Goal: Task Accomplishment & Management: Use online tool/utility

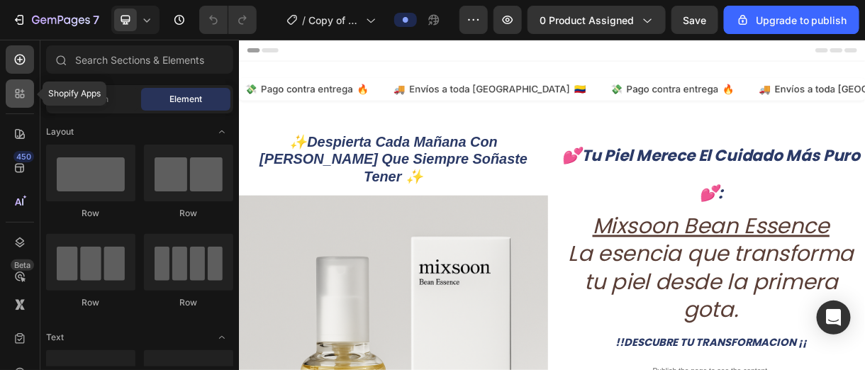
click at [23, 94] on icon at bounding box center [23, 96] width 4 height 4
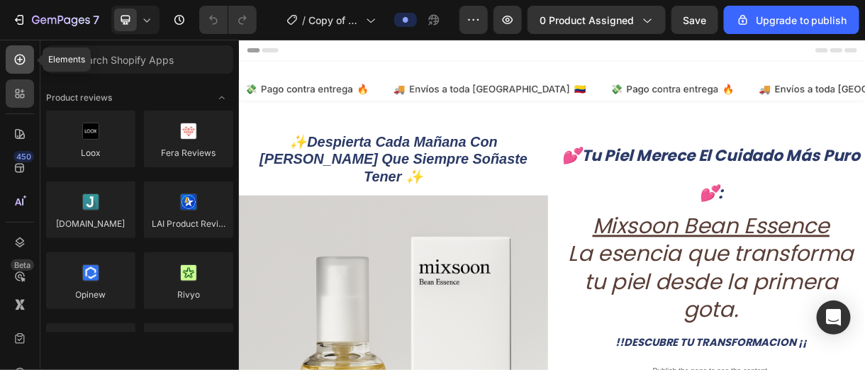
click at [22, 65] on icon at bounding box center [20, 59] width 14 height 14
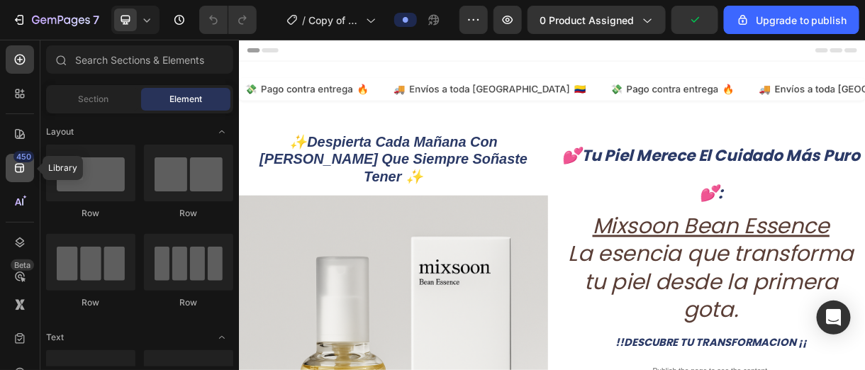
click at [24, 169] on icon at bounding box center [20, 168] width 14 height 14
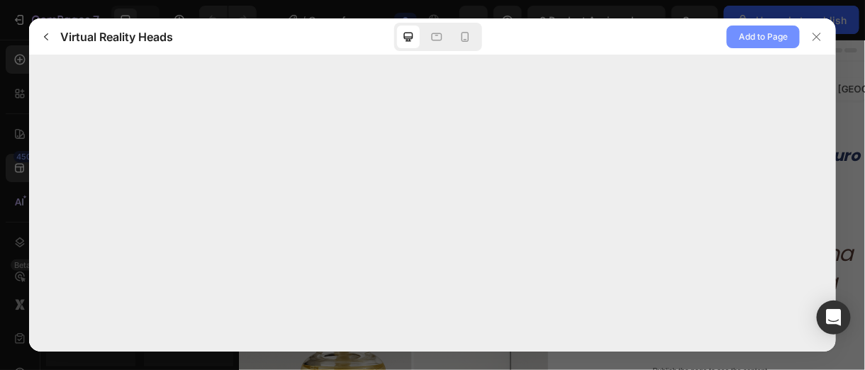
click at [768, 33] on span "Add to Page" at bounding box center [763, 36] width 49 height 17
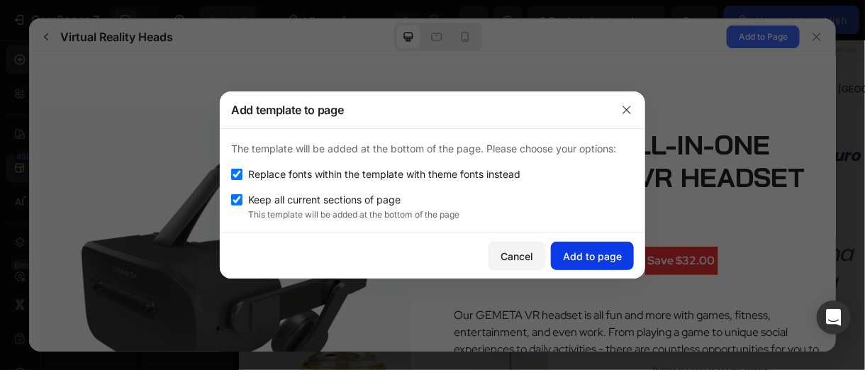
click at [591, 252] on div "Add to page" at bounding box center [592, 256] width 59 height 15
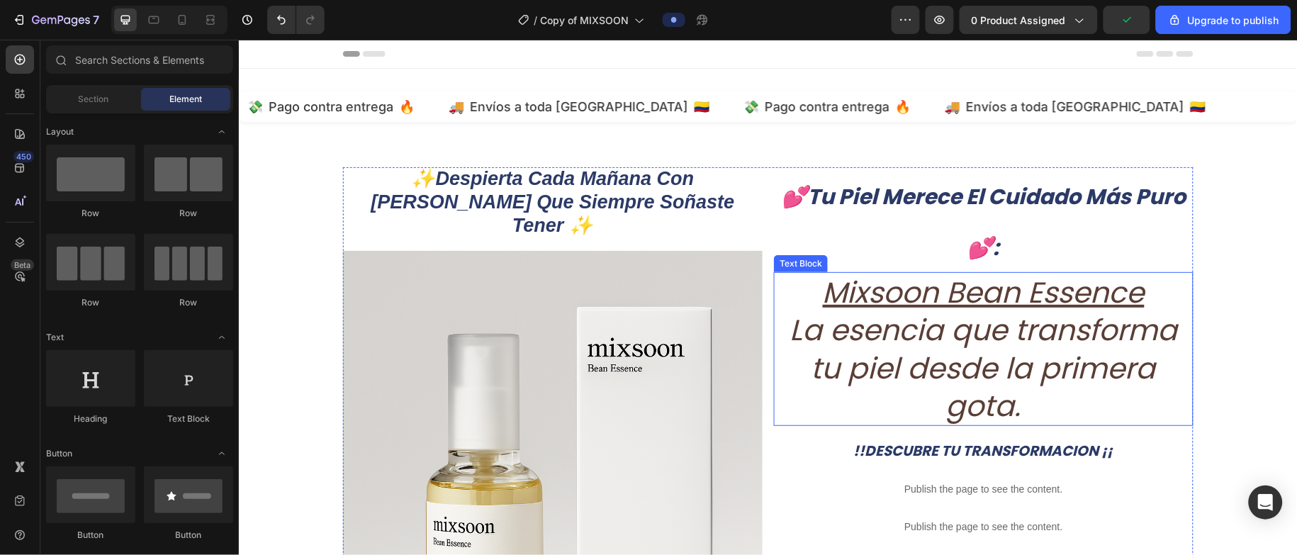
click at [864, 344] on icon "La esencia que transforma tu piel desde la primera gota." at bounding box center [984, 367] width 388 height 116
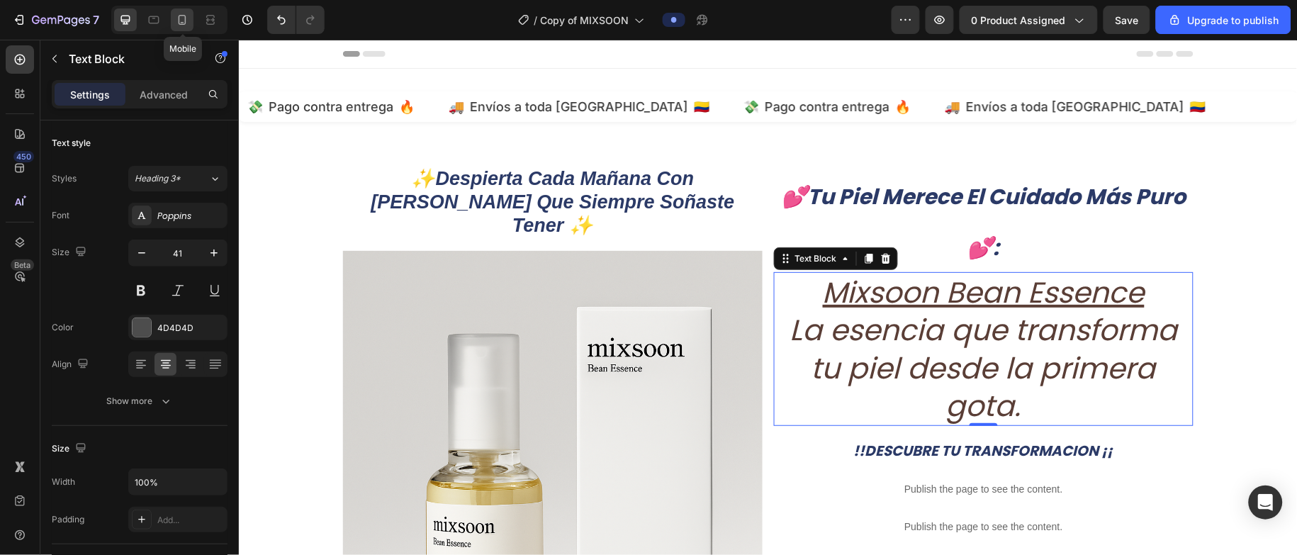
click at [189, 20] on div at bounding box center [182, 20] width 23 height 23
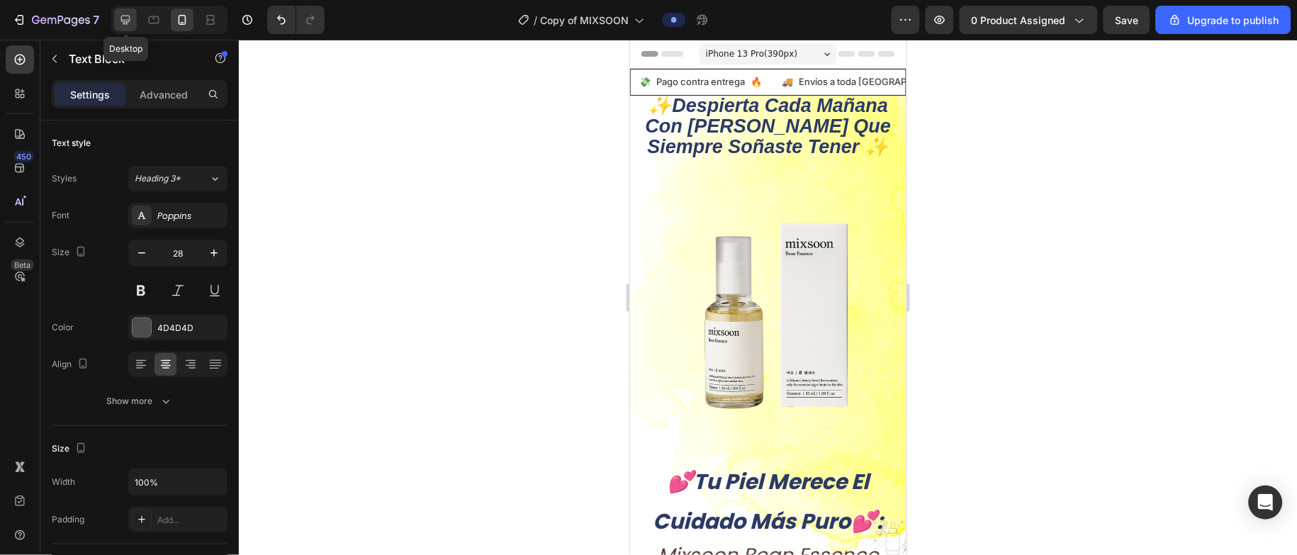
click at [123, 13] on icon at bounding box center [125, 20] width 14 height 14
type input "41"
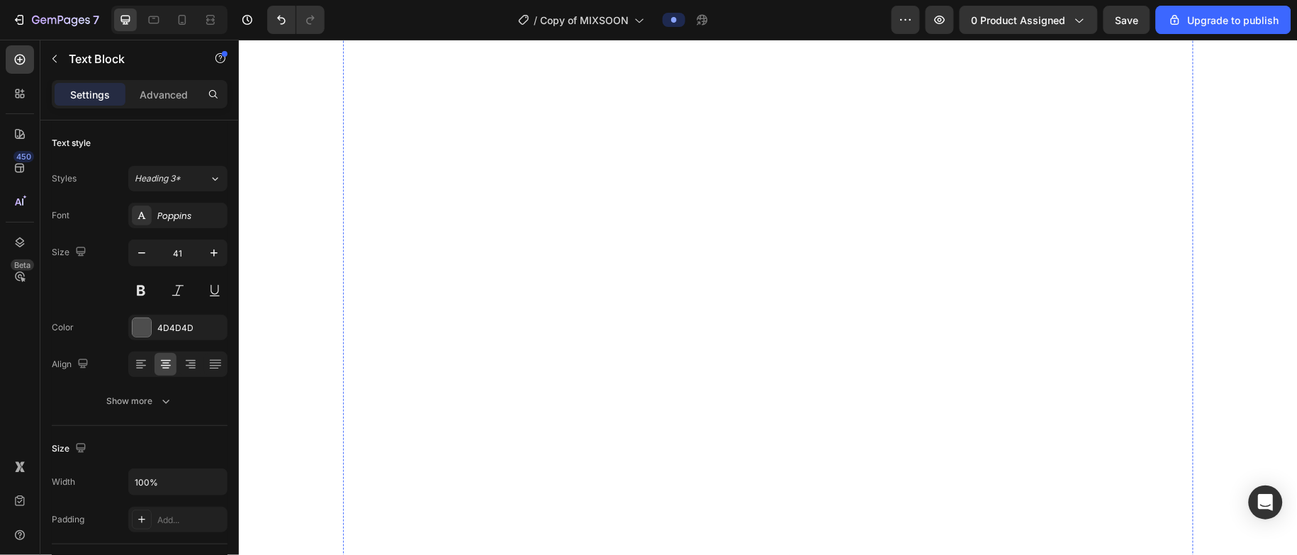
scroll to position [7092, 0]
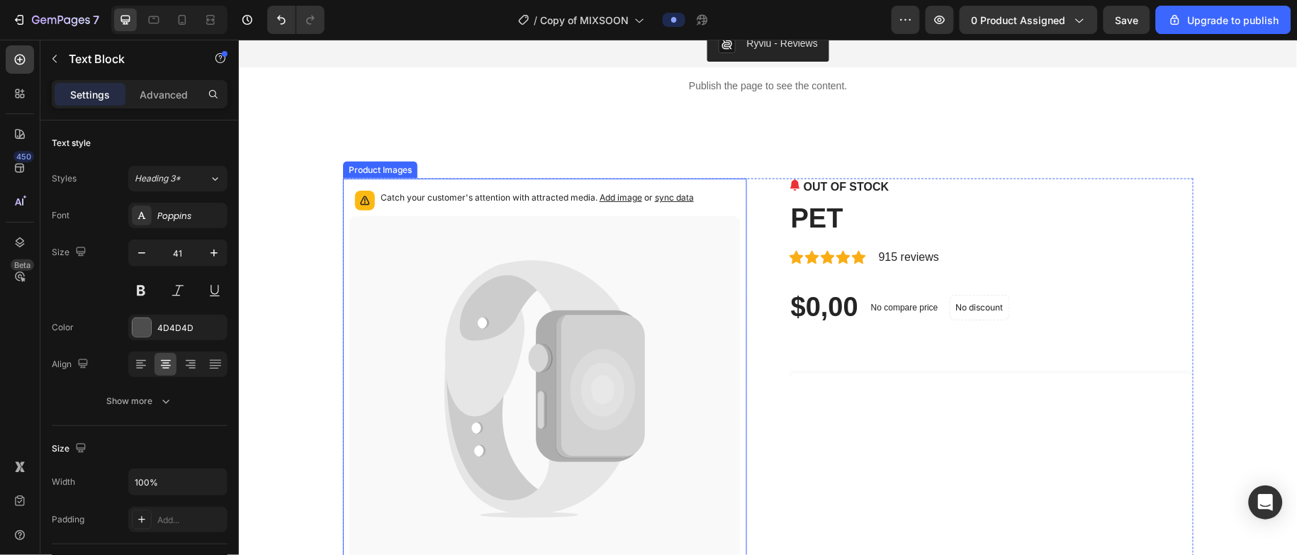
click at [564, 321] on icon at bounding box center [600, 385] width 89 height 143
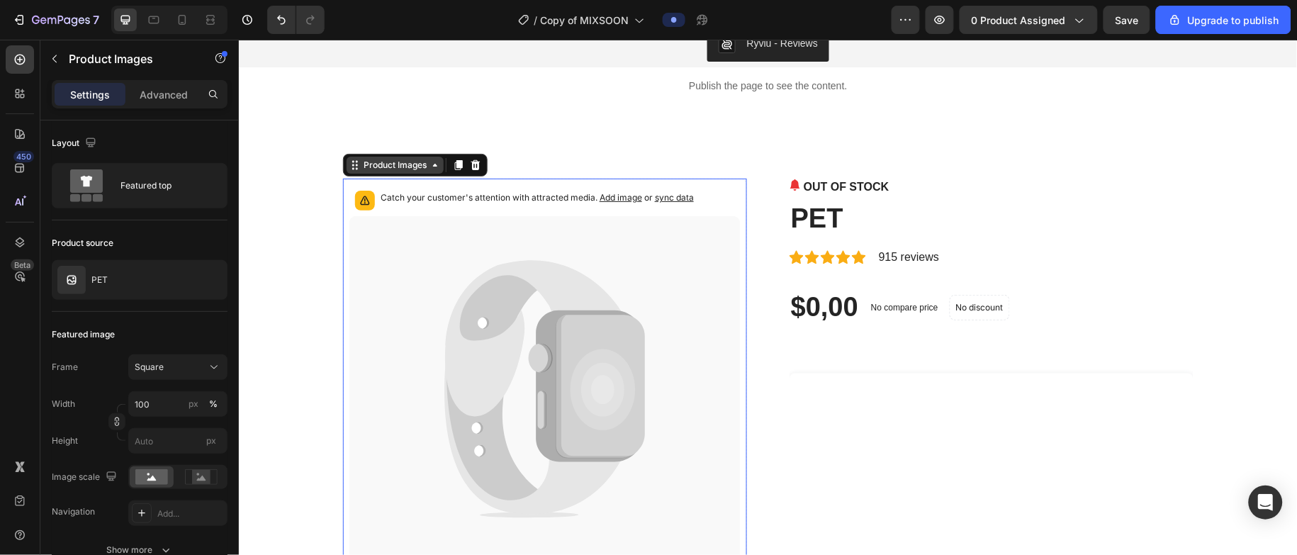
click at [410, 161] on div "Product Images" at bounding box center [394, 164] width 69 height 13
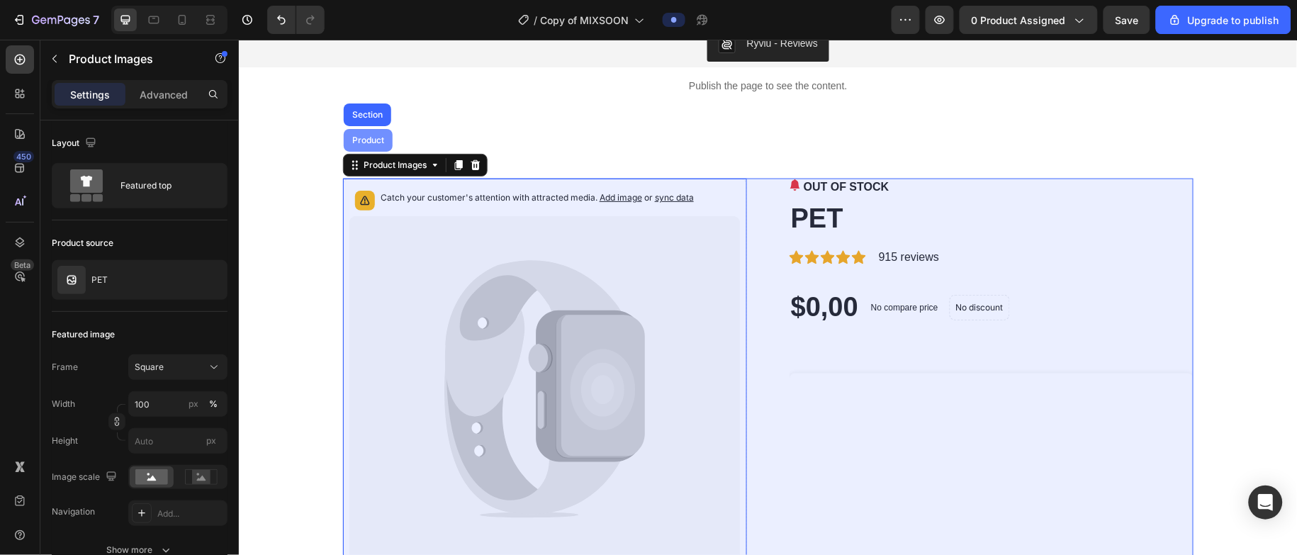
click at [366, 130] on div "Product" at bounding box center [367, 139] width 49 height 23
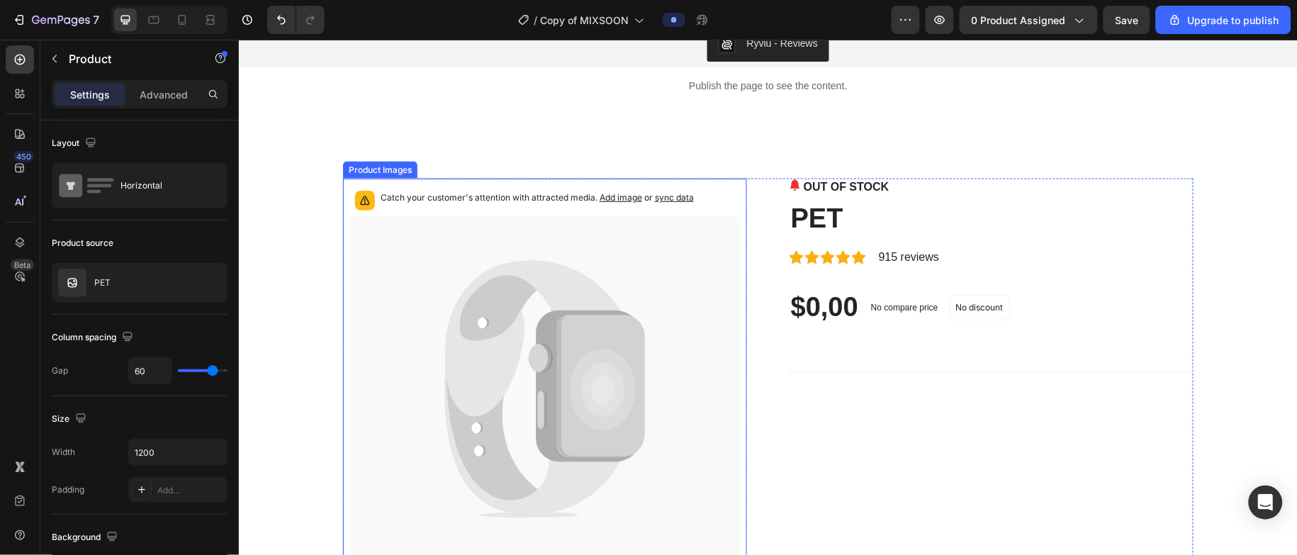
click at [583, 344] on icon at bounding box center [600, 385] width 89 height 143
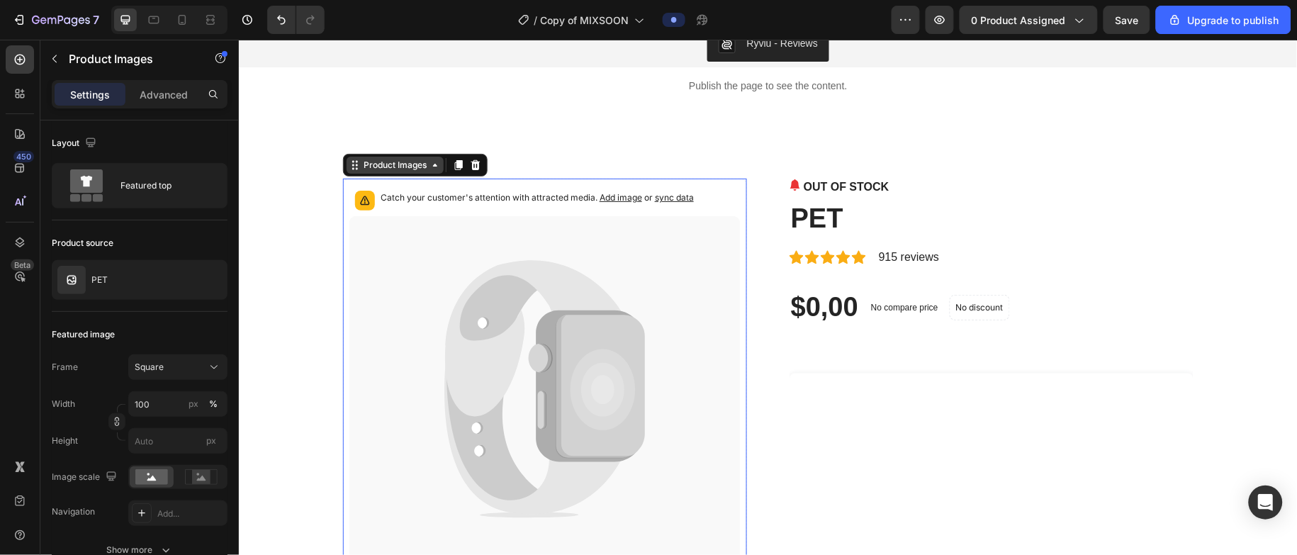
click at [411, 158] on div "Product Images" at bounding box center [394, 164] width 69 height 13
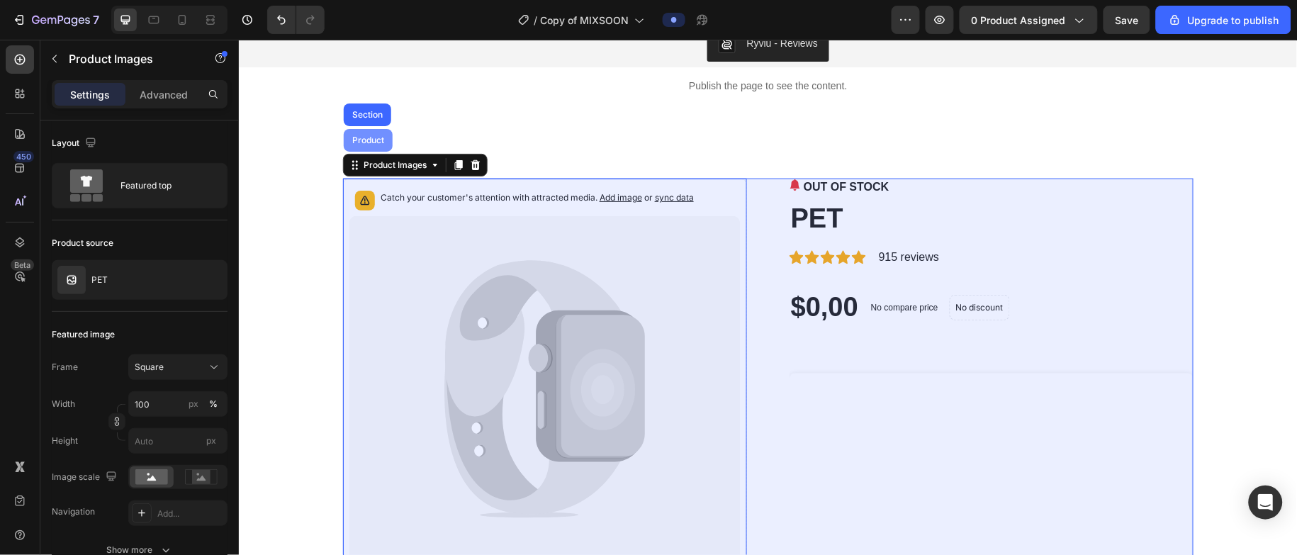
click at [364, 140] on div "Product" at bounding box center [368, 139] width 38 height 9
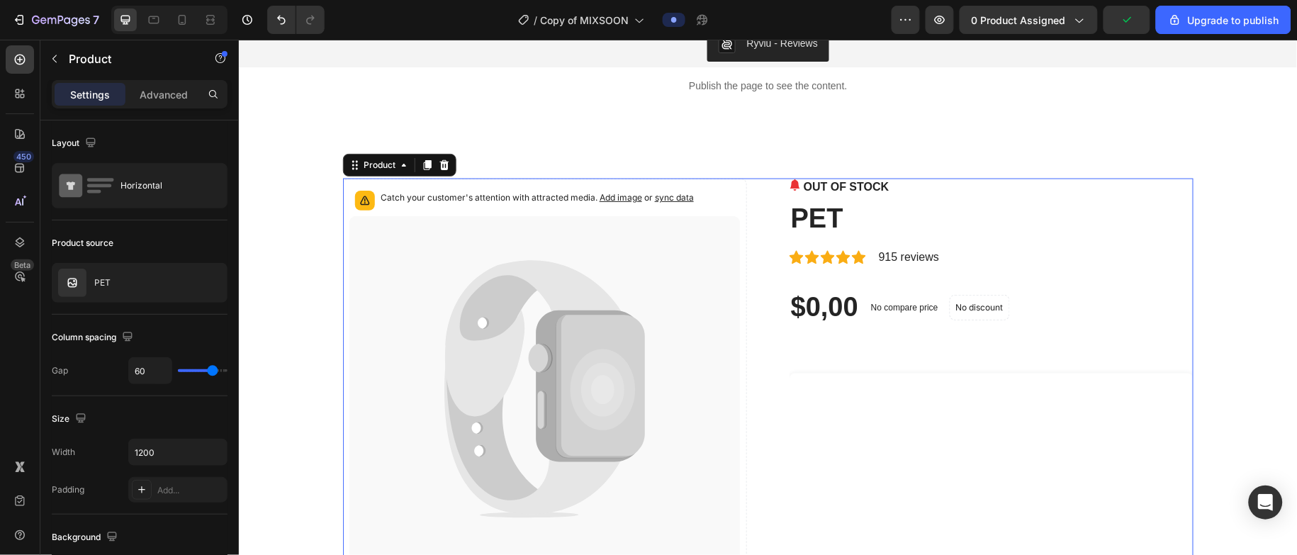
click at [387, 154] on div "Product" at bounding box center [398, 164] width 113 height 23
click at [386, 166] on div "Product" at bounding box center [379, 164] width 38 height 13
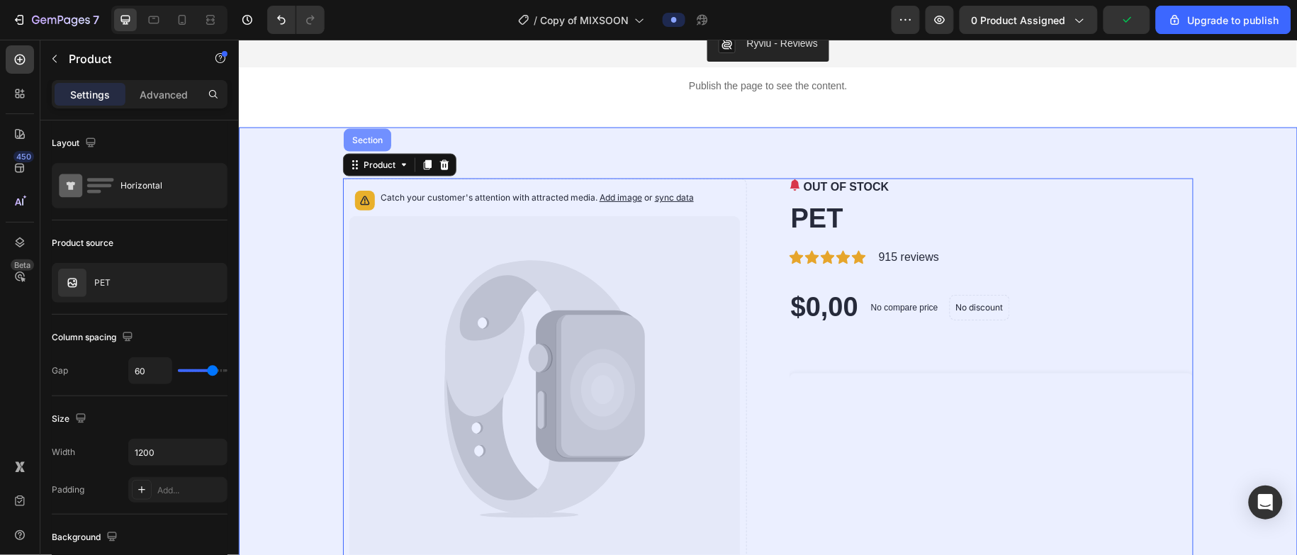
click at [367, 137] on div "Section" at bounding box center [367, 139] width 36 height 9
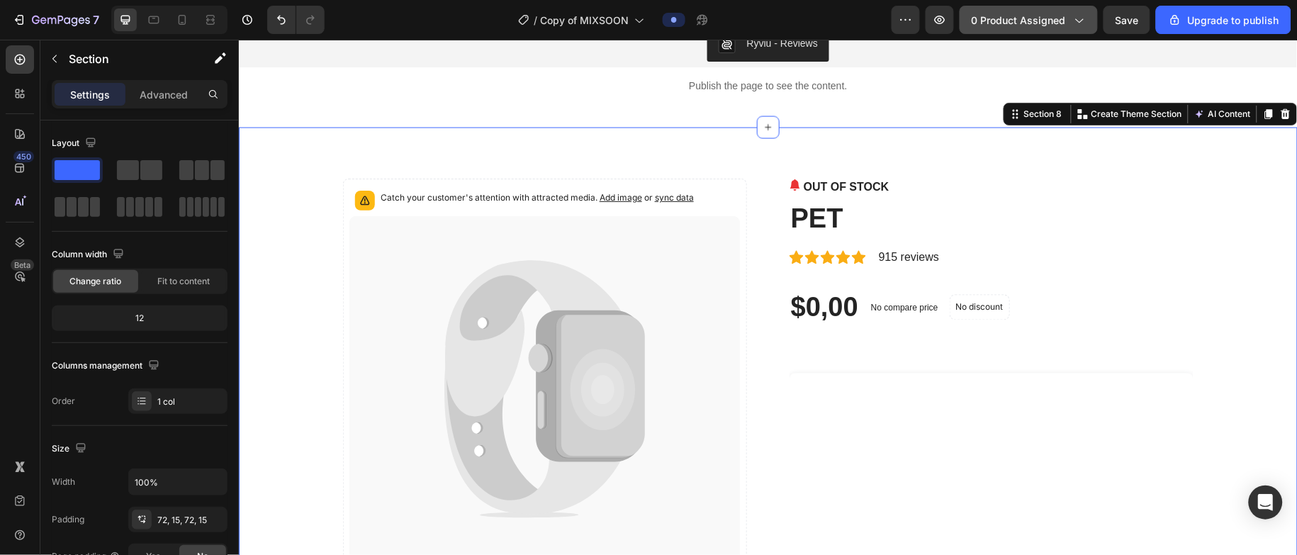
click at [864, 18] on span "0 product assigned" at bounding box center [1019, 20] width 94 height 15
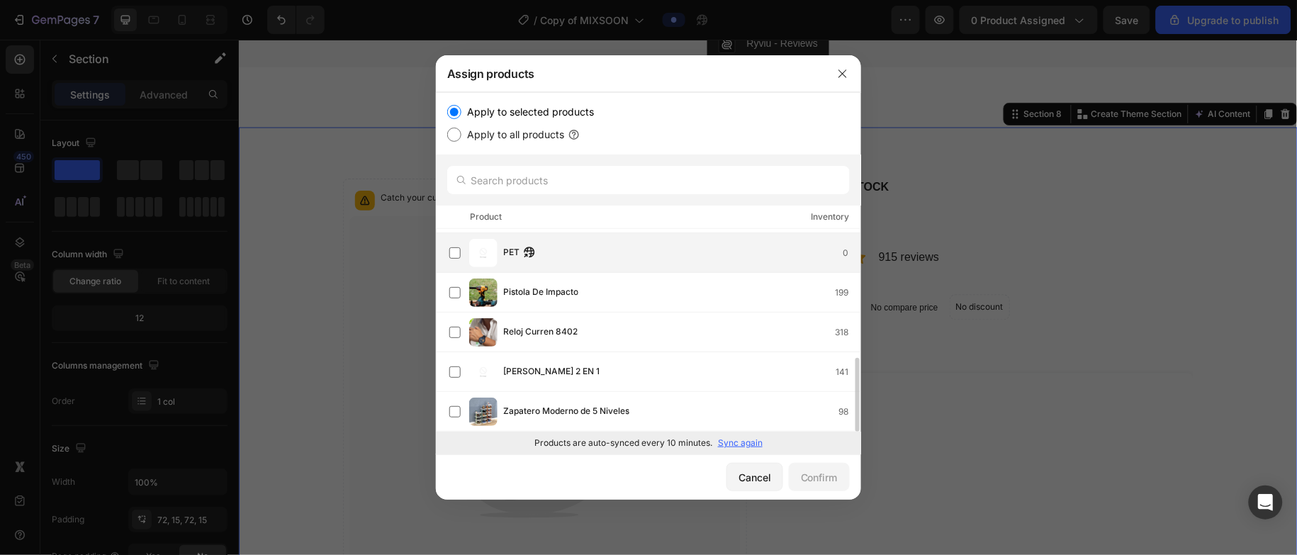
scroll to position [247, 0]
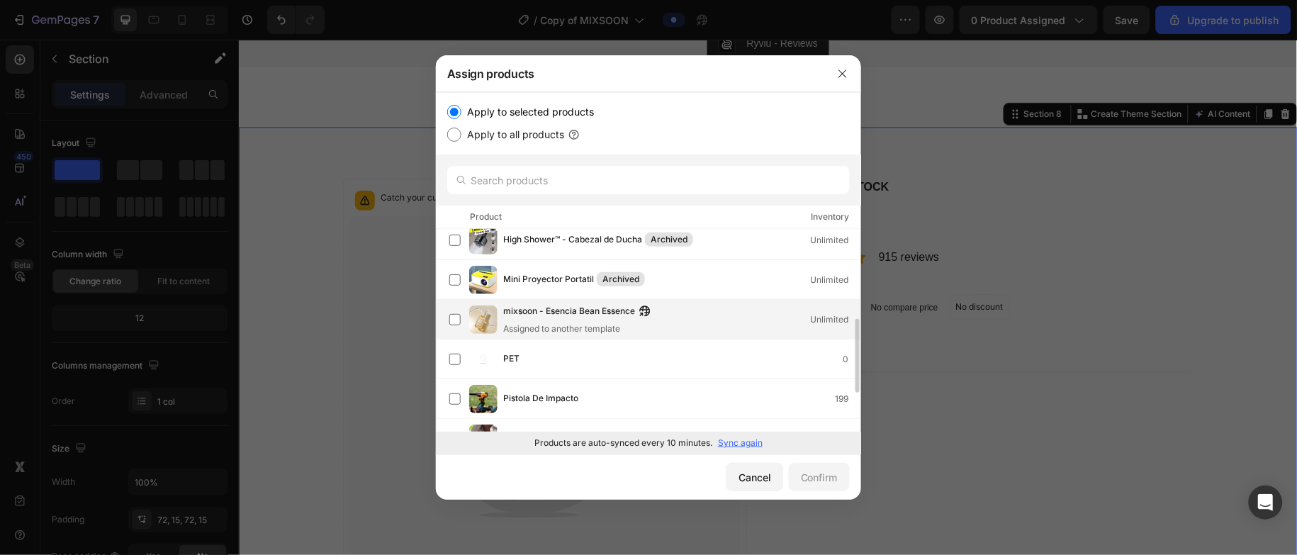
click at [586, 323] on div "Assigned to another template" at bounding box center [580, 329] width 155 height 13
click at [832, 369] on div "Confirm" at bounding box center [819, 477] width 37 height 15
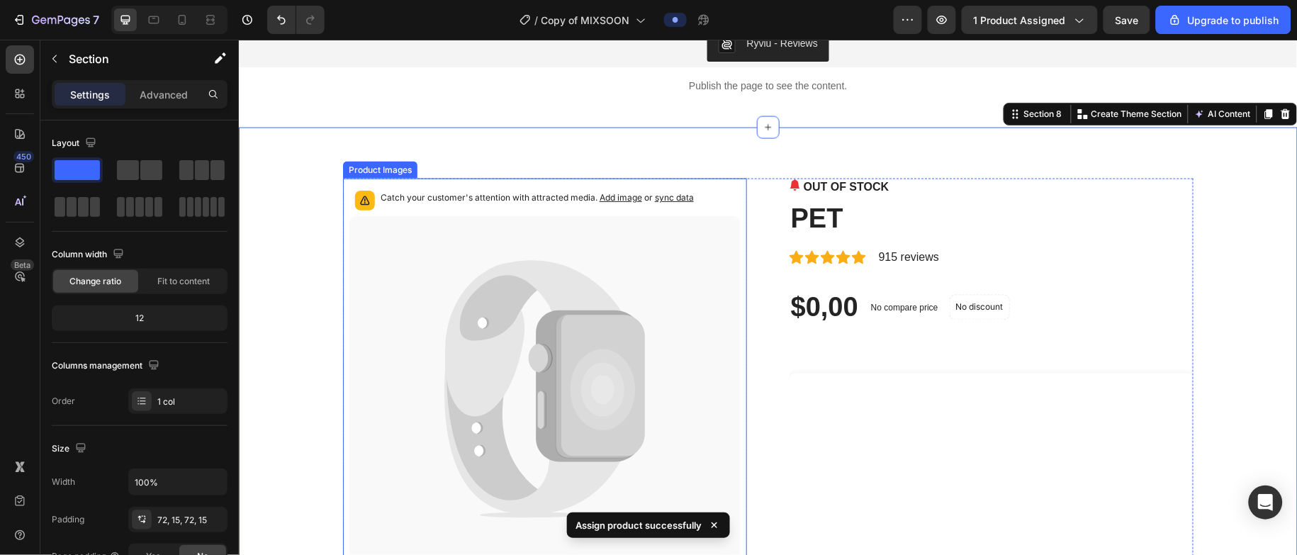
click at [525, 287] on icon at bounding box center [494, 390] width 99 height 232
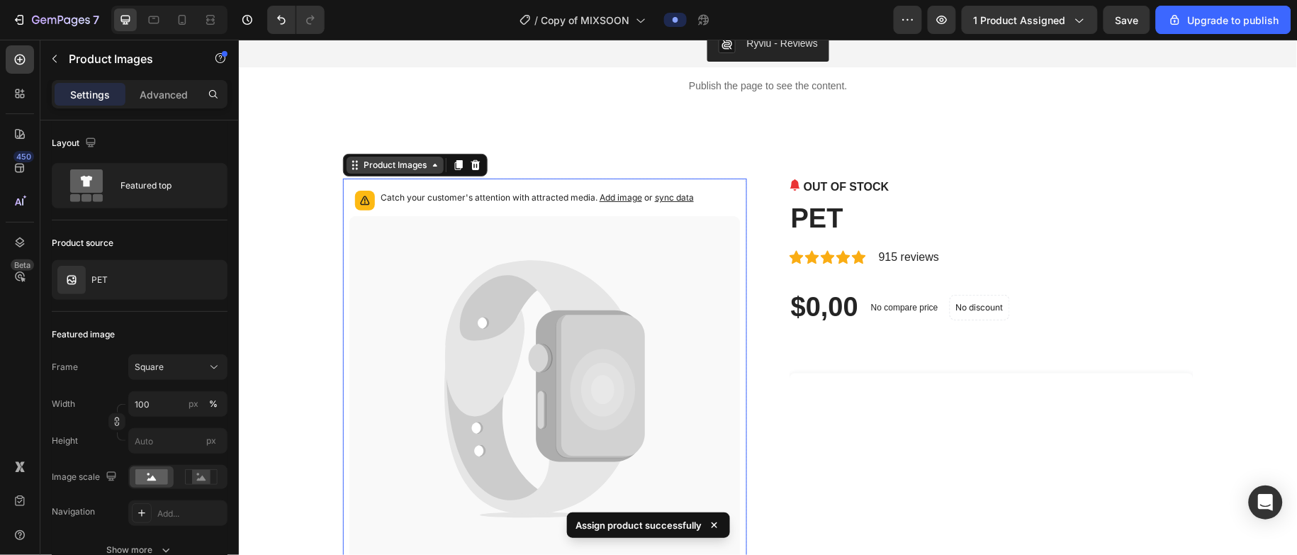
click at [413, 166] on div "Product Images" at bounding box center [394, 164] width 69 height 13
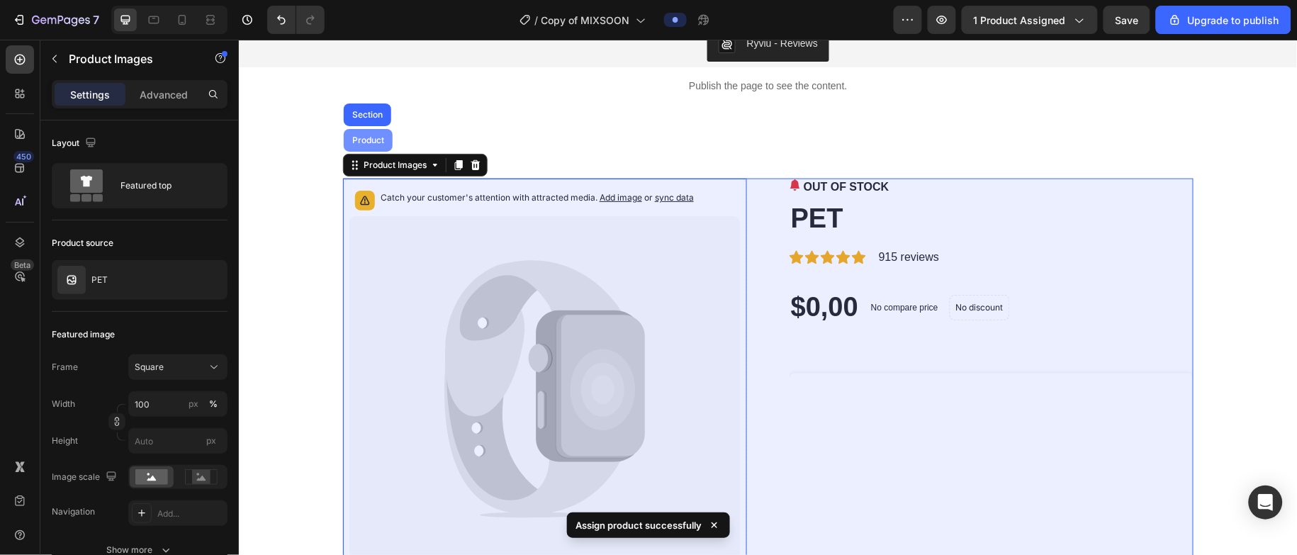
click at [371, 147] on div "Product" at bounding box center [367, 139] width 49 height 23
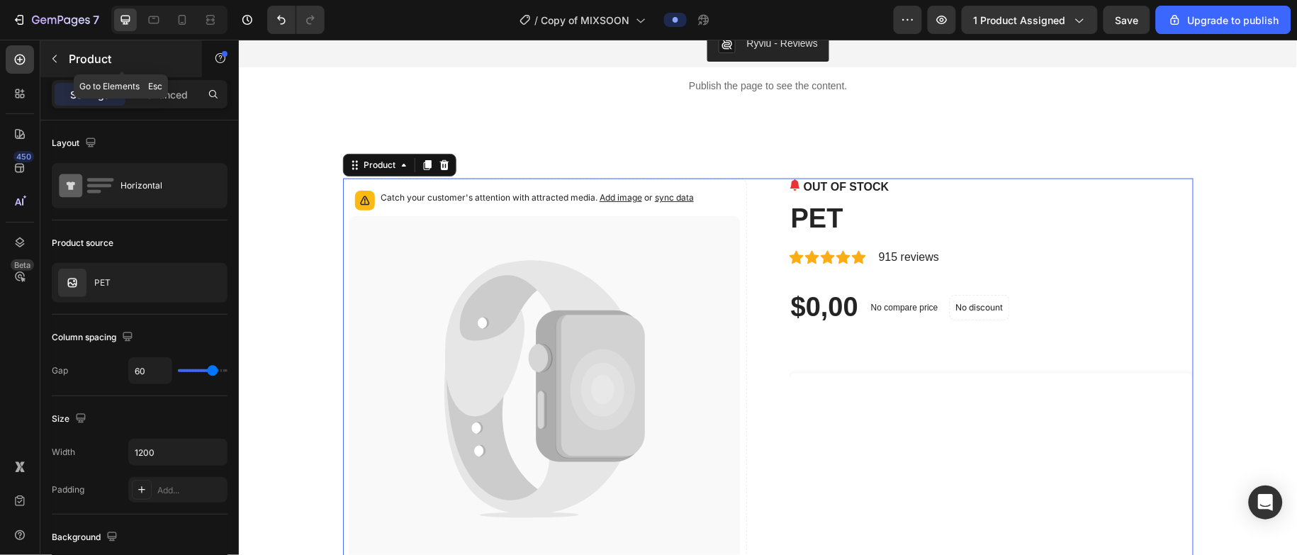
click at [44, 58] on button "button" at bounding box center [54, 58] width 23 height 23
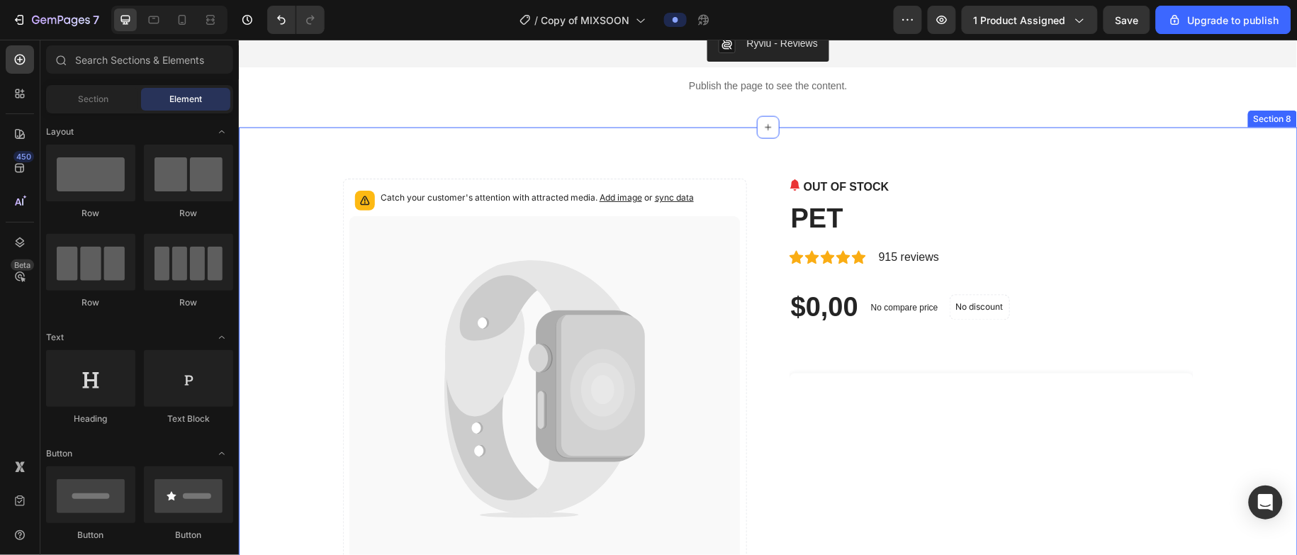
click at [478, 323] on icon at bounding box center [483, 322] width 11 height 11
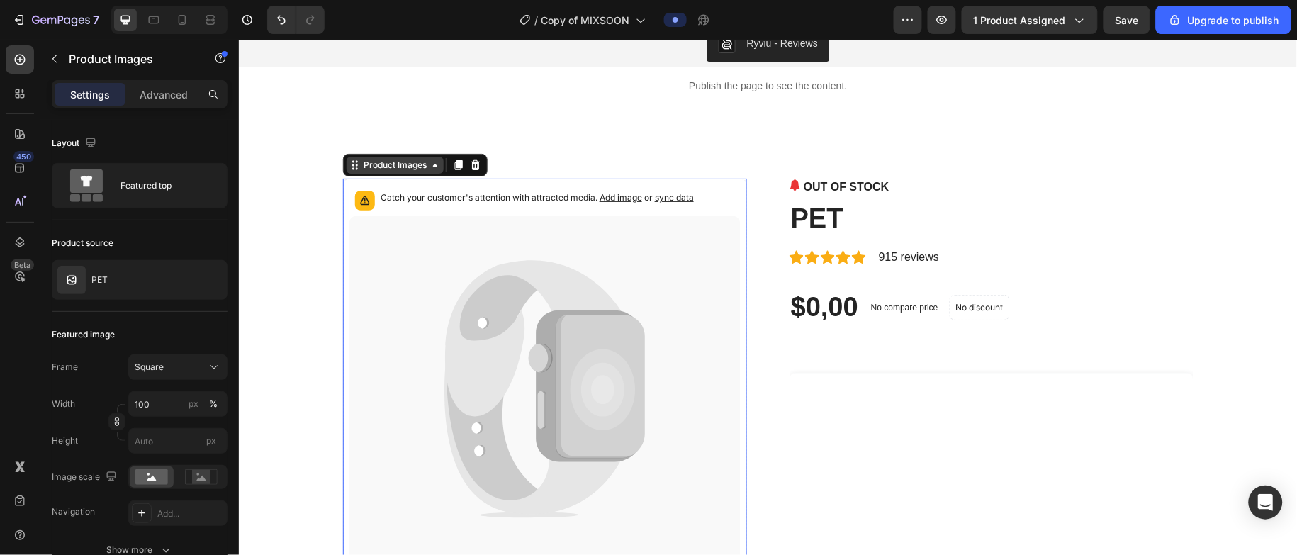
click at [376, 169] on div "Product Images" at bounding box center [394, 164] width 69 height 13
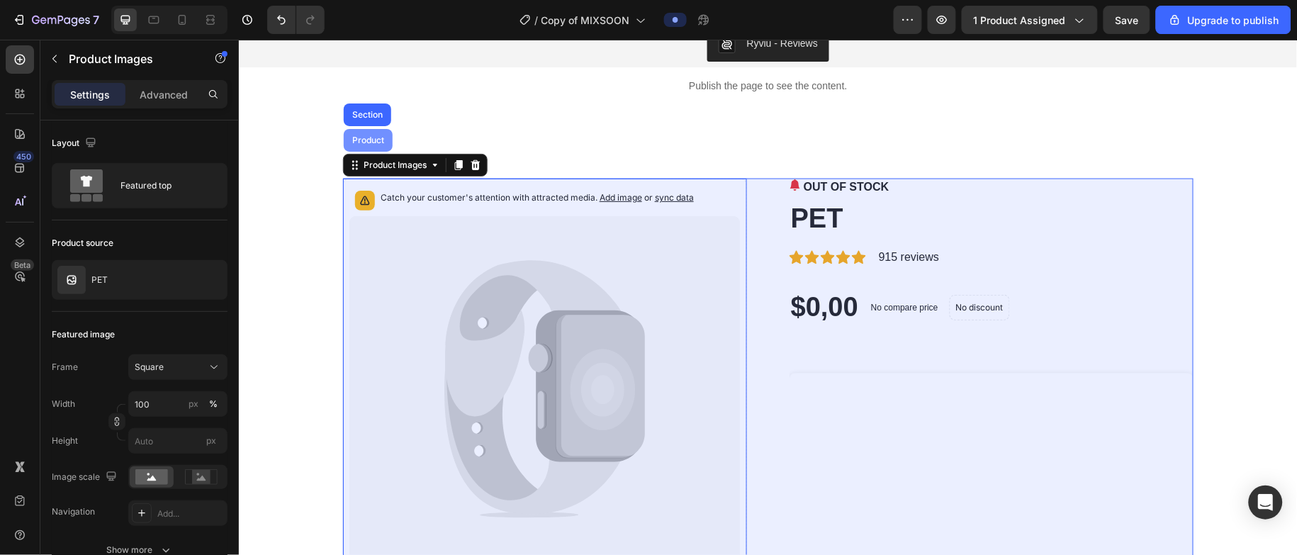
click at [373, 142] on div "Product" at bounding box center [368, 139] width 38 height 9
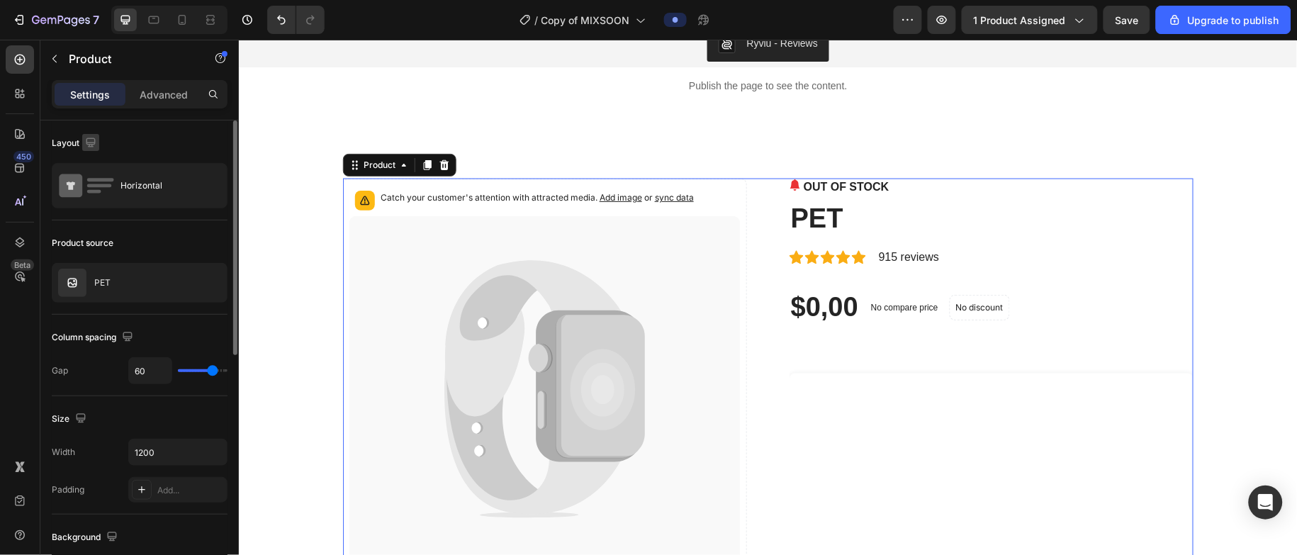
click at [91, 145] on icon "button" at bounding box center [91, 142] width 14 height 14
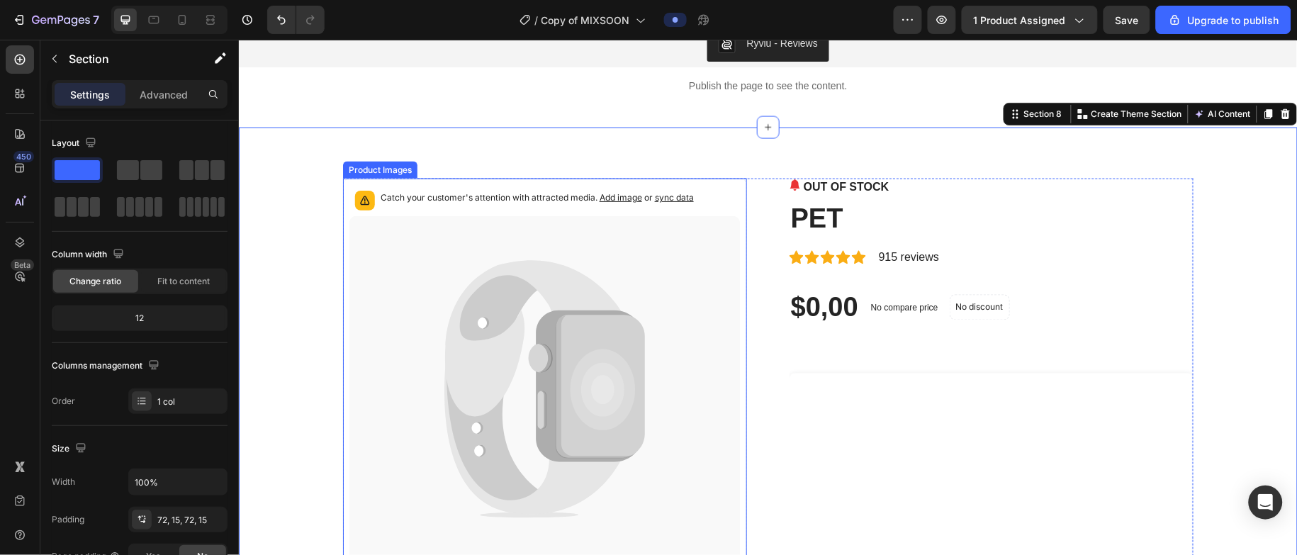
click at [393, 223] on icon at bounding box center [544, 389] width 391 height 346
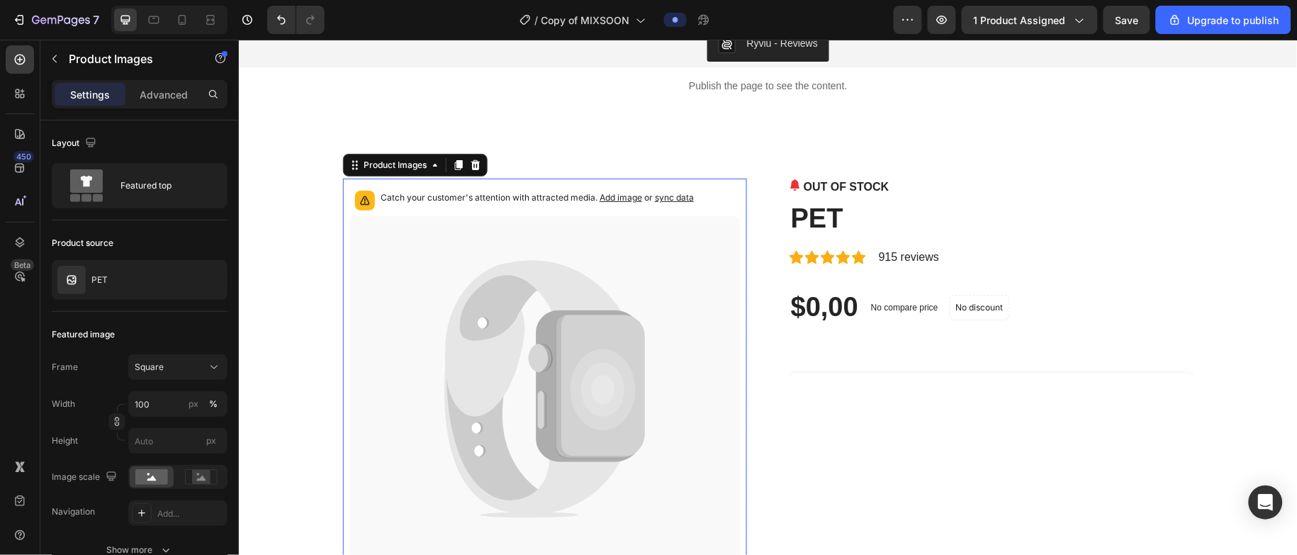
click at [616, 197] on span "Add image" at bounding box center [620, 196] width 43 height 11
click at [23, 24] on icon "button" at bounding box center [21, 20] width 6 height 10
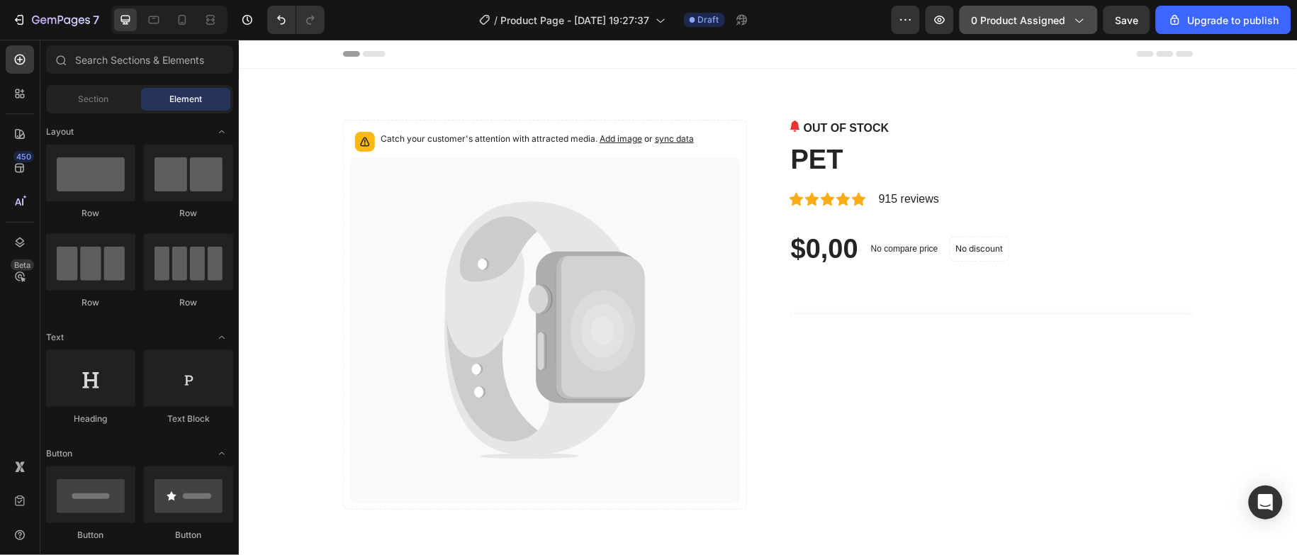
click at [1024, 27] on span "0 product assigned" at bounding box center [1019, 20] width 94 height 15
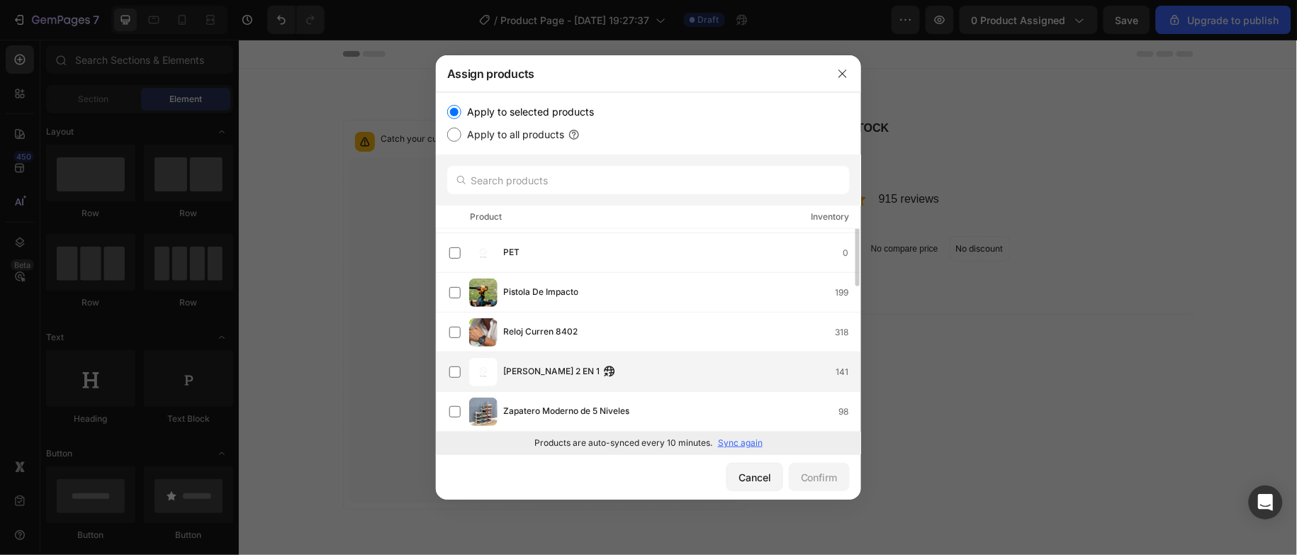
scroll to position [247, 0]
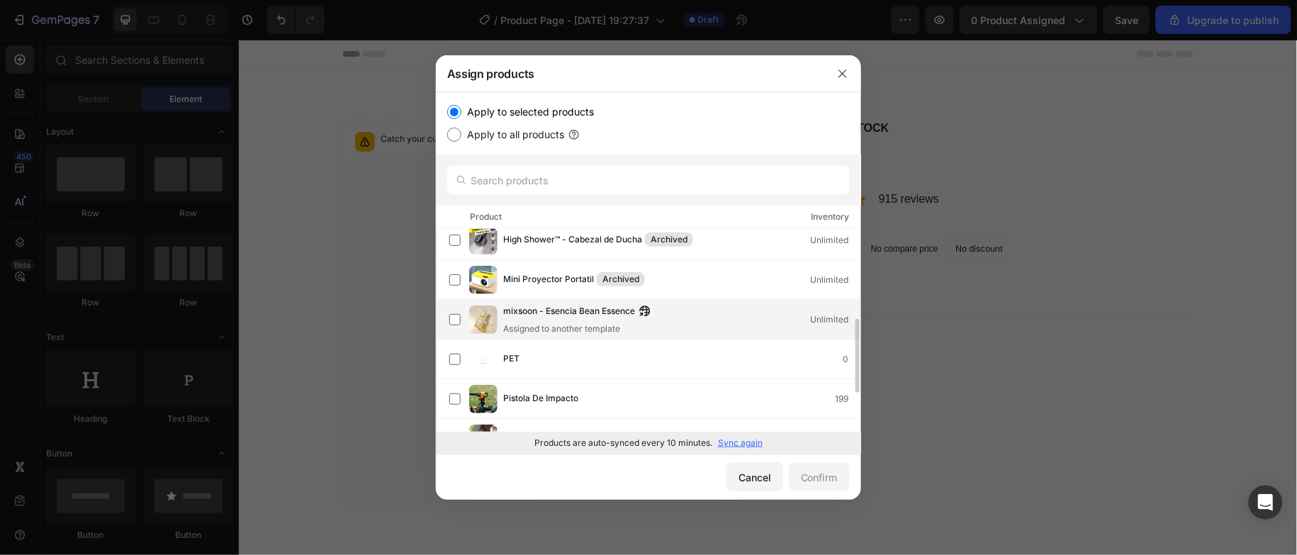
click at [567, 308] on span "mixsoon - Esencia Bean Essence" at bounding box center [569, 312] width 132 height 16
click at [823, 472] on div "Confirm" at bounding box center [819, 477] width 37 height 15
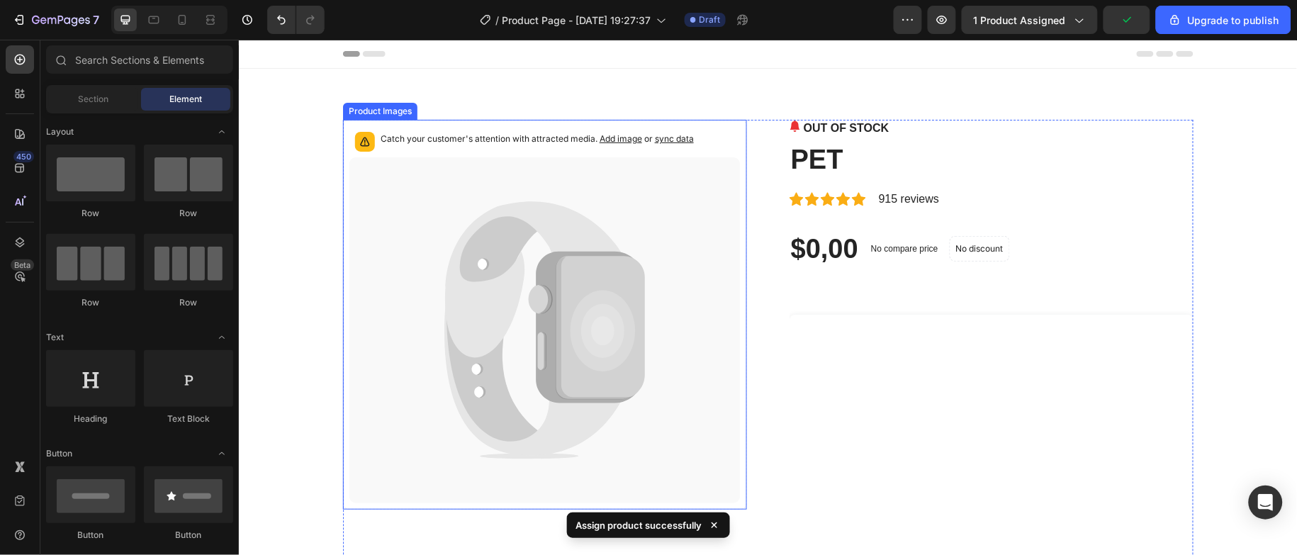
click at [429, 193] on icon at bounding box center [544, 330] width 391 height 346
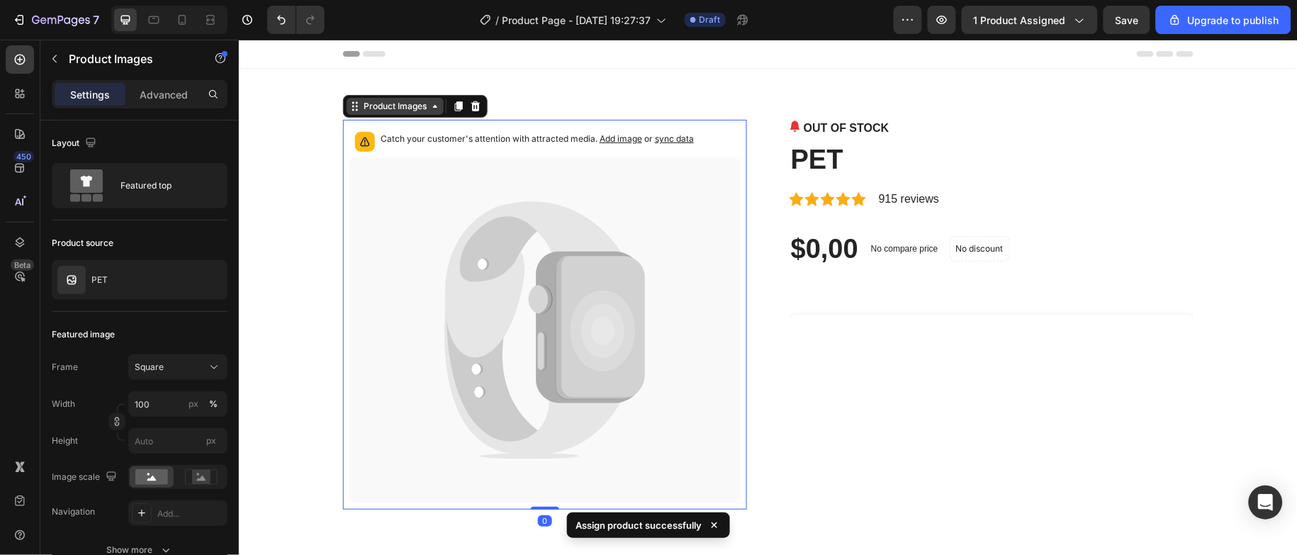
click at [401, 103] on div "Product Images" at bounding box center [394, 105] width 69 height 13
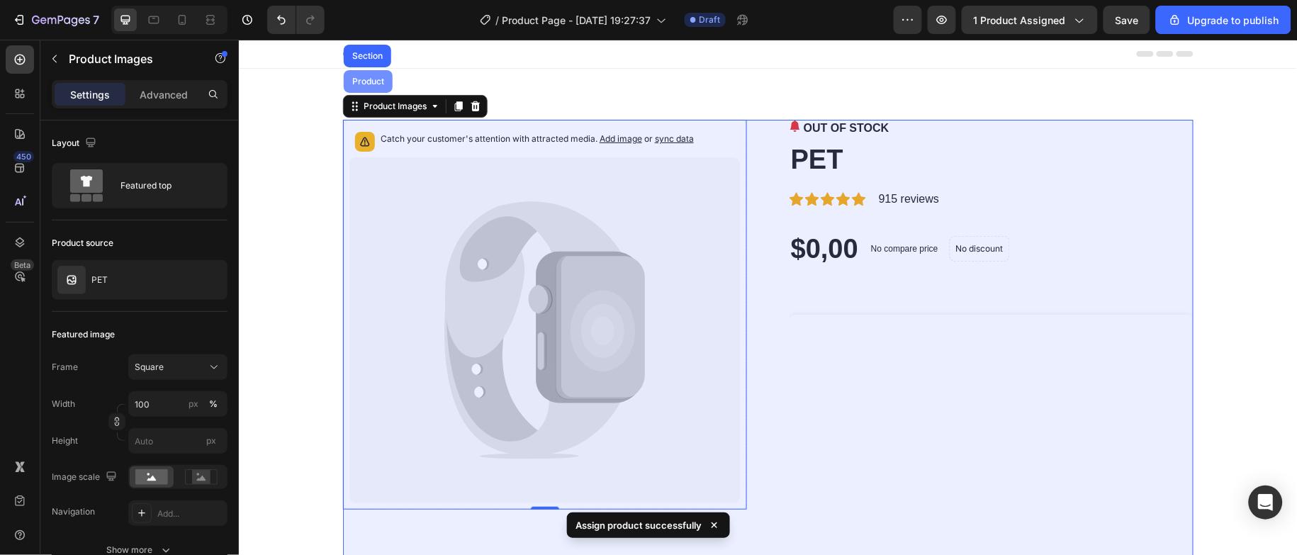
click at [364, 77] on div "Product" at bounding box center [368, 81] width 38 height 9
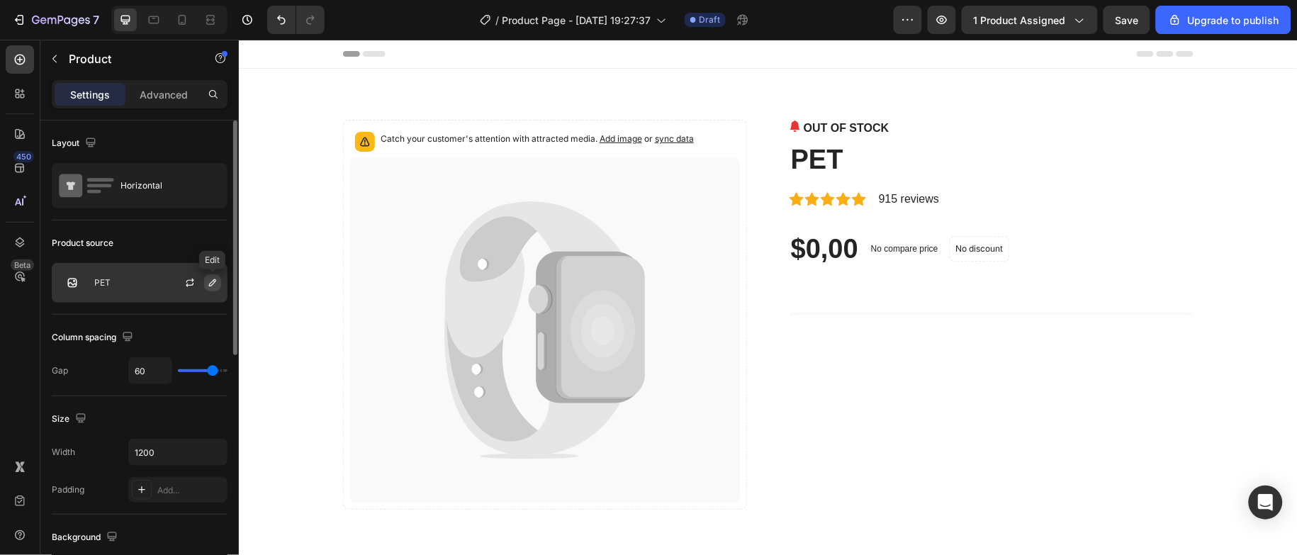
click at [213, 280] on icon "button" at bounding box center [212, 282] width 11 height 11
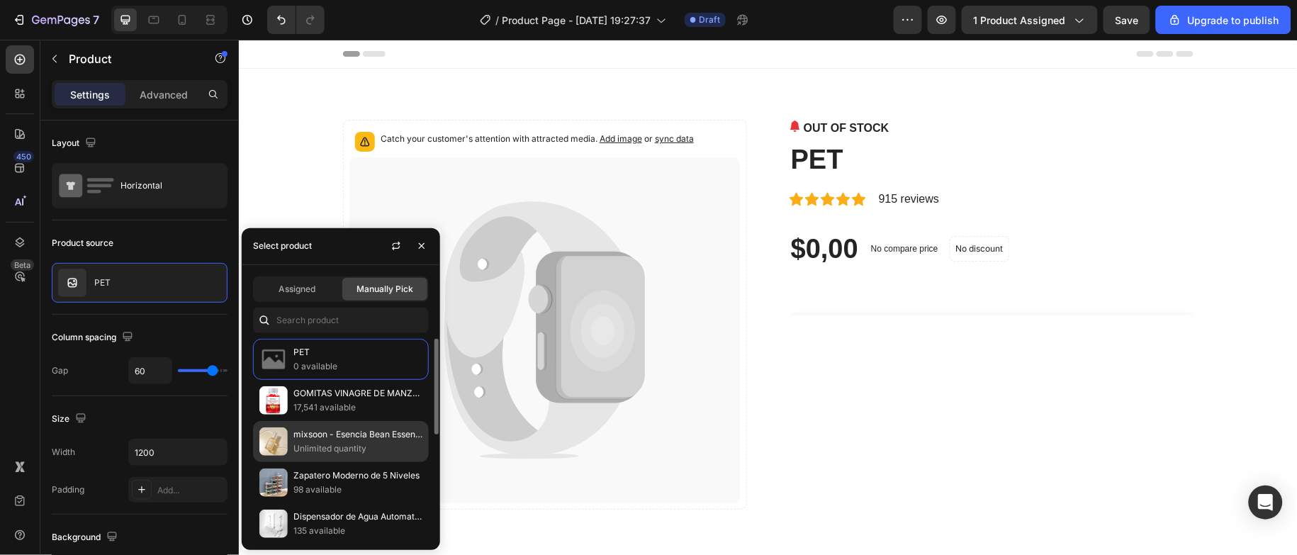
click at [360, 448] on p "Unlimited quantity" at bounding box center [357, 449] width 129 height 14
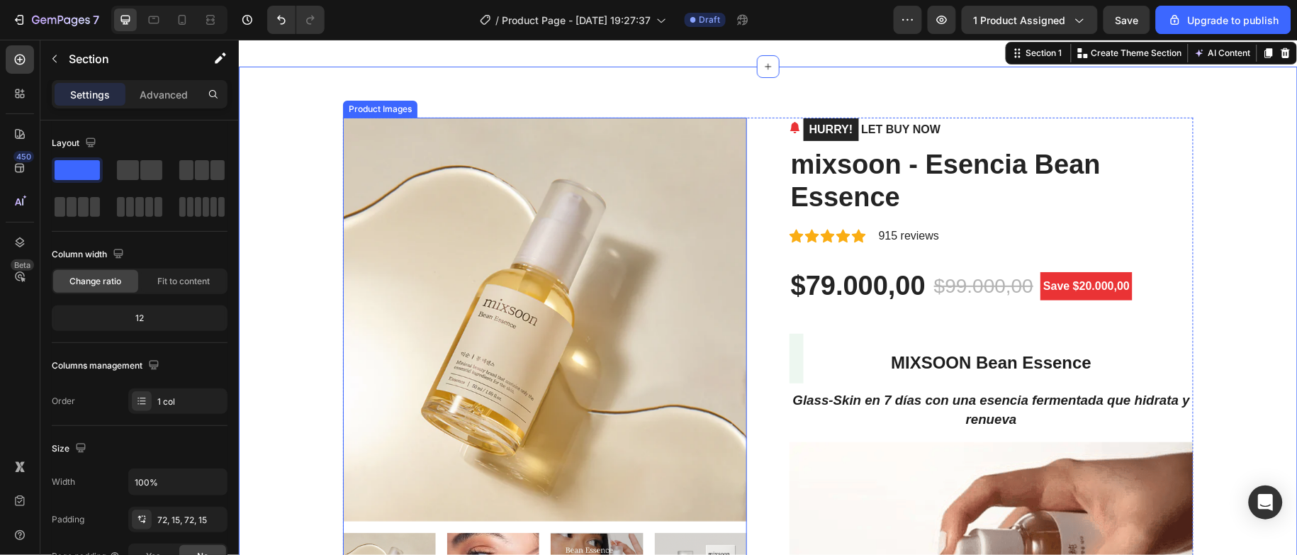
scroll to position [106, 0]
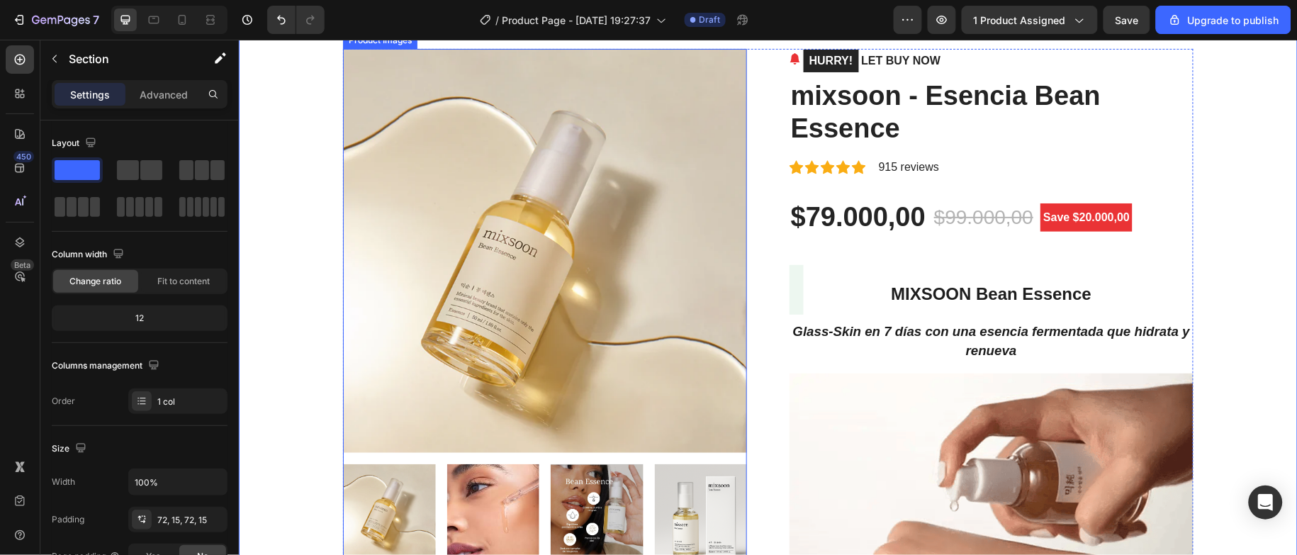
click at [585, 223] on img at bounding box center [544, 250] width 404 height 404
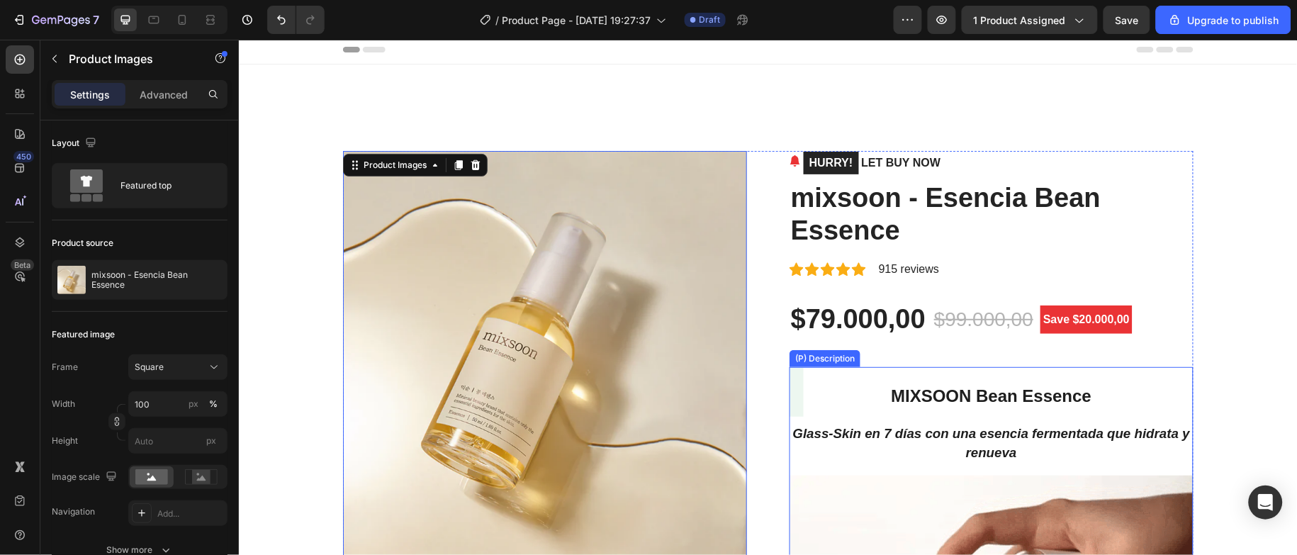
scroll to position [0, 0]
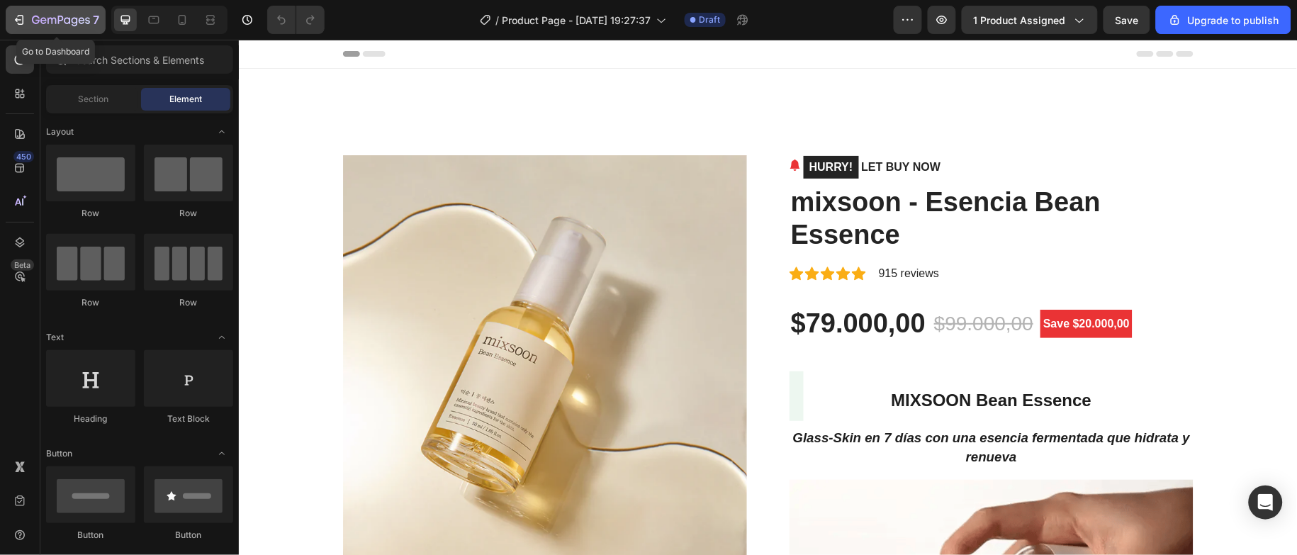
click at [43, 16] on icon "button" at bounding box center [61, 21] width 58 height 12
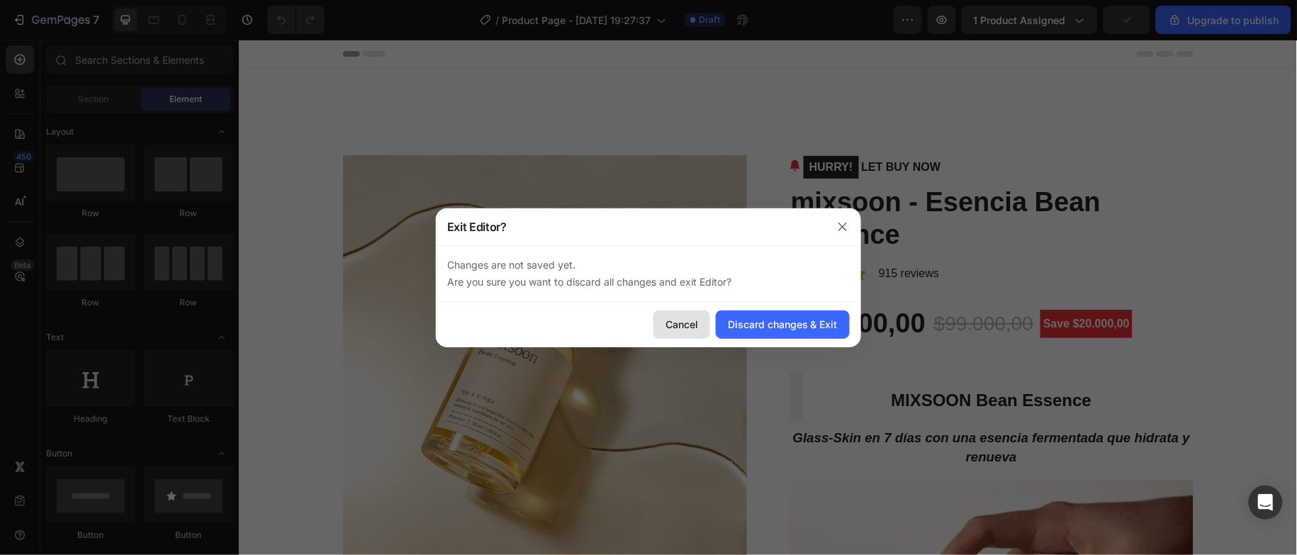
click at [689, 335] on button "Cancel" at bounding box center [682, 325] width 57 height 28
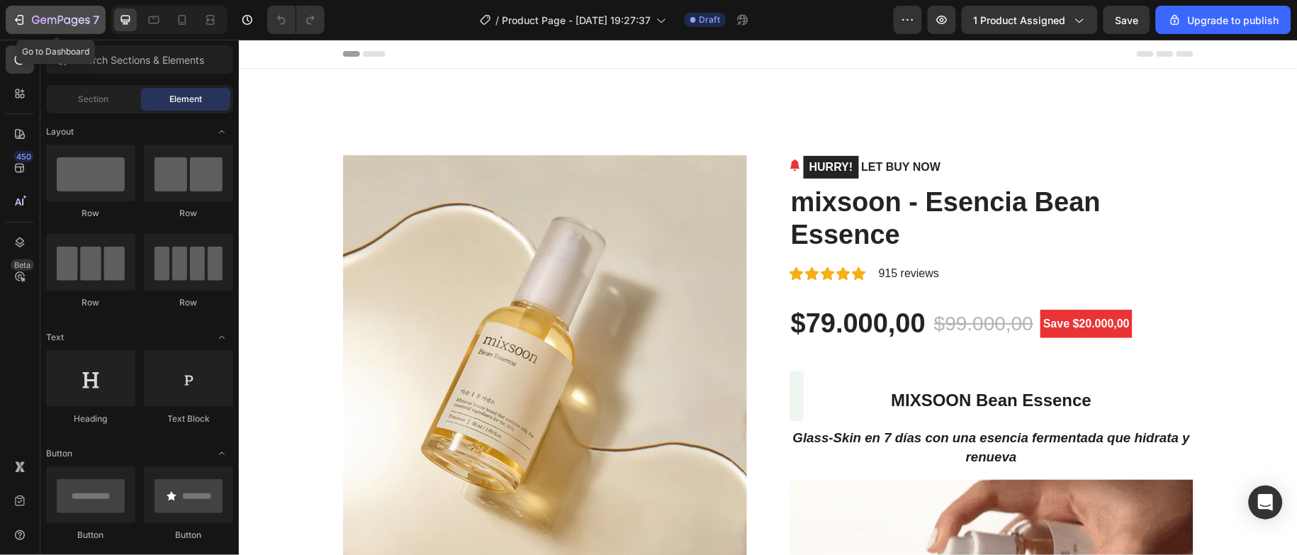
click at [53, 21] on icon "button" at bounding box center [61, 21] width 58 height 12
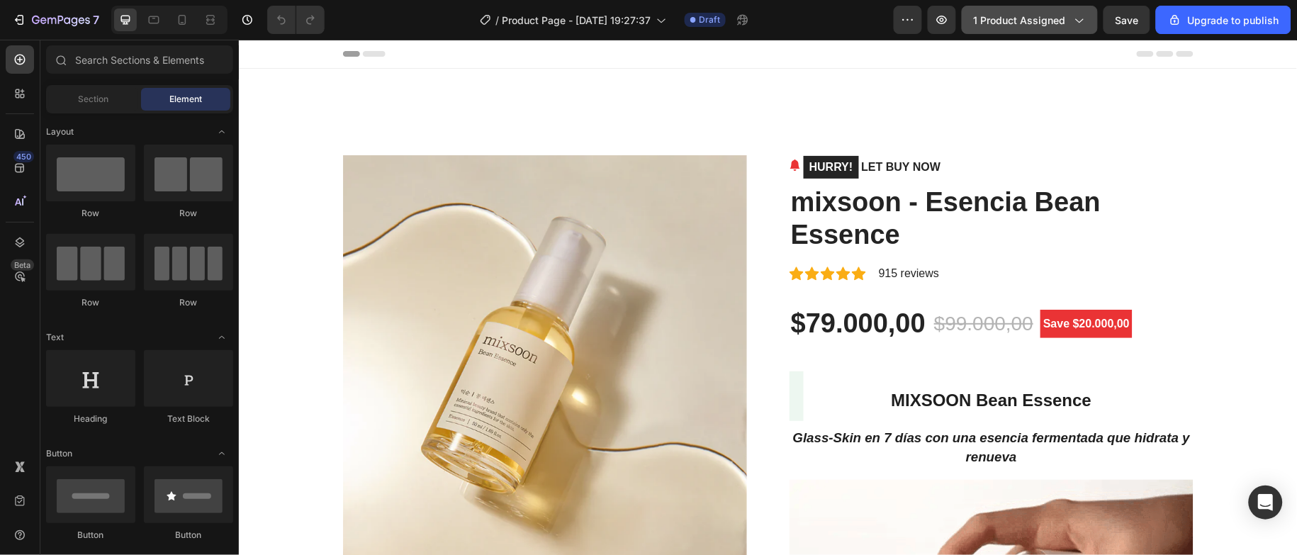
click at [1046, 18] on span "1 product assigned" at bounding box center [1020, 20] width 92 height 15
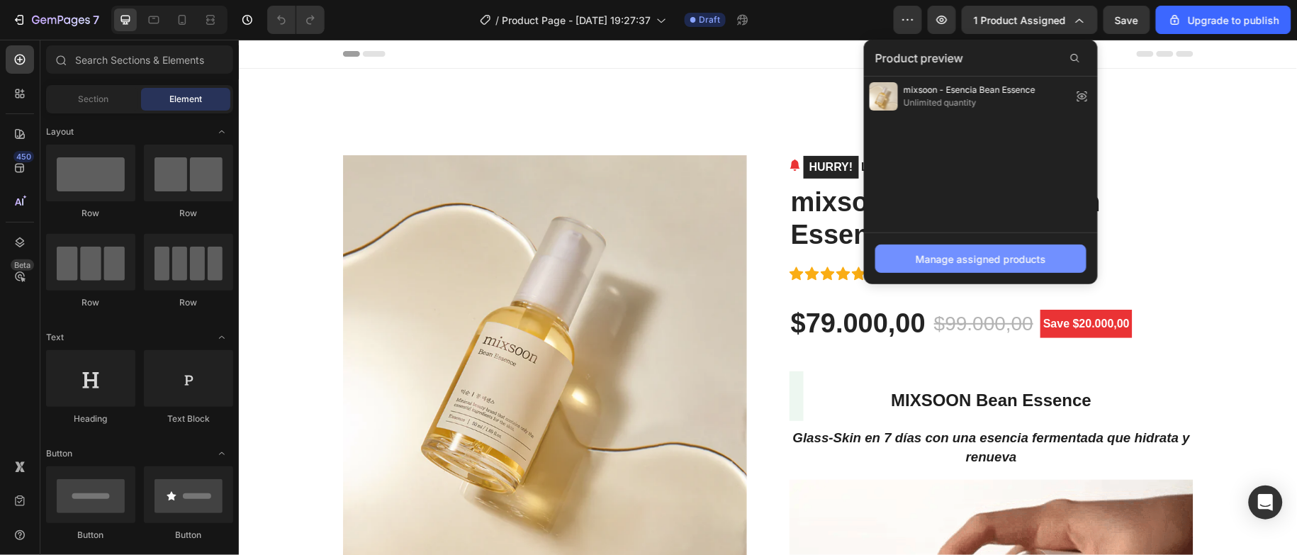
click at [1022, 264] on div "Manage assigned products" at bounding box center [981, 259] width 130 height 15
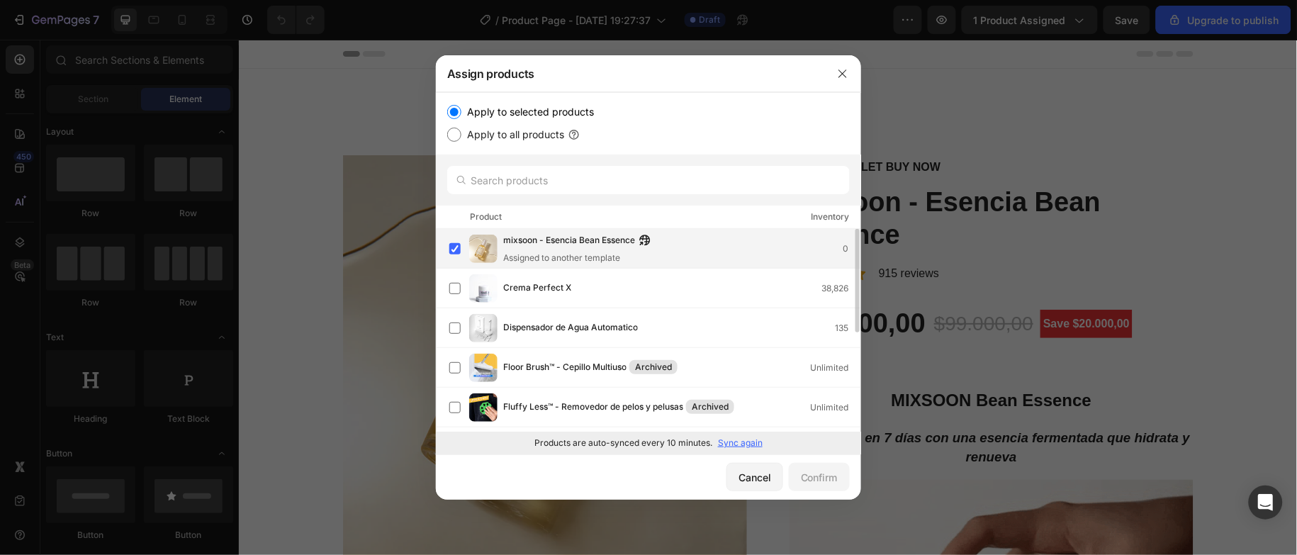
click at [603, 235] on span "mixsoon - Esencia Bean Essence" at bounding box center [569, 241] width 132 height 16
click at [695, 252] on div "mixsoon - Esencia Bean Essence Assigned to another template 0" at bounding box center [681, 248] width 357 height 31
click at [610, 289] on div "Crema Perfect X 38,826" at bounding box center [681, 289] width 357 height 16
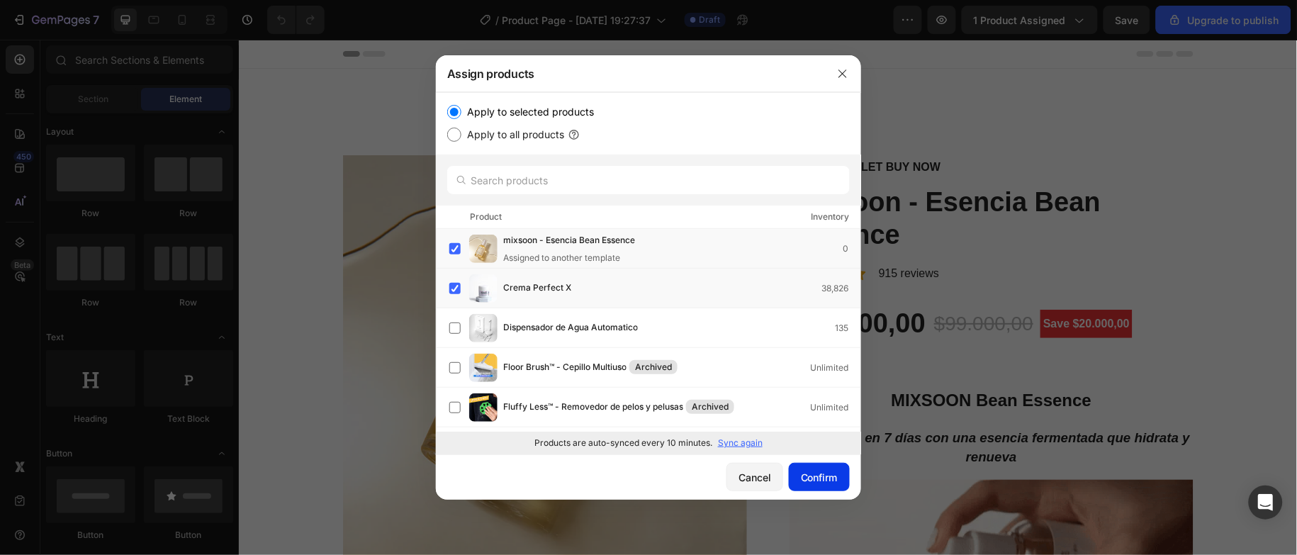
click at [801, 471] on div "Confirm" at bounding box center [819, 477] width 37 height 15
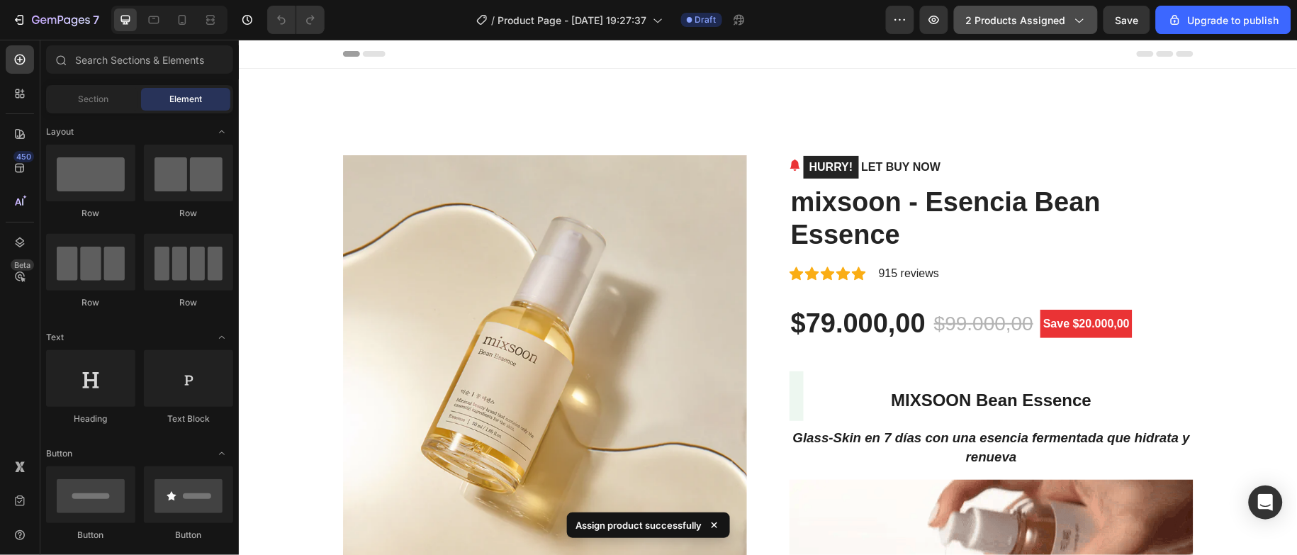
click at [1053, 11] on button "2 products assigned" at bounding box center [1026, 20] width 144 height 28
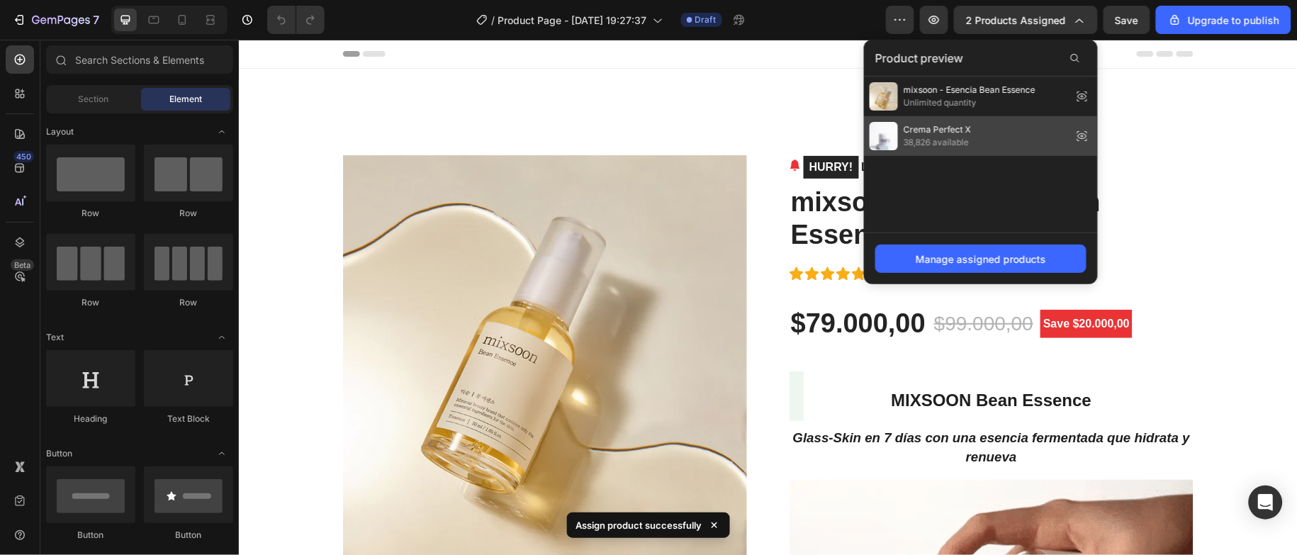
click at [1039, 130] on div "Crema Perfect X 38,826 available" at bounding box center [981, 136] width 234 height 40
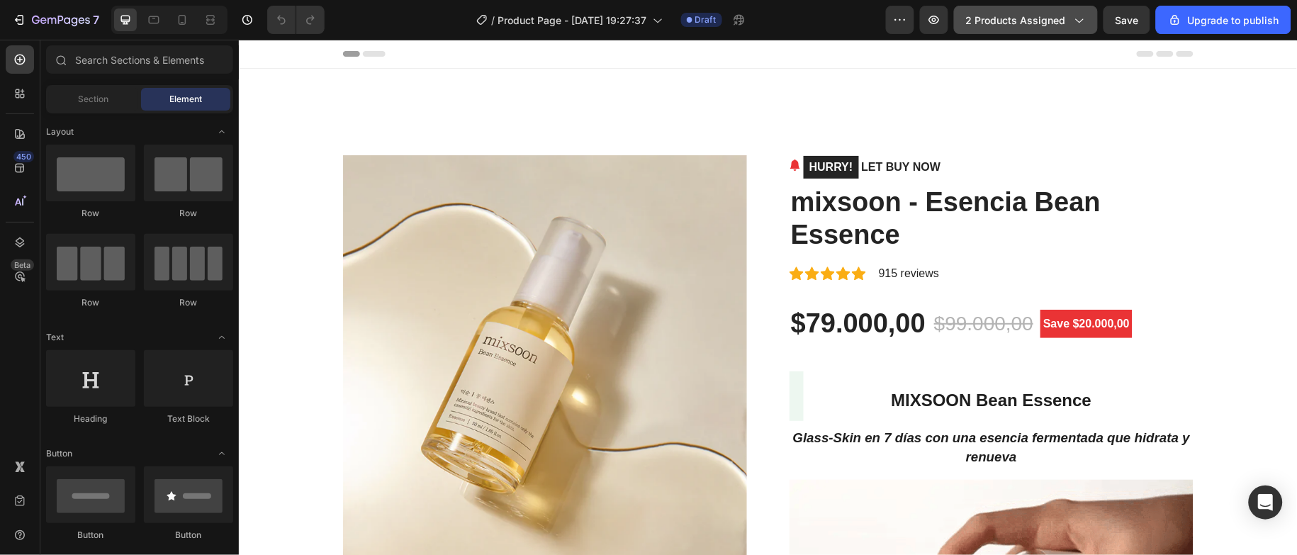
click at [1047, 27] on span "2 products assigned" at bounding box center [1016, 20] width 100 height 15
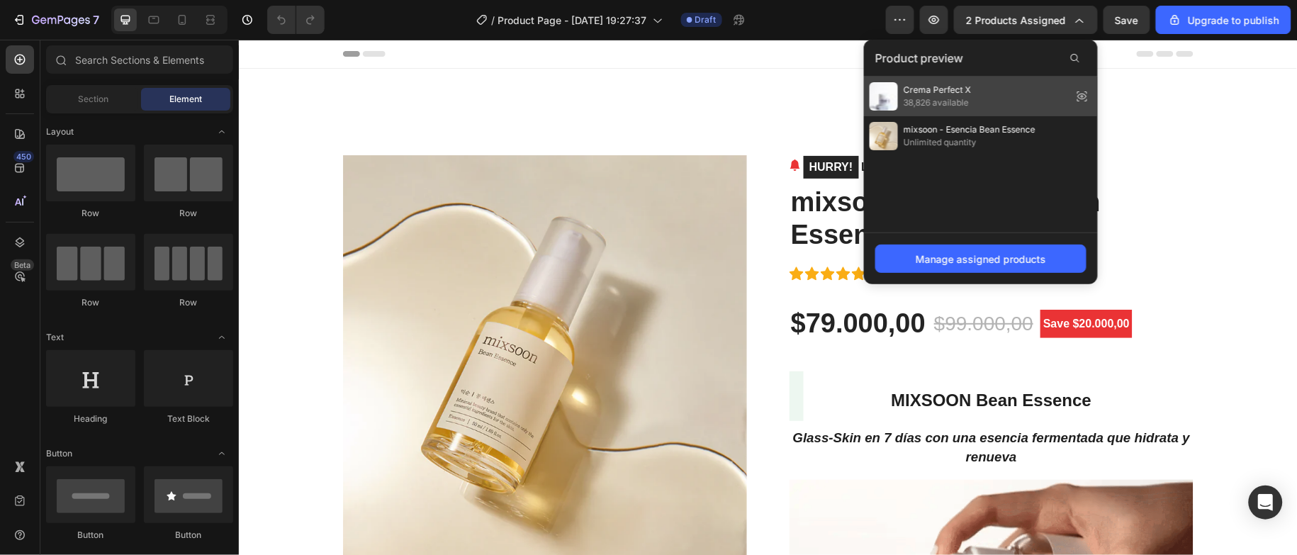
drag, startPoint x: 789, startPoint y: 63, endPoint x: 1028, endPoint y: 103, distance: 242.2
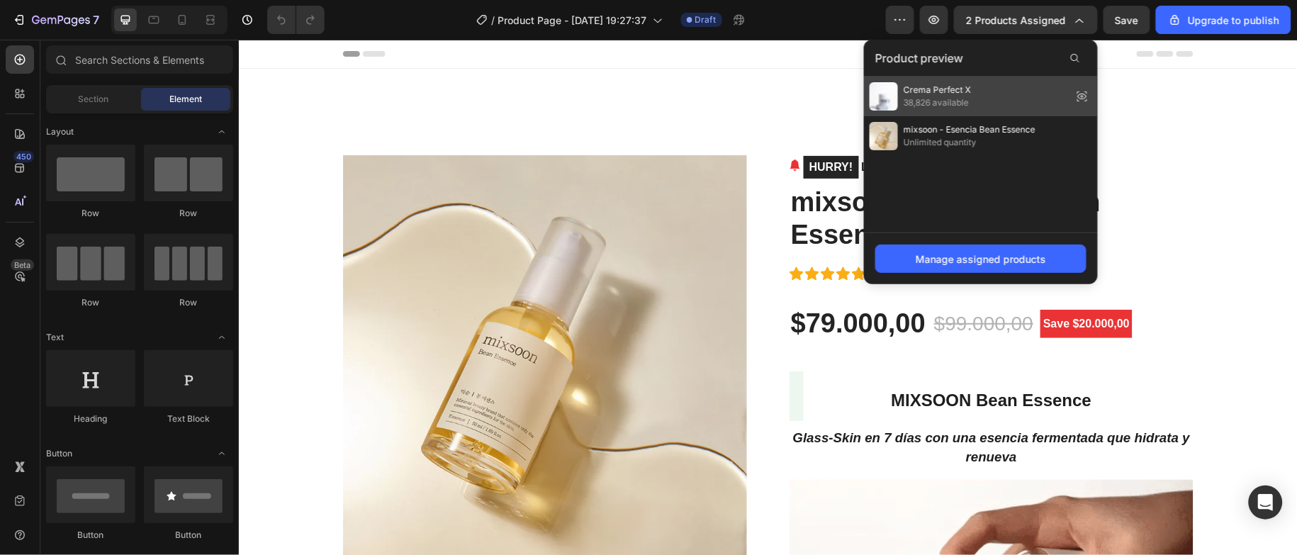
click at [1028, 103] on div "Crema Perfect X 38,826 available" at bounding box center [981, 97] width 234 height 40
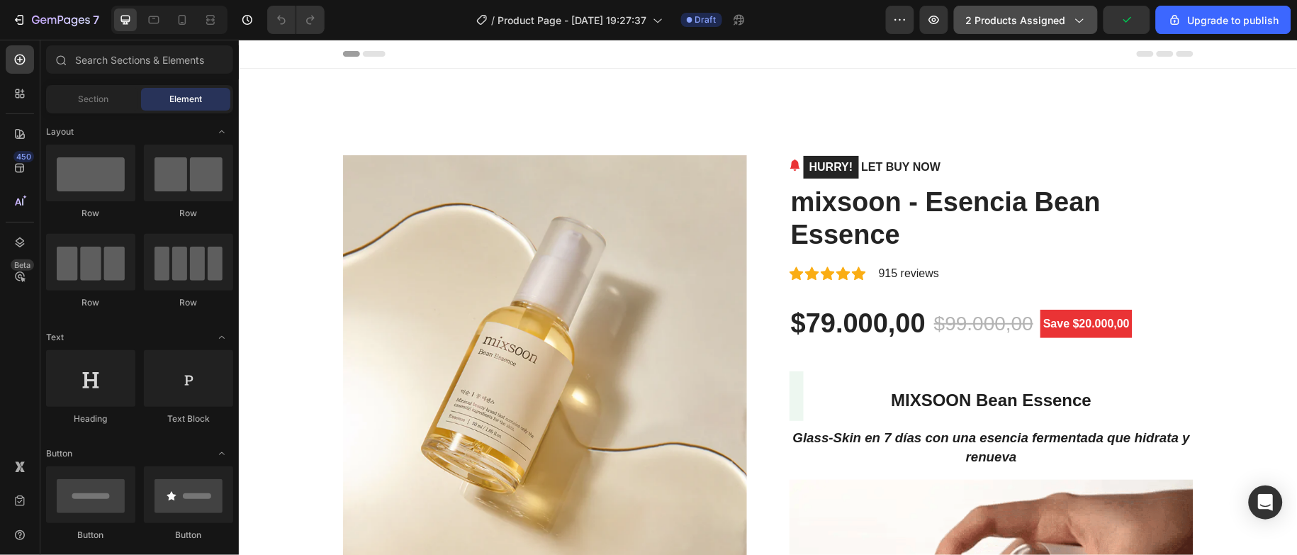
click at [1059, 16] on span "2 products assigned" at bounding box center [1016, 20] width 100 height 15
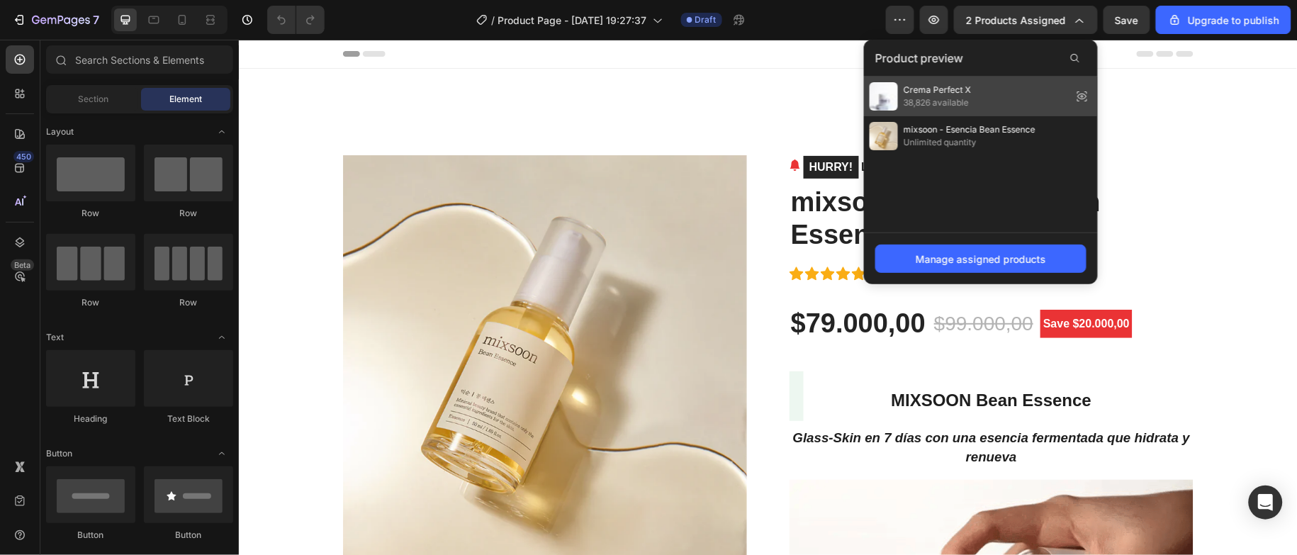
click at [1084, 96] on icon at bounding box center [1082, 96] width 3 height 3
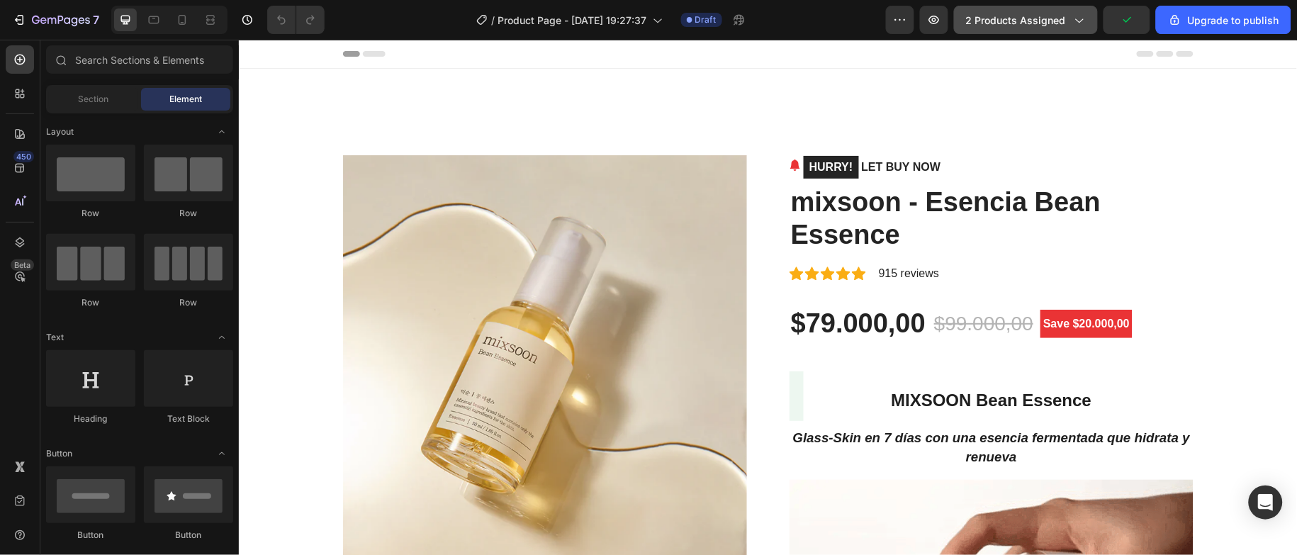
click at [1072, 17] on div "2 products assigned" at bounding box center [1026, 20] width 120 height 15
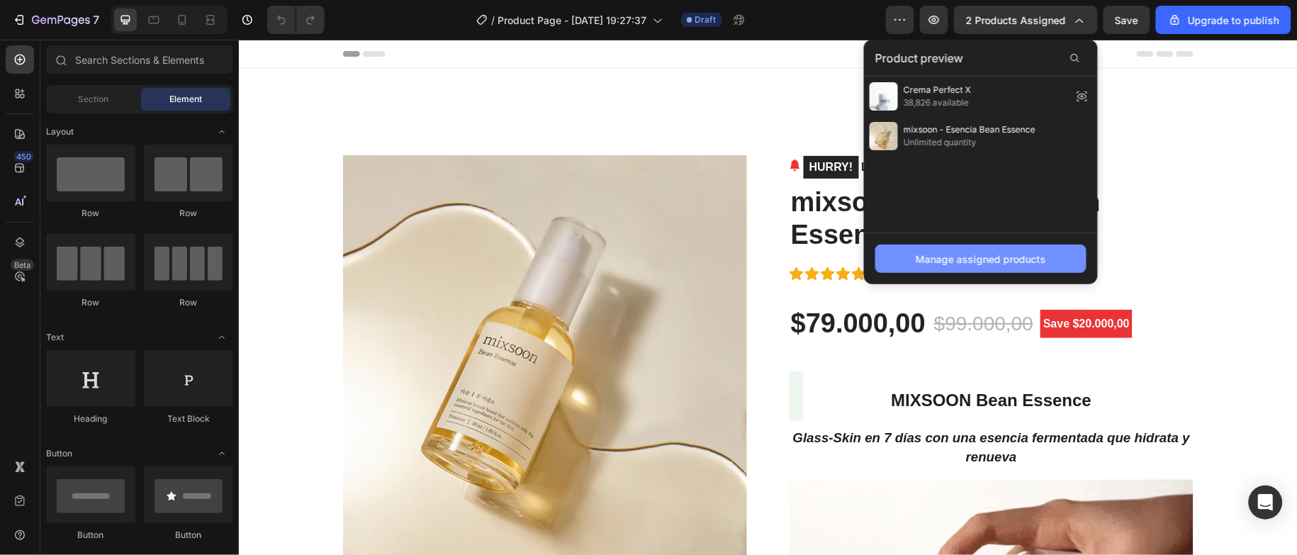
click at [1007, 261] on div "Manage assigned products" at bounding box center [981, 259] width 130 height 15
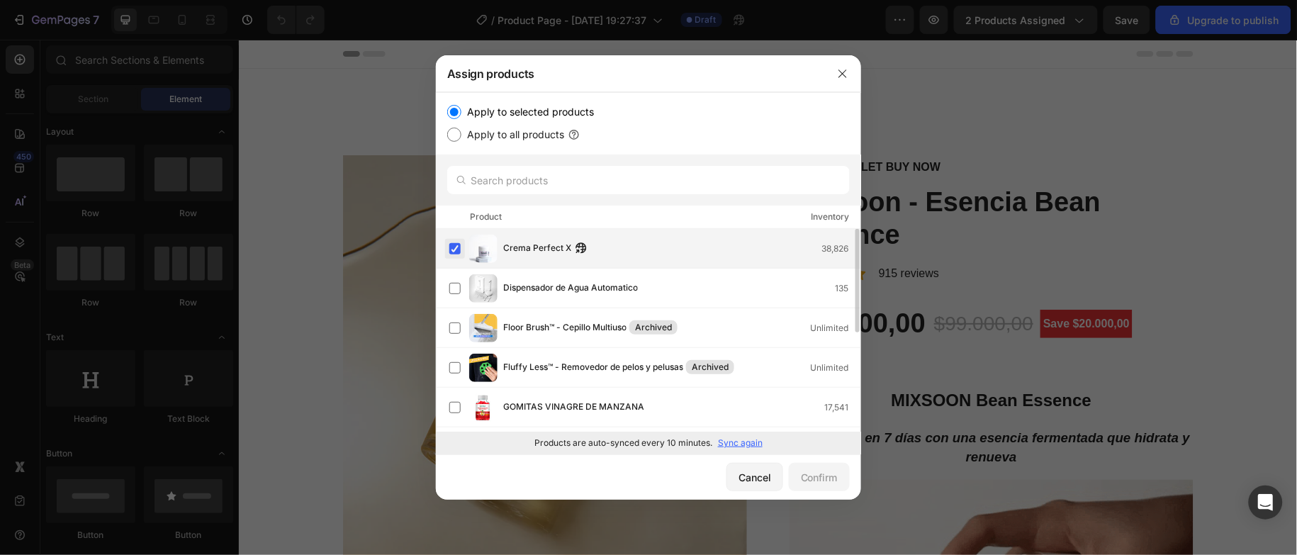
click at [458, 246] on label at bounding box center [454, 248] width 11 height 11
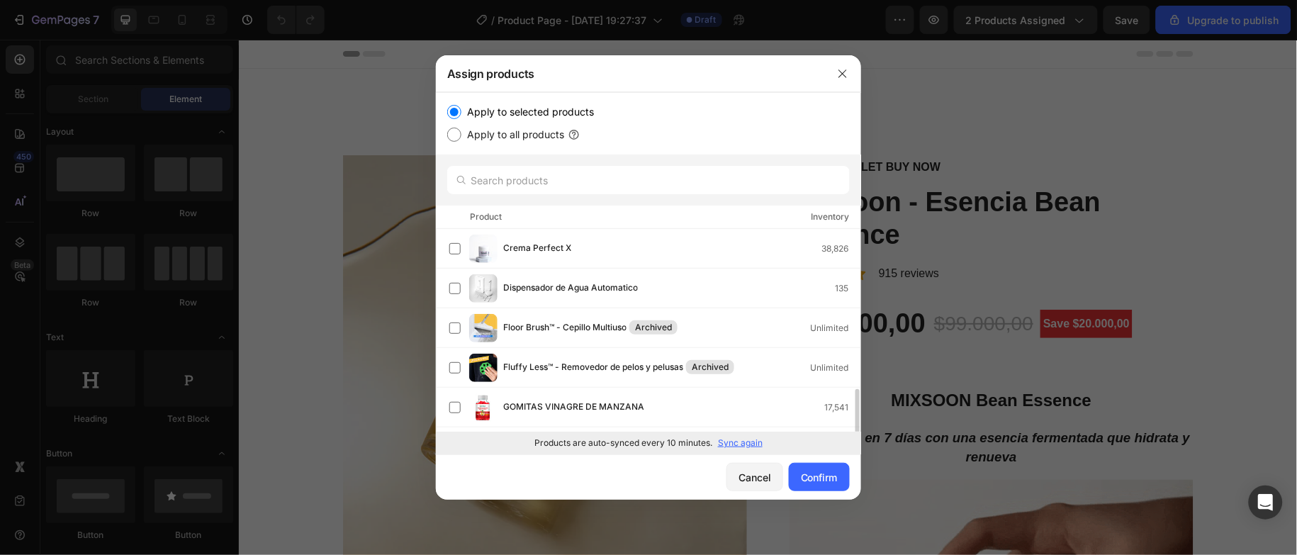
scroll to position [234, 0]
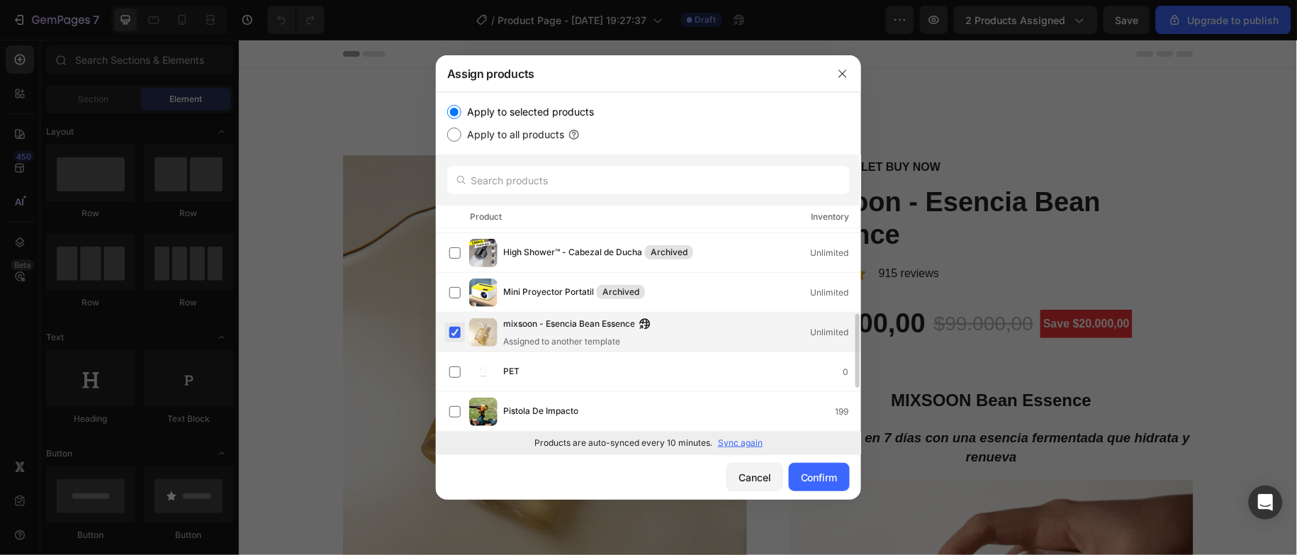
click at [449, 330] on label at bounding box center [454, 332] width 11 height 11
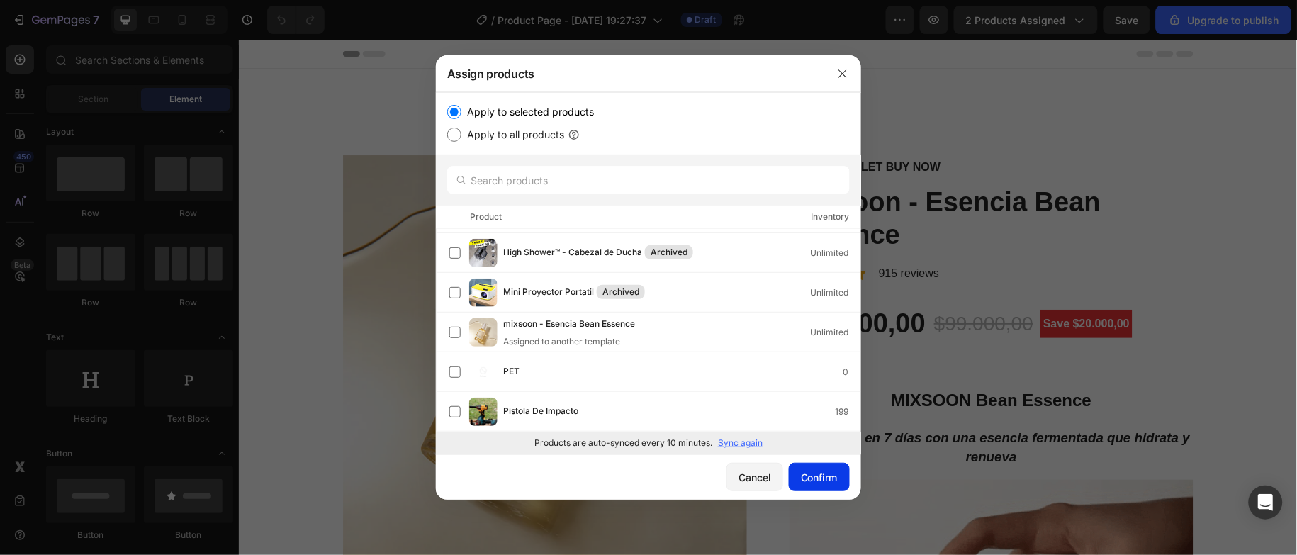
click at [821, 474] on div "Confirm" at bounding box center [819, 477] width 37 height 15
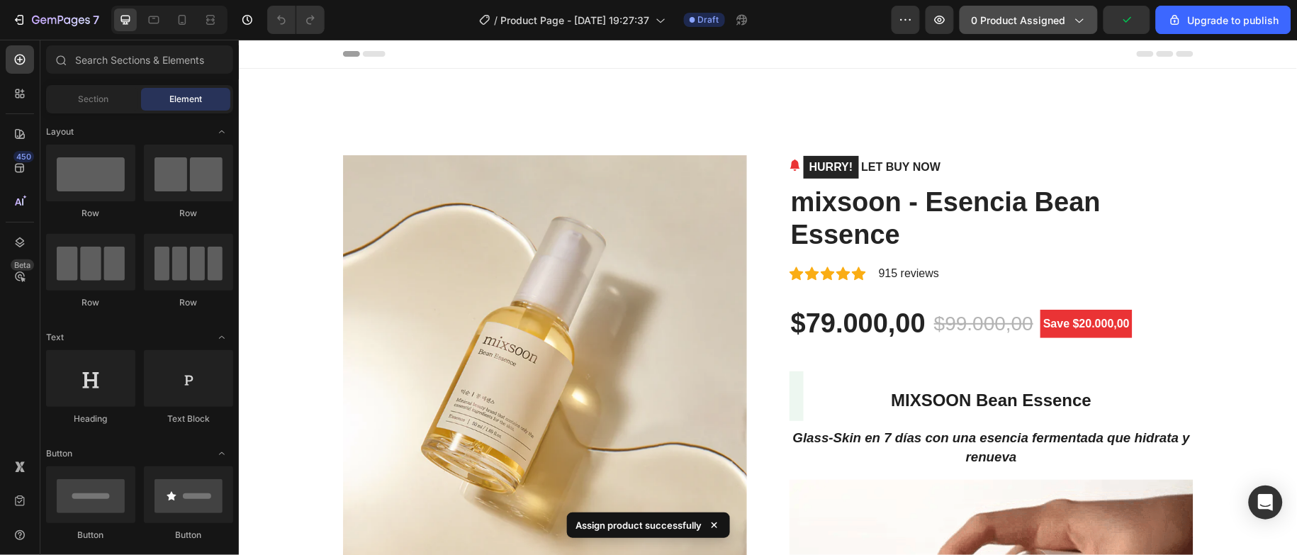
click at [1070, 20] on div "0 product assigned" at bounding box center [1029, 20] width 114 height 15
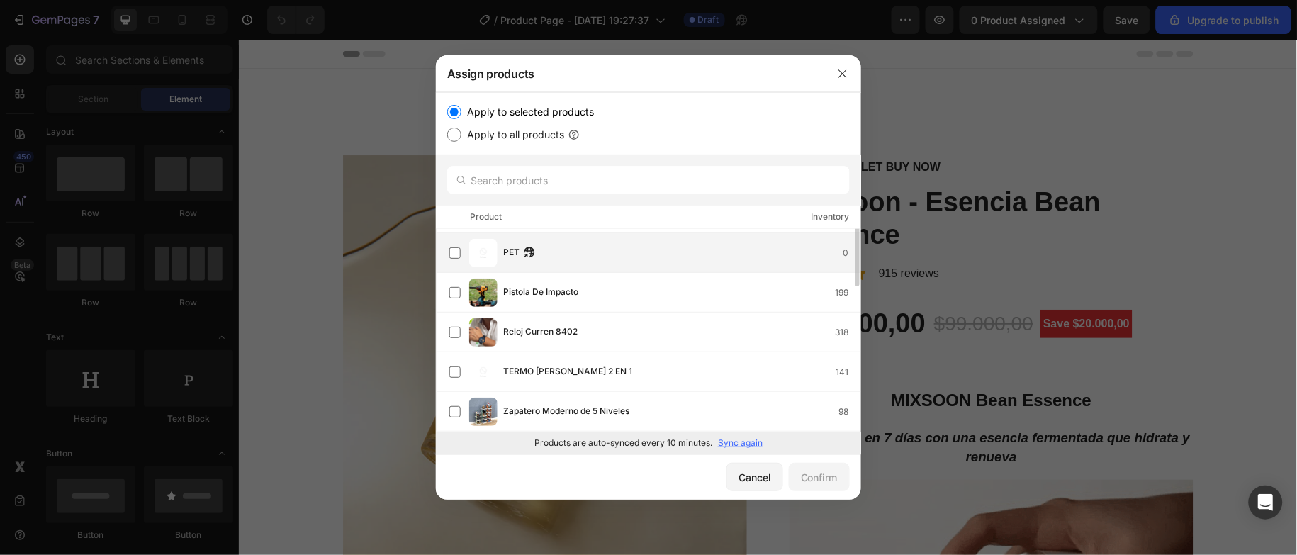
scroll to position [247, 0]
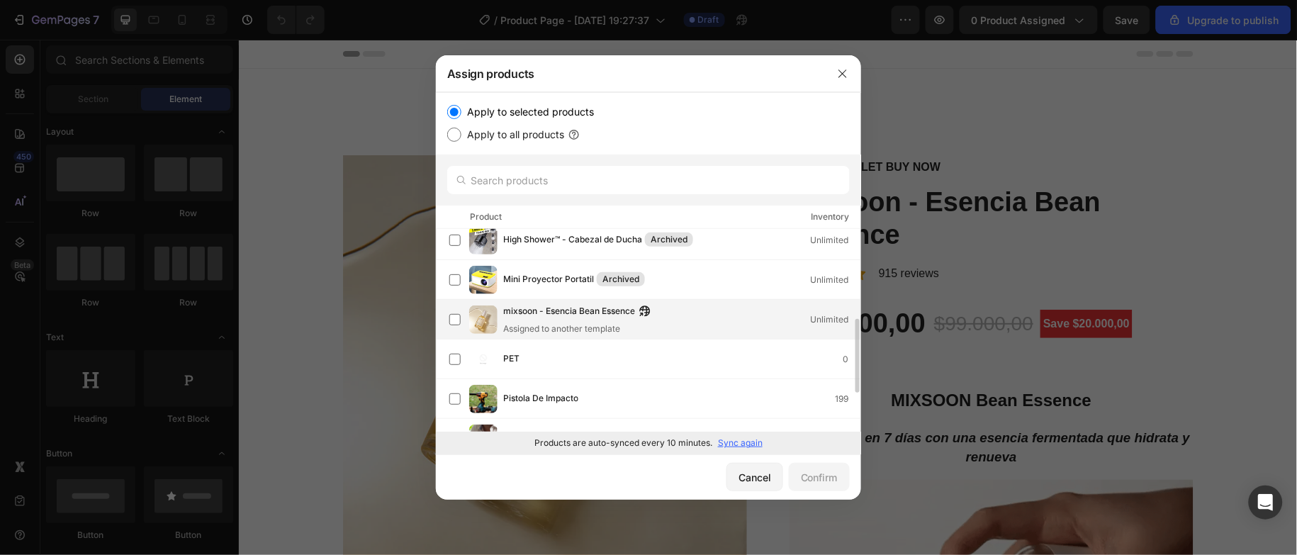
click at [553, 319] on span "mixsoon - Esencia Bean Essence" at bounding box center [569, 312] width 132 height 16
click at [815, 481] on div "Confirm" at bounding box center [819, 477] width 37 height 15
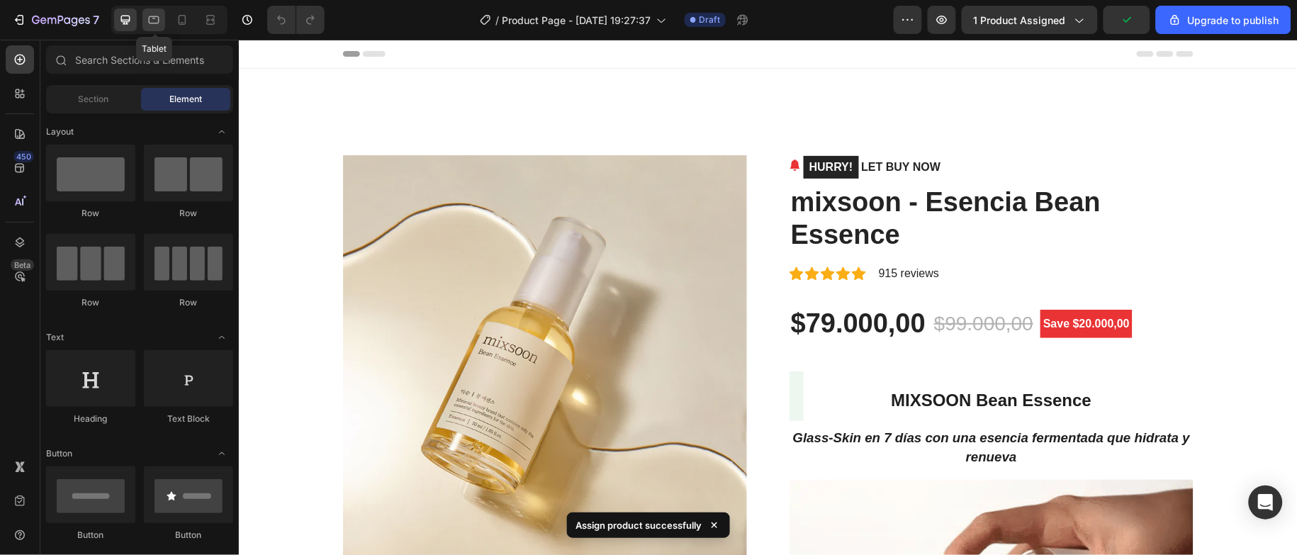
click at [158, 25] on icon at bounding box center [154, 20] width 14 height 14
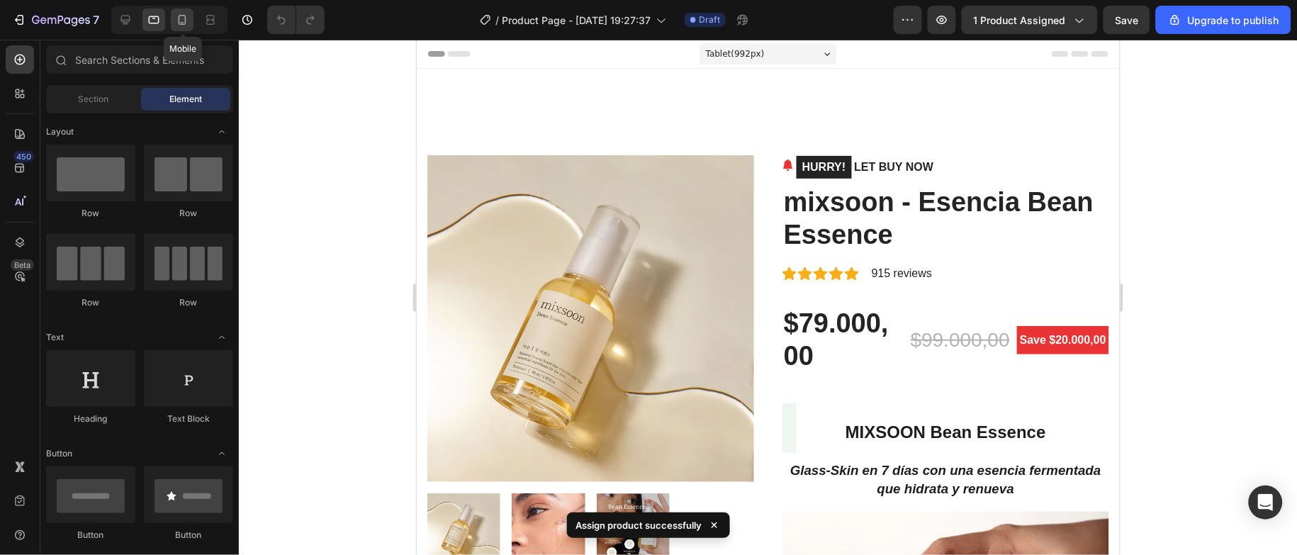
click at [183, 21] on icon at bounding box center [182, 20] width 14 height 14
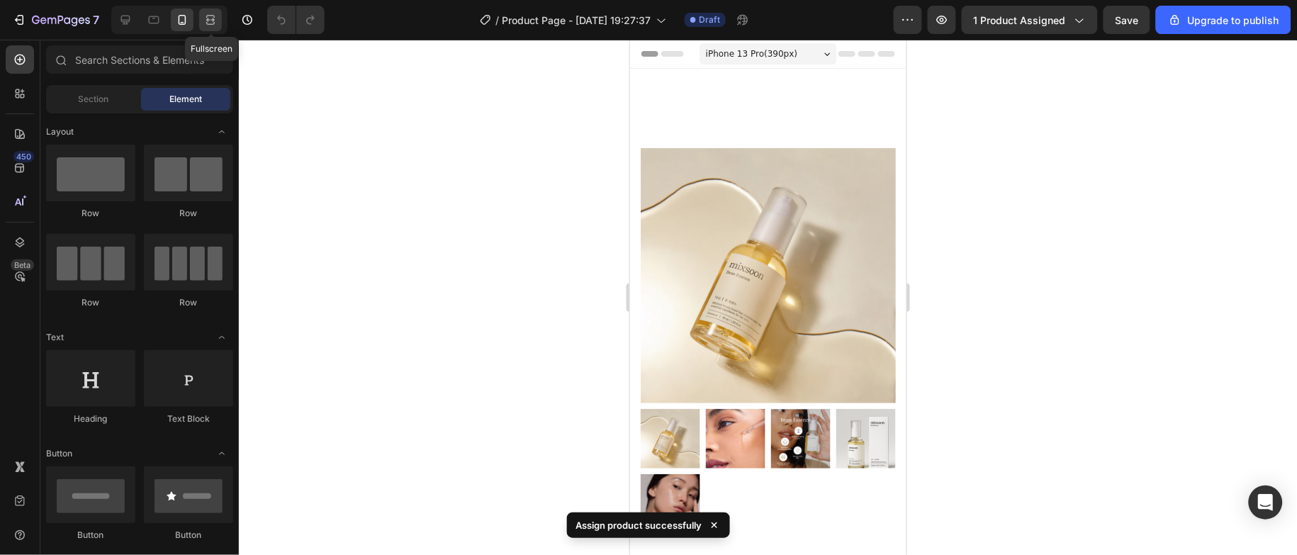
click at [203, 22] on icon at bounding box center [210, 20] width 14 height 14
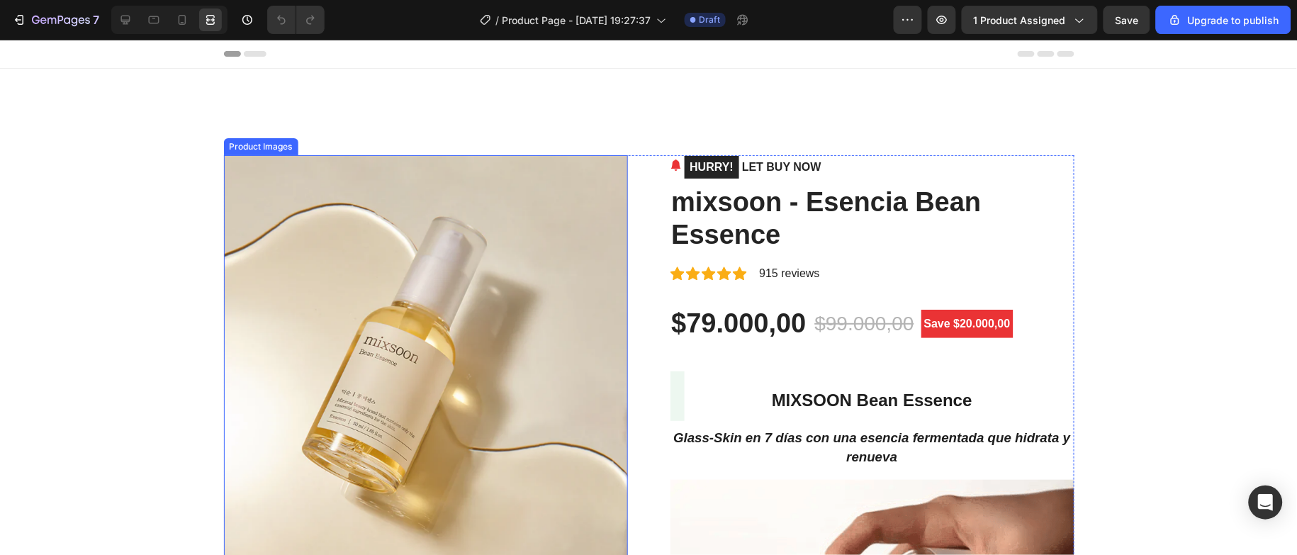
click at [434, 296] on img at bounding box center [426, 357] width 404 height 404
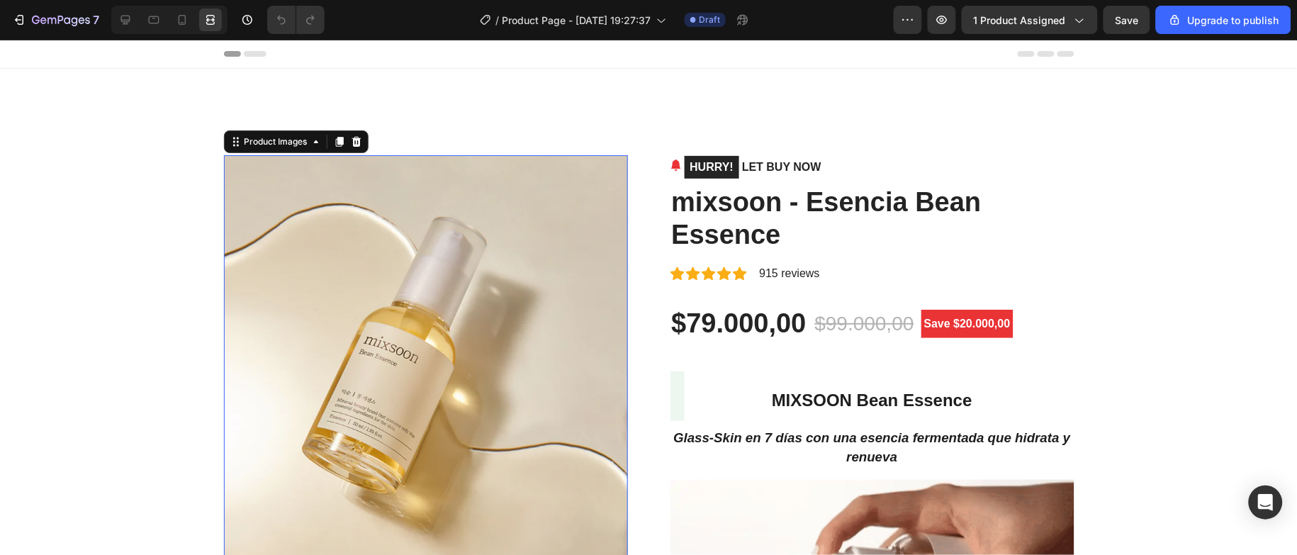
click at [406, 279] on img at bounding box center [426, 357] width 404 height 404
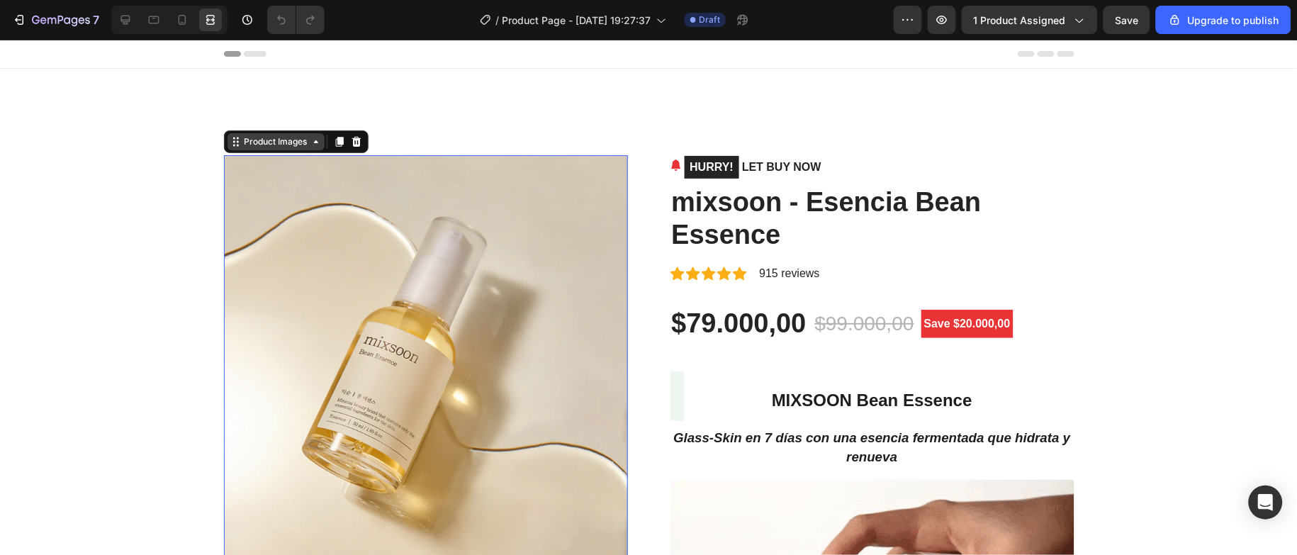
click at [289, 135] on div "Product Images" at bounding box center [276, 141] width 69 height 13
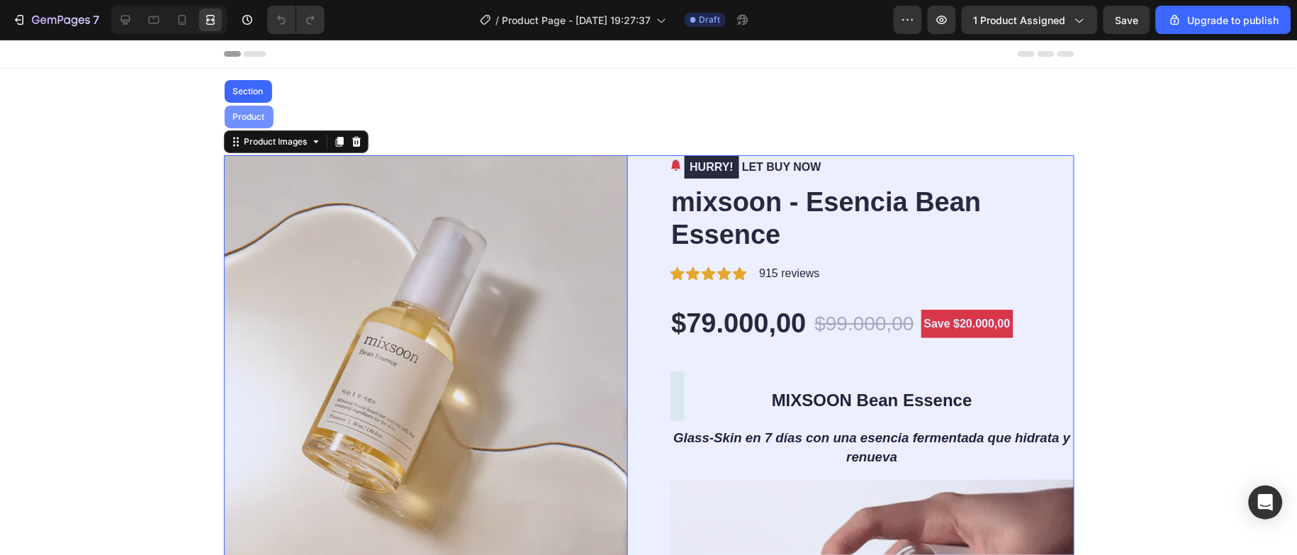
click at [248, 125] on div "Product" at bounding box center [249, 116] width 49 height 23
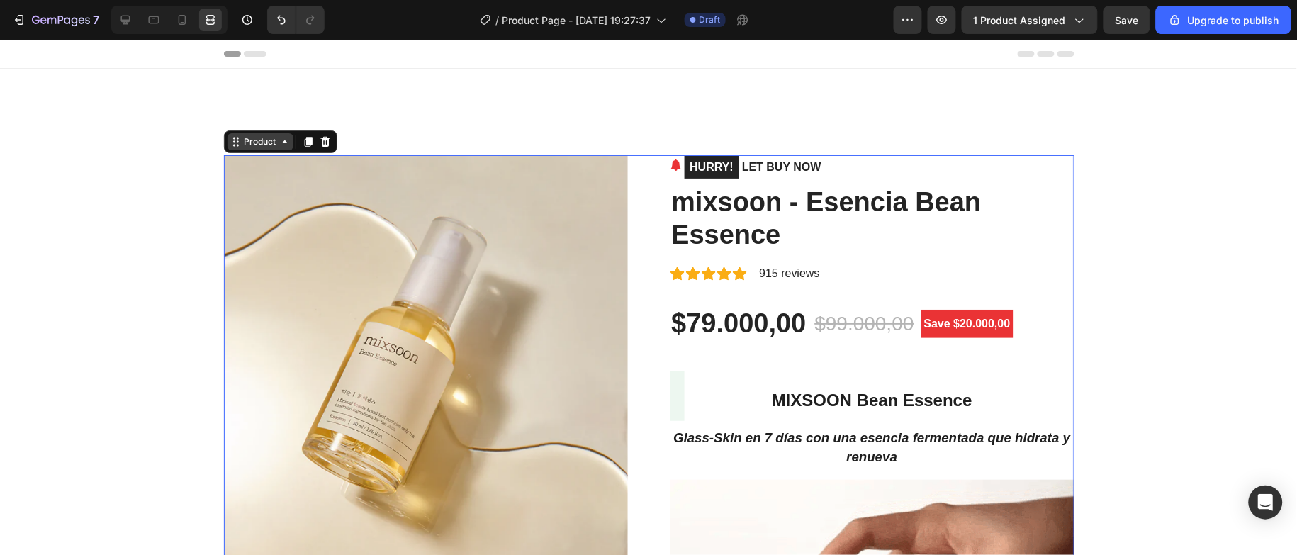
click at [261, 141] on div "Product" at bounding box center [261, 141] width 38 height 13
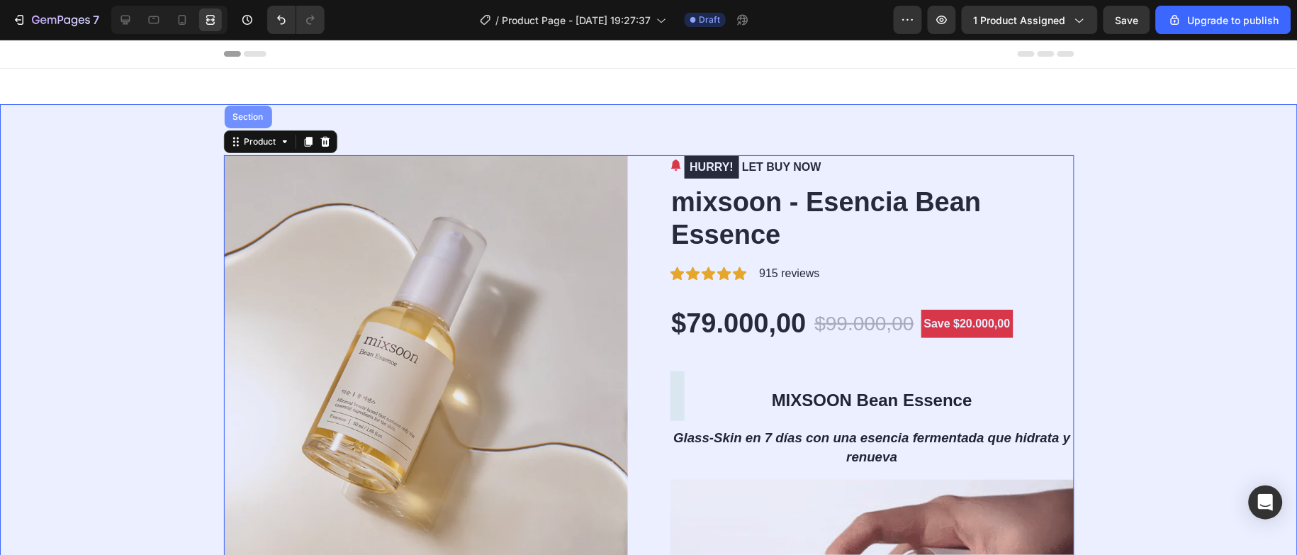
click at [257, 120] on div "Section" at bounding box center [248, 116] width 36 height 9
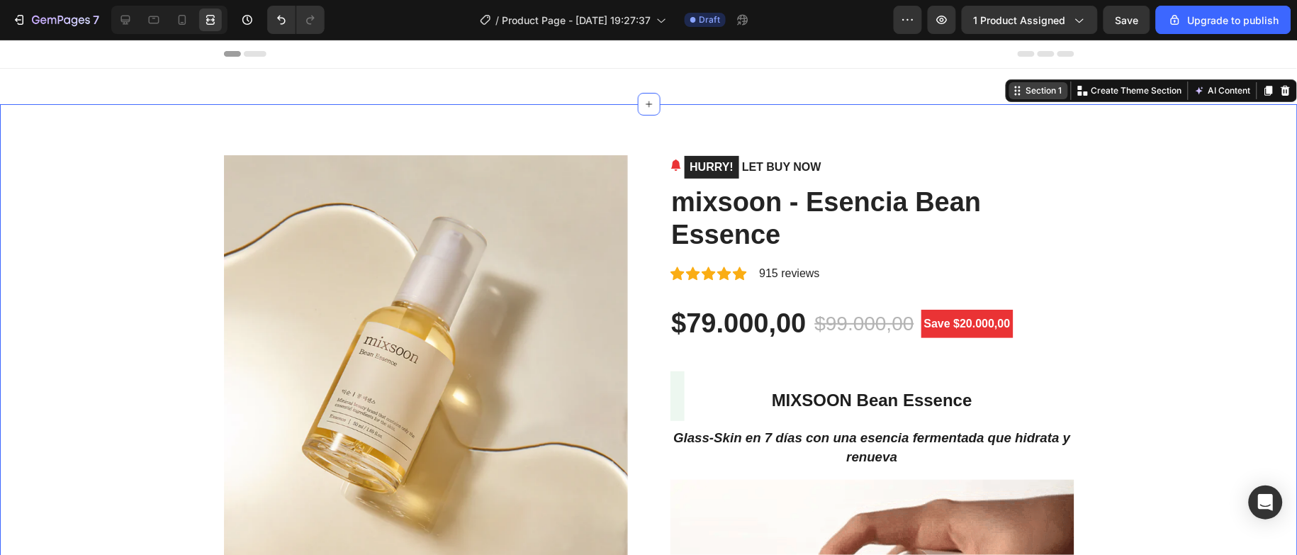
click at [1024, 94] on div "Section 1" at bounding box center [1045, 90] width 42 height 13
drag, startPoint x: 1114, startPoint y: 229, endPoint x: 1105, endPoint y: 229, distance: 8.5
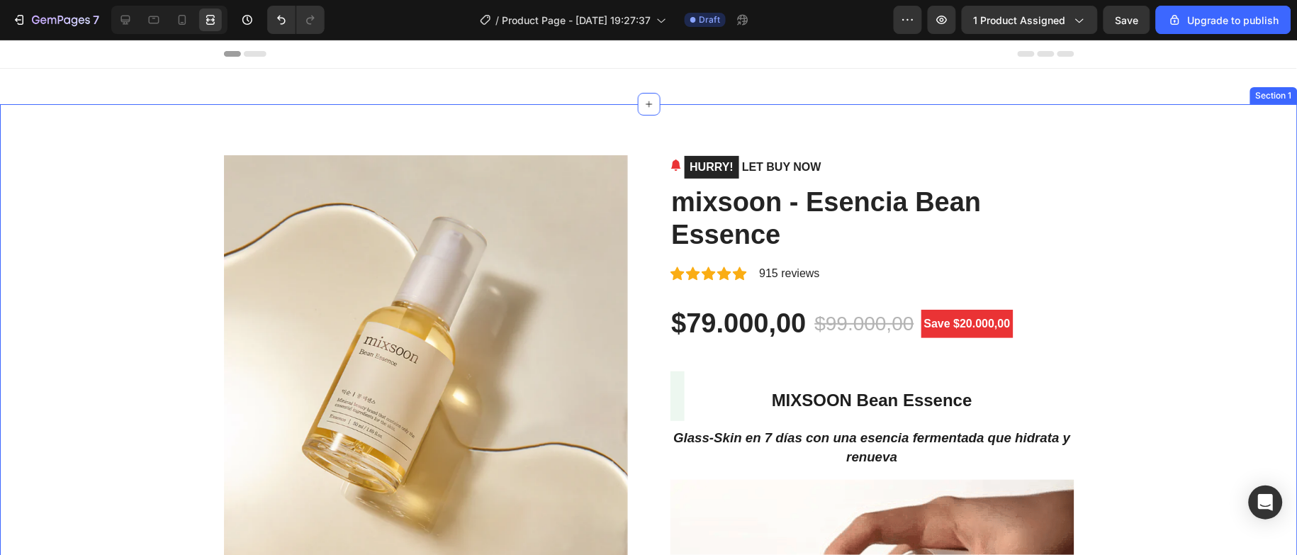
click at [426, 232] on img at bounding box center [426, 357] width 404 height 404
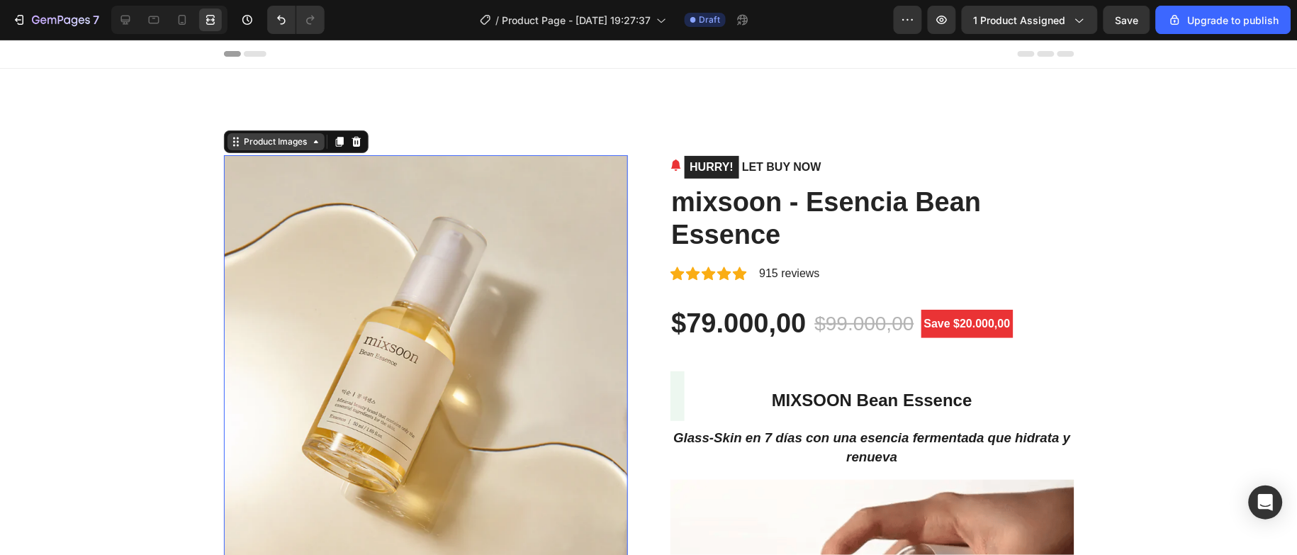
click at [311, 144] on icon at bounding box center [316, 140] width 11 height 11
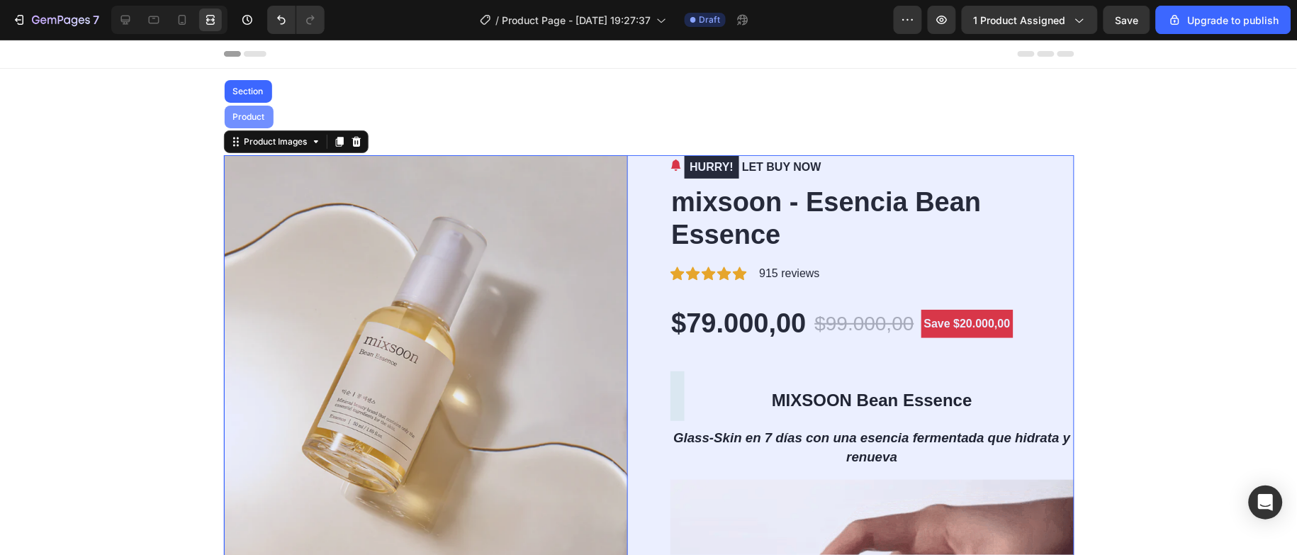
click at [242, 116] on div "Product" at bounding box center [249, 116] width 38 height 9
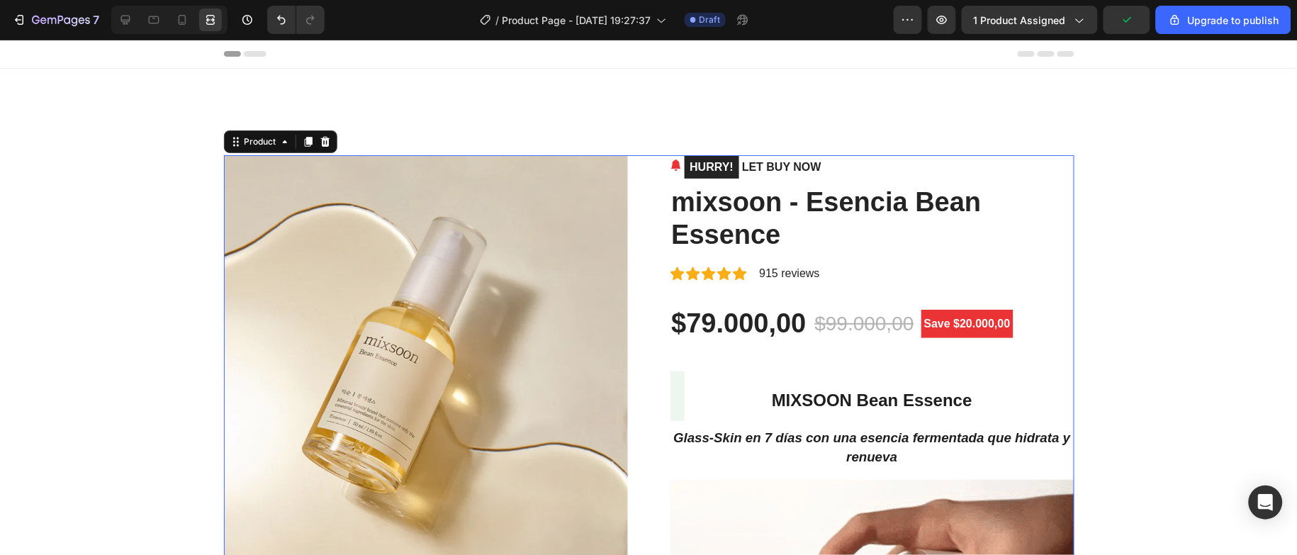
click at [28, 46] on span "Header" at bounding box center [42, 53] width 31 height 14
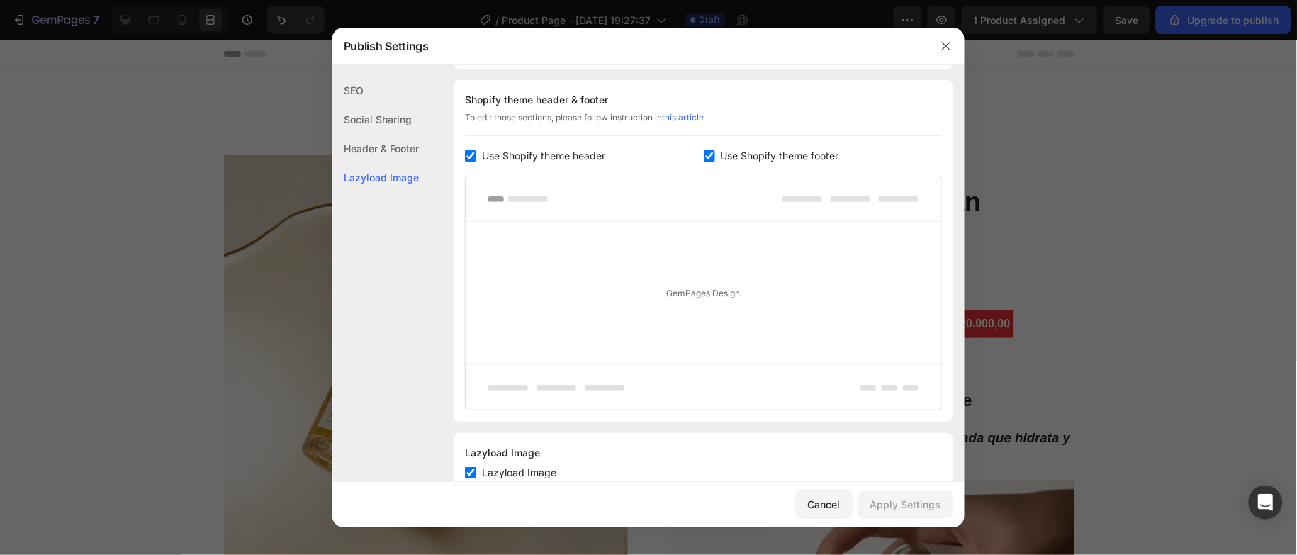
scroll to position [206, 0]
click at [941, 51] on button "button" at bounding box center [946, 46] width 23 height 23
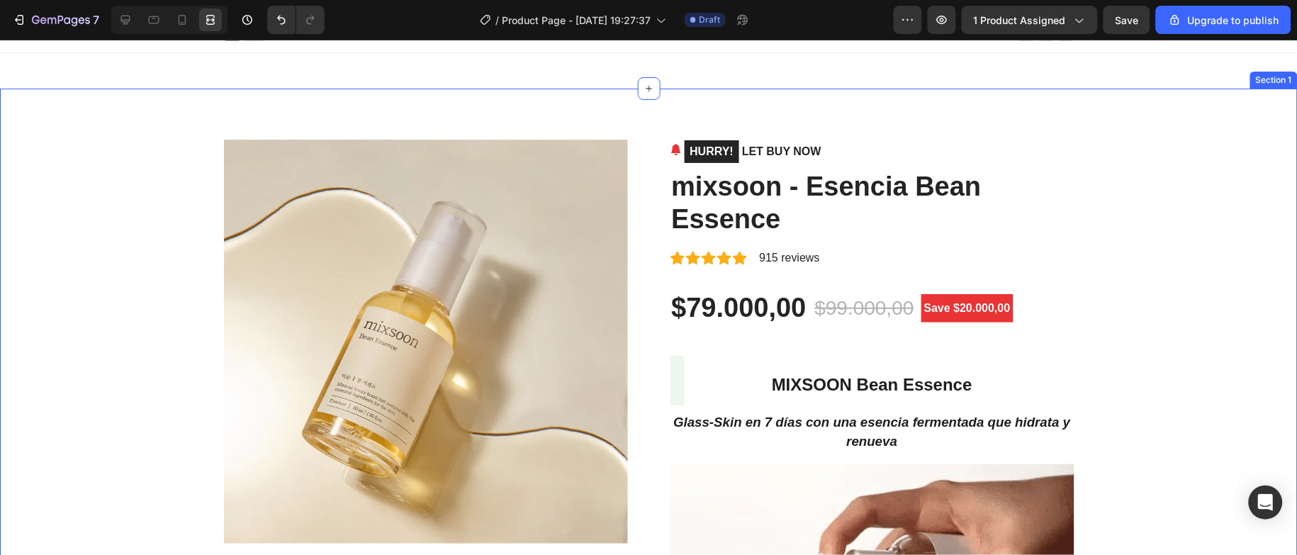
scroll to position [0, 0]
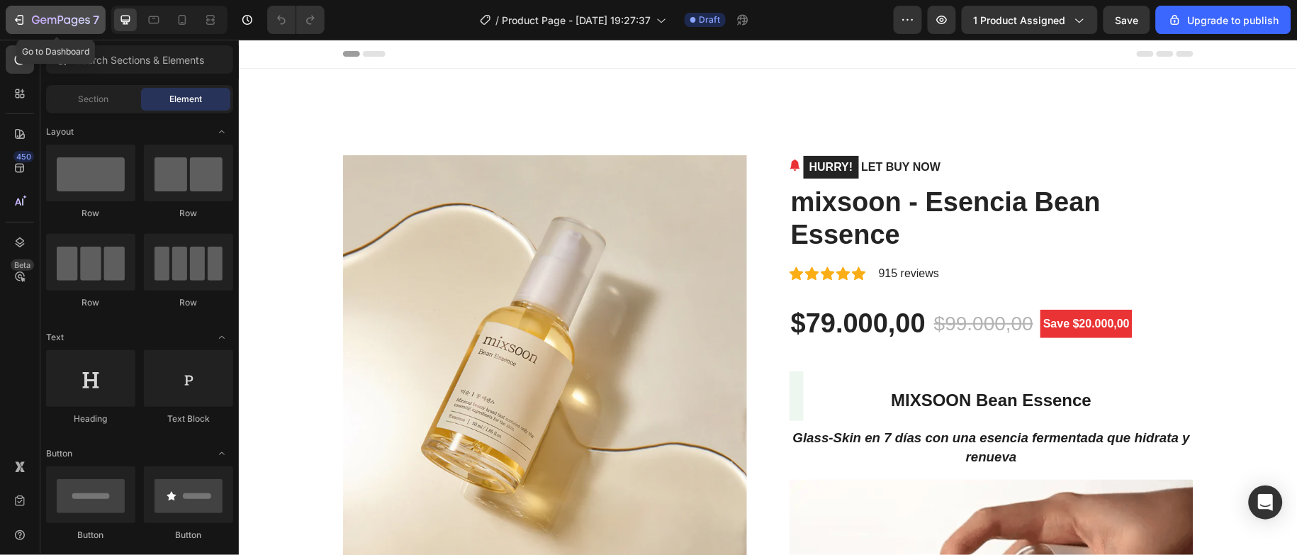
click at [35, 18] on icon "button" at bounding box center [61, 21] width 58 height 12
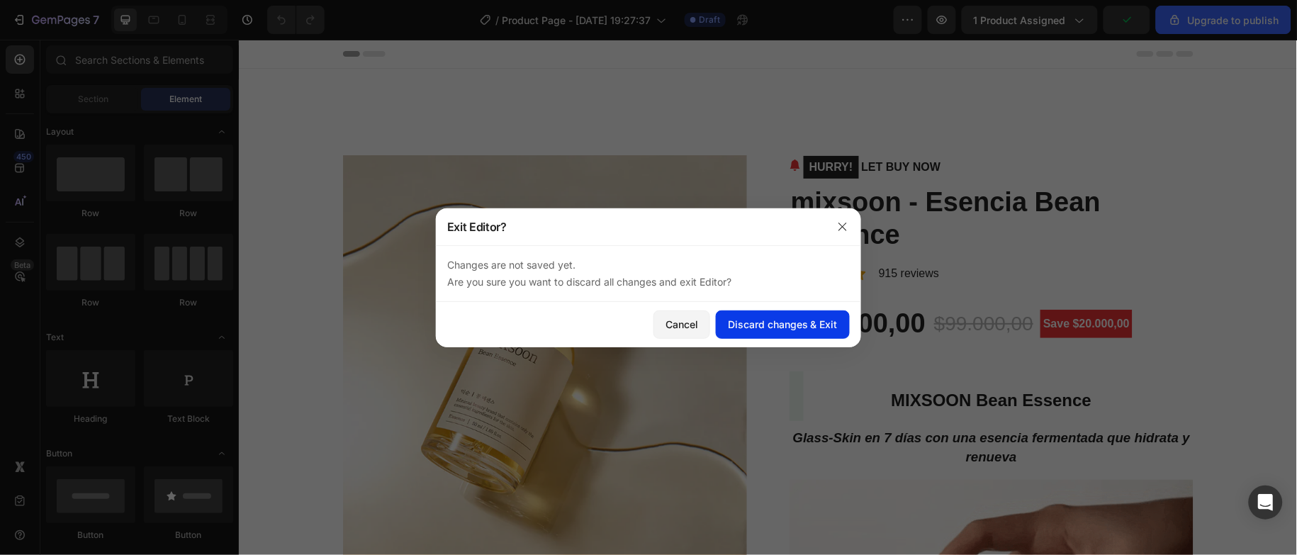
click at [786, 329] on div "Discard changes & Exit" at bounding box center [783, 324] width 110 height 15
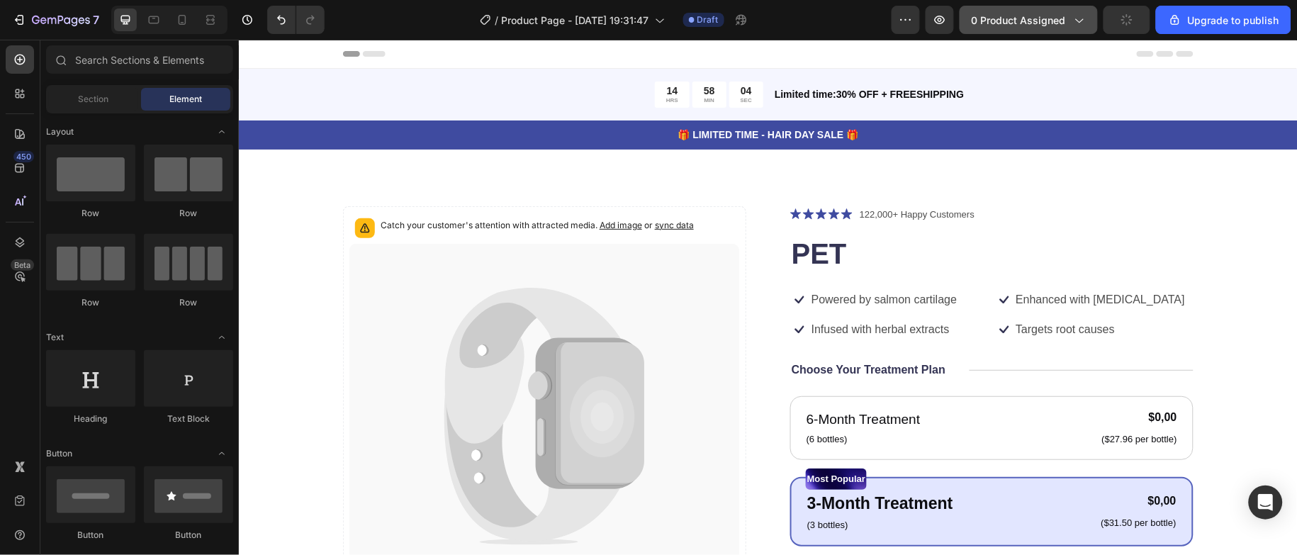
click at [1036, 17] on span "0 product assigned" at bounding box center [1019, 20] width 94 height 15
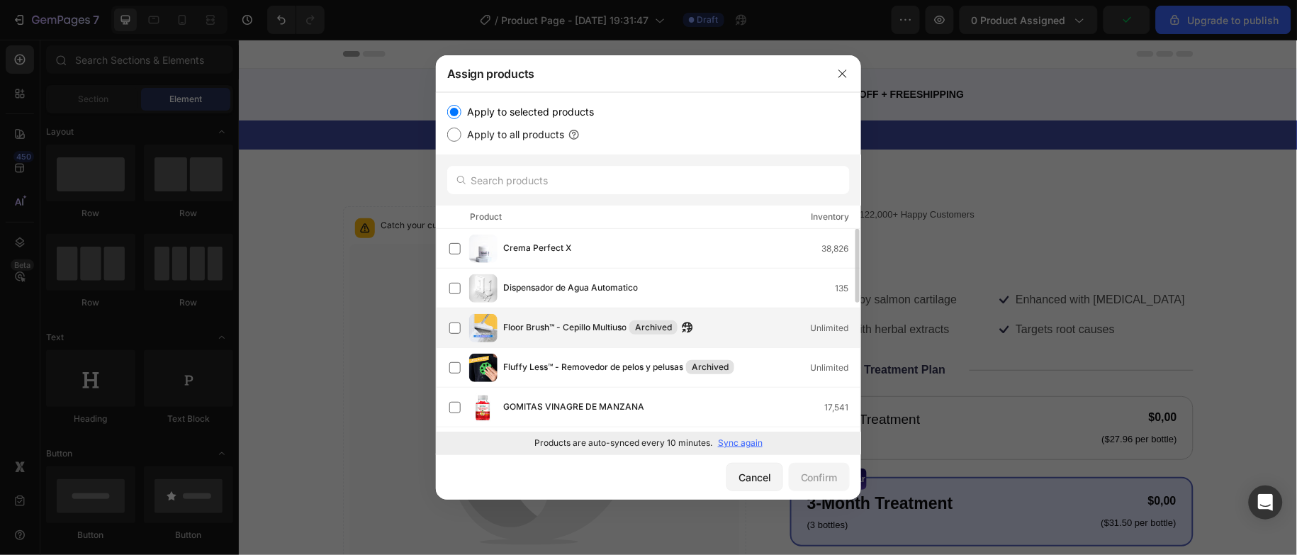
scroll to position [213, 0]
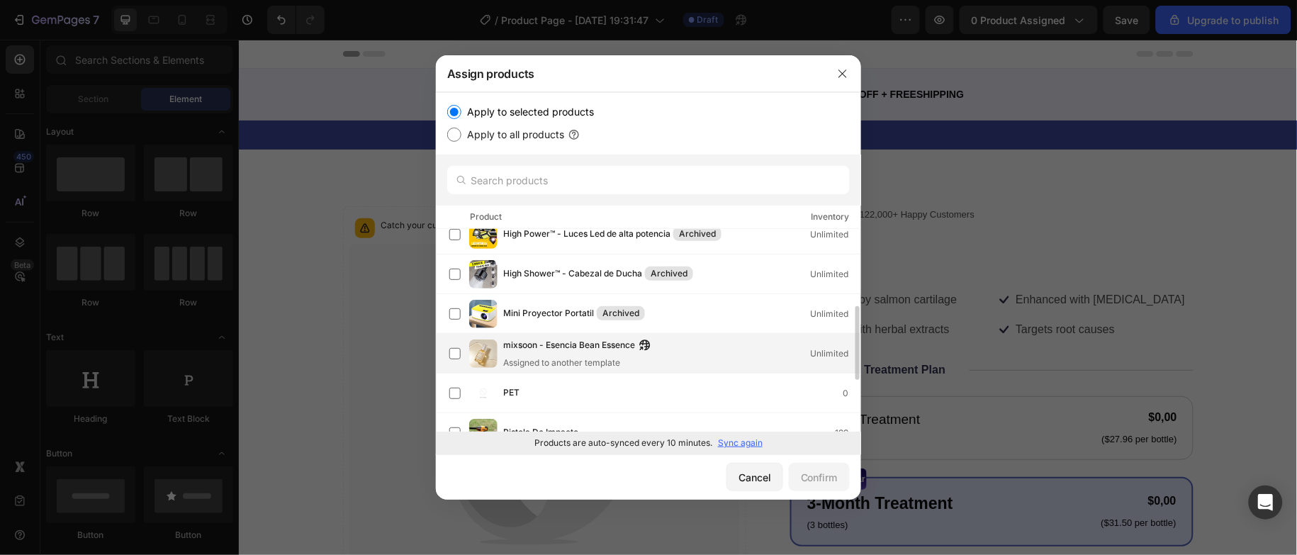
click at [552, 350] on span "mixsoon - Esencia Bean Essence" at bounding box center [569, 346] width 132 height 16
click at [815, 473] on div "Confirm" at bounding box center [819, 477] width 37 height 15
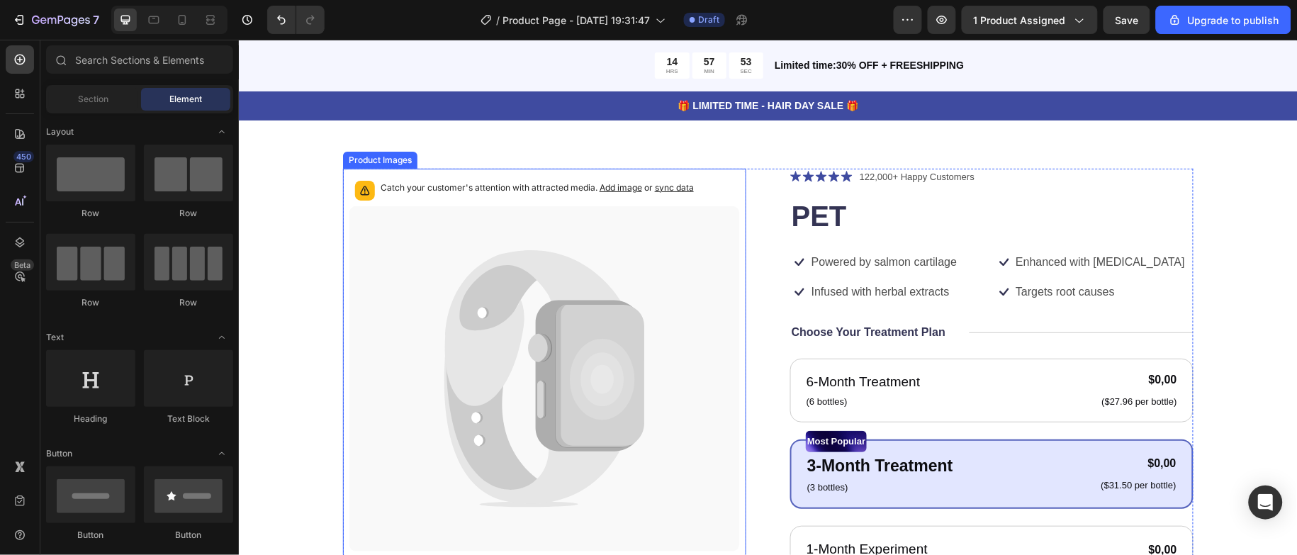
scroll to position [0, 0]
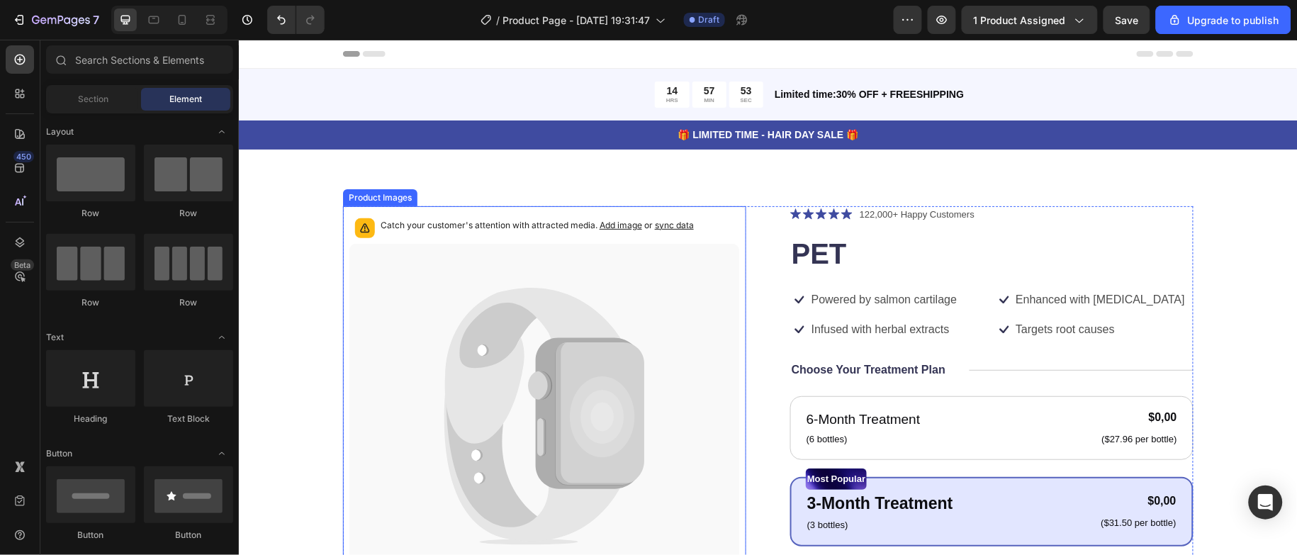
click at [540, 332] on icon at bounding box center [544, 416] width 391 height 346
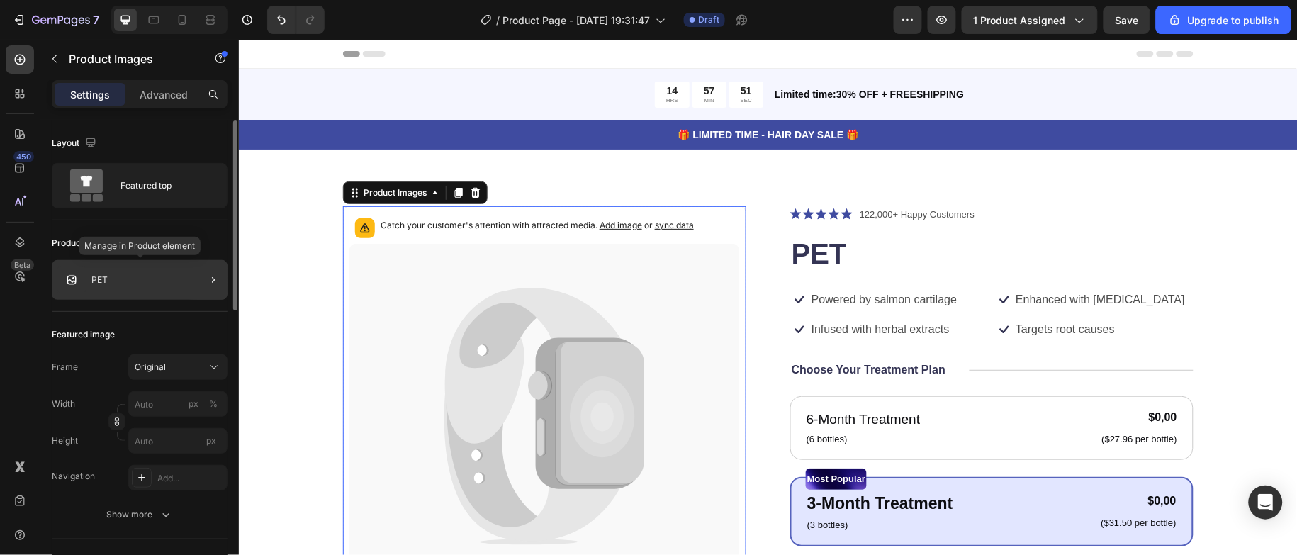
click at [157, 280] on div "PET" at bounding box center [140, 280] width 176 height 40
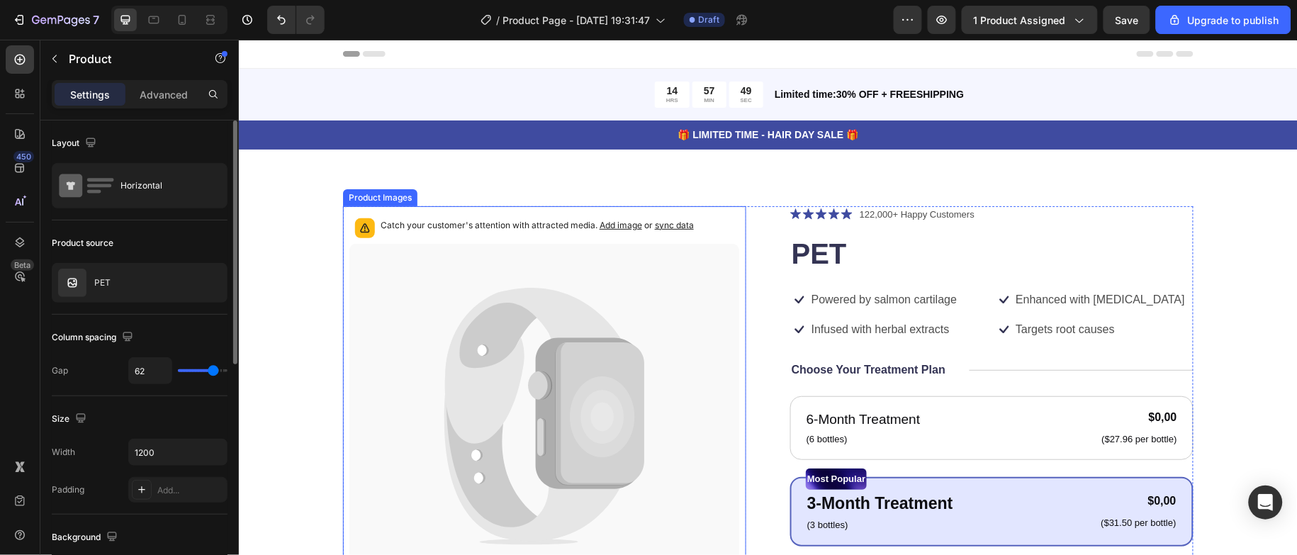
click at [517, 276] on icon at bounding box center [544, 416] width 391 height 346
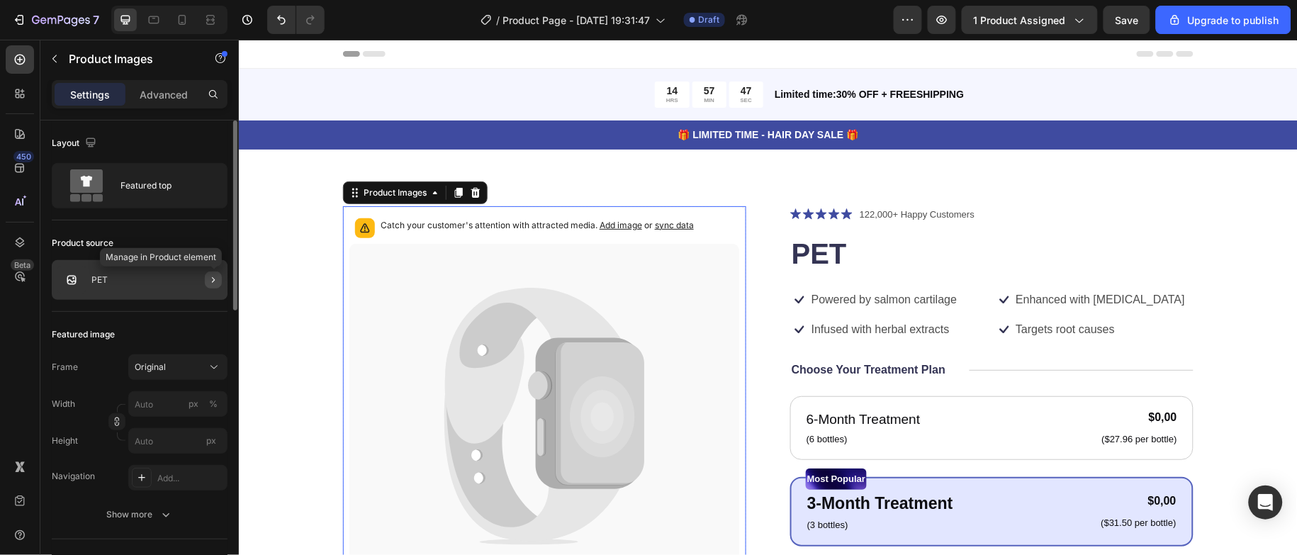
click at [218, 281] on icon "button" at bounding box center [213, 279] width 11 height 11
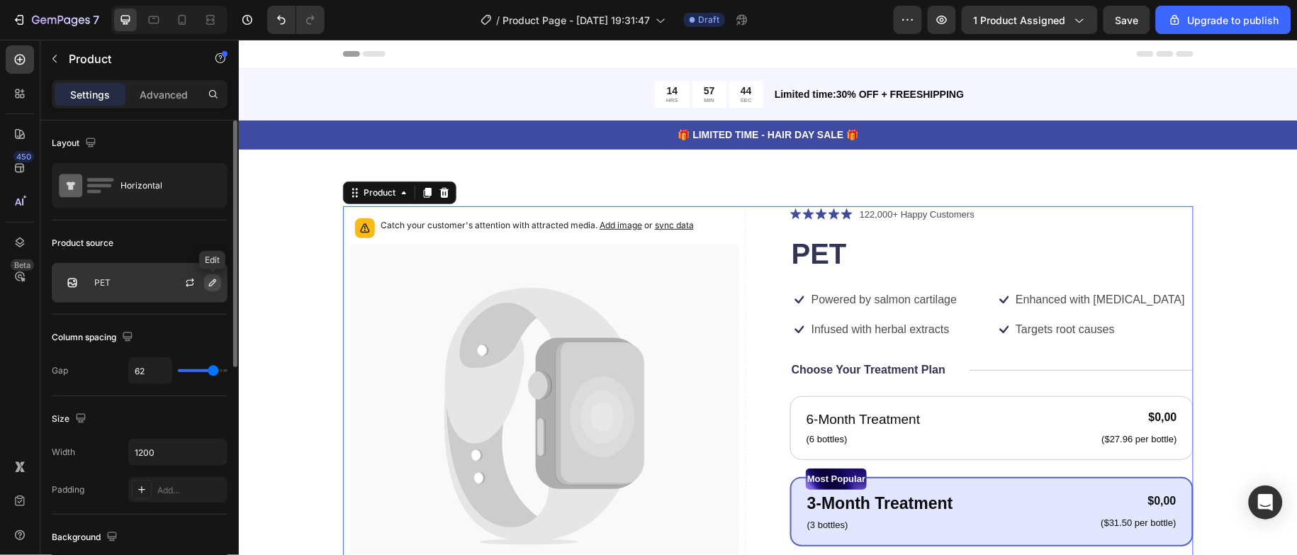
click at [213, 285] on icon "button" at bounding box center [212, 282] width 11 height 11
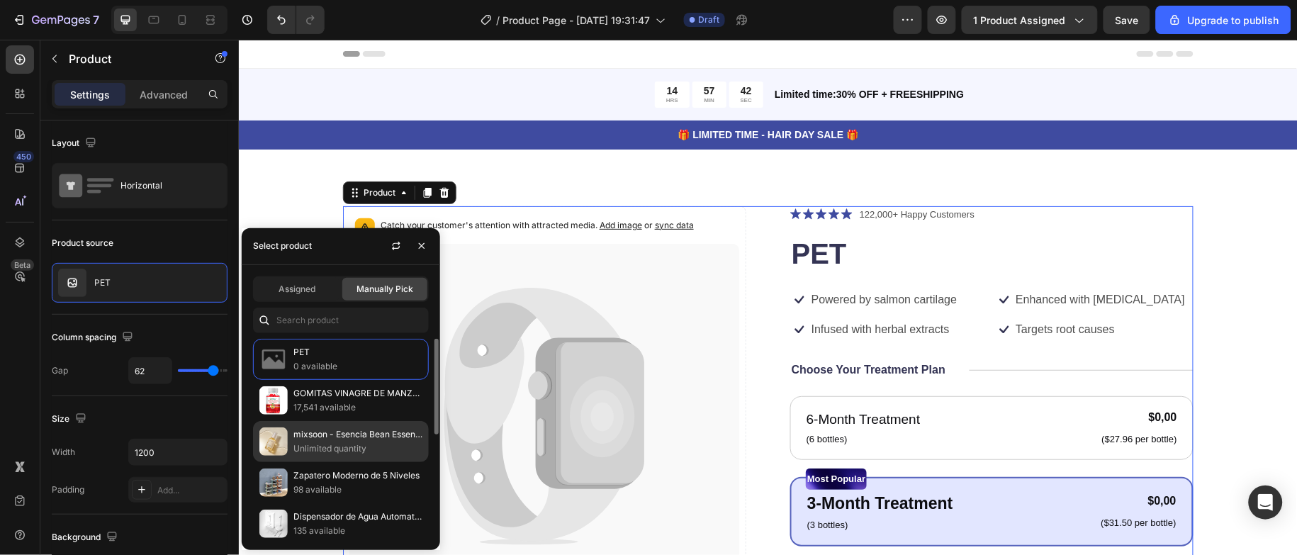
click at [368, 441] on p "mixsoon - Esencia Bean Essence" at bounding box center [357, 434] width 129 height 14
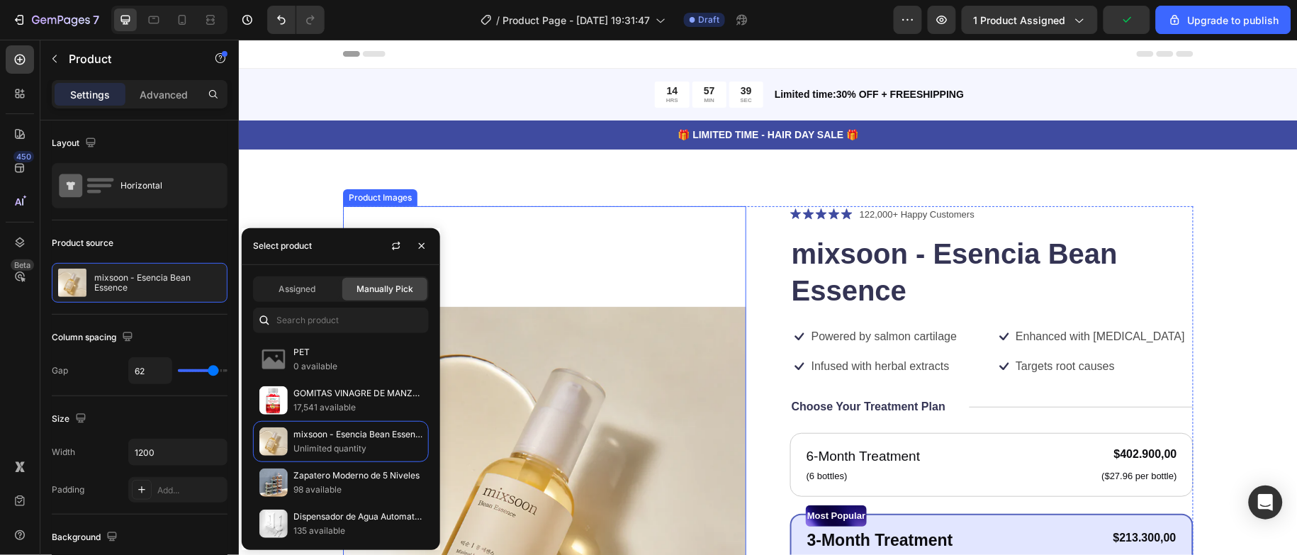
click at [620, 242] on img at bounding box center [543, 508] width 403 height 605
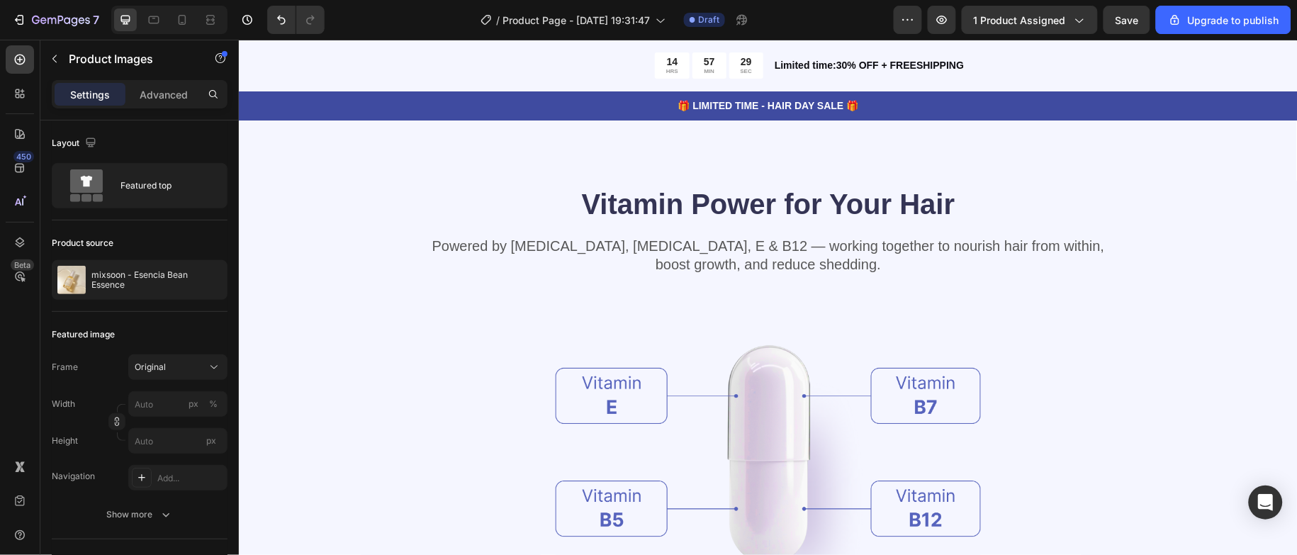
scroll to position [1489, 0]
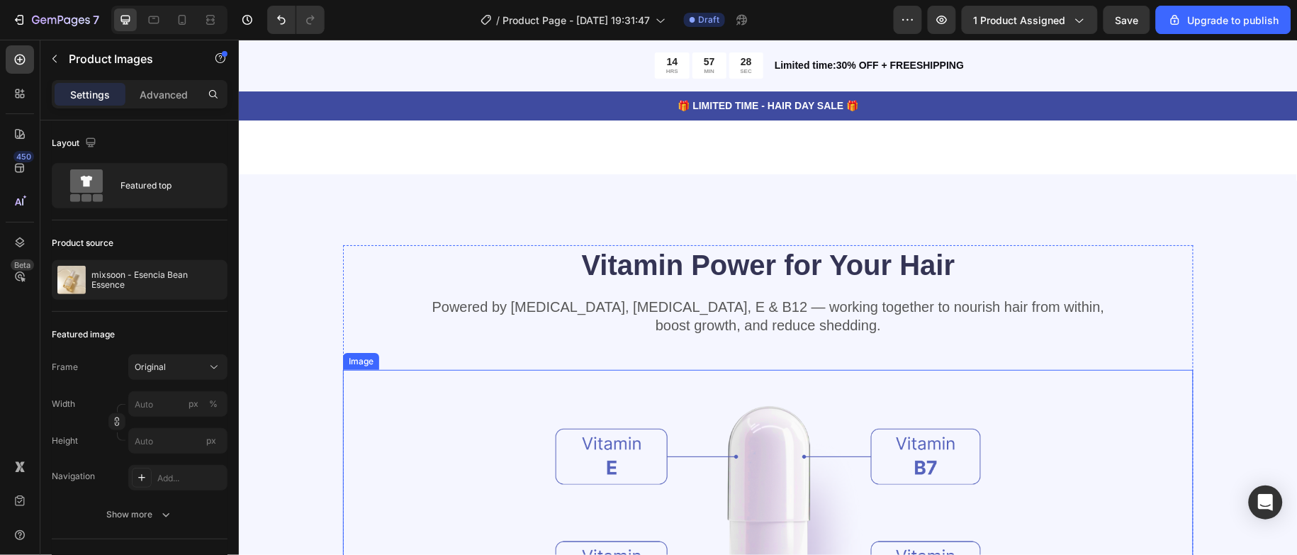
click at [898, 452] on img at bounding box center [767, 524] width 425 height 311
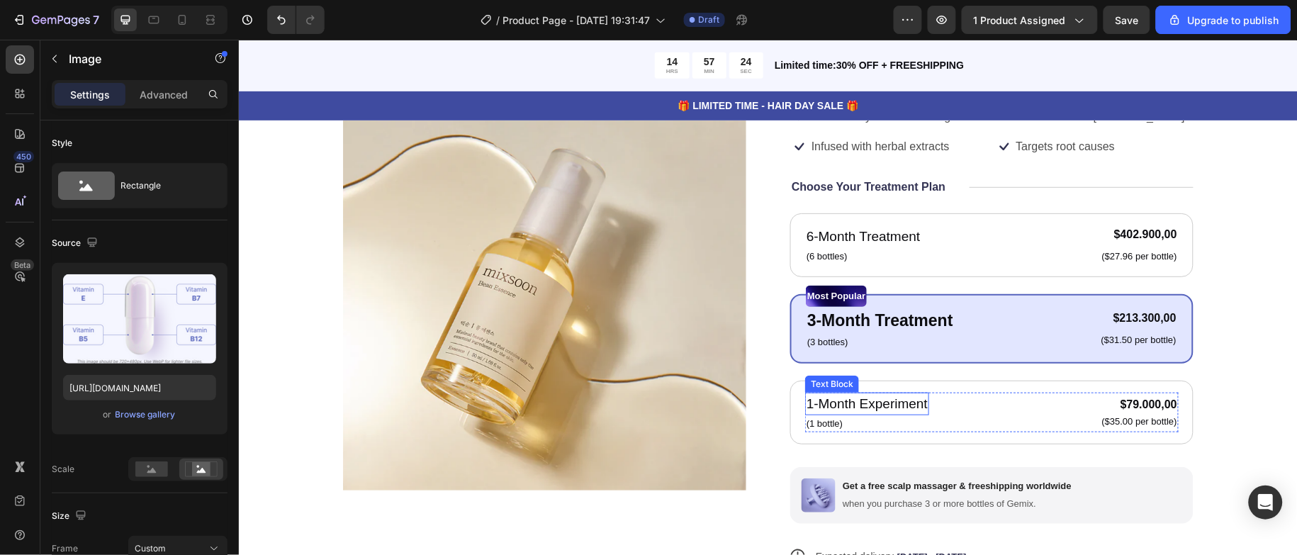
scroll to position [0, 0]
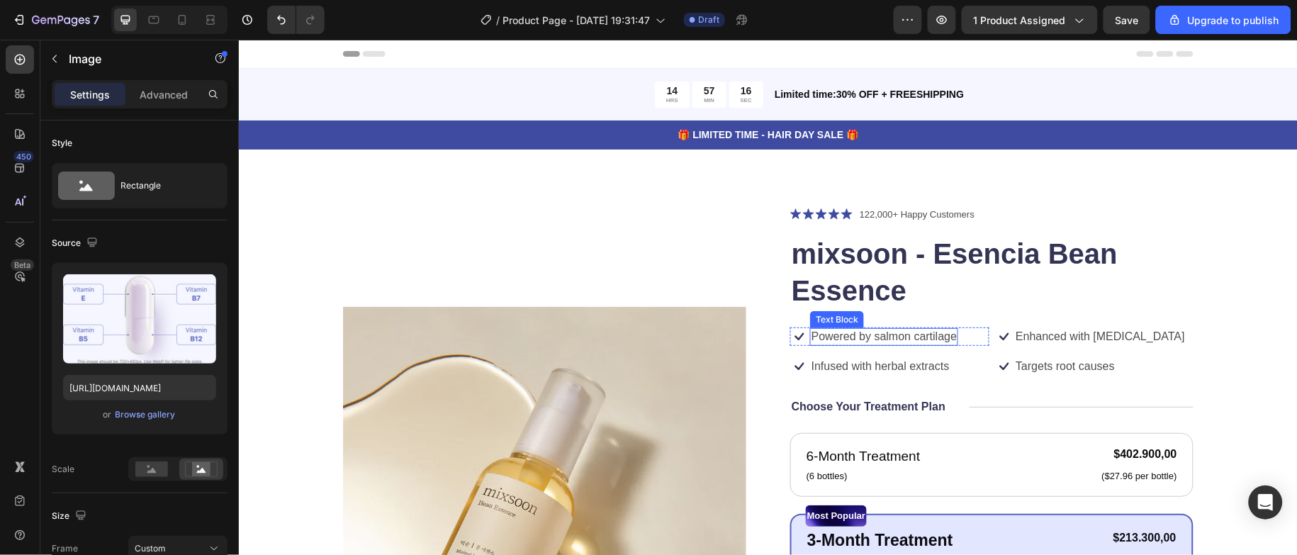
click at [877, 340] on p "Powered by salmon cartilage" at bounding box center [883, 336] width 145 height 15
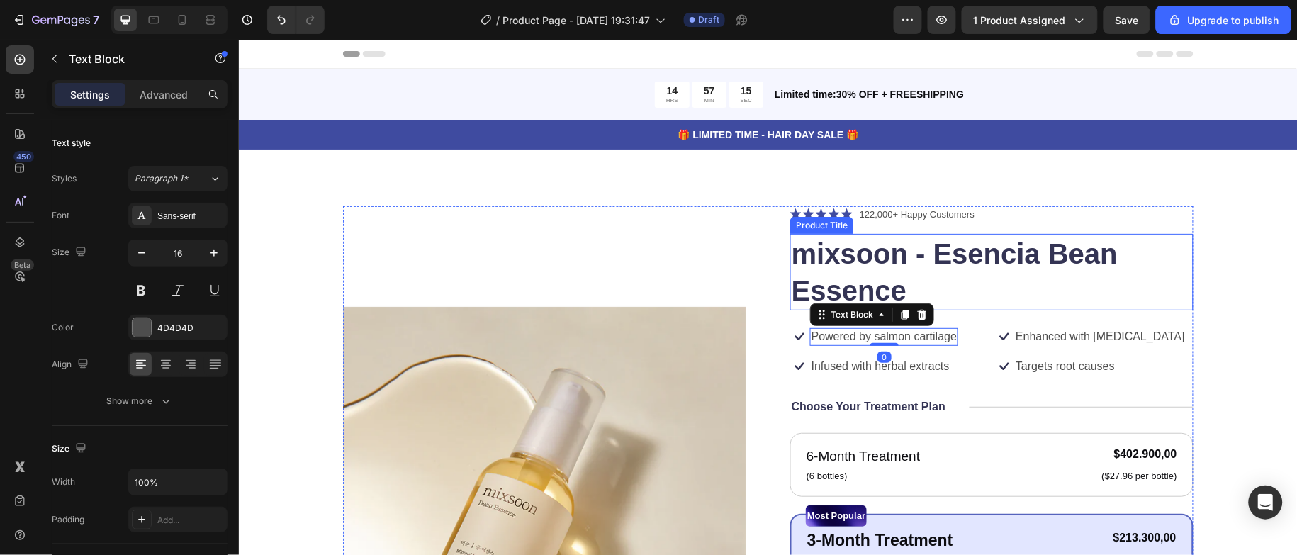
click at [988, 288] on h1 "mixsoon - Esencia Bean Essence" at bounding box center [991, 271] width 403 height 77
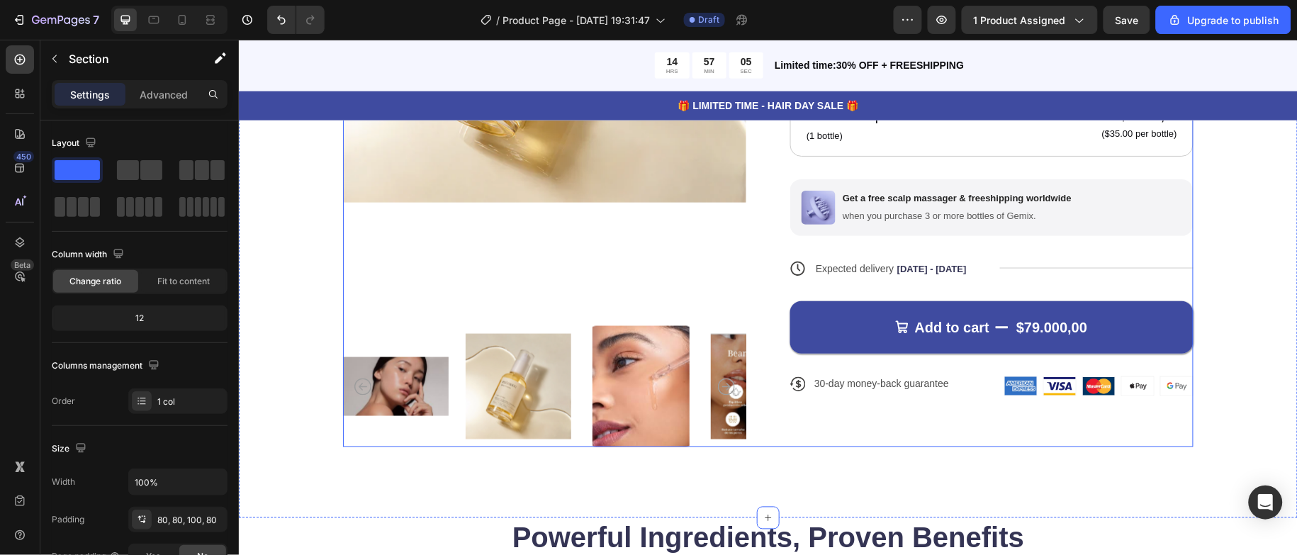
scroll to position [532, 0]
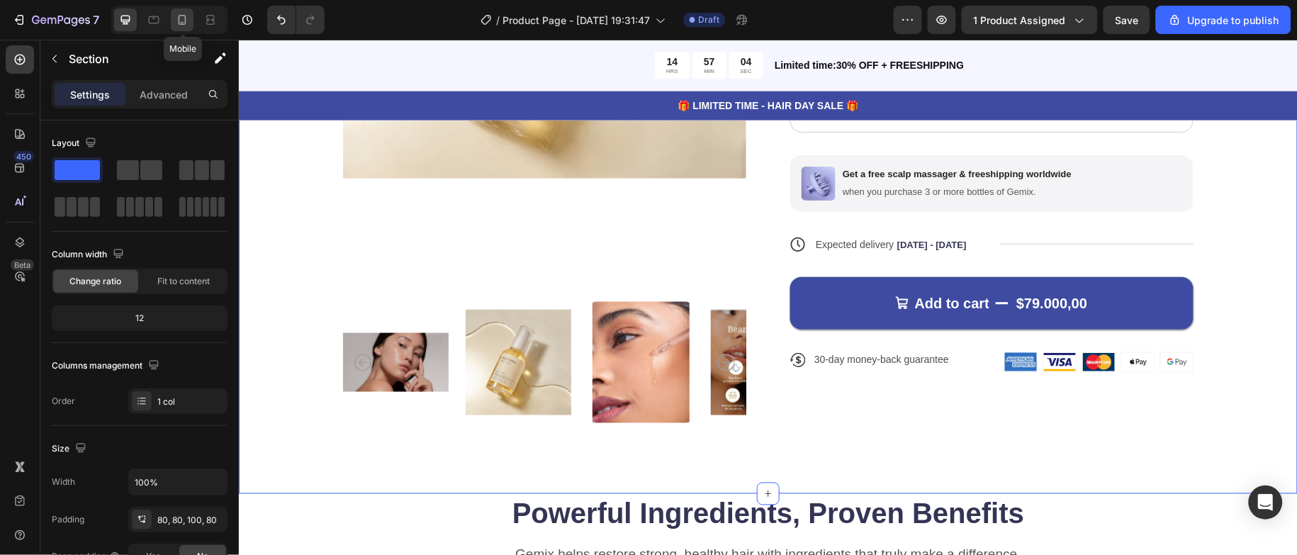
click at [184, 17] on icon at bounding box center [182, 20] width 14 height 14
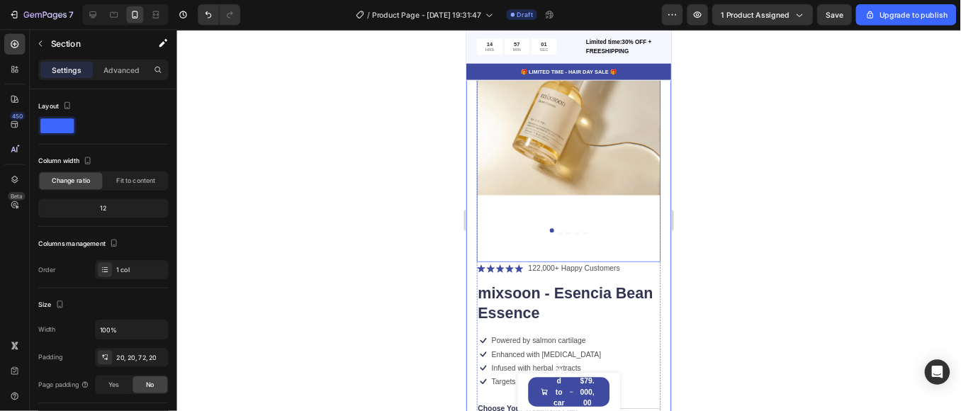
scroll to position [106, 0]
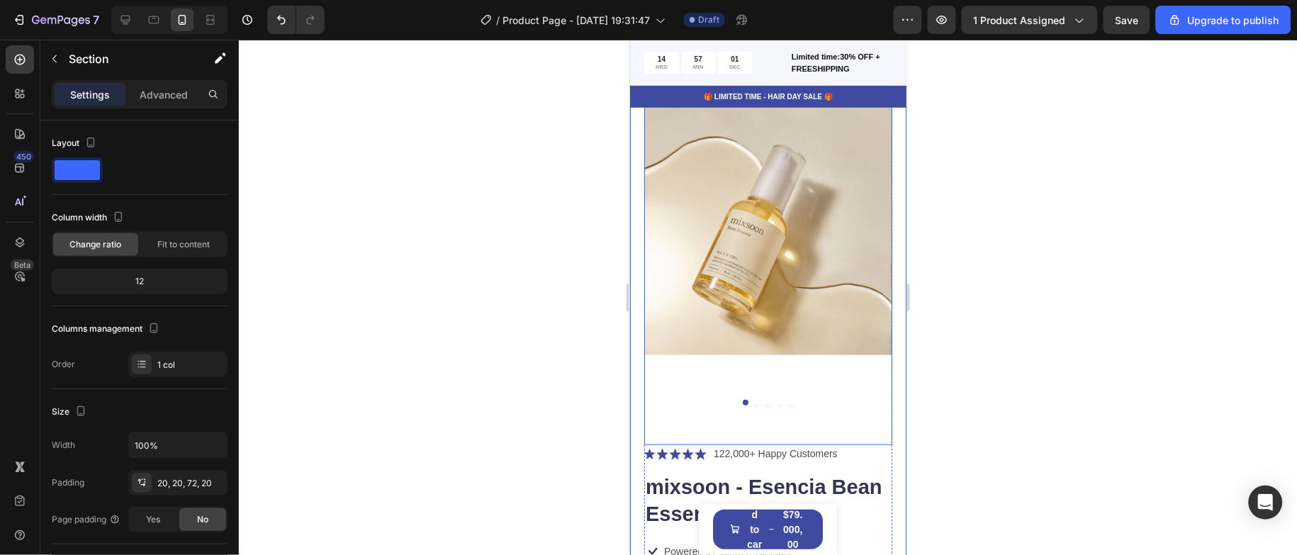
click at [805, 218] on img at bounding box center [768, 230] width 248 height 372
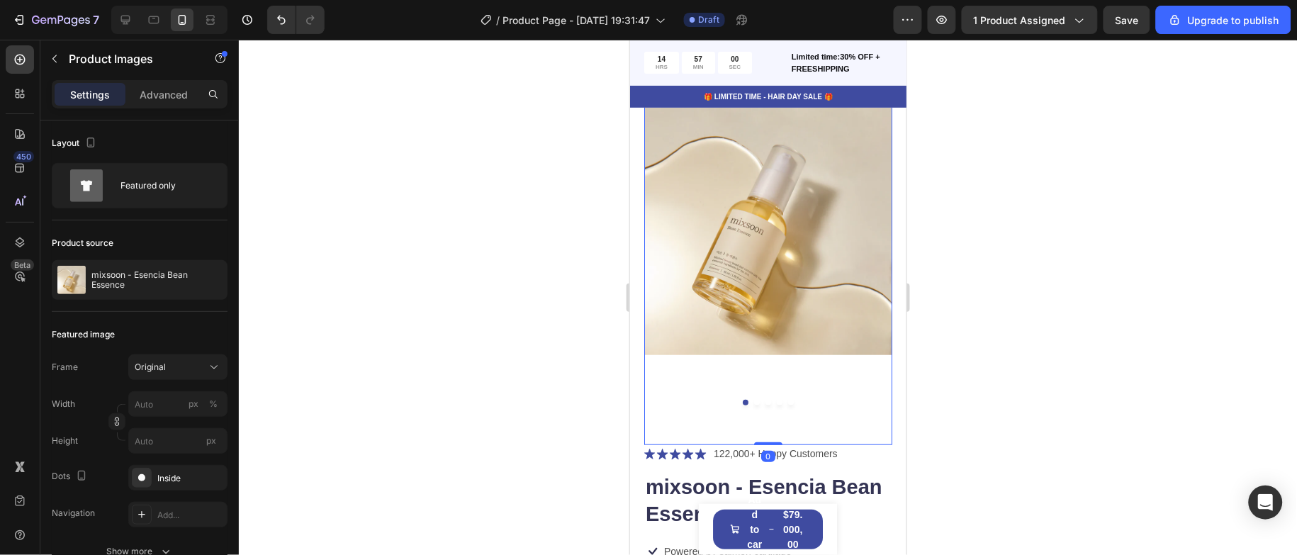
click at [834, 311] on img at bounding box center [768, 230] width 248 height 372
click at [742, 399] on div at bounding box center [768, 402] width 248 height 6
click at [776, 399] on button "Dot" at bounding box center [779, 402] width 6 height 6
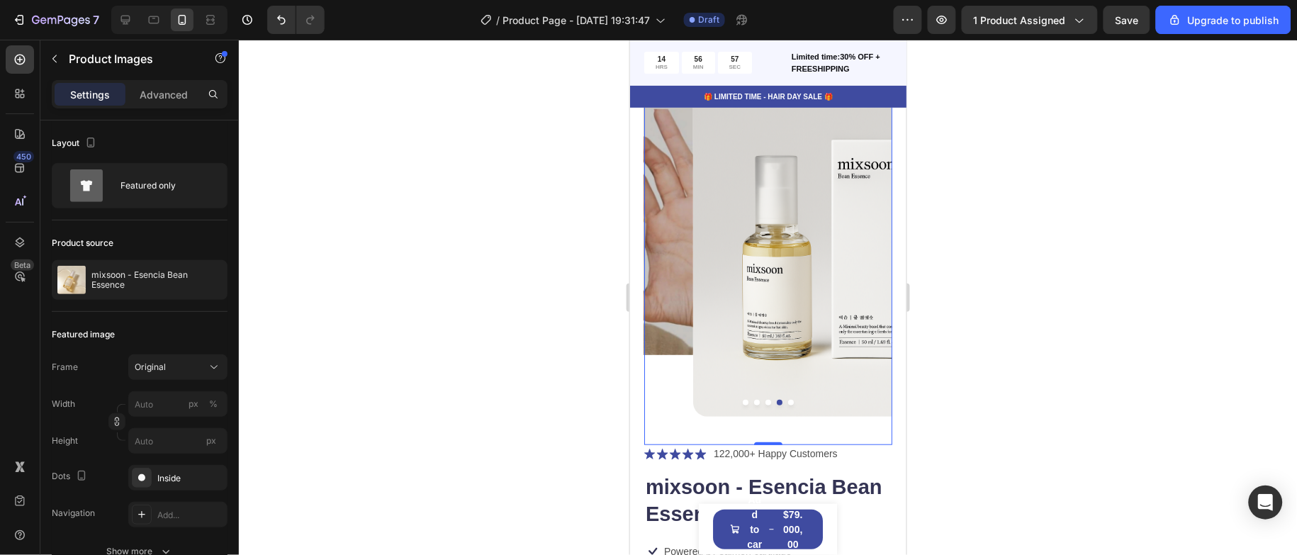
click at [776, 399] on div at bounding box center [768, 402] width 248 height 6
click at [788, 399] on button "Dot" at bounding box center [791, 402] width 6 height 6
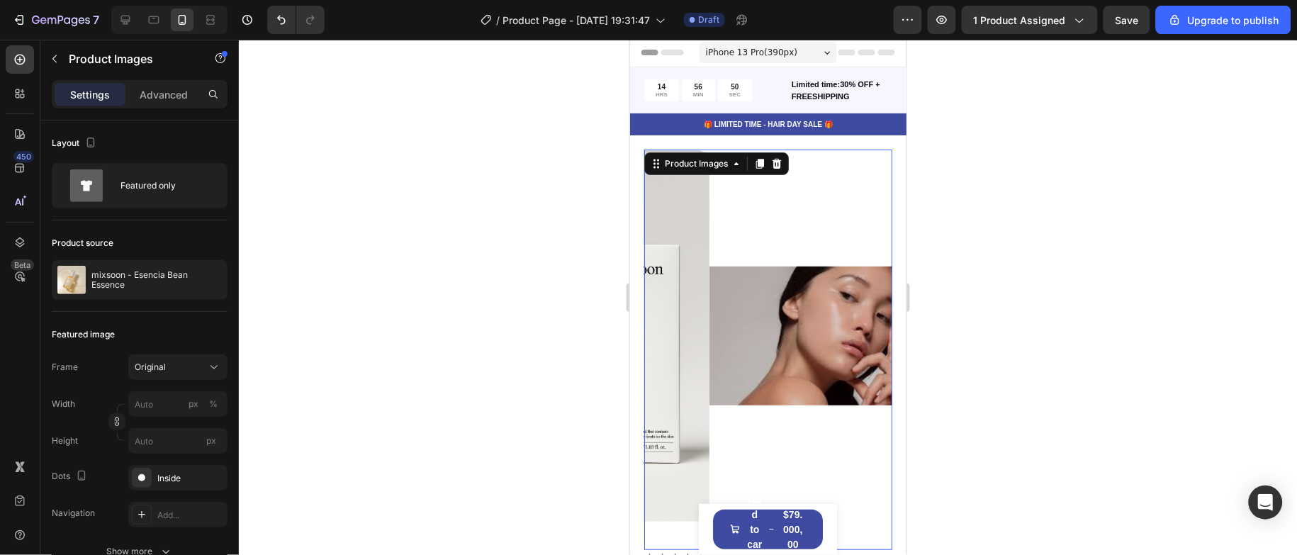
scroll to position [0, 0]
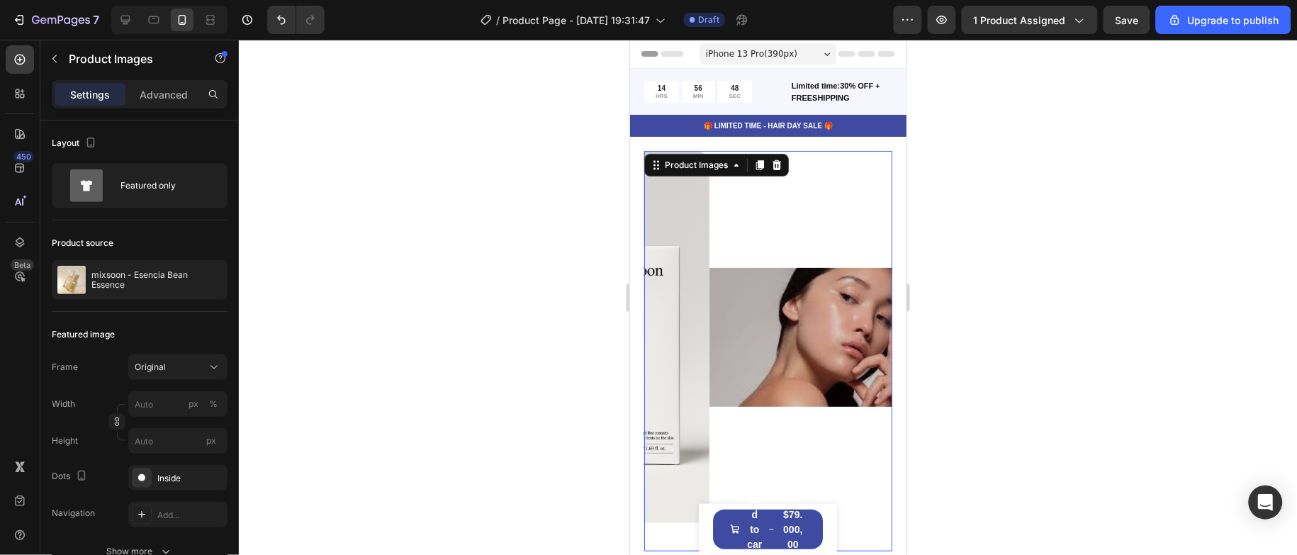
click at [121, 38] on div "7 / Product Page - Aug 25, 19:31:47 Draft Preview 1 product assigned Save Upgra…" at bounding box center [648, 20] width 1297 height 40
click at [130, 21] on icon at bounding box center [125, 20] width 9 height 9
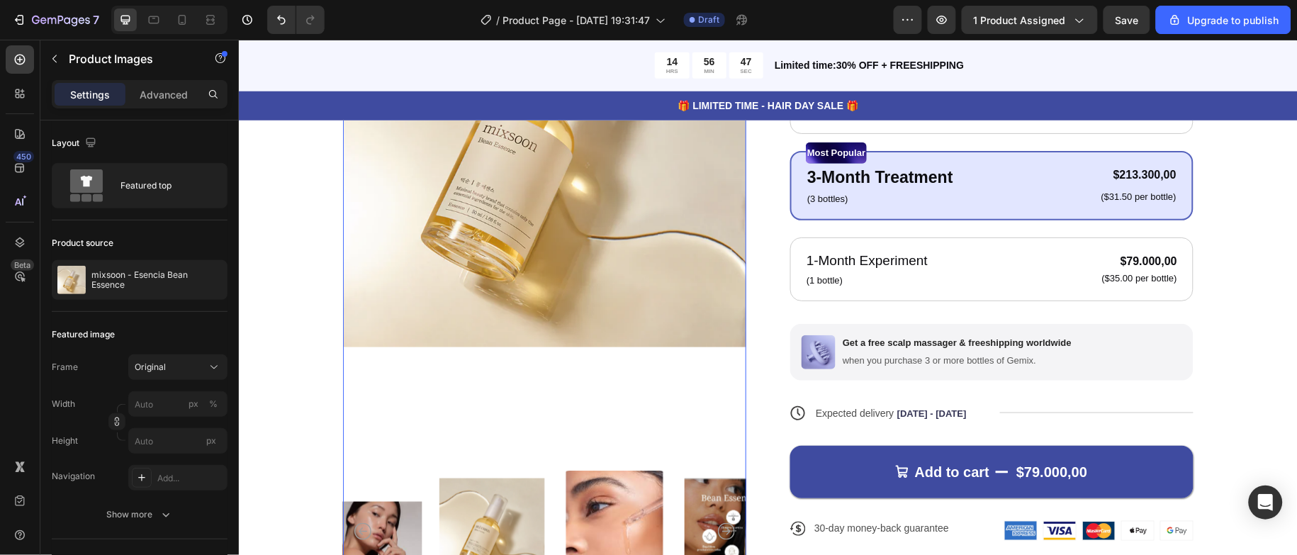
scroll to position [385, 0]
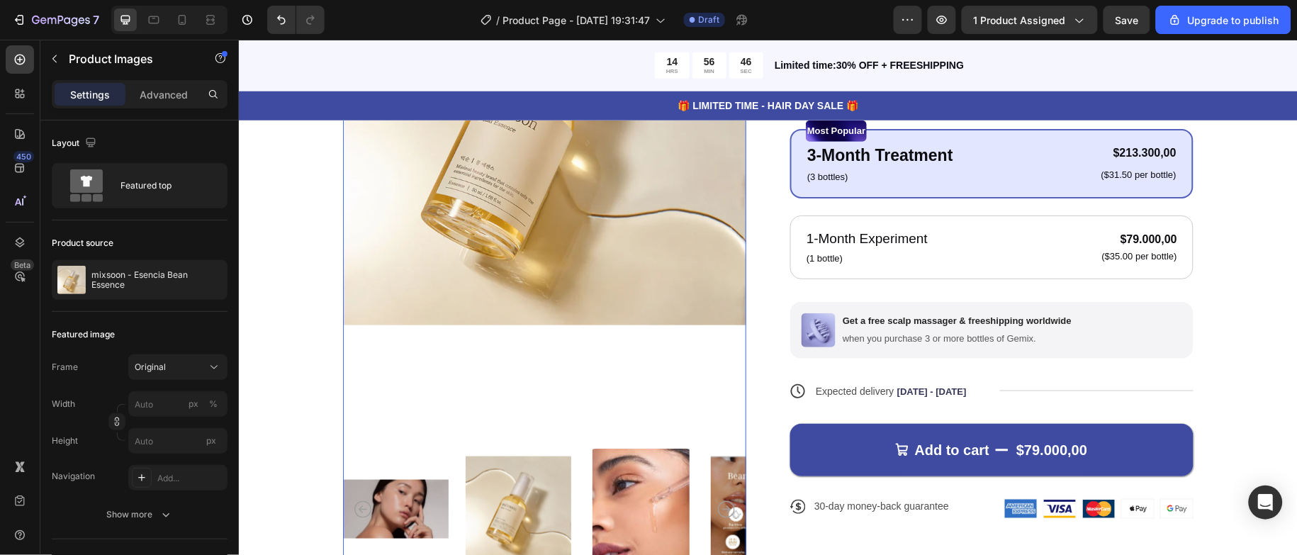
click at [499, 369] on img at bounding box center [543, 123] width 403 height 605
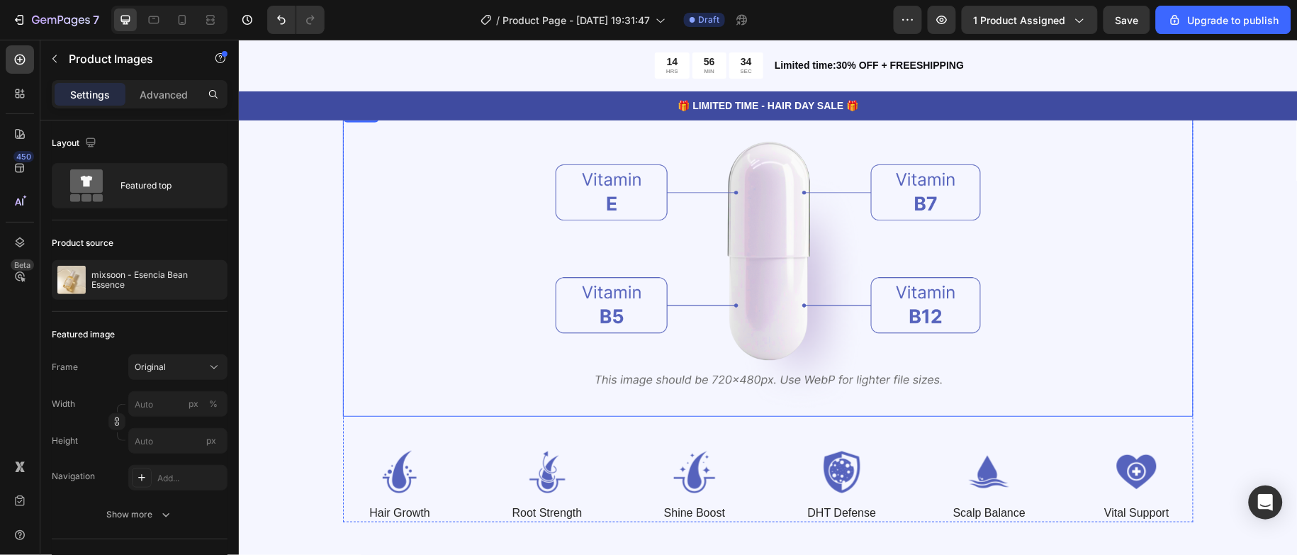
scroll to position [1808, 0]
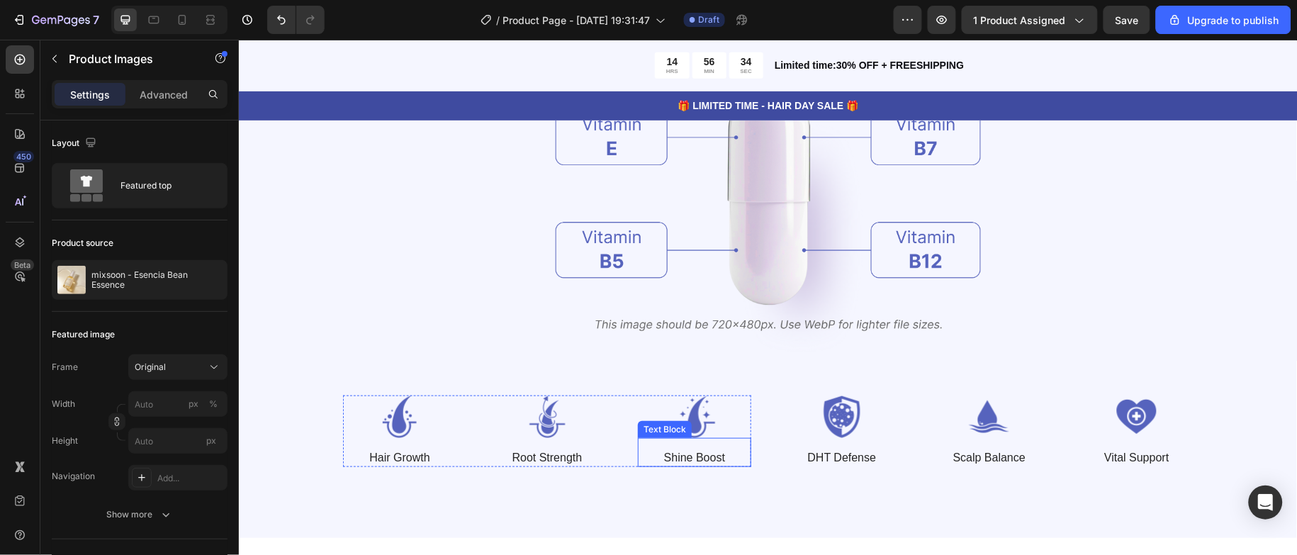
click at [671, 418] on img at bounding box center [693, 416] width 113 height 43
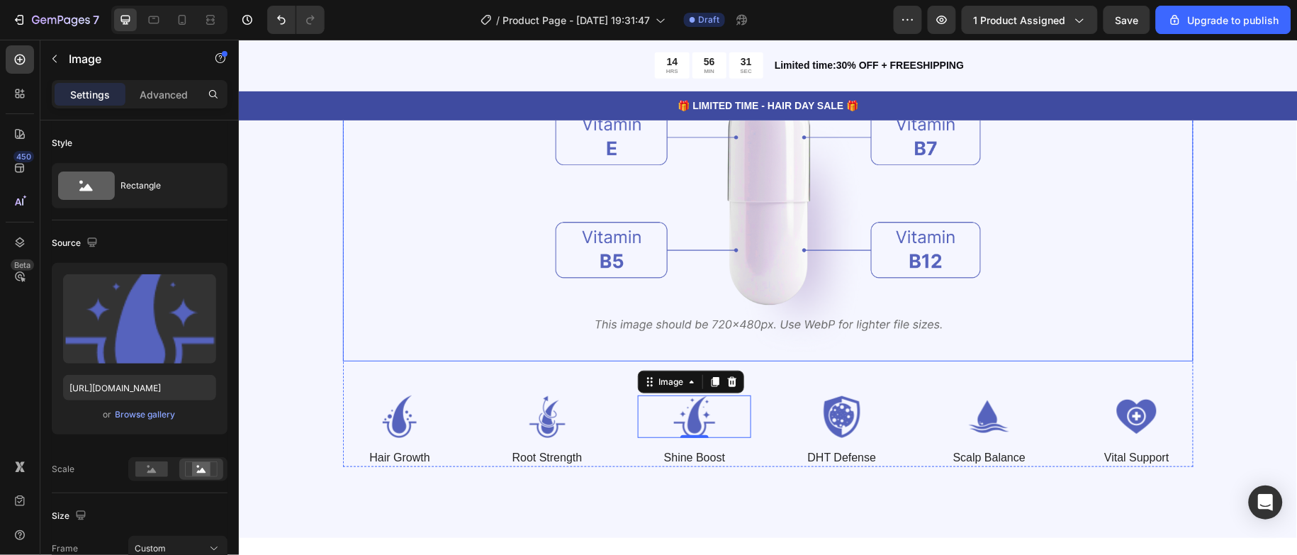
click at [800, 200] on img at bounding box center [767, 205] width 425 height 311
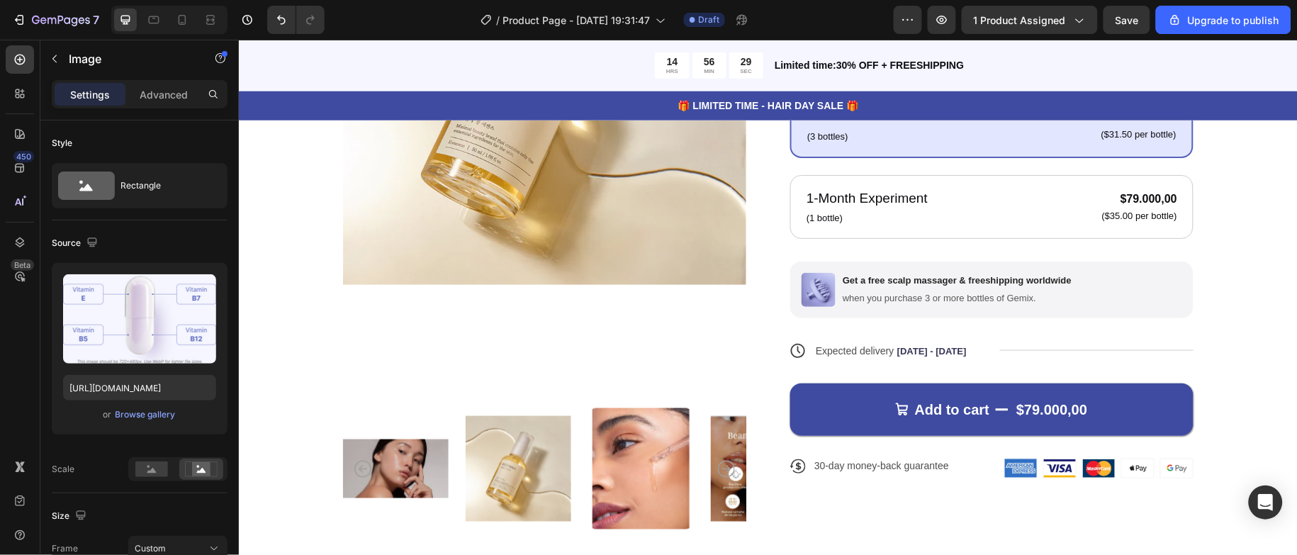
scroll to position [0, 0]
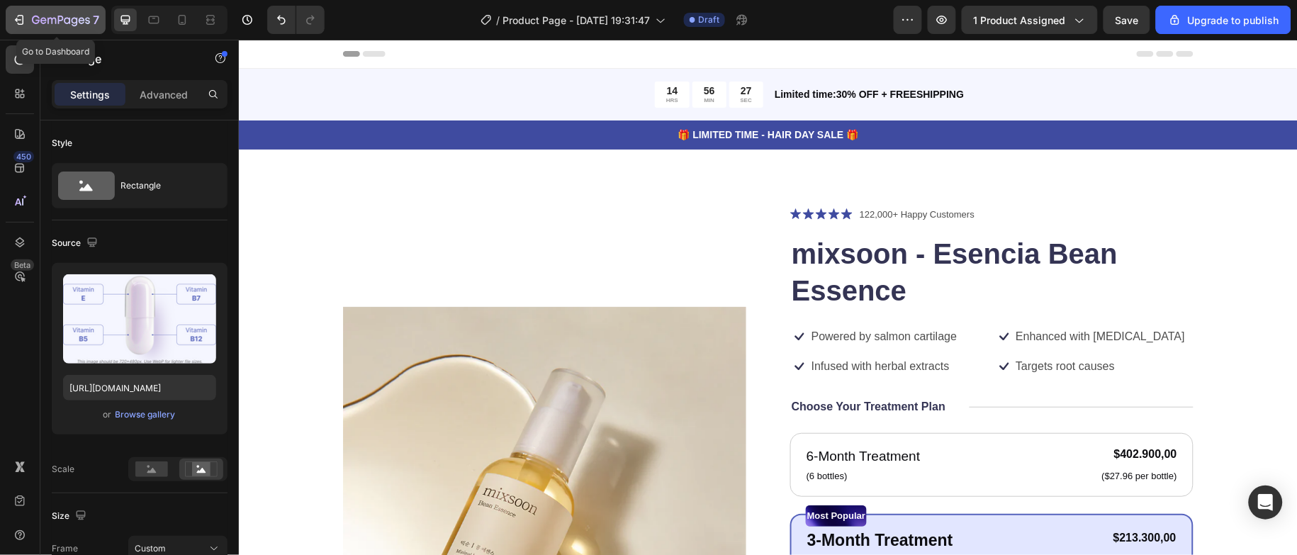
click at [48, 7] on button "7" at bounding box center [56, 20] width 100 height 28
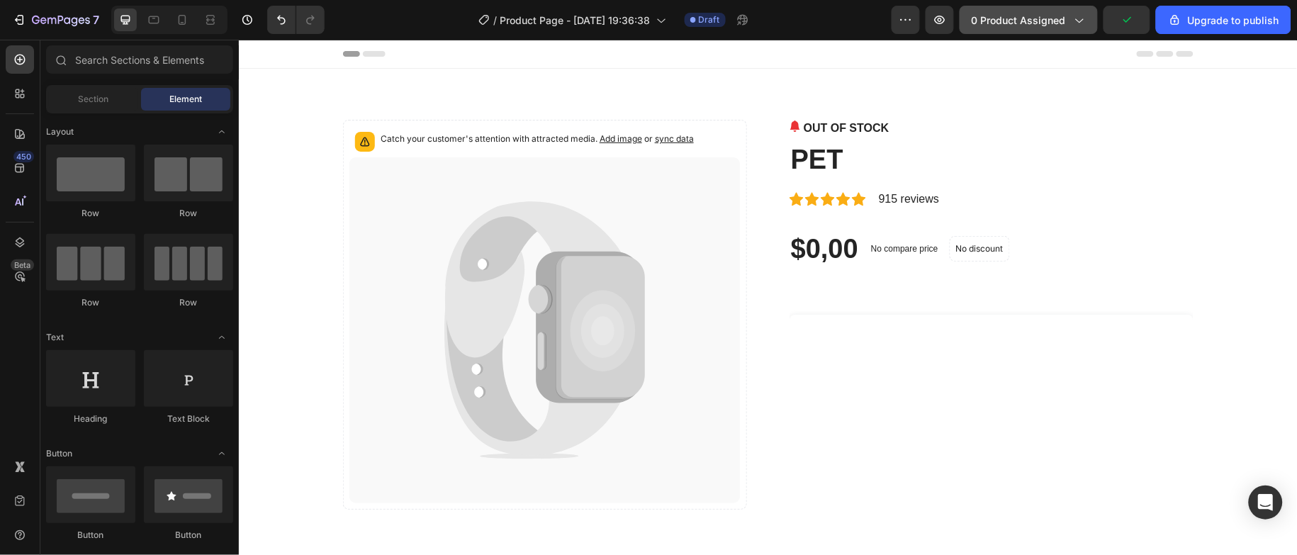
click at [1031, 24] on span "0 product assigned" at bounding box center [1019, 20] width 94 height 15
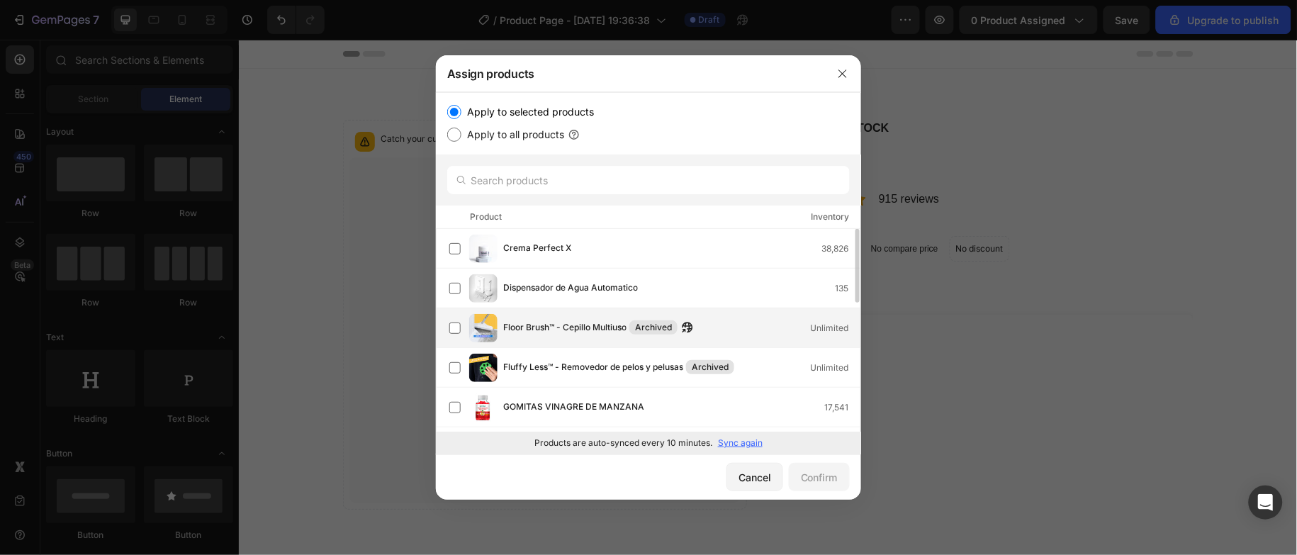
scroll to position [319, 0]
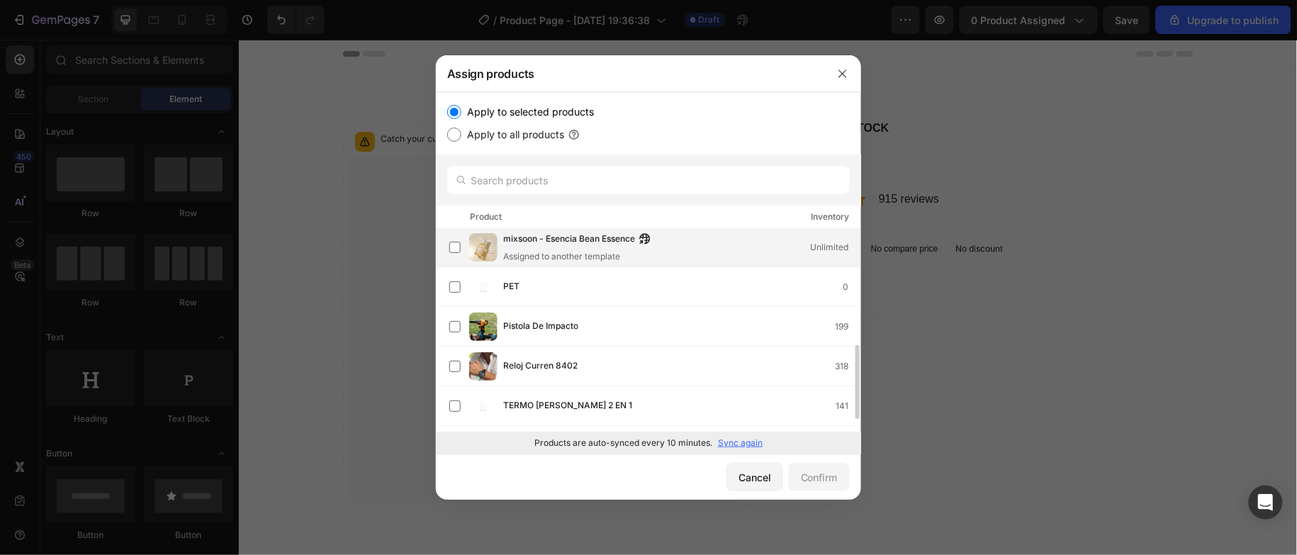
click at [598, 241] on span "mixsoon - Esencia Bean Essence" at bounding box center [569, 240] width 132 height 16
click at [822, 476] on div "Confirm" at bounding box center [819, 477] width 37 height 15
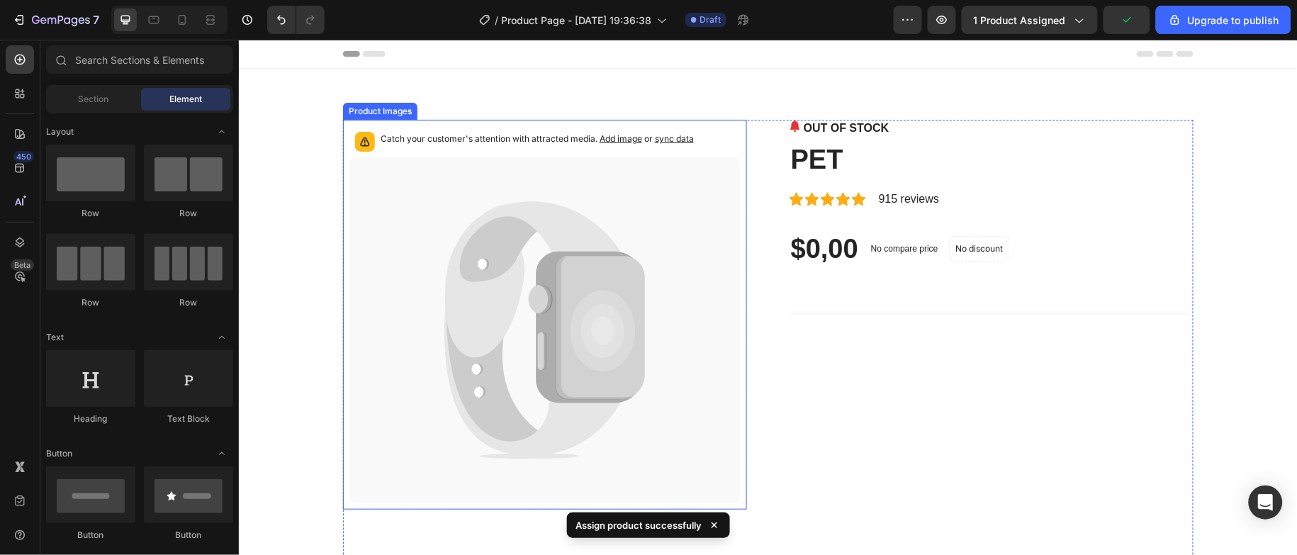
click at [428, 183] on icon at bounding box center [544, 330] width 391 height 346
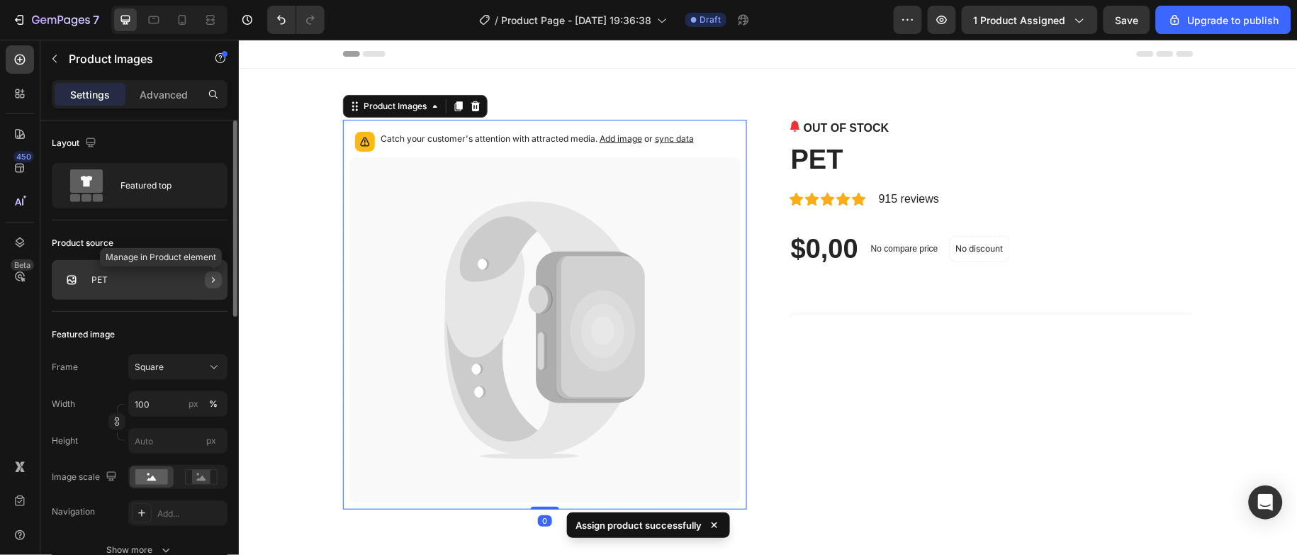
click at [216, 282] on icon "button" at bounding box center [213, 279] width 11 height 11
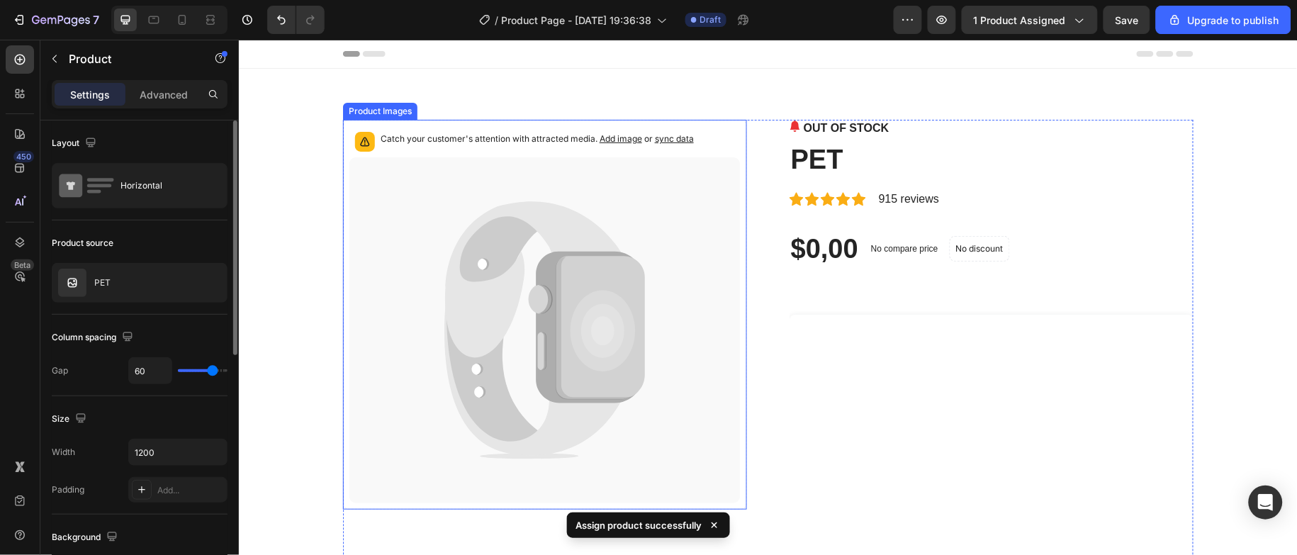
click at [490, 307] on icon at bounding box center [533, 279] width 177 height 157
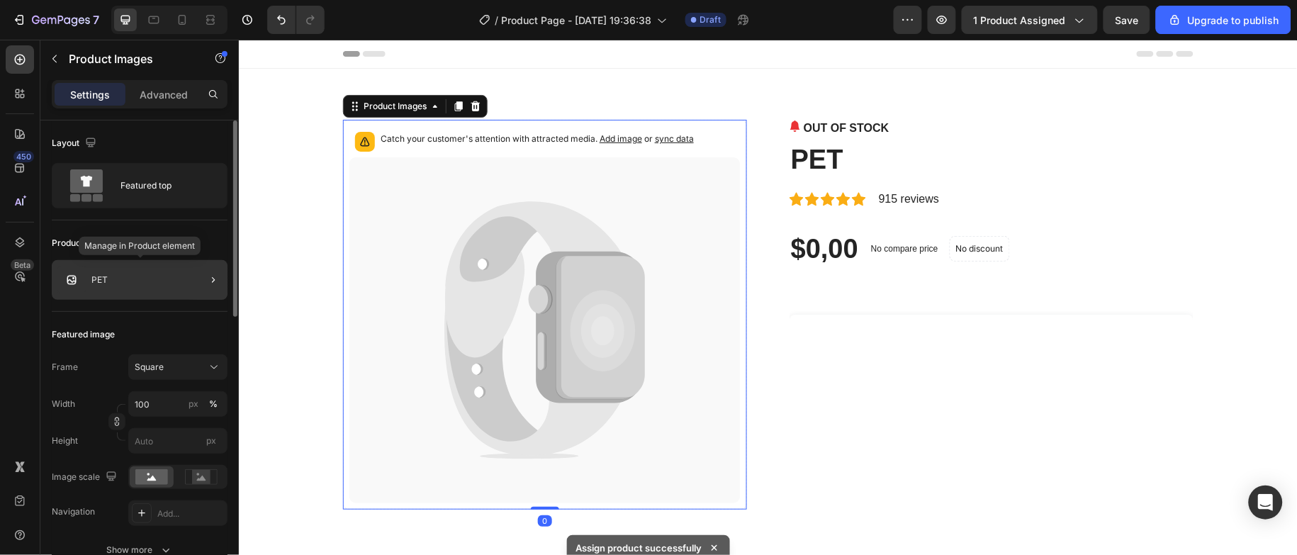
click at [150, 276] on div "PET" at bounding box center [140, 280] width 176 height 40
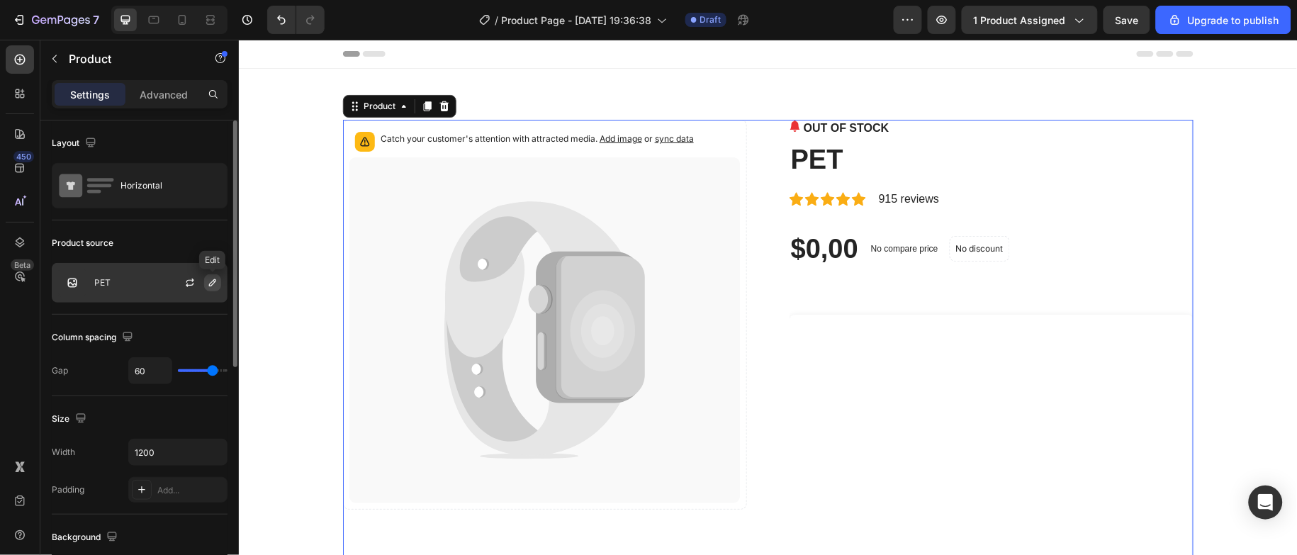
click at [213, 280] on icon "button" at bounding box center [212, 282] width 7 height 7
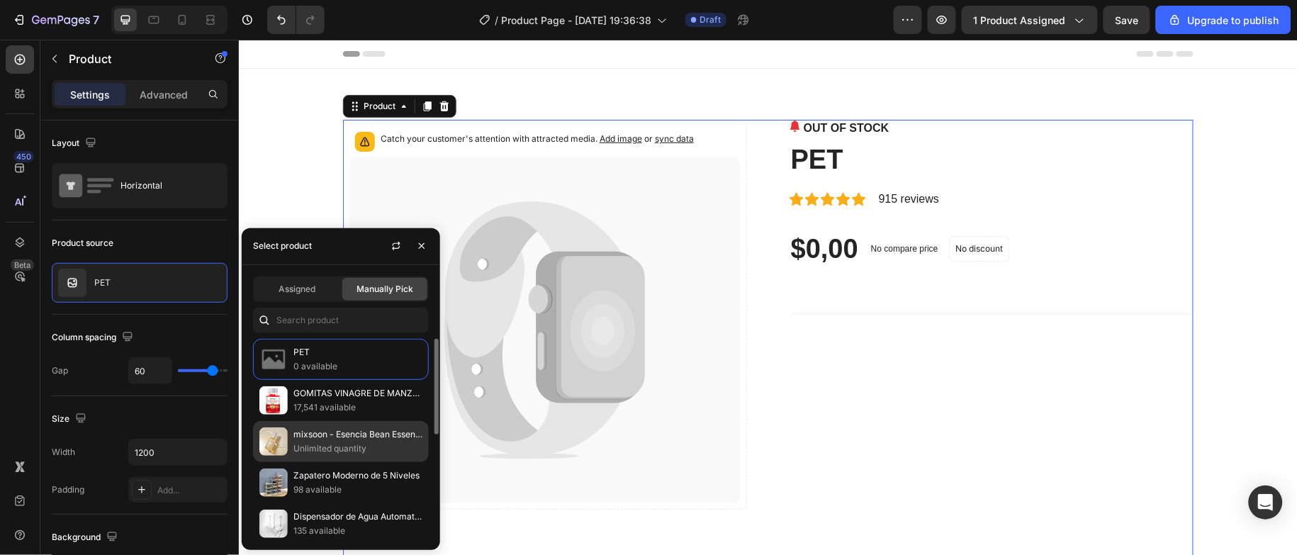
click at [375, 439] on p "mixsoon - Esencia Bean Essence" at bounding box center [357, 434] width 129 height 14
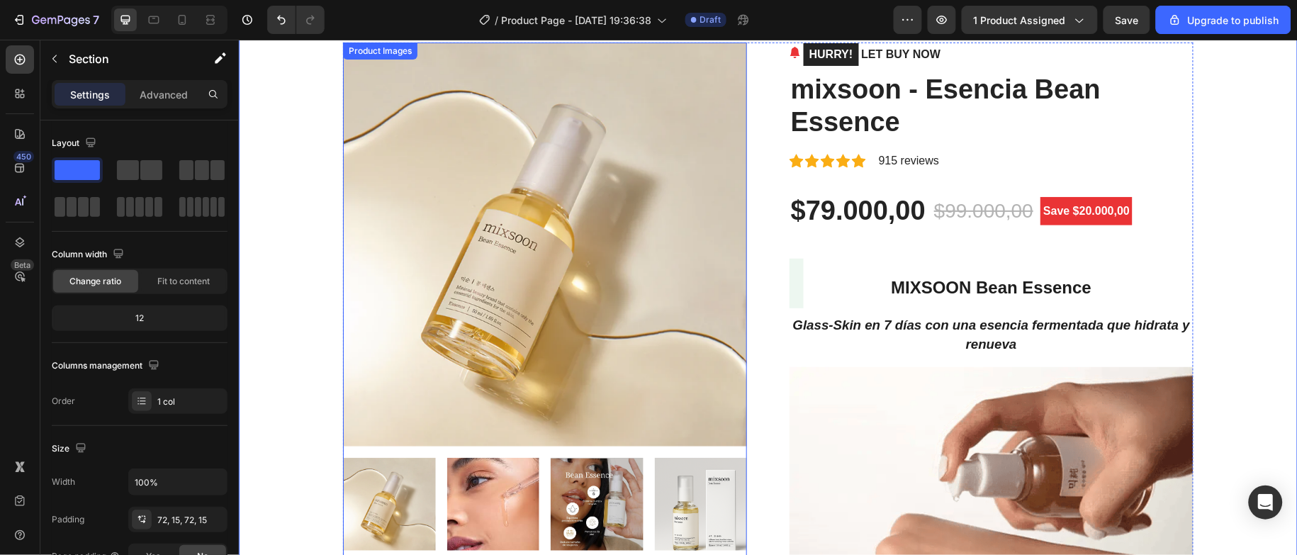
scroll to position [106, 0]
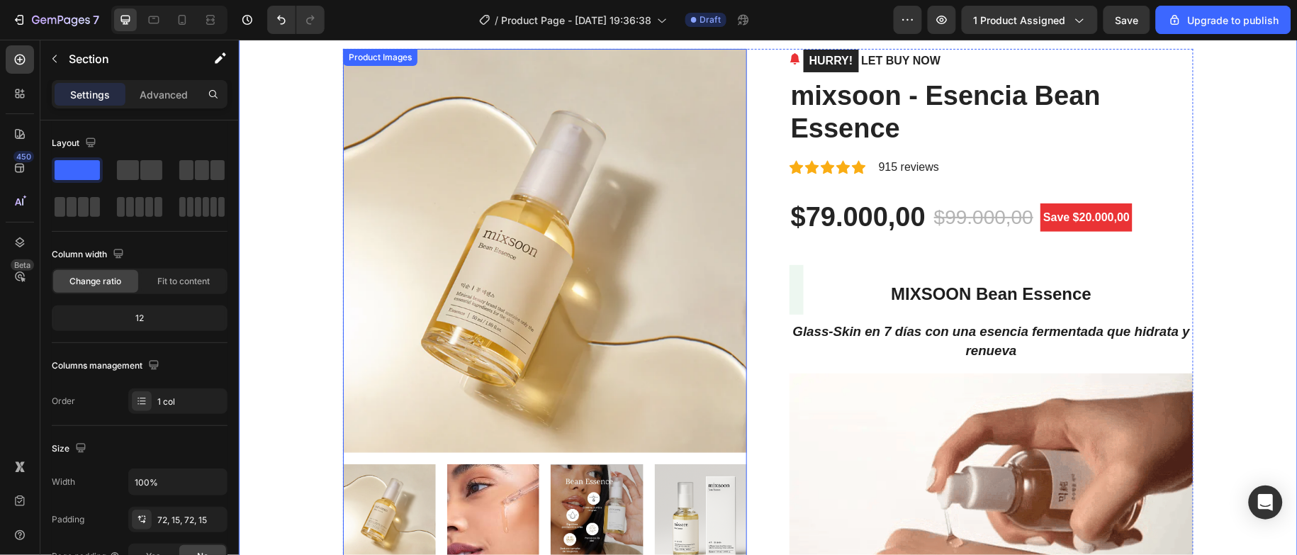
click at [564, 229] on img at bounding box center [544, 250] width 404 height 404
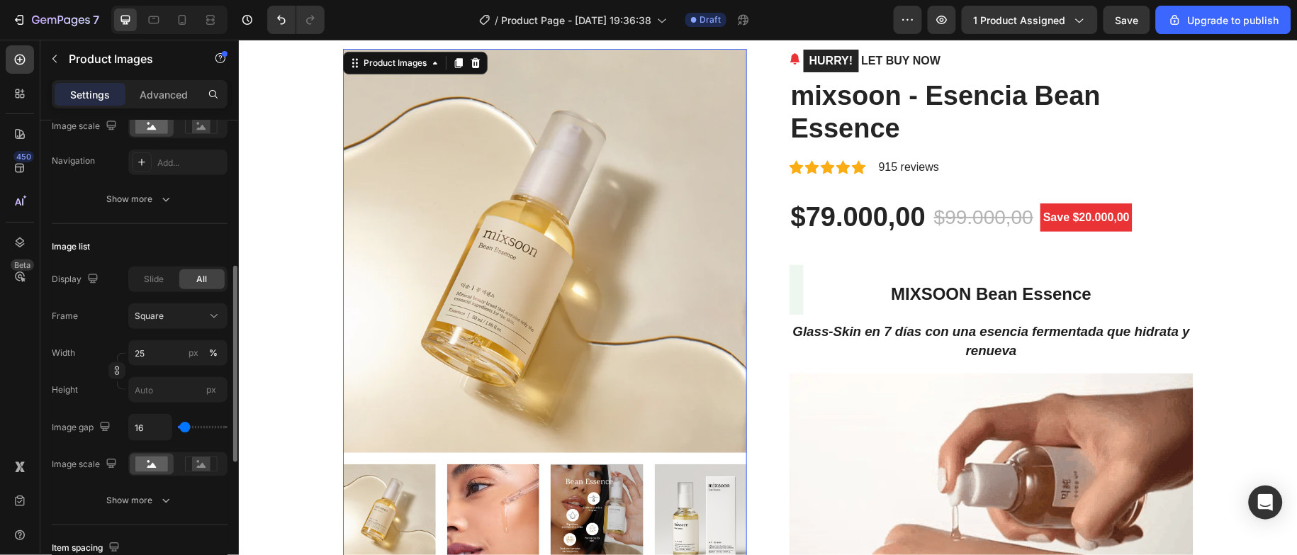
scroll to position [0, 0]
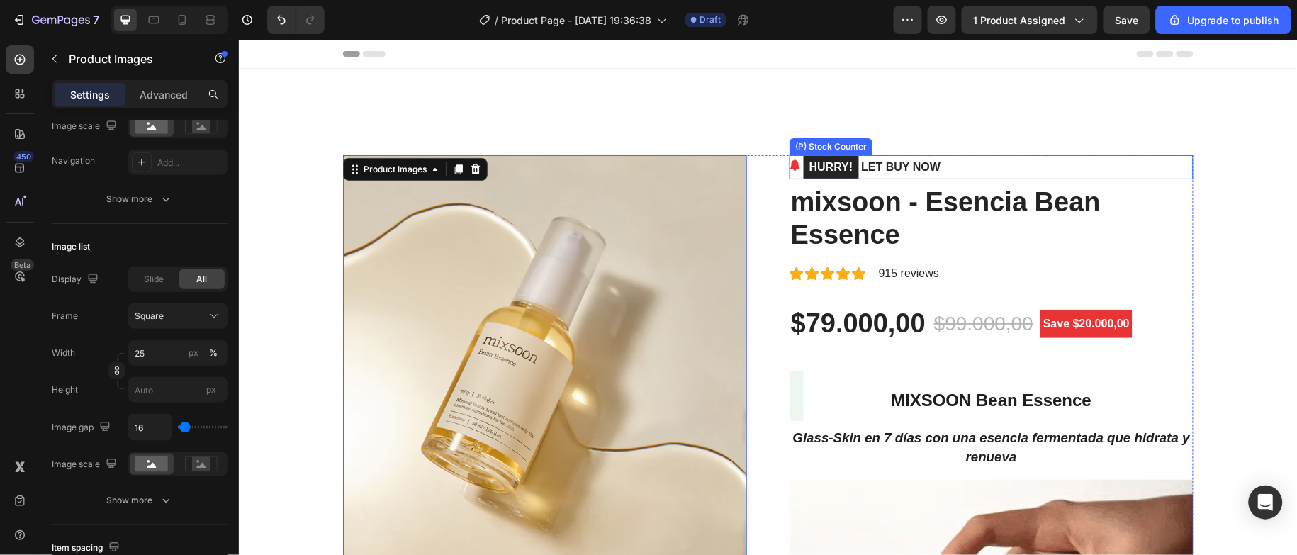
click at [857, 160] on p "HURRY! LET BUY NOW" at bounding box center [871, 167] width 137 height 24
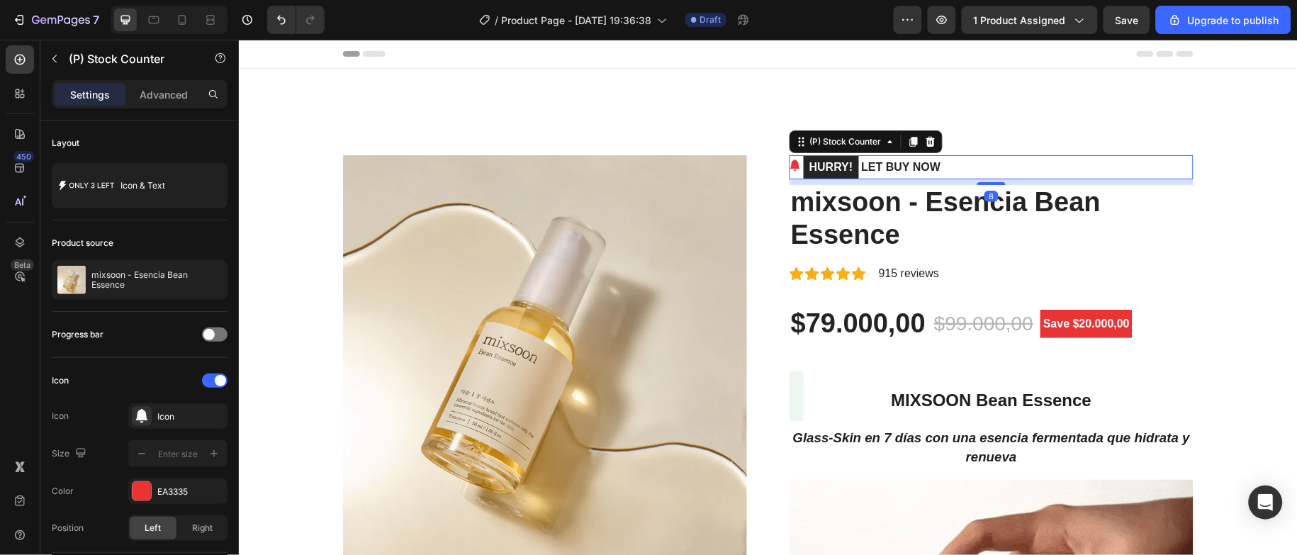
click at [820, 166] on mark "HURRY!" at bounding box center [830, 166] width 55 height 23
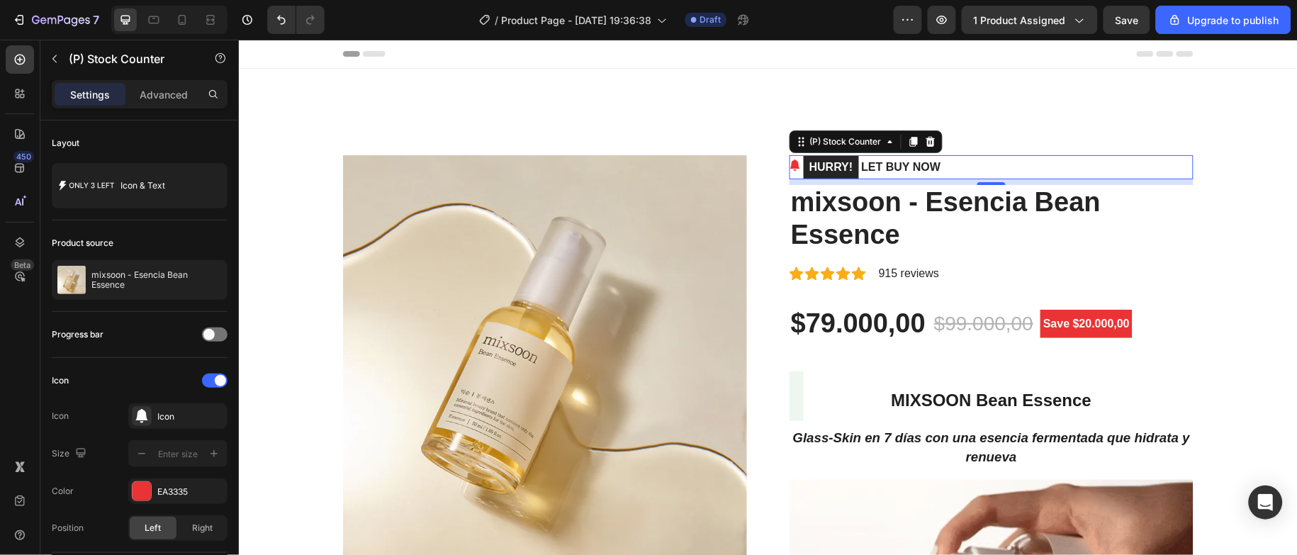
click at [647, 223] on img at bounding box center [544, 357] width 404 height 404
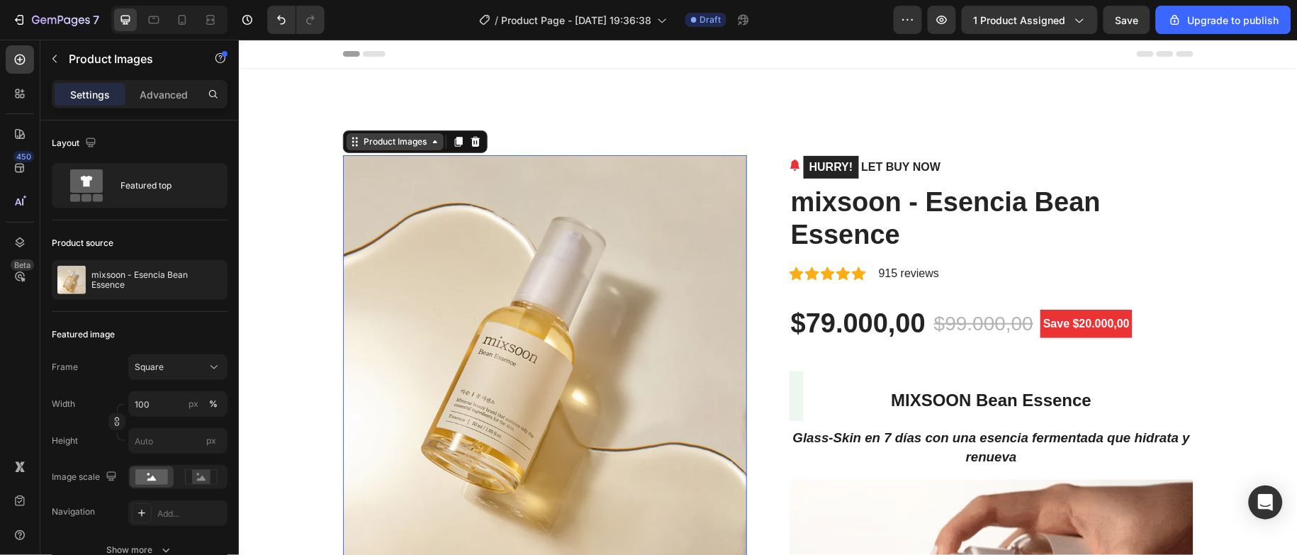
click at [404, 142] on div "Product Images" at bounding box center [394, 141] width 69 height 13
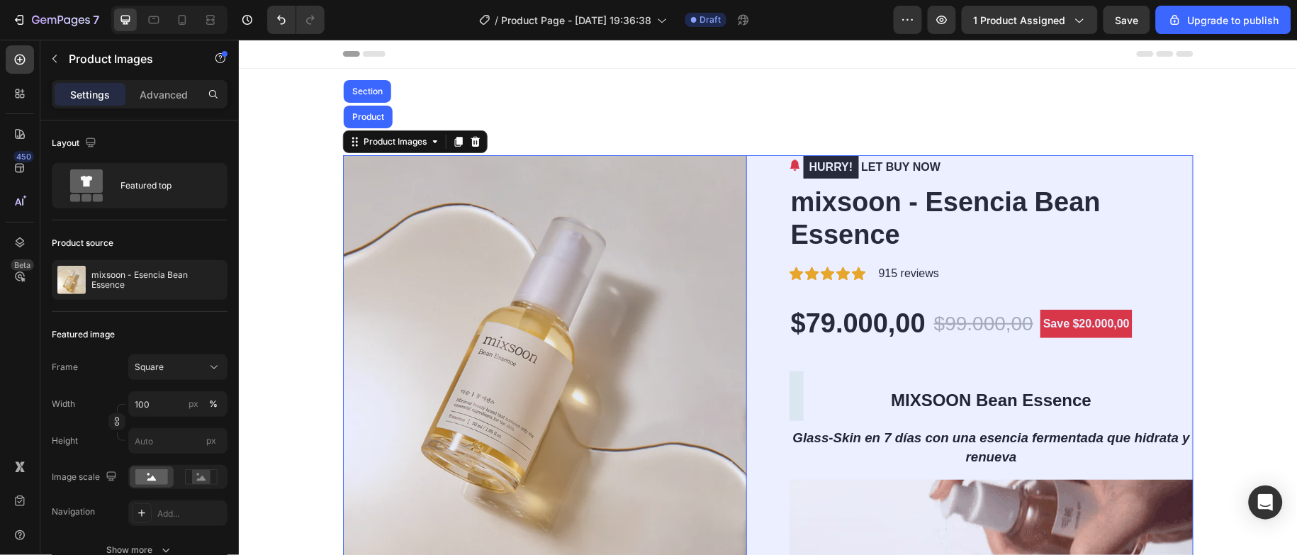
drag, startPoint x: 375, startPoint y: 118, endPoint x: 356, endPoint y: 198, distance: 81.7
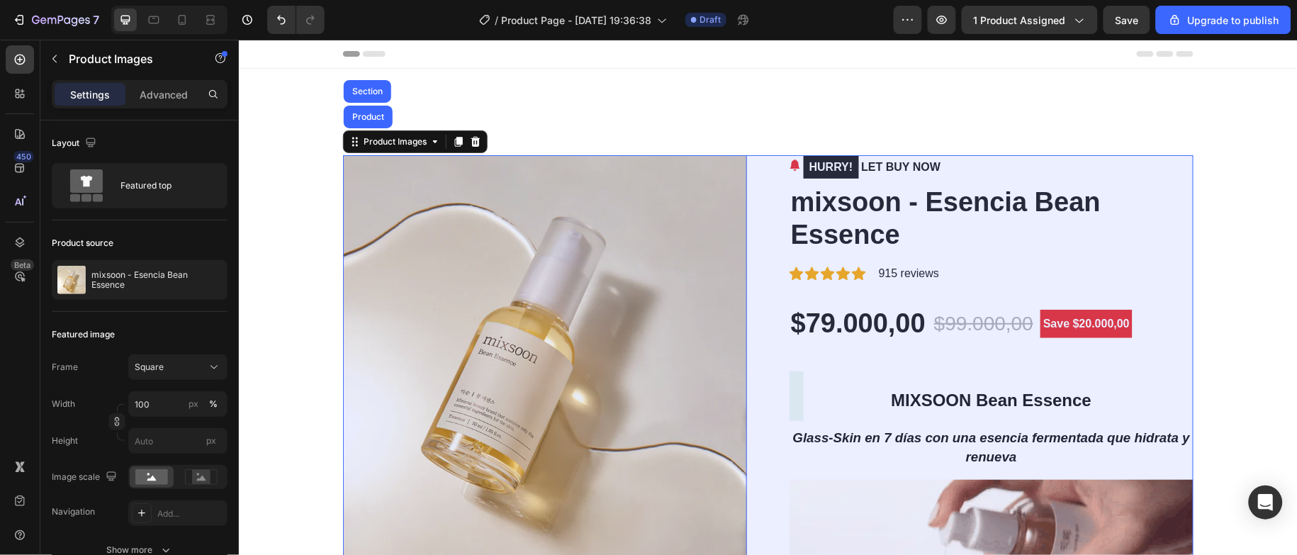
click at [374, 117] on div "Product" at bounding box center [368, 116] width 38 height 9
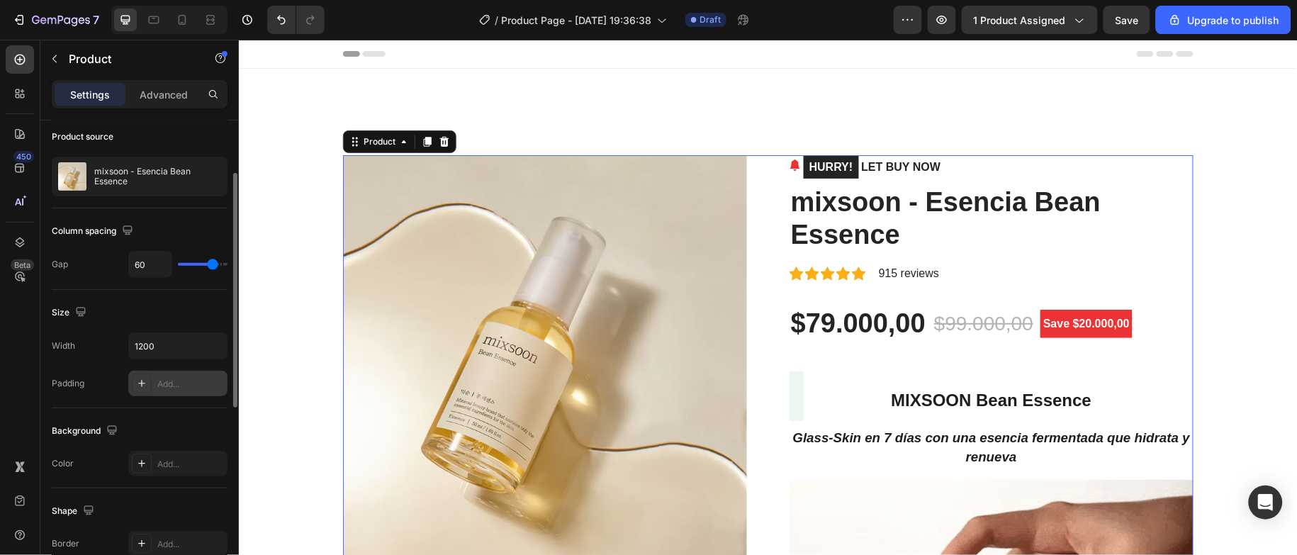
scroll to position [319, 0]
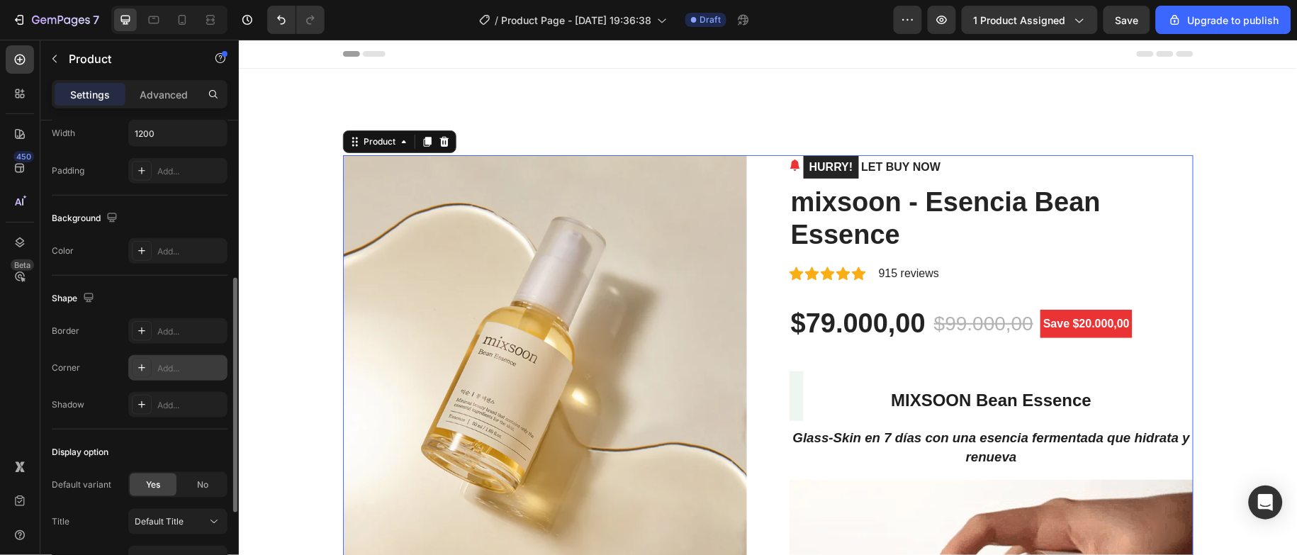
click at [165, 366] on div "Add..." at bounding box center [190, 368] width 67 height 13
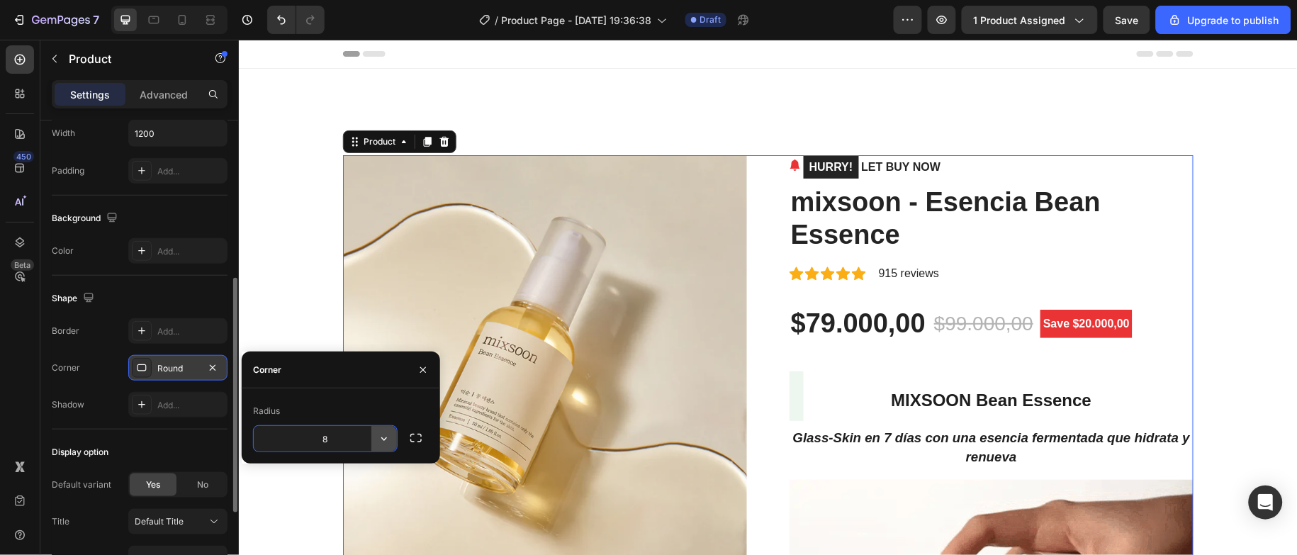
click at [384, 436] on icon "button" at bounding box center [384, 439] width 14 height 14
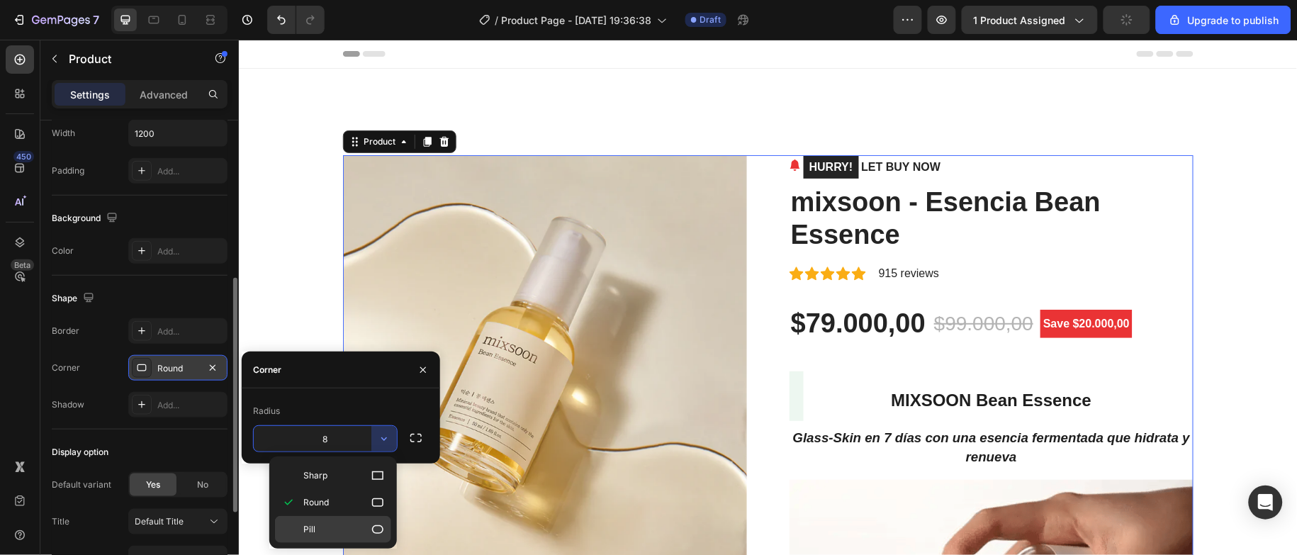
click at [376, 522] on icon at bounding box center [378, 529] width 14 height 14
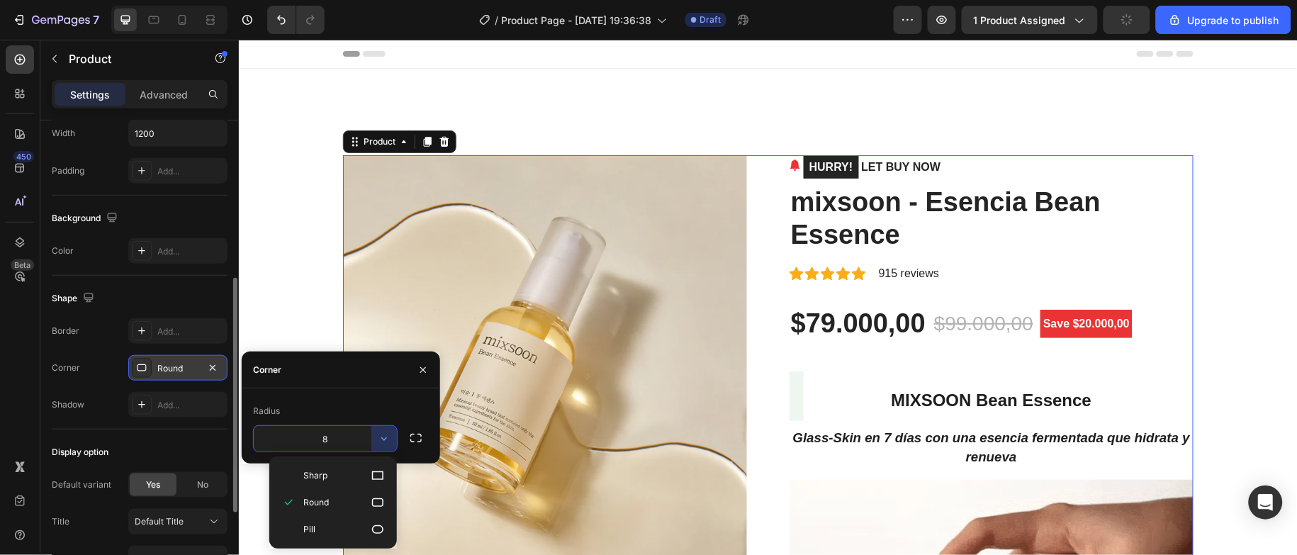
type input "9999"
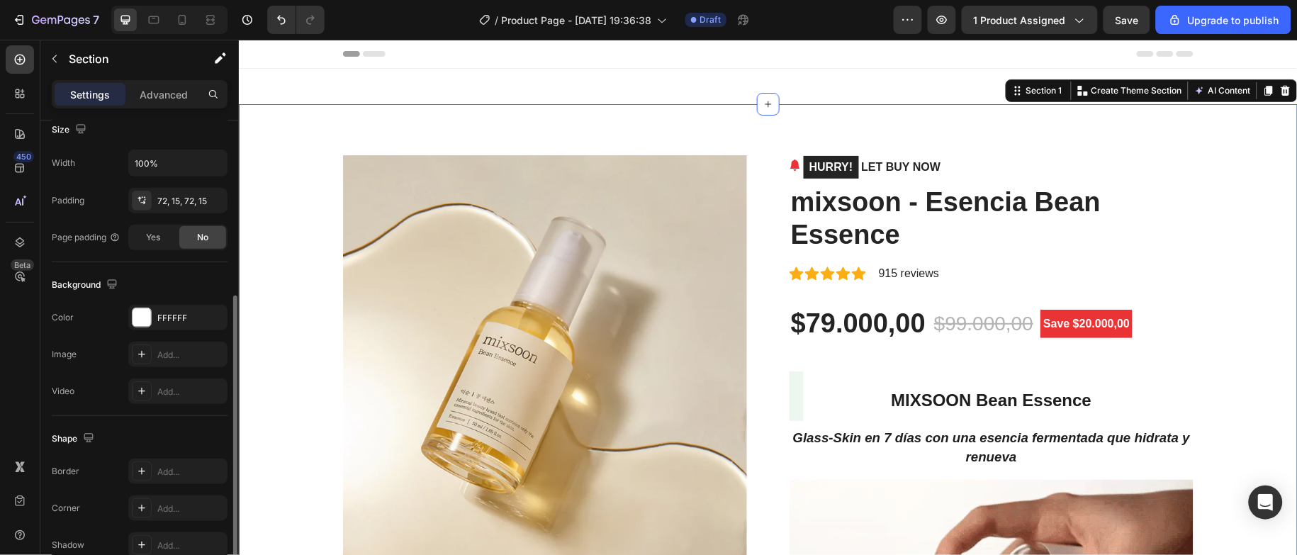
scroll to position [0, 0]
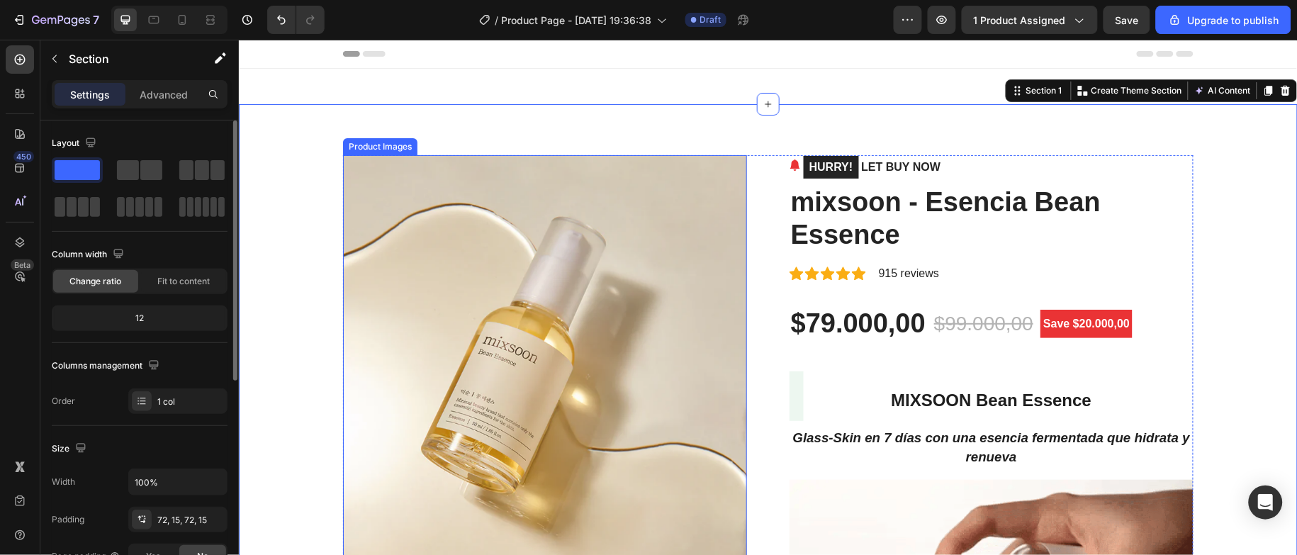
click at [588, 242] on img at bounding box center [544, 357] width 404 height 404
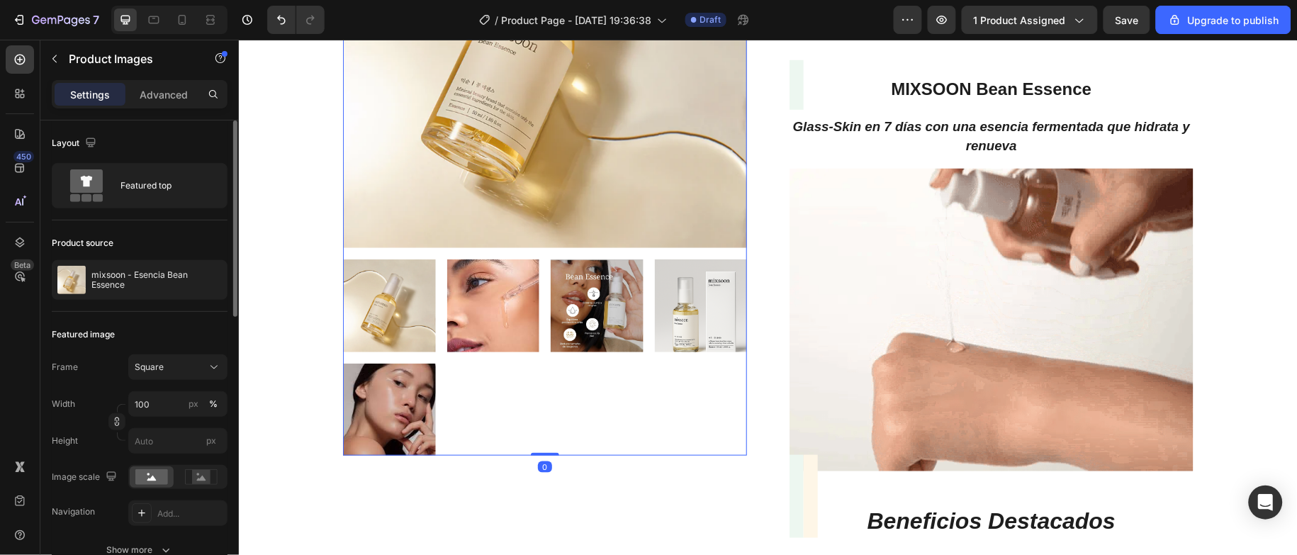
scroll to position [319, 0]
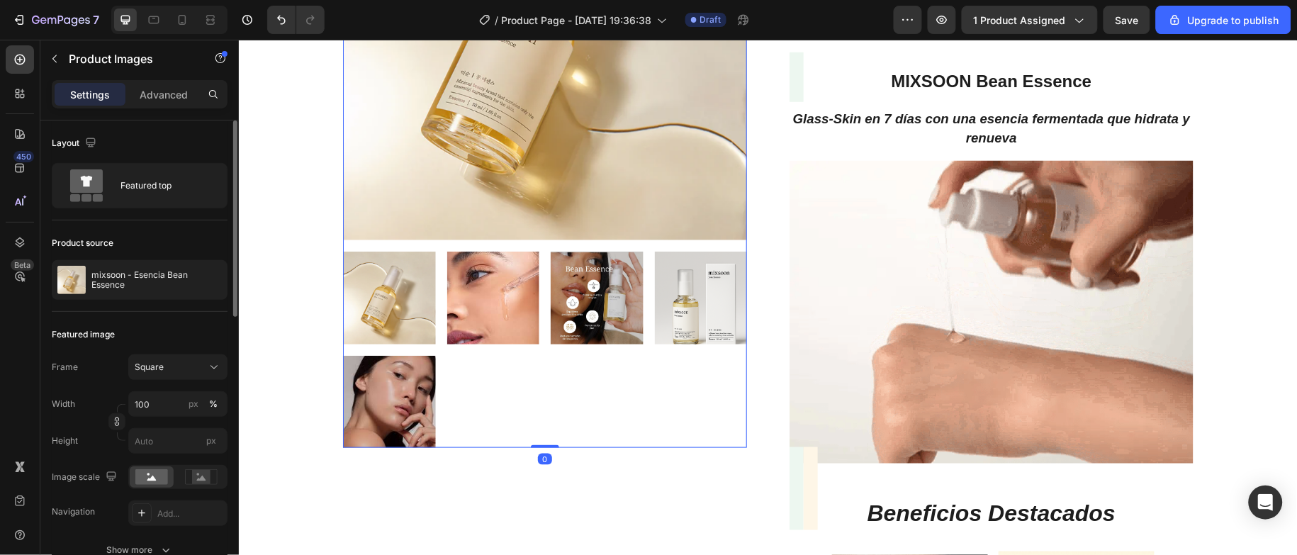
click at [550, 316] on img at bounding box center [596, 297] width 93 height 93
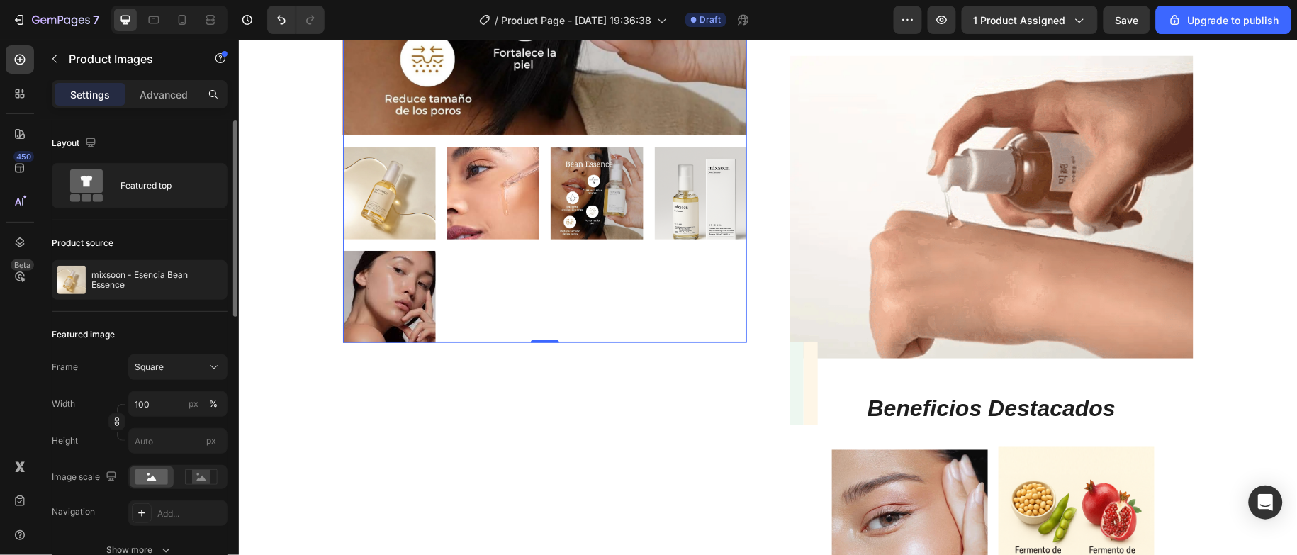
scroll to position [425, 0]
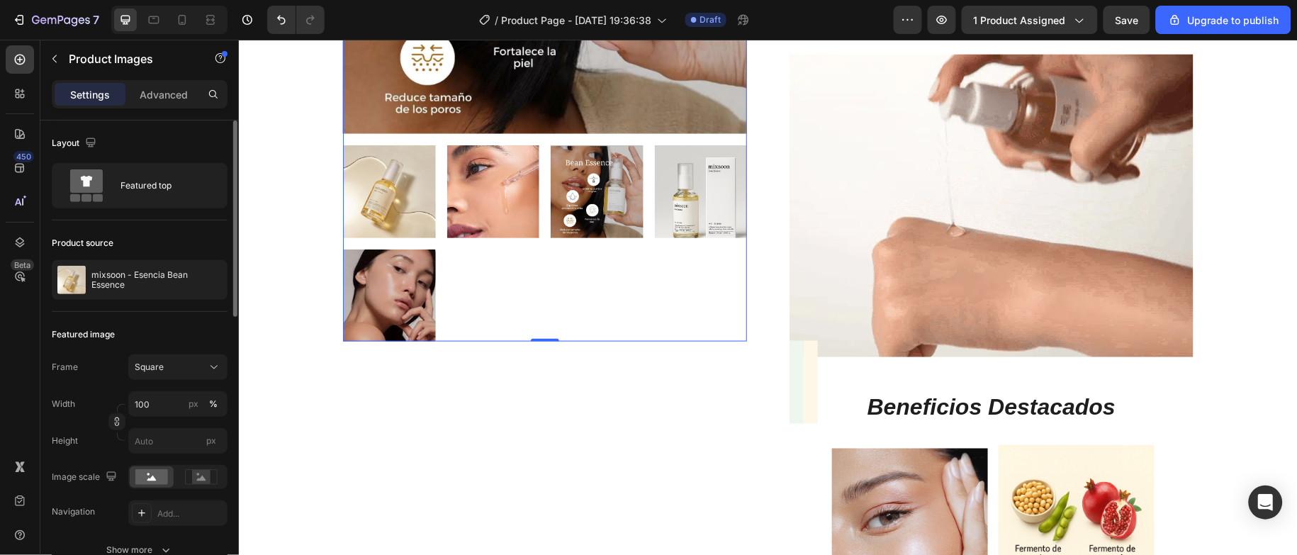
click at [490, 223] on img at bounding box center [493, 191] width 93 height 93
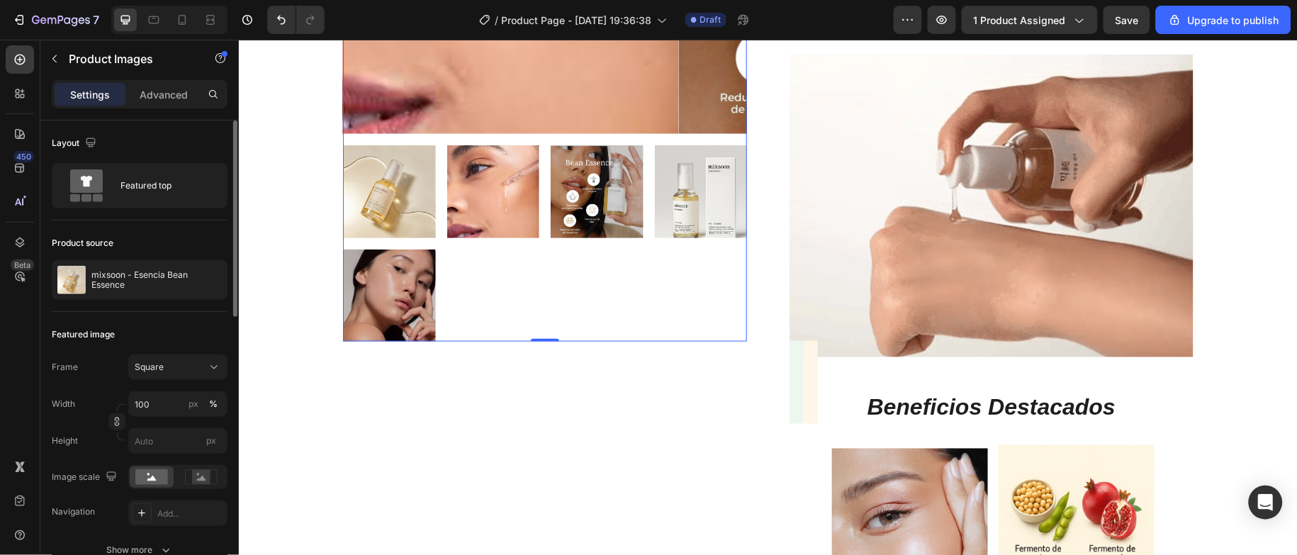
click at [576, 203] on img at bounding box center [596, 191] width 93 height 93
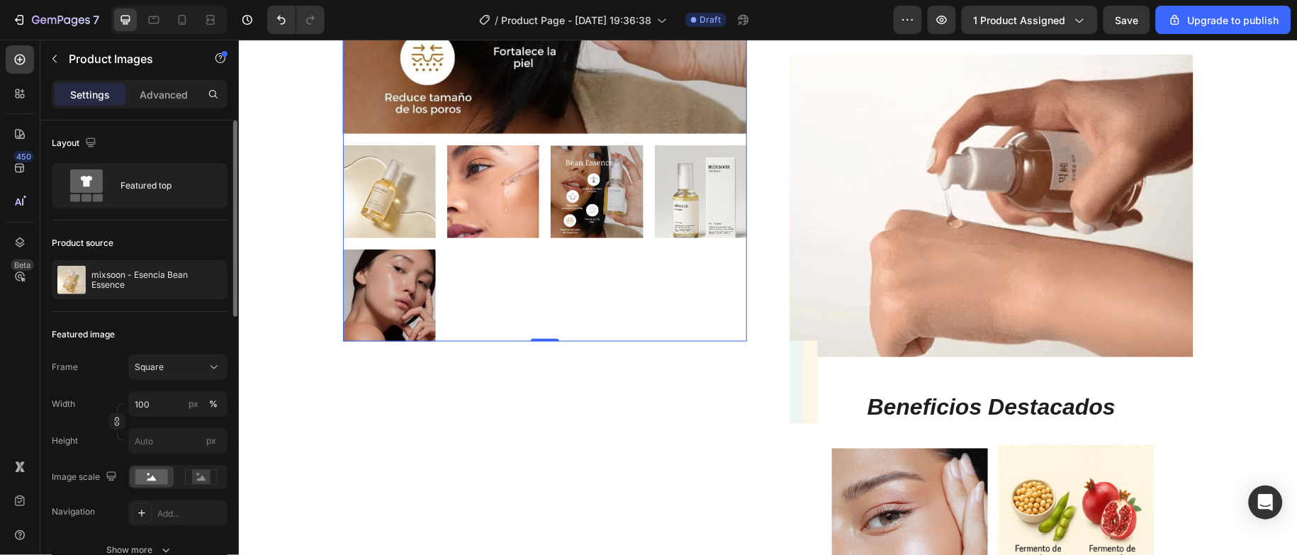
click at [688, 215] on img at bounding box center [700, 191] width 93 height 93
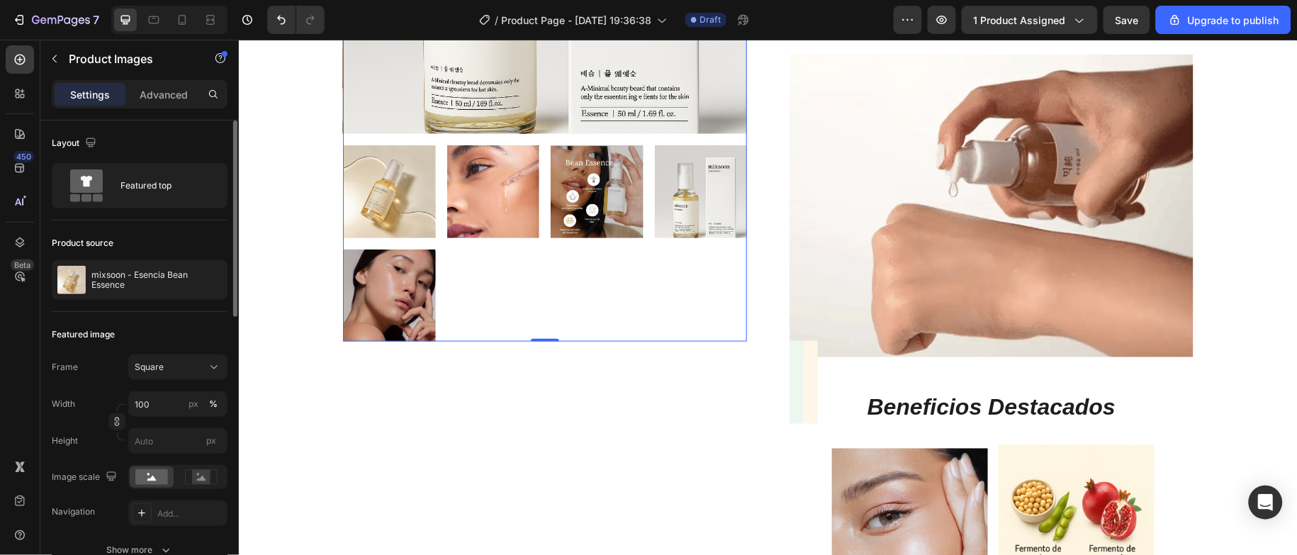
scroll to position [0, 0]
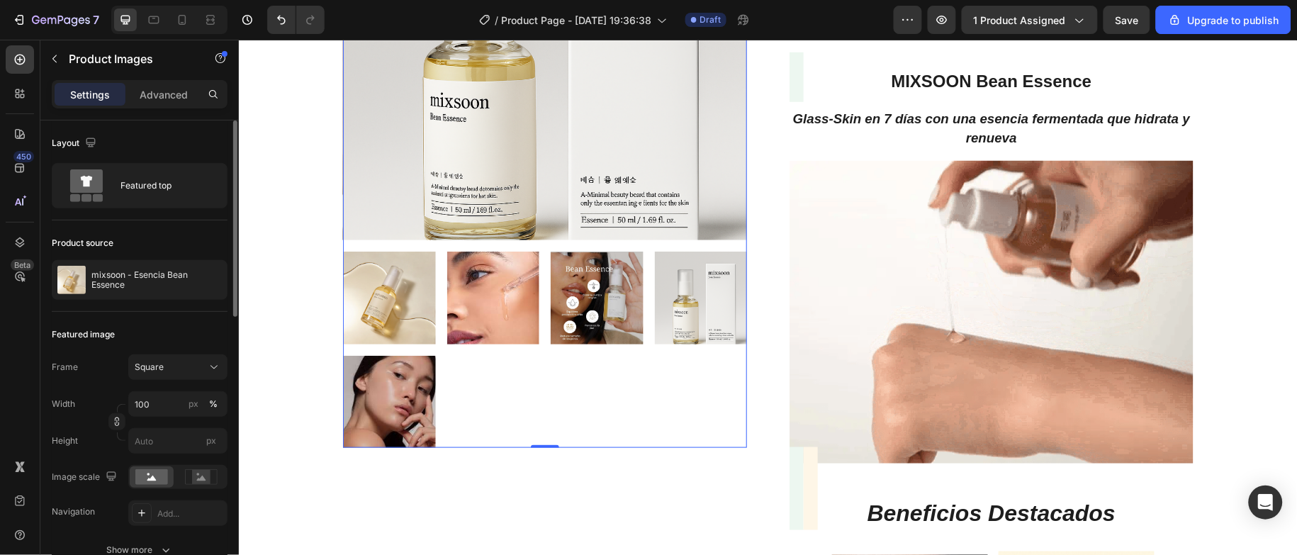
click at [354, 302] on img at bounding box center [388, 297] width 93 height 93
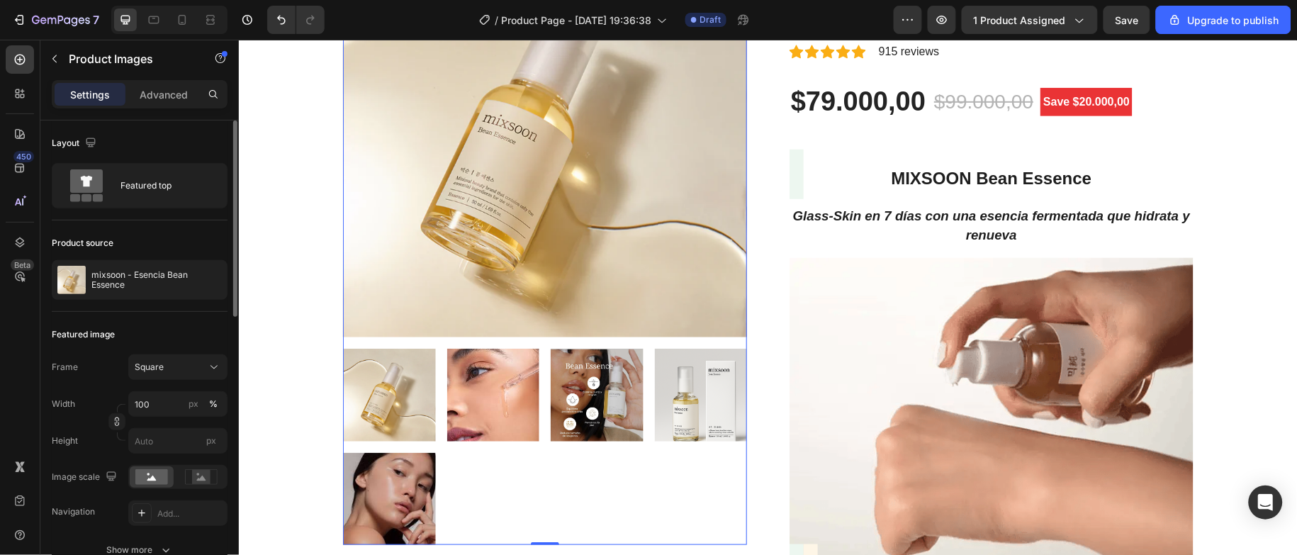
scroll to position [106, 0]
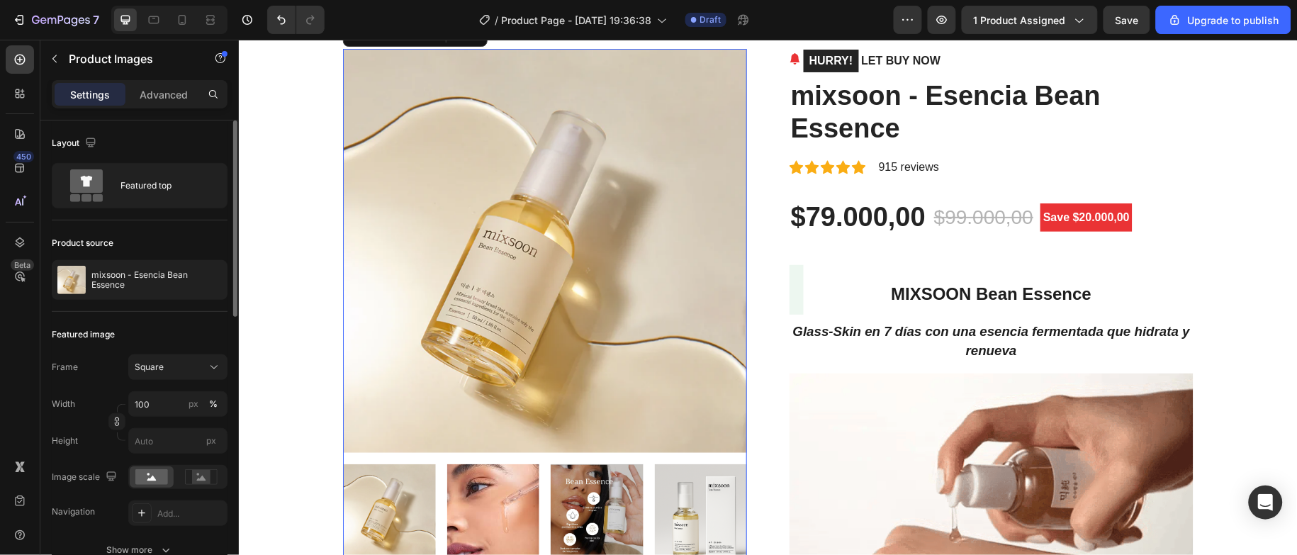
click at [686, 483] on img at bounding box center [700, 510] width 93 height 93
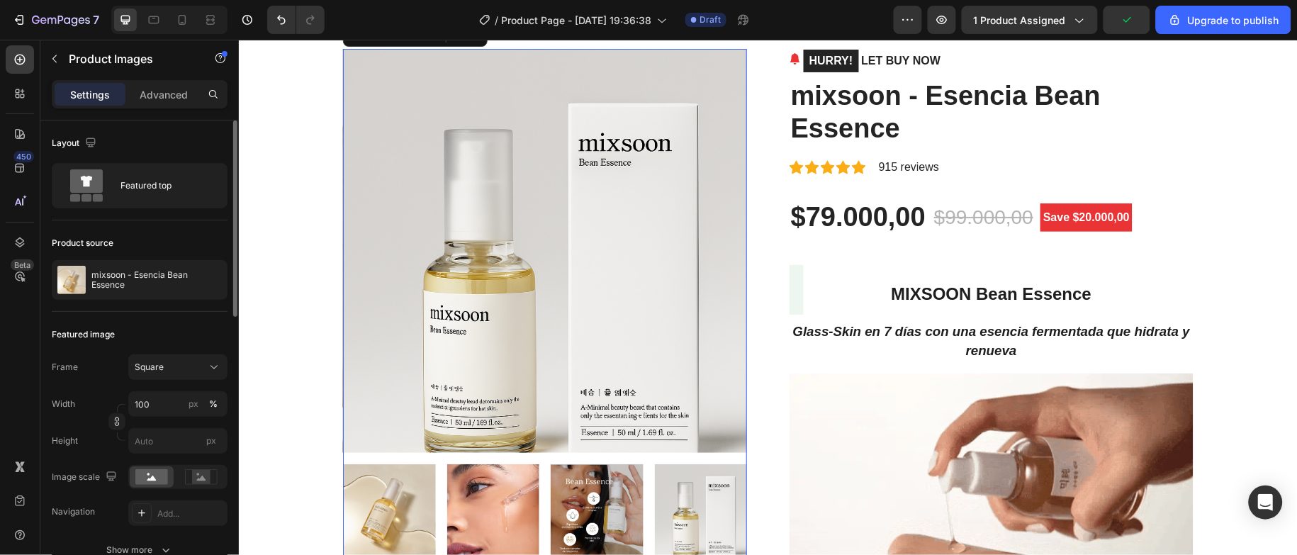
click at [510, 491] on img at bounding box center [493, 510] width 93 height 93
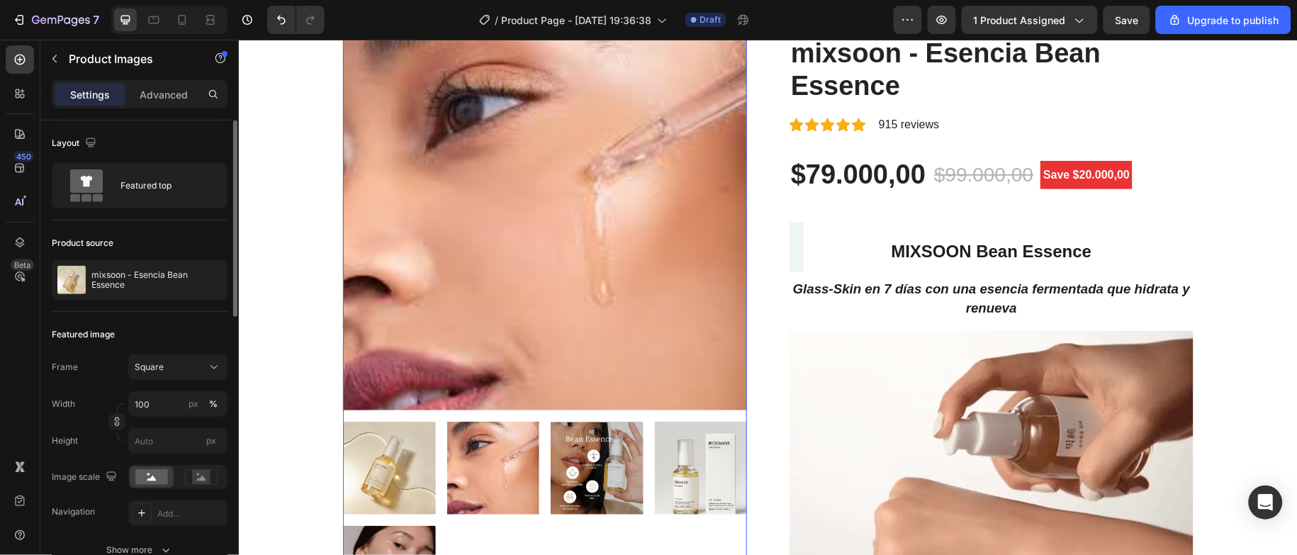
scroll to position [213, 0]
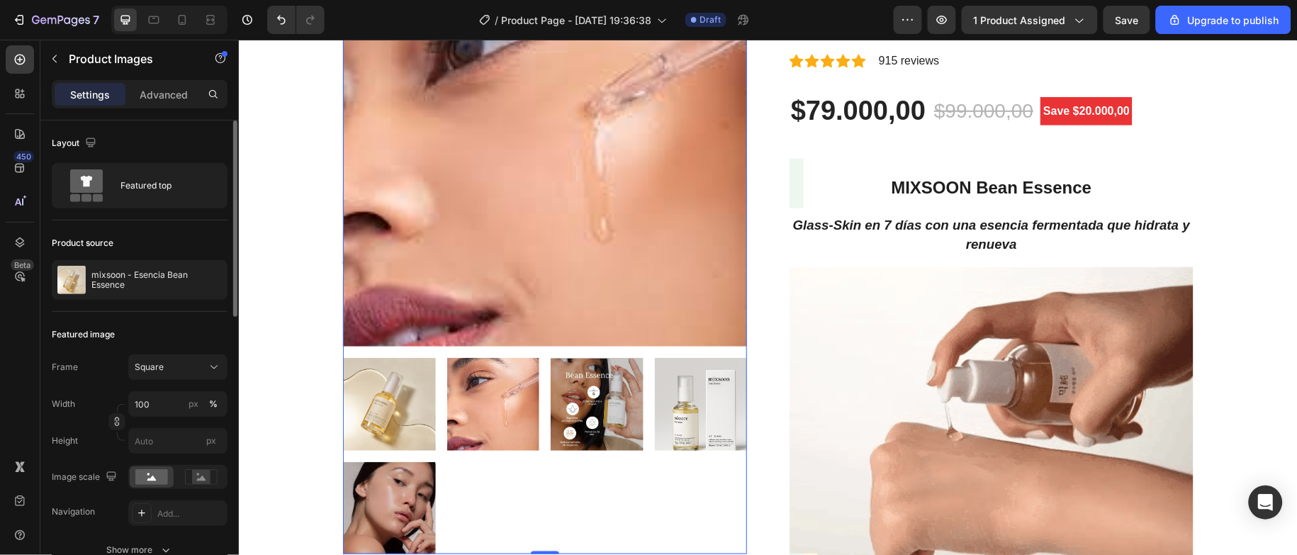
click at [384, 386] on img at bounding box center [388, 403] width 93 height 93
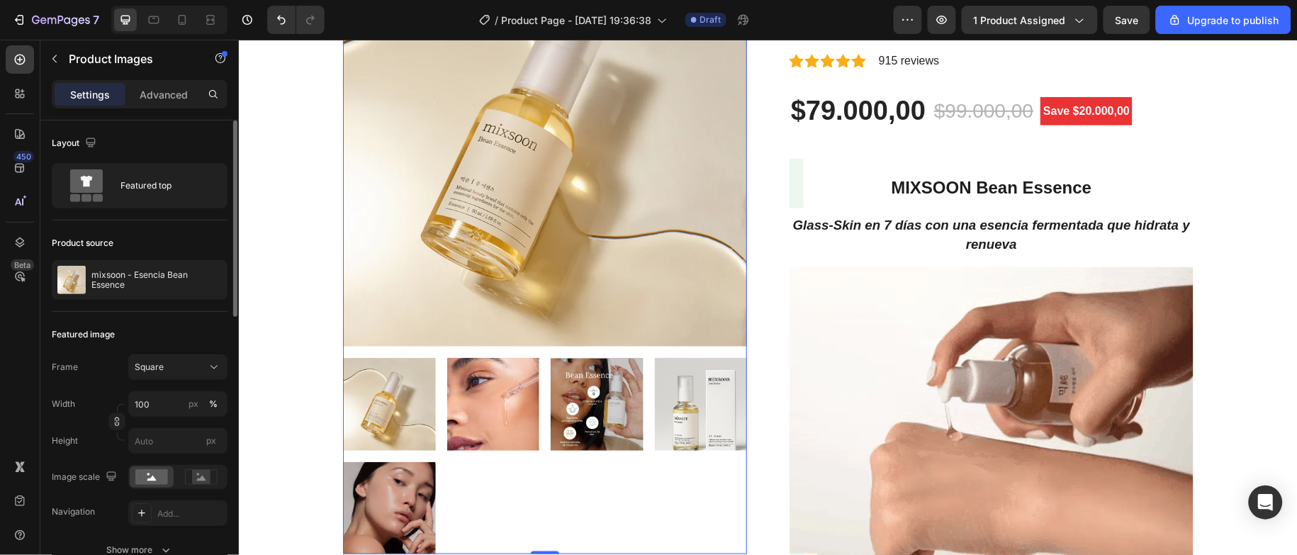
click at [478, 262] on img at bounding box center [544, 144] width 404 height 404
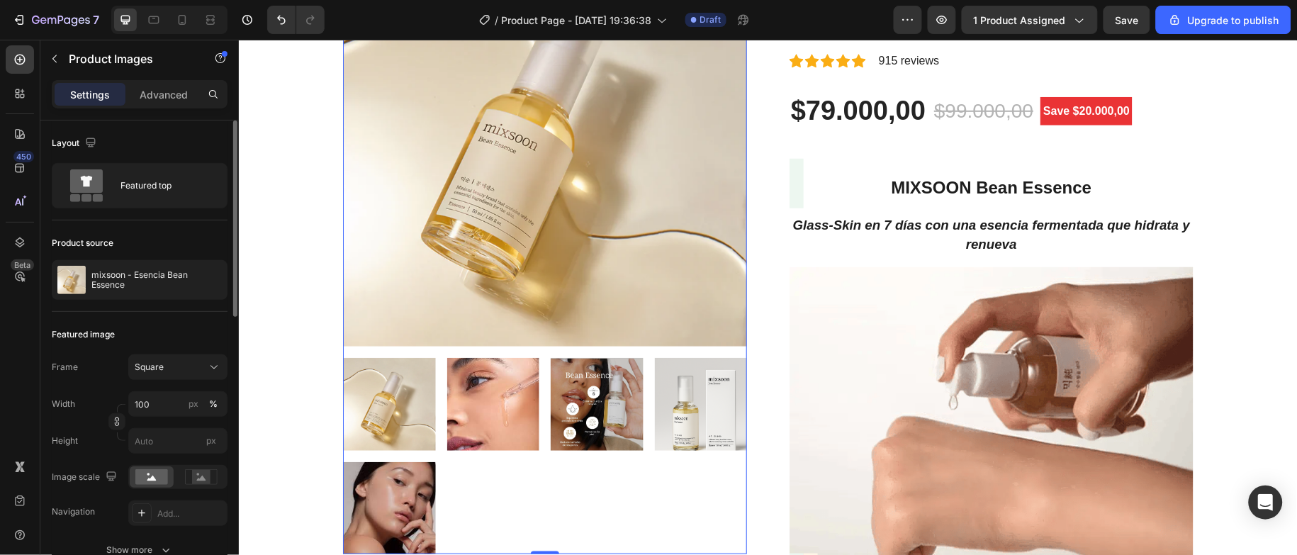
click at [386, 401] on img at bounding box center [388, 403] width 93 height 93
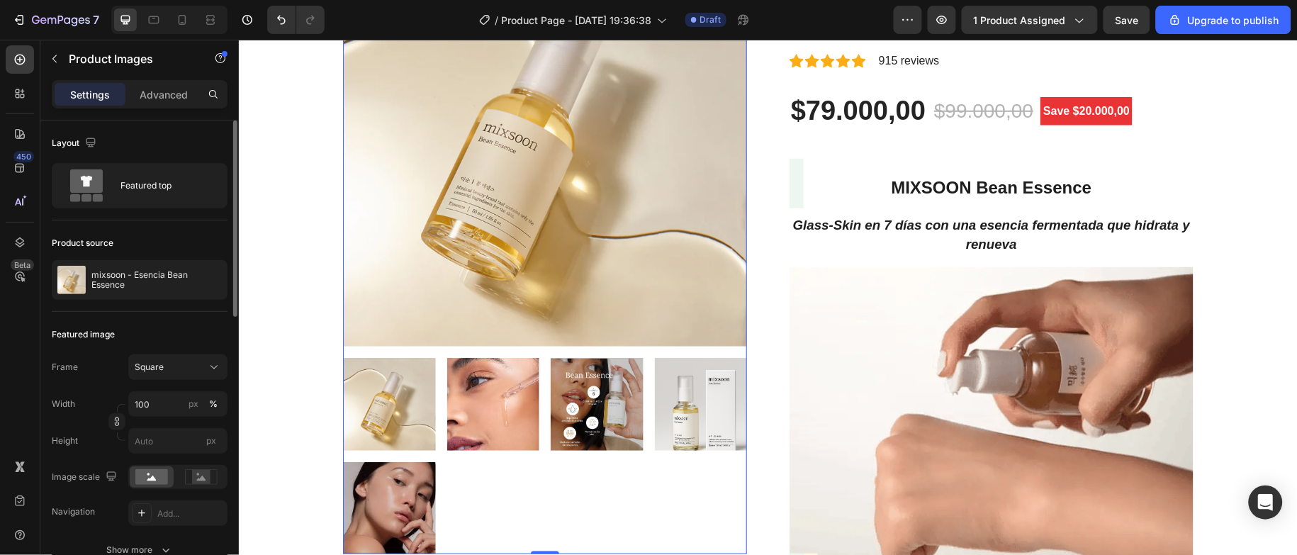
click at [493, 411] on img at bounding box center [493, 403] width 93 height 93
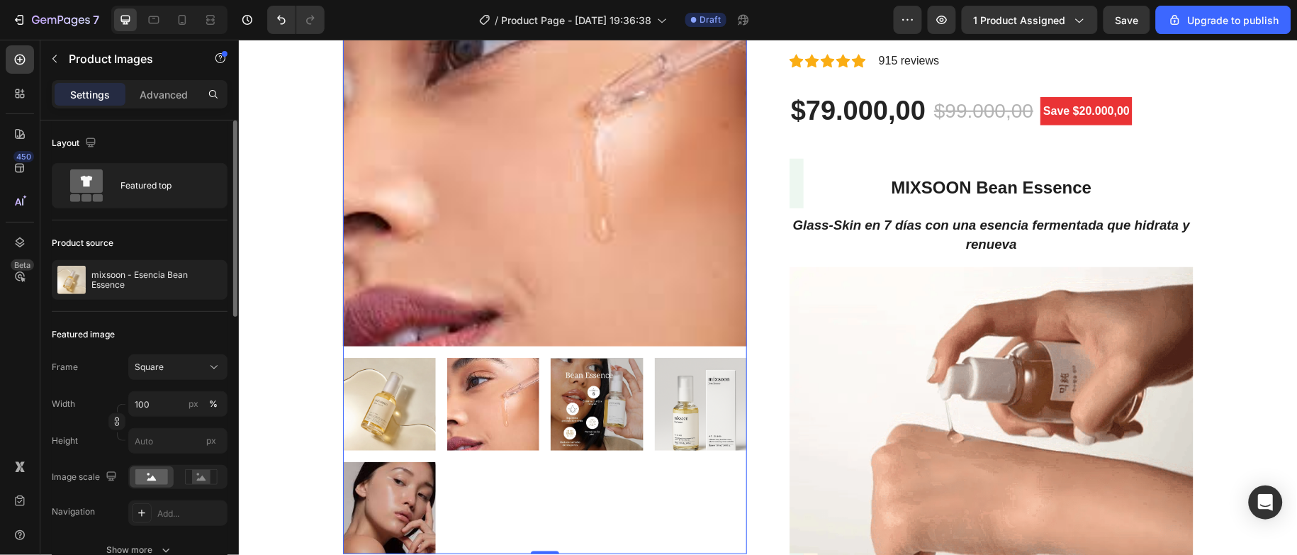
click at [586, 427] on img at bounding box center [596, 403] width 93 height 93
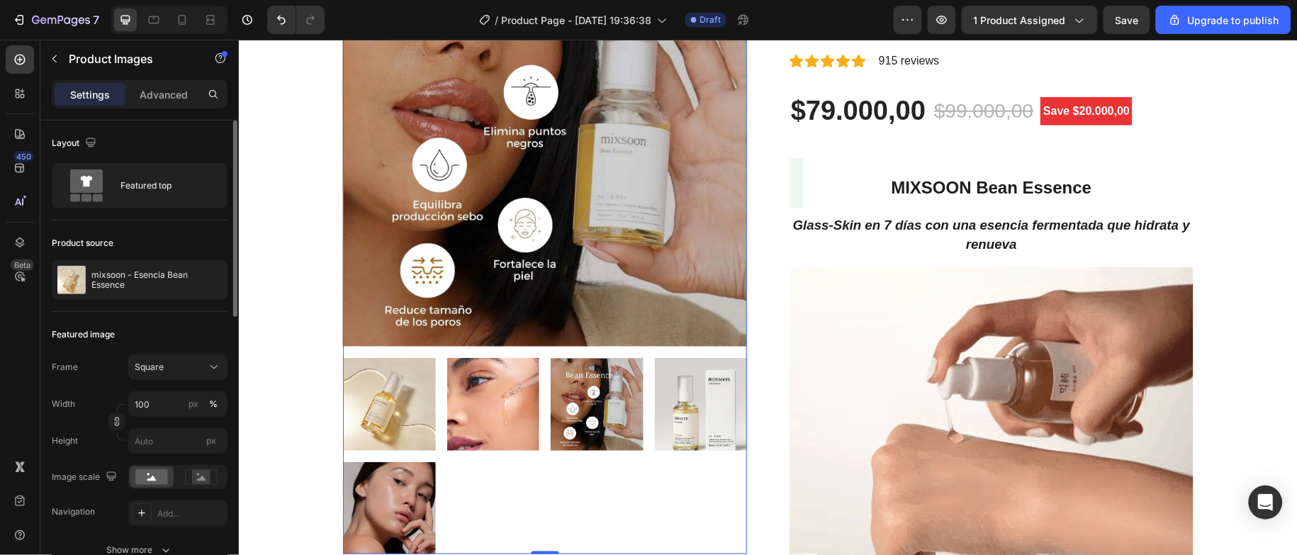
click at [686, 397] on img at bounding box center [700, 403] width 93 height 93
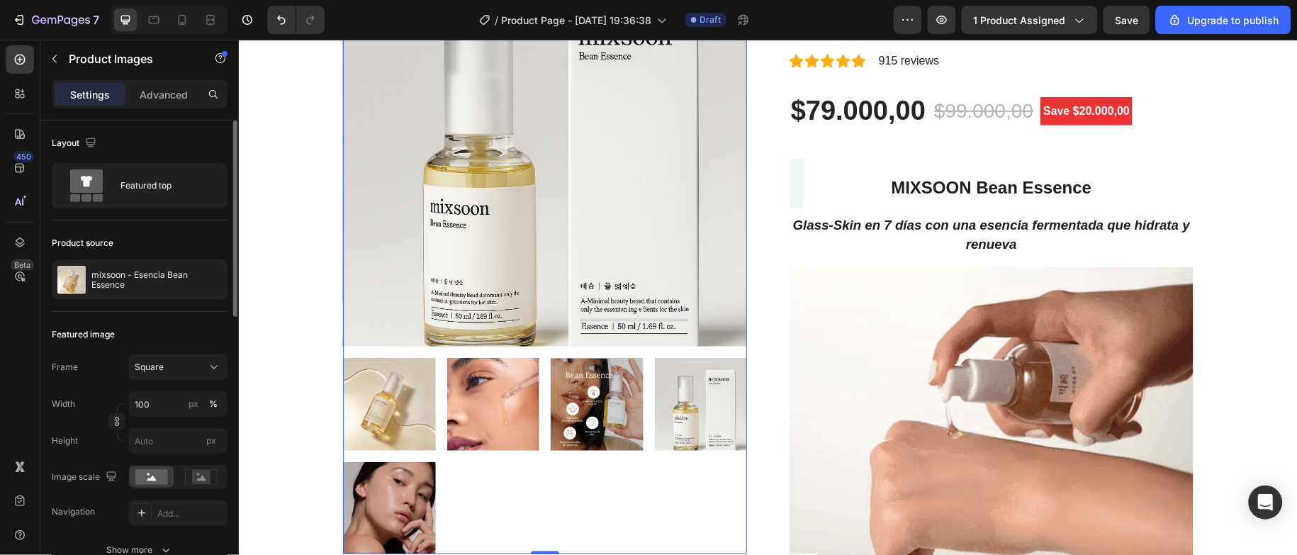
click at [398, 491] on img at bounding box center [388, 508] width 93 height 93
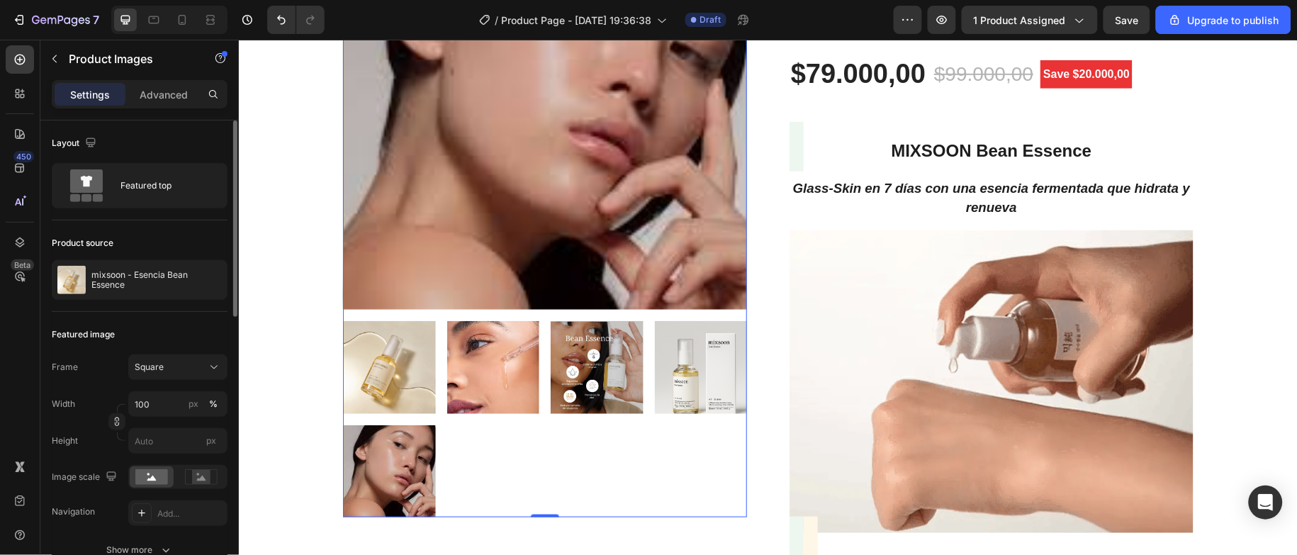
scroll to position [319, 0]
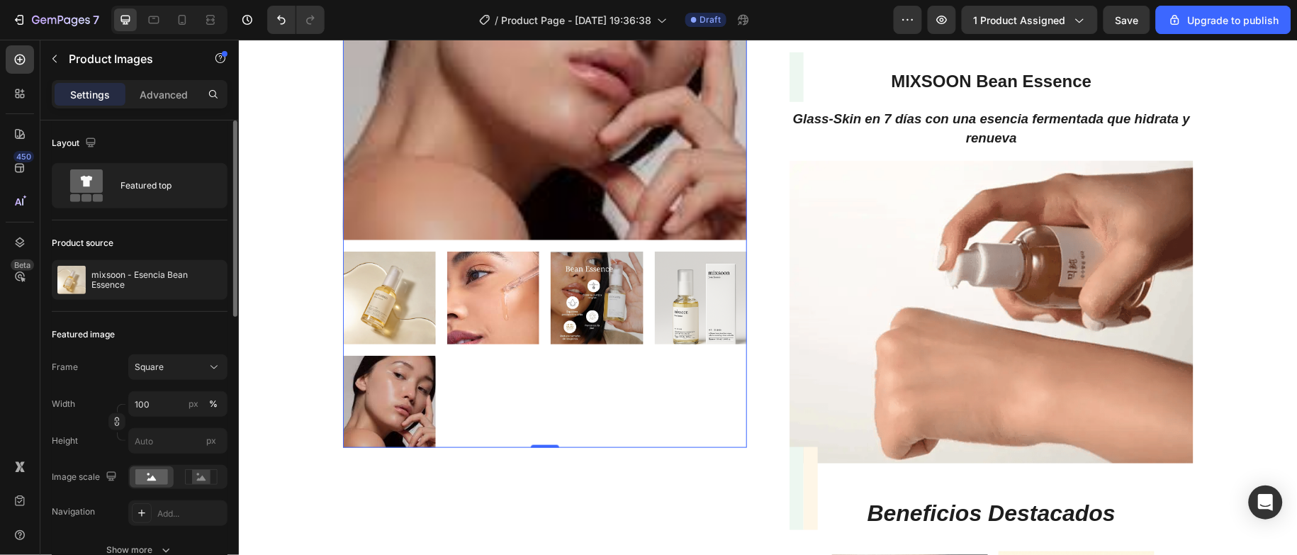
click at [400, 404] on img at bounding box center [388, 401] width 93 height 93
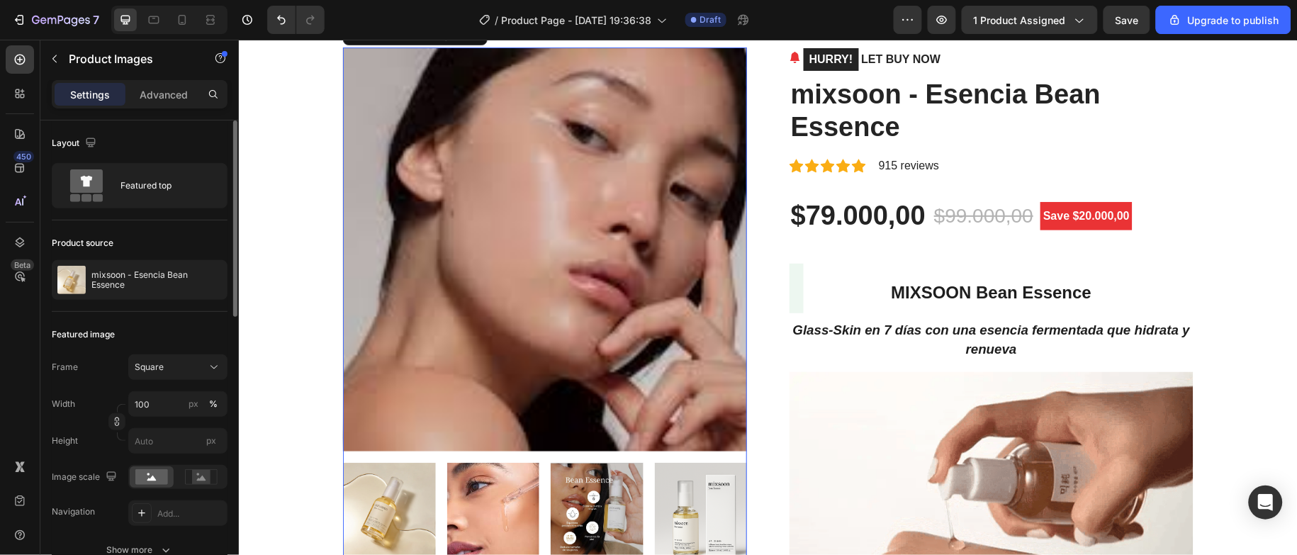
scroll to position [0, 0]
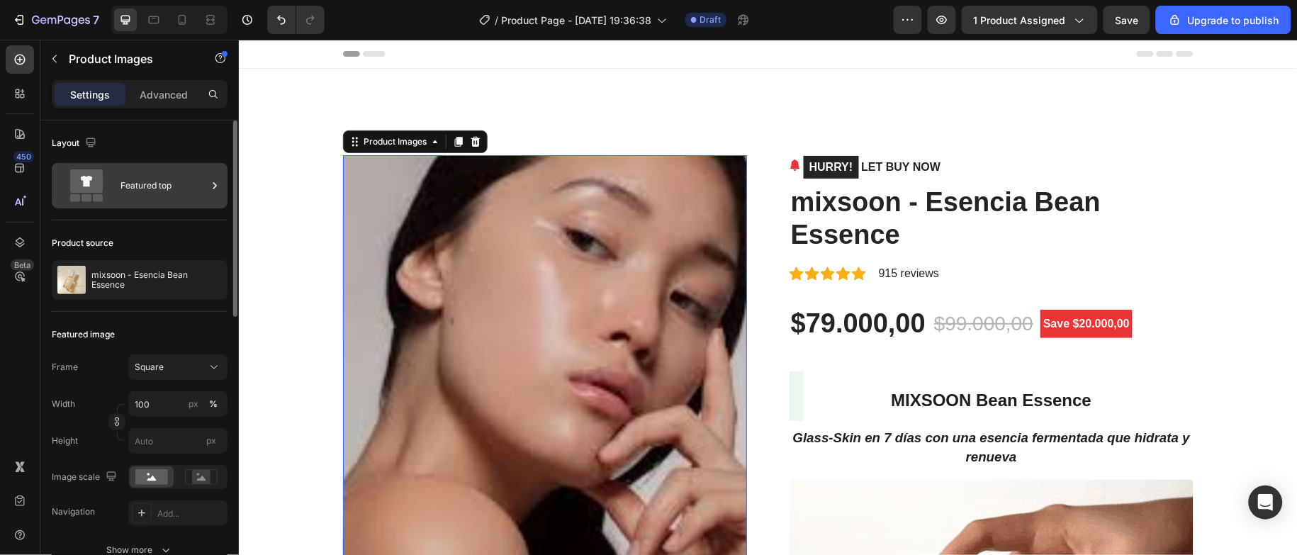
click at [169, 198] on div "Featured top" at bounding box center [164, 185] width 86 height 33
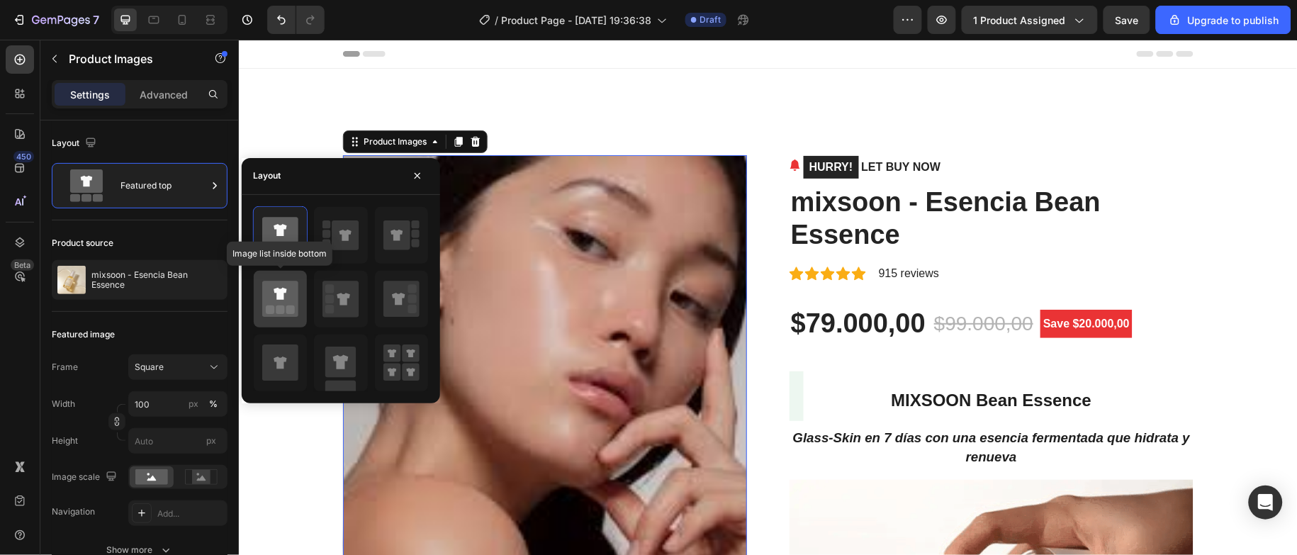
click at [286, 313] on rect at bounding box center [290, 310] width 9 height 9
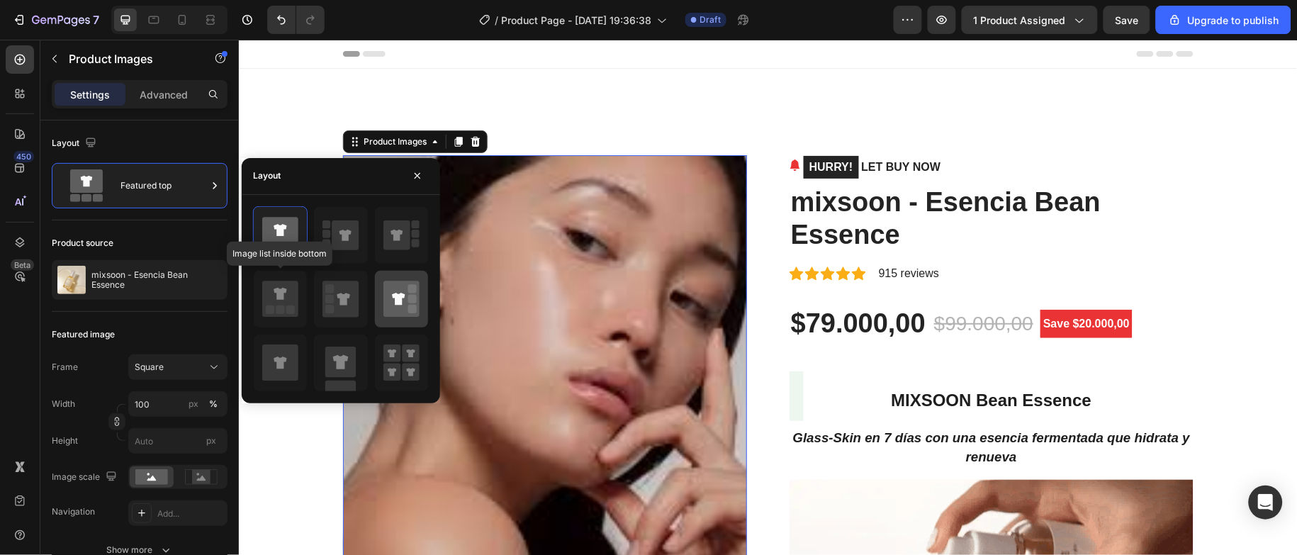
type input "20"
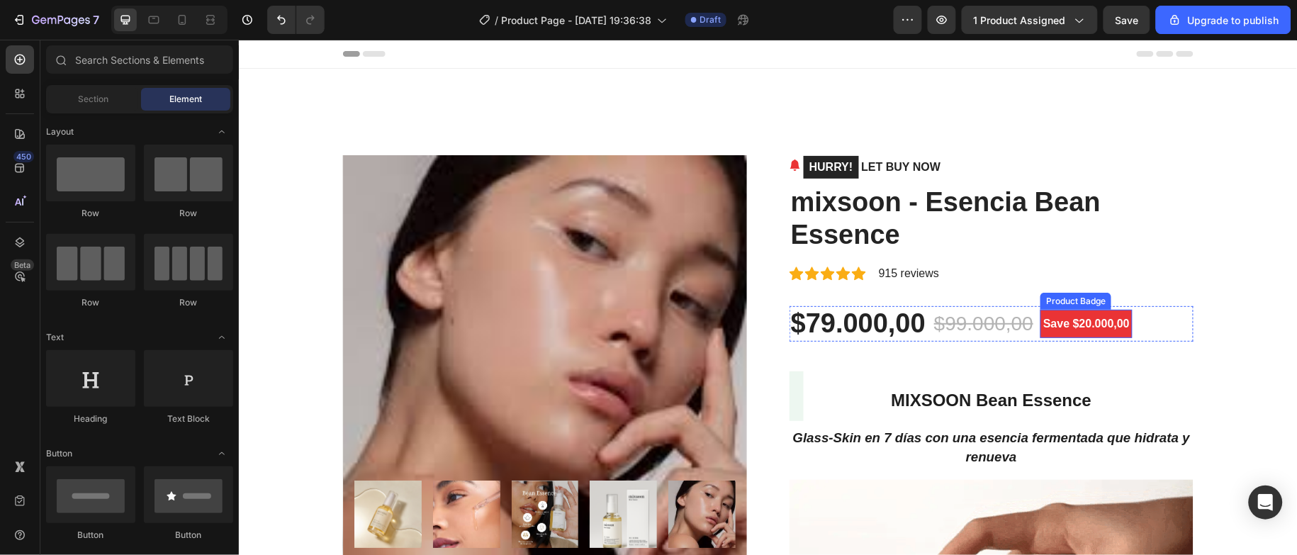
click at [1075, 329] on pre "Save $20.000,00" at bounding box center [1086, 323] width 92 height 28
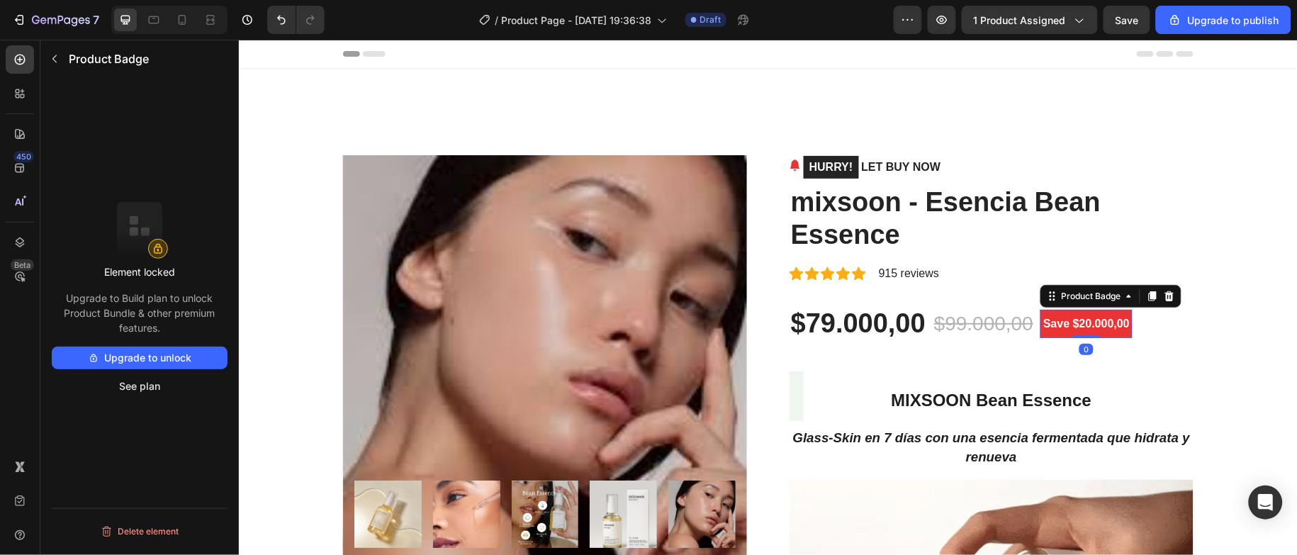
click at [1070, 321] on pre "Save $20.000,00" at bounding box center [1086, 323] width 92 height 28
click at [1075, 321] on pre "Save $20.000,00" at bounding box center [1086, 323] width 92 height 28
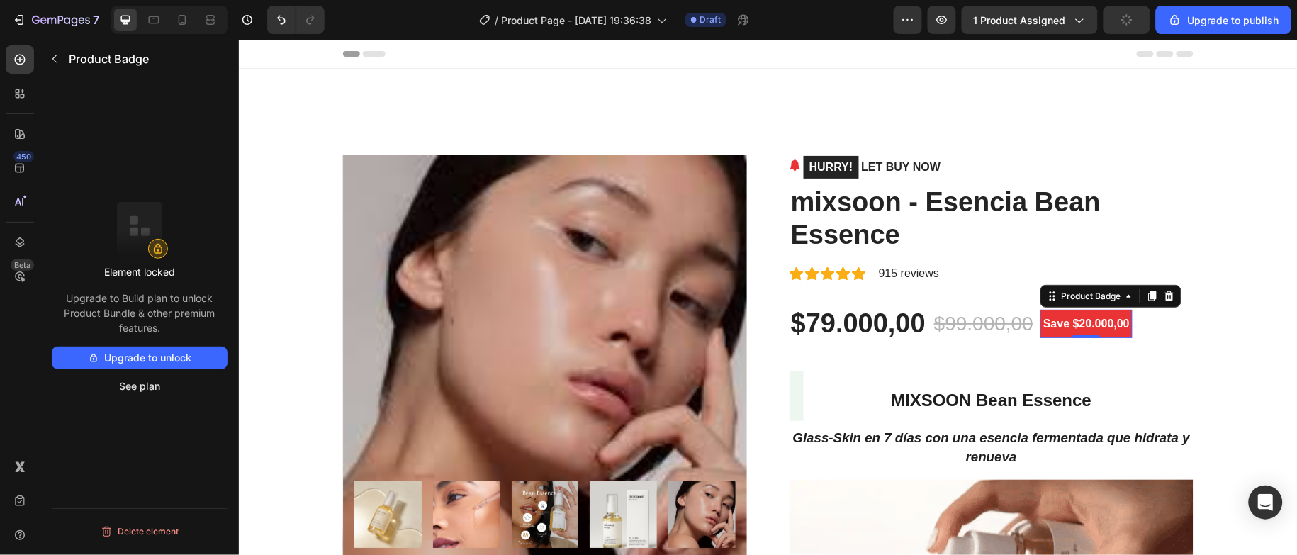
click at [1075, 321] on pre "Save $20.000,00" at bounding box center [1086, 323] width 92 height 28
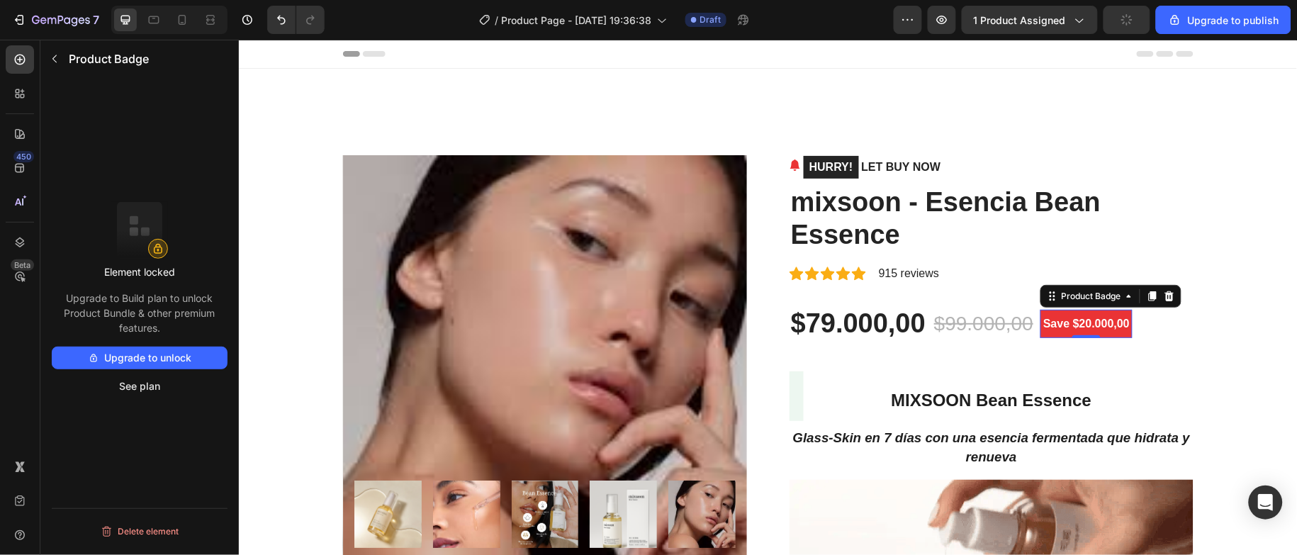
click at [1075, 321] on pre "Save $20.000,00" at bounding box center [1086, 323] width 92 height 28
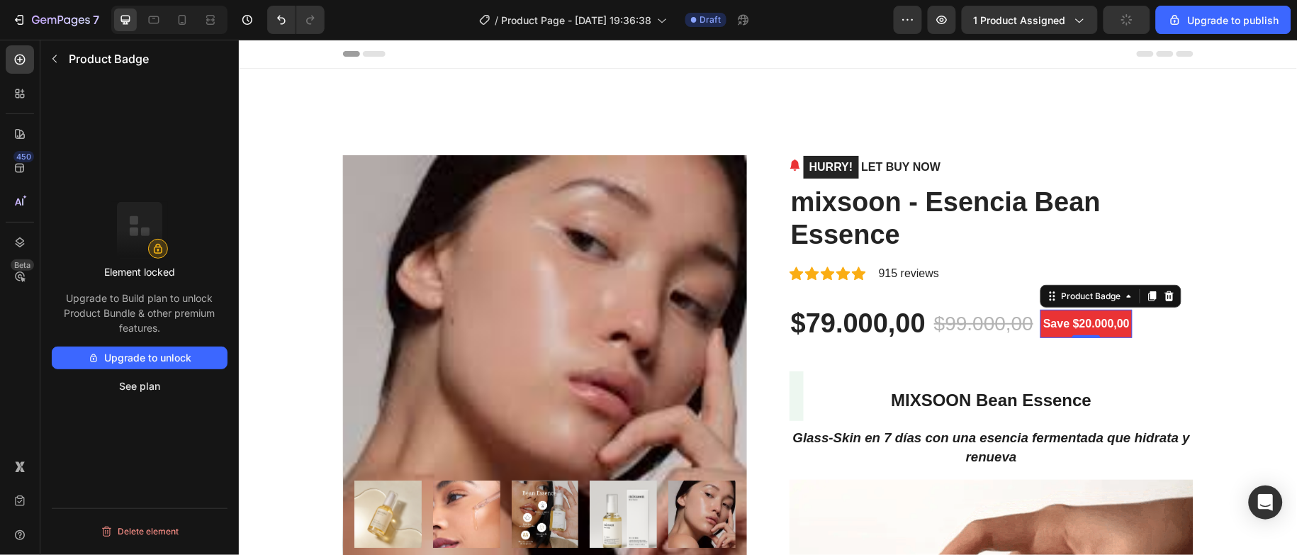
click at [1075, 321] on pre "Save $20.000,00" at bounding box center [1086, 323] width 92 height 28
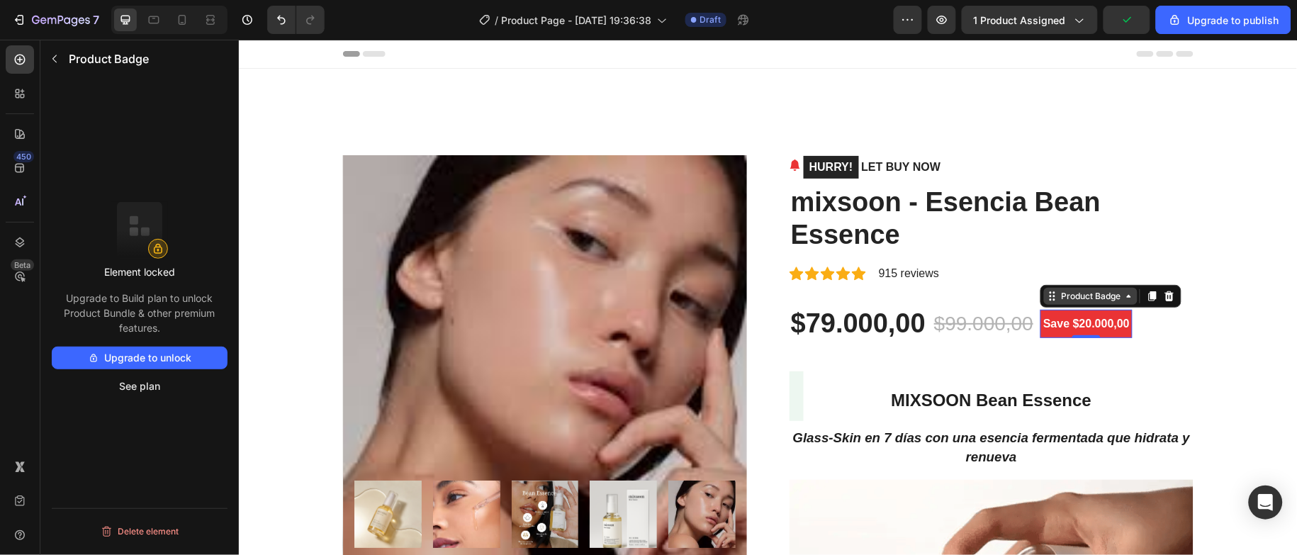
click at [1091, 301] on div "Product Badge" at bounding box center [1090, 295] width 65 height 13
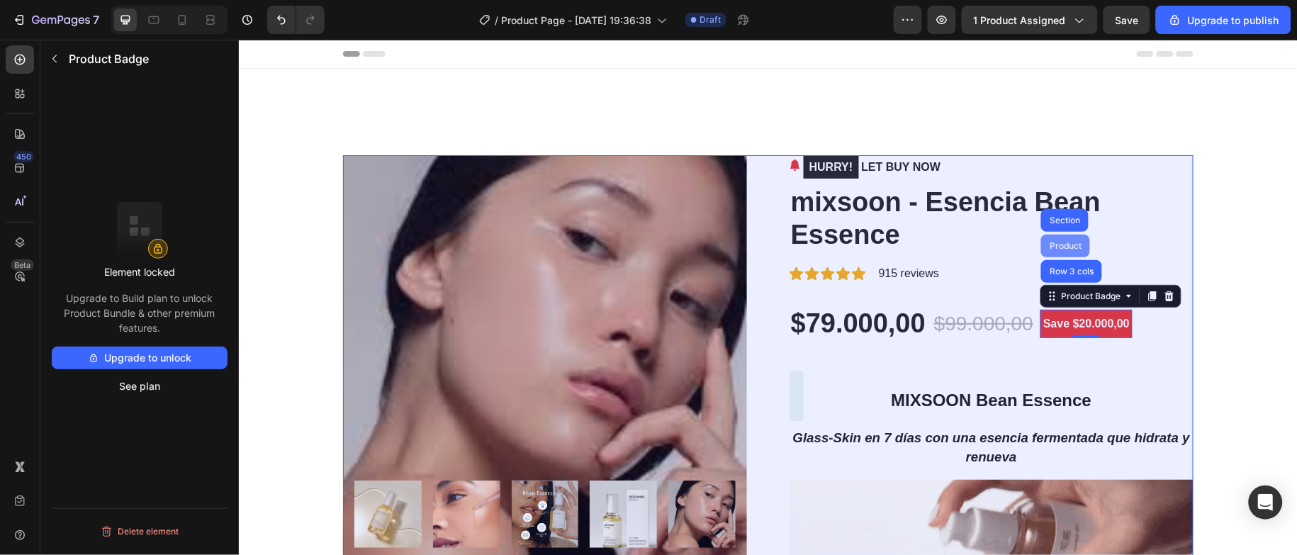
click at [1067, 240] on div "Product" at bounding box center [1065, 245] width 49 height 23
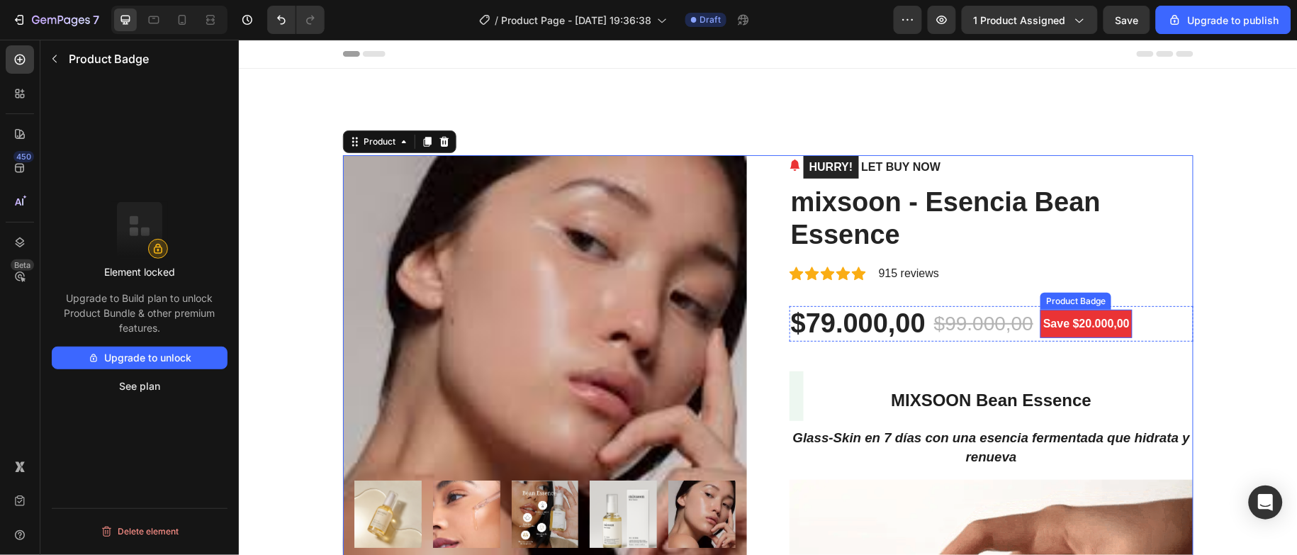
click at [1085, 319] on pre "Save $20.000,00" at bounding box center [1086, 323] width 92 height 28
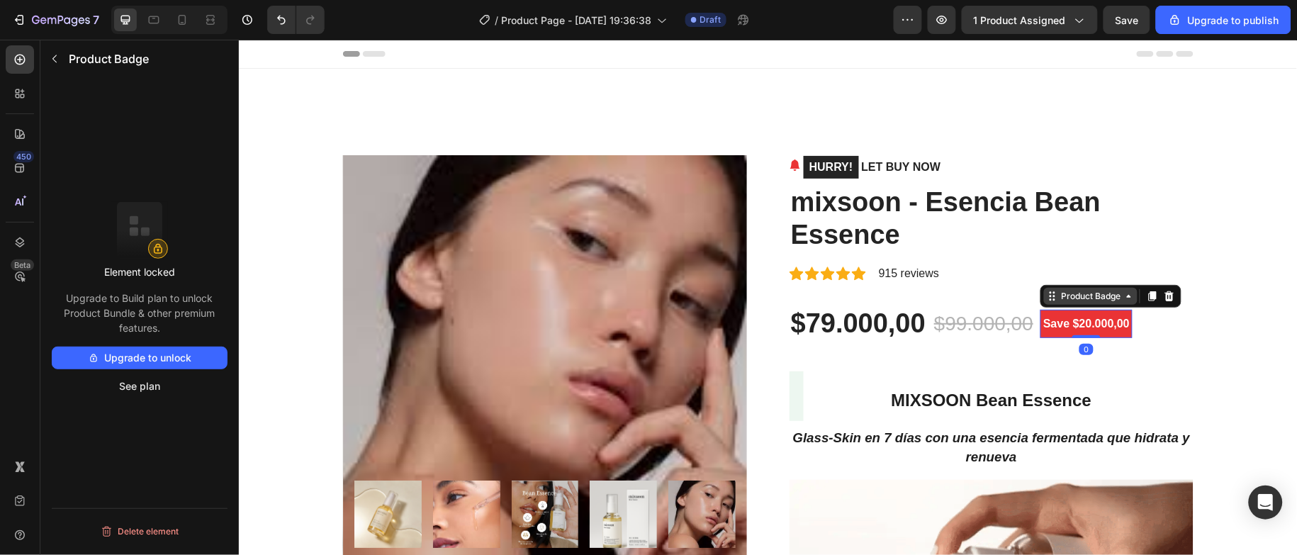
click at [1094, 301] on div "Product Badge" at bounding box center [1090, 295] width 65 height 13
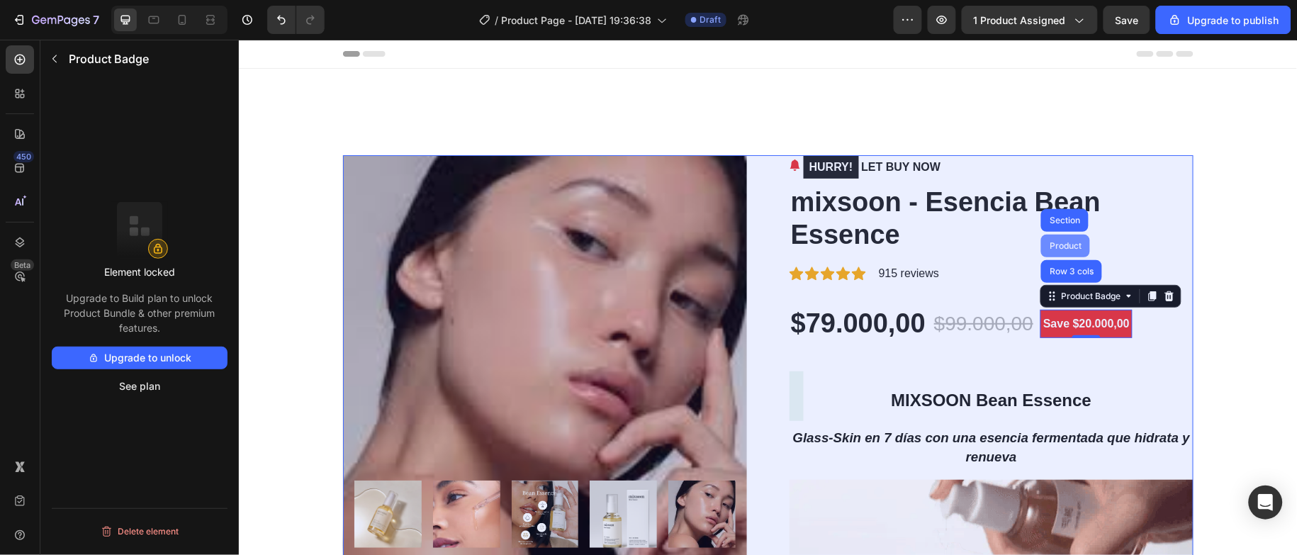
click at [1064, 240] on div "Product" at bounding box center [1065, 245] width 49 height 23
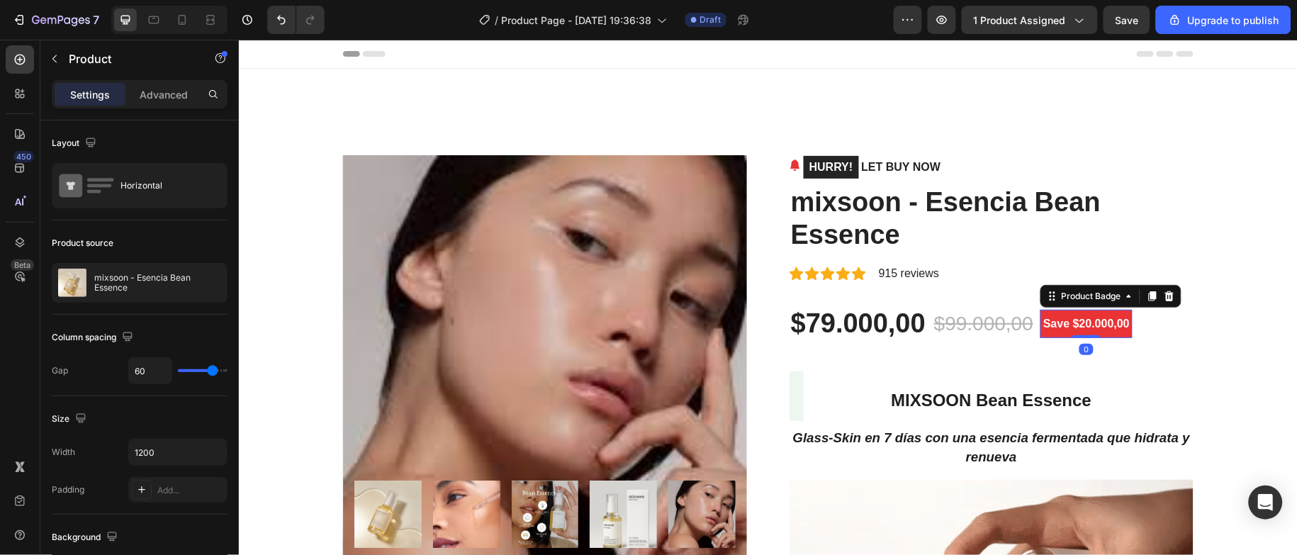
click at [1040, 313] on pre "Save $20.000,00" at bounding box center [1086, 323] width 92 height 28
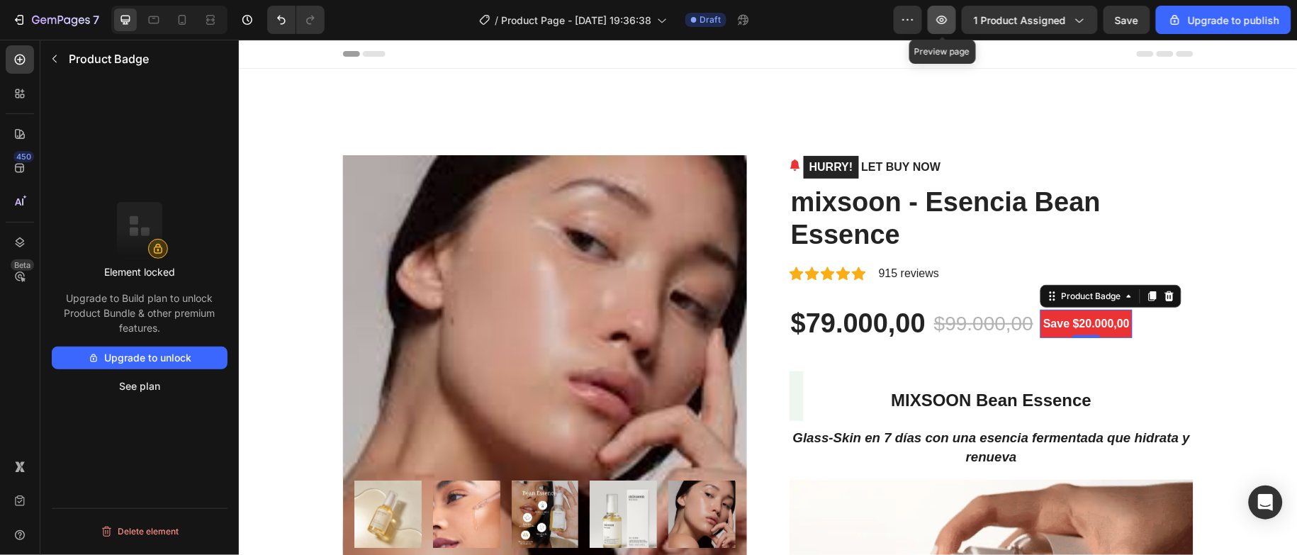
click at [951, 27] on button "button" at bounding box center [942, 20] width 28 height 28
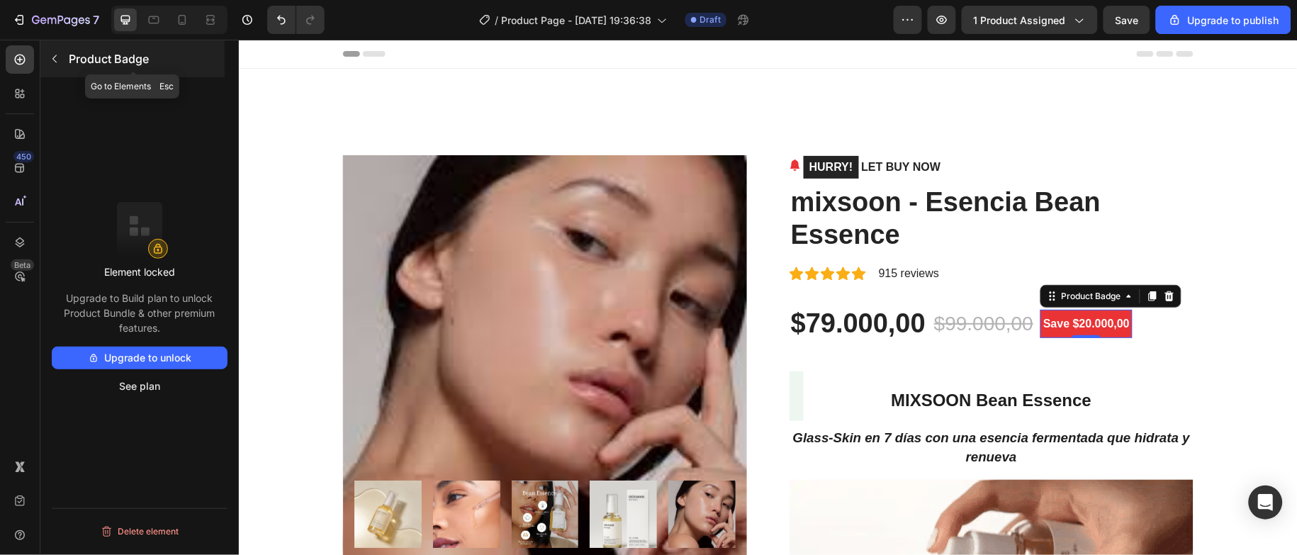
click at [60, 59] on button "button" at bounding box center [54, 58] width 23 height 23
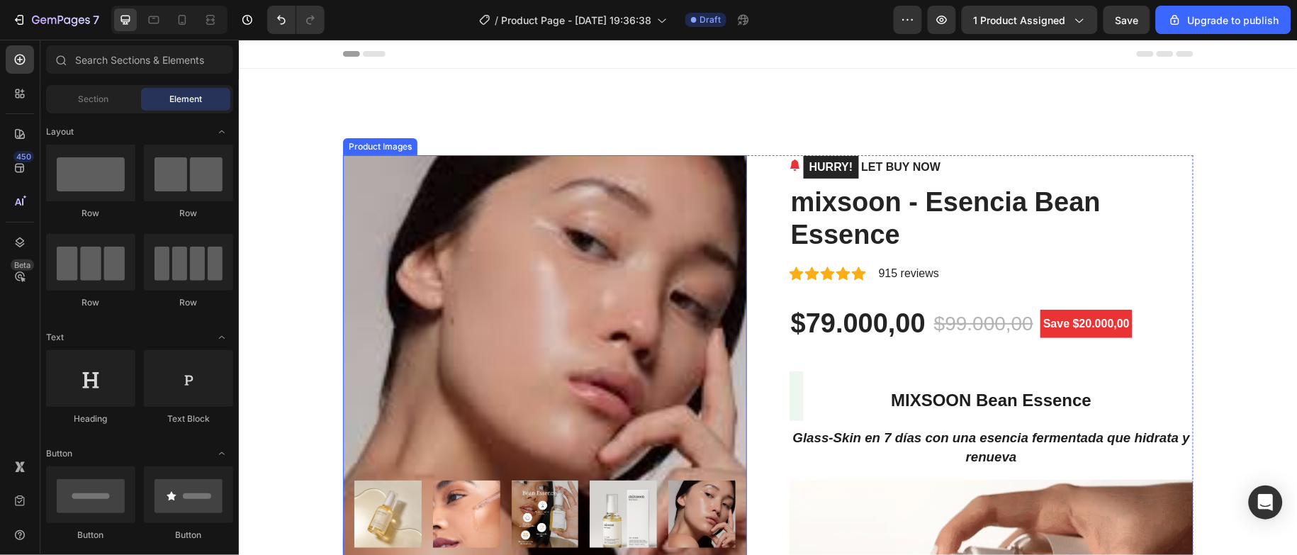
click at [541, 229] on img at bounding box center [544, 357] width 404 height 404
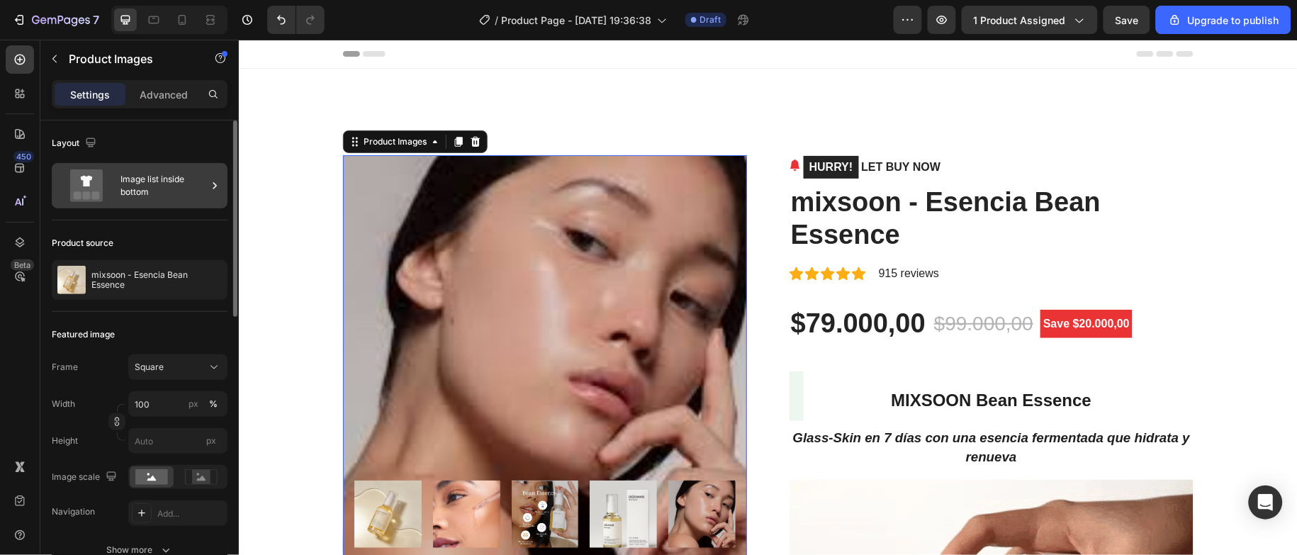
click at [157, 188] on div "Image list inside bottom" at bounding box center [164, 185] width 86 height 33
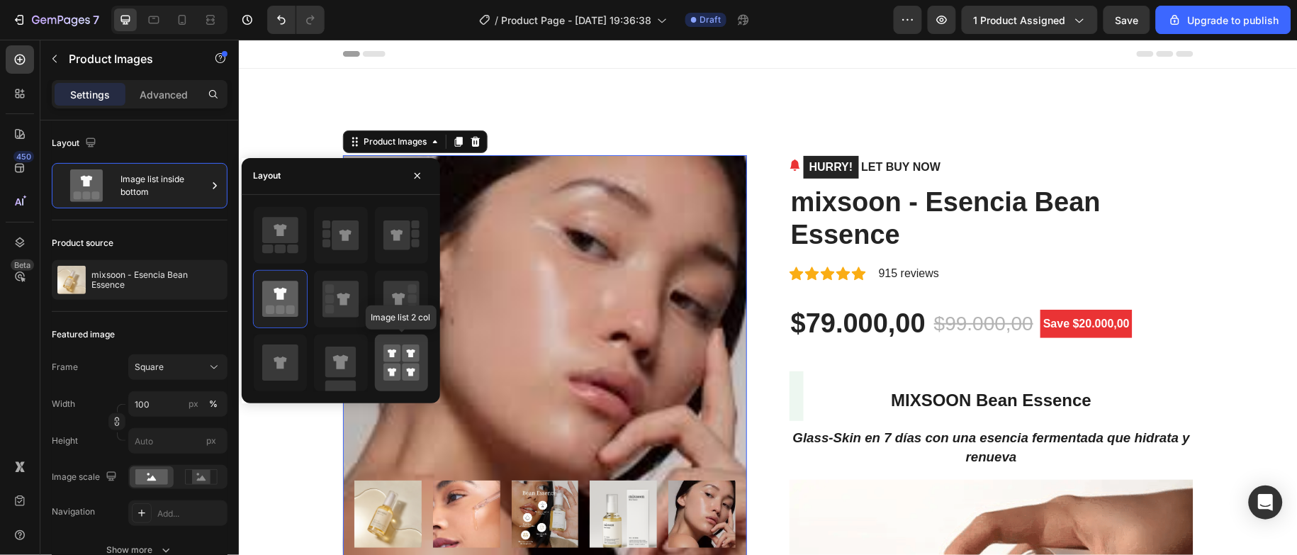
click at [393, 357] on icon at bounding box center [392, 353] width 9 height 9
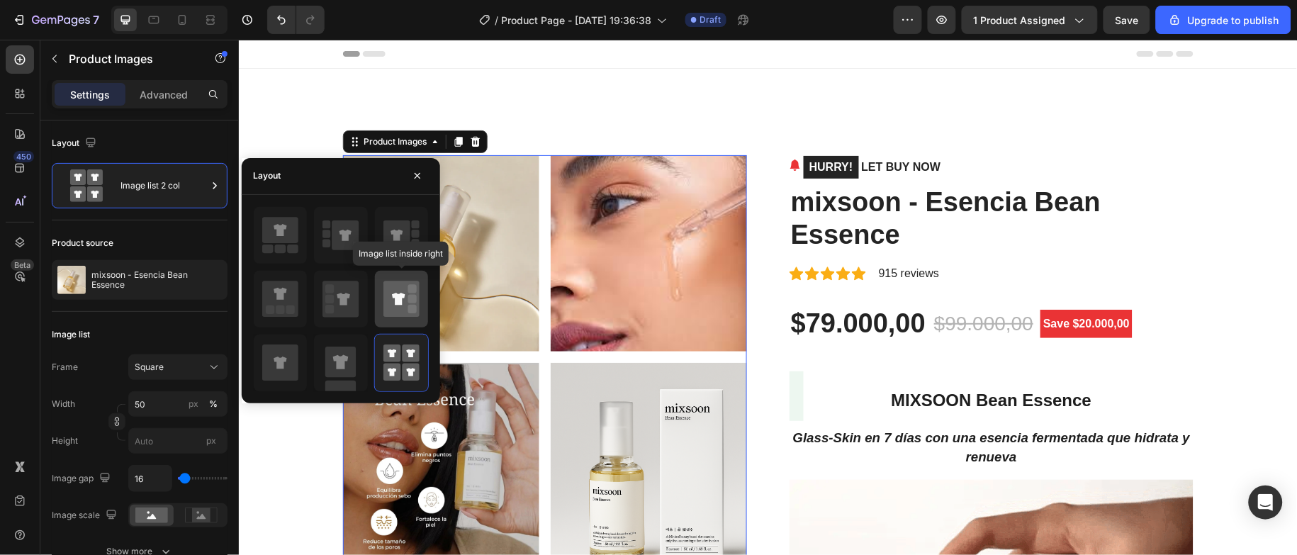
click at [410, 288] on rect at bounding box center [412, 288] width 9 height 9
type input "100"
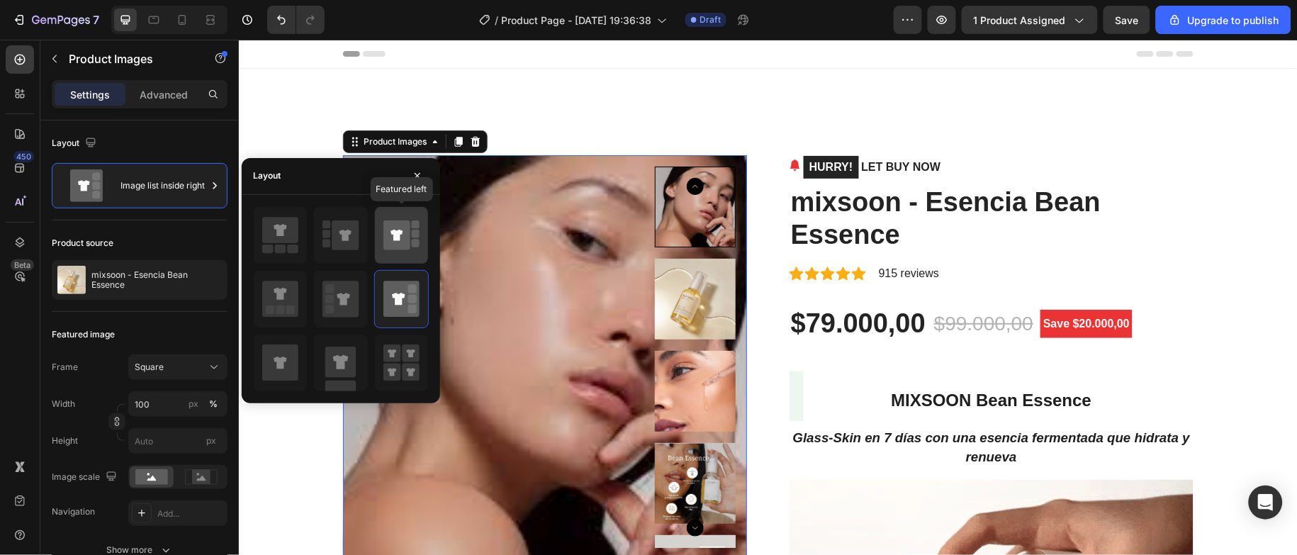
click at [410, 241] on icon at bounding box center [402, 236] width 36 height 40
type input "100"
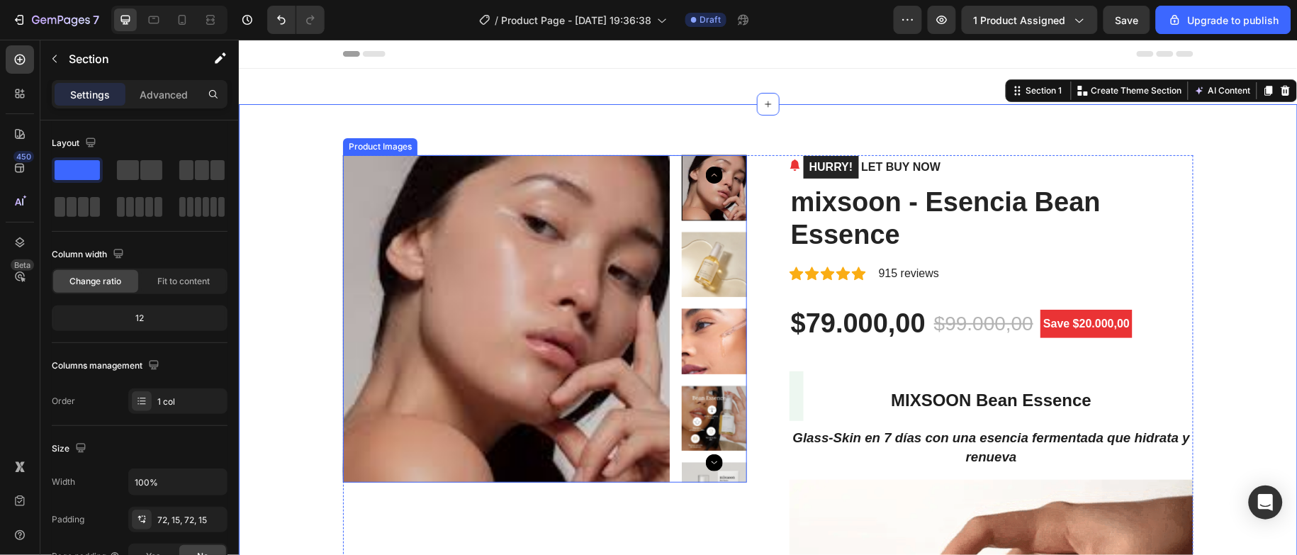
click at [450, 253] on img at bounding box center [506, 319] width 328 height 328
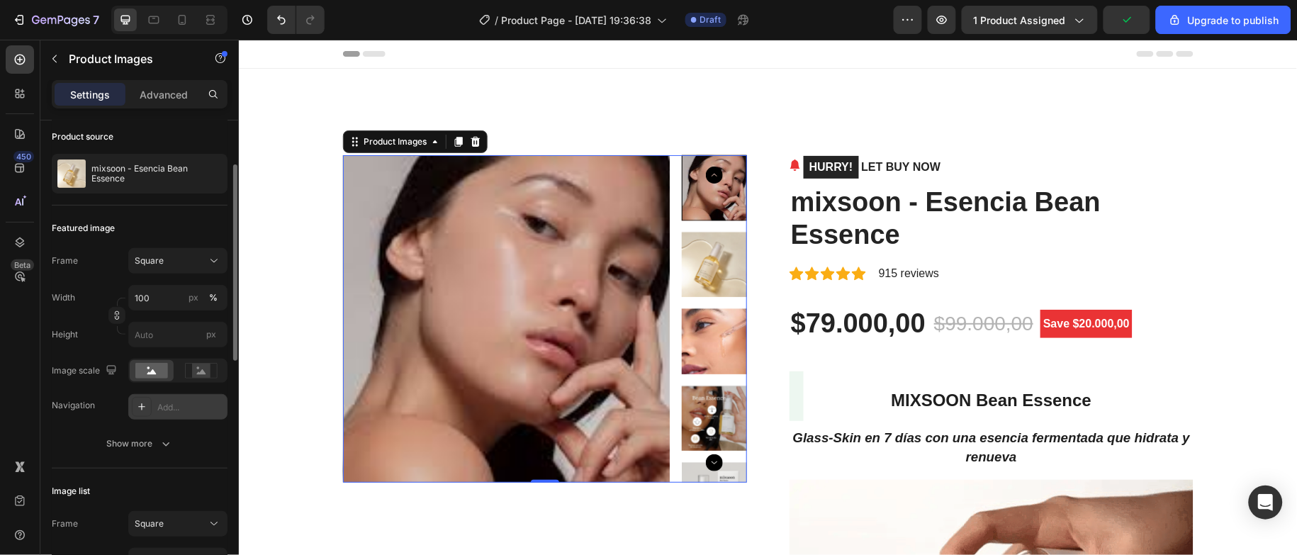
scroll to position [213, 0]
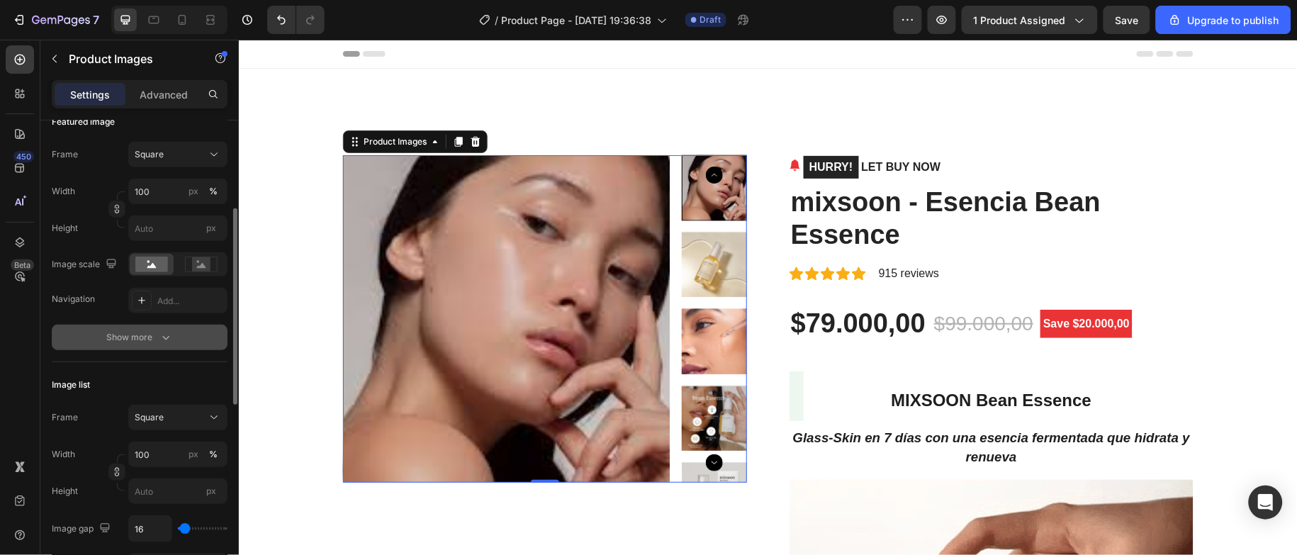
click at [169, 342] on icon "button" at bounding box center [166, 337] width 14 height 14
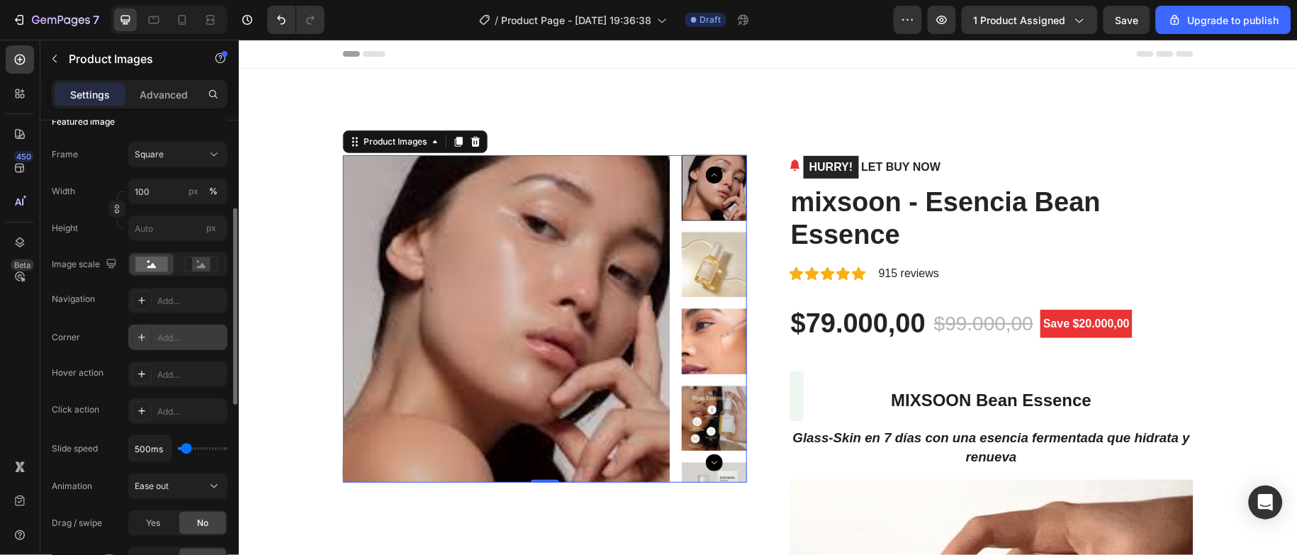
click at [162, 335] on div "Add..." at bounding box center [190, 338] width 67 height 13
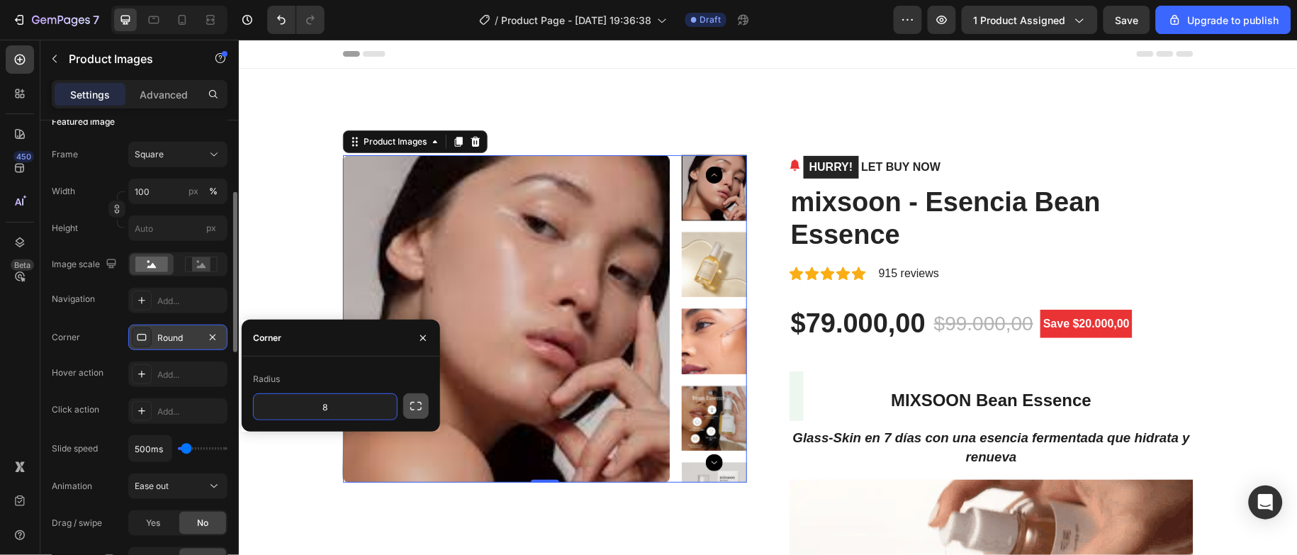
click at [415, 403] on icon "button" at bounding box center [416, 406] width 14 height 14
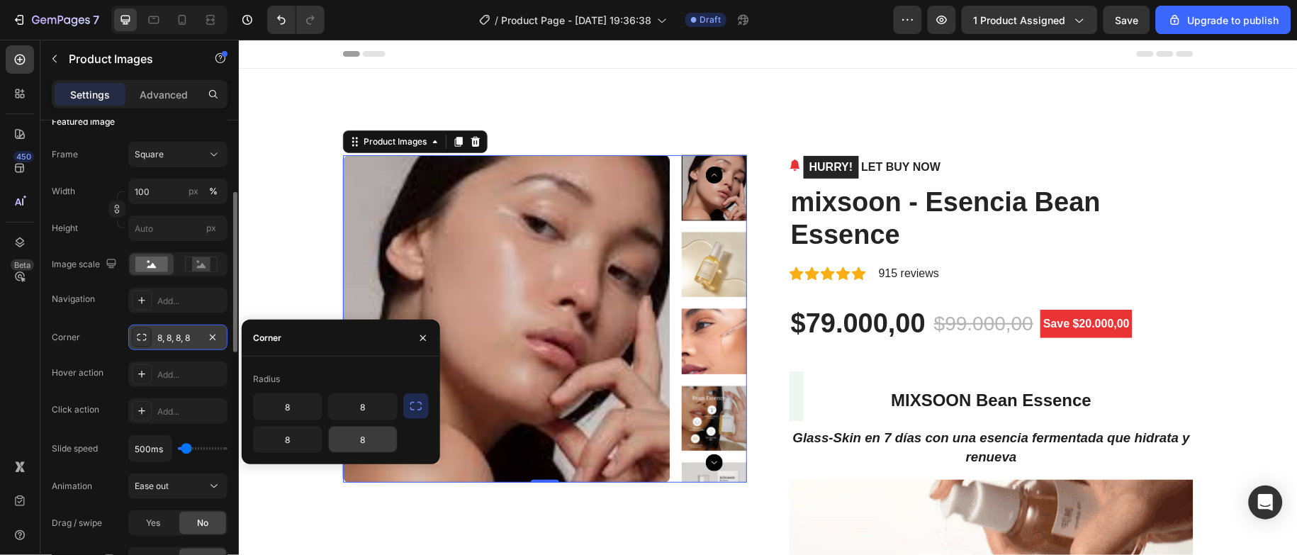
click at [372, 436] on input "8" at bounding box center [363, 440] width 68 height 26
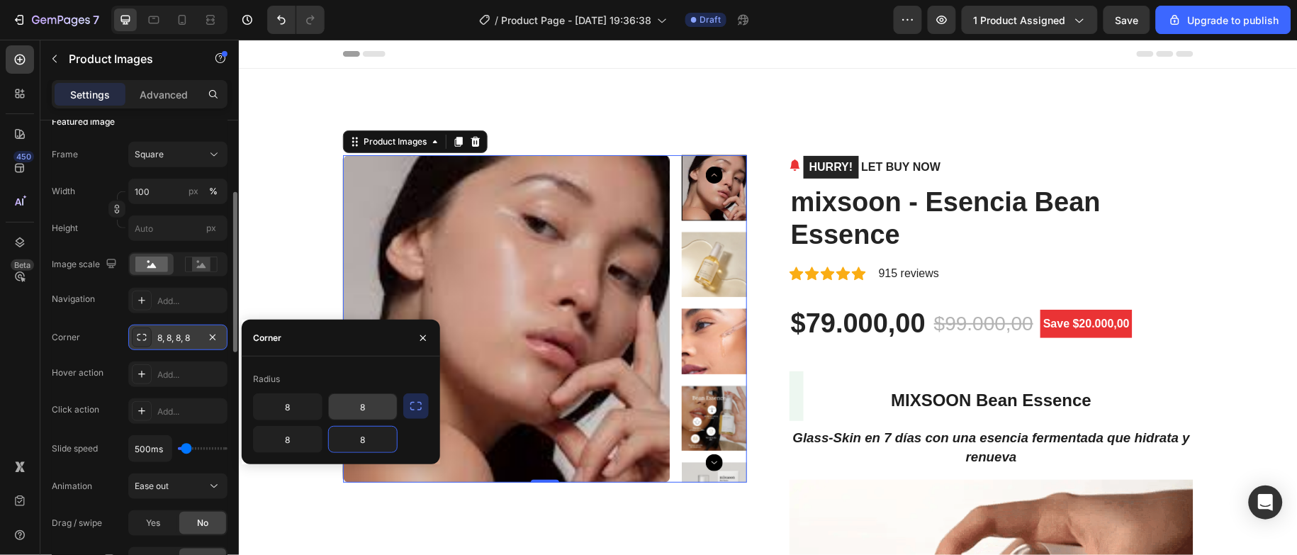
click at [360, 408] on input "8" at bounding box center [363, 407] width 68 height 26
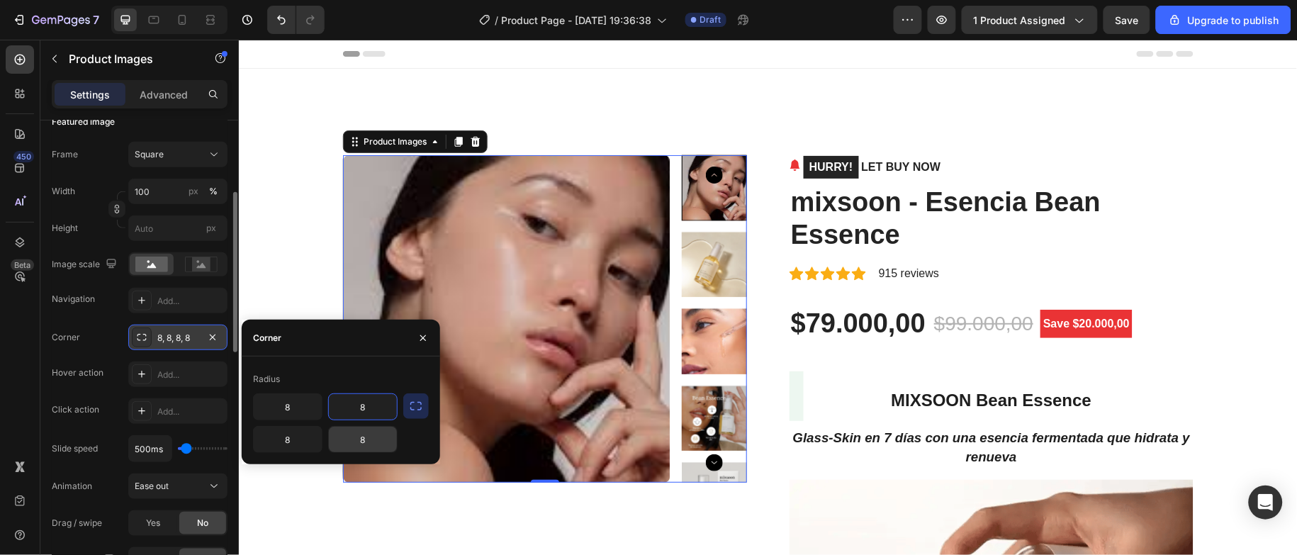
click at [373, 437] on input "8" at bounding box center [363, 440] width 68 height 26
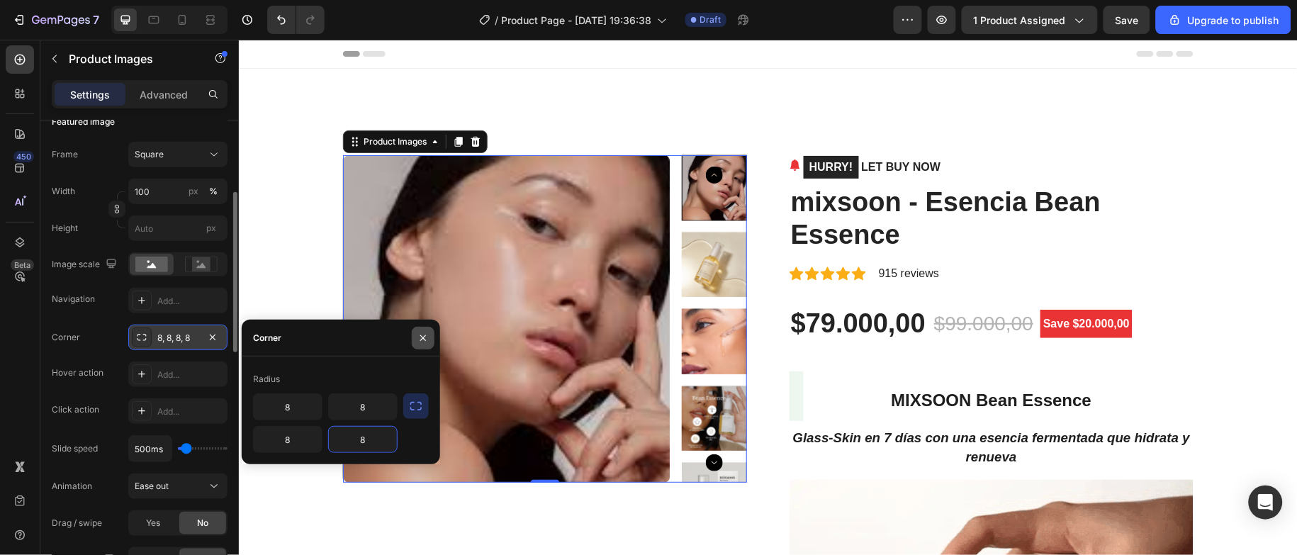
click at [425, 332] on icon "button" at bounding box center [423, 337] width 11 height 11
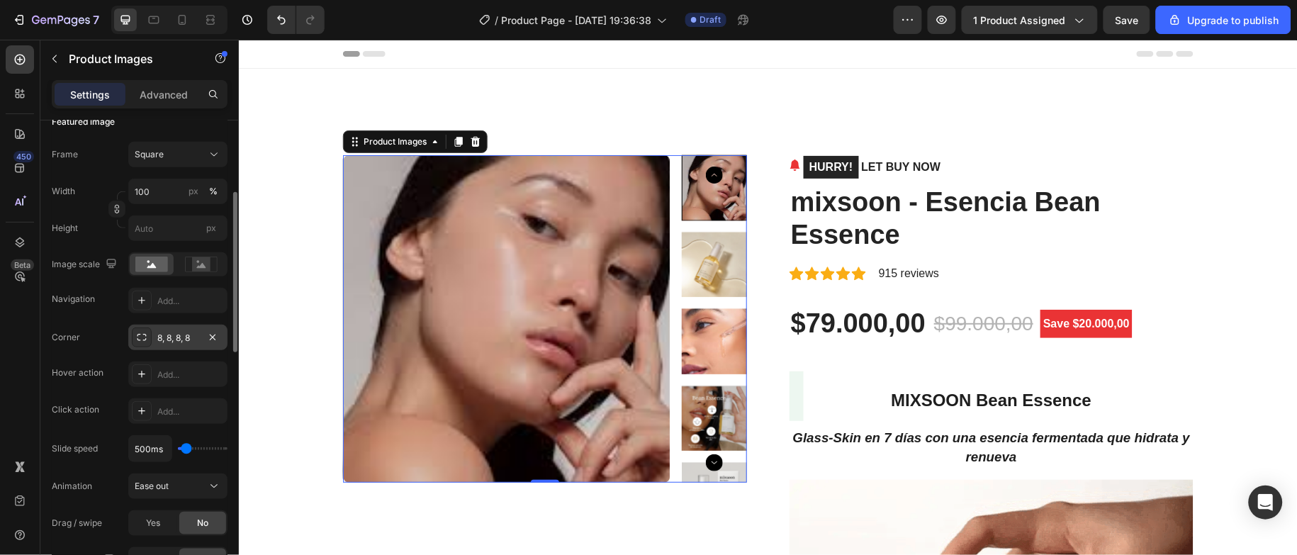
click at [139, 337] on icon at bounding box center [141, 337] width 11 height 11
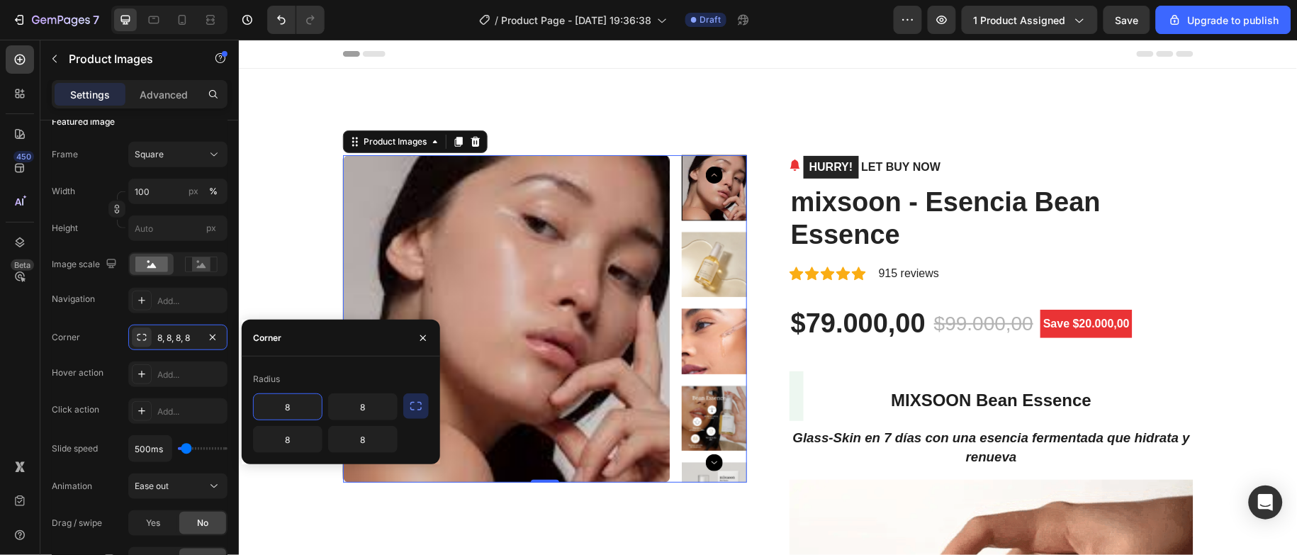
click at [276, 391] on div "Radius" at bounding box center [341, 379] width 176 height 23
click at [423, 333] on icon "button" at bounding box center [423, 337] width 11 height 11
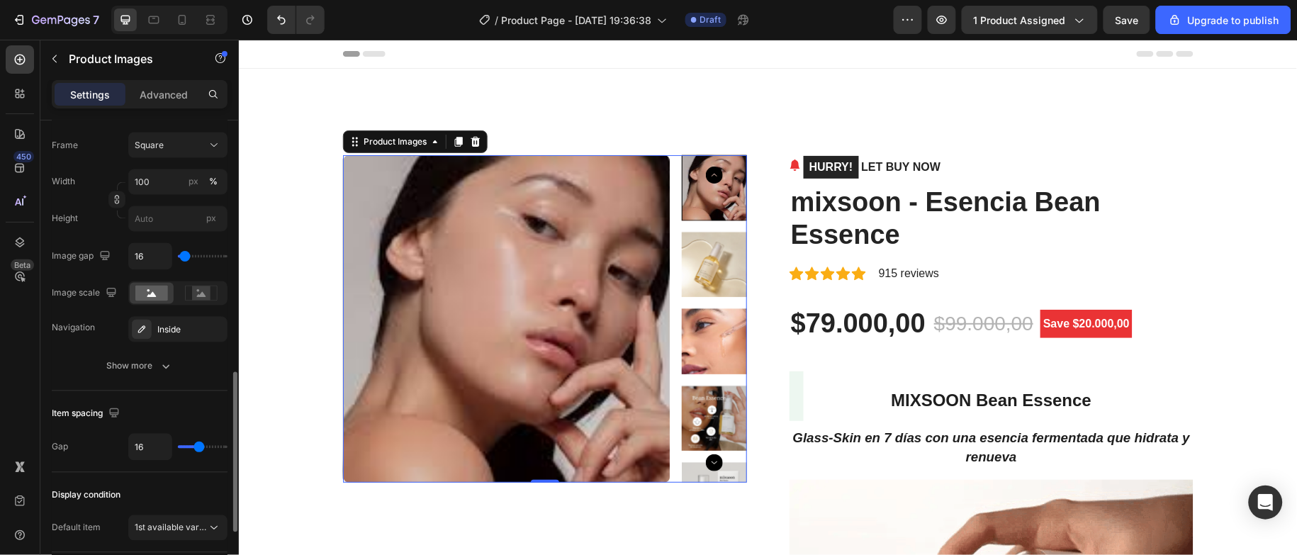
scroll to position [930, 0]
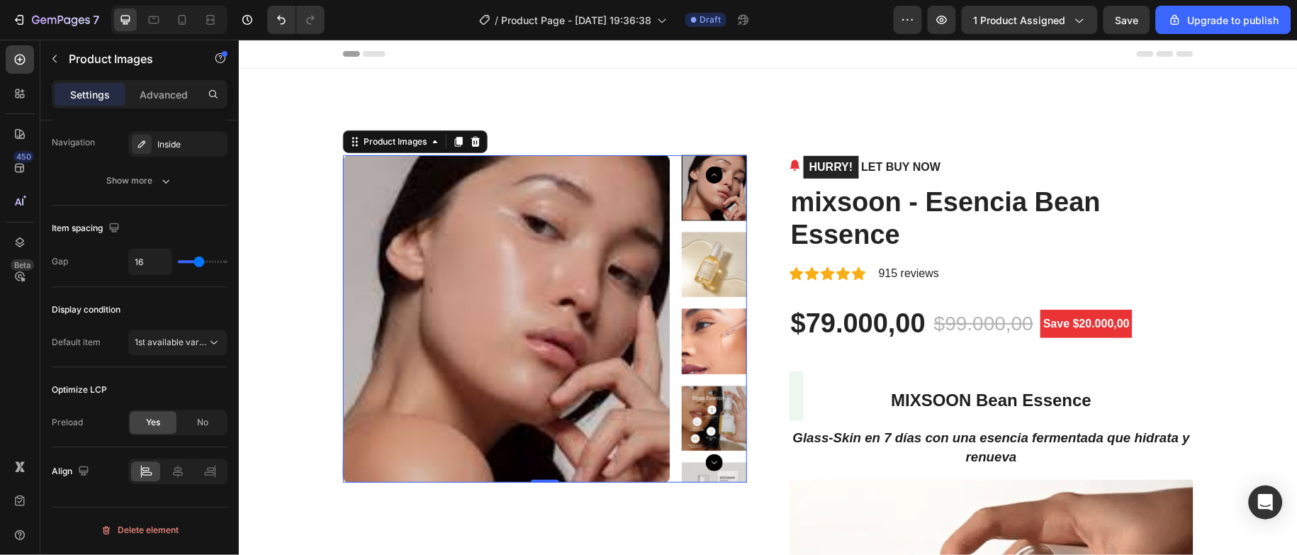
click at [451, 262] on img at bounding box center [506, 319] width 328 height 328
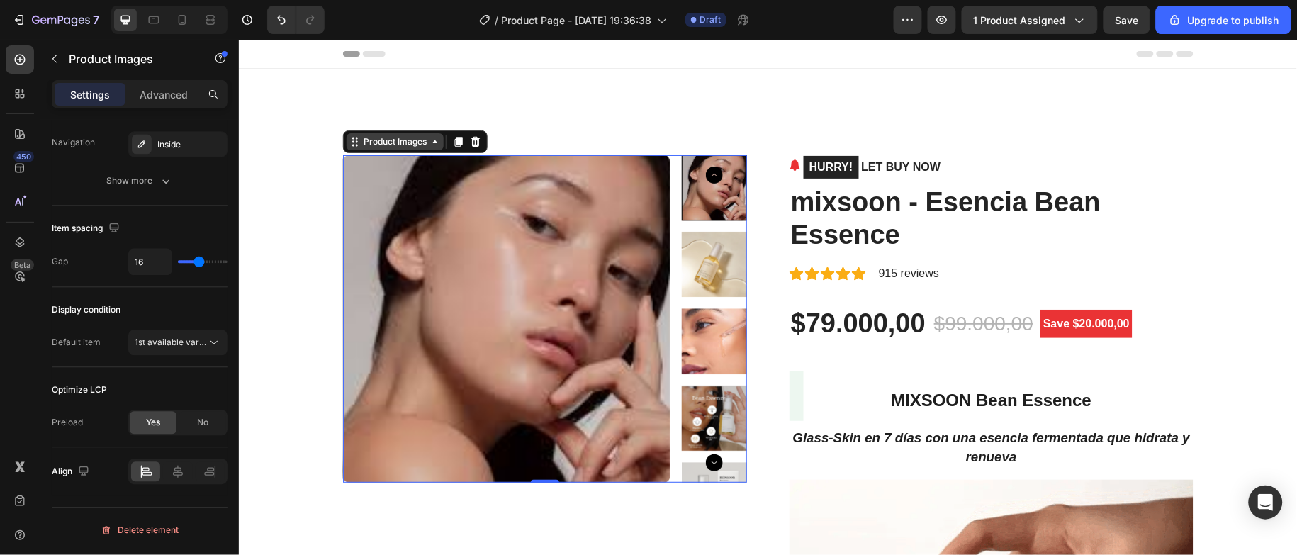
click at [401, 141] on div "Product Images" at bounding box center [394, 141] width 69 height 13
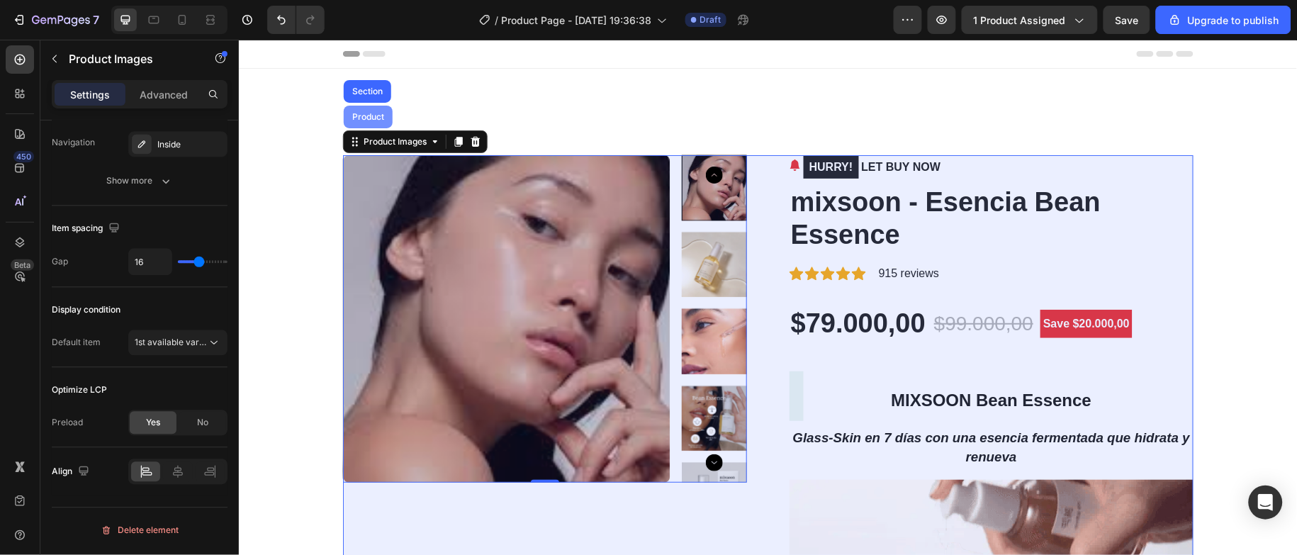
click at [372, 127] on div "Product" at bounding box center [367, 116] width 49 height 23
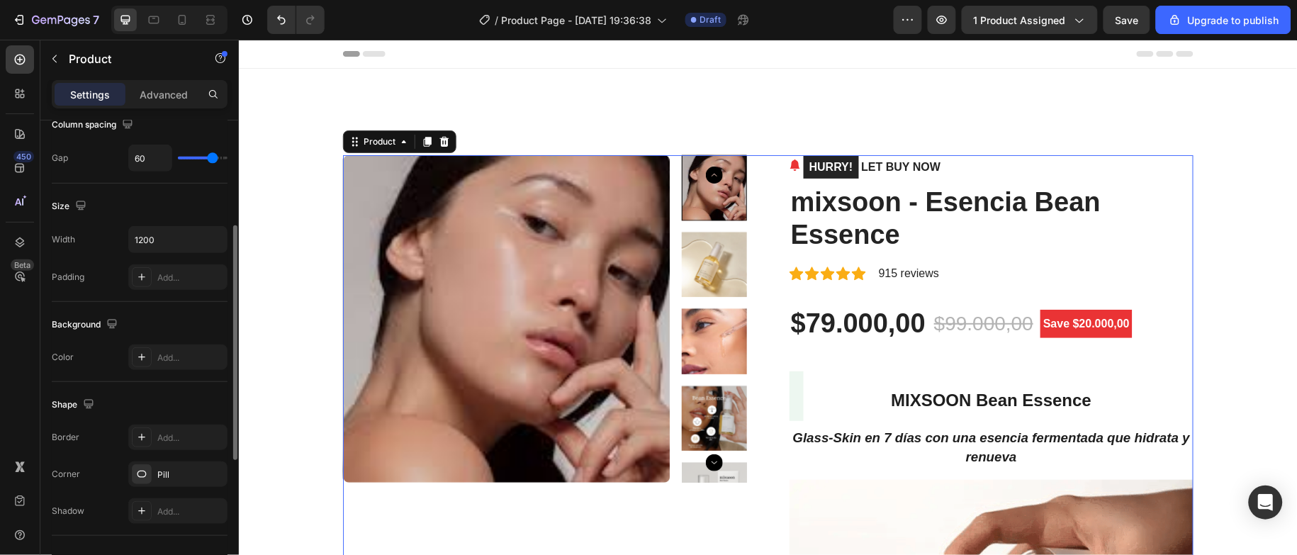
scroll to position [486, 0]
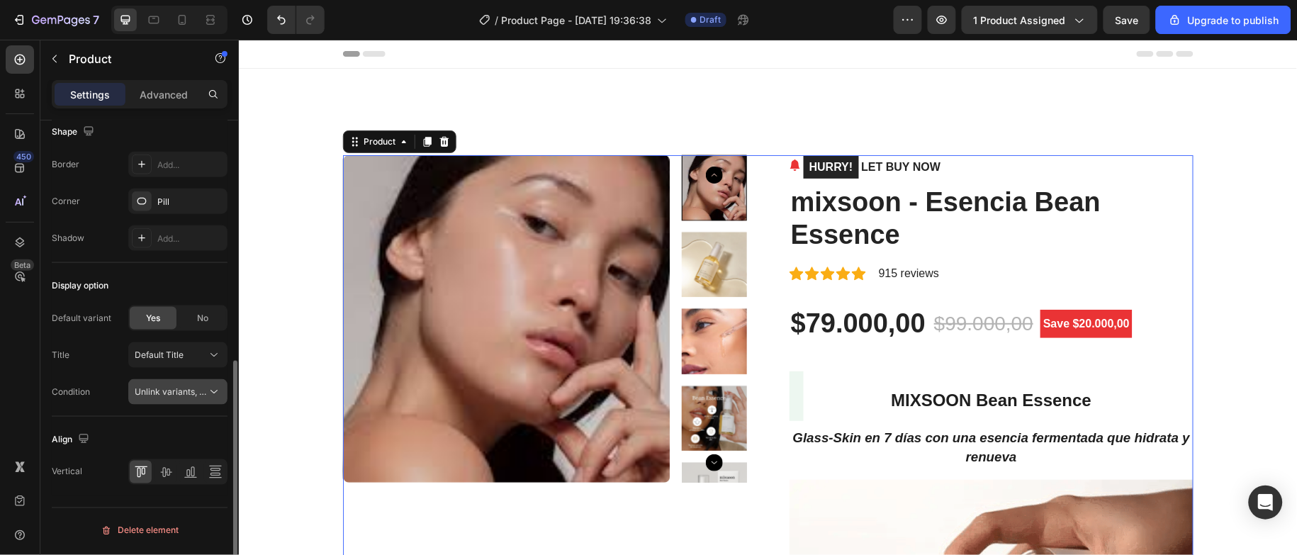
click at [208, 397] on icon at bounding box center [214, 392] width 14 height 14
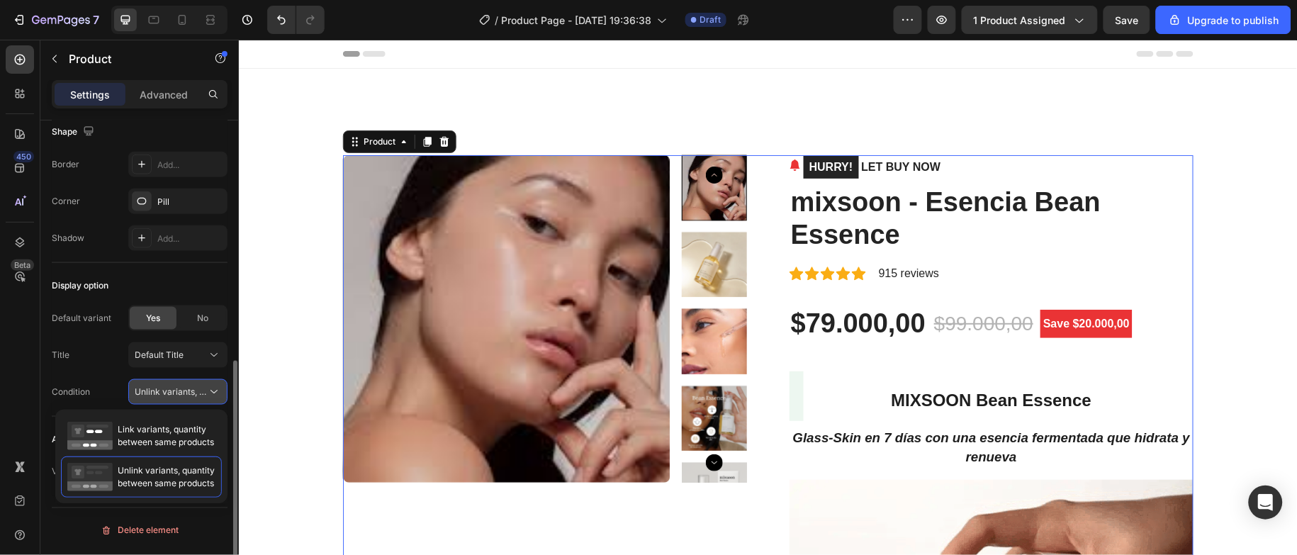
click at [214, 392] on icon at bounding box center [214, 392] width 14 height 14
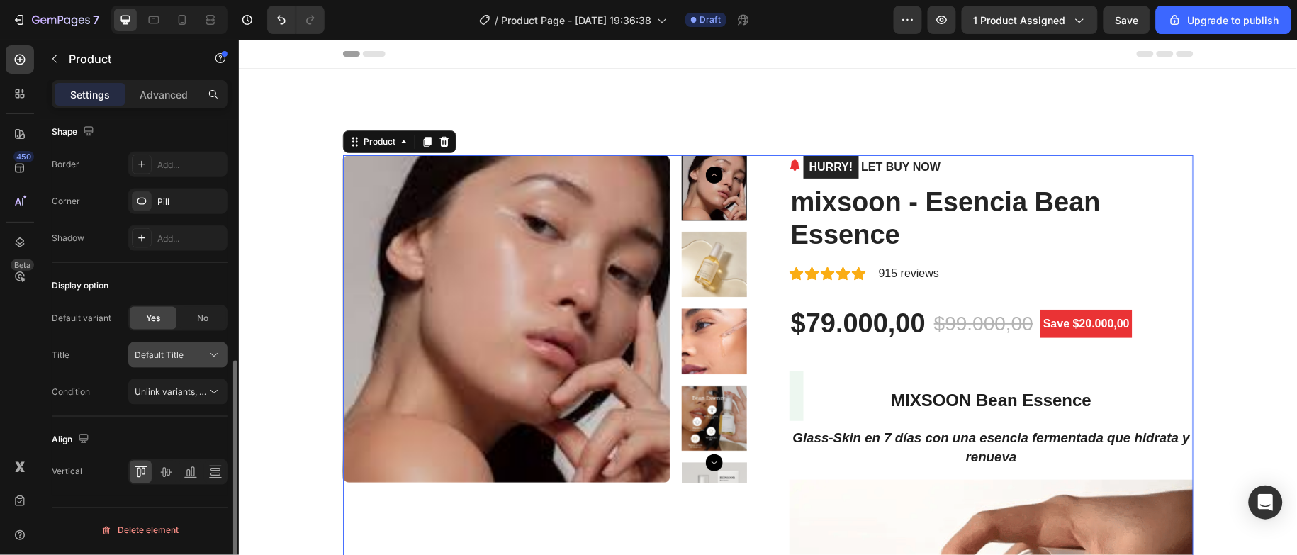
click at [213, 354] on icon at bounding box center [214, 355] width 14 height 14
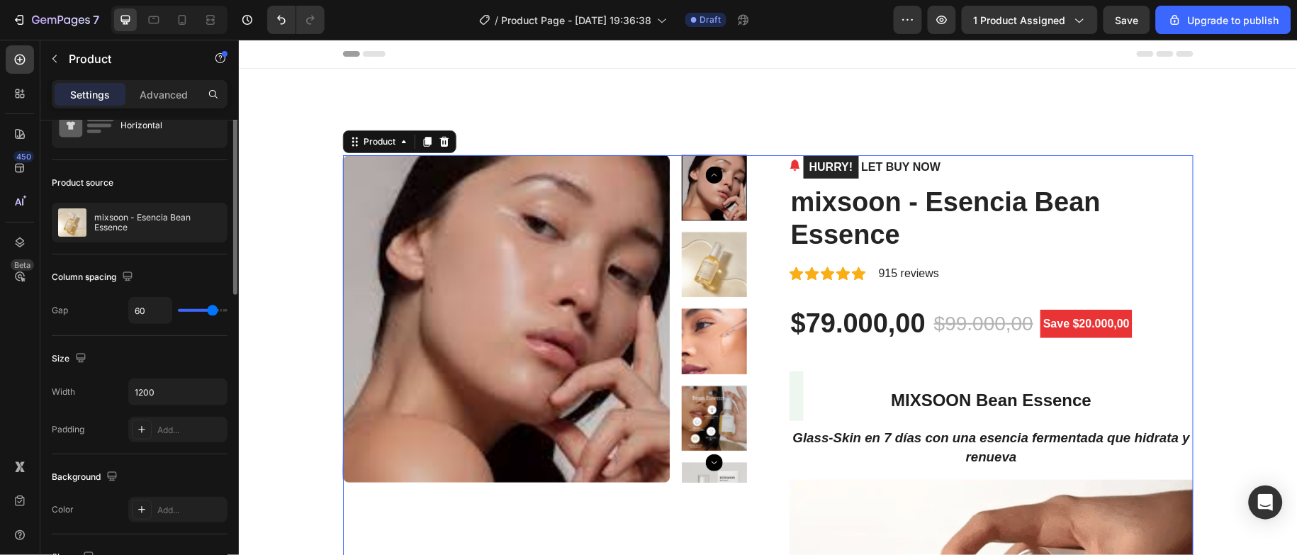
scroll to position [0, 0]
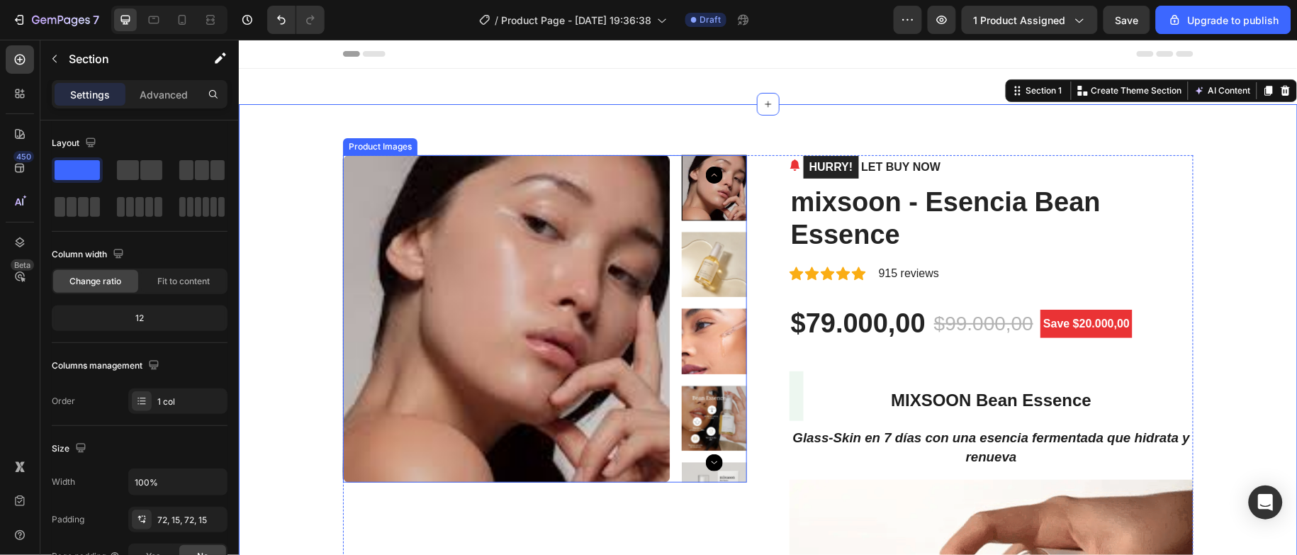
click at [708, 340] on img at bounding box center [713, 340] width 65 height 65
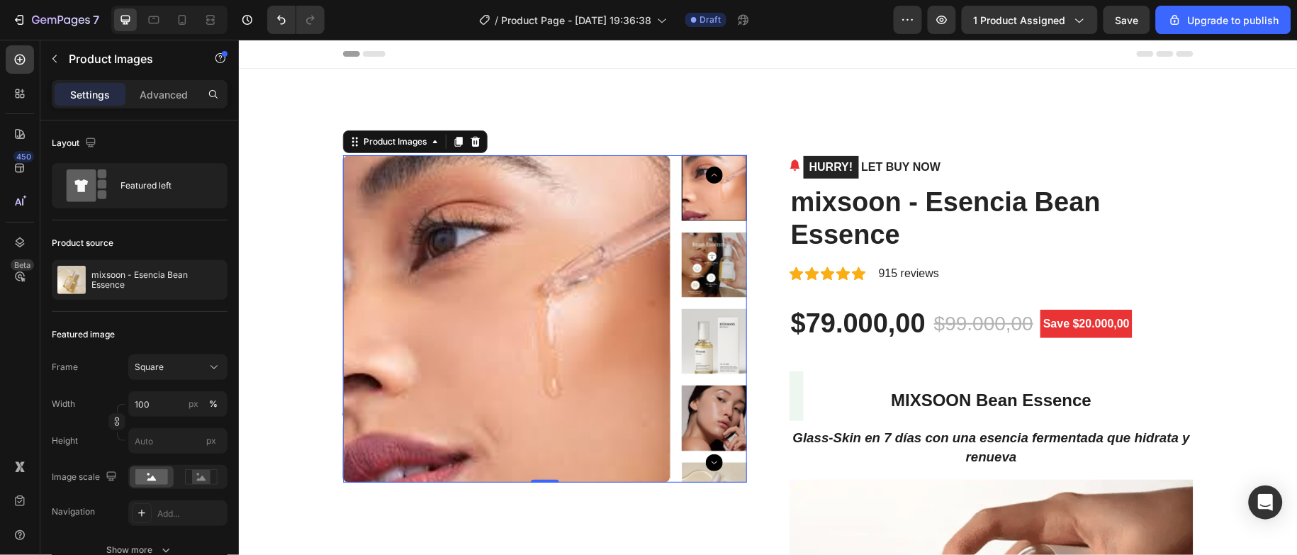
click at [719, 246] on img at bounding box center [713, 263] width 65 height 65
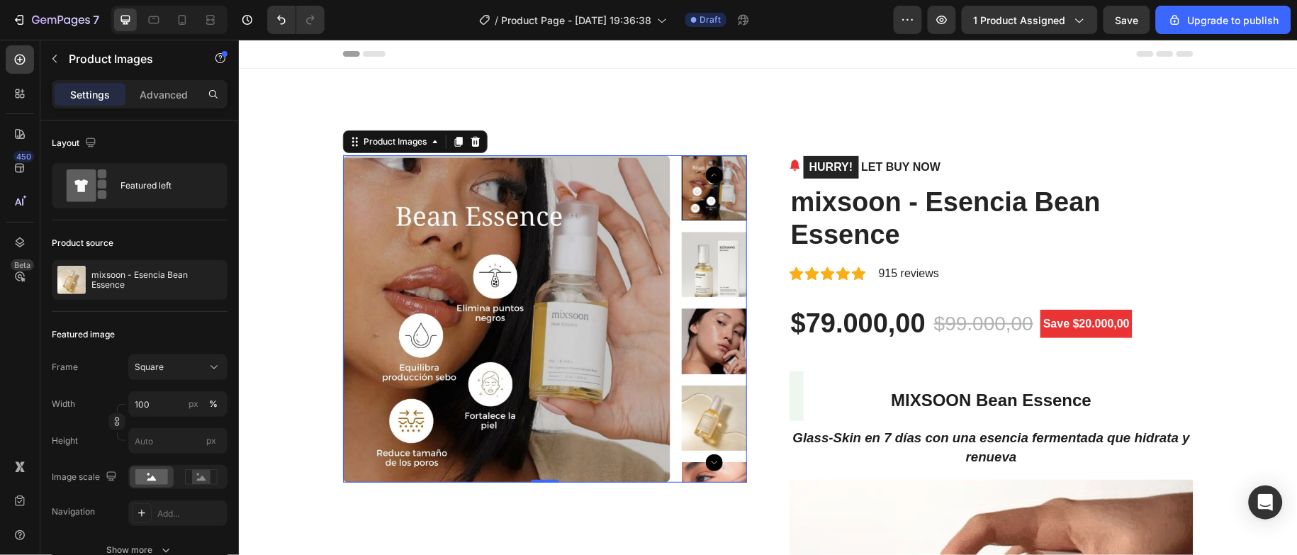
click at [705, 397] on img at bounding box center [713, 417] width 65 height 65
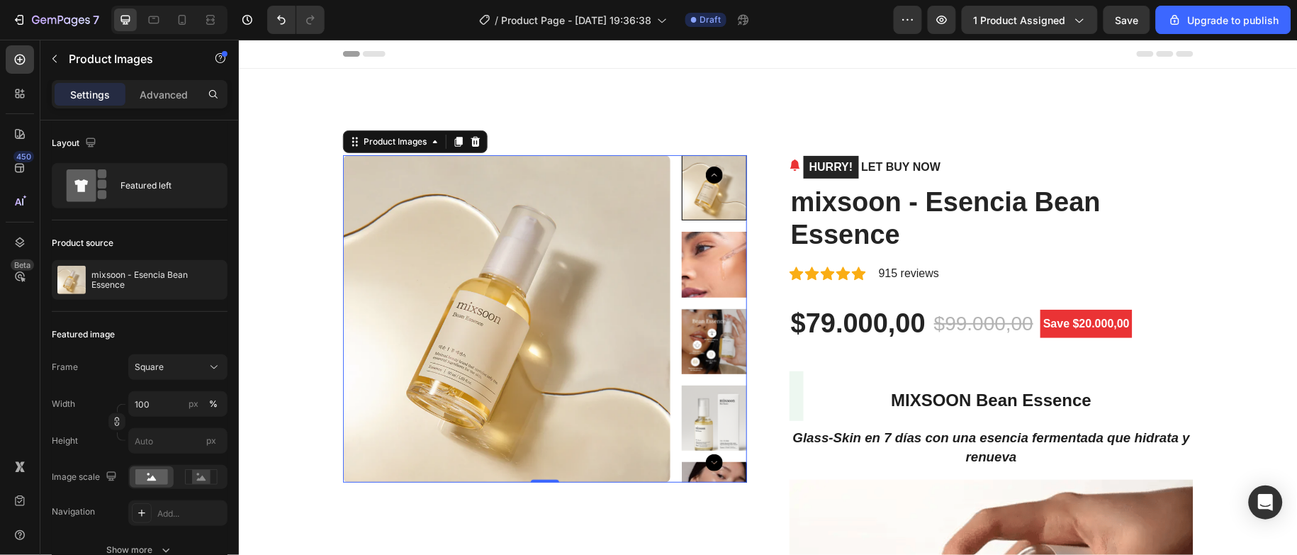
click at [713, 429] on img at bounding box center [713, 417] width 65 height 65
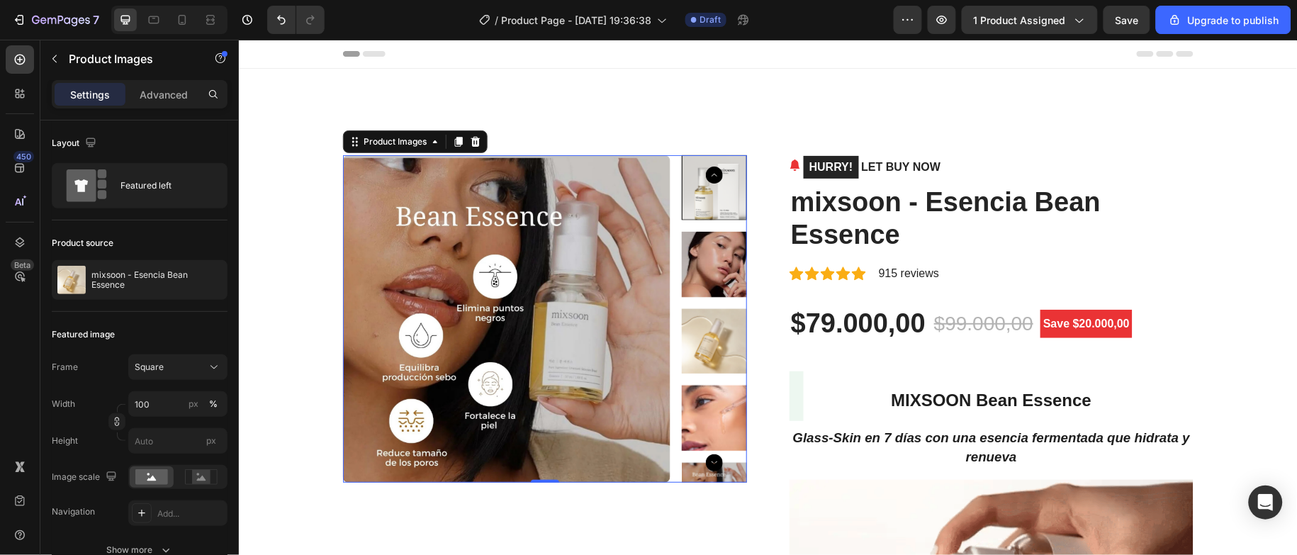
click at [713, 458] on icon "Carousel Next Arrow" at bounding box center [713, 462] width 17 height 17
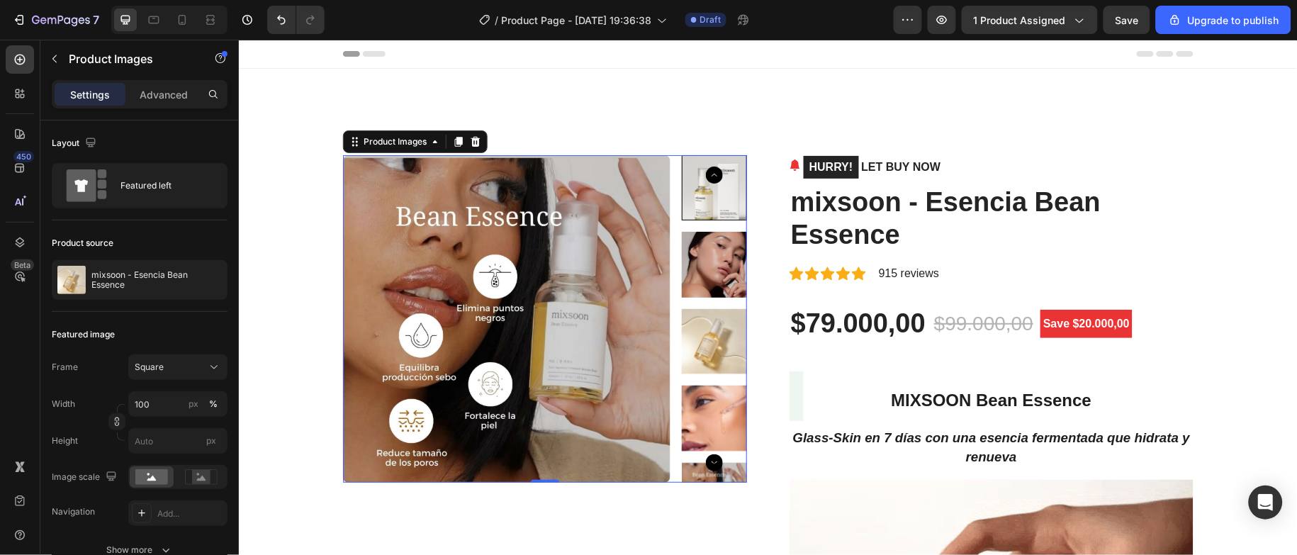
click at [713, 406] on img at bounding box center [713, 417] width 65 height 65
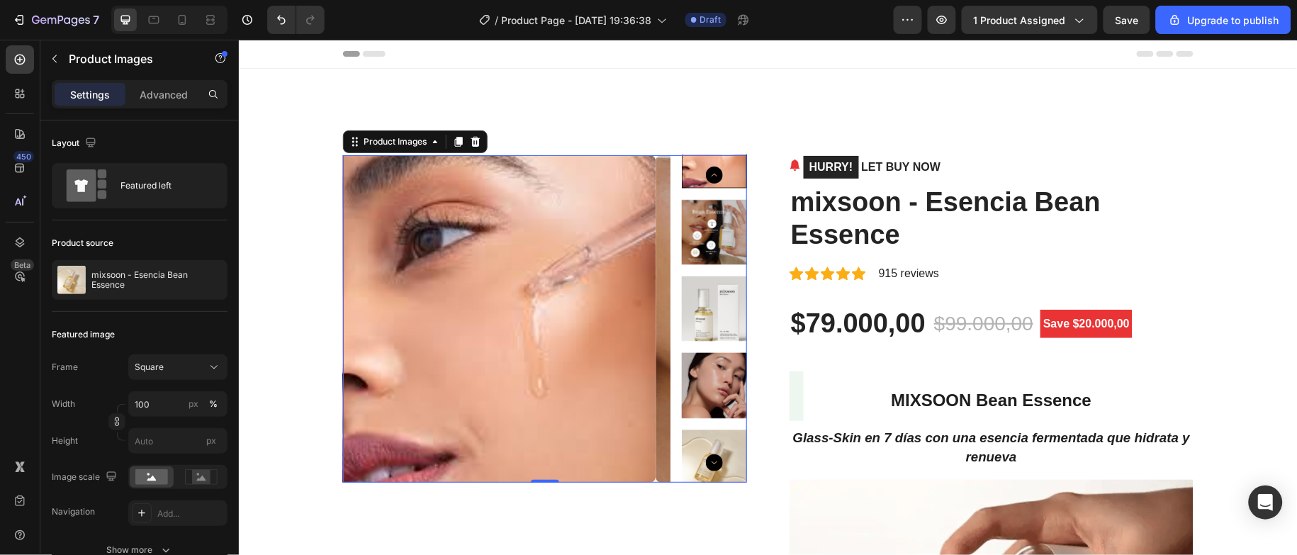
drag, startPoint x: 712, startPoint y: 391, endPoint x: 706, endPoint y: 337, distance: 54.2
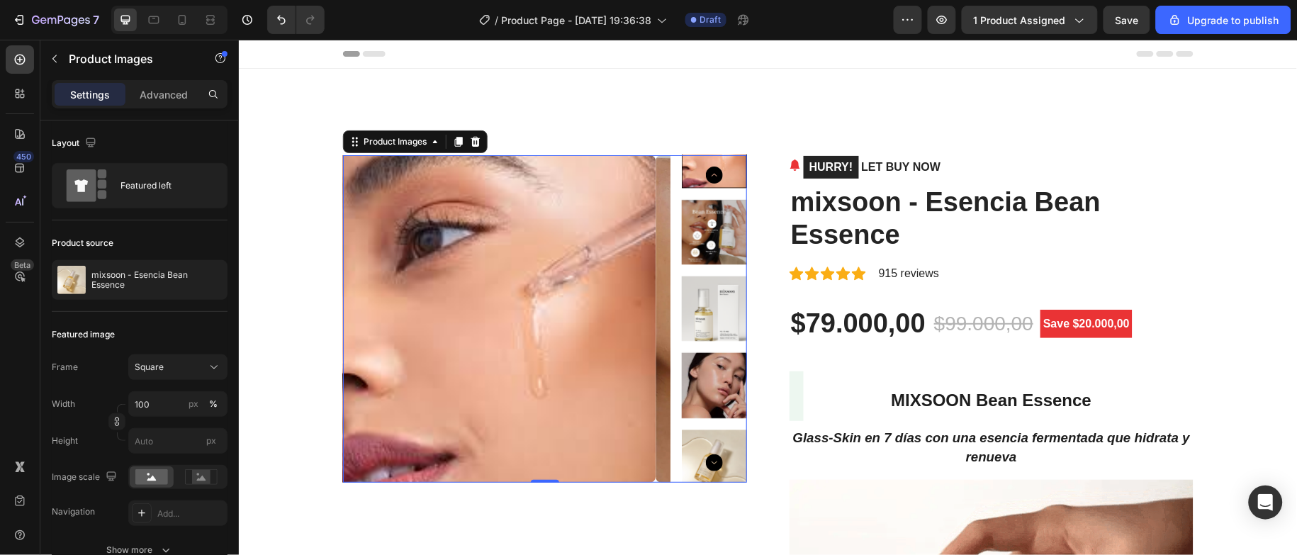
click at [712, 388] on div at bounding box center [713, 319] width 65 height 328
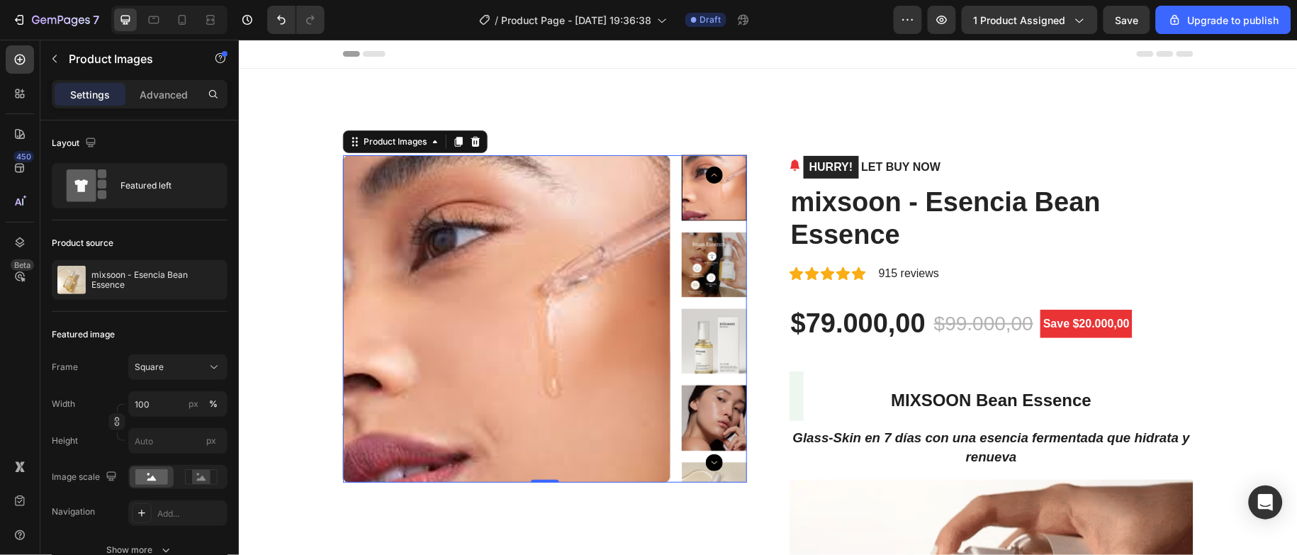
click at [705, 331] on img at bounding box center [713, 340] width 65 height 65
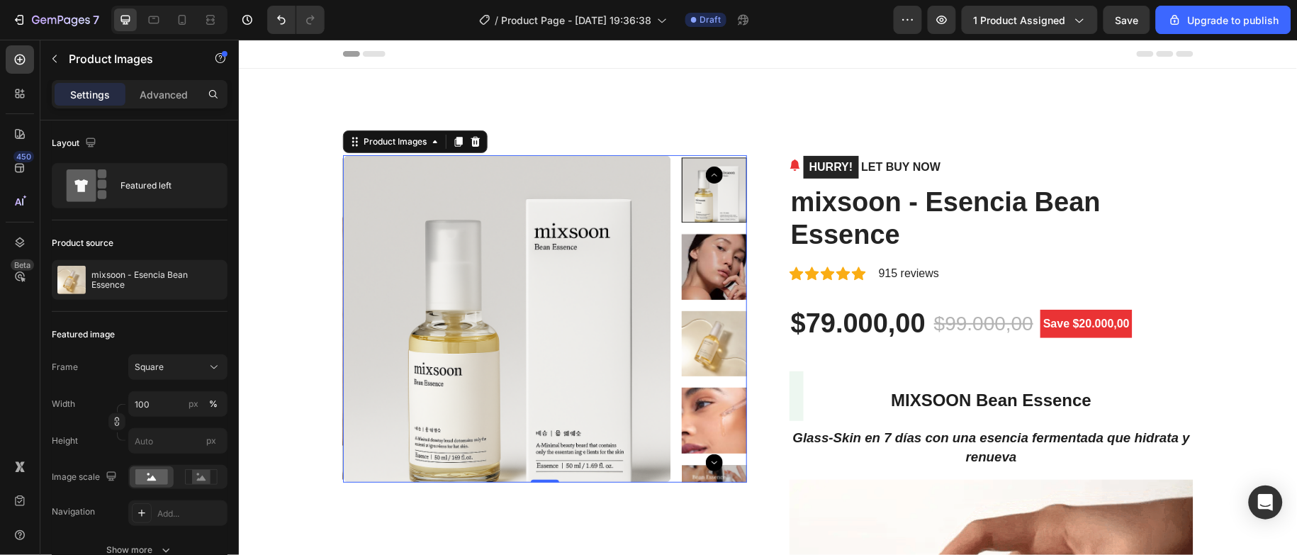
click at [705, 272] on img at bounding box center [713, 266] width 65 height 65
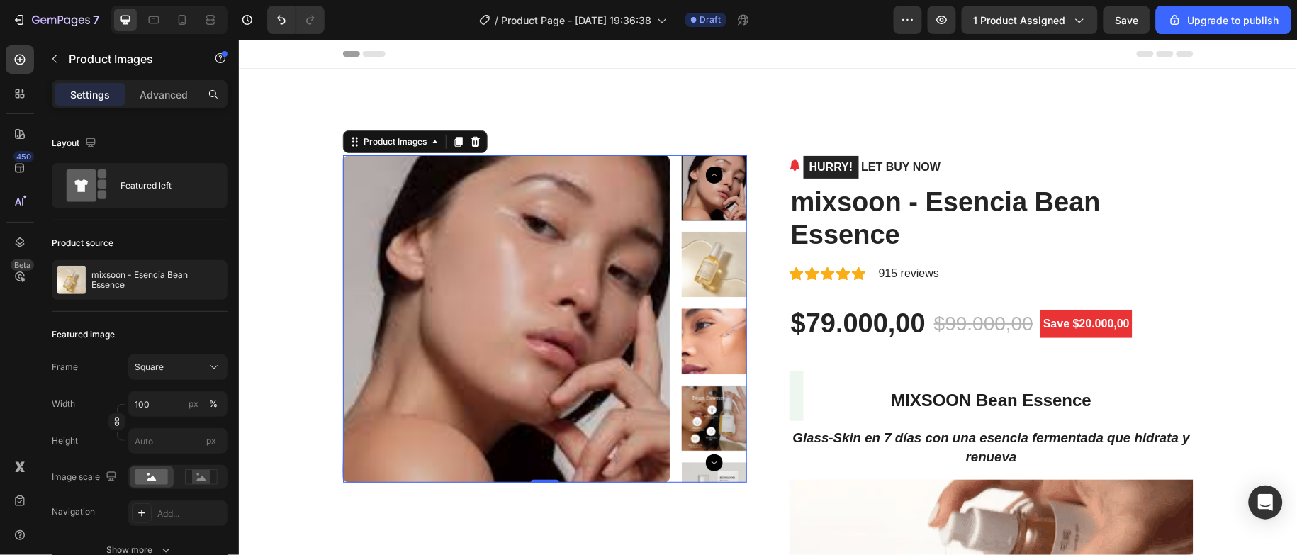
click at [705, 268] on img at bounding box center [713, 263] width 65 height 65
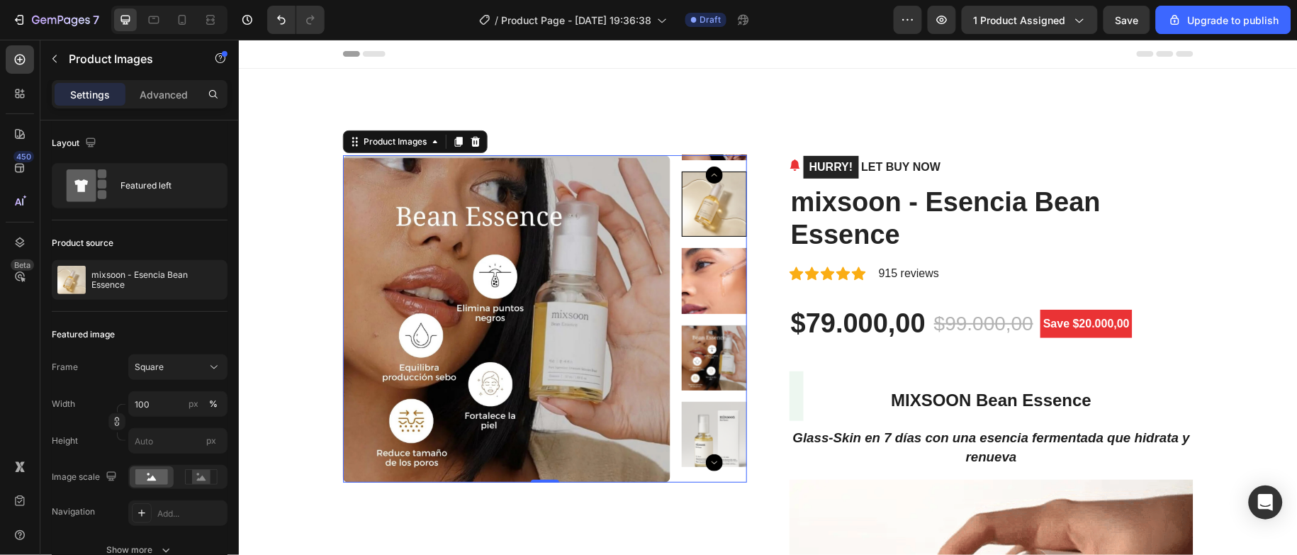
click at [705, 268] on img at bounding box center [713, 279] width 65 height 65
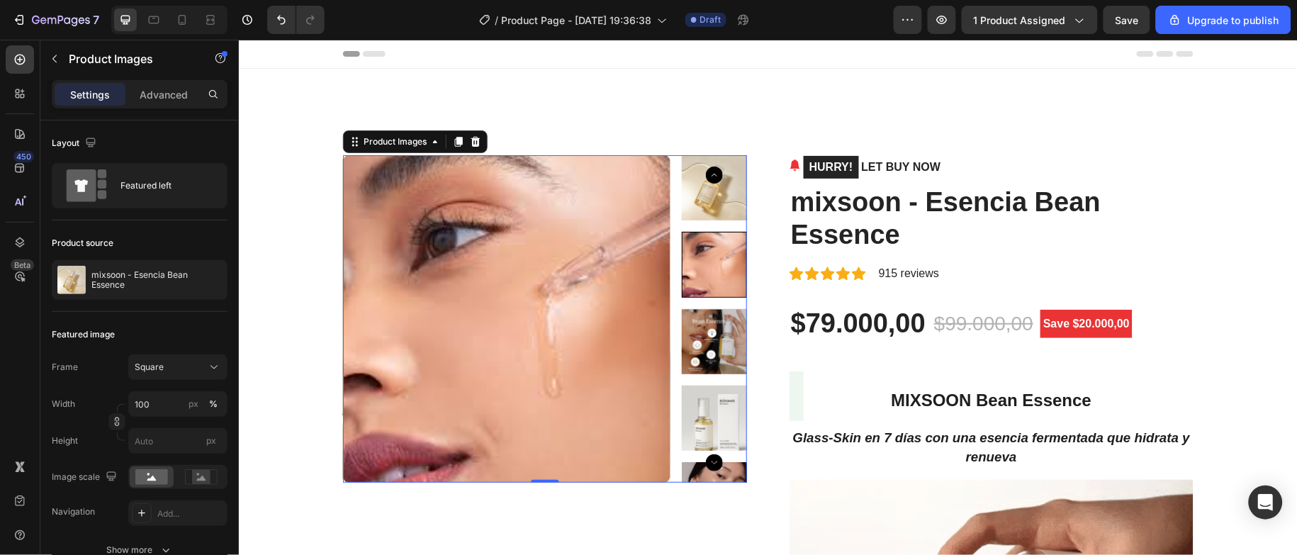
click at [705, 268] on div at bounding box center [713, 263] width 65 height 65
click at [705, 267] on div at bounding box center [713, 263] width 65 height 65
drag, startPoint x: 693, startPoint y: 240, endPoint x: 689, endPoint y: 419, distance: 179.4
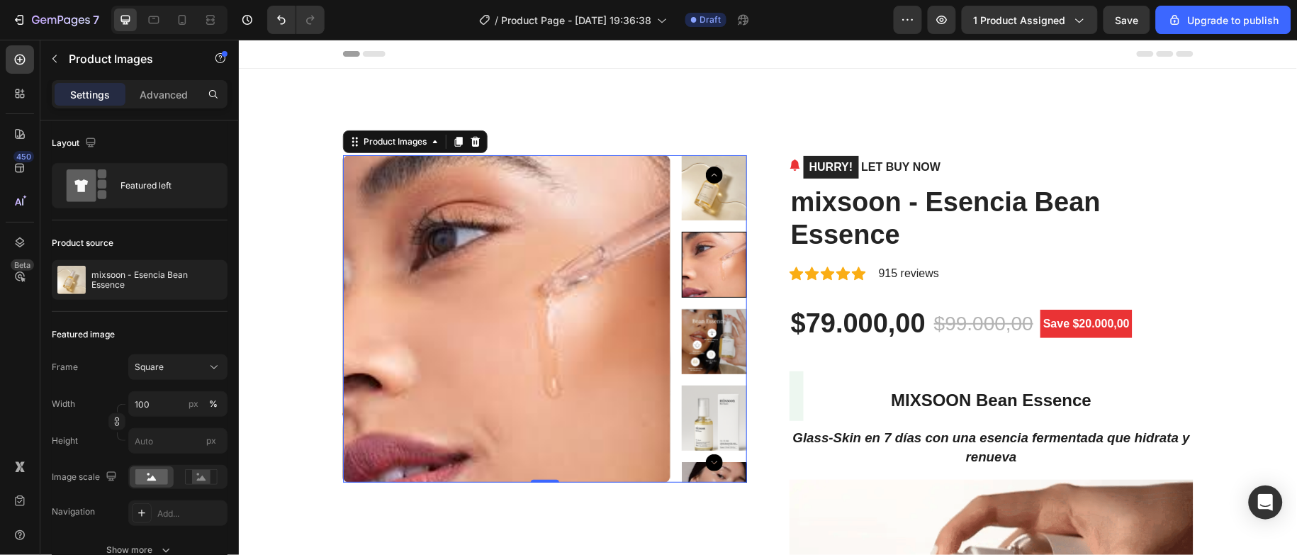
click at [709, 169] on icon "Carousel Back Arrow" at bounding box center [713, 174] width 17 height 17
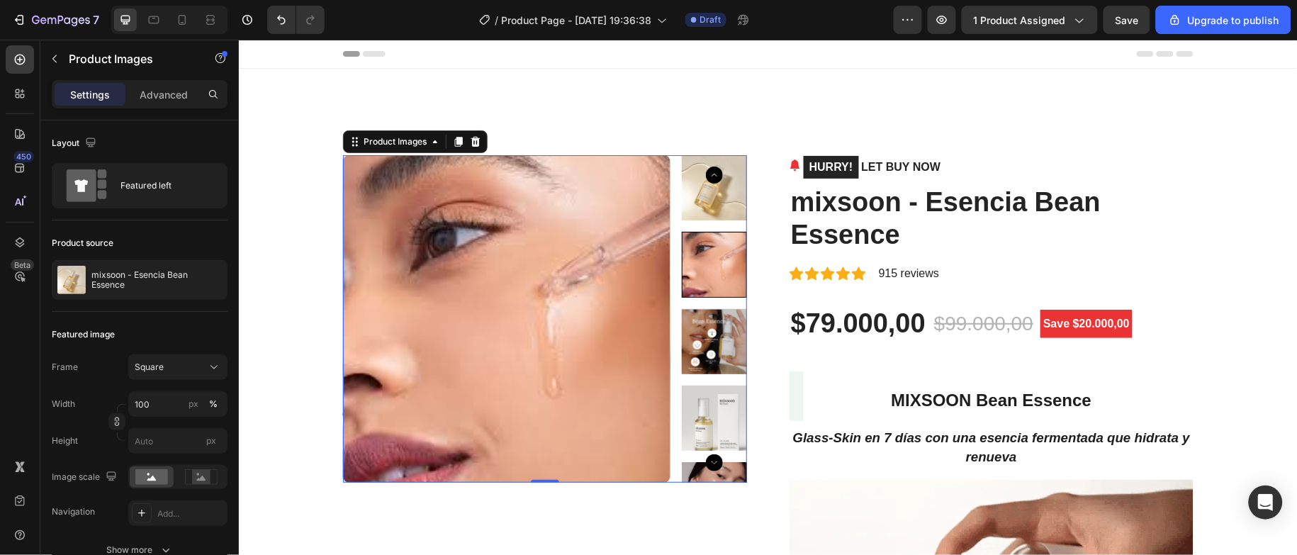
click at [709, 169] on icon "Carousel Back Arrow" at bounding box center [713, 174] width 17 height 17
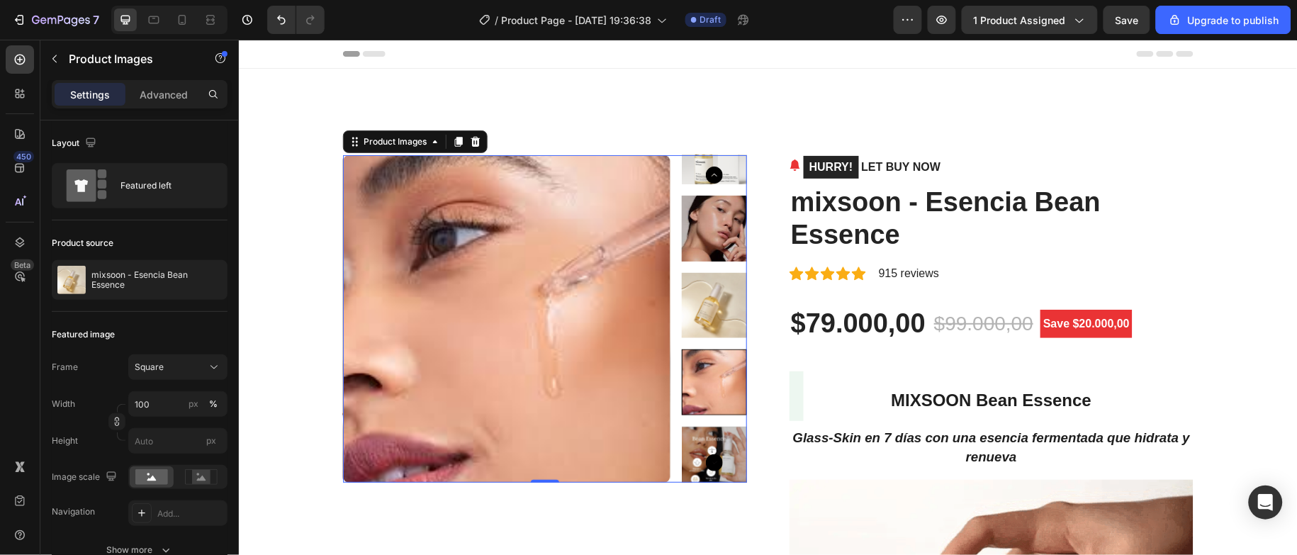
click at [709, 169] on icon "Carousel Back Arrow" at bounding box center [713, 174] width 17 height 17
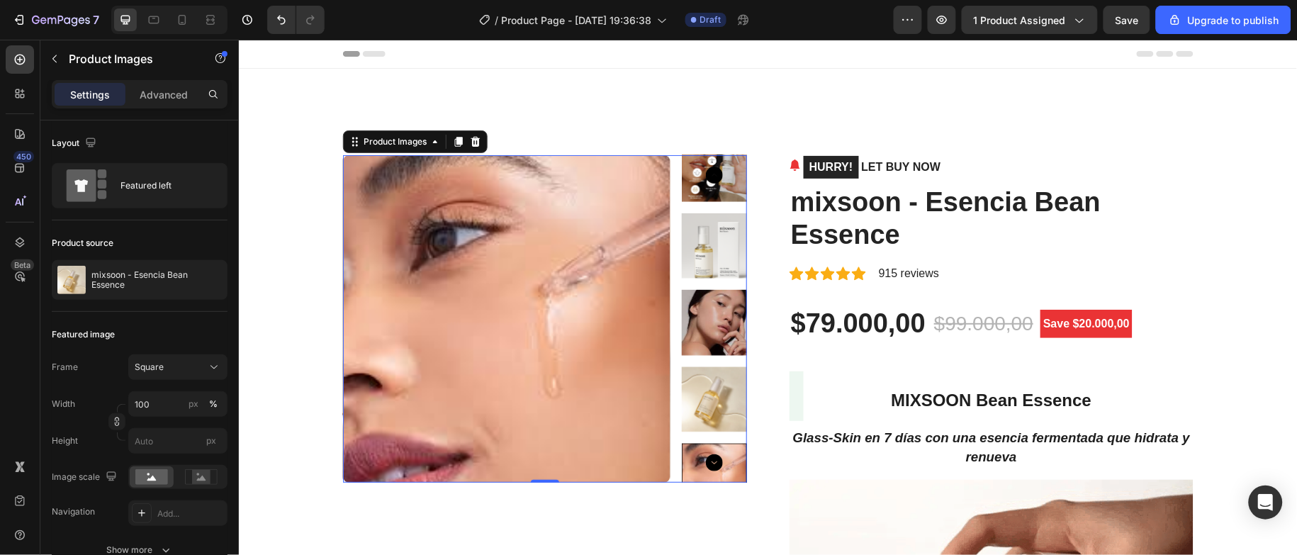
click at [709, 169] on icon "Carousel Back Arrow" at bounding box center [713, 174] width 17 height 17
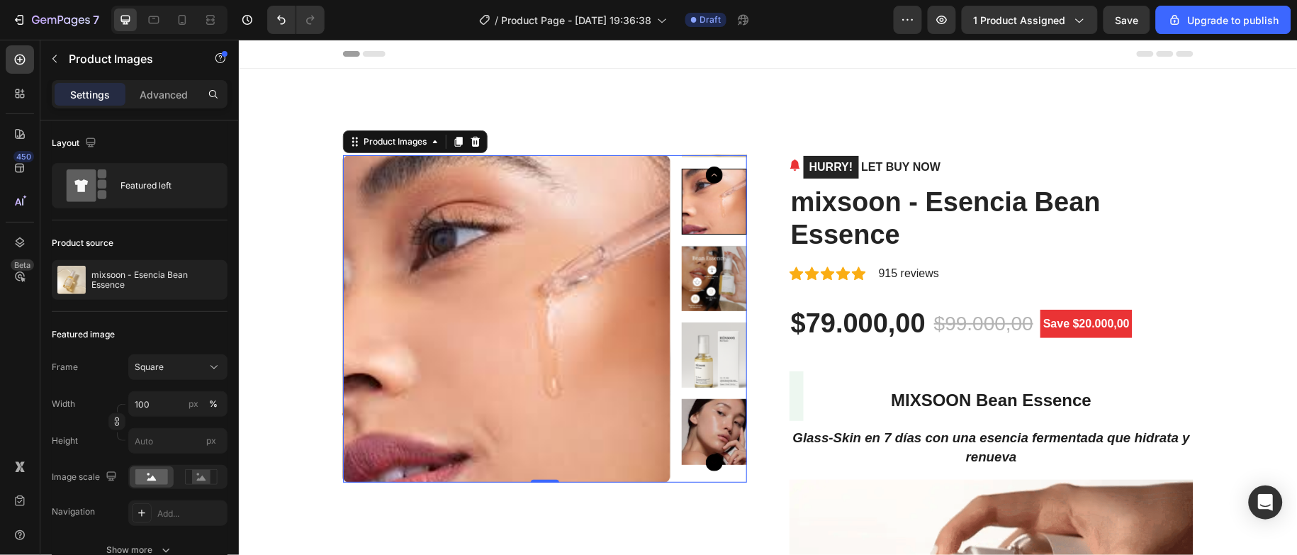
click at [709, 169] on icon "Carousel Back Arrow" at bounding box center [713, 174] width 17 height 17
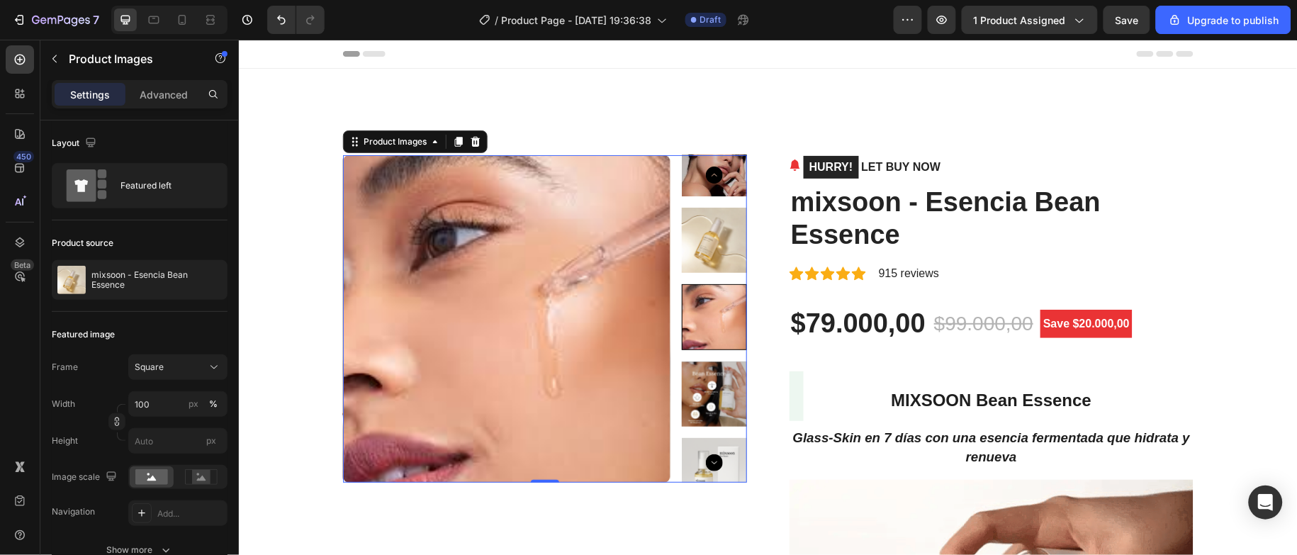
click at [709, 169] on icon "Carousel Back Arrow" at bounding box center [713, 174] width 17 height 17
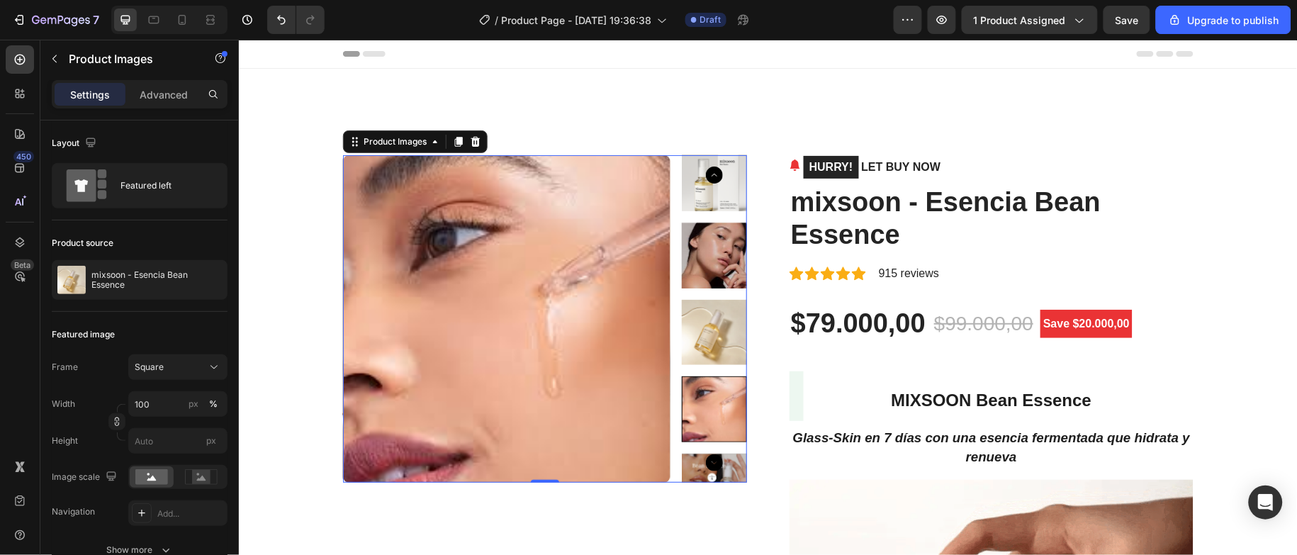
click at [709, 169] on icon "Carousel Back Arrow" at bounding box center [713, 174] width 17 height 17
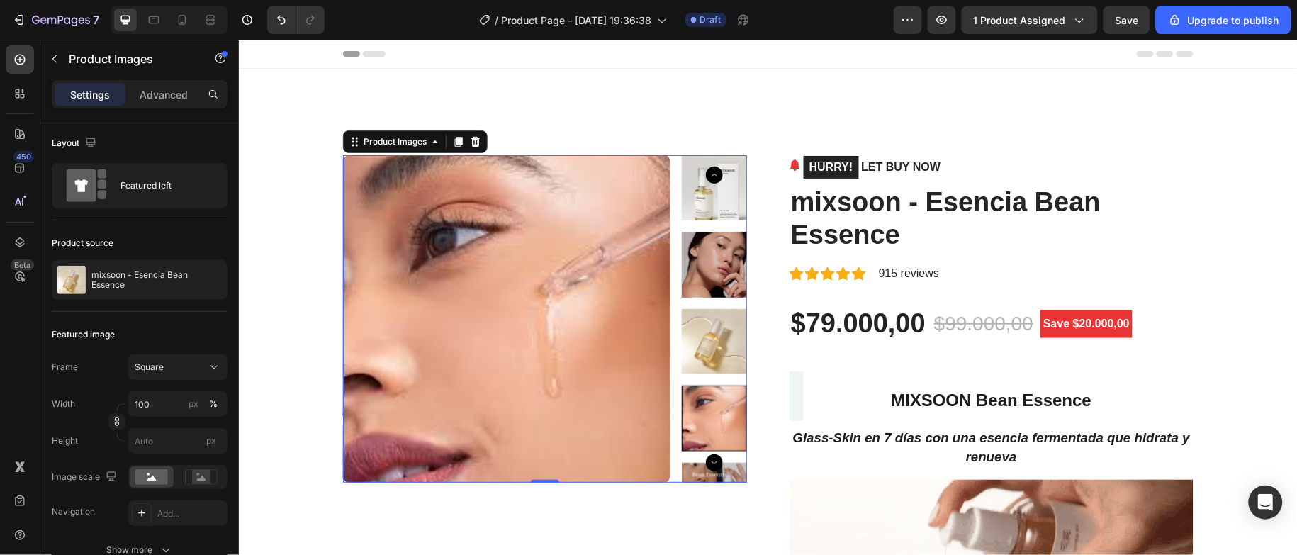
click at [709, 169] on icon "Carousel Back Arrow" at bounding box center [713, 174] width 17 height 17
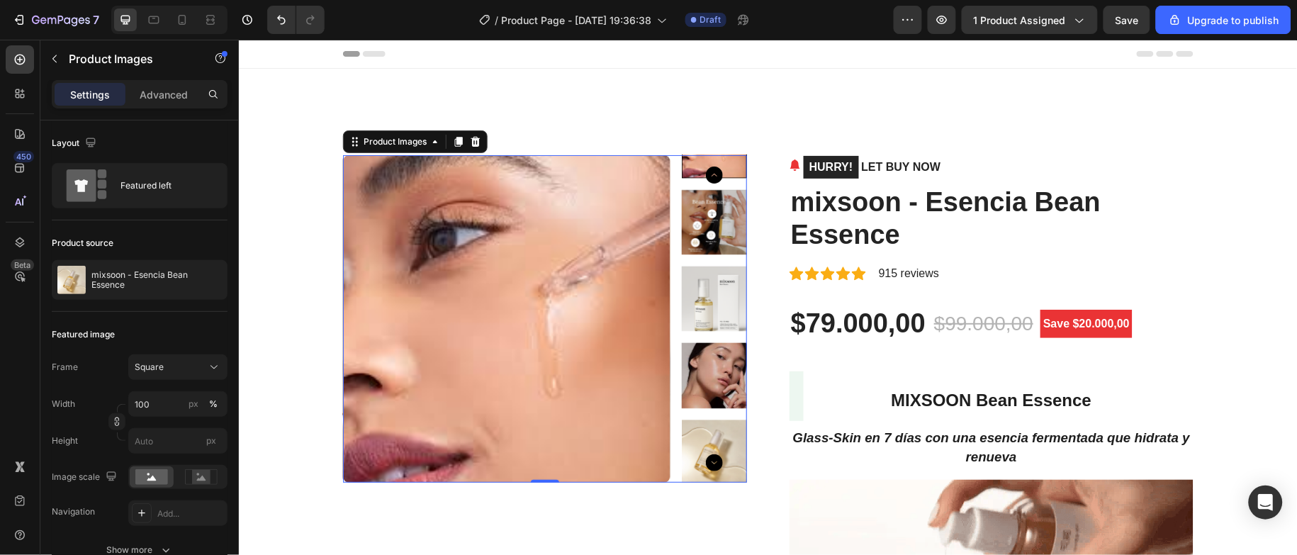
click at [709, 169] on icon "Carousel Back Arrow" at bounding box center [713, 174] width 17 height 17
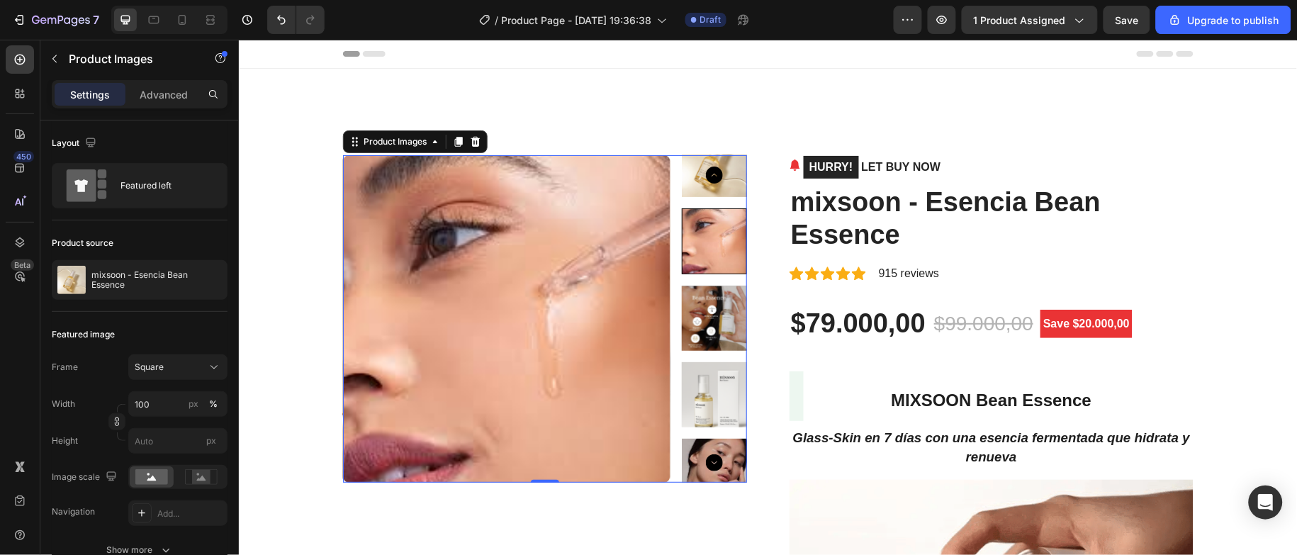
click at [709, 169] on icon "Carousel Back Arrow" at bounding box center [713, 174] width 17 height 17
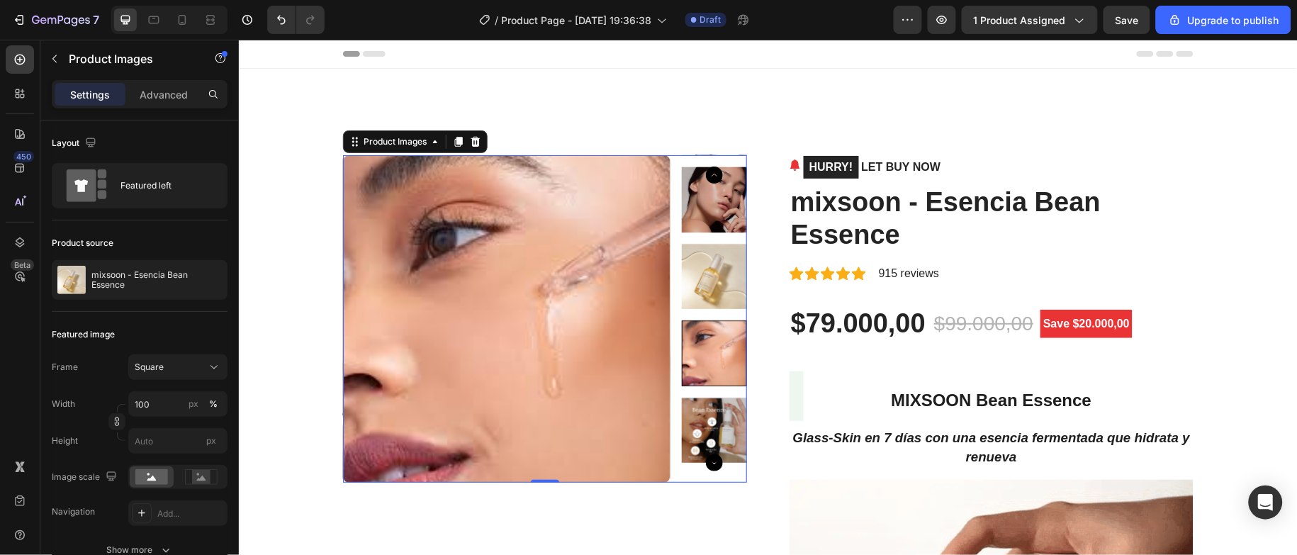
click at [709, 169] on icon "Carousel Back Arrow" at bounding box center [713, 174] width 17 height 17
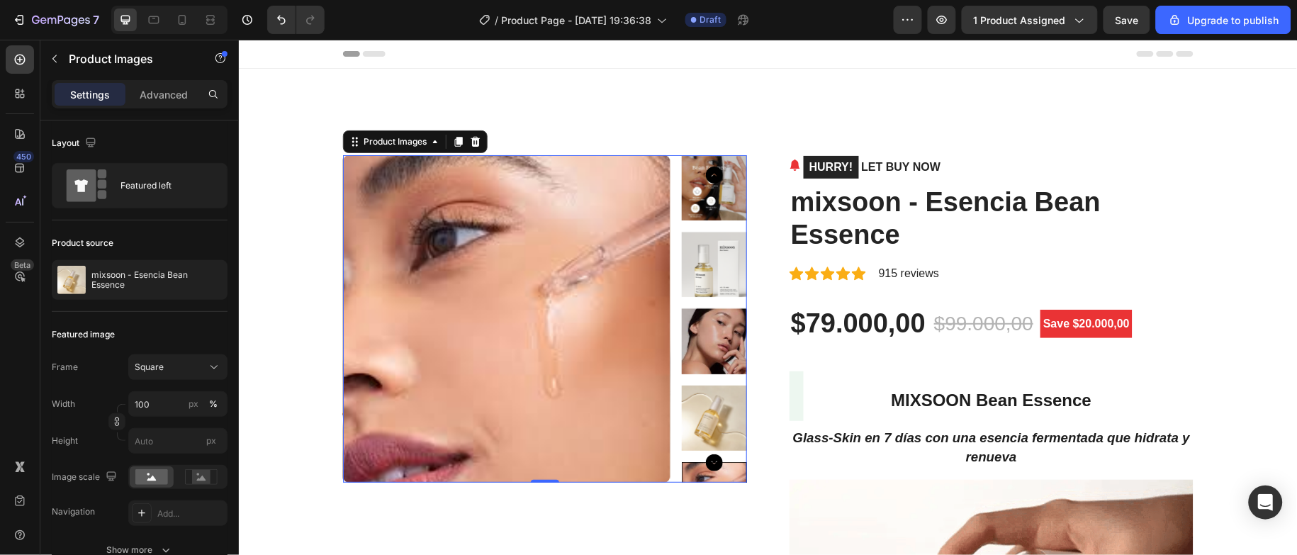
click at [709, 169] on icon "Carousel Back Arrow" at bounding box center [713, 174] width 17 height 17
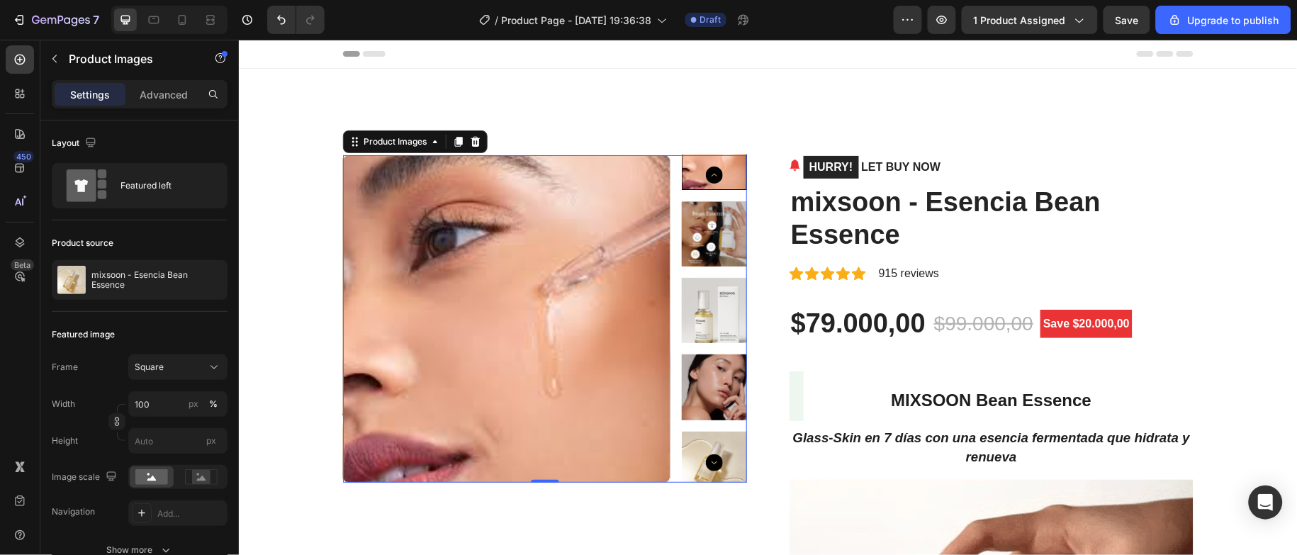
click at [709, 169] on icon "Carousel Back Arrow" at bounding box center [713, 174] width 17 height 17
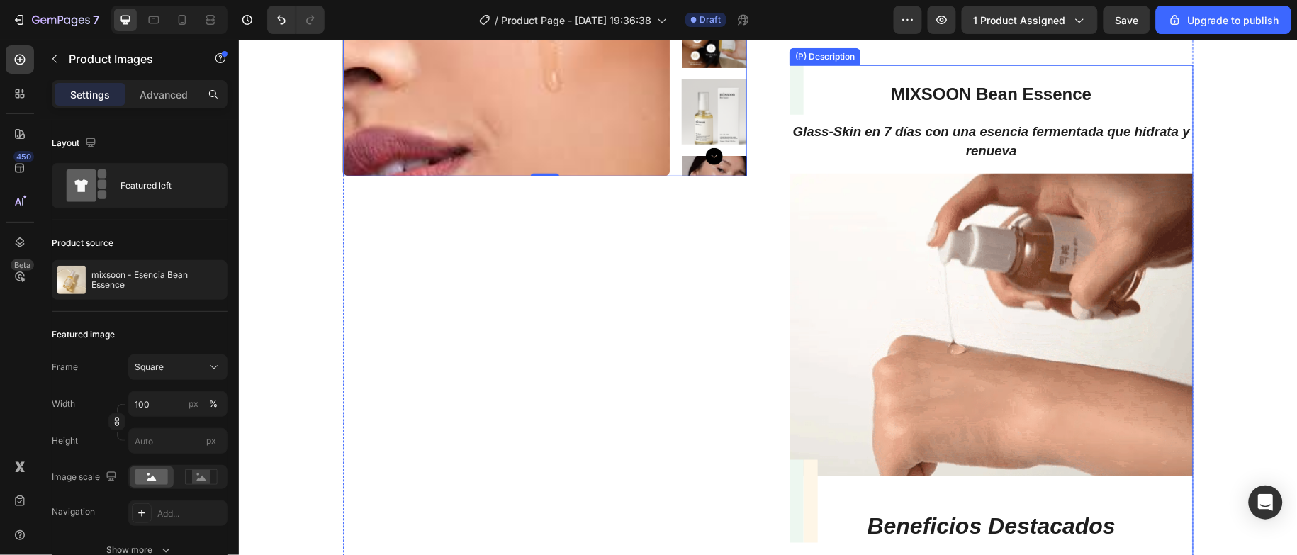
scroll to position [319, 0]
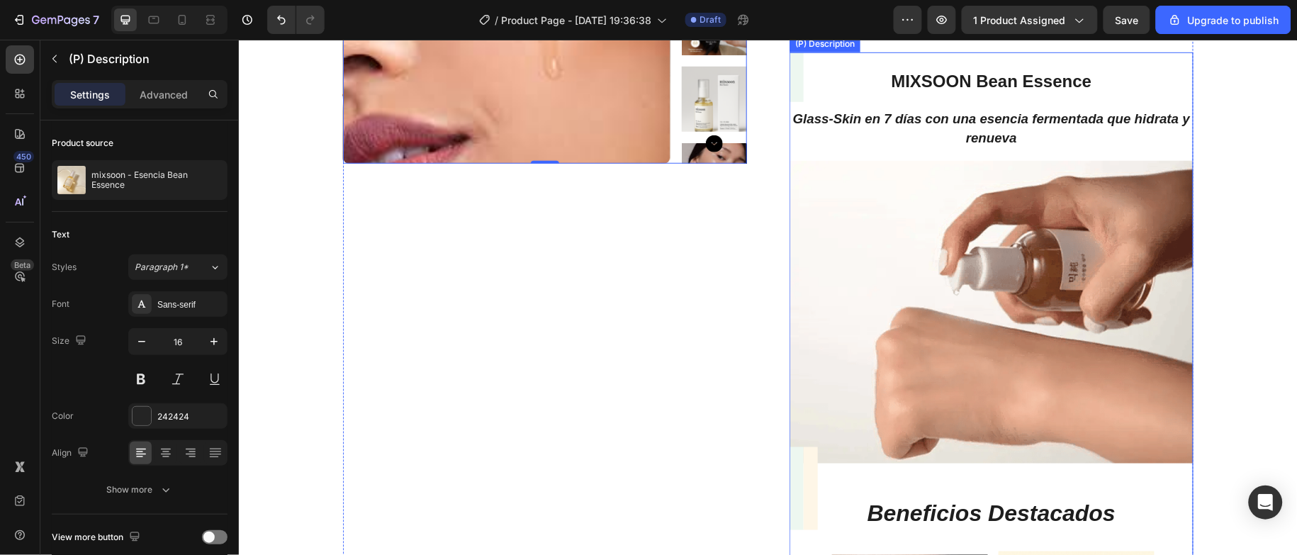
click at [867, 273] on img at bounding box center [991, 311] width 404 height 303
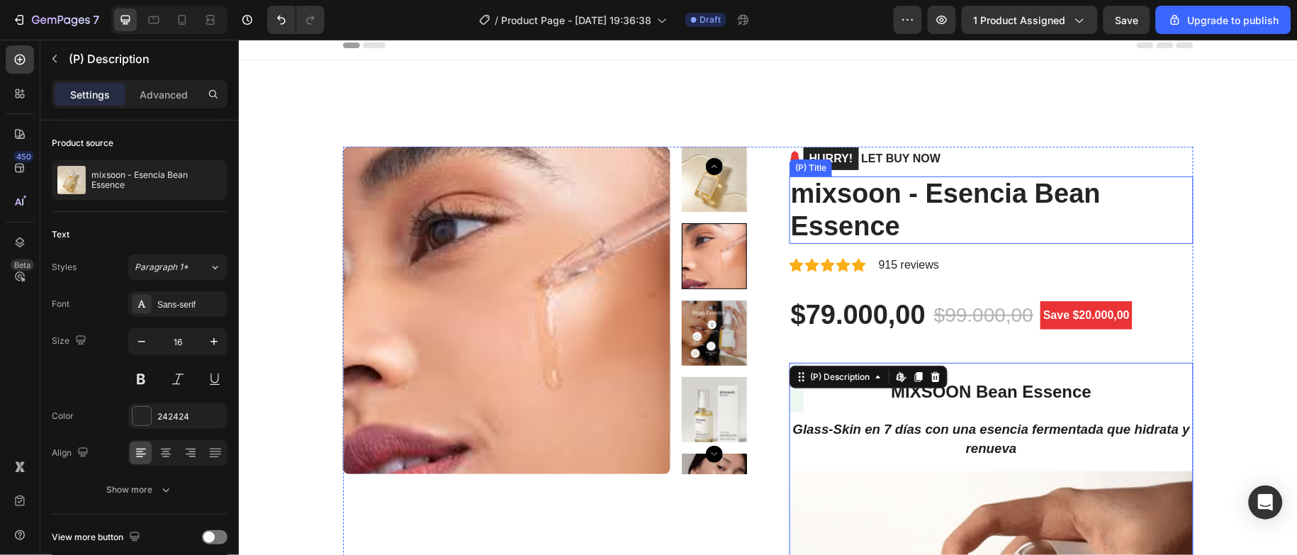
scroll to position [0, 0]
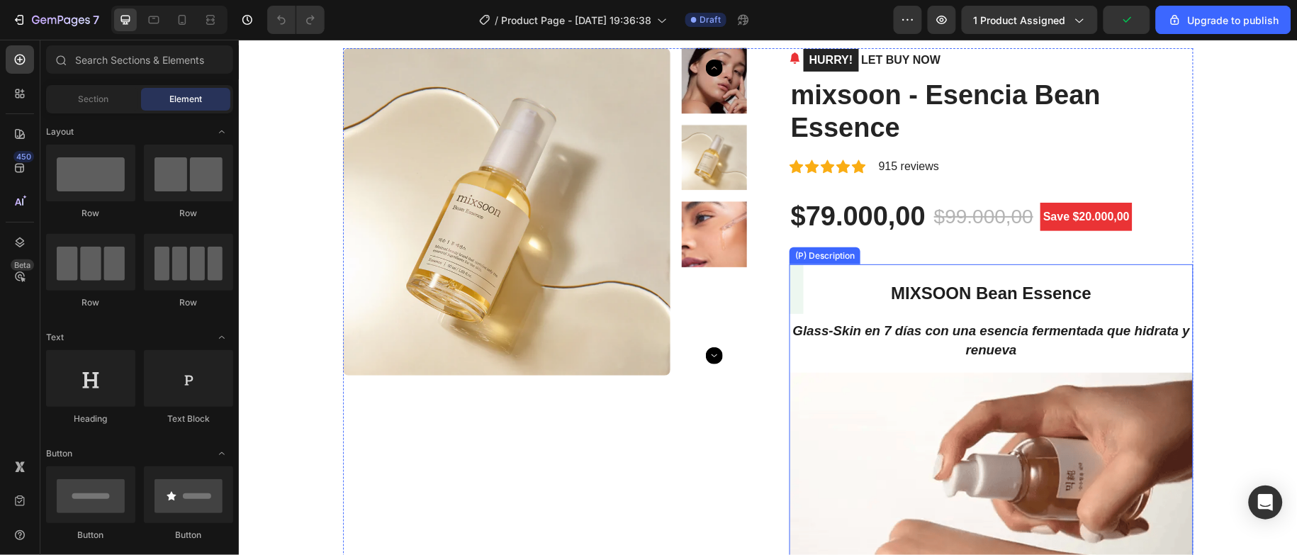
scroll to position [106, 0]
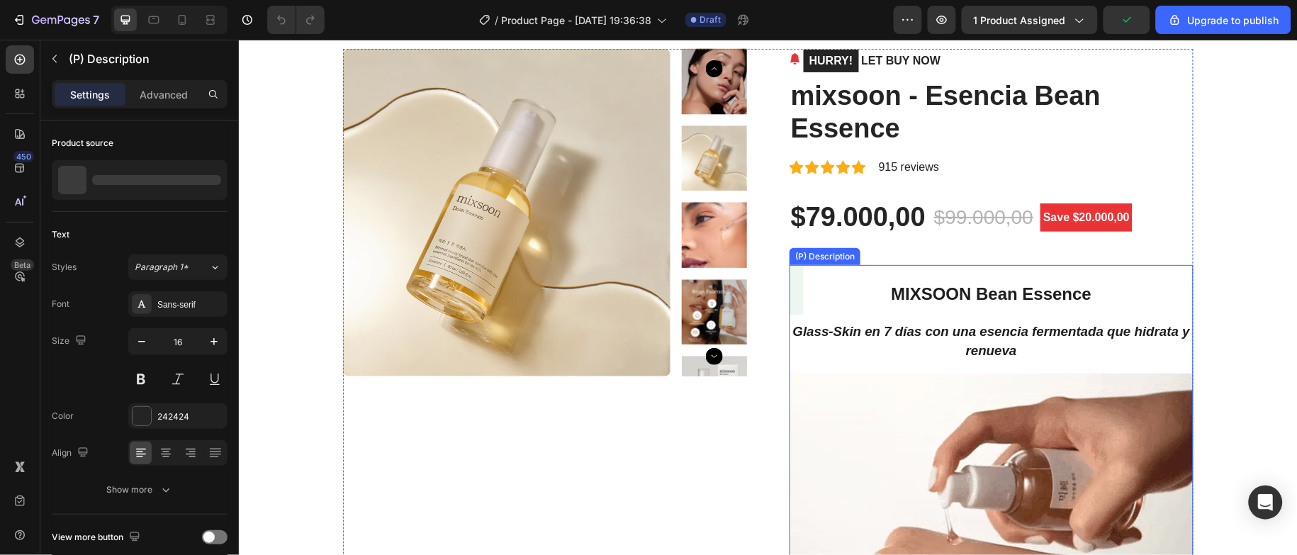
click at [958, 348] on em "Glass‑Skin en 7 días con una esencia fermentada que hidrata y renueva" at bounding box center [991, 339] width 397 height 33
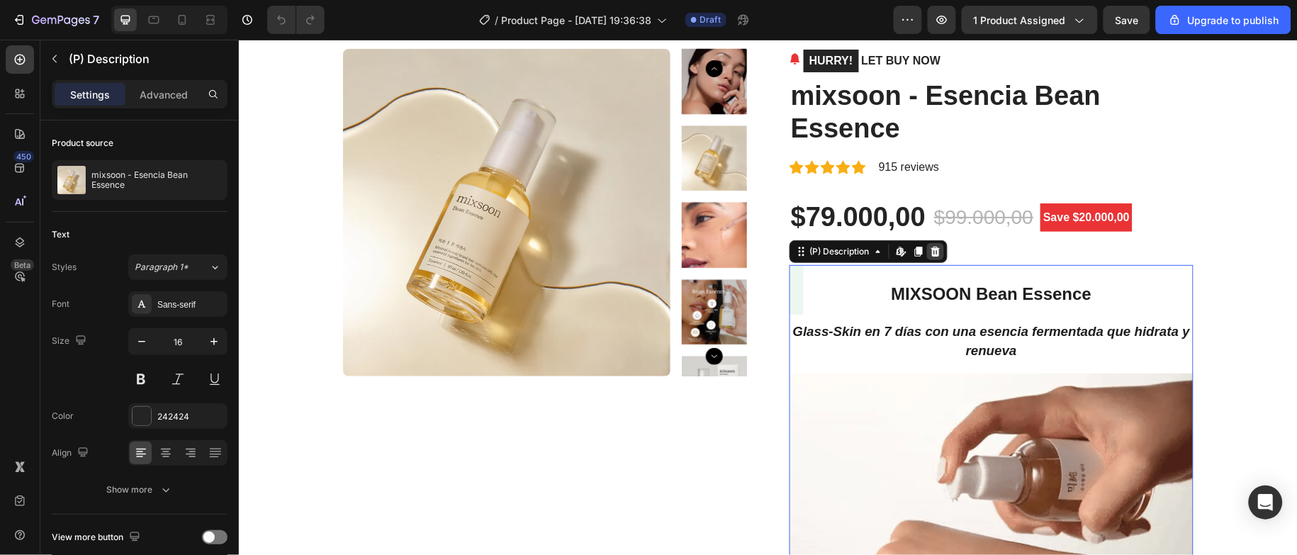
click at [931, 252] on icon at bounding box center [935, 251] width 9 height 10
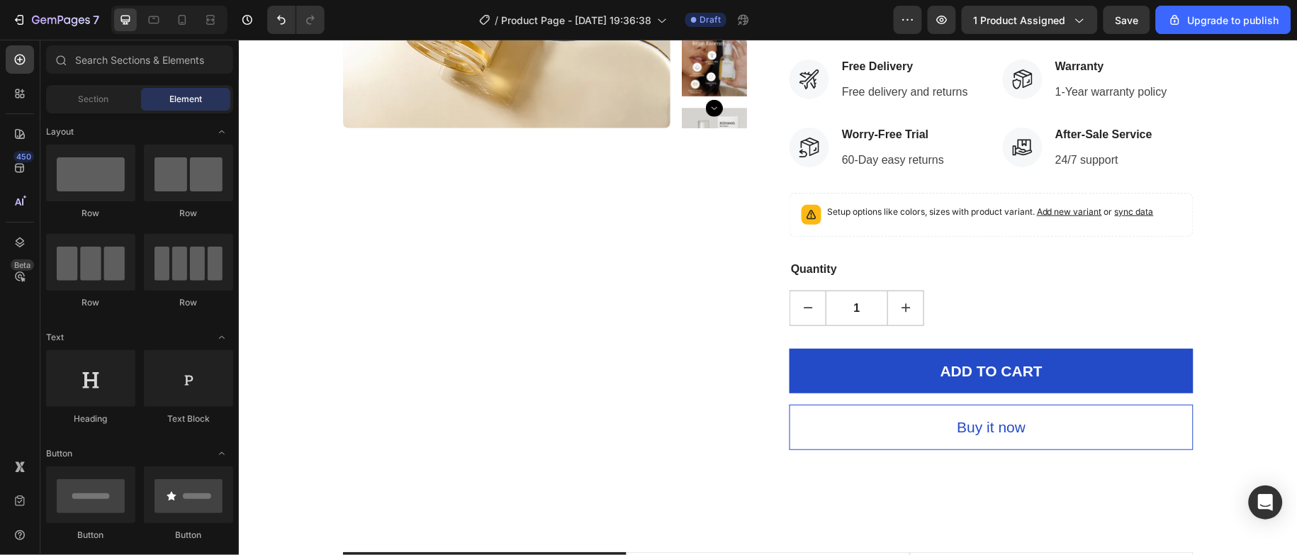
scroll to position [0, 0]
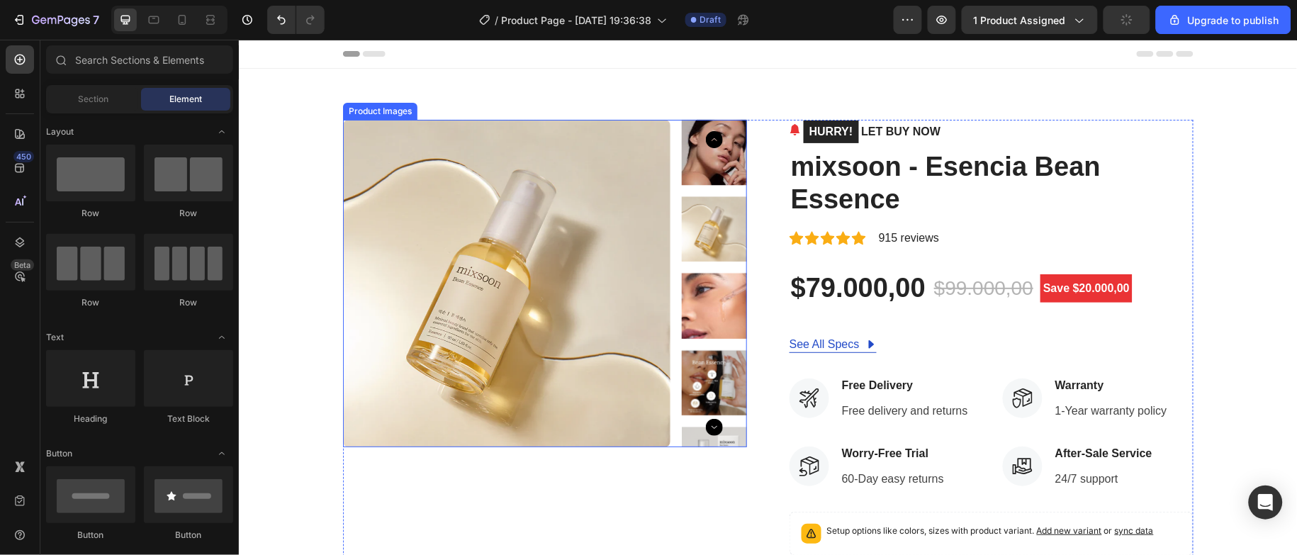
click at [416, 201] on img at bounding box center [506, 283] width 328 height 328
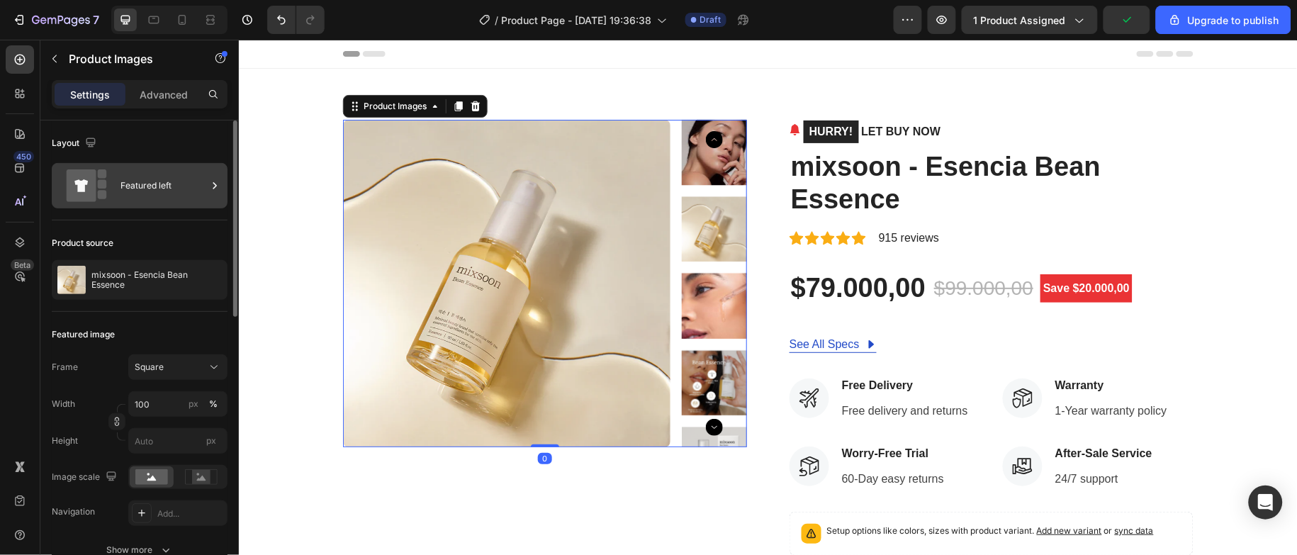
click at [206, 202] on div "Featured left" at bounding box center [140, 185] width 176 height 45
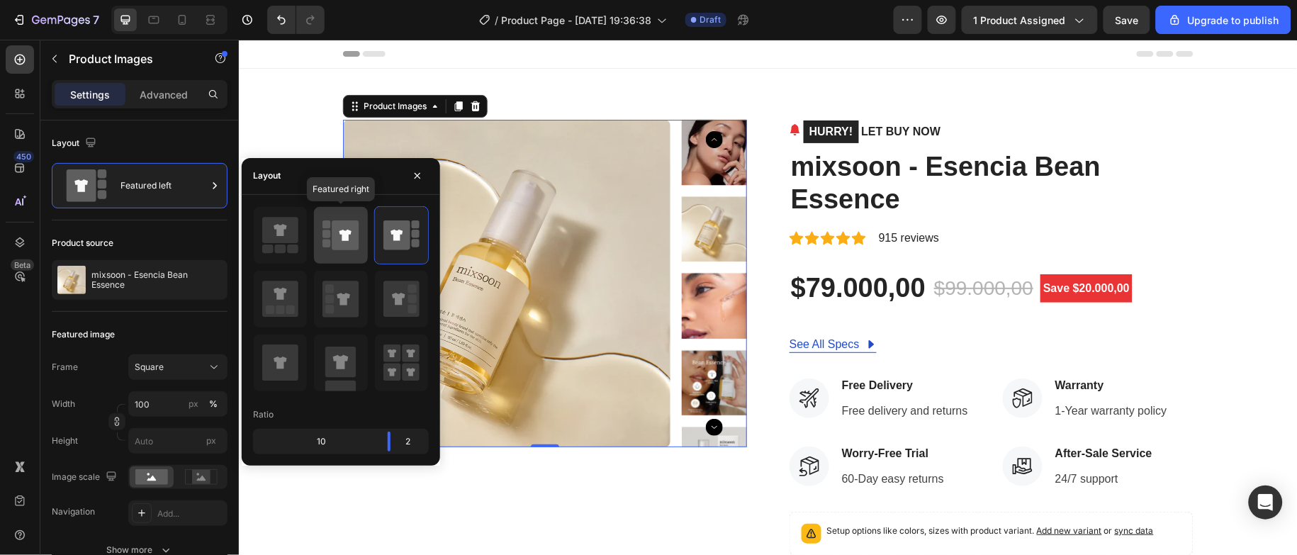
click at [330, 234] on rect at bounding box center [327, 234] width 8 height 8
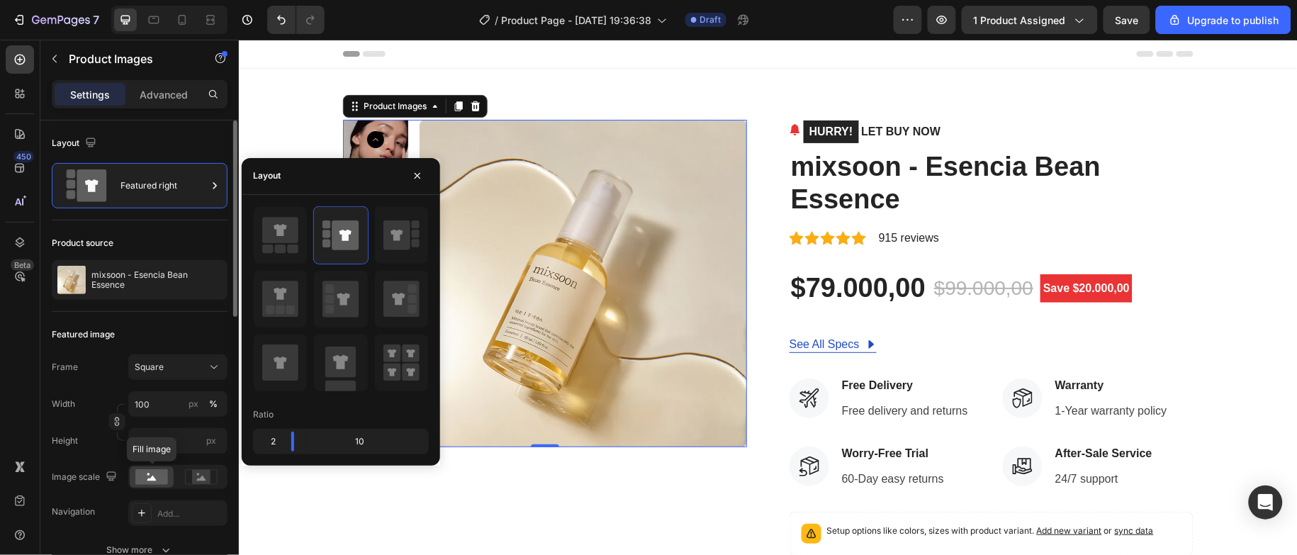
click at [172, 479] on div at bounding box center [152, 476] width 44 height 21
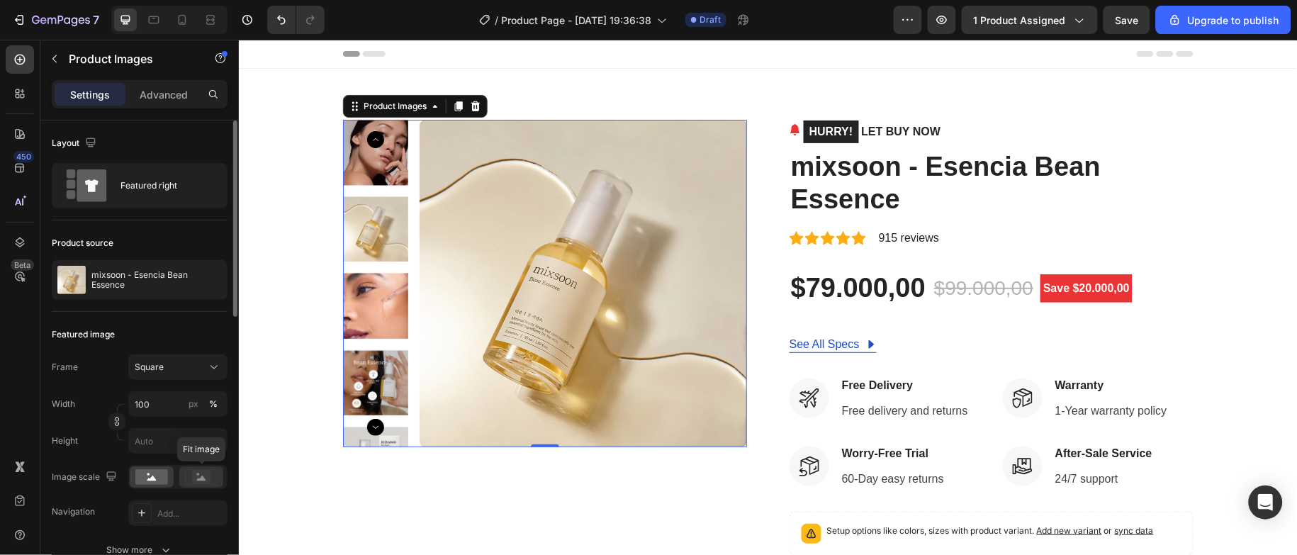
click at [206, 479] on rect at bounding box center [201, 477] width 18 height 14
click at [162, 479] on rect at bounding box center [151, 477] width 33 height 16
click at [345, 393] on img at bounding box center [374, 382] width 65 height 65
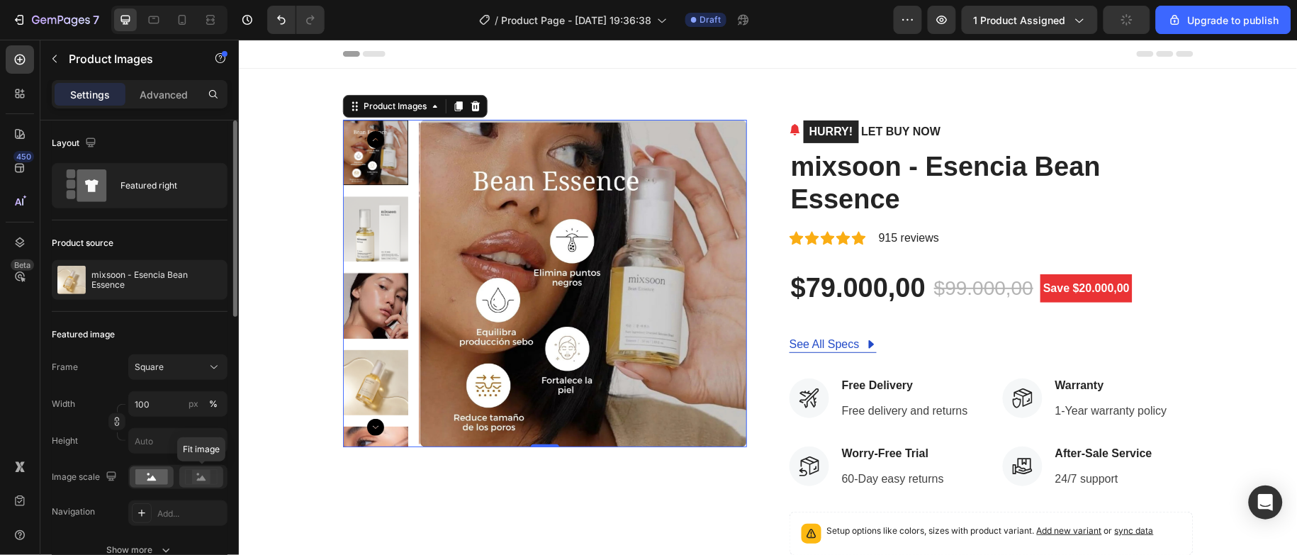
click at [202, 484] on rect at bounding box center [201, 476] width 32 height 15
click at [186, 478] on icon at bounding box center [201, 477] width 33 height 16
click at [150, 476] on rect at bounding box center [151, 477] width 33 height 16
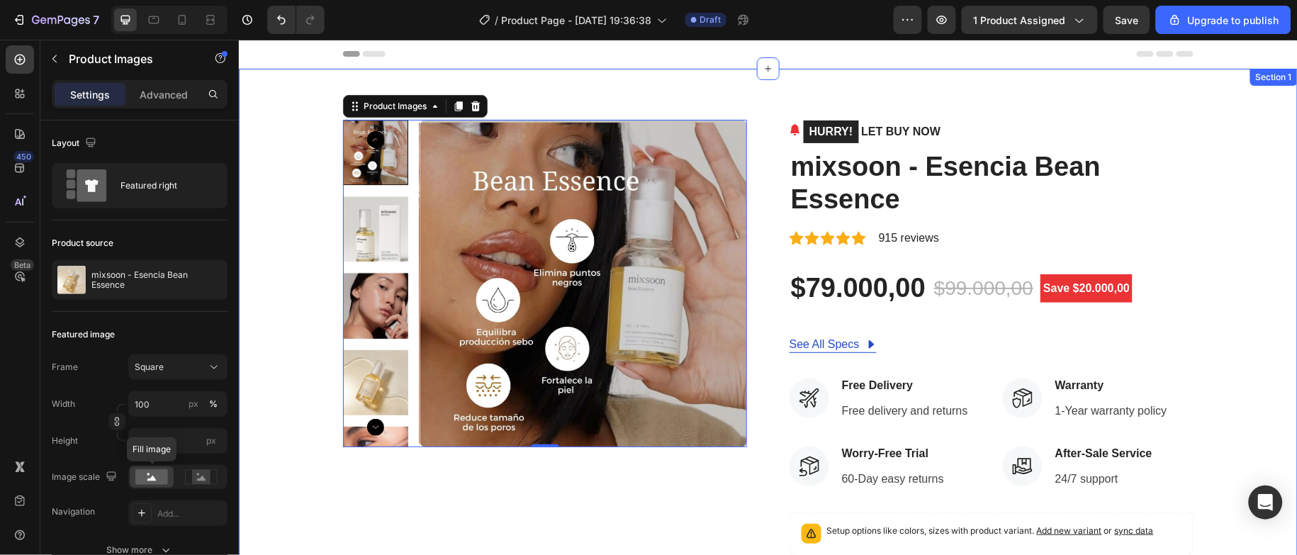
click at [440, 516] on div "Product Images 0" at bounding box center [544, 443] width 404 height 649
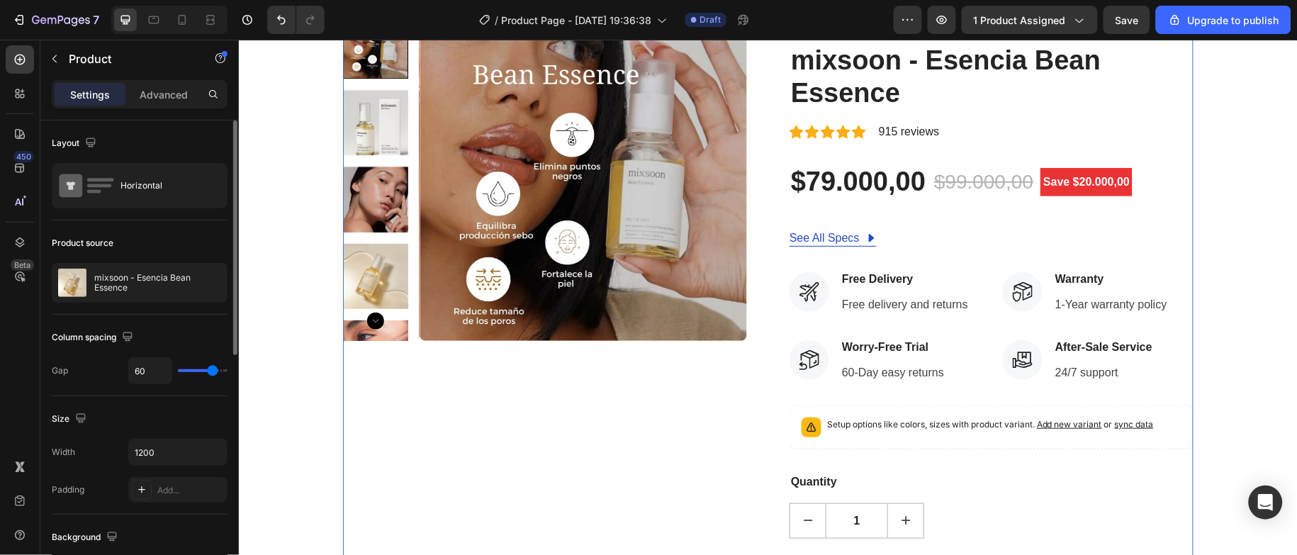
scroll to position [213, 0]
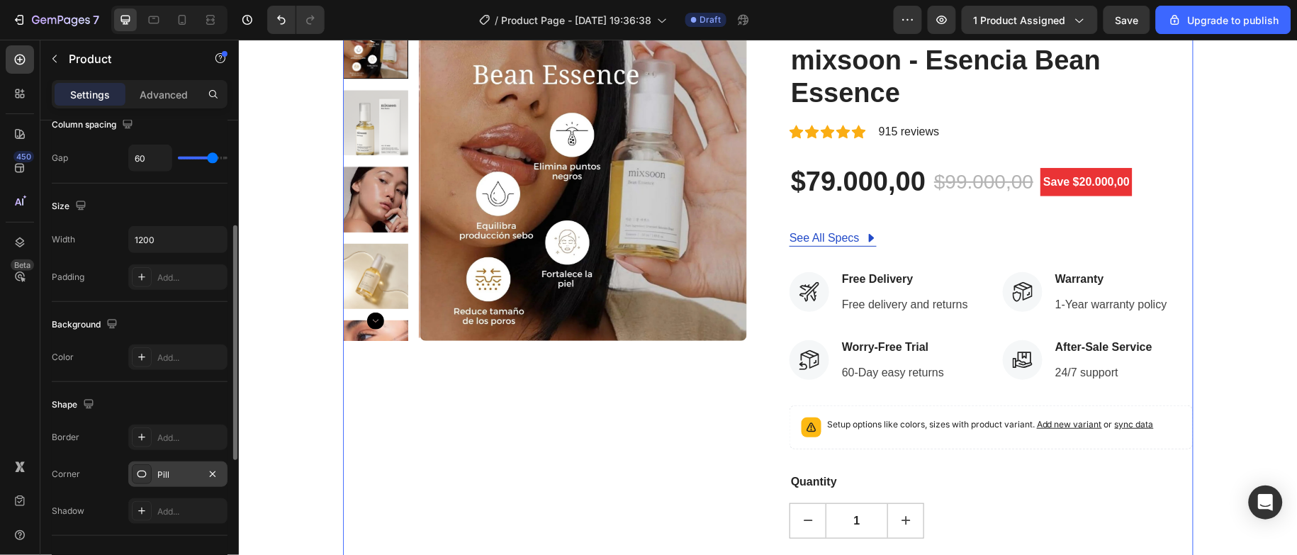
click at [178, 479] on div "Pill" at bounding box center [177, 475] width 41 height 13
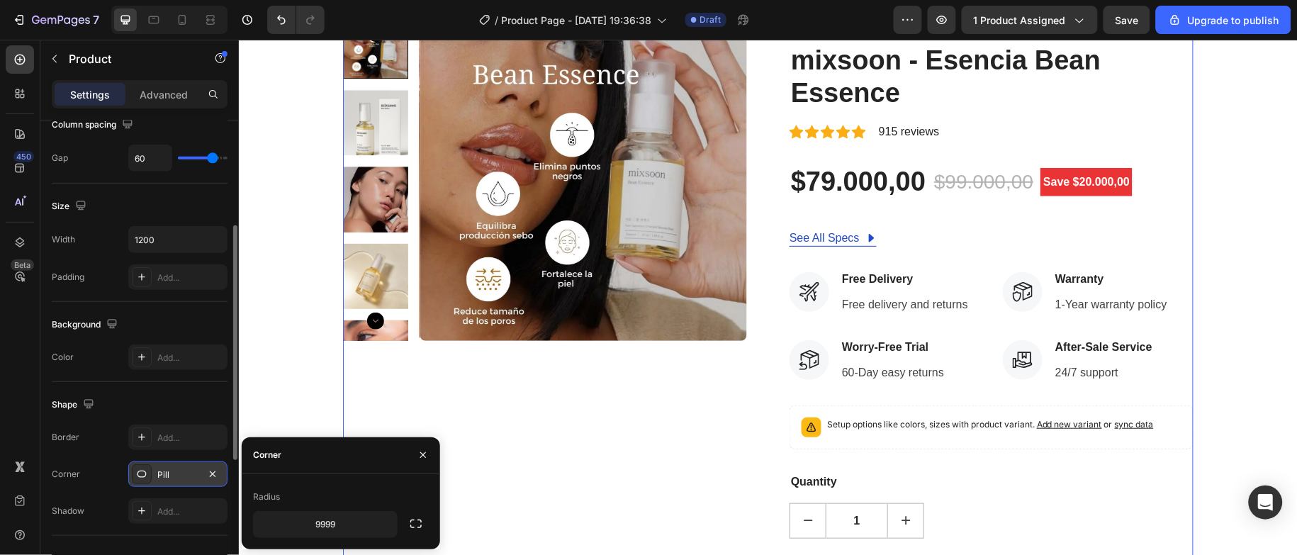
drag, startPoint x: 182, startPoint y: 476, endPoint x: 174, endPoint y: 476, distance: 7.8
click at [180, 476] on div "Pill" at bounding box center [177, 475] width 41 height 13
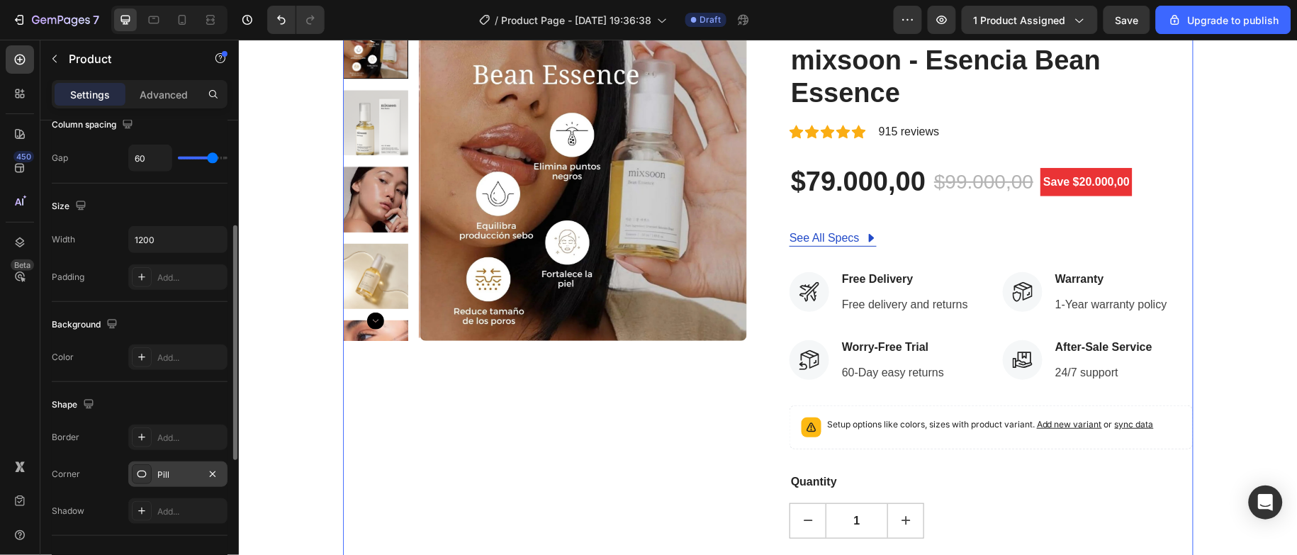
click at [144, 478] on icon at bounding box center [142, 474] width 9 height 7
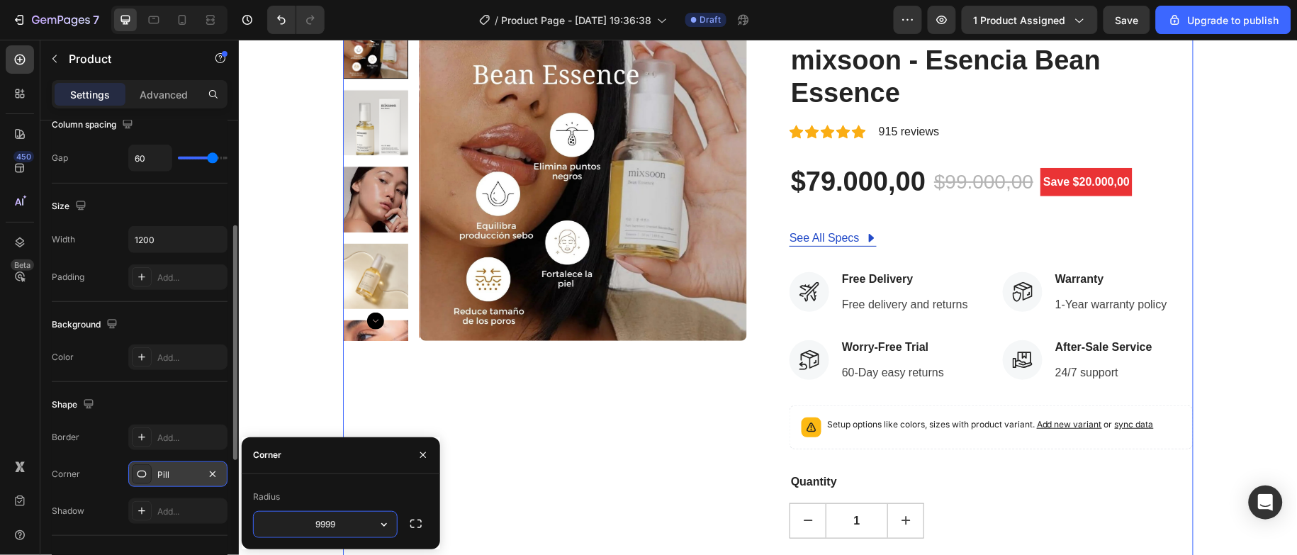
click at [145, 478] on icon at bounding box center [142, 474] width 9 height 7
click at [145, 478] on icon at bounding box center [141, 474] width 11 height 11
click at [419, 525] on icon "button" at bounding box center [416, 524] width 14 height 14
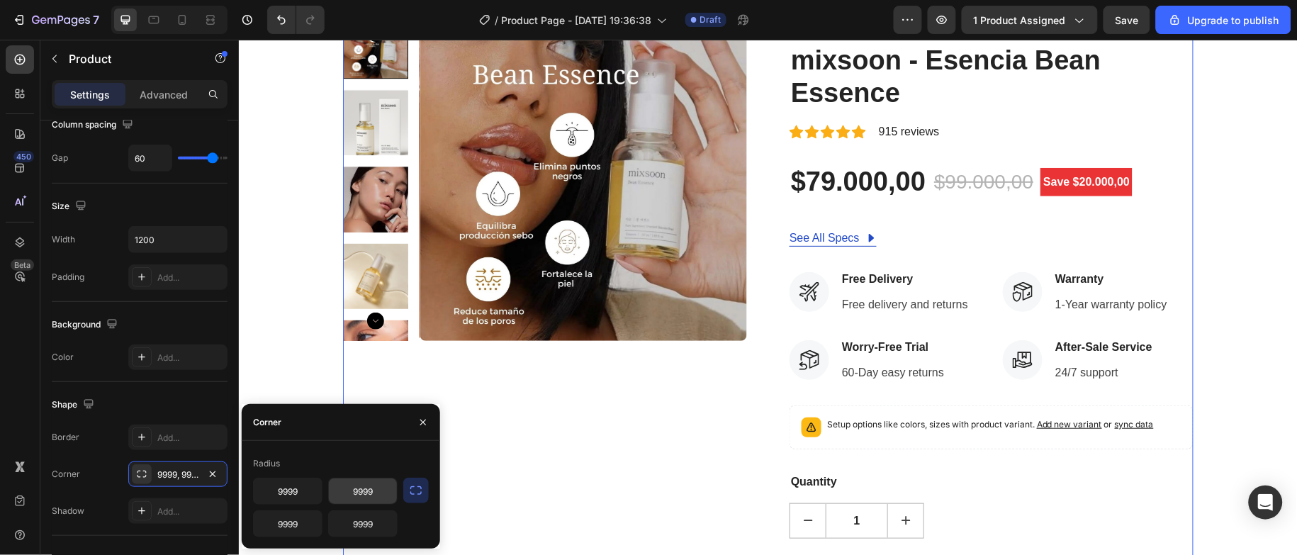
click at [371, 492] on input "9999" at bounding box center [363, 492] width 68 height 26
click at [429, 415] on button "button" at bounding box center [423, 422] width 23 height 23
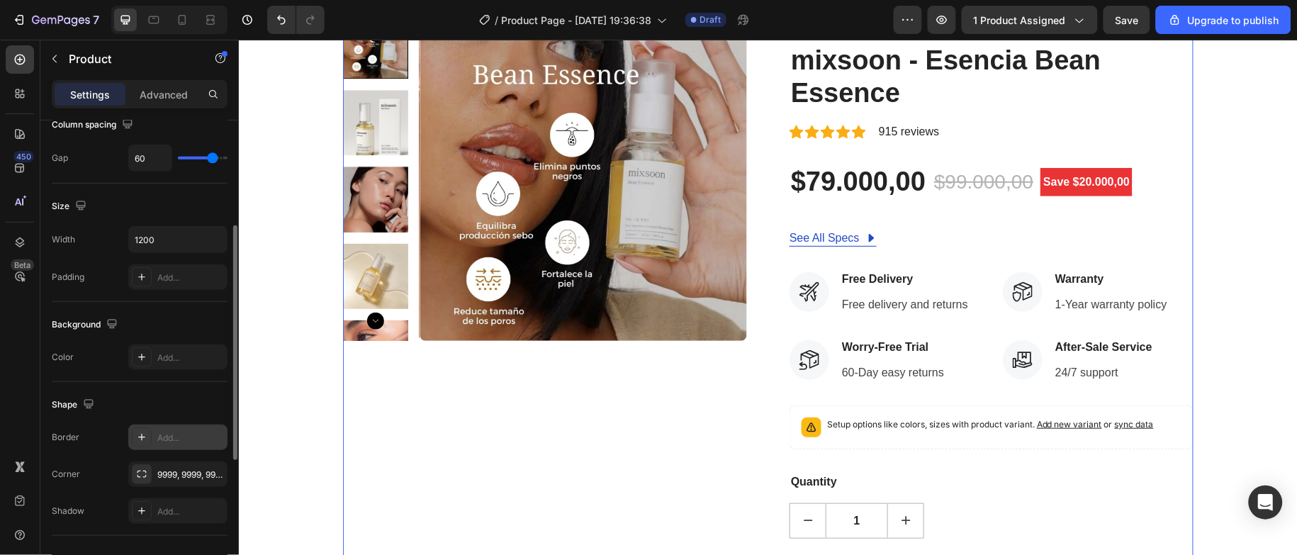
click at [196, 437] on div "Add..." at bounding box center [190, 438] width 67 height 13
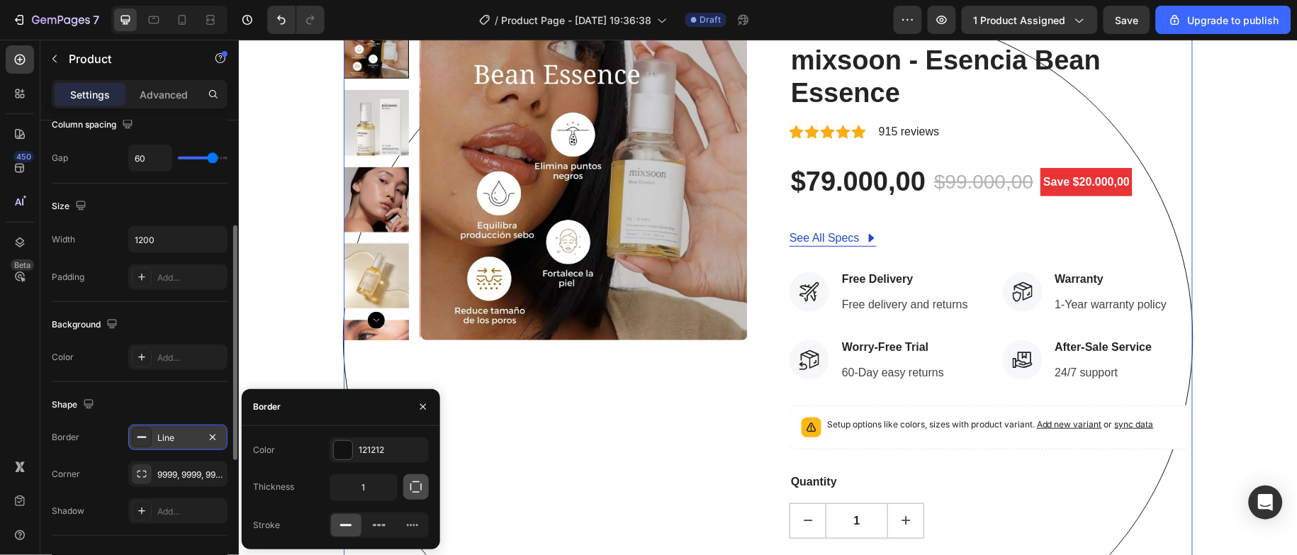
click at [413, 492] on icon "button" at bounding box center [415, 486] width 11 height 11
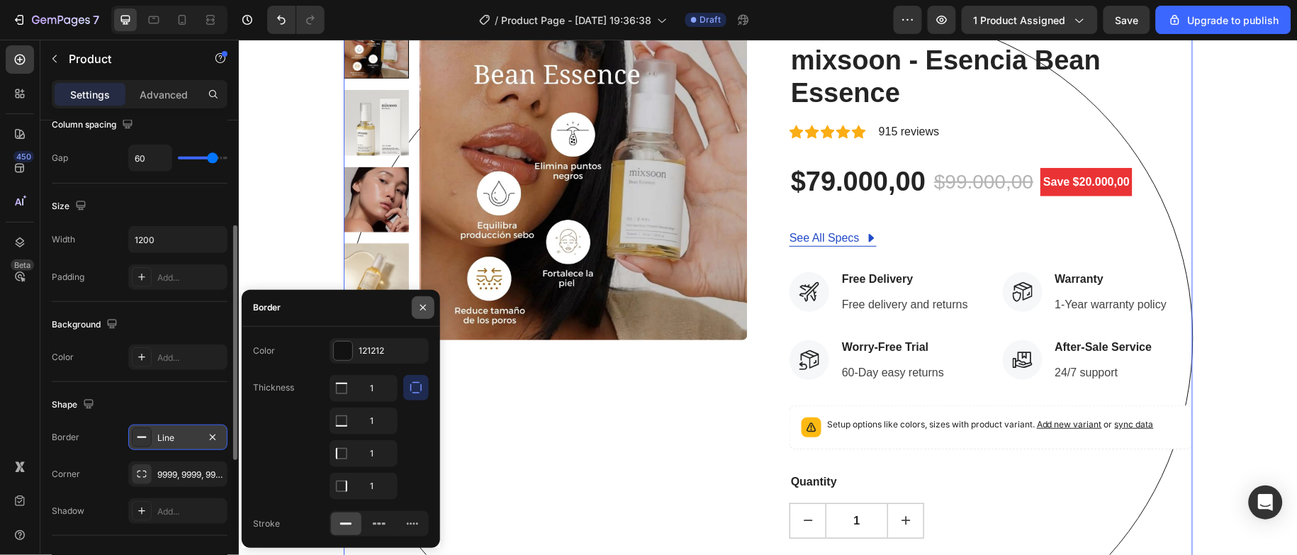
drag, startPoint x: 418, startPoint y: 308, endPoint x: 24, endPoint y: 406, distance: 405.3
click at [418, 308] on icon "button" at bounding box center [423, 307] width 11 height 11
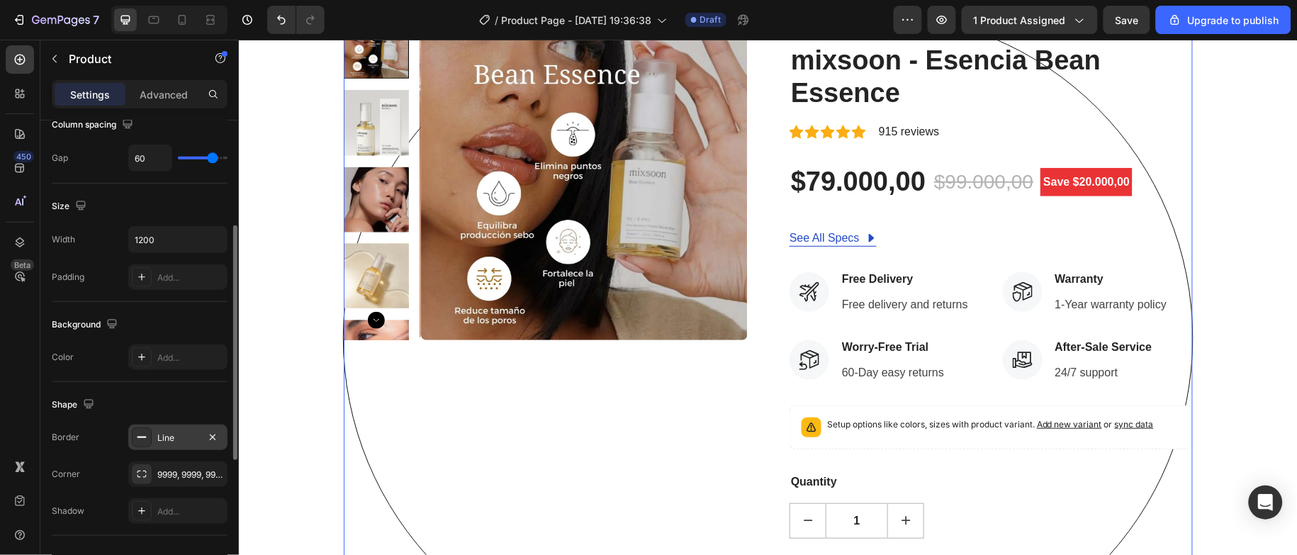
click at [169, 444] on div "Line" at bounding box center [177, 438] width 41 height 13
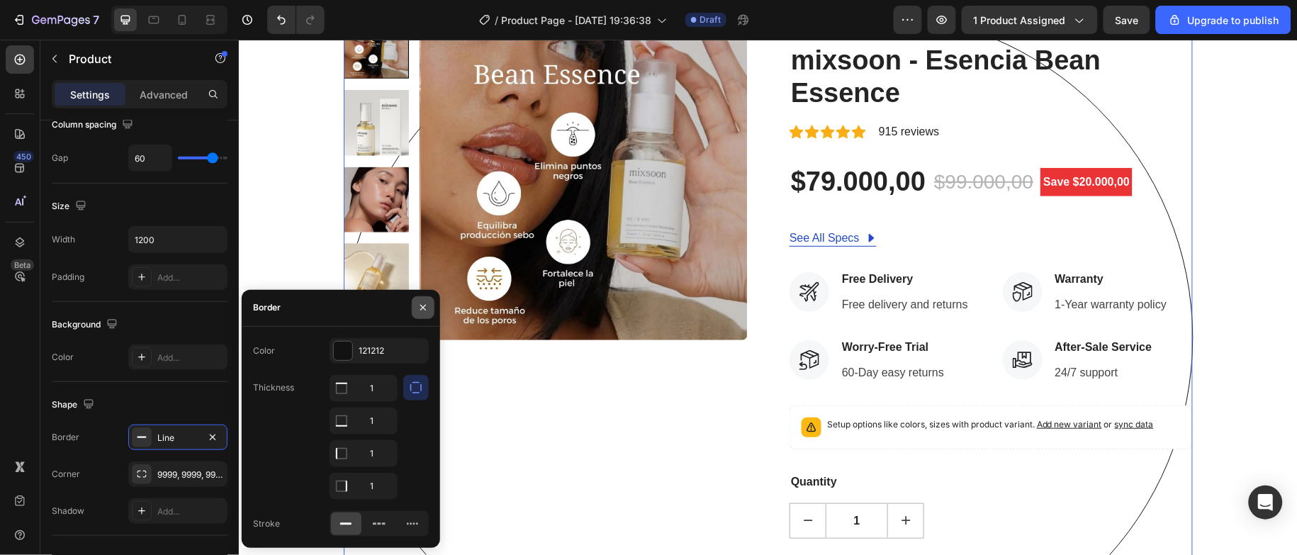
click at [424, 311] on icon "button" at bounding box center [423, 307] width 11 height 11
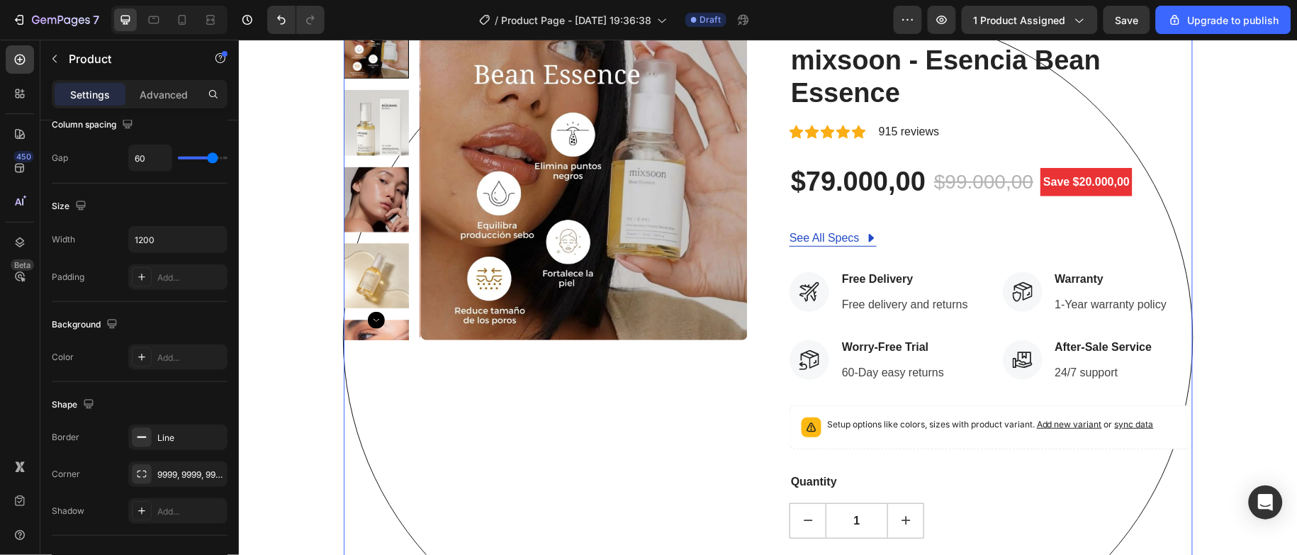
click at [493, 452] on div "Product Images" at bounding box center [544, 337] width 403 height 649
click at [141, 447] on div at bounding box center [142, 437] width 20 height 20
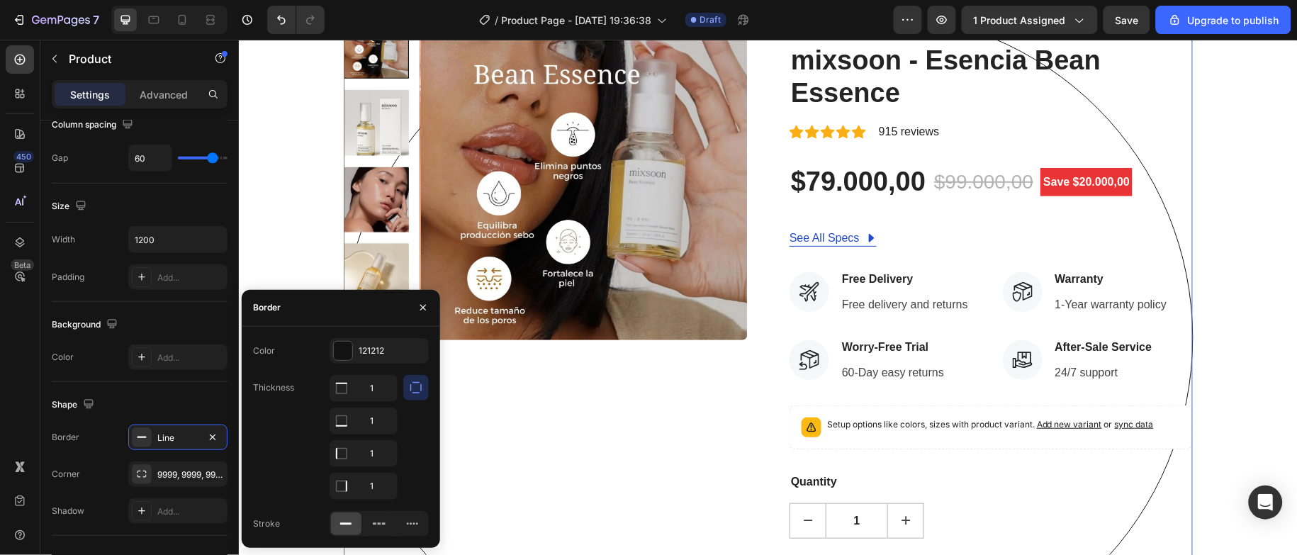
drag, startPoint x: 410, startPoint y: 395, endPoint x: 172, endPoint y: 337, distance: 245.2
click at [410, 395] on button "button" at bounding box center [416, 388] width 26 height 26
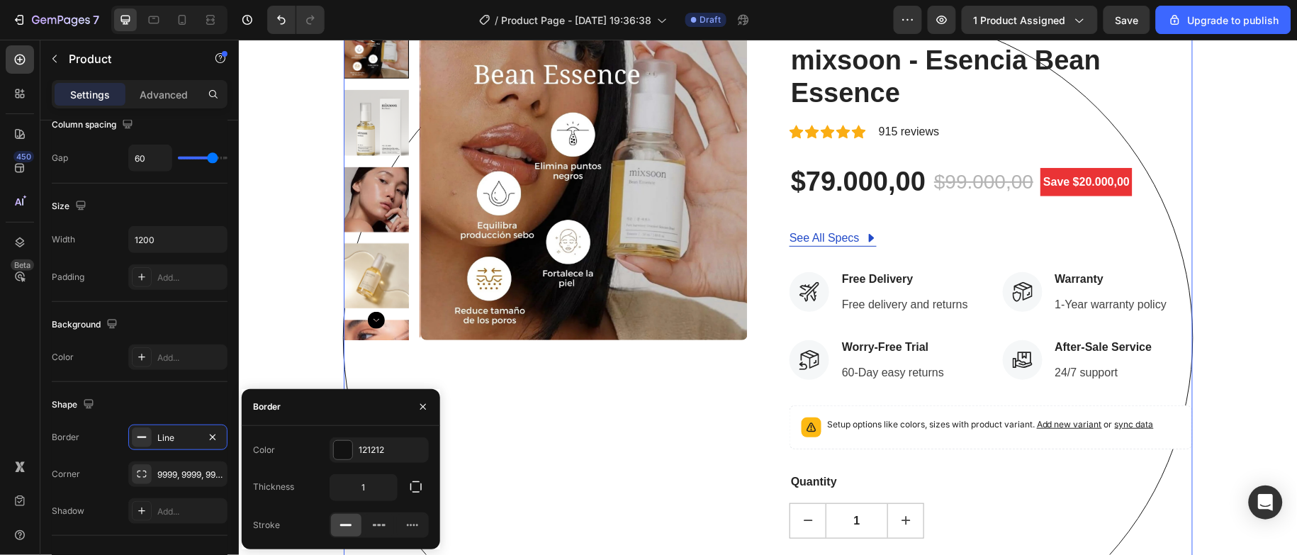
click at [294, 379] on div "Product Images HURRY! LET BUY NOW (P) Stock Counter mixsoon - Esencia Bean Esse…" at bounding box center [768, 337] width 1038 height 651
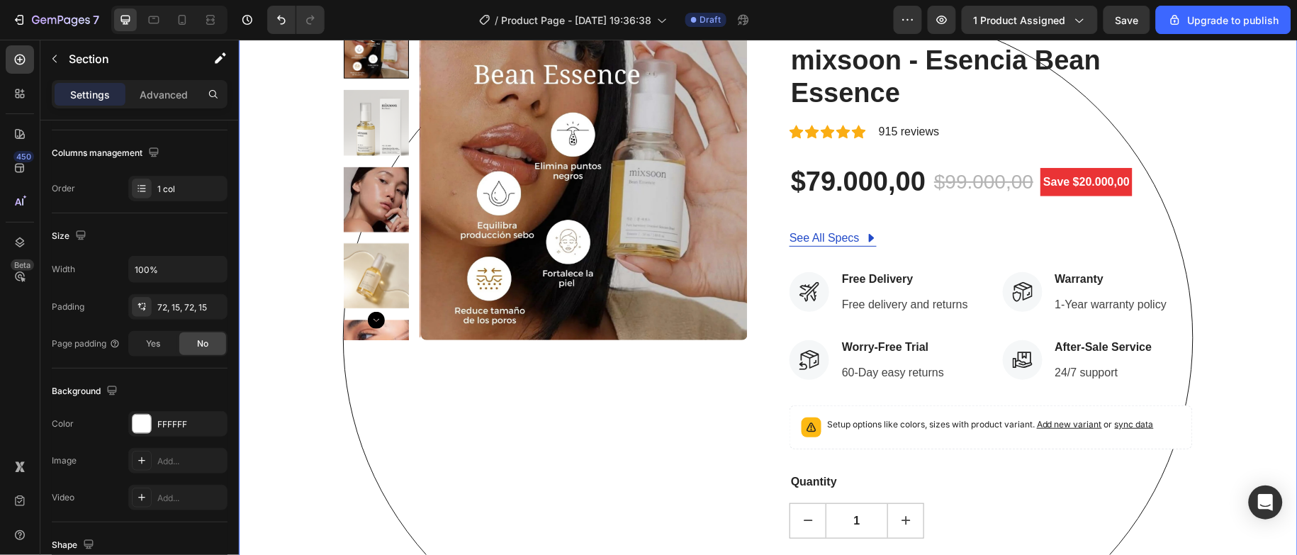
scroll to position [0, 0]
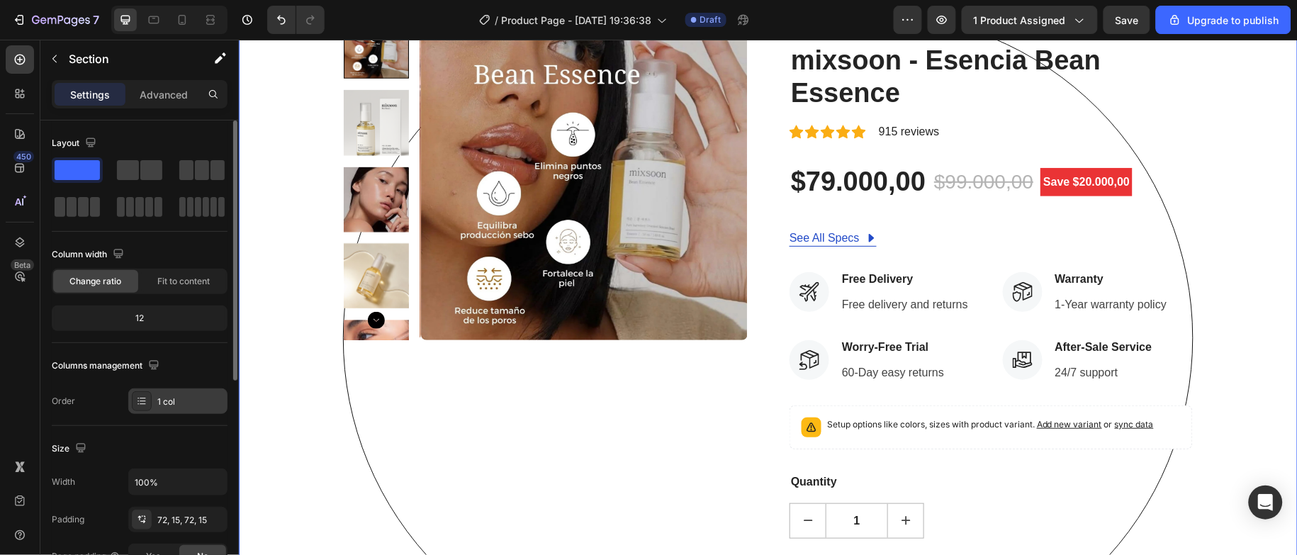
click at [162, 399] on div "1 col" at bounding box center [190, 402] width 67 height 13
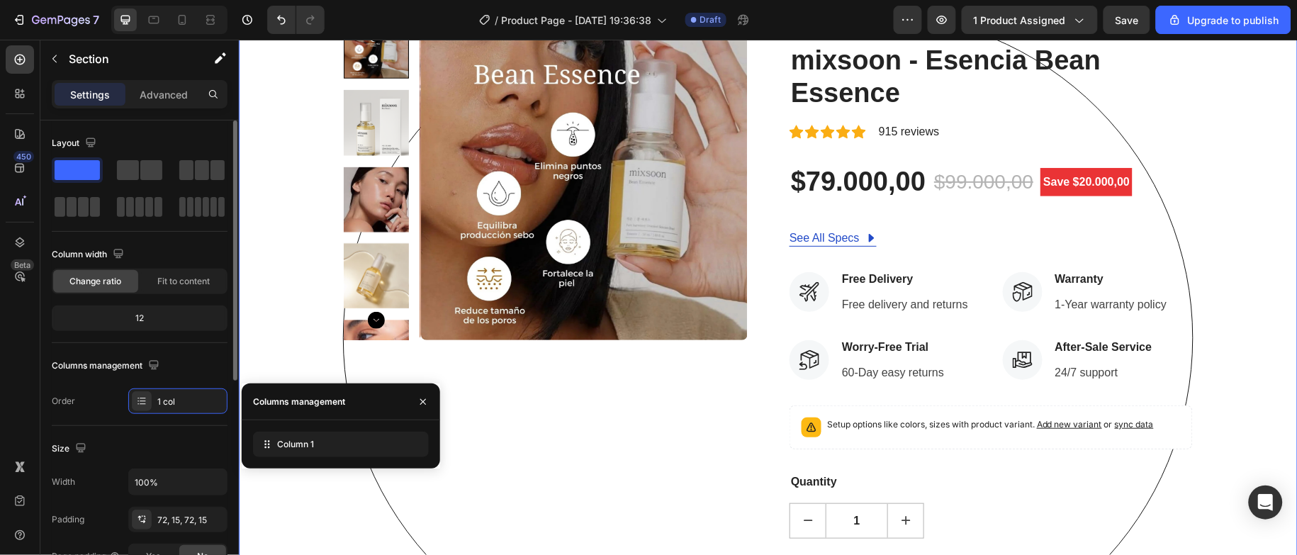
click at [68, 412] on div "Order" at bounding box center [63, 401] width 23 height 23
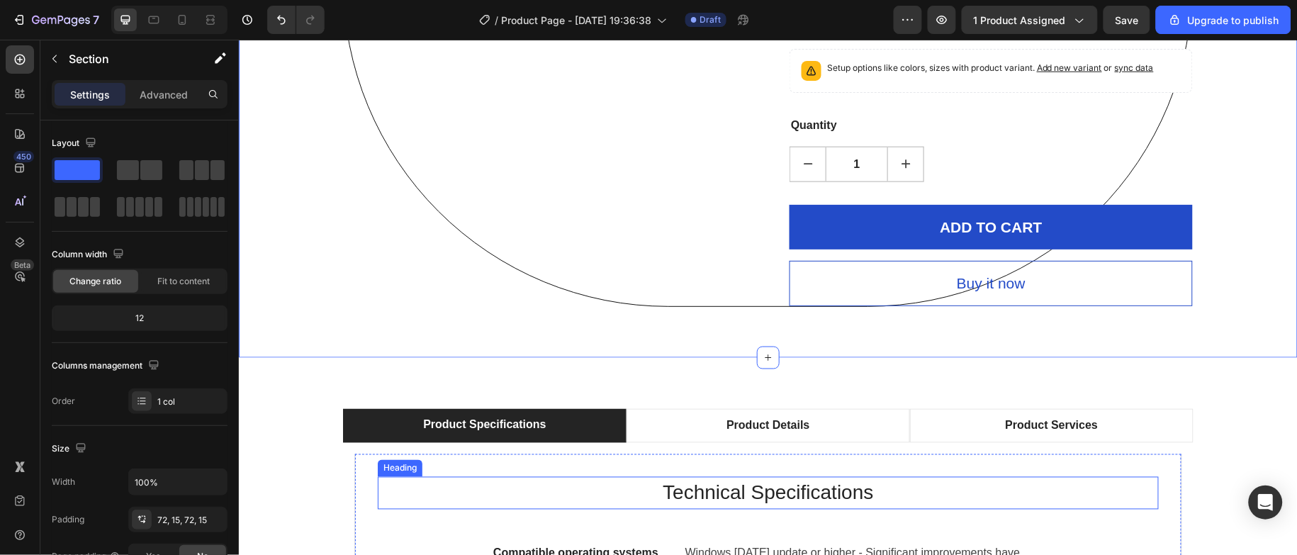
scroll to position [426, 0]
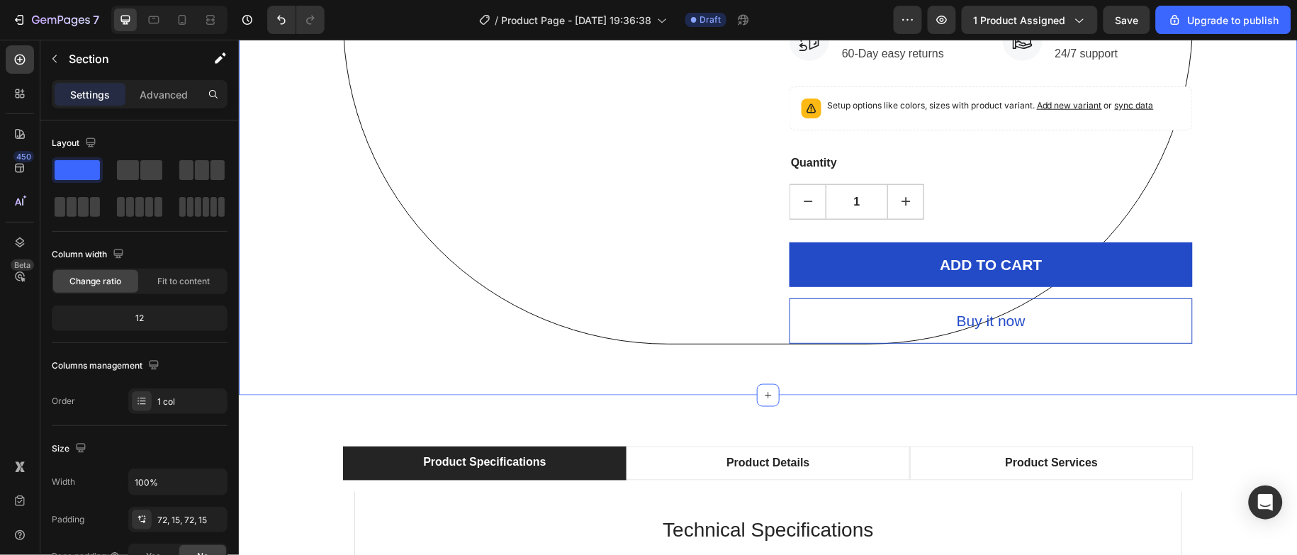
click at [427, 305] on div "Product Images" at bounding box center [544, 18] width 403 height 649
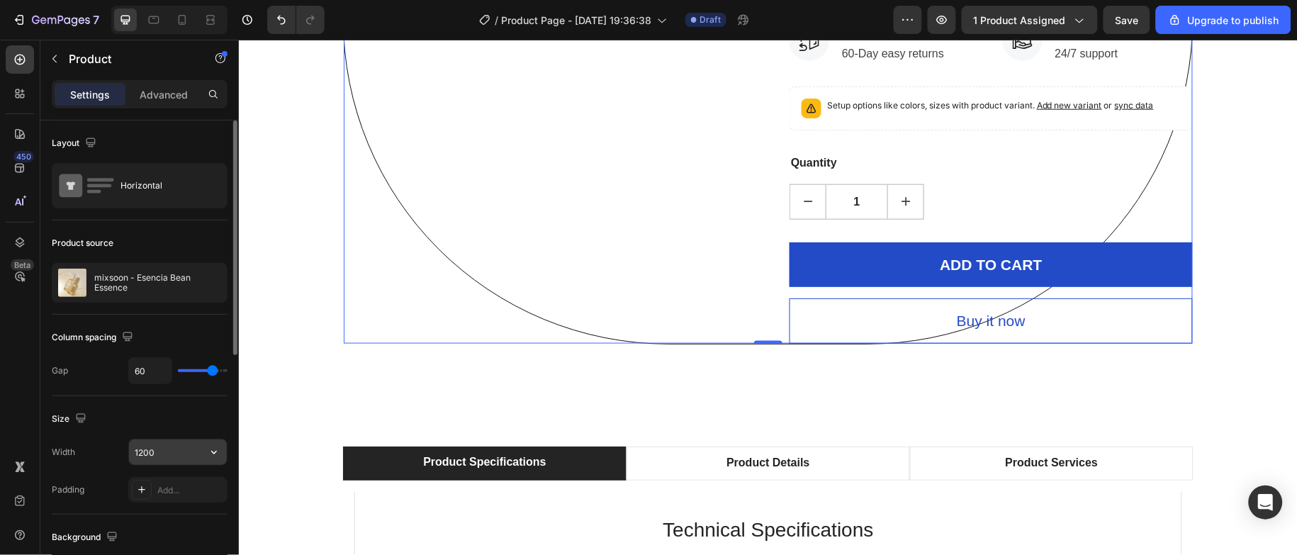
scroll to position [319, 0]
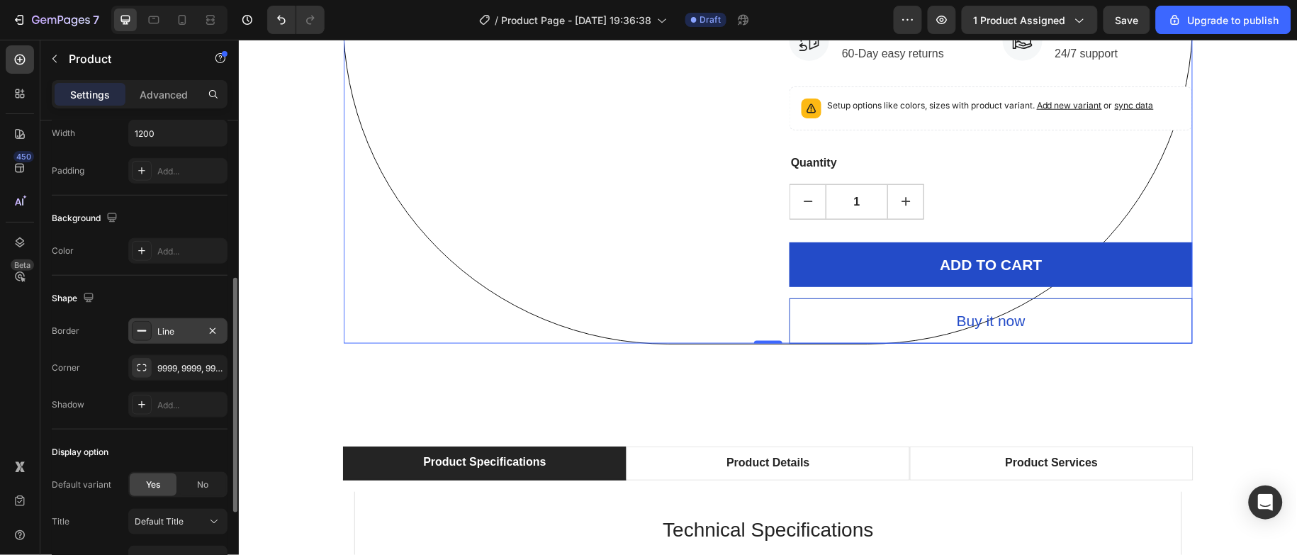
click at [144, 330] on icon at bounding box center [141, 330] width 11 height 11
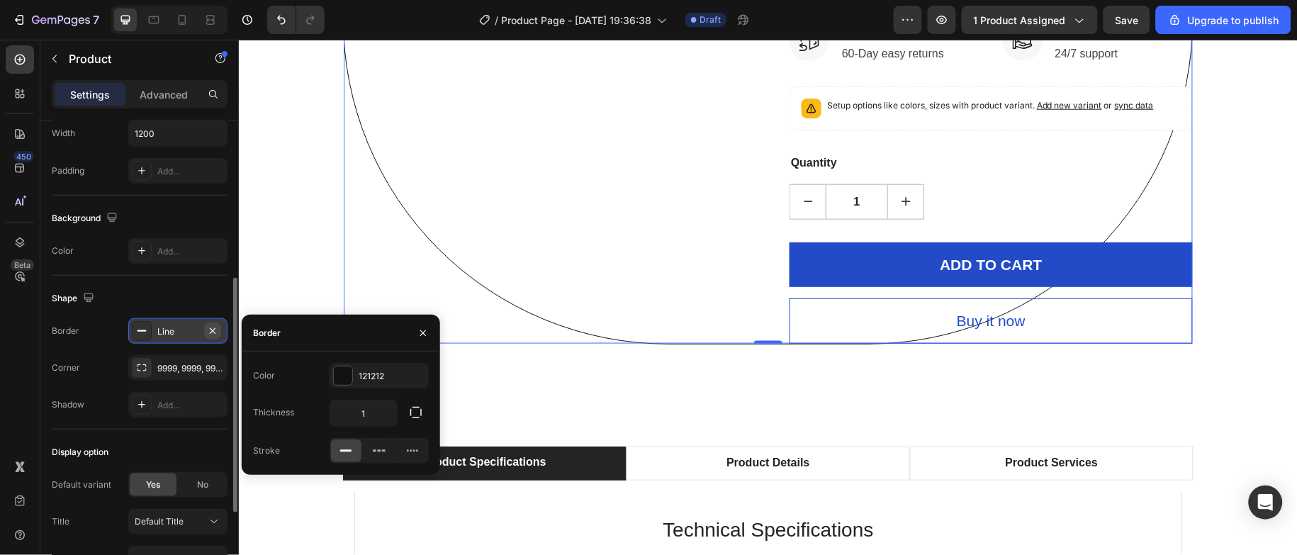
click at [211, 332] on icon "button" at bounding box center [213, 331] width 6 height 6
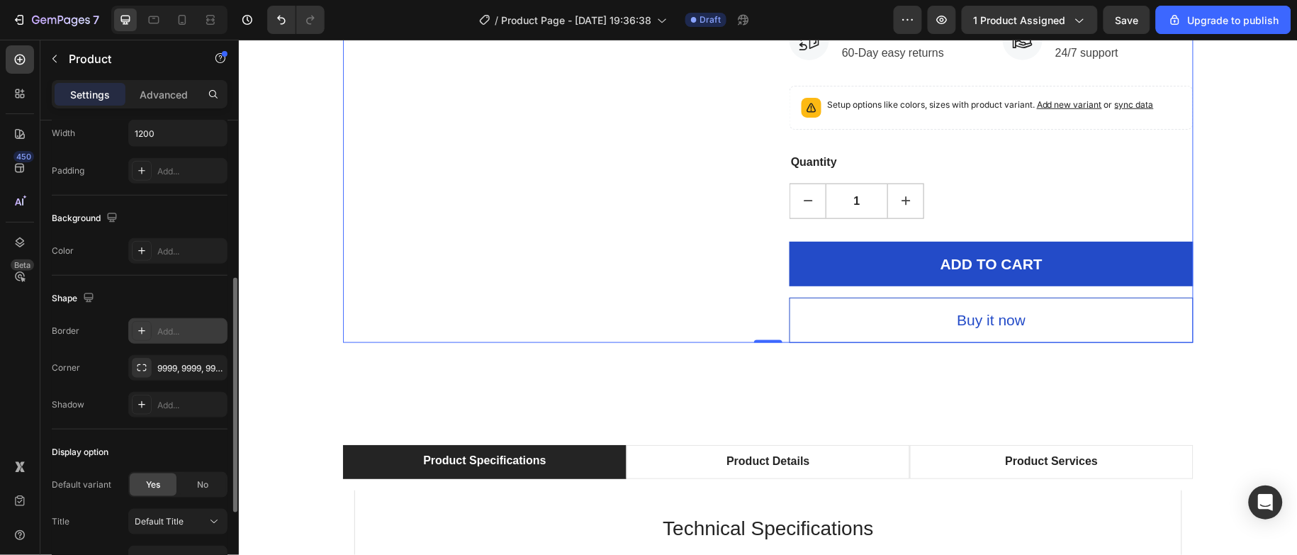
scroll to position [425, 0]
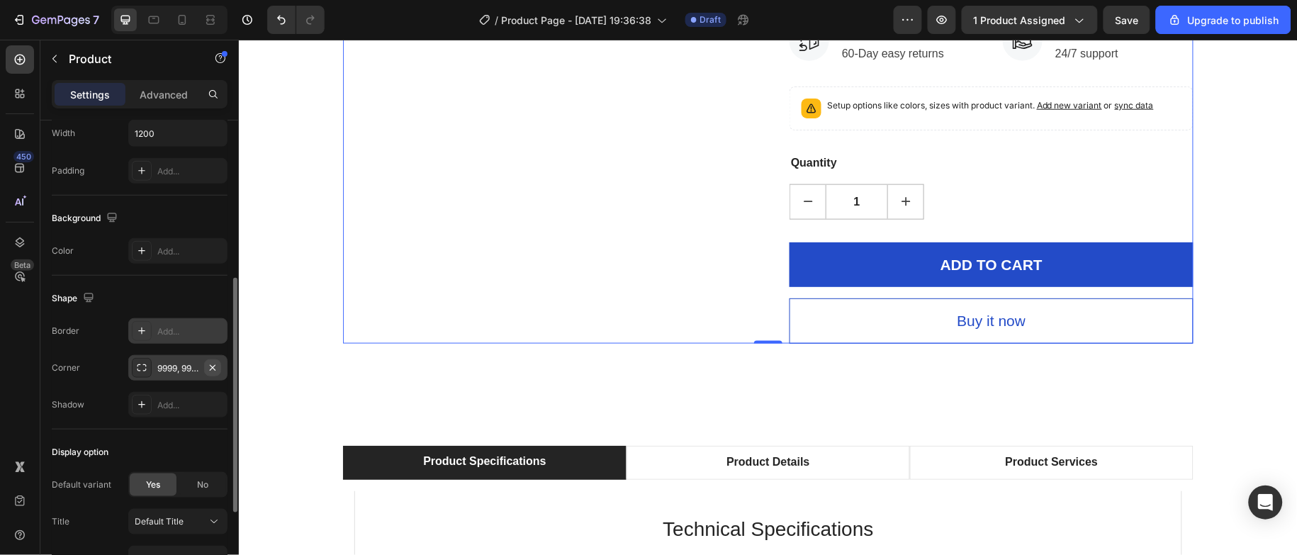
click at [217, 370] on icon "button" at bounding box center [212, 367] width 11 height 11
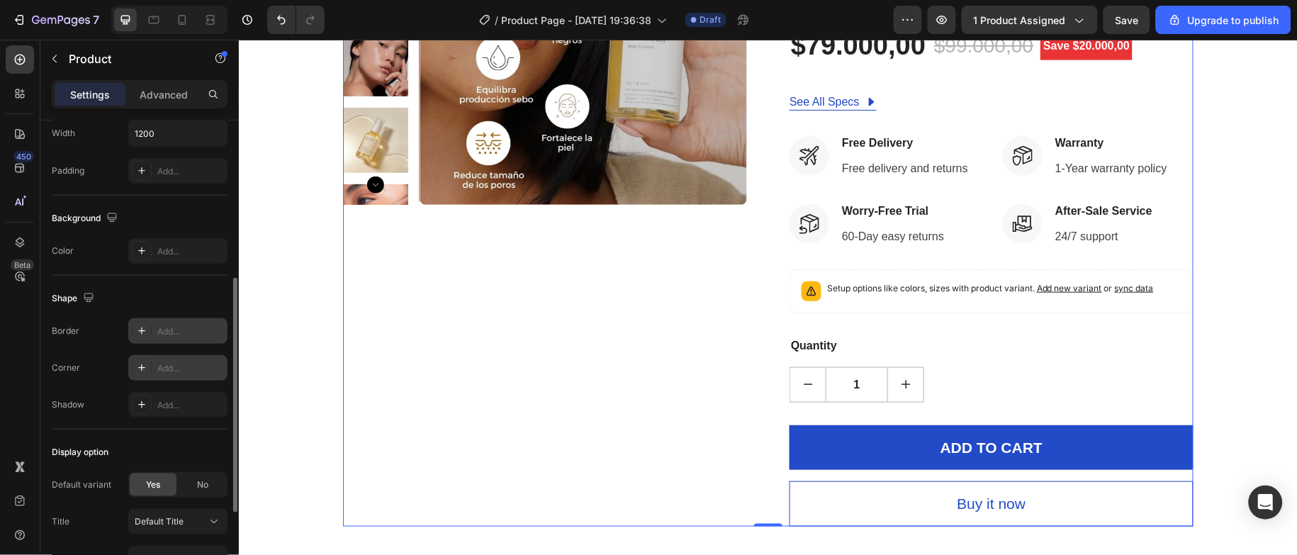
scroll to position [0, 0]
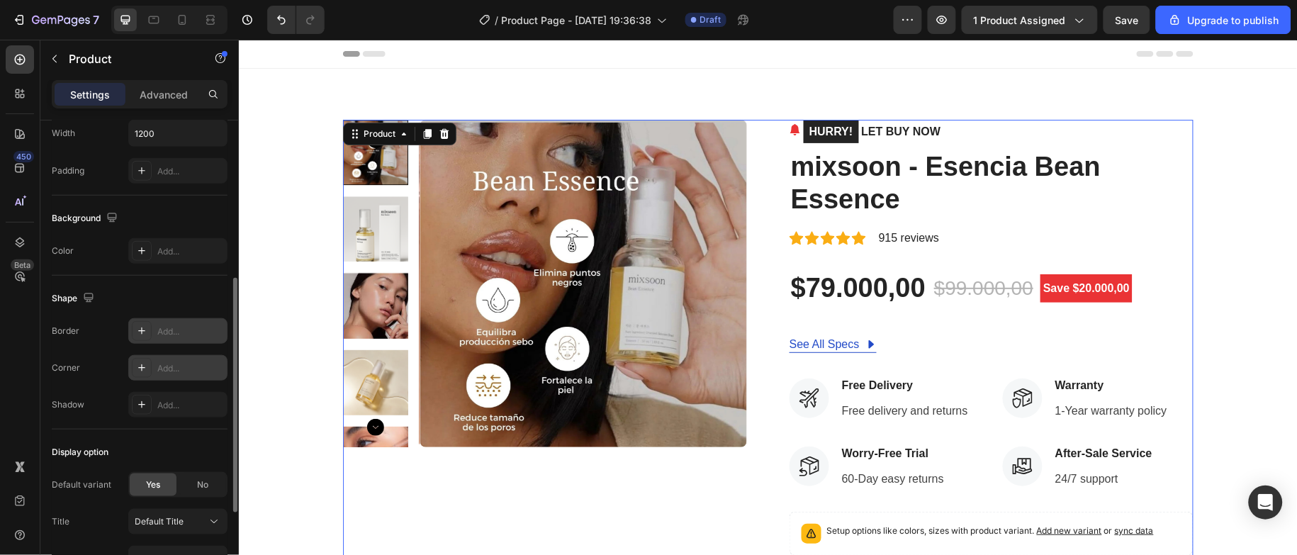
click at [496, 486] on div "Product Images" at bounding box center [544, 443] width 404 height 649
click at [621, 360] on img at bounding box center [583, 283] width 328 height 328
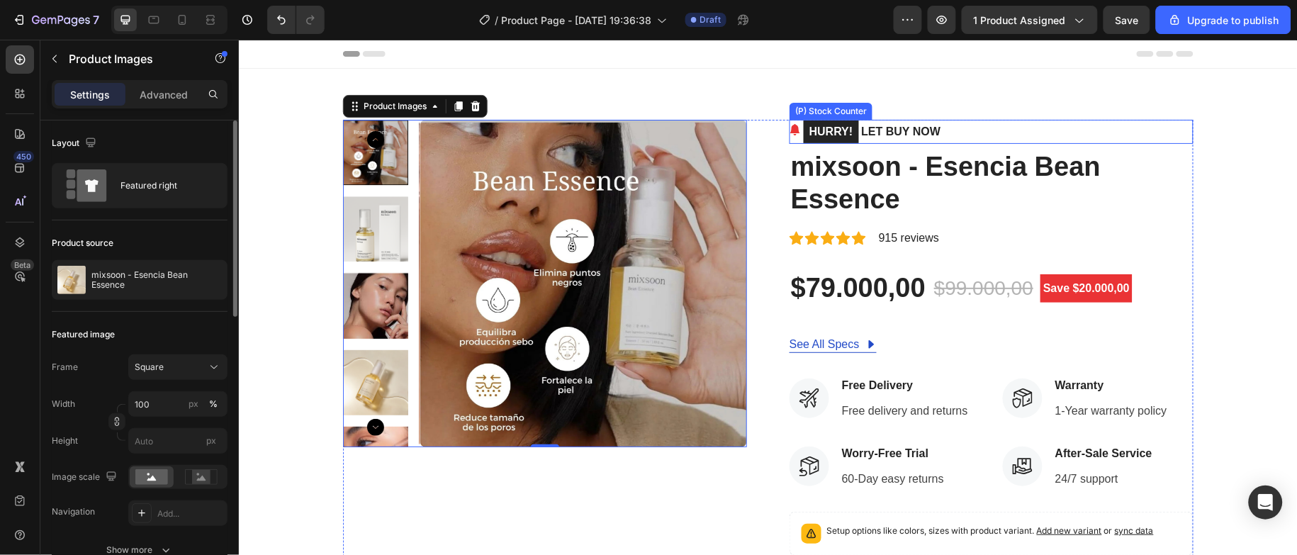
click at [824, 130] on mark "HURRY!" at bounding box center [830, 131] width 55 height 23
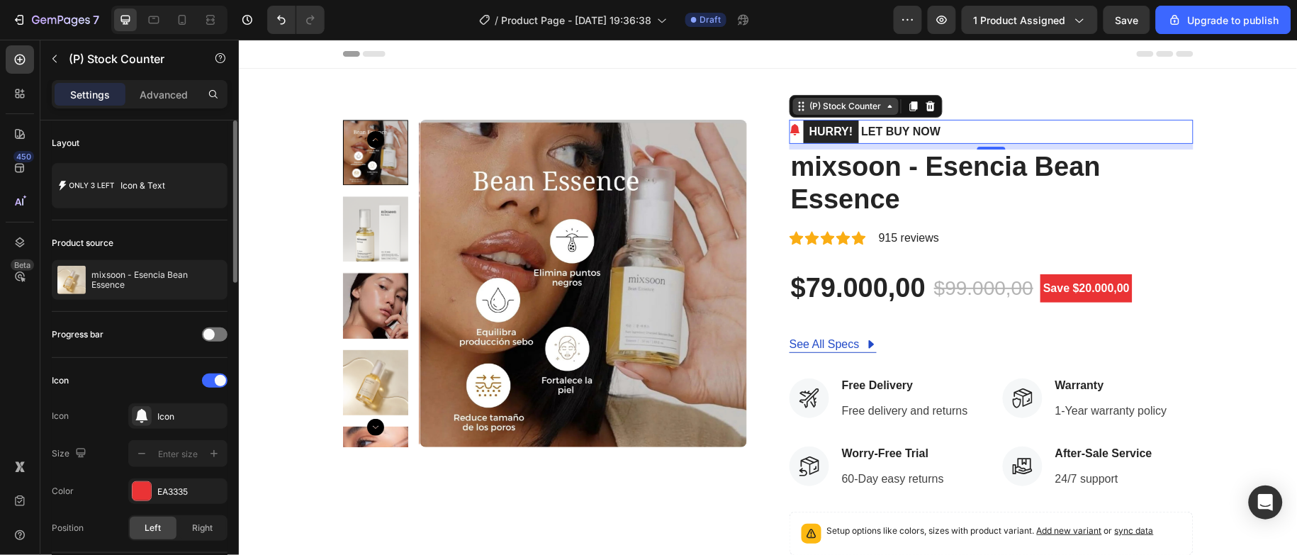
click at [853, 113] on div "(P) Stock Counter" at bounding box center [846, 105] width 106 height 17
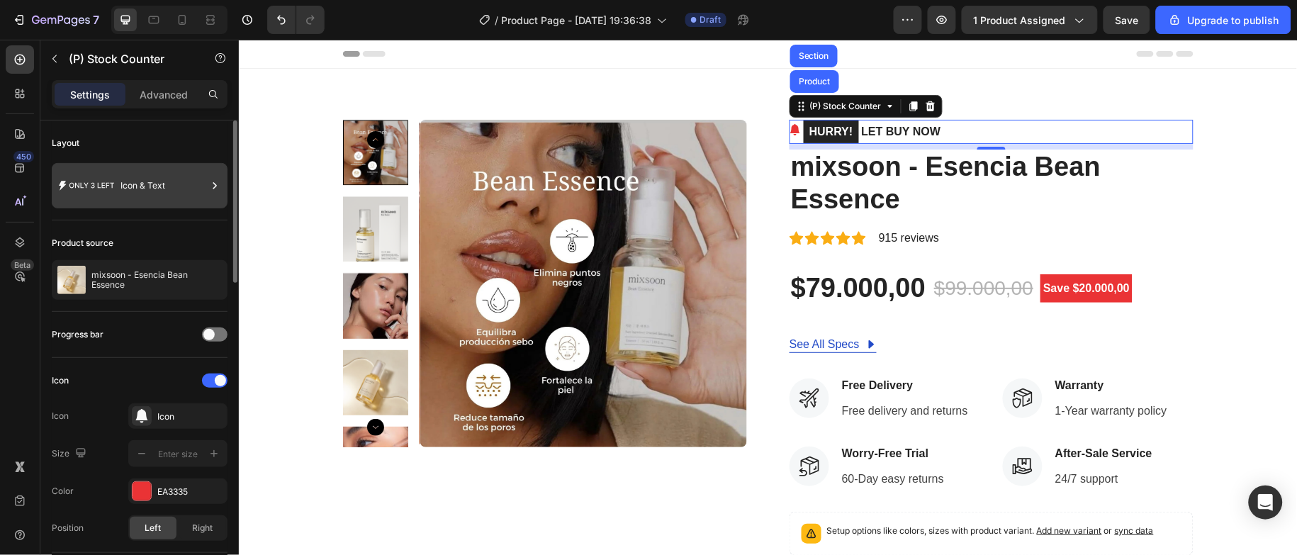
click at [172, 186] on div "Icon & Text" at bounding box center [164, 185] width 86 height 33
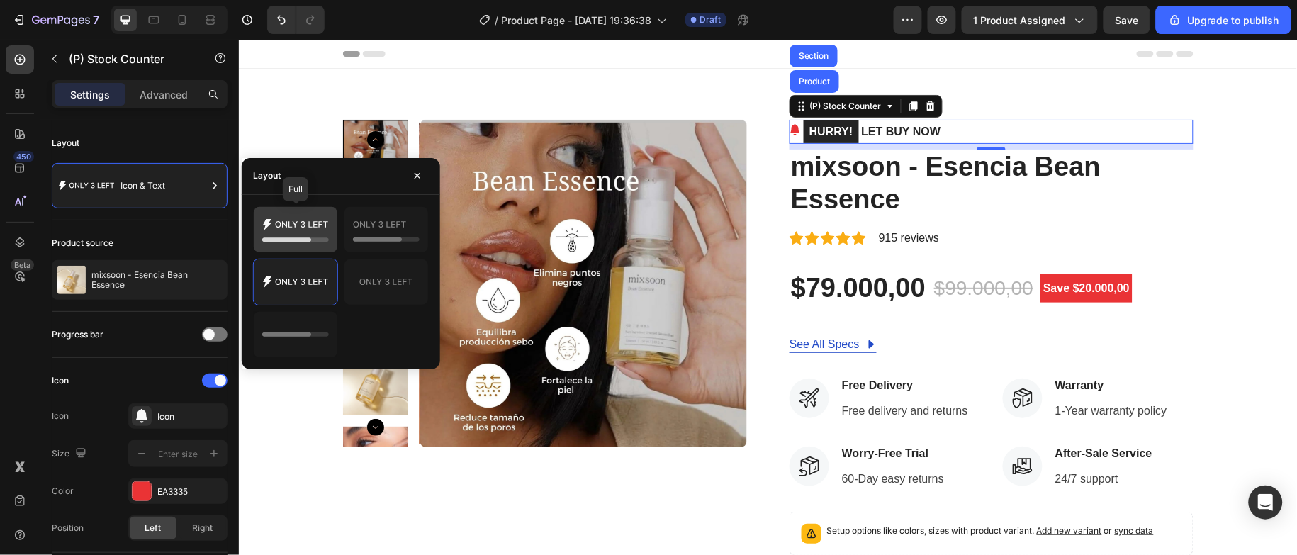
click at [281, 226] on icon at bounding box center [295, 230] width 67 height 28
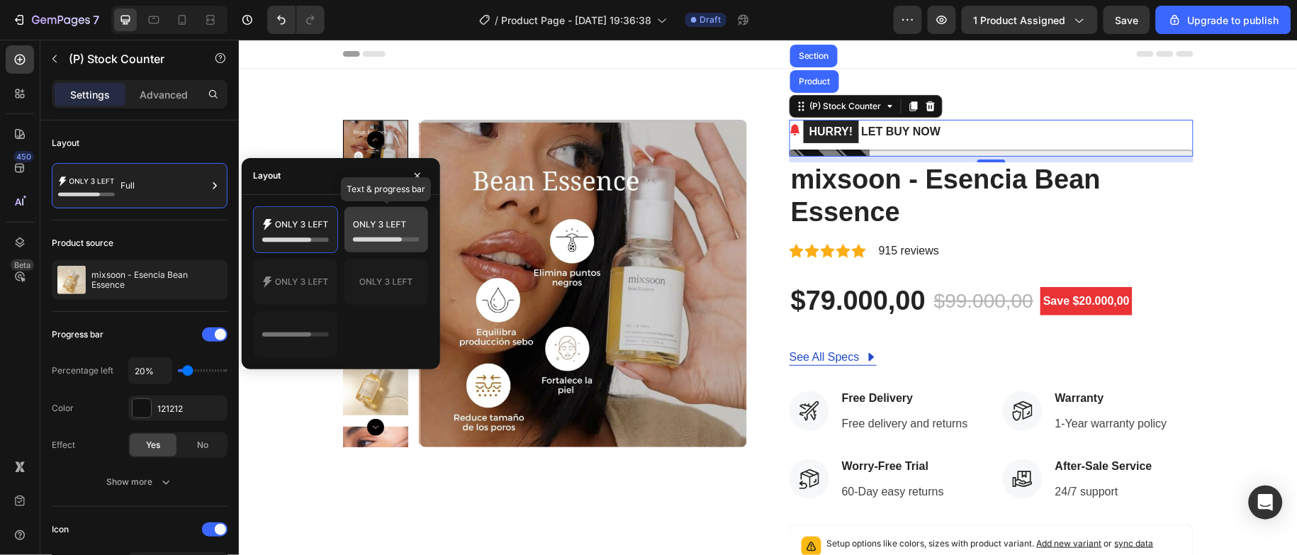
click at [392, 237] on icon at bounding box center [377, 239] width 49 height 4
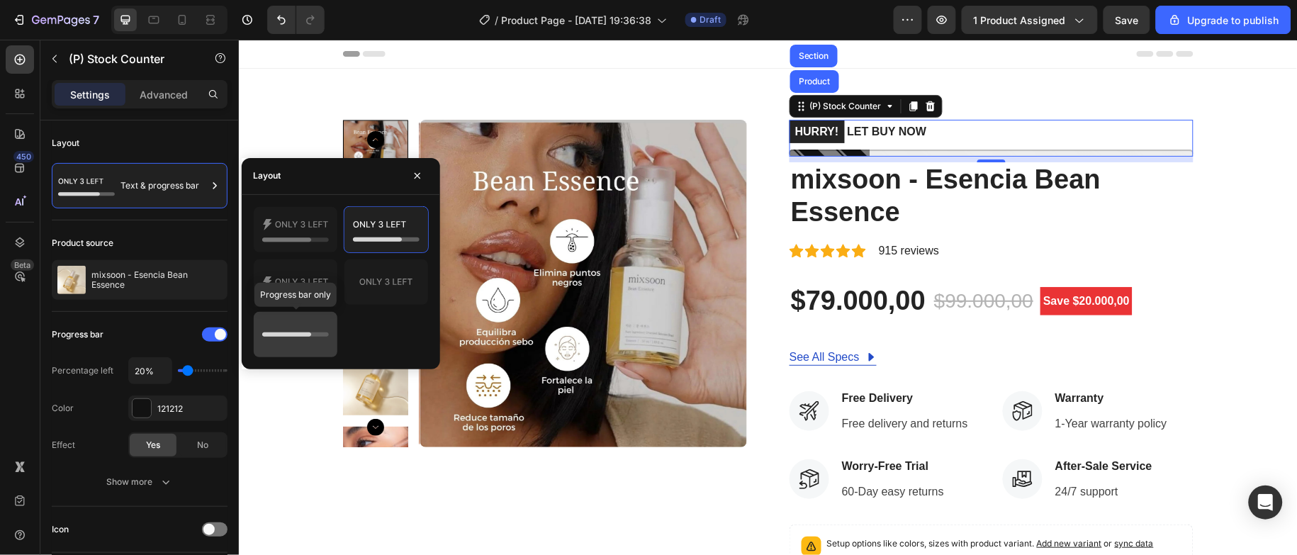
click at [308, 346] on icon at bounding box center [295, 334] width 67 height 28
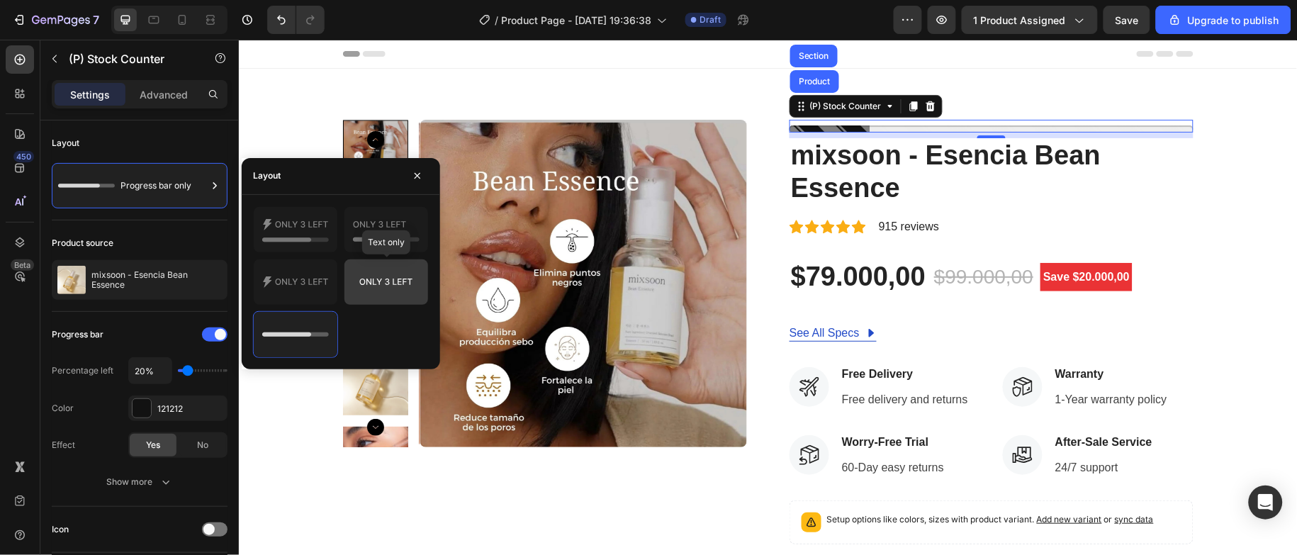
click at [364, 289] on icon at bounding box center [386, 282] width 67 height 28
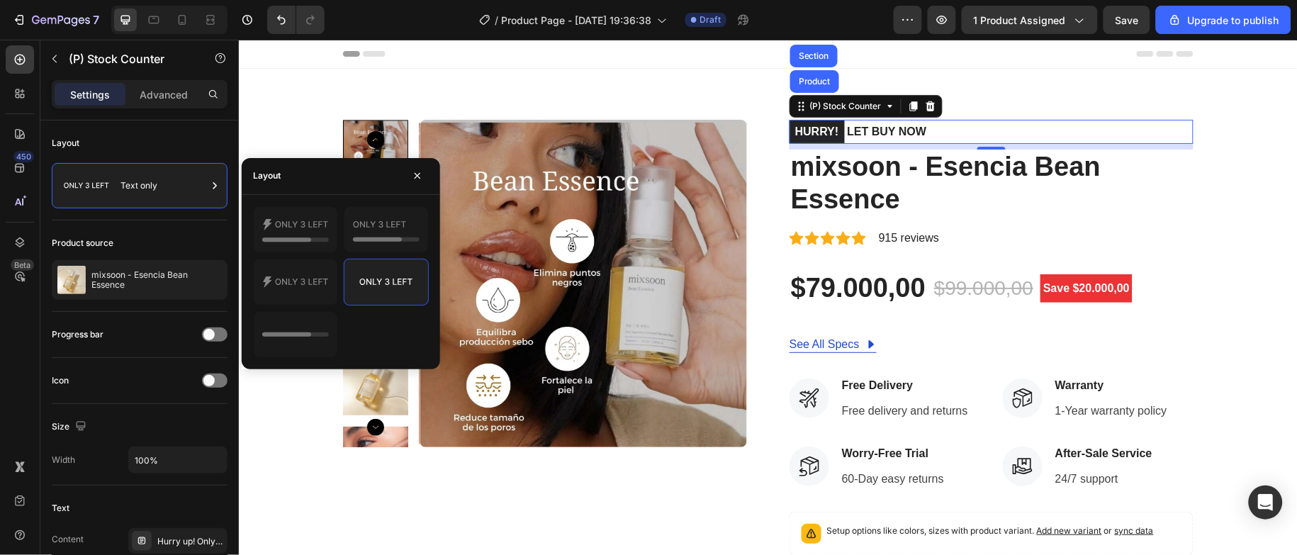
click at [856, 125] on p "HURRY! LET BUY NOW" at bounding box center [857, 131] width 137 height 24
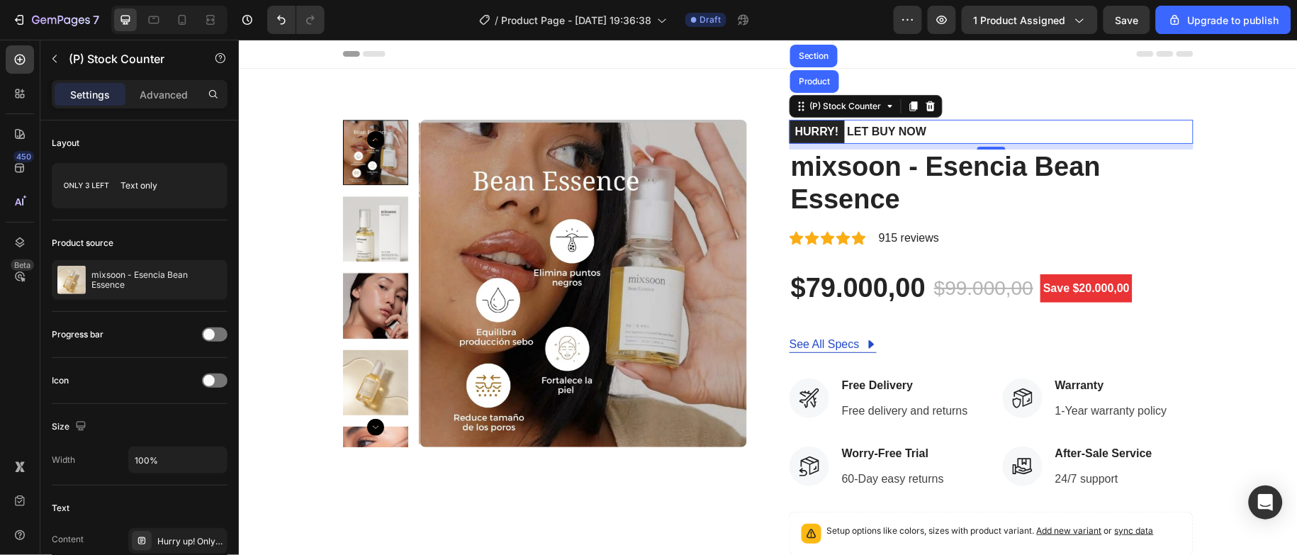
click at [856, 125] on p "HURRY! LET BUY NOW" at bounding box center [857, 131] width 137 height 24
click at [822, 133] on mark "HURRY!" at bounding box center [816, 131] width 55 height 23
click at [856, 110] on div "(P) Stock Counter" at bounding box center [845, 105] width 77 height 13
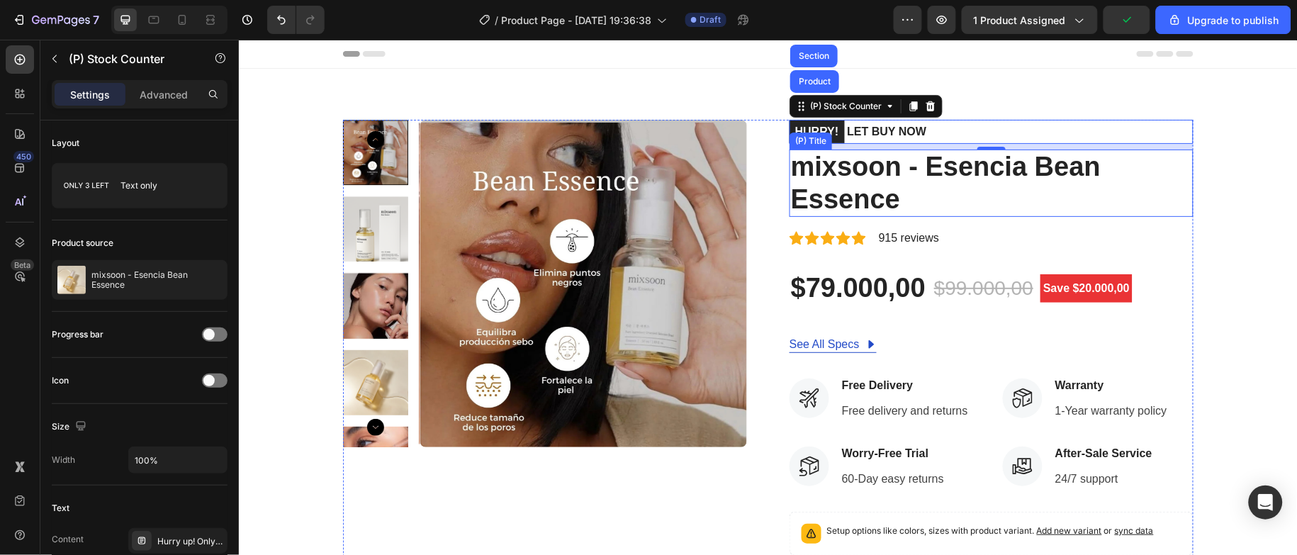
click at [812, 132] on div "(P) Title" at bounding box center [810, 140] width 43 height 17
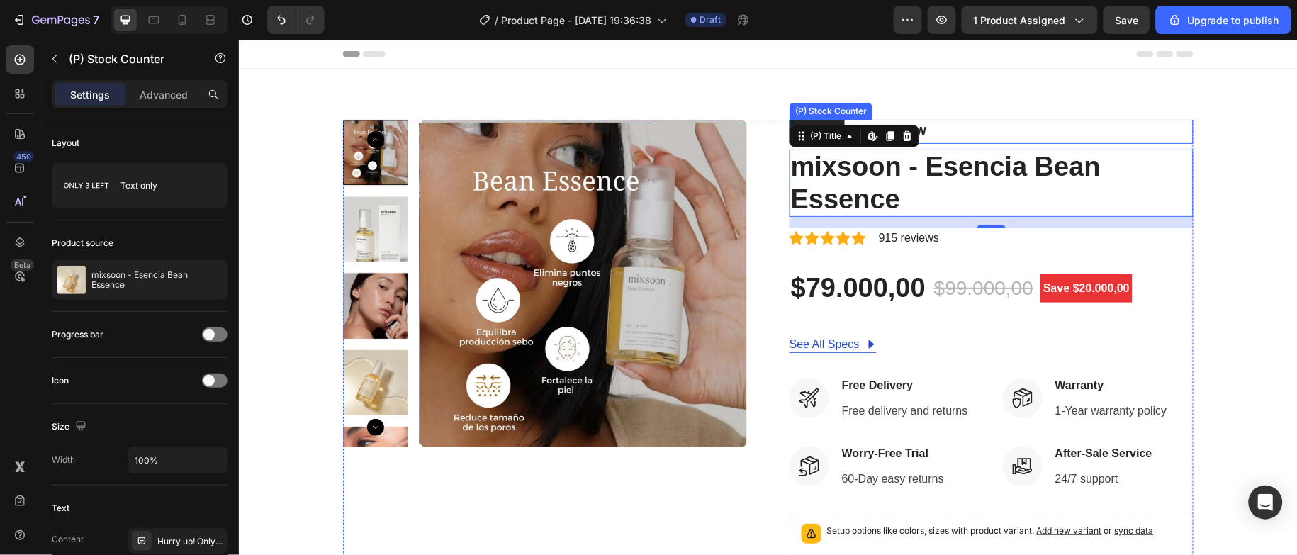
click at [977, 124] on div "HURRY! LET BUY NOW" at bounding box center [991, 131] width 404 height 24
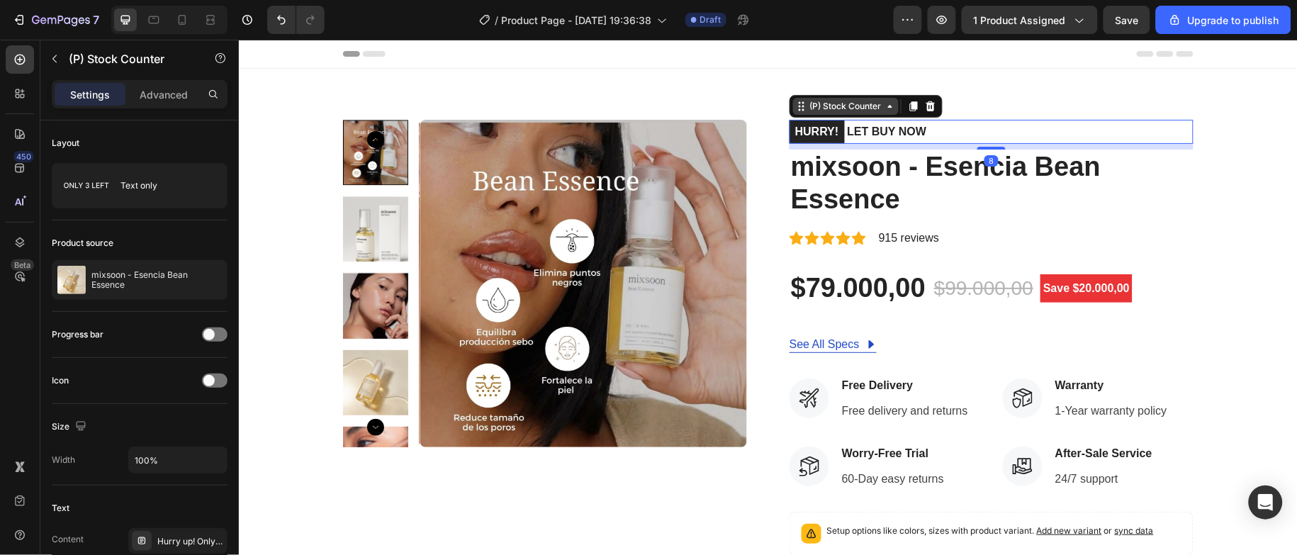
click at [815, 101] on div "(P) Stock Counter" at bounding box center [845, 105] width 77 height 13
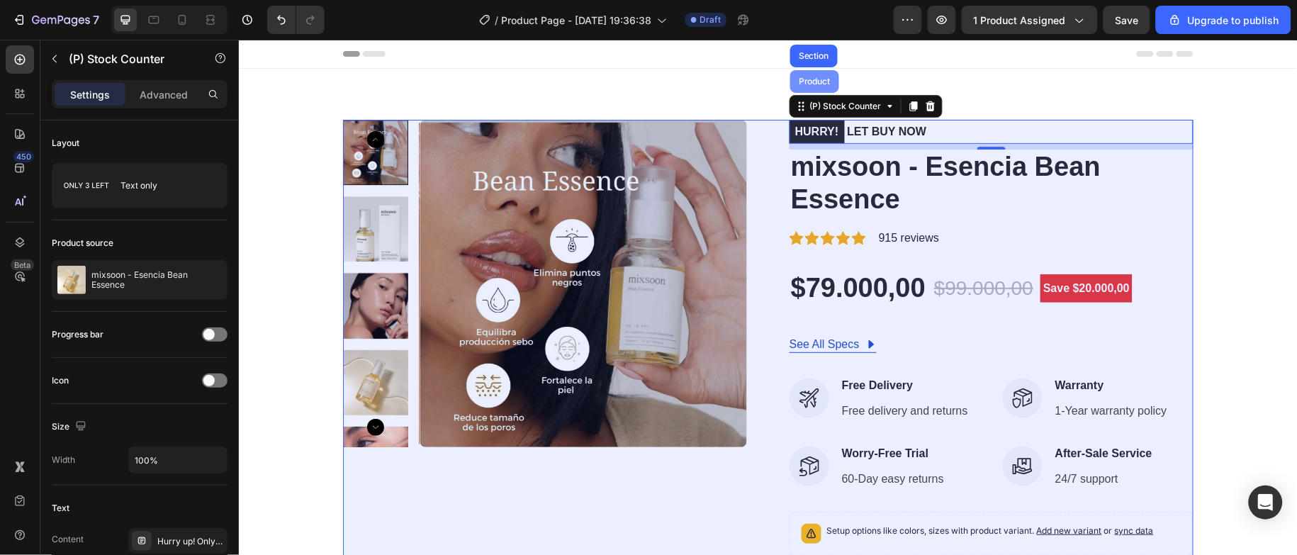
click at [812, 88] on div "Product" at bounding box center [814, 80] width 49 height 23
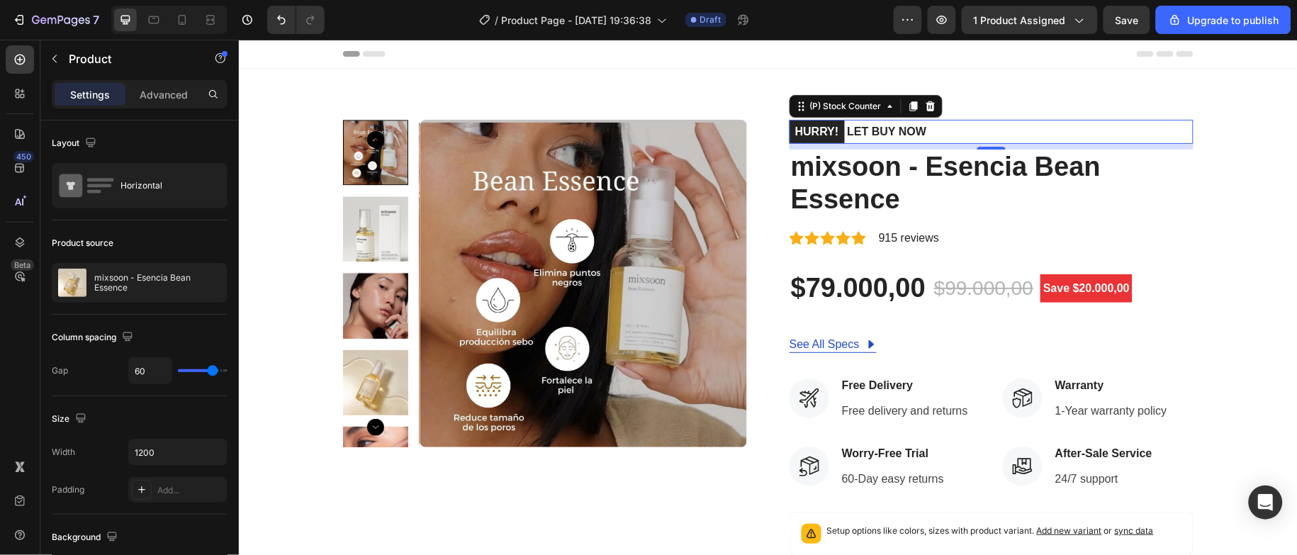
click at [828, 133] on mark "HURRY!" at bounding box center [816, 131] width 55 height 23
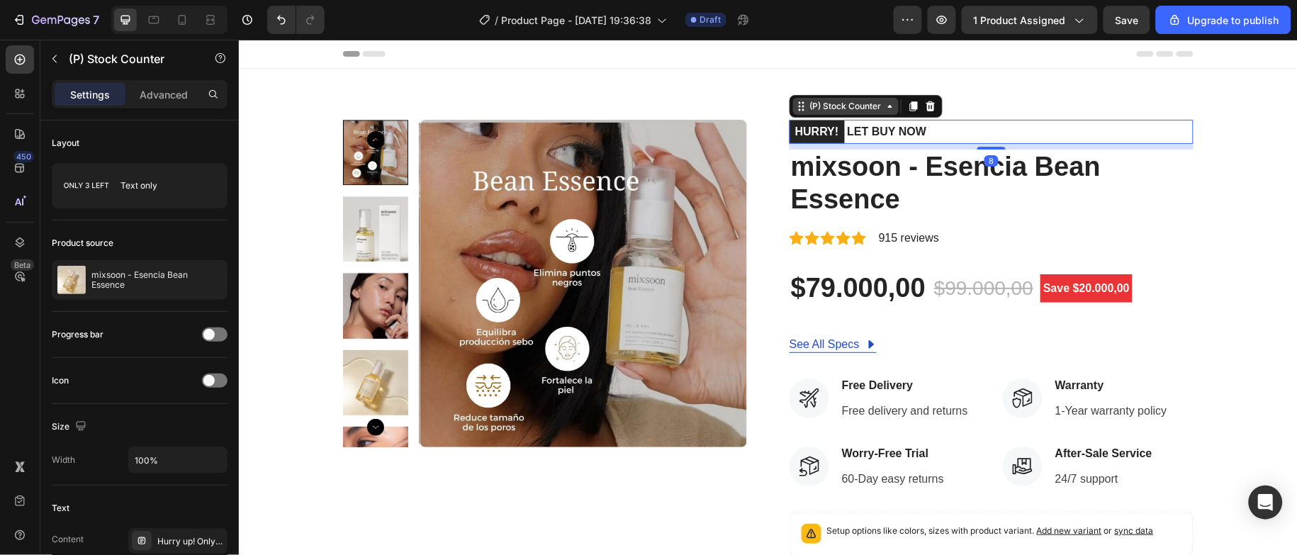
click at [828, 103] on div "(P) Stock Counter" at bounding box center [845, 105] width 77 height 13
click at [842, 125] on p "HURRY! LET BUY NOW" at bounding box center [857, 131] width 137 height 24
click at [834, 111] on div "(P) Stock Counter" at bounding box center [845, 105] width 77 height 13
click at [834, 110] on div "(P) Stock Counter" at bounding box center [845, 105] width 77 height 13
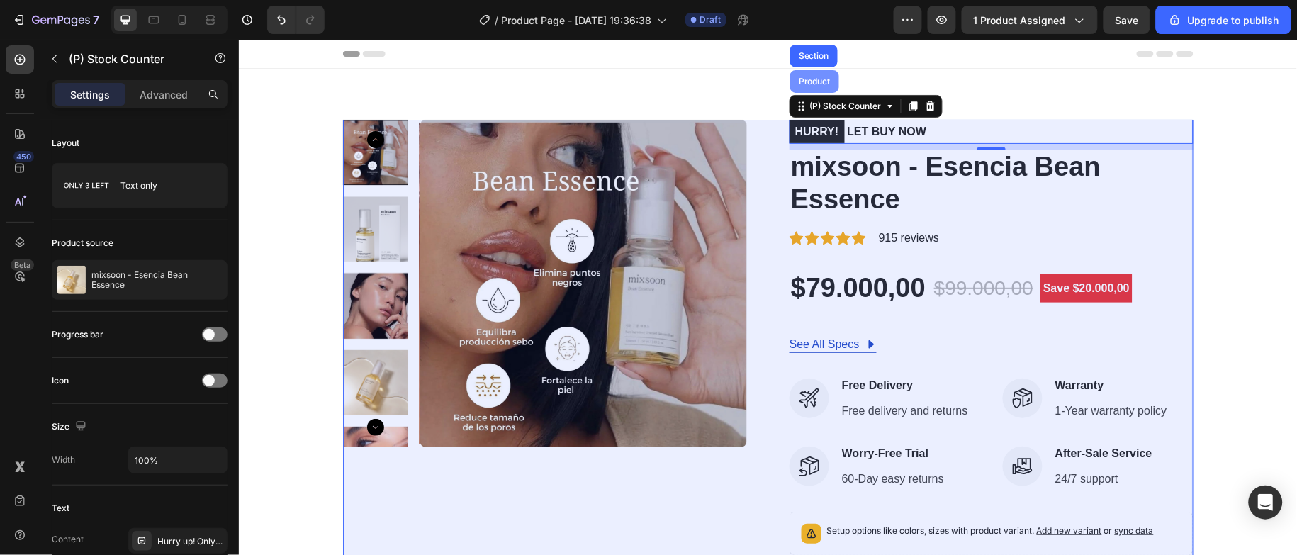
click at [808, 77] on div "Product" at bounding box center [814, 81] width 38 height 9
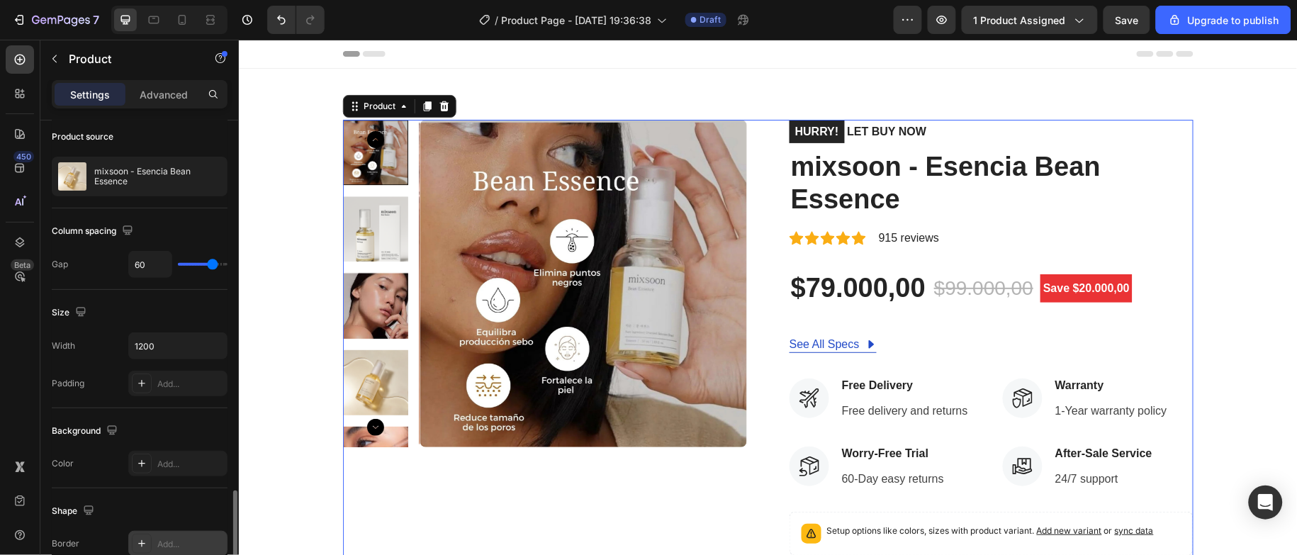
scroll to position [425, 0]
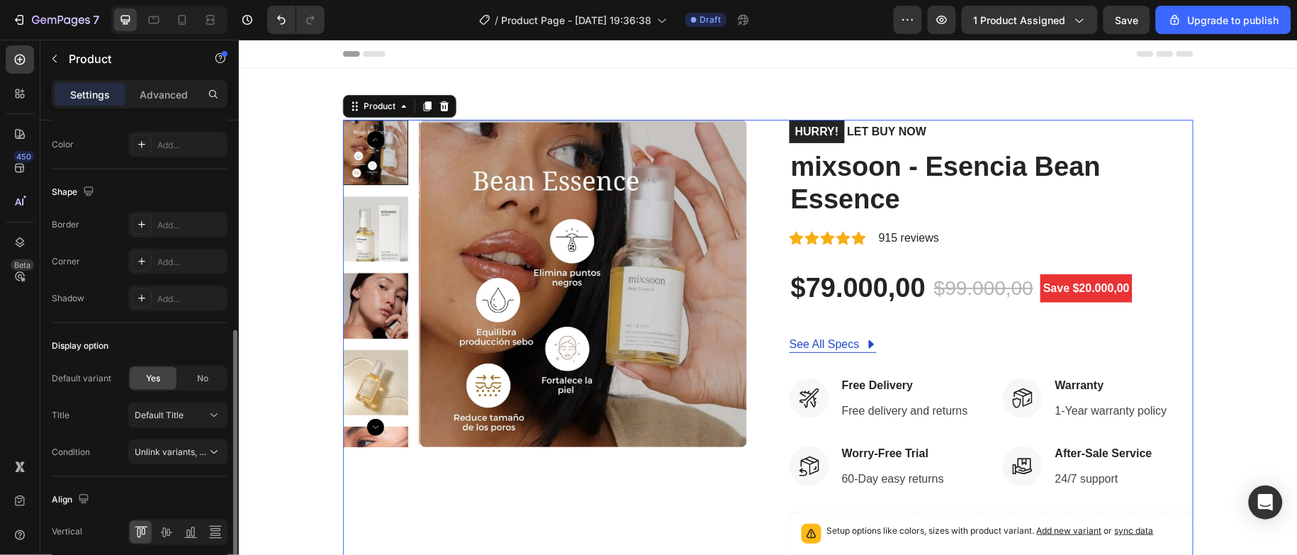
click at [695, 496] on div "Product Images" at bounding box center [544, 443] width 404 height 649
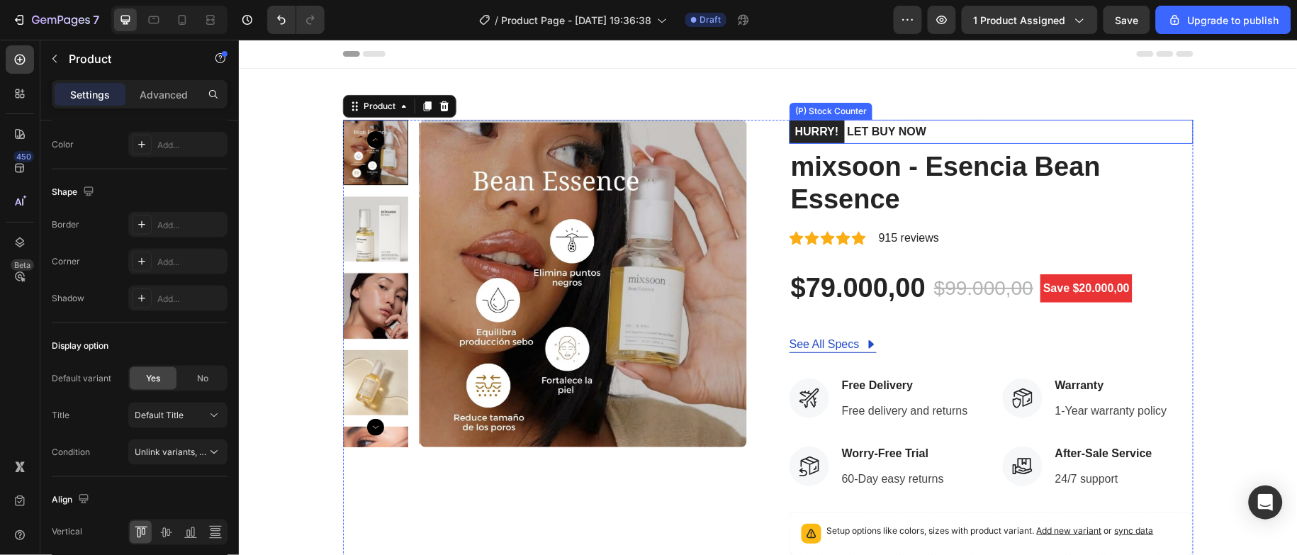
click at [882, 139] on p "HURRY! LET BUY NOW" at bounding box center [857, 131] width 137 height 24
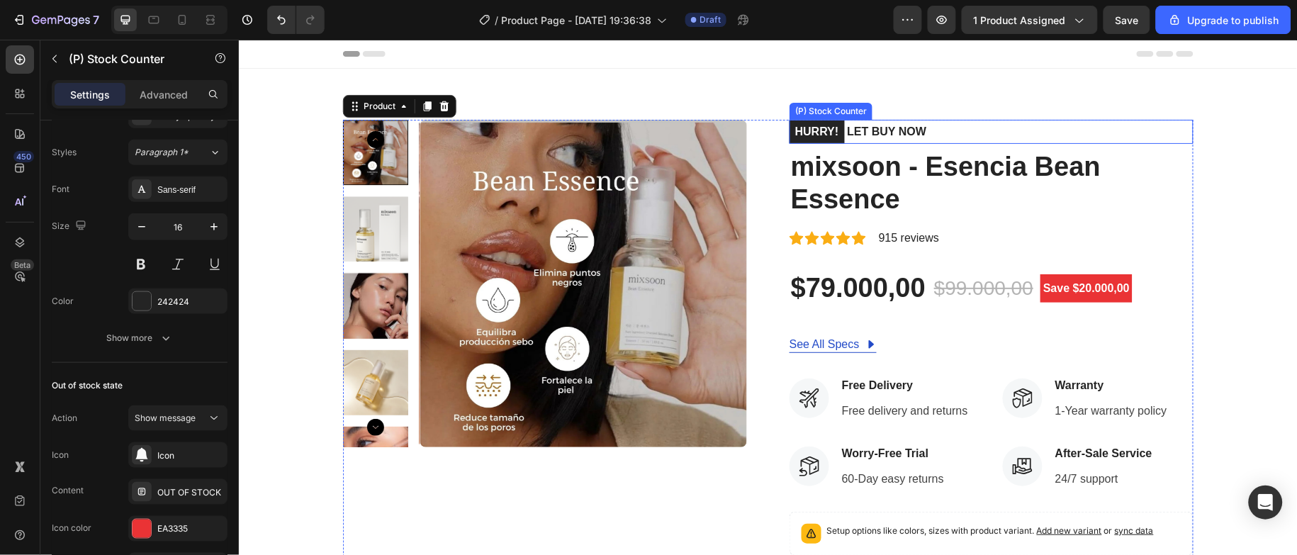
scroll to position [0, 0]
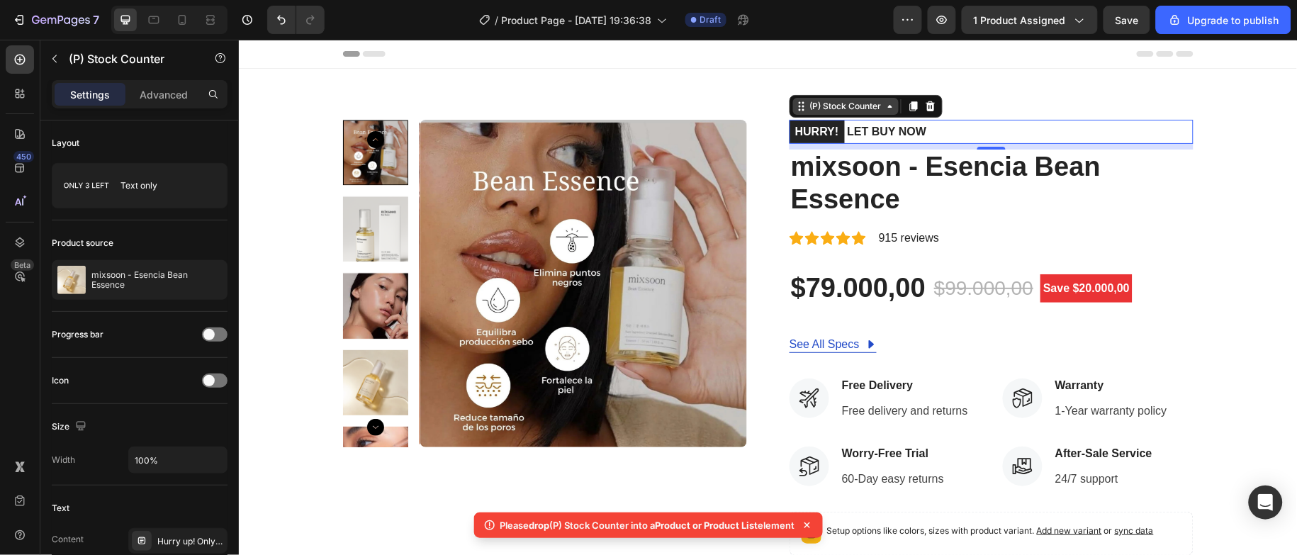
click at [840, 101] on div "(P) Stock Counter" at bounding box center [845, 105] width 77 height 13
click at [927, 130] on div "HURRY! LET BUY NOW" at bounding box center [991, 131] width 404 height 24
click at [943, 136] on div "HURRY! LET BUY NOW" at bounding box center [991, 131] width 404 height 24
click at [856, 98] on div "(P) Stock Counter" at bounding box center [846, 105] width 106 height 17
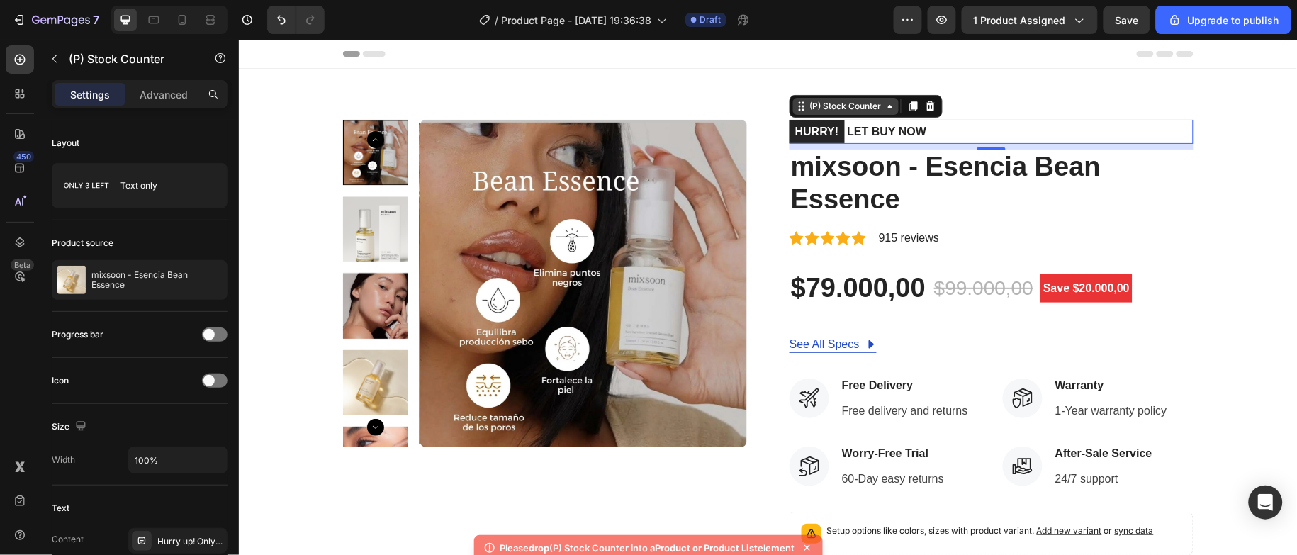
click at [846, 113] on div "(P) Stock Counter" at bounding box center [846, 105] width 106 height 17
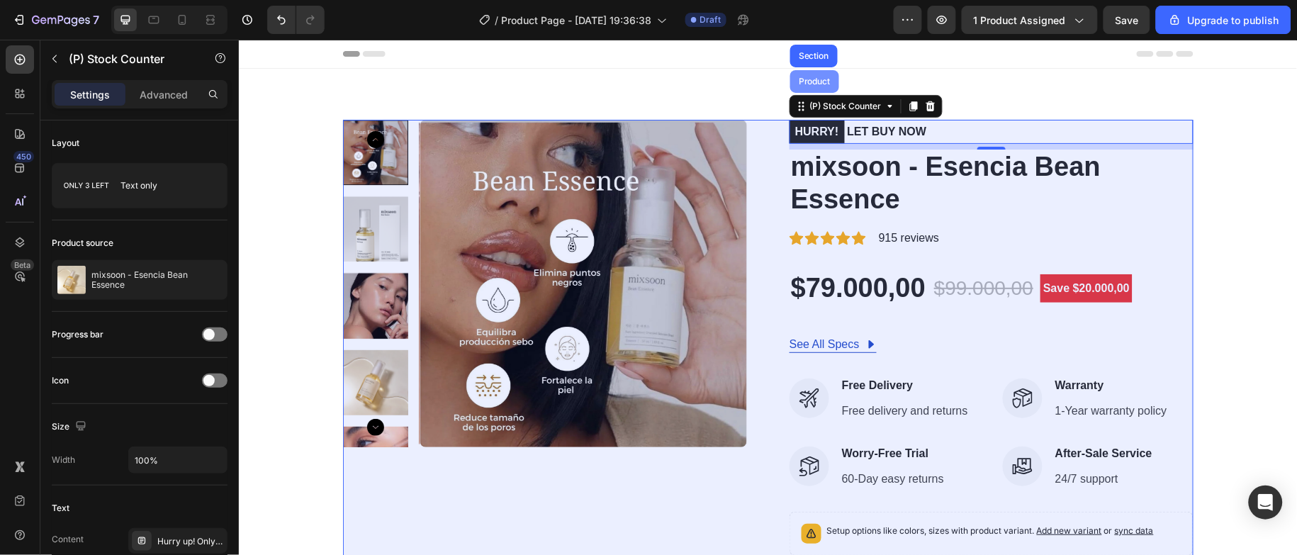
click at [810, 80] on div "Product" at bounding box center [814, 81] width 38 height 9
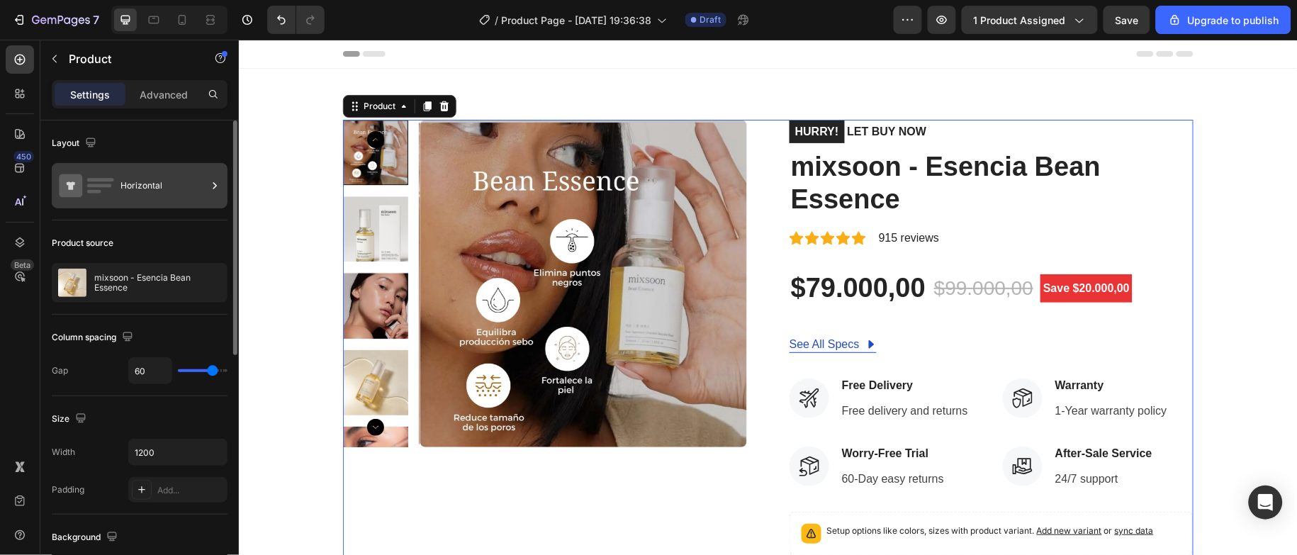
click at [160, 195] on div "Horizontal" at bounding box center [164, 185] width 86 height 33
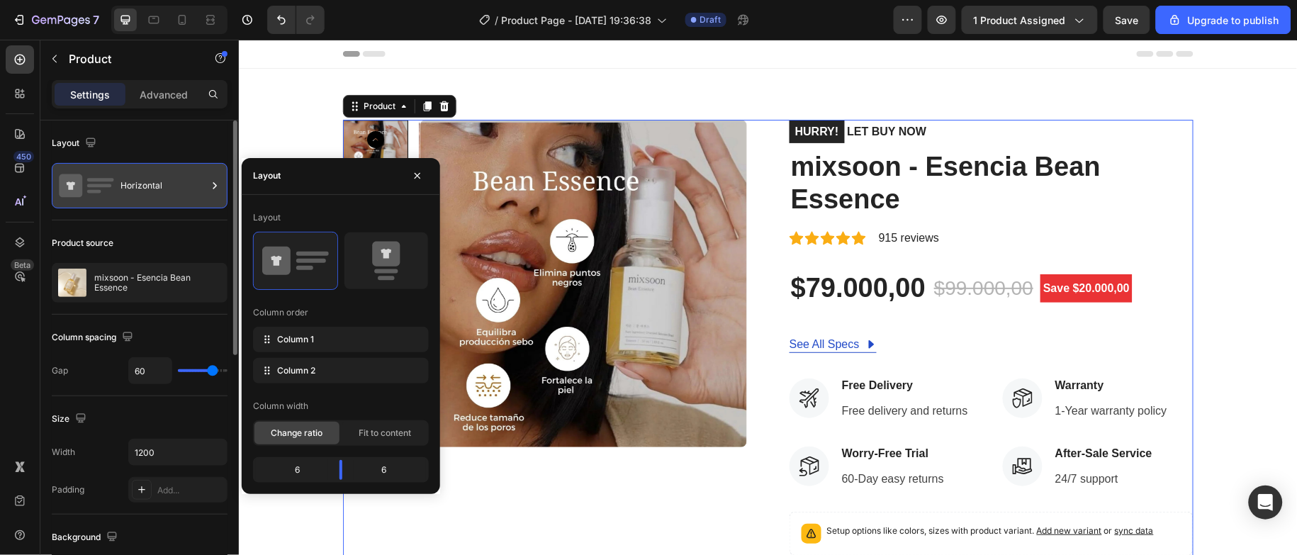
click at [160, 195] on div "Horizontal" at bounding box center [164, 185] width 86 height 33
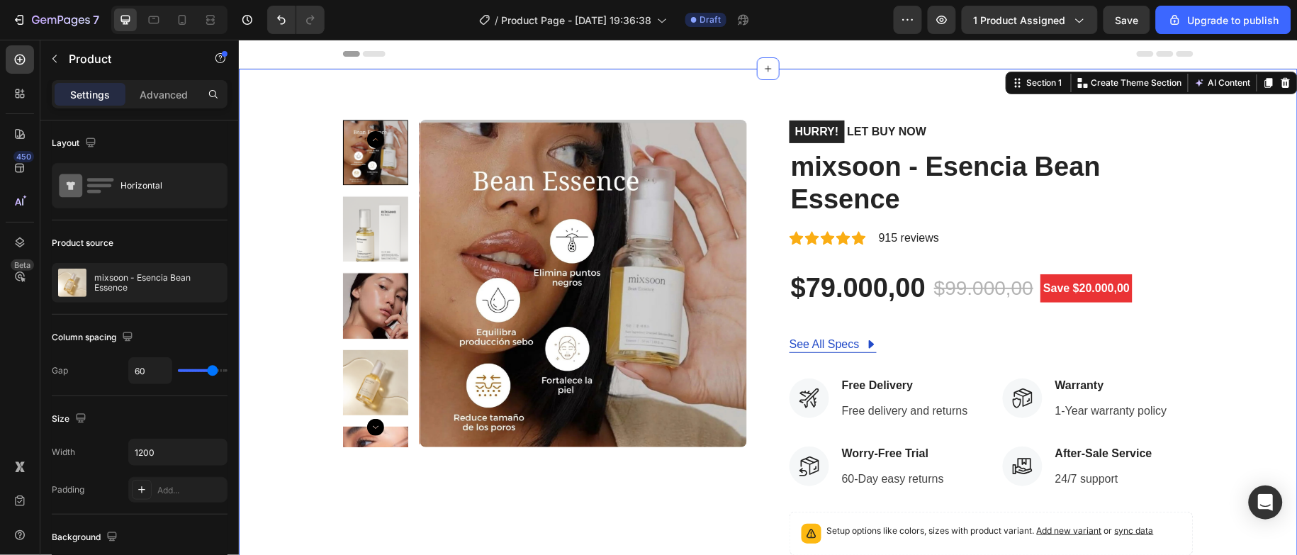
click at [558, 78] on div "Product Images HURRY! LET BUY NOW (P) Stock Counter mixsoon - Esencia Bean Esse…" at bounding box center [767, 443] width 1059 height 751
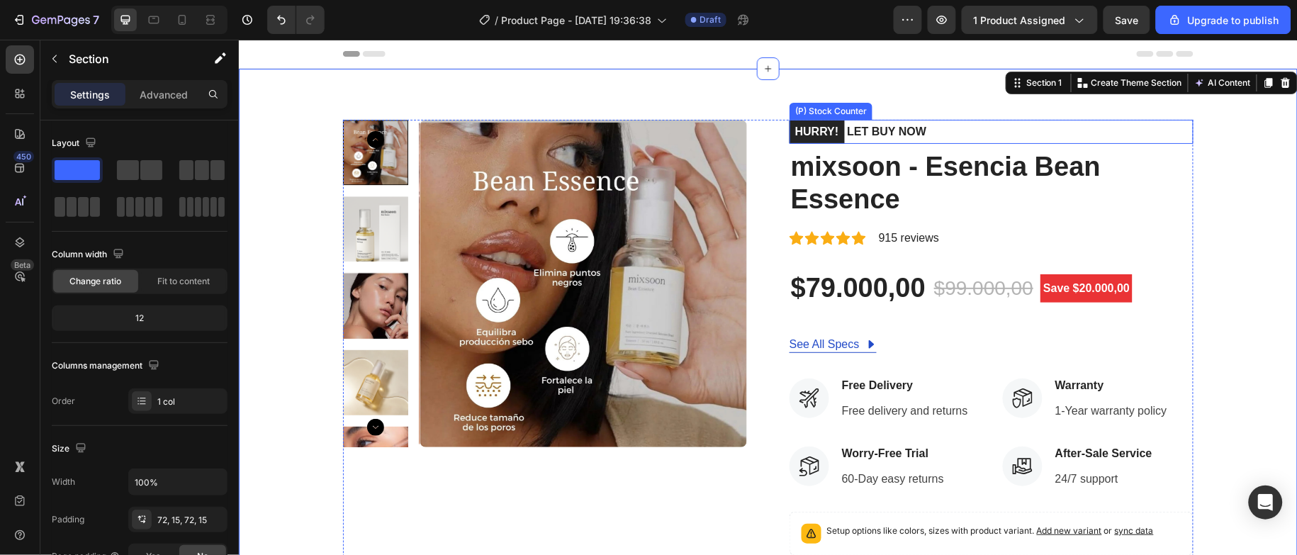
click at [837, 133] on p "HURRY! LET BUY NOW" at bounding box center [857, 131] width 137 height 24
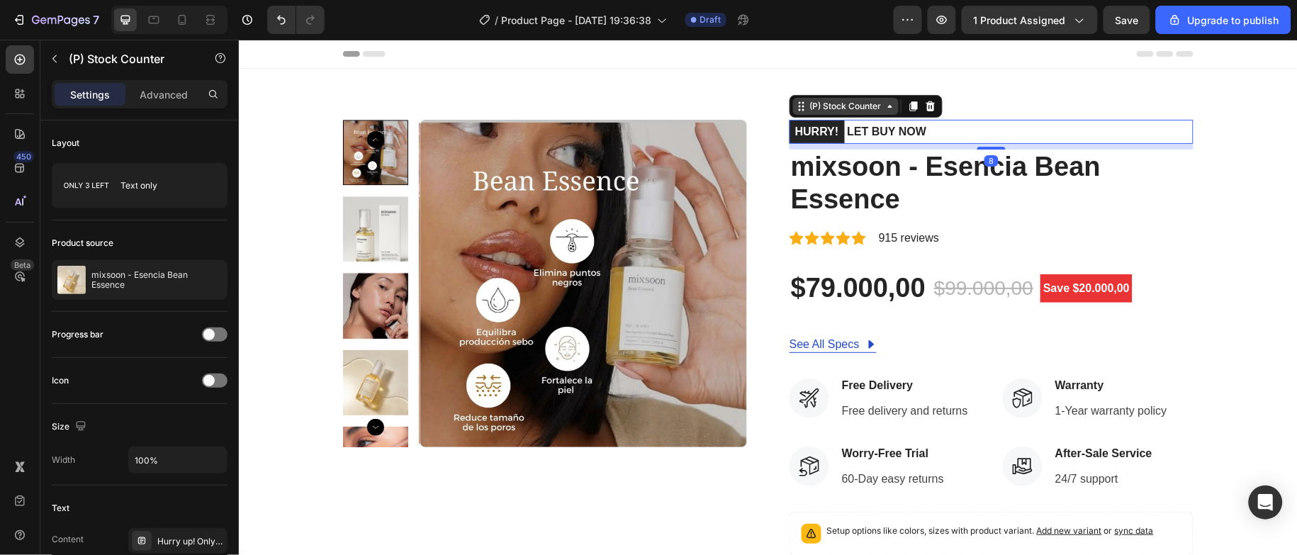
click at [820, 111] on div "(P) Stock Counter" at bounding box center [845, 105] width 77 height 13
click at [889, 108] on div "(P) Stock Counter" at bounding box center [846, 105] width 106 height 17
click at [847, 111] on div "(P) Stock Counter" at bounding box center [845, 105] width 77 height 13
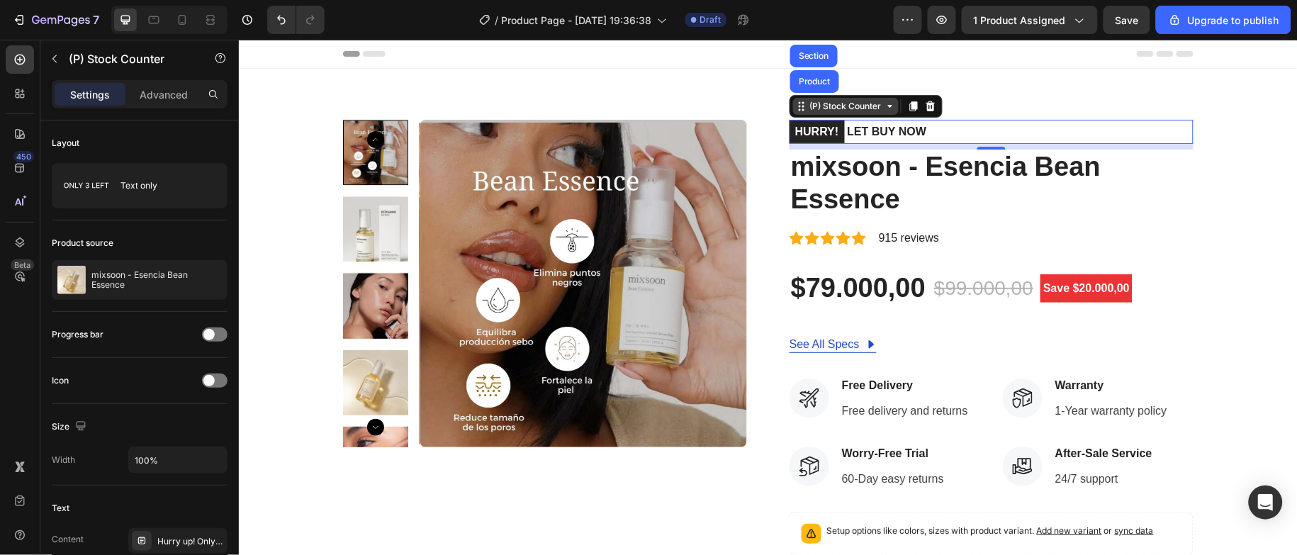
click at [846, 113] on div "(P) Stock Counter" at bounding box center [846, 105] width 106 height 17
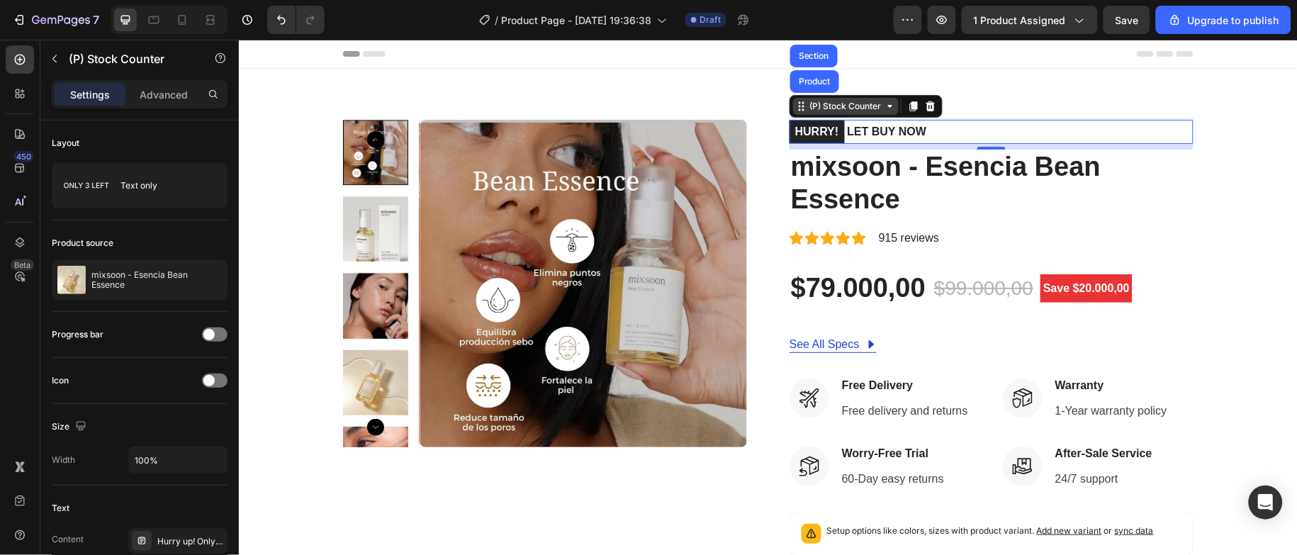
click at [846, 113] on div "(P) Stock Counter" at bounding box center [846, 105] width 106 height 17
click at [208, 378] on span at bounding box center [208, 380] width 11 height 11
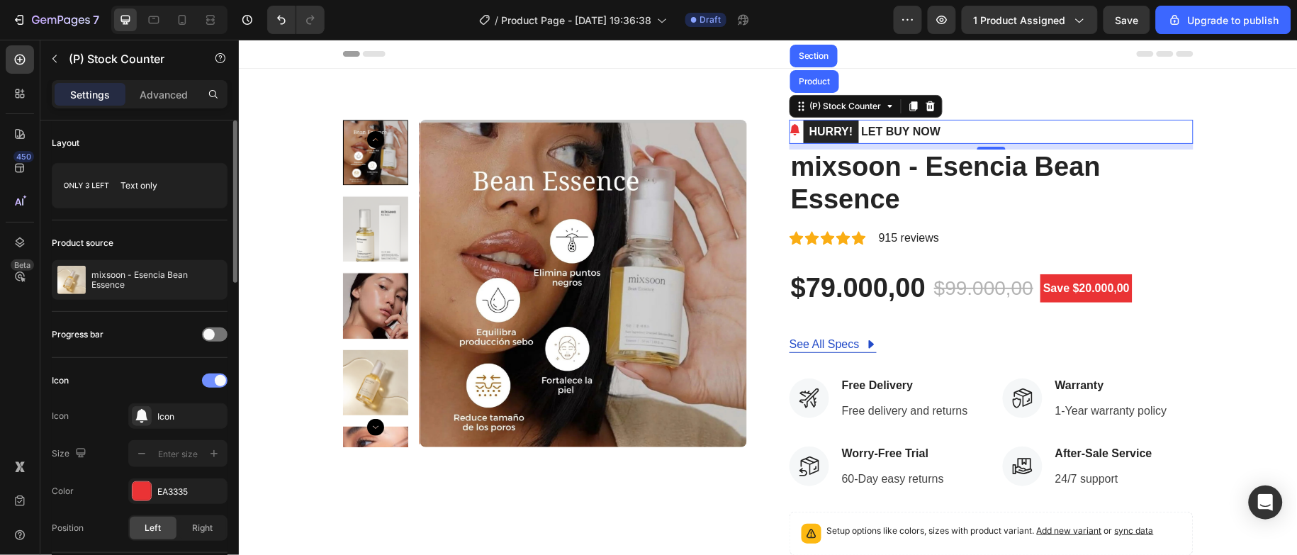
click at [216, 379] on span at bounding box center [220, 380] width 11 height 11
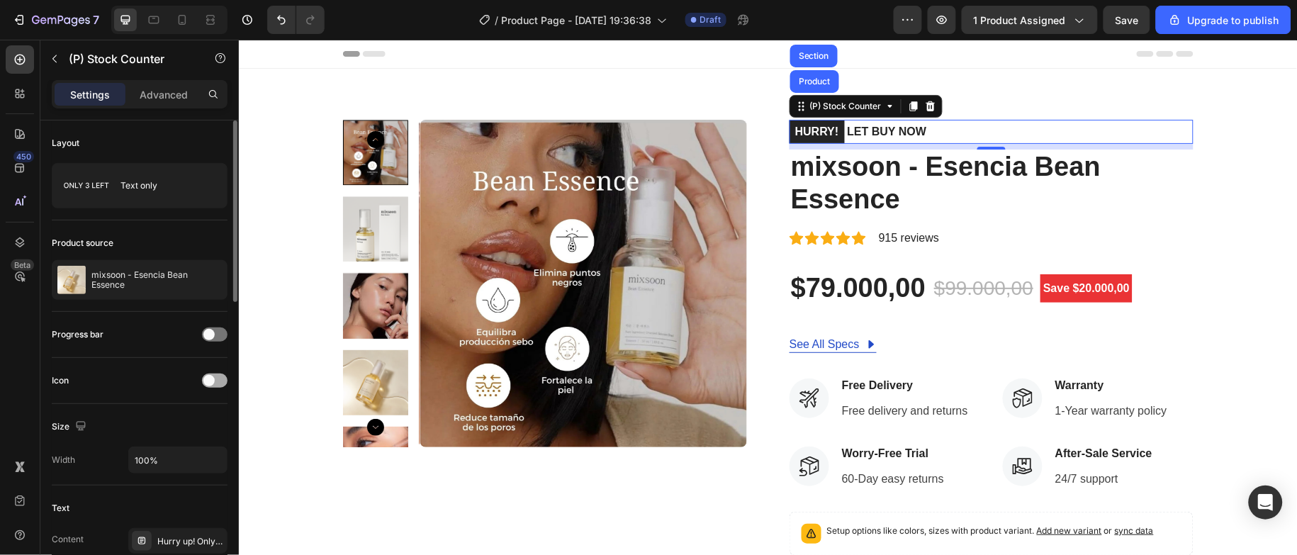
click at [216, 379] on div at bounding box center [215, 381] width 26 height 14
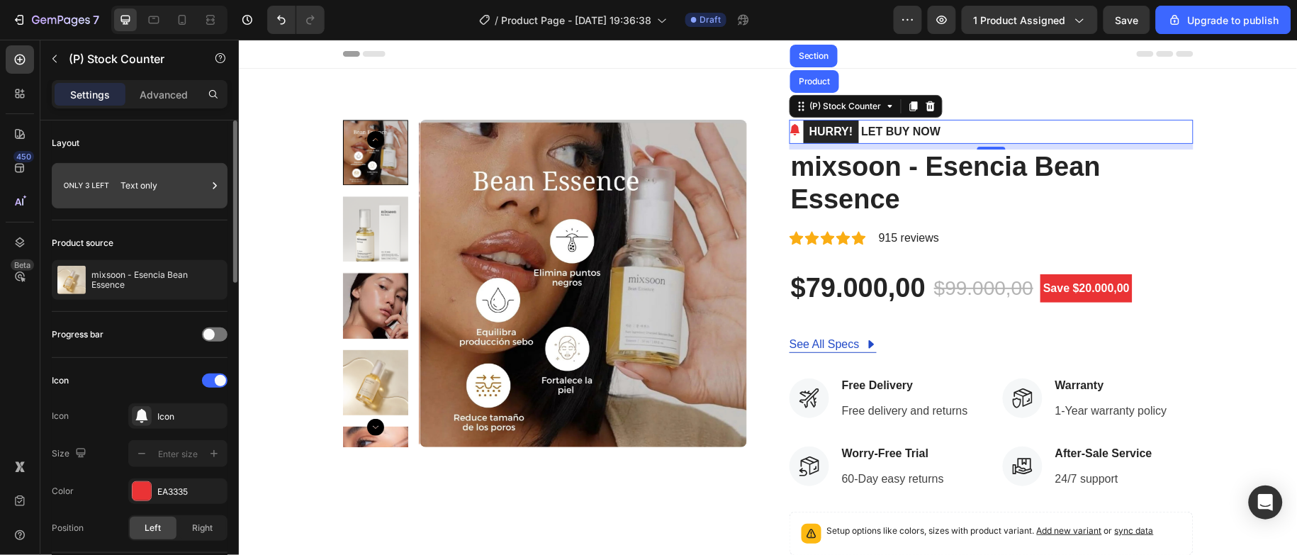
click at [179, 182] on div "Text only" at bounding box center [164, 185] width 86 height 33
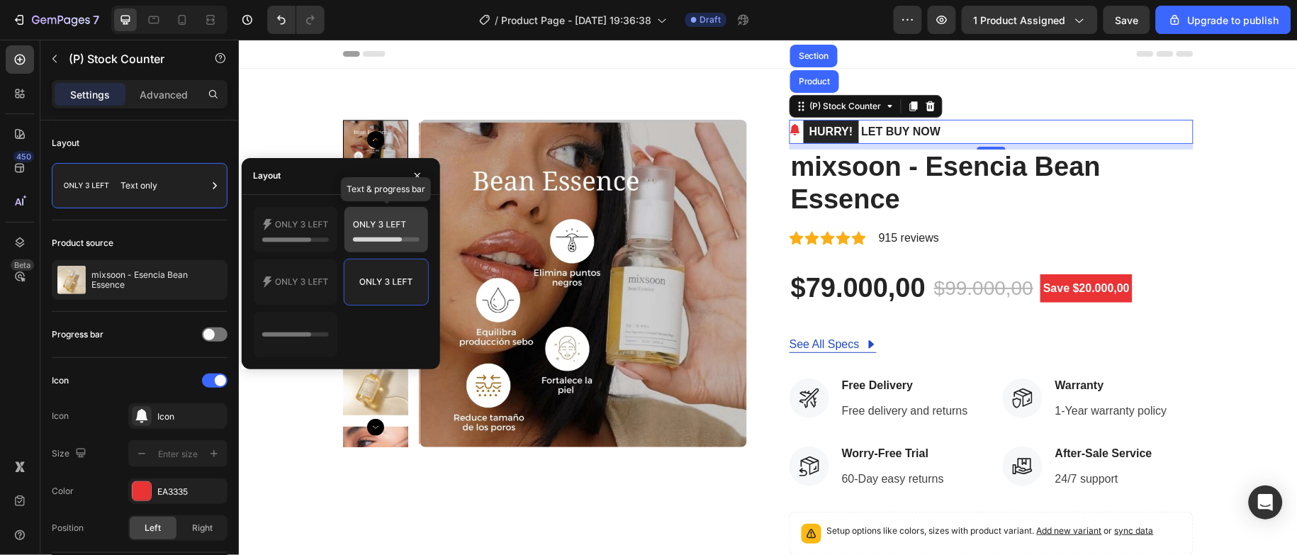
click at [370, 237] on icon at bounding box center [377, 239] width 49 height 4
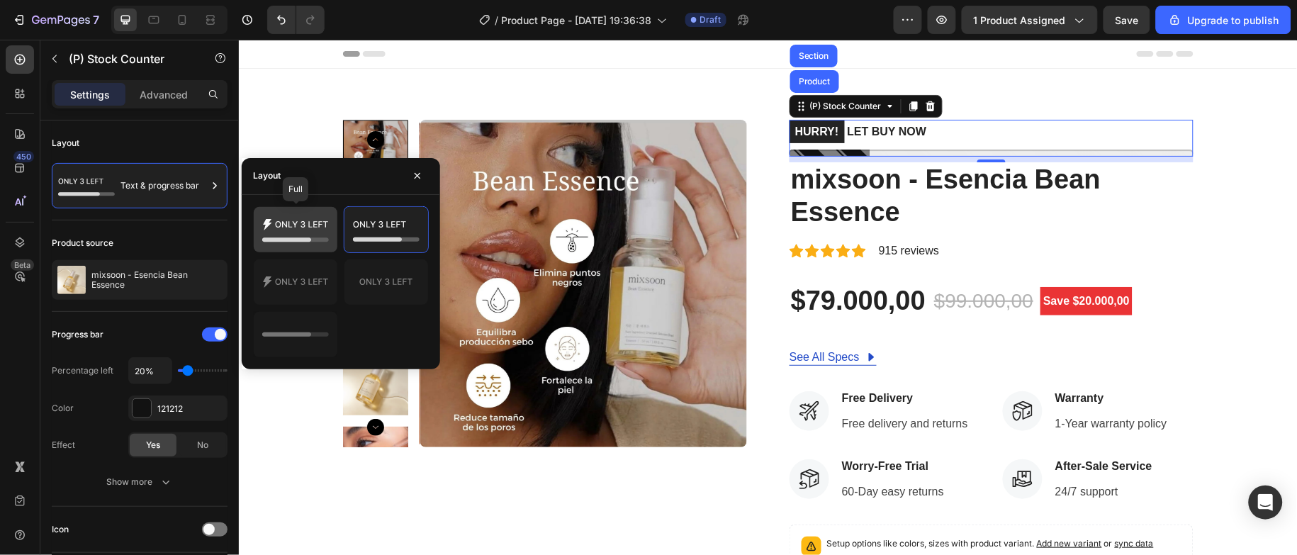
click at [309, 237] on icon at bounding box center [295, 230] width 67 height 28
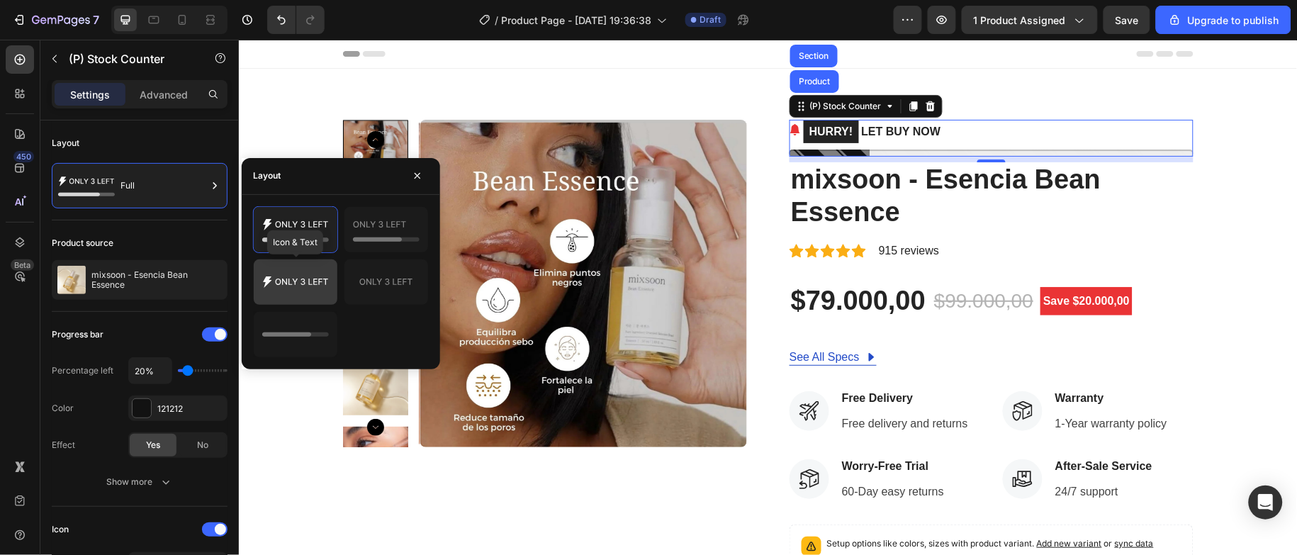
click at [309, 276] on icon at bounding box center [295, 282] width 67 height 28
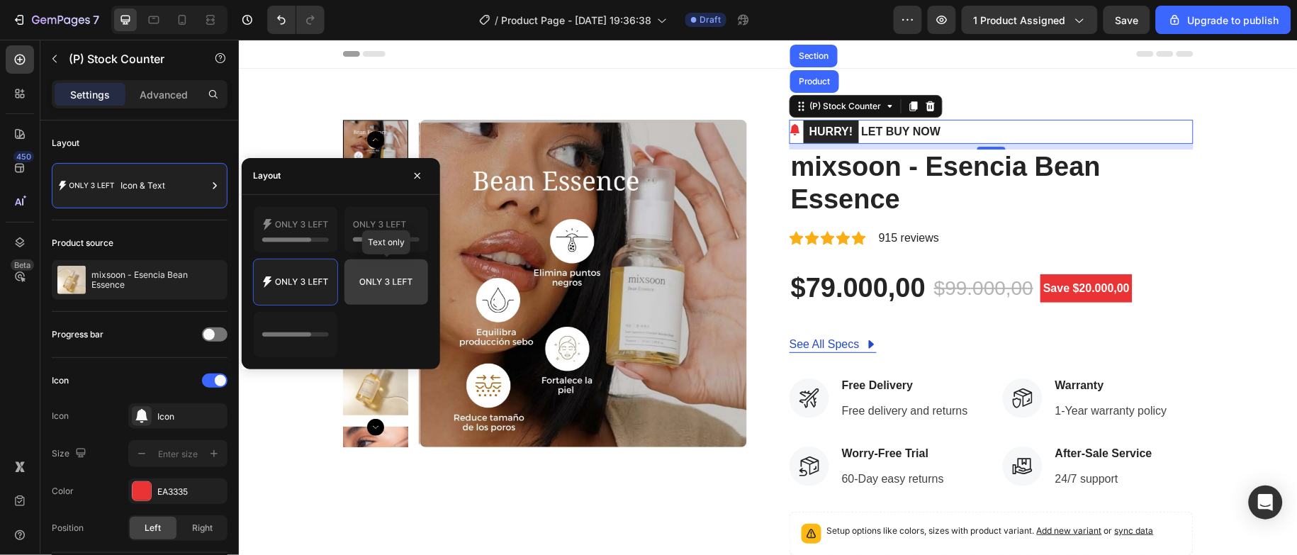
click at [353, 277] on icon at bounding box center [386, 282] width 67 height 28
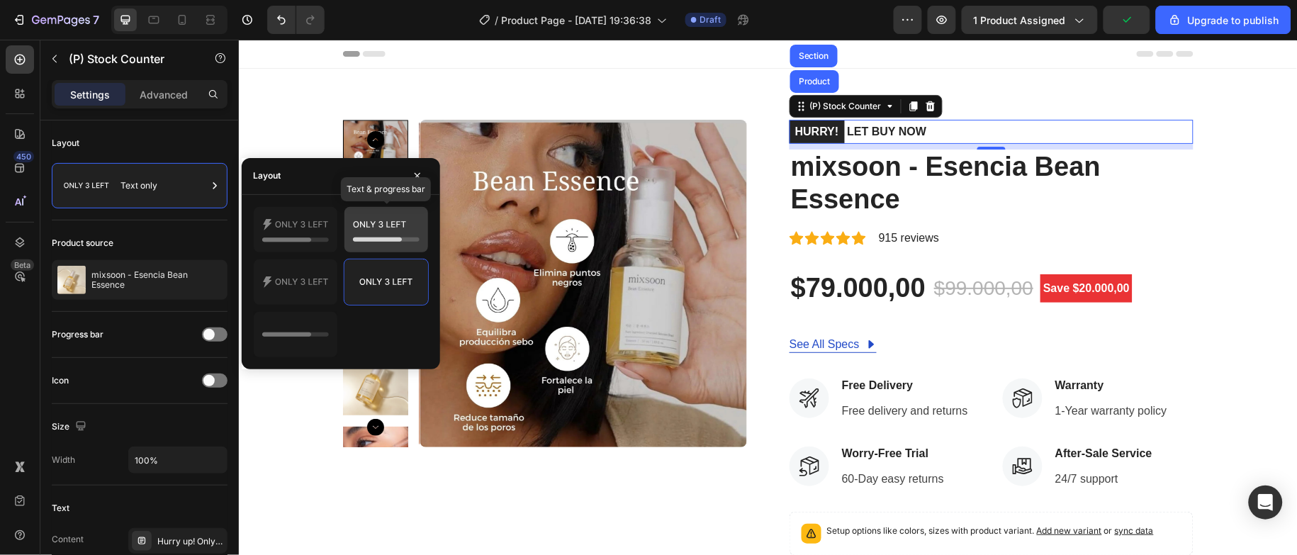
click at [345, 232] on div at bounding box center [387, 229] width 84 height 45
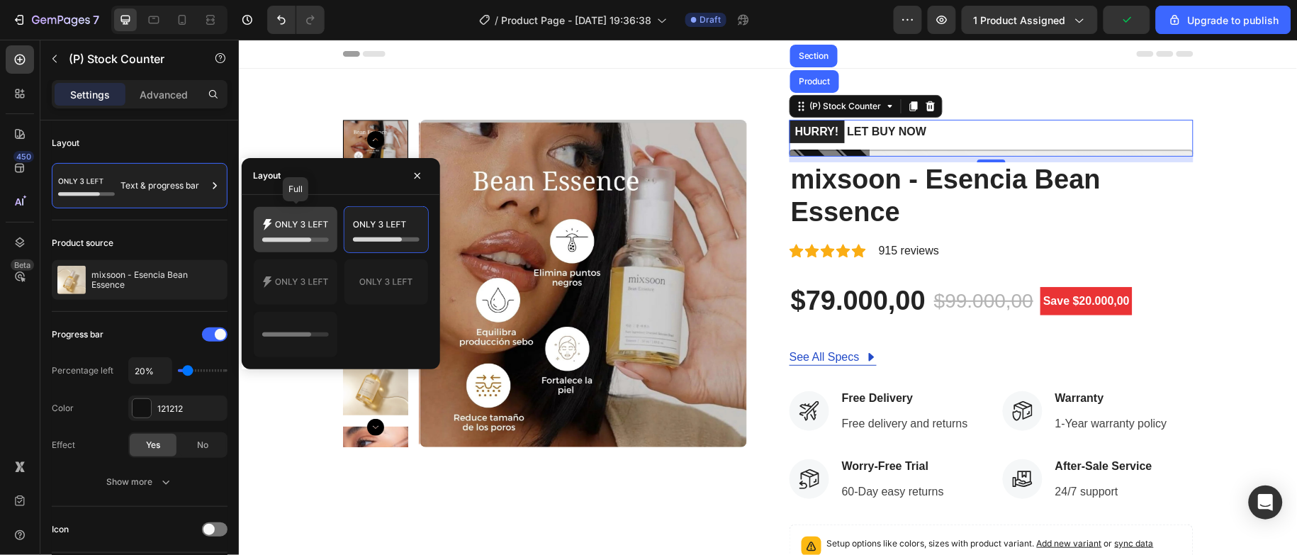
click at [331, 244] on div at bounding box center [296, 229] width 84 height 45
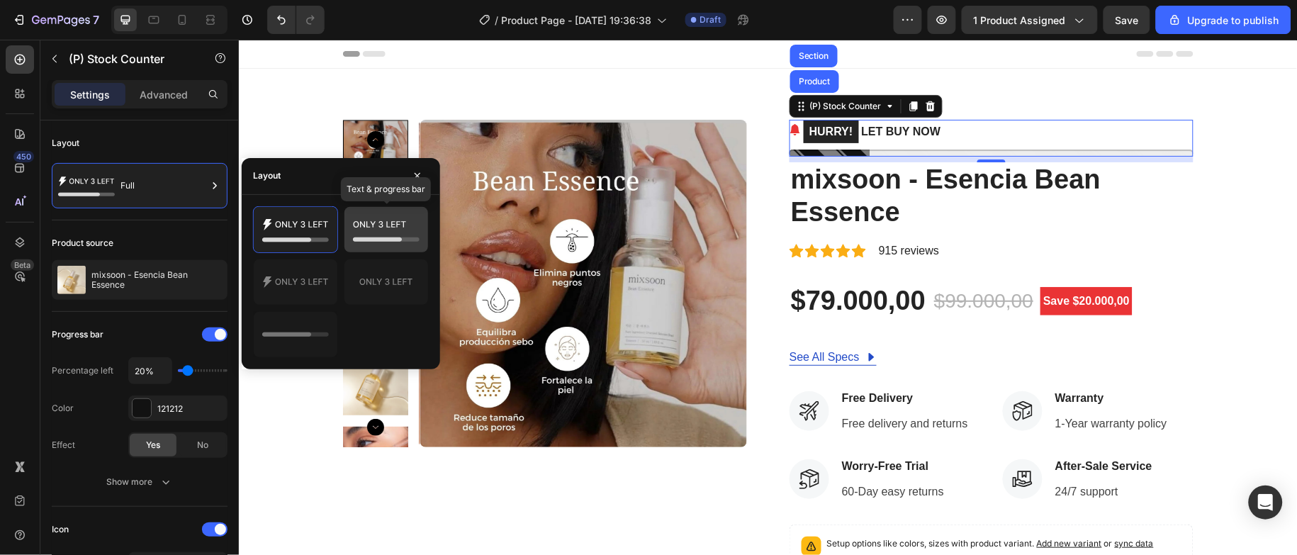
click at [384, 237] on icon at bounding box center [377, 239] width 49 height 4
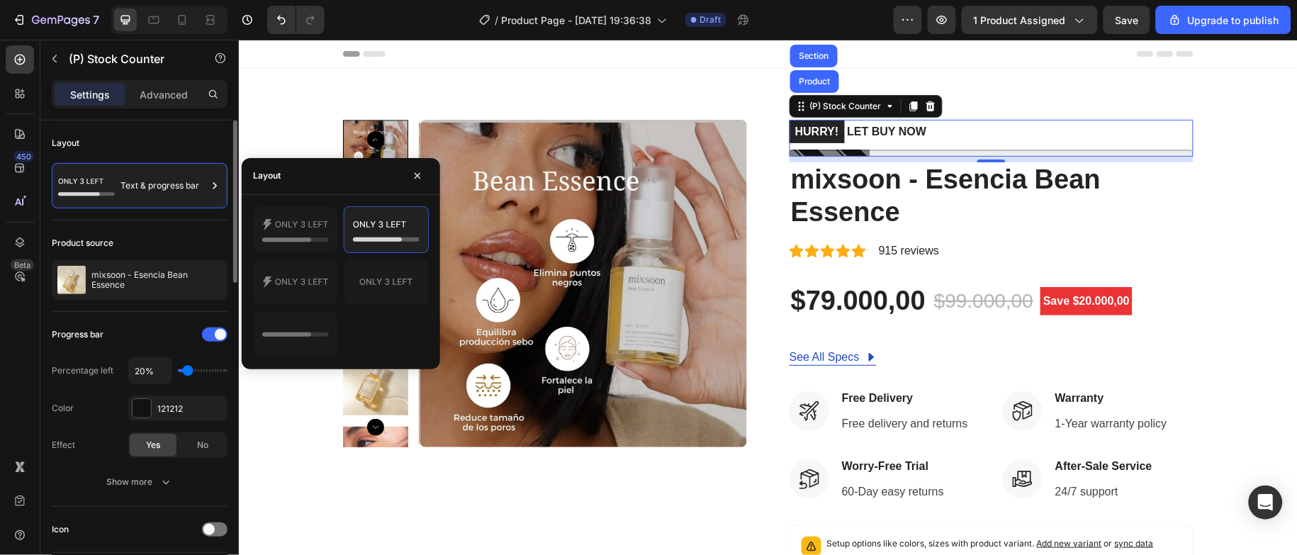
scroll to position [319, 0]
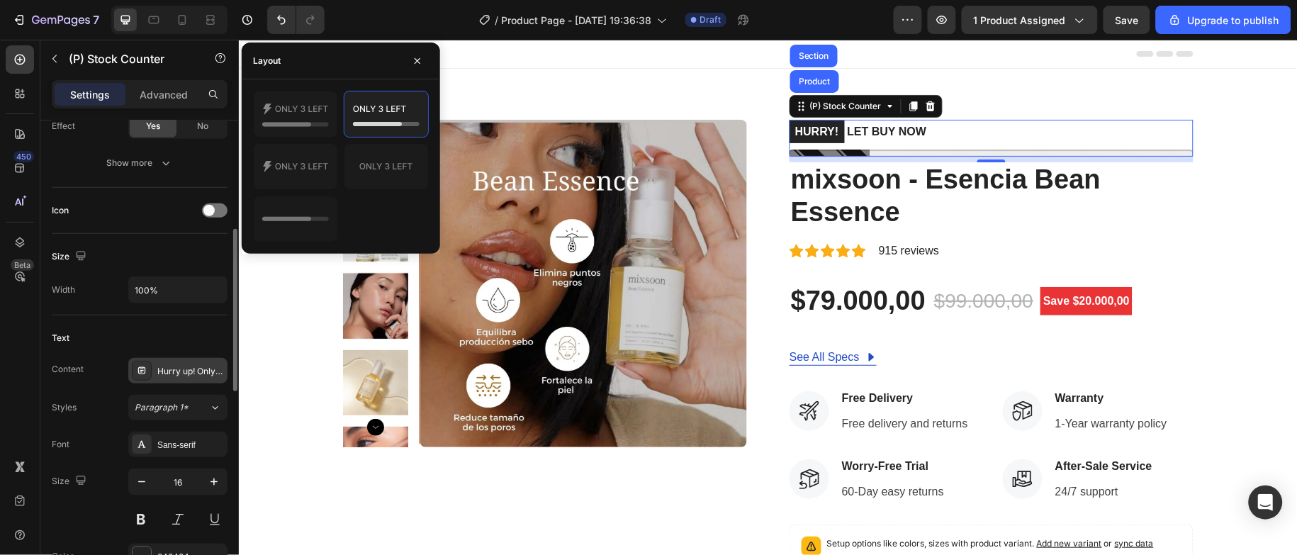
click at [186, 367] on div "Hurry up! Only %number% left in stock" at bounding box center [190, 371] width 67 height 13
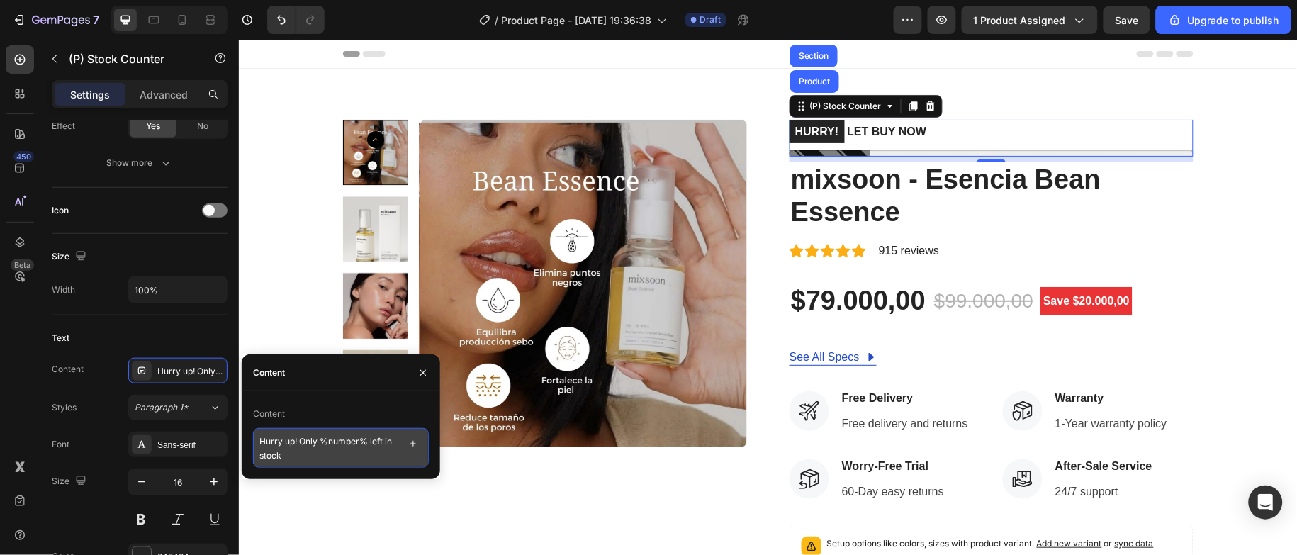
click at [289, 441] on textarea "Hurry up! Only %number% left in stock" at bounding box center [341, 448] width 176 height 40
drag, startPoint x: 294, startPoint y: 445, endPoint x: 259, endPoint y: 442, distance: 34.8
click at [259, 442] on textarea "Hurry up! Only %number% left in stock" at bounding box center [341, 448] width 176 height 40
click at [351, 440] on textarea "No te quedes sin el tui! Only %number% left in stock" at bounding box center [341, 448] width 176 height 40
click at [384, 442] on textarea "No te quedes sin el tuyo! Only %number% left in stock" at bounding box center [341, 448] width 176 height 40
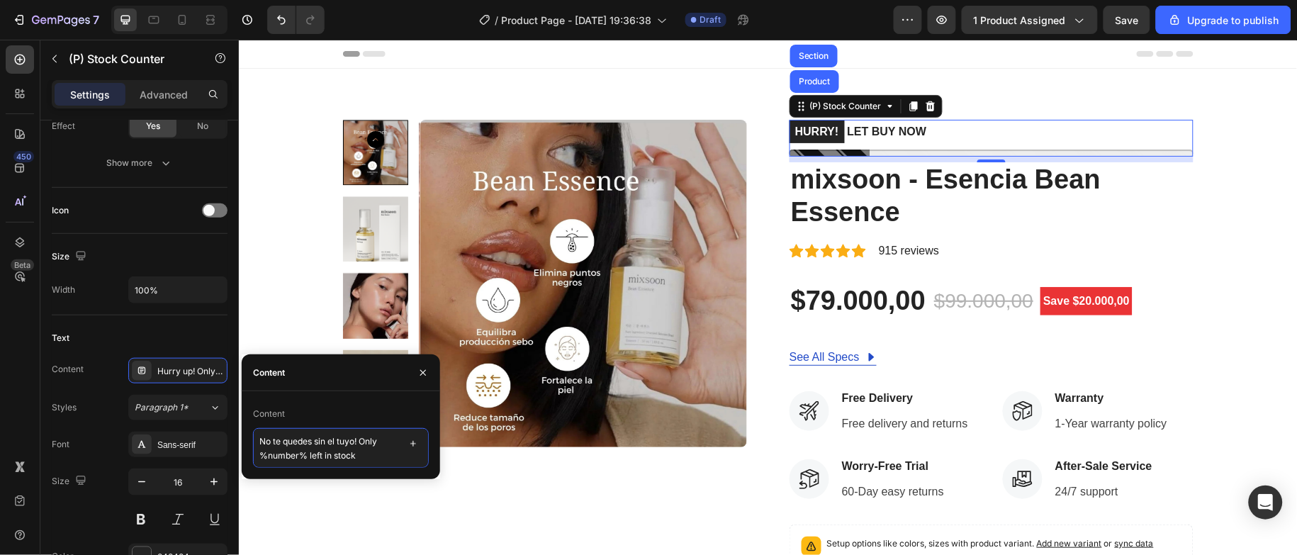
click at [270, 457] on textarea "No te quedes sin el tuyo! Only %number% left in stock" at bounding box center [341, 448] width 176 height 40
click at [297, 458] on textarea "No te quedes sin el tuyo! Only %number% left in stock" at bounding box center [341, 448] width 176 height 40
drag, startPoint x: 259, startPoint y: 454, endPoint x: 356, endPoint y: 455, distance: 96.4
click at [356, 455] on textarea "No te quedes sin el tuyo! Only %number% left in stock" at bounding box center [341, 448] width 176 height 40
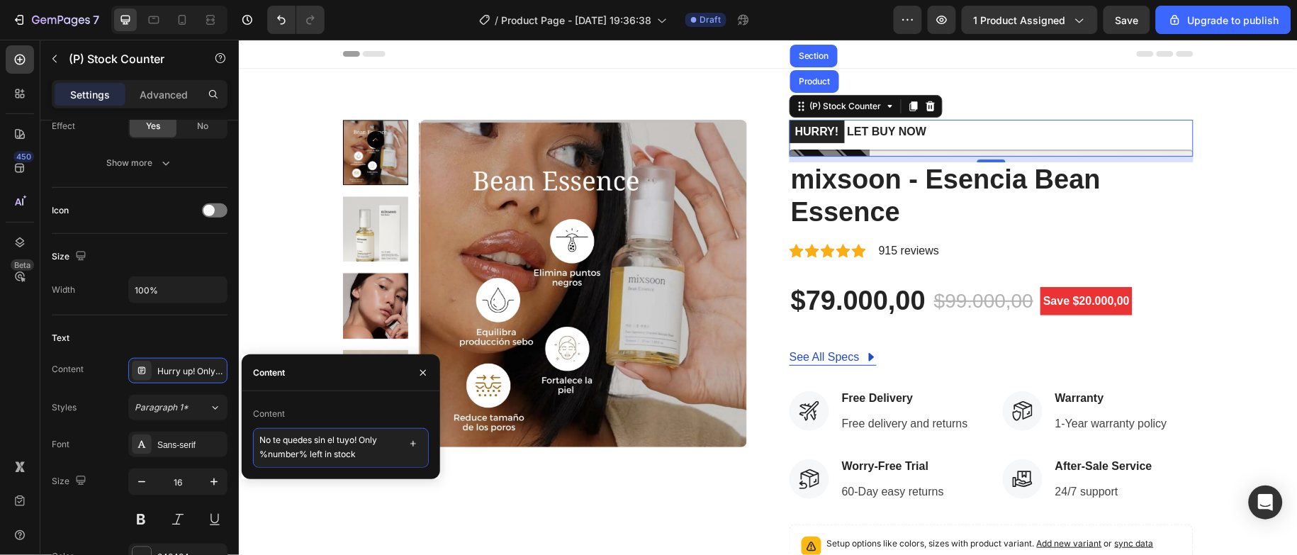
drag, startPoint x: 363, startPoint y: 437, endPoint x: 390, endPoint y: 455, distance: 32.6
click at [390, 455] on textarea "No te quedes sin el tuyo! Only %number% left in stock" at bounding box center [341, 448] width 176 height 40
click at [412, 445] on icon "button" at bounding box center [413, 443] width 11 height 11
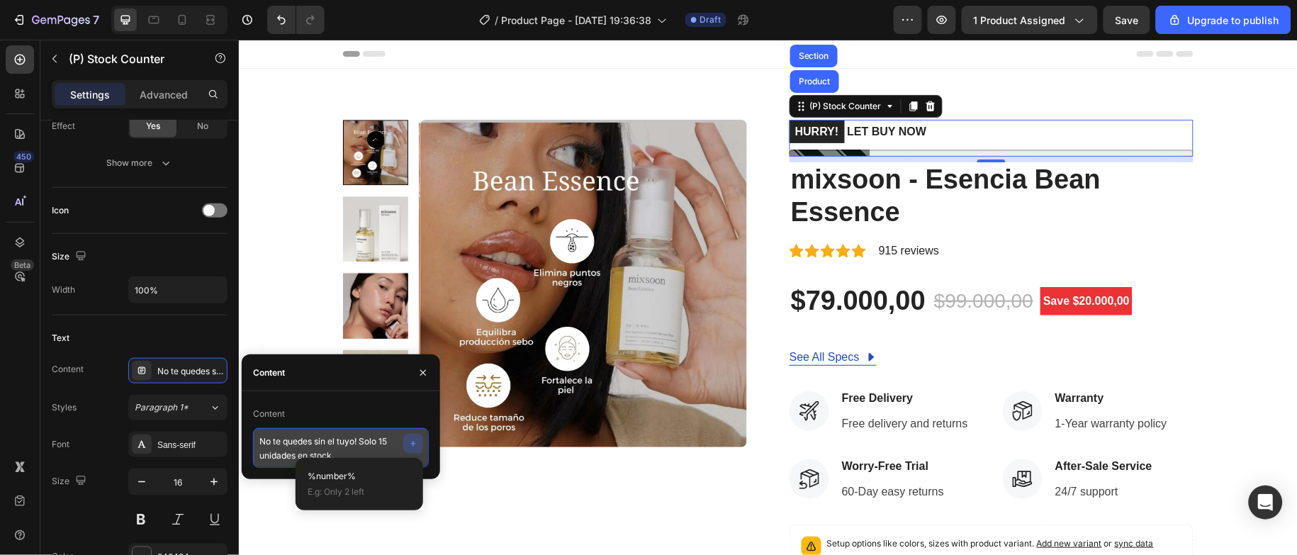
click at [359, 457] on textarea "No te quedes sin el tuyo! Solo 15 unidades en stock." at bounding box center [341, 448] width 176 height 40
click at [409, 447] on icon "button" at bounding box center [413, 443] width 11 height 11
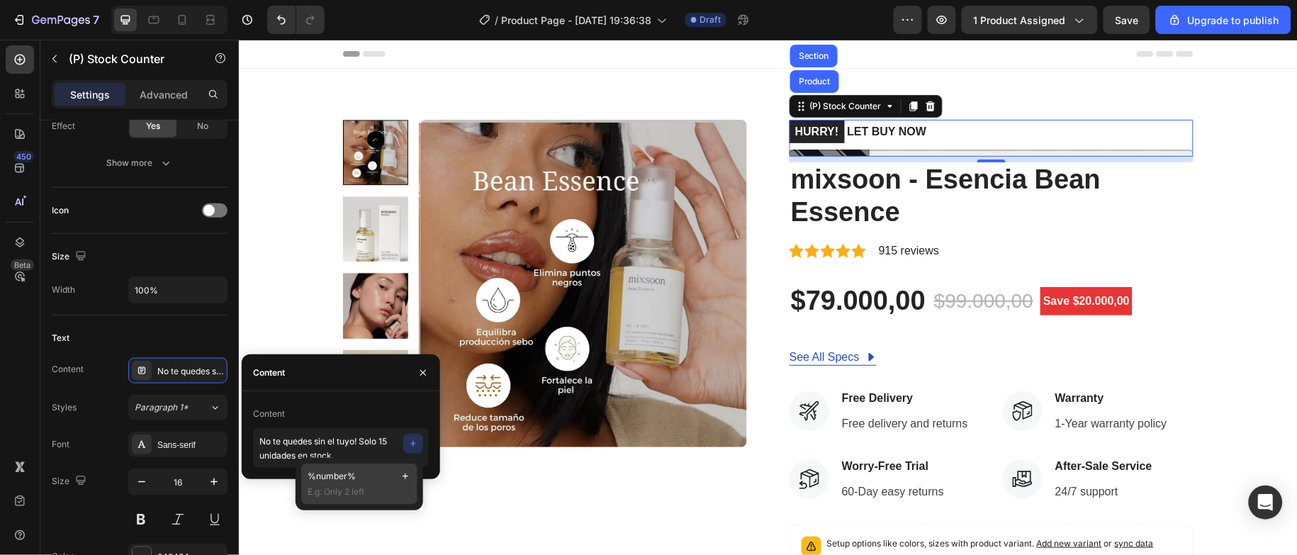
click at [375, 486] on span "E.g: Only 2 left" at bounding box center [360, 492] width 104 height 13
type textarea "No te quedes sin el tuyo! Solo 15 unidades en stock. %number%"
click at [420, 375] on icon "button" at bounding box center [423, 373] width 6 height 6
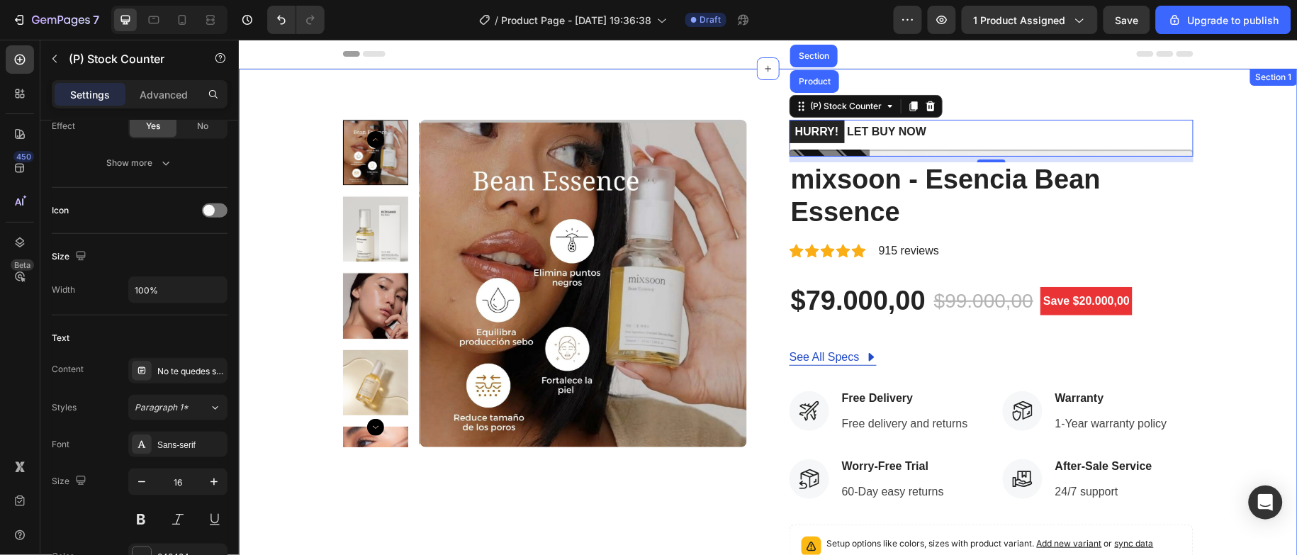
click at [986, 83] on div "Product Images HURRY! LET BUY NOW (P) Stock Counter Product Section 8 mixsoon -…" at bounding box center [767, 450] width 1059 height 764
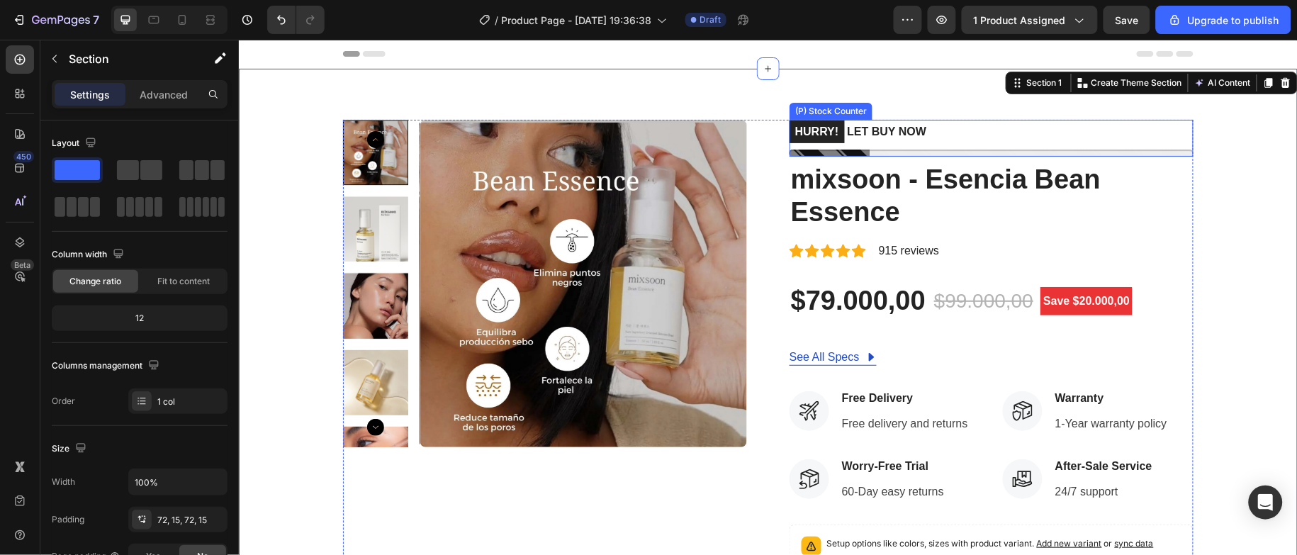
click at [832, 128] on mark "HURRY!" at bounding box center [816, 131] width 55 height 23
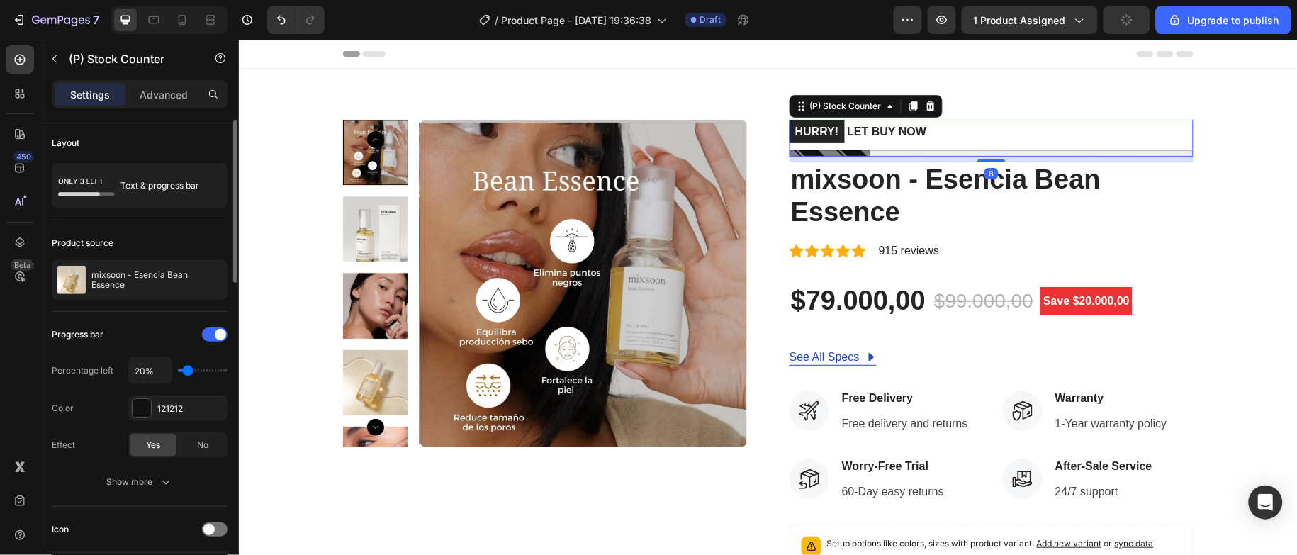
scroll to position [319, 0]
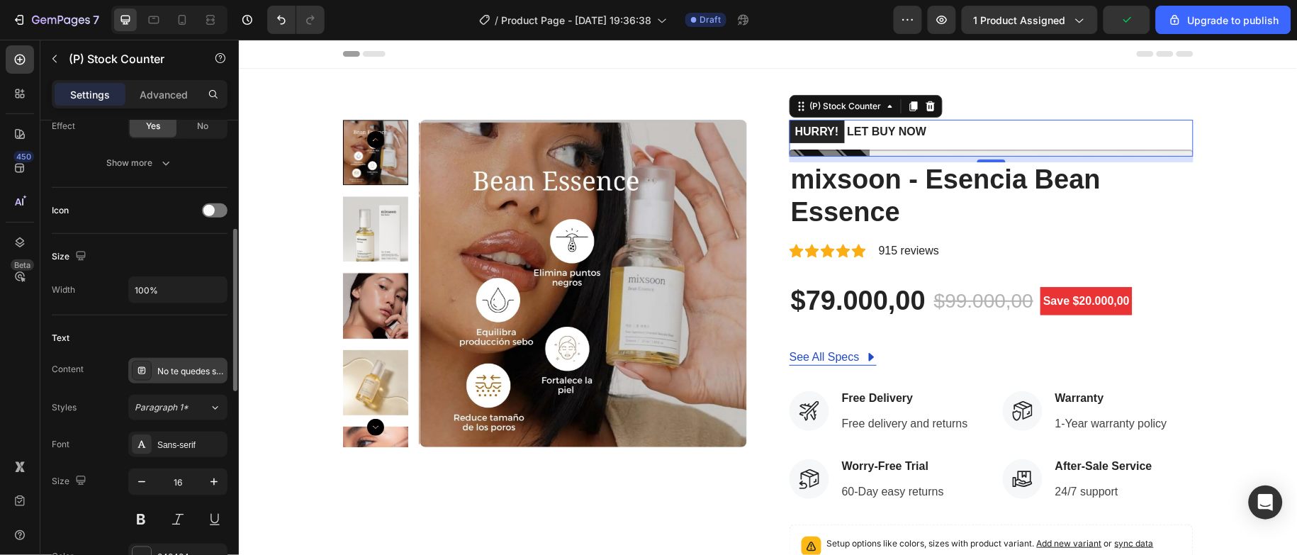
click at [202, 369] on div "No te quedes sin el tuyo! Solo 15 unidades en stock. %number%" at bounding box center [190, 371] width 67 height 13
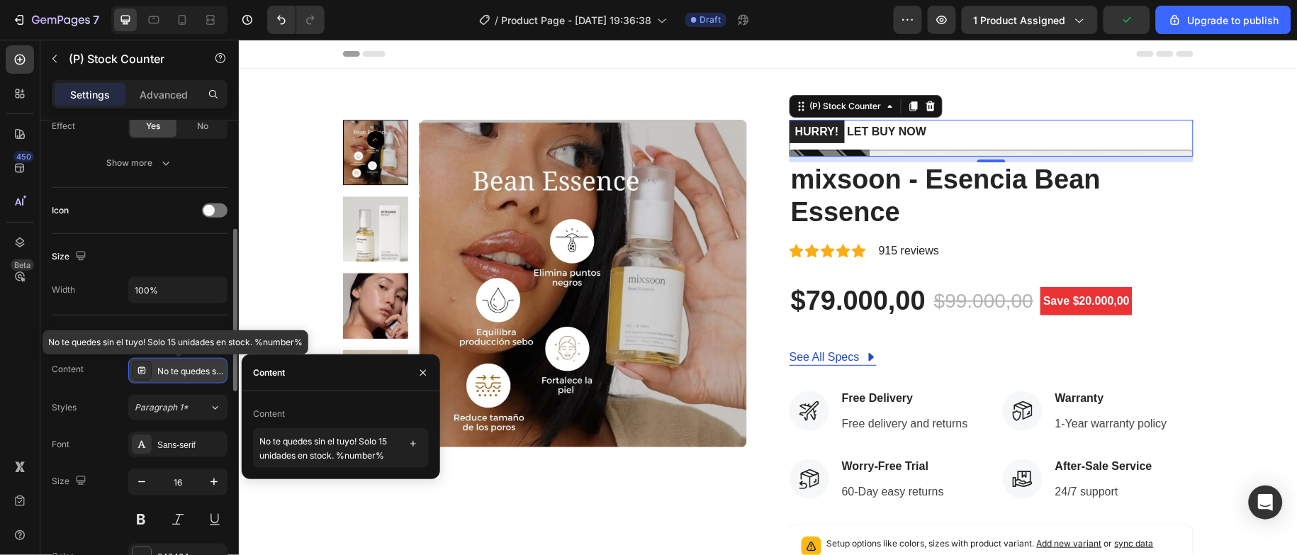
click at [138, 376] on icon at bounding box center [141, 370] width 11 height 11
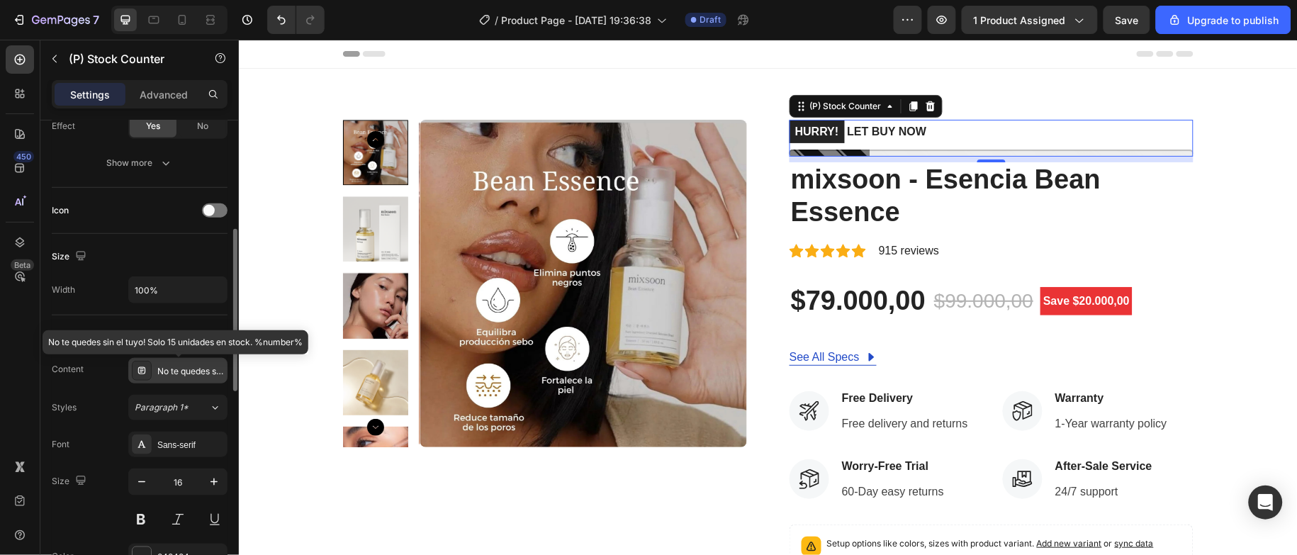
click at [175, 371] on div "No te quedes sin el tuyo! Solo 15 unidades en stock. %number%" at bounding box center [190, 371] width 67 height 13
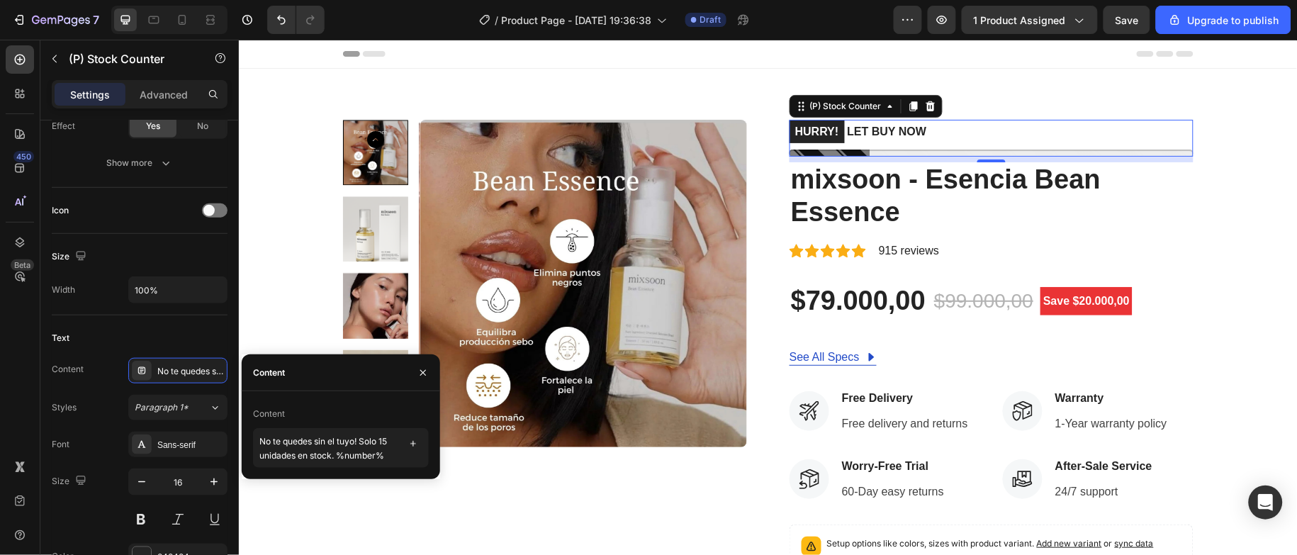
click at [300, 379] on div "Content" at bounding box center [341, 372] width 199 height 37
click at [264, 262] on div "Product Images HURRY! LET BUY NOW (P) Stock Counter 8 mixsoon - Esencia Bean Es…" at bounding box center [768, 450] width 1038 height 662
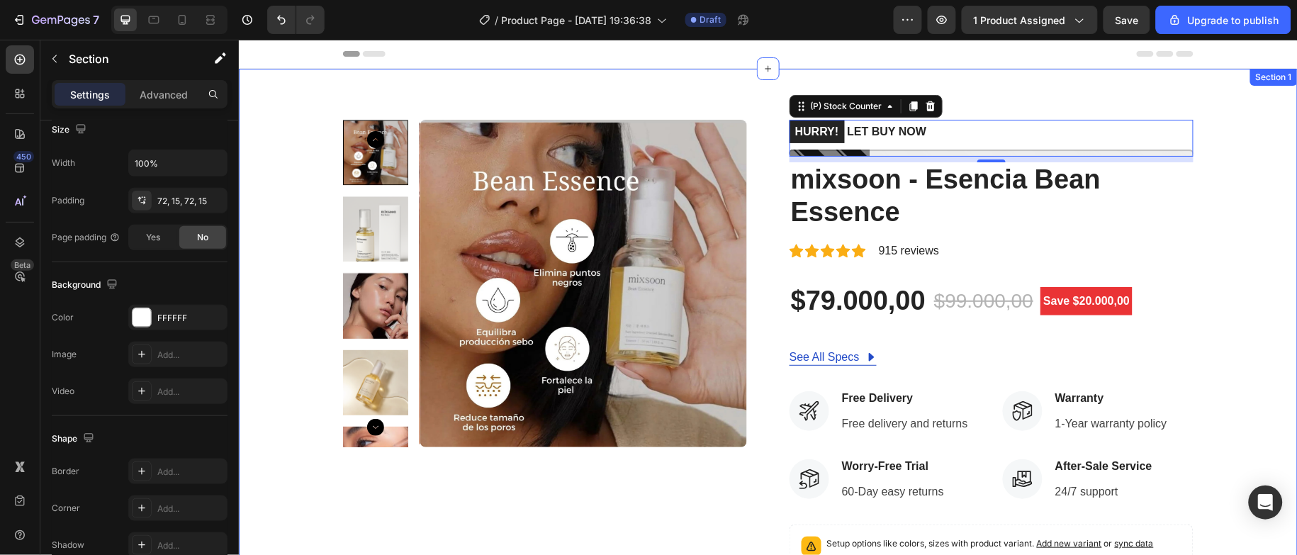
scroll to position [0, 0]
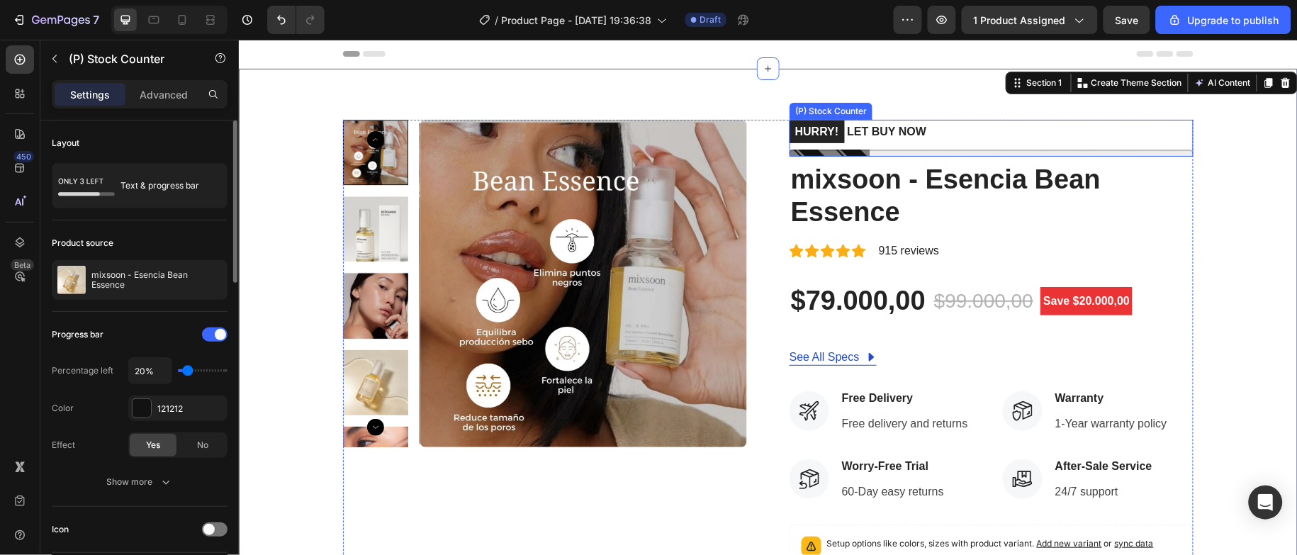
click at [853, 124] on p "HURRY! LET BUY NOW" at bounding box center [857, 131] width 137 height 24
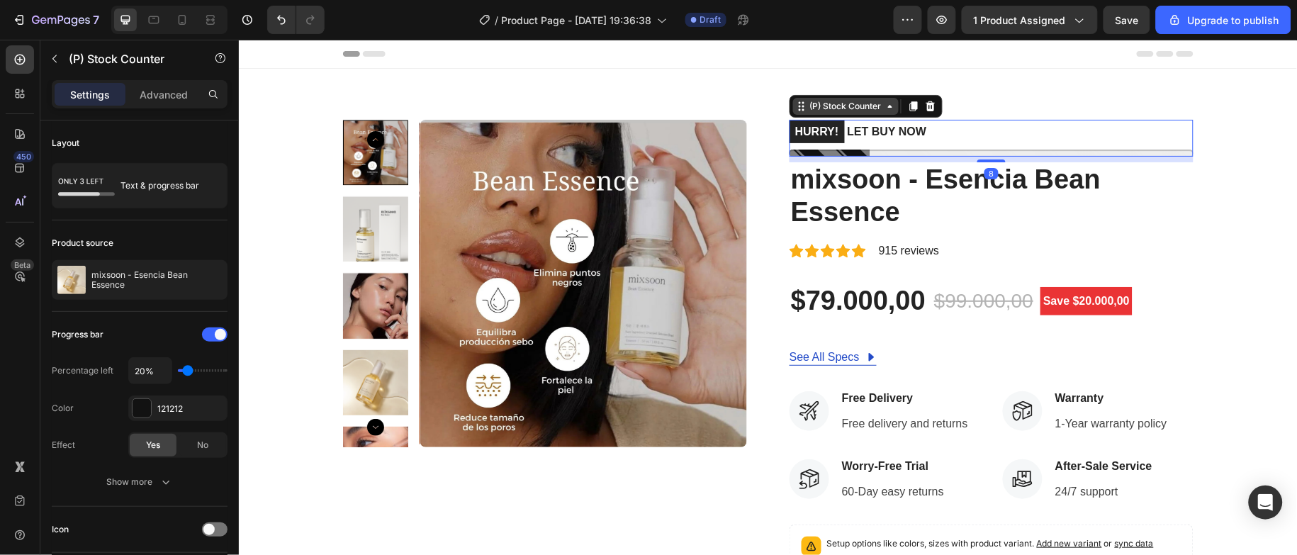
click at [820, 106] on div "(P) Stock Counter" at bounding box center [845, 105] width 77 height 13
click at [145, 332] on div "Progress bar" at bounding box center [140, 334] width 176 height 23
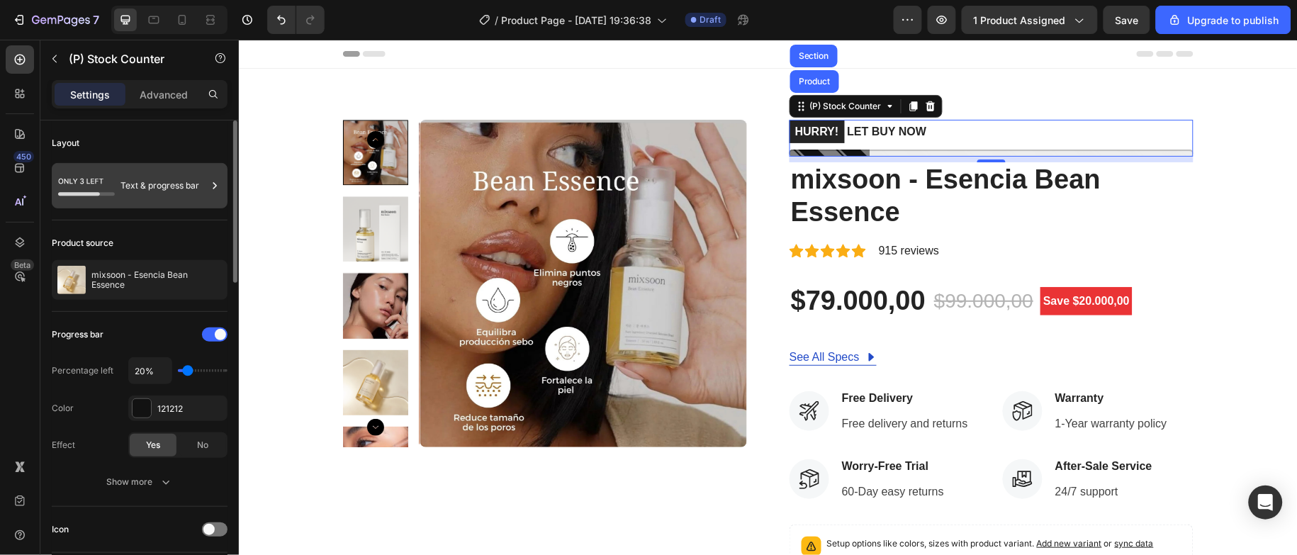
click at [145, 184] on div "Text & progress bar" at bounding box center [164, 185] width 86 height 33
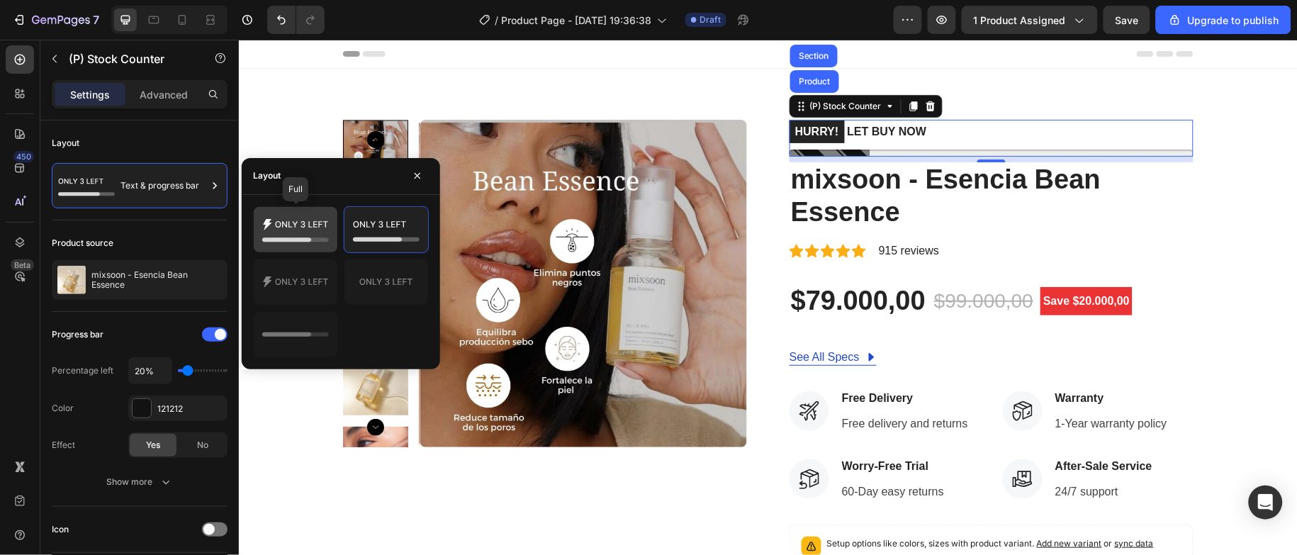
click at [303, 234] on icon at bounding box center [295, 230] width 67 height 28
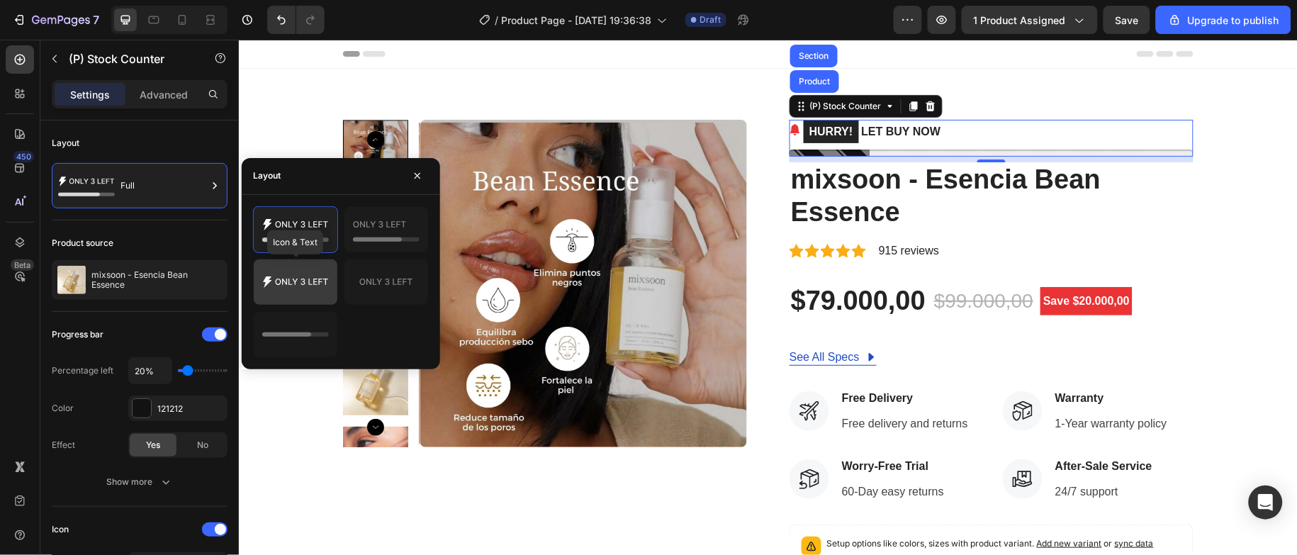
click at [311, 271] on icon at bounding box center [295, 282] width 67 height 28
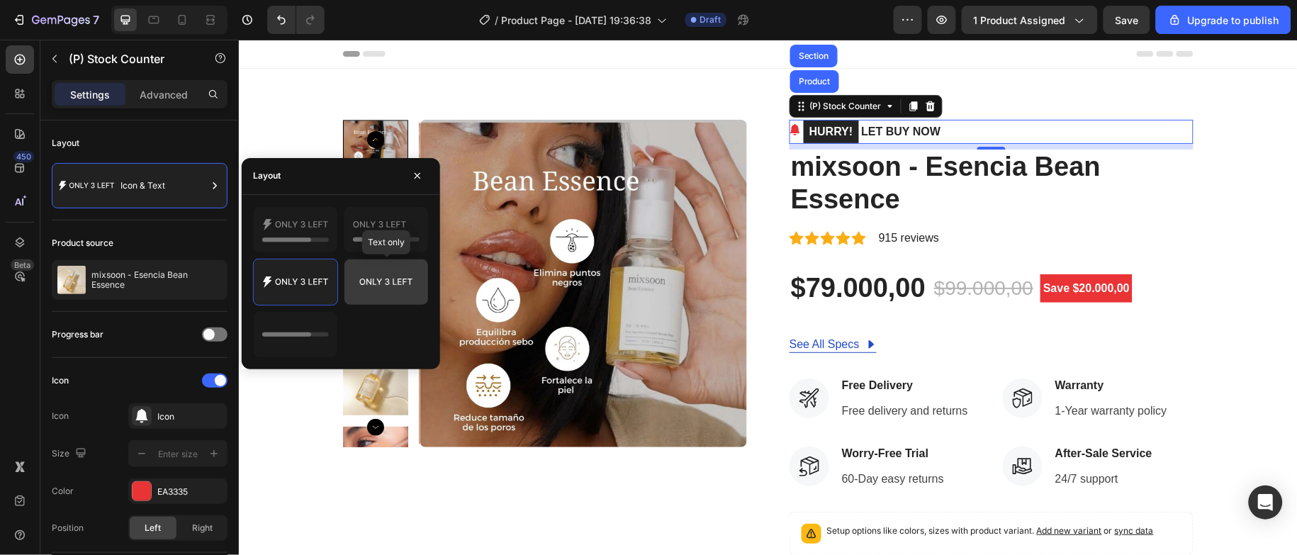
click at [364, 272] on icon at bounding box center [386, 282] width 67 height 28
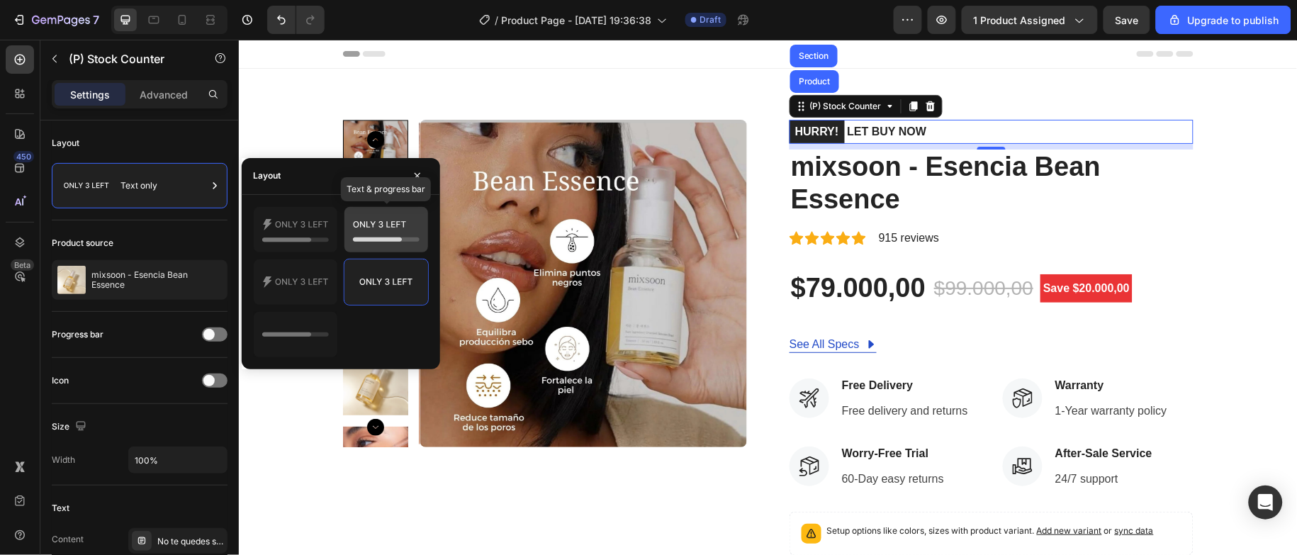
click at [375, 232] on icon at bounding box center [386, 230] width 67 height 28
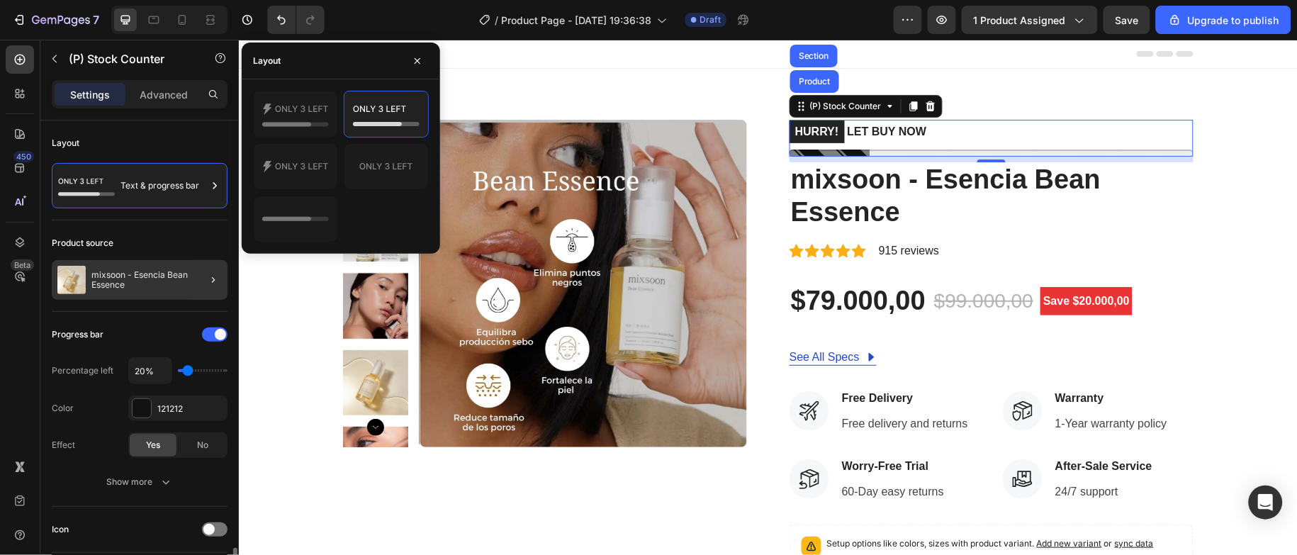
scroll to position [319, 0]
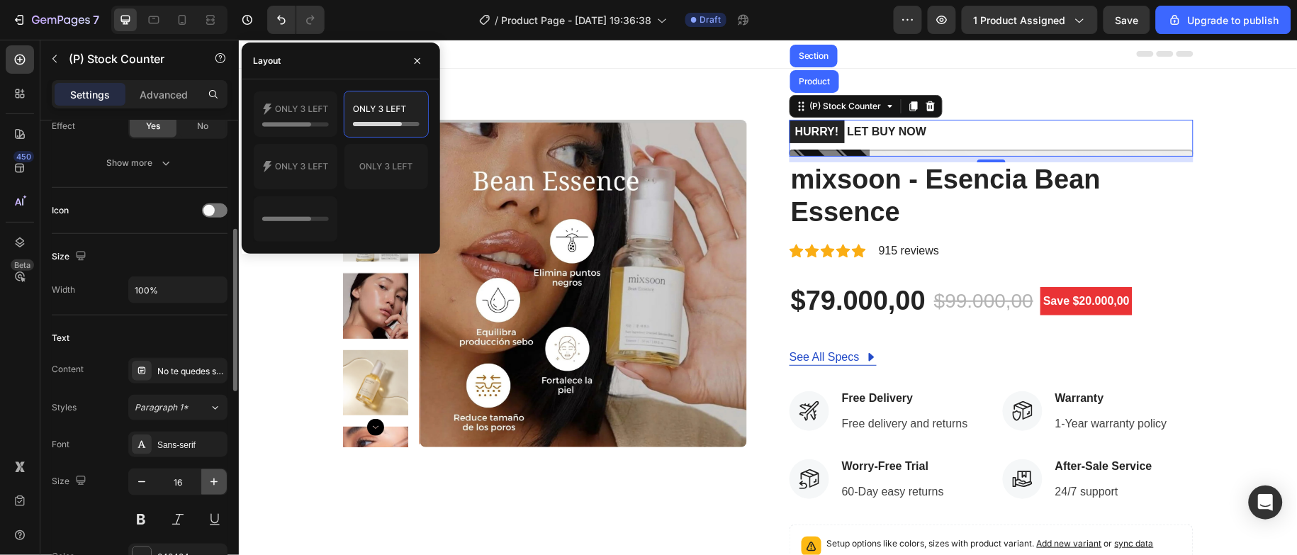
click at [209, 481] on icon "button" at bounding box center [214, 482] width 14 height 14
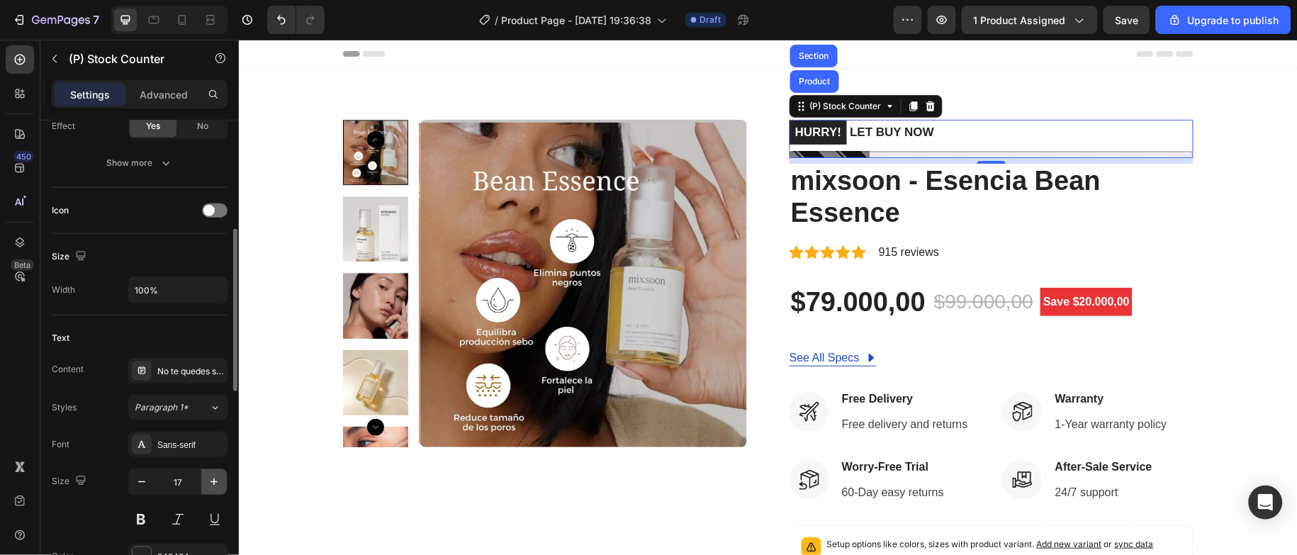
click at [209, 481] on icon "button" at bounding box center [214, 482] width 14 height 14
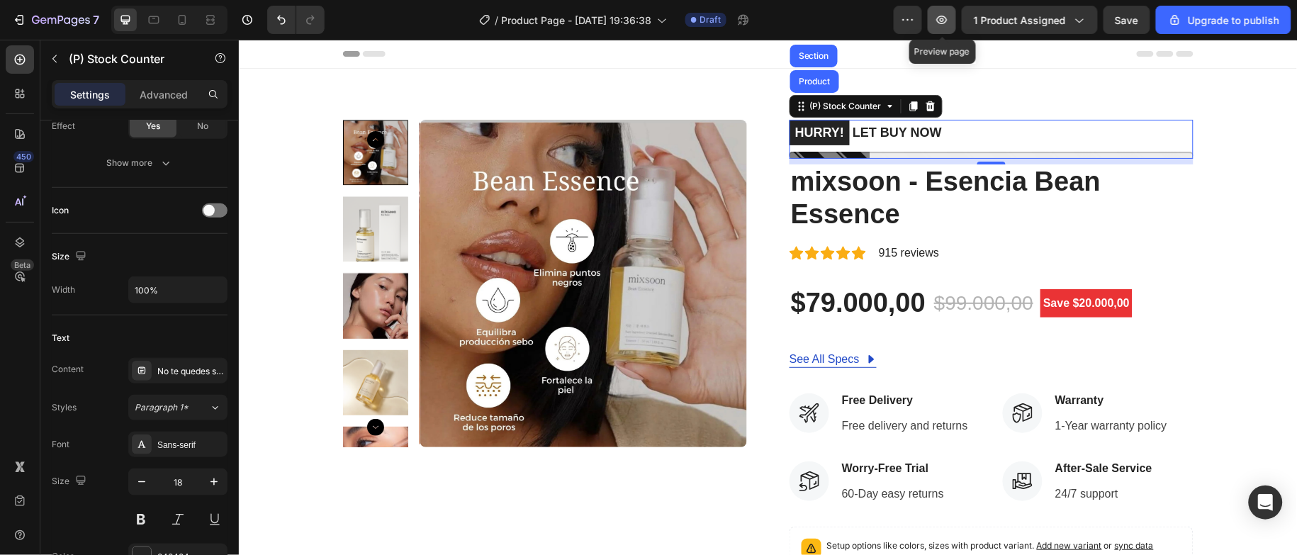
click at [944, 21] on icon "button" at bounding box center [942, 20] width 11 height 9
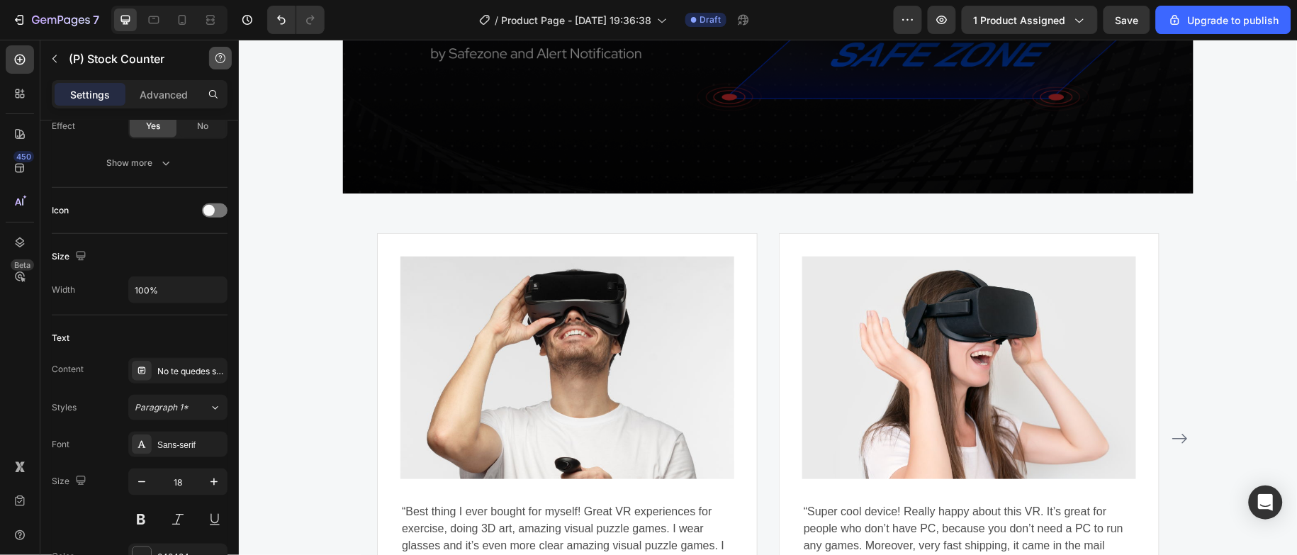
scroll to position [3403, 0]
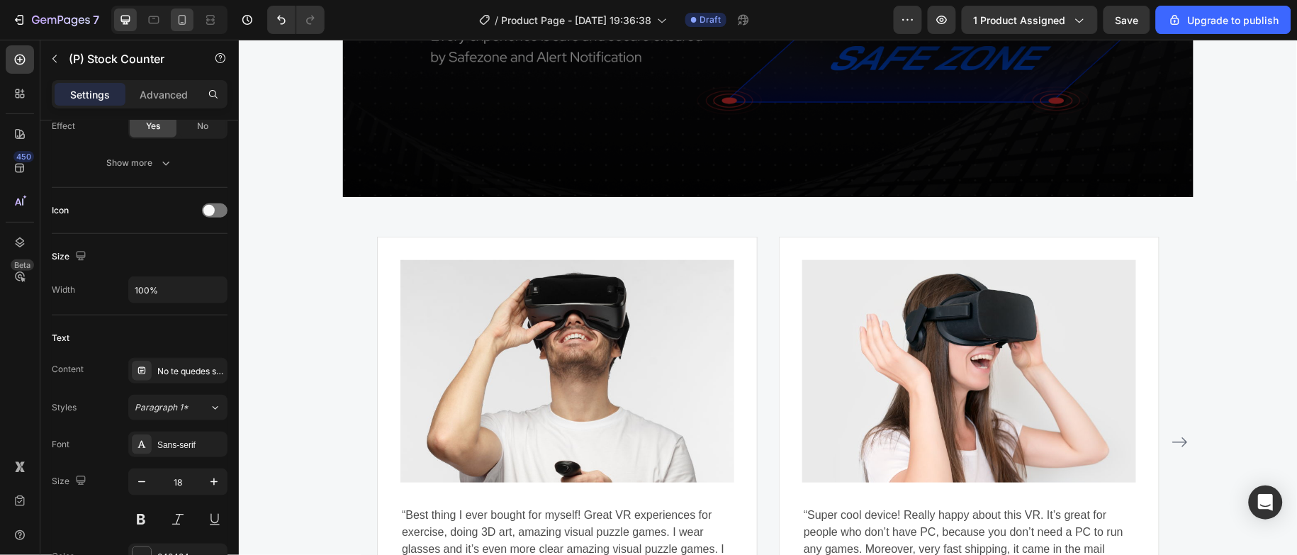
click at [188, 13] on icon at bounding box center [182, 20] width 14 height 14
type input "14"
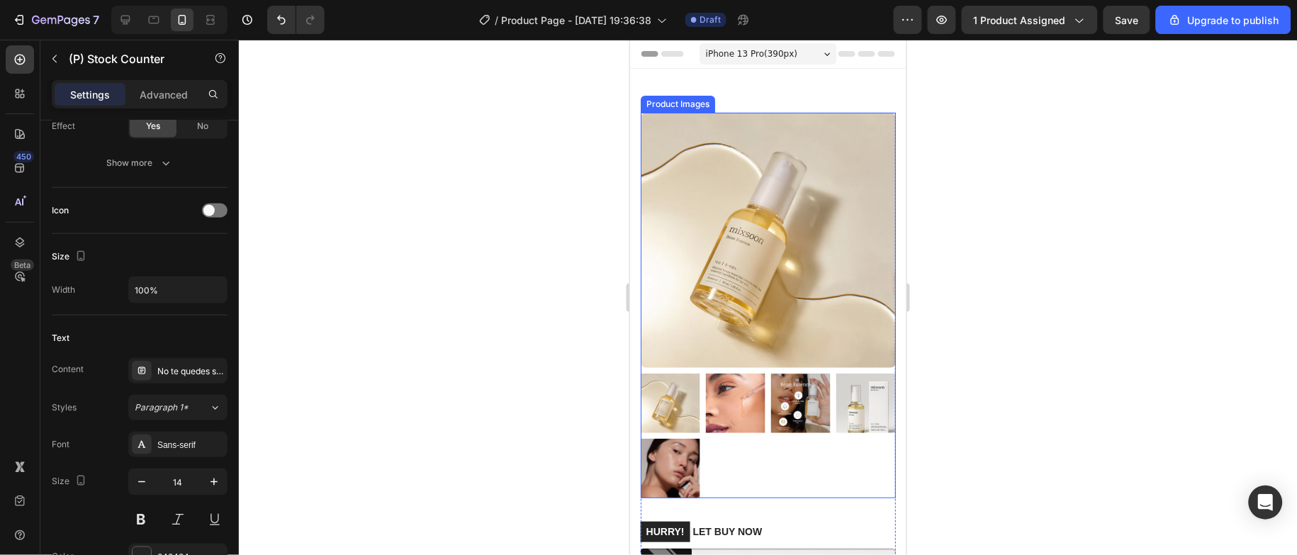
click at [730, 352] on div at bounding box center [767, 305] width 255 height 386
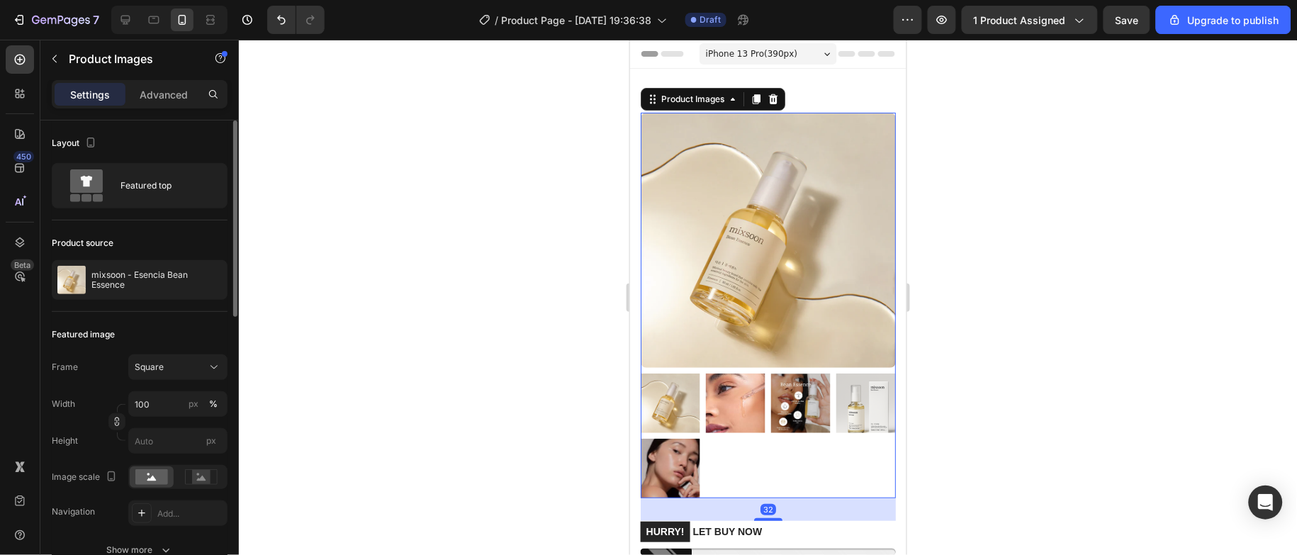
click at [794, 374] on img at bounding box center [801, 403] width 60 height 60
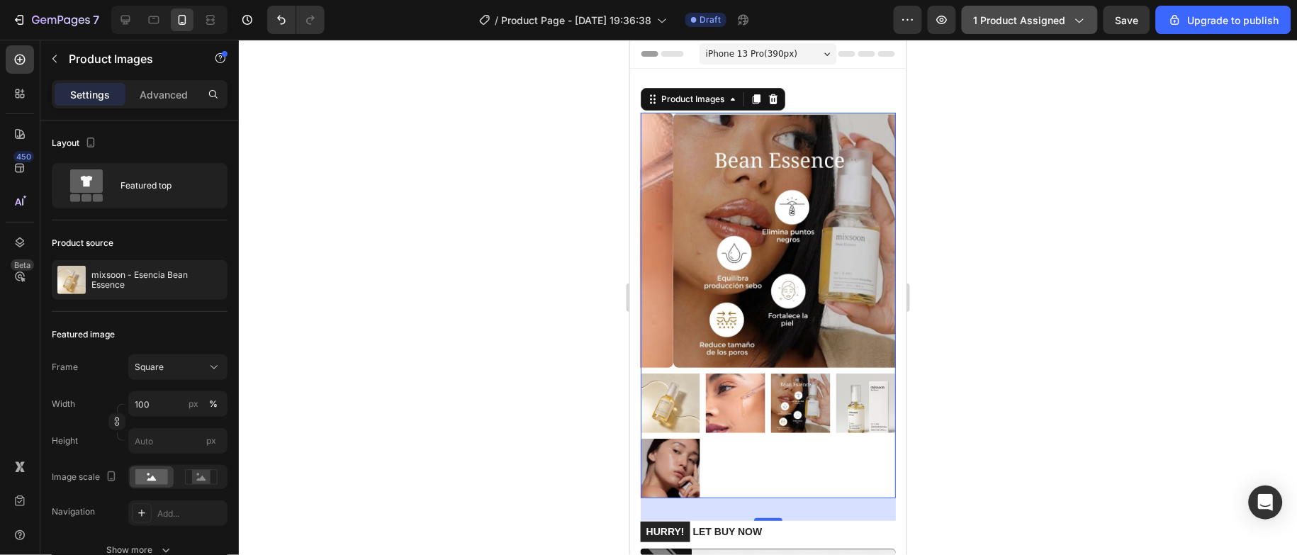
click at [1047, 30] on button "1 product assigned" at bounding box center [1030, 20] width 136 height 28
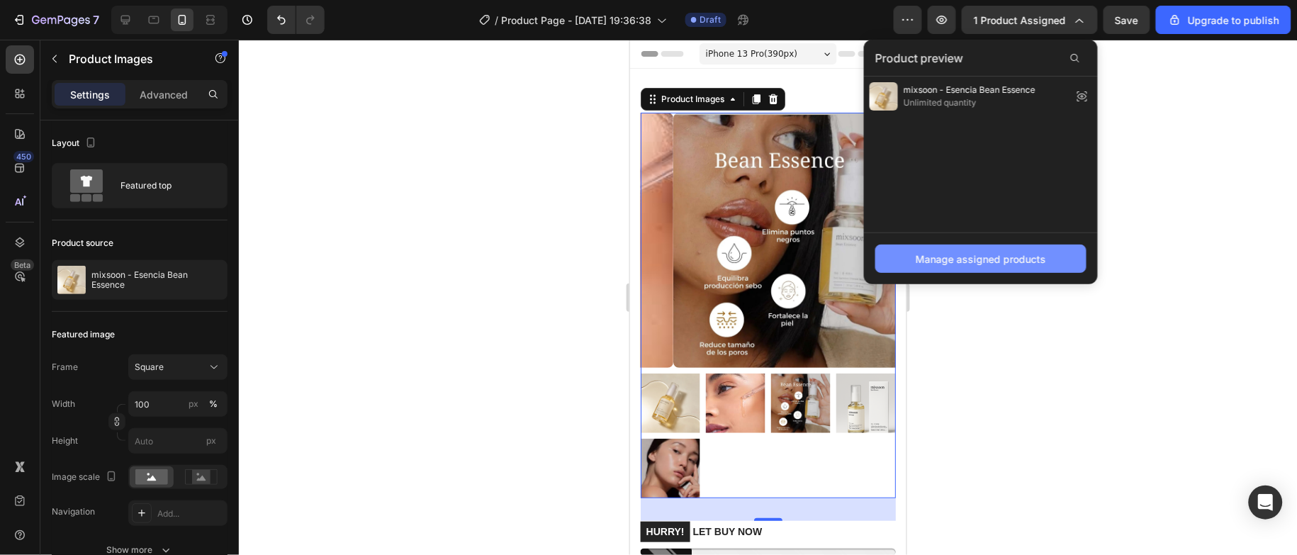
click at [977, 255] on div "Manage assigned products" at bounding box center [981, 259] width 130 height 15
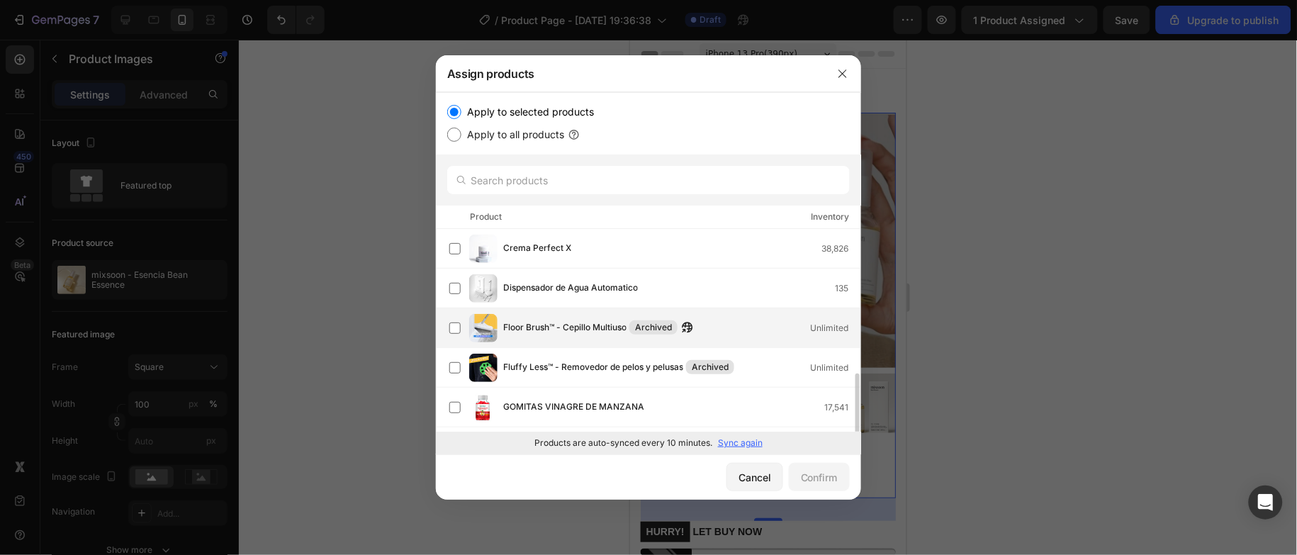
scroll to position [213, 0]
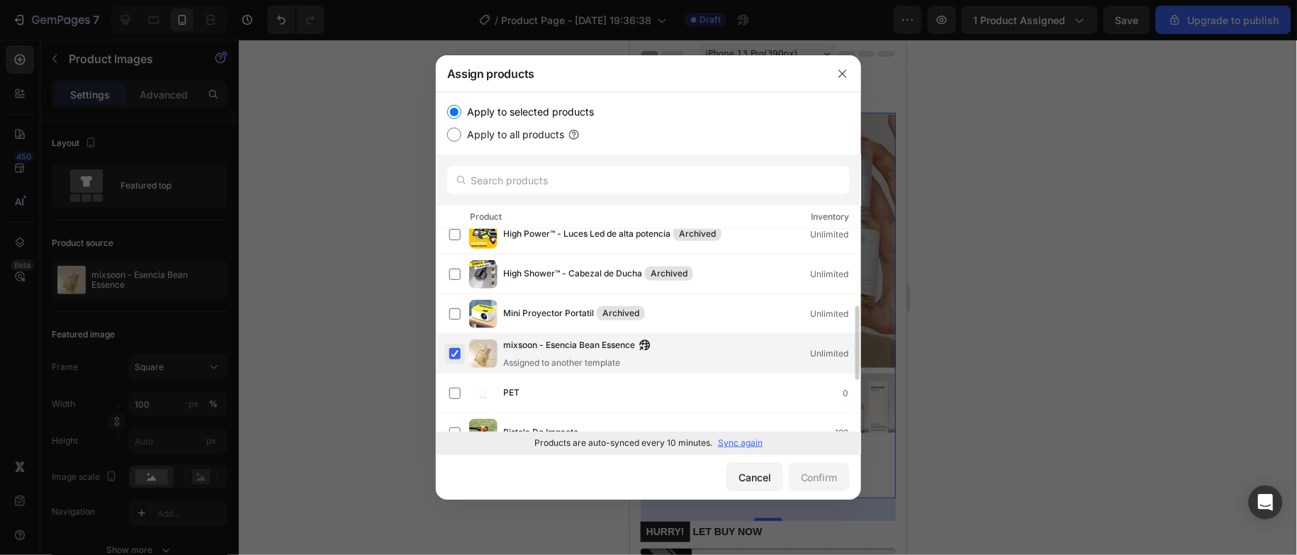
click at [454, 354] on label at bounding box center [454, 353] width 11 height 11
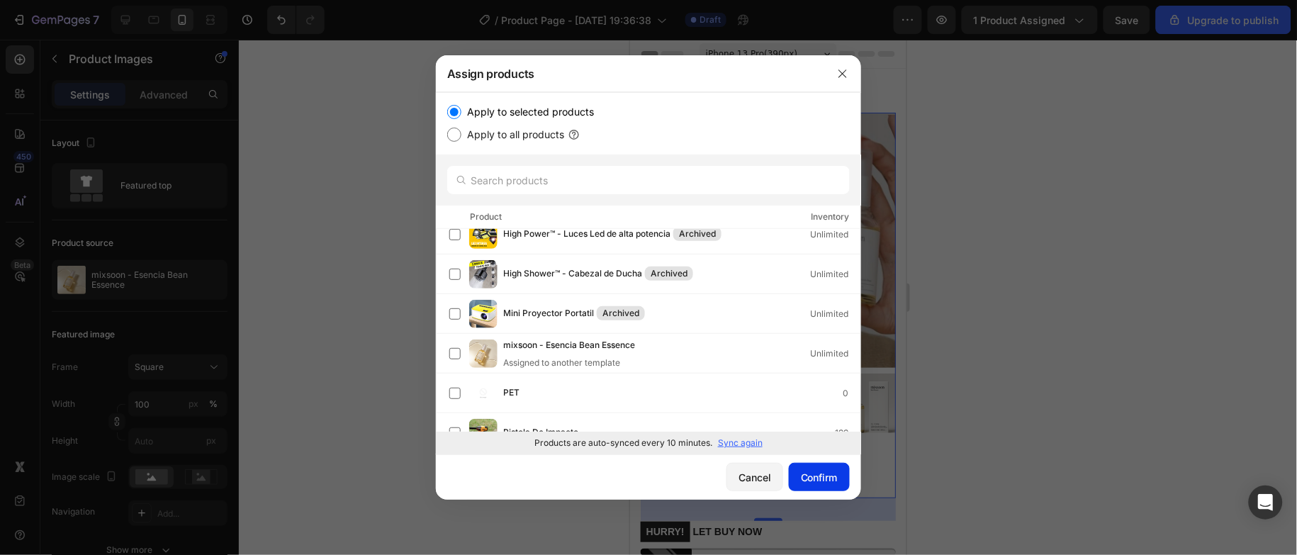
click at [805, 471] on div "Confirm" at bounding box center [819, 477] width 37 height 15
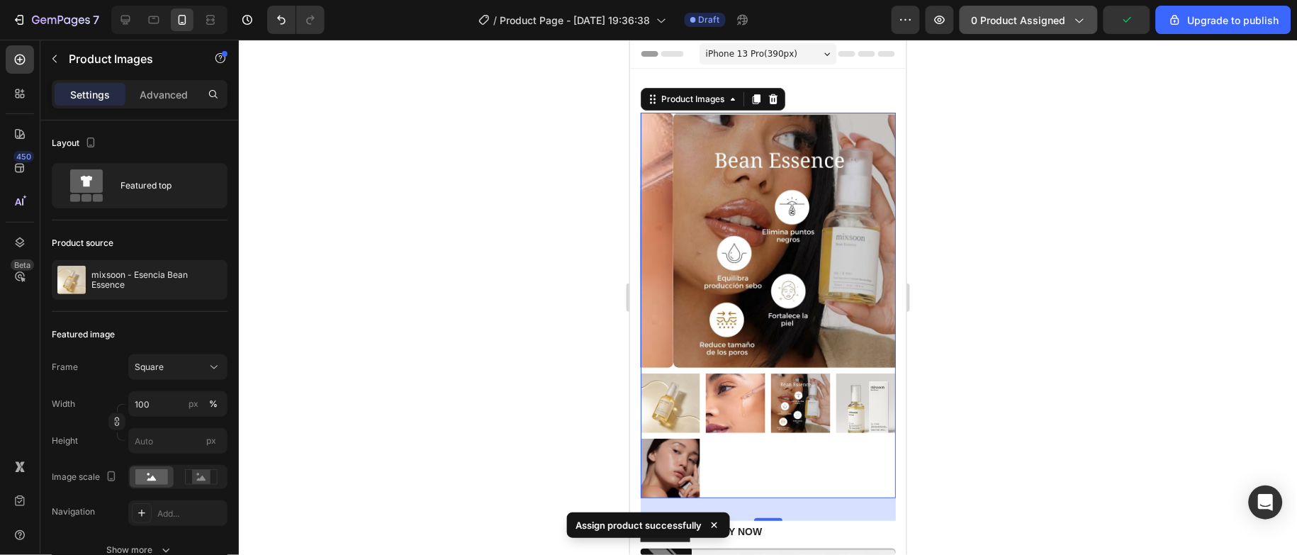
click at [1079, 28] on button "0 product assigned" at bounding box center [1029, 20] width 138 height 28
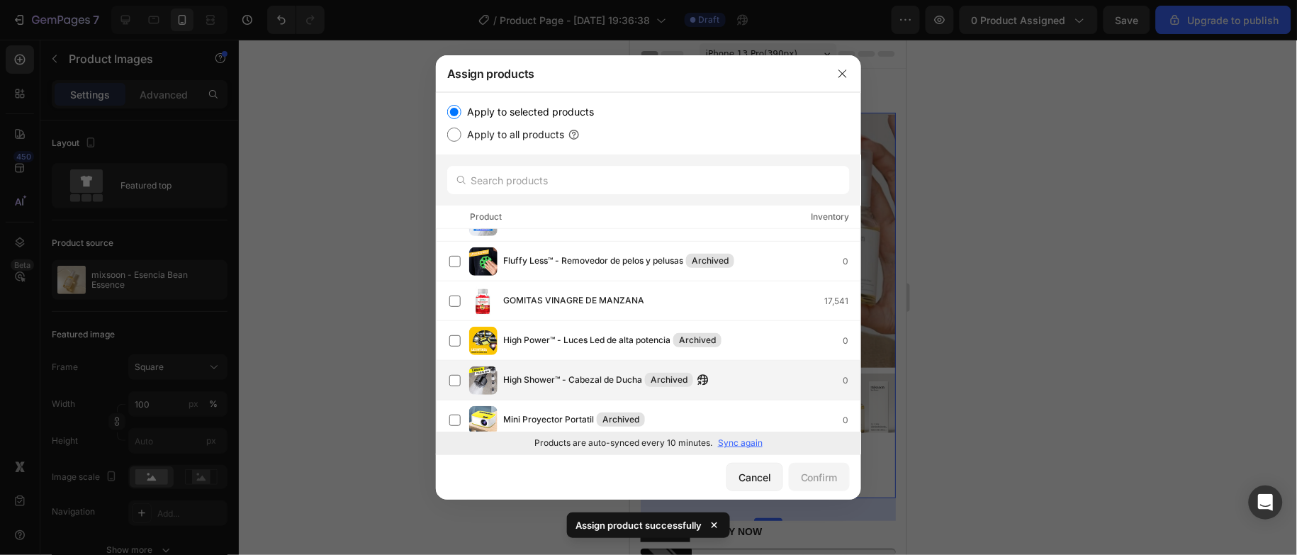
scroll to position [319, 0]
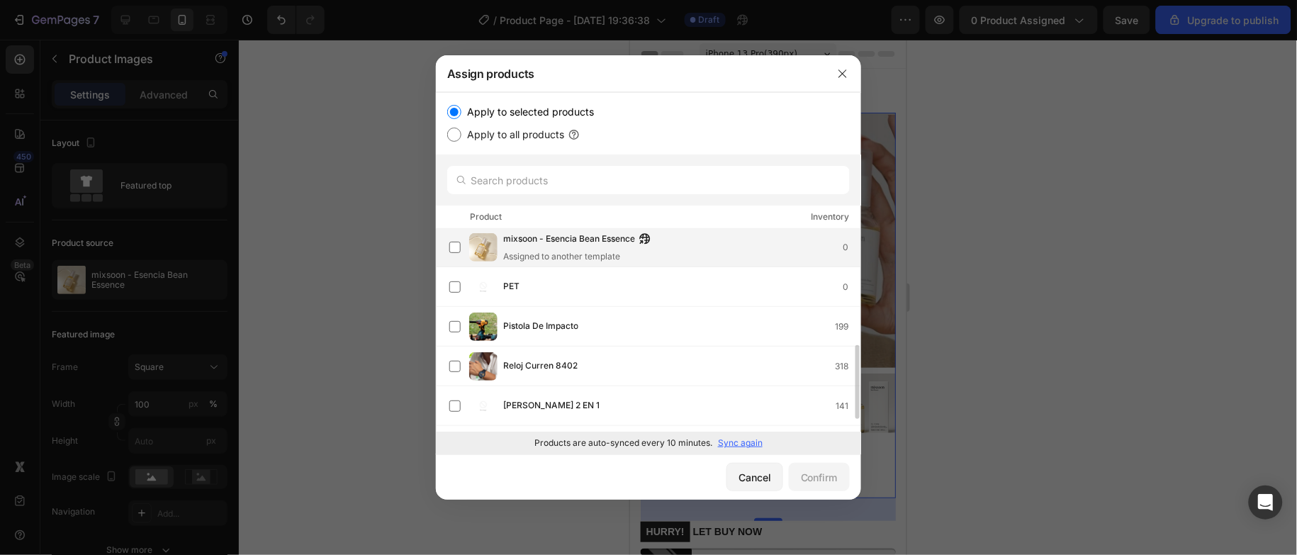
click at [544, 250] on div "Assigned to another template" at bounding box center [580, 256] width 155 height 13
click at [823, 481] on div "Confirm" at bounding box center [819, 477] width 37 height 15
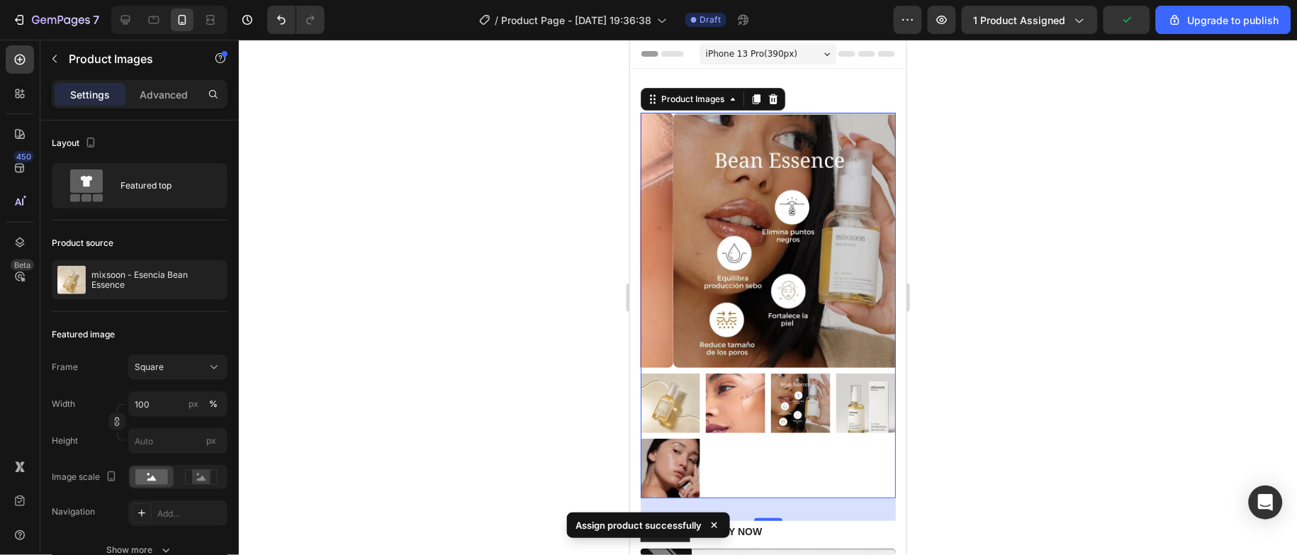
click at [712, 120] on img at bounding box center [800, 239] width 255 height 255
click at [706, 89] on div "Product Images" at bounding box center [712, 98] width 145 height 23
click at [705, 99] on div "Product Images" at bounding box center [692, 98] width 69 height 13
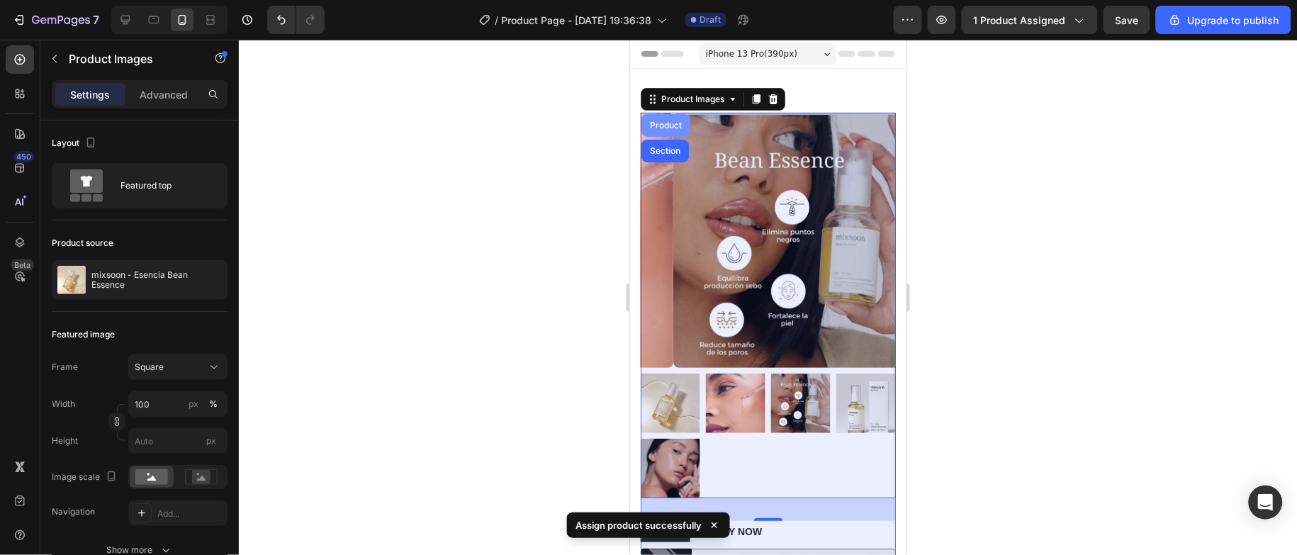
click at [666, 125] on div "Product" at bounding box center [666, 125] width 38 height 9
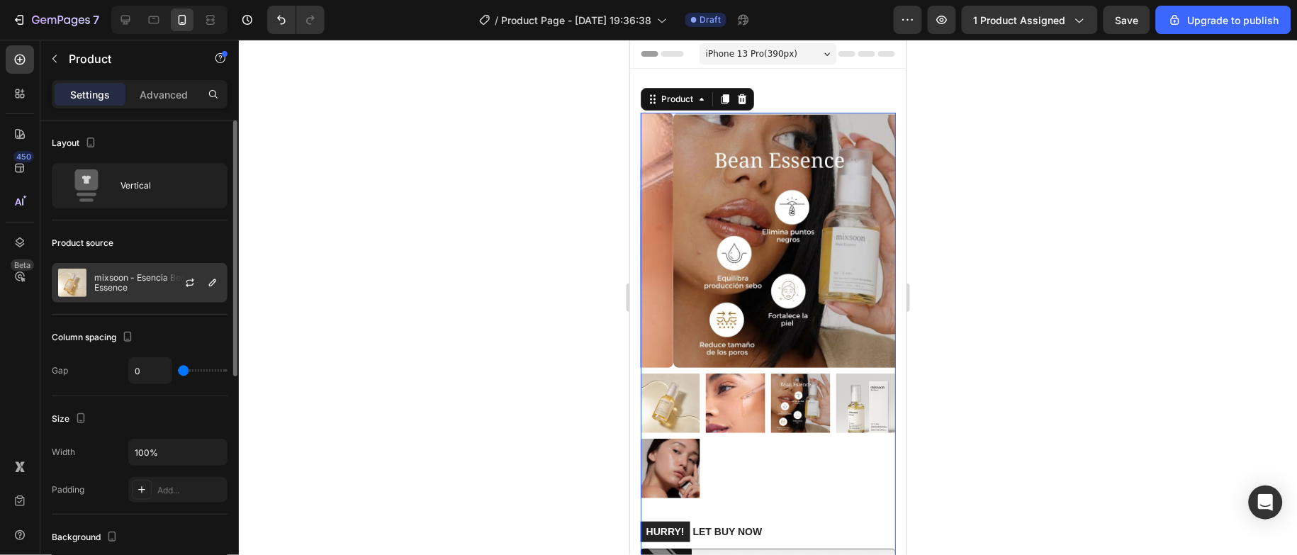
click at [166, 279] on div at bounding box center [195, 283] width 62 height 38
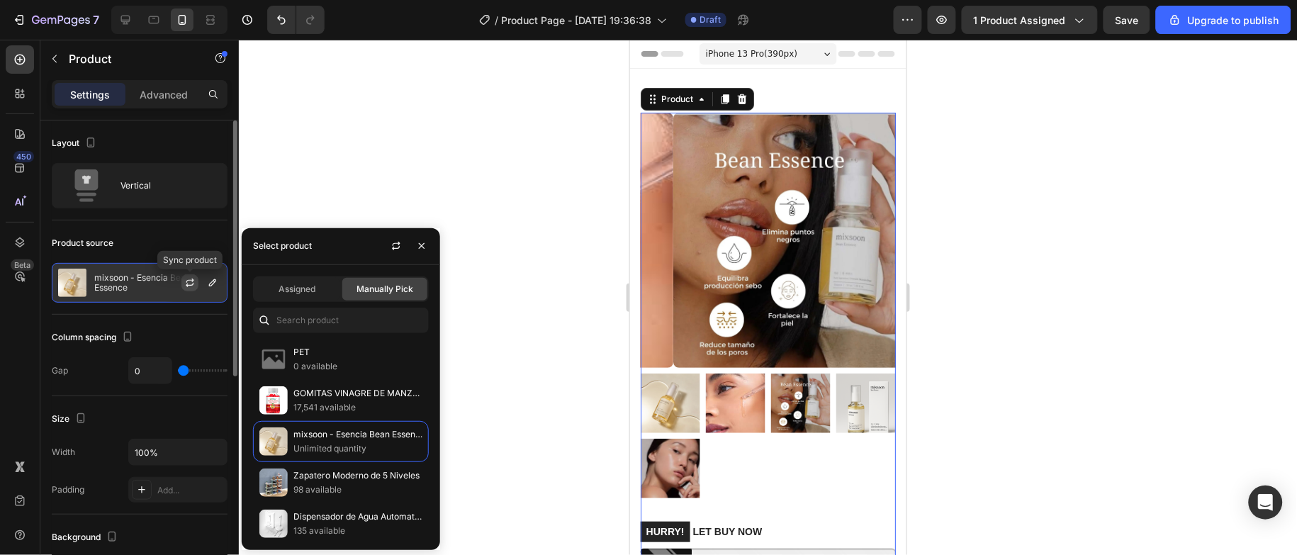
click at [189, 281] on icon "button" at bounding box center [189, 282] width 11 height 11
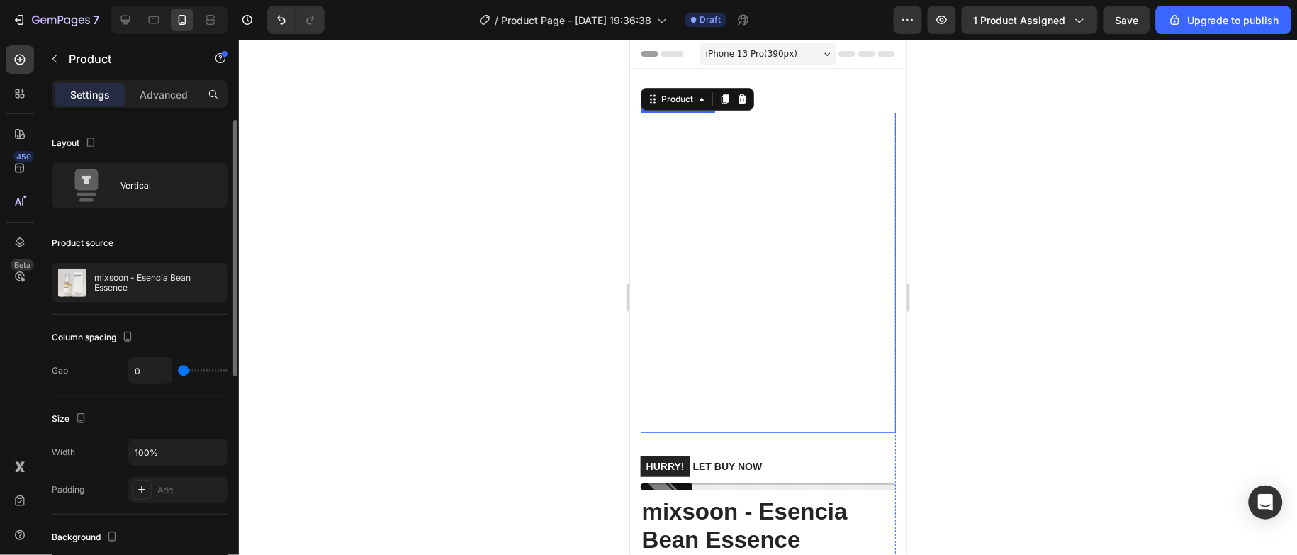
click at [546, 225] on div at bounding box center [768, 297] width 1058 height 515
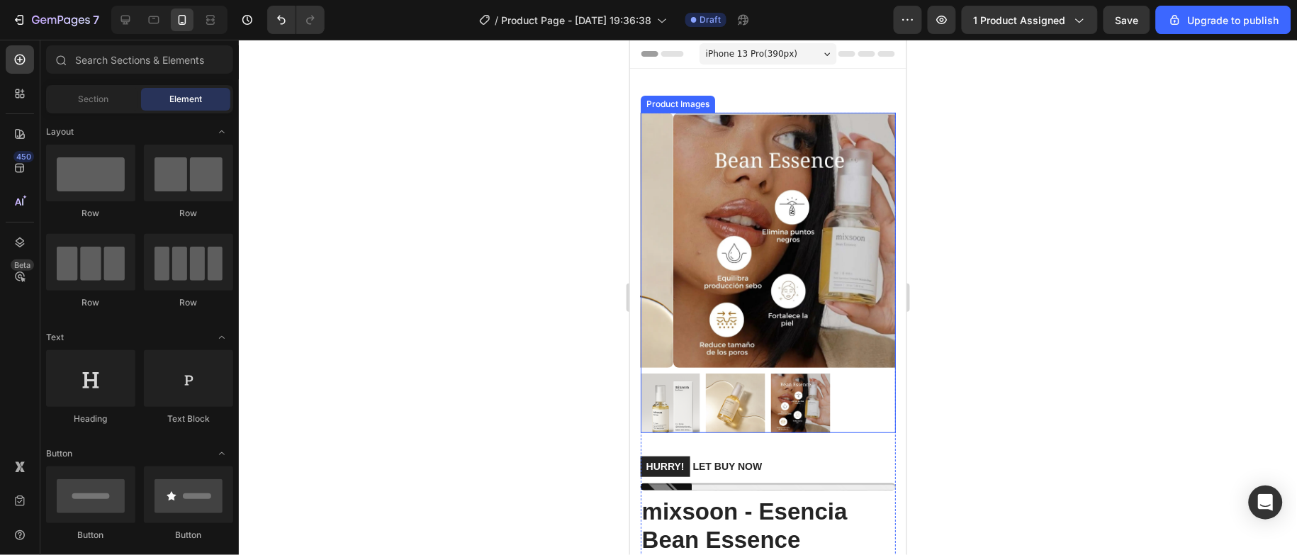
click at [742, 382] on img at bounding box center [735, 403] width 60 height 60
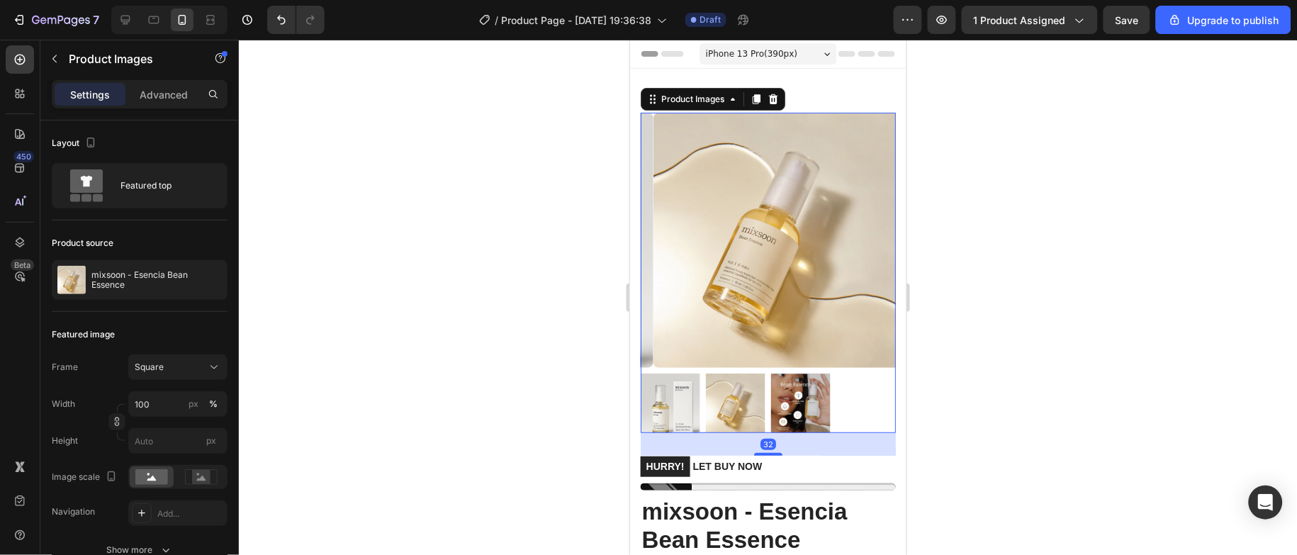
click at [685, 386] on img at bounding box center [670, 403] width 60 height 60
click at [686, 386] on img at bounding box center [670, 403] width 60 height 60
click at [728, 384] on img at bounding box center [735, 403] width 60 height 60
click at [1006, 350] on div at bounding box center [768, 297] width 1058 height 515
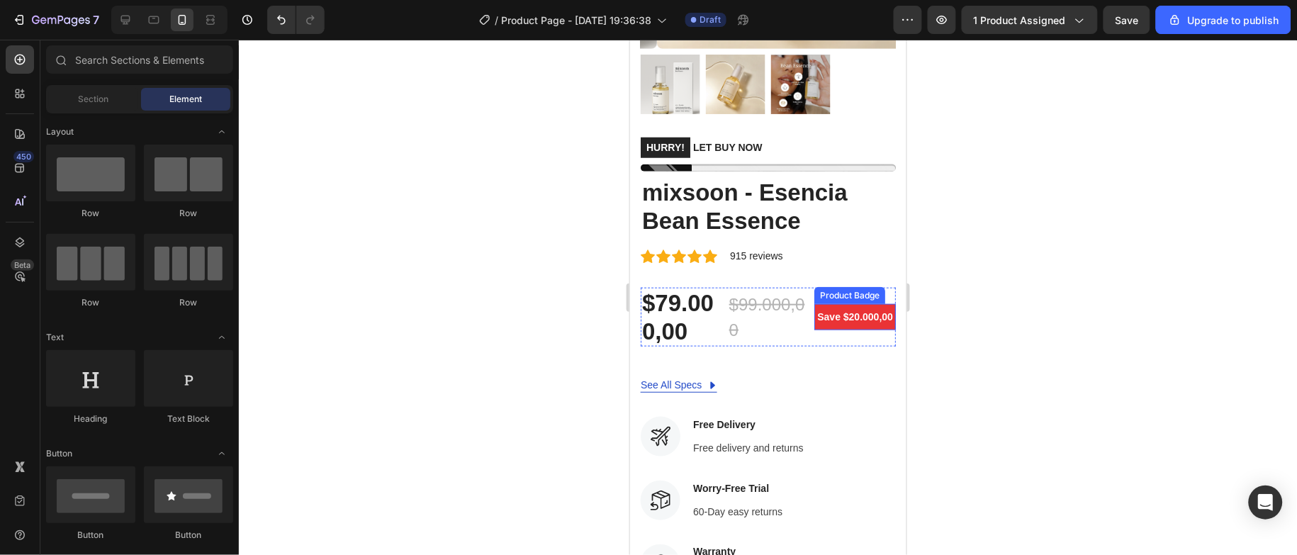
click at [853, 303] on pre "Save $20.000,00" at bounding box center [855, 316] width 82 height 26
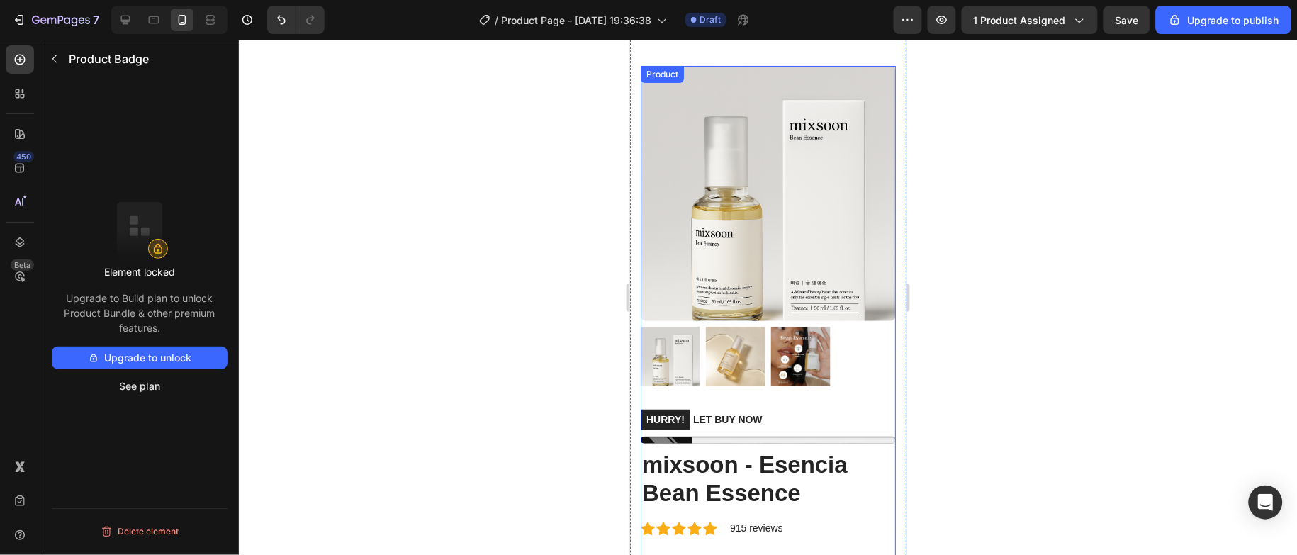
scroll to position [0, 0]
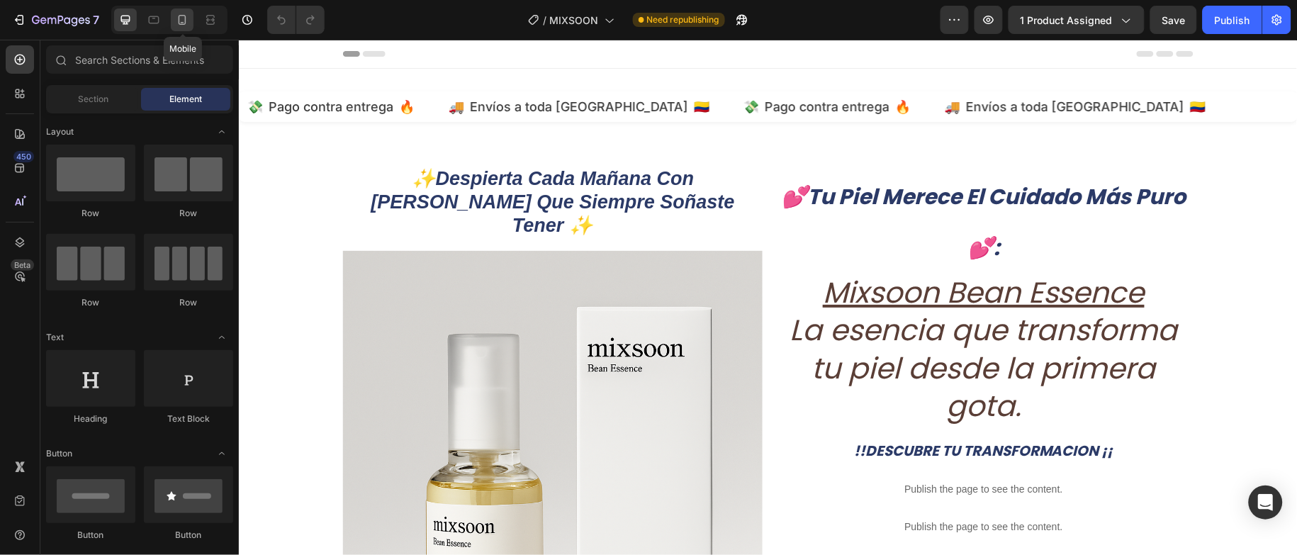
click at [181, 23] on icon at bounding box center [182, 20] width 14 height 14
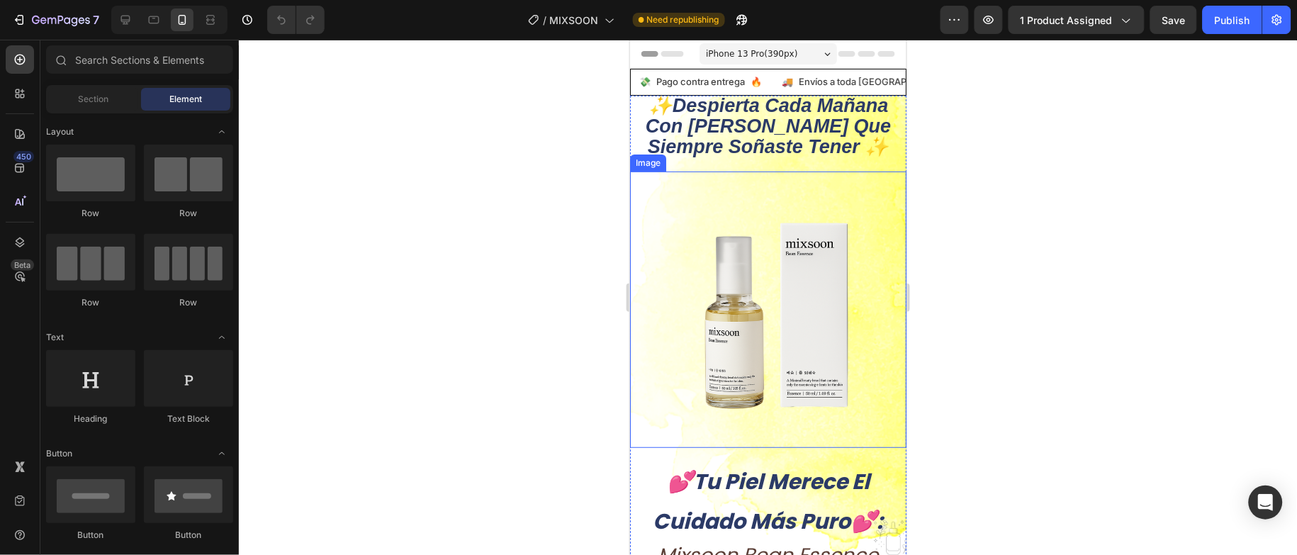
click at [844, 179] on img at bounding box center [768, 309] width 276 height 276
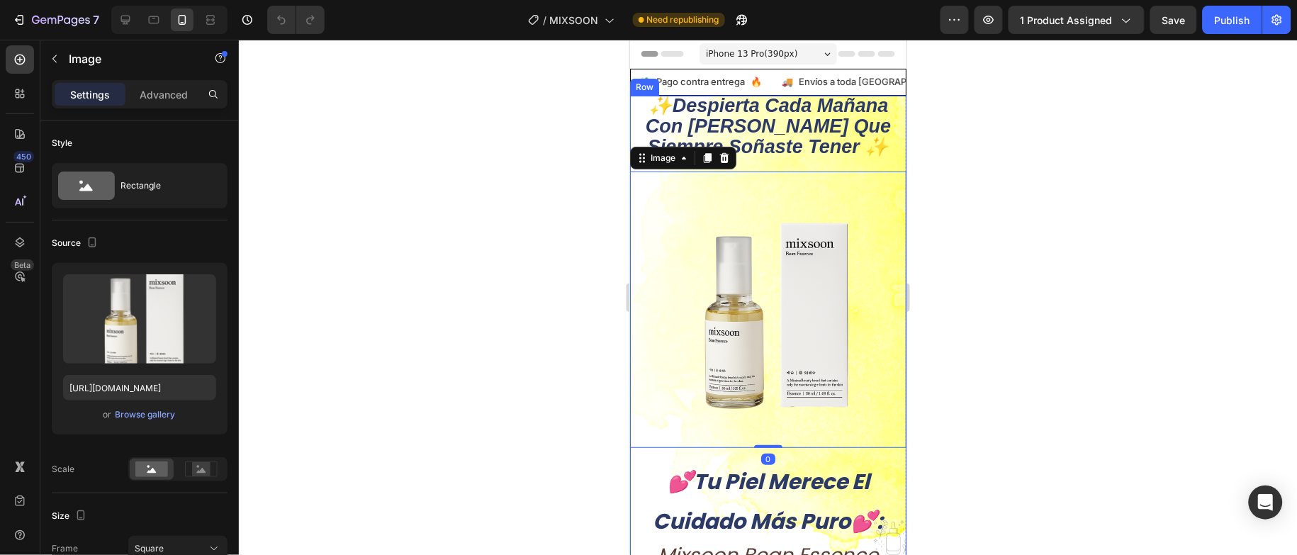
click at [868, 164] on div "✨despierta cada mañana con [PERSON_NAME] que siempre soñaste tener ✨ Heading Im…" at bounding box center [768, 271] width 276 height 353
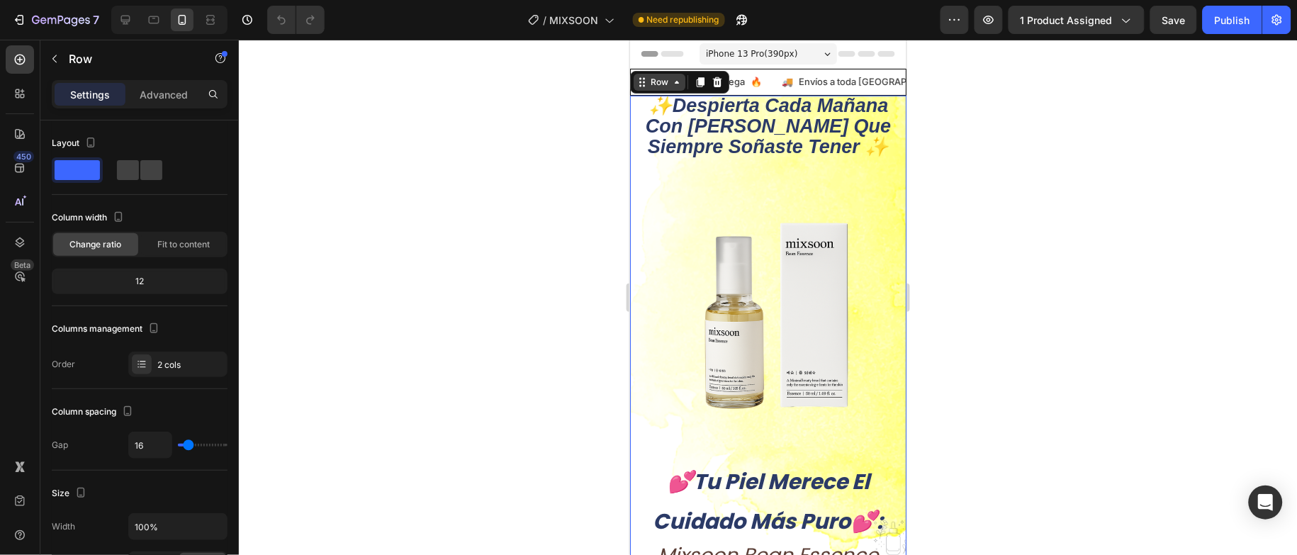
click at [663, 77] on div "Row" at bounding box center [658, 81] width 23 height 13
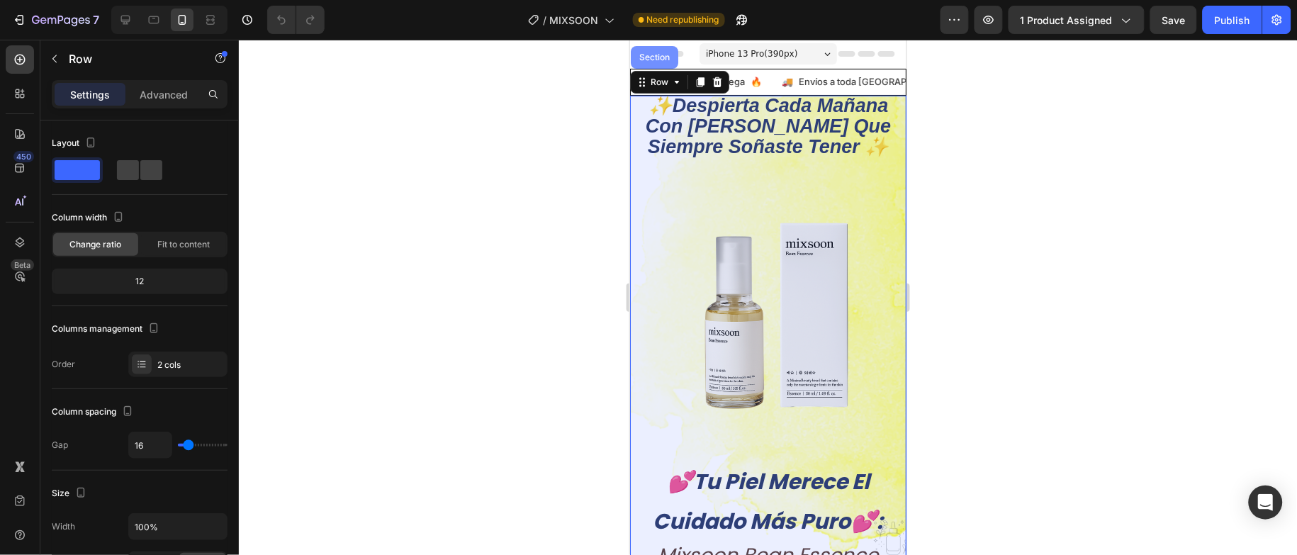
click at [658, 66] on div "Section" at bounding box center [653, 56] width 47 height 23
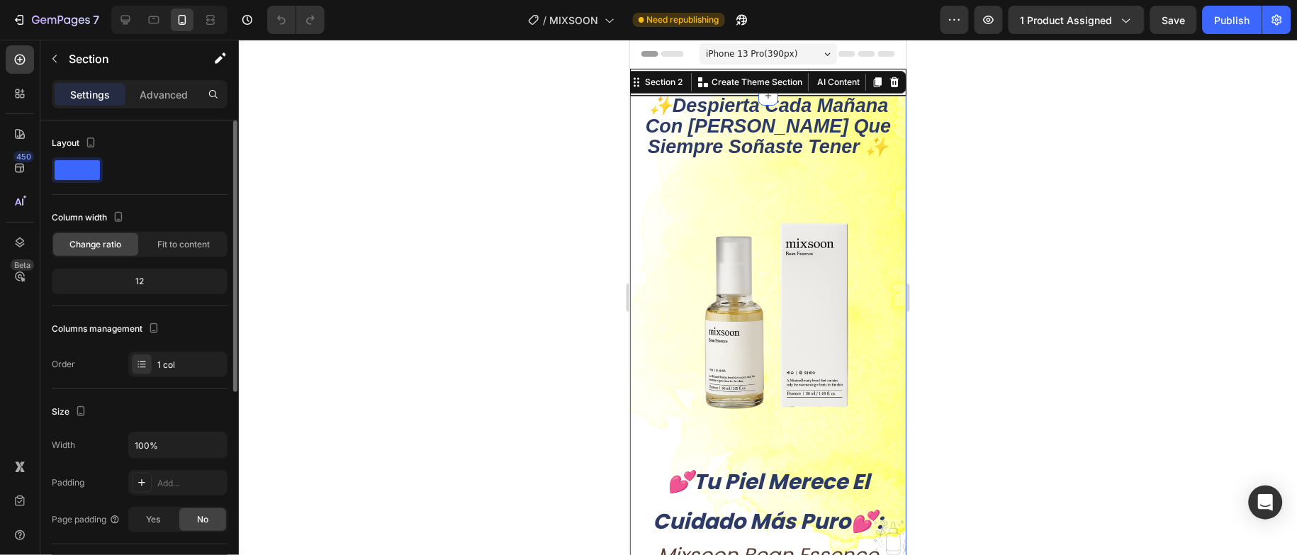
scroll to position [213, 0]
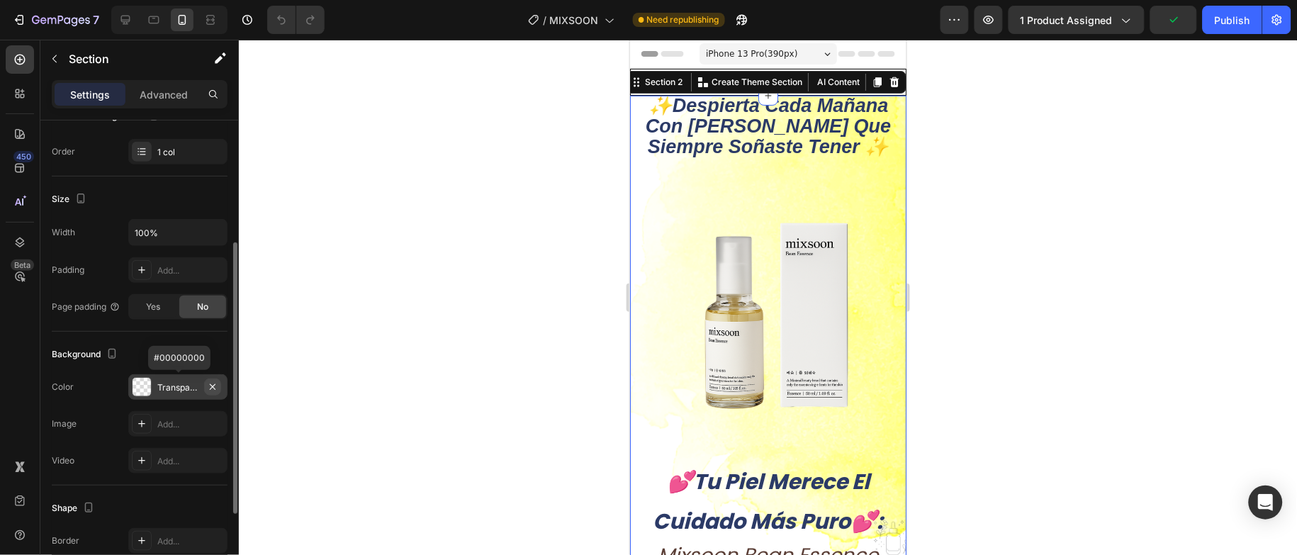
click at [216, 391] on icon "button" at bounding box center [212, 386] width 11 height 11
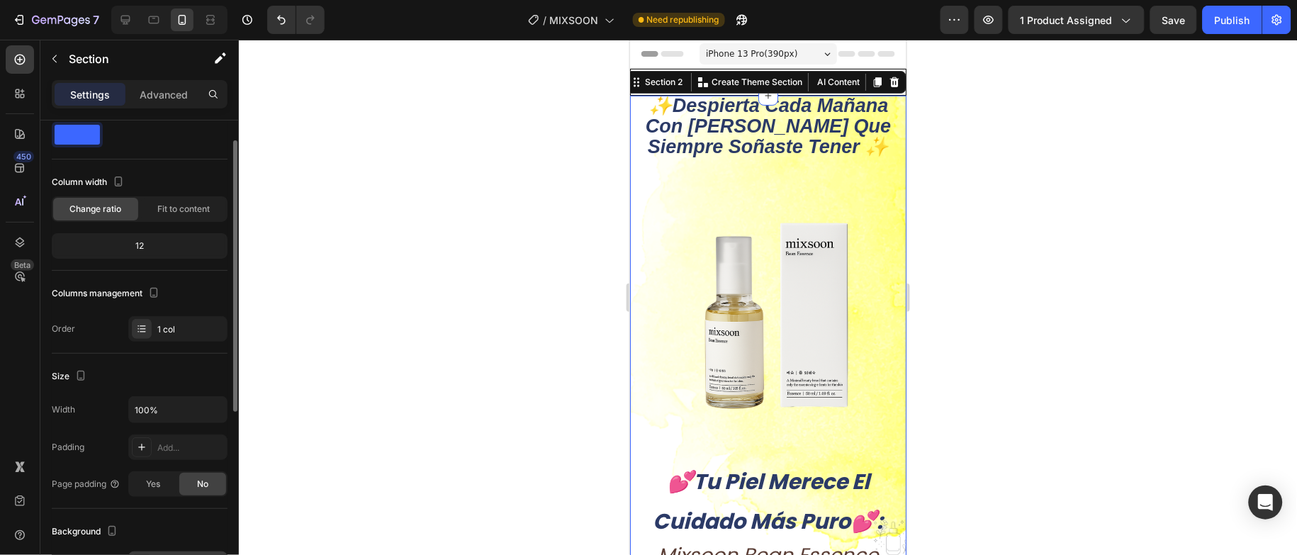
scroll to position [0, 0]
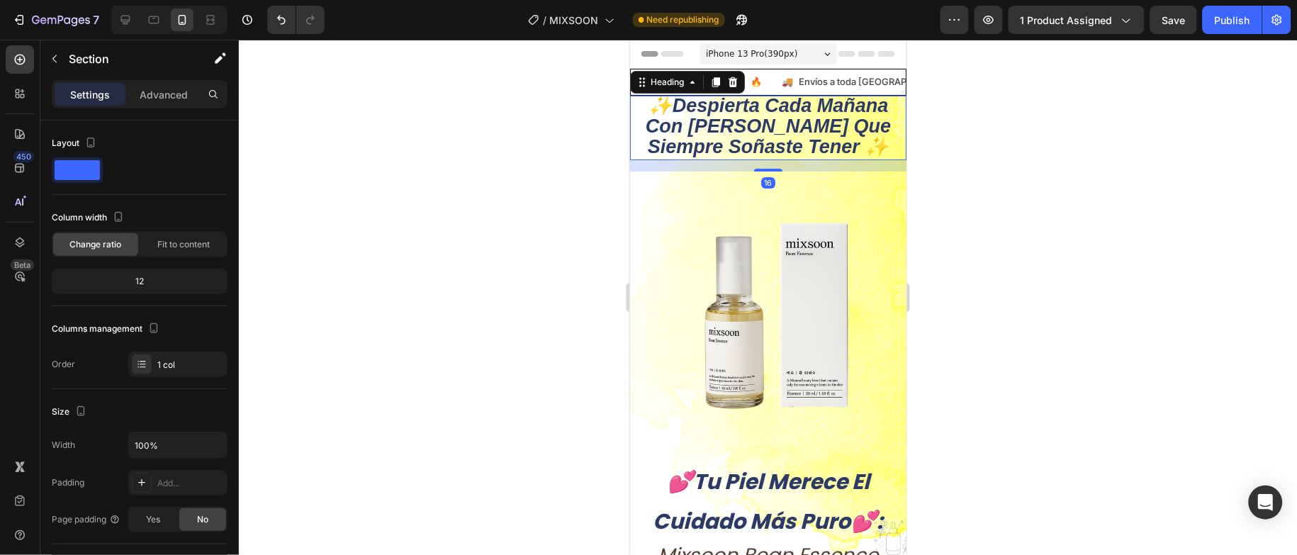
click at [653, 159] on h2 "✨despierta cada [DATE] con la piel que siempre soñaste tener ✨" at bounding box center [768, 127] width 276 height 65
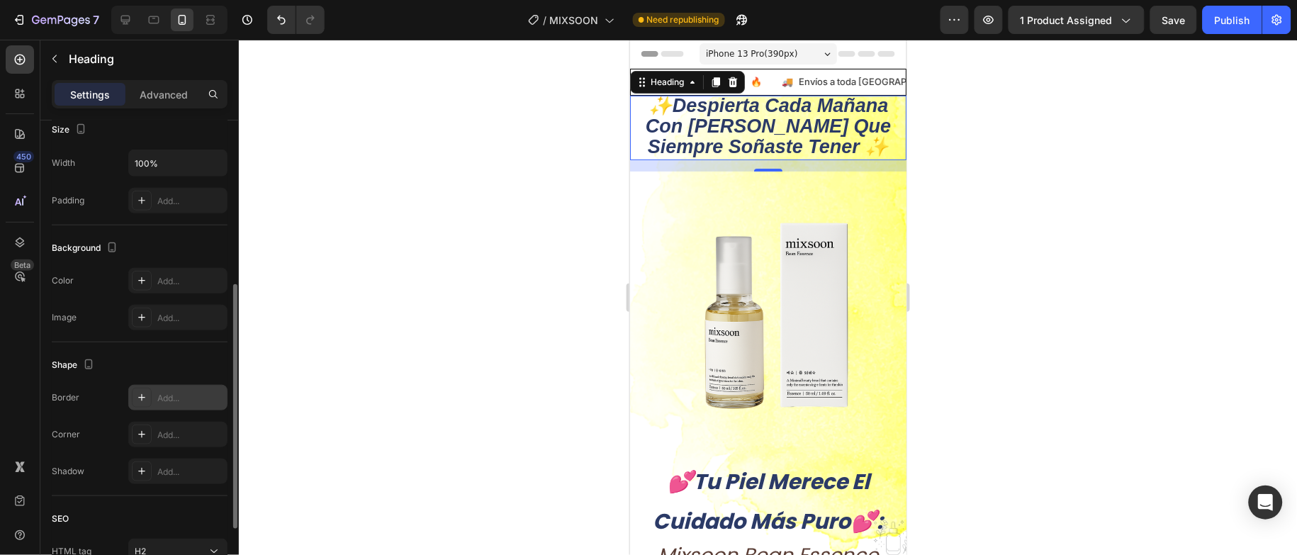
scroll to position [447, 0]
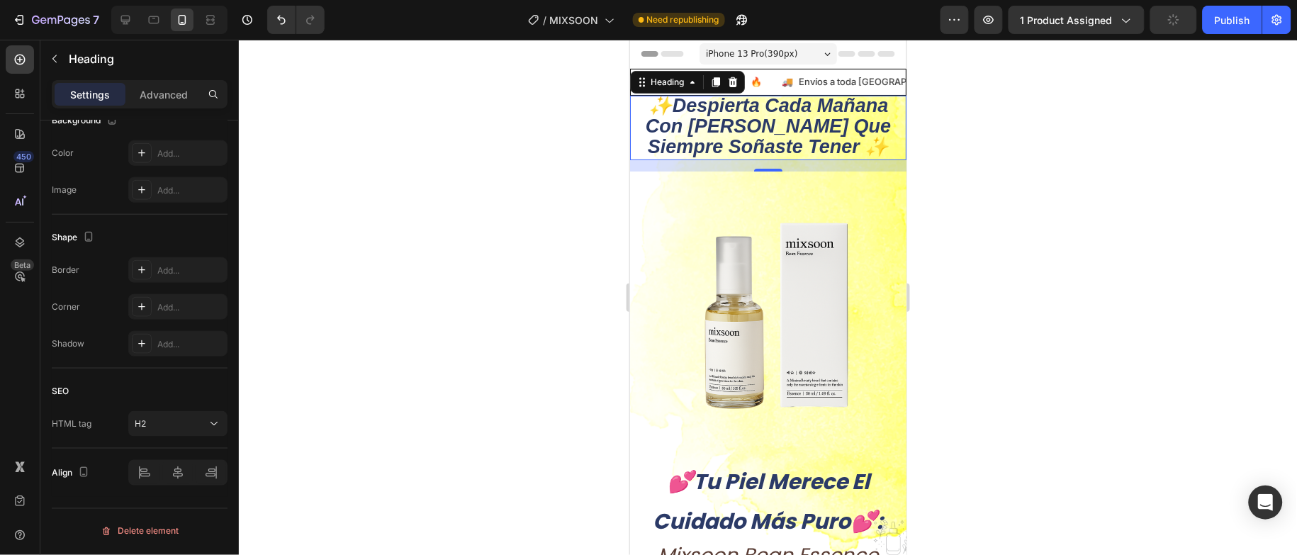
click at [493, 367] on div at bounding box center [768, 297] width 1058 height 515
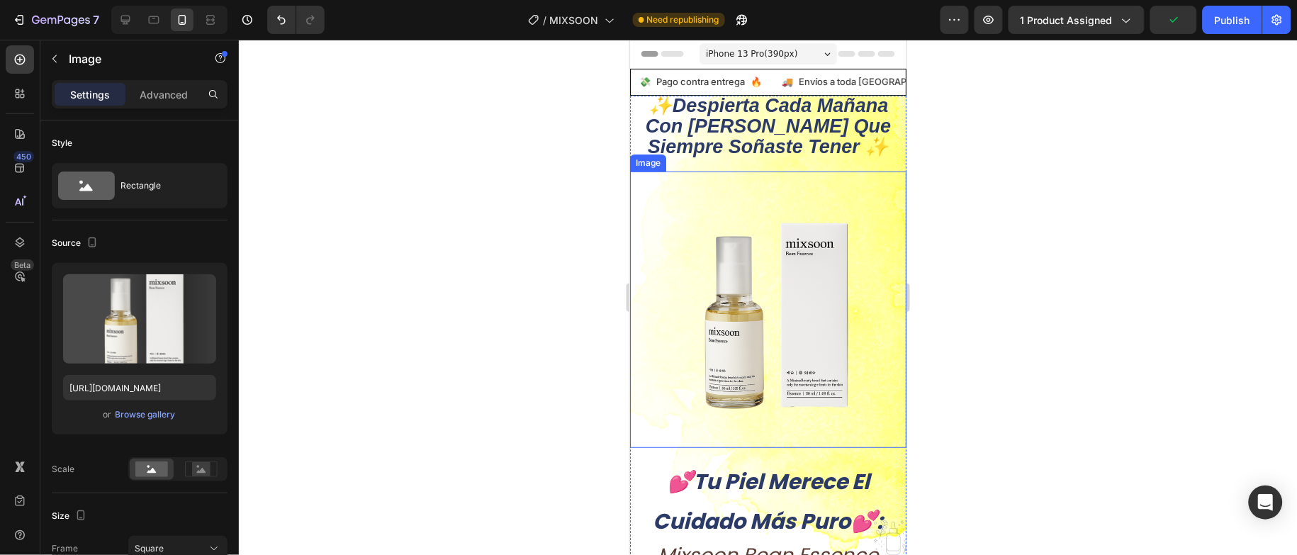
click at [686, 332] on img at bounding box center [768, 309] width 276 height 276
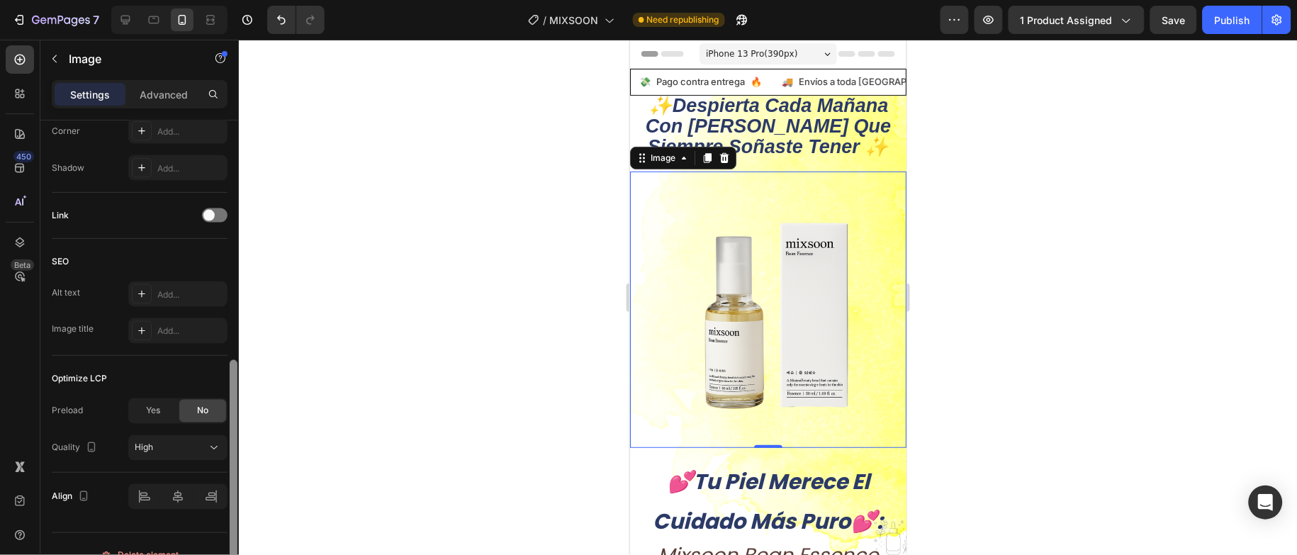
scroll to position [632, 0]
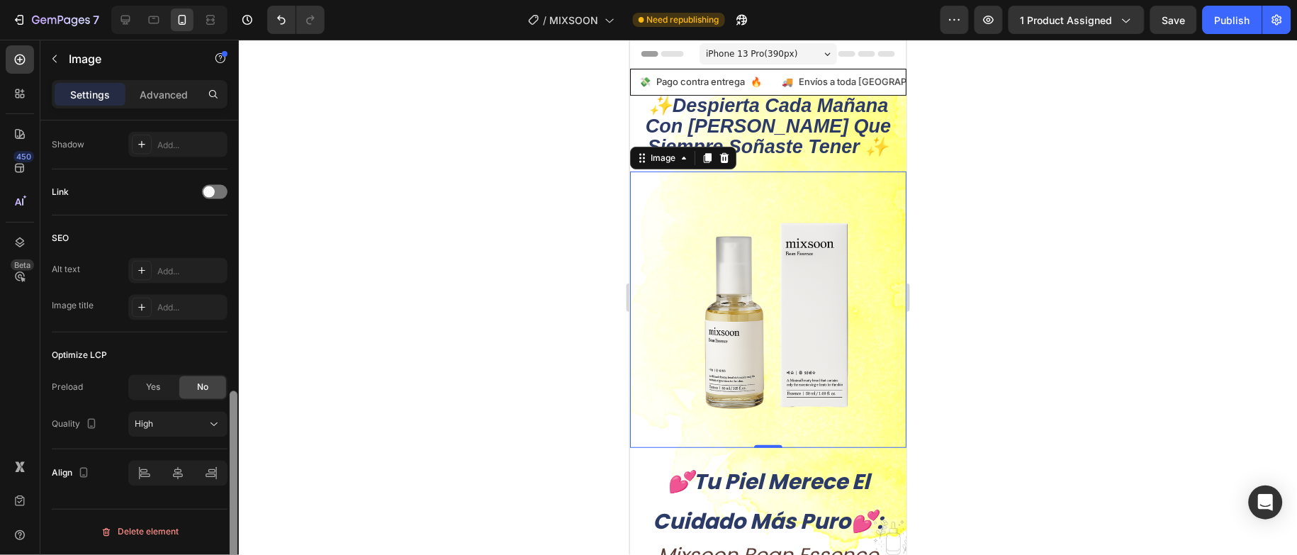
drag, startPoint x: 231, startPoint y: 270, endPoint x: 225, endPoint y: 507, distance: 236.9
click at [225, 507] on div "Style Rectangle Source Upload Image https://cdn.shopify.com/s/files/1/0704/0185…" at bounding box center [139, 358] width 199 height 475
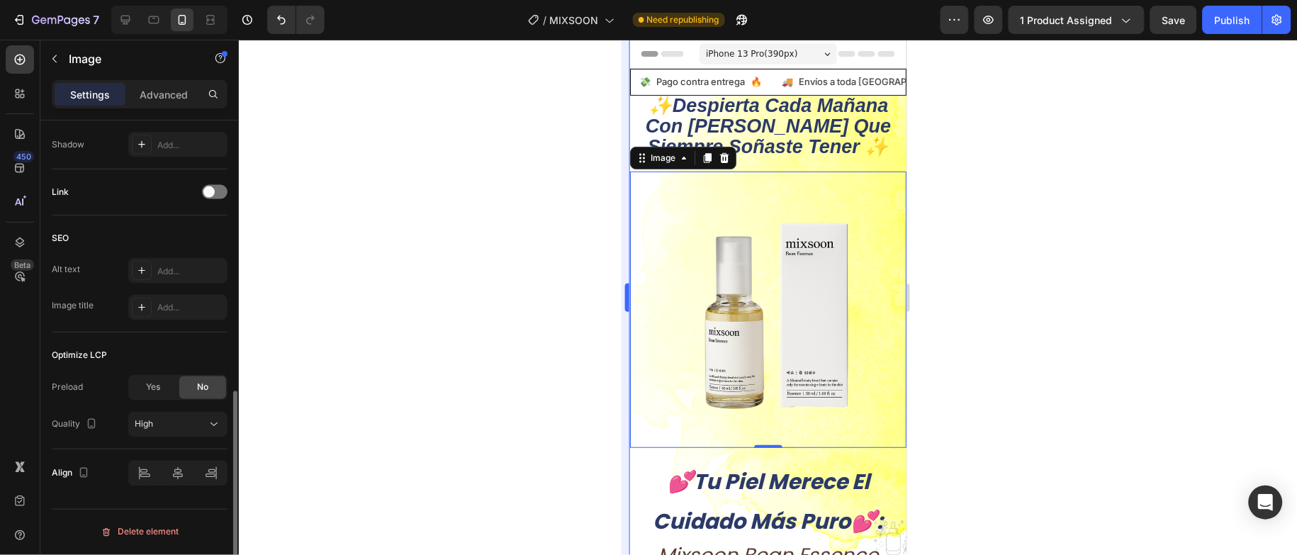
drag, startPoint x: 354, startPoint y: 400, endPoint x: 622, endPoint y: 366, distance: 270.8
click at [381, 386] on div at bounding box center [768, 297] width 1058 height 515
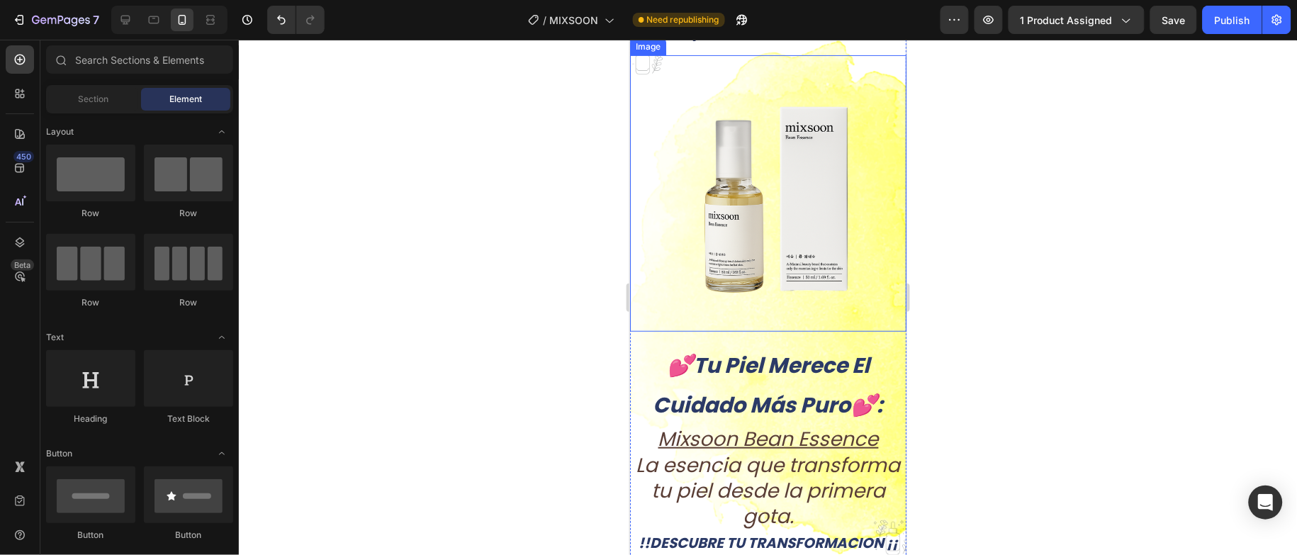
scroll to position [214, 0]
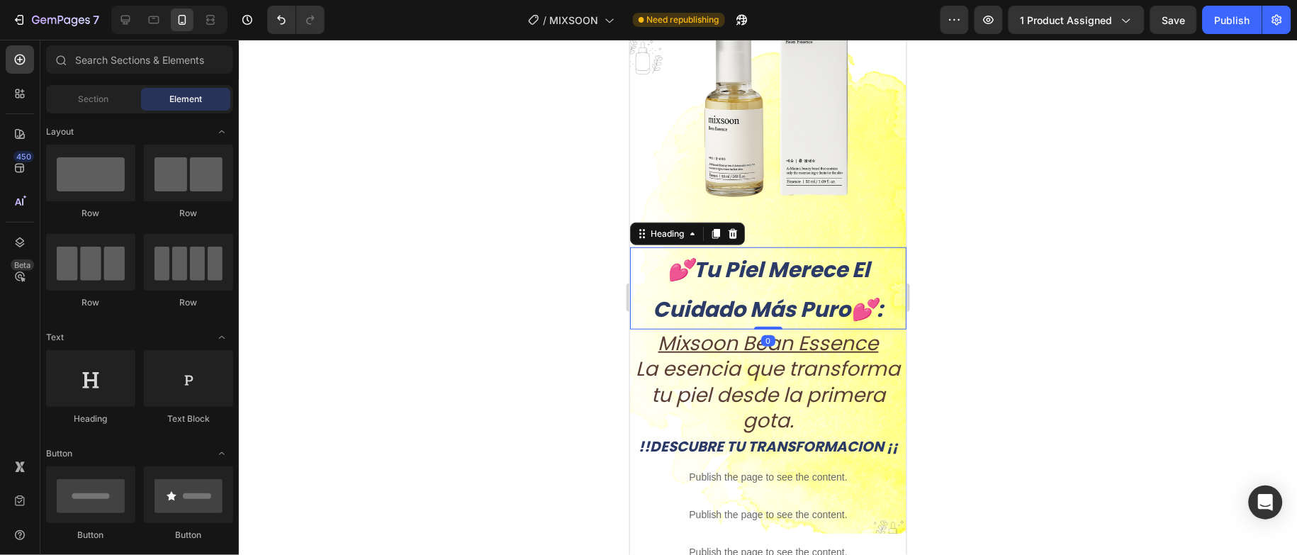
click at [646, 262] on h2 "💕tu piel merece el cuidado más puro💕:" at bounding box center [768, 288] width 276 height 82
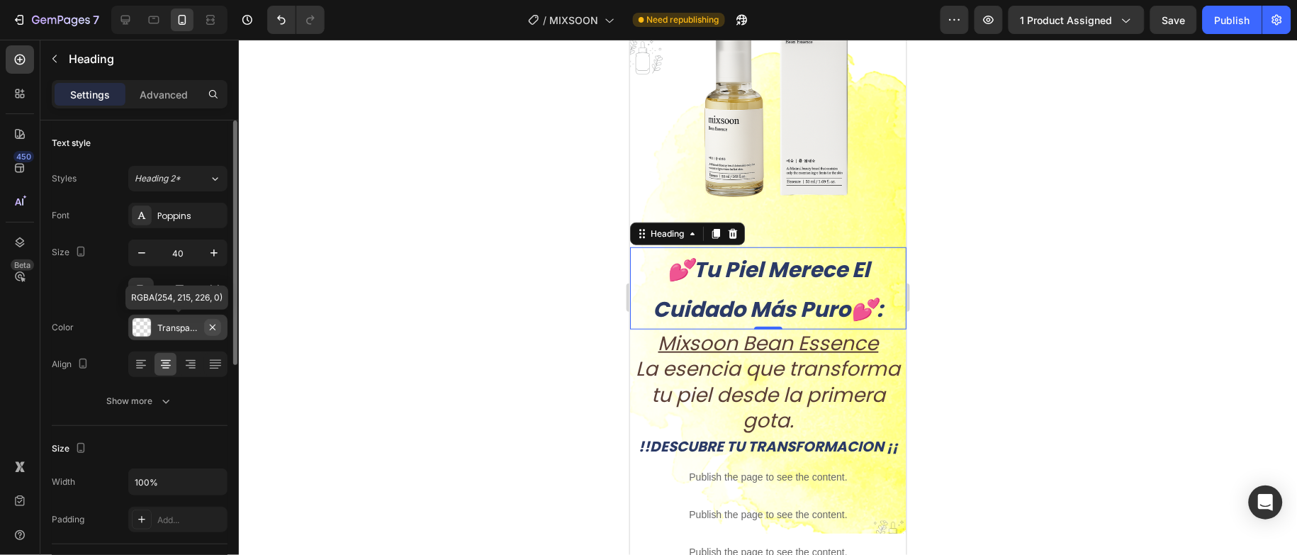
click at [209, 332] on icon "button" at bounding box center [212, 327] width 11 height 11
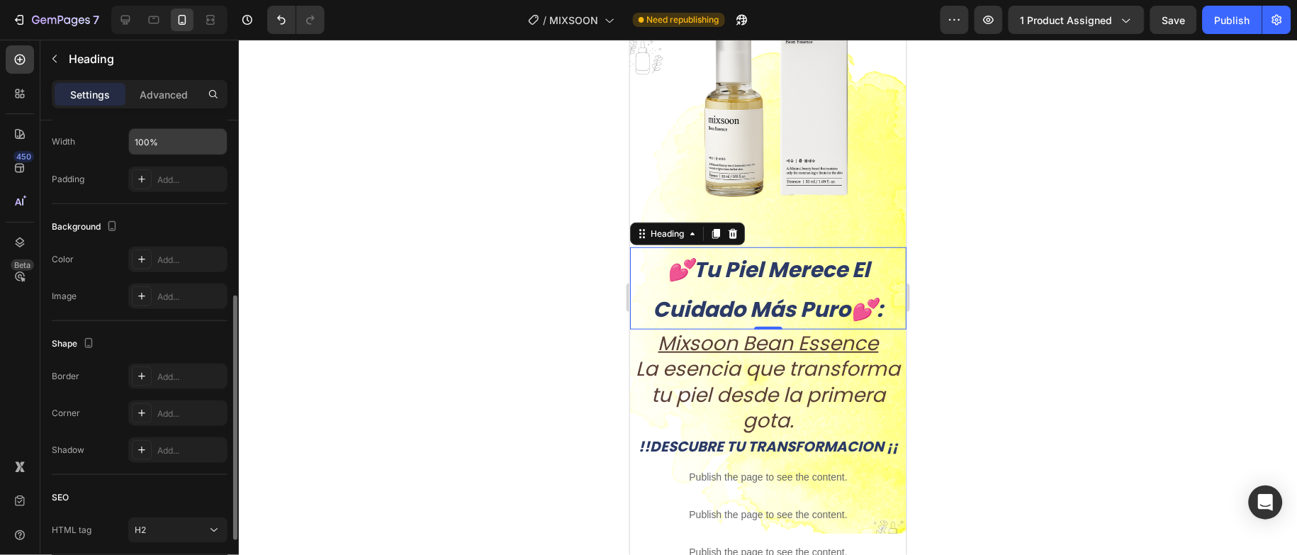
scroll to position [234, 0]
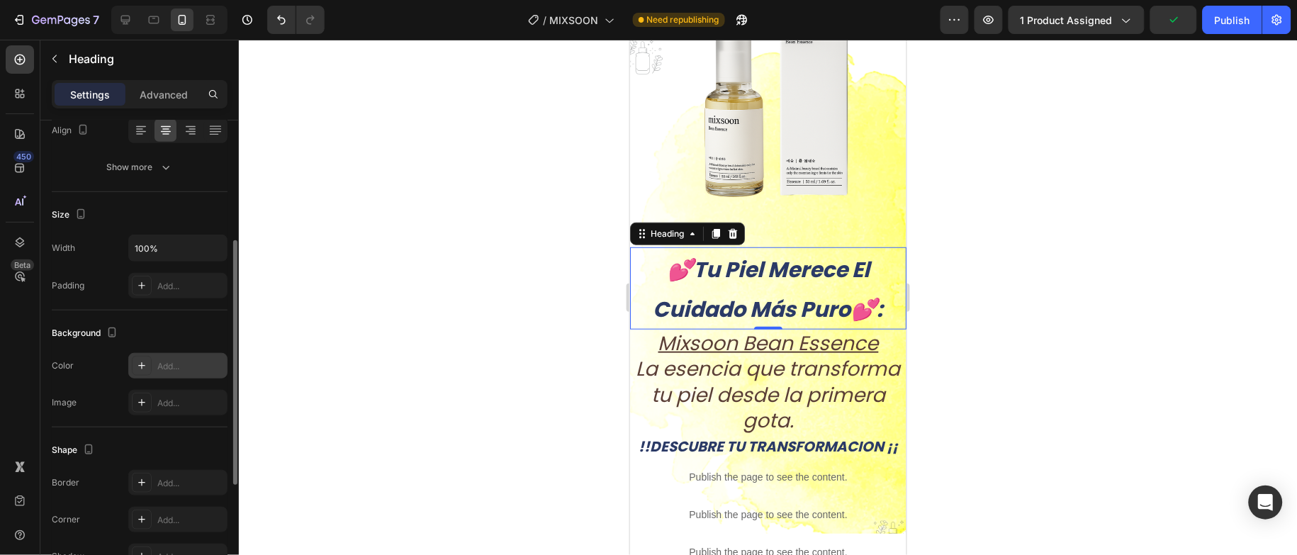
click at [174, 363] on div "Add..." at bounding box center [190, 366] width 67 height 13
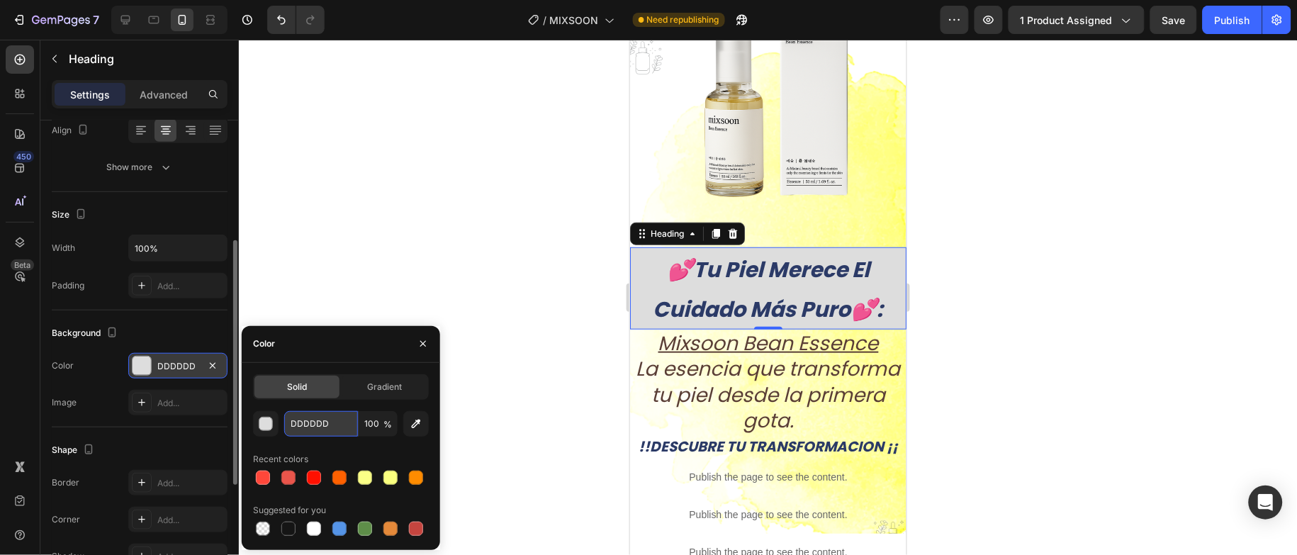
click at [325, 423] on input "DDDDDD" at bounding box center [321, 424] width 74 height 26
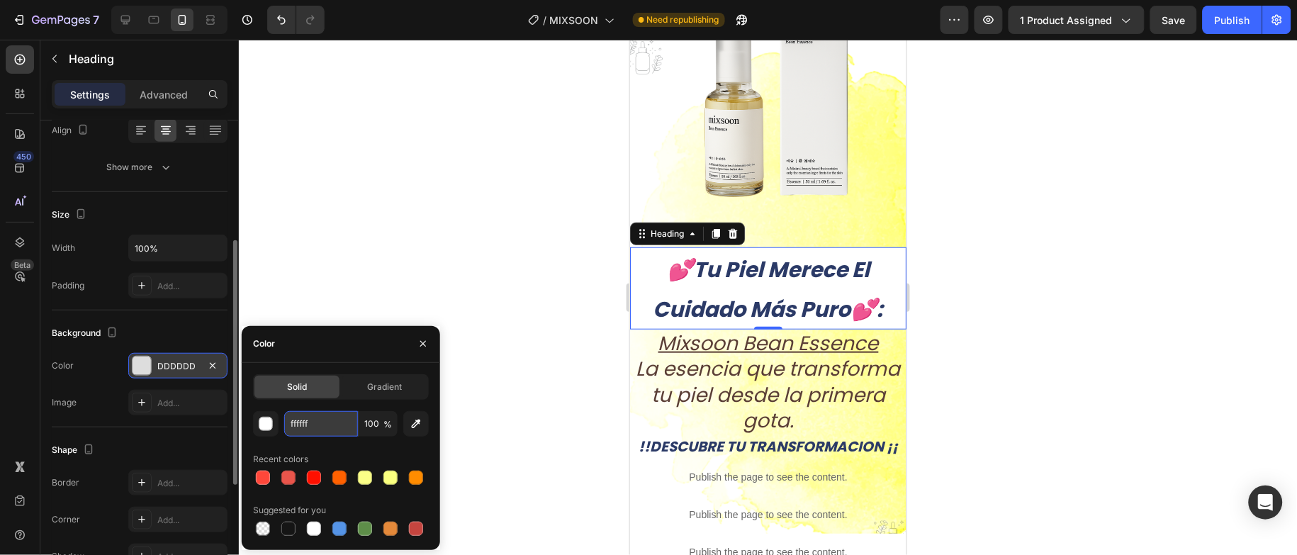
type input "FFFFFF"
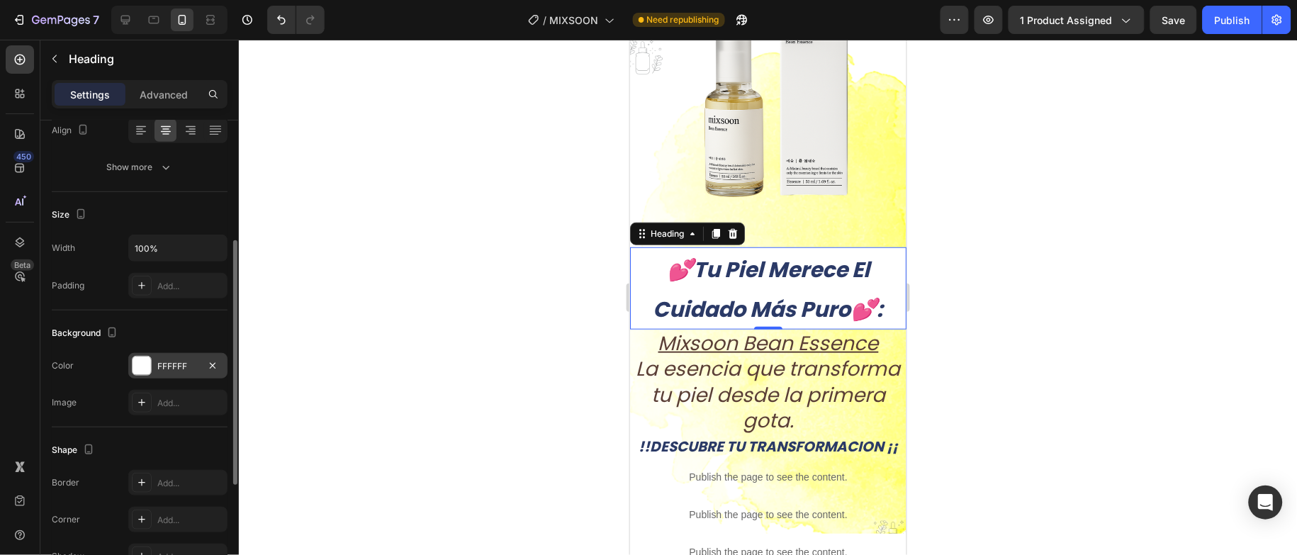
click at [371, 232] on div at bounding box center [768, 297] width 1058 height 515
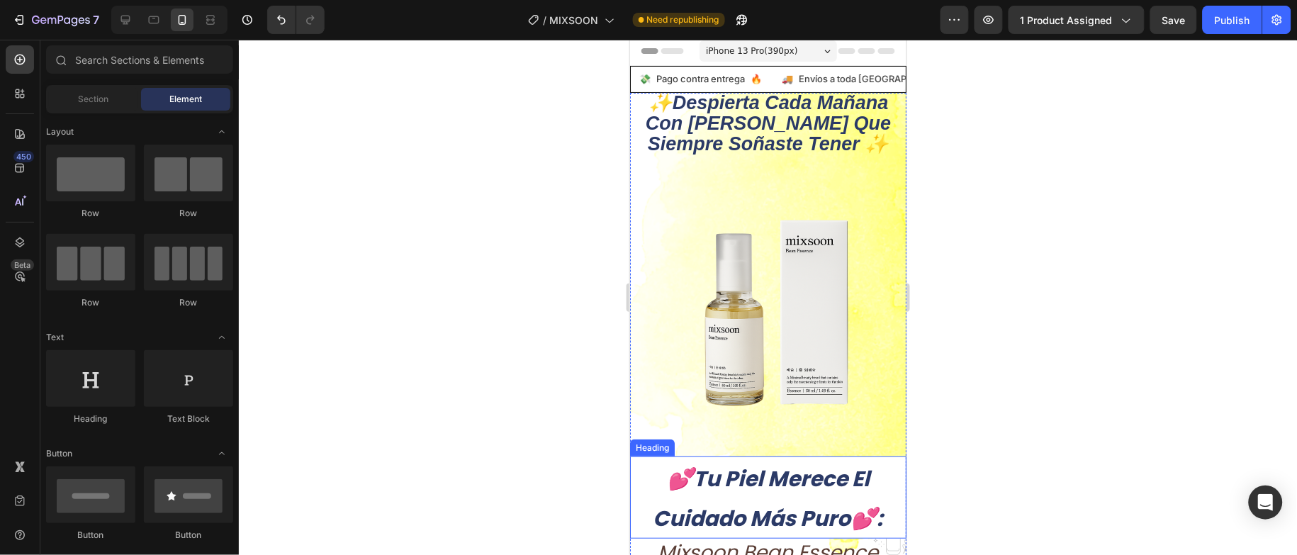
scroll to position [0, 0]
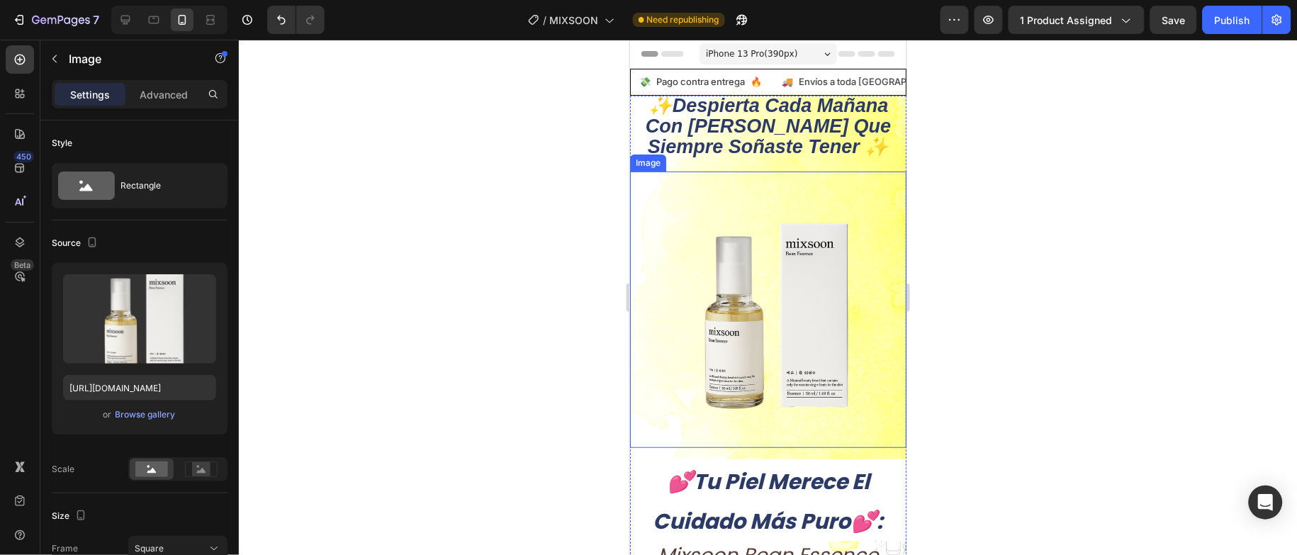
click at [868, 198] on img at bounding box center [768, 309] width 276 height 276
click at [663, 166] on div "Image" at bounding box center [662, 157] width 59 height 17
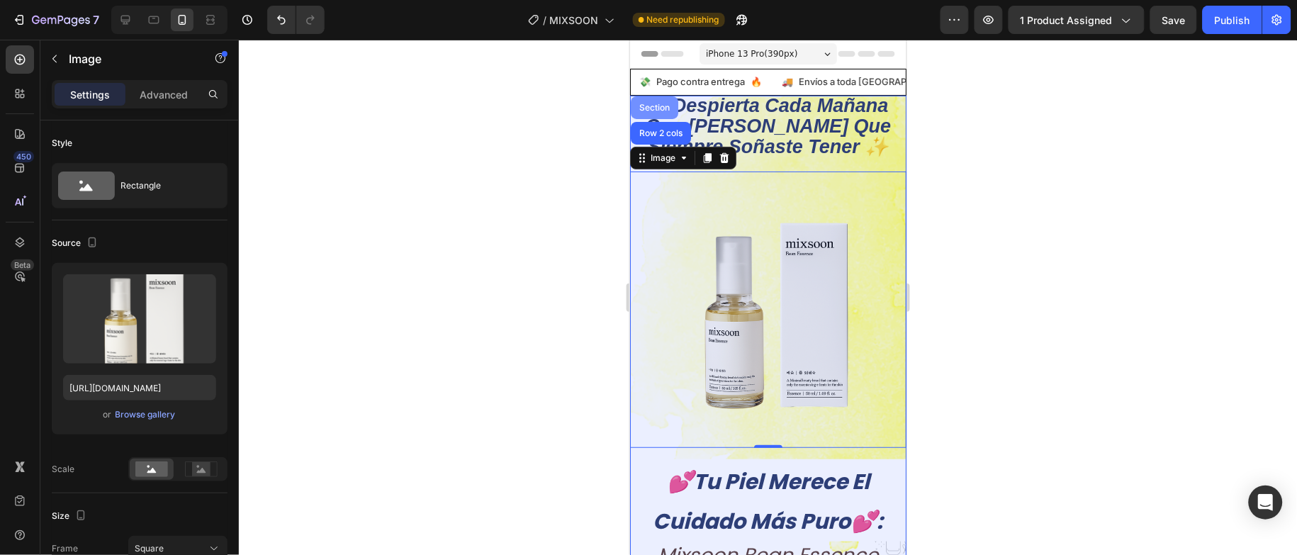
click at [660, 108] on div "Section" at bounding box center [654, 107] width 36 height 9
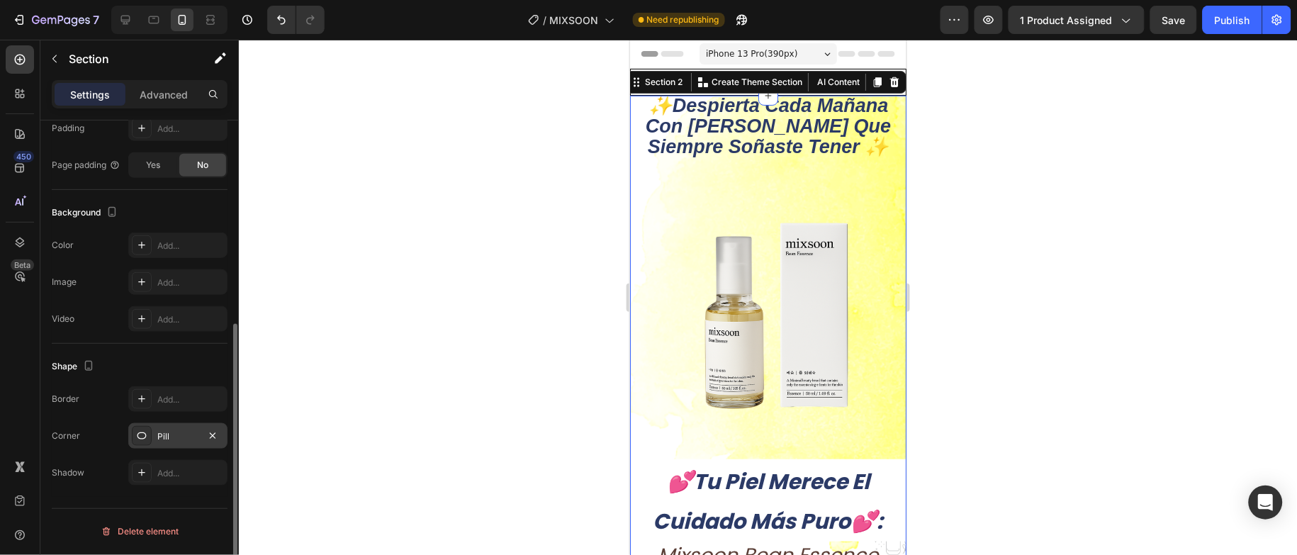
scroll to position [142, 0]
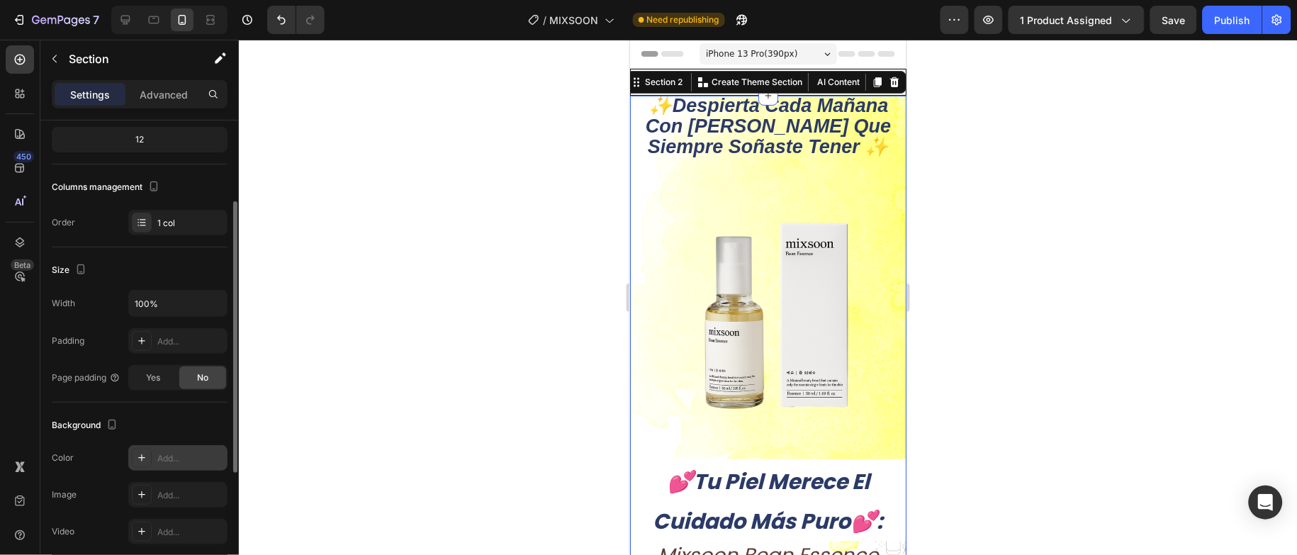
click at [172, 452] on div "Add..." at bounding box center [190, 458] width 67 height 13
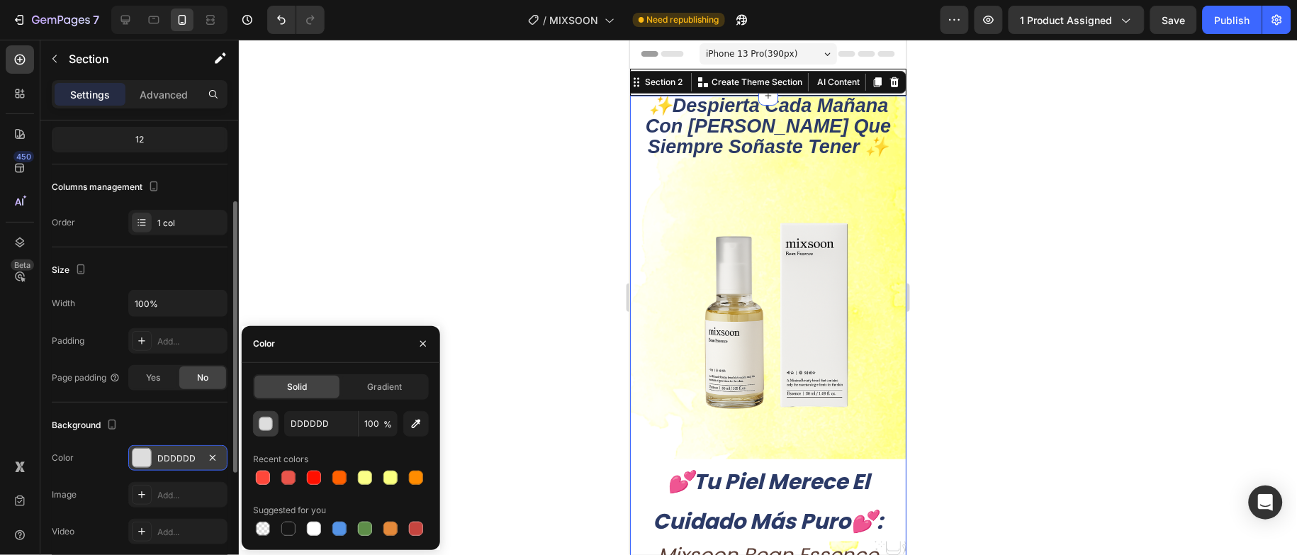
click at [266, 427] on div "button" at bounding box center [266, 425] width 14 height 14
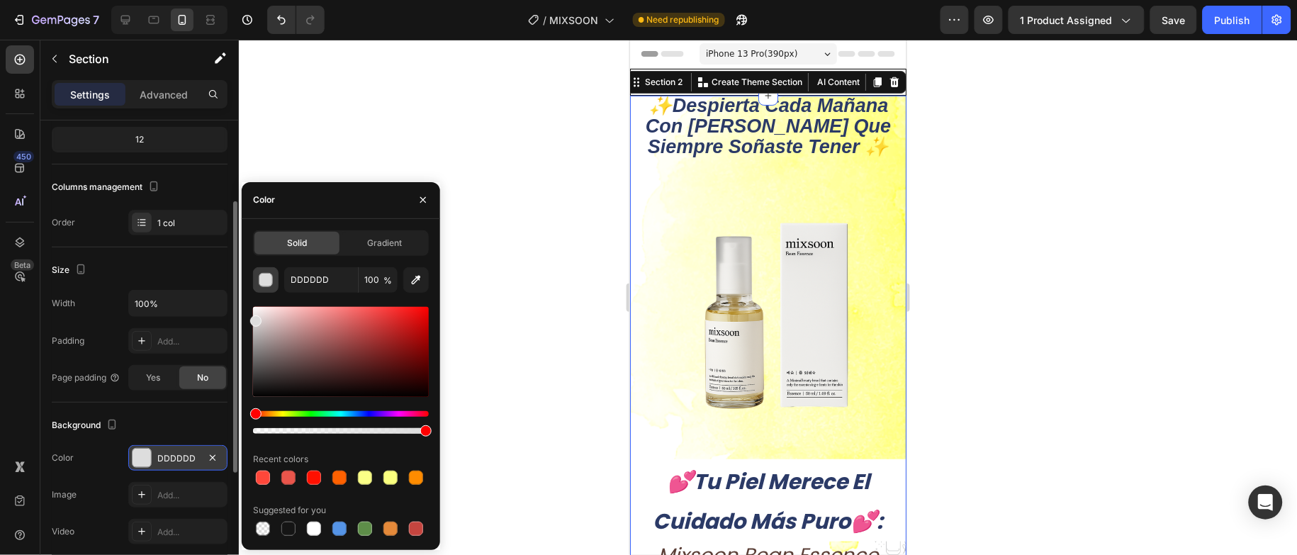
click at [266, 282] on div "button" at bounding box center [266, 281] width 14 height 14
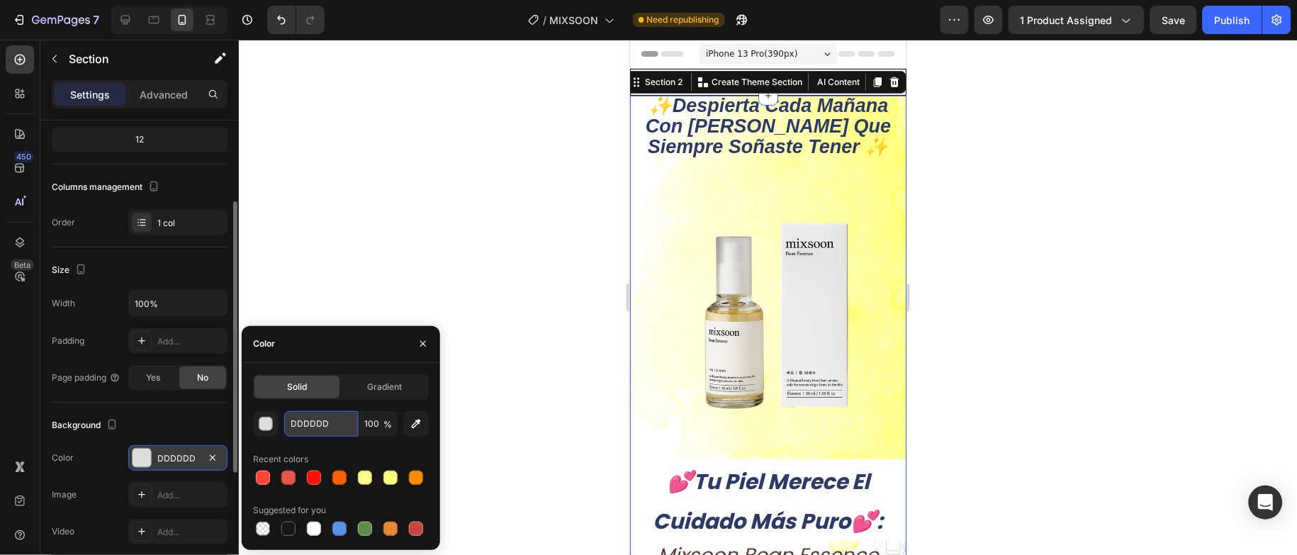
click at [347, 432] on input "DDDDDD" at bounding box center [321, 424] width 74 height 26
type input "FFFFFF"
click at [359, 264] on div at bounding box center [768, 297] width 1058 height 515
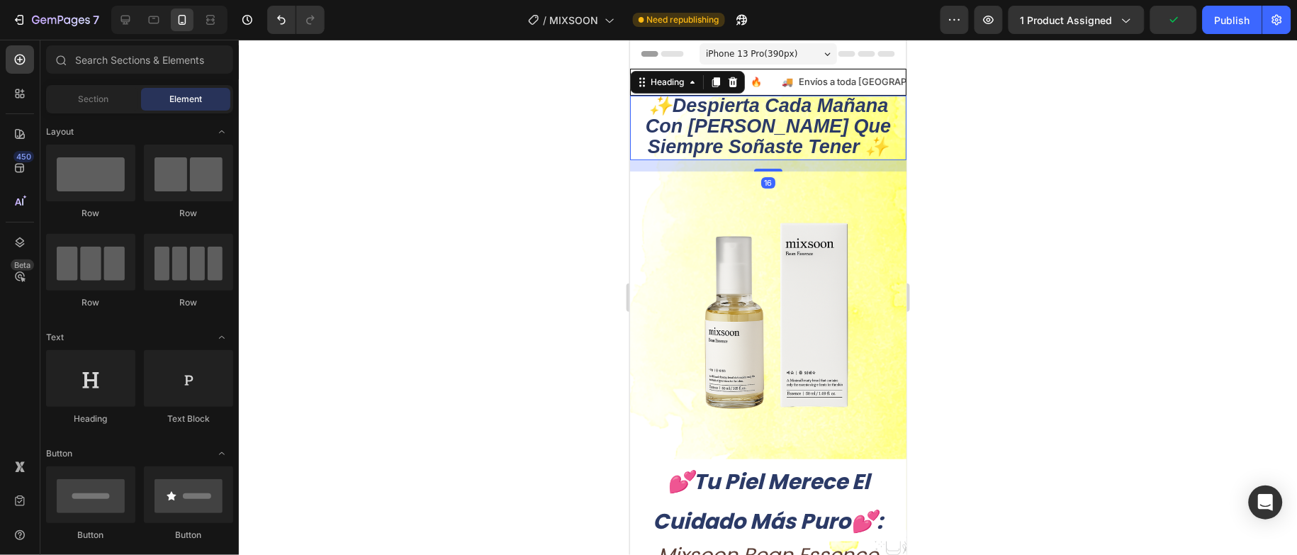
click at [868, 159] on h2 "✨despierta cada [DATE] con la piel que siempre soñaste tener ✨" at bounding box center [768, 127] width 276 height 65
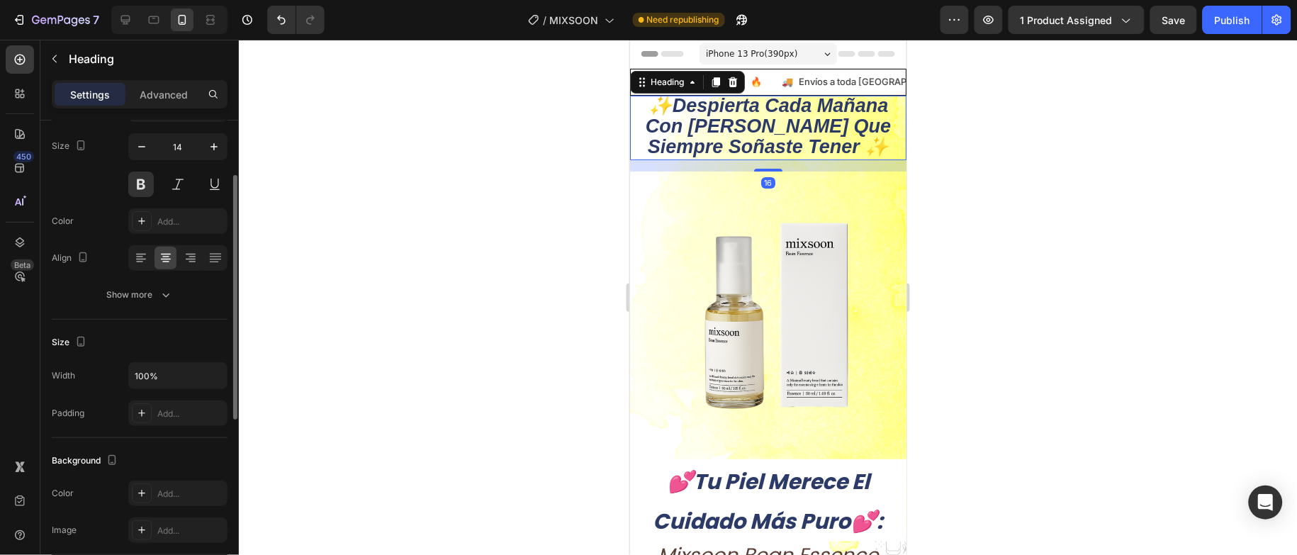
scroll to position [213, 0]
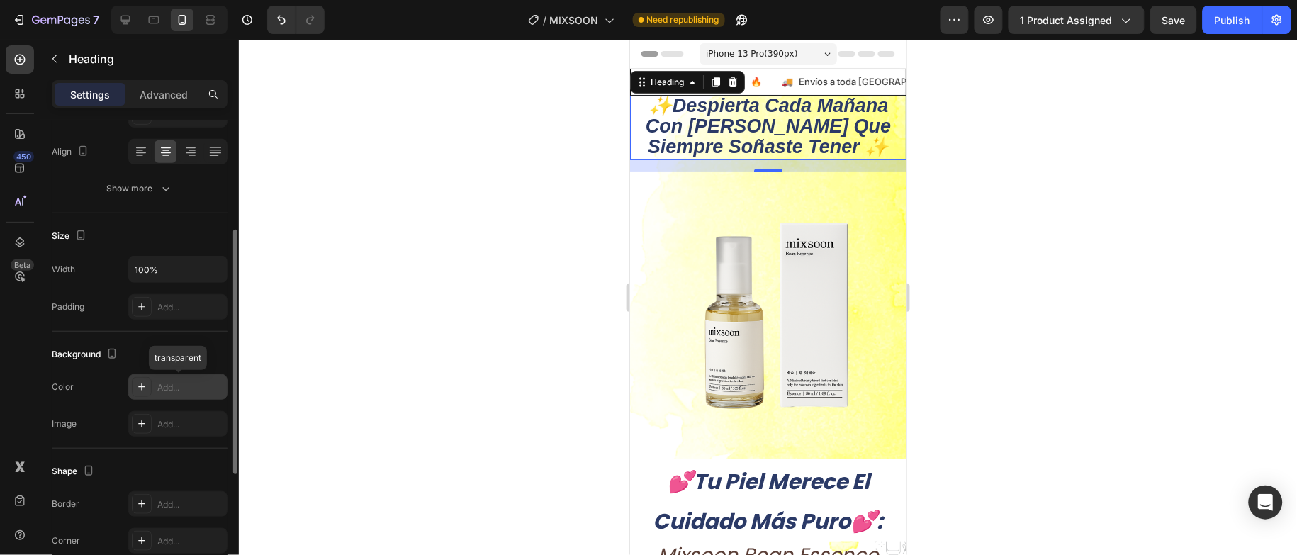
click at [181, 384] on div "Add..." at bounding box center [190, 387] width 67 height 13
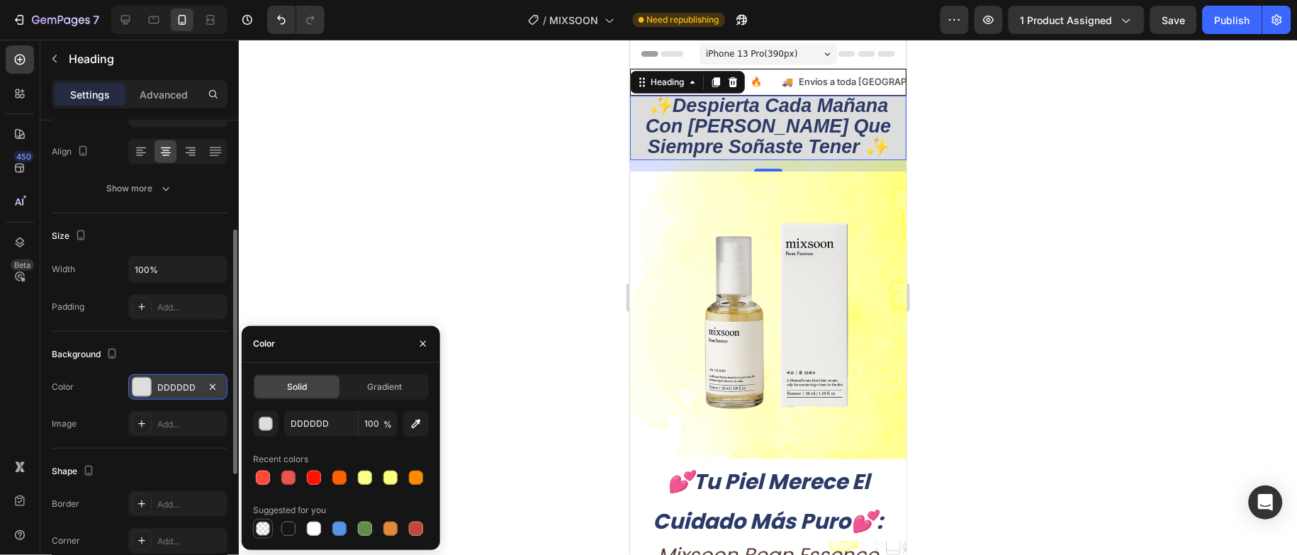
click at [259, 531] on div at bounding box center [263, 529] width 14 height 14
type input "000000"
type input "0"
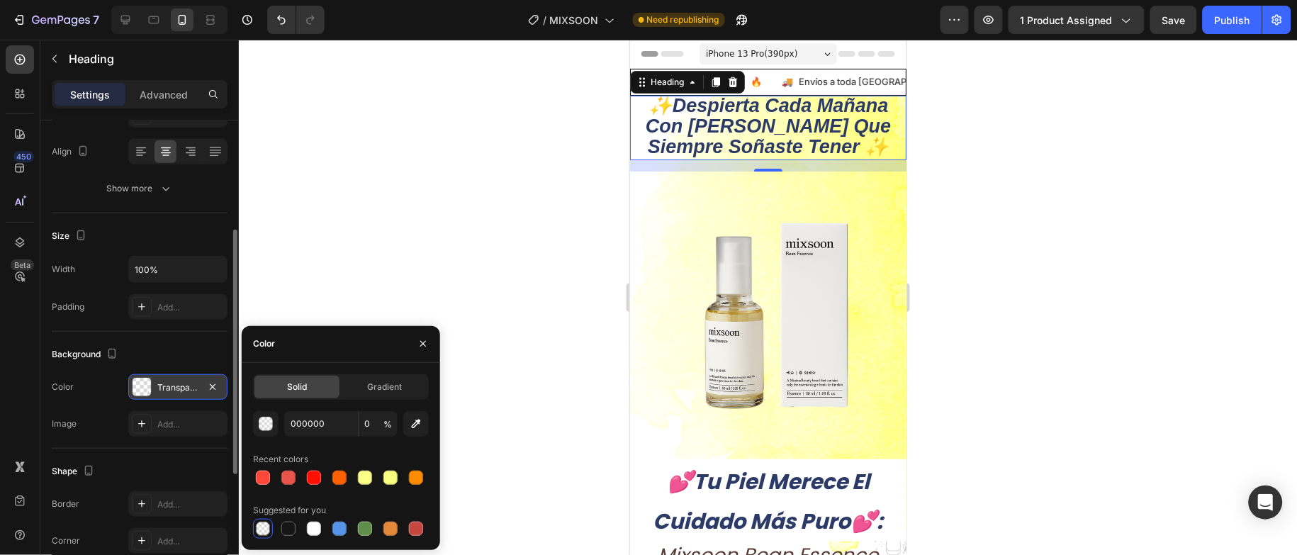
click at [258, 526] on div at bounding box center [263, 529] width 14 height 14
click at [262, 430] on div "button" at bounding box center [266, 424] width 14 height 14
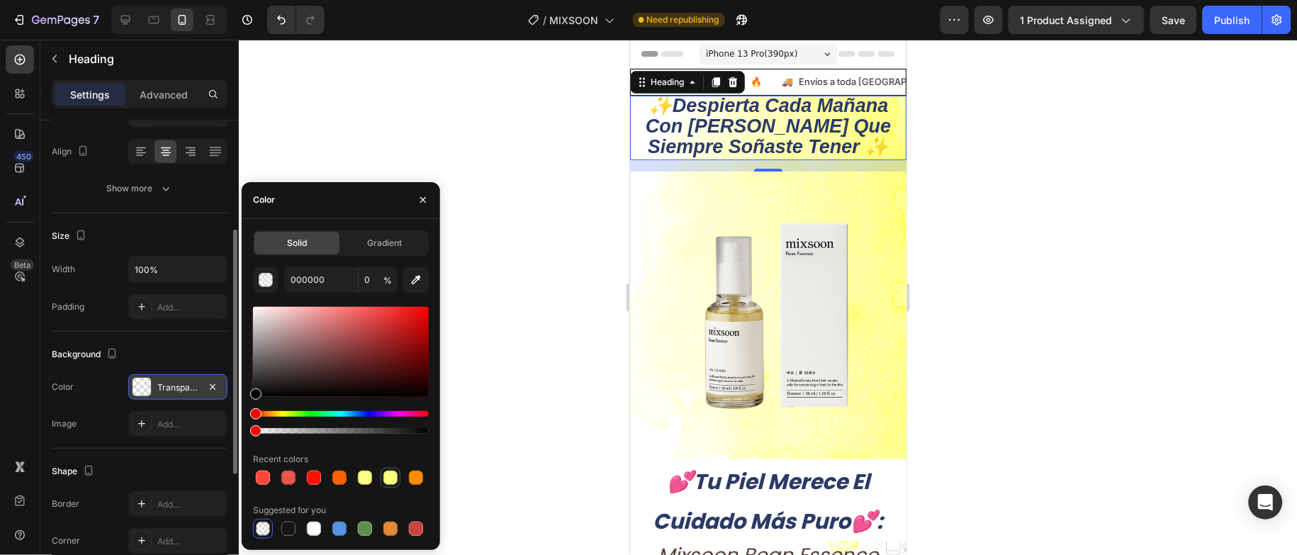
click at [391, 475] on div at bounding box center [391, 478] width 14 height 14
type input "FAFF7F"
type input "100"
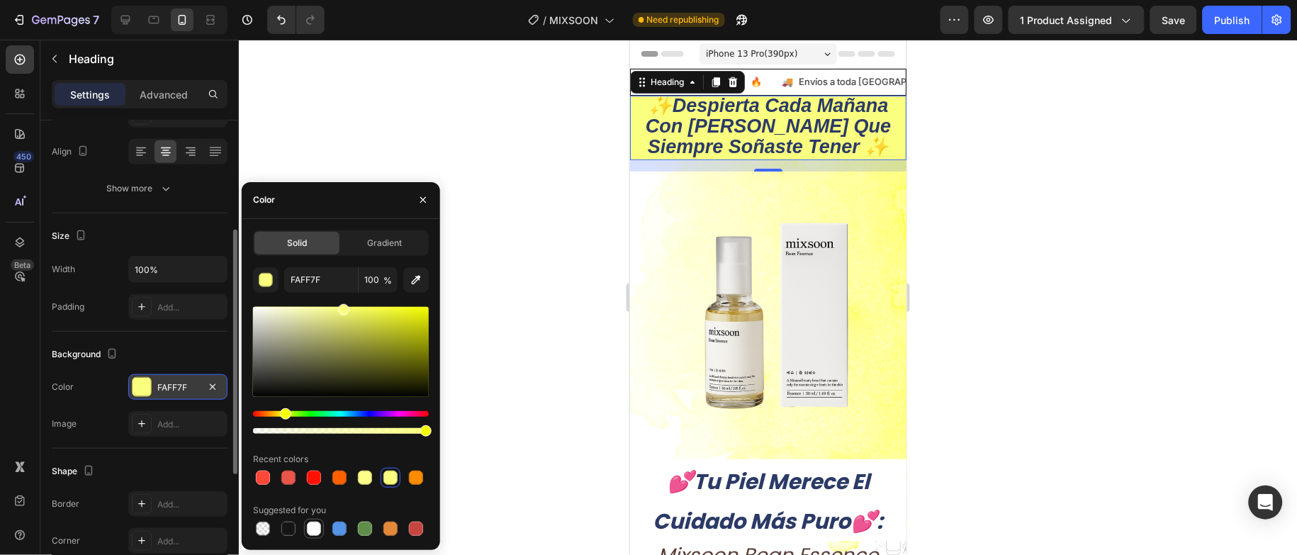
click at [315, 528] on div at bounding box center [314, 529] width 14 height 14
type input "FFFFFF"
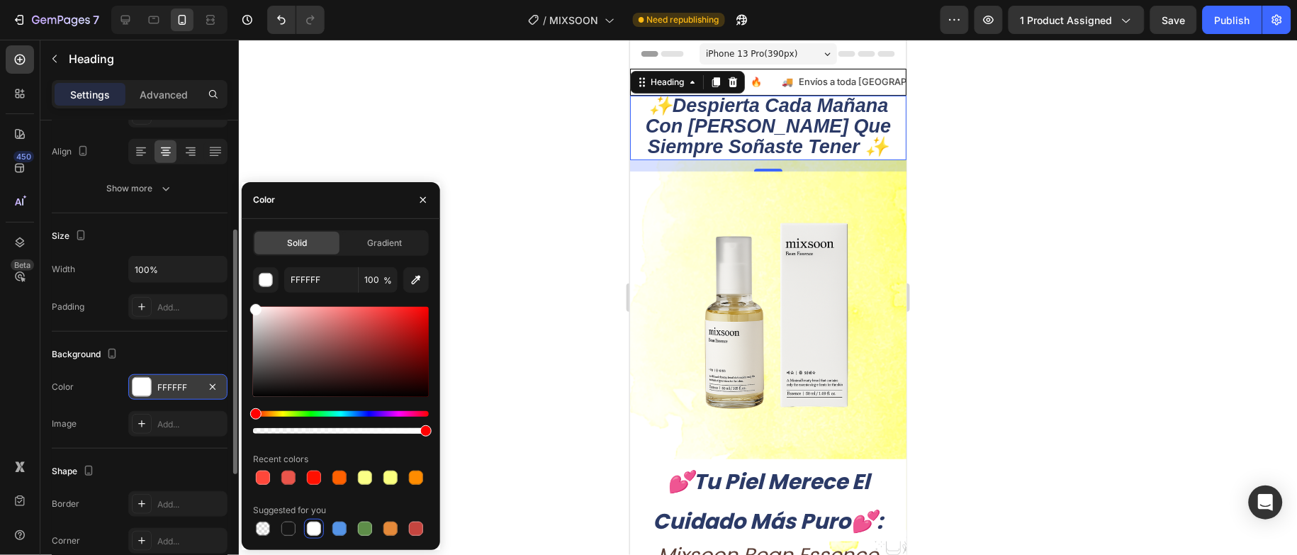
click at [501, 363] on div at bounding box center [768, 297] width 1058 height 515
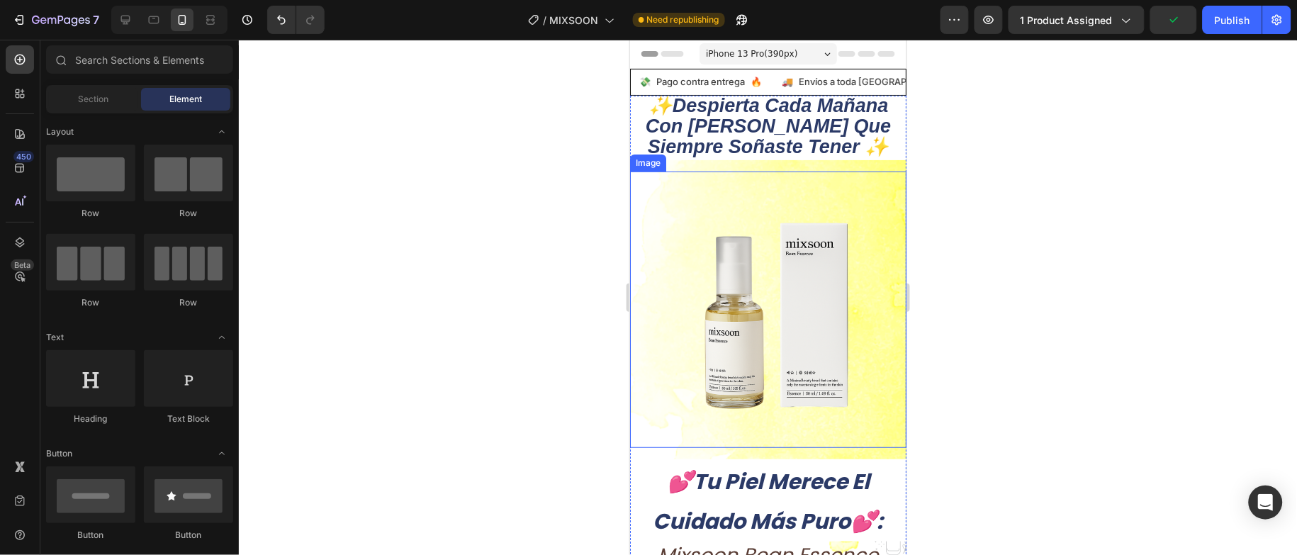
click at [876, 179] on img at bounding box center [768, 309] width 276 height 276
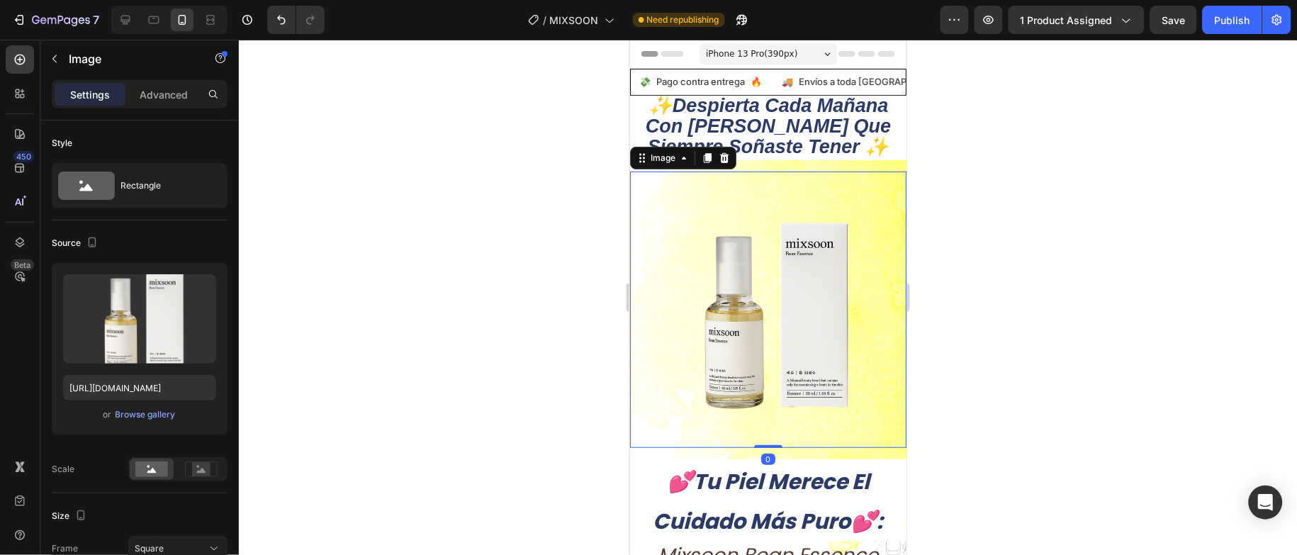
click at [673, 169] on div "Image" at bounding box center [683, 157] width 106 height 23
click at [654, 164] on div "Image" at bounding box center [662, 157] width 30 height 13
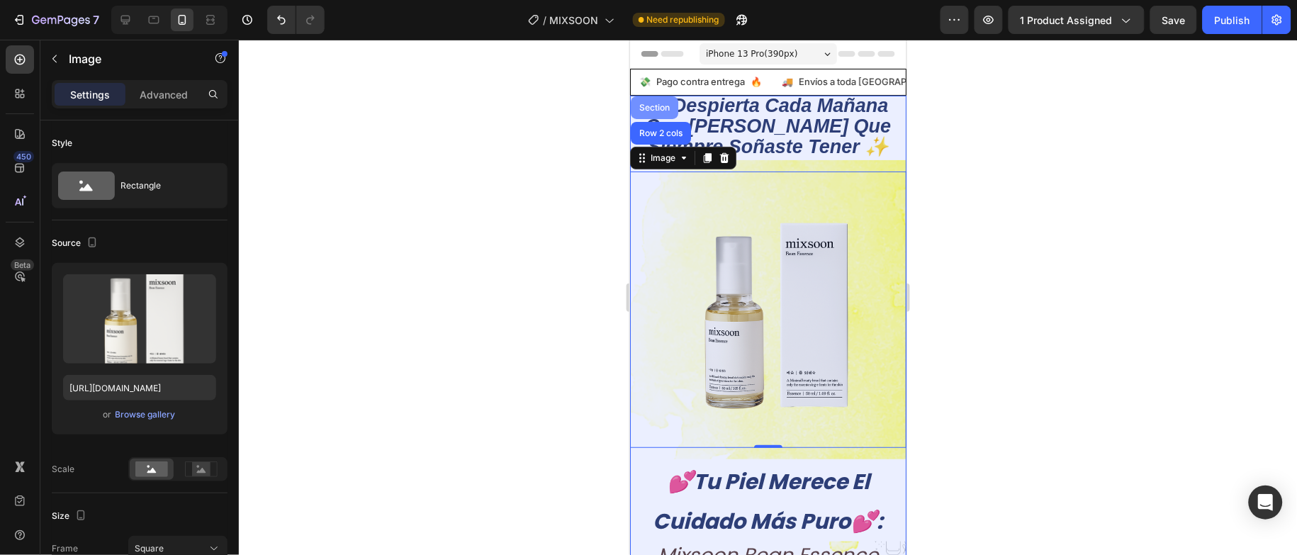
click at [658, 111] on div "Section" at bounding box center [654, 107] width 36 height 9
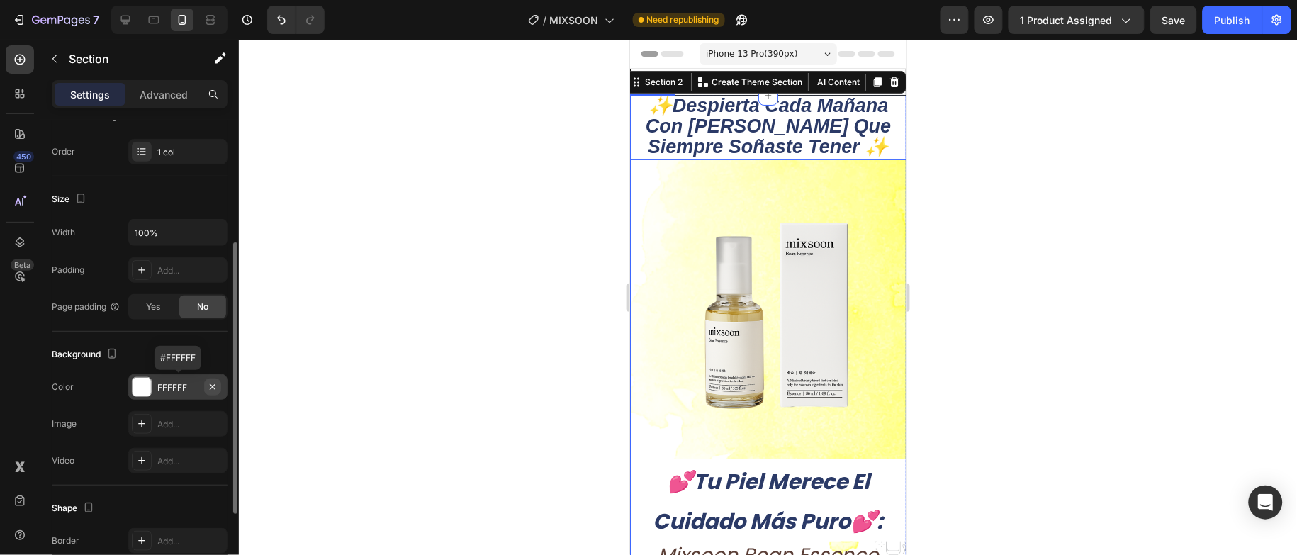
click at [214, 385] on icon "button" at bounding box center [212, 386] width 11 height 11
click at [196, 391] on div "Add..." at bounding box center [190, 387] width 67 height 13
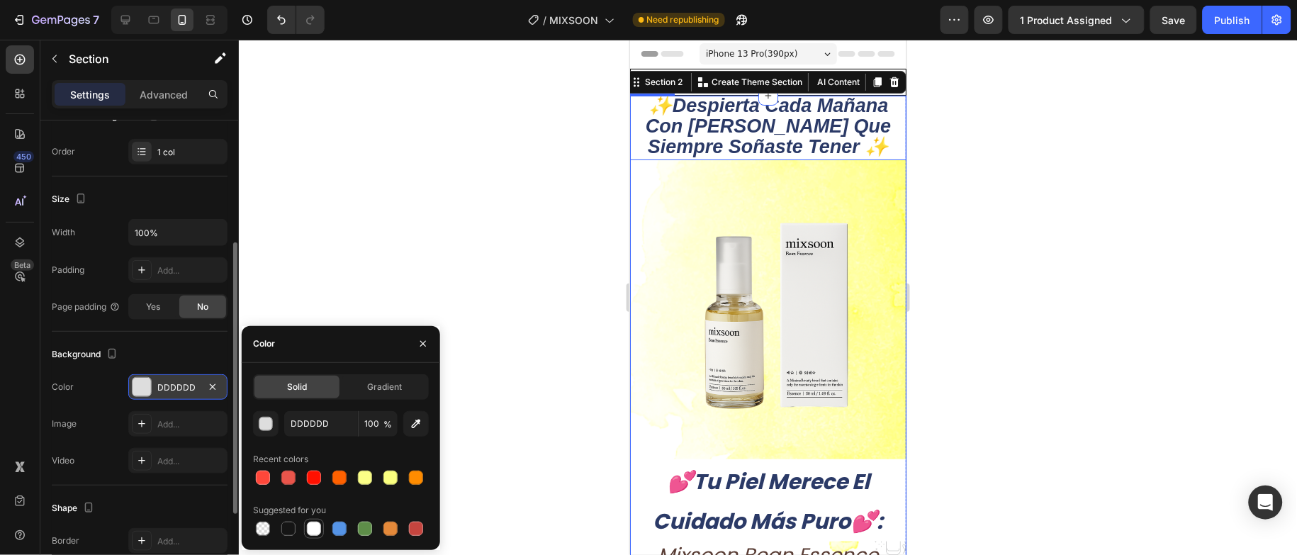
click at [320, 529] on div at bounding box center [314, 529] width 14 height 14
type input "FFFFFF"
click at [313, 532] on div at bounding box center [314, 529] width 14 height 14
click at [406, 257] on div at bounding box center [768, 297] width 1058 height 515
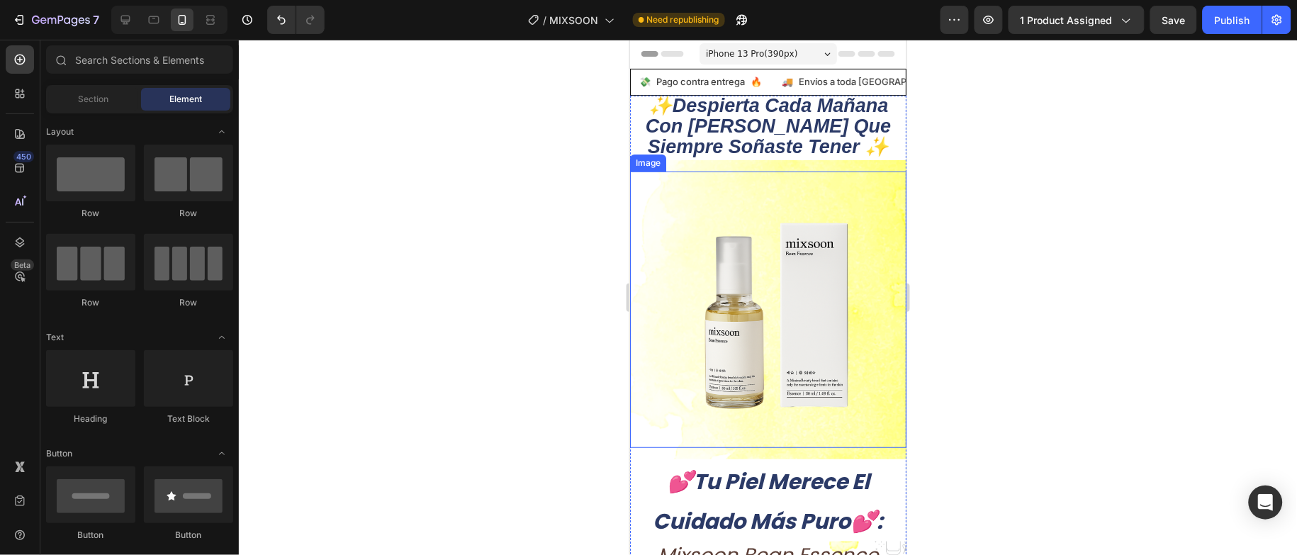
click at [847, 201] on img at bounding box center [768, 309] width 276 height 276
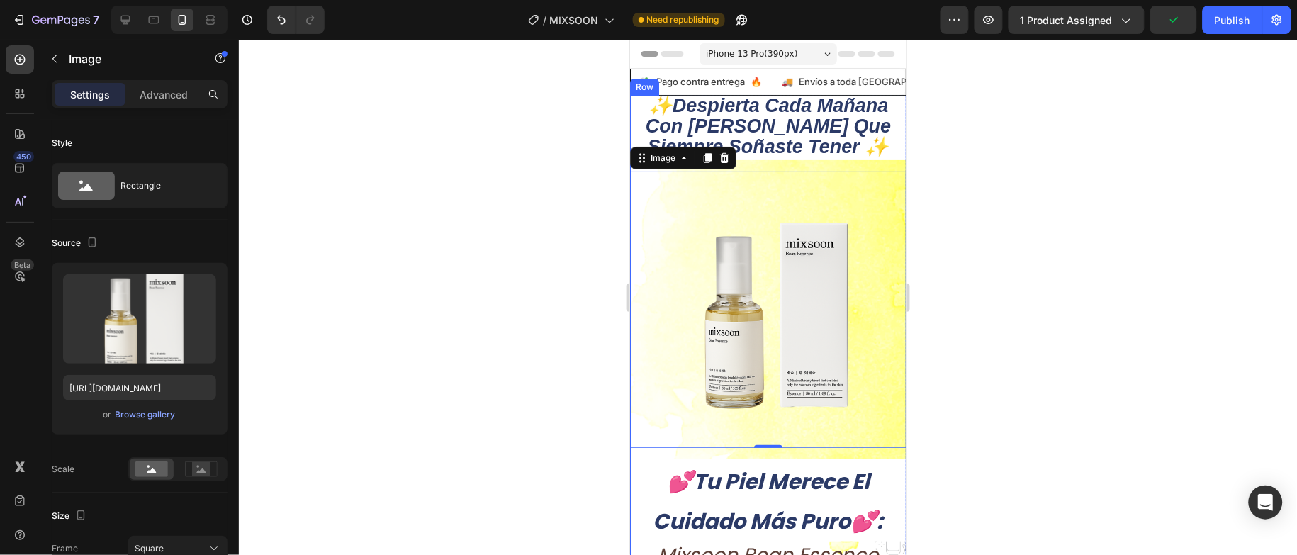
click at [876, 172] on div "✨despierta cada mañana con la piel que siempre soñaste tener ✨ Heading Image 0" at bounding box center [768, 271] width 276 height 353
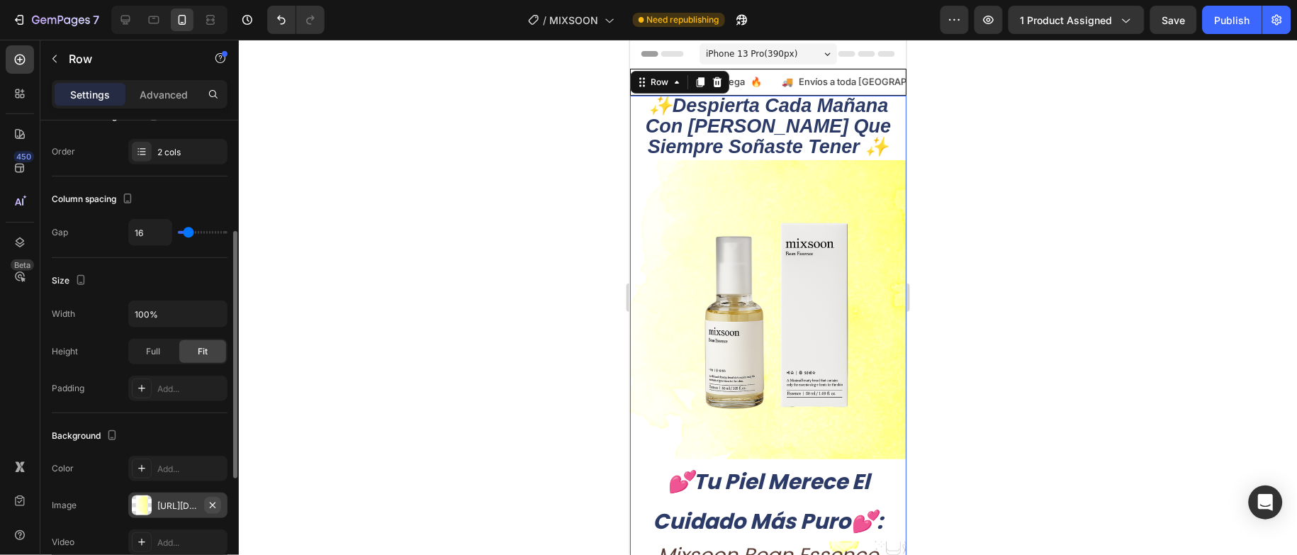
click at [216, 504] on icon "button" at bounding box center [212, 505] width 11 height 11
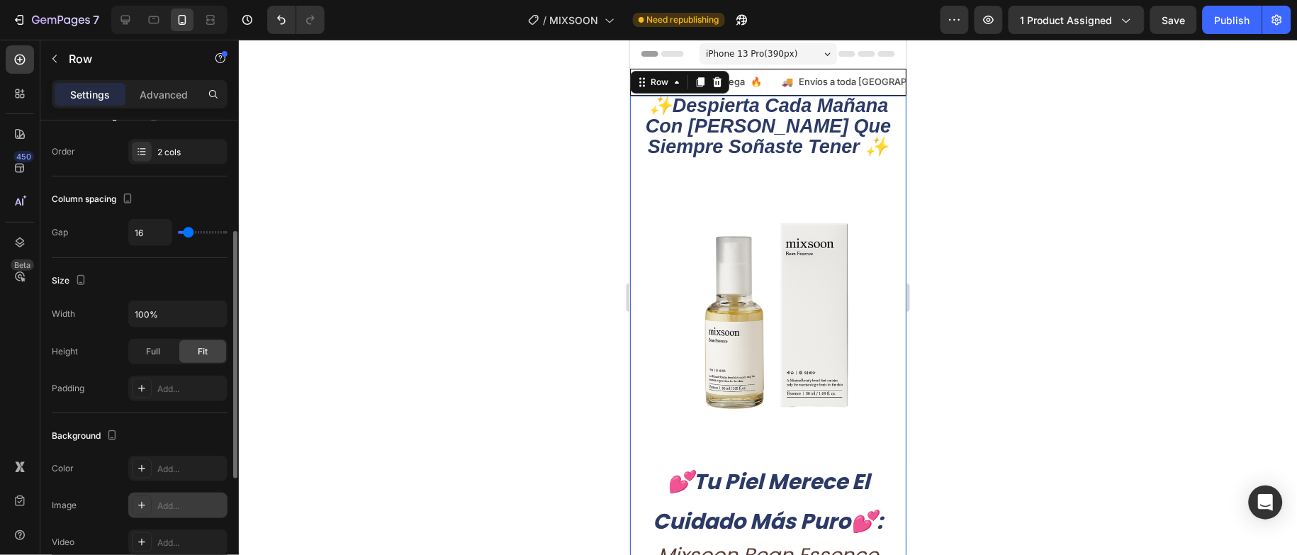
click at [1050, 259] on div at bounding box center [768, 297] width 1058 height 515
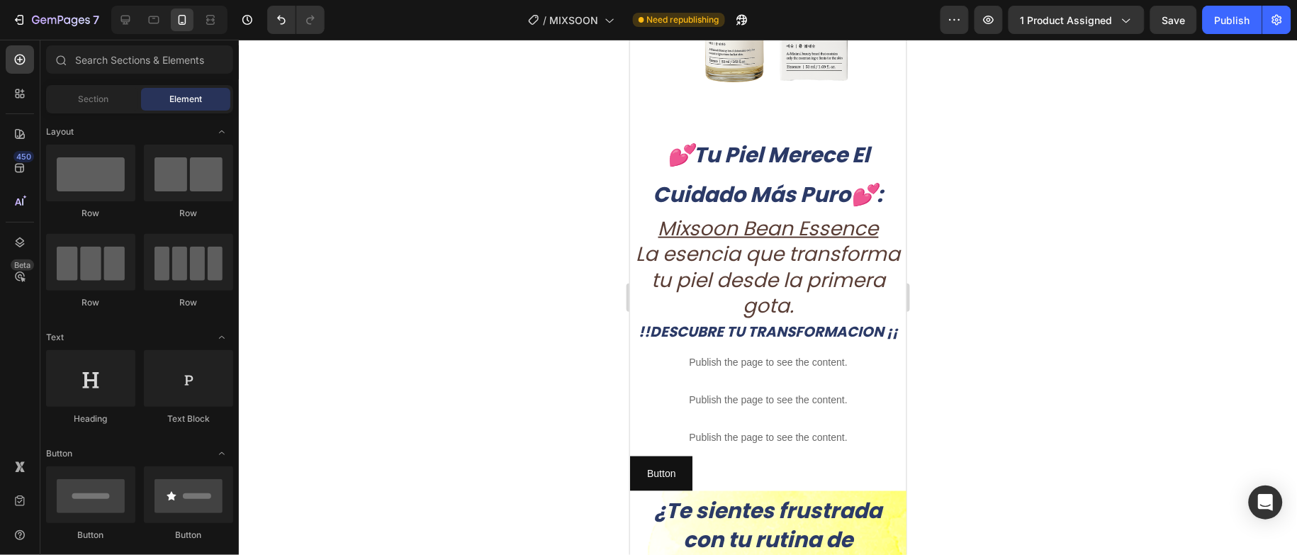
scroll to position [427, 0]
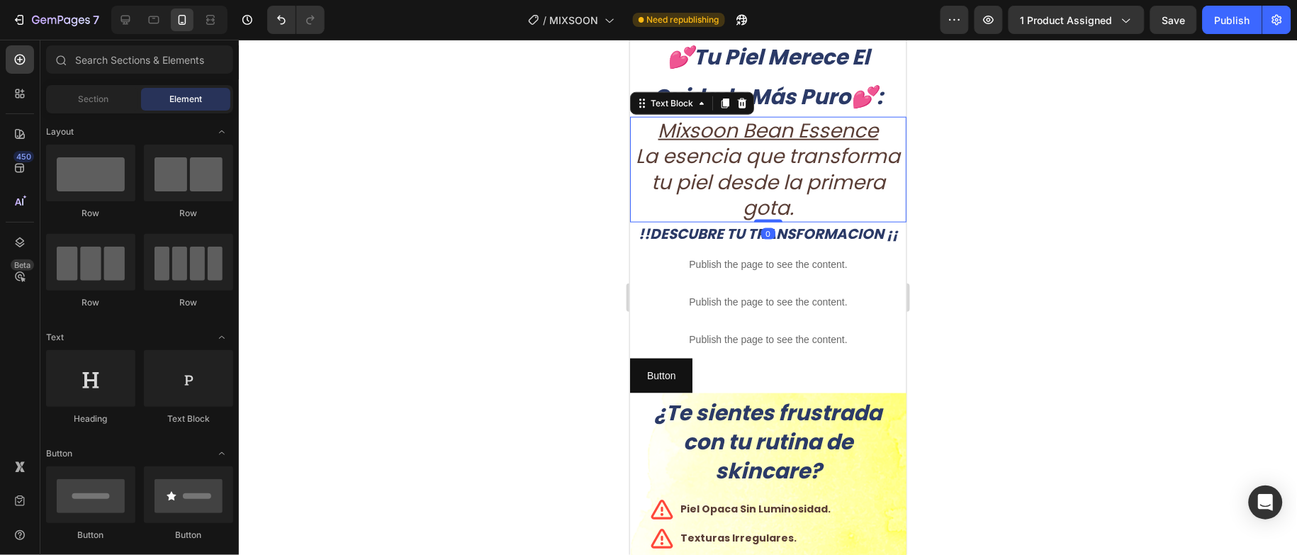
click at [781, 142] on icon "La esencia que transforma tu piel desde la primera gota." at bounding box center [768, 181] width 264 height 79
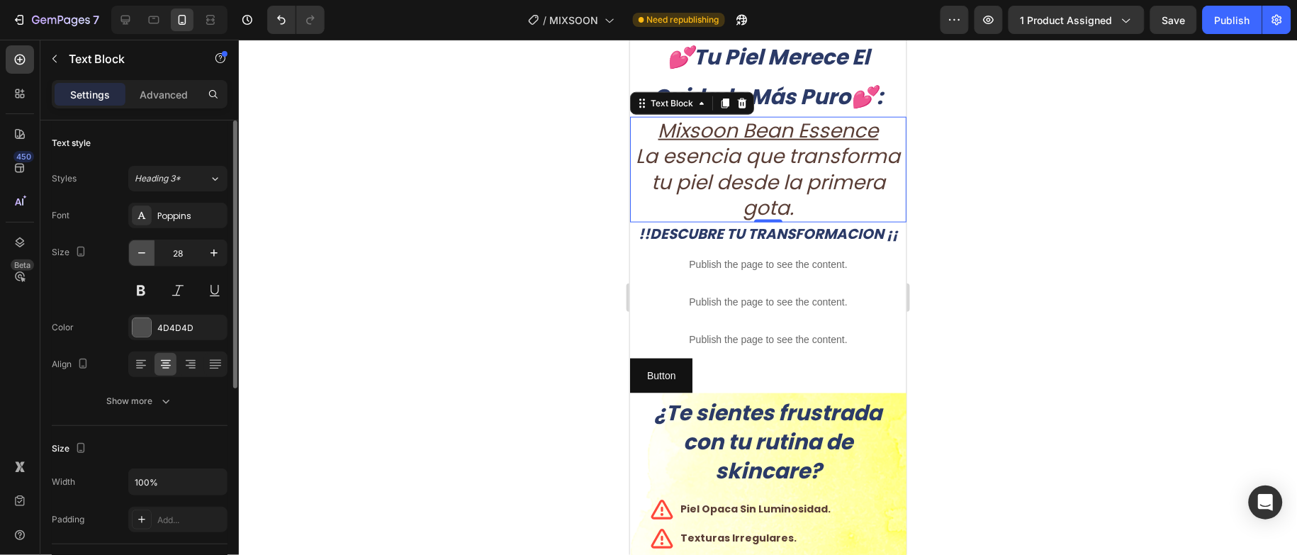
click at [142, 263] on button "button" at bounding box center [142, 253] width 26 height 26
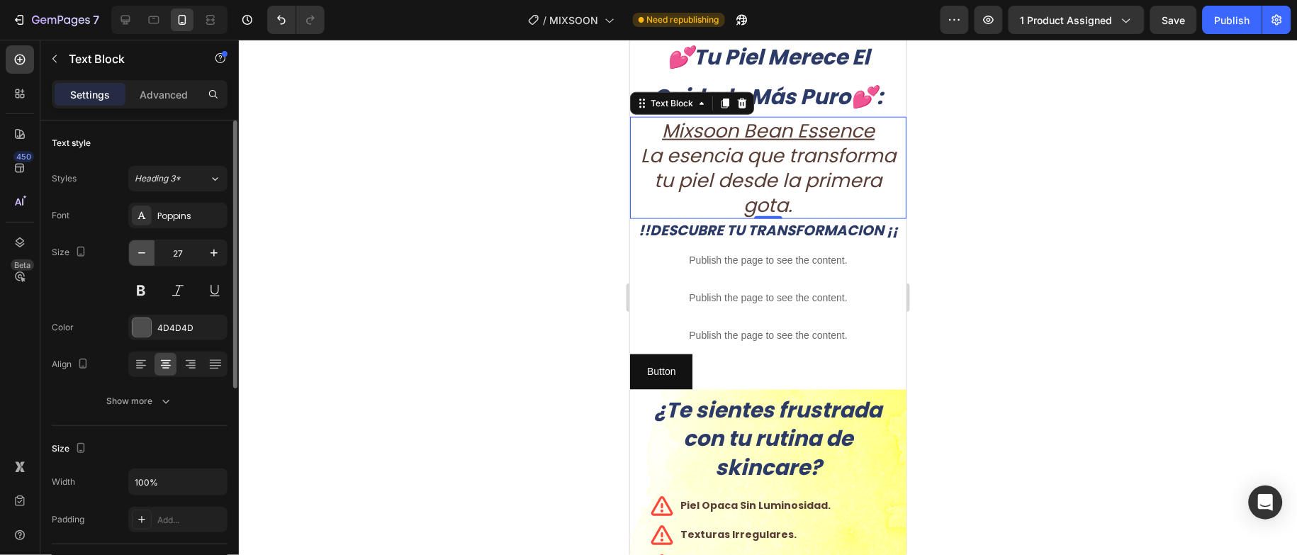
click at [142, 263] on button "button" at bounding box center [142, 253] width 26 height 26
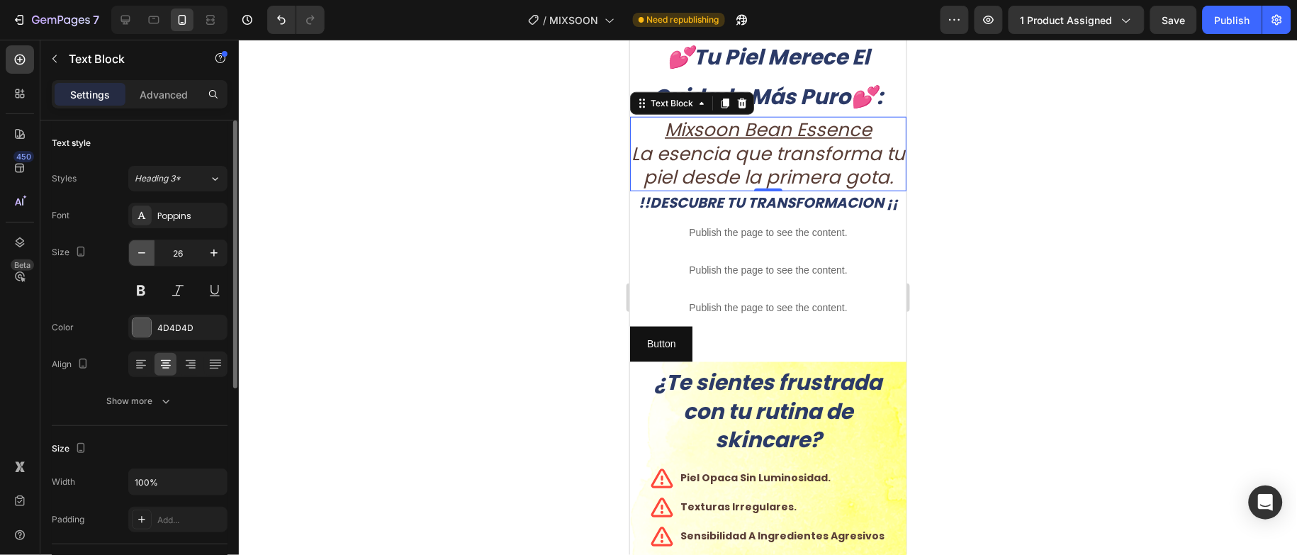
click at [142, 261] on button "button" at bounding box center [142, 253] width 26 height 26
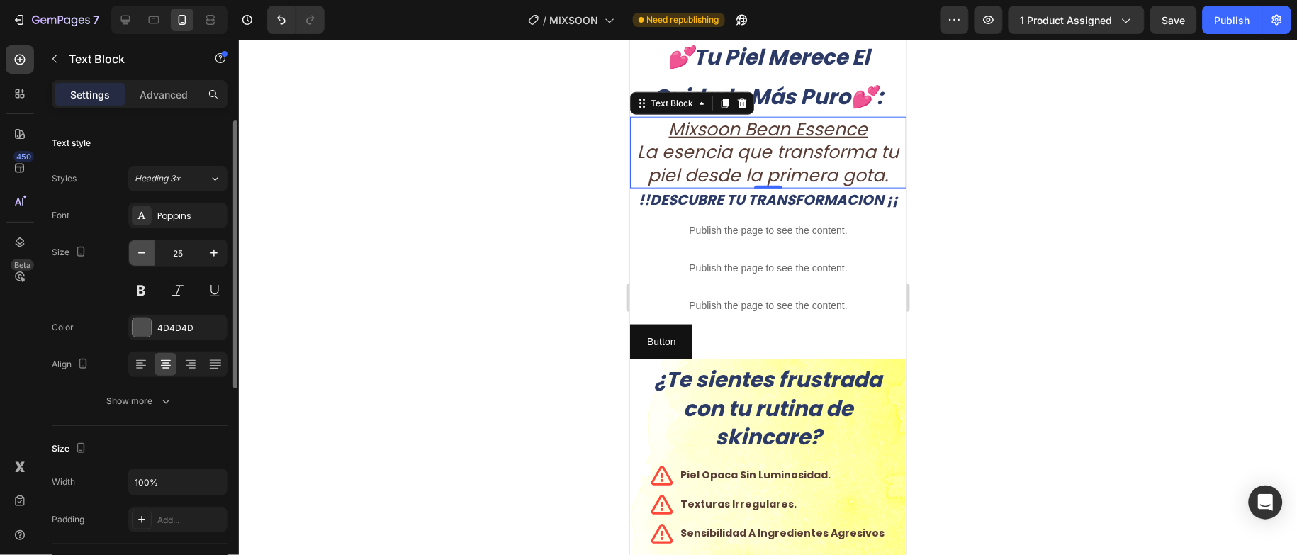
click at [142, 261] on button "button" at bounding box center [142, 253] width 26 height 26
type input "24"
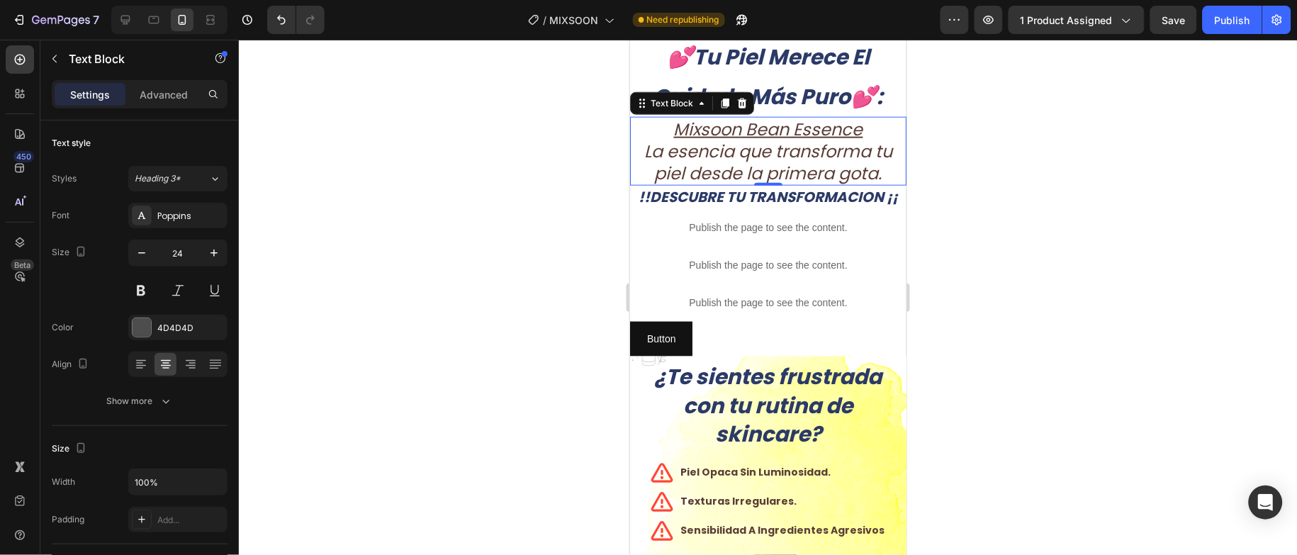
click at [712, 117] on u "Mixsoon Bean Essence" at bounding box center [767, 128] width 189 height 23
click at [766, 150] on icon "La esencia que transforma tu piel desde la primera gota." at bounding box center [768, 161] width 248 height 45
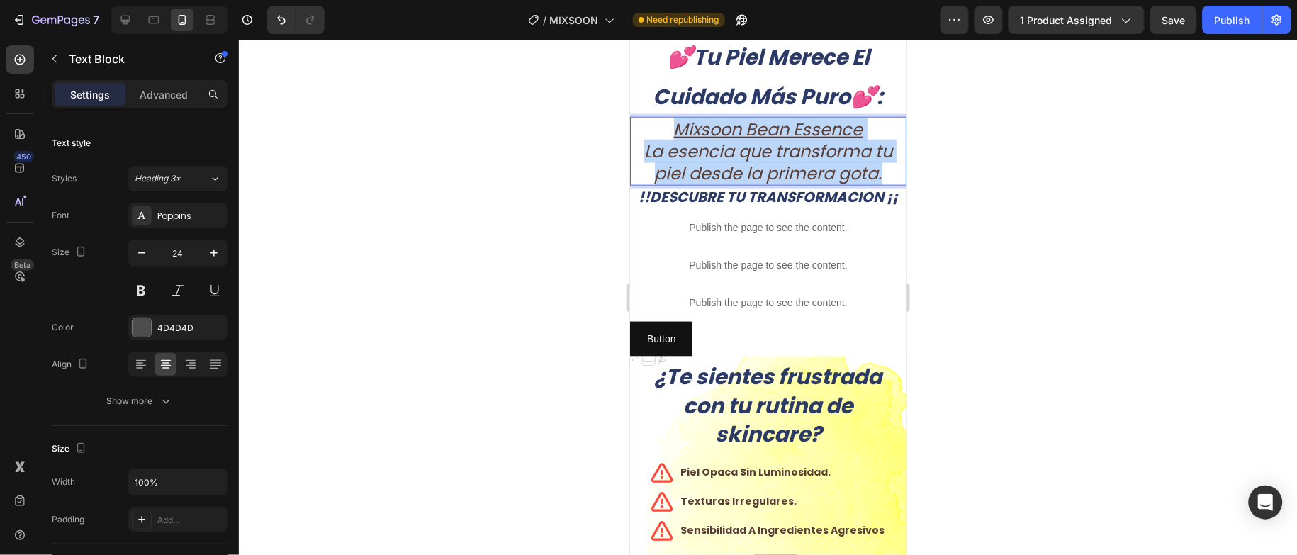
drag, startPoint x: 664, startPoint y: 113, endPoint x: 874, endPoint y: 164, distance: 216.0
click at [874, 164] on div "Mixsoon Bean Essence La esencia que transforma tu piel desde la primera gota." at bounding box center [768, 150] width 276 height 69
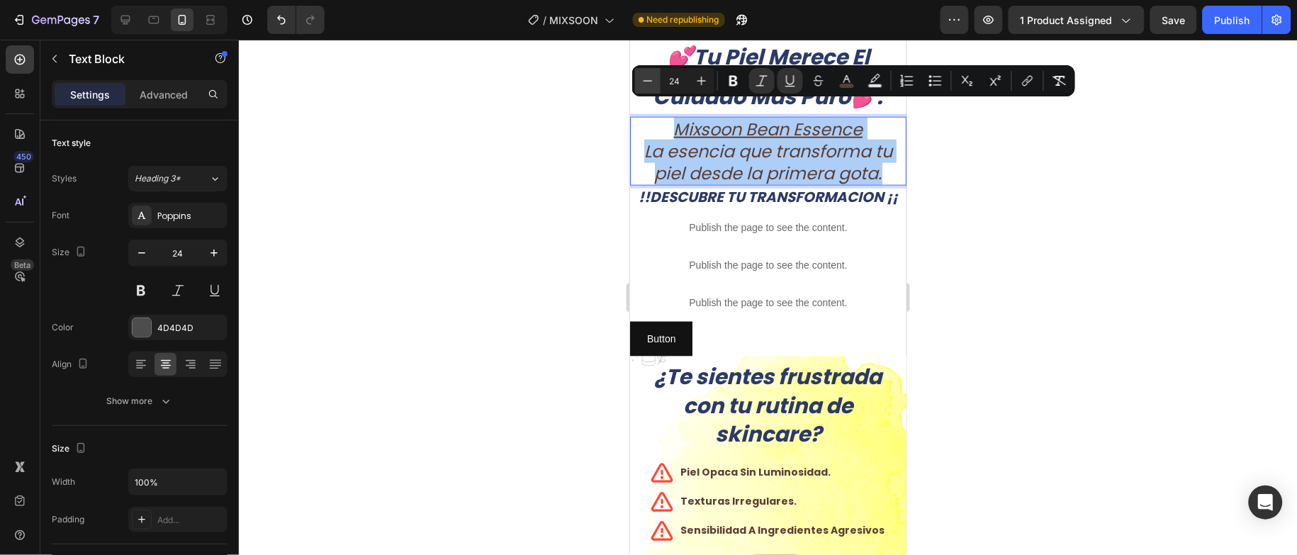
click at [653, 78] on icon "Editor contextual toolbar" at bounding box center [648, 81] width 14 height 14
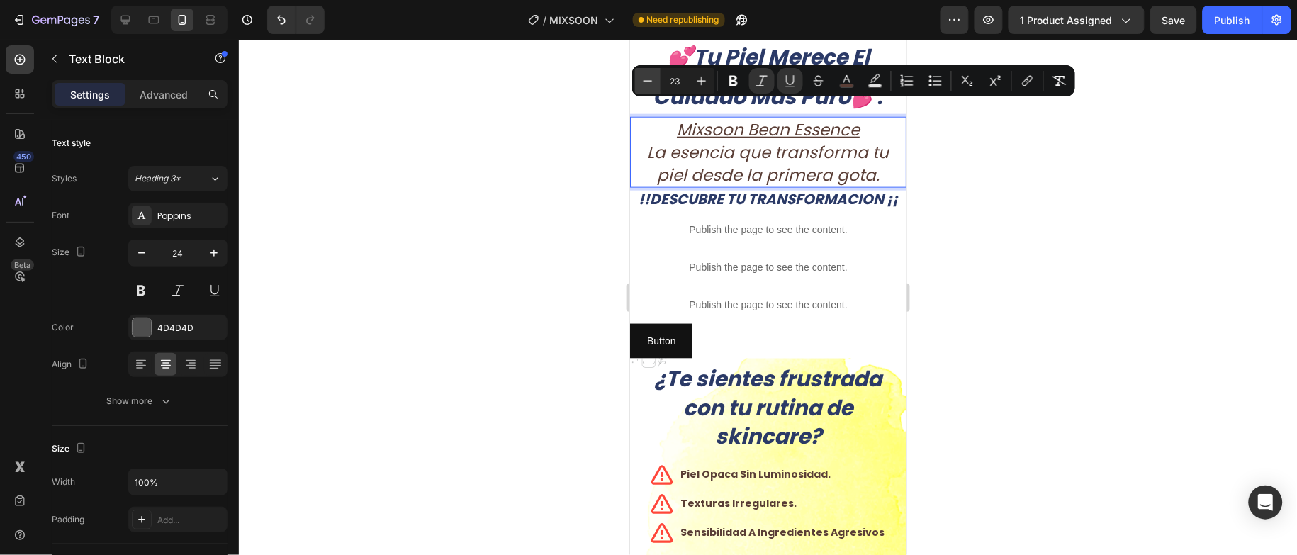
click at [653, 78] on icon "Editor contextual toolbar" at bounding box center [648, 81] width 14 height 14
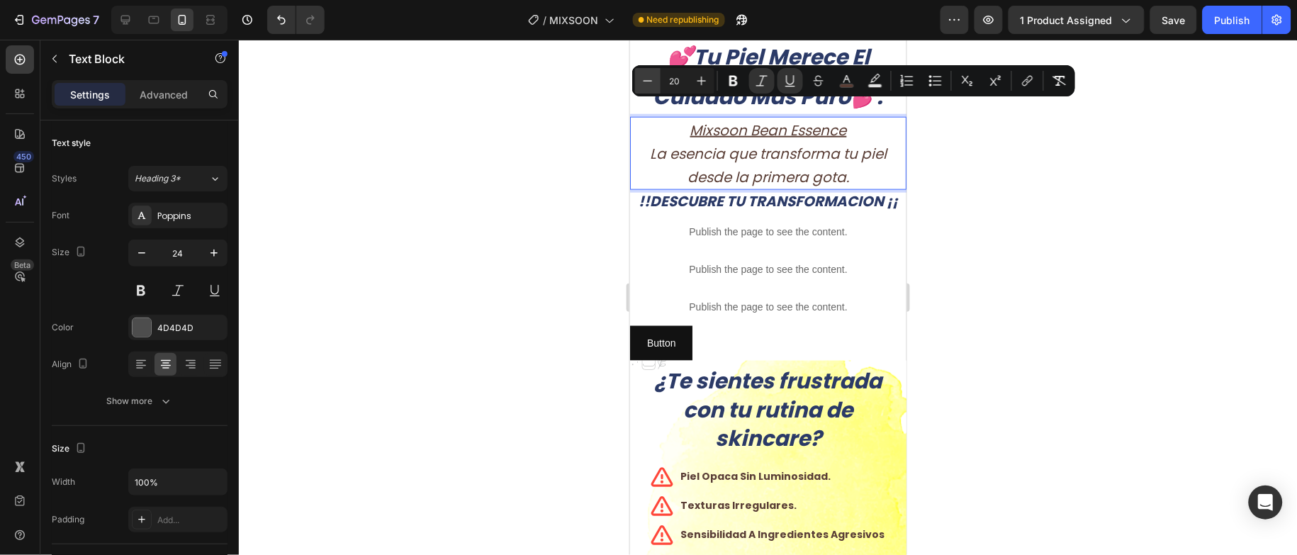
click at [653, 78] on icon "Editor contextual toolbar" at bounding box center [648, 81] width 14 height 14
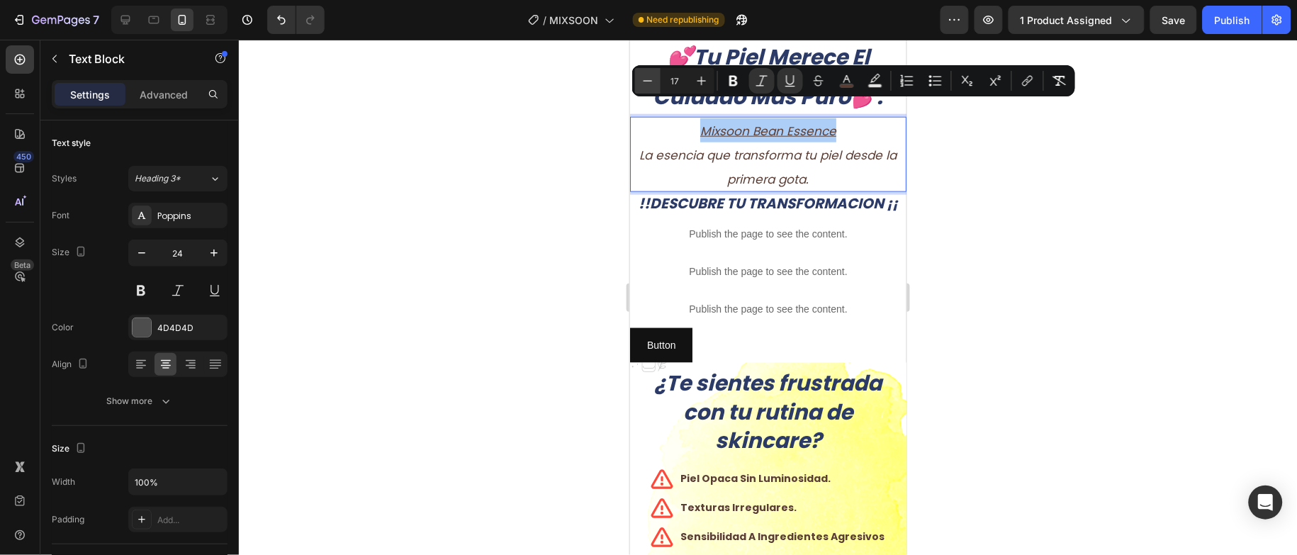
click at [653, 78] on icon "Editor contextual toolbar" at bounding box center [648, 81] width 14 height 14
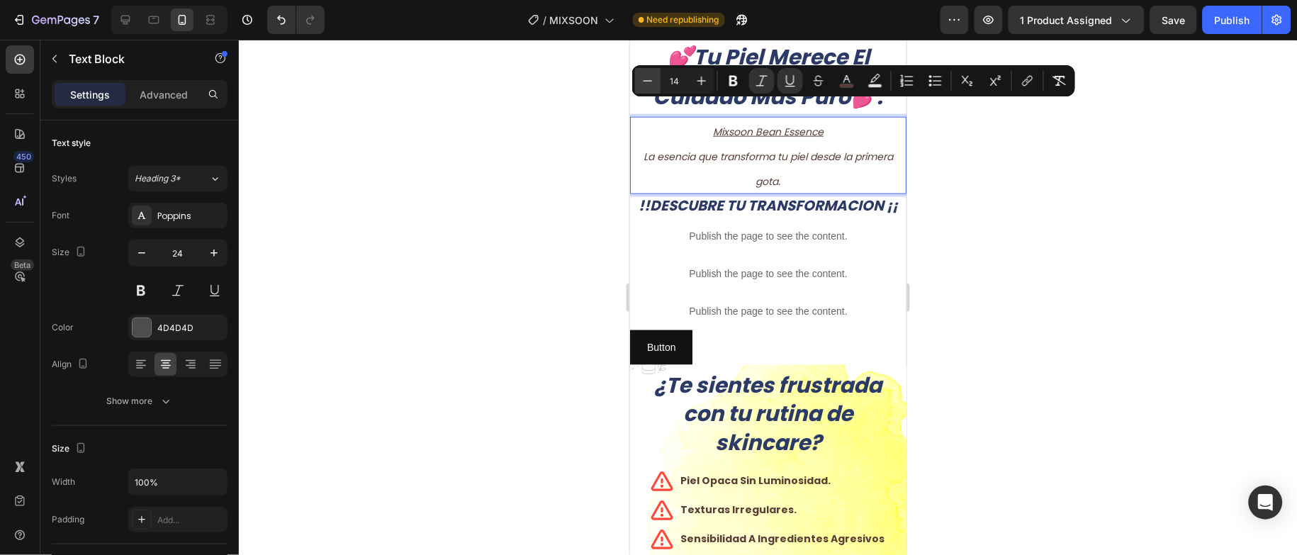
click at [653, 78] on icon "Editor contextual toolbar" at bounding box center [648, 81] width 14 height 14
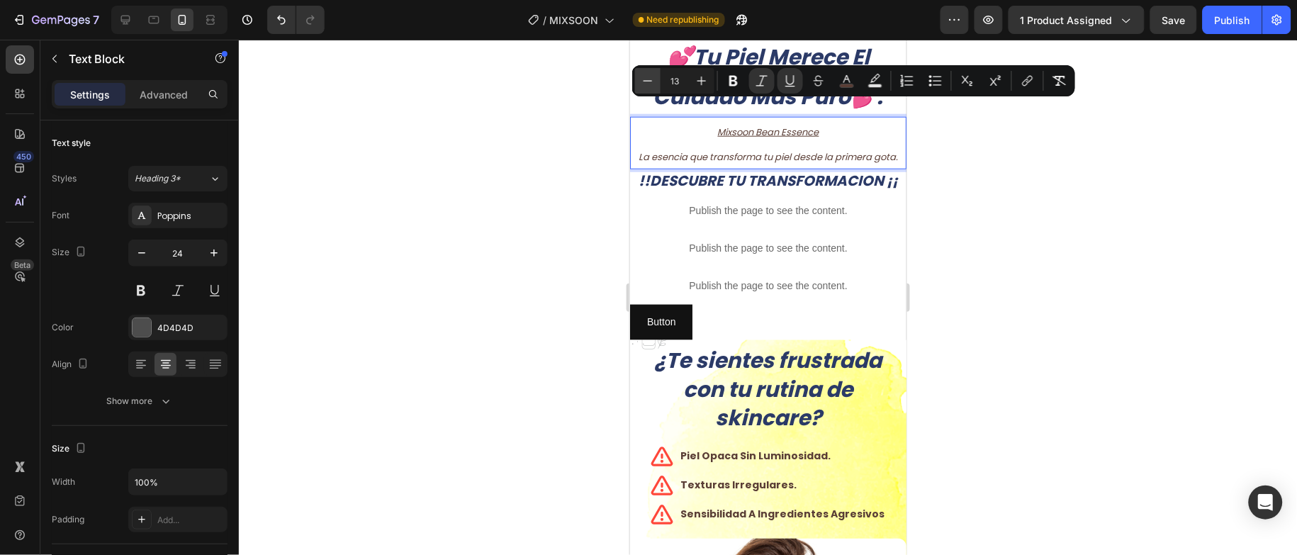
click at [653, 78] on icon "Editor contextual toolbar" at bounding box center [648, 81] width 14 height 14
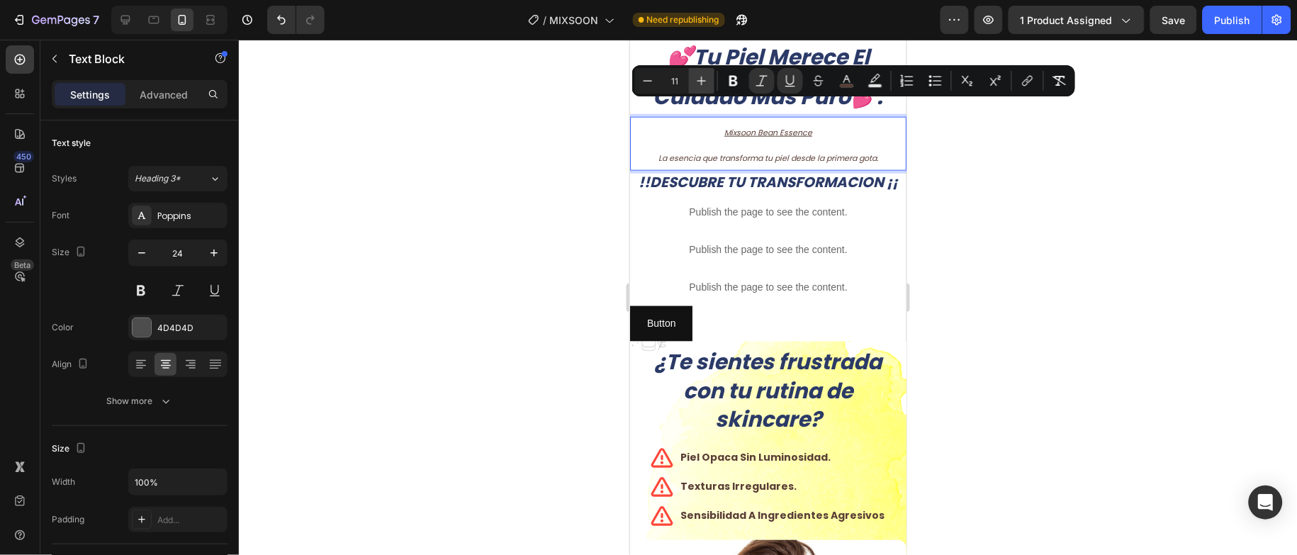
click at [700, 84] on icon "Editor contextual toolbar" at bounding box center [702, 81] width 14 height 14
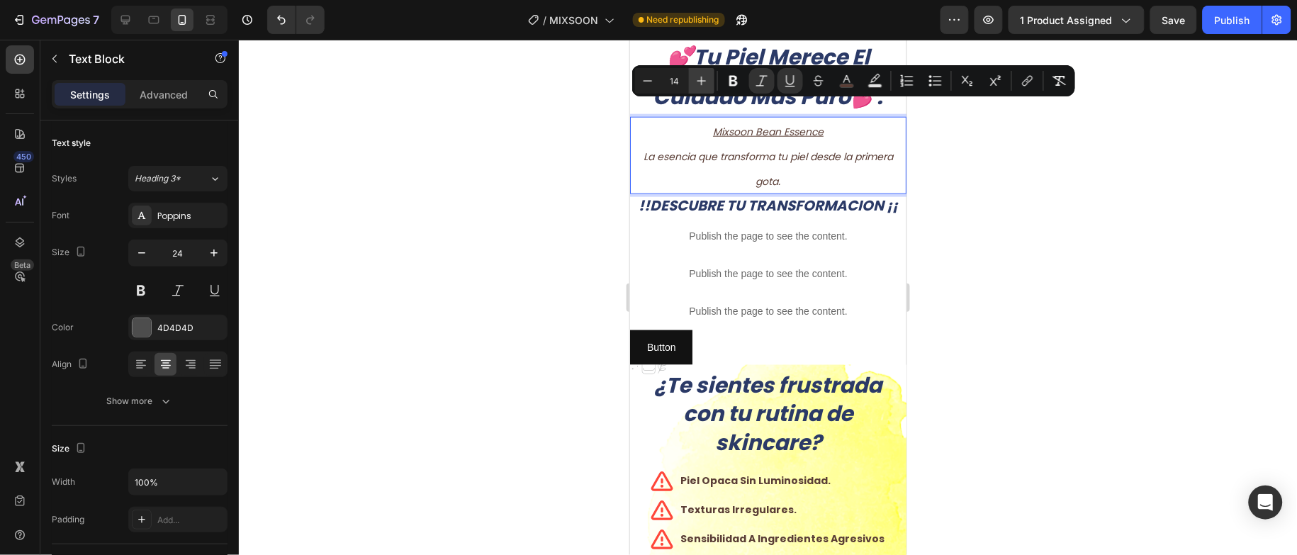
click at [700, 84] on icon "Editor contextual toolbar" at bounding box center [702, 81] width 14 height 14
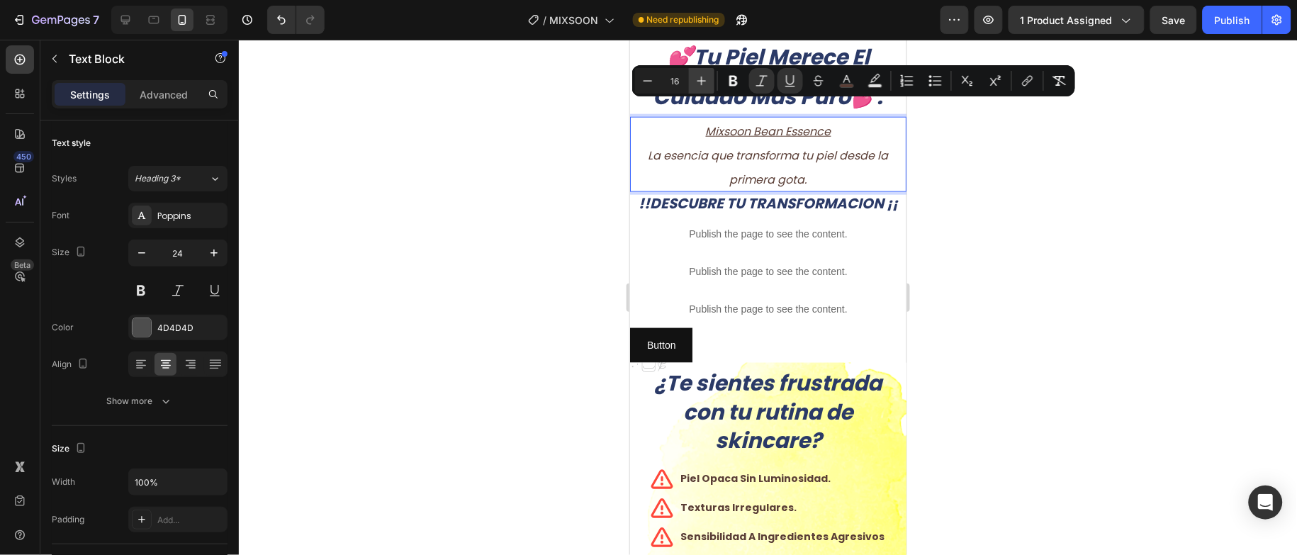
click at [700, 84] on icon "Editor contextual toolbar" at bounding box center [702, 81] width 14 height 14
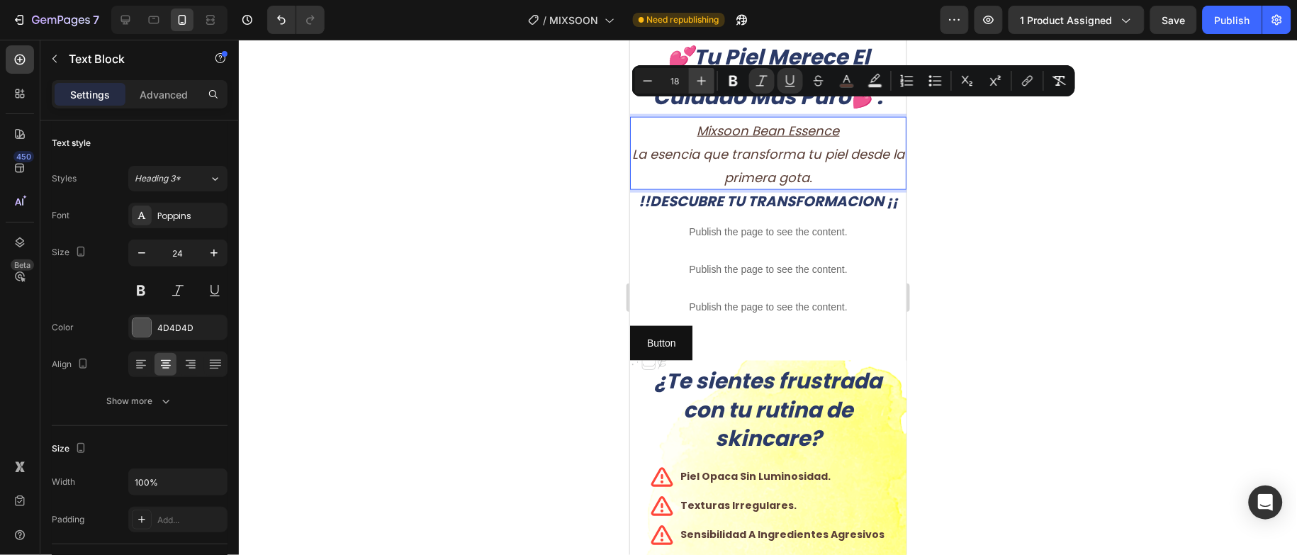
click at [700, 84] on icon "Editor contextual toolbar" at bounding box center [702, 81] width 14 height 14
type input "19"
click at [1048, 193] on div at bounding box center [768, 297] width 1058 height 515
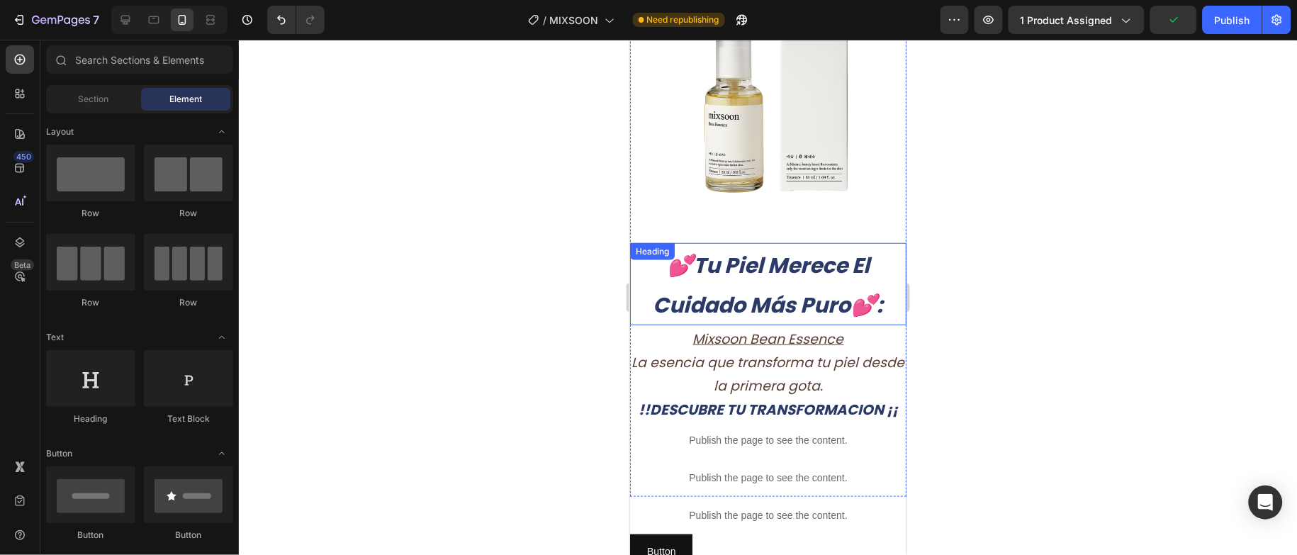
scroll to position [214, 0]
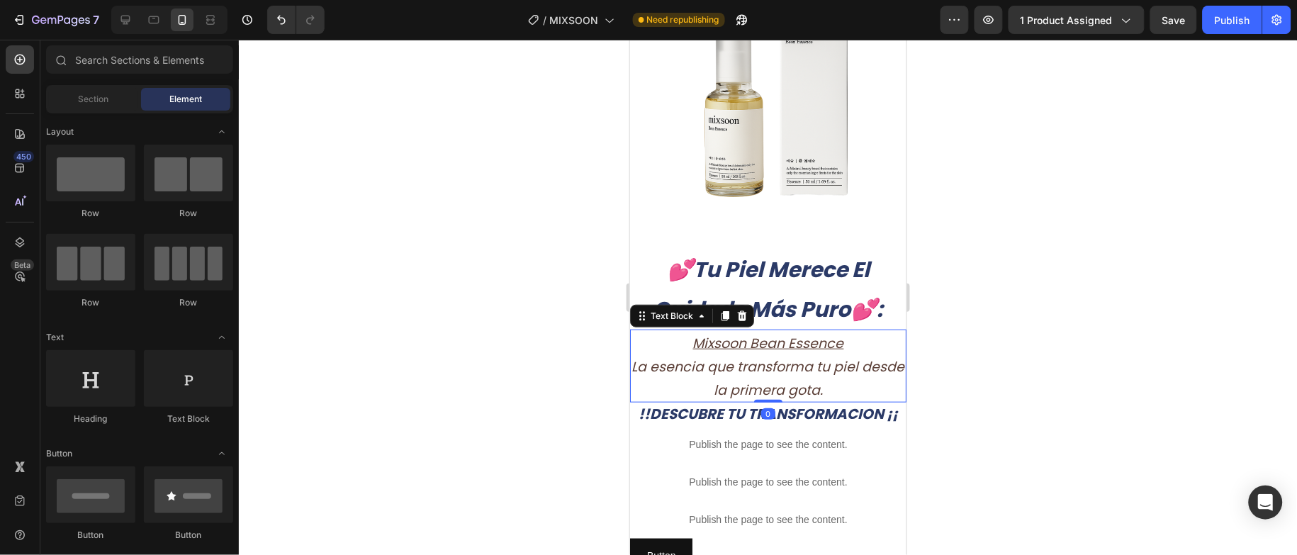
click at [817, 333] on u "Mixsoon Bean Essence" at bounding box center [768, 342] width 151 height 19
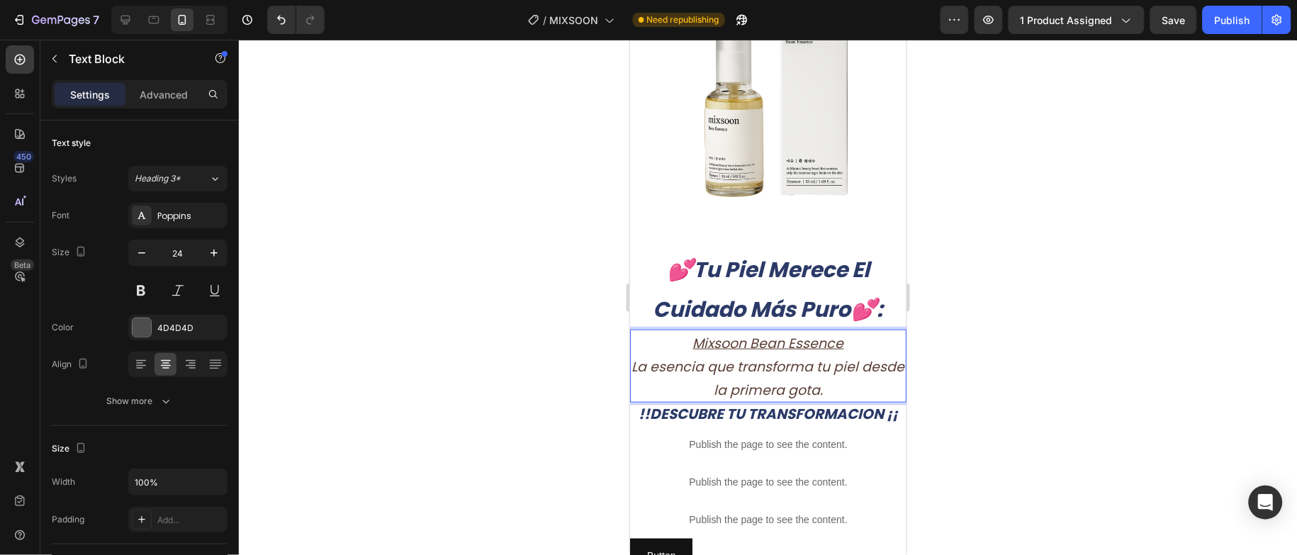
click at [842, 330] on p "Mixsoon Bean Essence" at bounding box center [768, 341] width 274 height 23
click at [1010, 350] on div at bounding box center [768, 297] width 1058 height 515
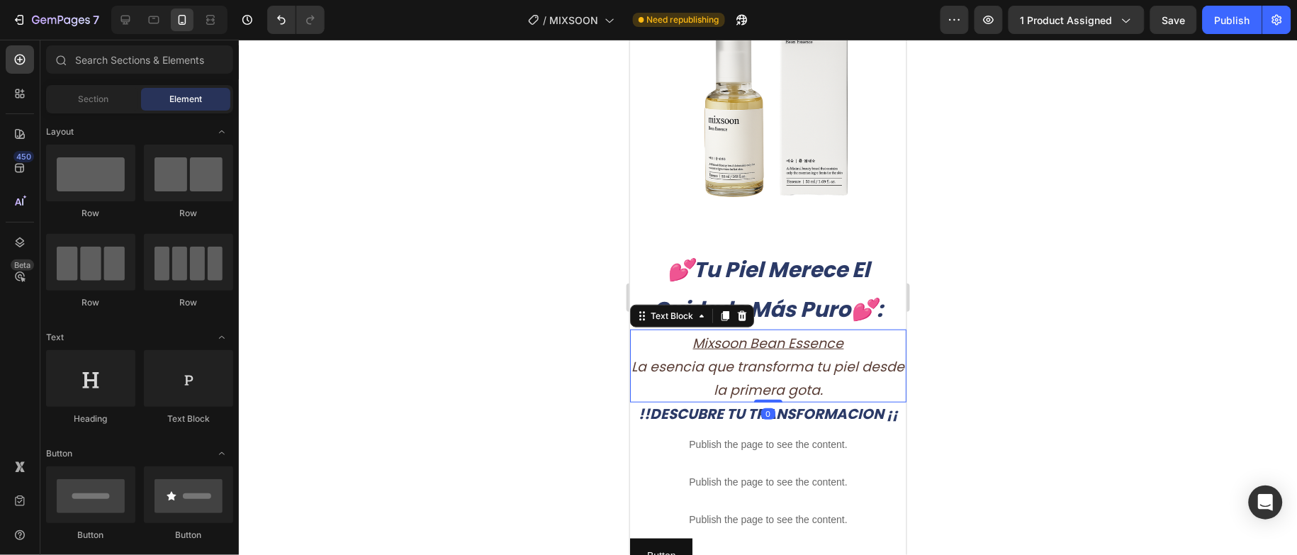
click at [836, 359] on icon "La esencia que transforma tu piel desde la primera gota." at bounding box center [768, 378] width 273 height 43
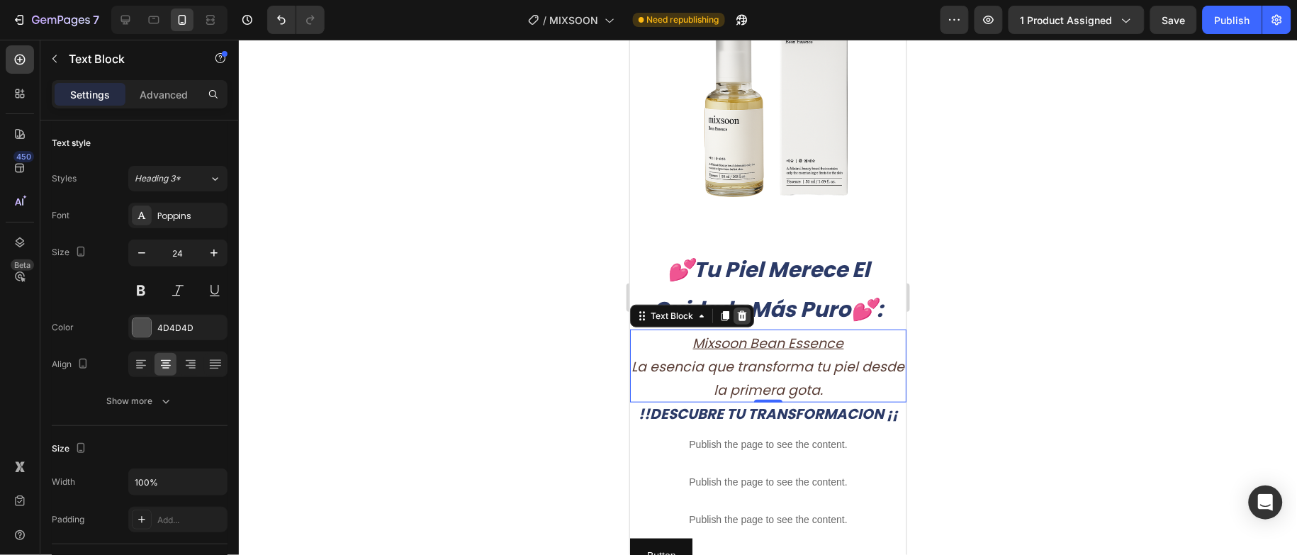
click at [747, 307] on div at bounding box center [741, 315] width 17 height 17
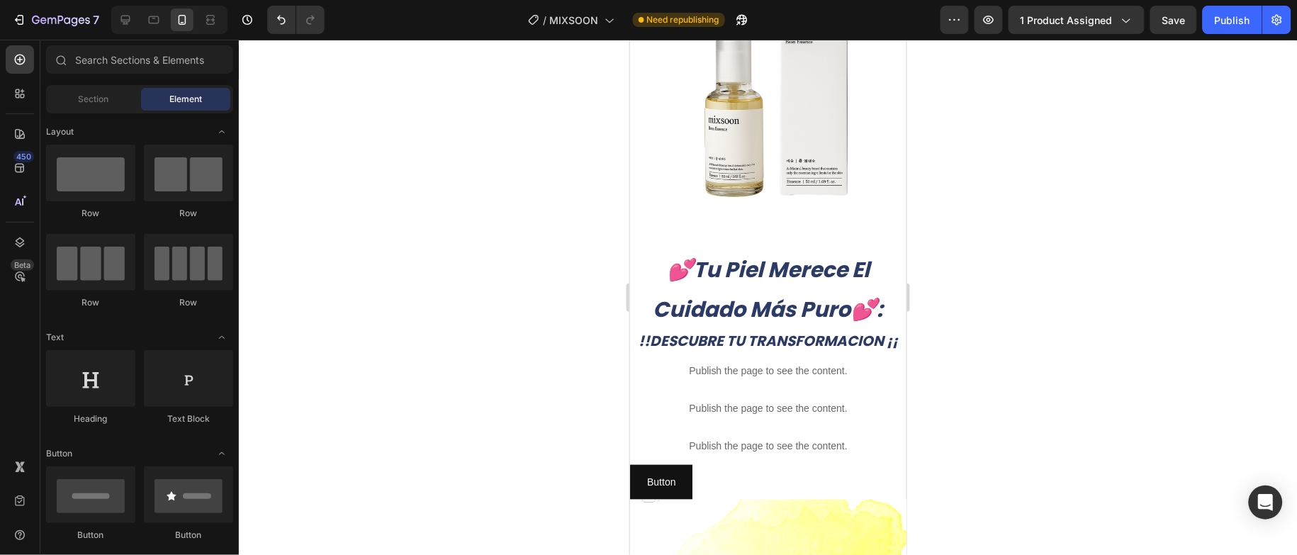
click at [952, 347] on div at bounding box center [768, 297] width 1058 height 515
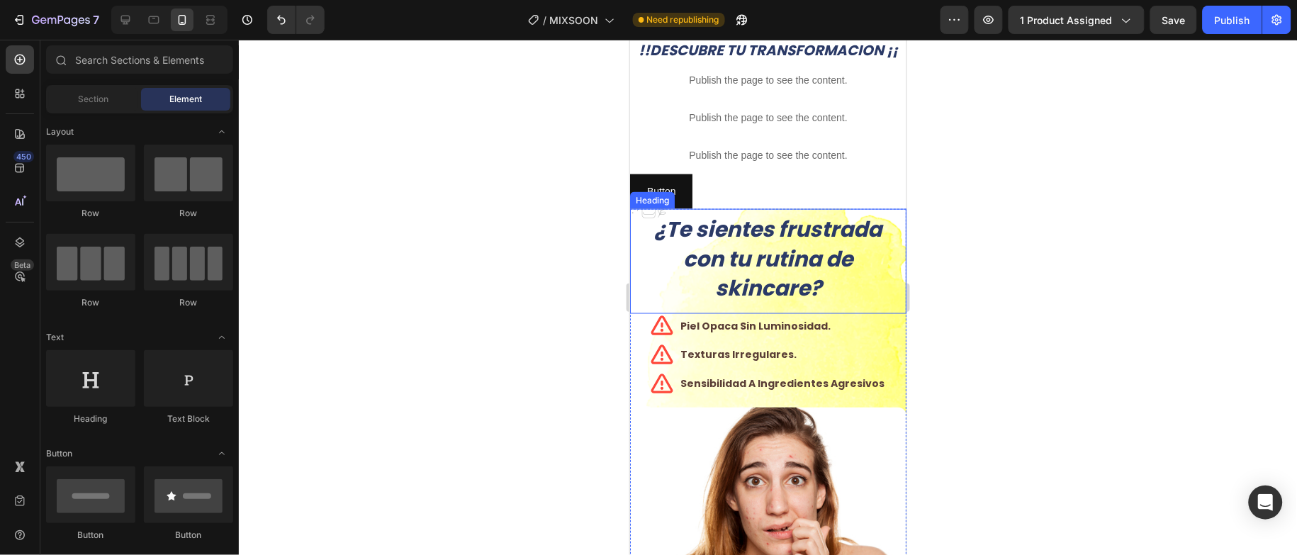
scroll to position [533, 0]
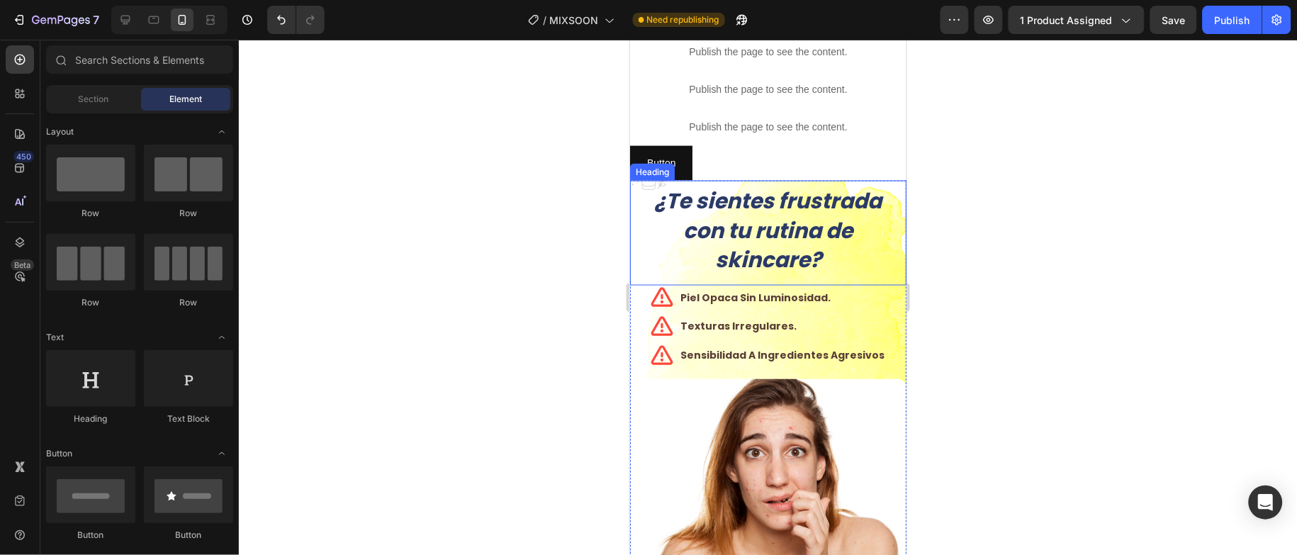
click at [877, 242] on h2 "¿Te sientes frustrada con tu rutina de skincare?" at bounding box center [768, 232] width 276 height 105
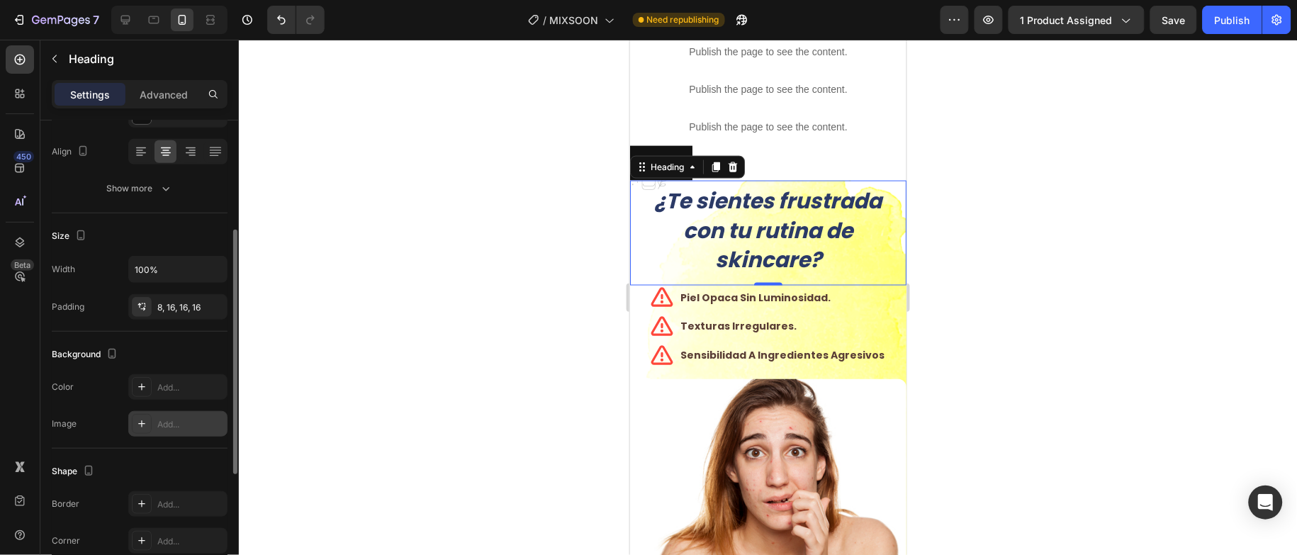
scroll to position [447, 0]
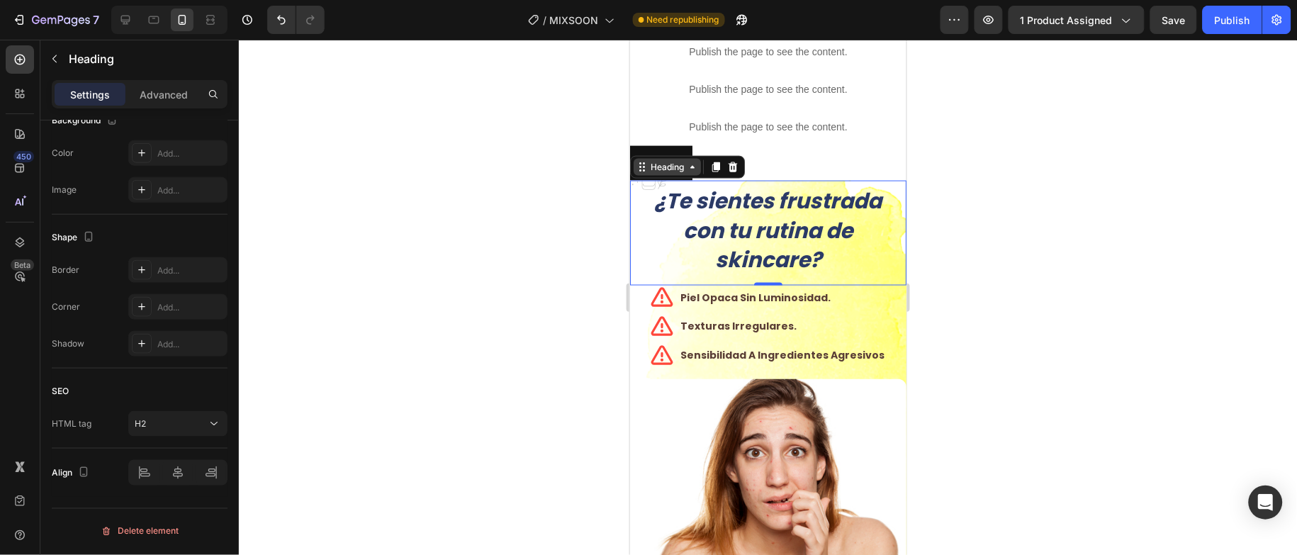
click at [675, 166] on div "Heading" at bounding box center [666, 166] width 39 height 13
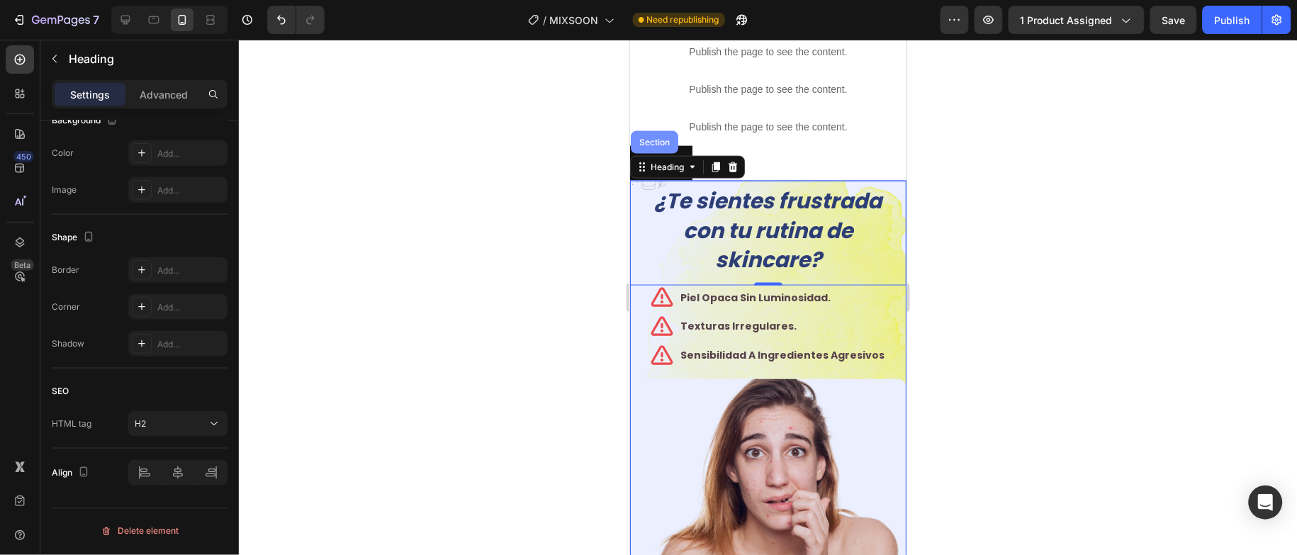
click at [658, 146] on div "Section" at bounding box center [654, 142] width 36 height 9
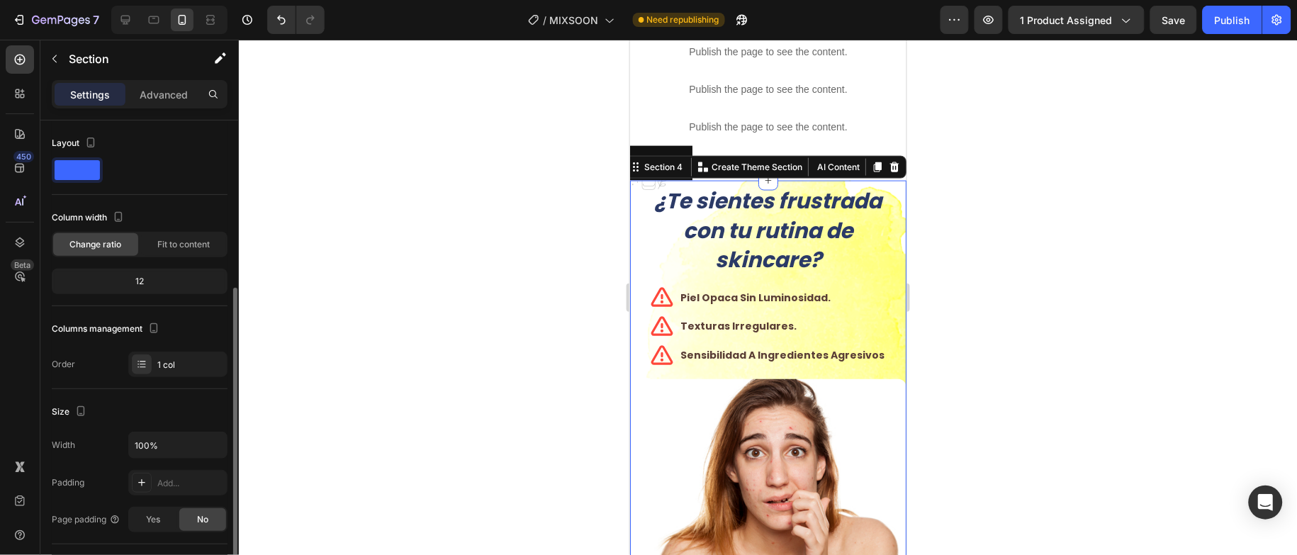
scroll to position [319, 0]
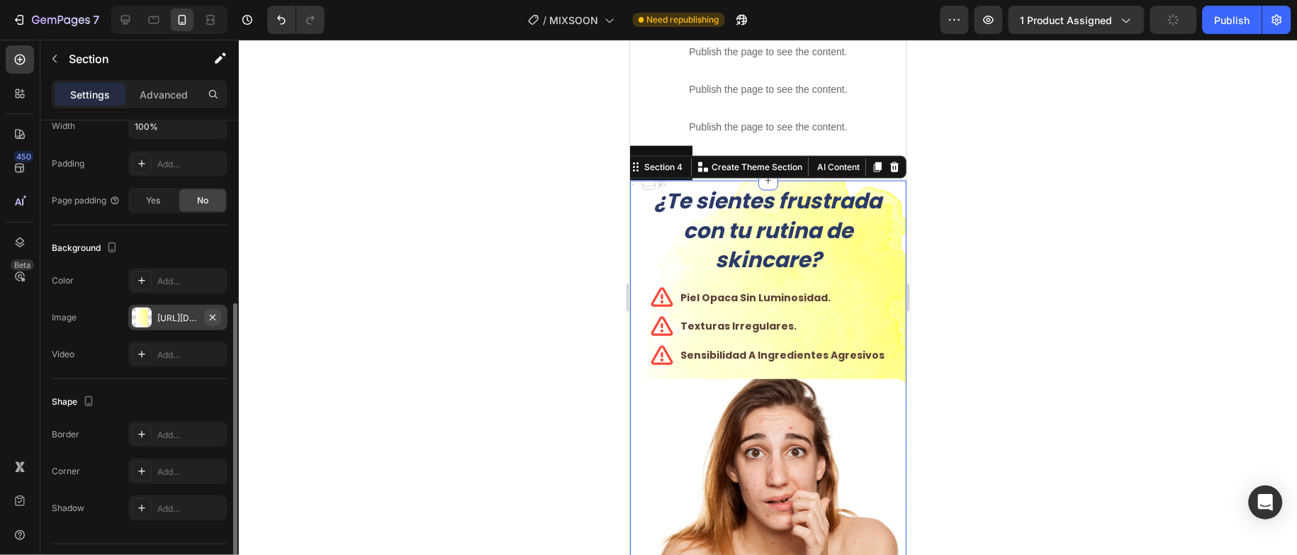
click at [214, 318] on icon "button" at bounding box center [212, 317] width 11 height 11
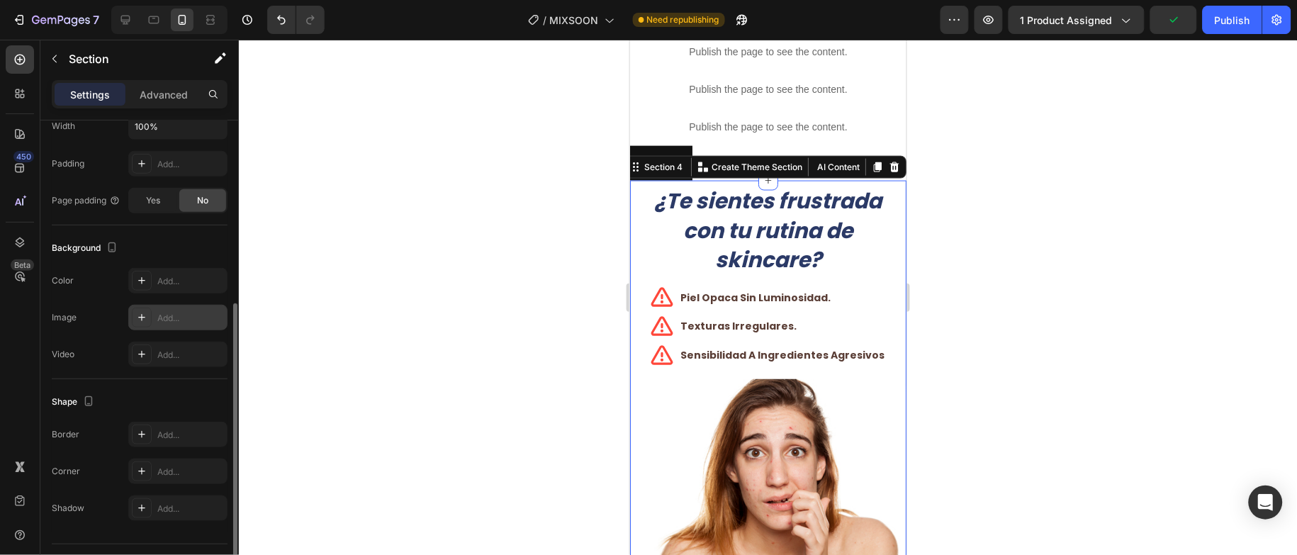
click at [1044, 347] on div at bounding box center [768, 297] width 1058 height 515
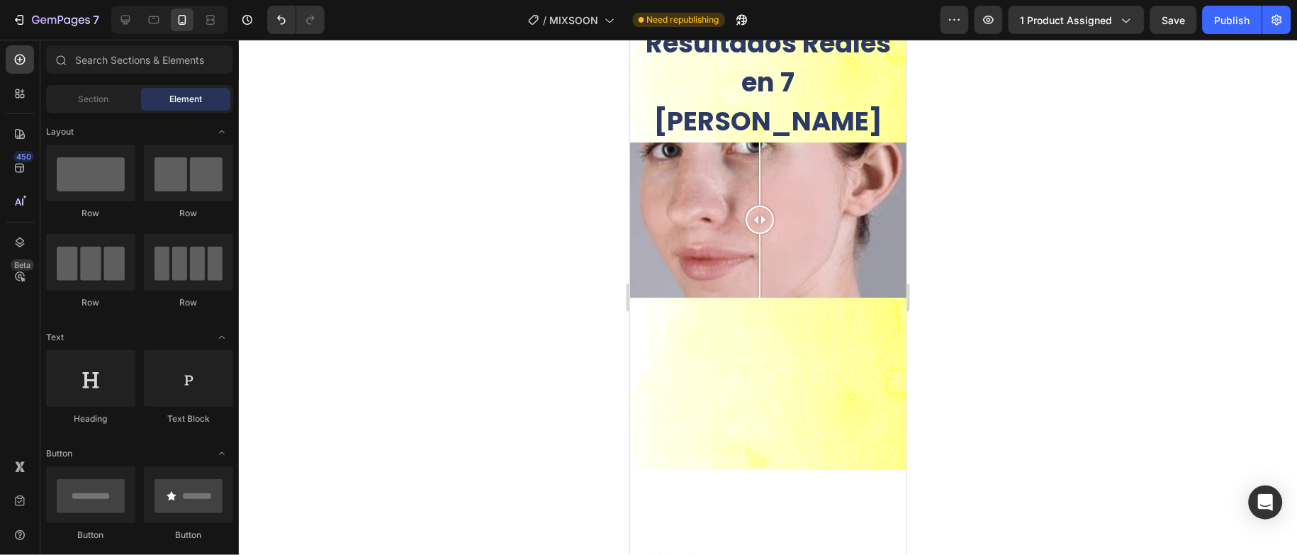
scroll to position [1490, 0]
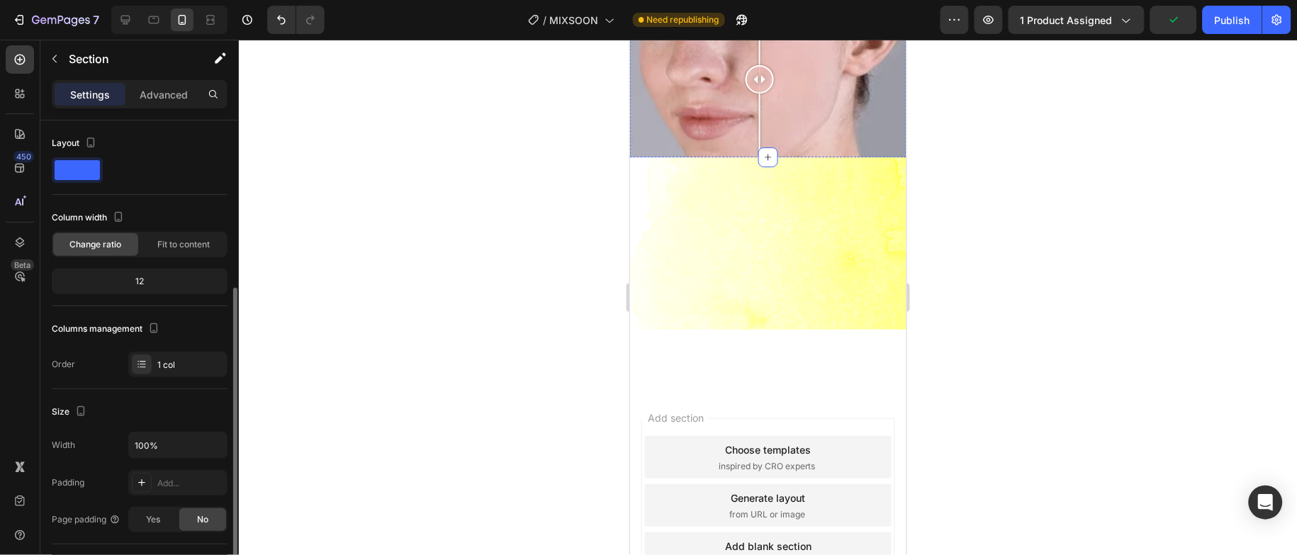
scroll to position [319, 0]
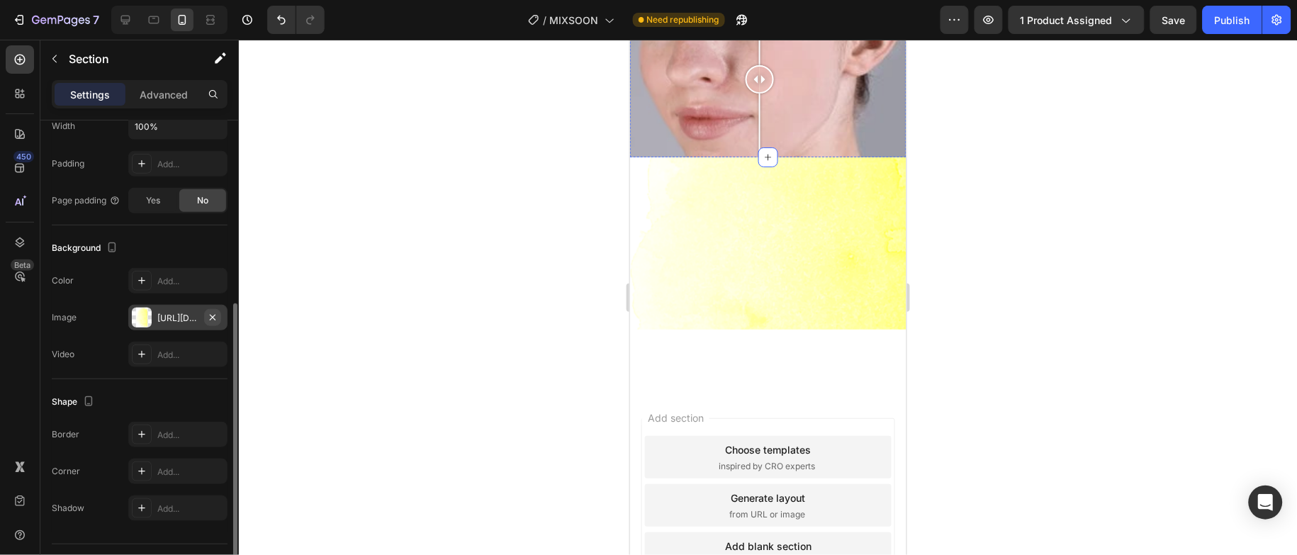
click at [214, 320] on icon "button" at bounding box center [213, 317] width 6 height 6
click at [1148, 289] on div at bounding box center [768, 297] width 1058 height 515
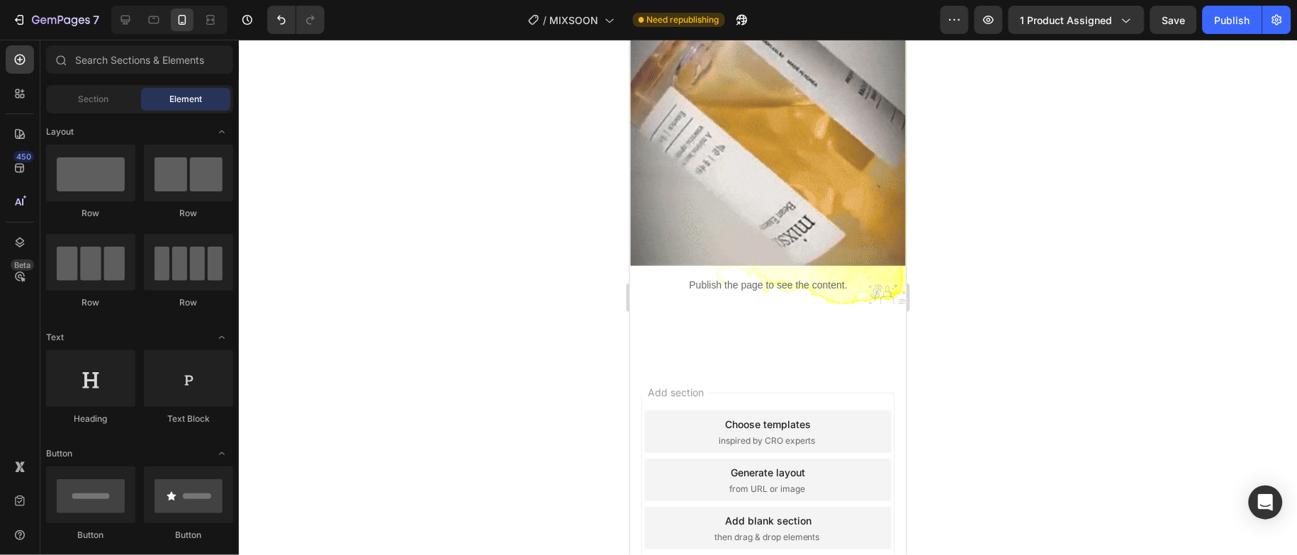
scroll to position [1809, 0]
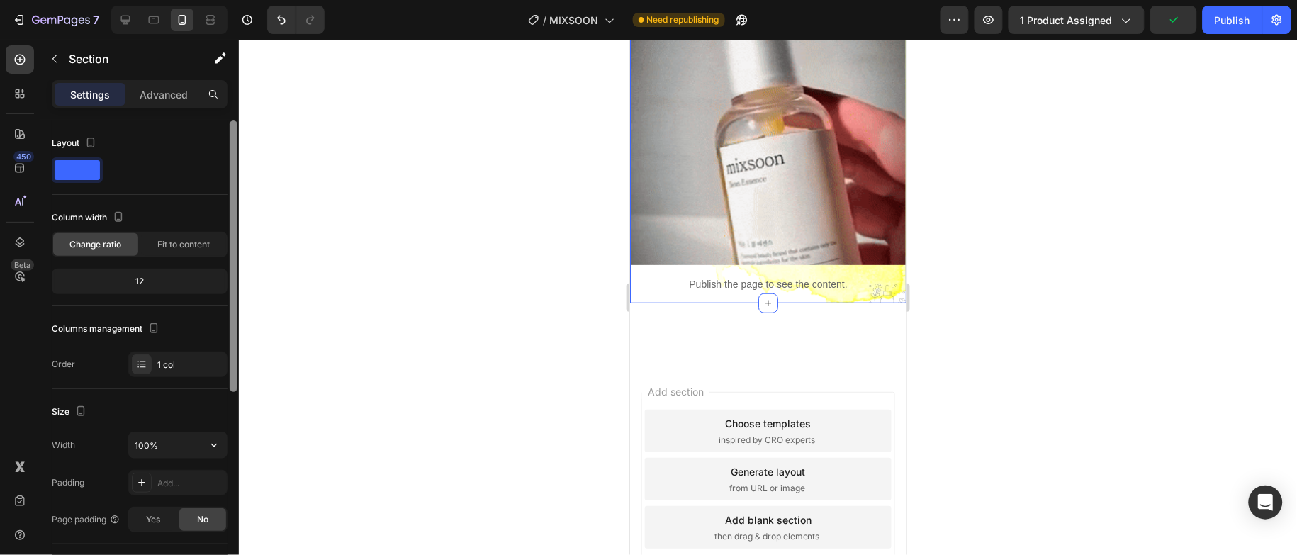
scroll to position [319, 0]
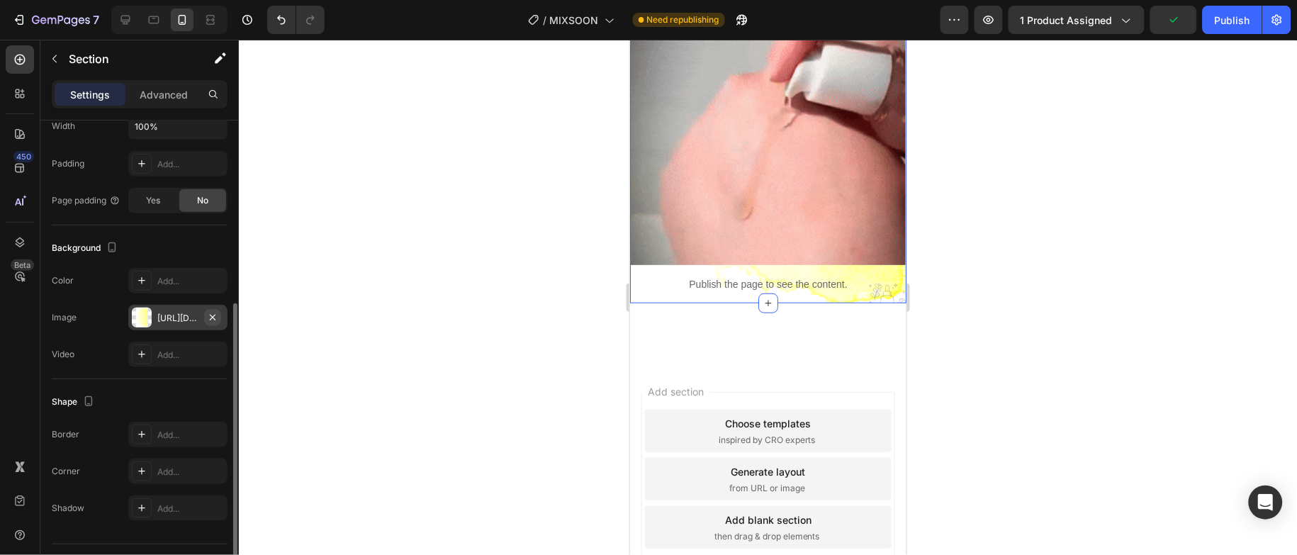
click at [216, 315] on icon "button" at bounding box center [212, 317] width 11 height 11
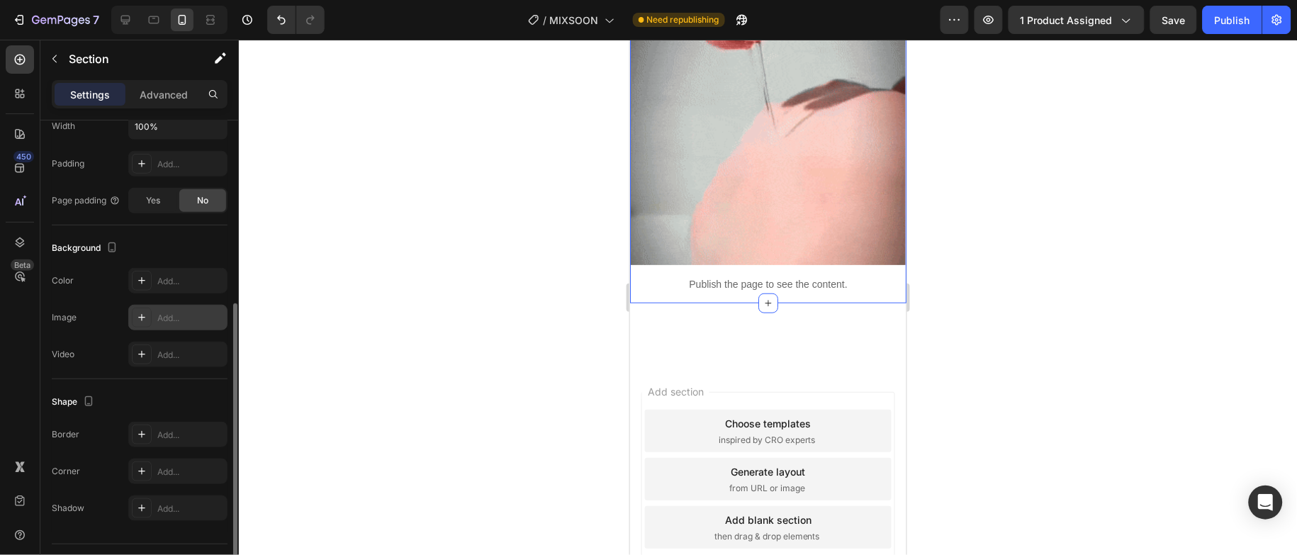
click at [563, 391] on div at bounding box center [768, 297] width 1058 height 515
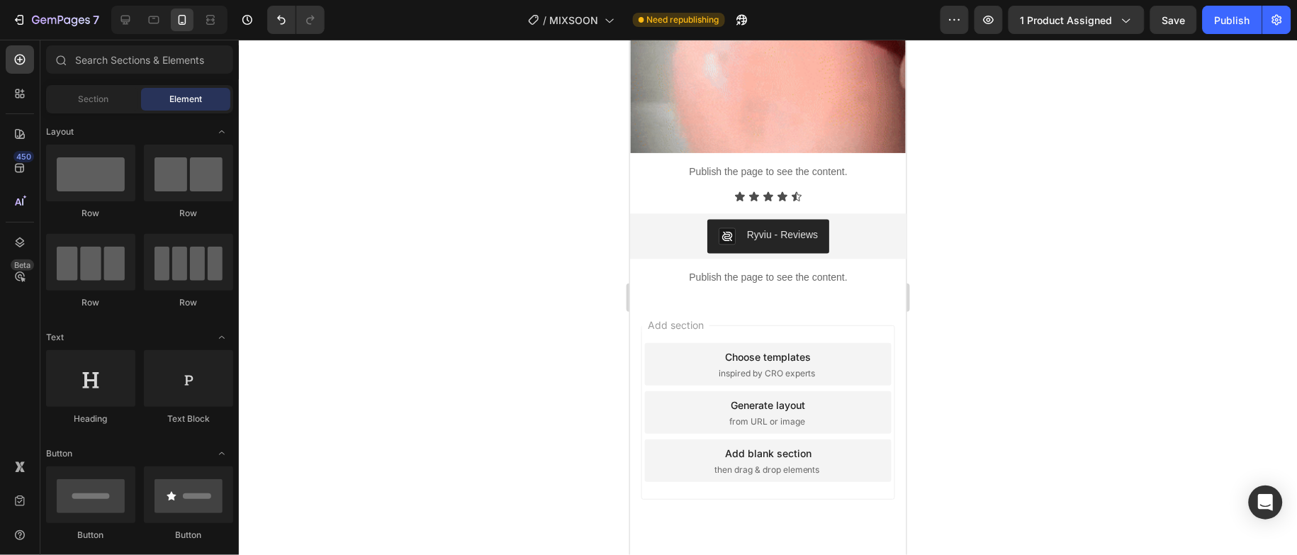
scroll to position [2395, 0]
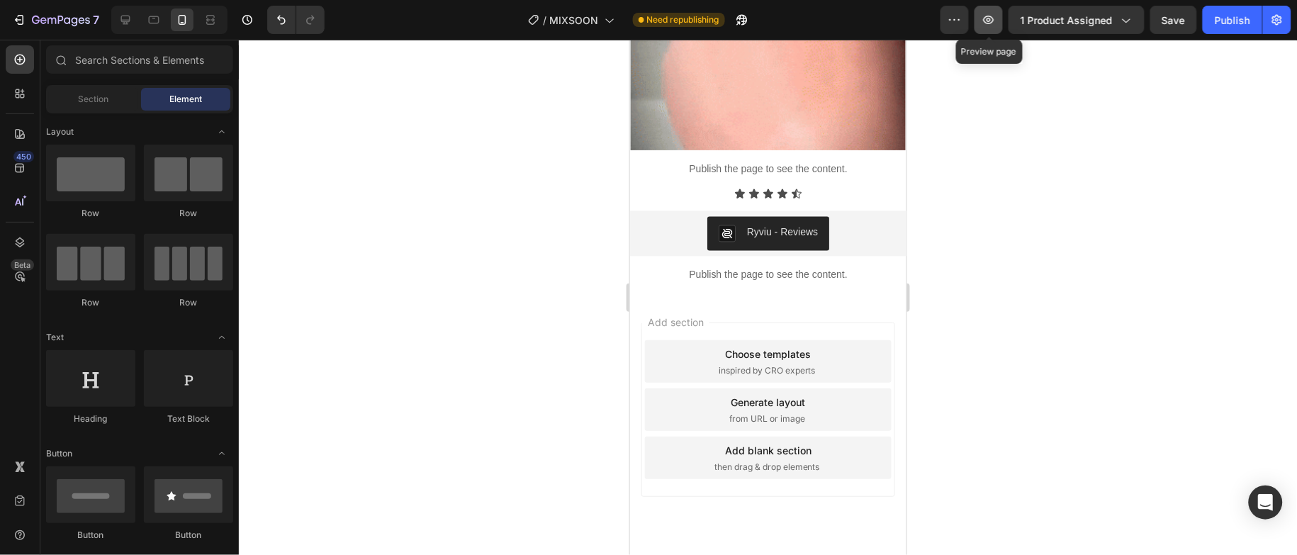
click at [991, 27] on button "button" at bounding box center [989, 20] width 28 height 28
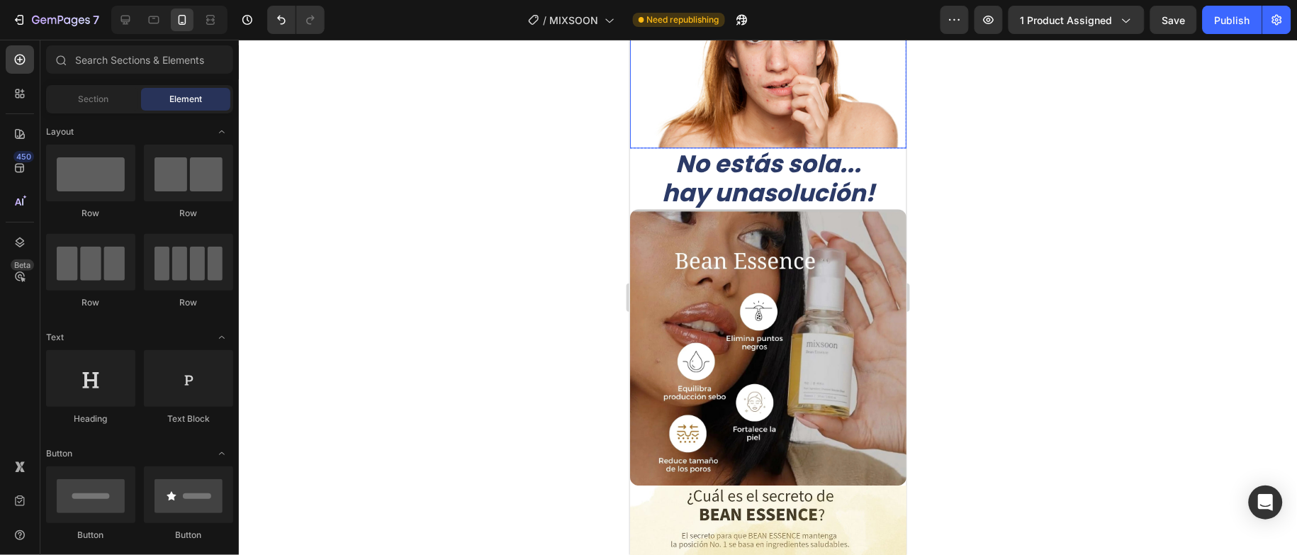
scroll to position [958, 0]
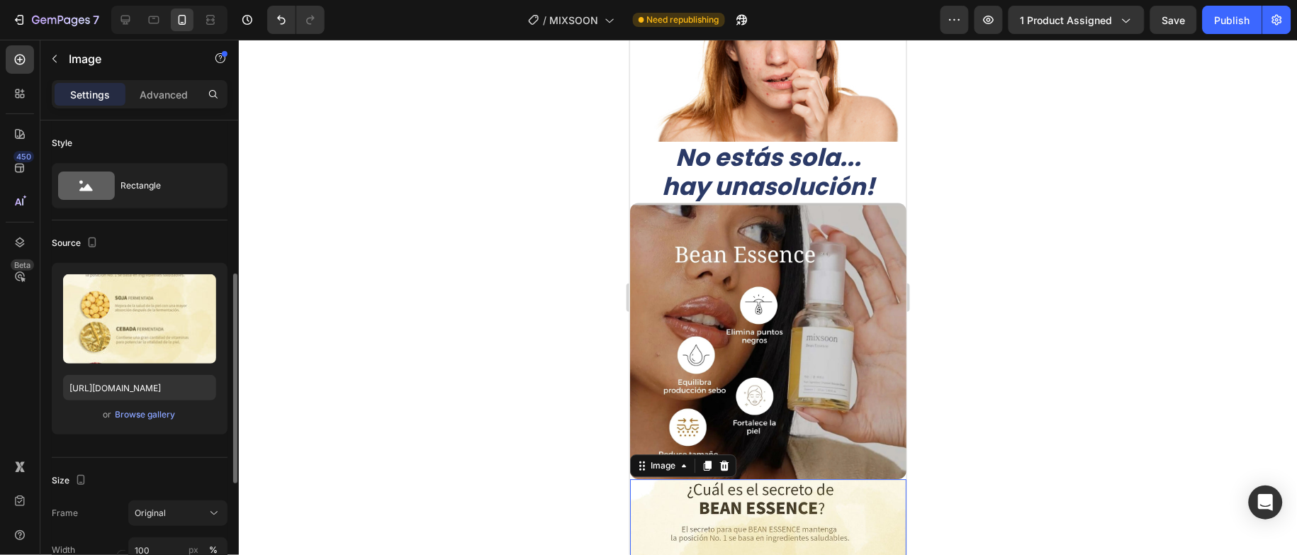
scroll to position [319, 0]
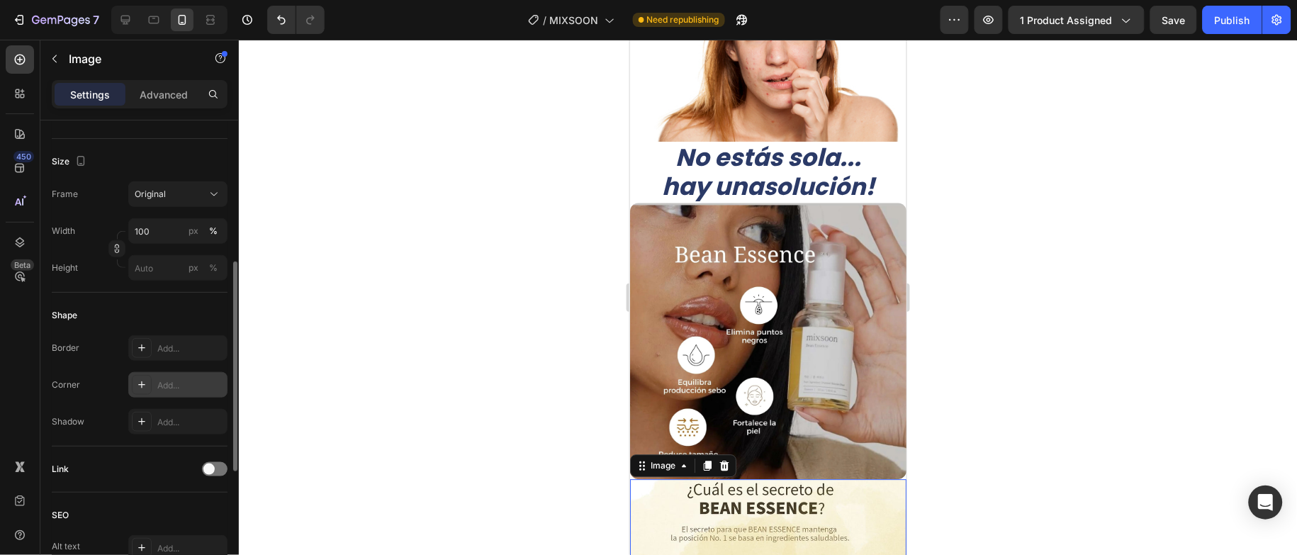
click at [177, 373] on div "Add..." at bounding box center [177, 385] width 99 height 26
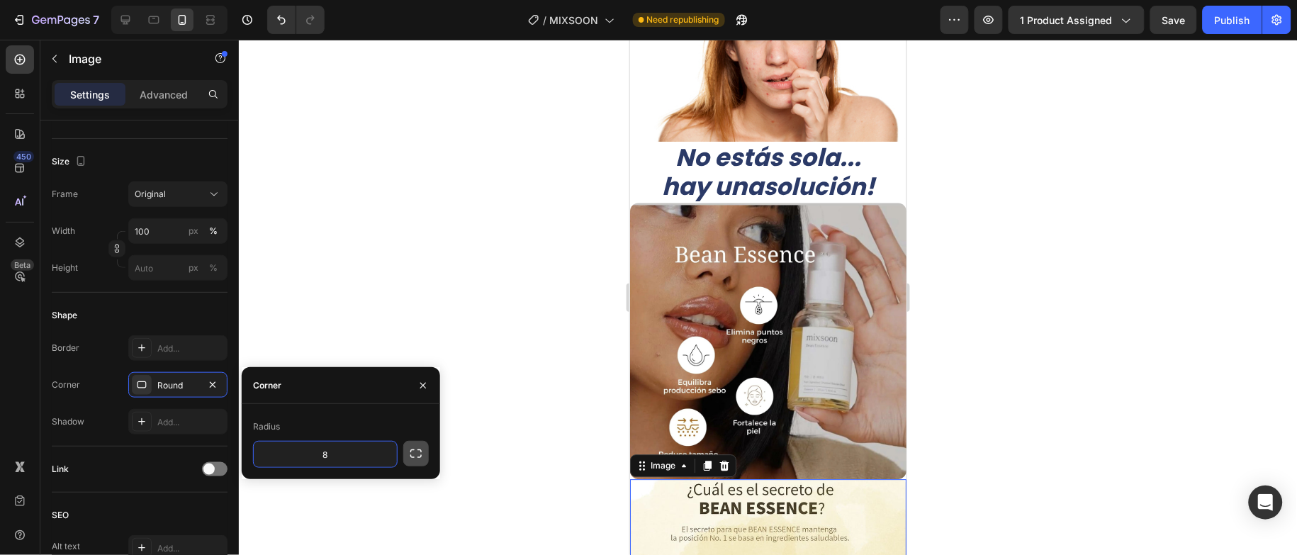
click at [407, 456] on button "button" at bounding box center [416, 454] width 26 height 26
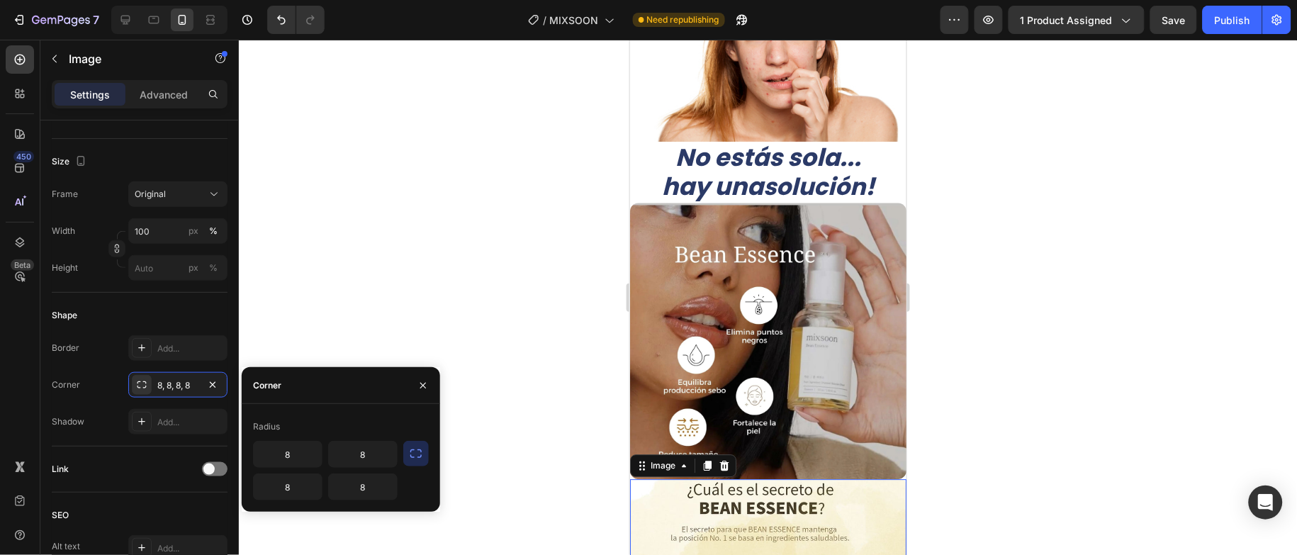
click at [410, 457] on icon "button" at bounding box center [416, 454] width 14 height 14
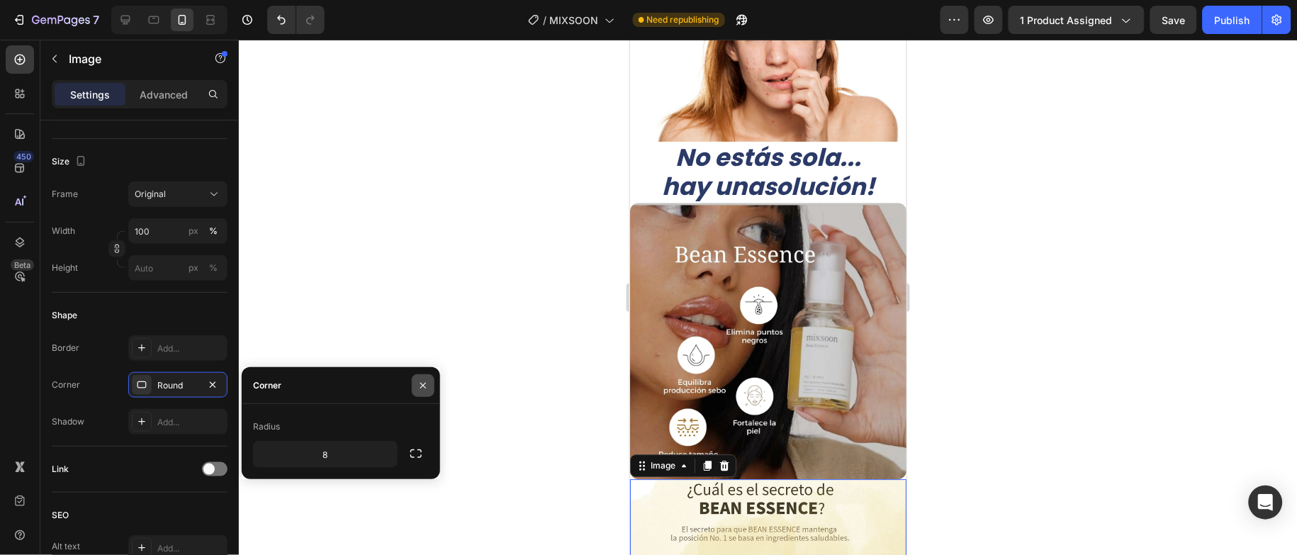
click at [424, 385] on icon "button" at bounding box center [423, 385] width 11 height 11
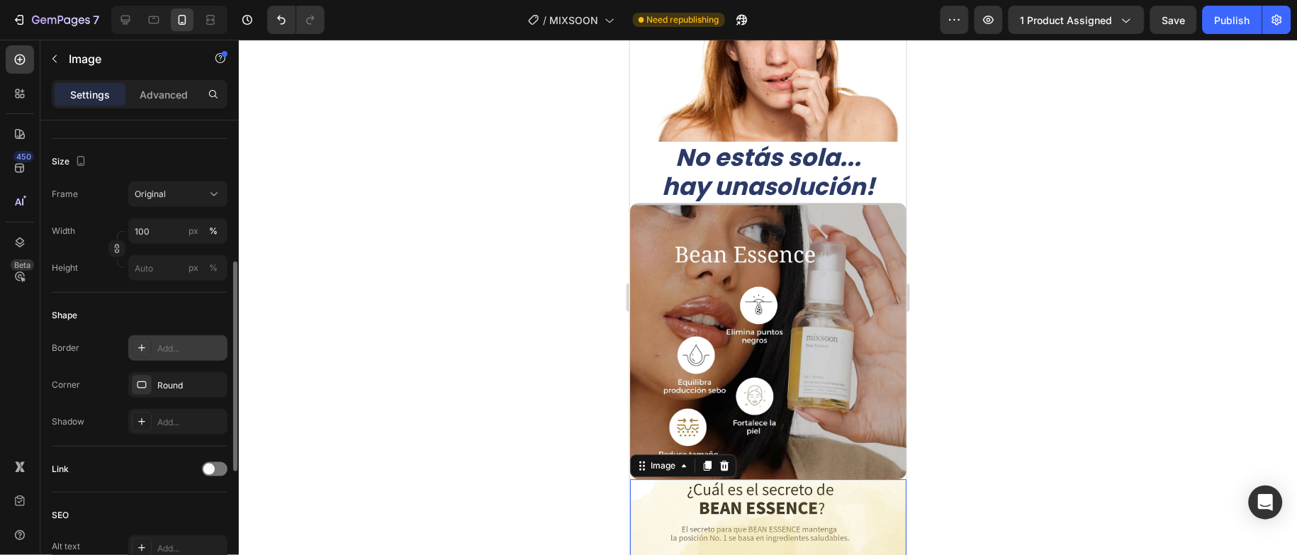
click at [192, 355] on div "Add..." at bounding box center [190, 348] width 67 height 13
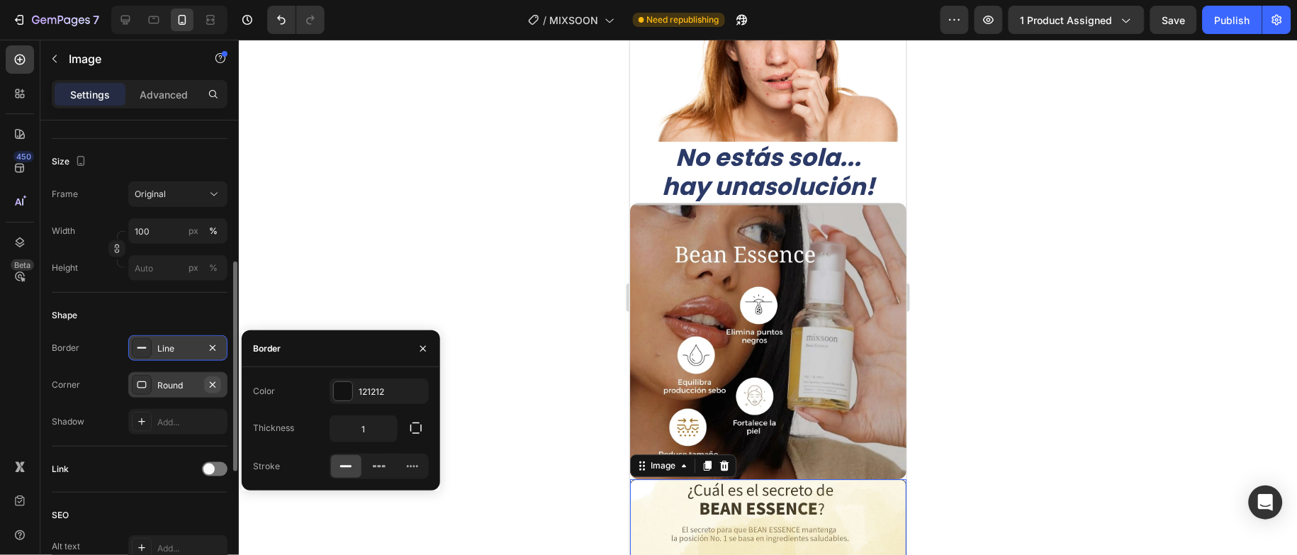
click at [209, 391] on icon "button" at bounding box center [212, 384] width 11 height 11
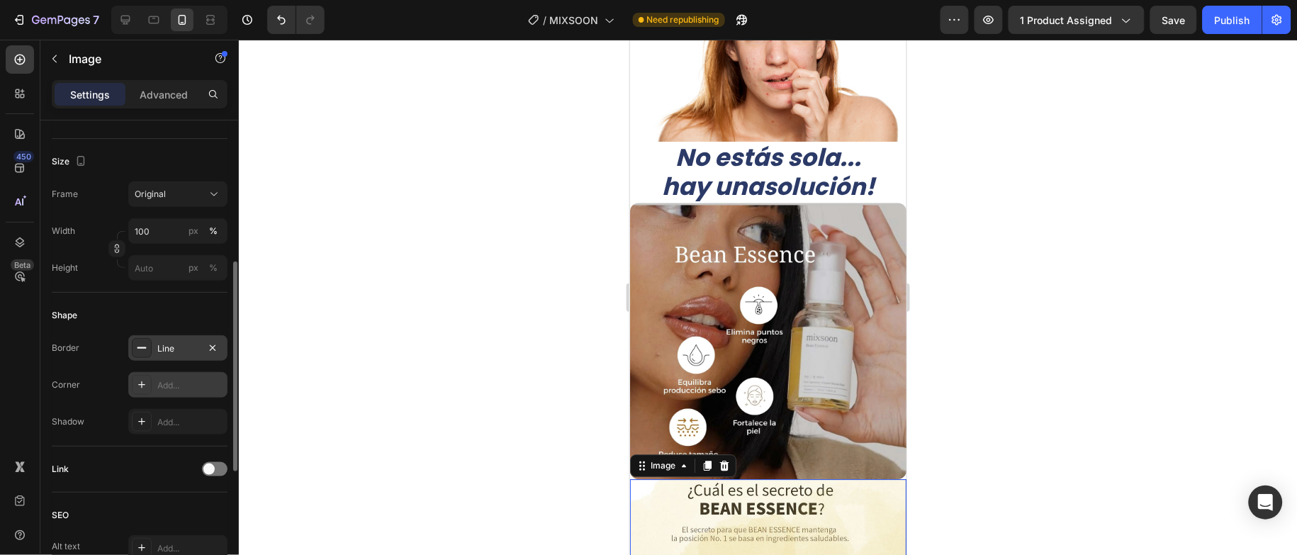
click at [194, 354] on div "Line" at bounding box center [177, 348] width 41 height 13
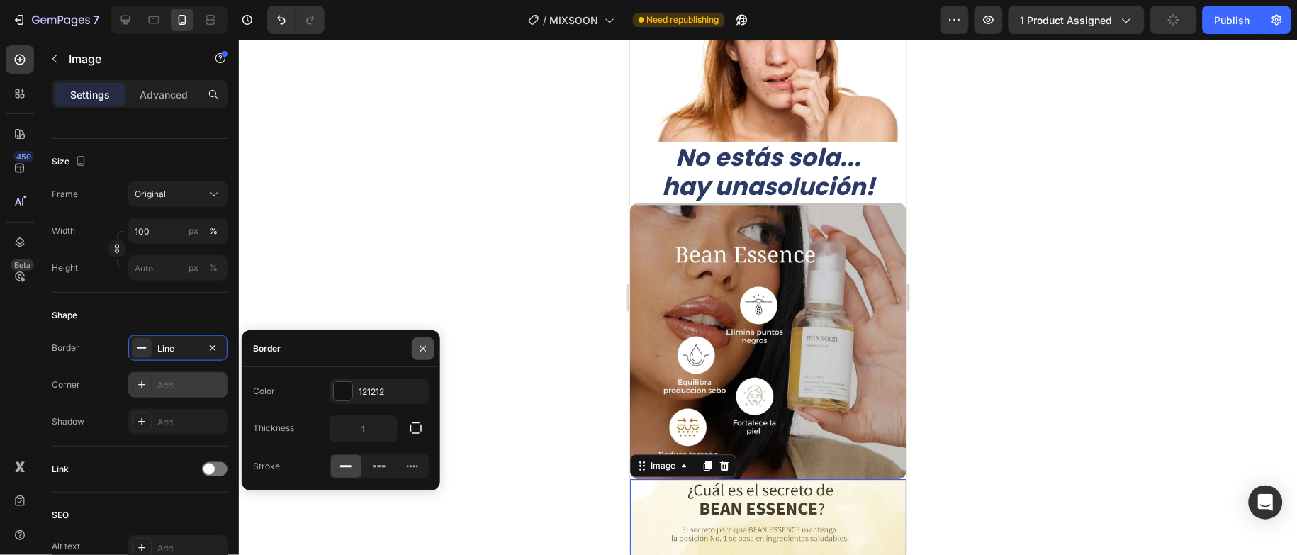
click at [427, 352] on icon "button" at bounding box center [423, 348] width 11 height 11
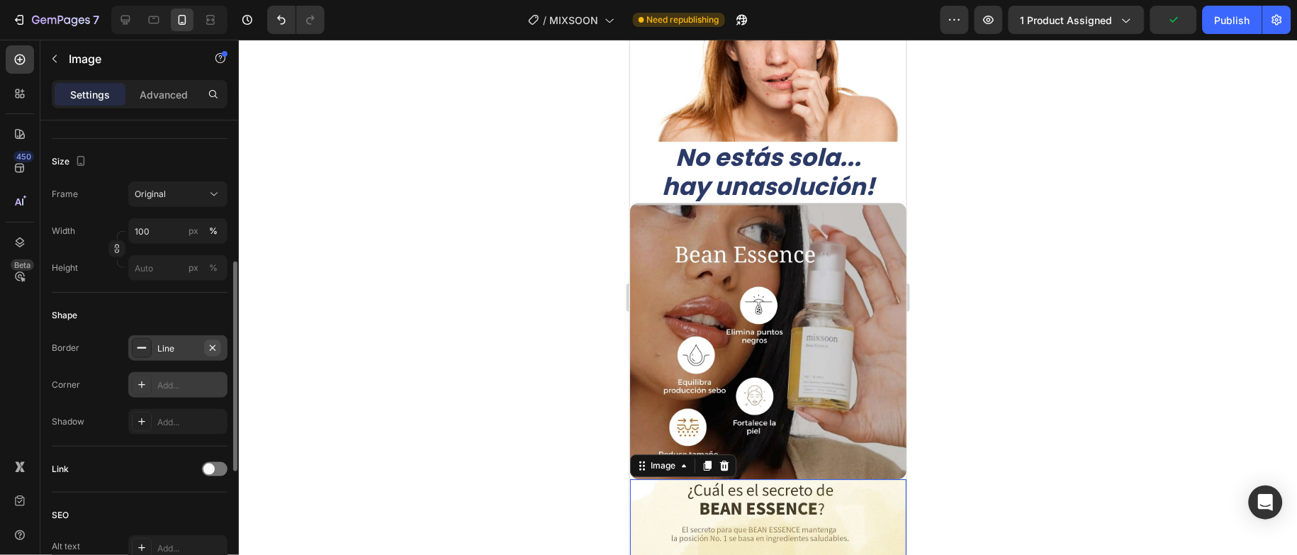
click at [211, 350] on icon "button" at bounding box center [213, 348] width 6 height 6
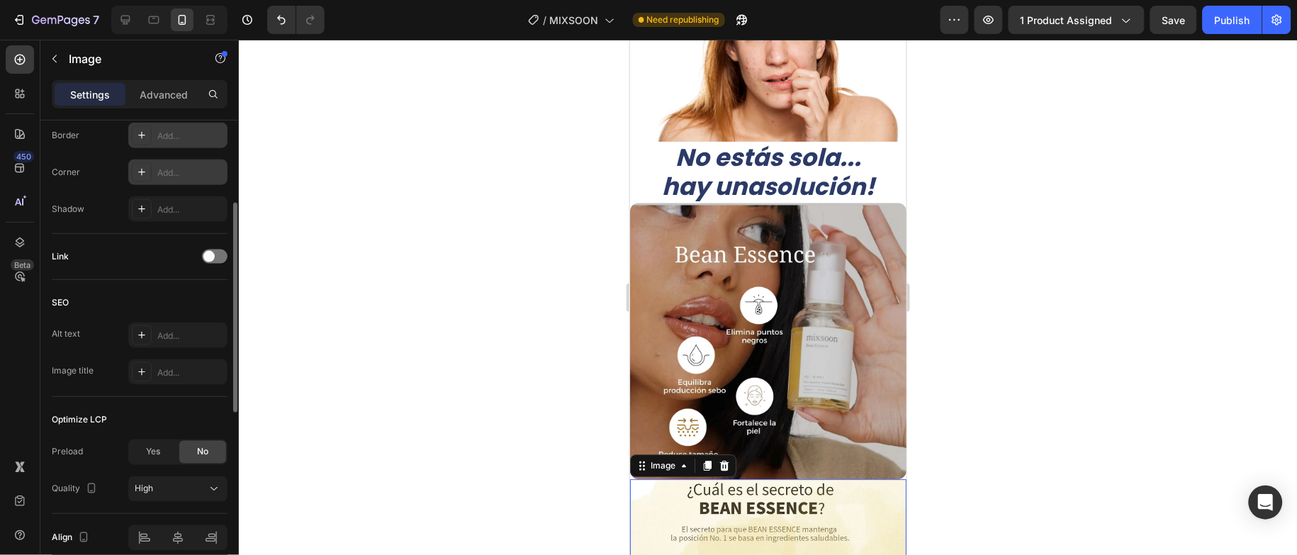
scroll to position [597, 0]
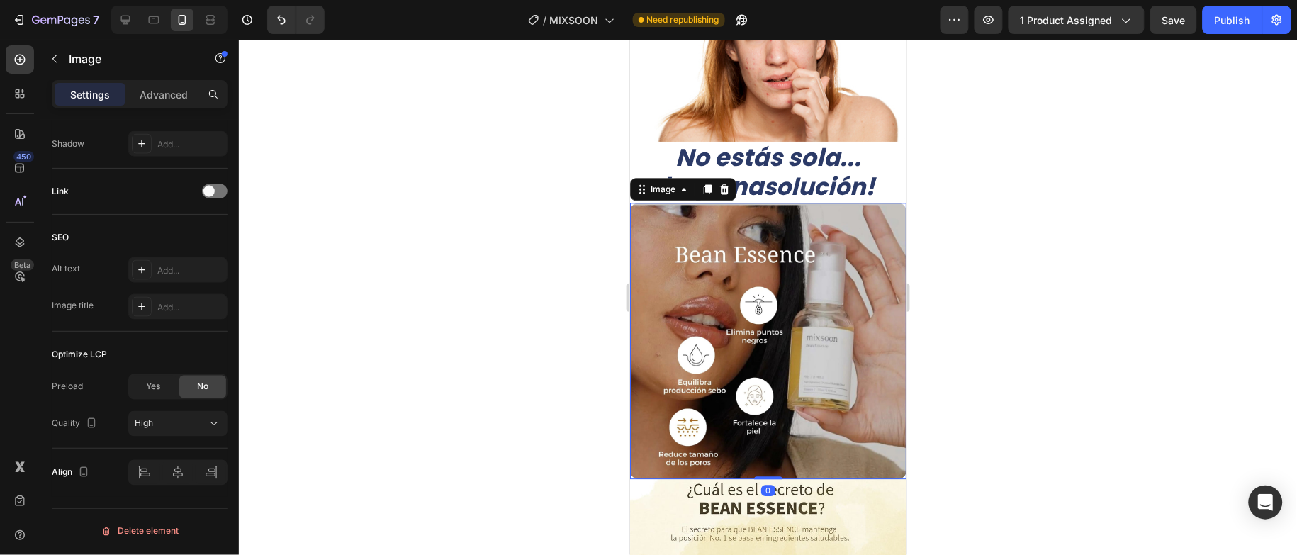
click at [646, 268] on img at bounding box center [768, 340] width 276 height 276
click at [854, 229] on img at bounding box center [768, 340] width 276 height 276
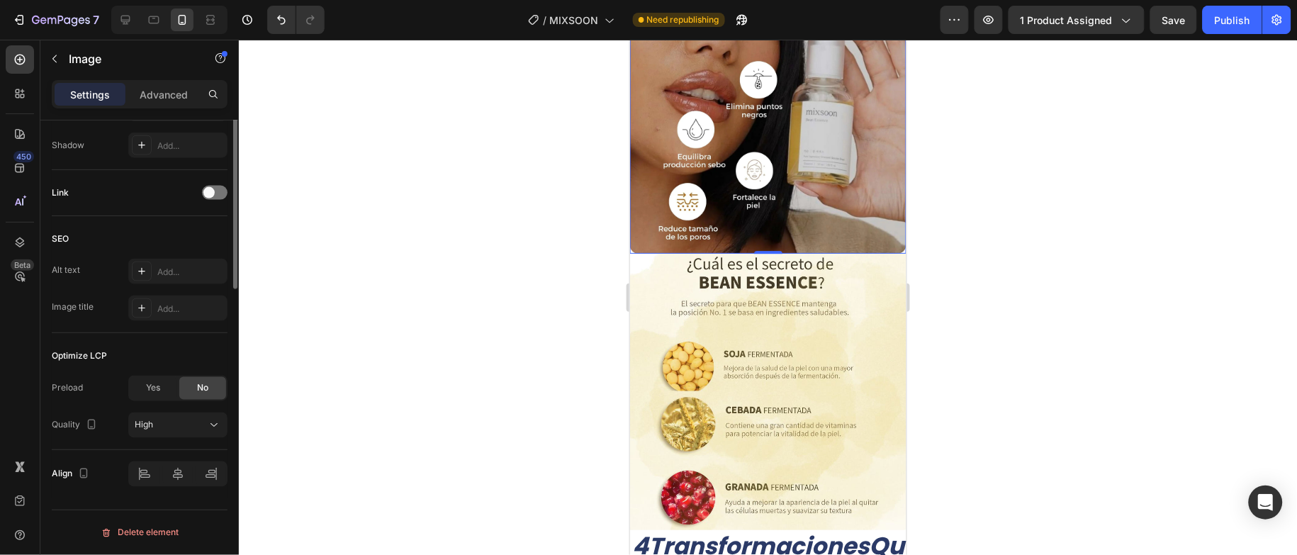
scroll to position [384, 0]
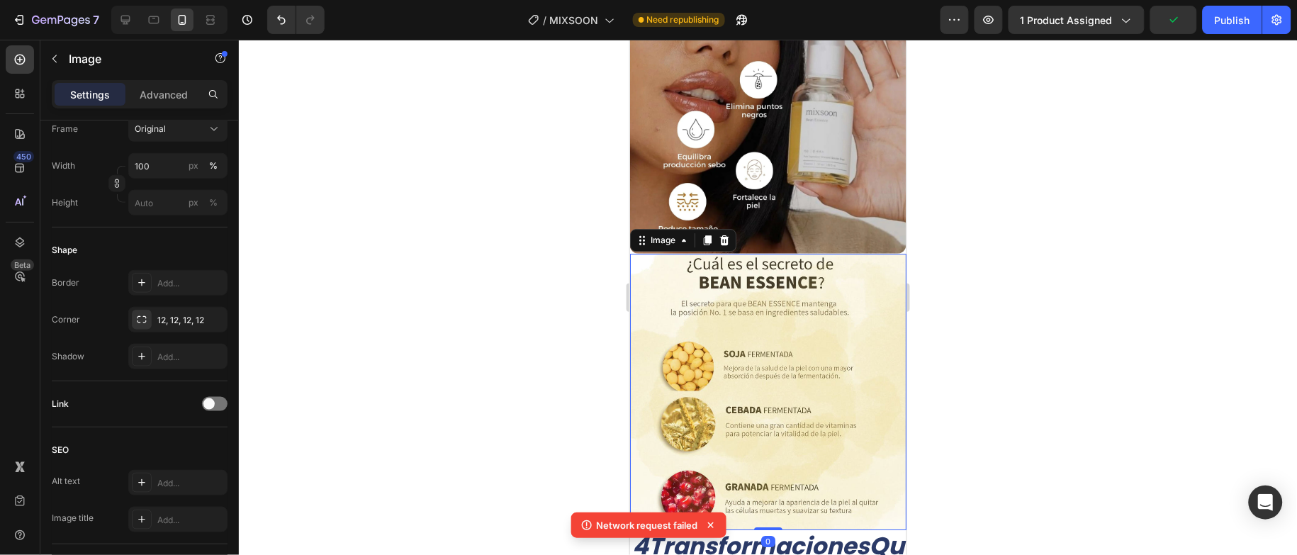
click at [829, 312] on img at bounding box center [768, 391] width 276 height 276
click at [160, 326] on div "Add..." at bounding box center [190, 320] width 67 height 13
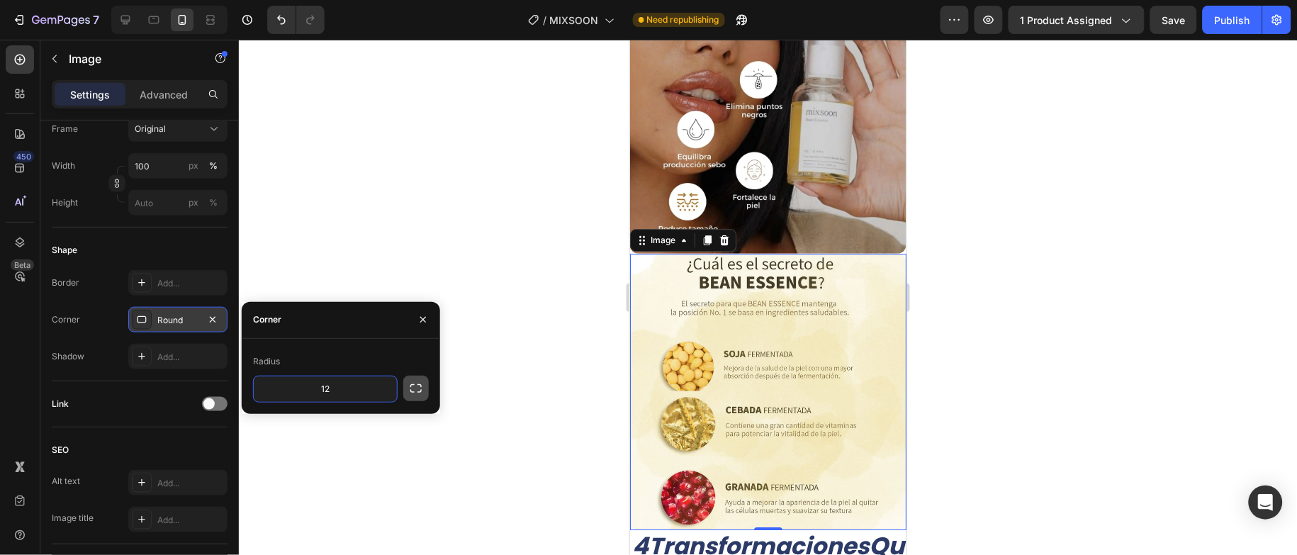
type input "12"
click at [407, 388] on button "button" at bounding box center [416, 389] width 26 height 26
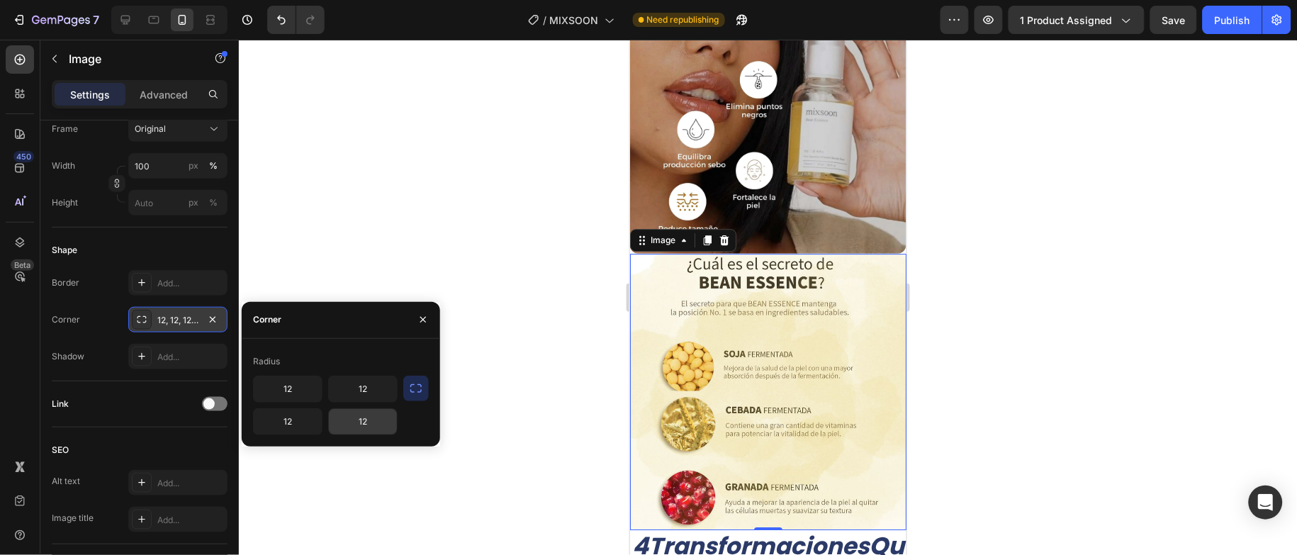
click at [367, 419] on input "12" at bounding box center [363, 422] width 68 height 26
click at [427, 320] on icon "button" at bounding box center [423, 319] width 11 height 11
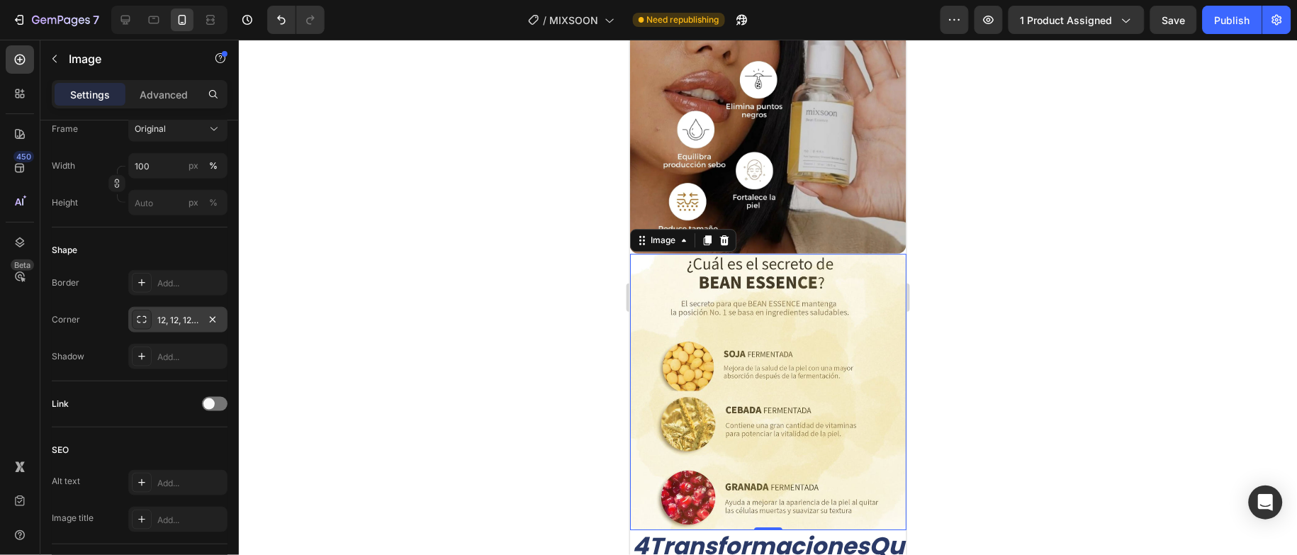
drag, startPoint x: 515, startPoint y: 313, endPoint x: 522, endPoint y: 299, distance: 14.9
click at [516, 311] on div at bounding box center [768, 297] width 1058 height 515
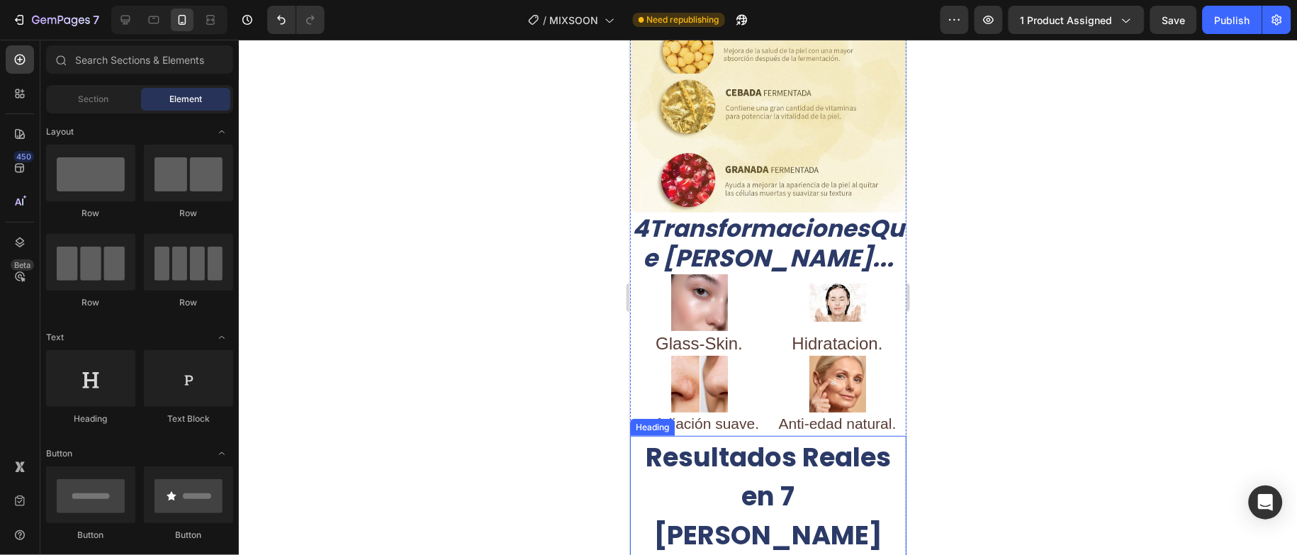
scroll to position [1490, 0]
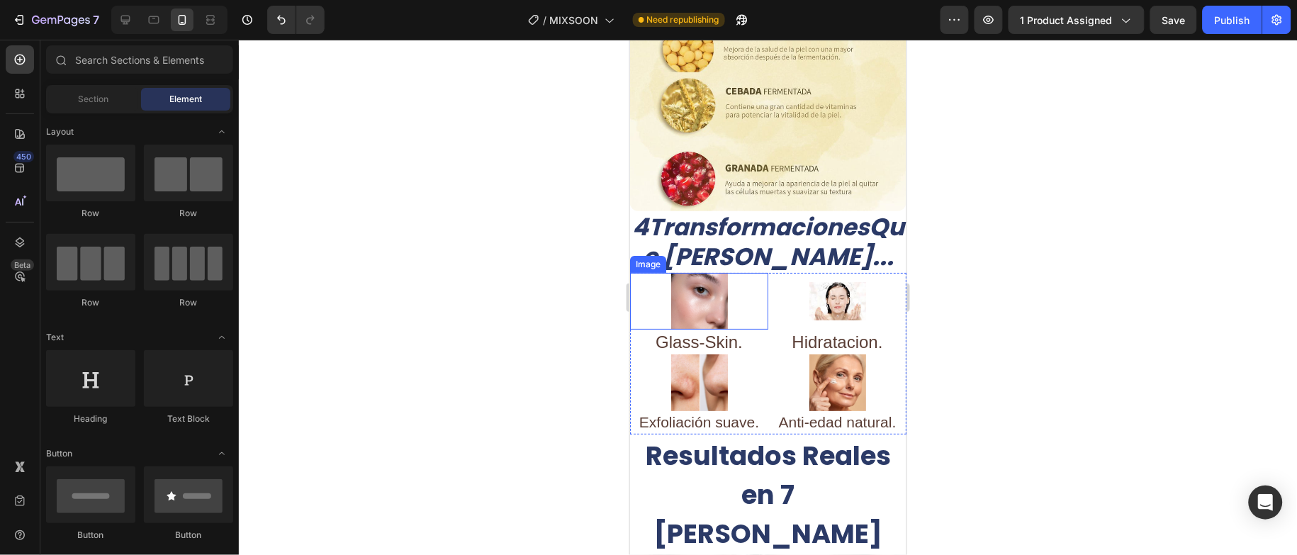
click at [703, 273] on img at bounding box center [699, 300] width 57 height 57
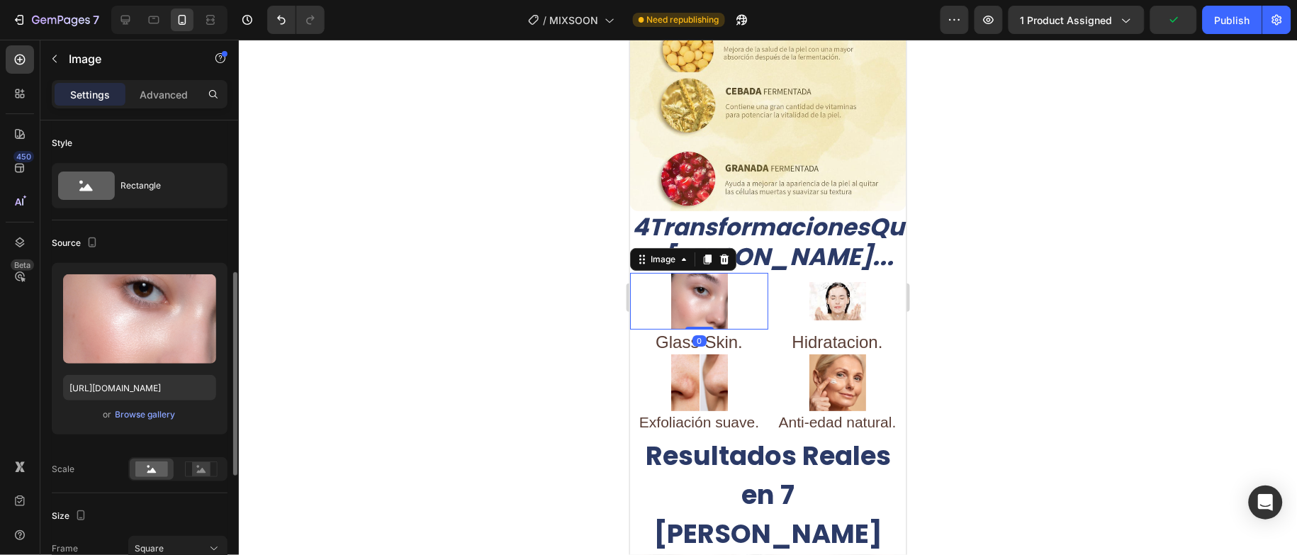
scroll to position [213, 0]
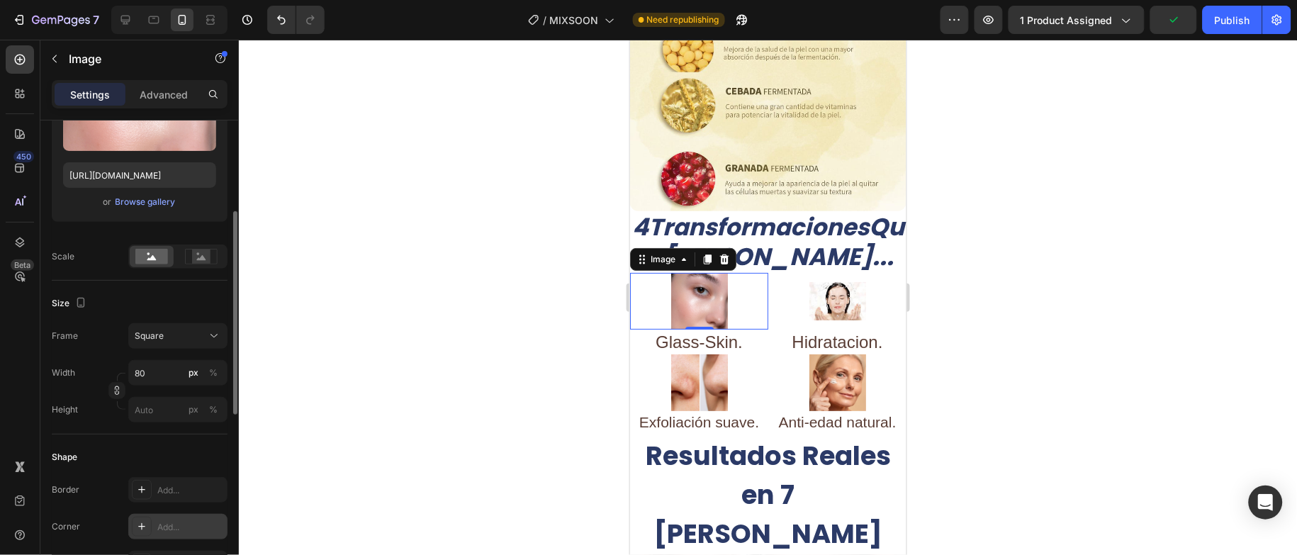
click at [185, 525] on div "Add..." at bounding box center [190, 527] width 67 height 13
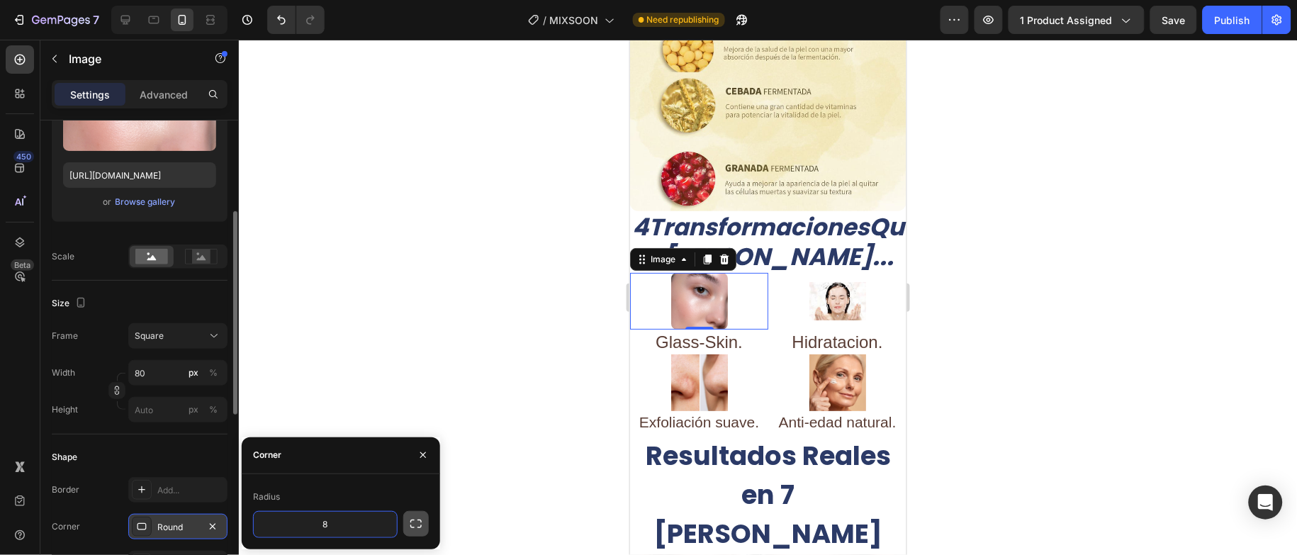
click at [410, 520] on icon "button" at bounding box center [415, 524] width 11 height 9
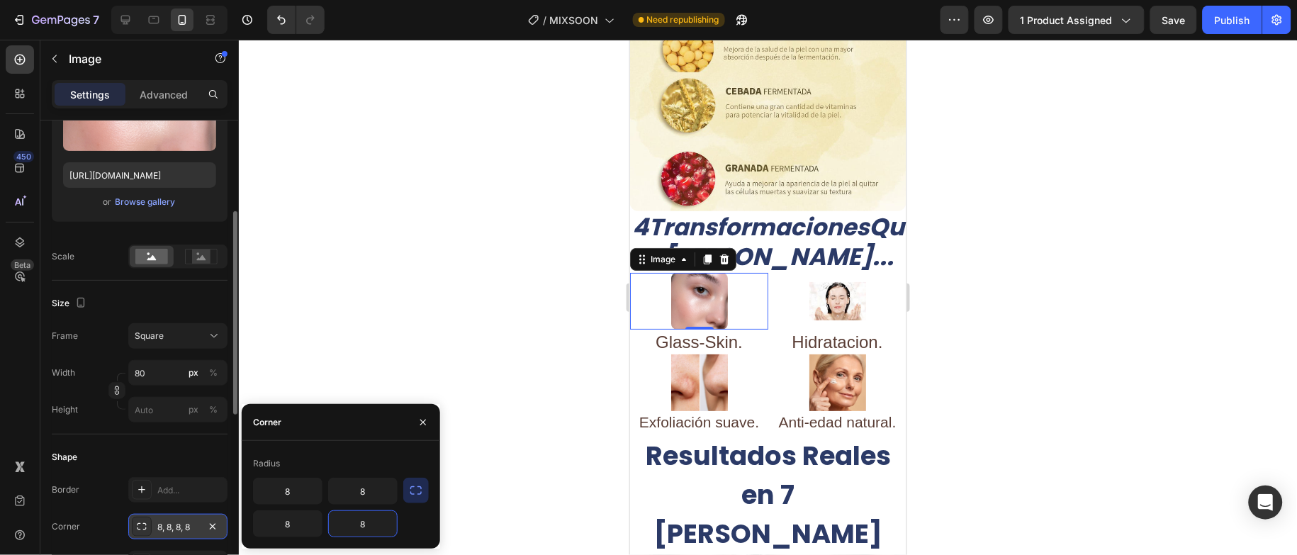
click at [368, 518] on input "8" at bounding box center [363, 524] width 68 height 26
click at [824, 272] on img at bounding box center [837, 300] width 57 height 57
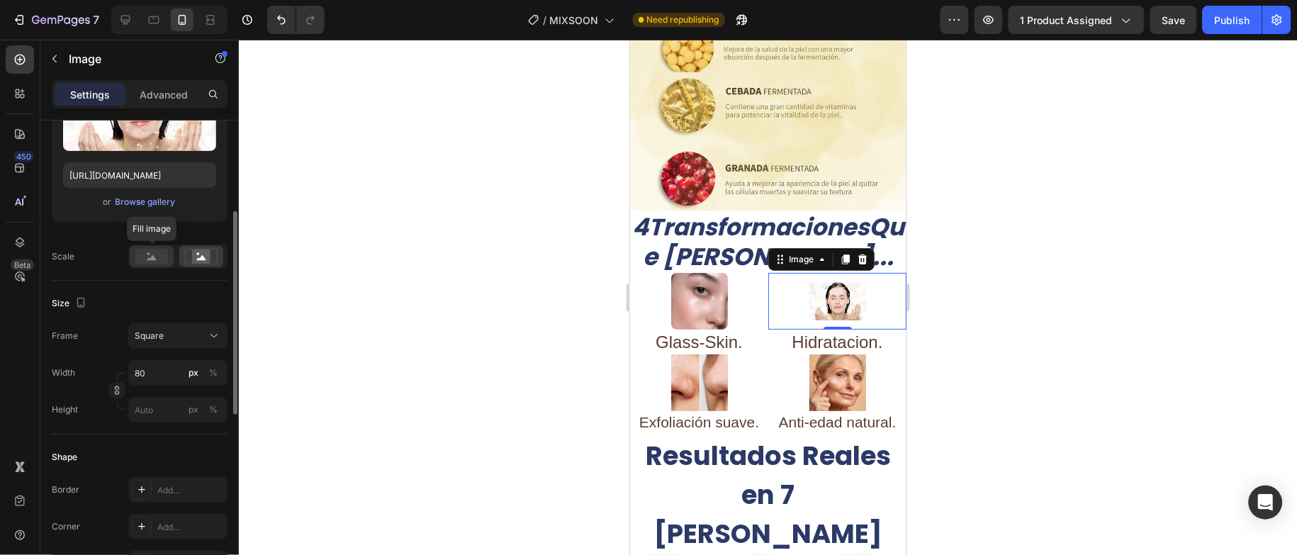
click at [158, 257] on rect at bounding box center [151, 257] width 33 height 16
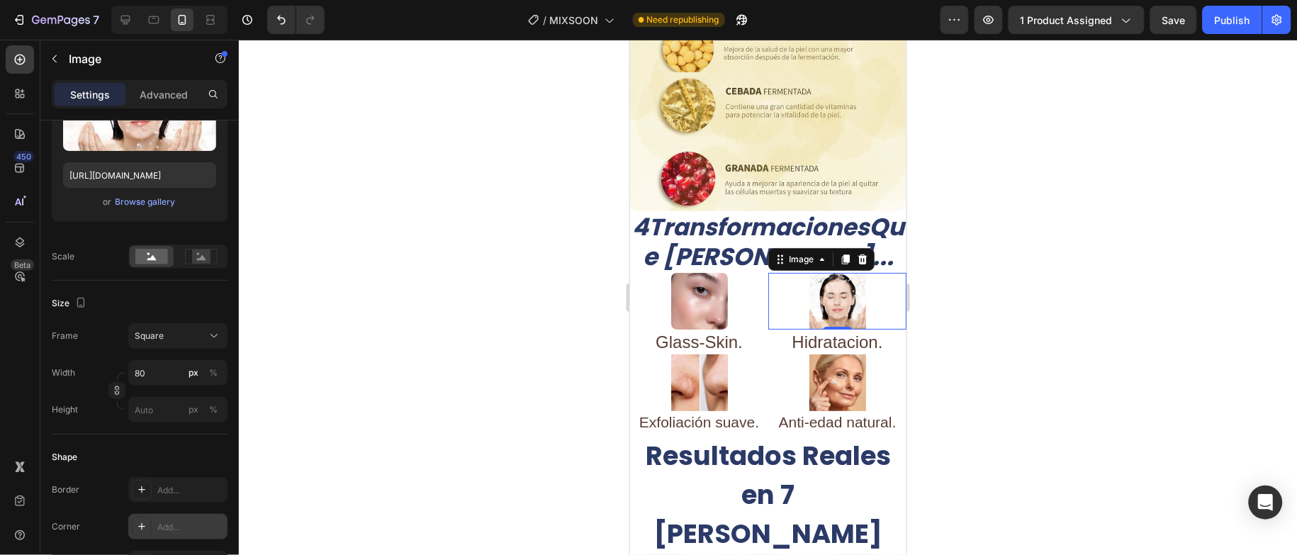
click at [197, 523] on div "Add..." at bounding box center [190, 527] width 67 height 13
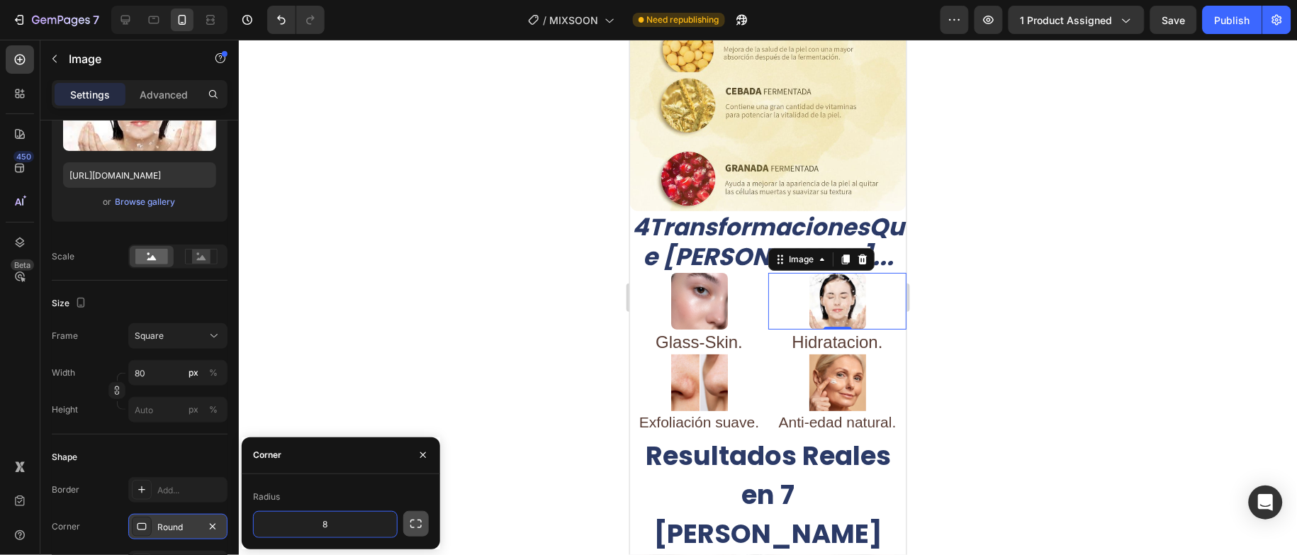
click at [409, 520] on icon "button" at bounding box center [416, 524] width 14 height 14
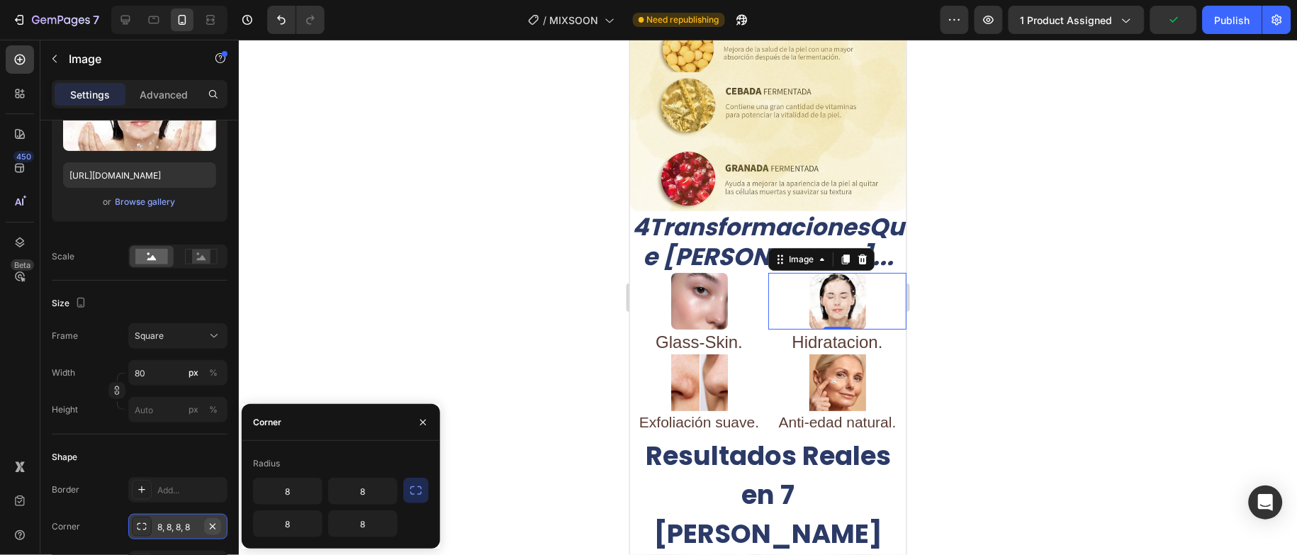
click at [219, 524] on button "button" at bounding box center [212, 526] width 17 height 17
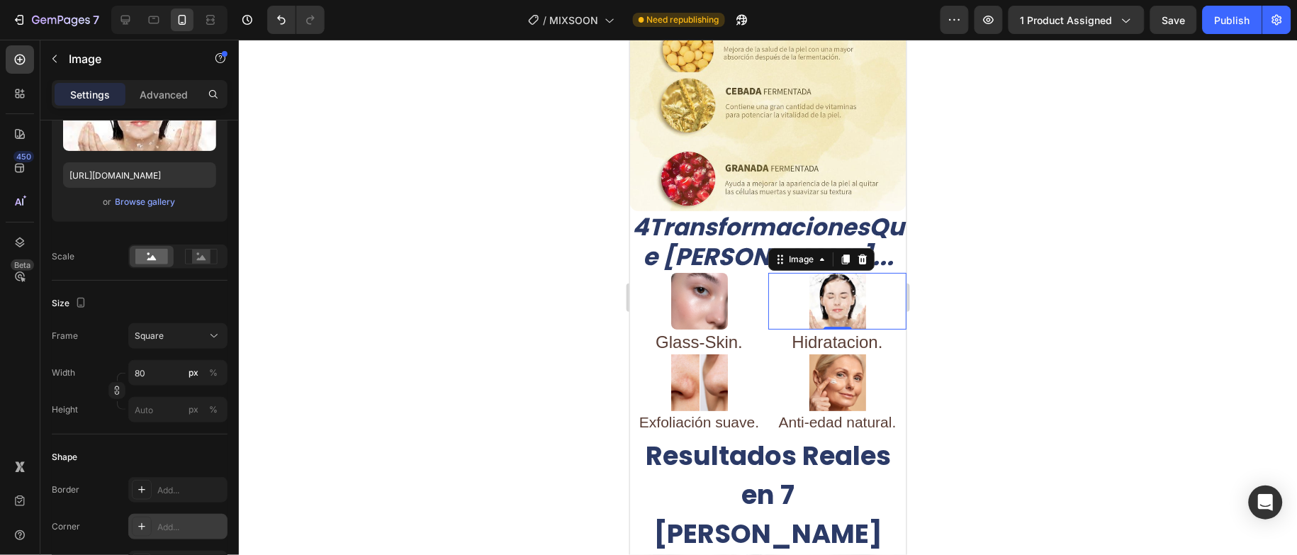
click at [202, 527] on div "Add..." at bounding box center [190, 527] width 67 height 13
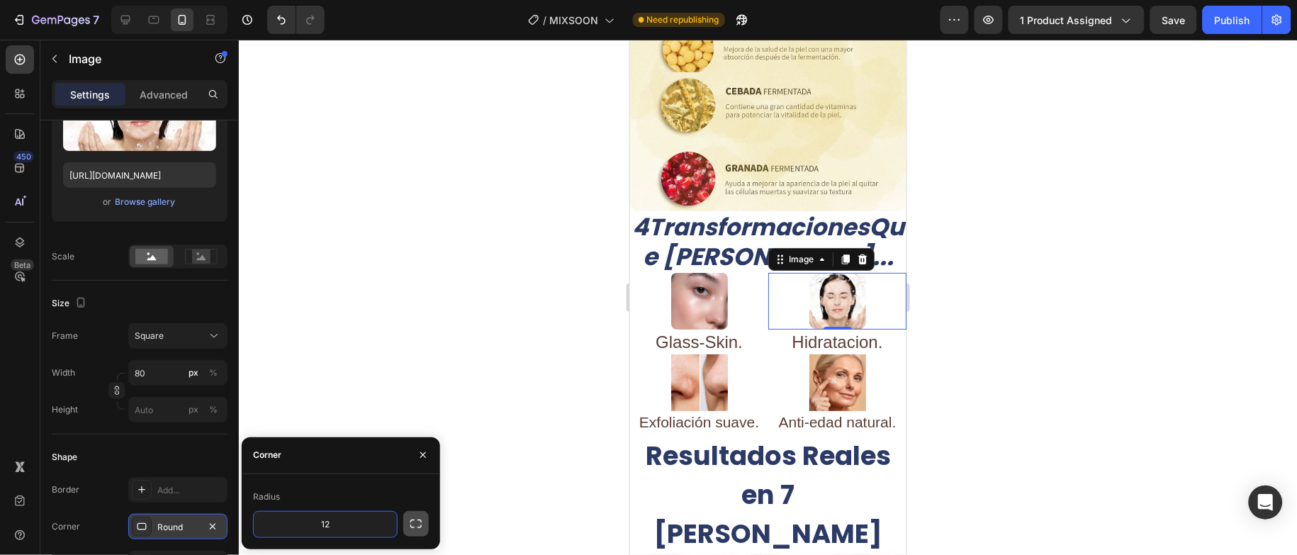
type input "12"
click at [418, 521] on icon "button" at bounding box center [416, 524] width 14 height 14
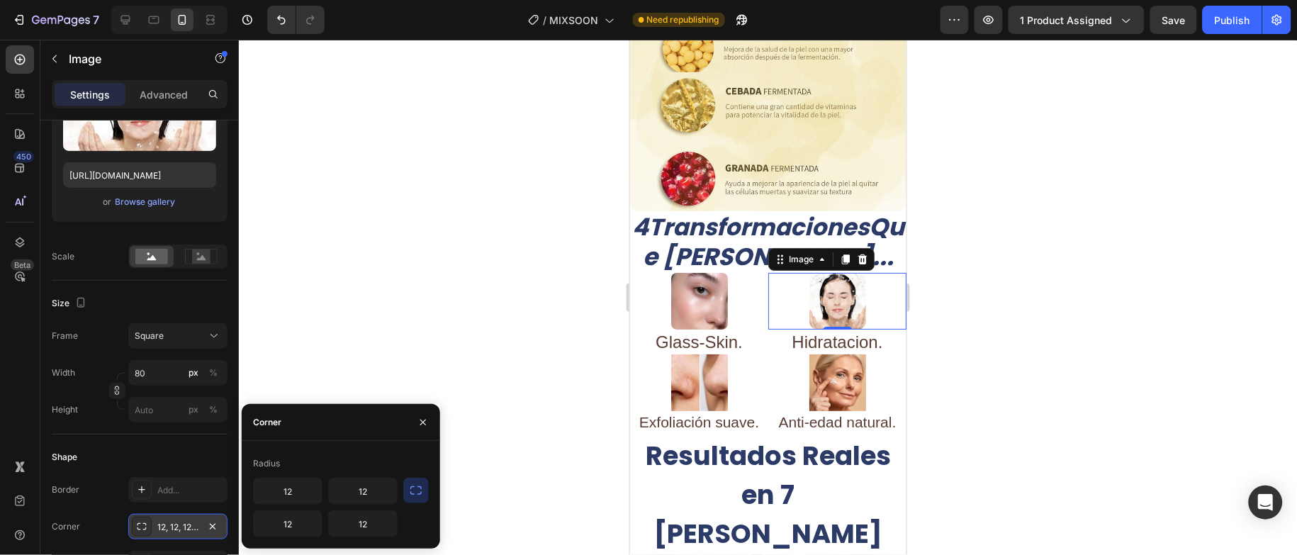
click at [464, 497] on div at bounding box center [768, 297] width 1058 height 515
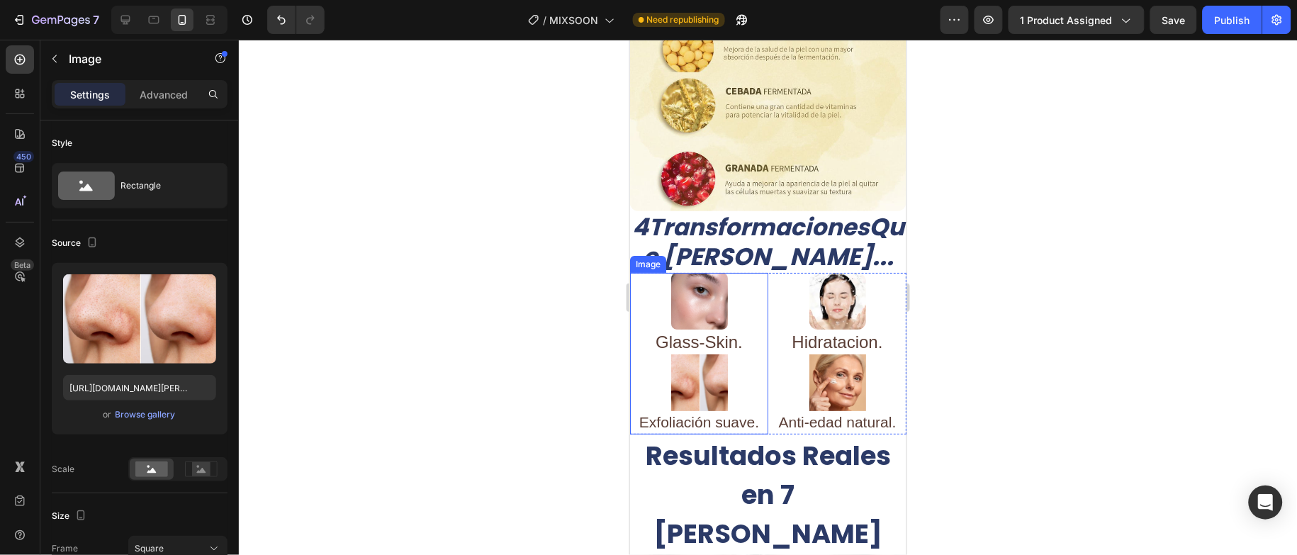
click at [706, 357] on img at bounding box center [699, 382] width 57 height 57
click at [692, 354] on img at bounding box center [699, 382] width 57 height 57
click at [423, 367] on div at bounding box center [768, 297] width 1058 height 515
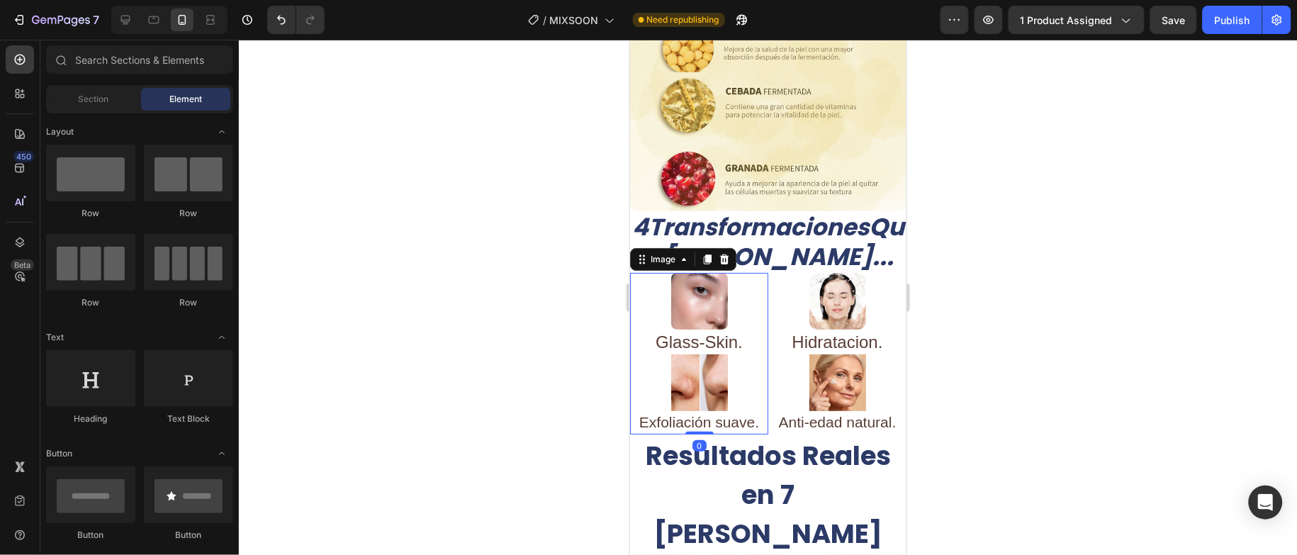
click at [715, 354] on img at bounding box center [699, 382] width 57 height 57
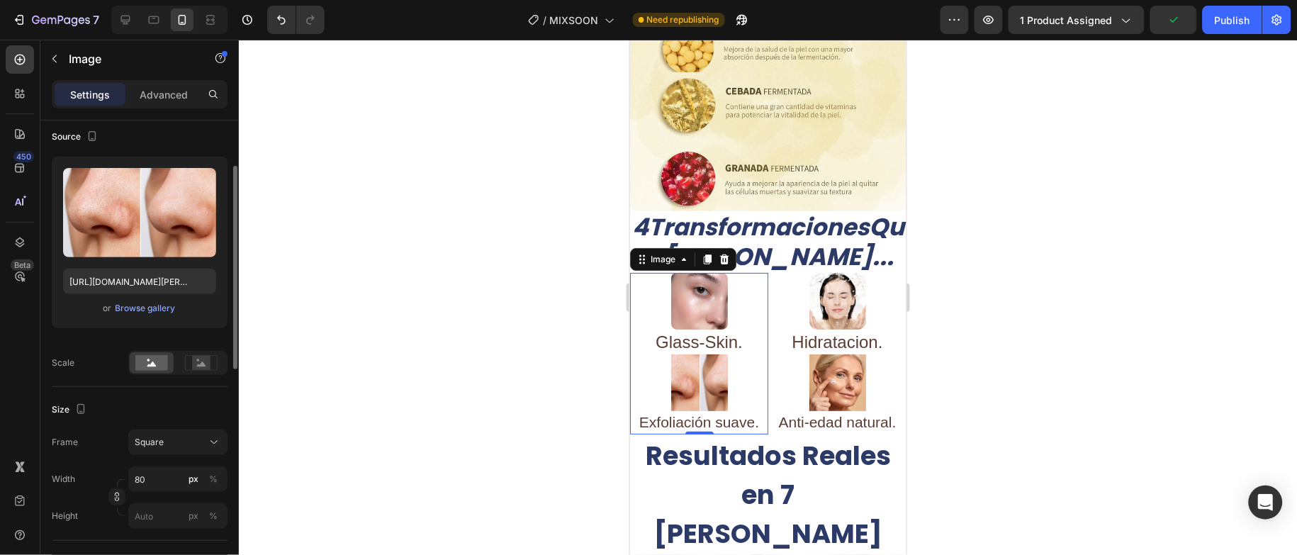
scroll to position [319, 0]
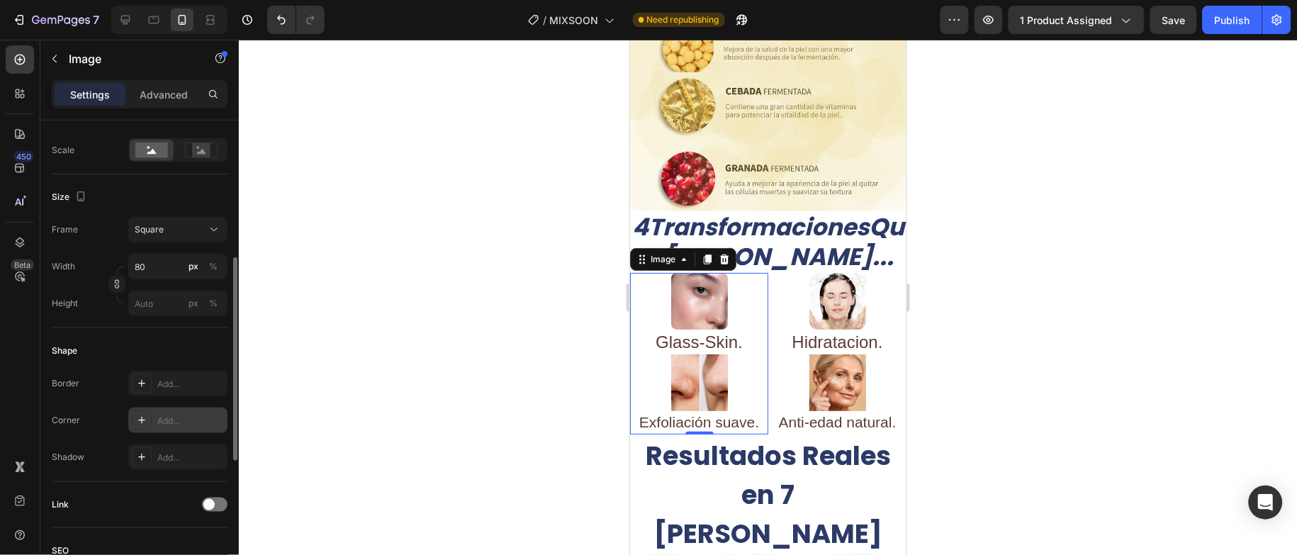
click at [172, 420] on div "Add..." at bounding box center [190, 421] width 67 height 13
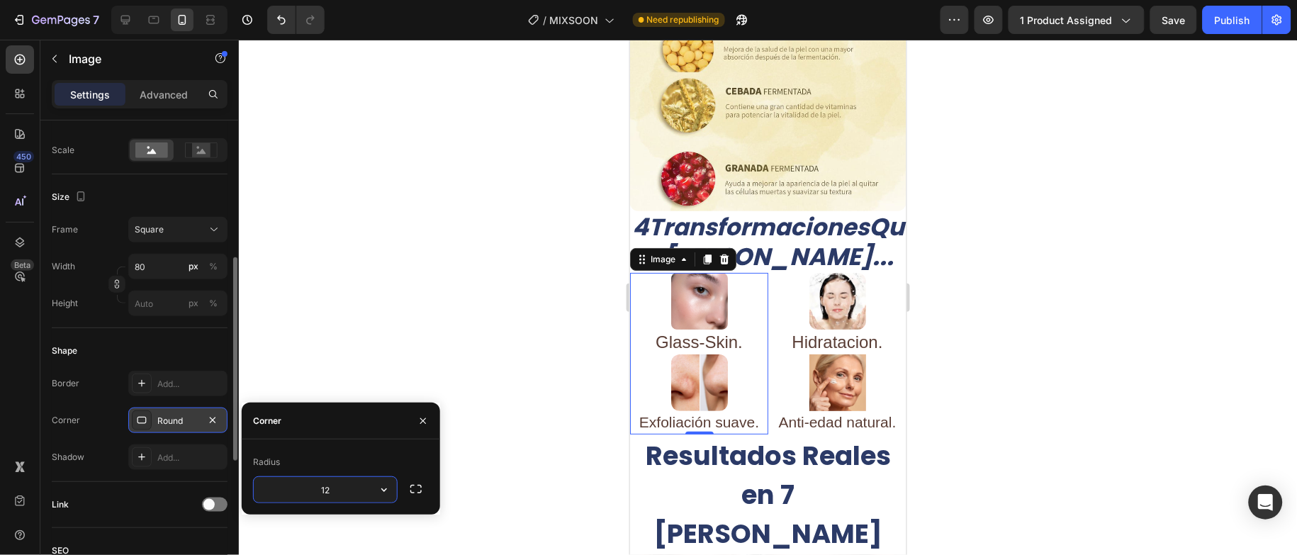
type input "12"
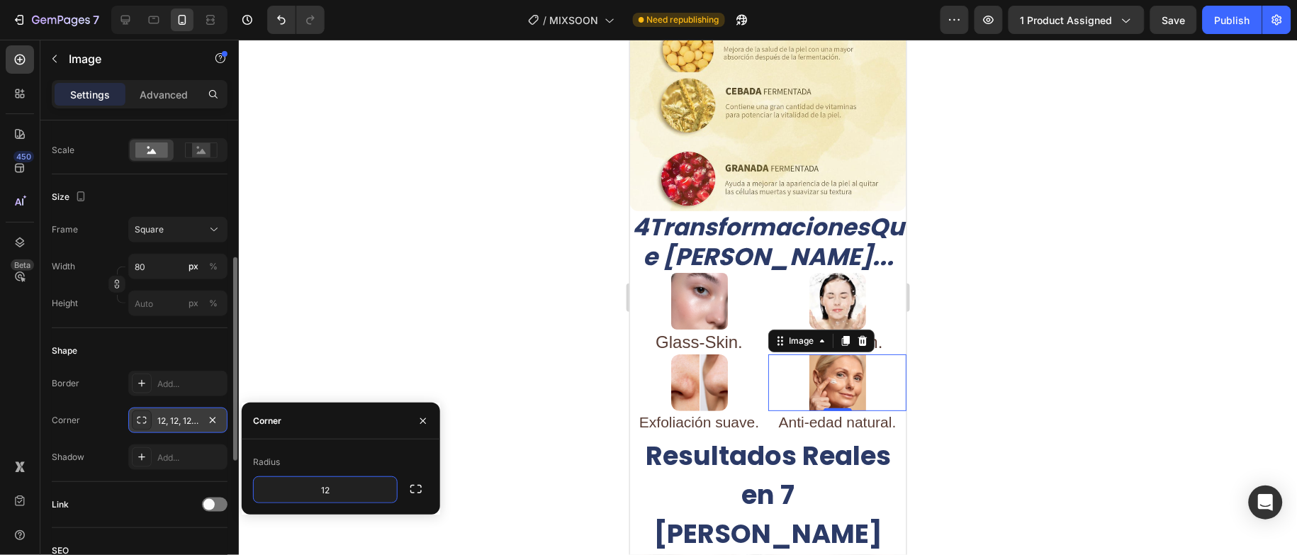
click at [833, 354] on img at bounding box center [837, 382] width 57 height 57
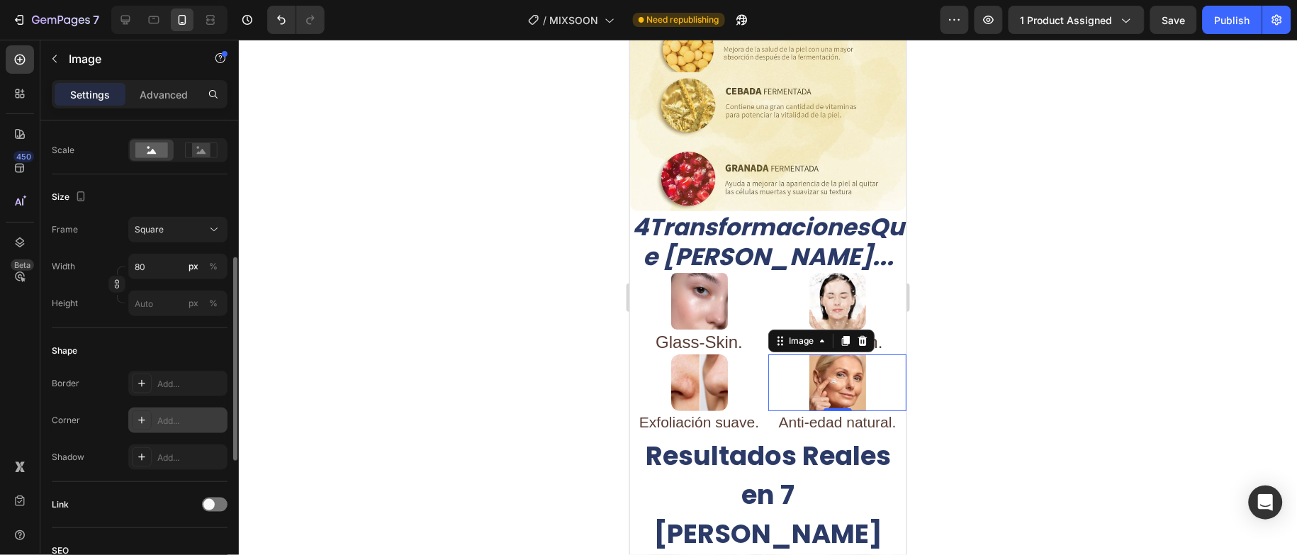
click at [167, 422] on div "Add..." at bounding box center [190, 421] width 67 height 13
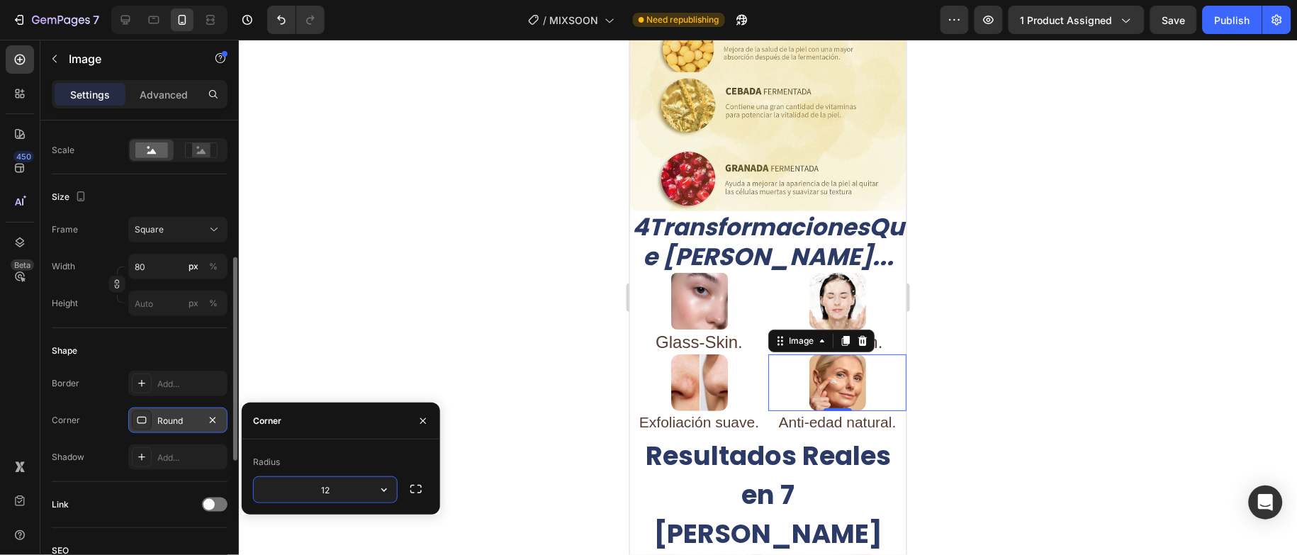
type input "12"
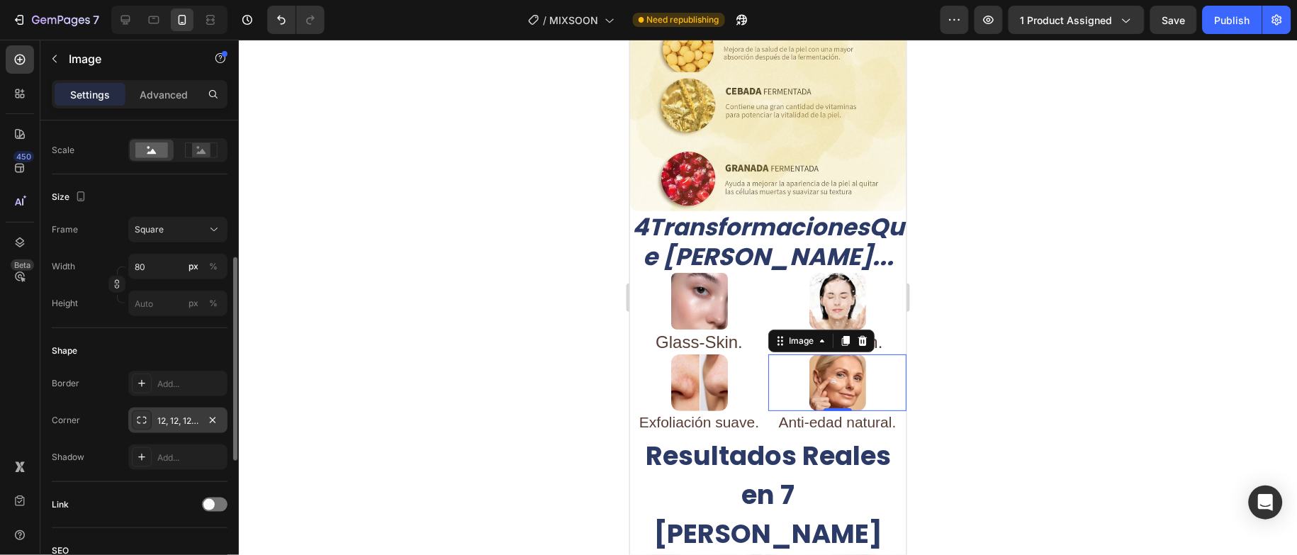
click at [1017, 406] on div at bounding box center [768, 297] width 1058 height 515
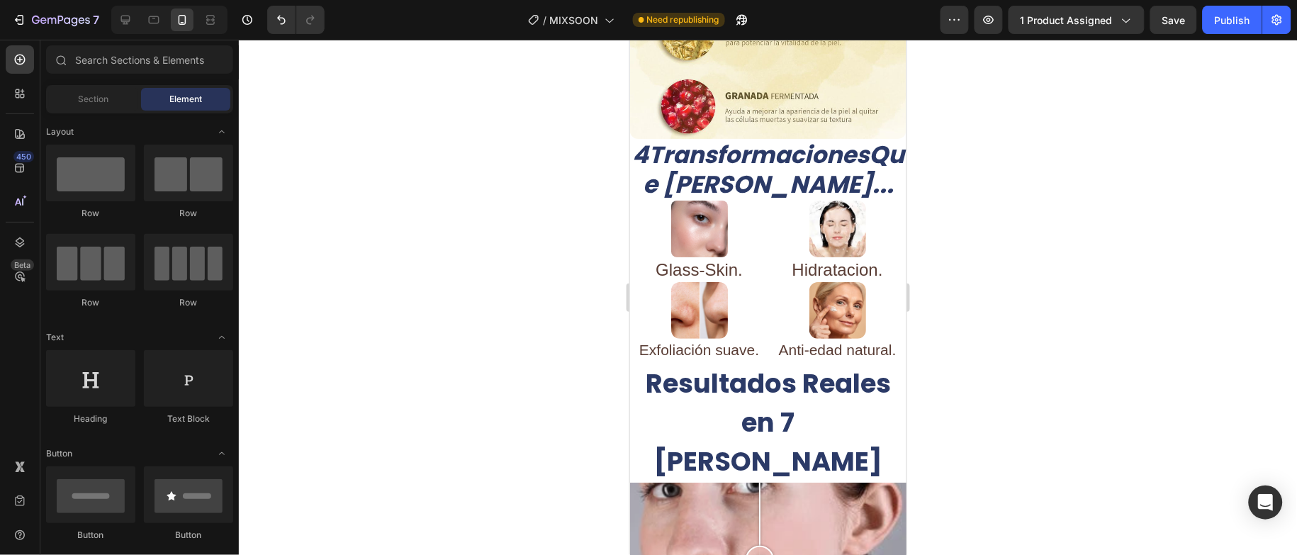
scroll to position [1809, 0]
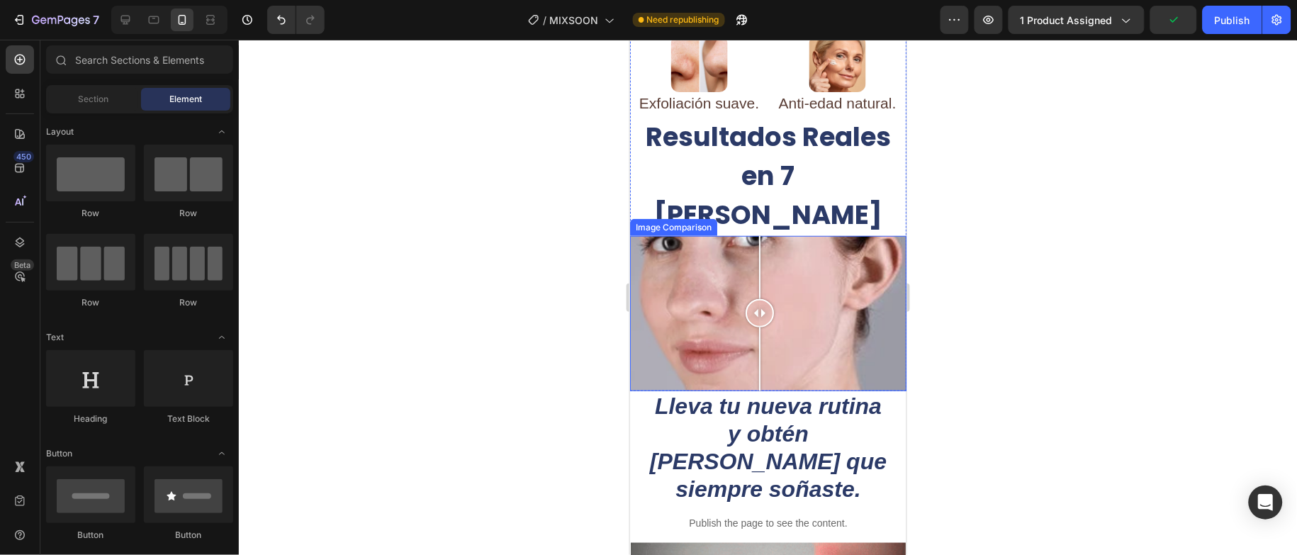
click at [800, 235] on div at bounding box center [768, 312] width 276 height 155
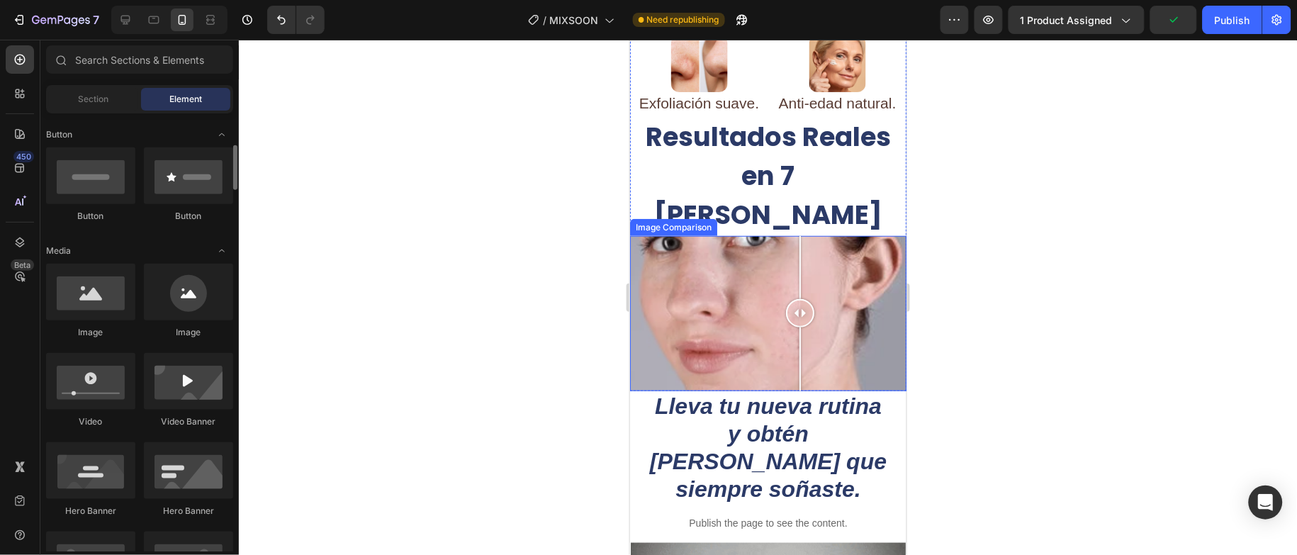
click at [725, 240] on div at bounding box center [768, 312] width 276 height 155
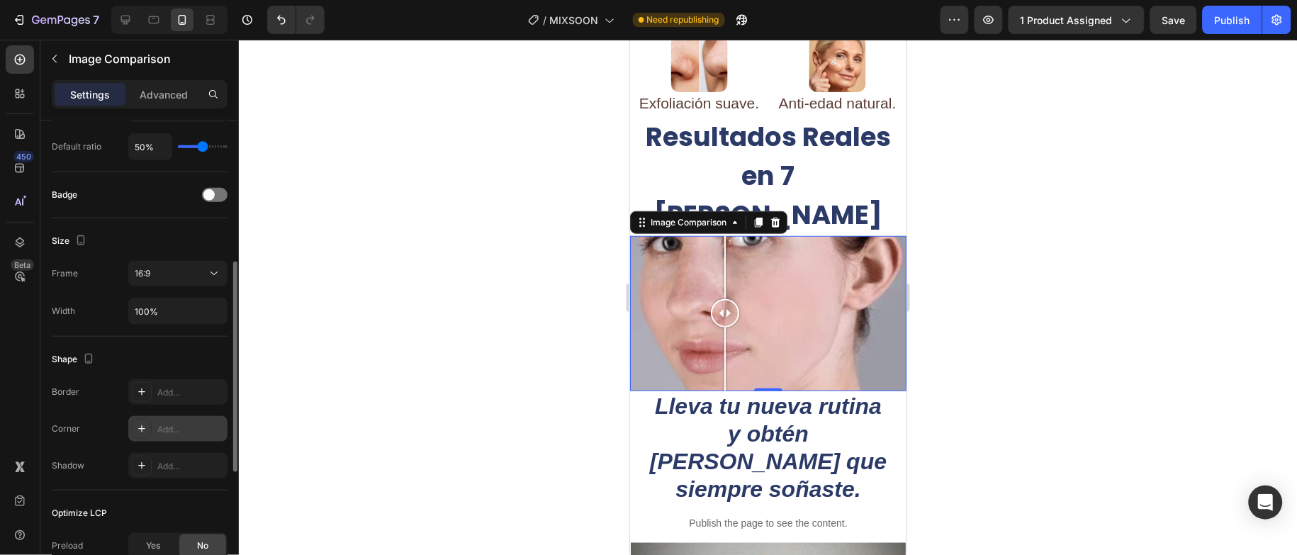
click at [182, 420] on div "Add..." at bounding box center [177, 429] width 99 height 26
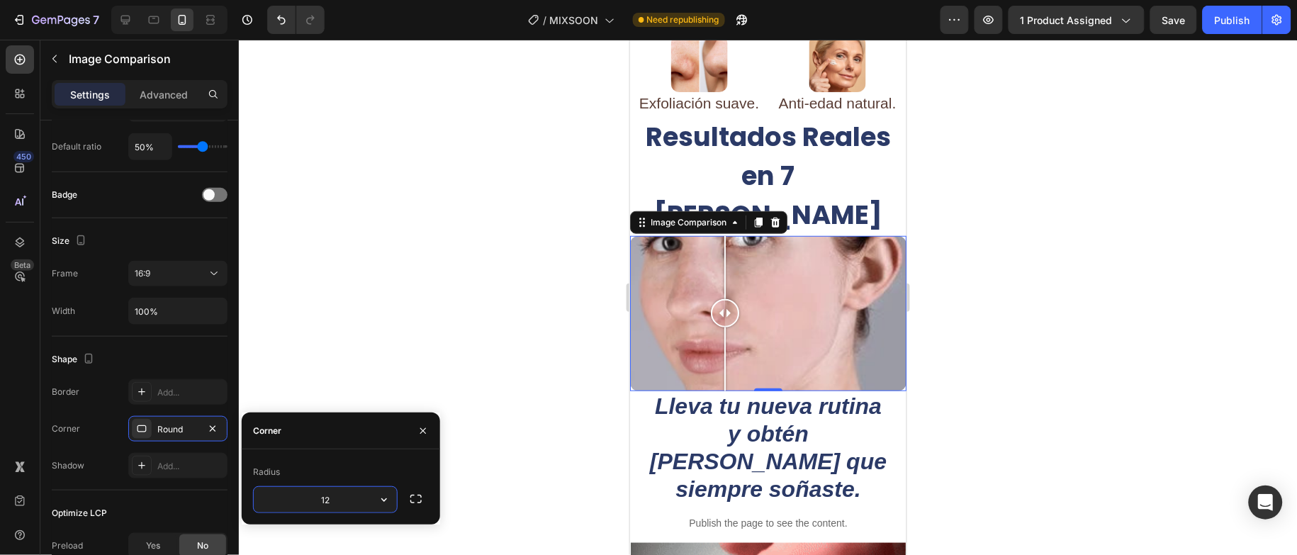
type input "12"
click at [1105, 445] on div at bounding box center [768, 297] width 1058 height 515
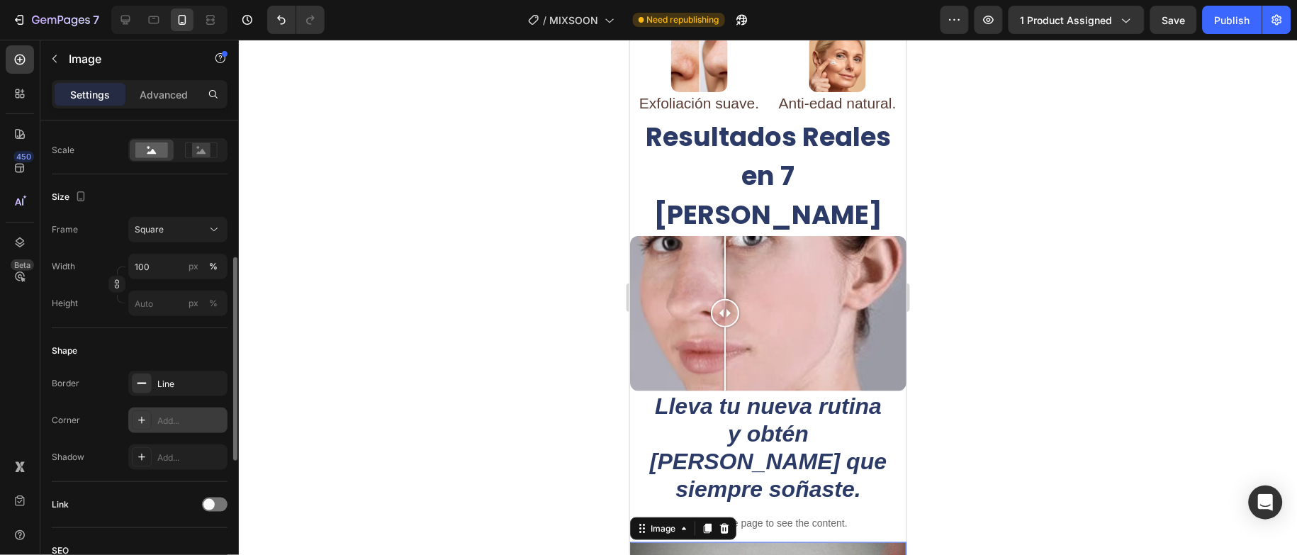
click at [188, 420] on div "Add..." at bounding box center [190, 421] width 67 height 13
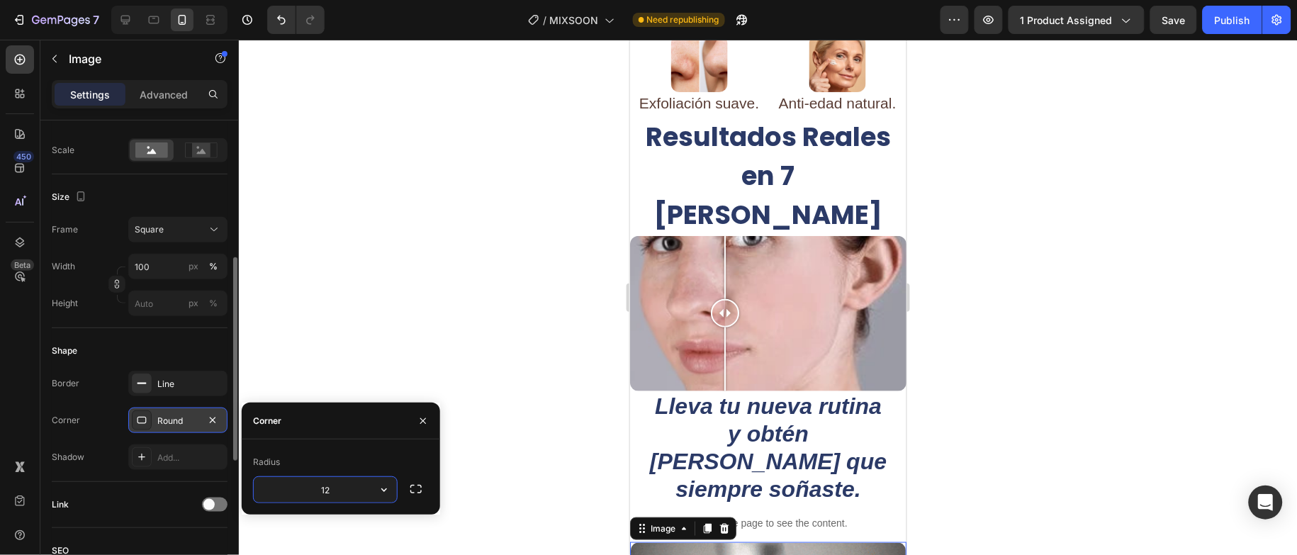
type input "12"
click at [1028, 264] on div at bounding box center [768, 297] width 1058 height 515
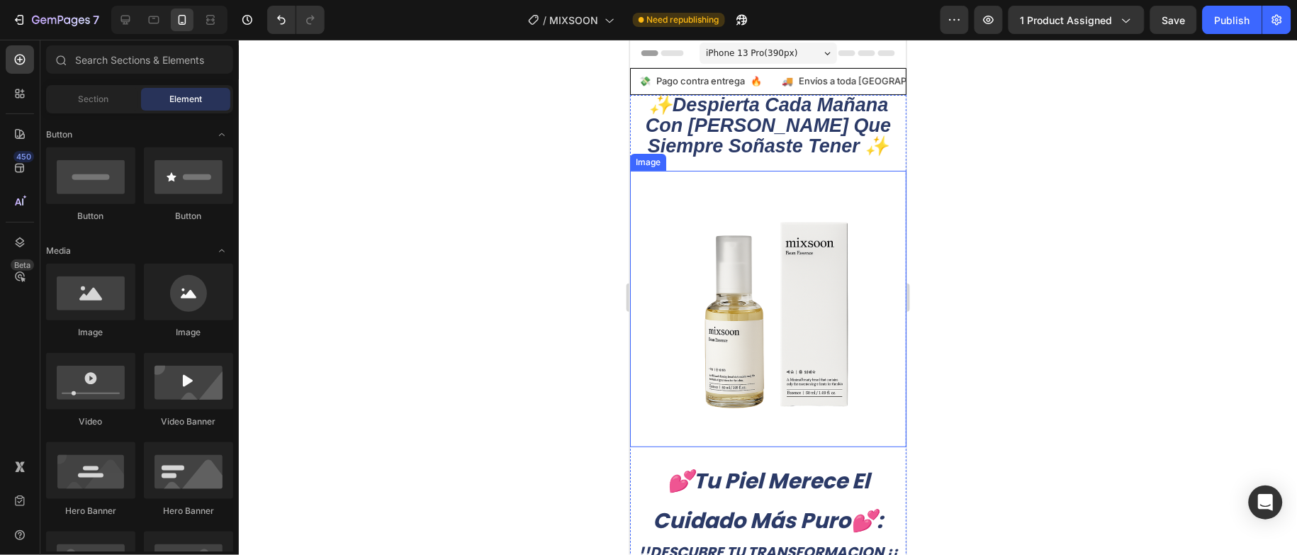
scroll to position [0, 0]
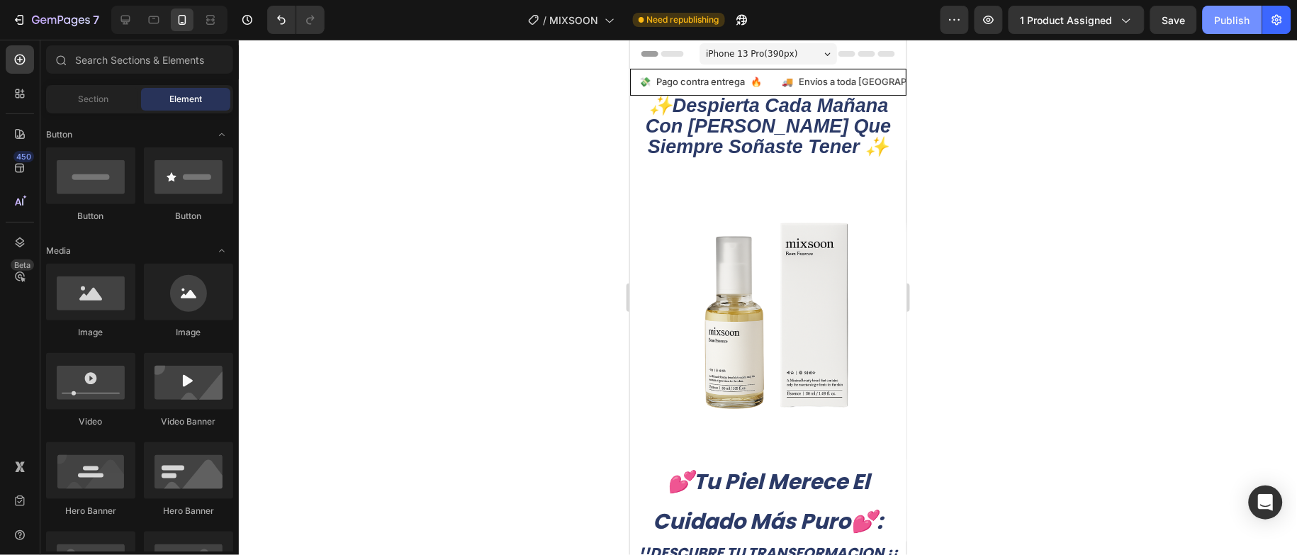
click at [1236, 27] on div "Publish" at bounding box center [1232, 20] width 35 height 15
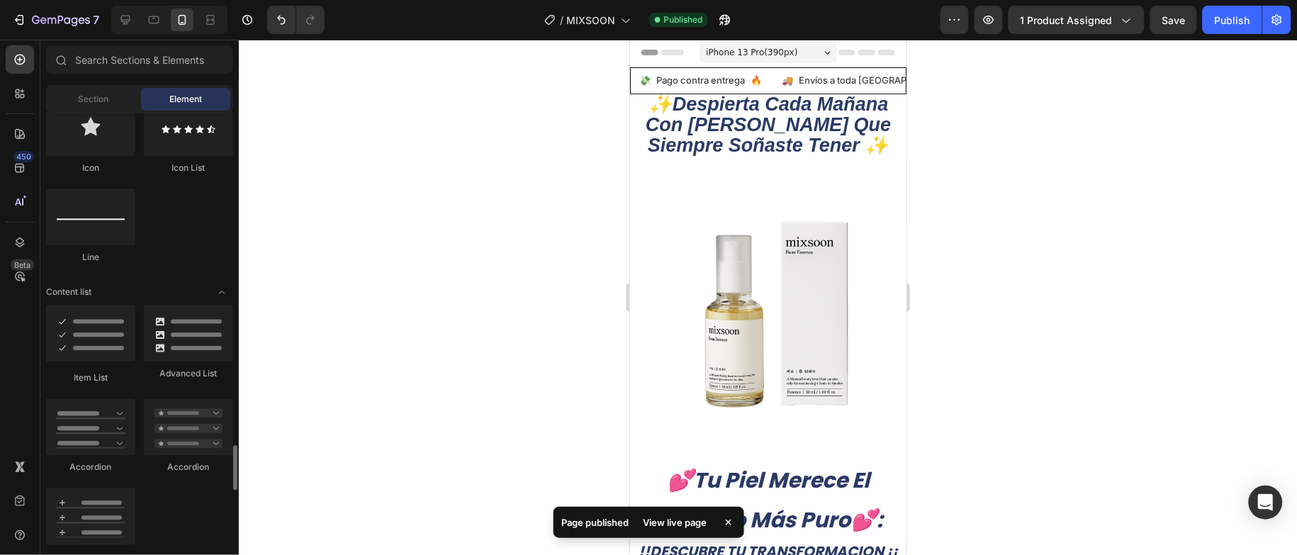
scroll to position [1382, 0]
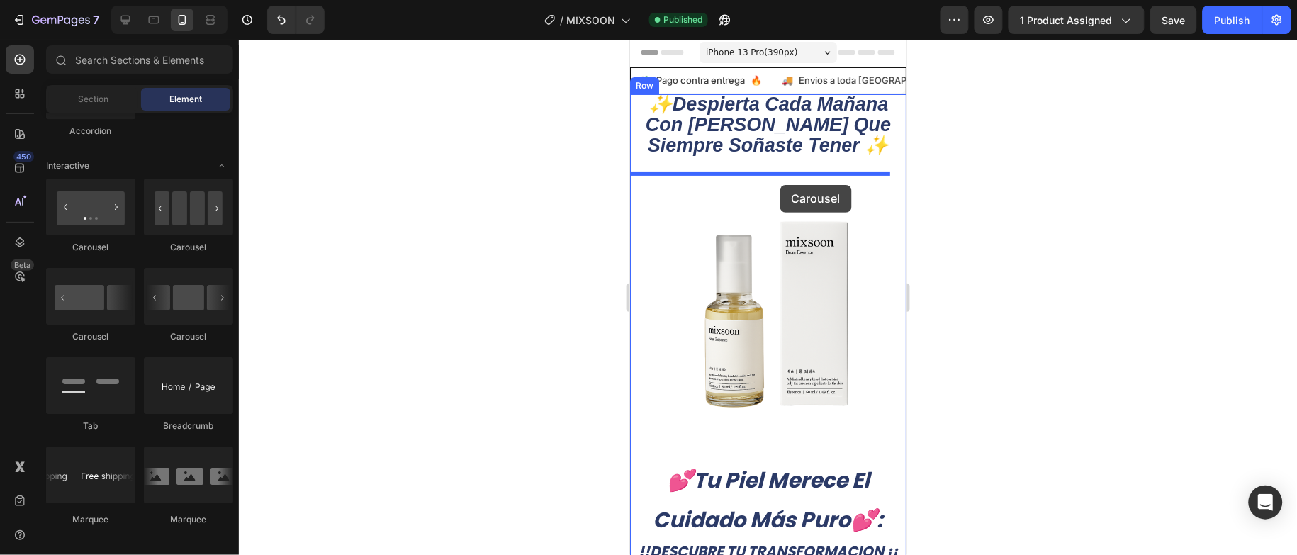
drag, startPoint x: 736, startPoint y: 257, endPoint x: 780, endPoint y: 184, distance: 85.2
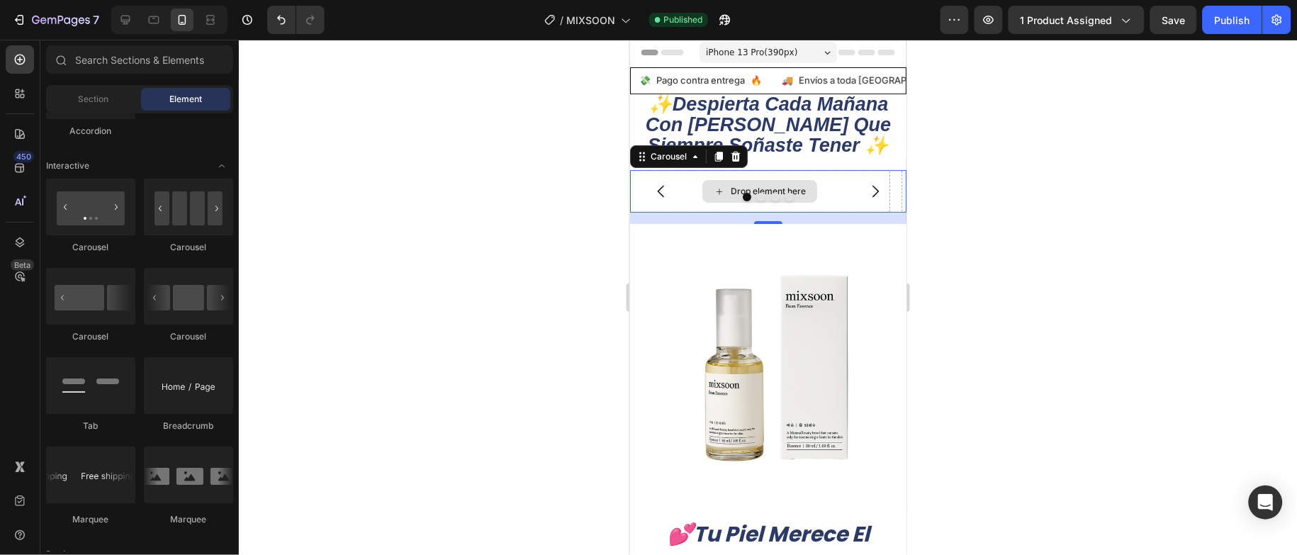
click at [793, 184] on div "Drop element here" at bounding box center [759, 190] width 115 height 23
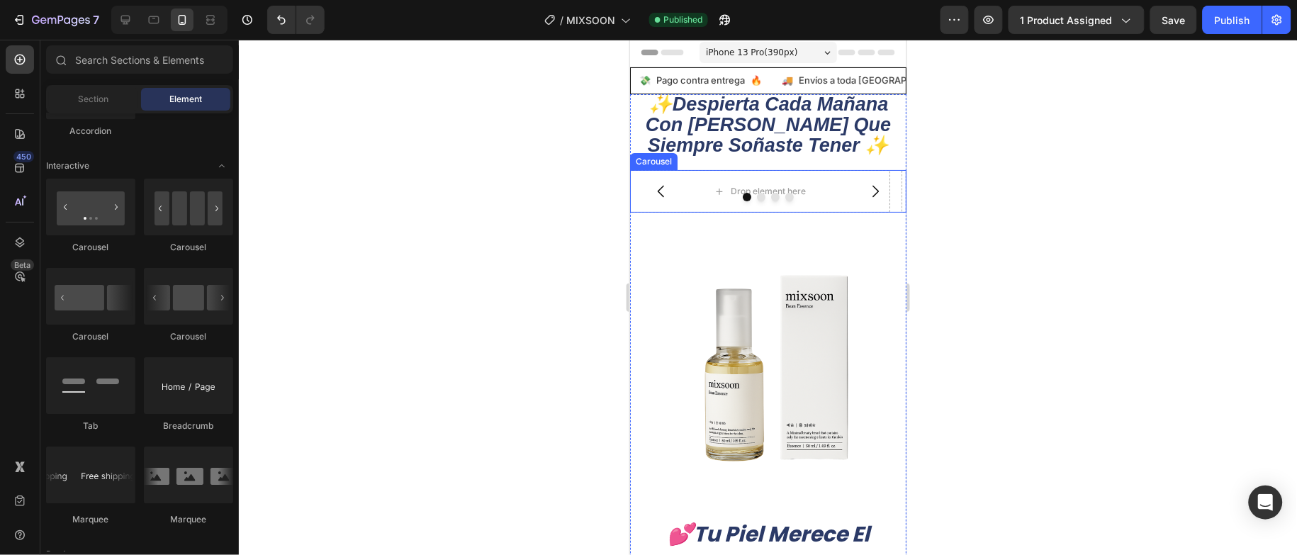
click at [864, 195] on div at bounding box center [768, 196] width 276 height 9
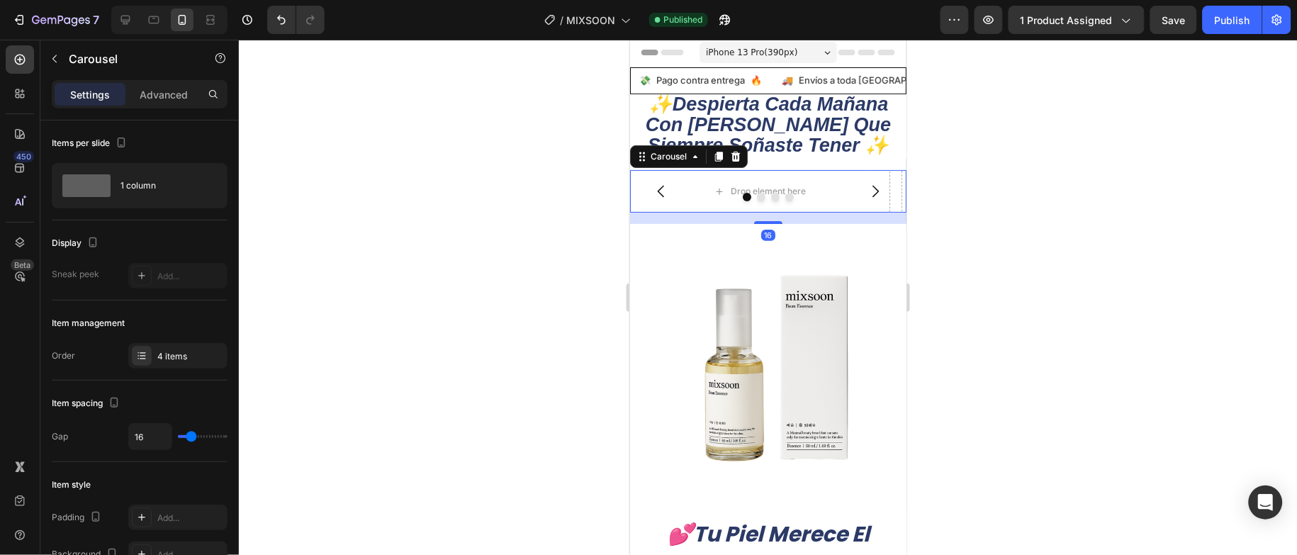
click at [853, 194] on div at bounding box center [768, 196] width 276 height 9
click at [810, 191] on div "Drop element here" at bounding box center [759, 190] width 115 height 23
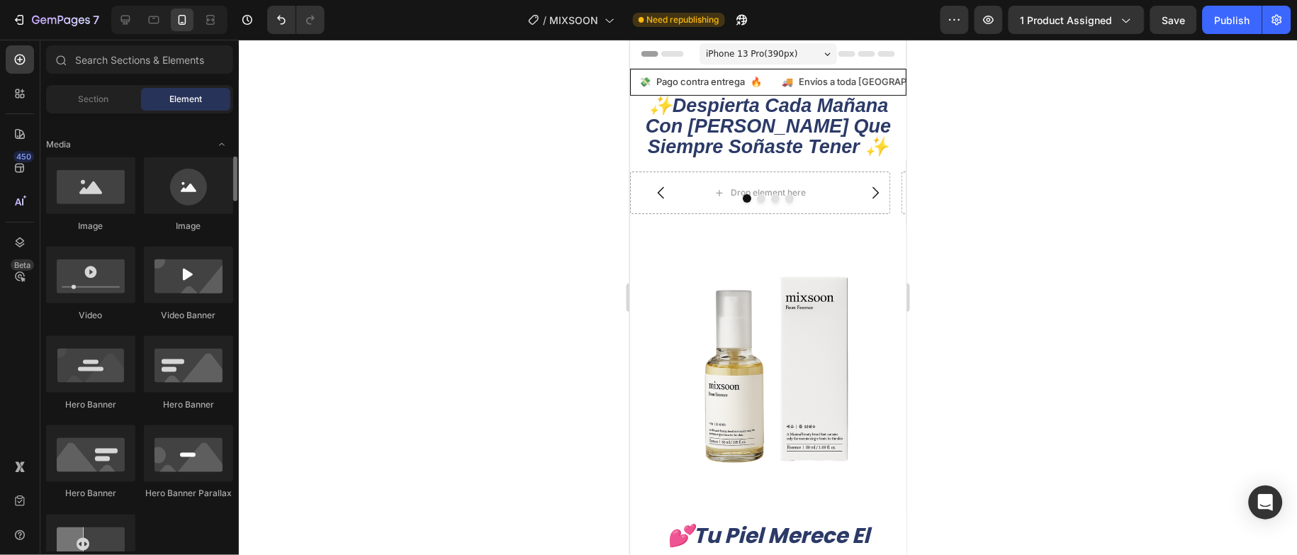
scroll to position [213, 0]
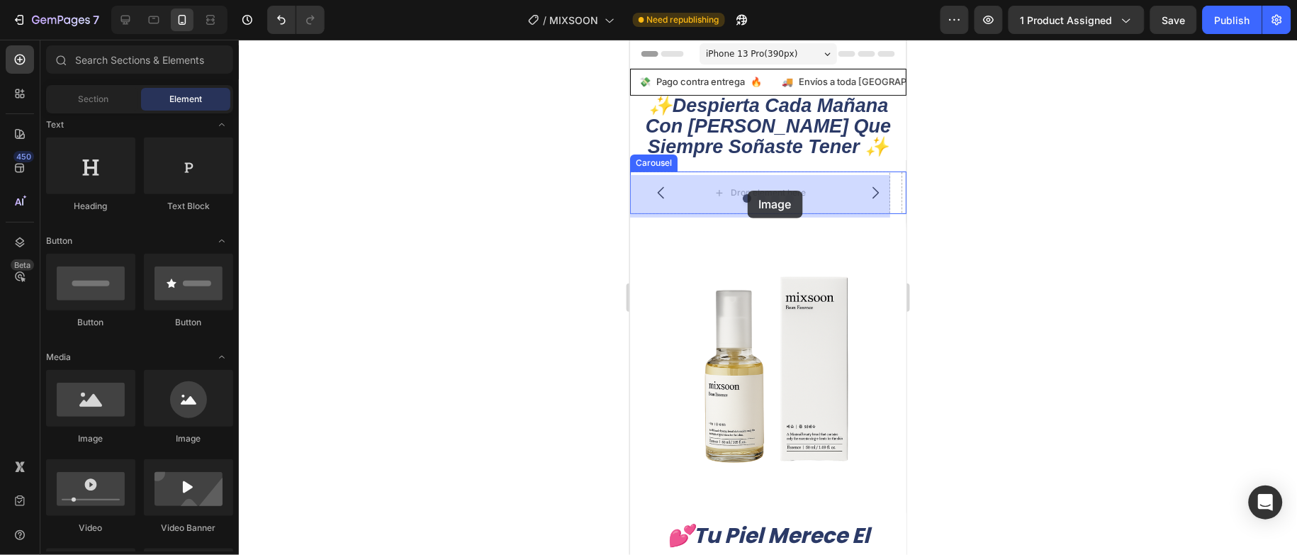
drag, startPoint x: 728, startPoint y: 437, endPoint x: 747, endPoint y: 190, distance: 247.5
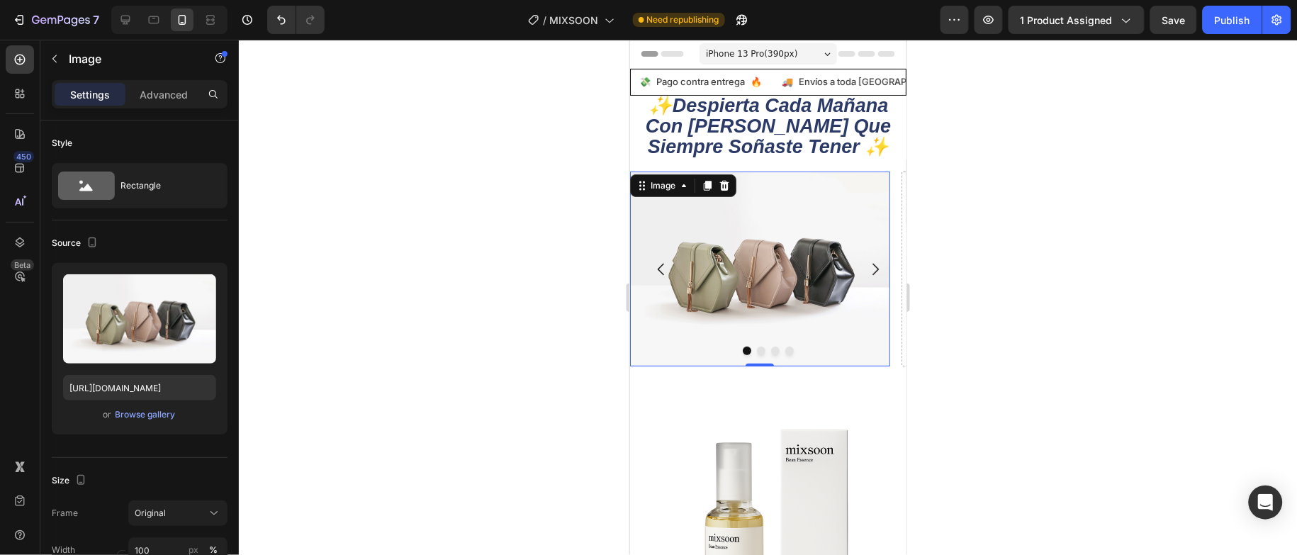
click at [831, 327] on img at bounding box center [760, 268] width 260 height 195
click at [1051, 265] on div at bounding box center [768, 297] width 1058 height 515
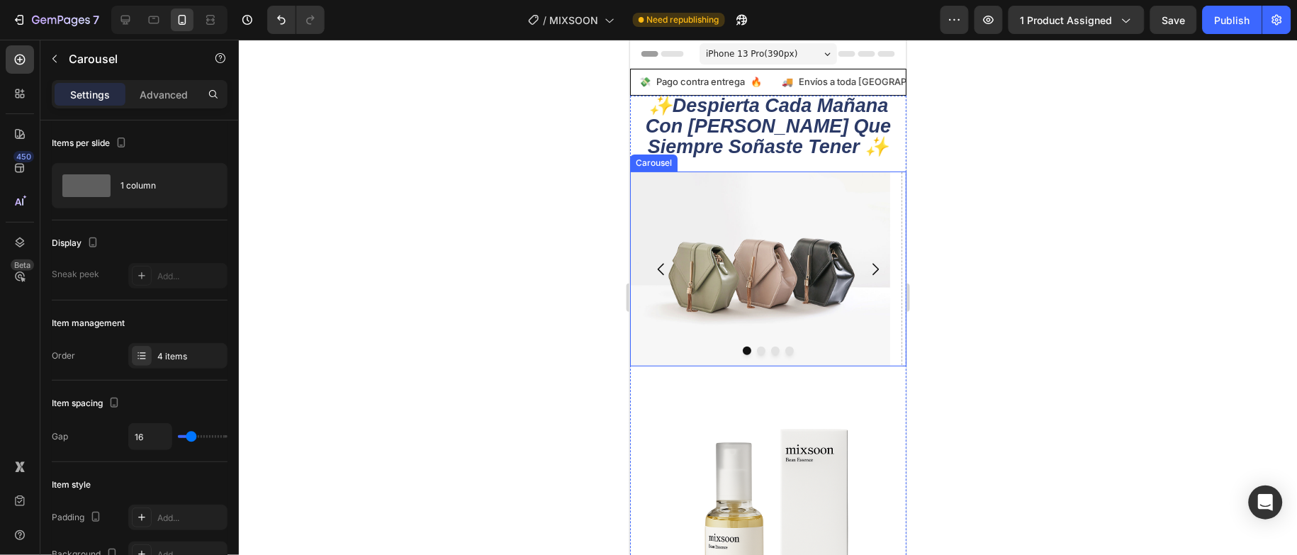
click at [756, 352] on div at bounding box center [768, 350] width 276 height 9
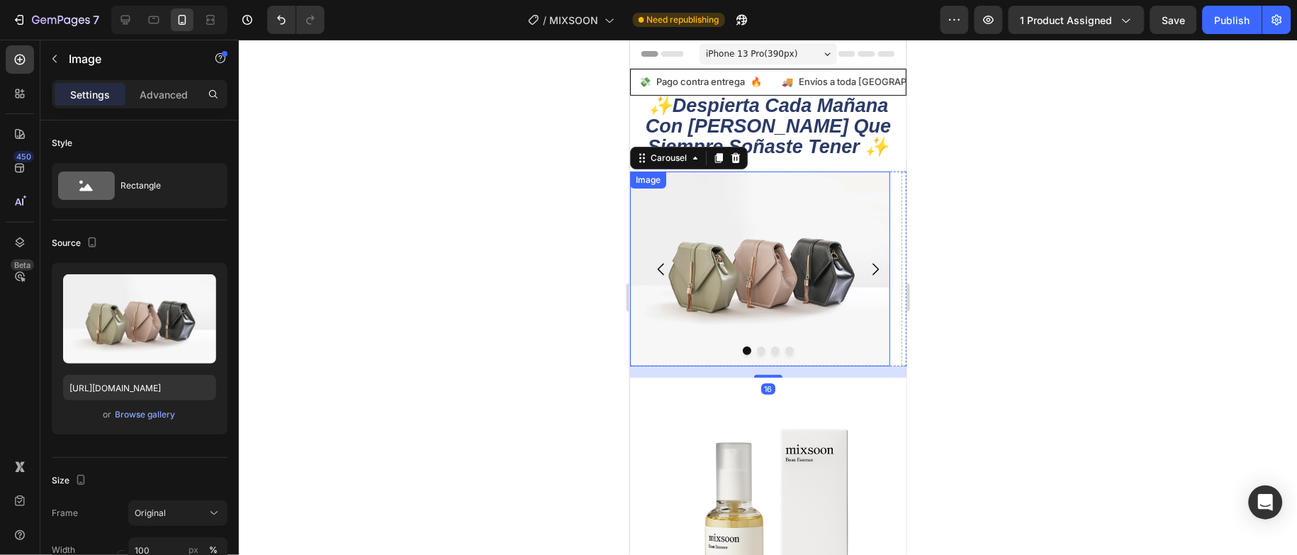
click at [836, 223] on img at bounding box center [760, 268] width 260 height 195
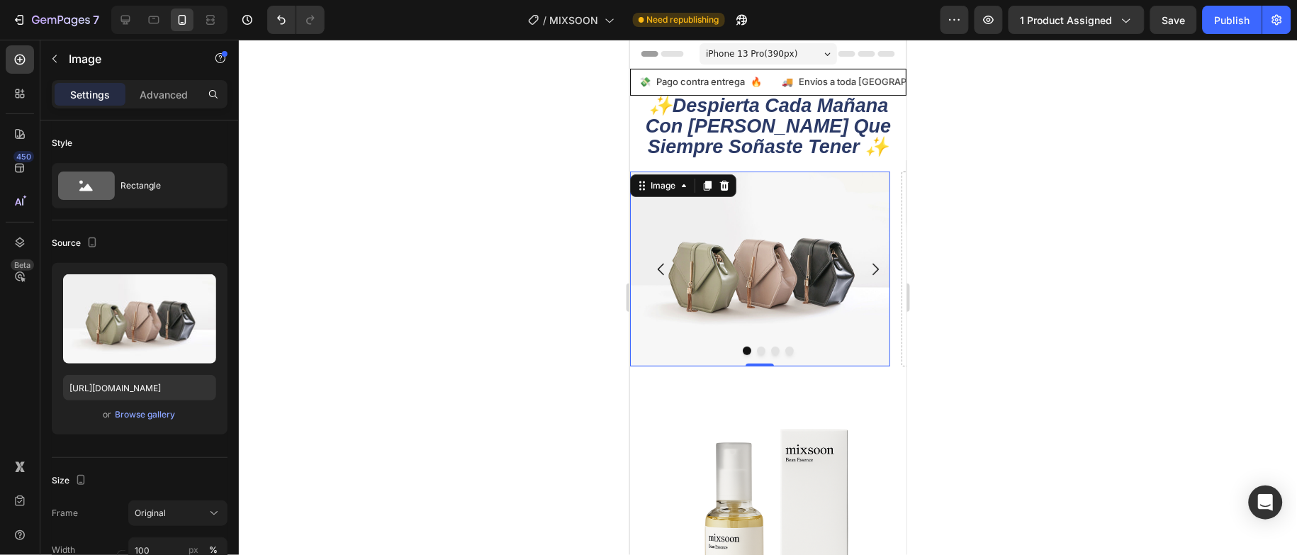
click at [672, 196] on div "Image" at bounding box center [683, 185] width 106 height 23
click at [680, 186] on icon at bounding box center [683, 184] width 11 height 11
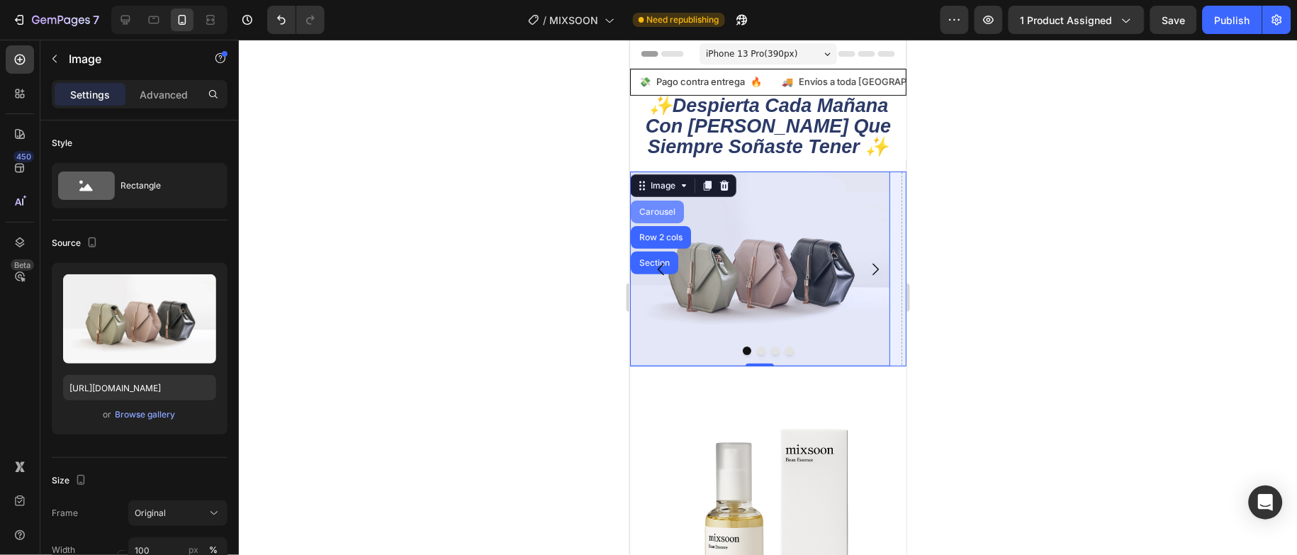
click at [669, 216] on div "Carousel" at bounding box center [657, 211] width 42 height 9
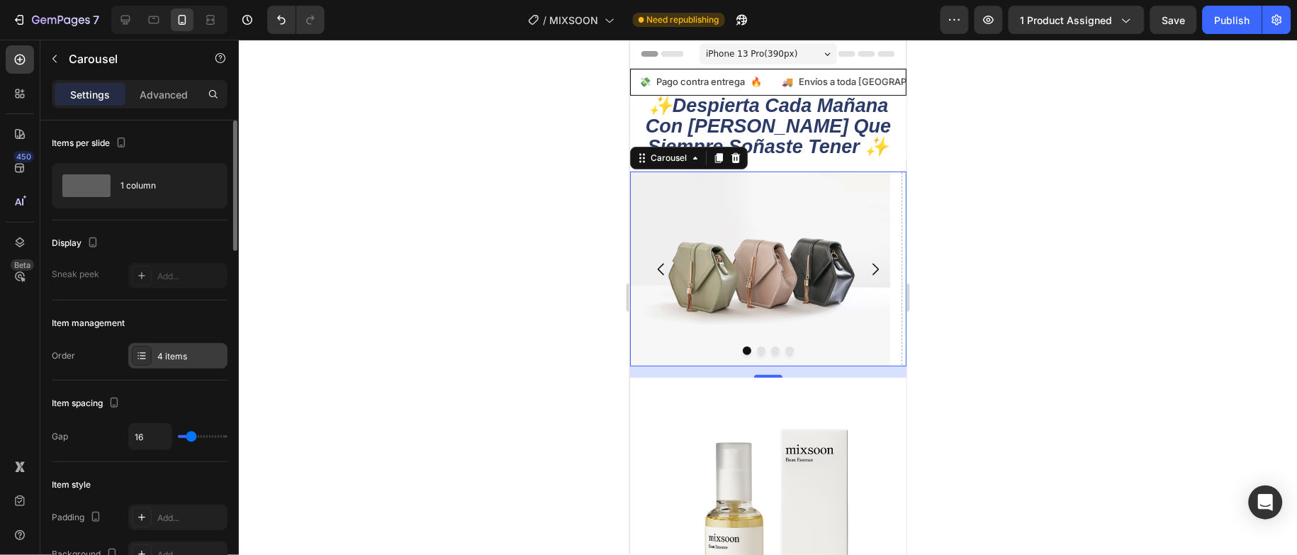
click at [147, 362] on icon at bounding box center [141, 355] width 11 height 11
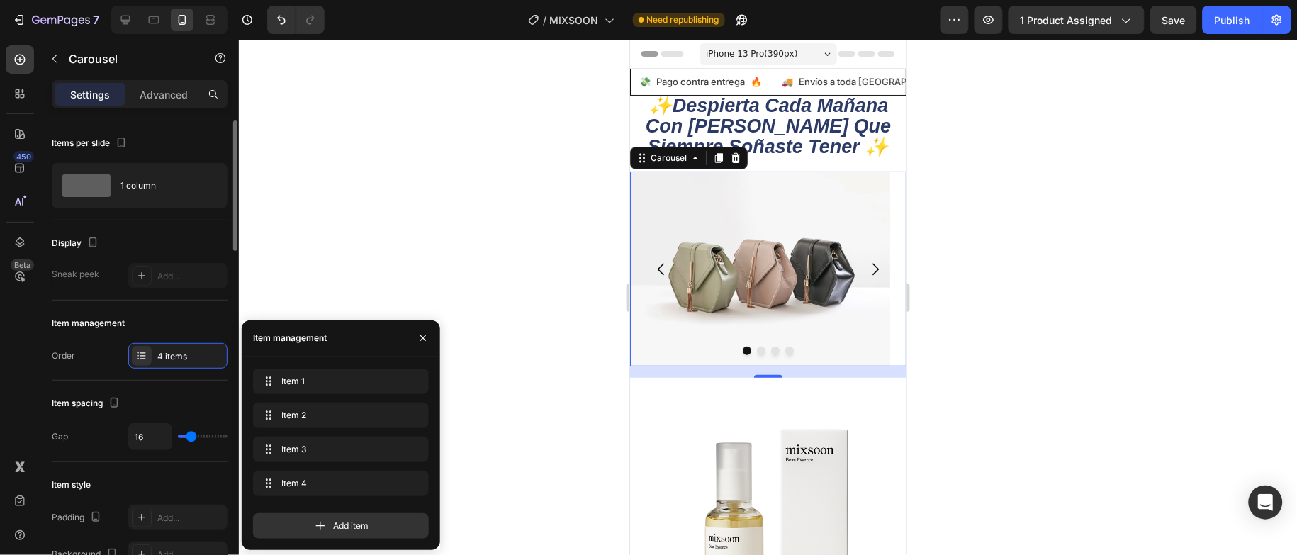
click at [194, 329] on div "Item management" at bounding box center [140, 323] width 176 height 23
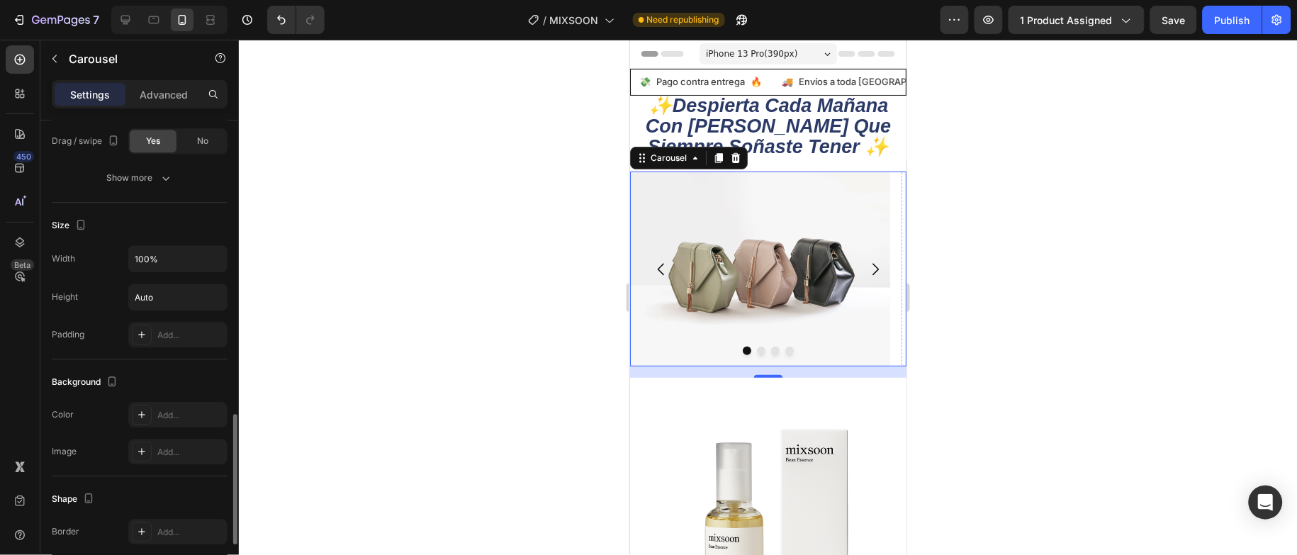
scroll to position [1247, 0]
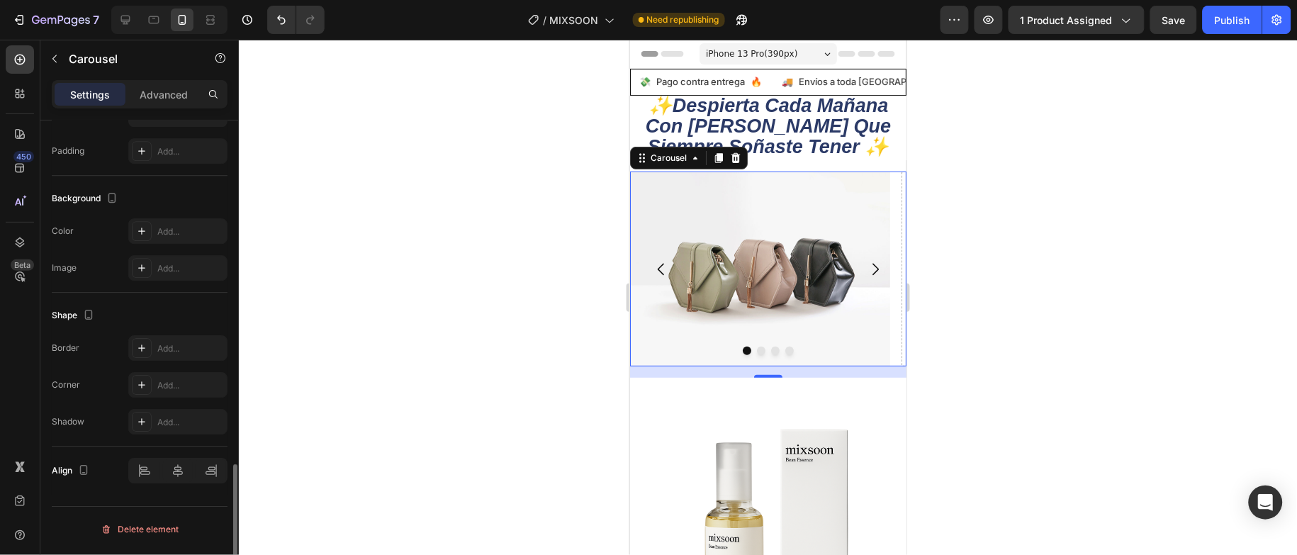
click at [375, 293] on div at bounding box center [768, 297] width 1058 height 515
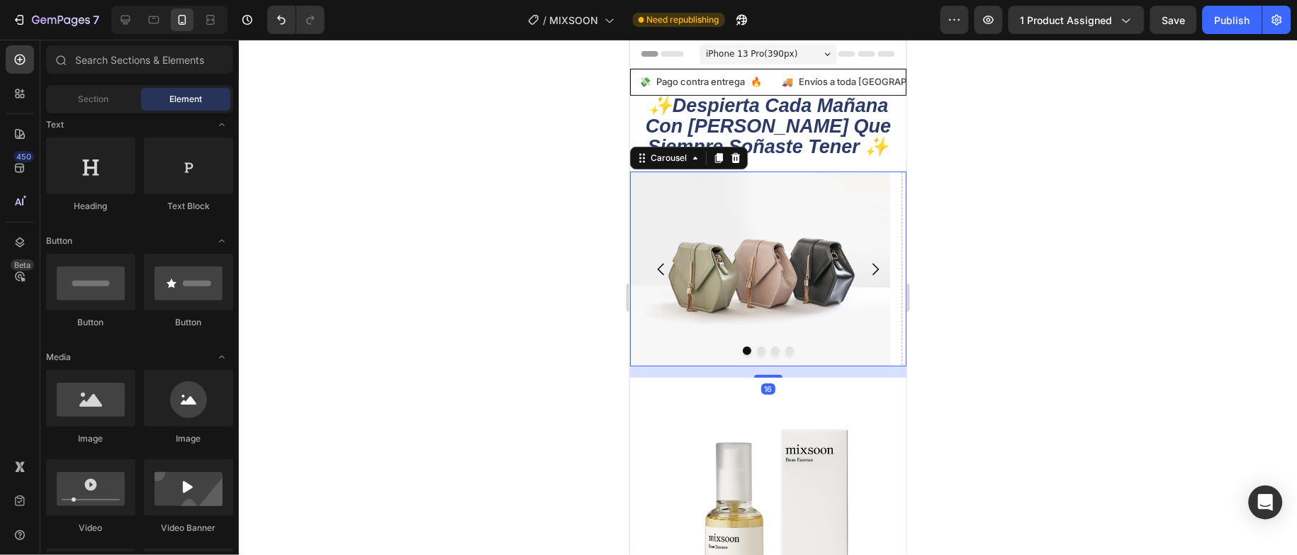
click at [872, 270] on icon "Carousel Next Arrow" at bounding box center [875, 268] width 6 height 12
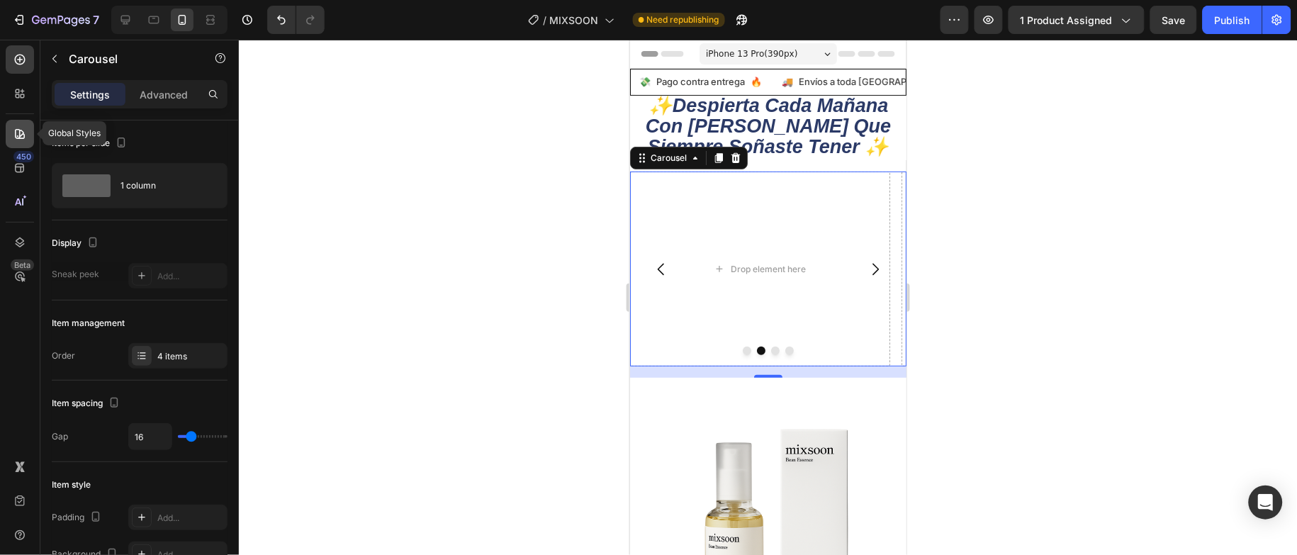
click at [23, 140] on icon at bounding box center [20, 134] width 14 height 14
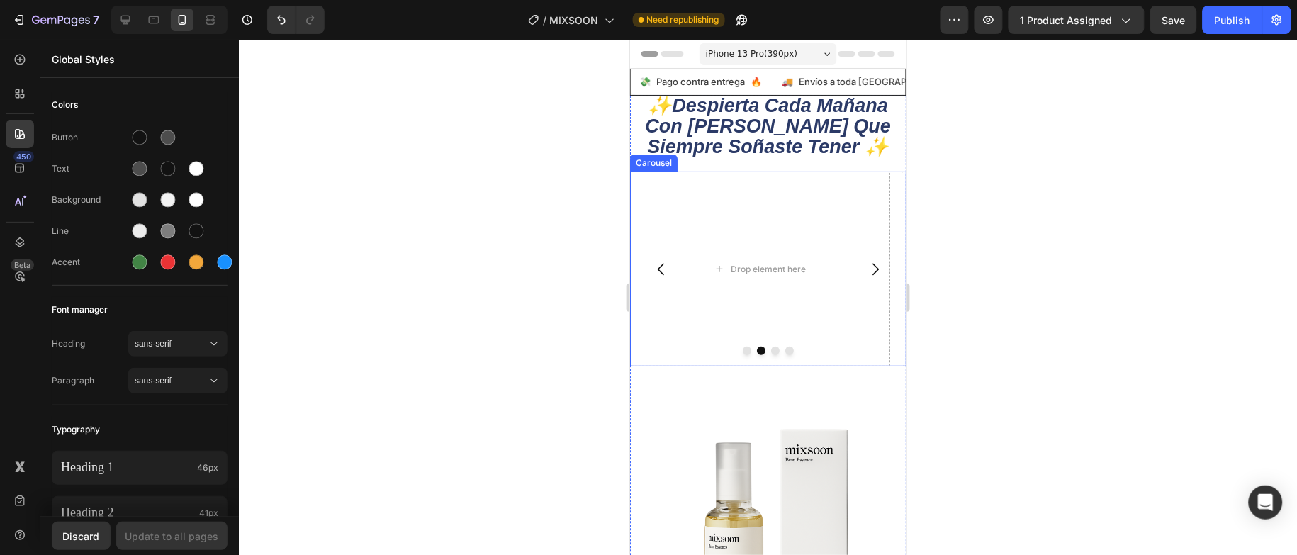
click at [654, 275] on icon "Carousel Back Arrow" at bounding box center [660, 268] width 17 height 17
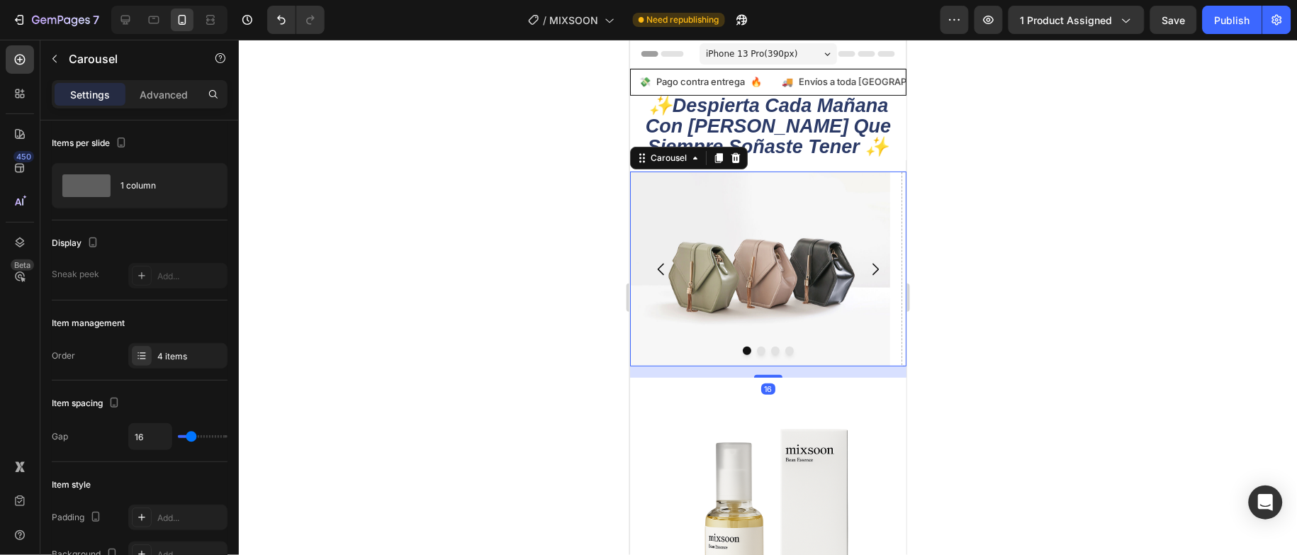
click at [866, 270] on icon "Carousel Next Arrow" at bounding box center [874, 268] width 17 height 17
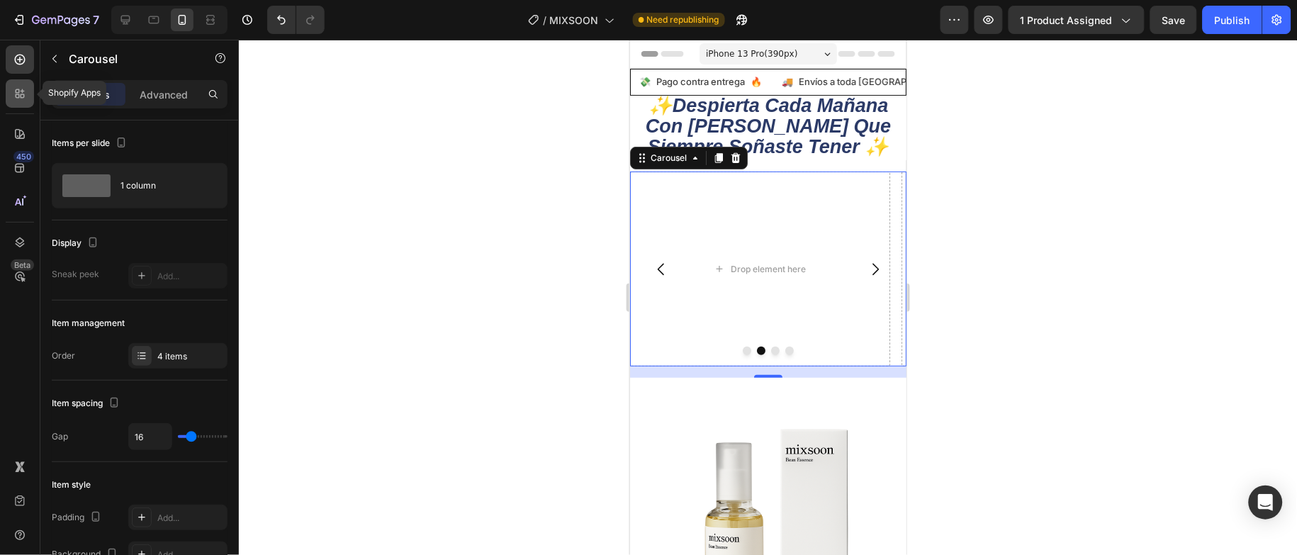
click at [21, 92] on icon at bounding box center [20, 93] width 14 height 14
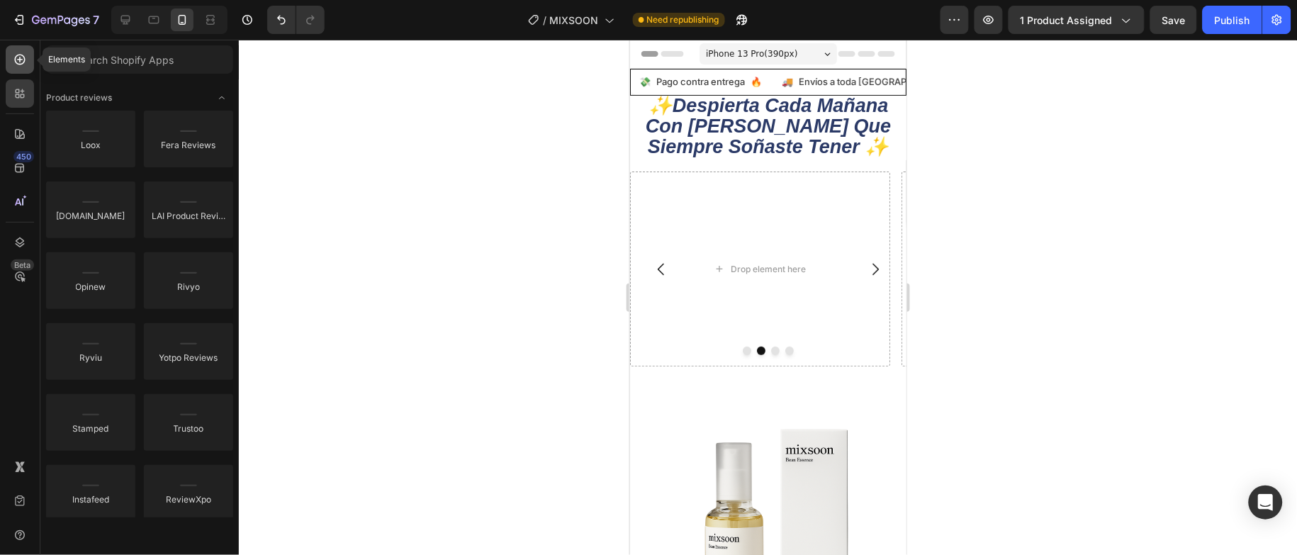
click at [9, 67] on div at bounding box center [20, 59] width 28 height 28
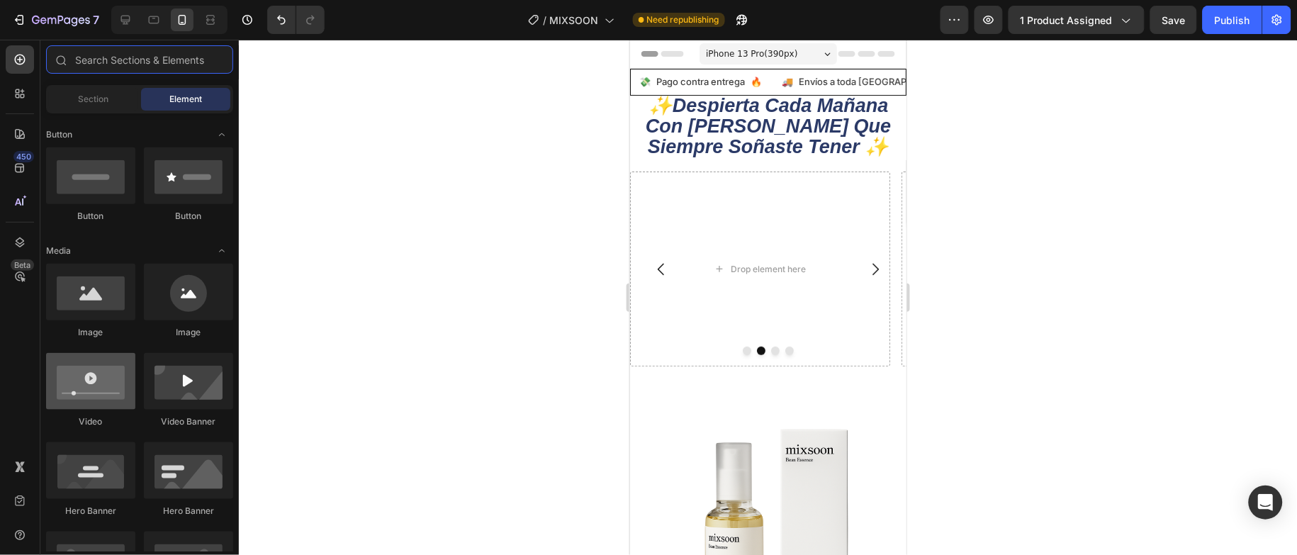
scroll to position [106, 0]
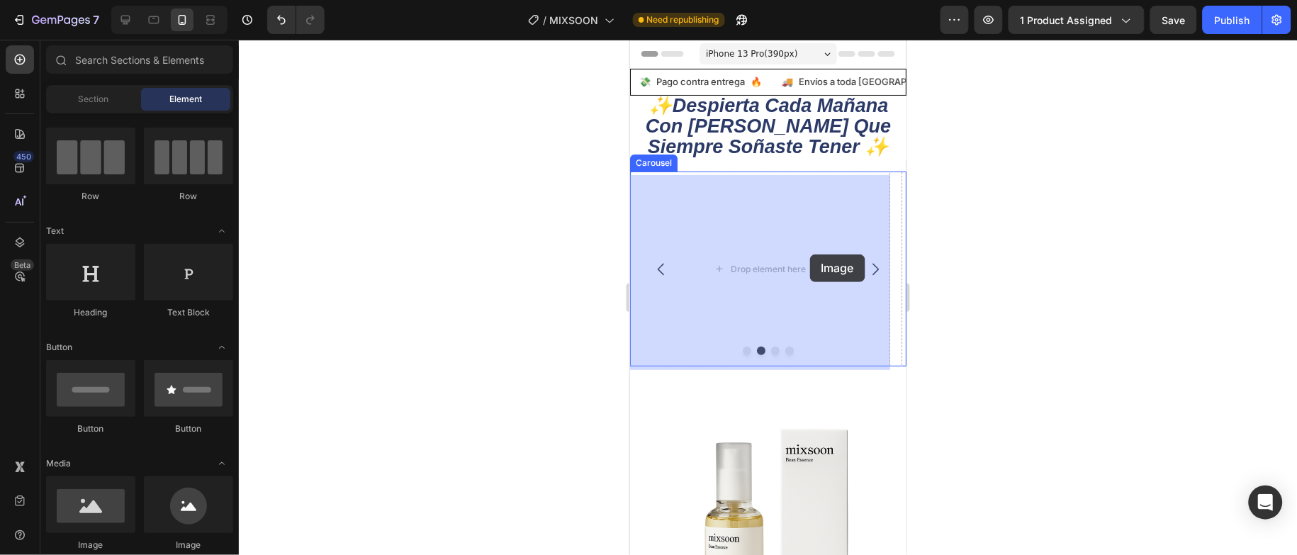
drag, startPoint x: 742, startPoint y: 559, endPoint x: 870, endPoint y: 270, distance: 315.5
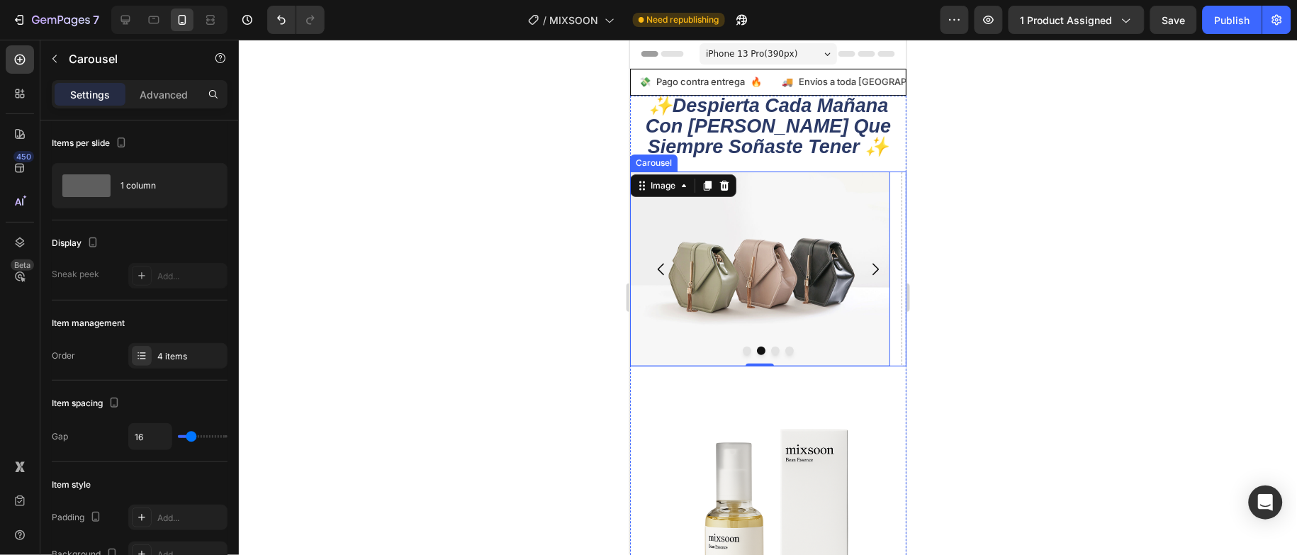
click at [866, 269] on icon "Carousel Next Arrow" at bounding box center [874, 268] width 17 height 17
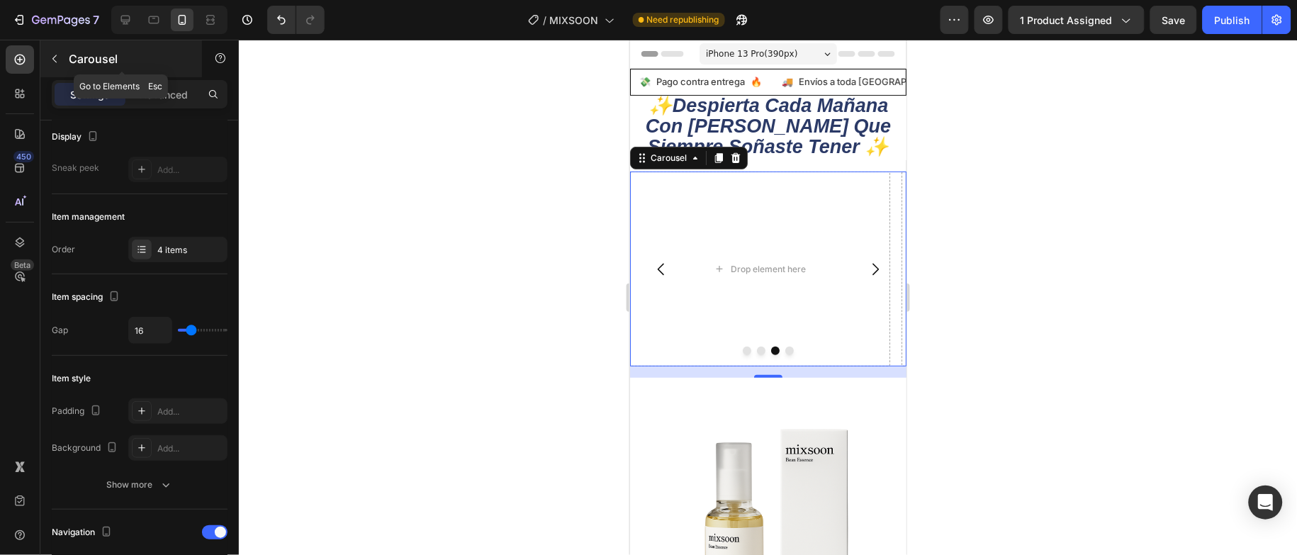
click at [57, 62] on icon "button" at bounding box center [54, 58] width 11 height 11
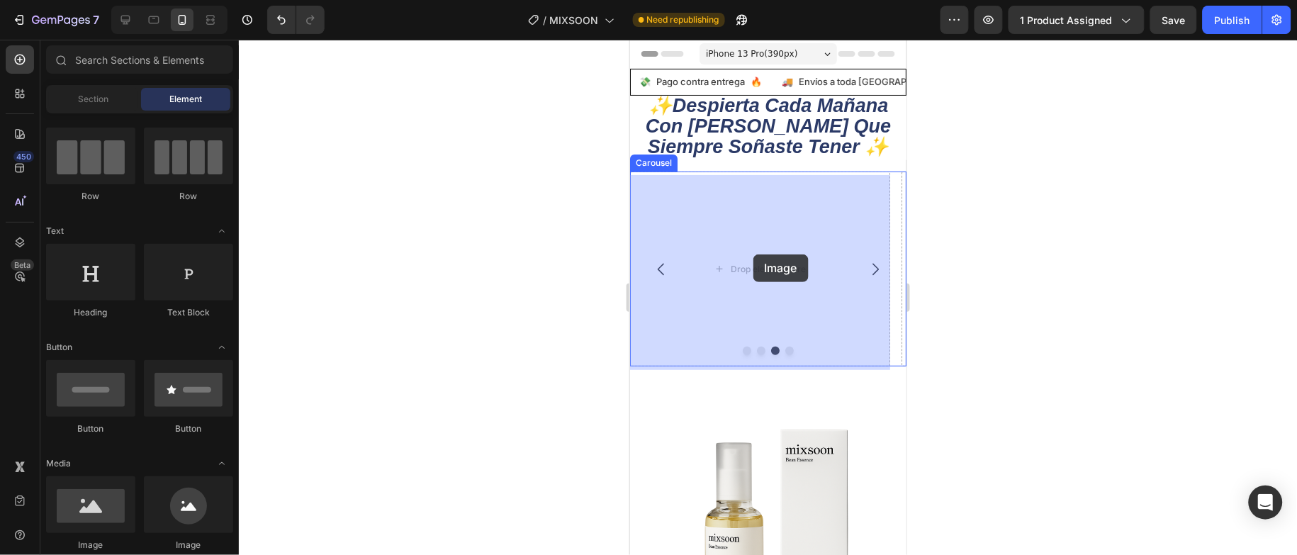
drag, startPoint x: 732, startPoint y: 544, endPoint x: 781, endPoint y: 245, distance: 304.0
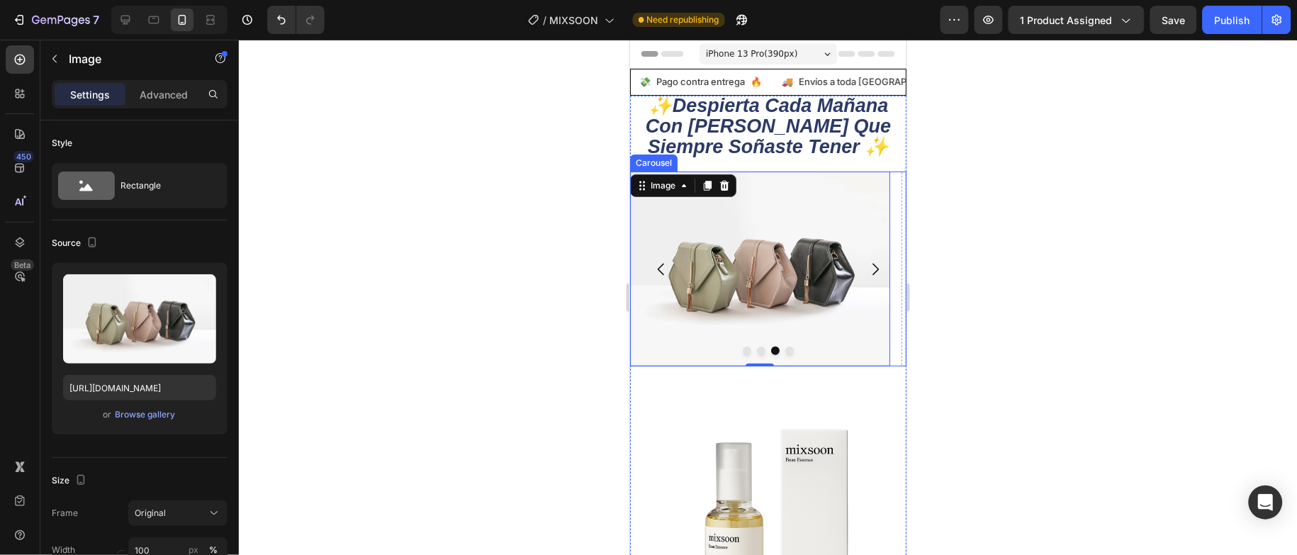
click at [866, 269] on icon "Carousel Next Arrow" at bounding box center [874, 268] width 17 height 17
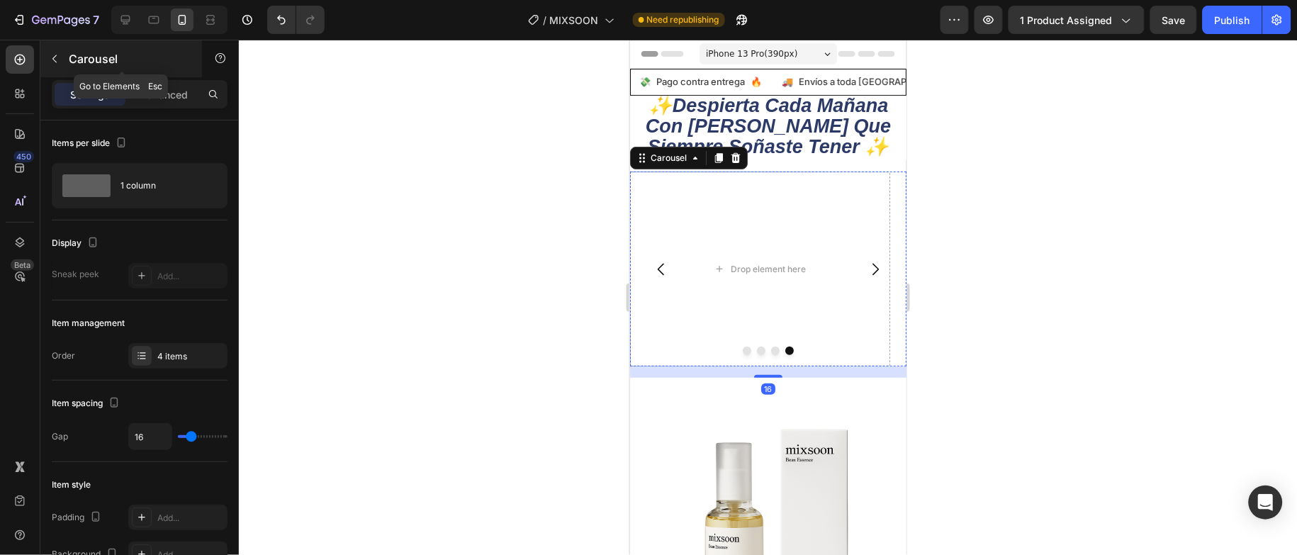
click at [62, 55] on button "button" at bounding box center [54, 58] width 23 height 23
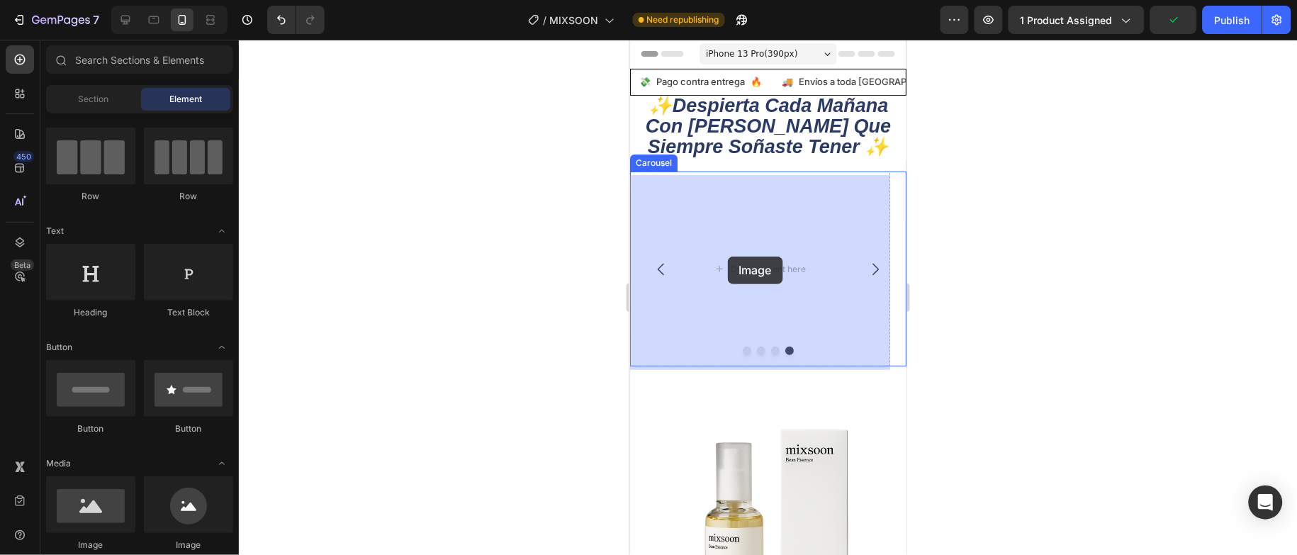
drag, startPoint x: 727, startPoint y: 542, endPoint x: 1616, endPoint y: 306, distance: 920.7
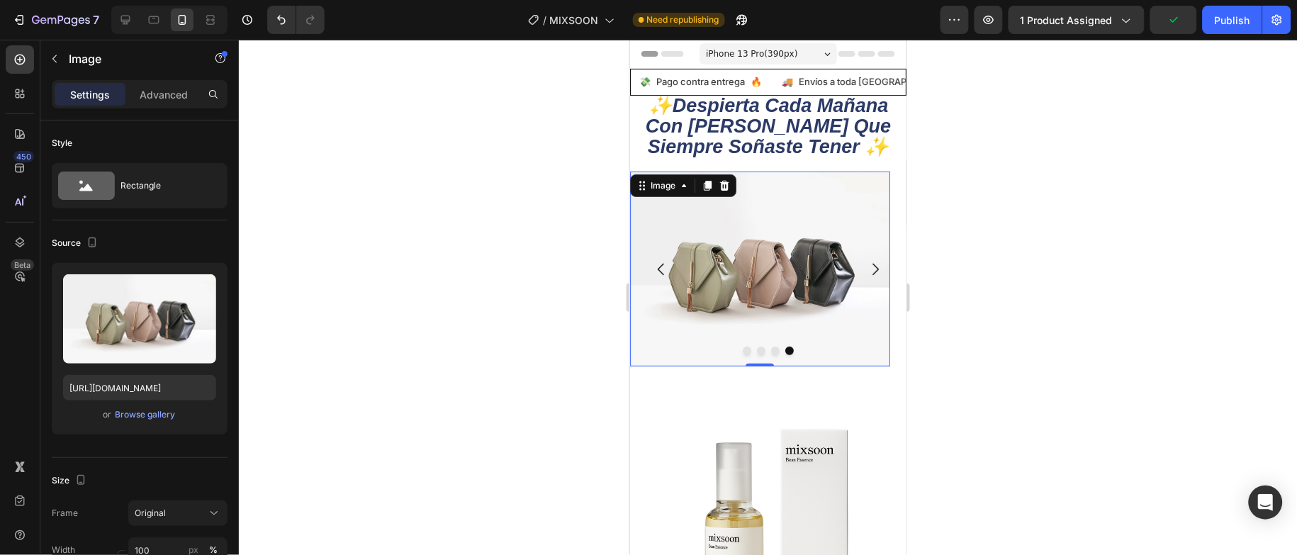
click at [1045, 293] on div at bounding box center [768, 297] width 1058 height 515
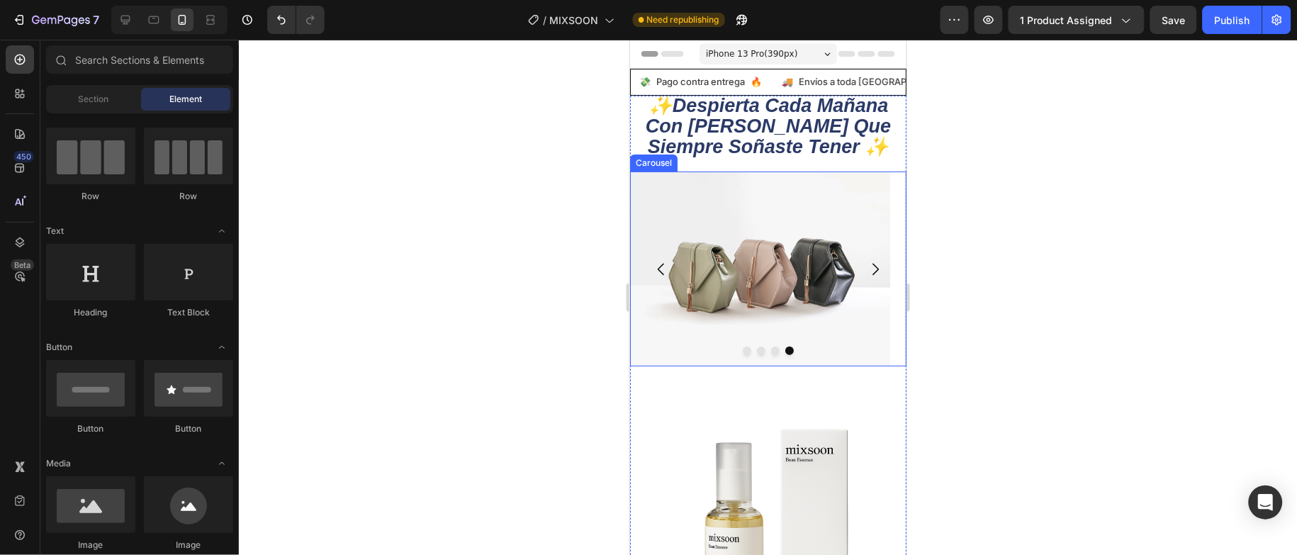
click at [653, 268] on icon "Carousel Back Arrow" at bounding box center [660, 268] width 17 height 17
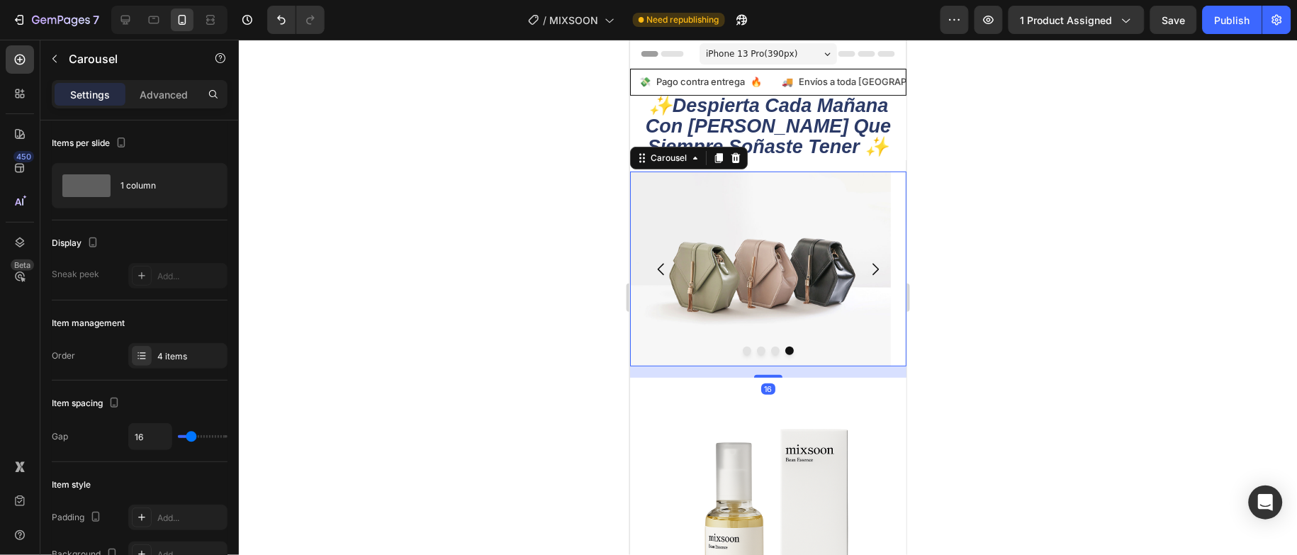
click at [653, 268] on icon "Carousel Back Arrow" at bounding box center [660, 268] width 17 height 17
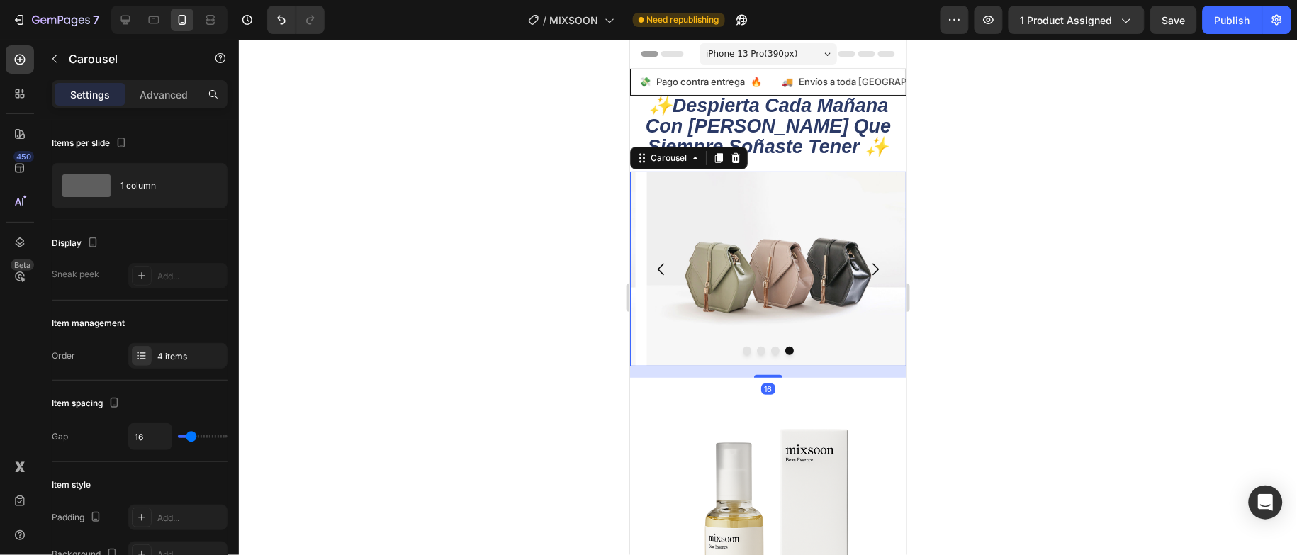
click at [653, 268] on icon "Carousel Back Arrow" at bounding box center [660, 268] width 17 height 17
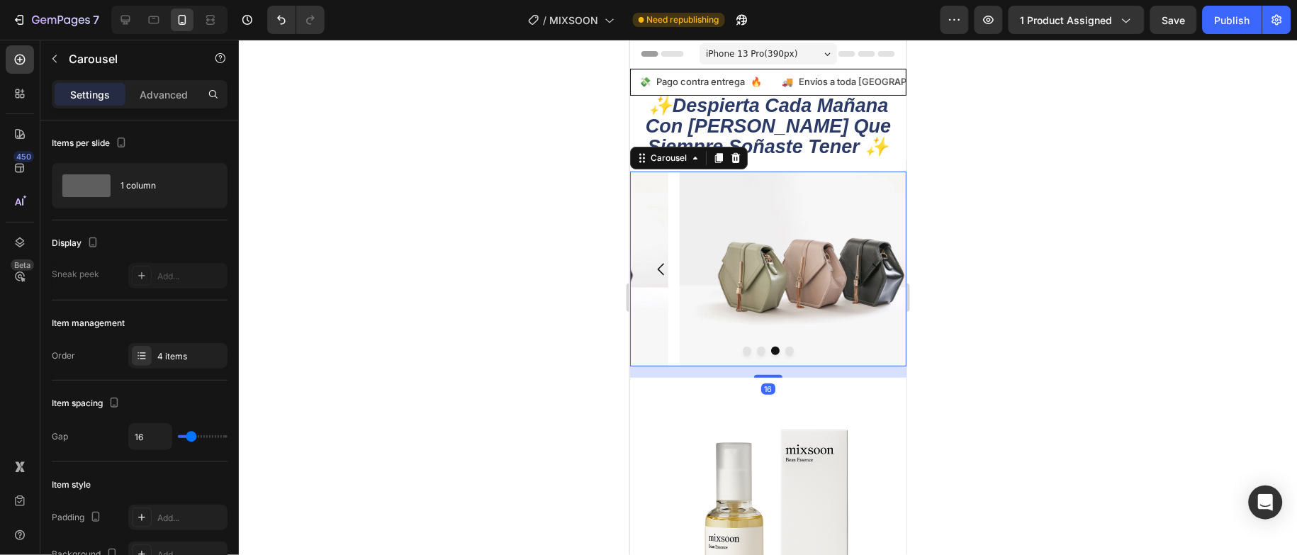
click at [653, 268] on icon "Carousel Back Arrow" at bounding box center [660, 268] width 17 height 17
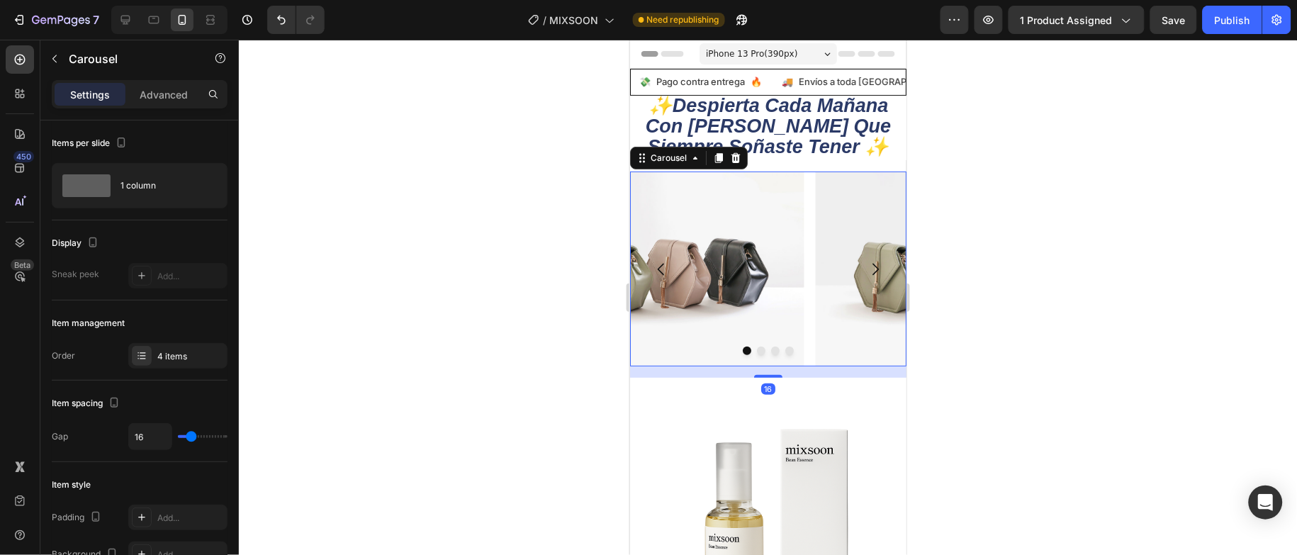
click at [653, 268] on icon "Carousel Back Arrow" at bounding box center [660, 268] width 17 height 17
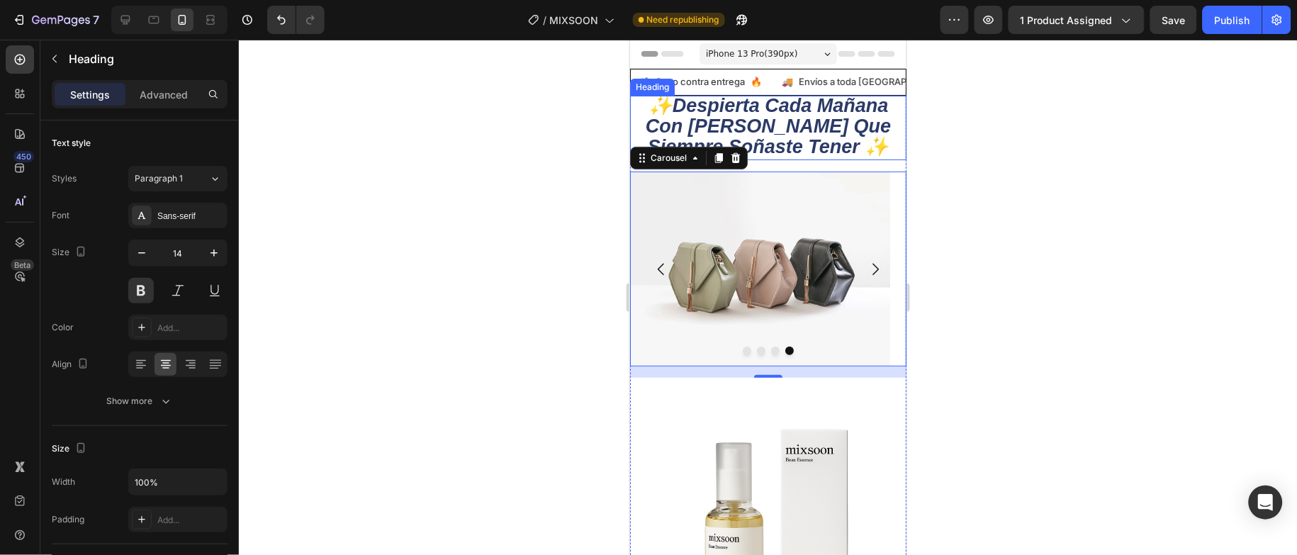
click at [807, 135] on icon "✨despierta cada [DATE] con la piel que siempre soñaste tener ✨" at bounding box center [768, 125] width 246 height 62
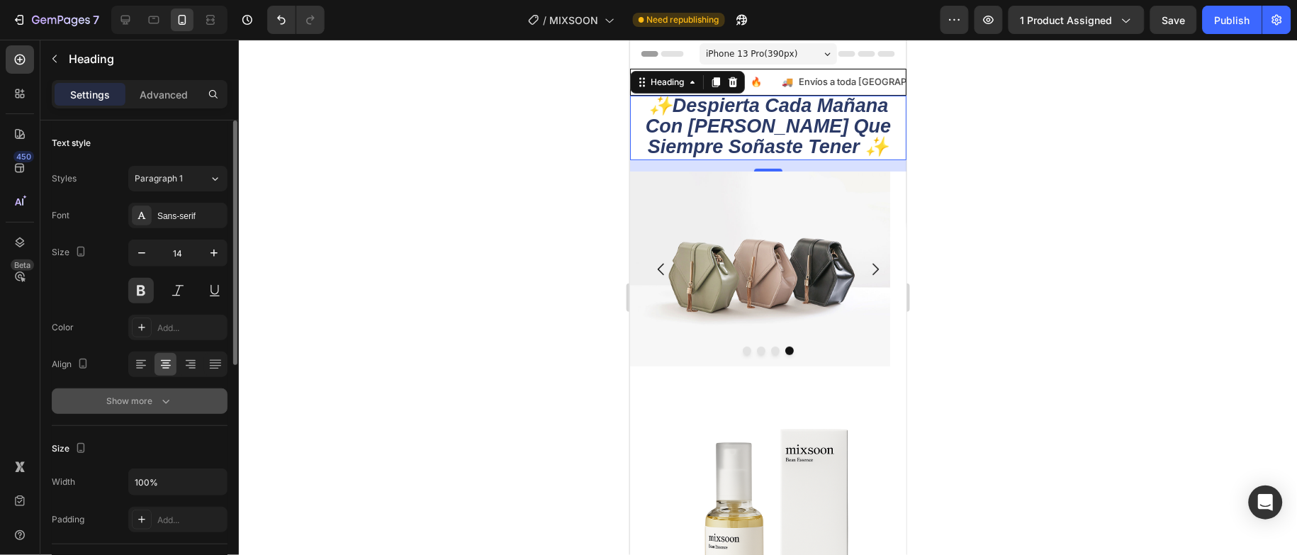
click at [160, 410] on button "Show more" at bounding box center [140, 401] width 176 height 26
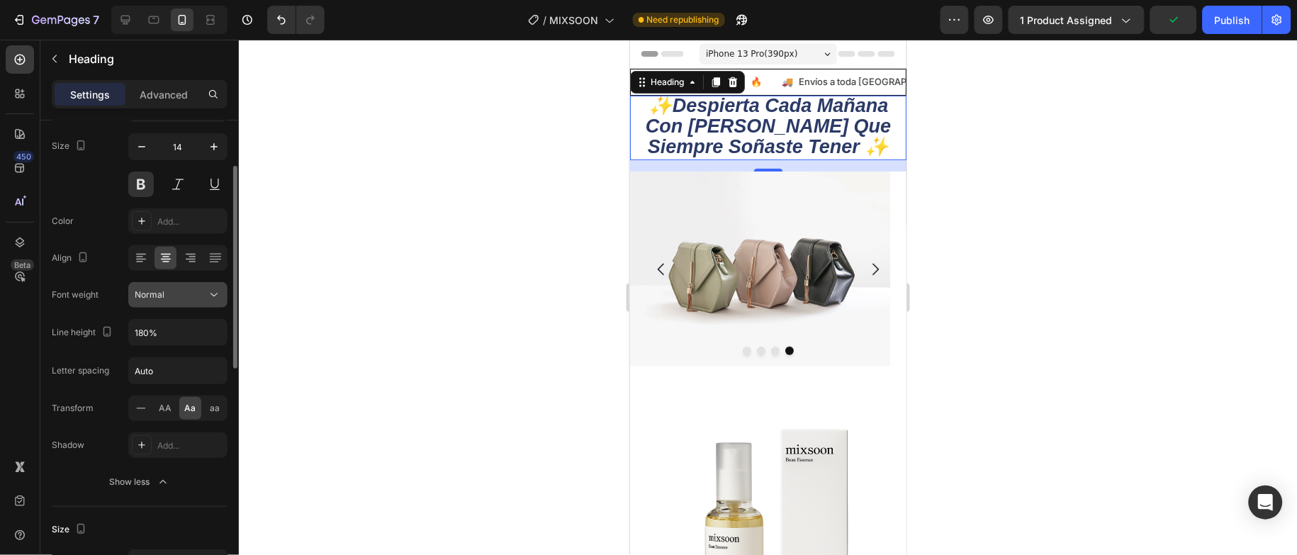
click at [180, 293] on div "Normal" at bounding box center [171, 295] width 72 height 13
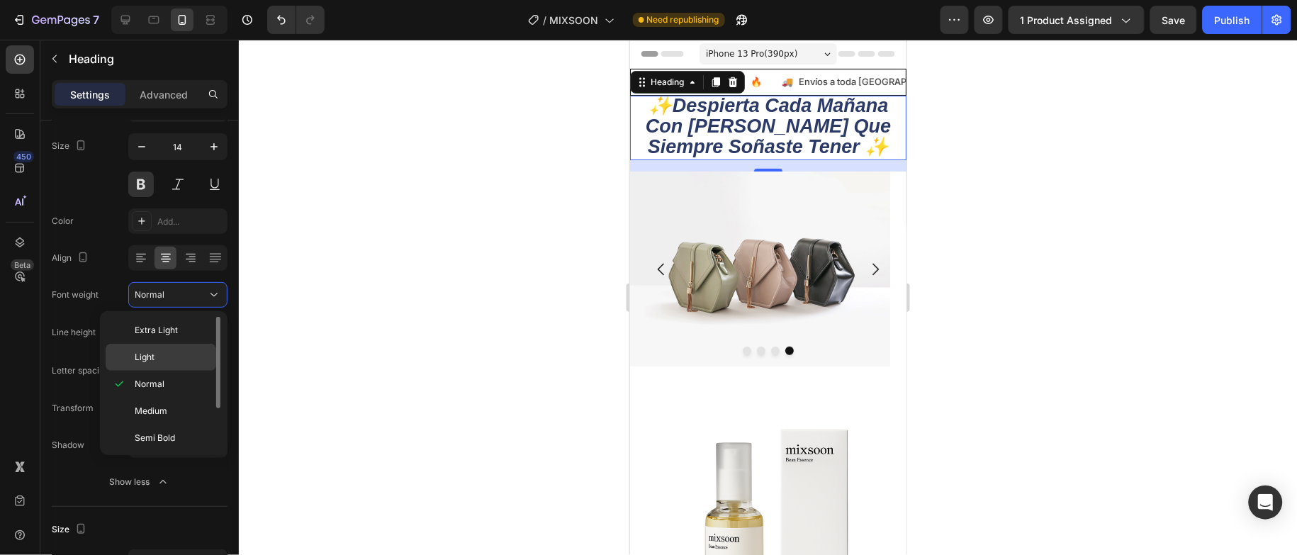
click at [147, 350] on div "Light" at bounding box center [161, 357] width 111 height 27
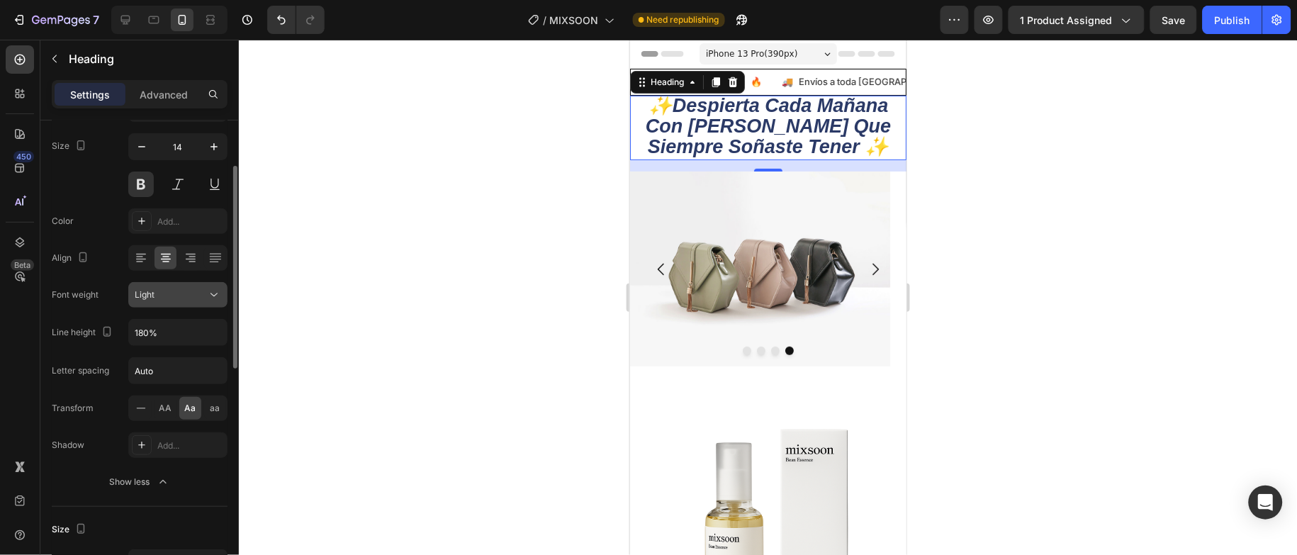
click at [182, 297] on div "Light" at bounding box center [171, 295] width 72 height 13
click at [211, 293] on icon at bounding box center [214, 295] width 14 height 14
click at [213, 153] on icon "button" at bounding box center [214, 147] width 14 height 14
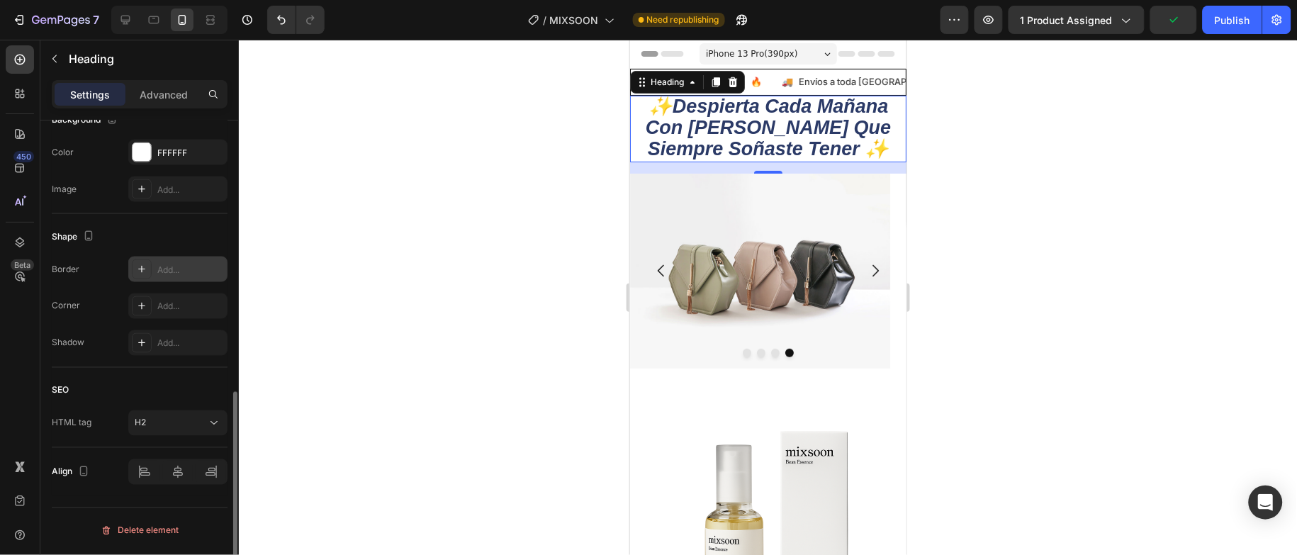
scroll to position [528, 0]
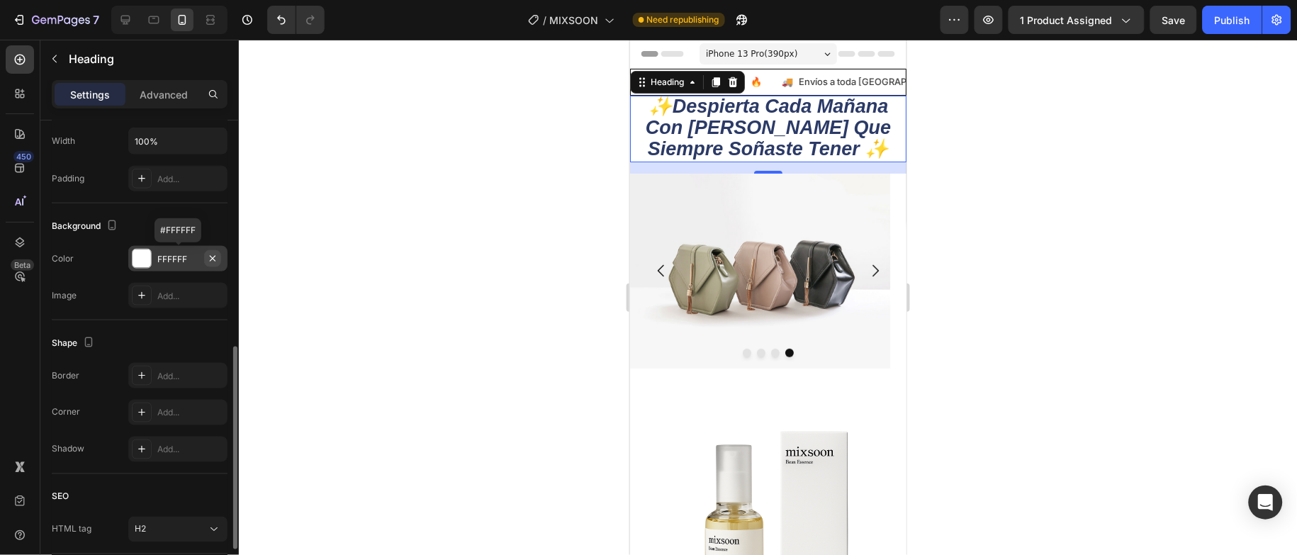
click at [214, 257] on icon "button" at bounding box center [212, 258] width 11 height 11
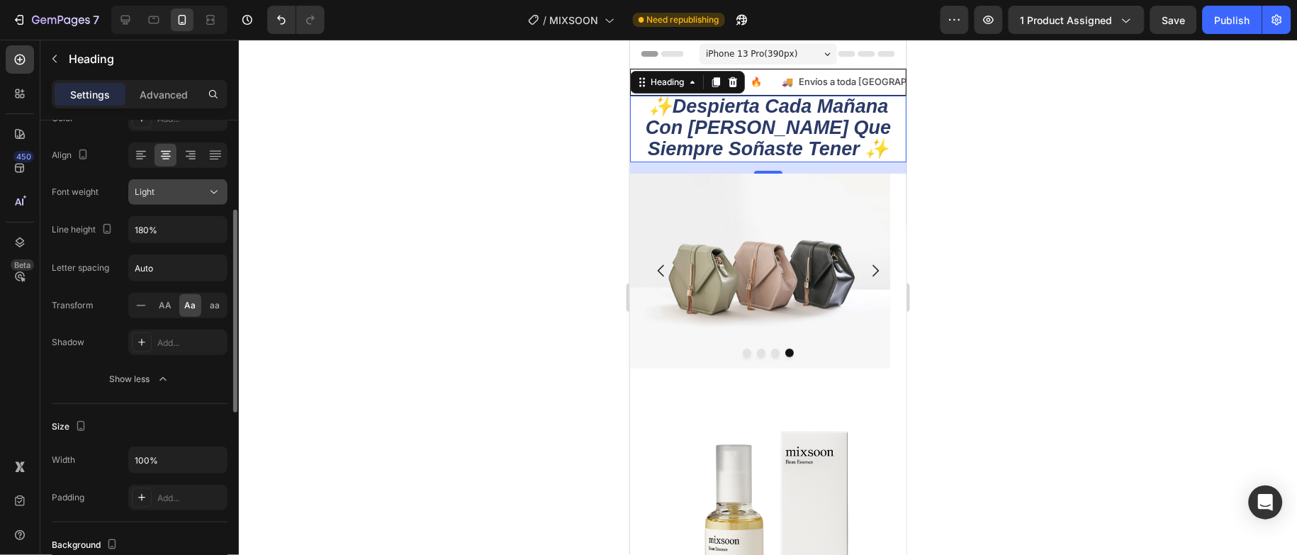
click at [202, 203] on button "Light" at bounding box center [177, 192] width 99 height 26
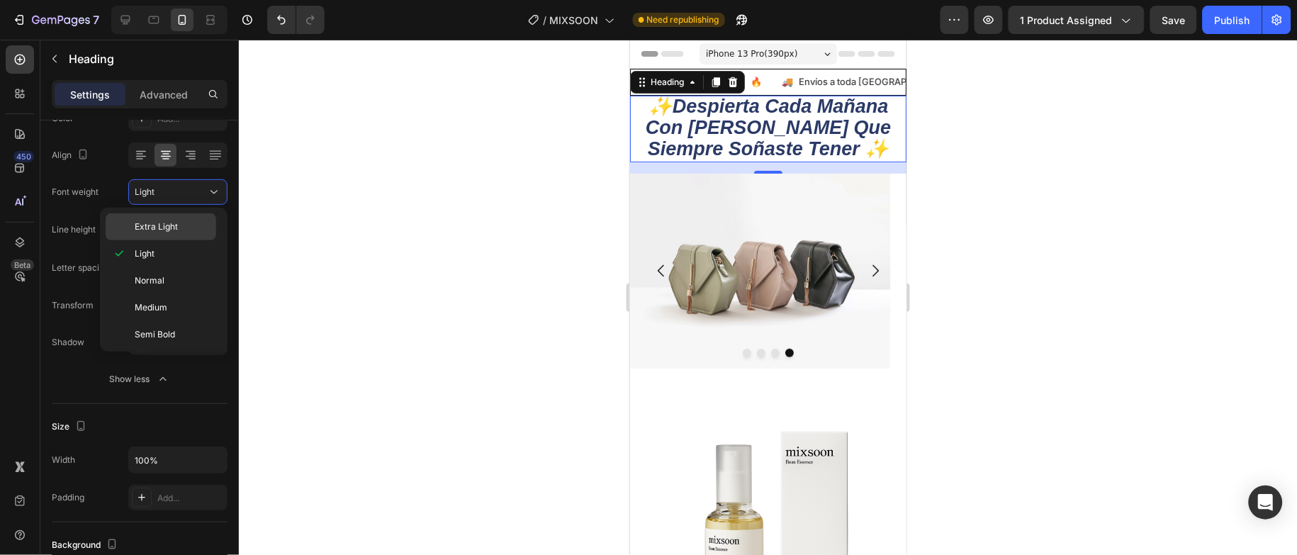
click at [180, 231] on p "Extra Light" at bounding box center [172, 226] width 75 height 13
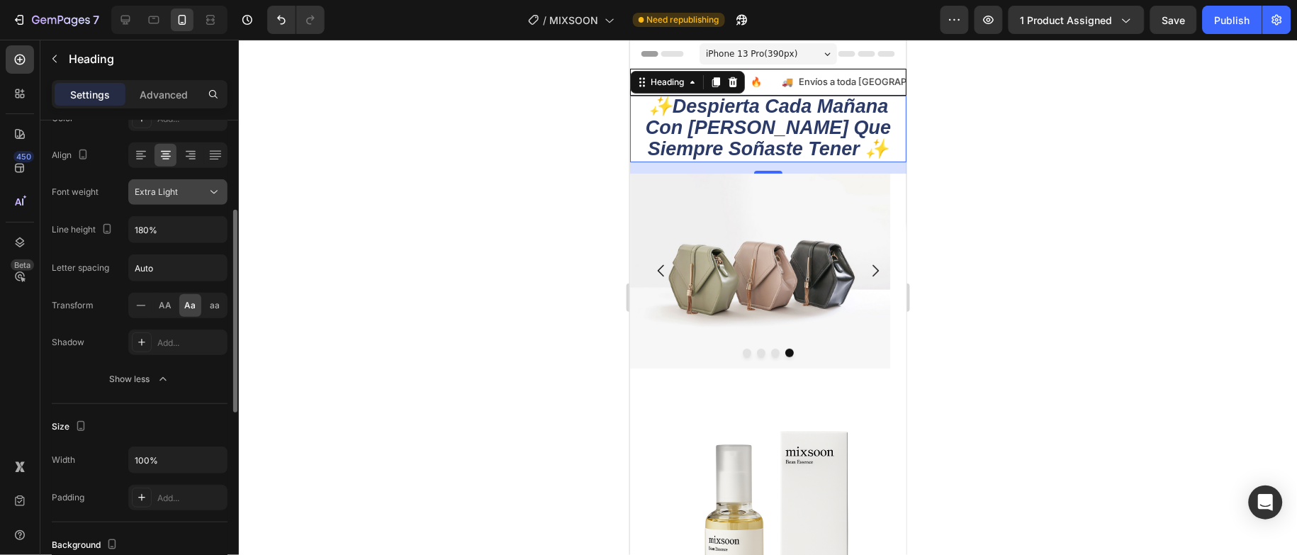
click at [213, 187] on icon at bounding box center [214, 192] width 14 height 14
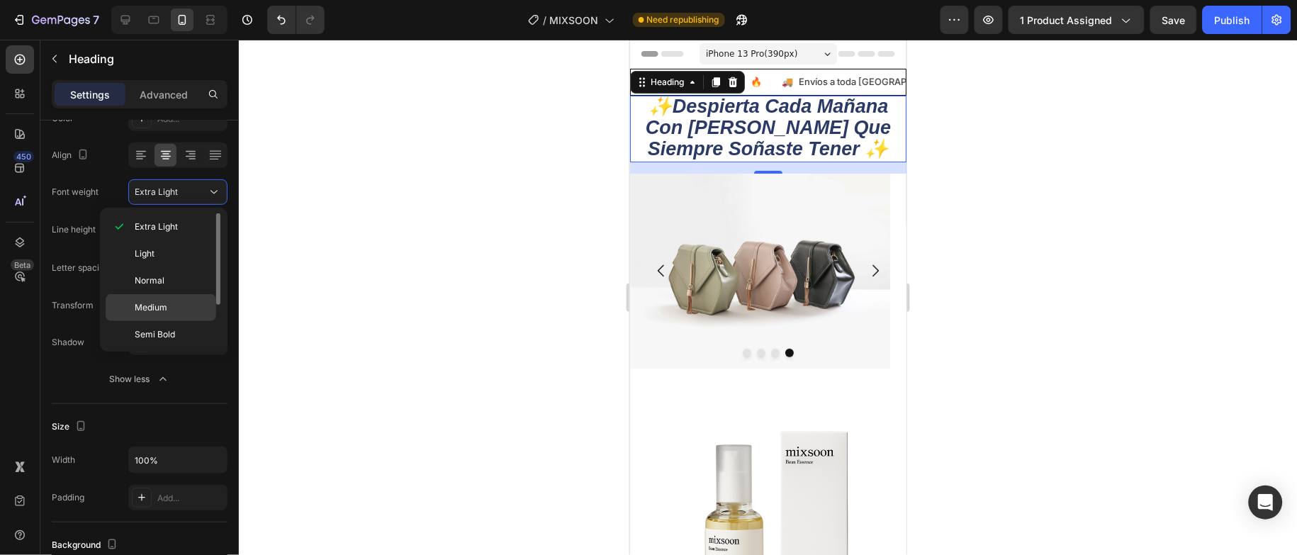
click at [171, 313] on p "Medium" at bounding box center [172, 307] width 75 height 13
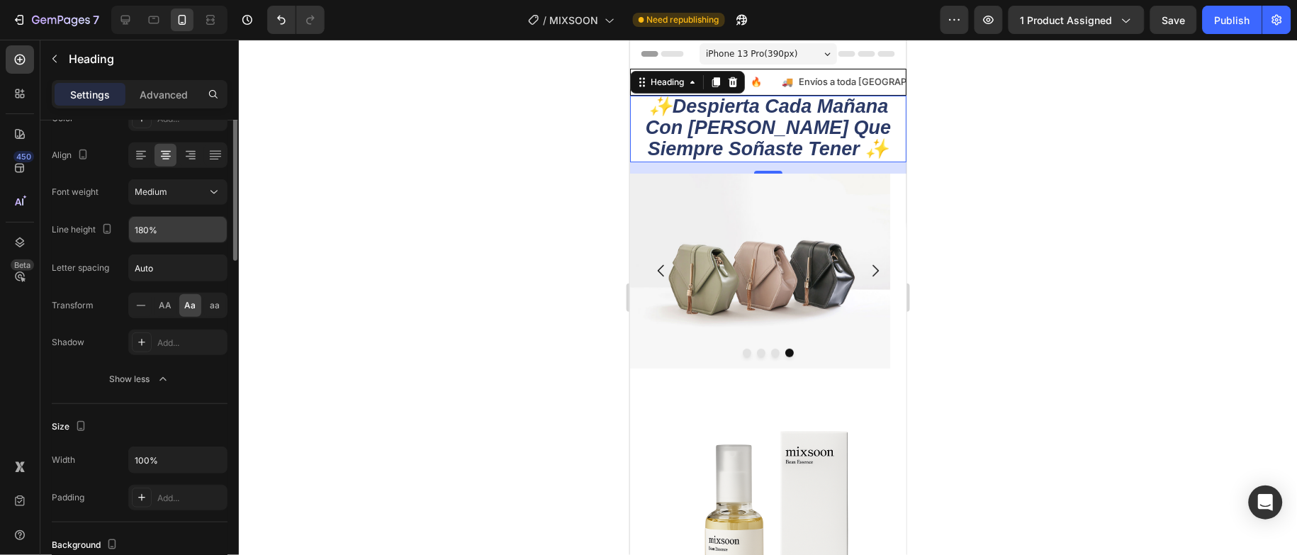
scroll to position [0, 0]
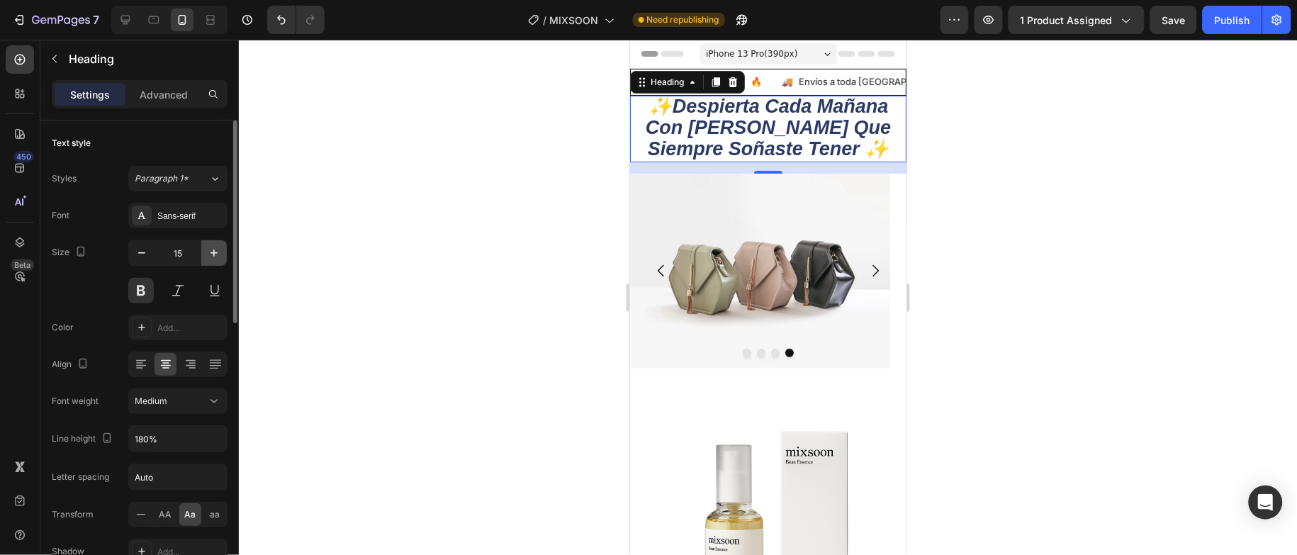
click at [211, 257] on icon "button" at bounding box center [214, 253] width 14 height 14
type input "16"
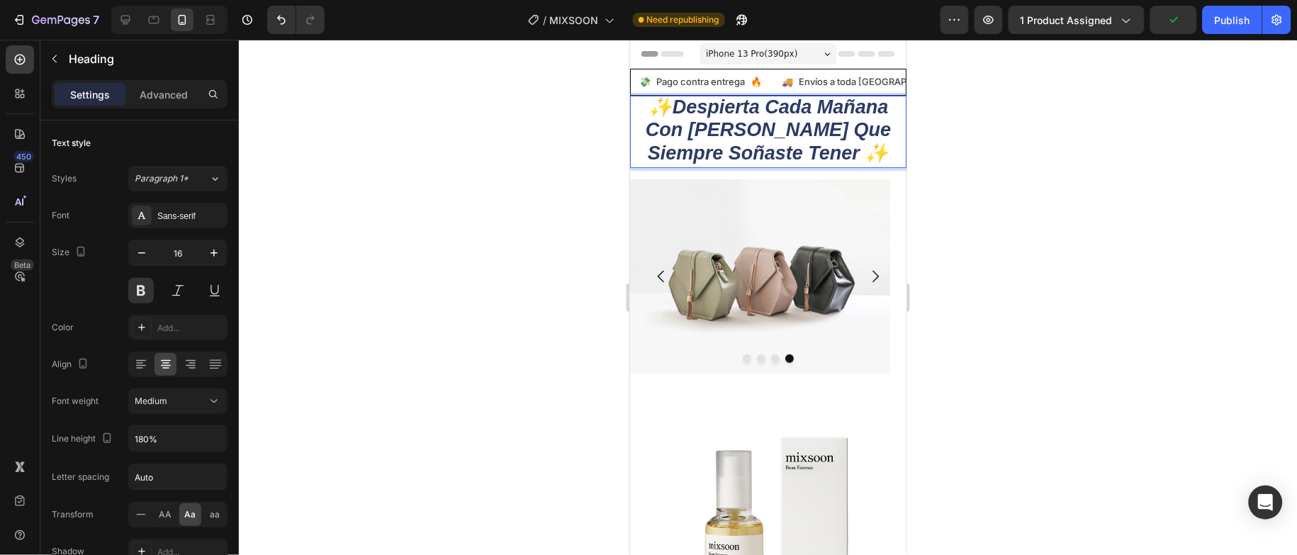
click at [844, 151] on p "✨despierta cada [DATE] con la piel que siempre soñaste tener ✨" at bounding box center [768, 130] width 274 height 69
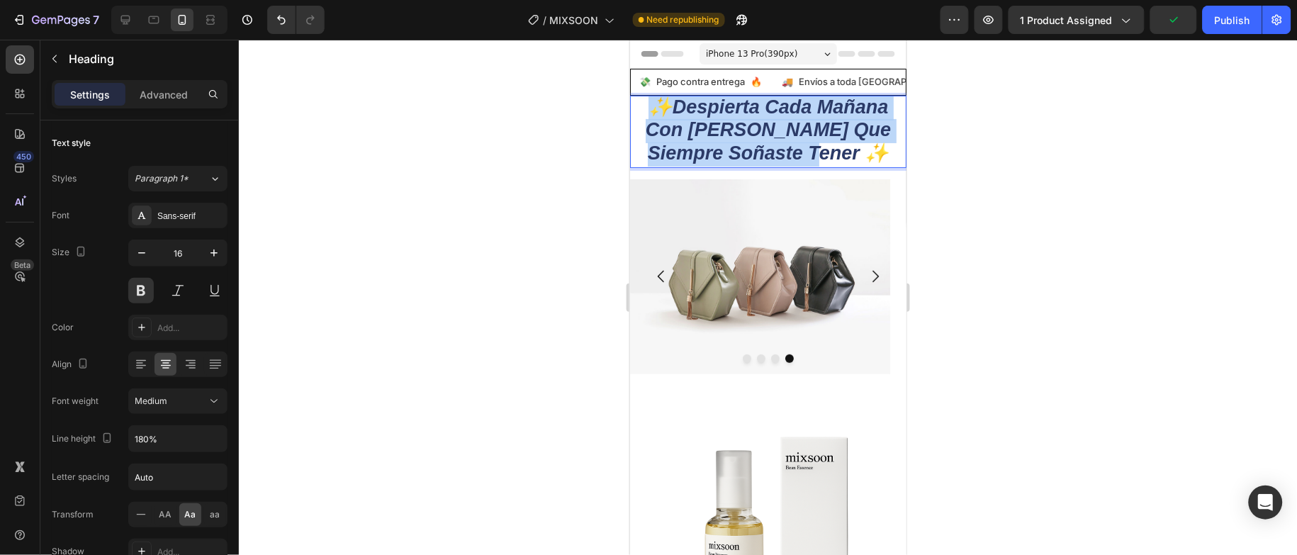
drag, startPoint x: 844, startPoint y: 151, endPoint x: 1258, endPoint y: 145, distance: 413.3
click at [630, 106] on h2 "✨despierta cada [DATE] con la piel que siempre soñaste tener ✨" at bounding box center [768, 131] width 276 height 72
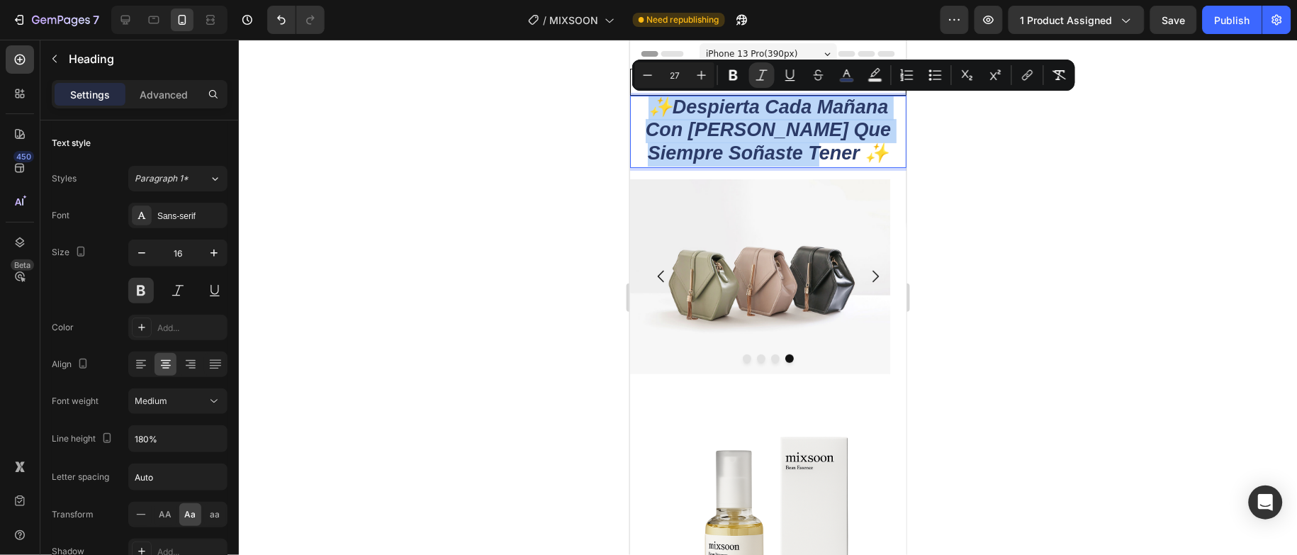
click at [644, 154] on p "✨despierta cada [DATE] con la piel que siempre soñaste tener ✨" at bounding box center [768, 130] width 274 height 69
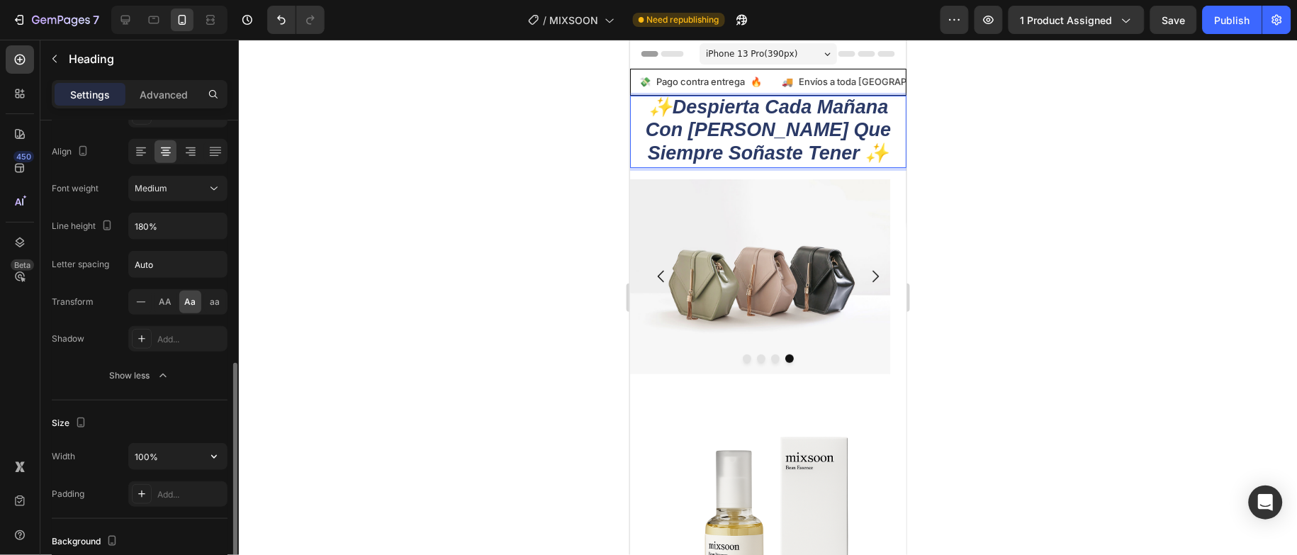
scroll to position [425, 0]
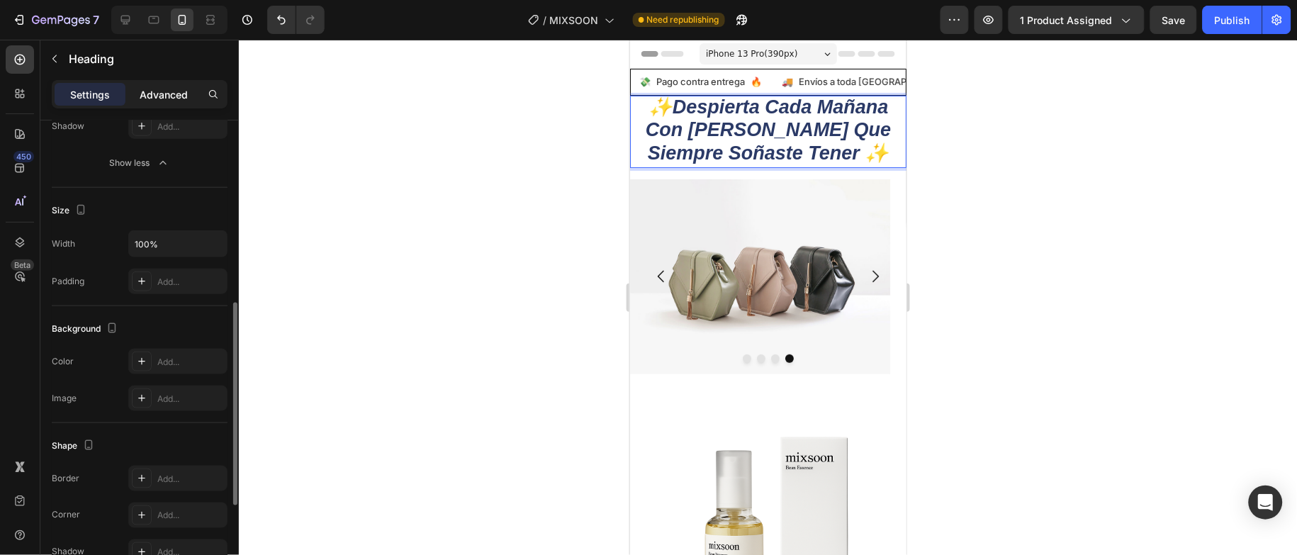
click at [191, 98] on div "Advanced" at bounding box center [163, 94] width 71 height 23
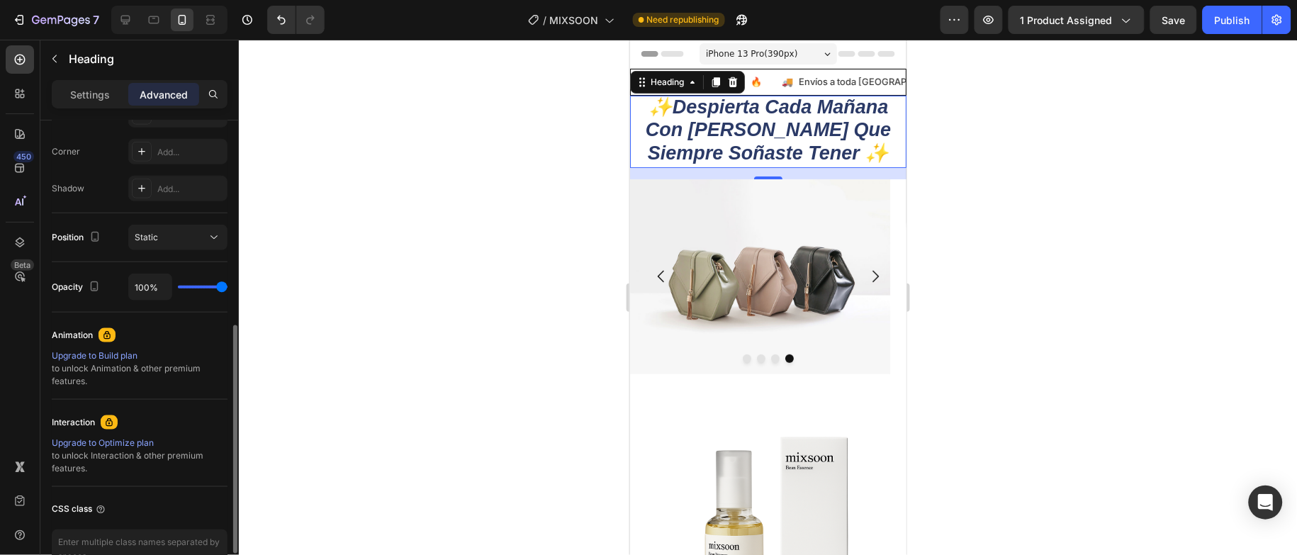
scroll to position [510, 0]
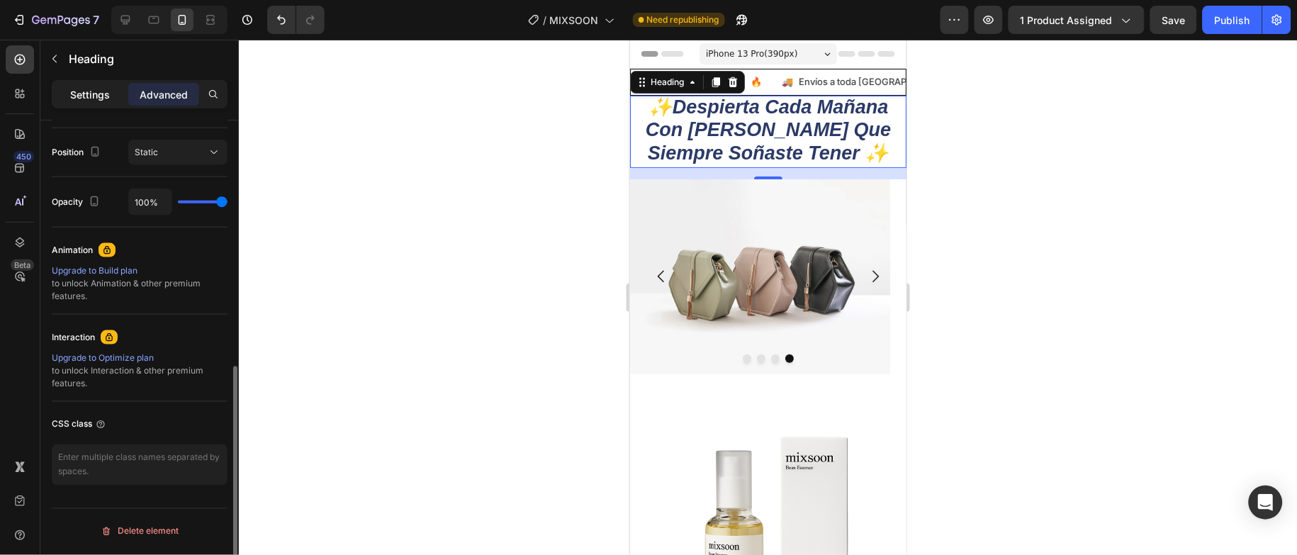
click at [105, 99] on p "Settings" at bounding box center [90, 94] width 40 height 15
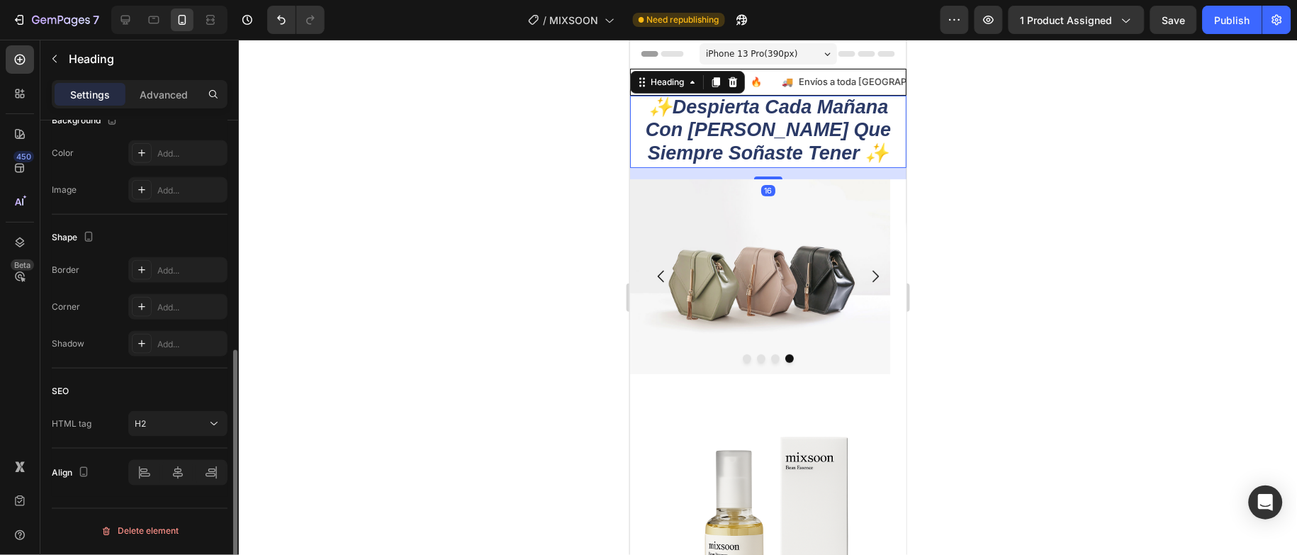
scroll to position [447, 0]
click at [971, 177] on div at bounding box center [768, 297] width 1058 height 515
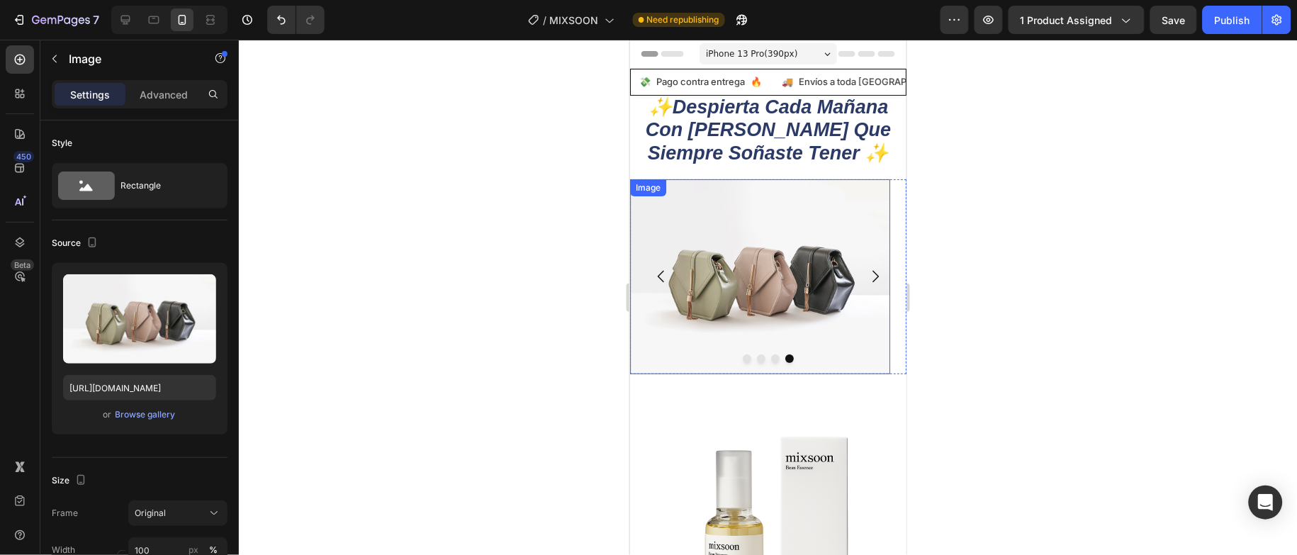
click at [833, 180] on img at bounding box center [760, 276] width 260 height 195
click at [1047, 220] on div at bounding box center [768, 297] width 1058 height 515
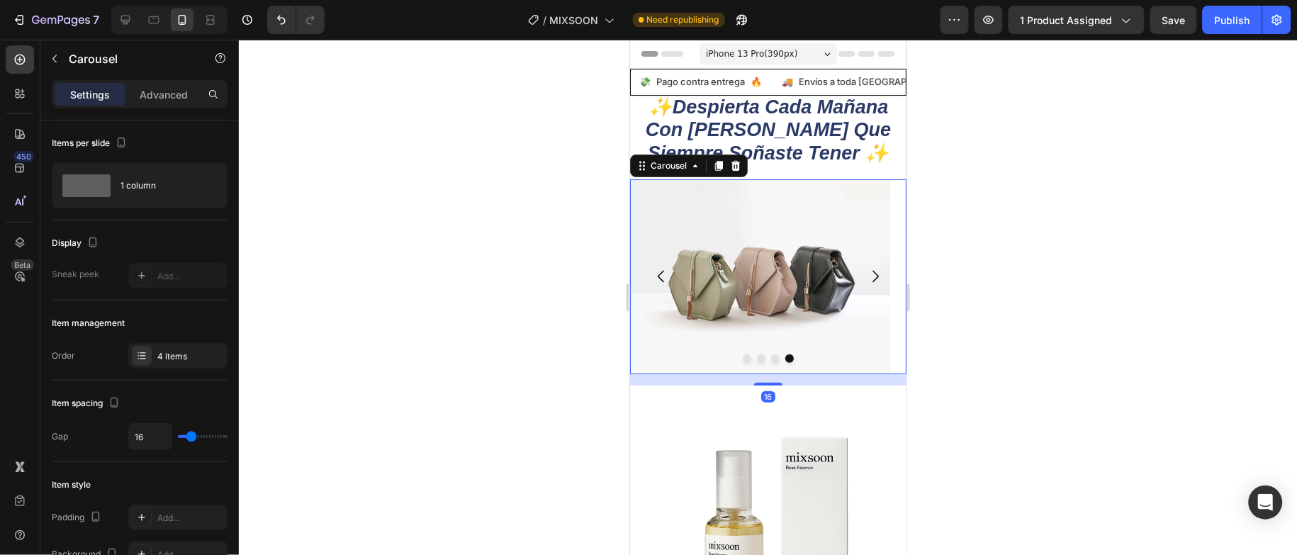
click at [664, 279] on icon "Carousel Back Arrow" at bounding box center [660, 275] width 17 height 17
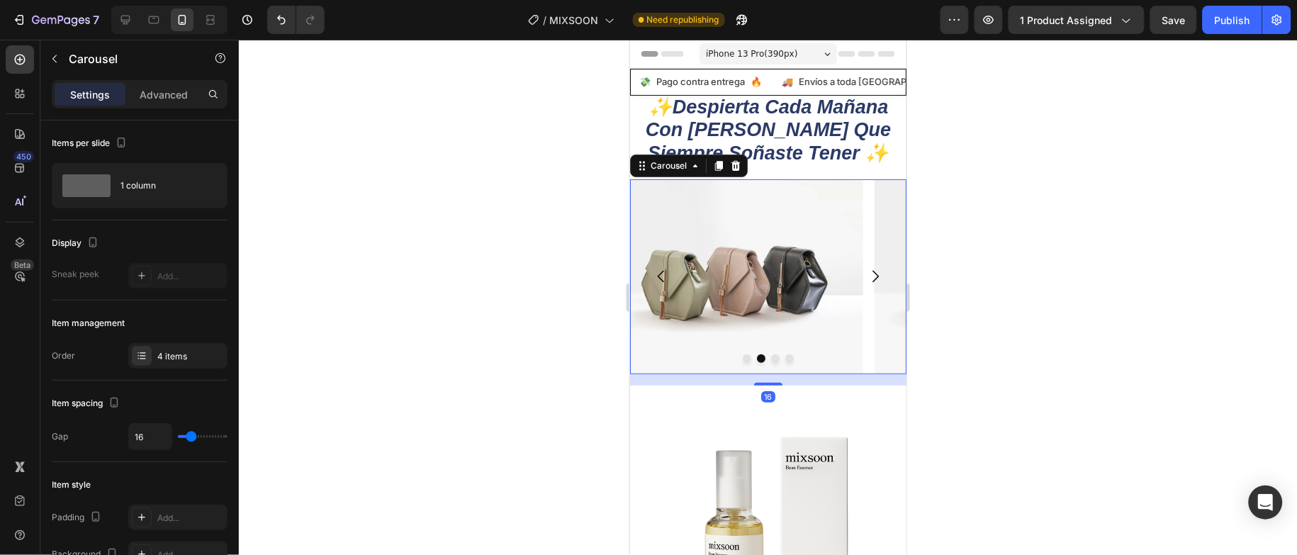
click at [664, 279] on icon "Carousel Back Arrow" at bounding box center [660, 275] width 17 height 17
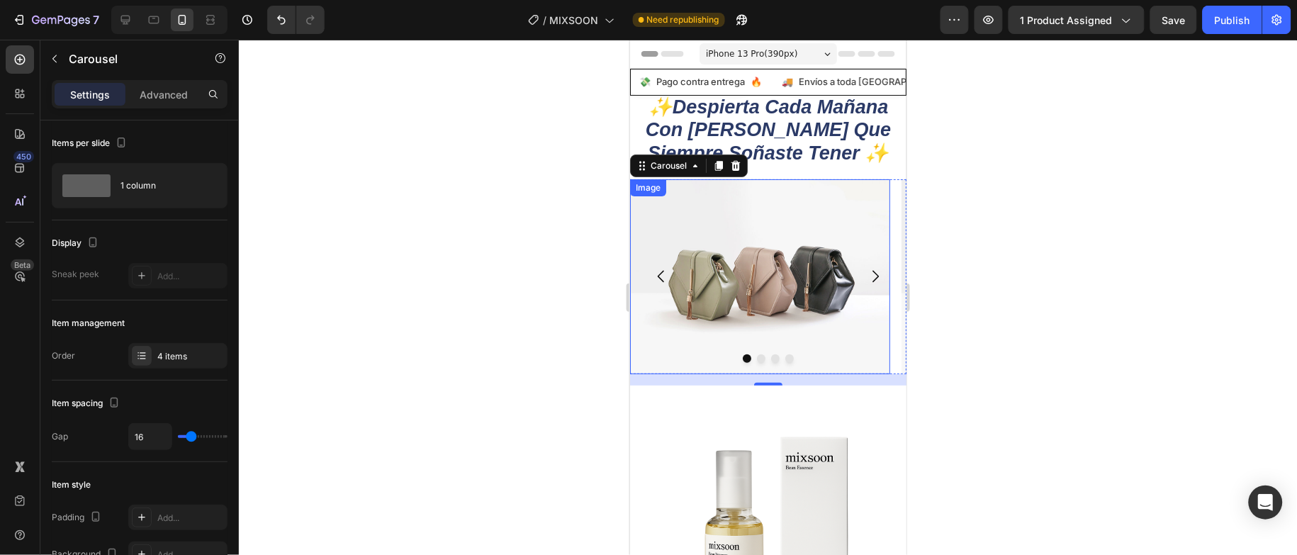
click at [797, 278] on img at bounding box center [760, 276] width 260 height 195
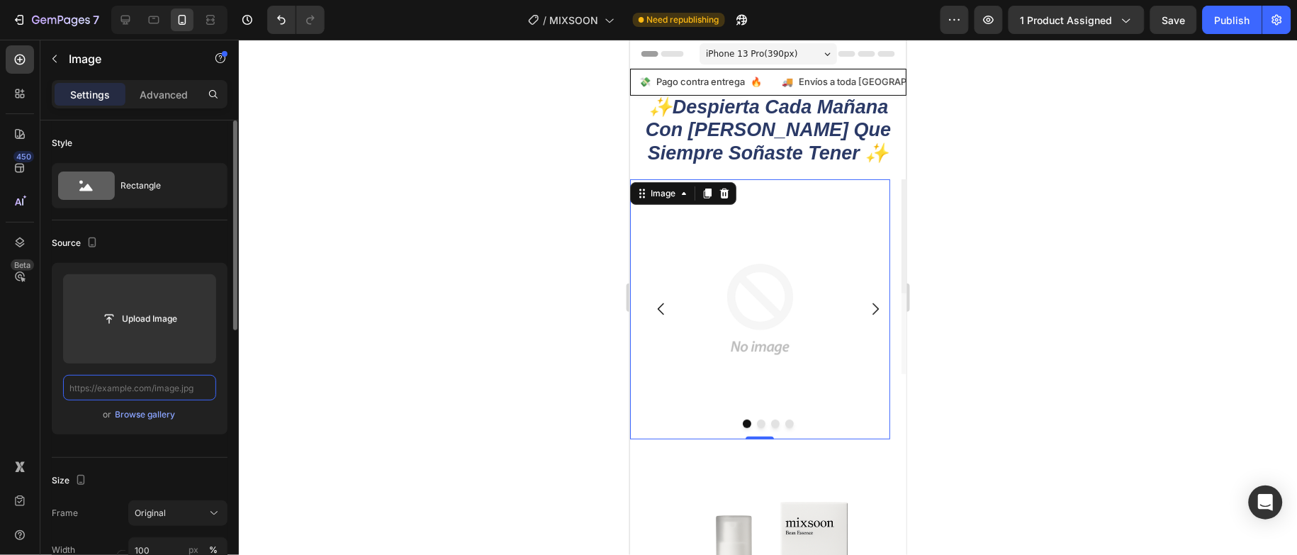
scroll to position [0, 0]
click at [177, 395] on input "text" at bounding box center [139, 388] width 153 height 26
paste input "[URL][DOMAIN_NAME]"
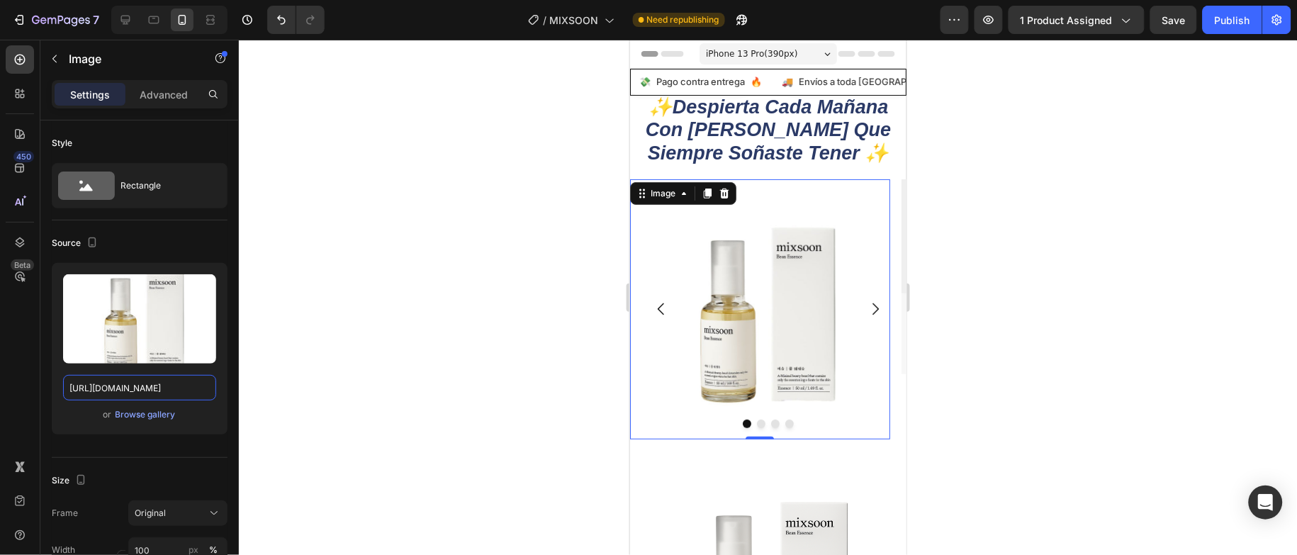
type input "[URL][DOMAIN_NAME]"
click at [382, 289] on div at bounding box center [768, 297] width 1058 height 515
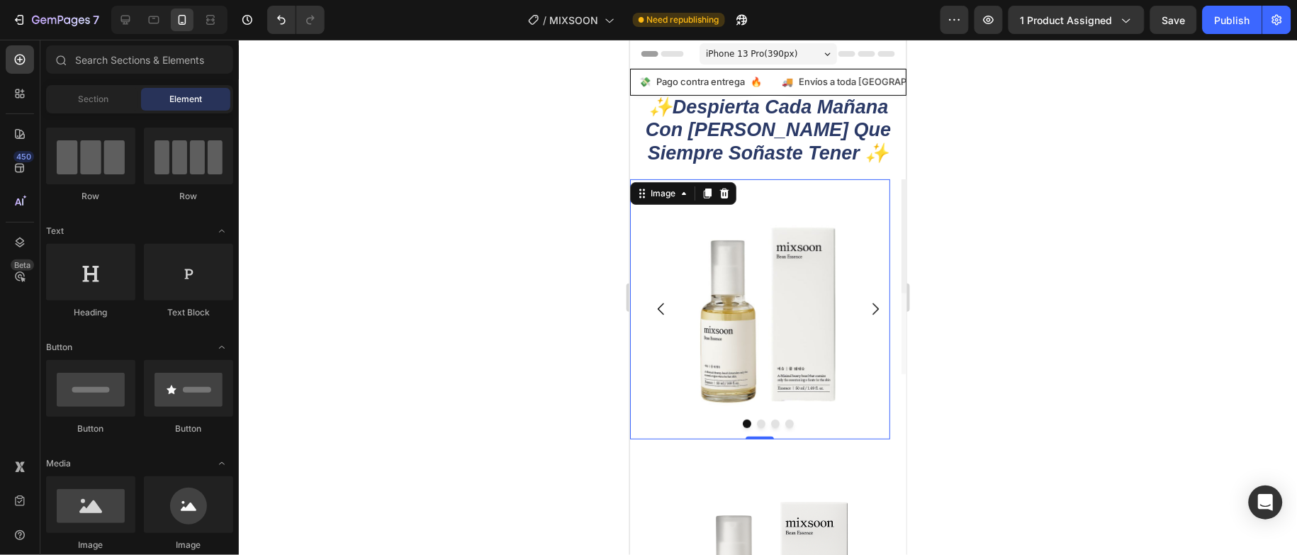
click at [745, 309] on img at bounding box center [760, 309] width 260 height 260
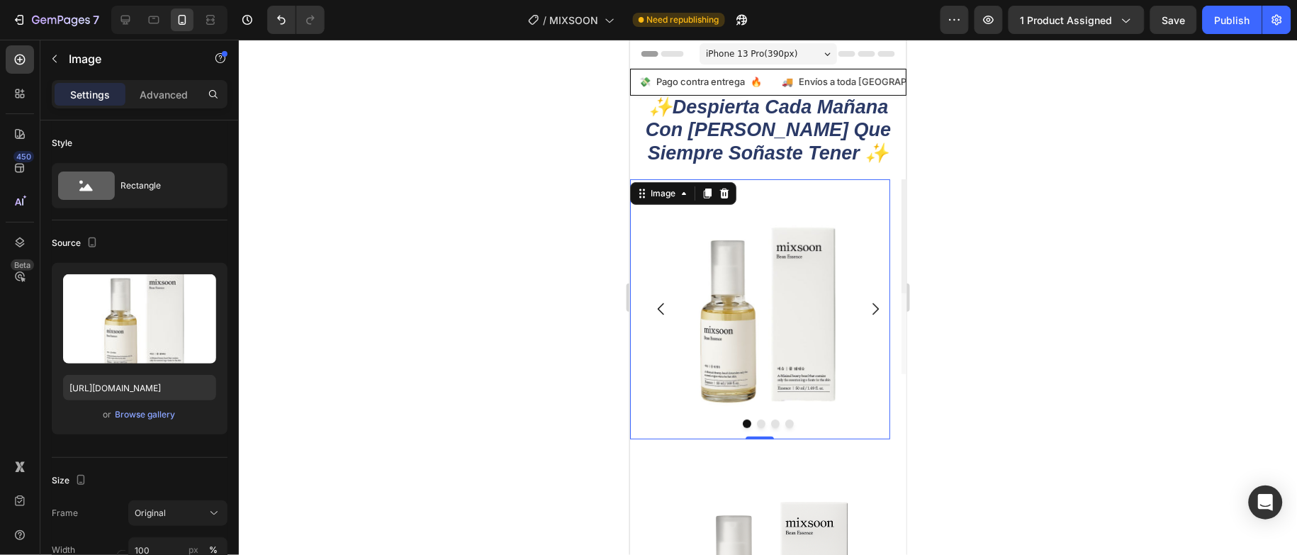
click at [1076, 300] on div at bounding box center [768, 297] width 1058 height 515
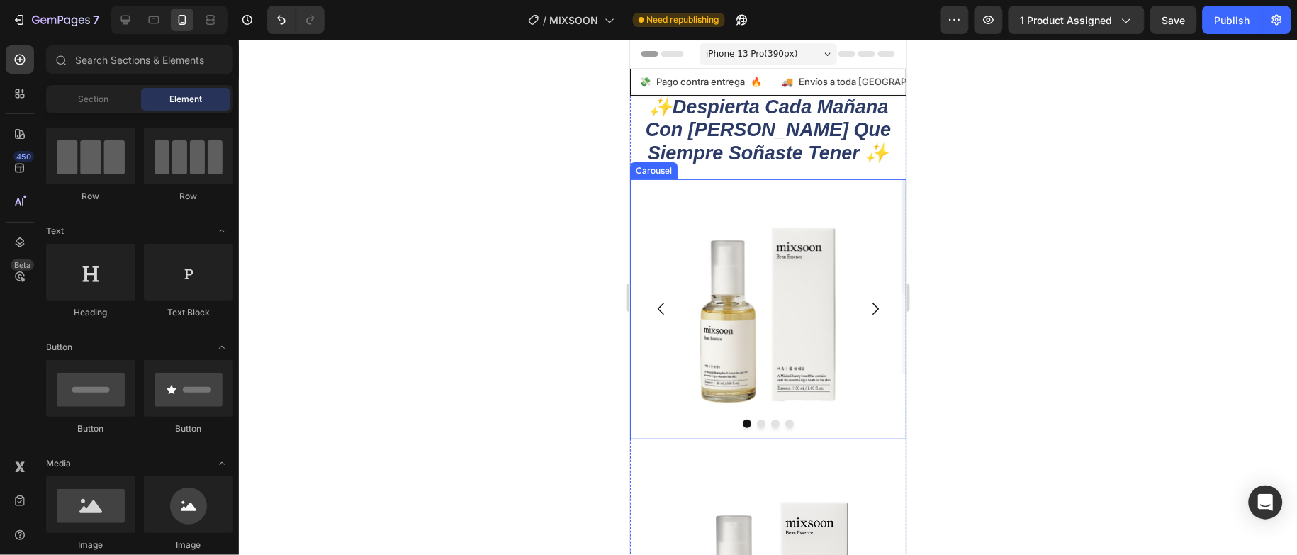
click at [866, 307] on icon "Carousel Next Arrow" at bounding box center [874, 308] width 17 height 17
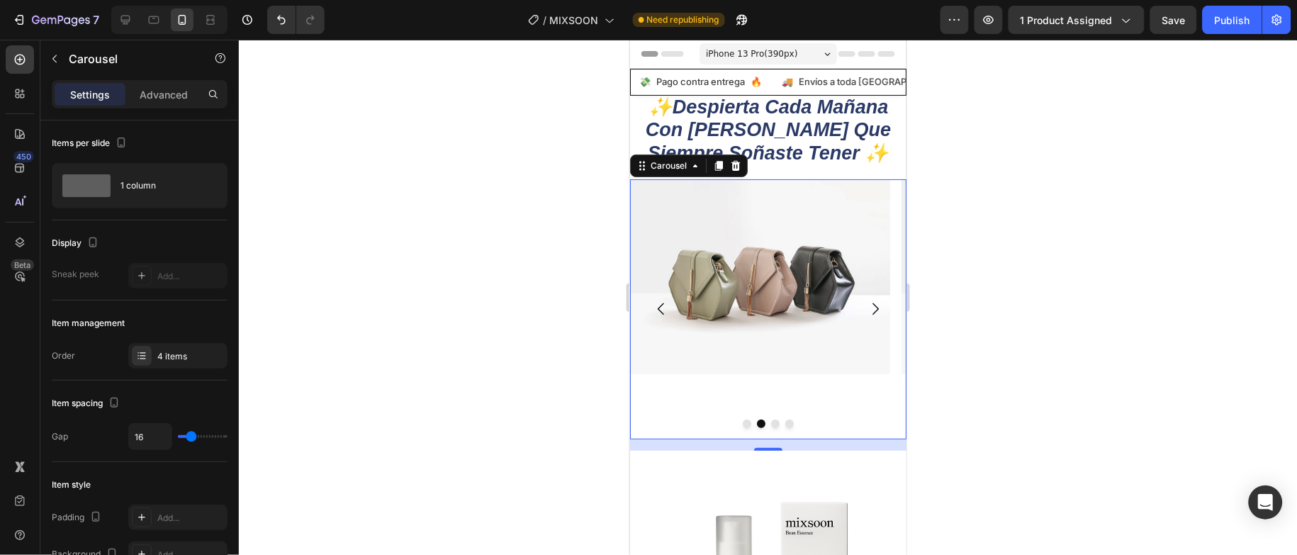
click at [866, 311] on icon "Carousel Next Arrow" at bounding box center [874, 308] width 17 height 17
click at [716, 315] on img at bounding box center [760, 276] width 260 height 195
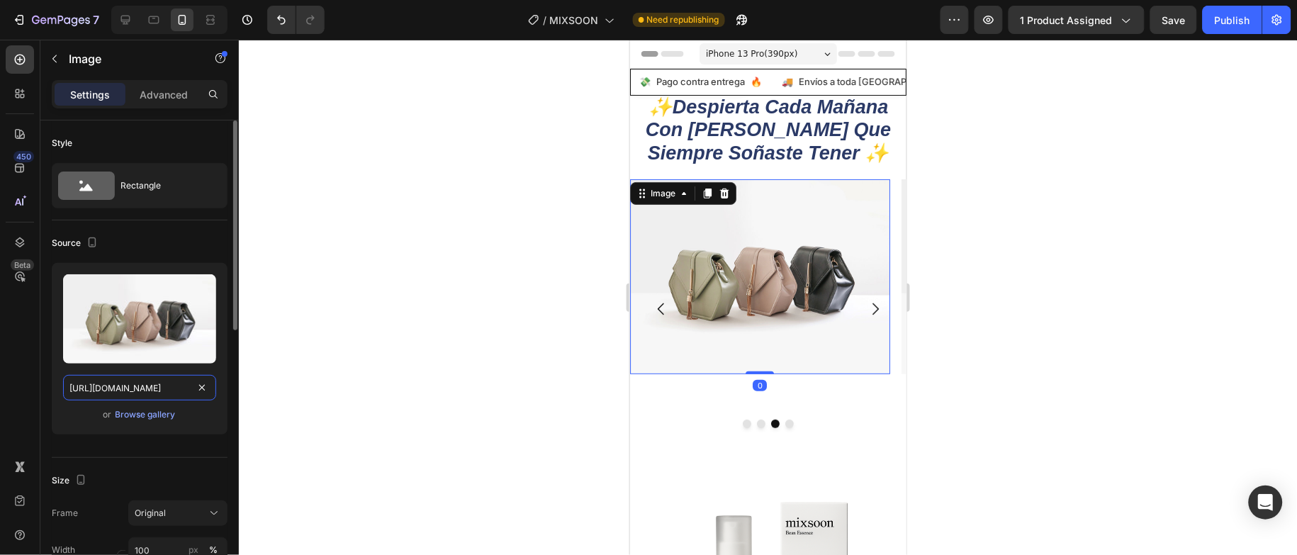
click at [150, 397] on input "[URL][DOMAIN_NAME]" at bounding box center [139, 388] width 153 height 26
paste input "0704/0185/1529/files/gempages_569510140525413356-0b6b7614-fbcd-4888-9eaf-54d47e…"
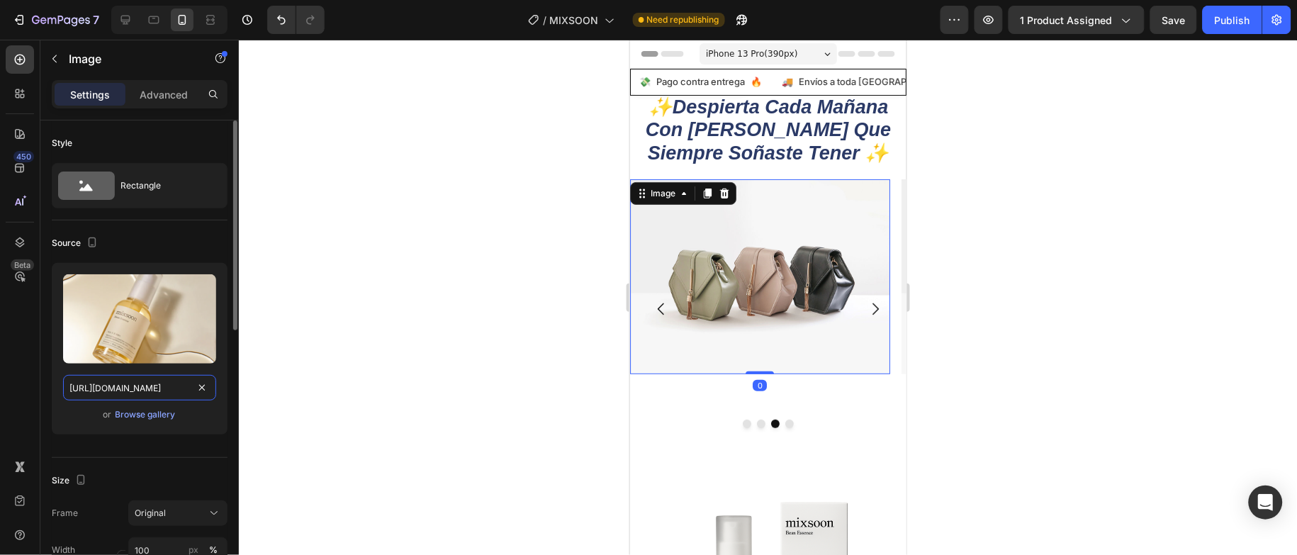
scroll to position [0, 501]
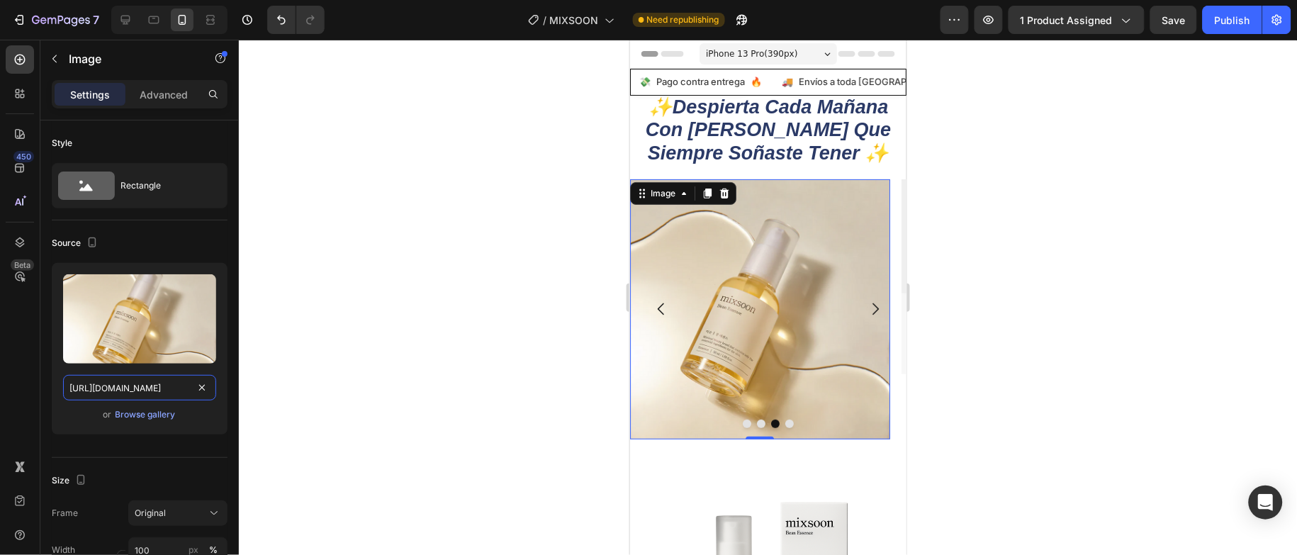
type input "https://cdn.shopify.com/s/files/1/0704/0185/1529/files/gempages_569510140525413…"
click at [331, 337] on div at bounding box center [768, 297] width 1058 height 515
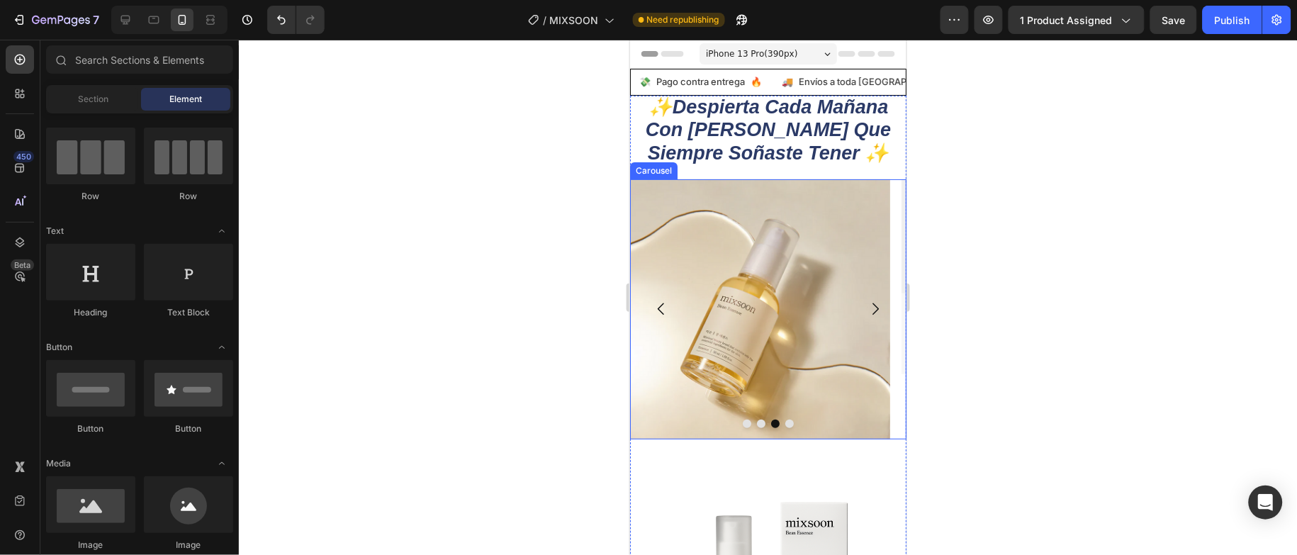
click at [659, 312] on icon "Carousel Back Arrow" at bounding box center [660, 308] width 17 height 17
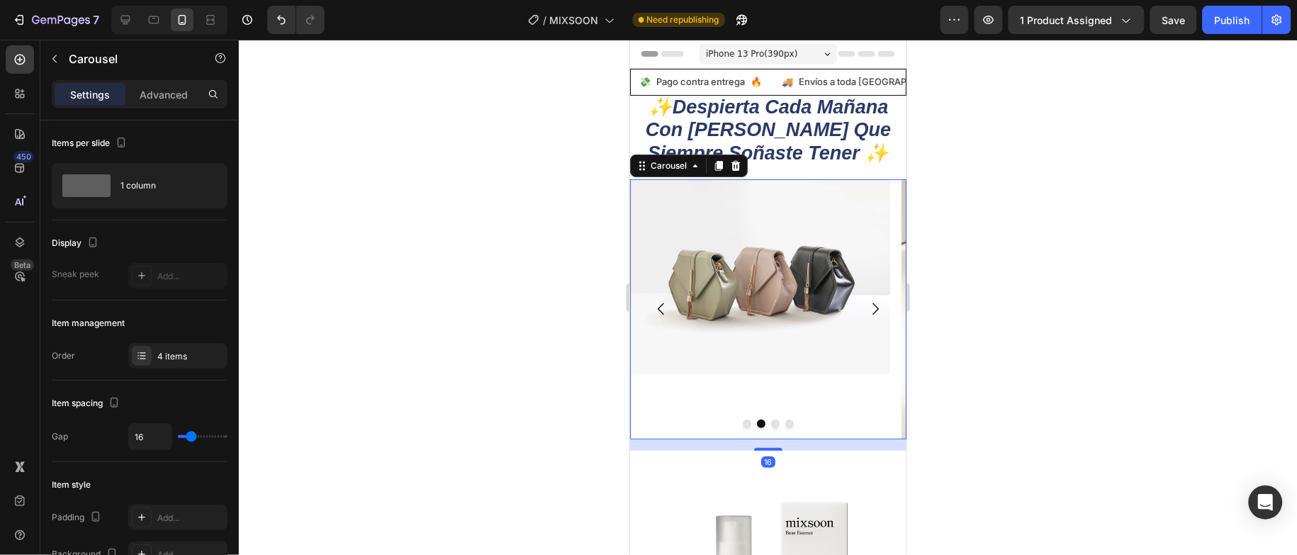
click at [659, 312] on icon "Carousel Back Arrow" at bounding box center [660, 308] width 17 height 17
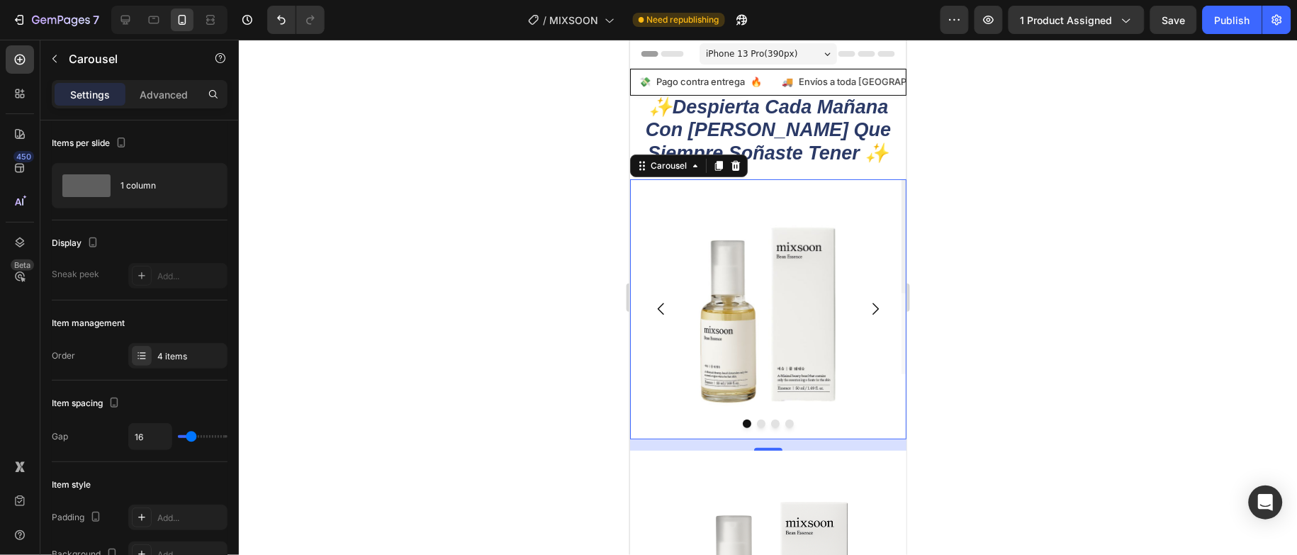
click at [866, 309] on icon "Carousel Next Arrow" at bounding box center [874, 308] width 17 height 17
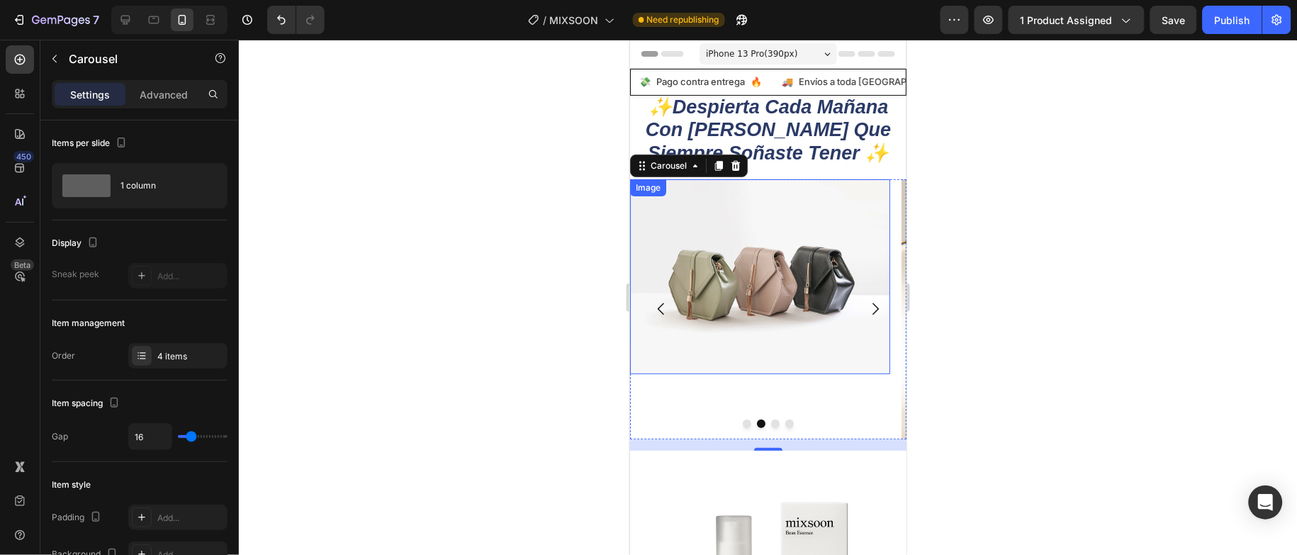
click at [752, 289] on img at bounding box center [760, 276] width 260 height 195
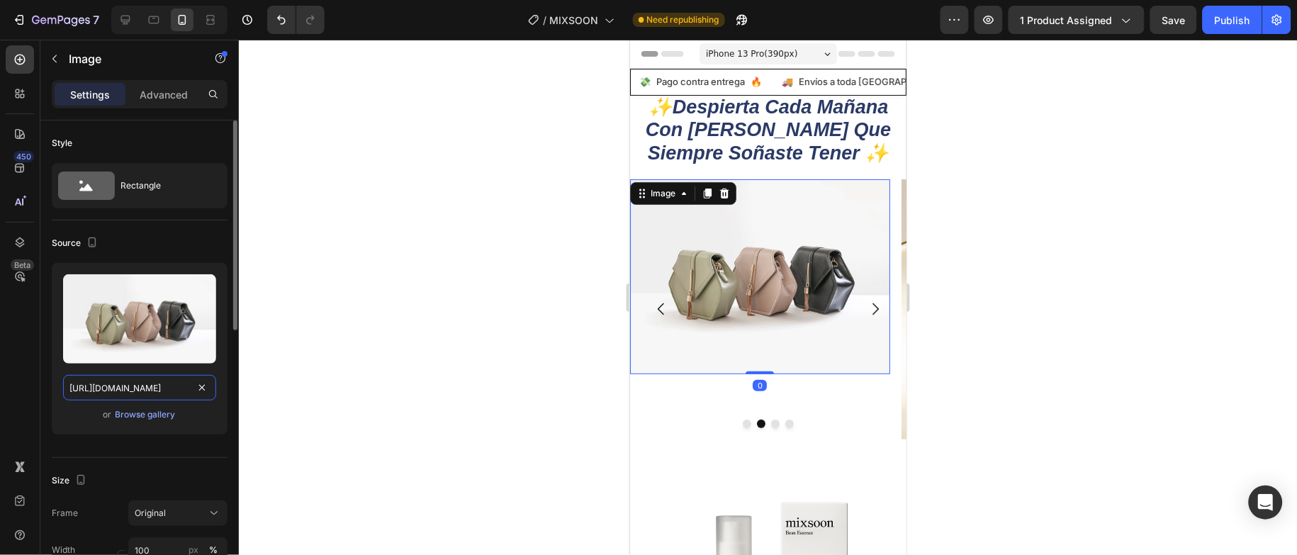
click at [147, 394] on input "[URL][DOMAIN_NAME]" at bounding box center [139, 388] width 153 height 26
paste input "[DOMAIN_NAME][URL]"
type input "[URL][DOMAIN_NAME]"
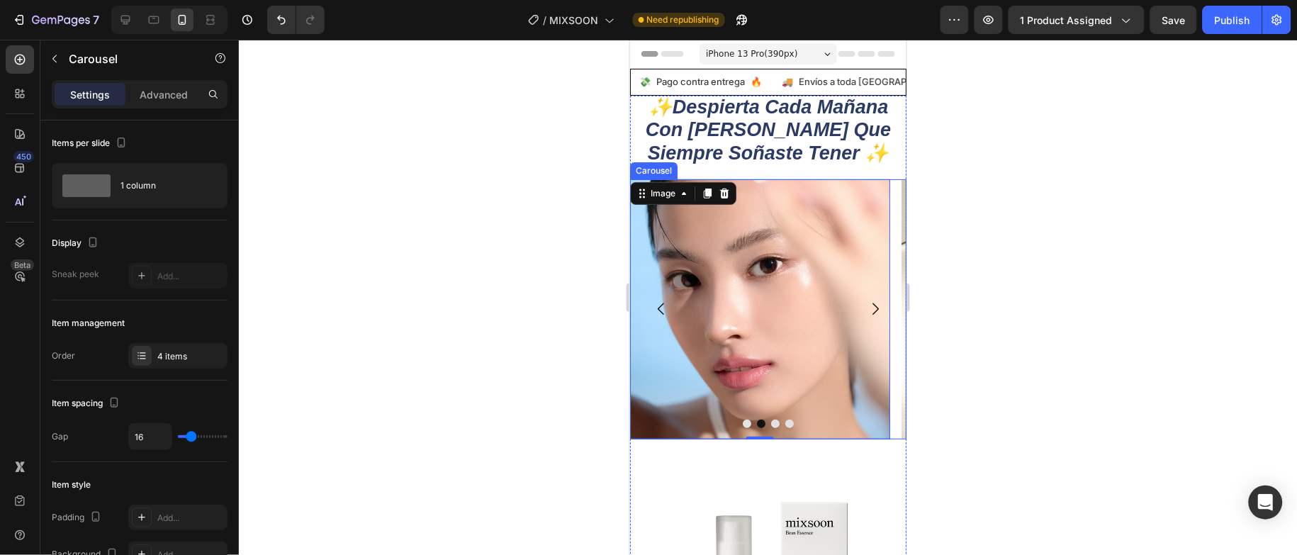
click at [666, 313] on icon "Carousel Back Arrow" at bounding box center [660, 308] width 17 height 17
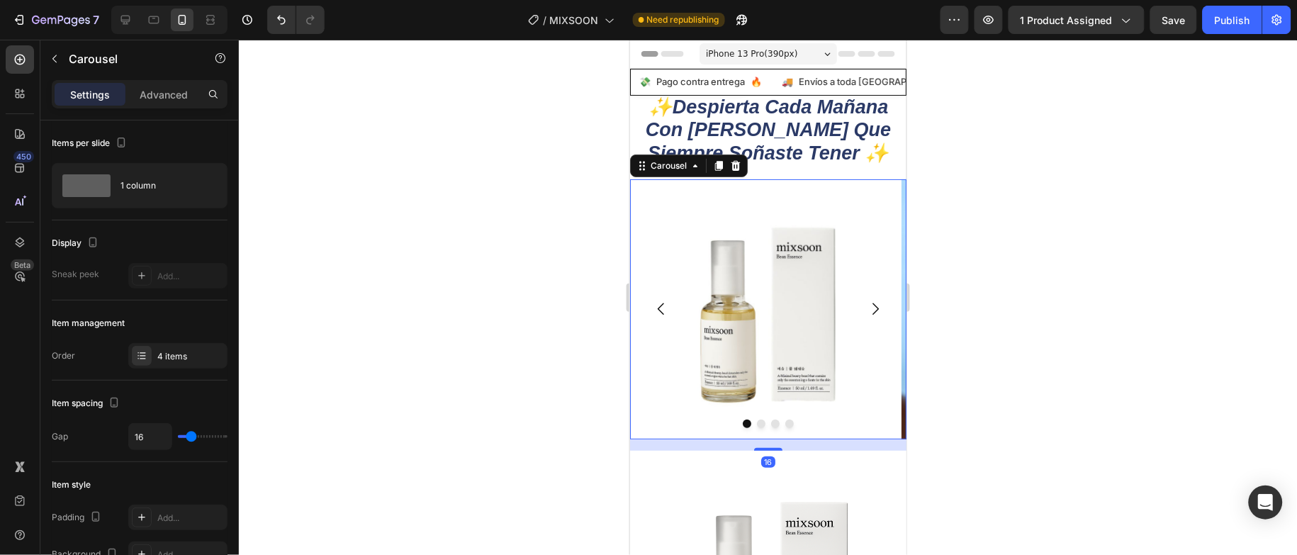
click at [866, 313] on icon "Carousel Next Arrow" at bounding box center [874, 308] width 17 height 17
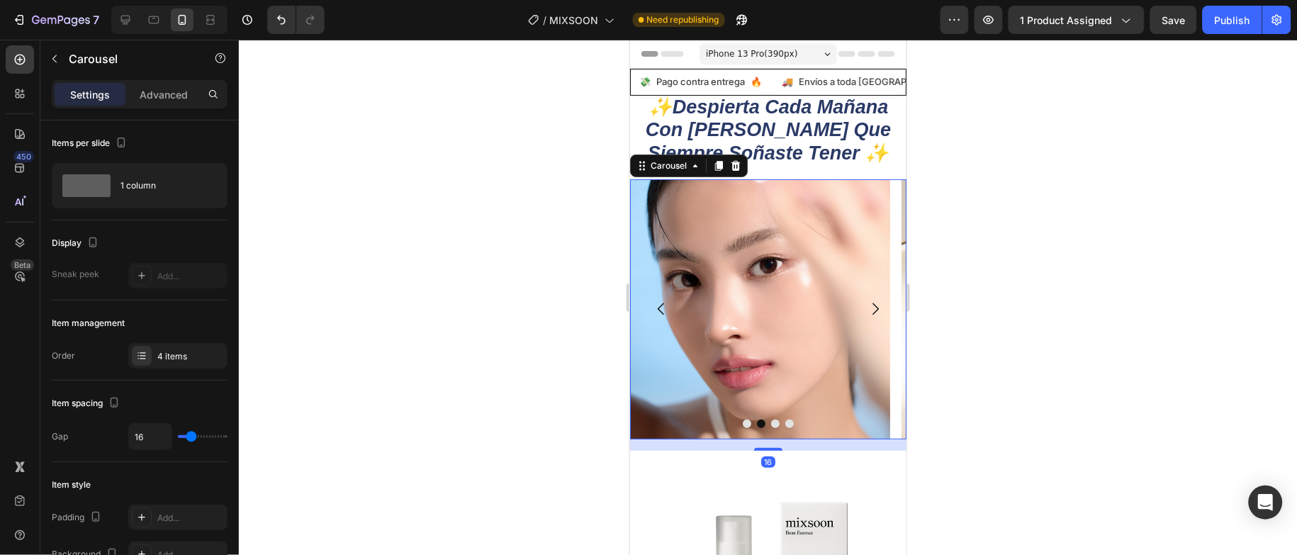
click at [866, 313] on icon "Carousel Next Arrow" at bounding box center [874, 308] width 17 height 17
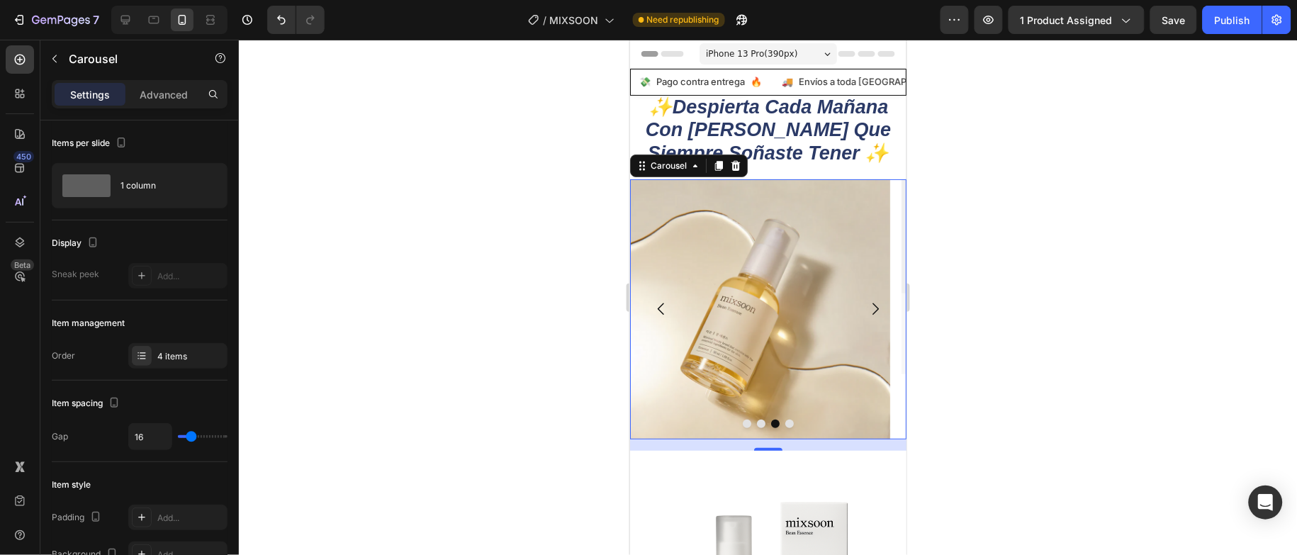
click at [866, 313] on icon "Carousel Next Arrow" at bounding box center [874, 308] width 17 height 17
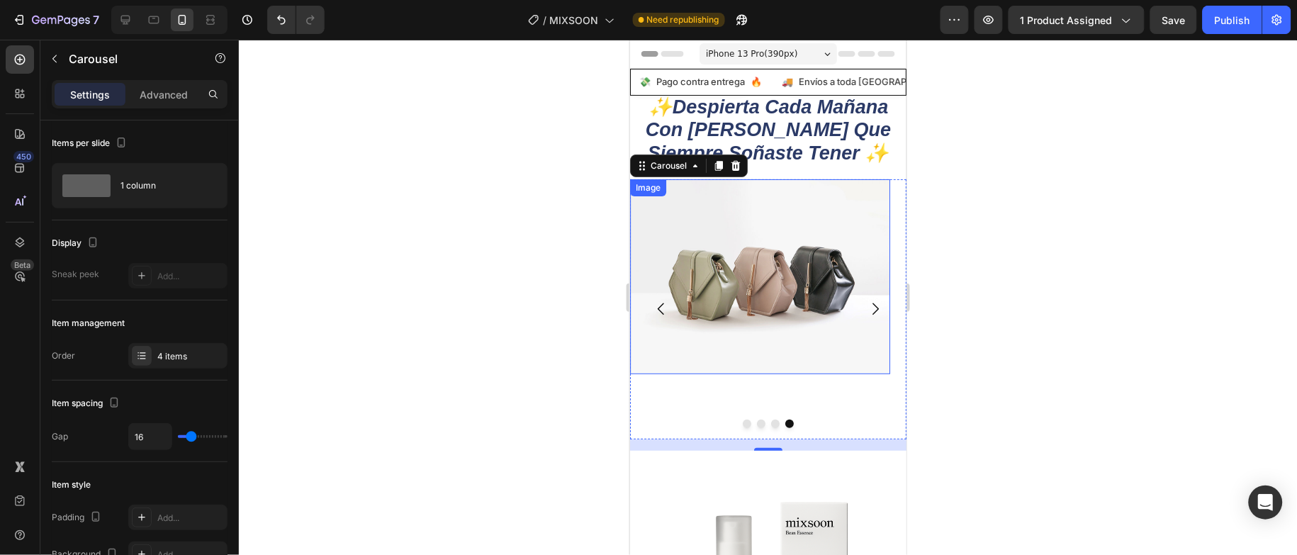
click at [768, 279] on img at bounding box center [760, 276] width 260 height 195
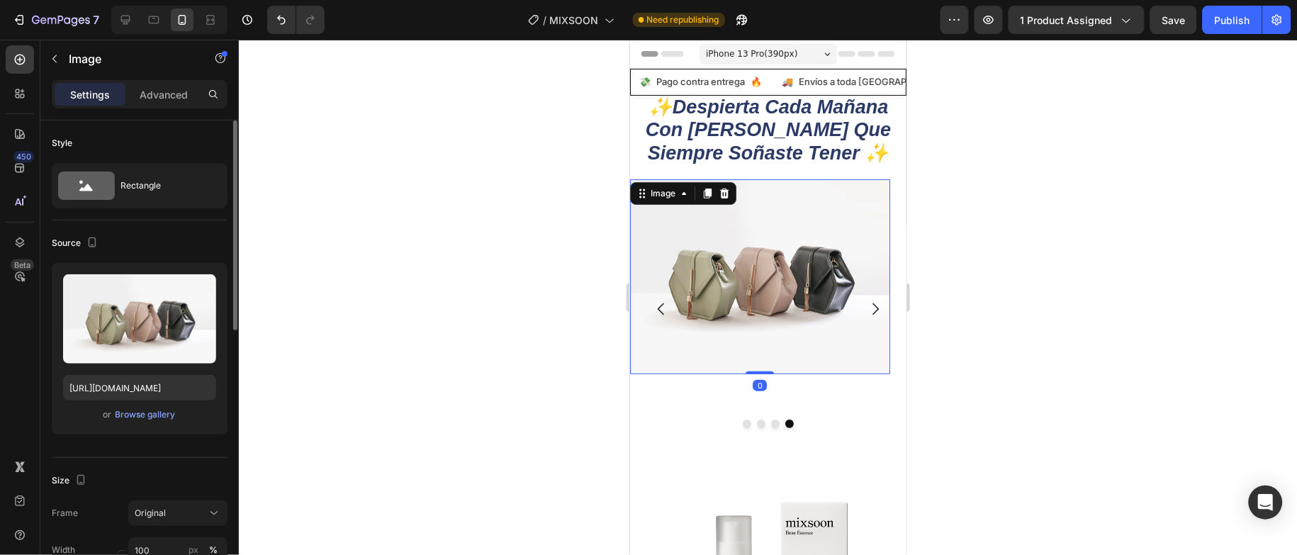
click at [163, 373] on div "Upload Image https://cdn.shopify.com/s/files/1/2005/9307/files/image_demo.jpg o…" at bounding box center [140, 349] width 176 height 172
click at [157, 383] on input "[URL][DOMAIN_NAME]" at bounding box center [139, 388] width 153 height 26
paste input "[DOMAIN_NAME][URL]"
type input "[URL][DOMAIN_NAME]"
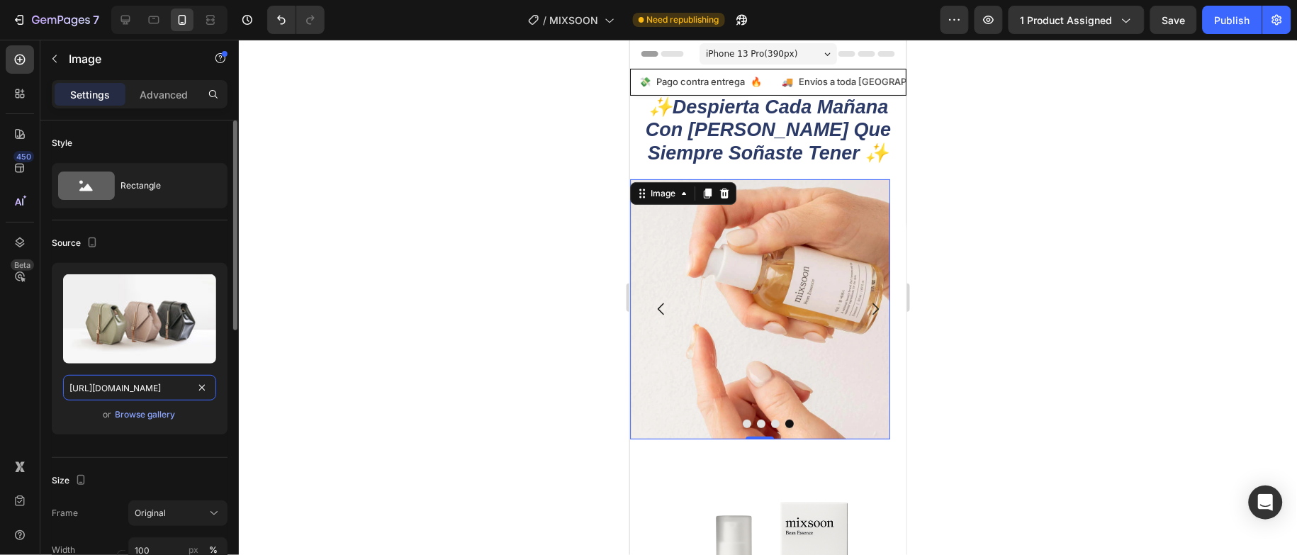
scroll to position [0, 399]
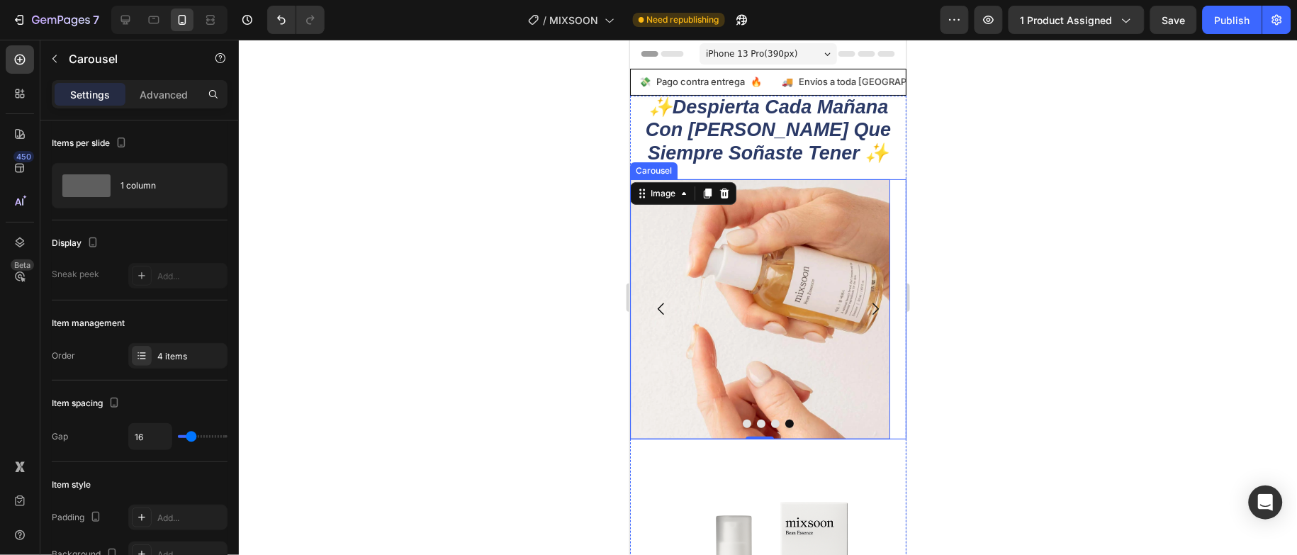
click at [664, 308] on icon "Carousel Back Arrow" at bounding box center [660, 308] width 17 height 17
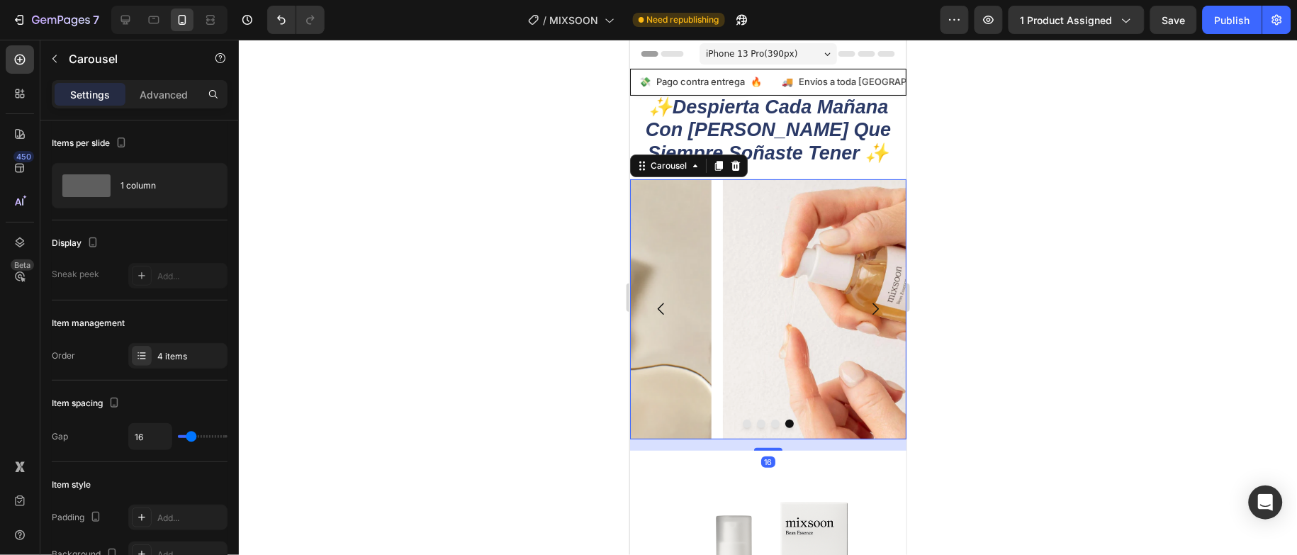
click at [664, 308] on icon "Carousel Back Arrow" at bounding box center [660, 308] width 17 height 17
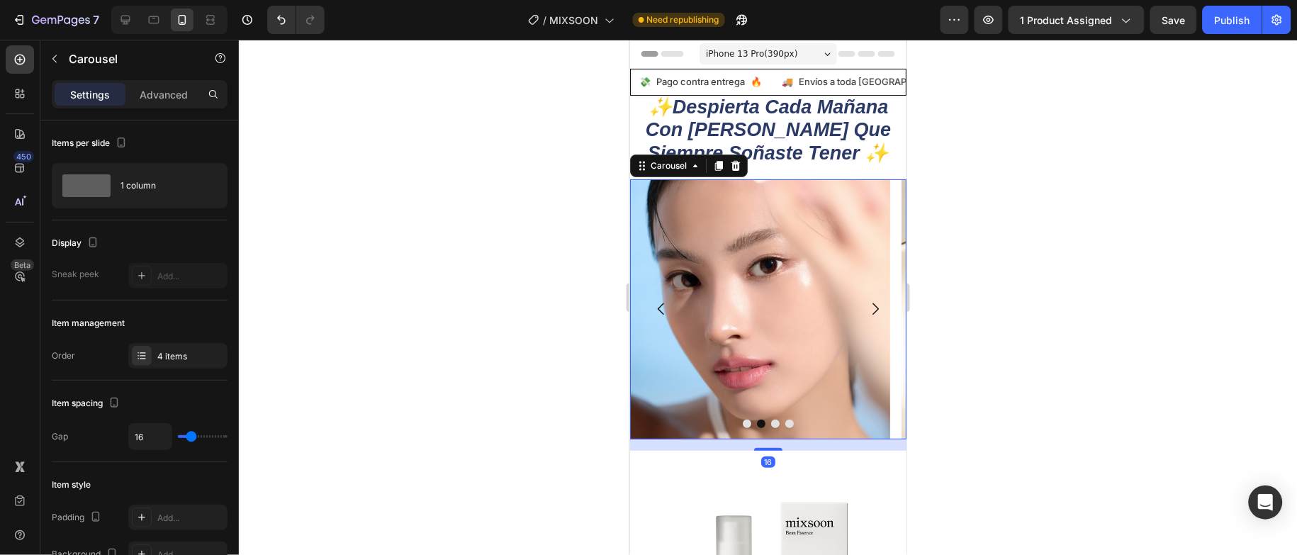
click at [664, 308] on icon "Carousel Back Arrow" at bounding box center [660, 308] width 17 height 17
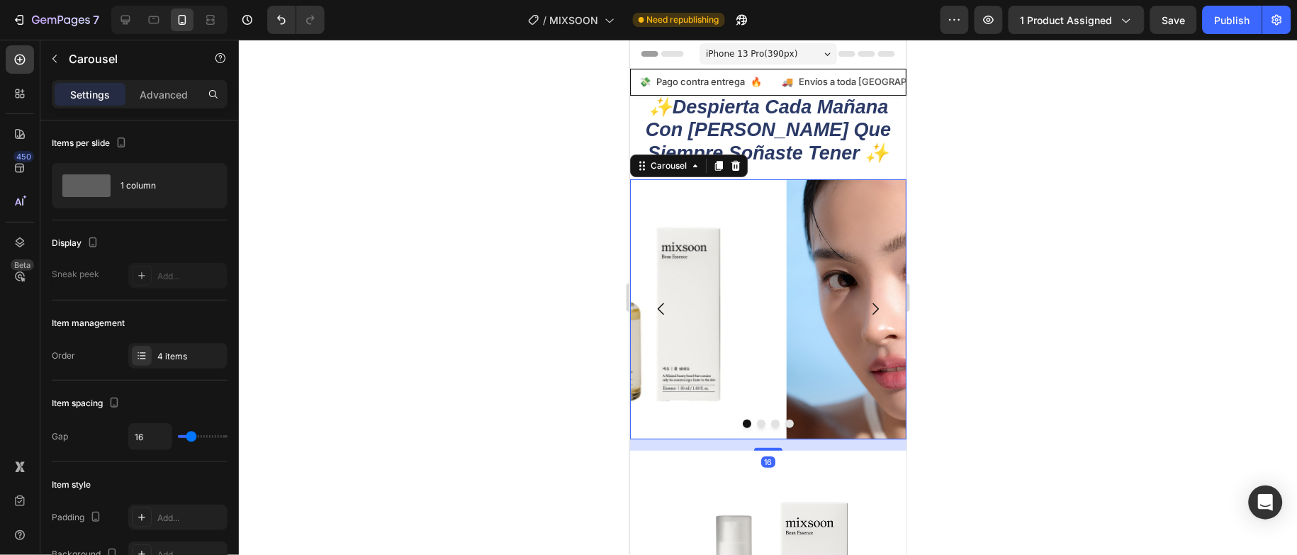
click at [664, 308] on icon "Carousel Back Arrow" at bounding box center [660, 308] width 17 height 17
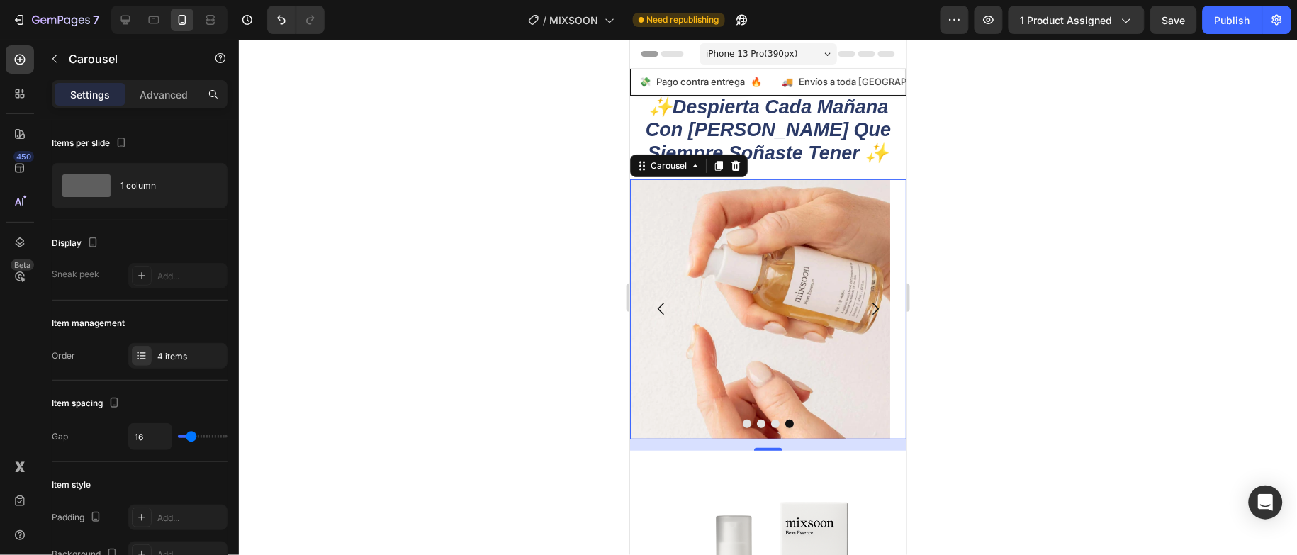
click at [1036, 342] on div at bounding box center [768, 297] width 1058 height 515
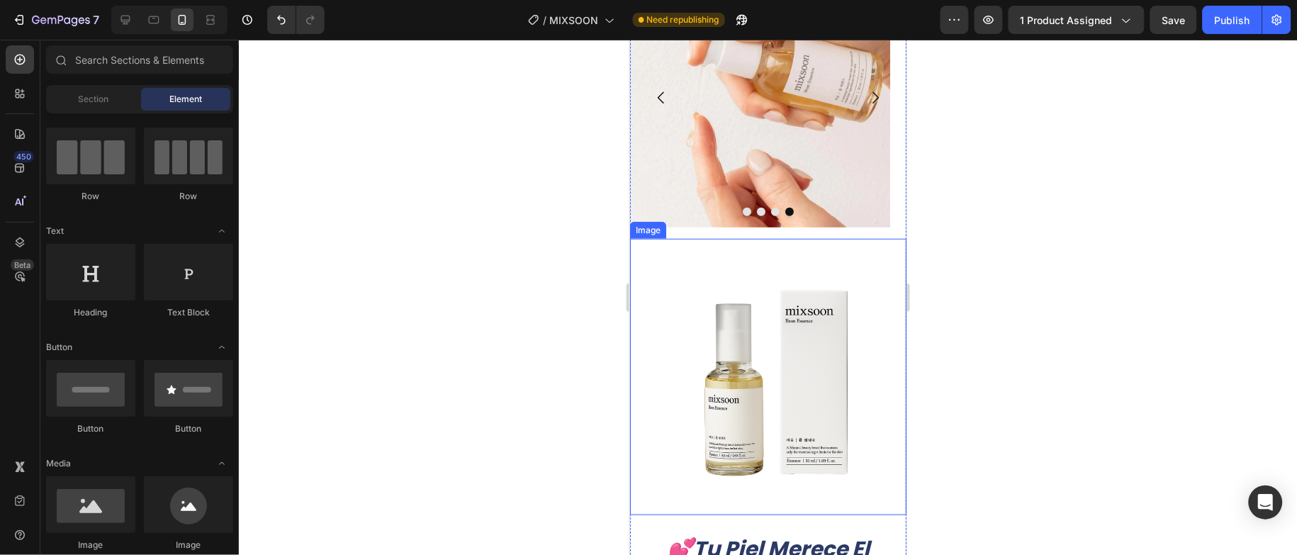
scroll to position [214, 0]
click at [794, 360] on img at bounding box center [768, 375] width 276 height 276
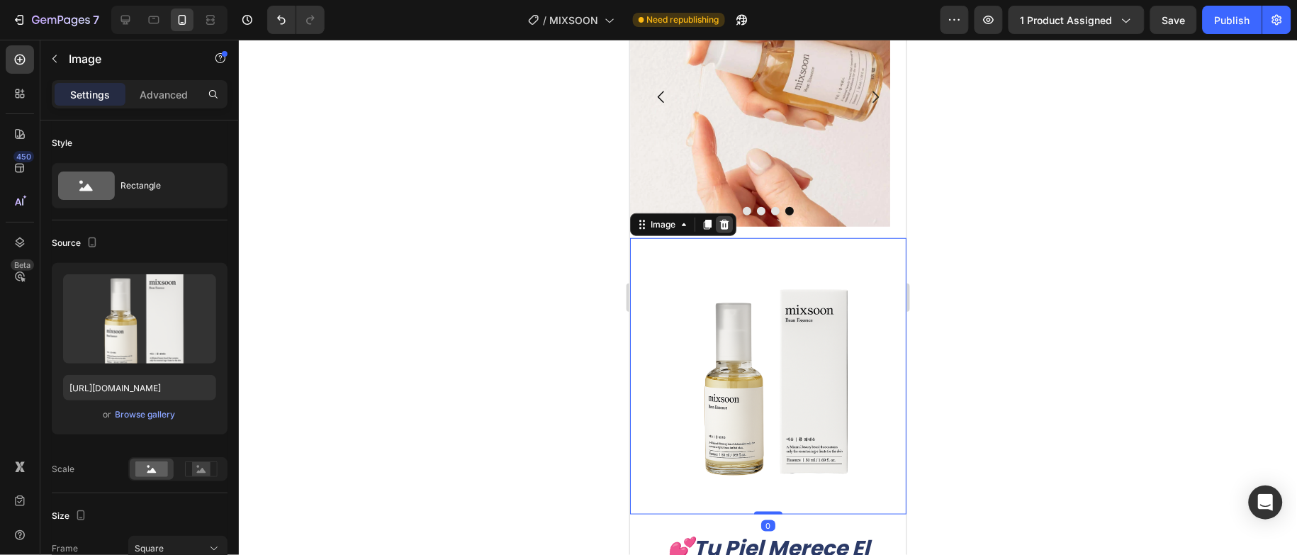
click at [723, 226] on icon at bounding box center [724, 224] width 9 height 10
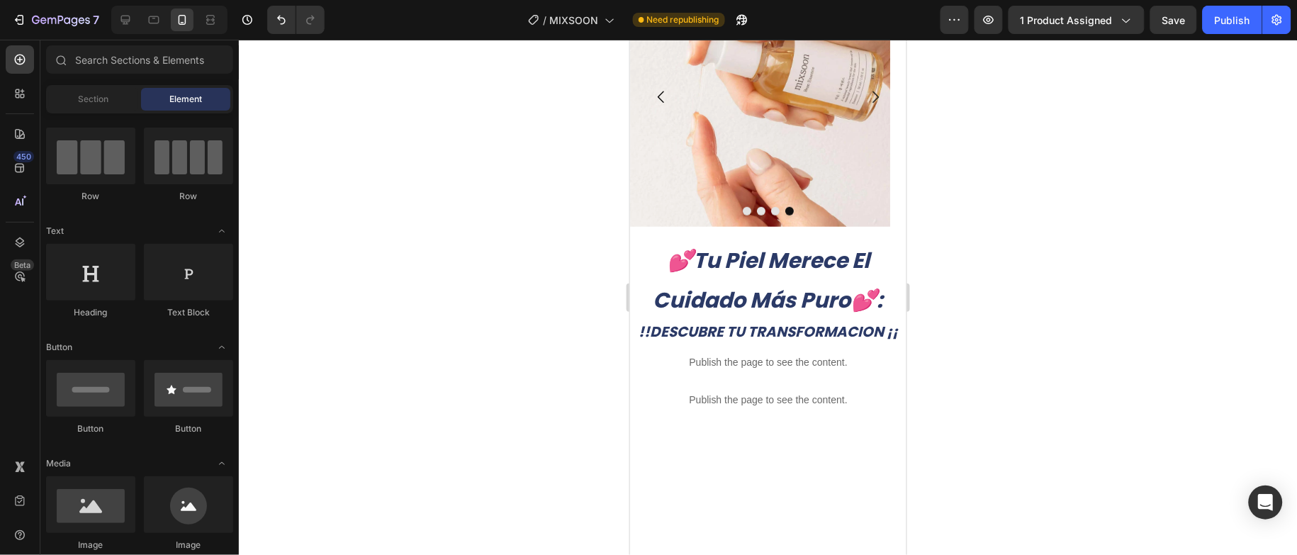
click at [1090, 246] on div at bounding box center [768, 297] width 1058 height 515
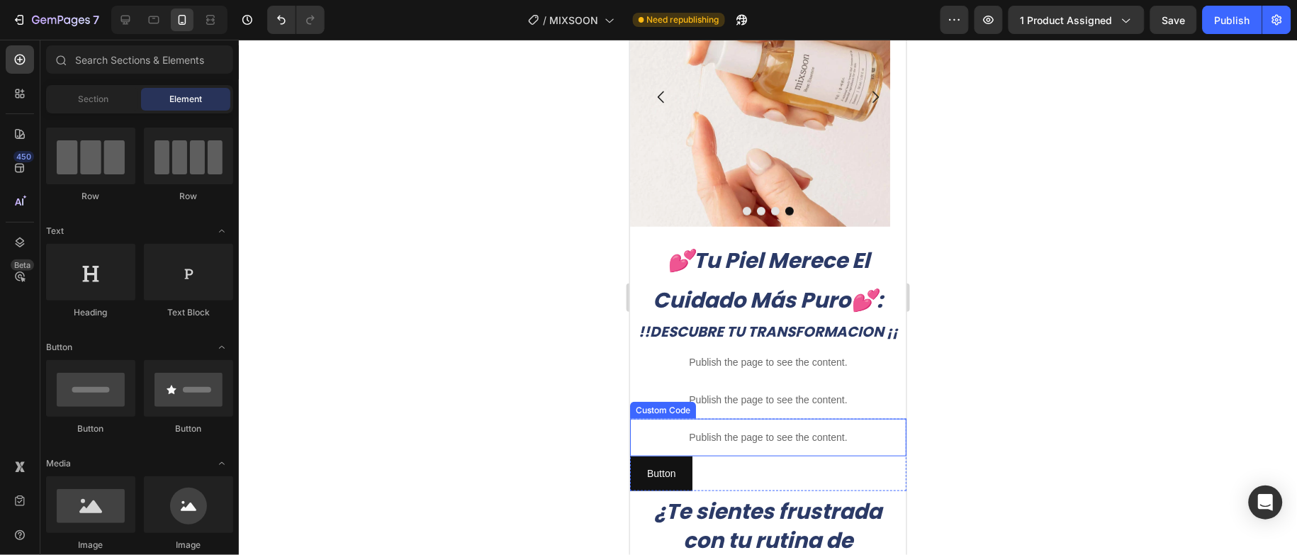
click at [722, 445] on p "Publish the page to see the content." at bounding box center [768, 437] width 276 height 15
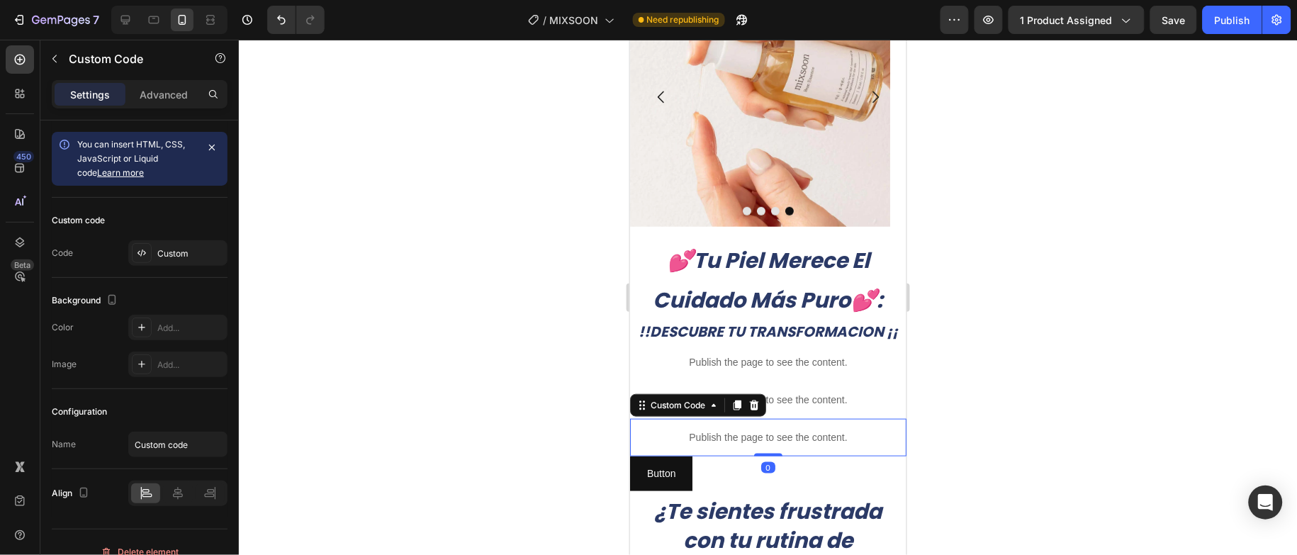
click at [725, 445] on p "Publish the page to see the content." at bounding box center [768, 437] width 276 height 15
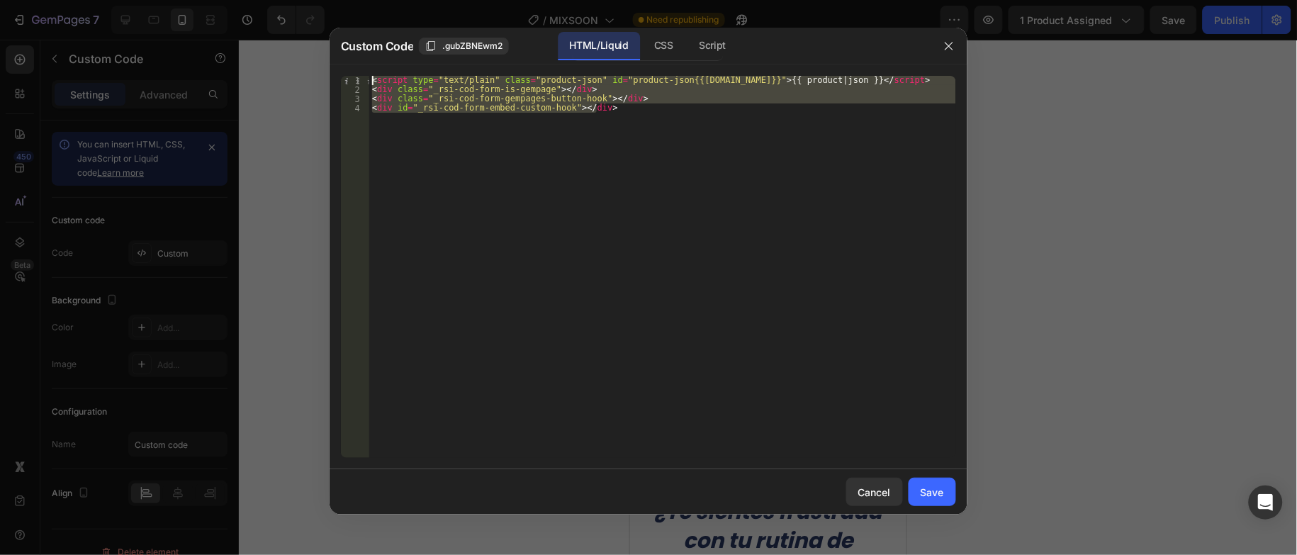
drag, startPoint x: 634, startPoint y: 148, endPoint x: 367, endPoint y: 48, distance: 285.4
click at [367, 48] on div "Custom Code .gubZBNEwm2 HTML/Liquid CSS Script <div id="_rsi-cod-form-embed-cus…" at bounding box center [649, 271] width 638 height 487
type textarea "<script type="text/plain" class="product-json" id="product-json{{product.id}}">…"
click at [871, 490] on div "Cancel" at bounding box center [875, 492] width 33 height 15
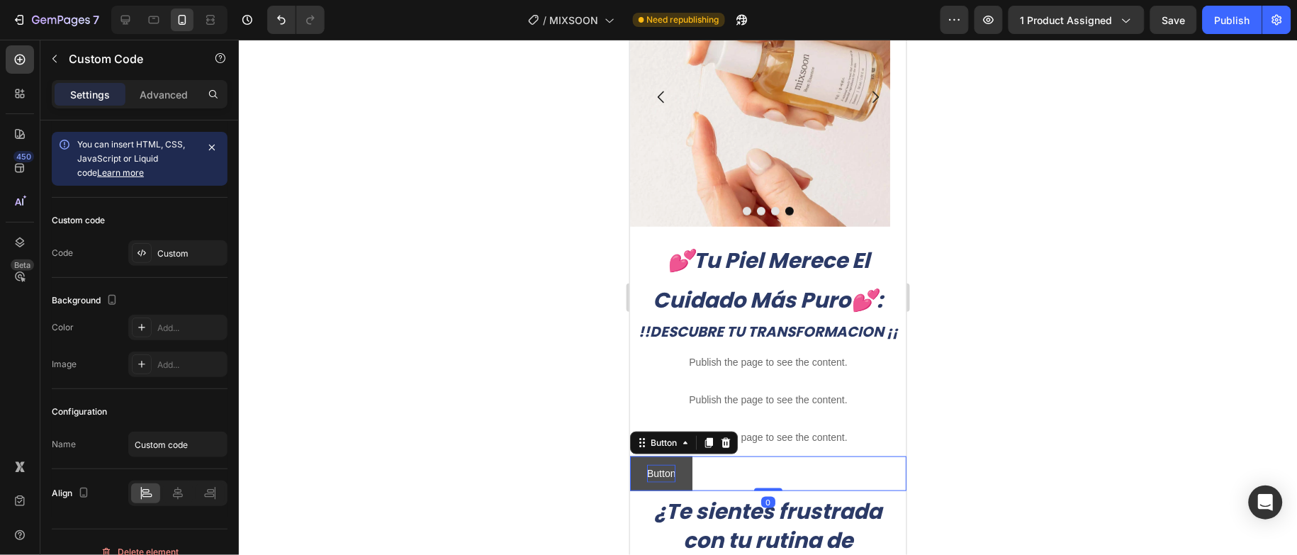
click at [669, 482] on p "Button" at bounding box center [661, 473] width 28 height 18
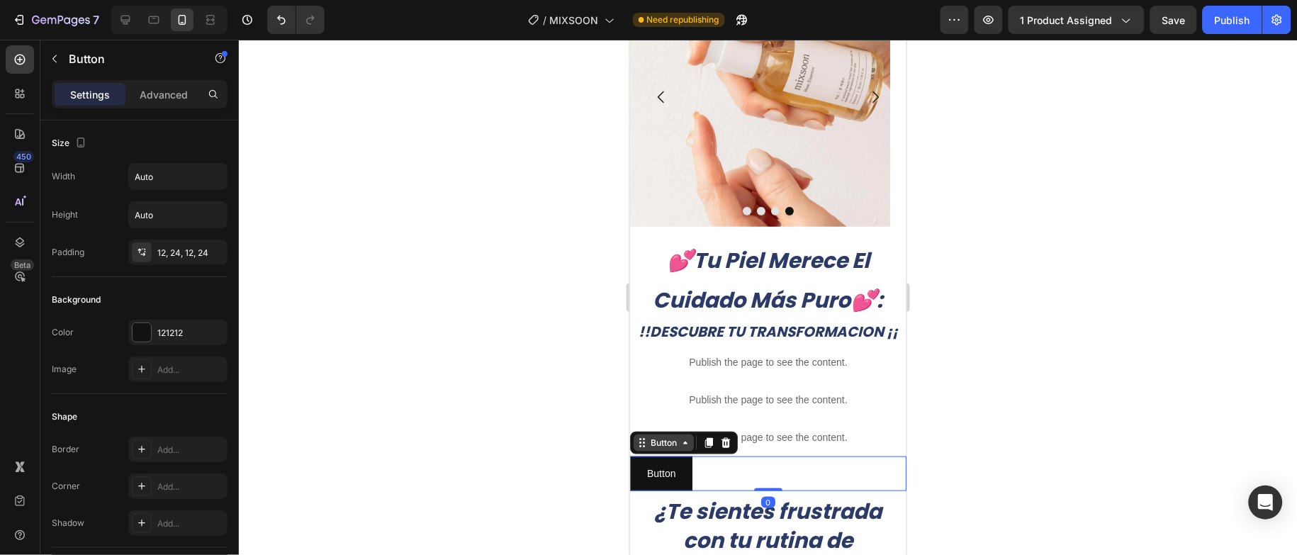
click at [669, 451] on div "Button" at bounding box center [663, 442] width 60 height 17
click at [669, 482] on p "Button" at bounding box center [661, 473] width 28 height 18
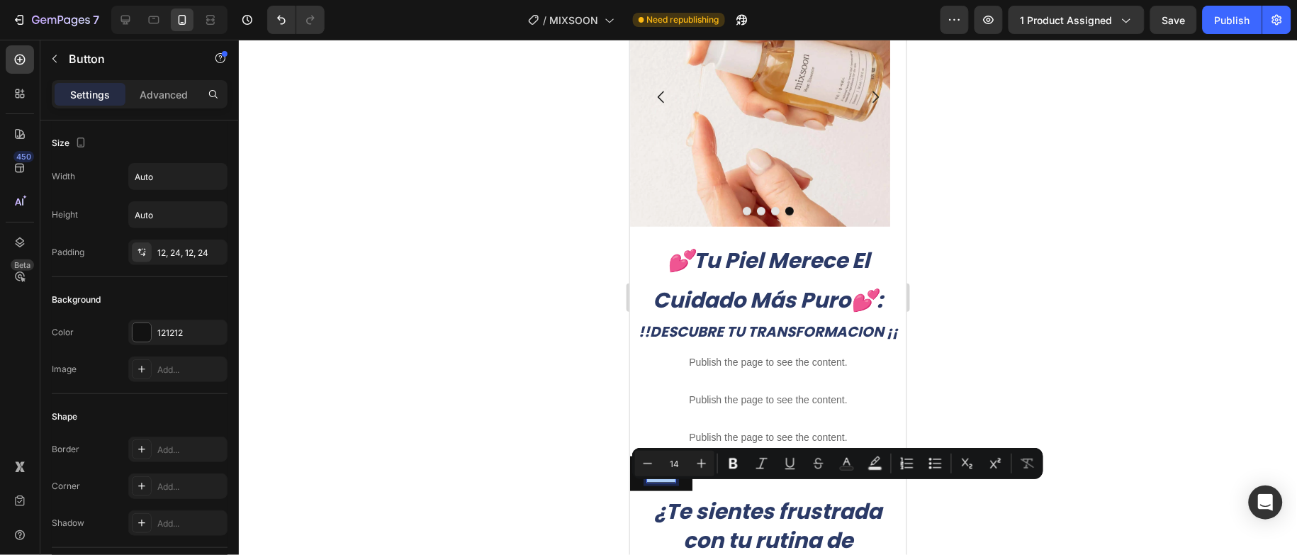
click at [497, 431] on div at bounding box center [768, 297] width 1058 height 515
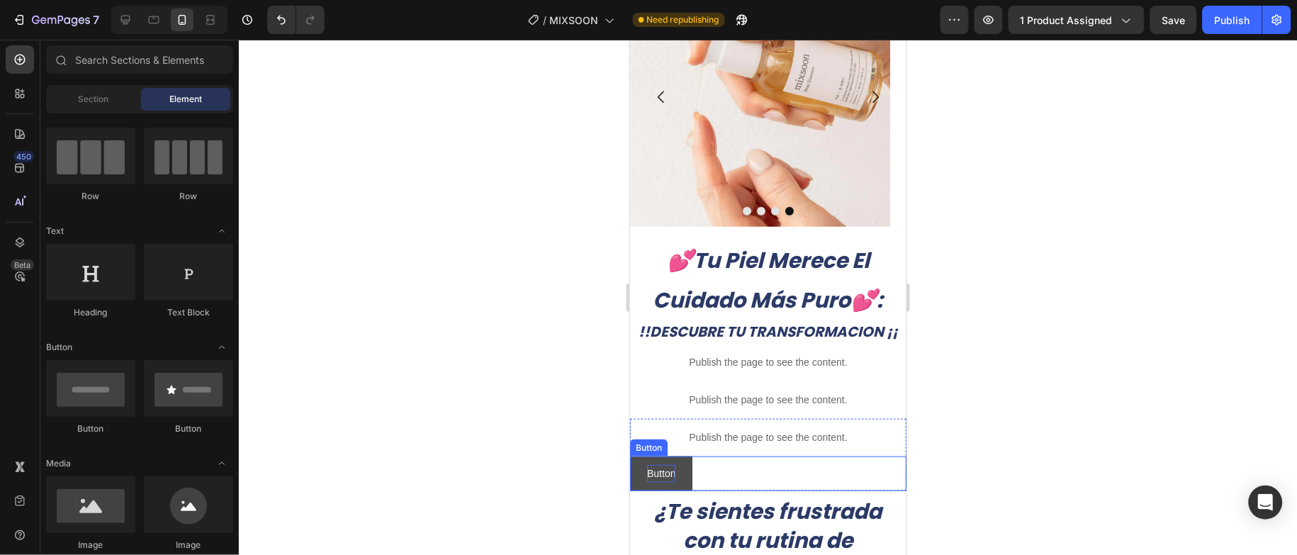
click at [672, 482] on p "Button" at bounding box center [661, 473] width 28 height 18
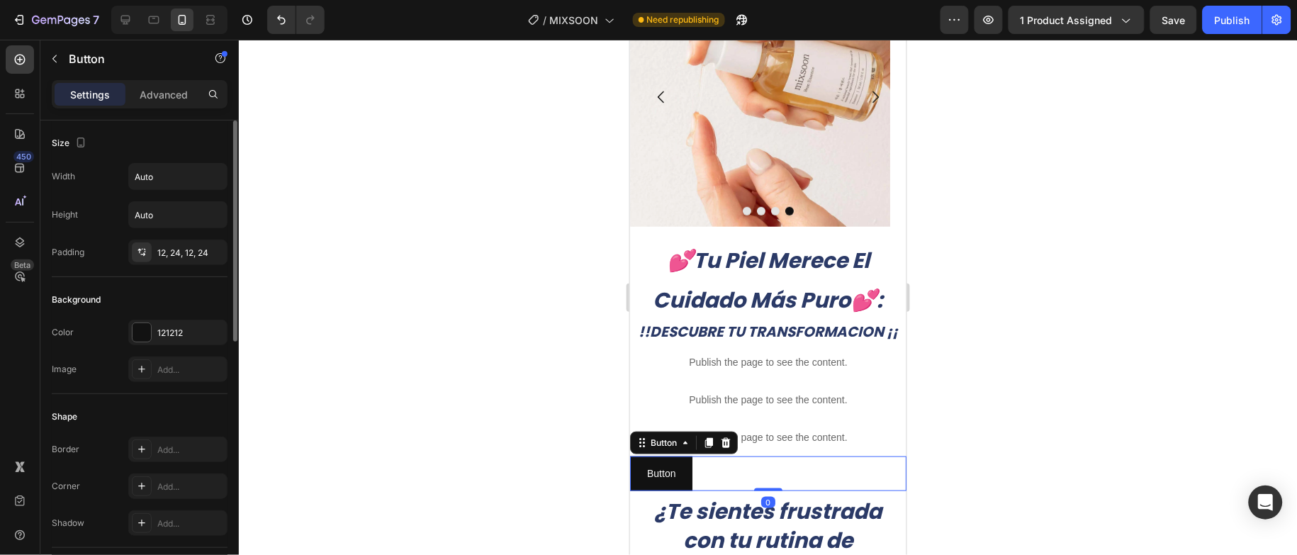
scroll to position [319, 0]
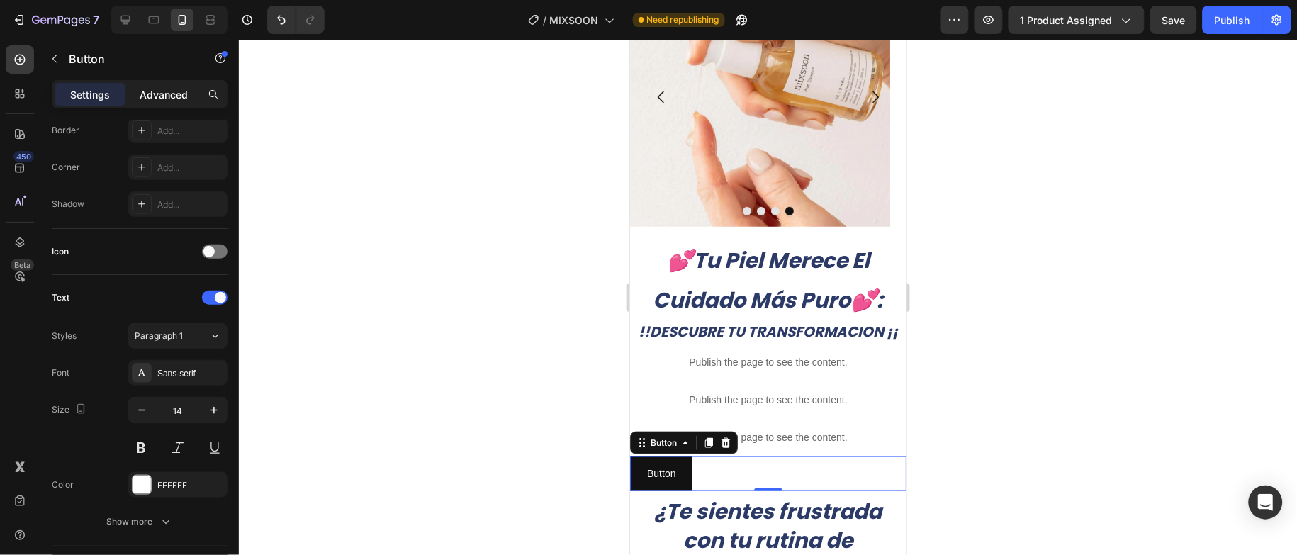
click at [167, 98] on p "Advanced" at bounding box center [164, 94] width 48 height 15
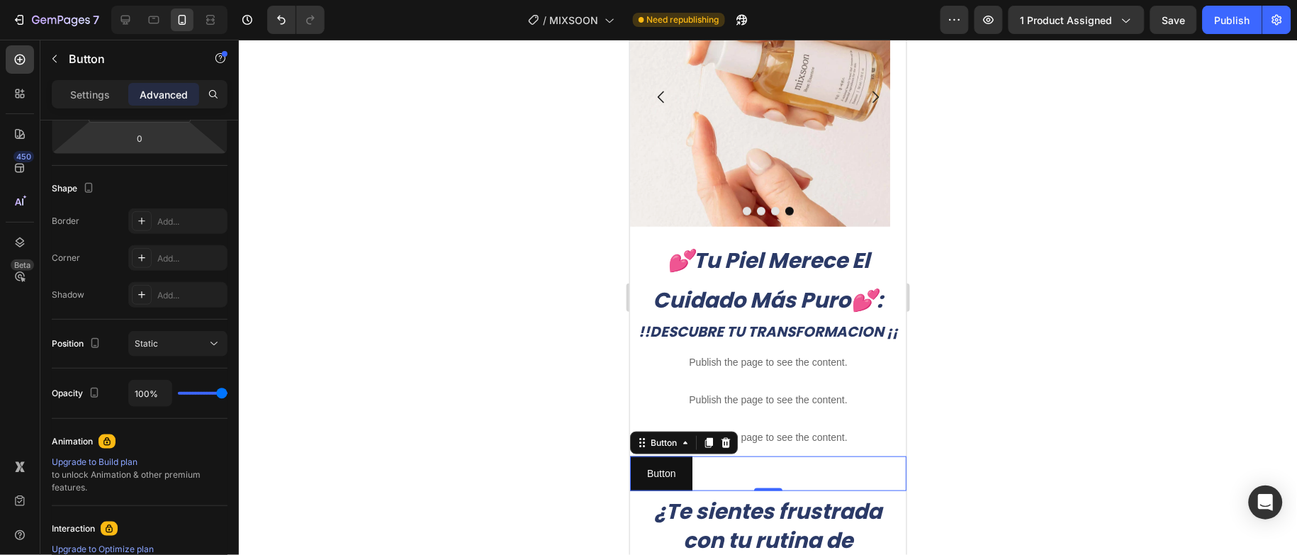
scroll to position [510, 0]
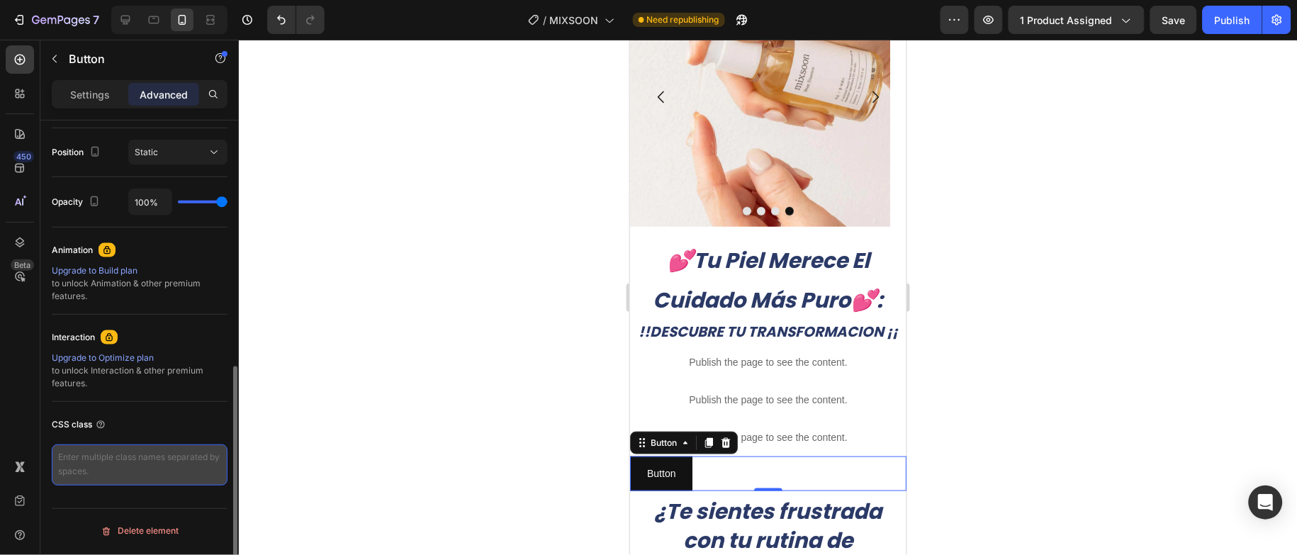
click at [118, 467] on textarea at bounding box center [140, 465] width 176 height 41
click at [97, 455] on textarea at bounding box center [140, 465] width 176 height 41
paste textarea "<script type="text/plain" class="product-json" id="product-json{{product.id}}">…"
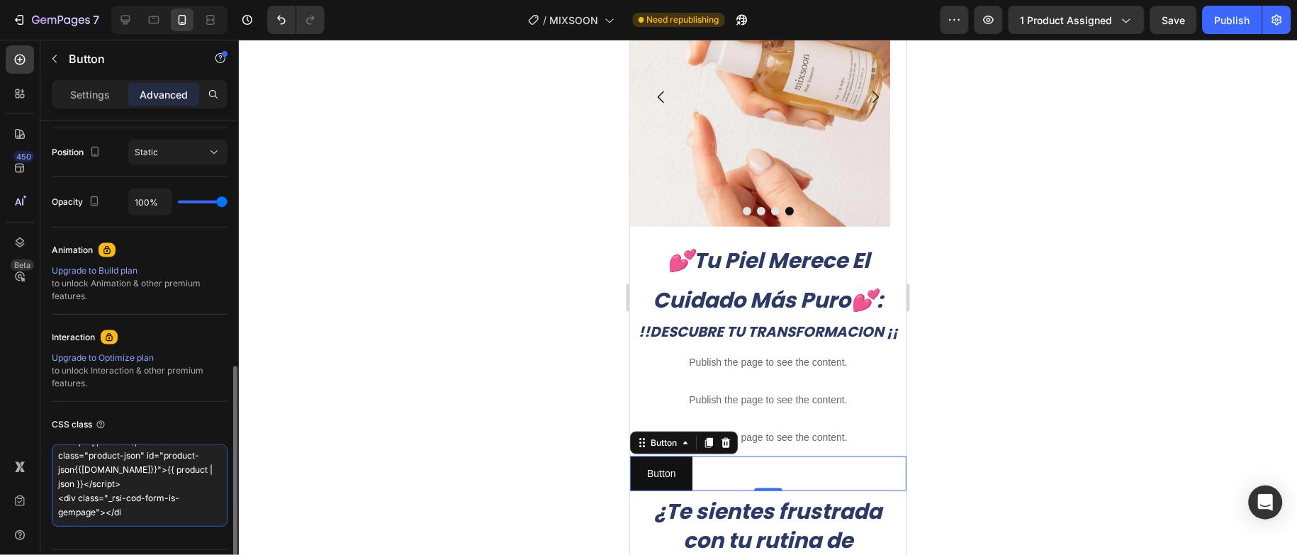
scroll to position [16, 0]
type textarea "<script type="text/plain" class="product-json" id="product-json{{product.id}}">…"
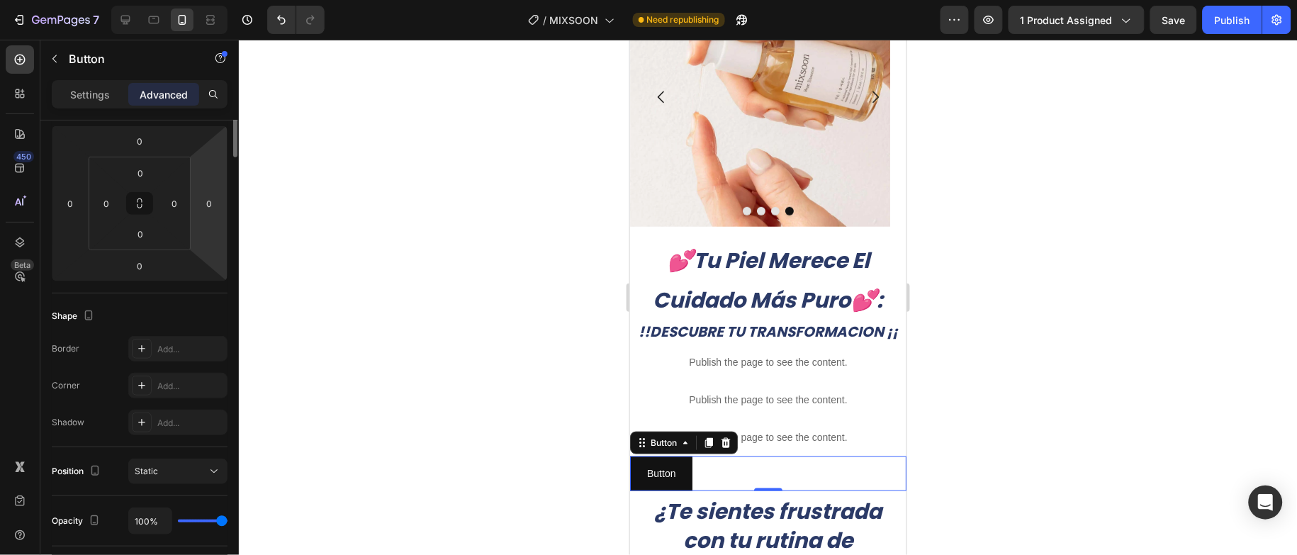
scroll to position [0, 0]
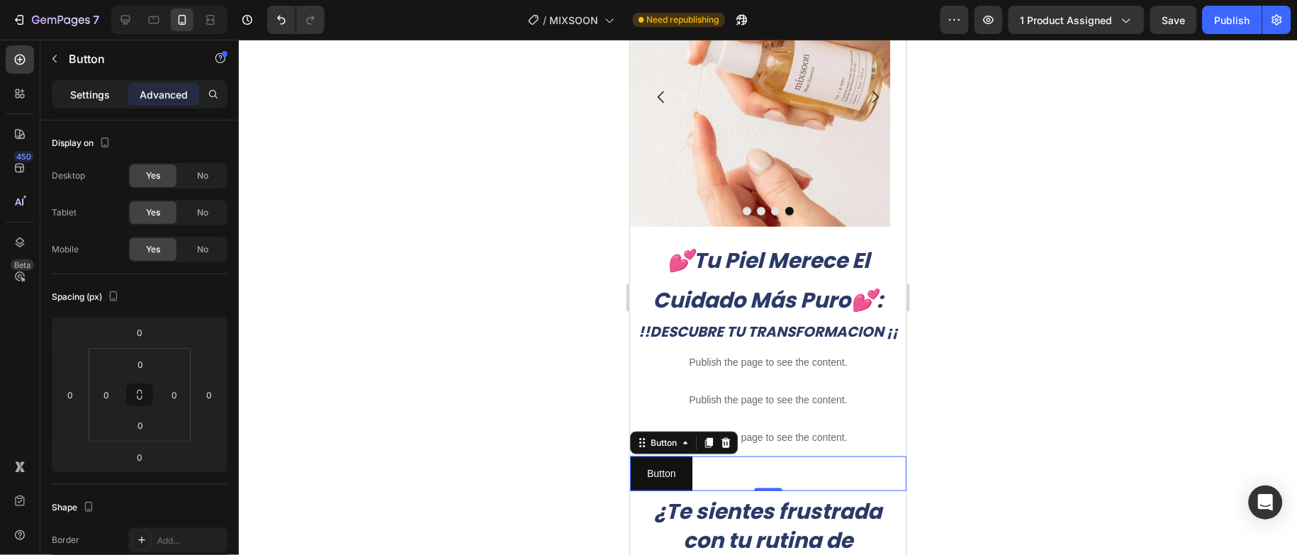
click at [100, 84] on div "Settings" at bounding box center [90, 94] width 71 height 23
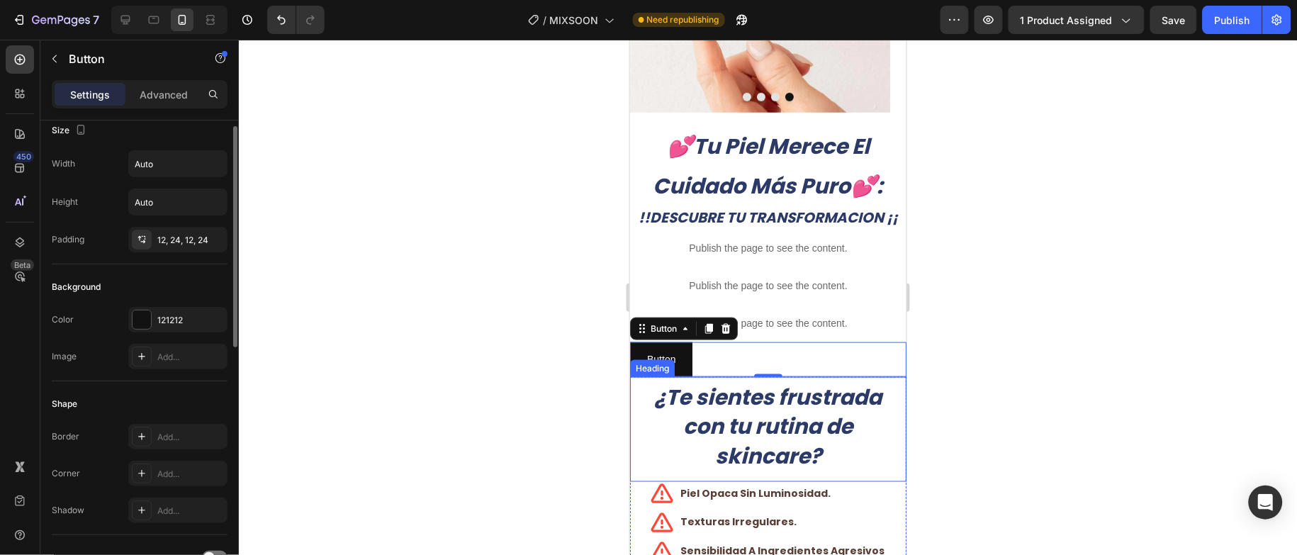
scroll to position [427, 0]
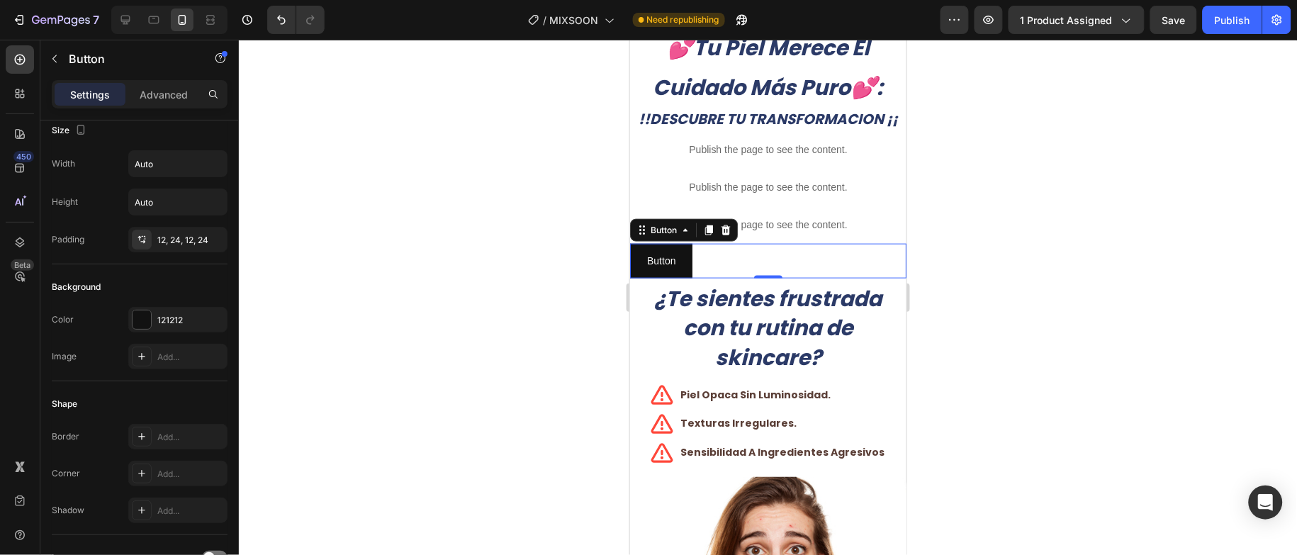
click at [563, 260] on div at bounding box center [768, 297] width 1058 height 515
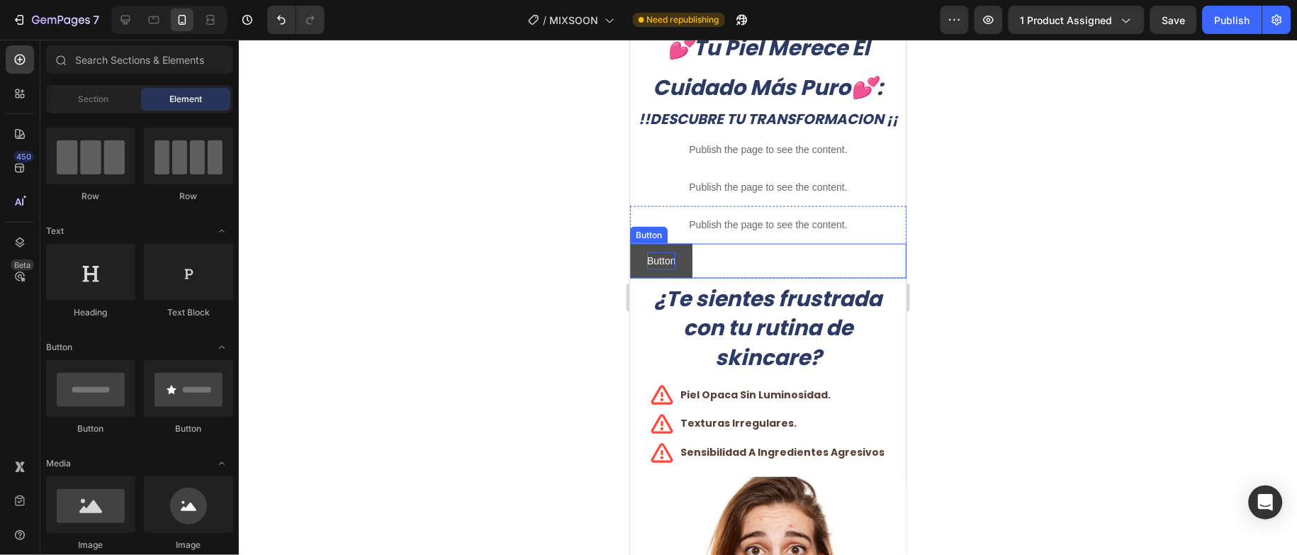
click at [664, 269] on p "Button" at bounding box center [661, 261] width 28 height 18
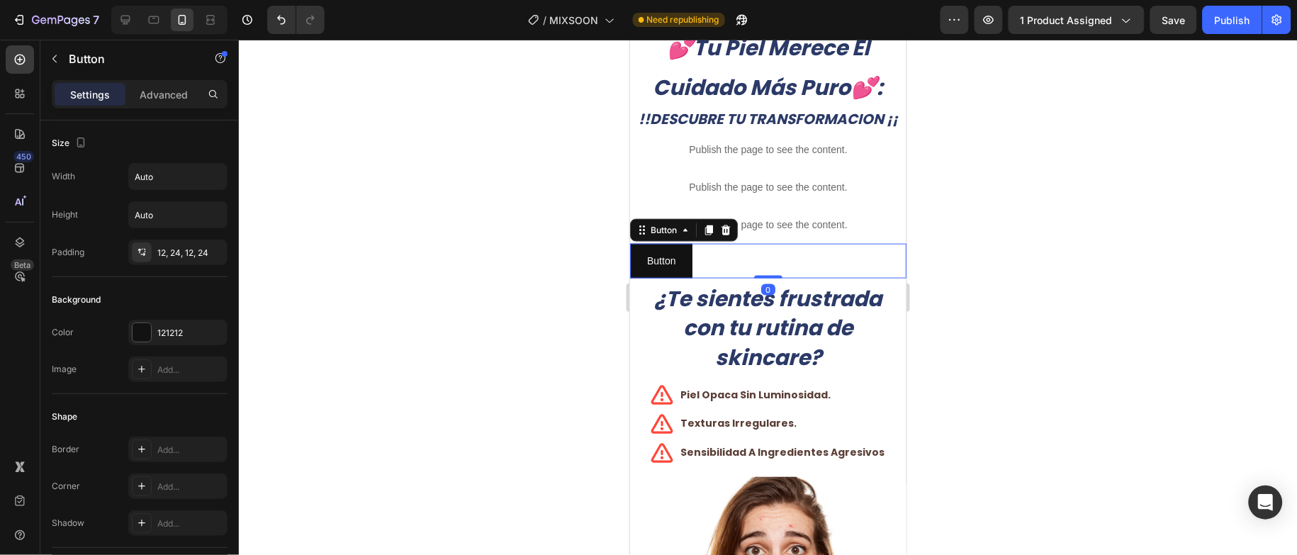
click at [513, 279] on div at bounding box center [768, 297] width 1058 height 515
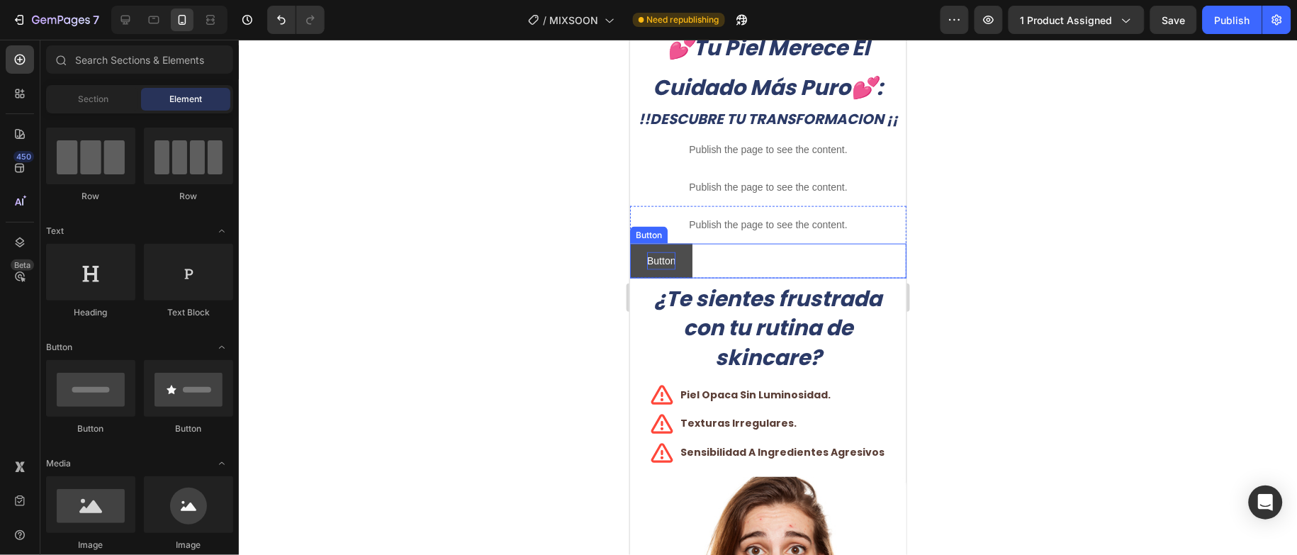
click at [661, 269] on p "Button" at bounding box center [661, 261] width 28 height 18
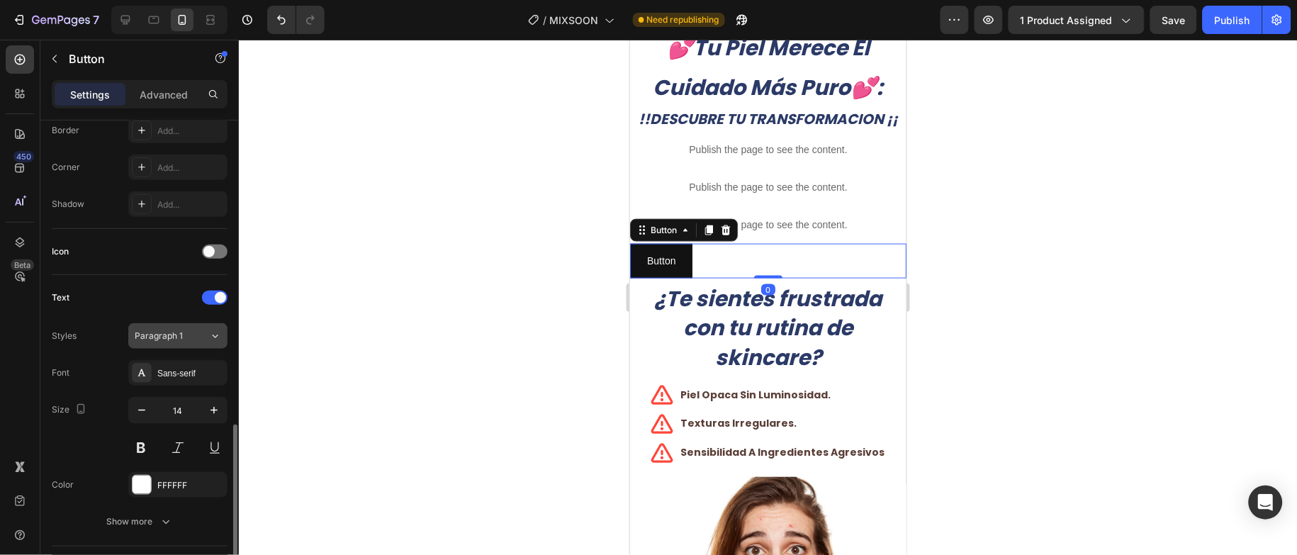
scroll to position [532, 0]
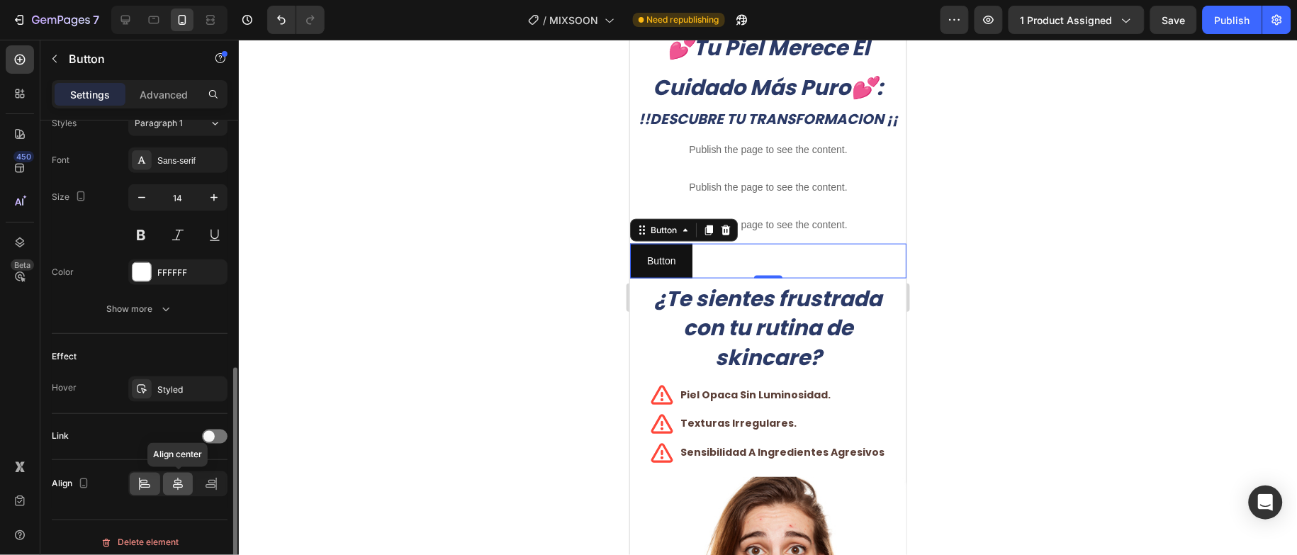
click at [183, 491] on icon at bounding box center [178, 484] width 14 height 14
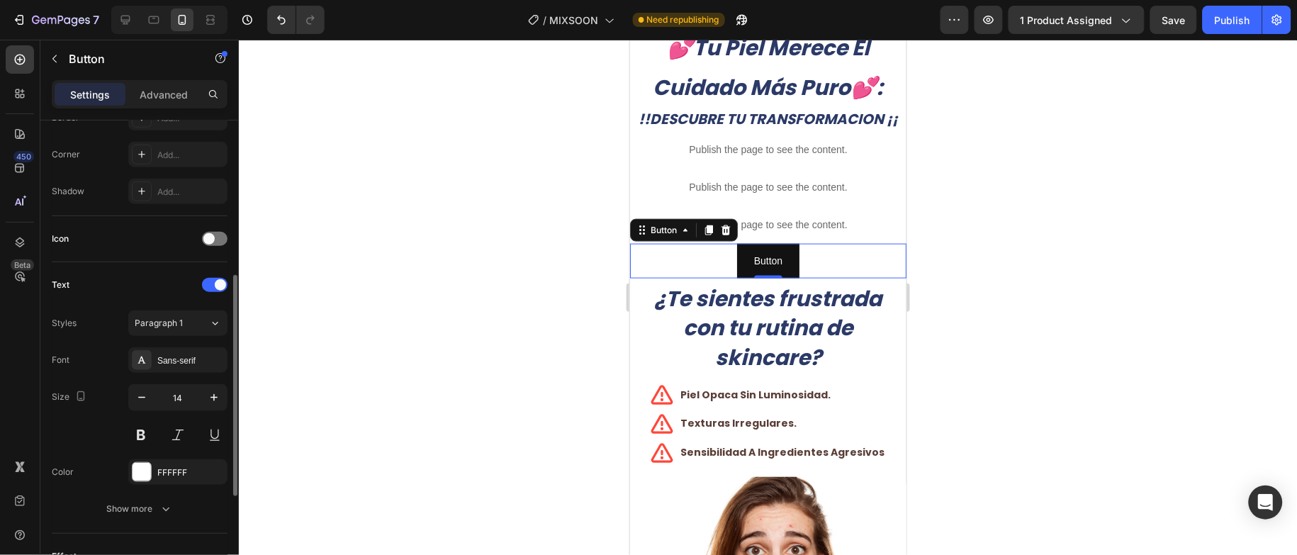
scroll to position [438, 0]
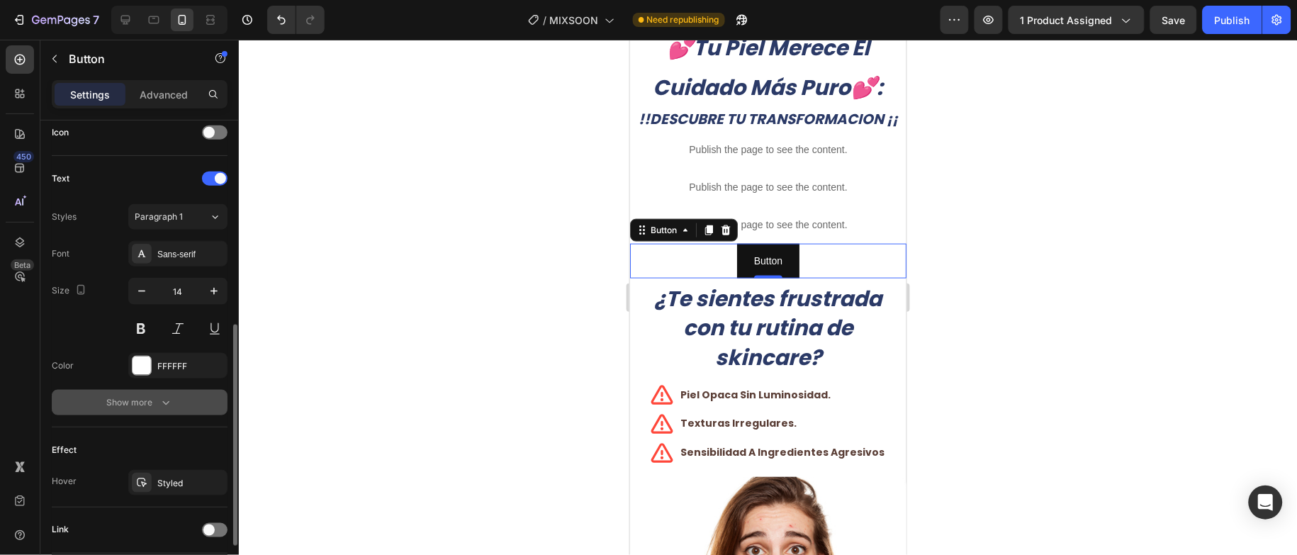
click at [152, 409] on div "Show more" at bounding box center [140, 403] width 66 height 14
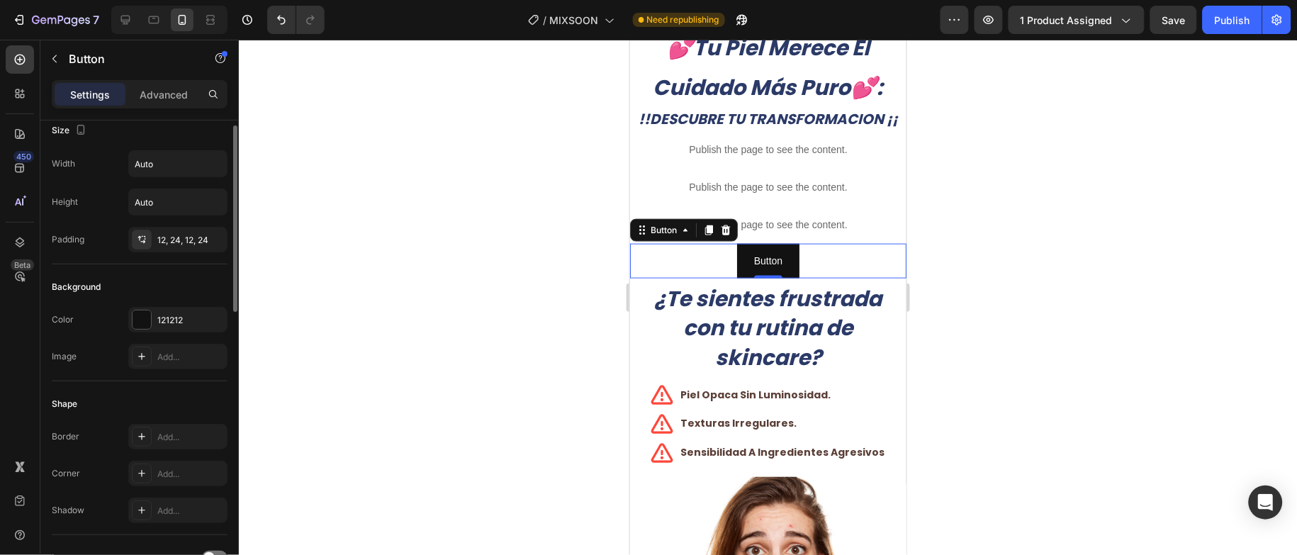
scroll to position [0, 0]
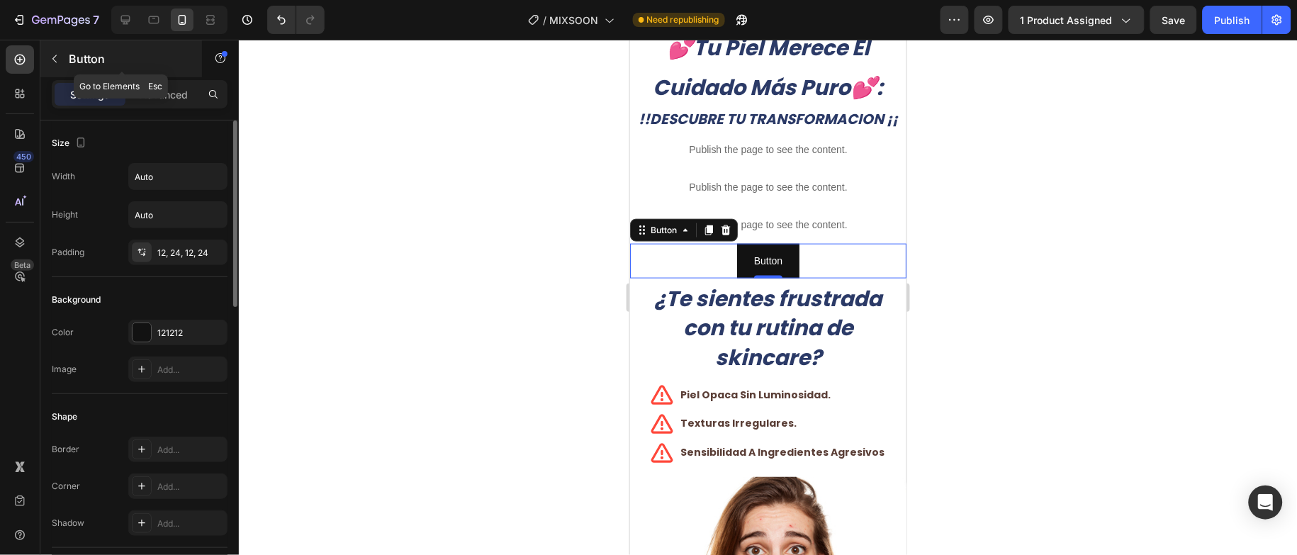
click at [65, 61] on button "button" at bounding box center [54, 58] width 23 height 23
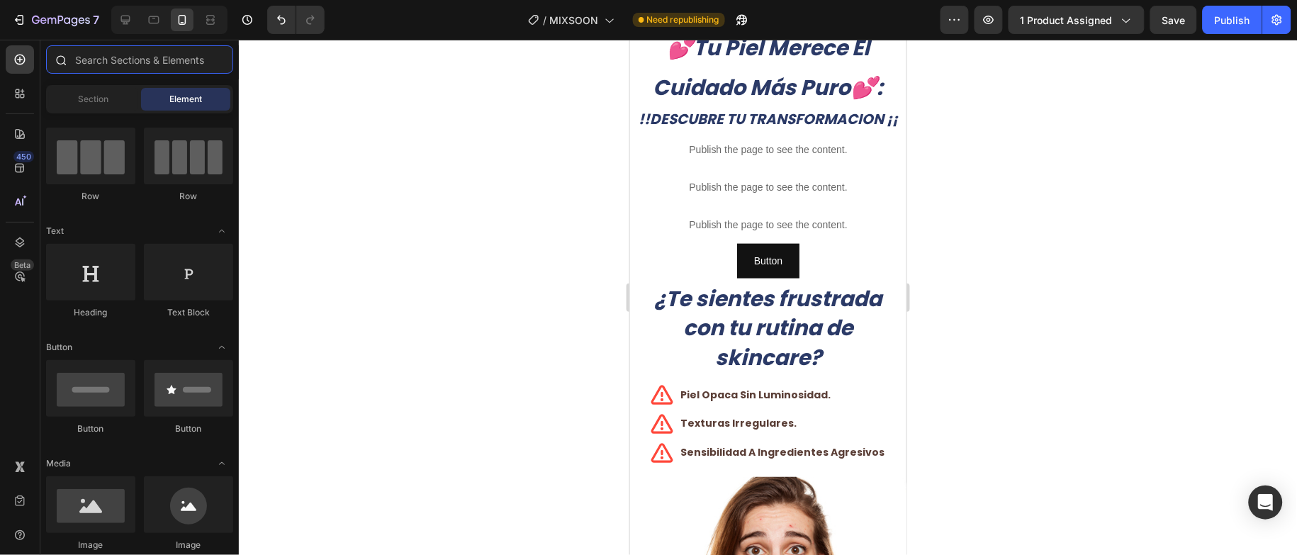
click at [113, 66] on input "text" at bounding box center [139, 59] width 187 height 28
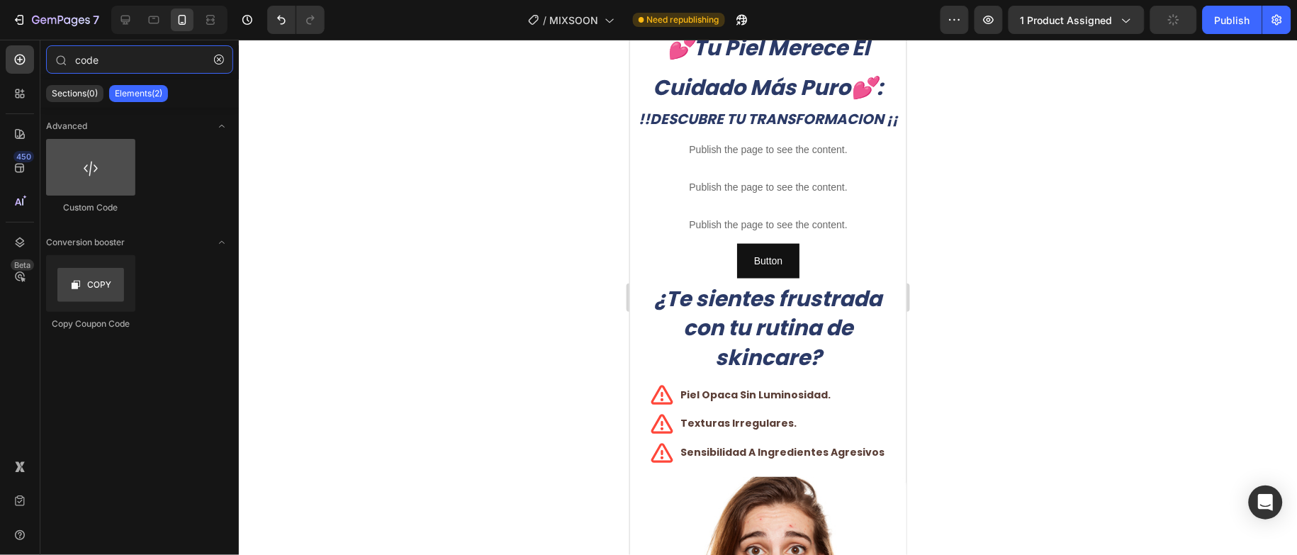
type input "code"
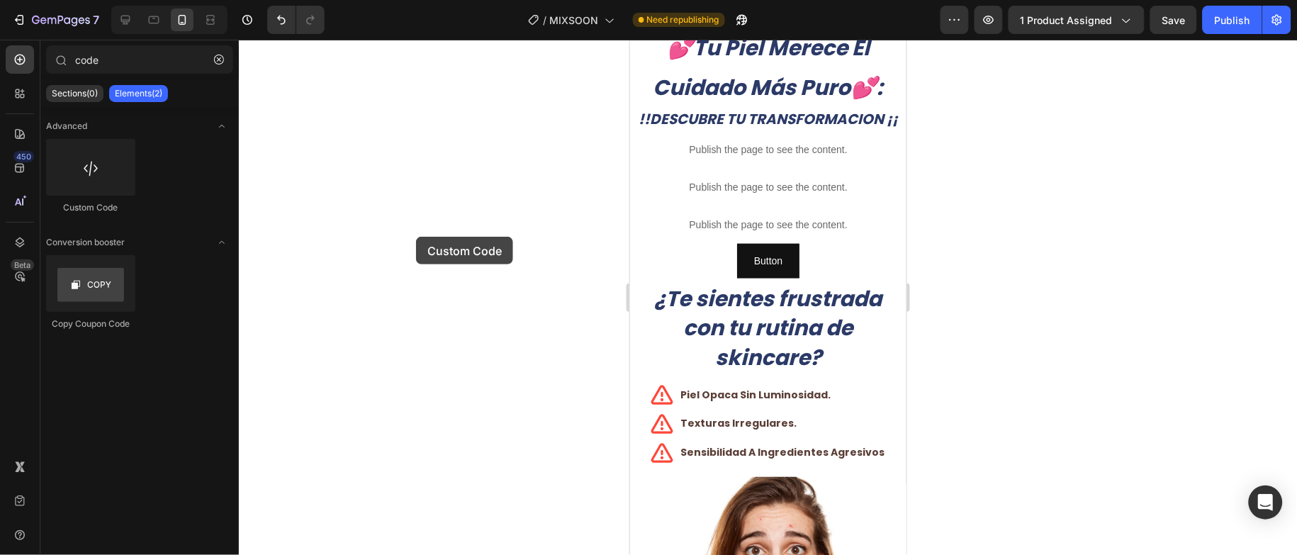
drag, startPoint x: 65, startPoint y: 181, endPoint x: 416, endPoint y: 237, distance: 355.4
click at [416, 0] on div "7 / MIXSOON Need republishing Preview 1 product assigned Save Publish 450 Beta …" at bounding box center [648, 0] width 1297 height 0
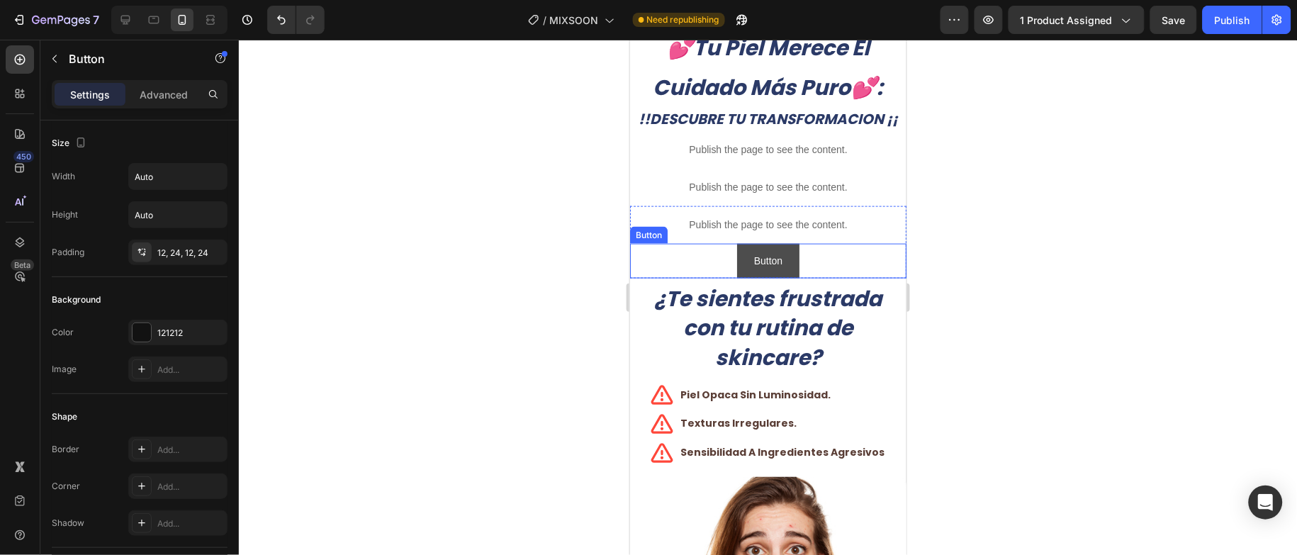
click at [776, 274] on button "Button" at bounding box center [768, 260] width 62 height 35
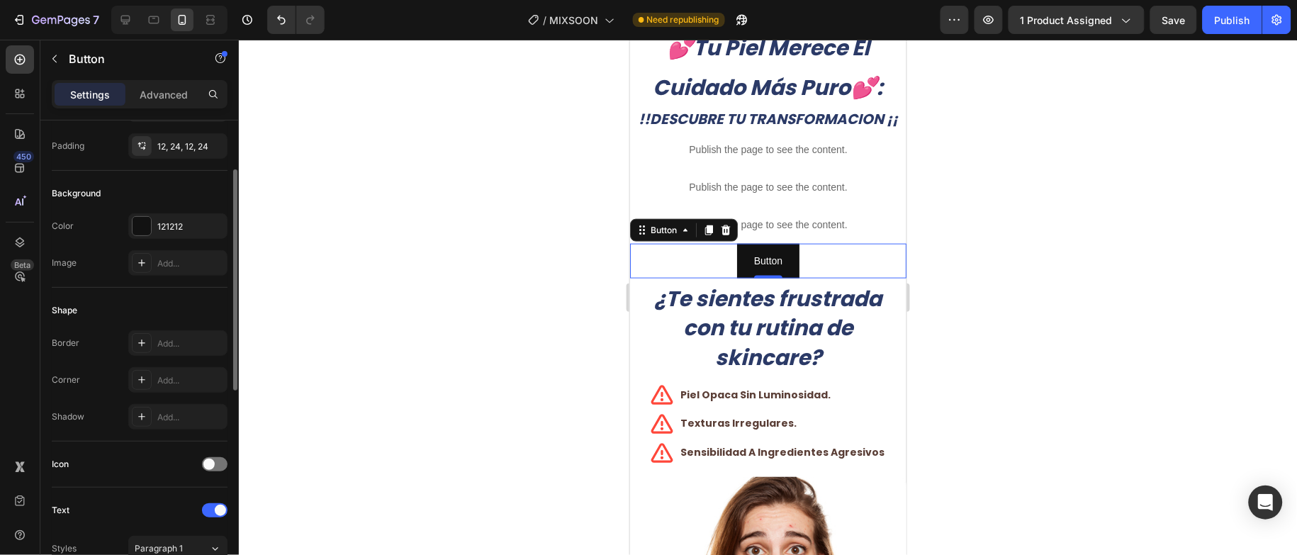
scroll to position [213, 0]
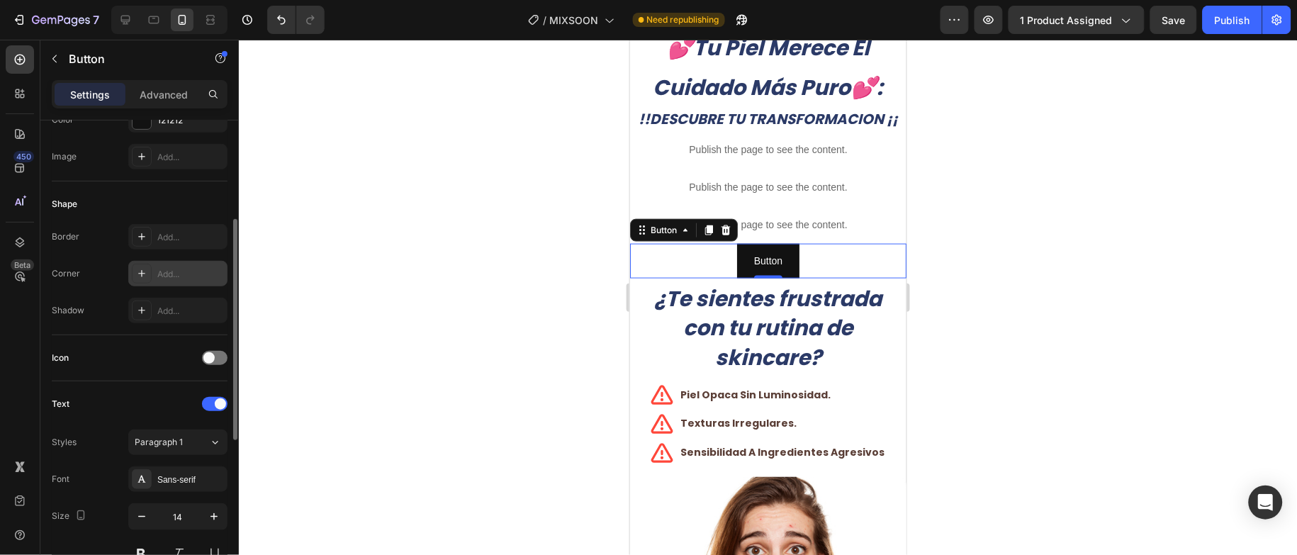
click at [192, 276] on div "Add..." at bounding box center [190, 274] width 67 height 13
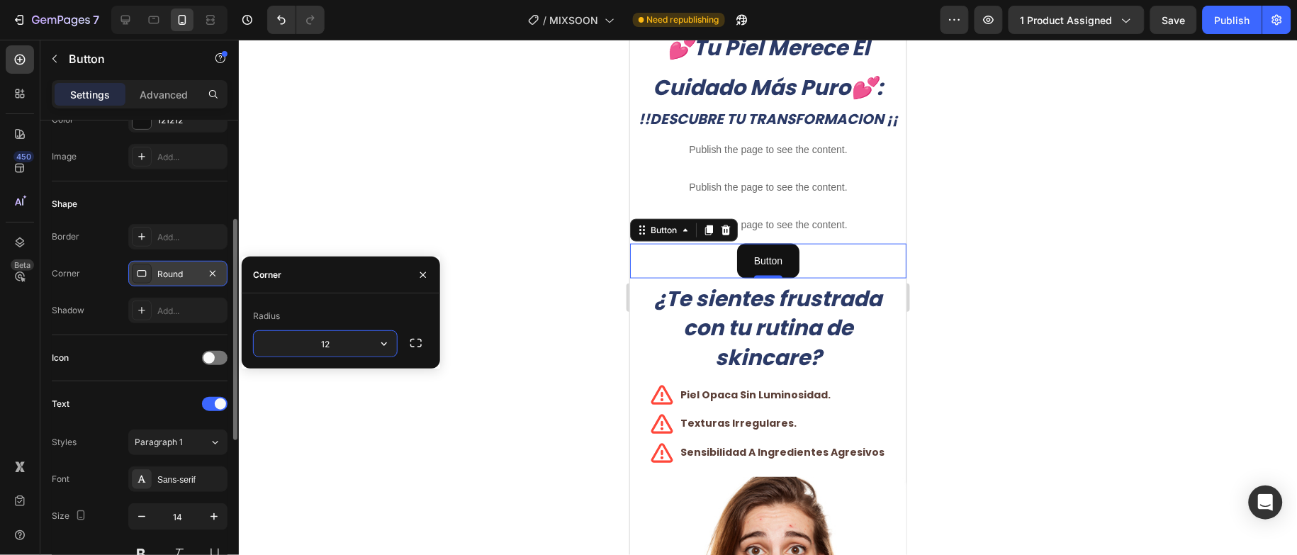
type input "12"
click at [386, 203] on div at bounding box center [768, 297] width 1058 height 515
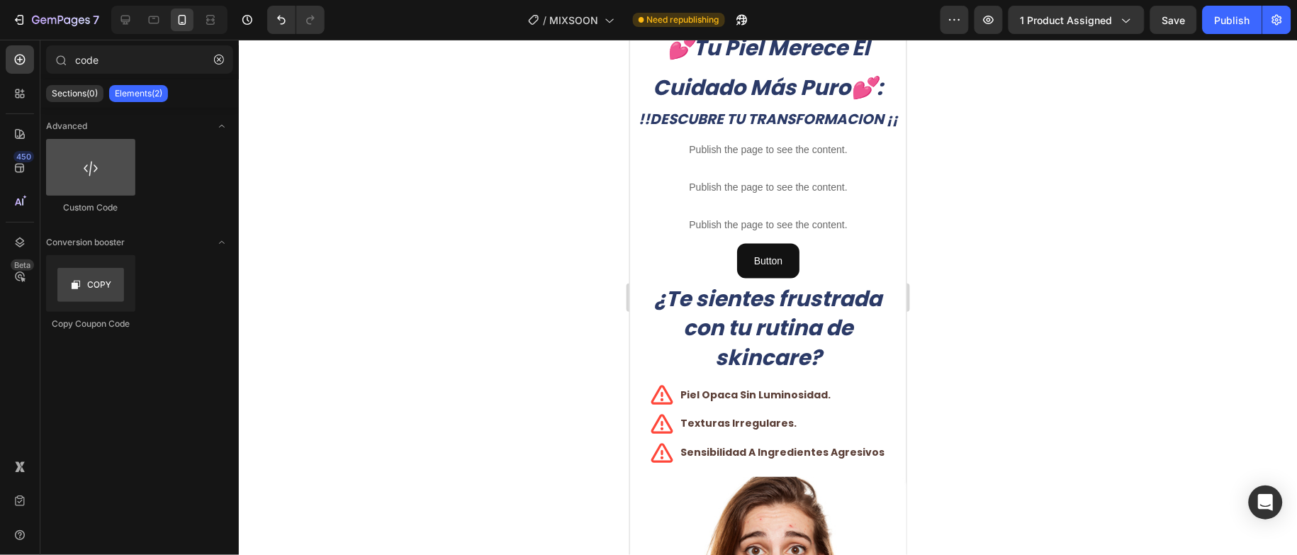
click at [104, 185] on div at bounding box center [90, 167] width 89 height 57
click at [121, 181] on div at bounding box center [90, 167] width 89 height 57
click at [214, 66] on button "button" at bounding box center [219, 59] width 23 height 23
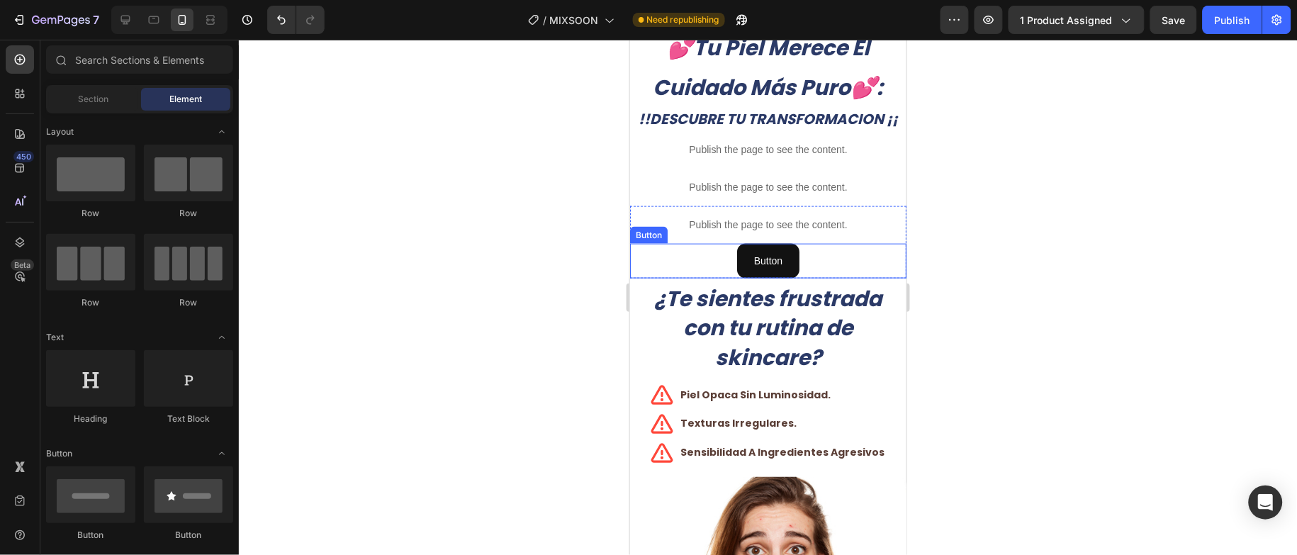
click at [686, 271] on div "Button Button" at bounding box center [768, 260] width 276 height 35
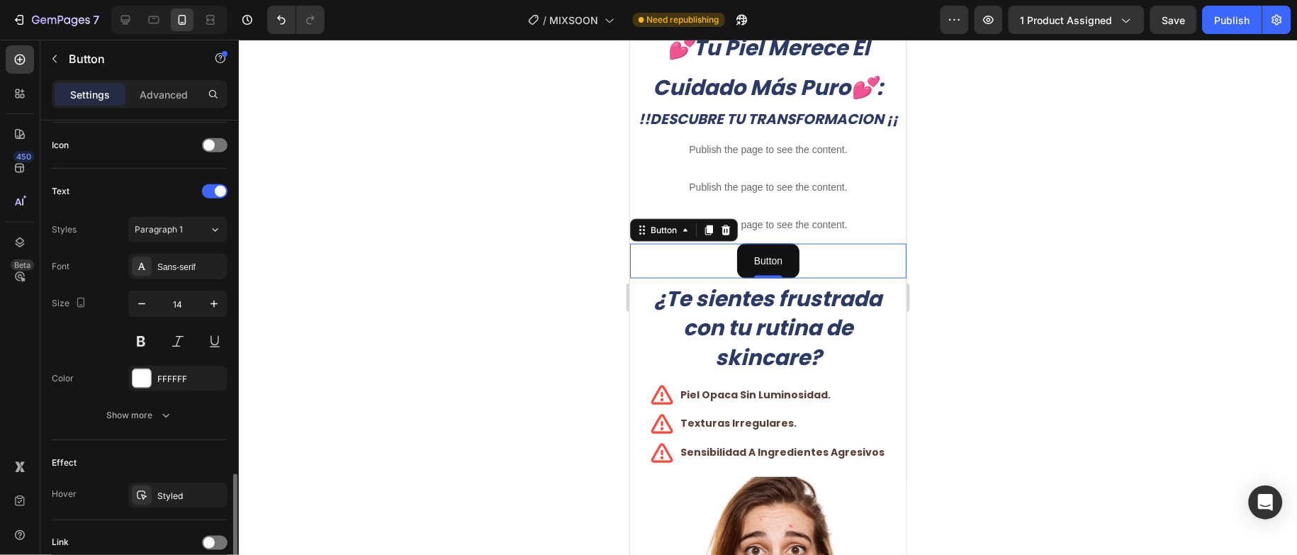
scroll to position [532, 0]
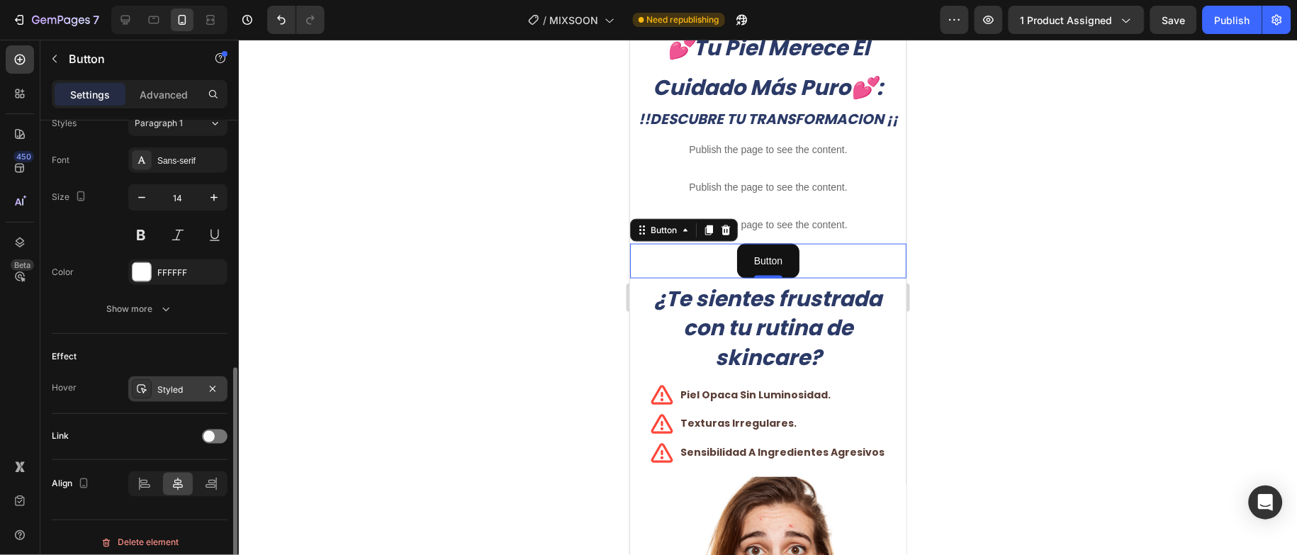
click at [185, 394] on div "Styled" at bounding box center [177, 390] width 41 height 13
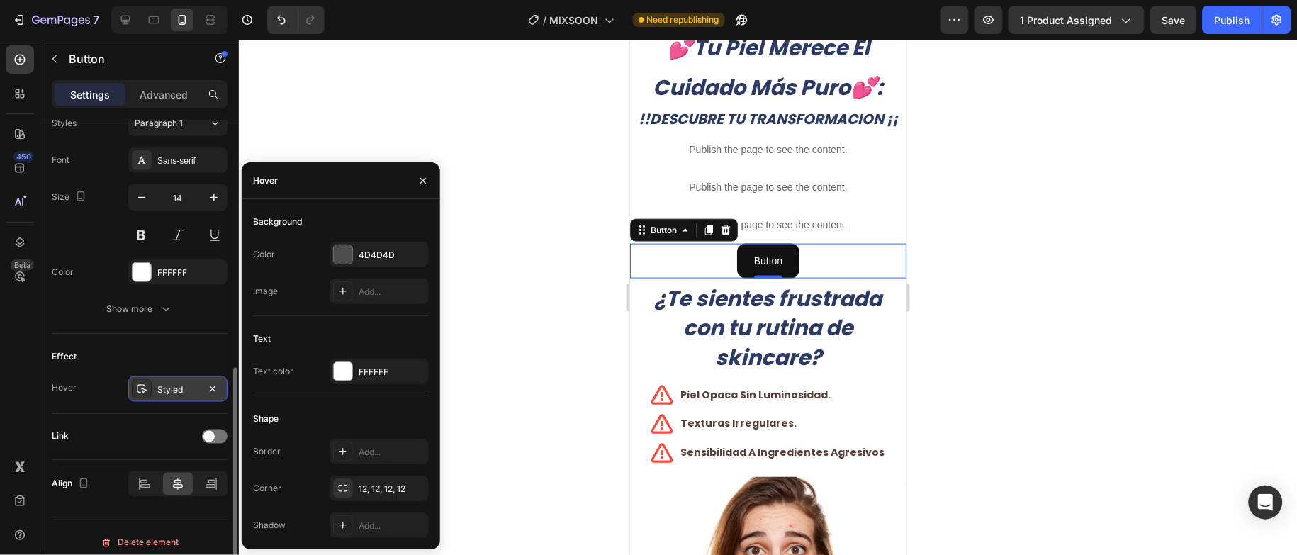
click at [164, 391] on div "Styled" at bounding box center [177, 390] width 41 height 13
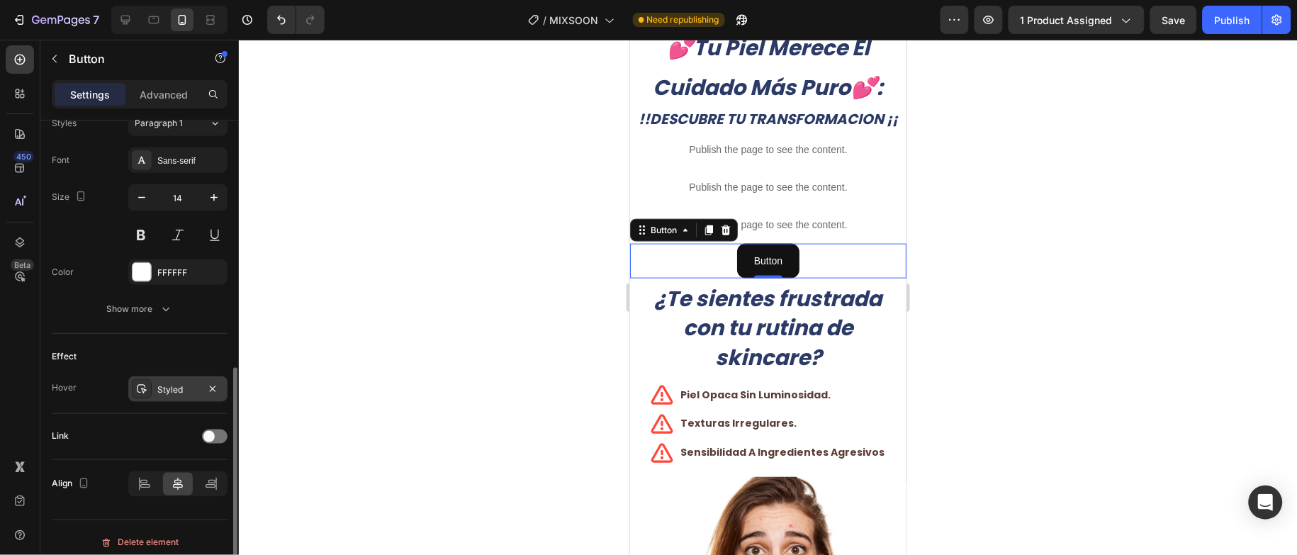
click at [144, 391] on icon at bounding box center [141, 389] width 11 height 11
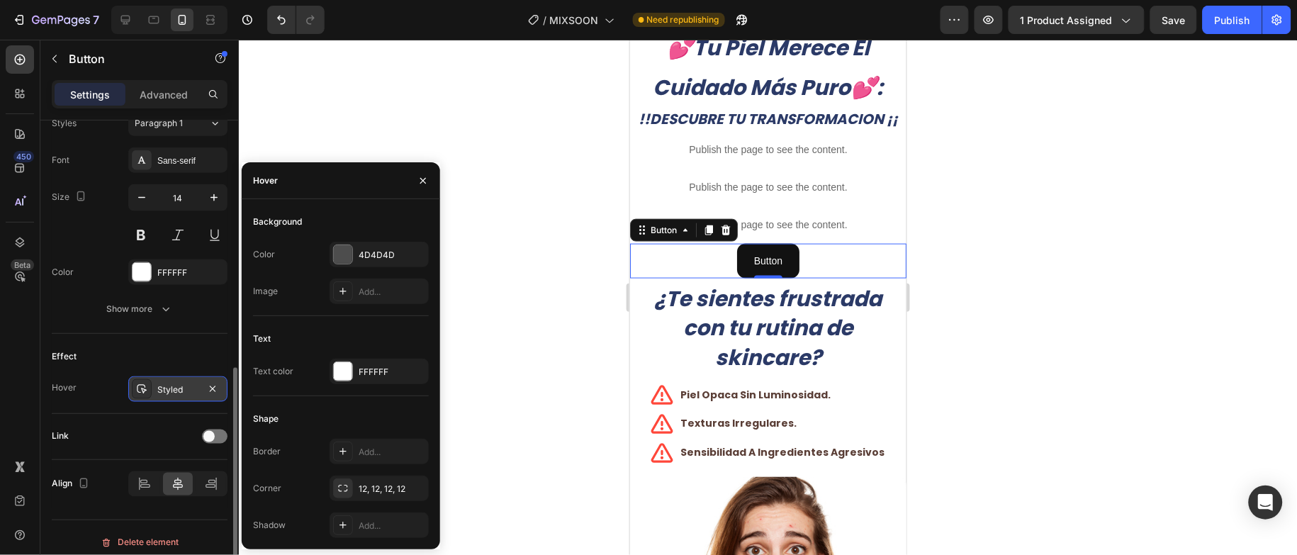
click at [146, 389] on icon at bounding box center [141, 389] width 11 height 11
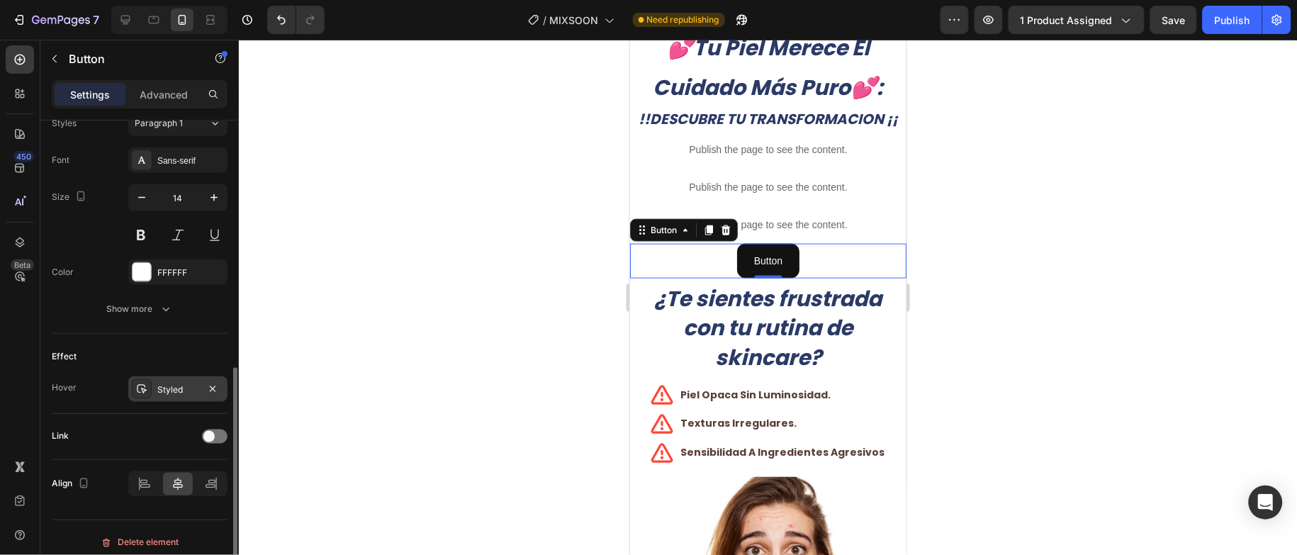
click at [183, 389] on div "Styled" at bounding box center [177, 390] width 41 height 13
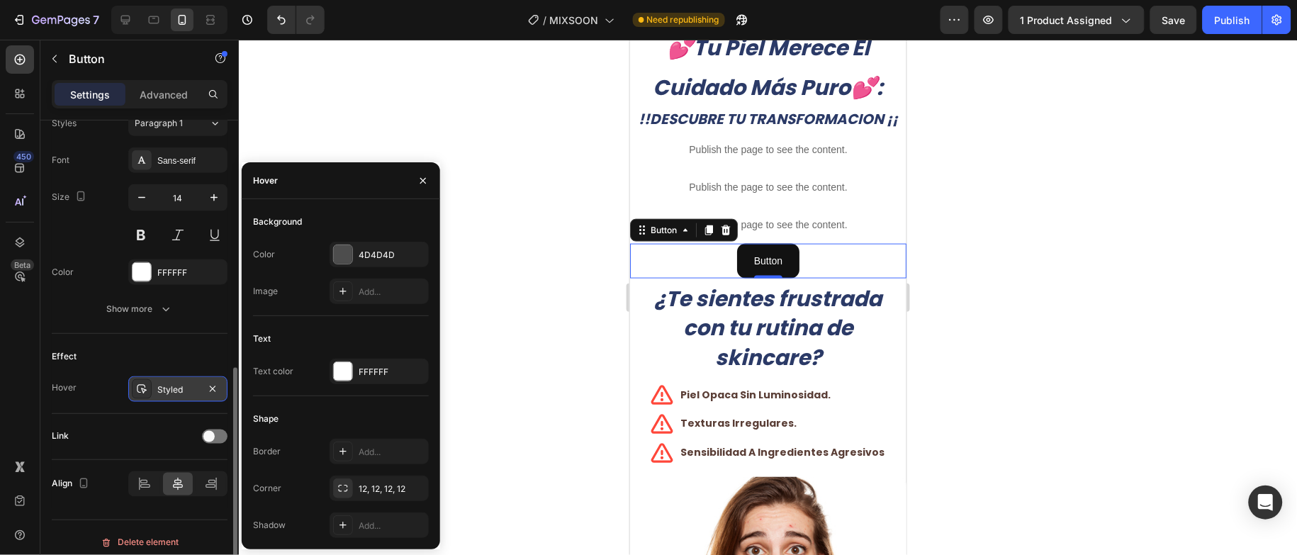
click at [135, 394] on div at bounding box center [142, 389] width 20 height 20
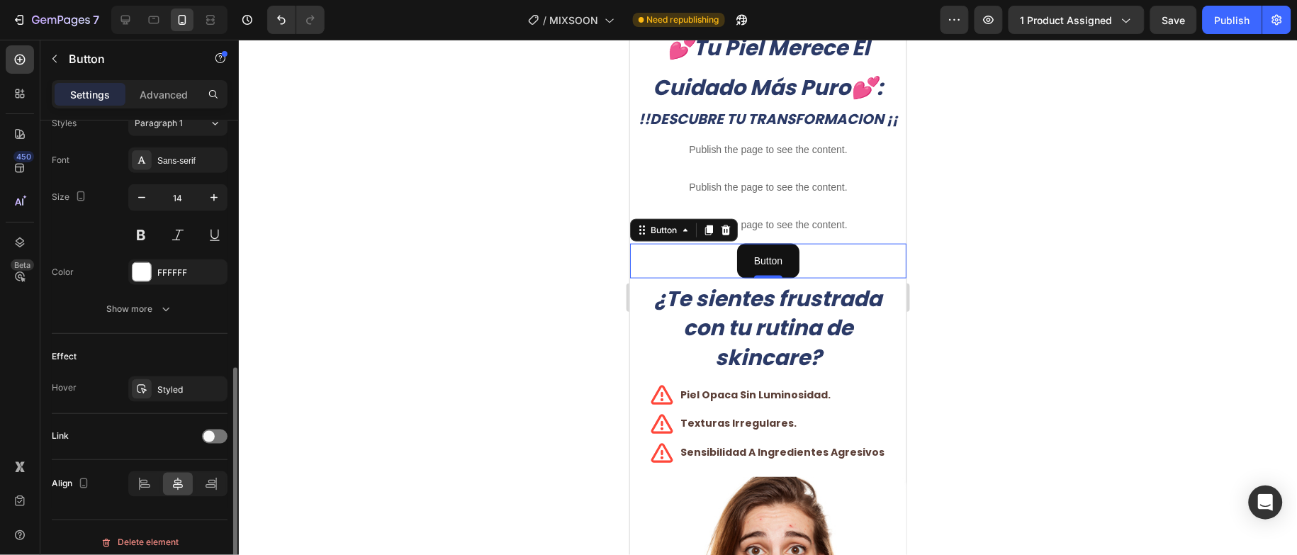
click at [161, 337] on div "Effect Hover Styled" at bounding box center [140, 374] width 176 height 80
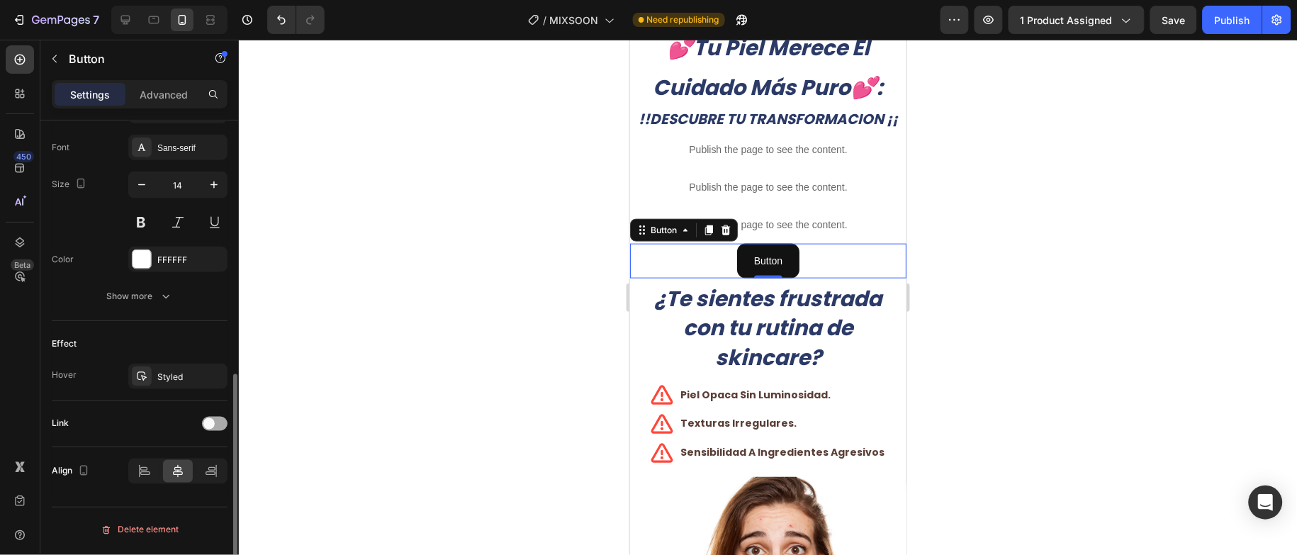
click at [208, 426] on span at bounding box center [208, 423] width 11 height 11
click at [215, 426] on span at bounding box center [220, 423] width 11 height 11
click at [214, 426] on span at bounding box center [208, 423] width 11 height 11
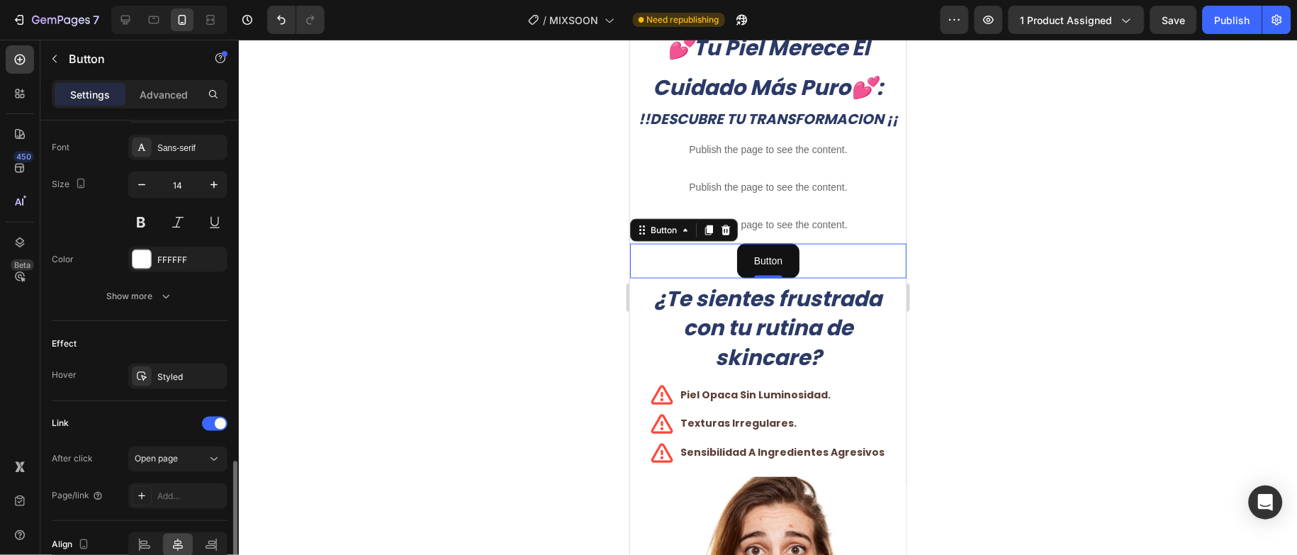
scroll to position [617, 0]
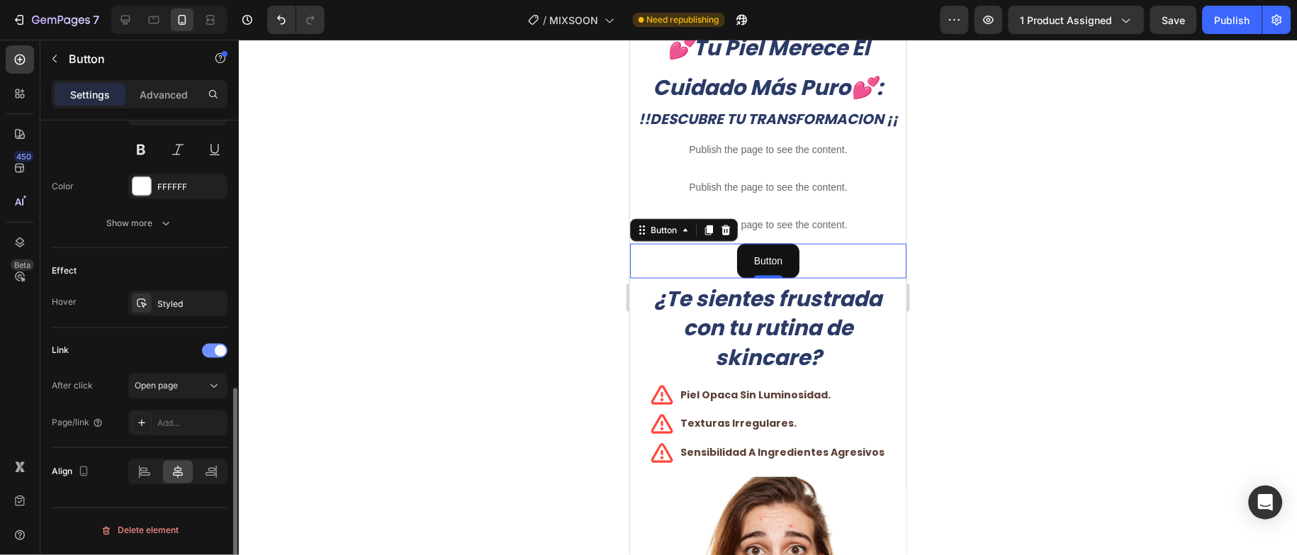
click at [221, 352] on span at bounding box center [220, 350] width 11 height 11
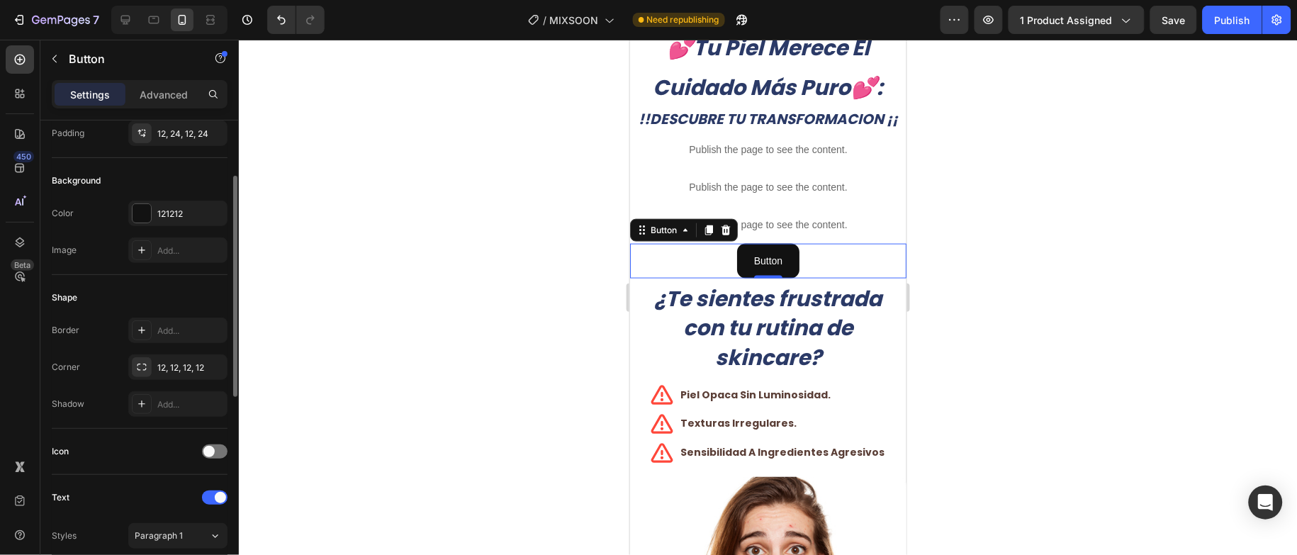
scroll to position [0, 0]
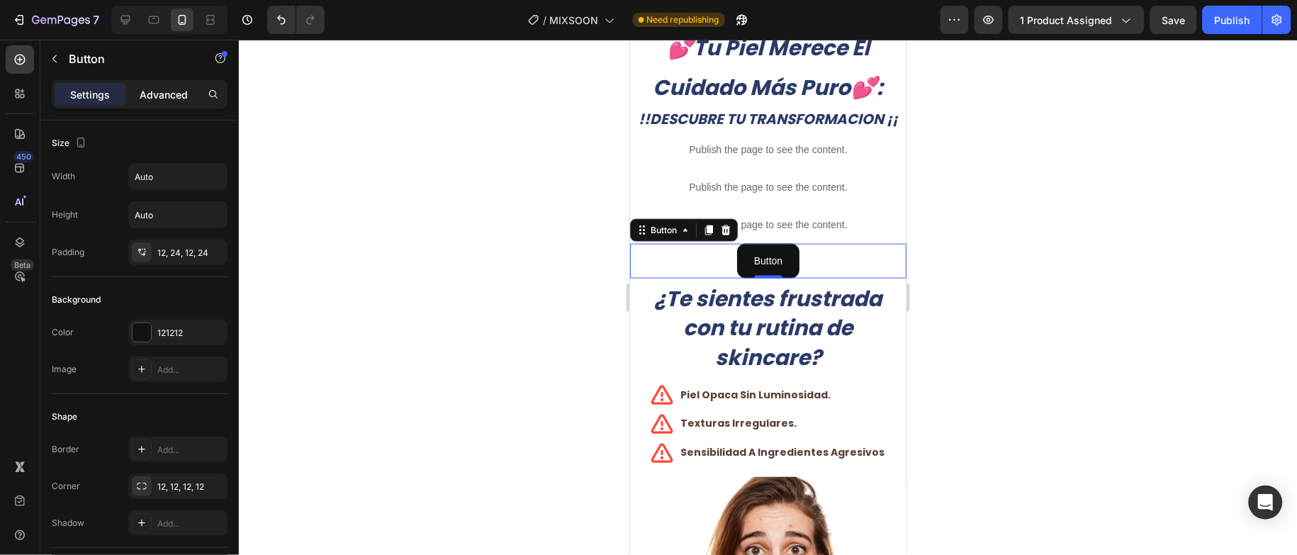
click at [164, 101] on p "Advanced" at bounding box center [164, 94] width 48 height 15
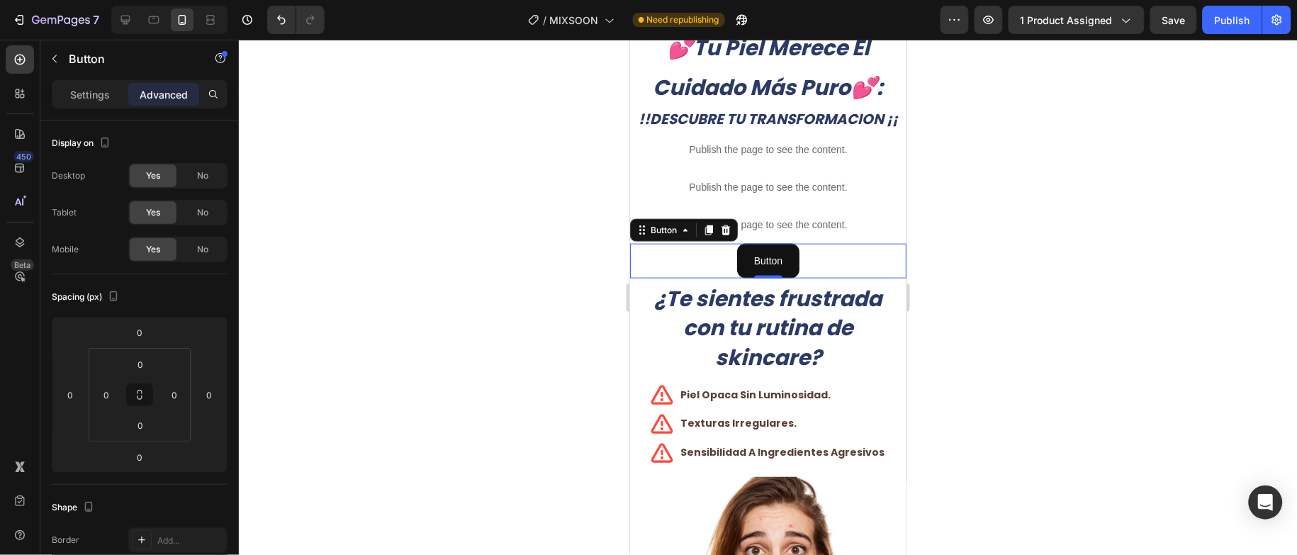
click at [403, 204] on div at bounding box center [768, 297] width 1058 height 515
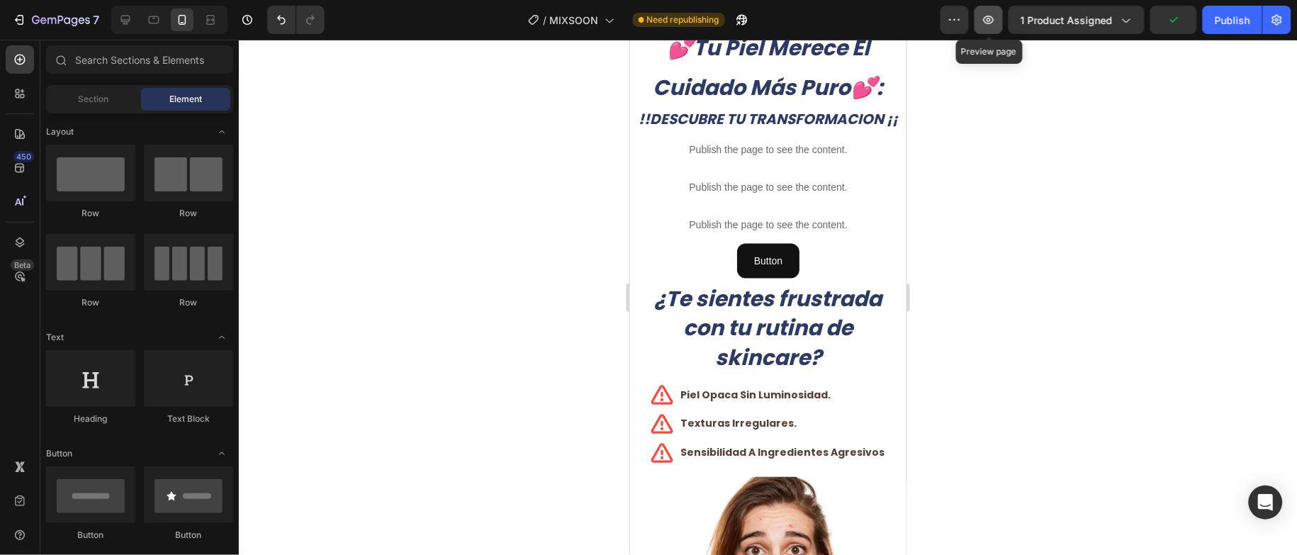
click at [994, 16] on icon "button" at bounding box center [989, 20] width 14 height 14
click at [822, 275] on div "Button Button" at bounding box center [768, 260] width 276 height 35
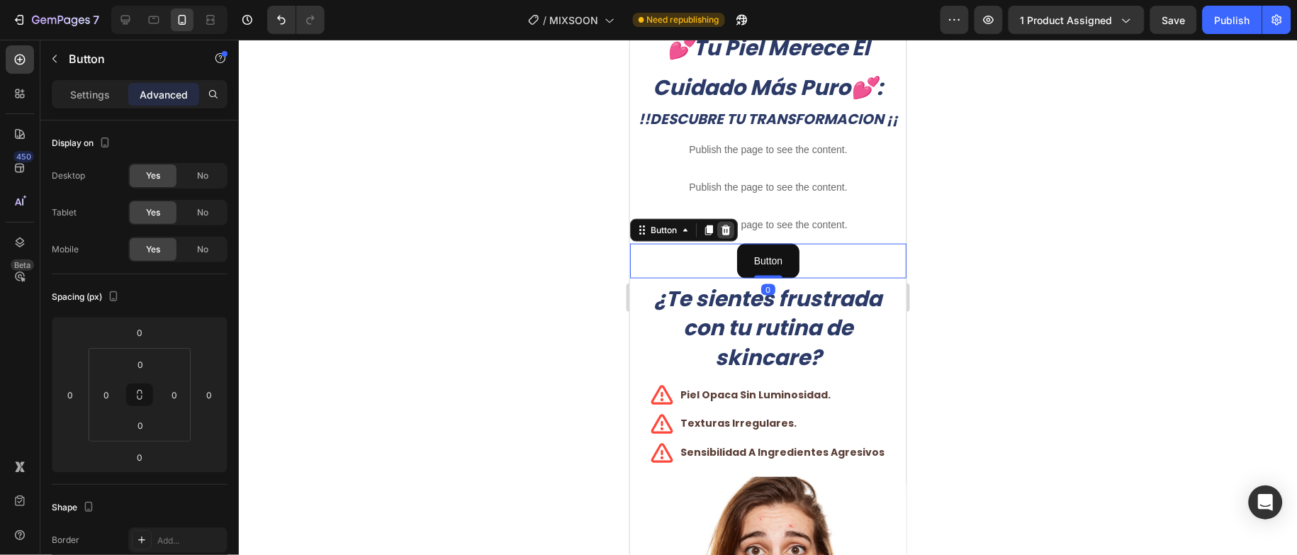
click at [728, 235] on icon at bounding box center [725, 229] width 11 height 11
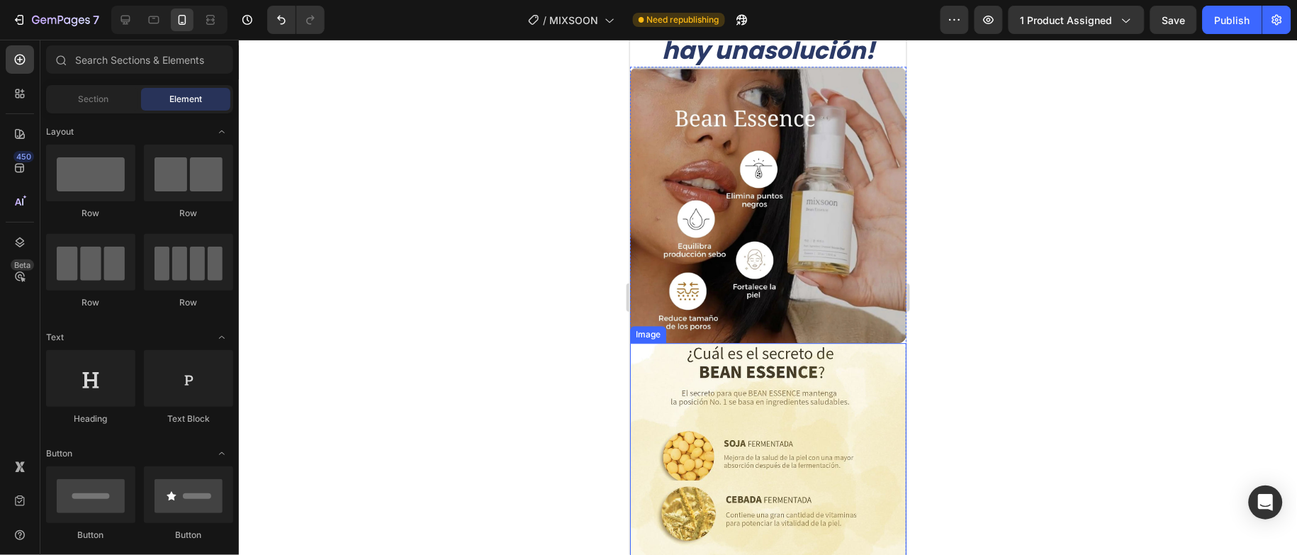
scroll to position [1171, 0]
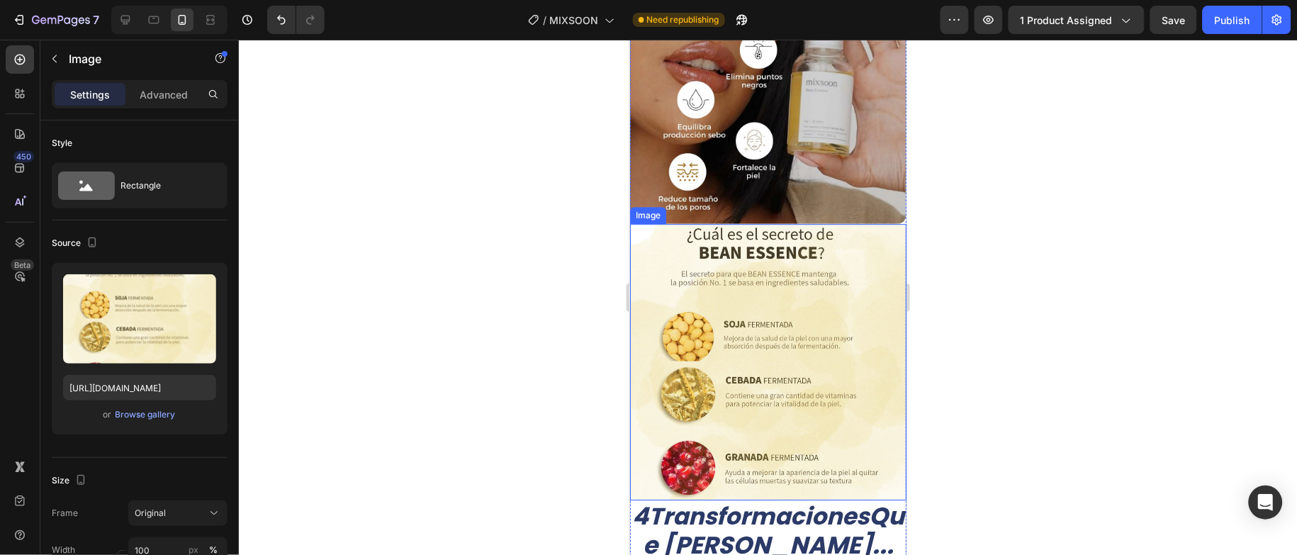
click at [843, 308] on img at bounding box center [768, 361] width 276 height 276
click at [165, 416] on div "Browse gallery" at bounding box center [146, 414] width 60 height 13
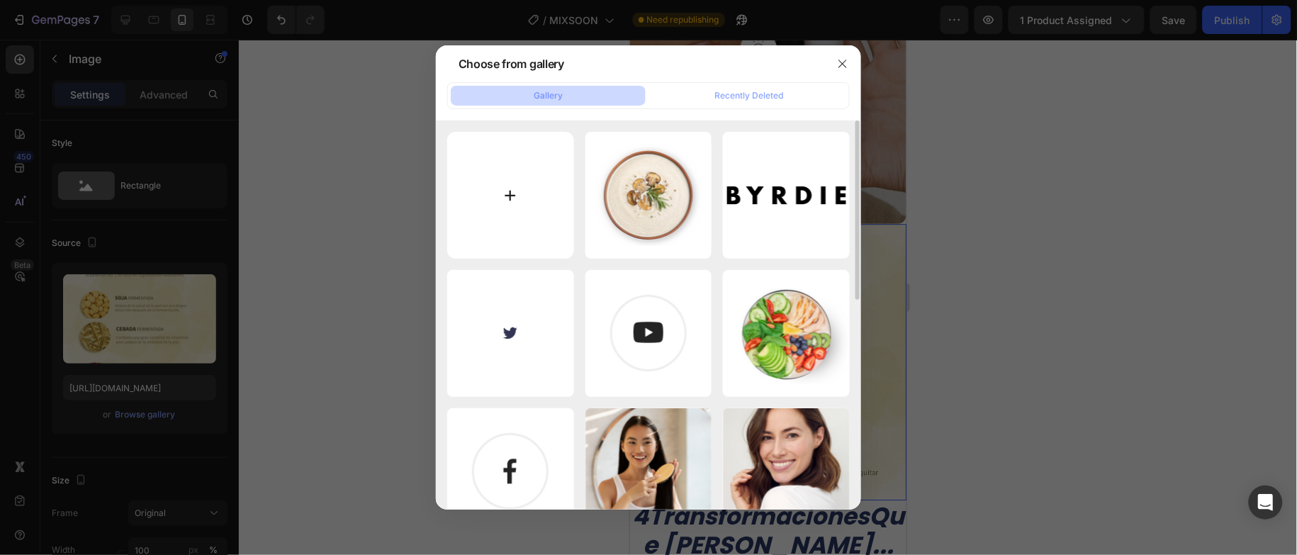
click at [504, 190] on input "file" at bounding box center [510, 195] width 127 height 127
type input "C:\fakepath\Imagen de WhatsApp 2025-08-25 a las 14.38.35_21ec2f1f.jpg"
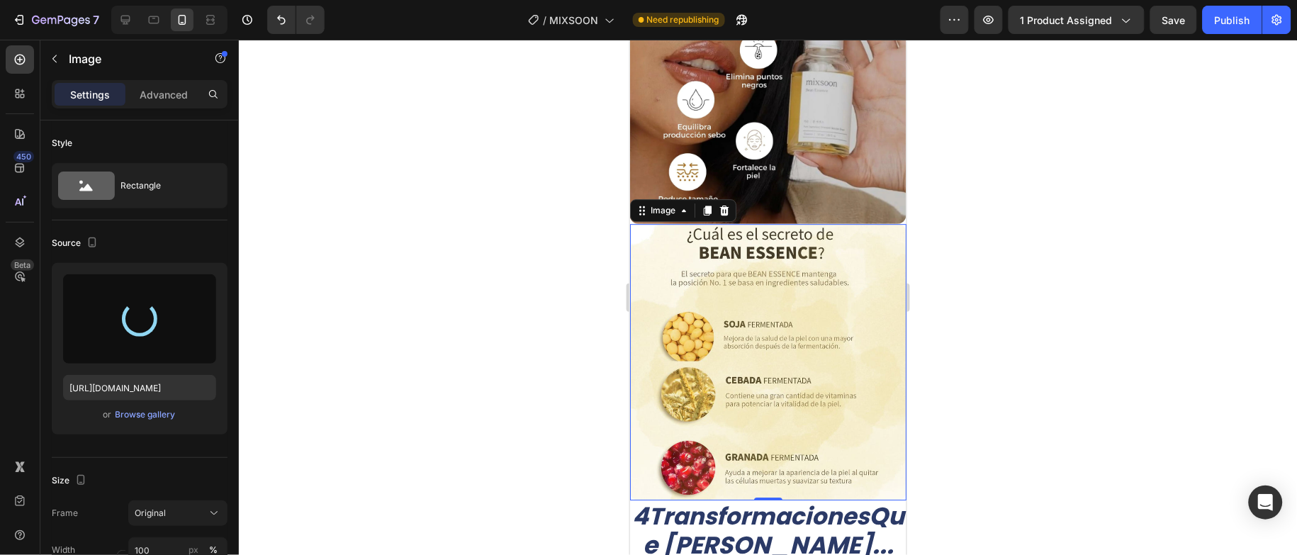
type input "https://cdn.shopify.com/s/files/1/0704/0185/1529/files/gempages_569510140525413…"
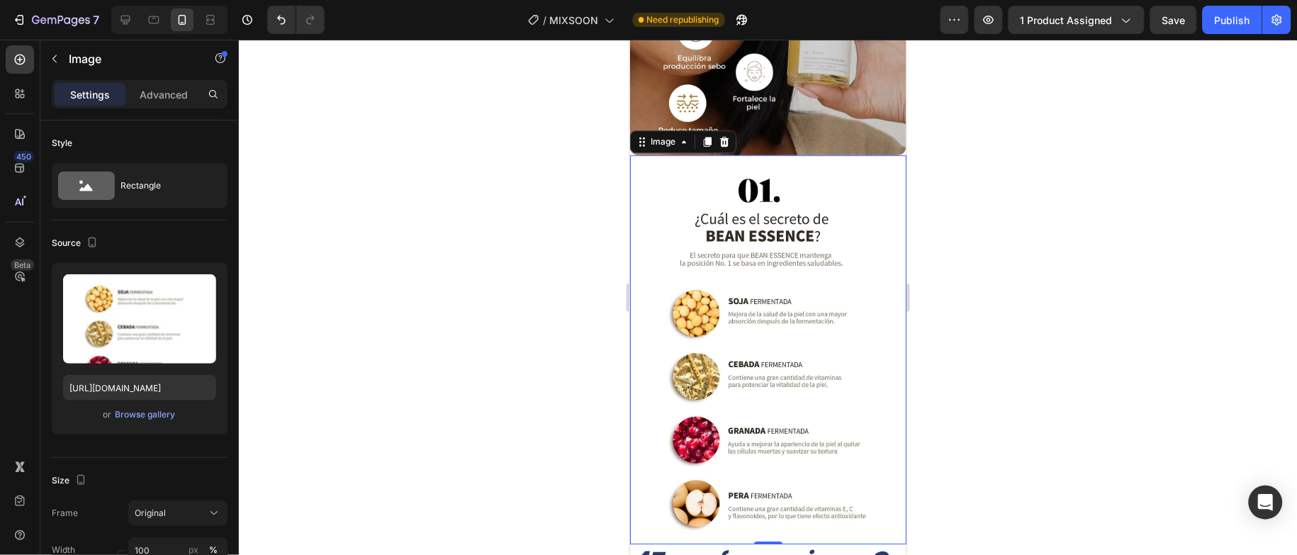
scroll to position [1278, 0]
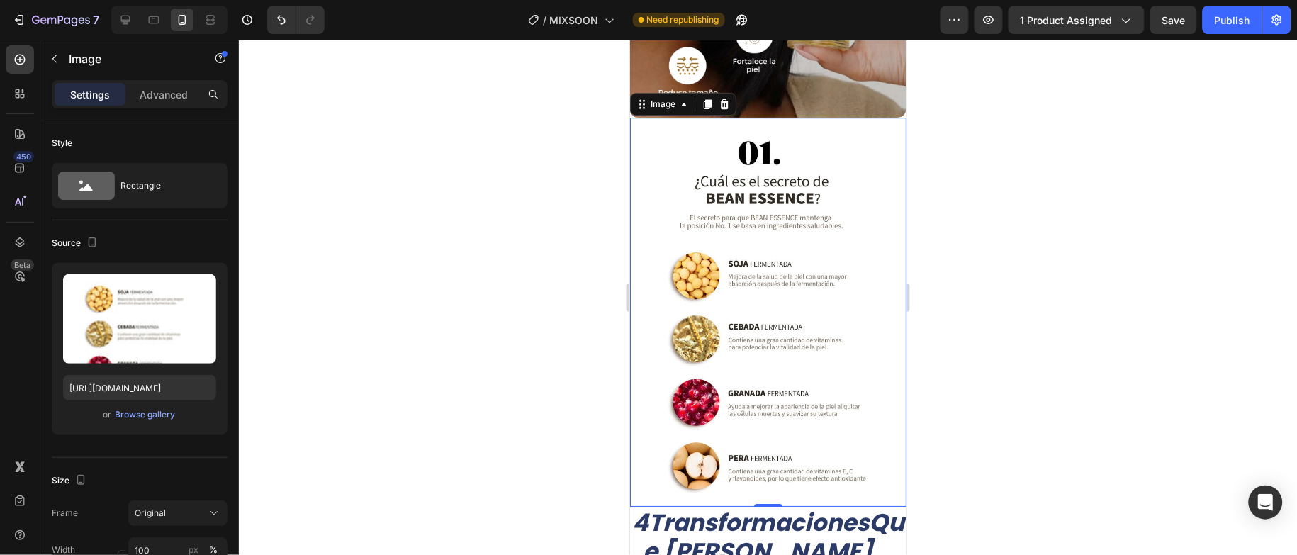
click at [974, 321] on div at bounding box center [768, 297] width 1058 height 515
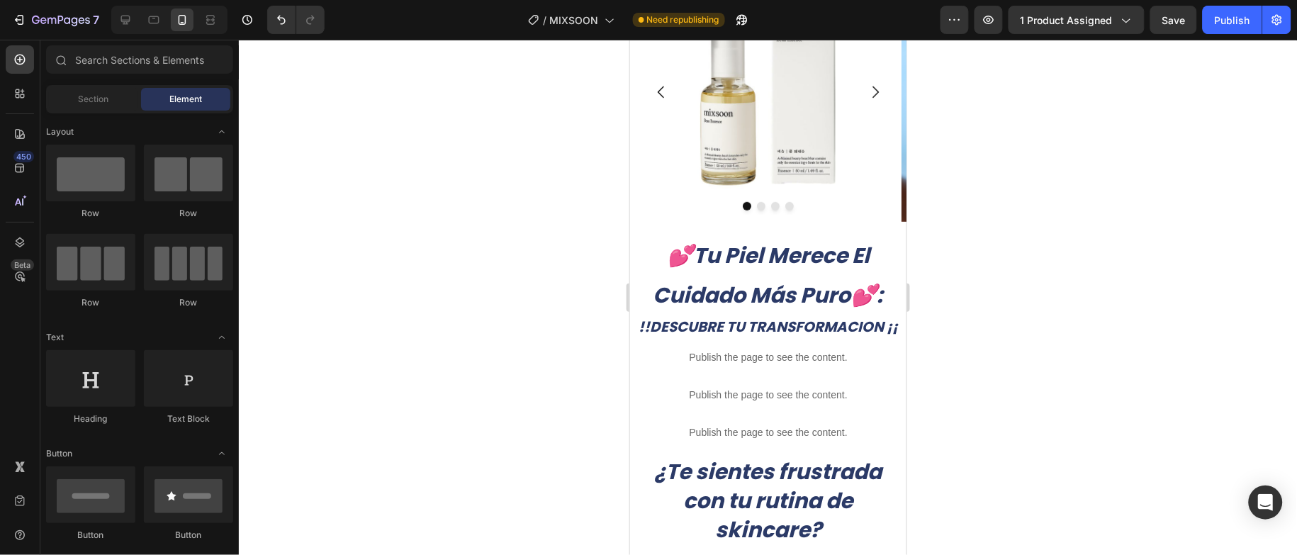
scroll to position [0, 0]
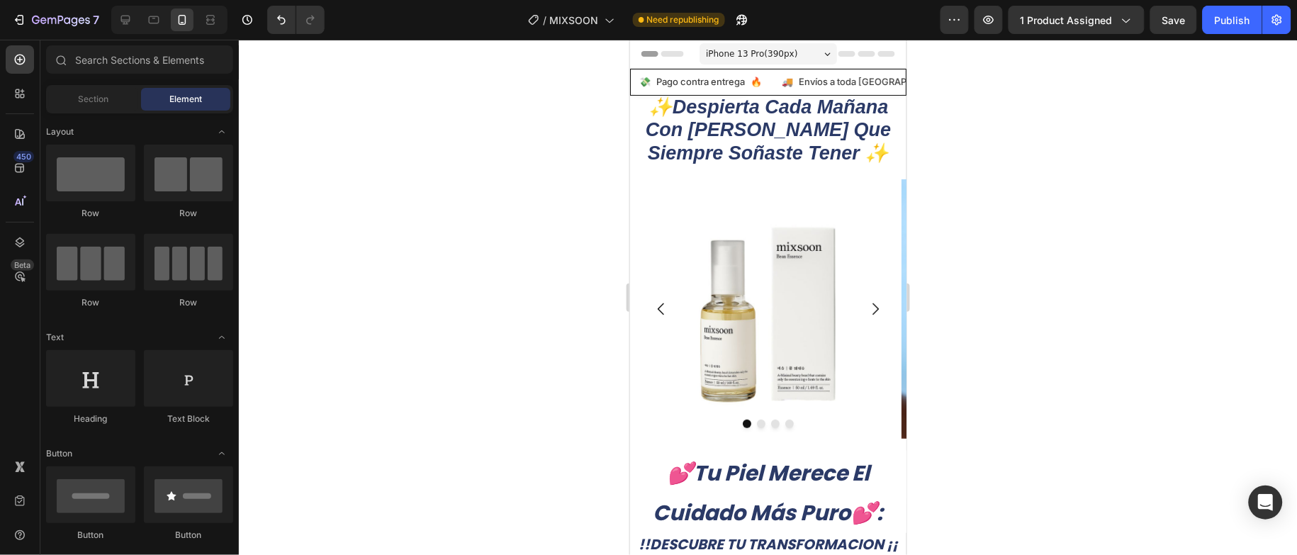
click at [1163, 198] on div at bounding box center [768, 297] width 1058 height 515
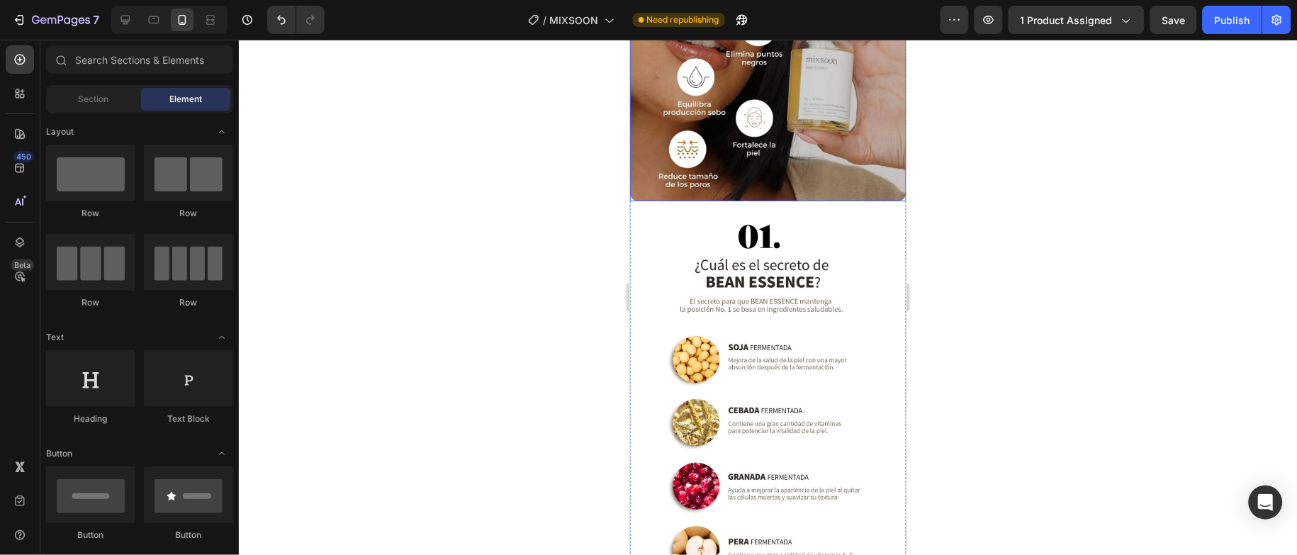
scroll to position [1384, 0]
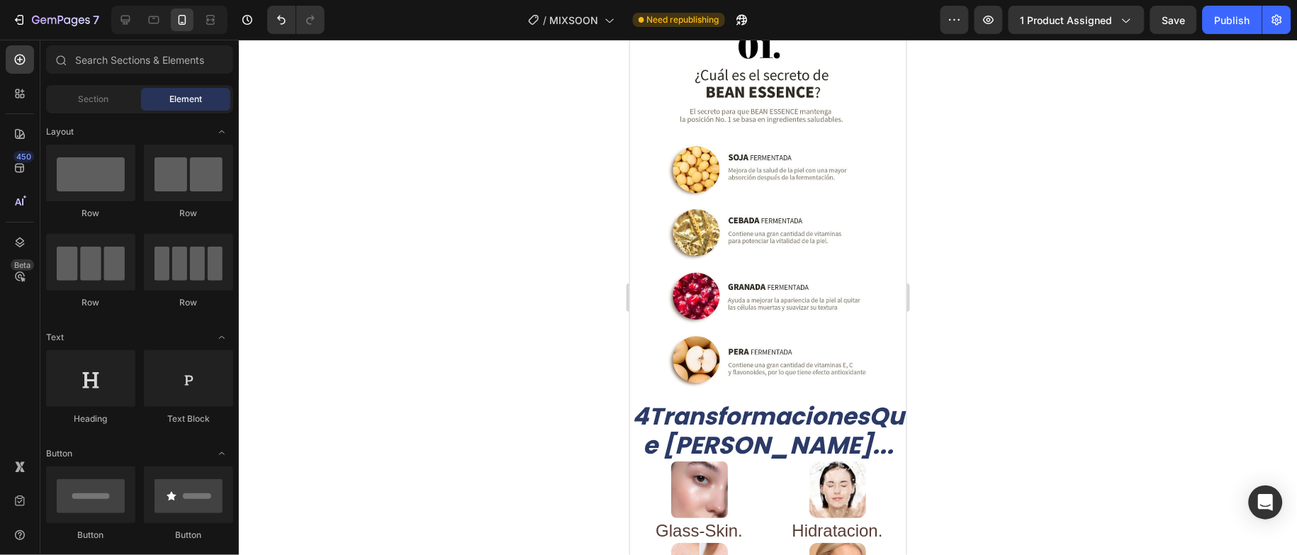
click at [1149, 330] on div at bounding box center [768, 297] width 1058 height 515
click at [1104, 315] on div at bounding box center [768, 297] width 1058 height 515
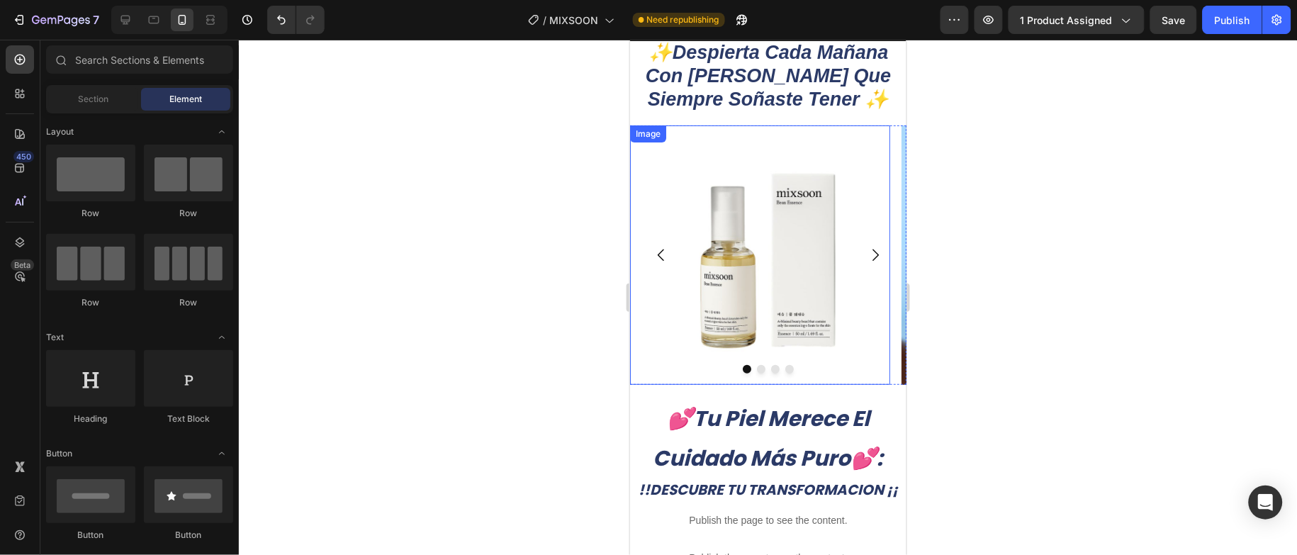
scroll to position [214, 0]
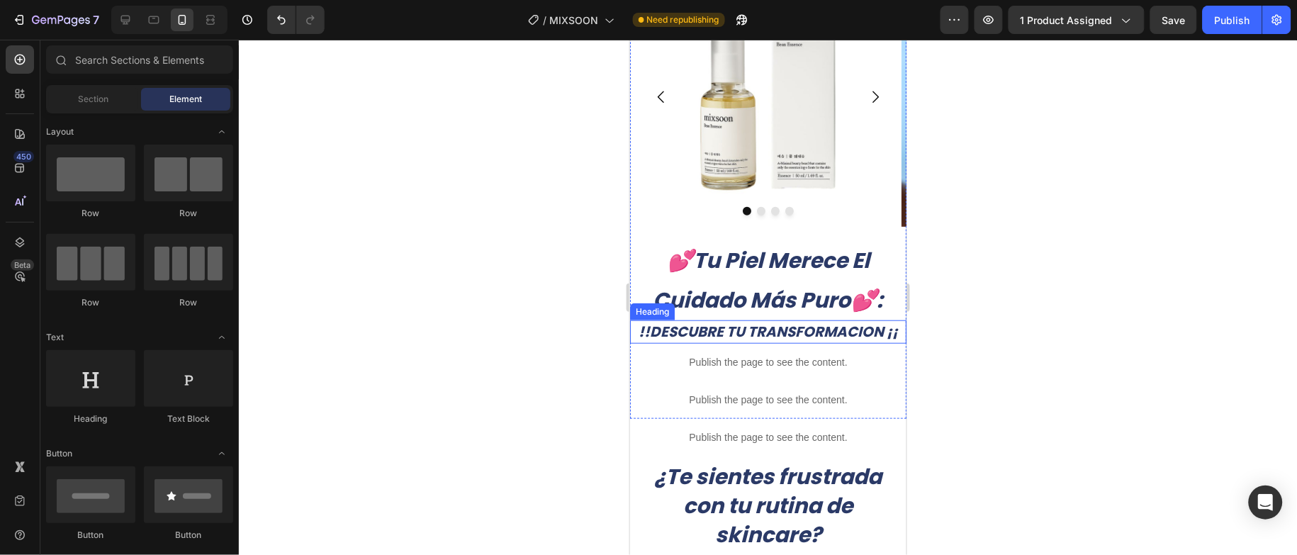
click at [773, 342] on h2 "!!DESCUBRE TU TRANSFORMACION ¡¡" at bounding box center [768, 331] width 276 height 23
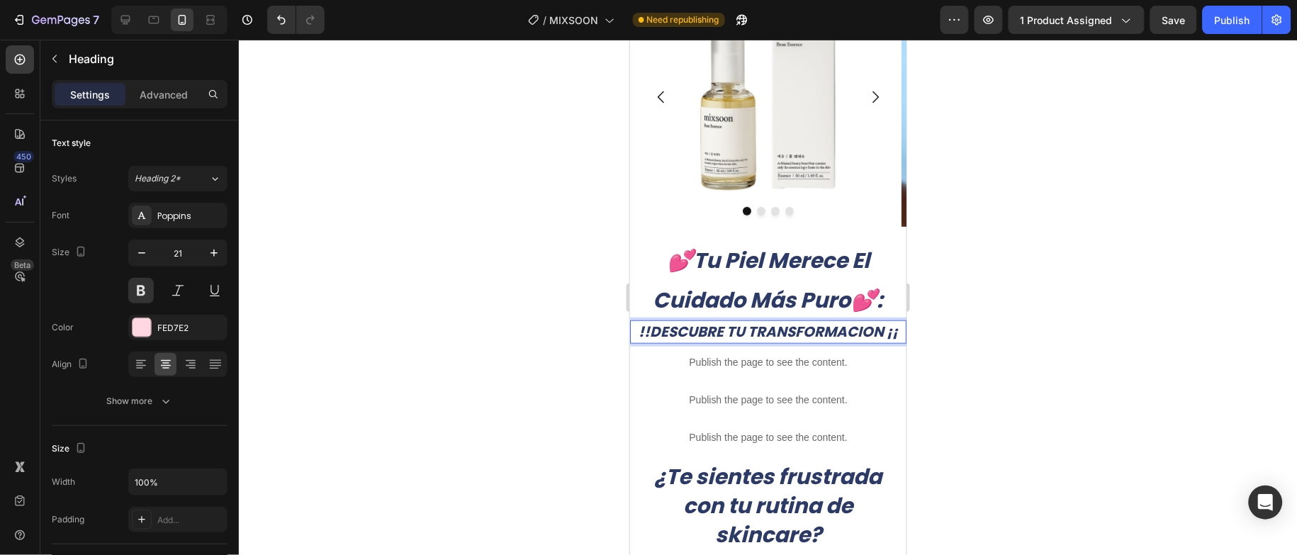
click at [780, 342] on h2 "!!DESCUBRE TU TRANSFORMACION ¡¡" at bounding box center [768, 331] width 276 height 23
drag, startPoint x: 780, startPoint y: 349, endPoint x: 639, endPoint y: 327, distance: 142.8
click at [639, 327] on p "!!DESCUBRE TU TRANSFORMACION ¡¡" at bounding box center [768, 331] width 274 height 20
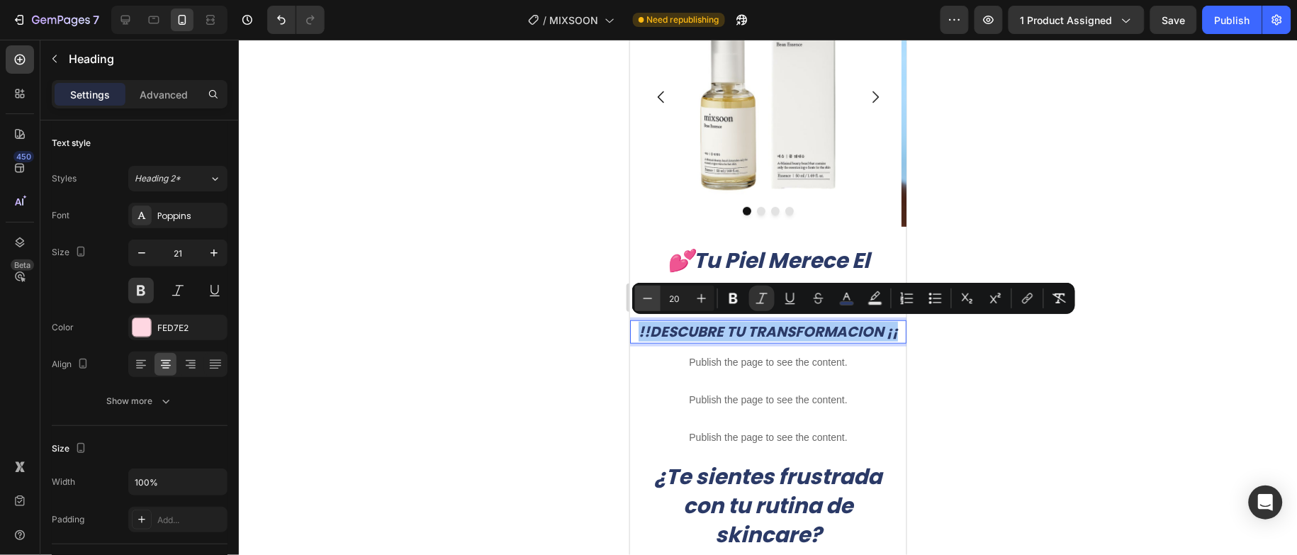
click at [647, 303] on icon "Editor contextual toolbar" at bounding box center [648, 298] width 14 height 14
type input "19"
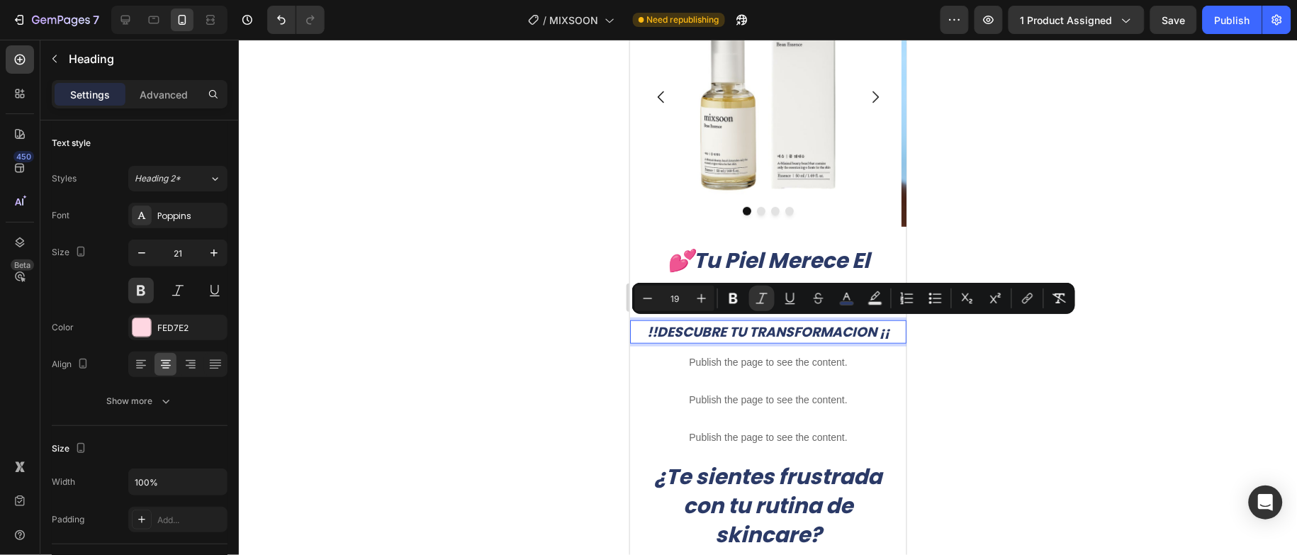
click at [1106, 444] on div at bounding box center [768, 297] width 1058 height 515
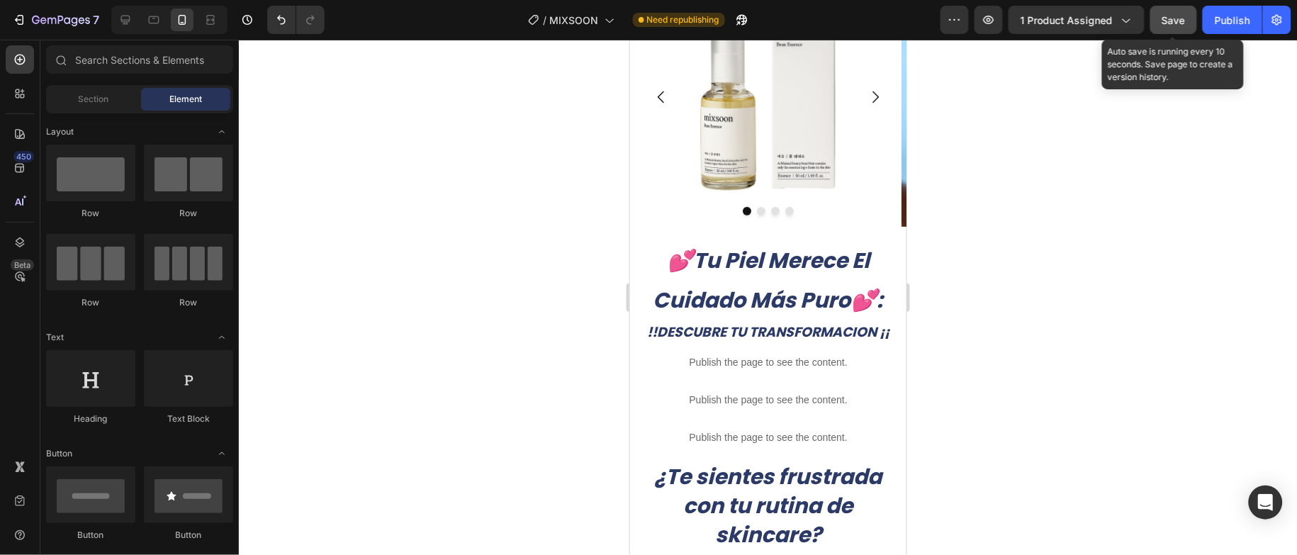
click at [1181, 30] on button "Save" at bounding box center [1174, 20] width 47 height 28
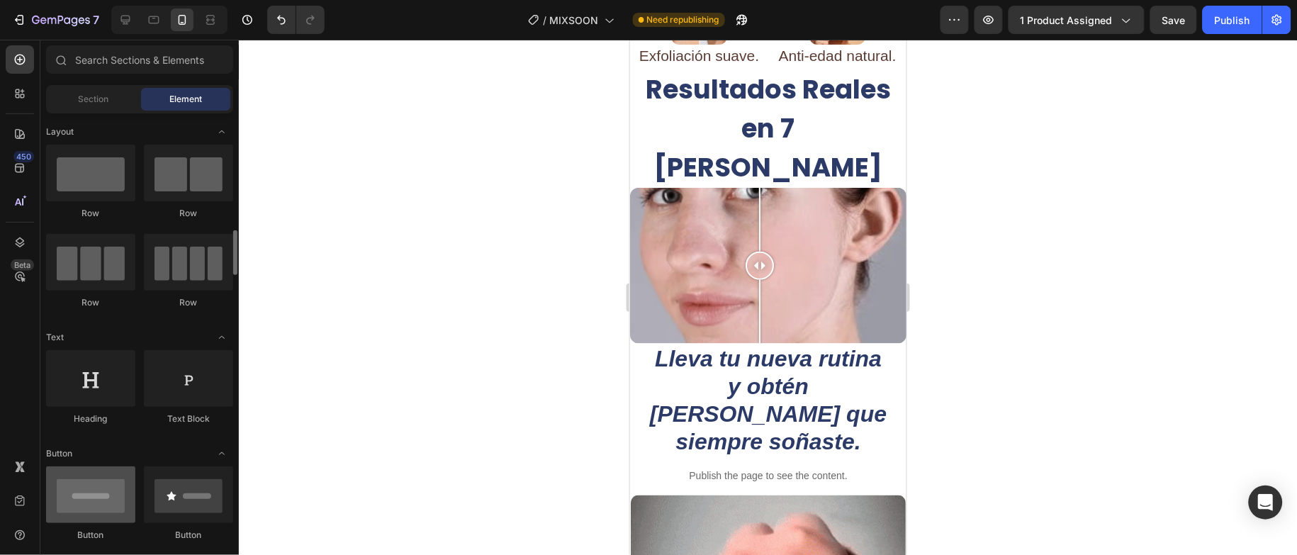
scroll to position [213, 0]
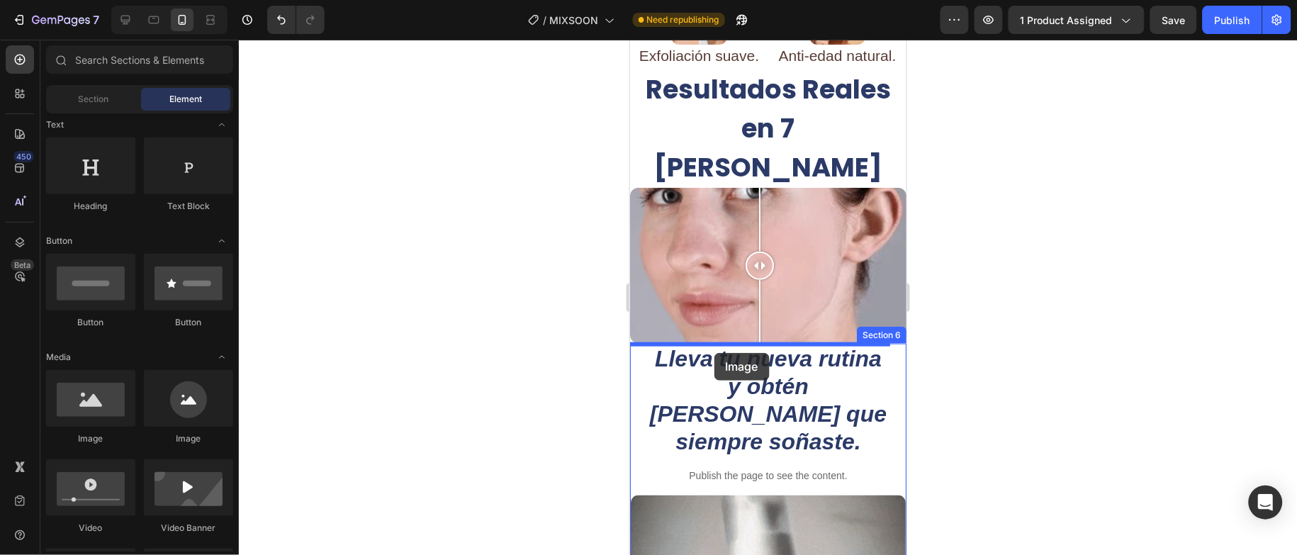
drag, startPoint x: 734, startPoint y: 436, endPoint x: 714, endPoint y: 352, distance: 86.0
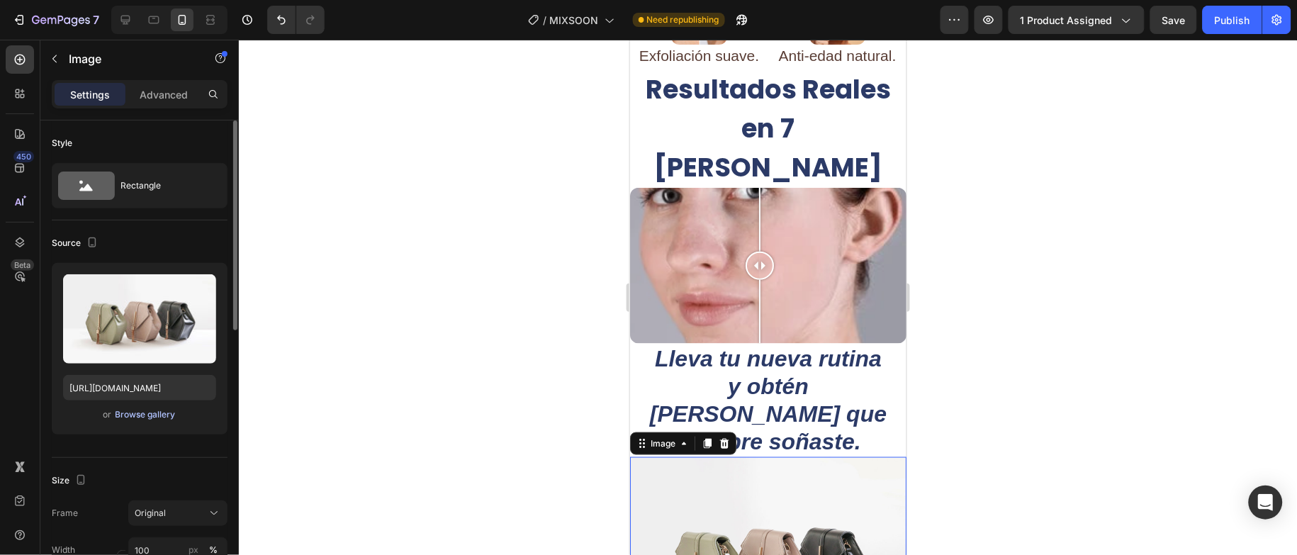
click at [147, 408] on div "Browse gallery" at bounding box center [146, 414] width 60 height 13
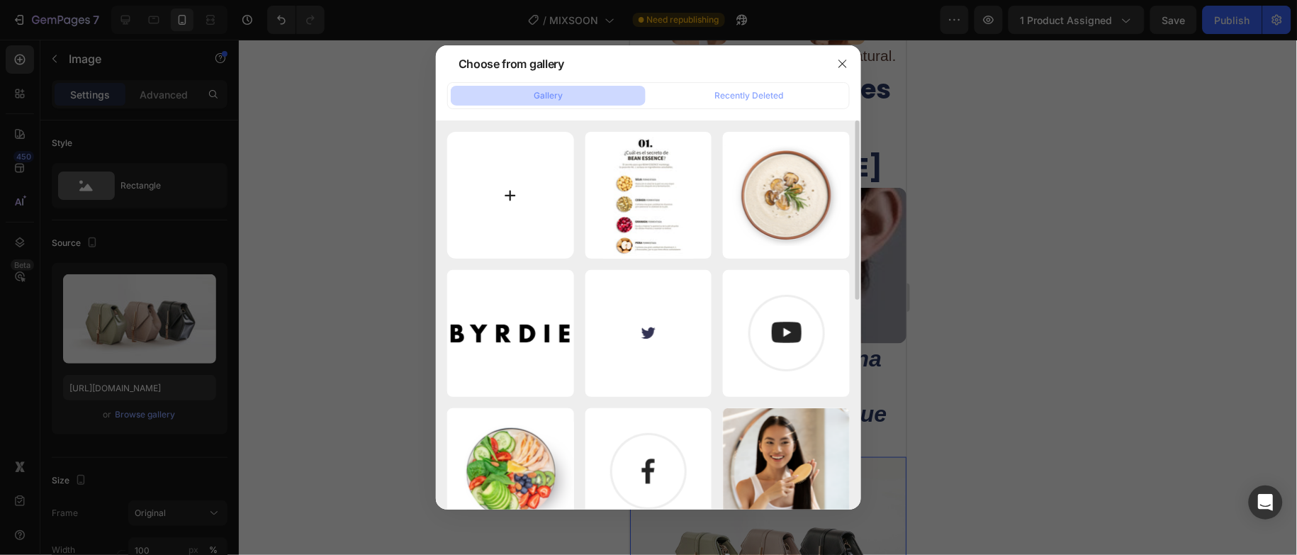
click at [525, 196] on input "file" at bounding box center [510, 195] width 127 height 127
type input "C:\fakepath\Concept 9 - Editable 11.png"
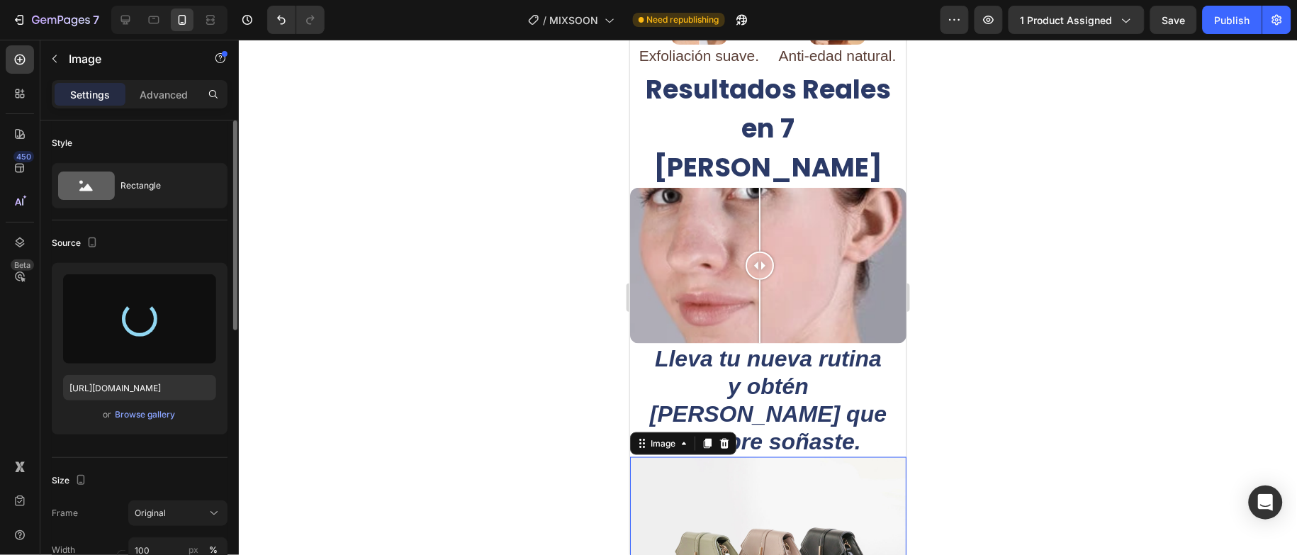
type input "https://cdn.shopify.com/s/files/1/0704/0185/1529/files/gempages_569510140525413…"
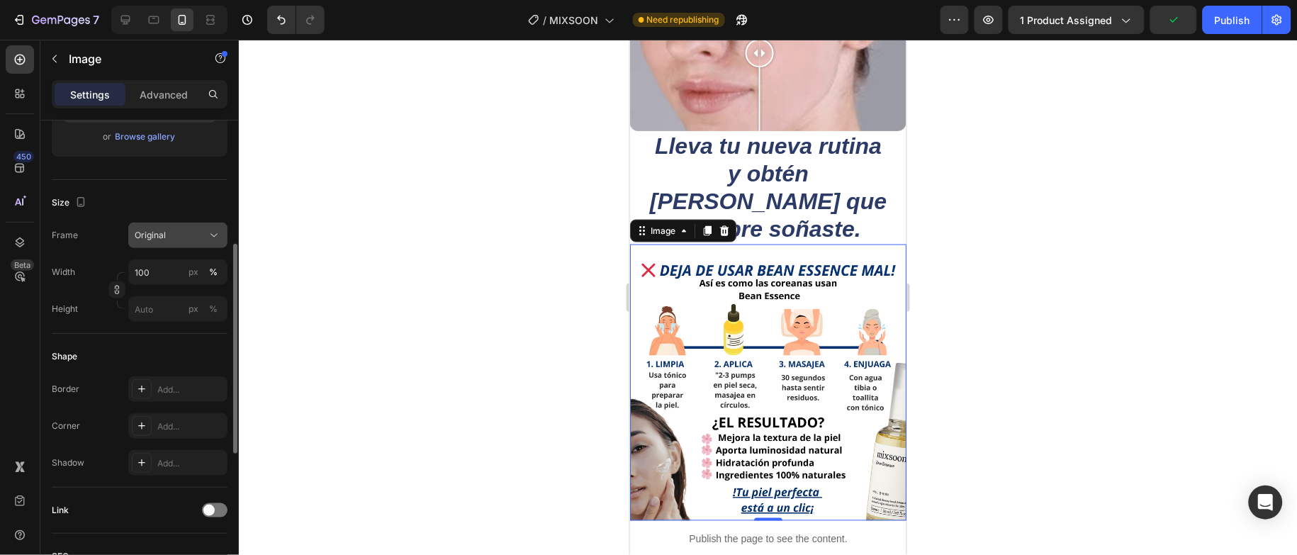
scroll to position [0, 0]
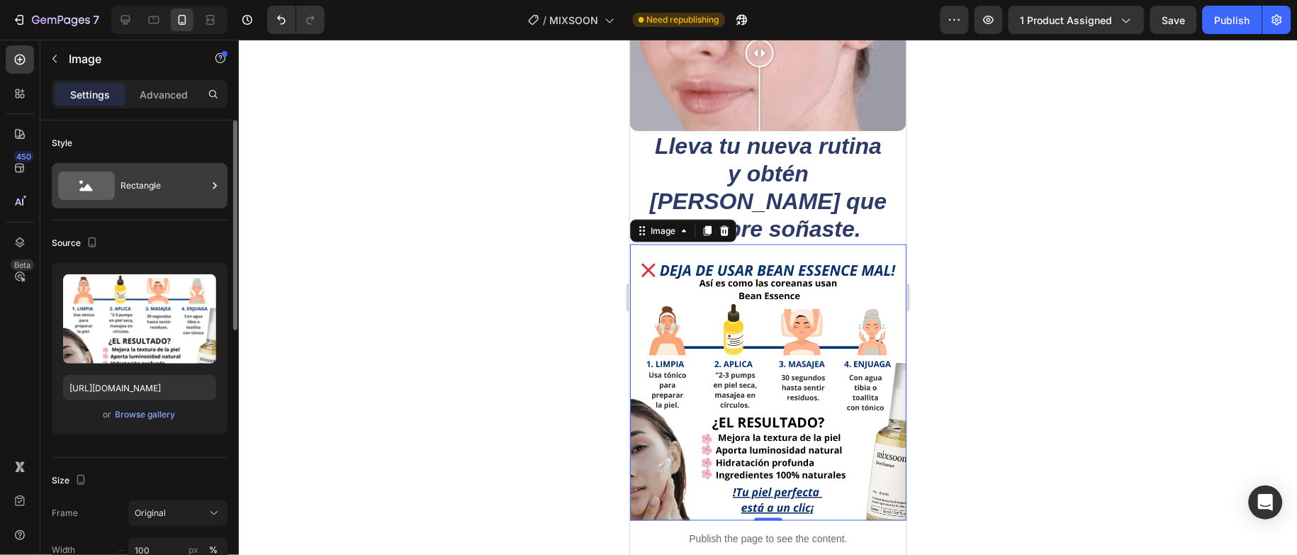
click at [163, 193] on div "Rectangle" at bounding box center [164, 185] width 86 height 33
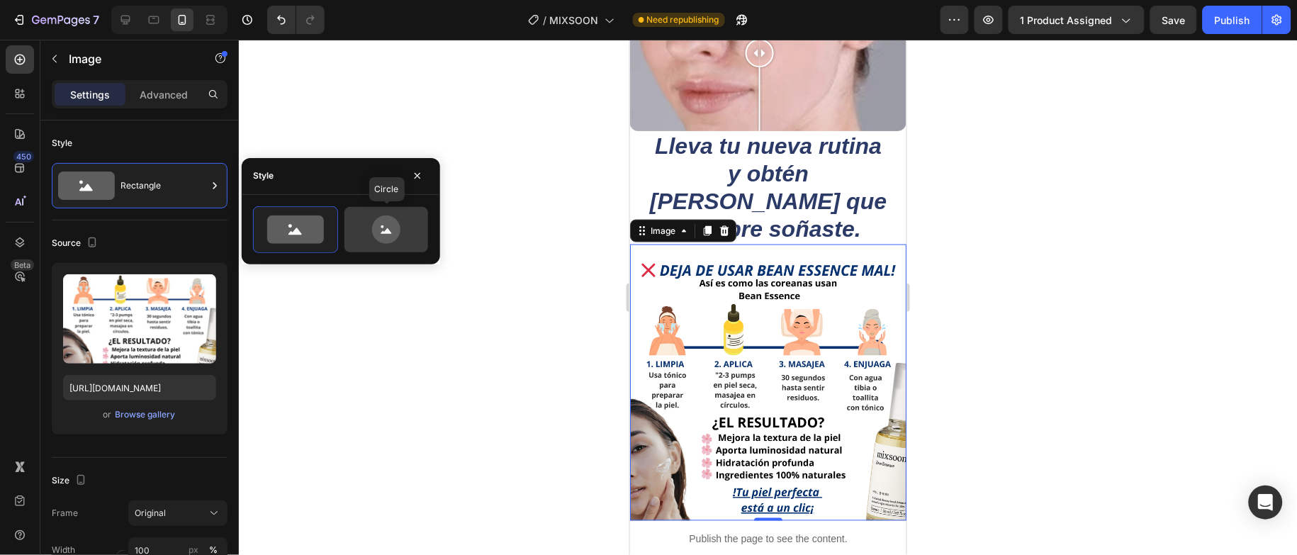
click at [376, 235] on icon at bounding box center [386, 230] width 28 height 28
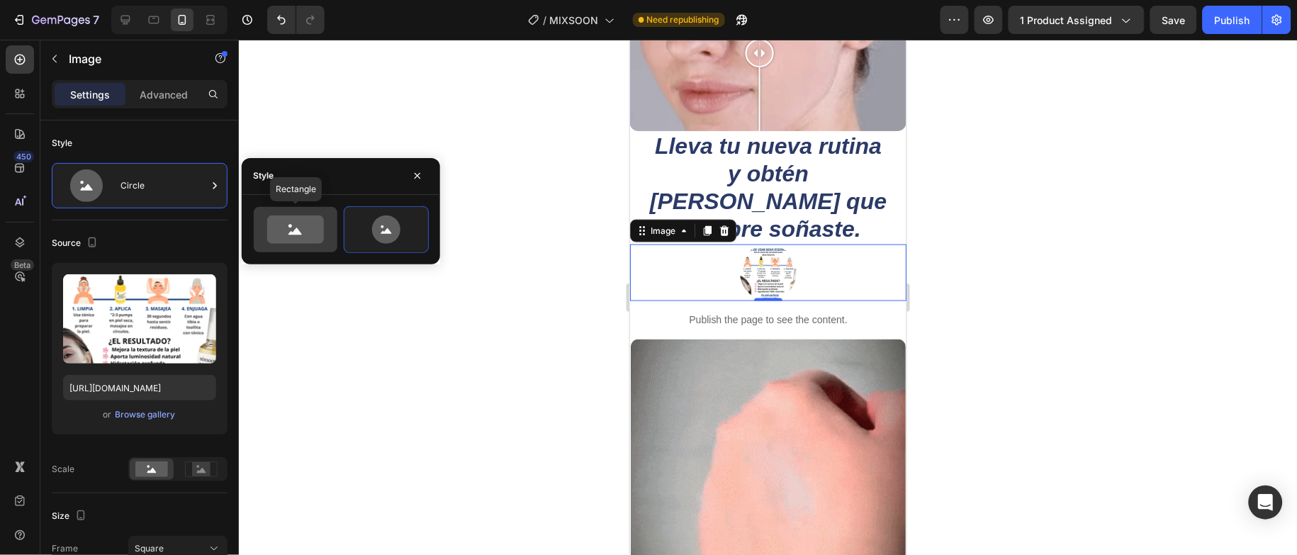
click at [322, 216] on icon at bounding box center [295, 230] width 67 height 28
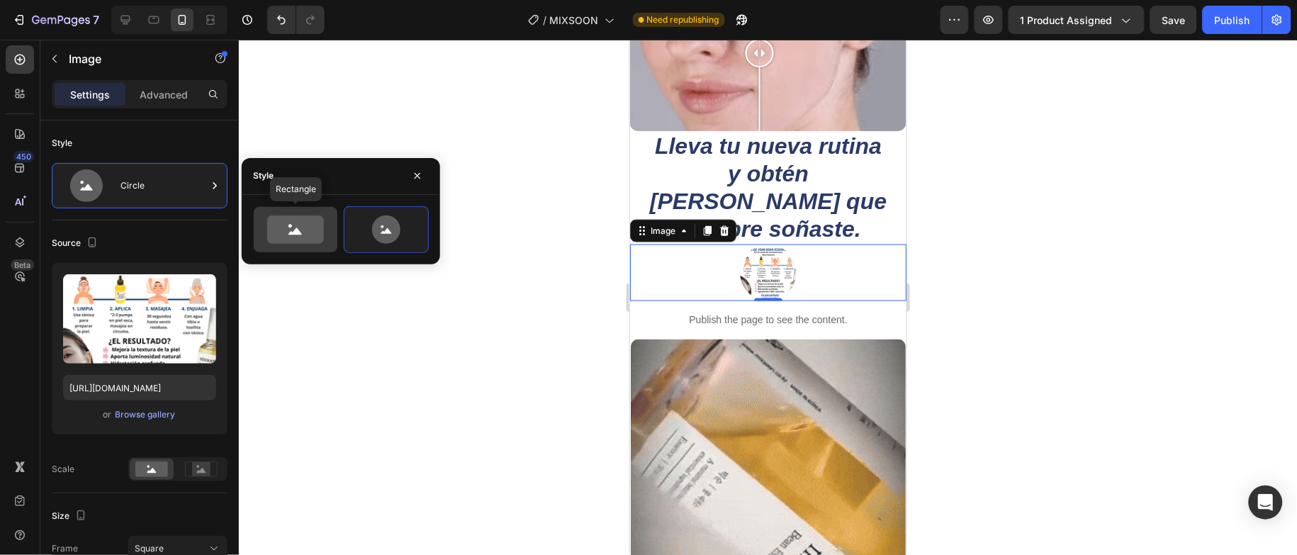
type input "100"
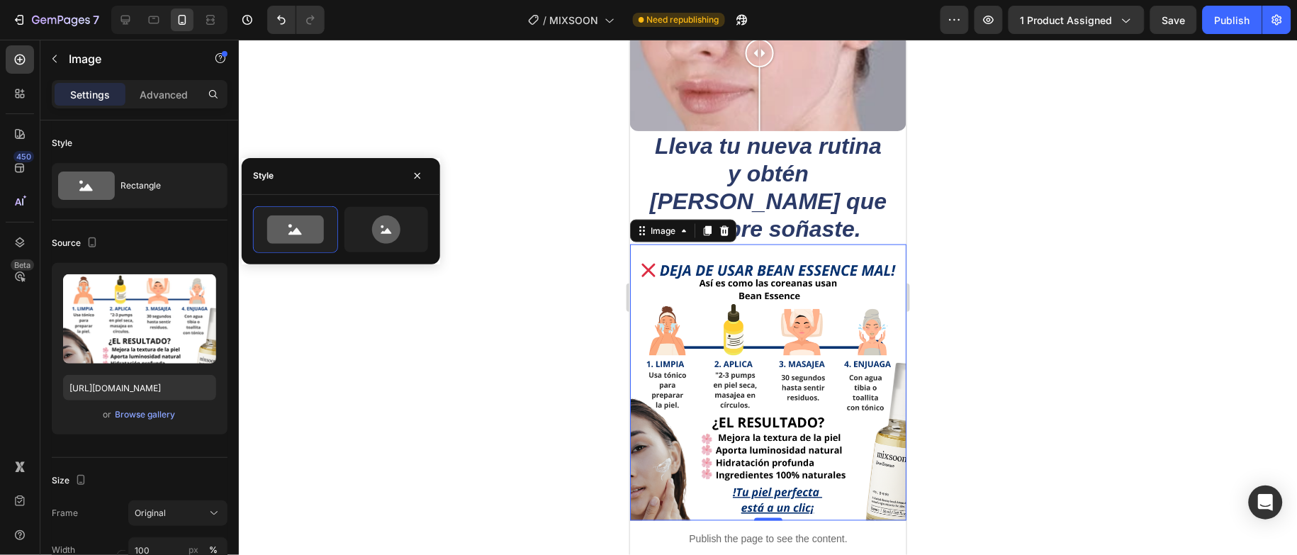
click at [320, 366] on div at bounding box center [768, 297] width 1058 height 515
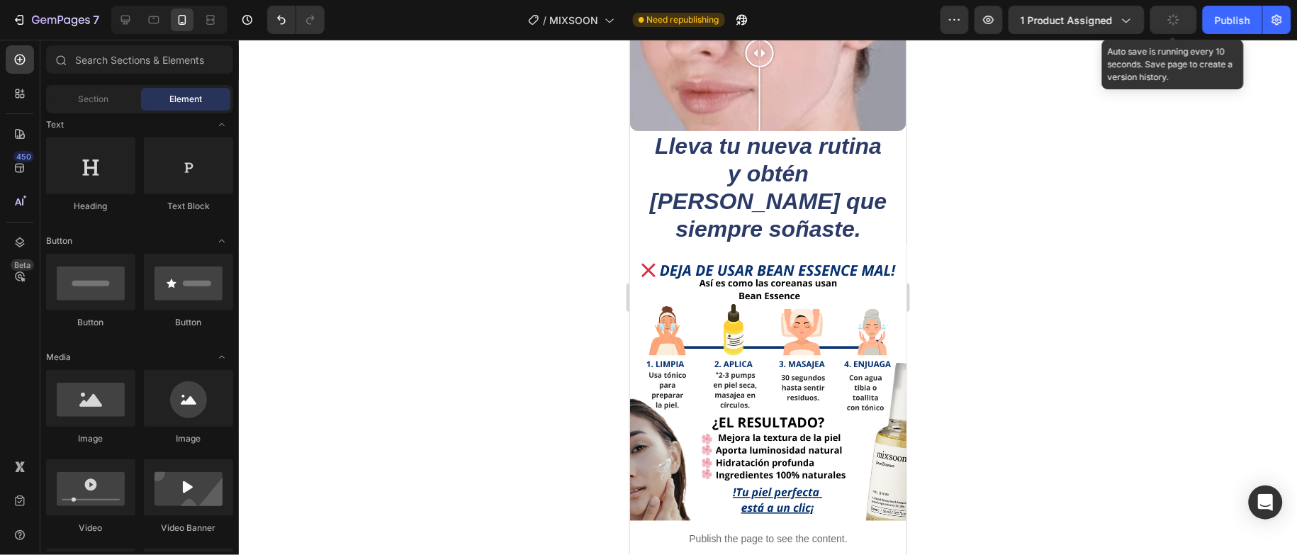
click at [1160, 21] on button "button" at bounding box center [1174, 20] width 47 height 28
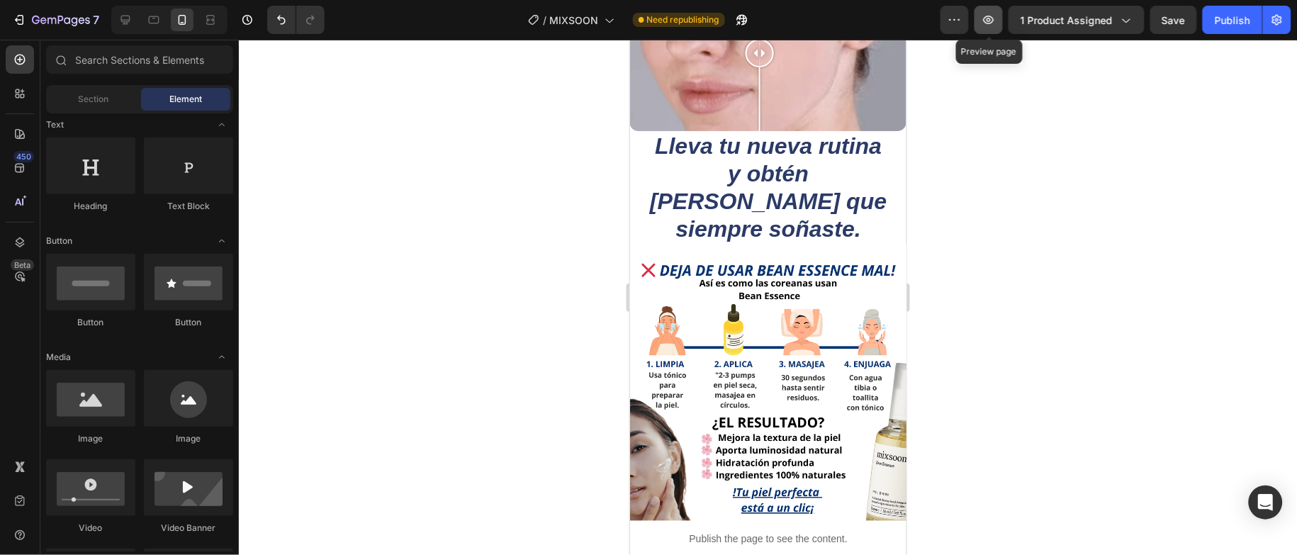
click at [995, 22] on icon "button" at bounding box center [989, 20] width 14 height 14
click at [1007, 363] on div at bounding box center [768, 297] width 1058 height 515
click at [780, 259] on img at bounding box center [768, 382] width 276 height 276
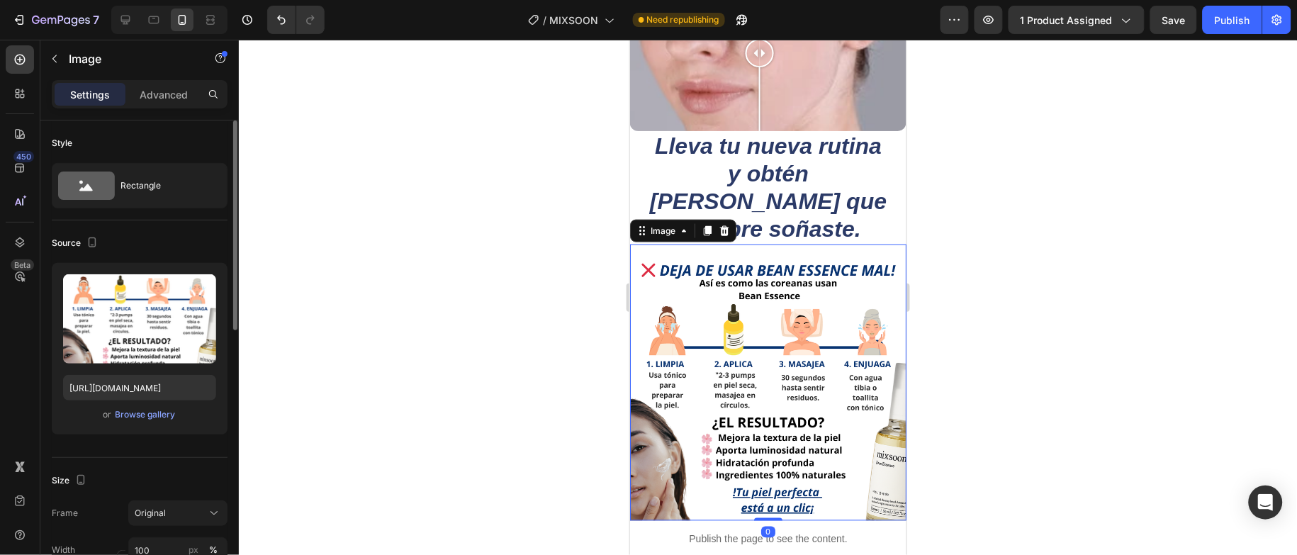
scroll to position [319, 0]
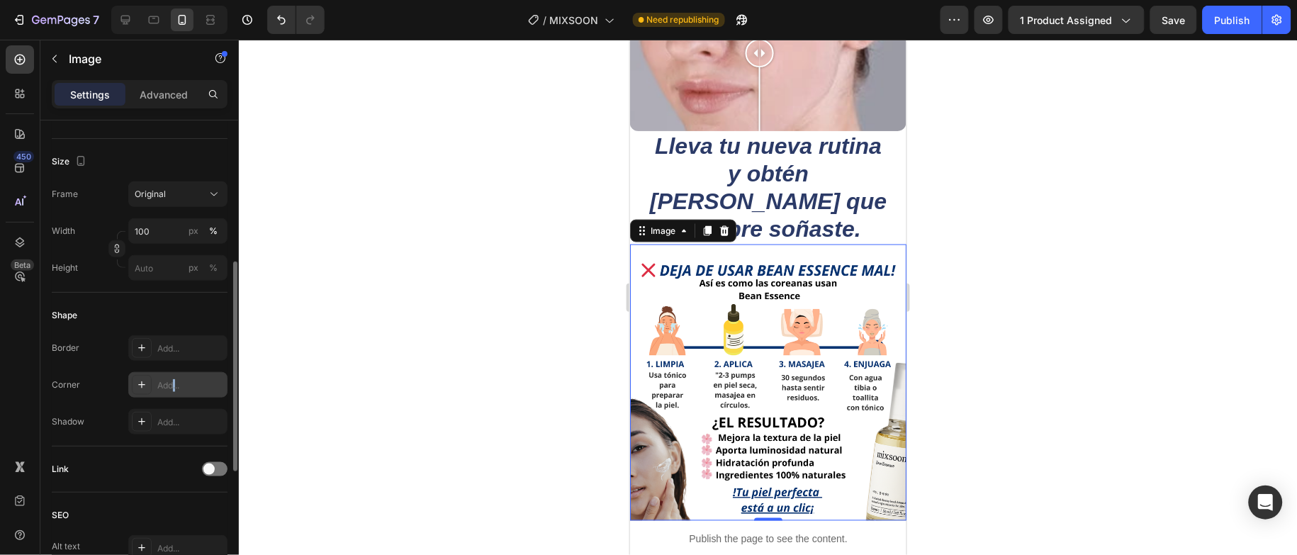
click at [175, 384] on div "Add..." at bounding box center [190, 385] width 67 height 13
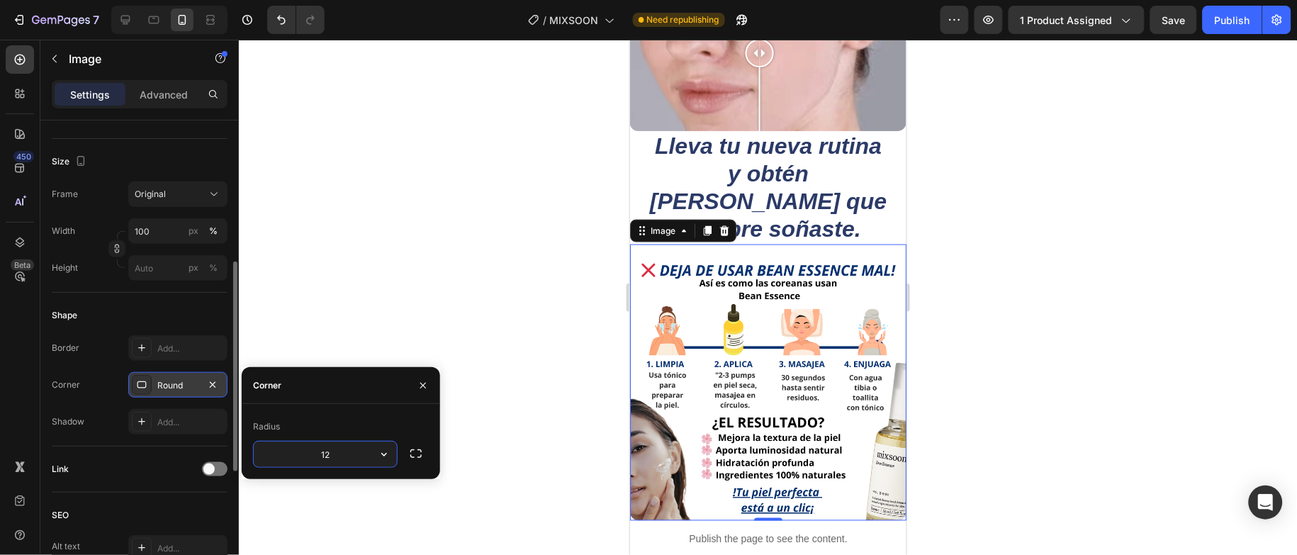
type input "12"
click at [969, 250] on div at bounding box center [768, 297] width 1058 height 515
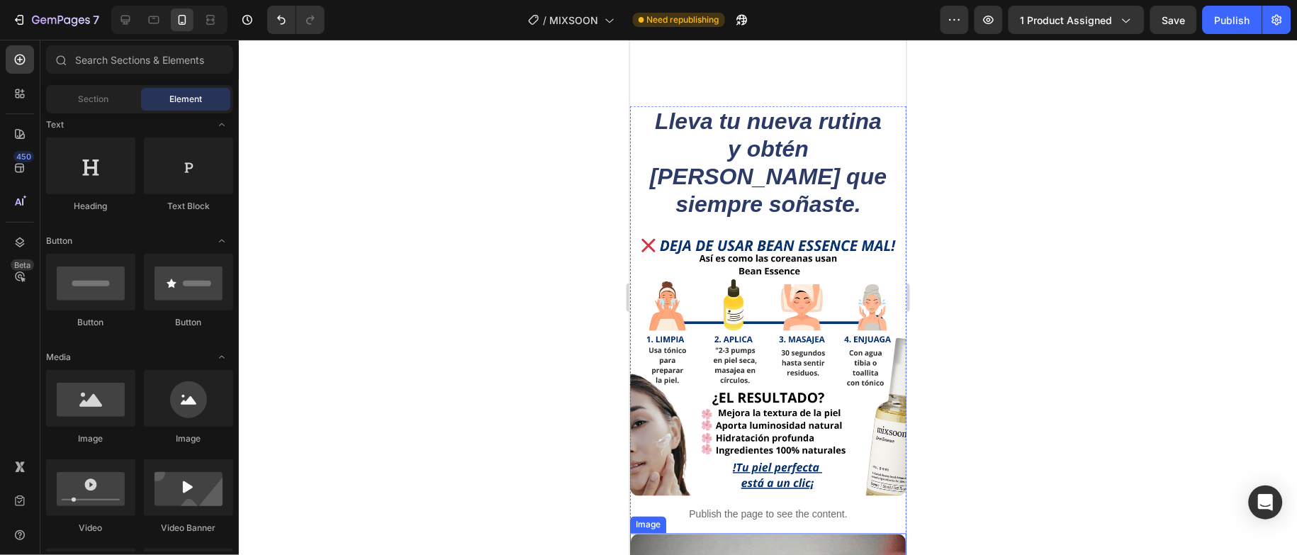
scroll to position [2286, 0]
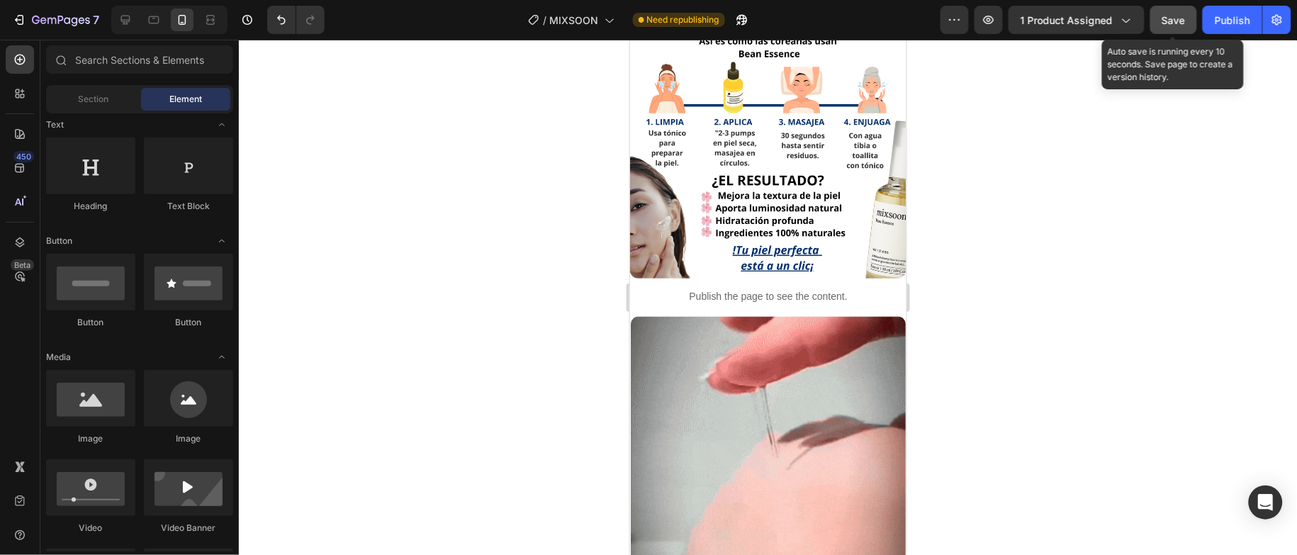
click at [1168, 25] on span "Save" at bounding box center [1174, 20] width 23 height 12
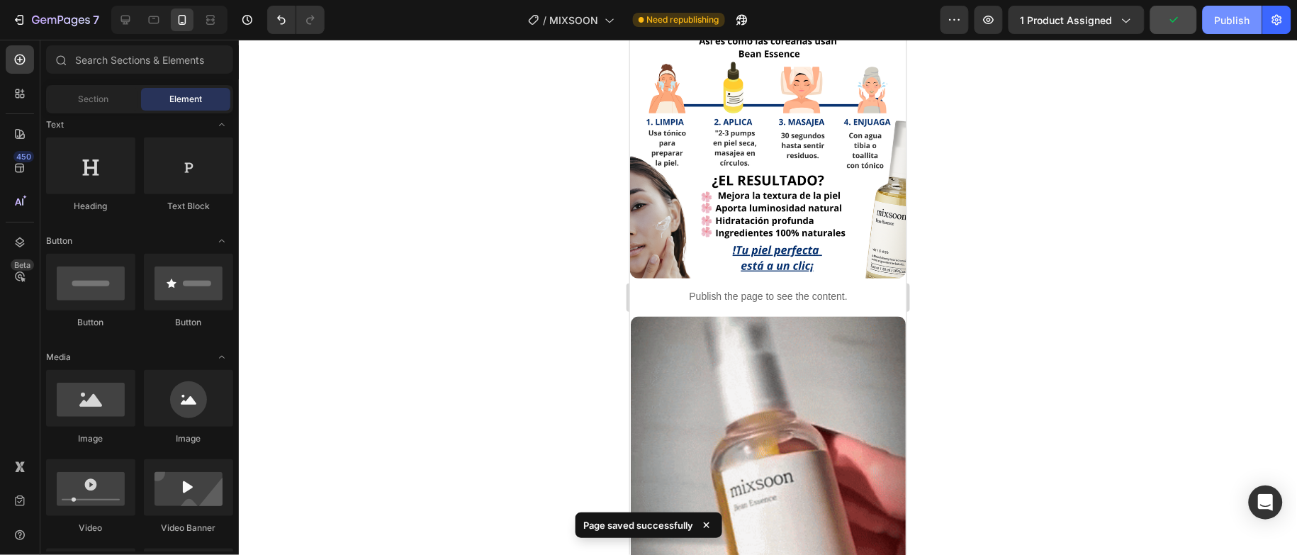
click at [1211, 20] on button "Publish" at bounding box center [1233, 20] width 60 height 28
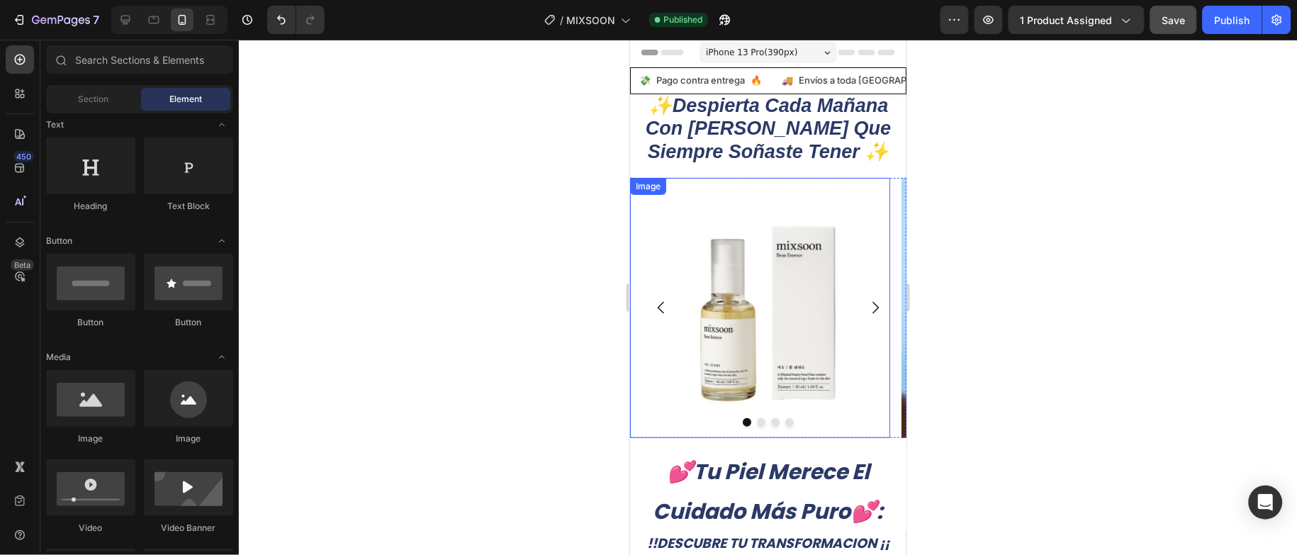
scroll to position [0, 0]
click at [781, 204] on img at bounding box center [760, 309] width 260 height 260
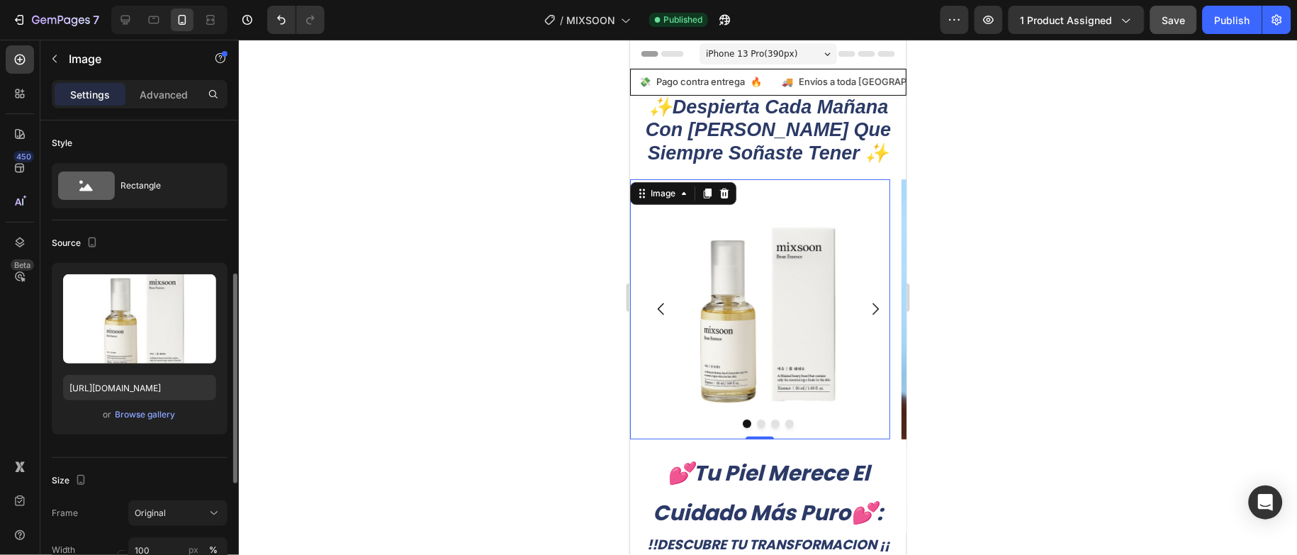
scroll to position [213, 0]
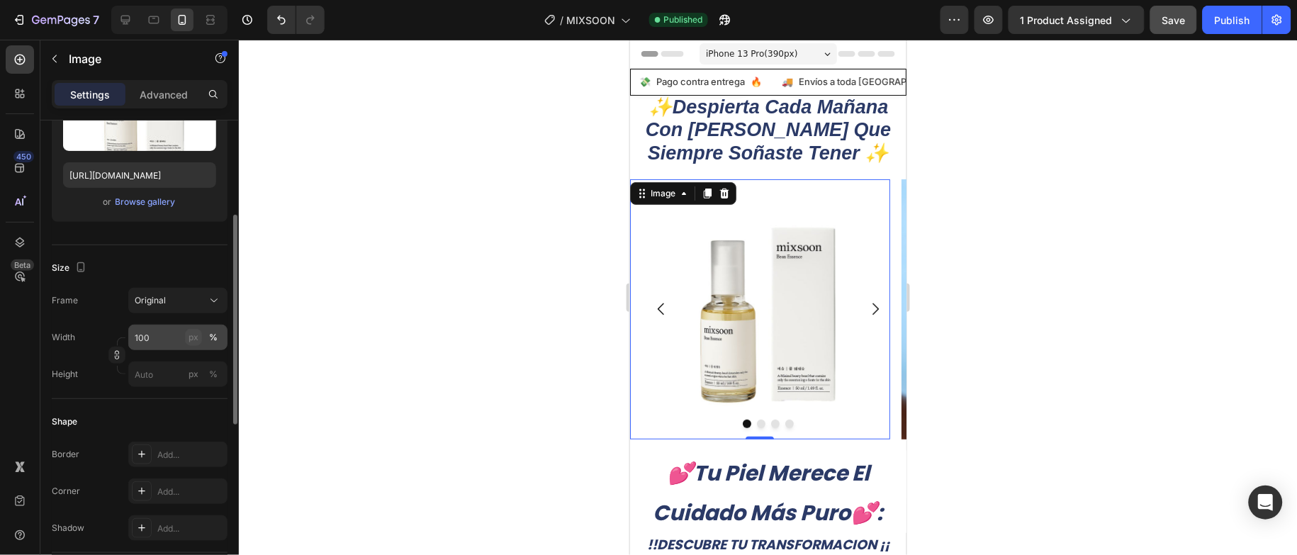
click at [191, 337] on div "px" at bounding box center [194, 337] width 10 height 13
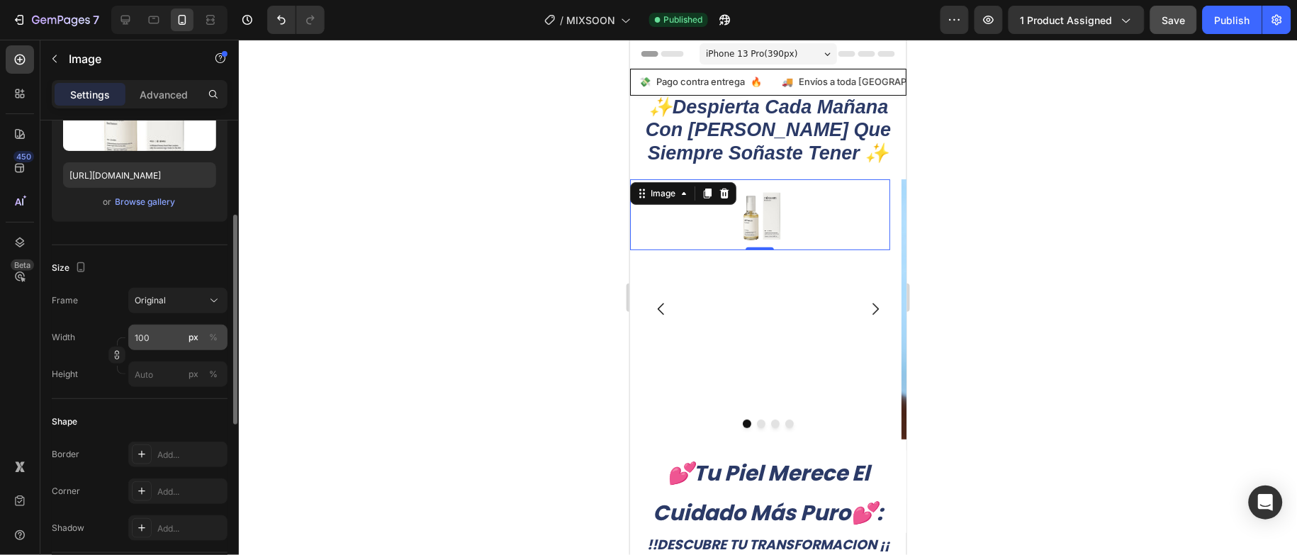
click at [191, 344] on div "px" at bounding box center [194, 337] width 10 height 13
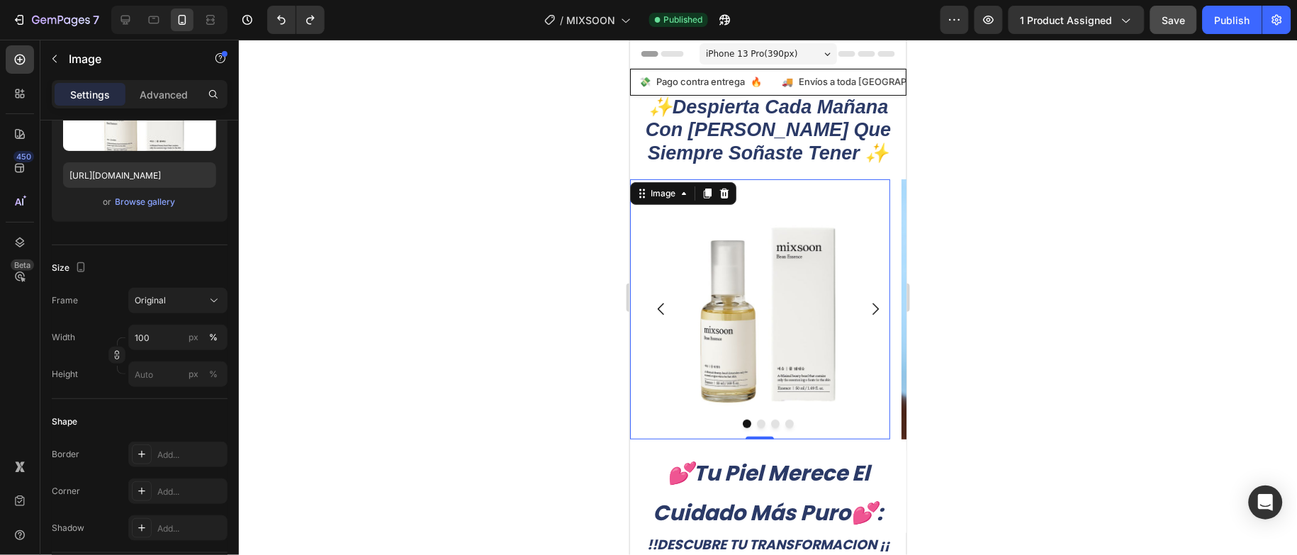
click at [300, 425] on div at bounding box center [768, 297] width 1058 height 515
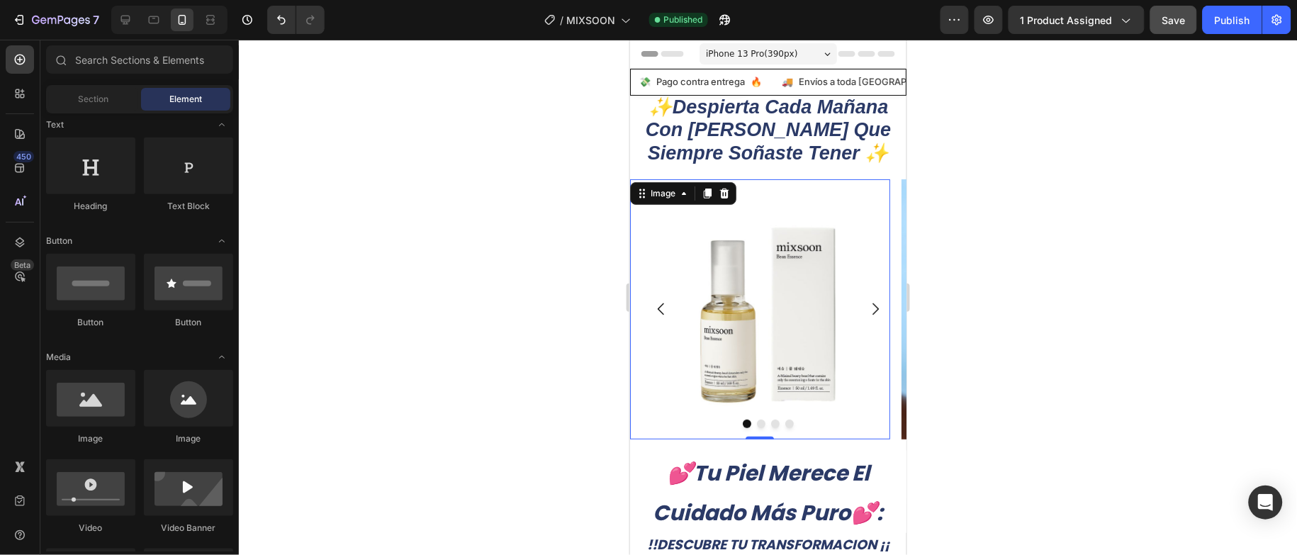
click at [784, 274] on img at bounding box center [760, 309] width 260 height 260
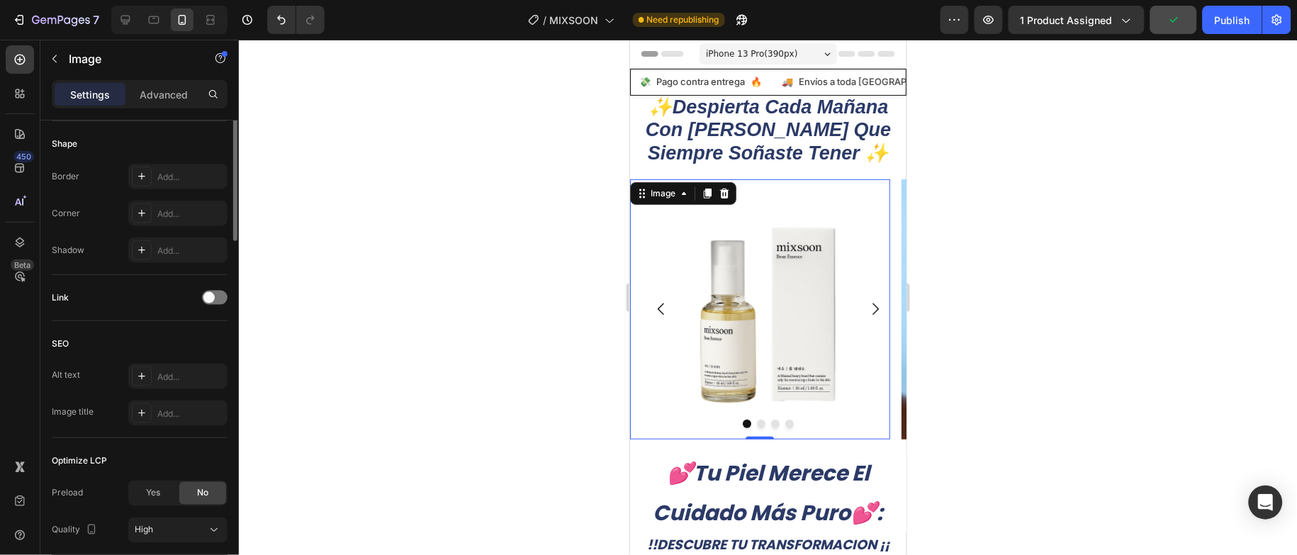
scroll to position [278, 0]
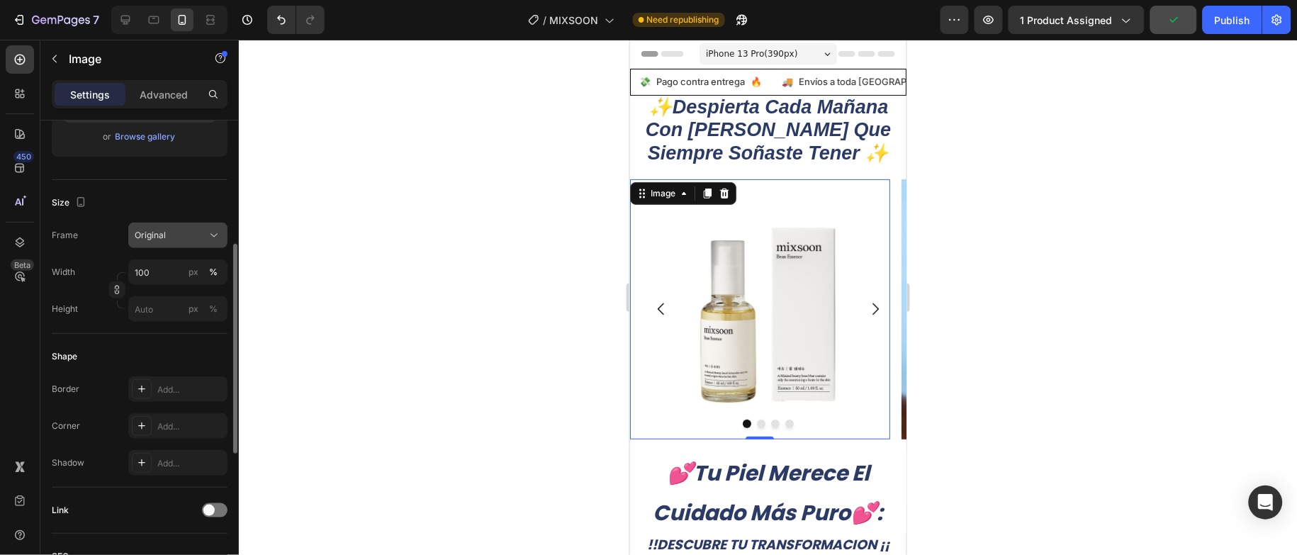
click at [186, 237] on div "Original" at bounding box center [169, 235] width 69 height 13
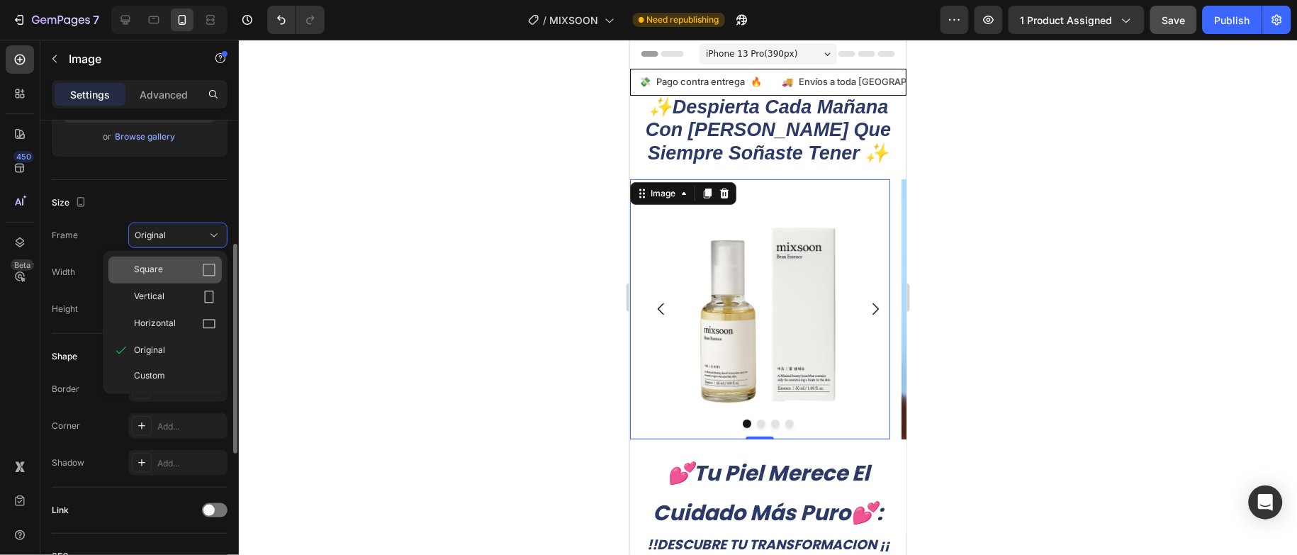
click at [198, 270] on div "Square" at bounding box center [175, 270] width 82 height 14
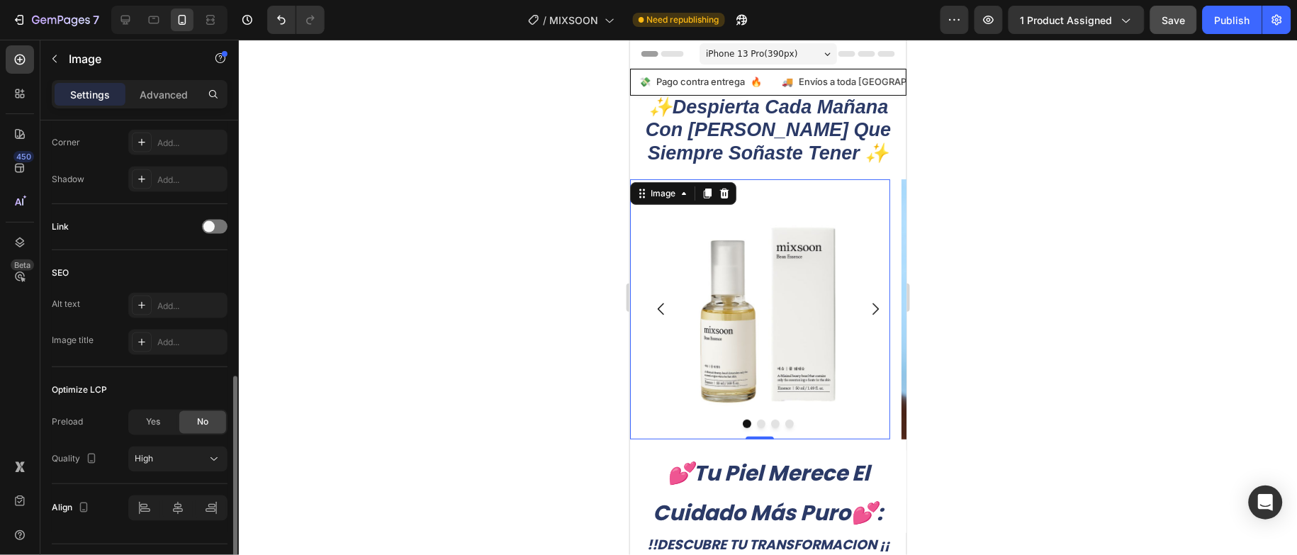
scroll to position [632, 0]
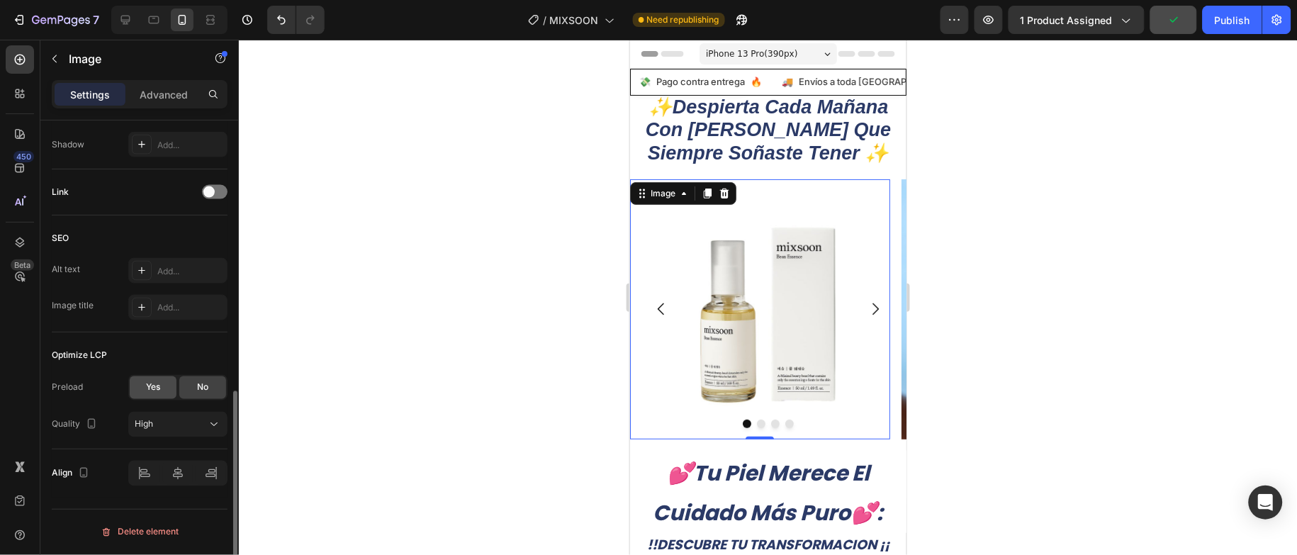
click at [164, 388] on div "Yes" at bounding box center [153, 387] width 47 height 23
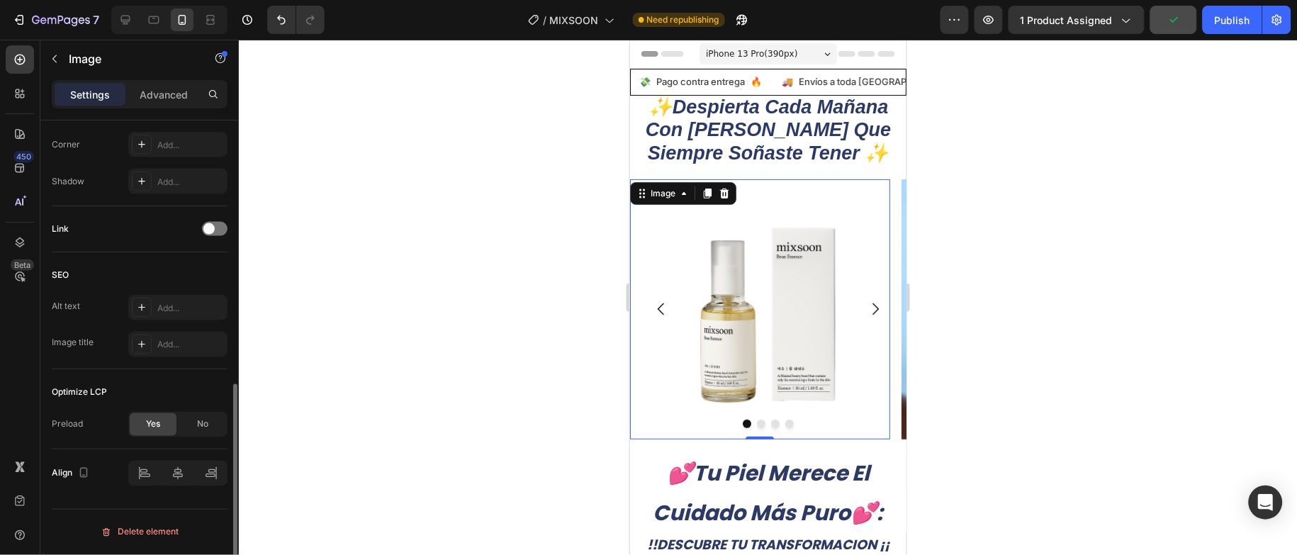
scroll to position [595, 0]
click at [213, 427] on div "No" at bounding box center [202, 424] width 47 height 23
click at [152, 439] on div "Preload Yes No Quality High" at bounding box center [140, 443] width 176 height 62
click at [152, 430] on span "Yes" at bounding box center [153, 424] width 14 height 13
click at [198, 434] on div "No" at bounding box center [202, 424] width 47 height 23
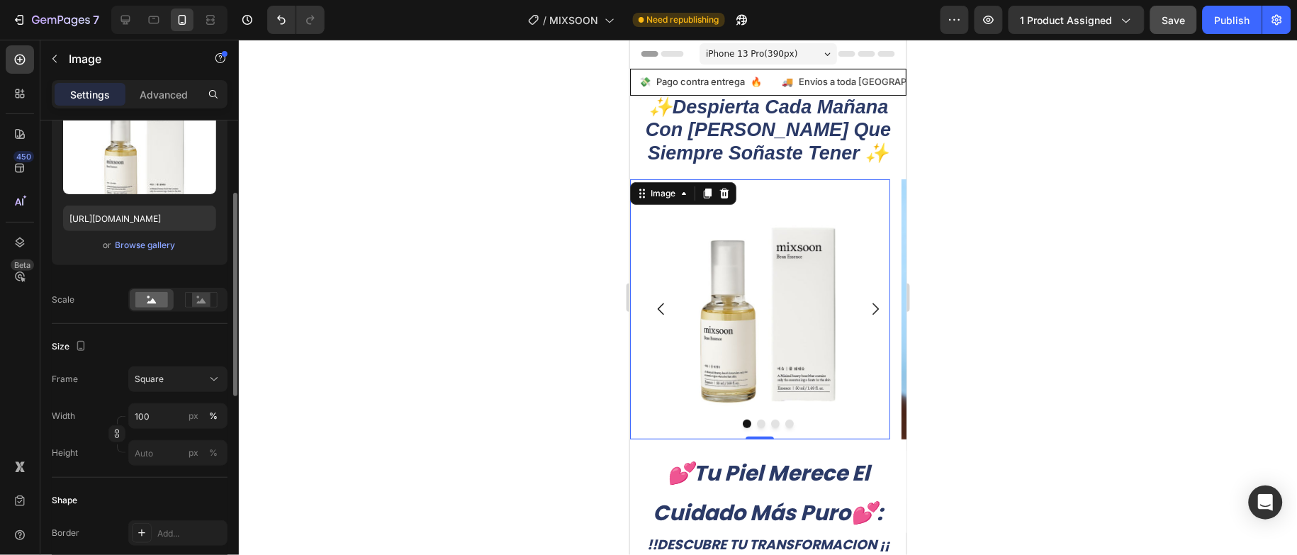
scroll to position [0, 0]
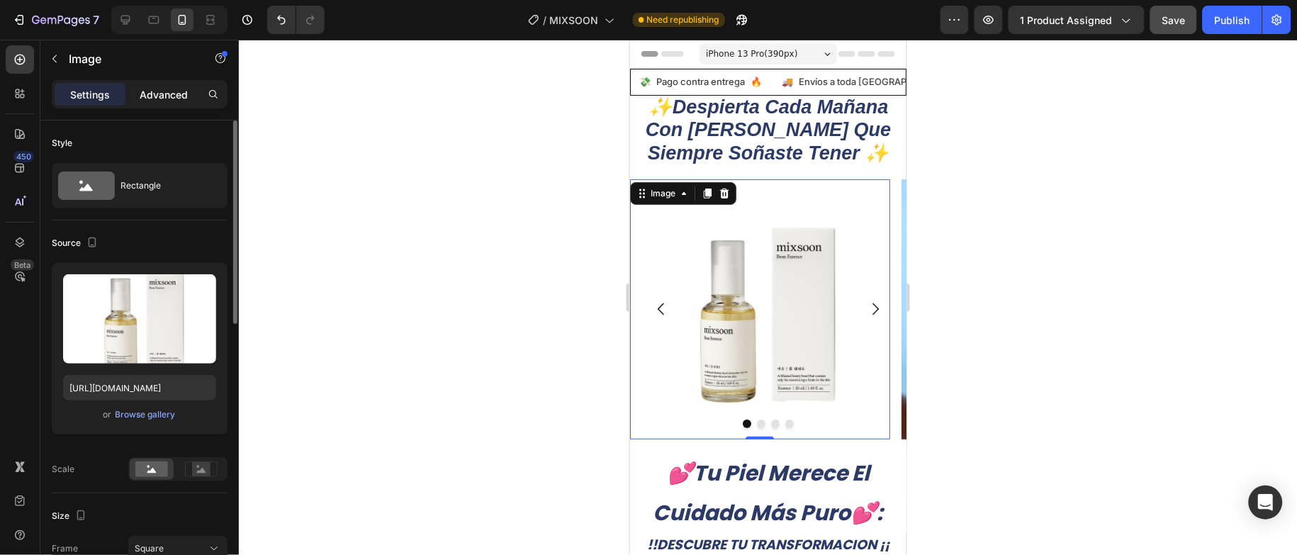
click at [172, 91] on p "Advanced" at bounding box center [164, 94] width 48 height 15
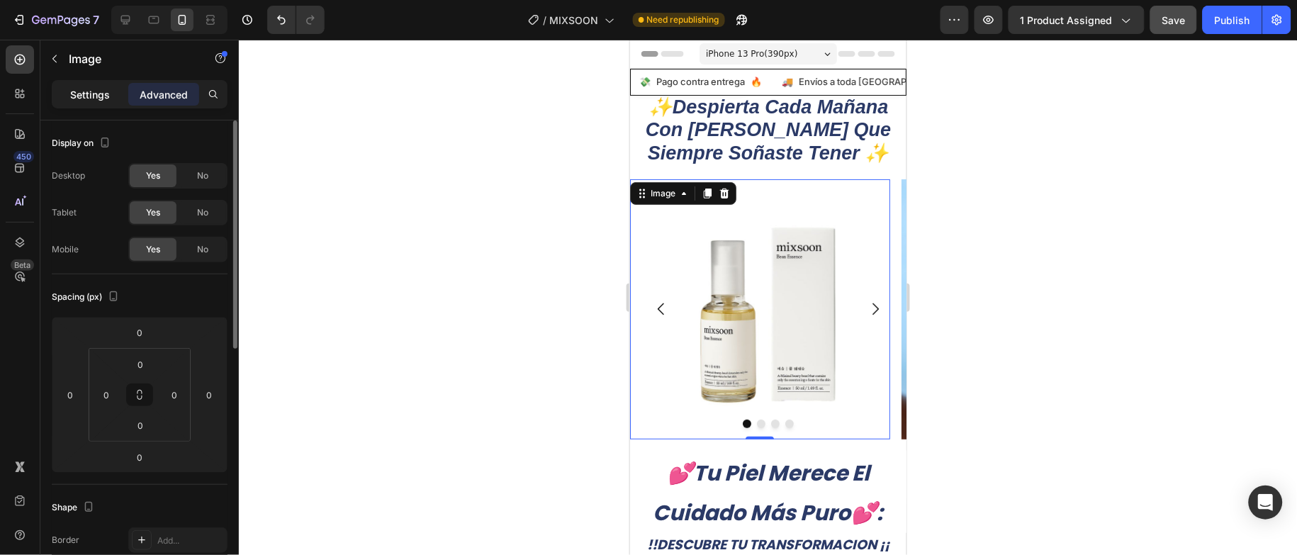
click at [87, 94] on p "Settings" at bounding box center [90, 94] width 40 height 15
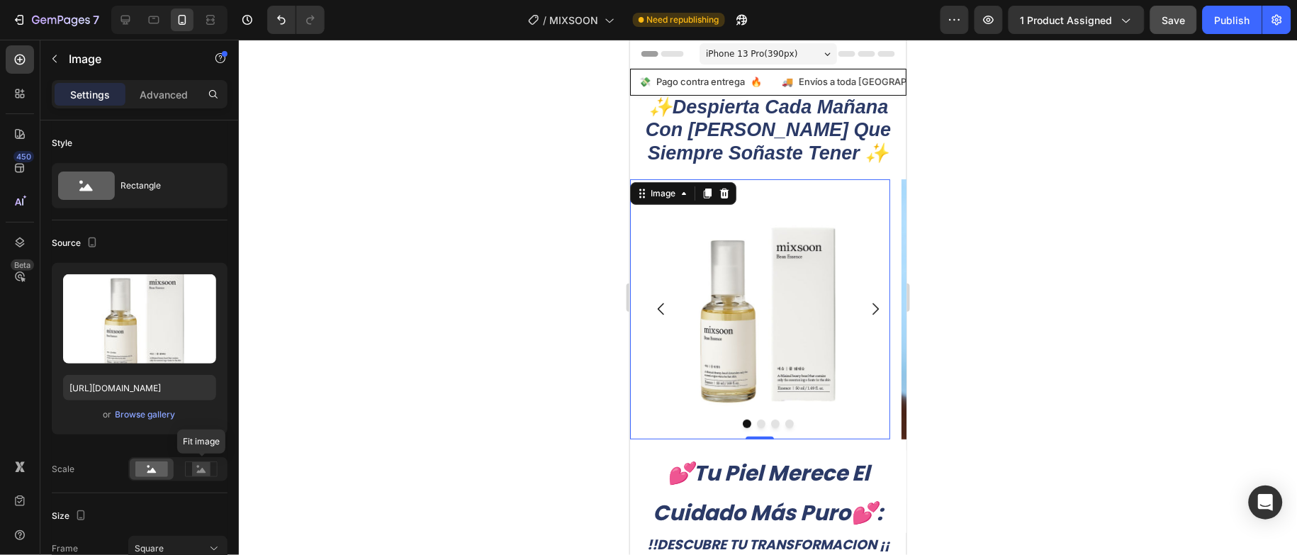
scroll to position [106, 0]
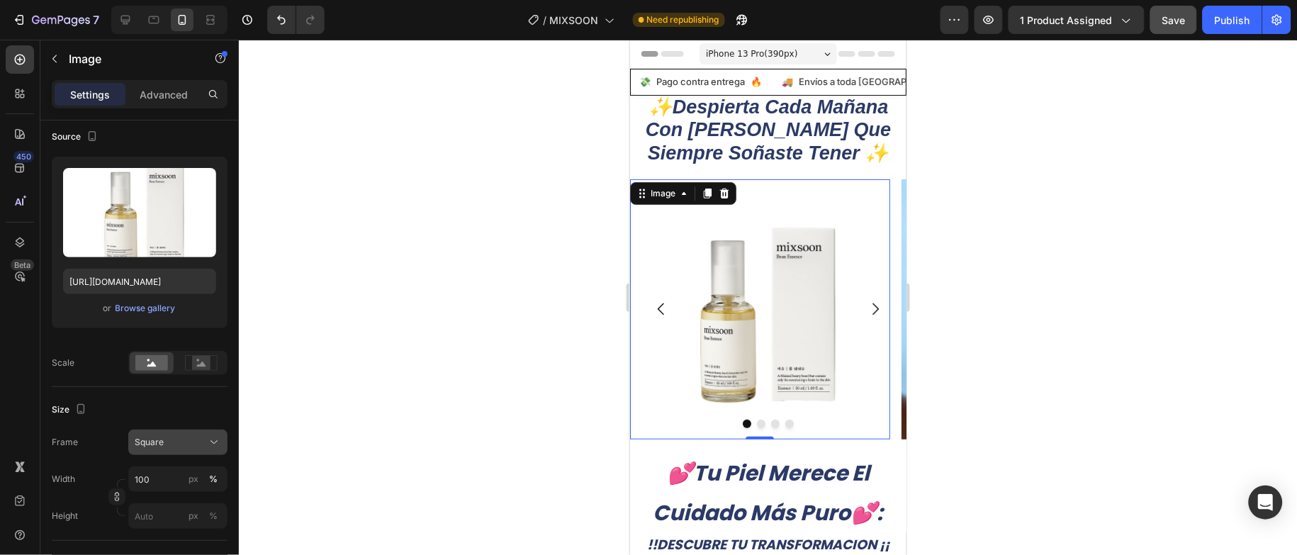
click at [184, 447] on div "Square" at bounding box center [169, 442] width 69 height 13
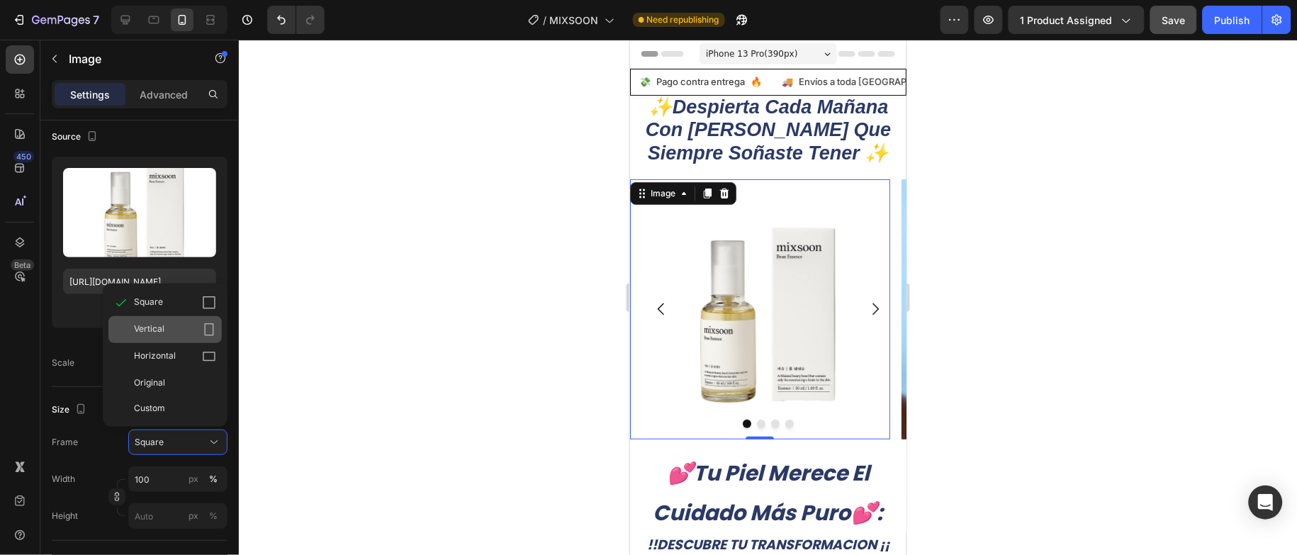
click at [192, 327] on div "Vertical" at bounding box center [175, 330] width 82 height 14
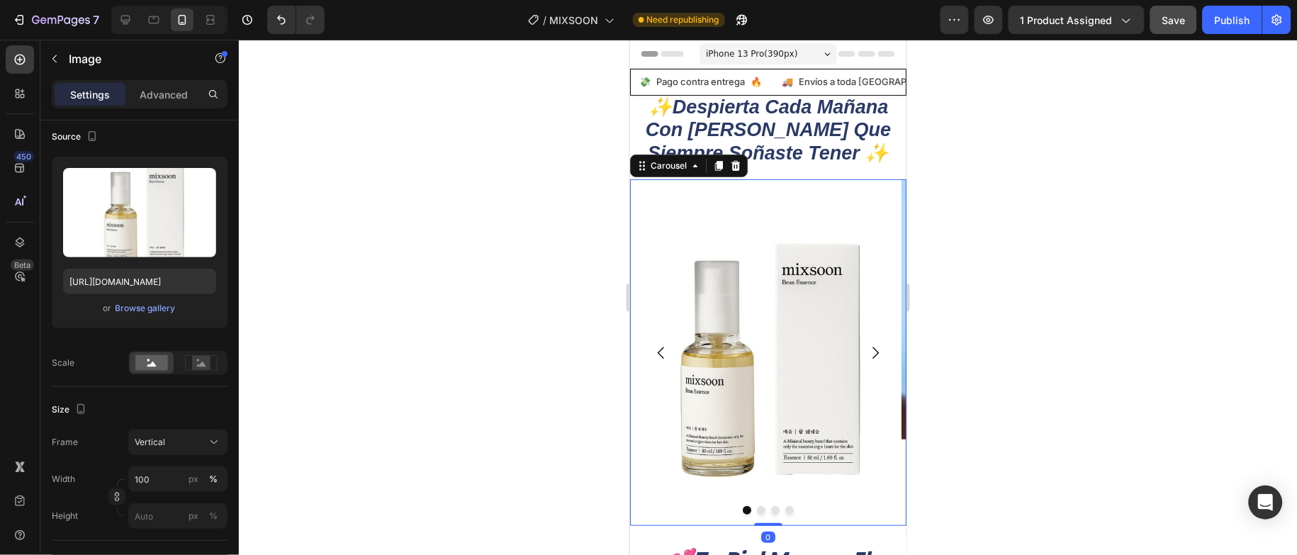
click at [866, 350] on icon "Carousel Next Arrow" at bounding box center [874, 352] width 17 height 17
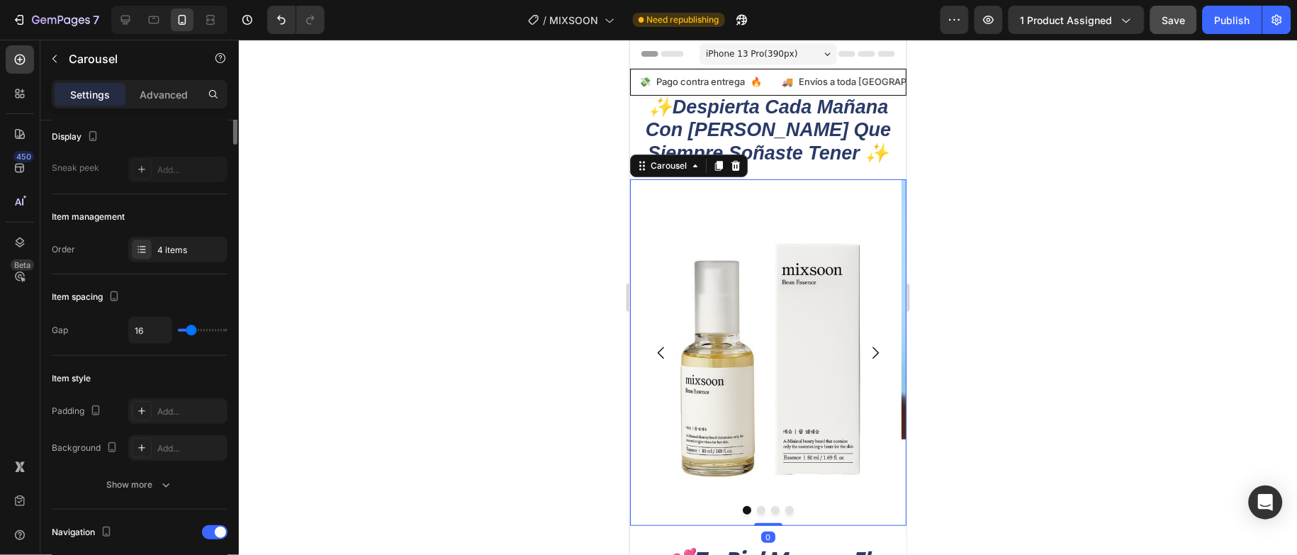
scroll to position [0, 0]
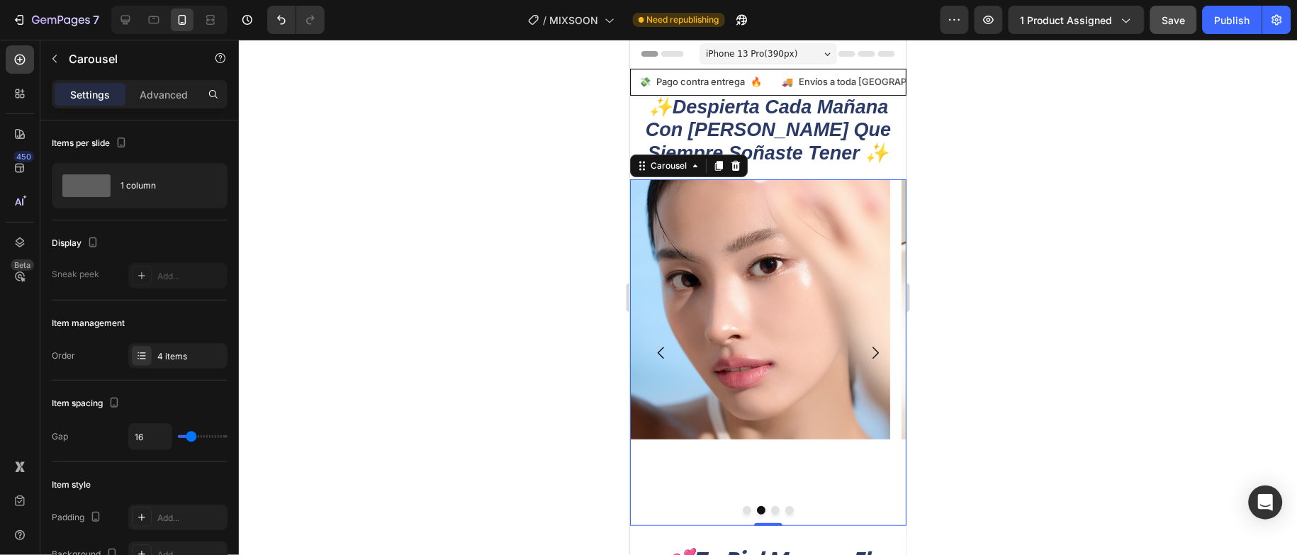
click at [663, 354] on icon "Carousel Back Arrow" at bounding box center [660, 352] width 17 height 17
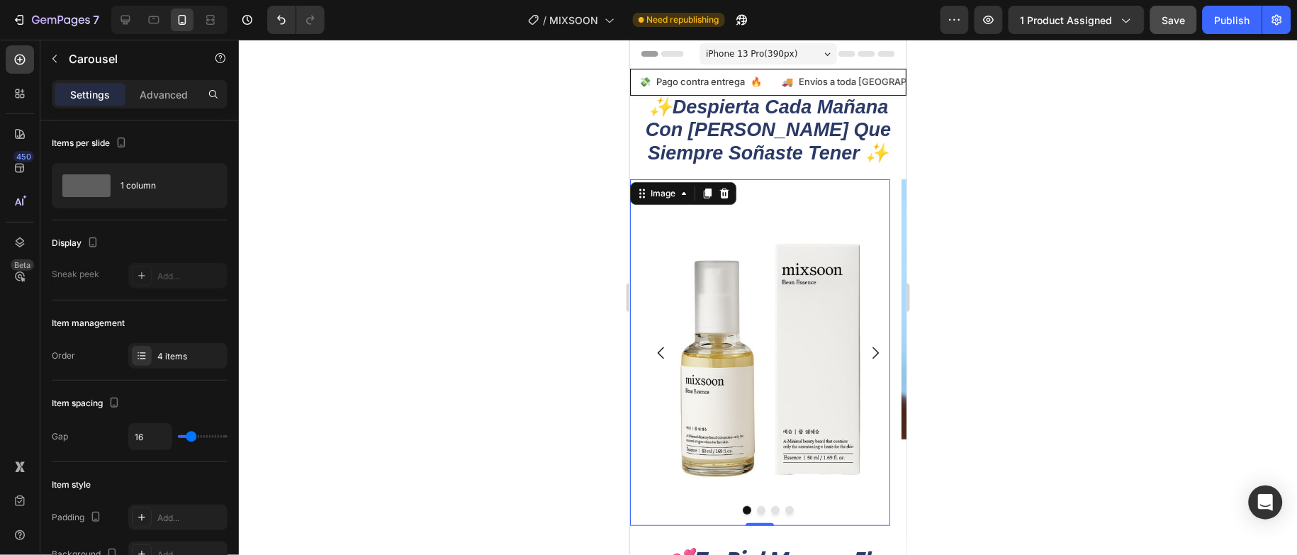
click at [748, 326] on img at bounding box center [760, 352] width 260 height 347
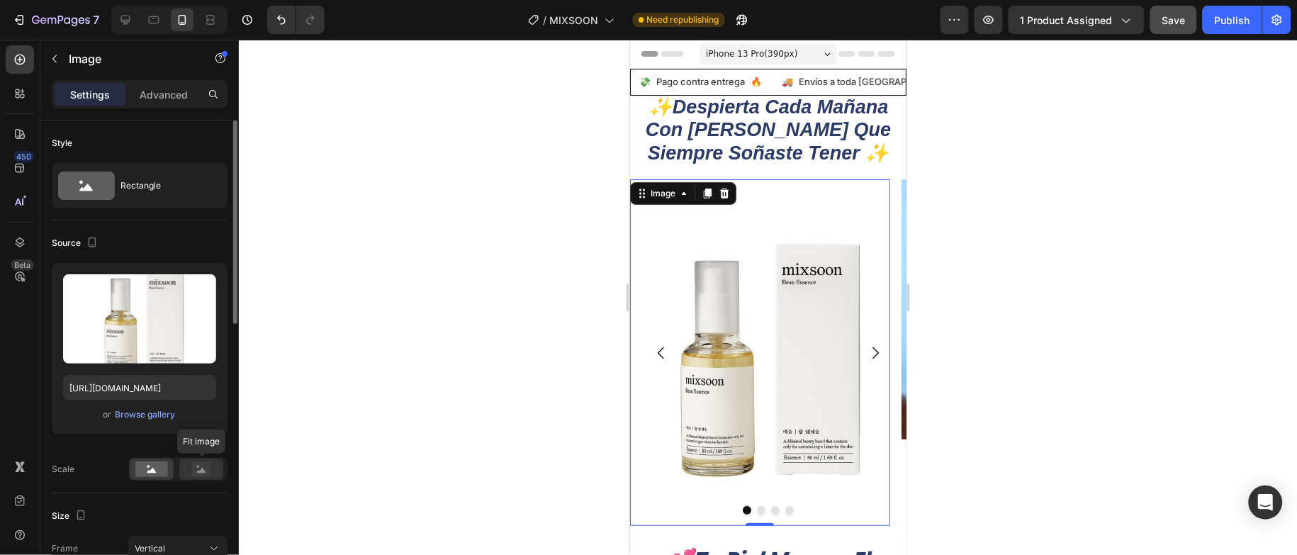
click at [196, 465] on rect at bounding box center [201, 469] width 18 height 14
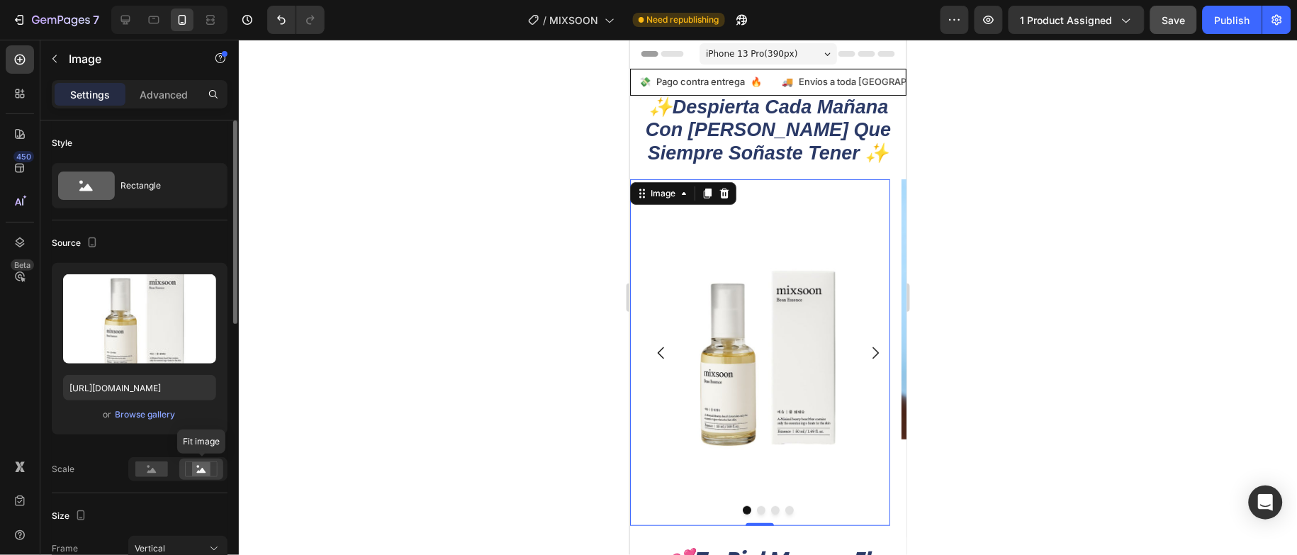
click at [196, 465] on rect at bounding box center [201, 469] width 18 height 14
click at [160, 464] on rect at bounding box center [151, 470] width 33 height 16
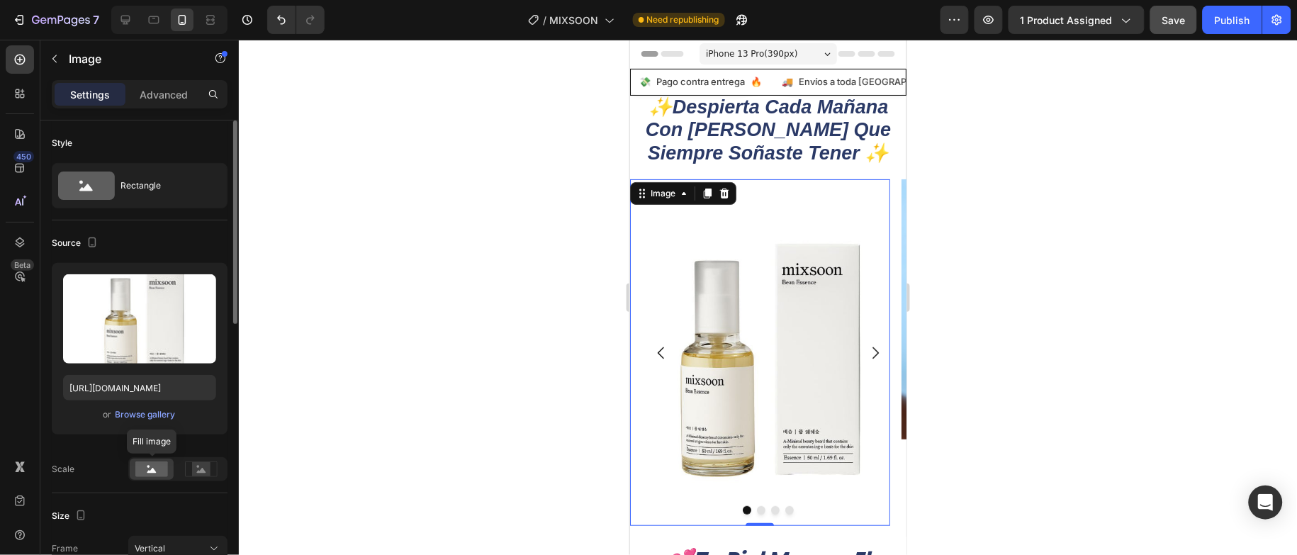
scroll to position [319, 0]
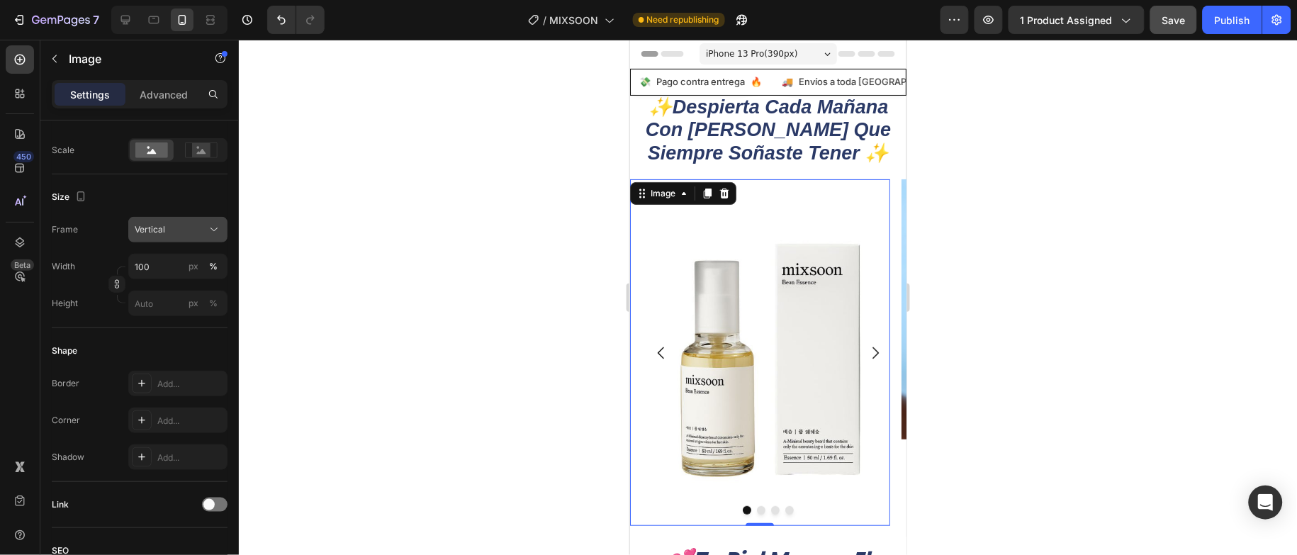
click at [183, 225] on div "Vertical" at bounding box center [169, 229] width 69 height 13
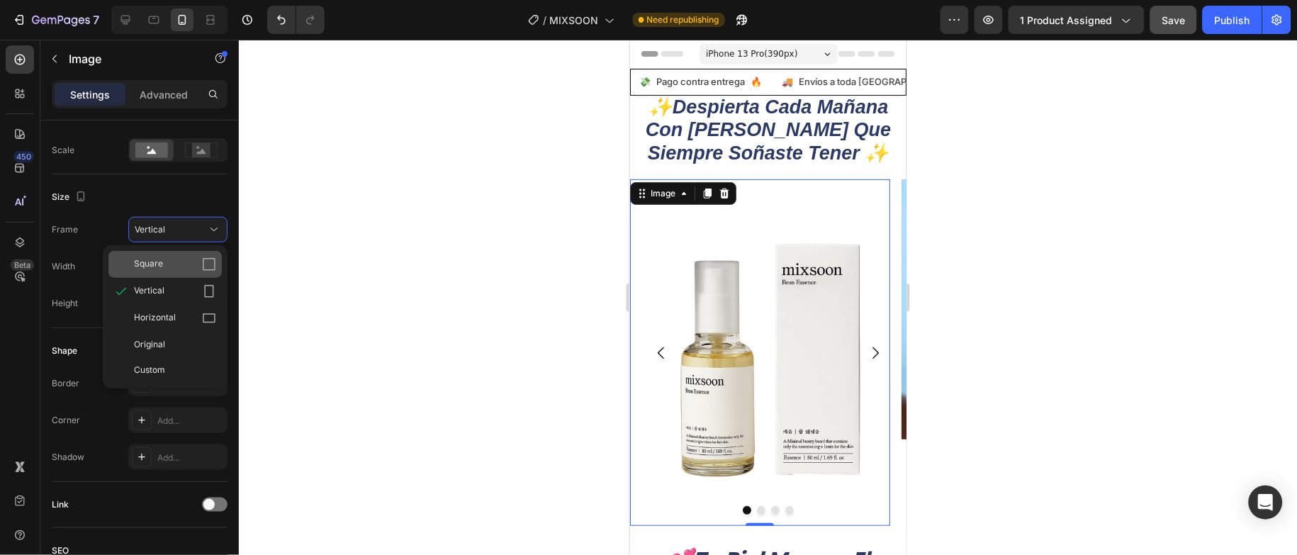
click at [201, 274] on div "Square" at bounding box center [164, 264] width 113 height 27
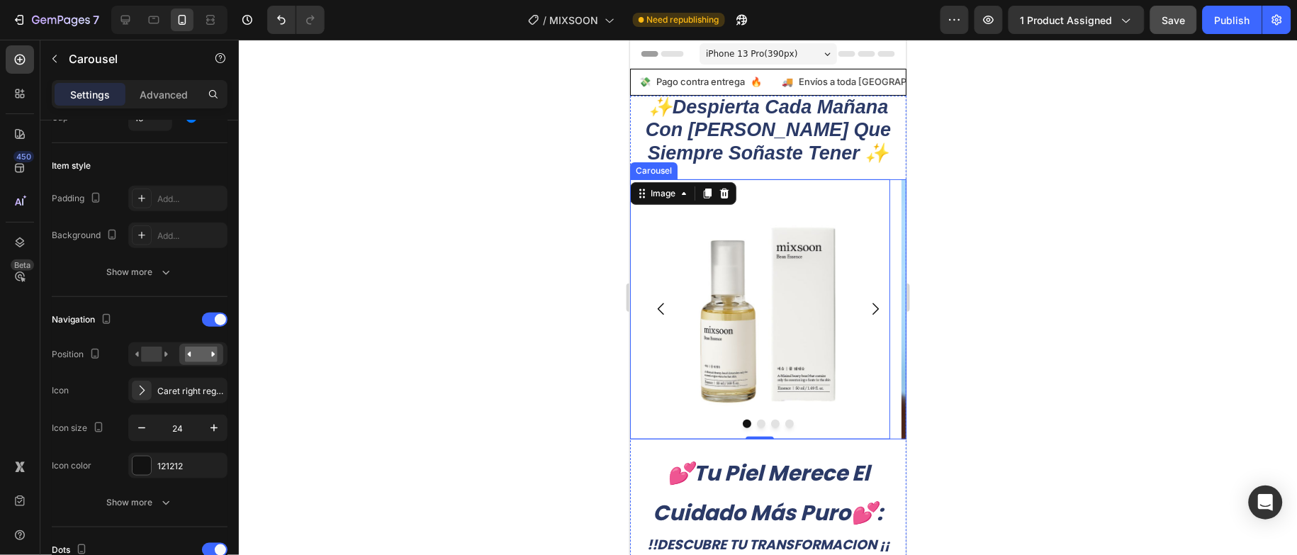
click at [866, 308] on icon "Carousel Next Arrow" at bounding box center [874, 308] width 17 height 17
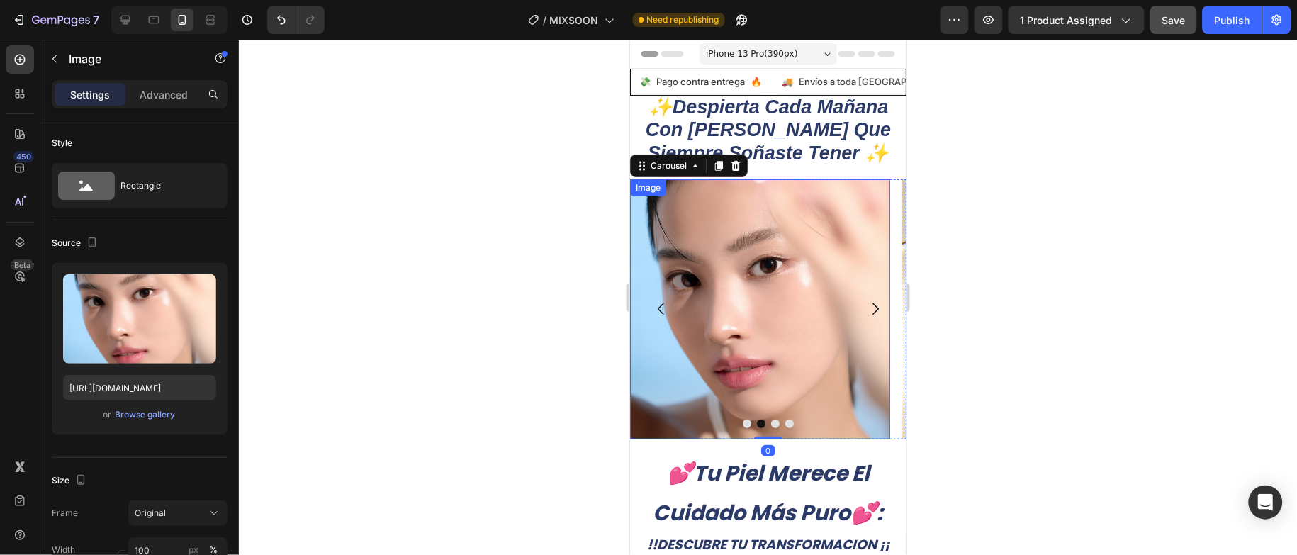
click at [717, 330] on img at bounding box center [760, 309] width 260 height 260
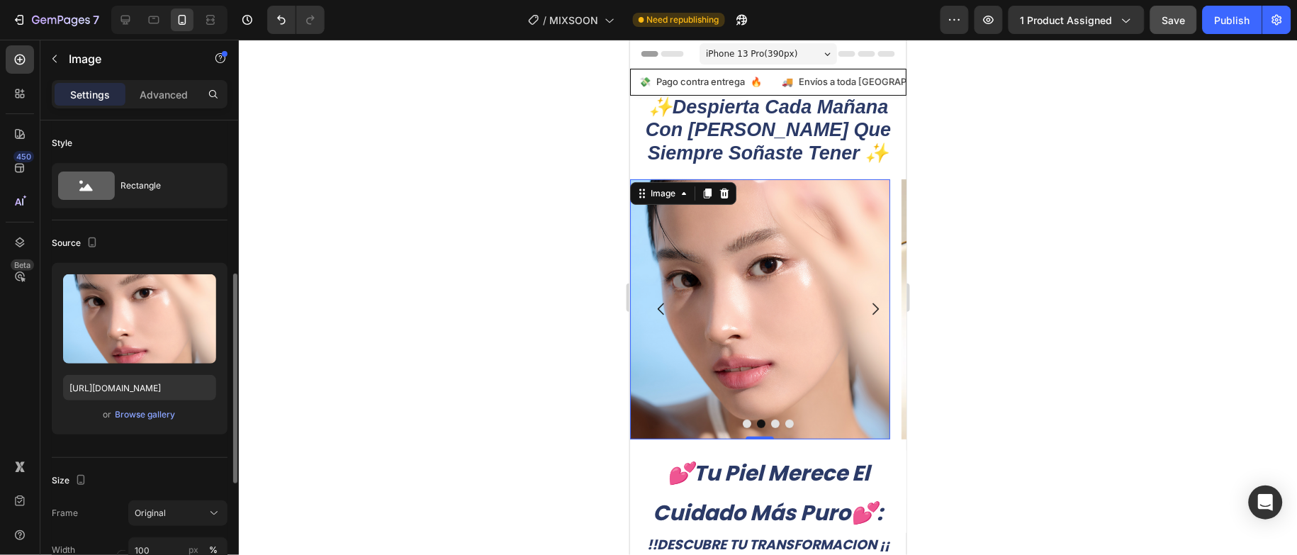
scroll to position [213, 0]
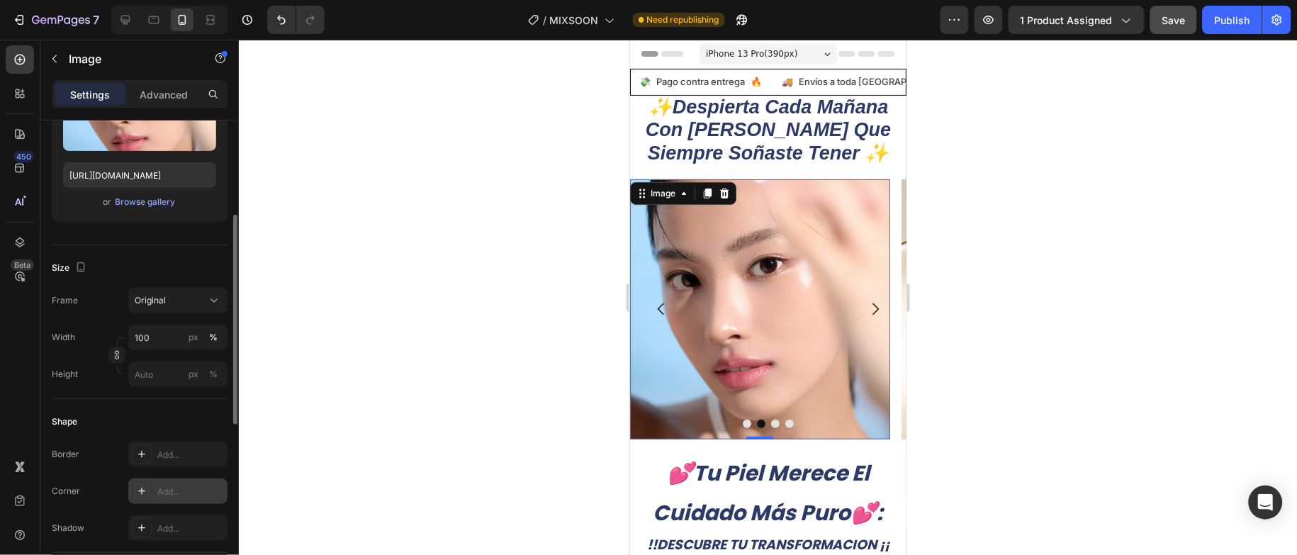
click at [188, 493] on div "Add..." at bounding box center [190, 492] width 67 height 13
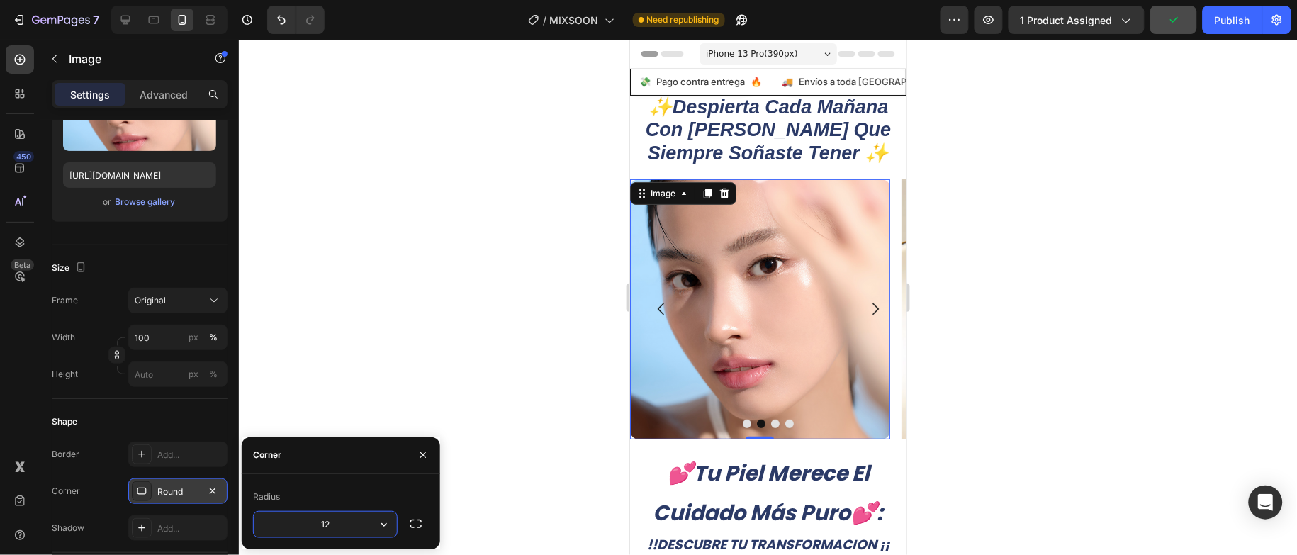
type input "12"
click at [658, 308] on icon "Carousel Back Arrow" at bounding box center [660, 309] width 6 height 12
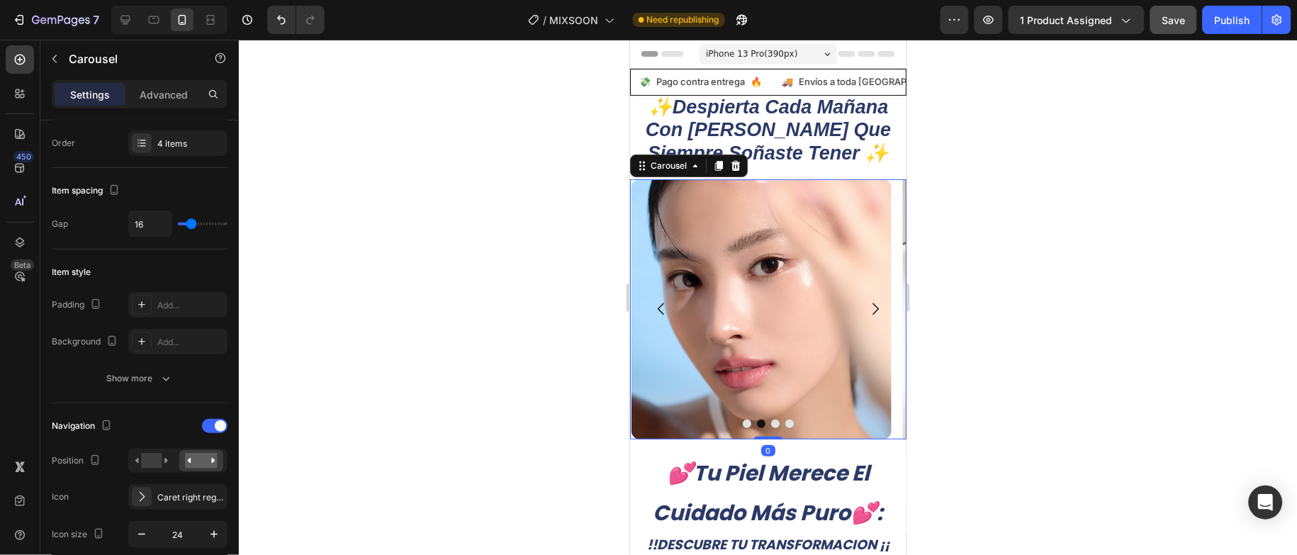
scroll to position [0, 0]
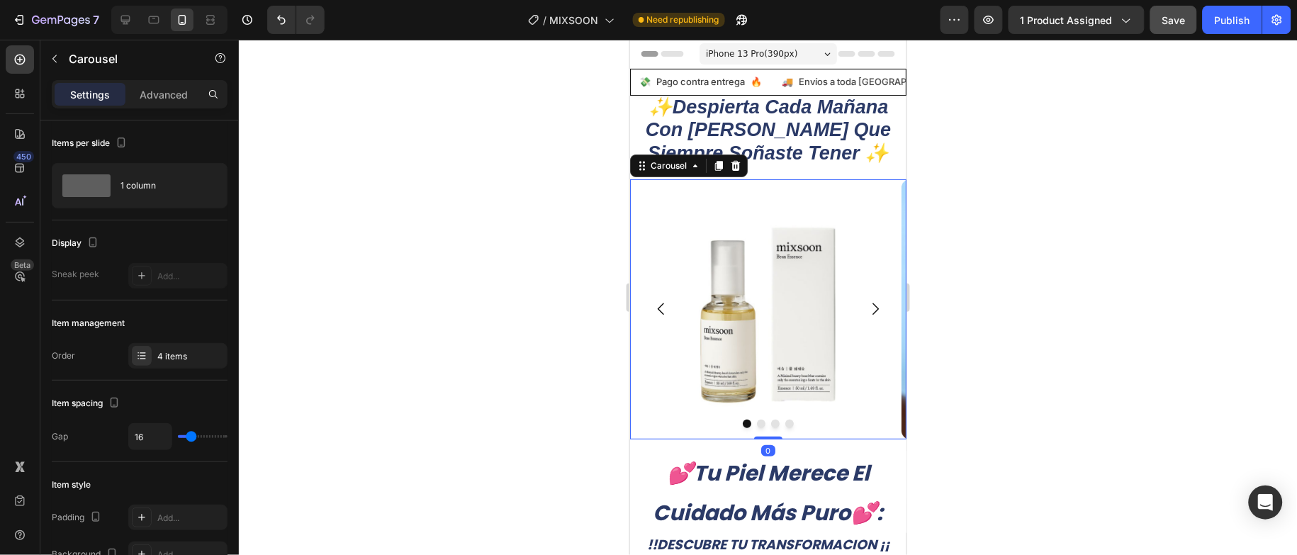
click at [866, 306] on icon "Carousel Next Arrow" at bounding box center [874, 308] width 17 height 17
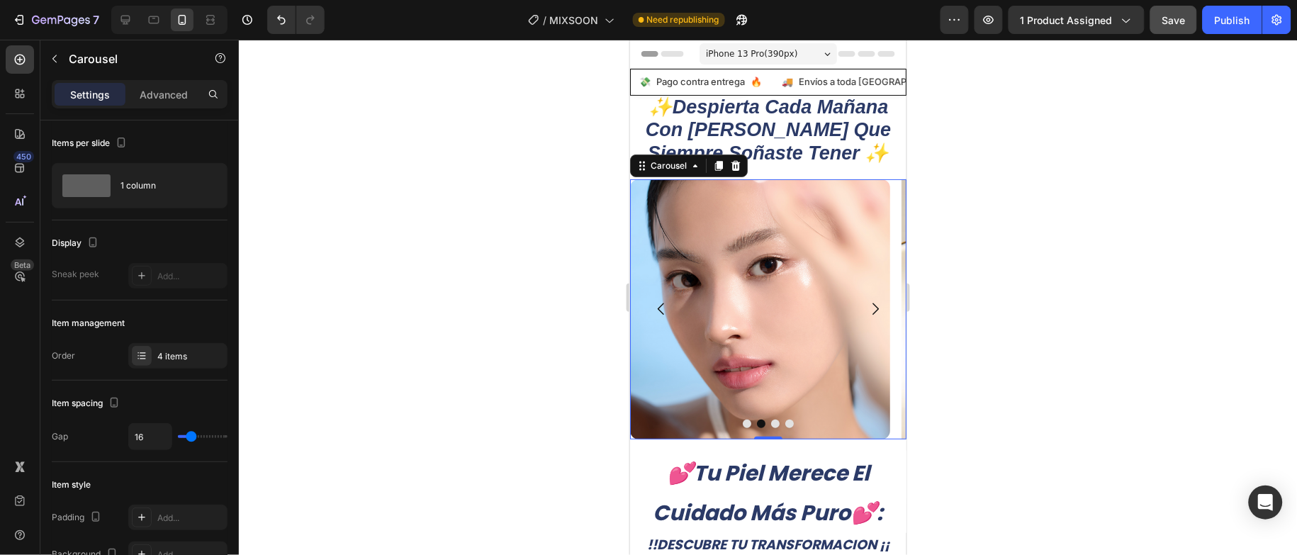
click at [866, 306] on icon "Carousel Next Arrow" at bounding box center [874, 308] width 17 height 17
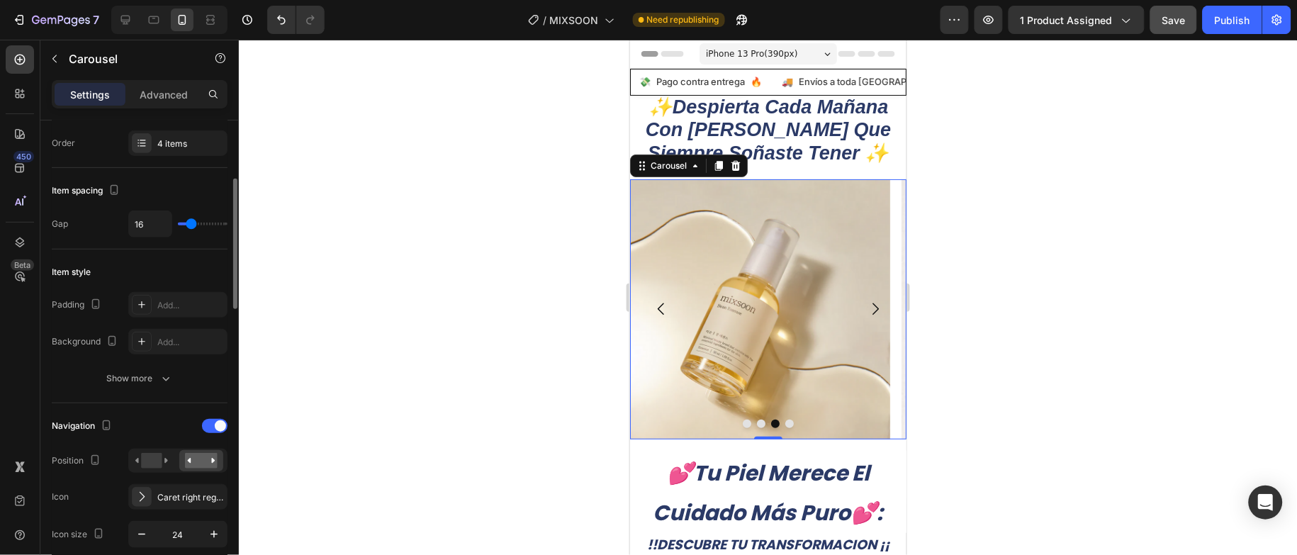
scroll to position [106, 0]
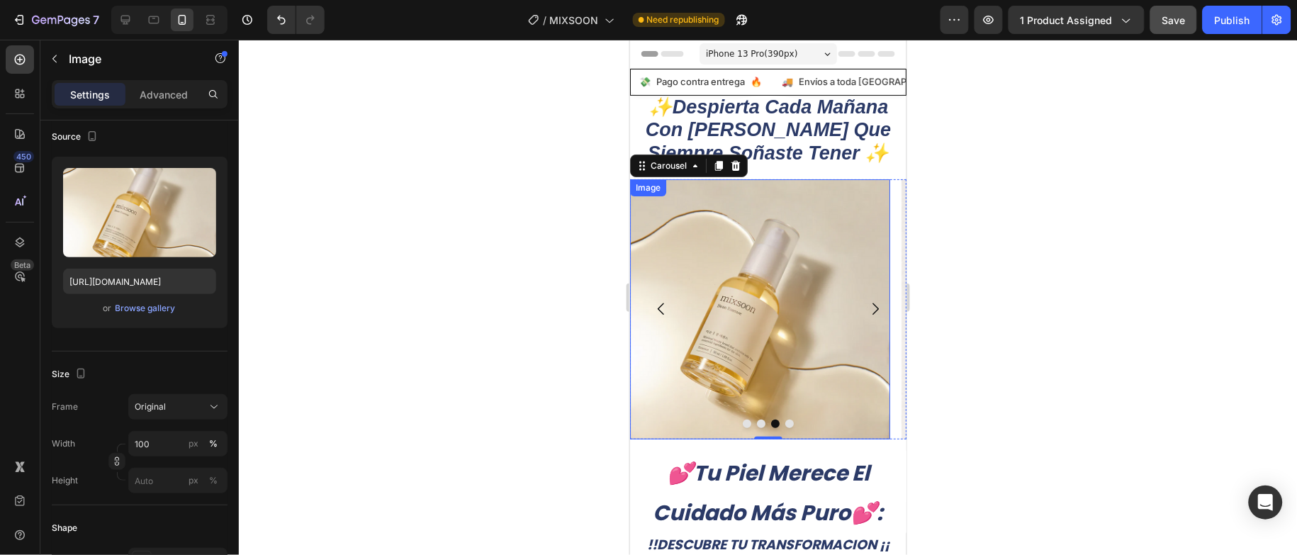
click at [709, 312] on img at bounding box center [760, 309] width 260 height 260
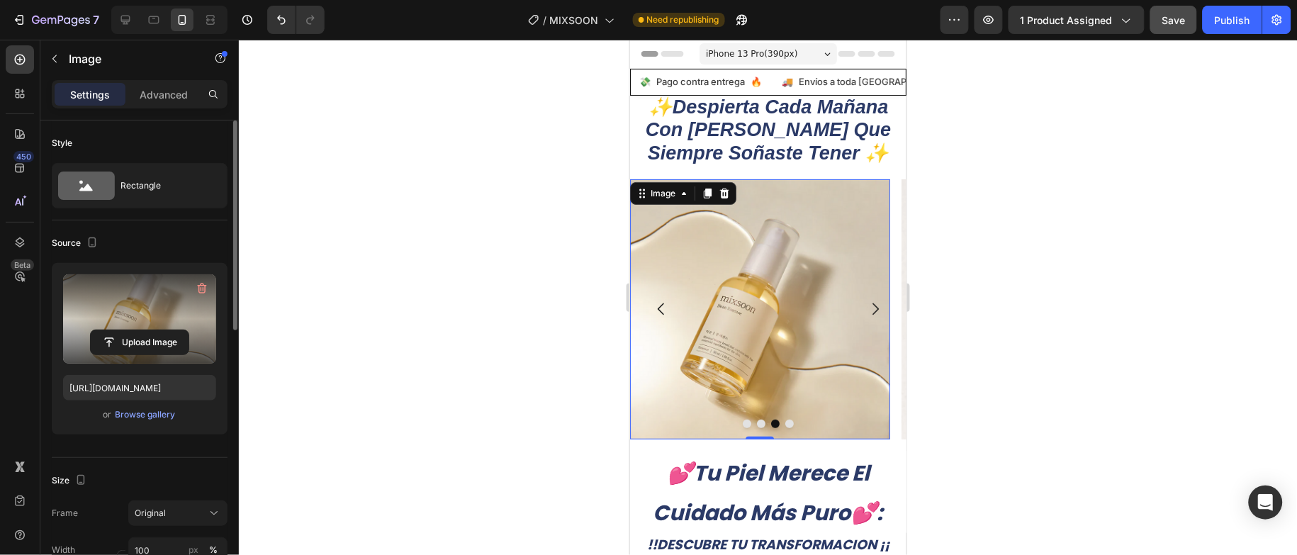
scroll to position [319, 0]
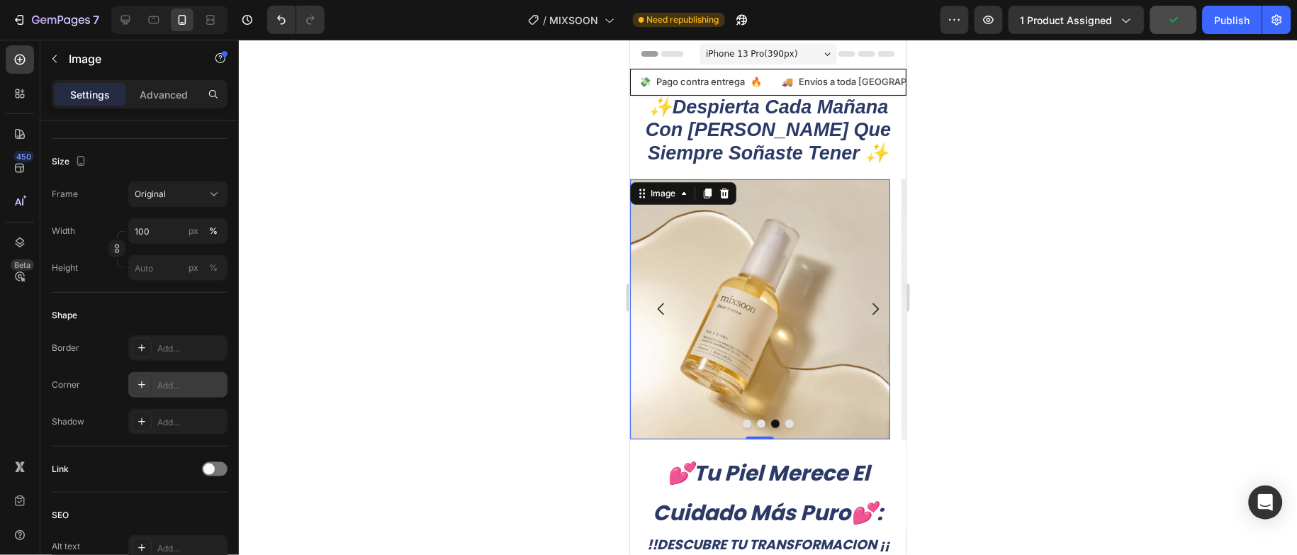
click at [181, 388] on div "Add..." at bounding box center [190, 385] width 67 height 13
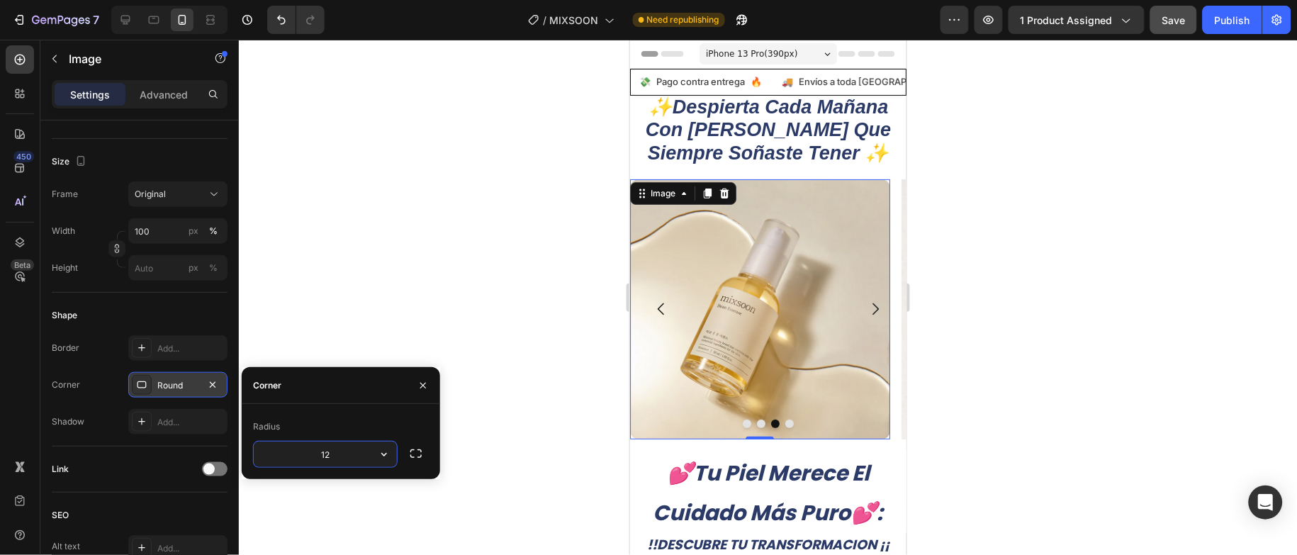
type input "12"
click at [855, 302] on button "Carousel Next Arrow" at bounding box center [875, 309] width 40 height 40
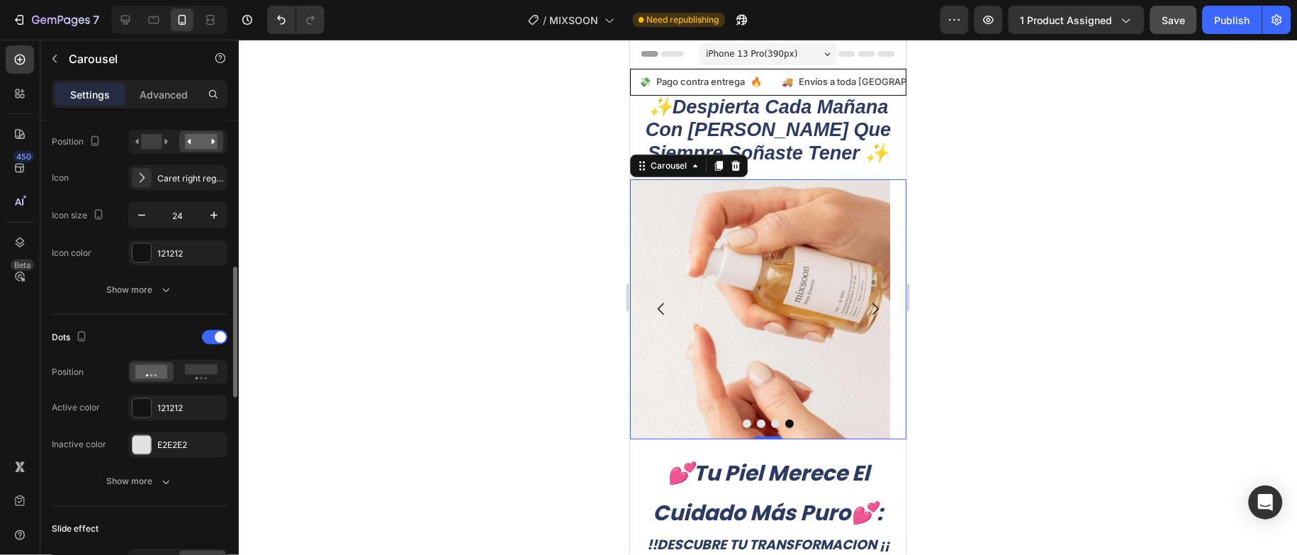
scroll to position [0, 0]
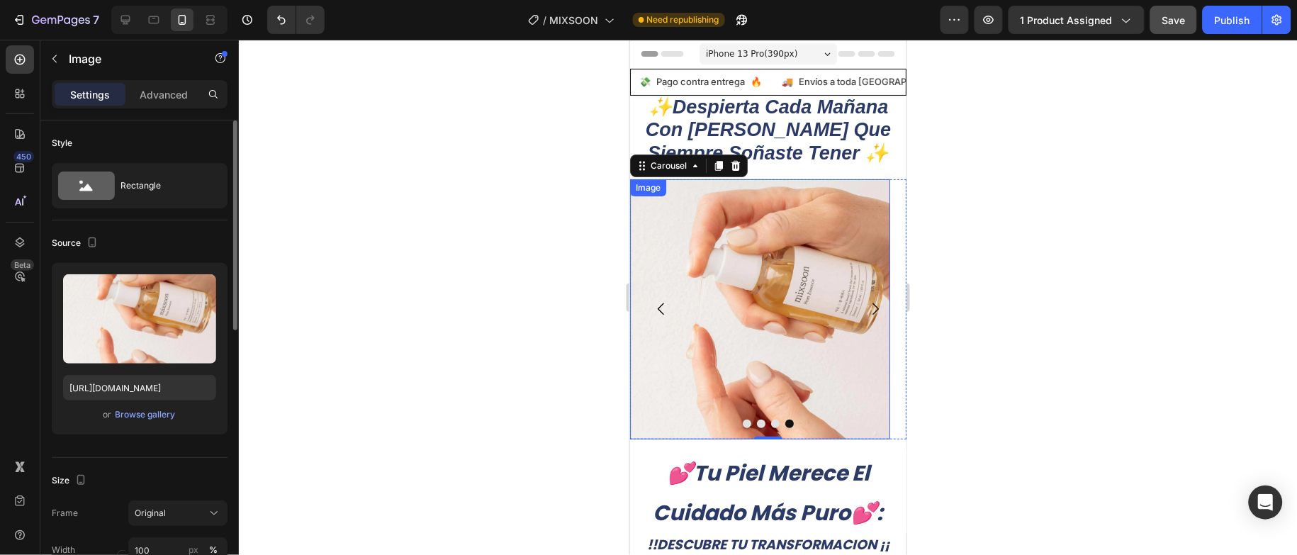
click at [725, 301] on img at bounding box center [760, 309] width 260 height 260
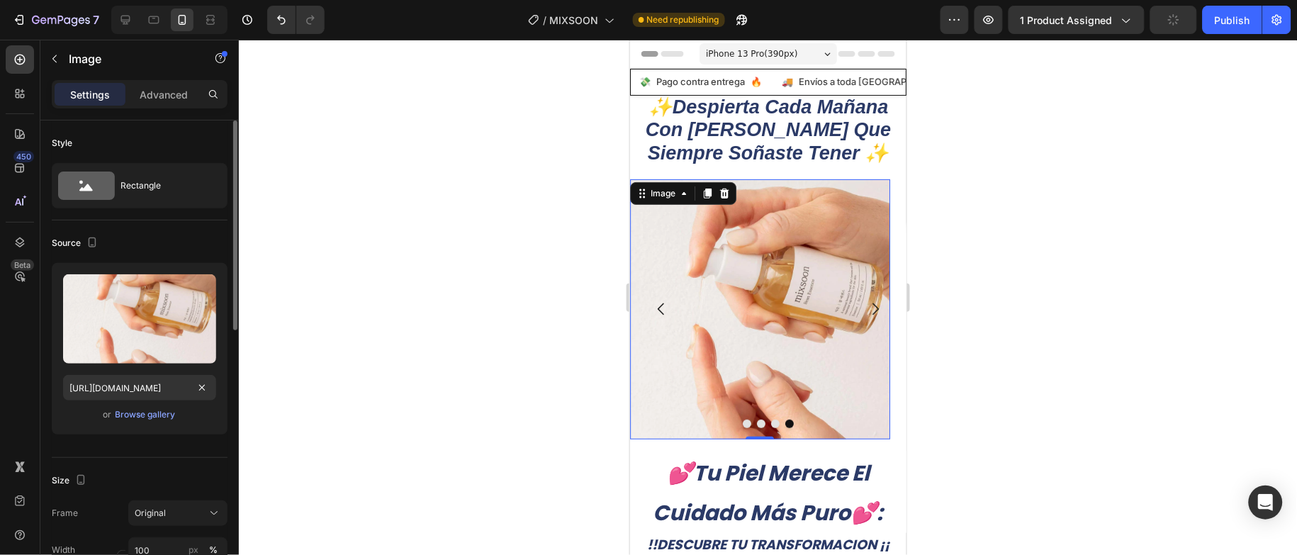
scroll to position [213, 0]
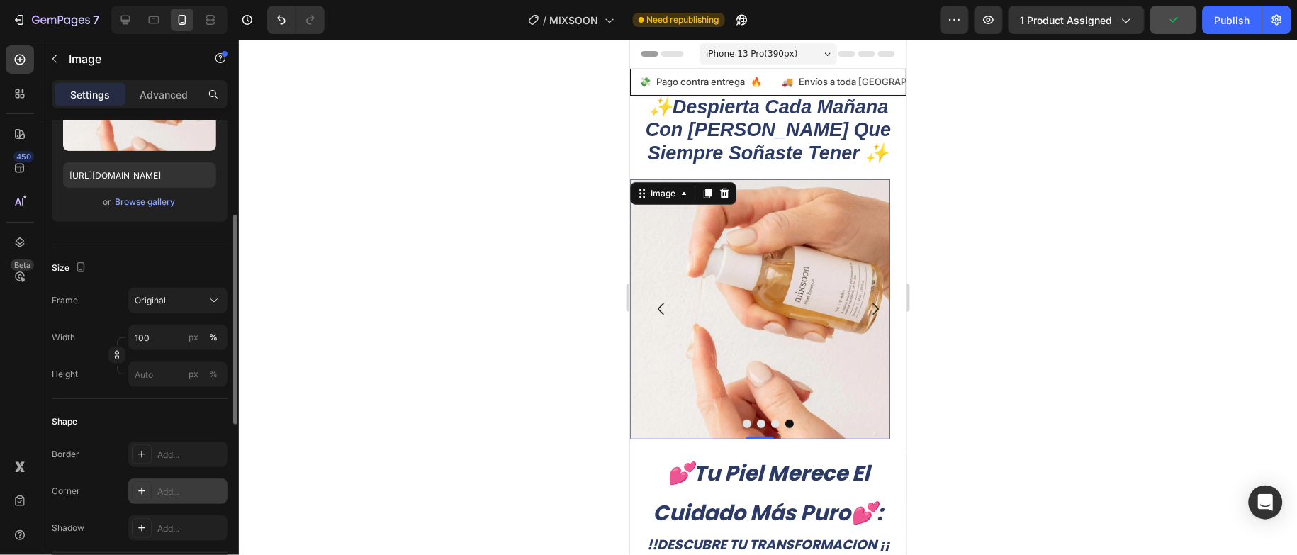
click at [194, 493] on div "Add..." at bounding box center [190, 492] width 67 height 13
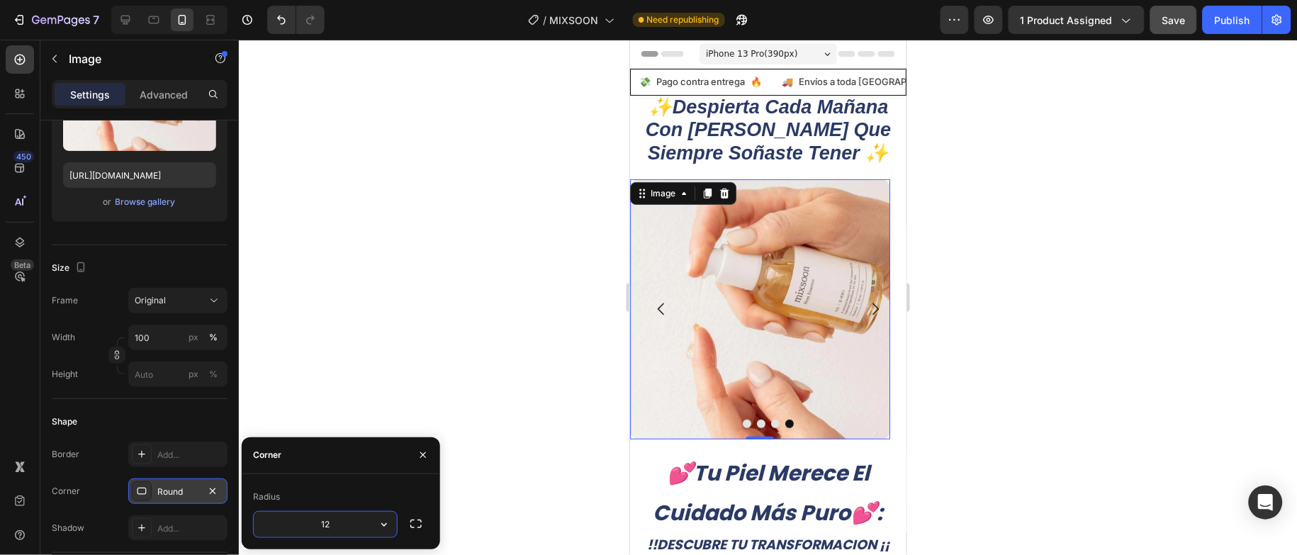
type input "12"
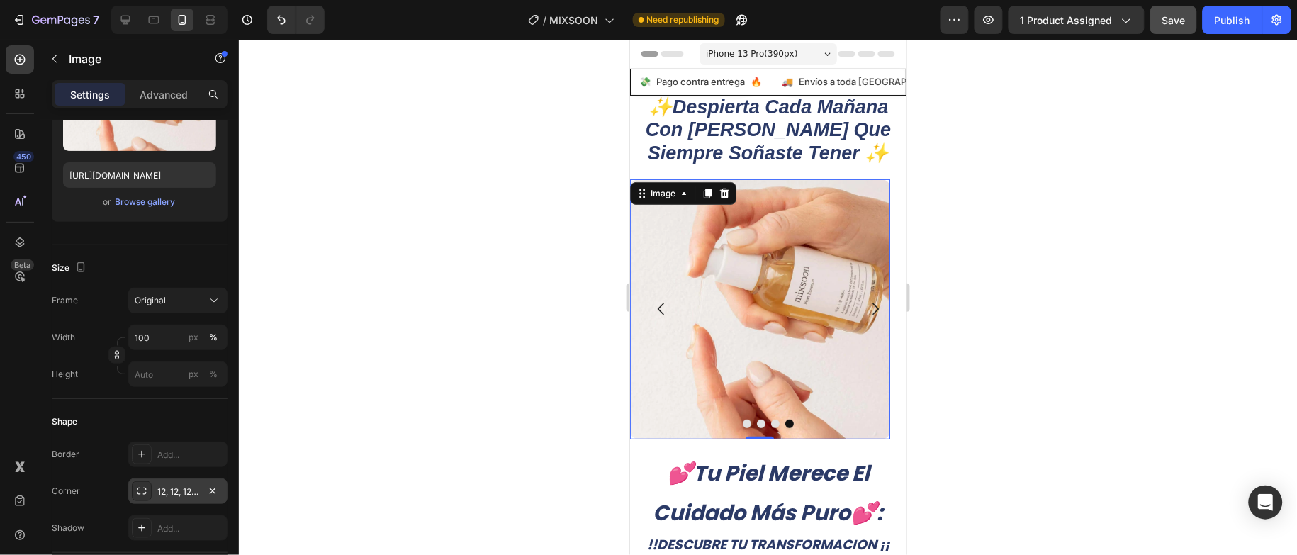
click at [393, 350] on div at bounding box center [768, 297] width 1058 height 515
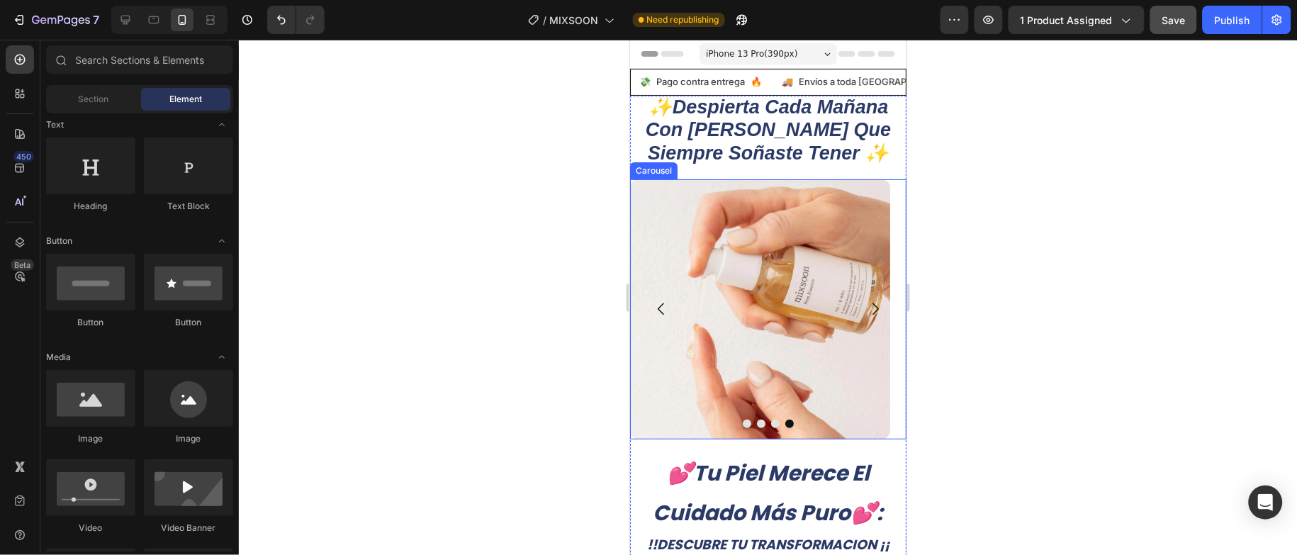
click at [855, 318] on button "Carousel Next Arrow" at bounding box center [875, 309] width 40 height 40
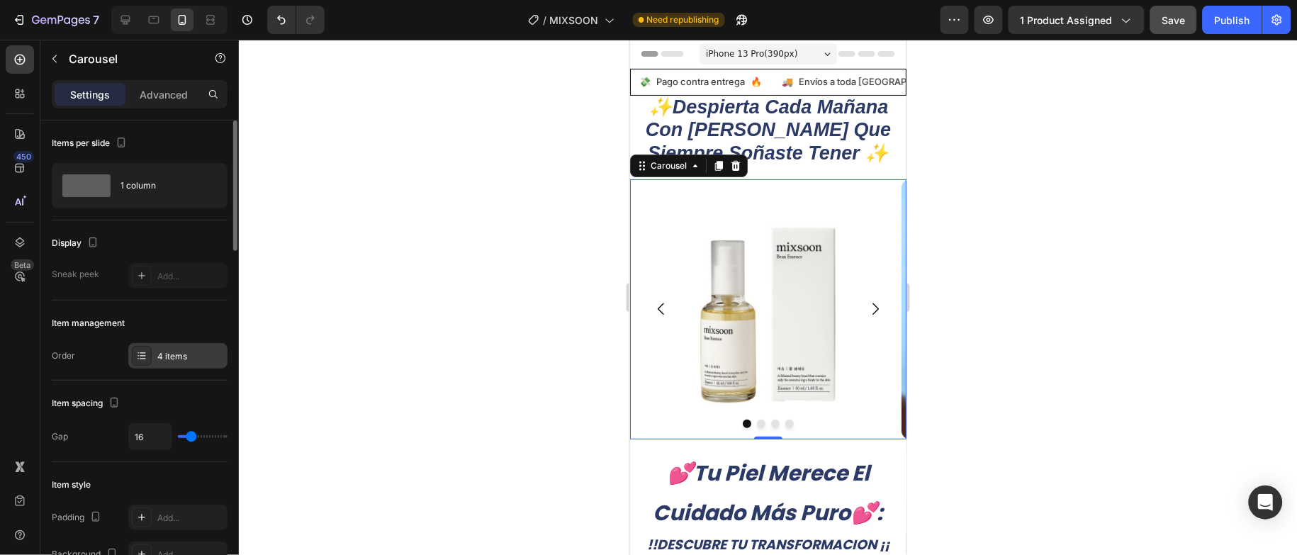
click at [165, 350] on div "4 items" at bounding box center [190, 356] width 67 height 13
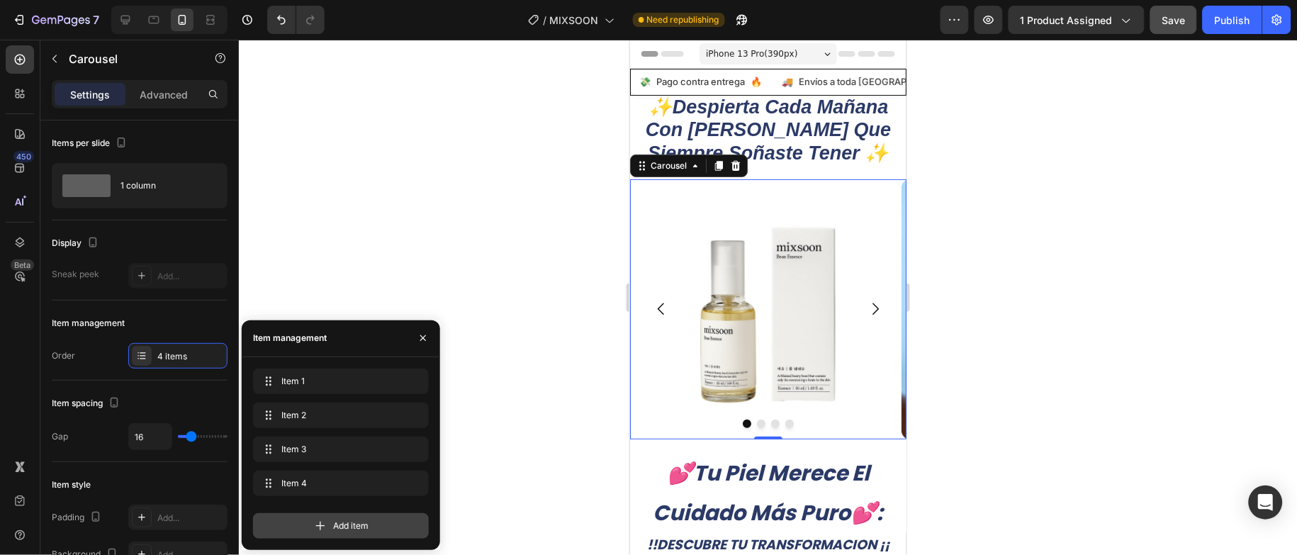
click at [342, 521] on span "Add item" at bounding box center [350, 526] width 35 height 13
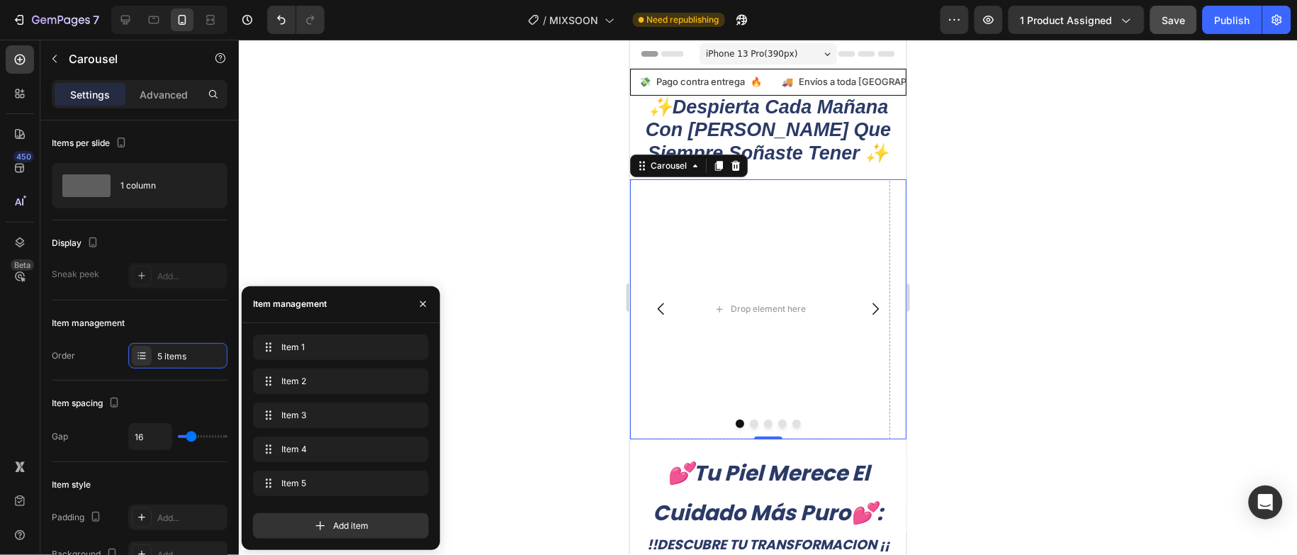
drag, startPoint x: 518, startPoint y: 206, endPoint x: 240, endPoint y: 231, distance: 279.7
click at [516, 205] on div at bounding box center [768, 297] width 1058 height 515
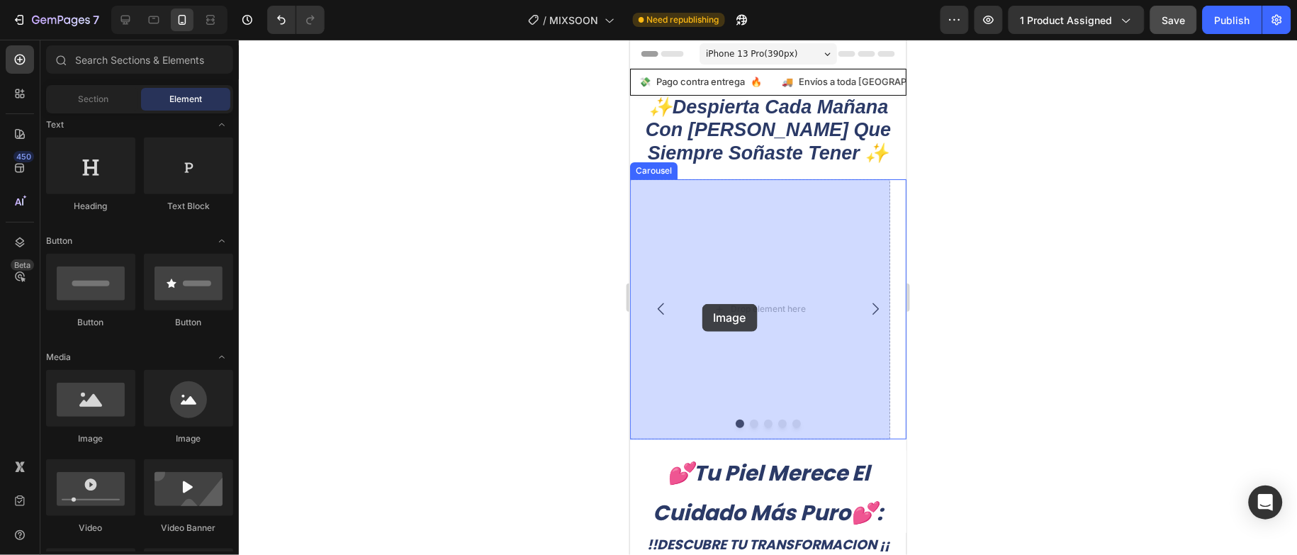
drag, startPoint x: 740, startPoint y: 455, endPoint x: 703, endPoint y: 302, distance: 157.7
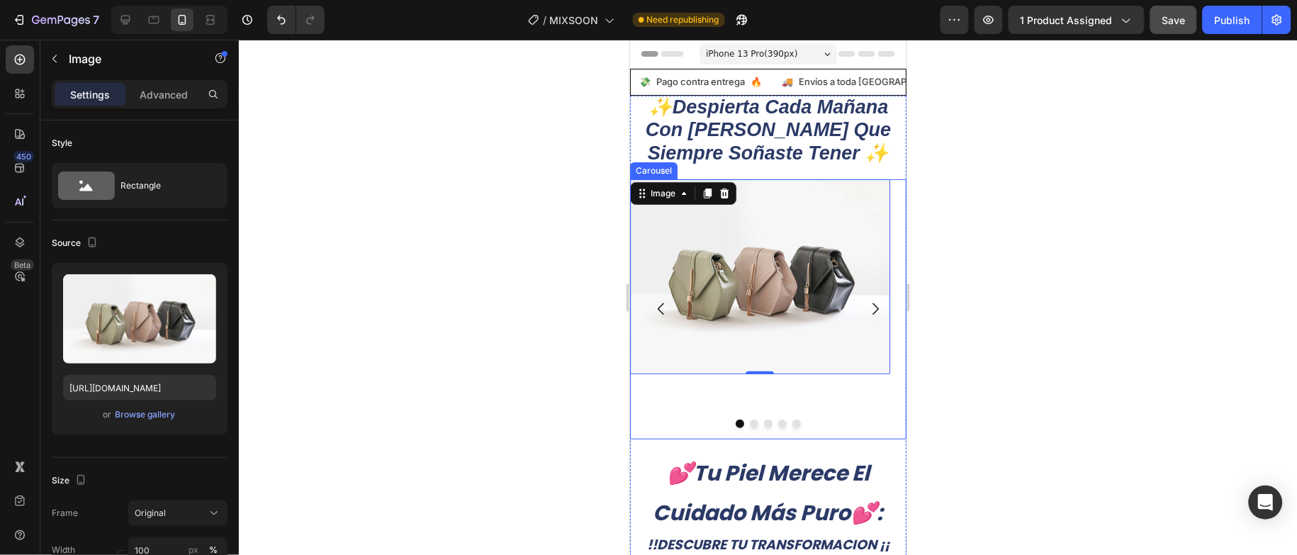
click at [666, 313] on icon "Carousel Back Arrow" at bounding box center [660, 308] width 17 height 17
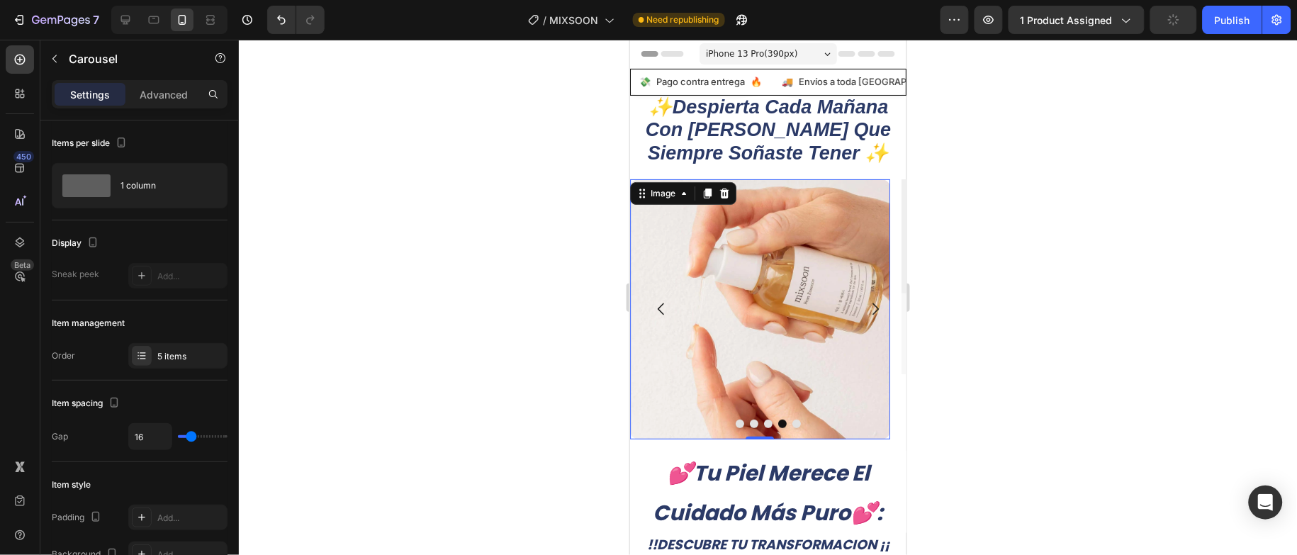
click at [834, 272] on img at bounding box center [760, 309] width 260 height 260
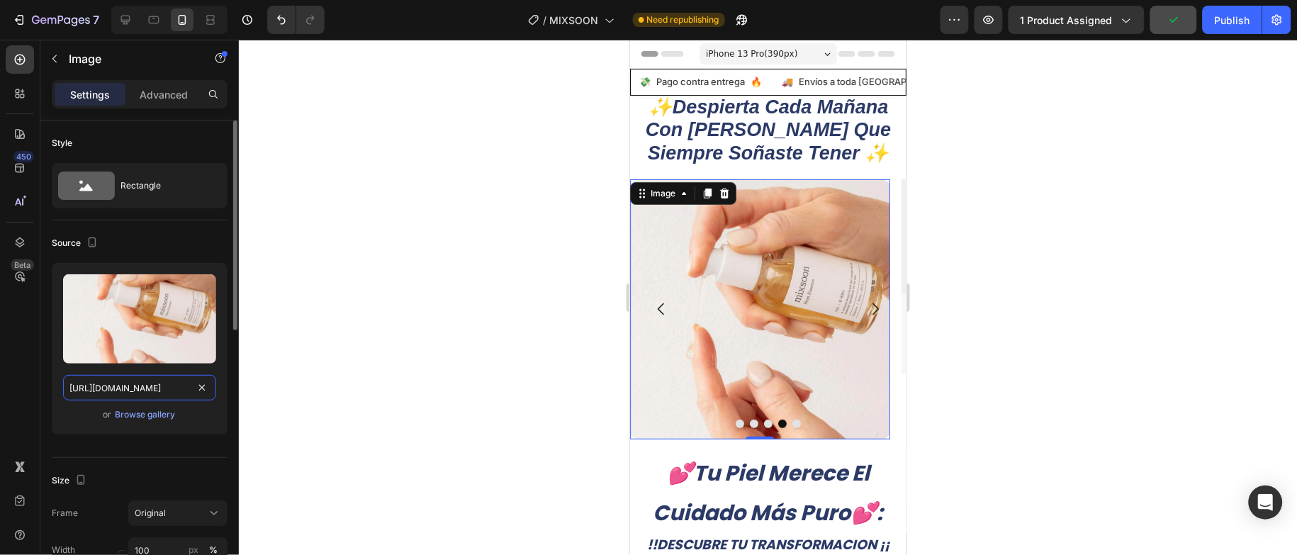
click at [126, 382] on input "[URL][DOMAIN_NAME]" at bounding box center [139, 388] width 153 height 26
click at [866, 310] on icon "Carousel Next Arrow" at bounding box center [874, 308] width 17 height 17
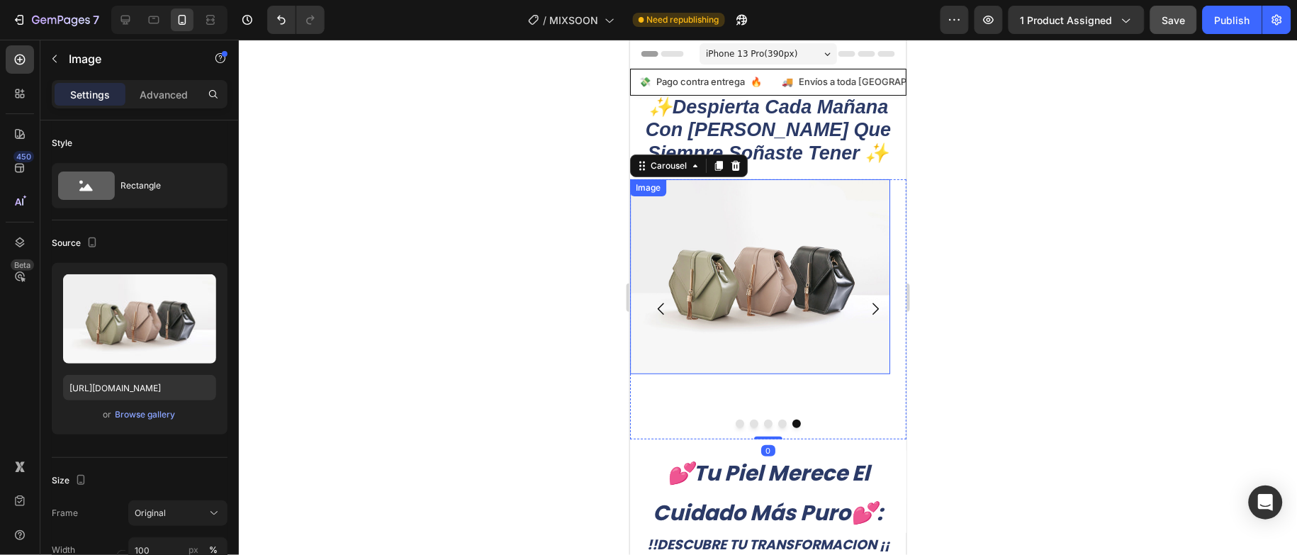
click at [729, 293] on img at bounding box center [760, 276] width 260 height 195
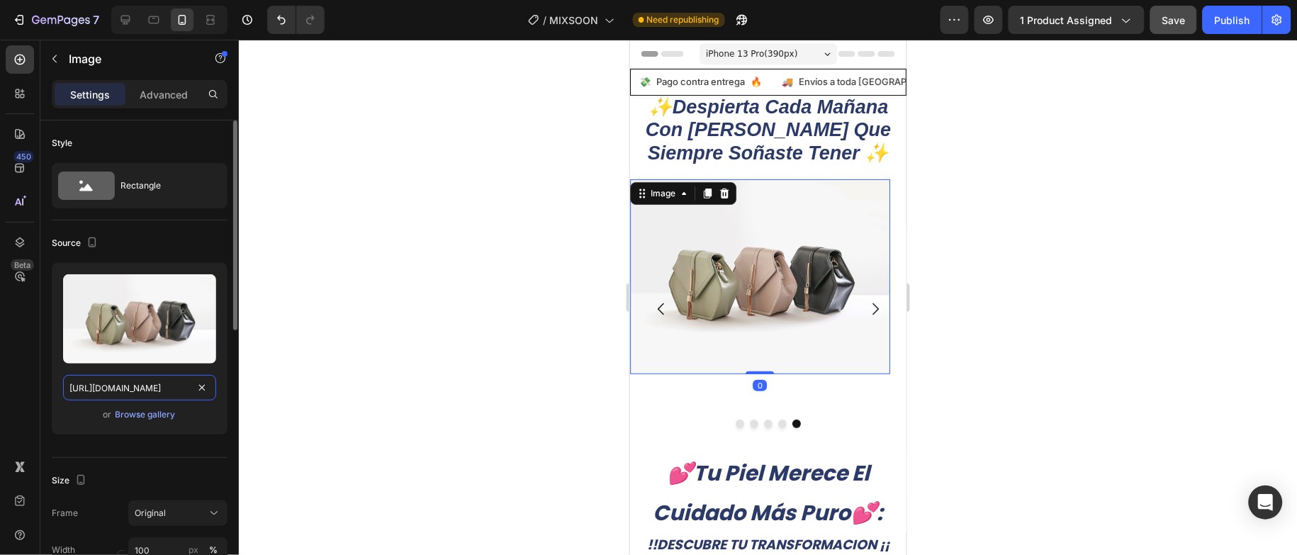
click at [99, 392] on input "[URL][DOMAIN_NAME]" at bounding box center [139, 388] width 153 height 26
paste input "[DOMAIN_NAME][URL]"
type input "[URL][DOMAIN_NAME]"
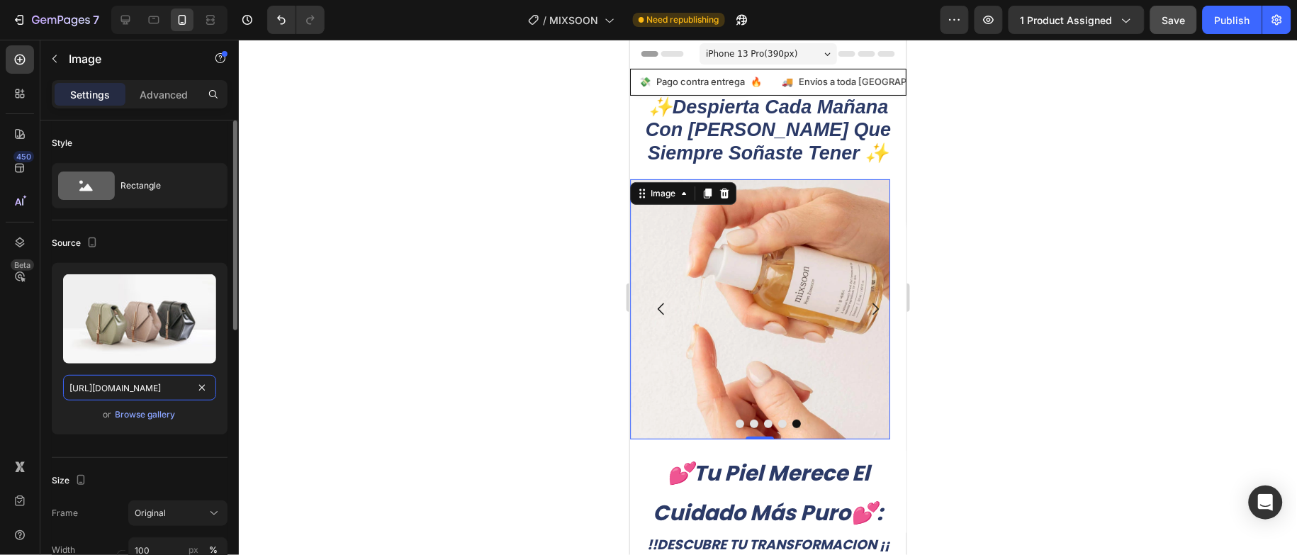
scroll to position [0, 399]
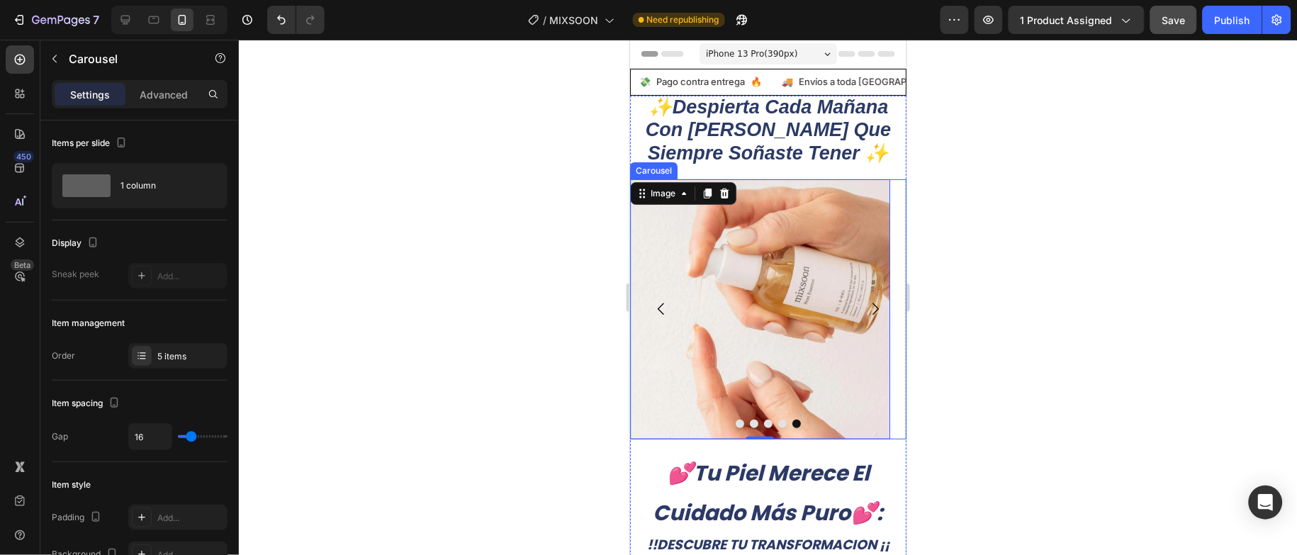
click at [654, 307] on icon "Carousel Back Arrow" at bounding box center [660, 308] width 17 height 17
click at [866, 304] on icon "Carousel Next Arrow" at bounding box center [874, 308] width 17 height 17
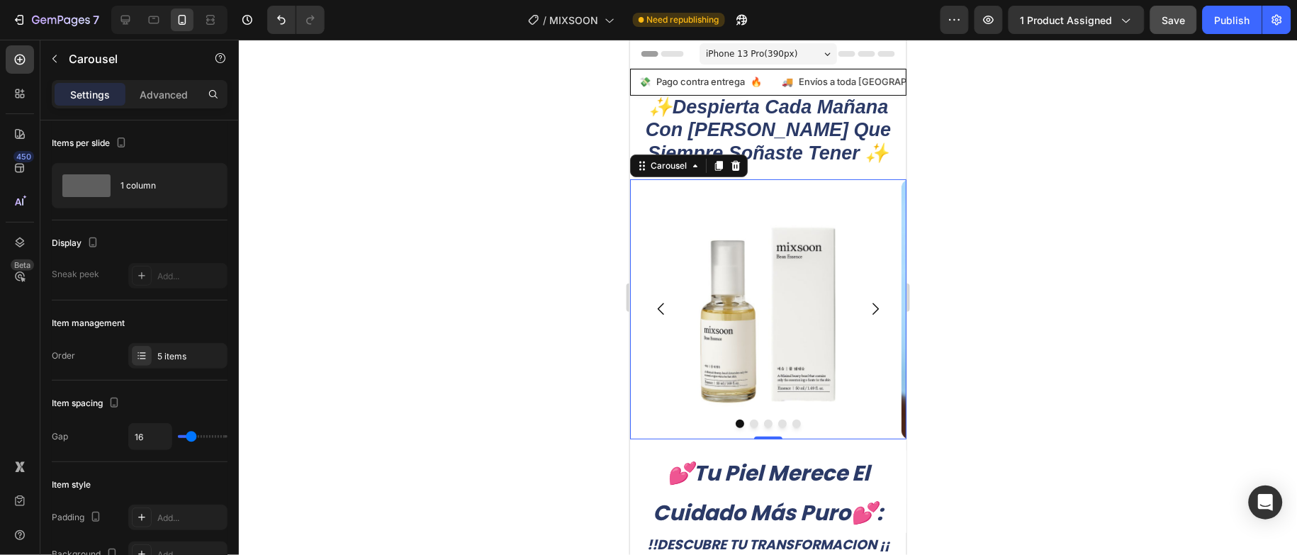
click at [660, 315] on icon "Carousel Back Arrow" at bounding box center [660, 308] width 17 height 17
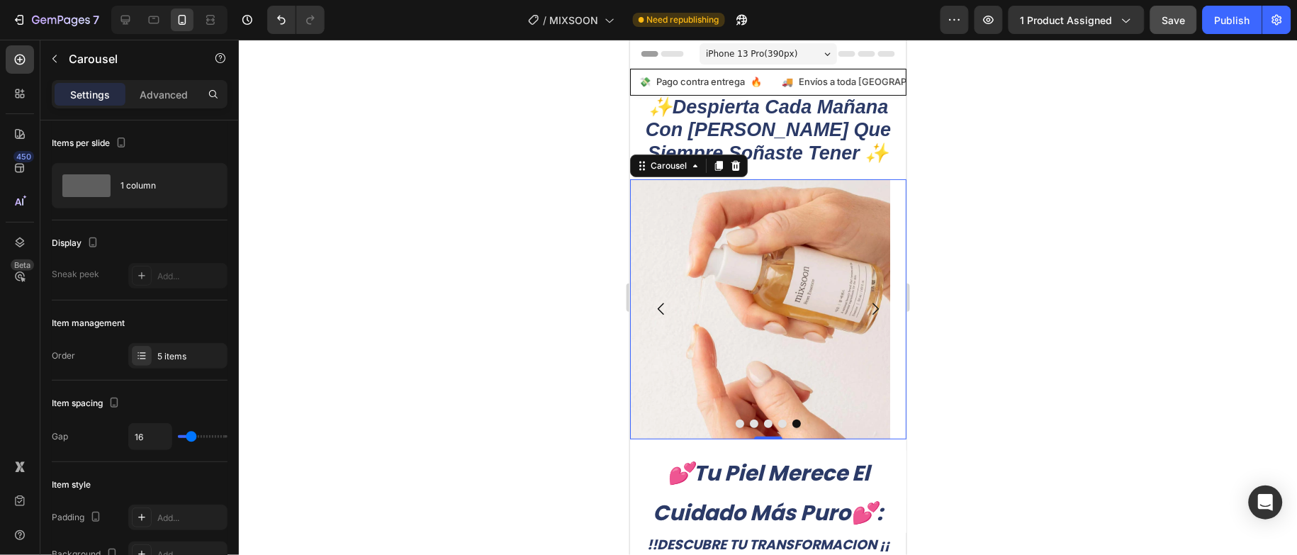
click at [660, 315] on icon "Carousel Back Arrow" at bounding box center [660, 308] width 17 height 17
click at [734, 290] on img at bounding box center [760, 309] width 260 height 260
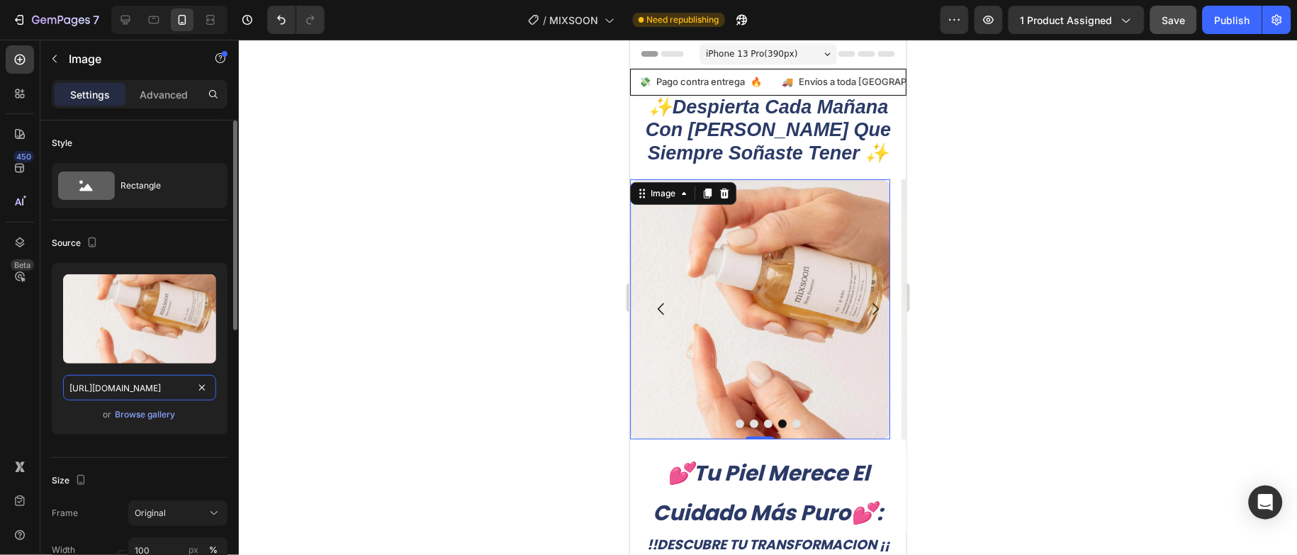
click at [150, 393] on input "[URL][DOMAIN_NAME]" at bounding box center [139, 388] width 153 height 26
paste input "heyskinday.com/cdn/shop/files/mixsoonbeanessence7.jpg?v=1720198611&width=493"
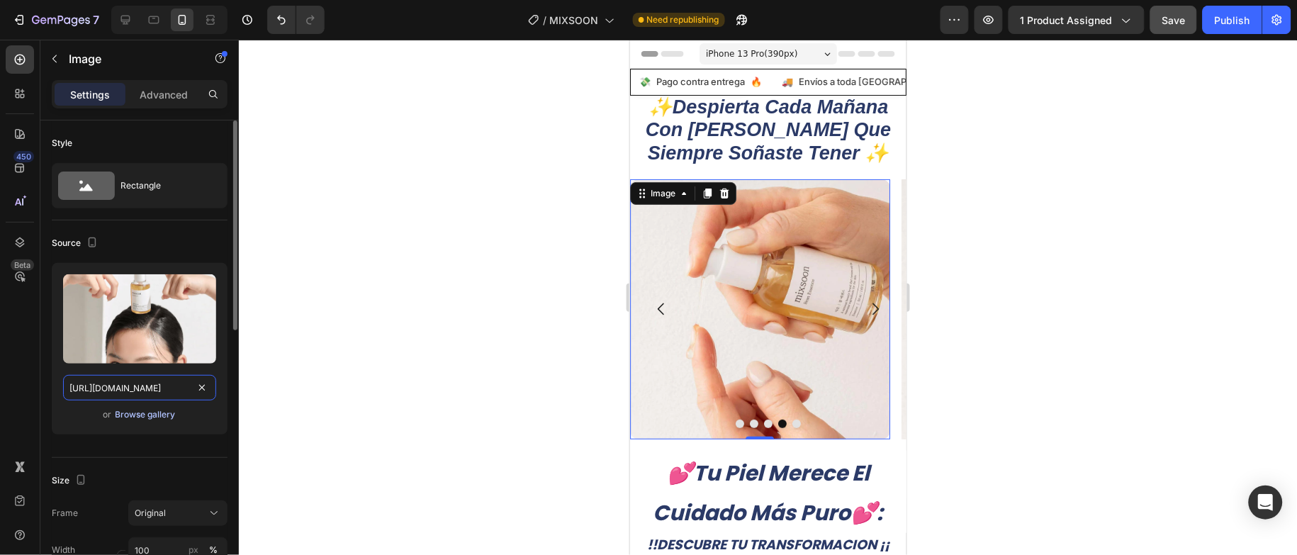
scroll to position [0, 255]
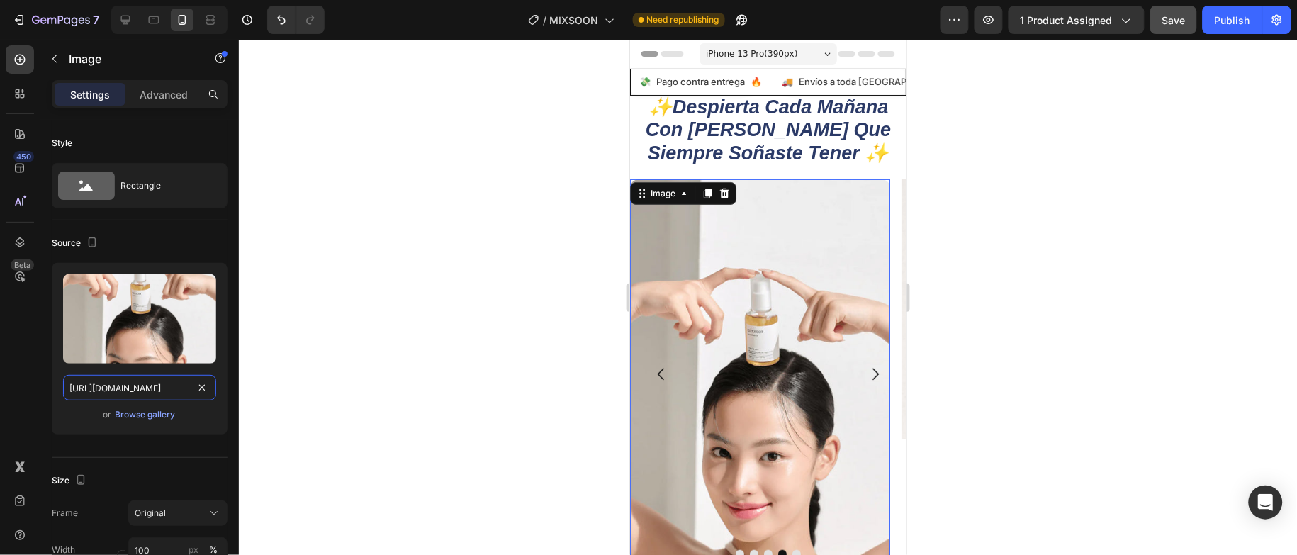
type input "[URL][DOMAIN_NAME]"
click at [445, 293] on div at bounding box center [768, 297] width 1058 height 515
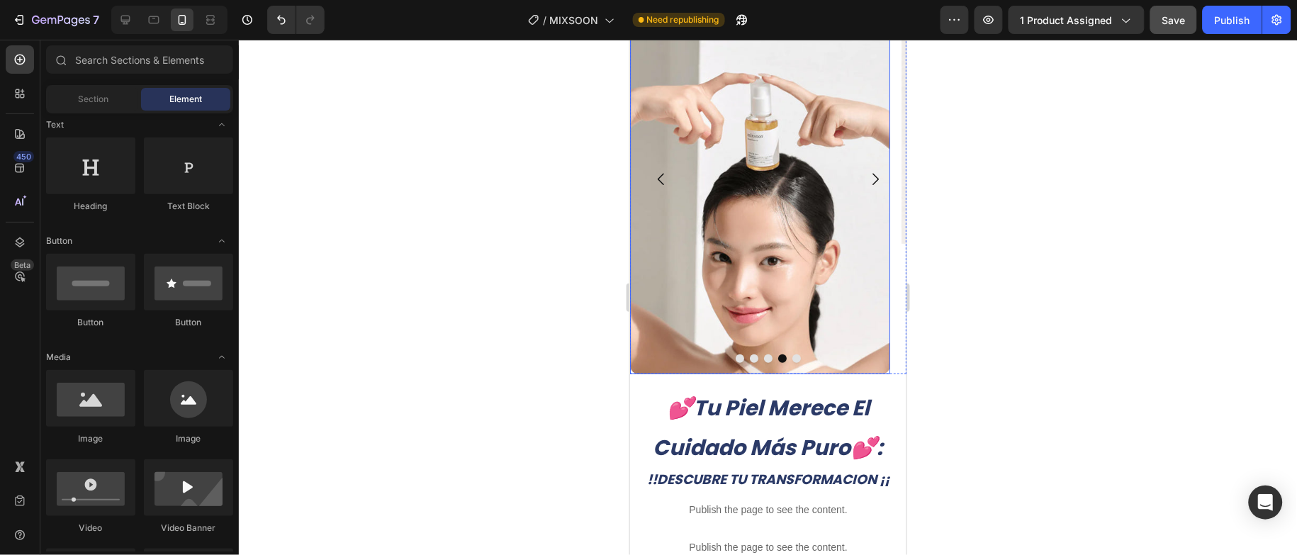
scroll to position [214, 0]
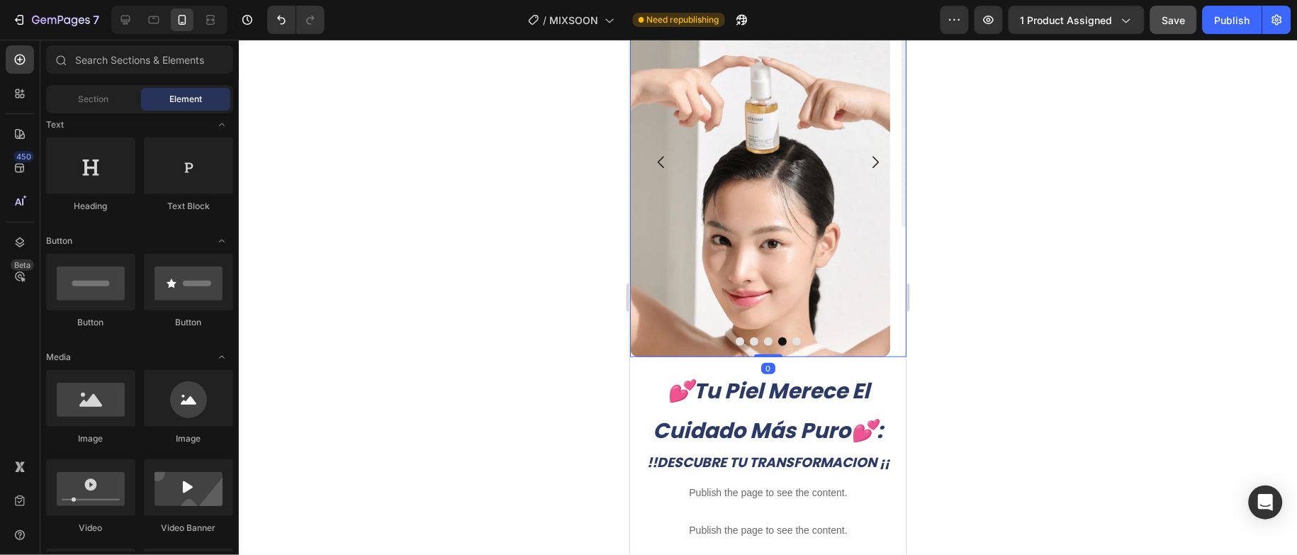
click at [866, 160] on icon "Carousel Next Arrow" at bounding box center [874, 161] width 17 height 17
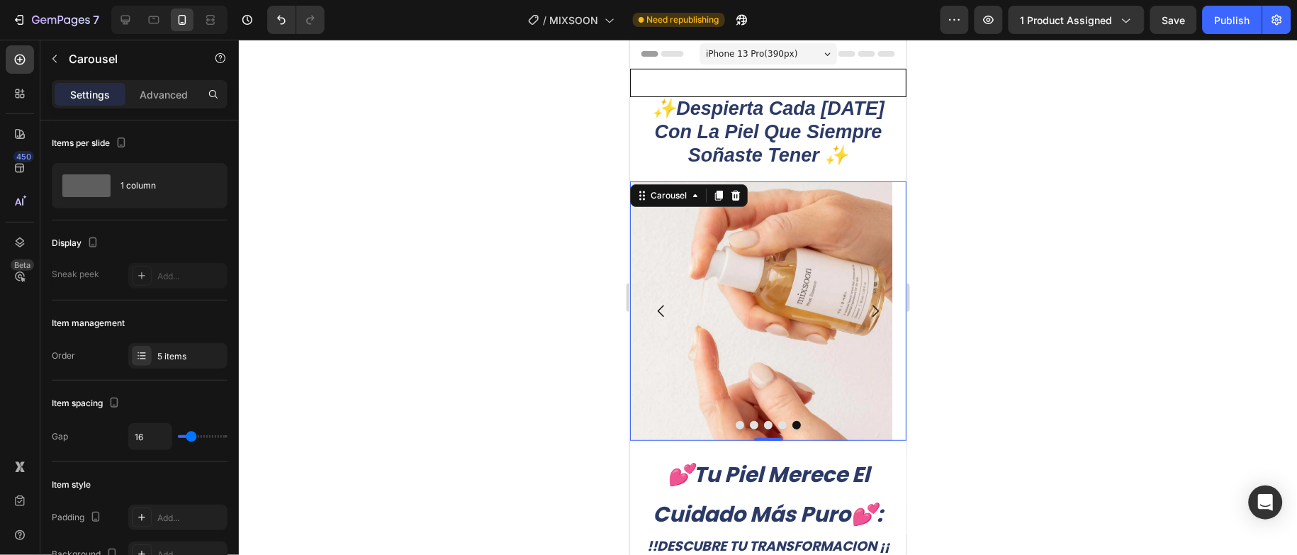
scroll to position [214, 0]
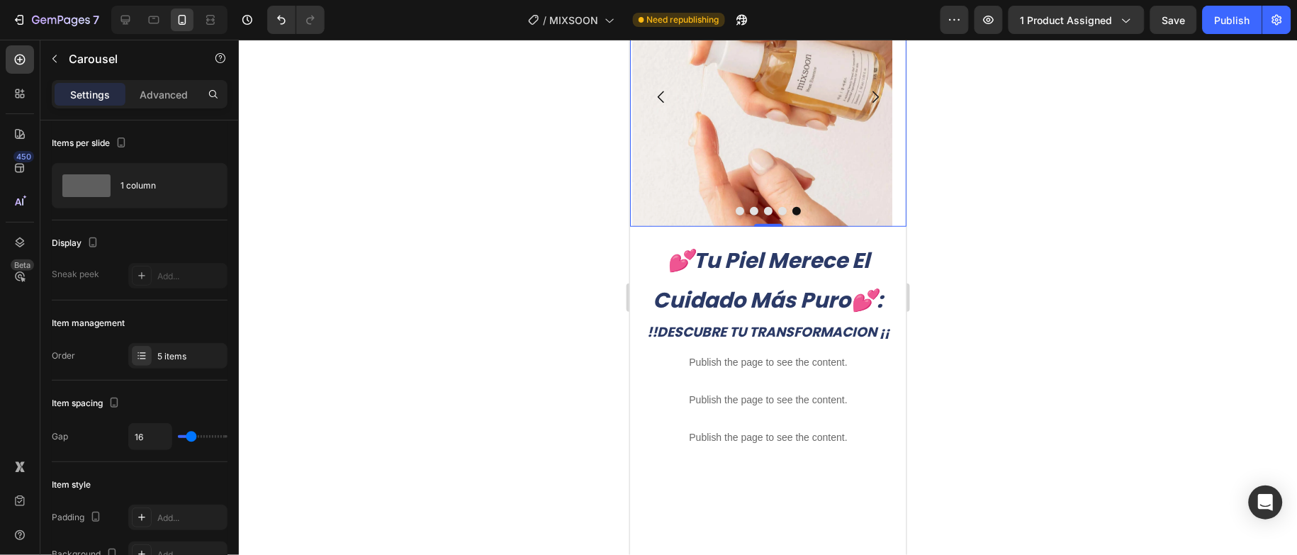
click at [672, 116] on button "Carousel Back Arrow" at bounding box center [661, 97] width 40 height 40
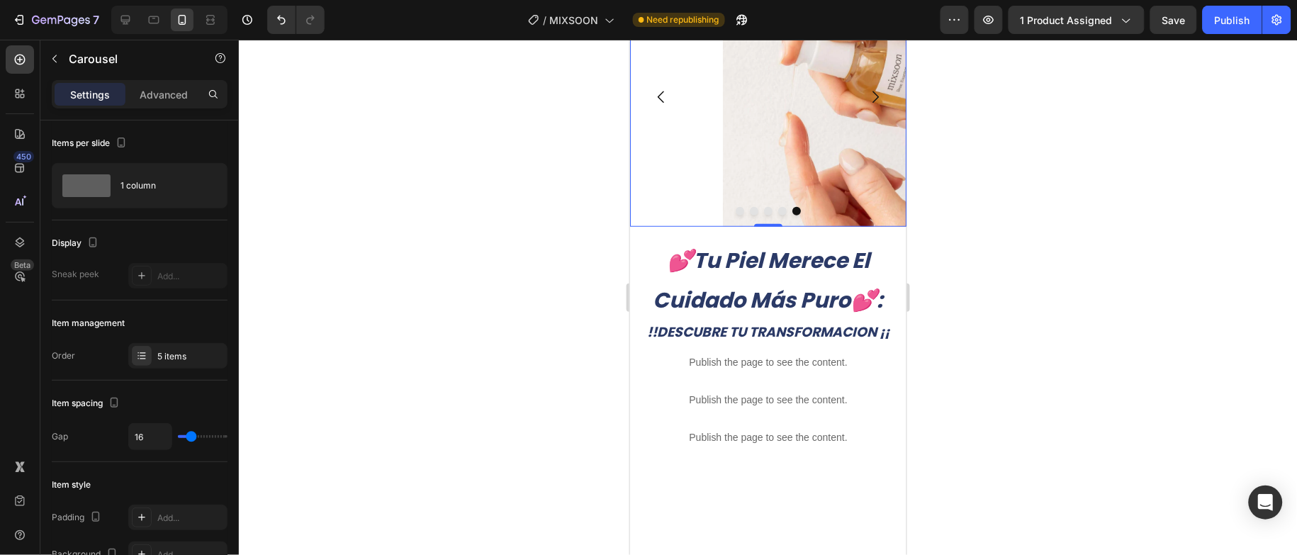
click at [672, 116] on button "Carousel Back Arrow" at bounding box center [661, 97] width 40 height 40
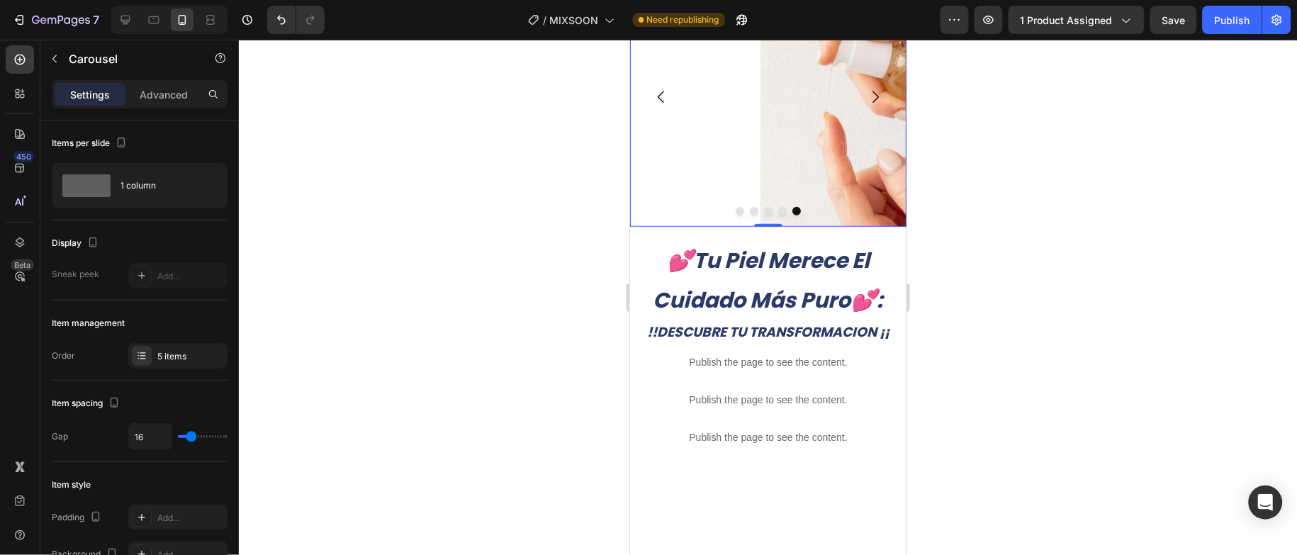
click at [672, 116] on button "Carousel Back Arrow" at bounding box center [661, 97] width 40 height 40
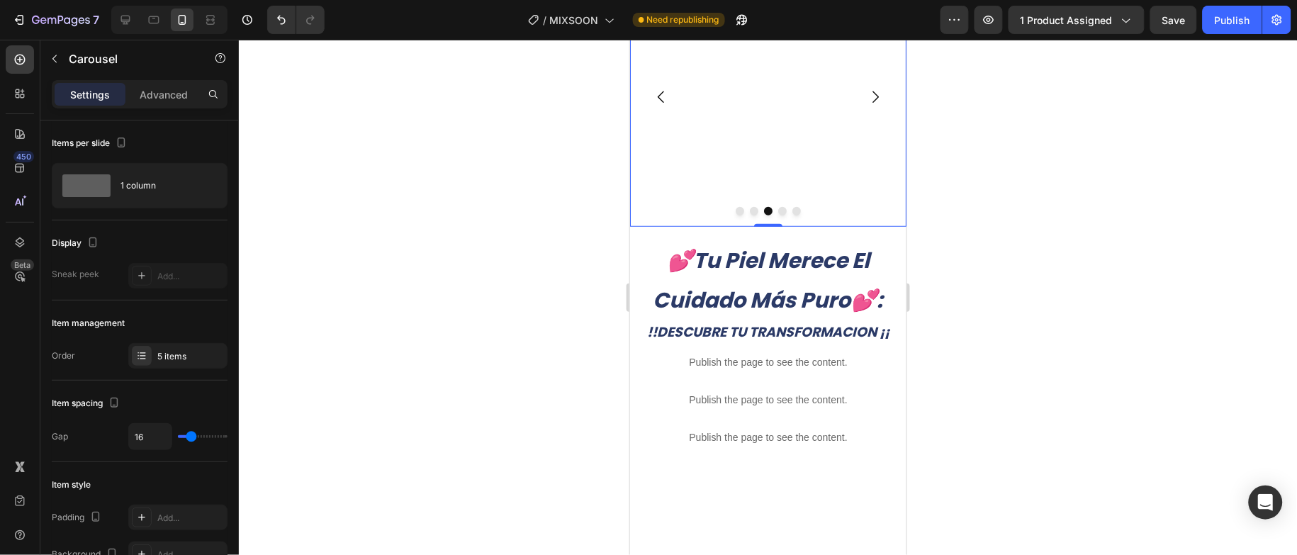
click at [672, 116] on button "Carousel Back Arrow" at bounding box center [661, 97] width 40 height 40
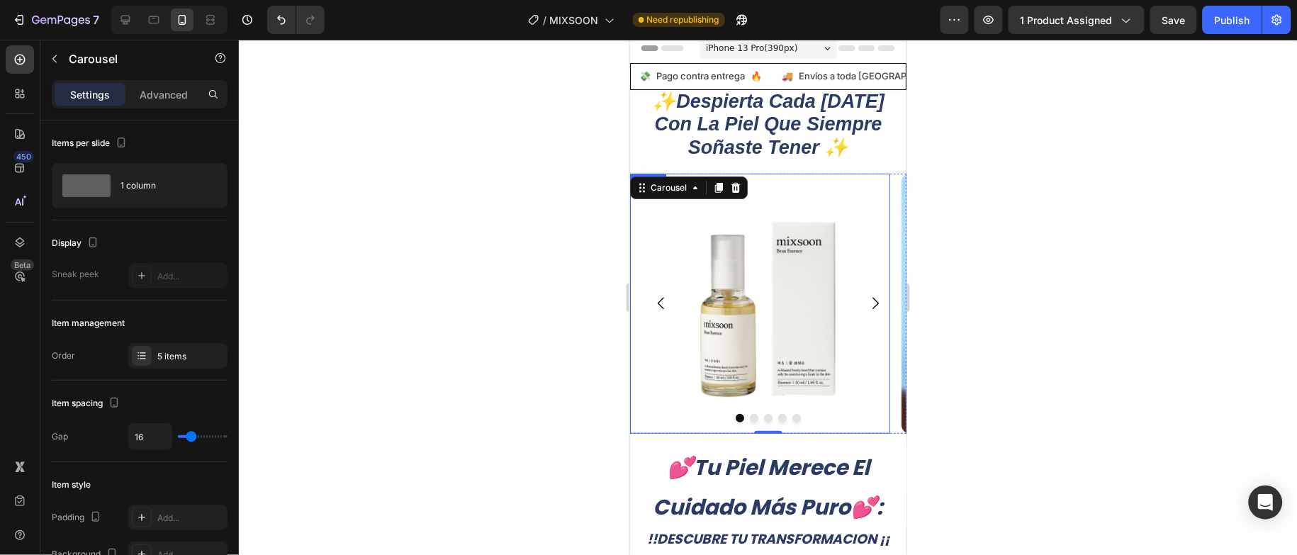
scroll to position [1, 0]
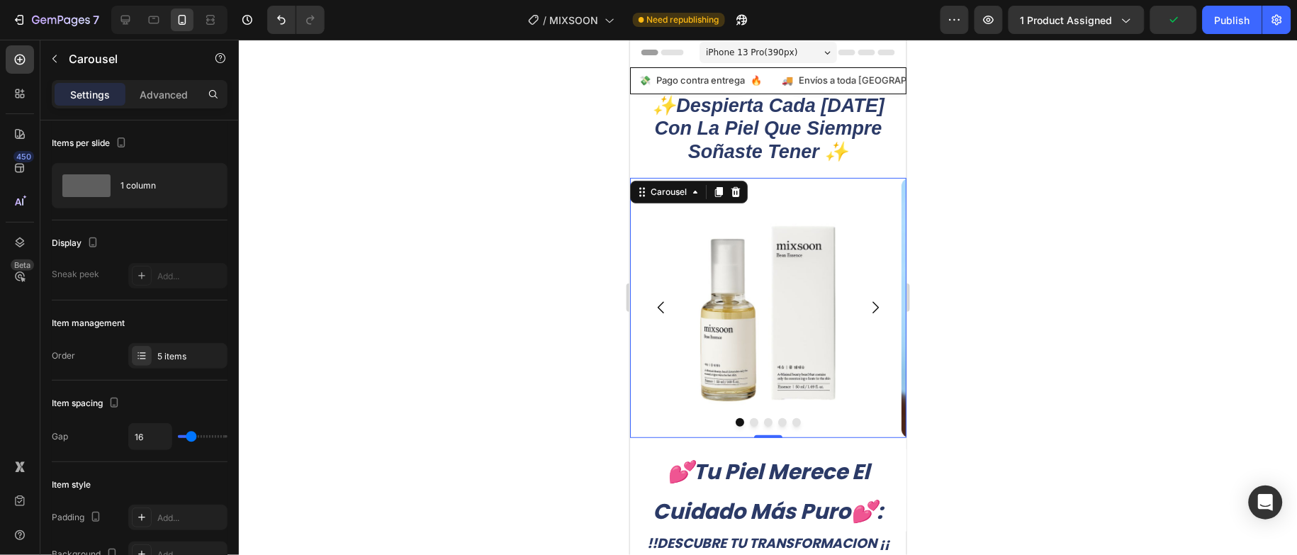
click at [867, 327] on button "Carousel Next Arrow" at bounding box center [875, 307] width 40 height 40
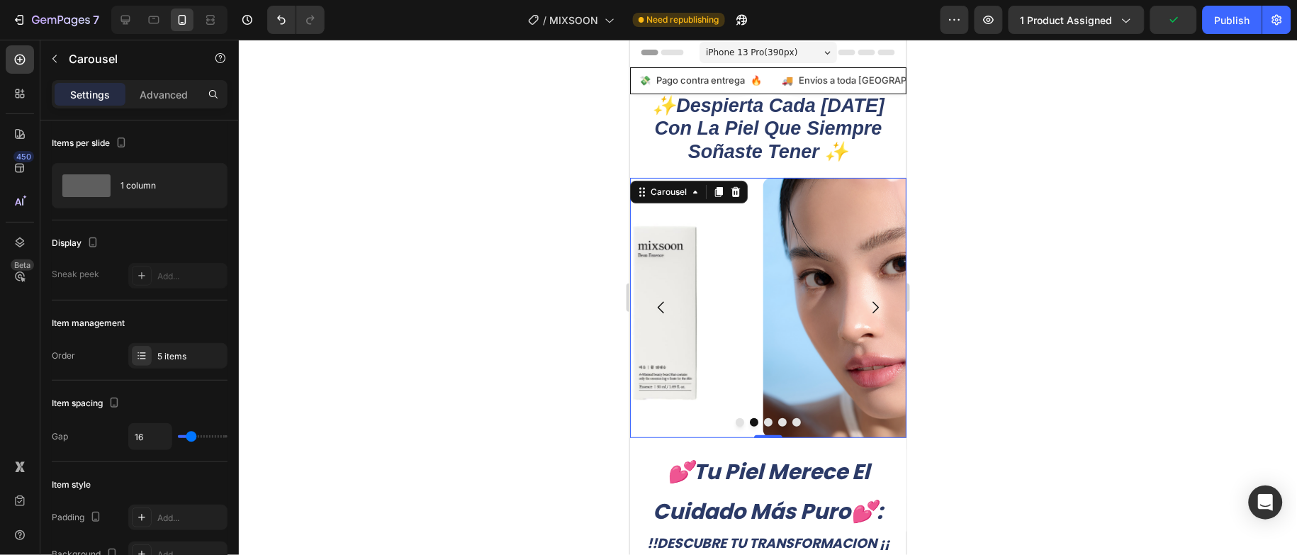
click at [867, 327] on button "Carousel Next Arrow" at bounding box center [875, 307] width 40 height 40
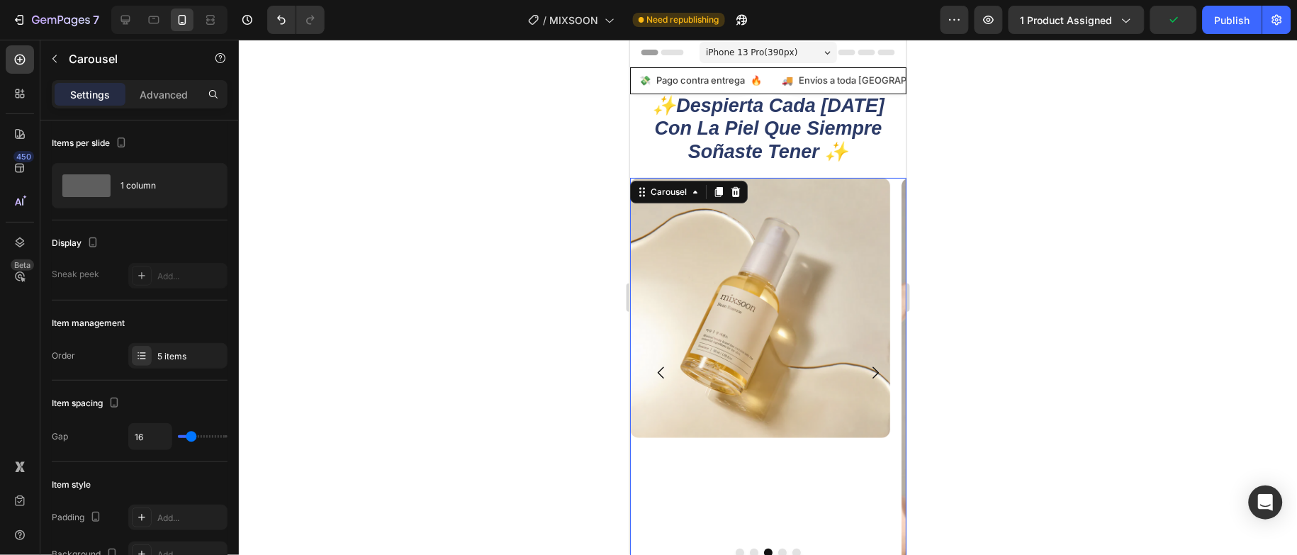
click at [867, 371] on button "Carousel Next Arrow" at bounding box center [875, 372] width 40 height 40
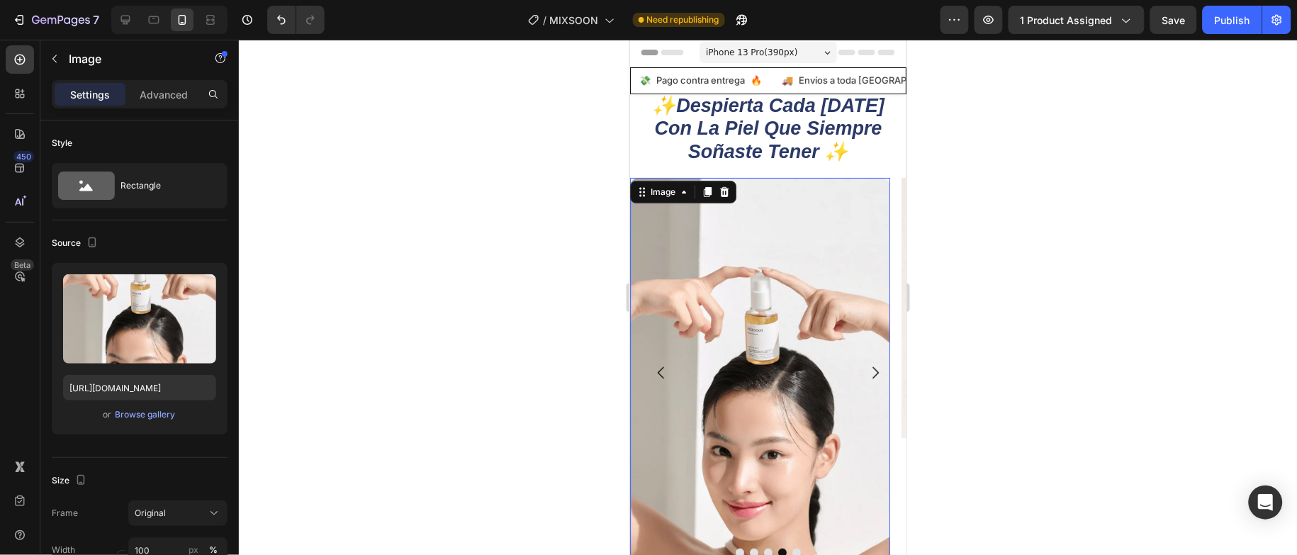
click at [761, 330] on img at bounding box center [760, 372] width 260 height 391
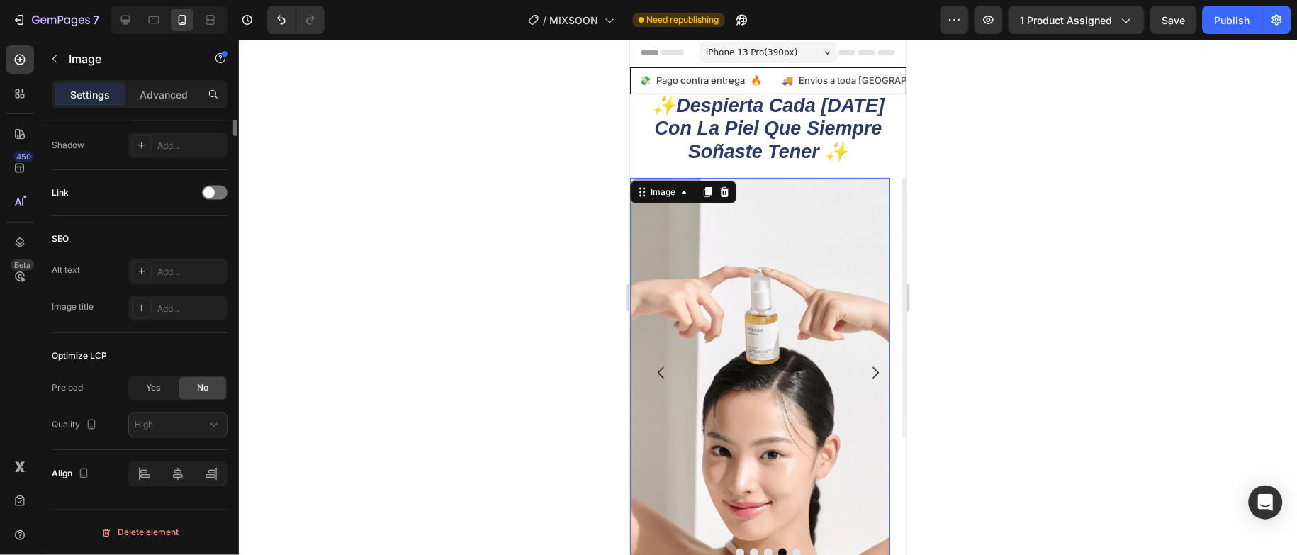
scroll to position [65, 0]
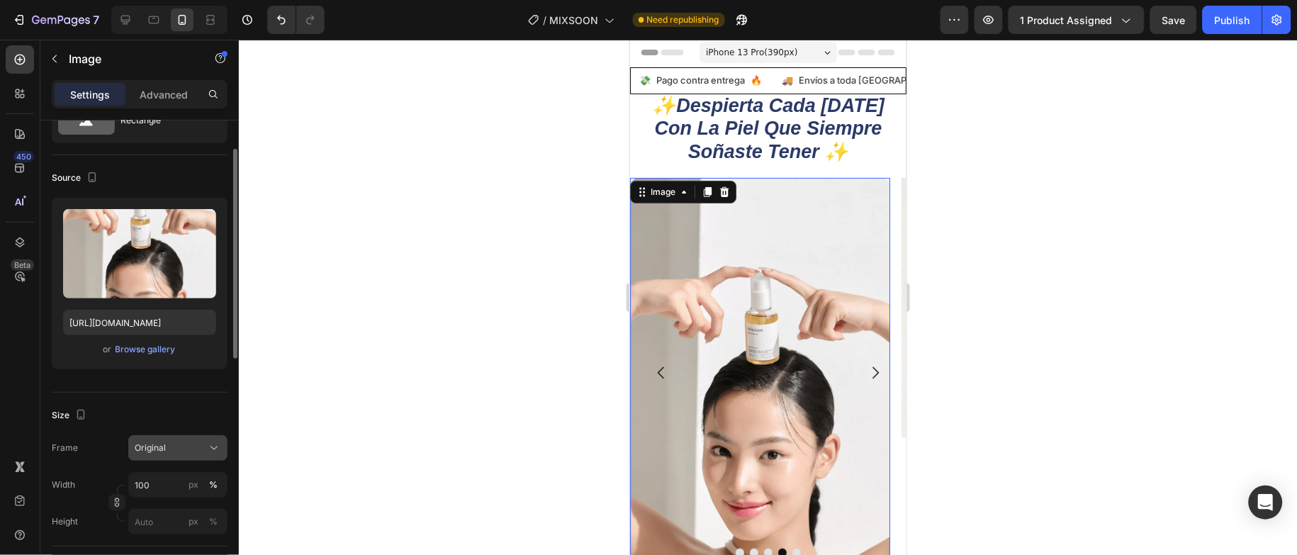
click at [203, 442] on div "Original" at bounding box center [169, 448] width 69 height 13
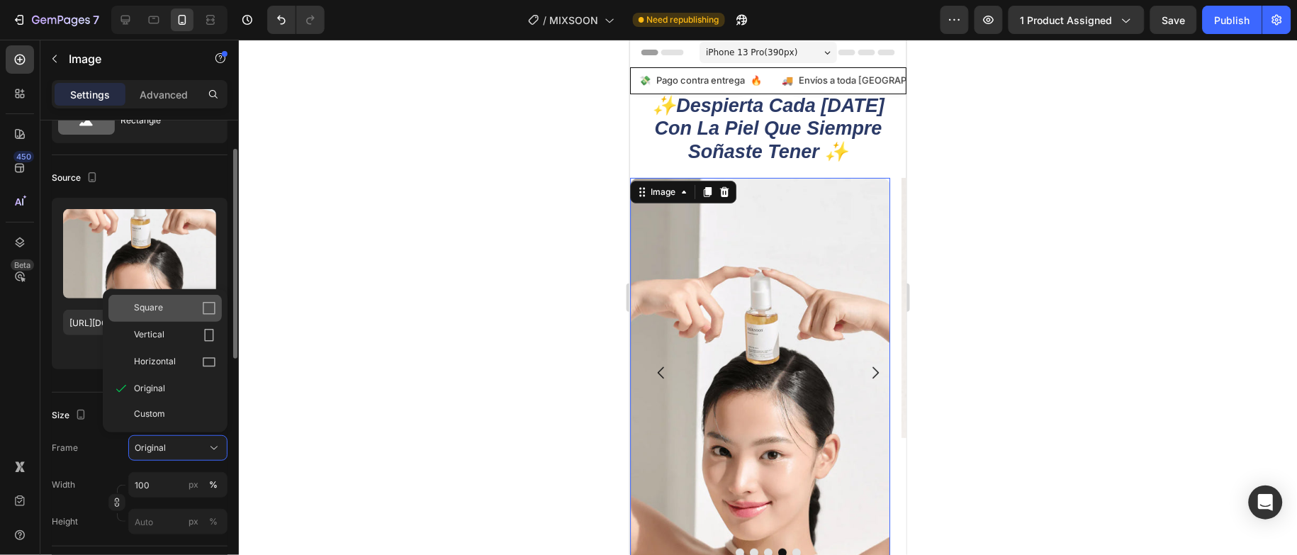
click at [189, 314] on div "Square" at bounding box center [175, 308] width 82 height 14
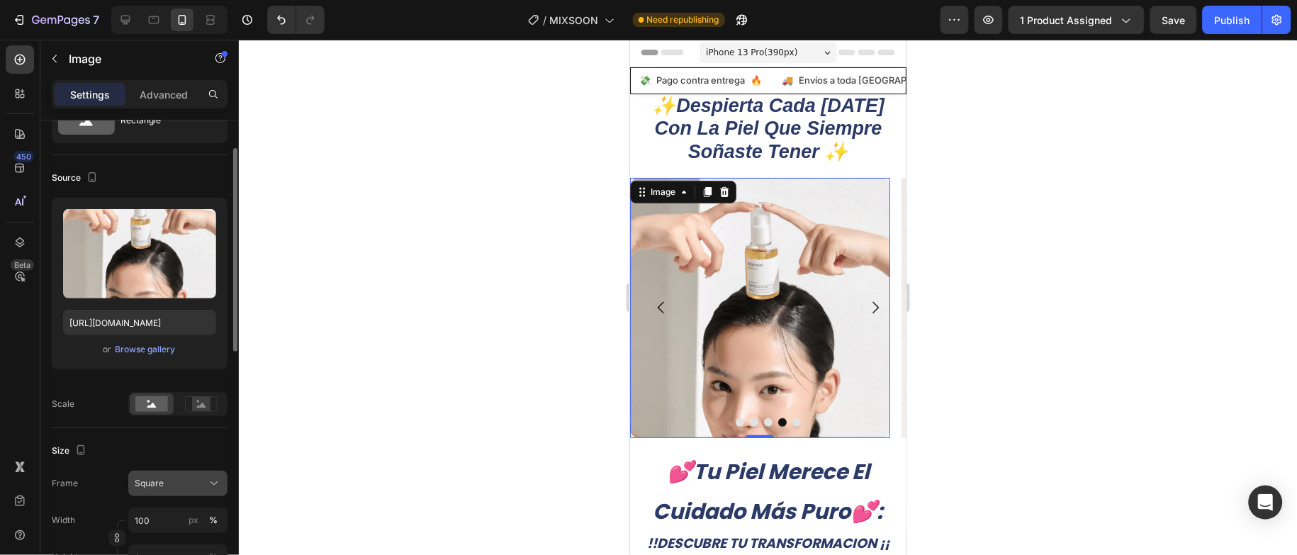
click at [166, 481] on div "Square" at bounding box center [169, 483] width 69 height 13
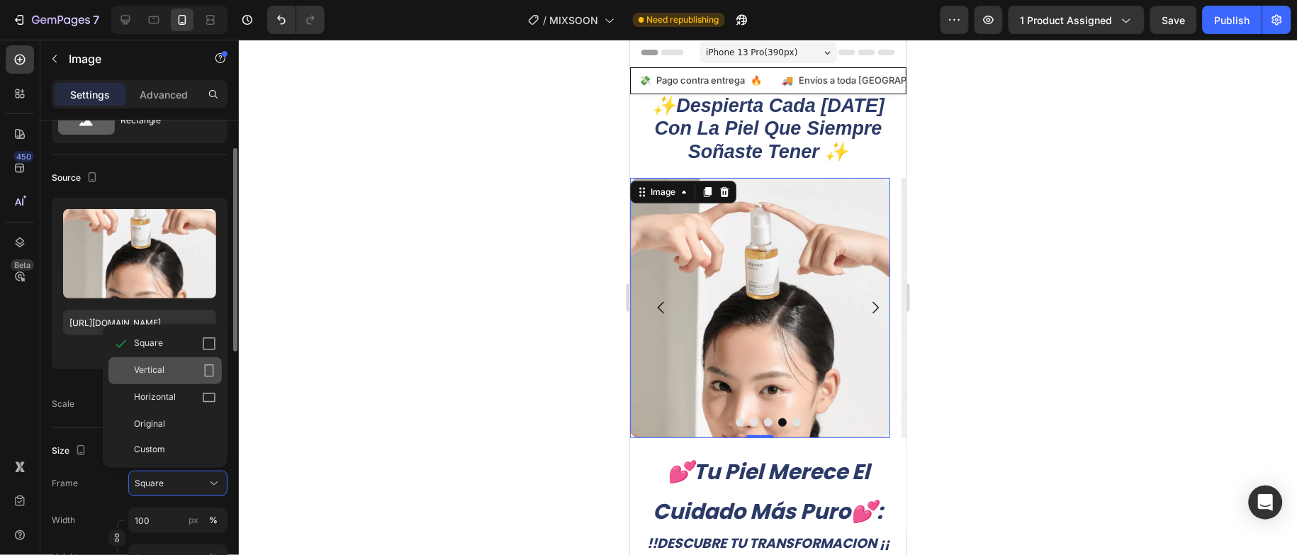
click at [188, 374] on div "Vertical" at bounding box center [175, 371] width 82 height 14
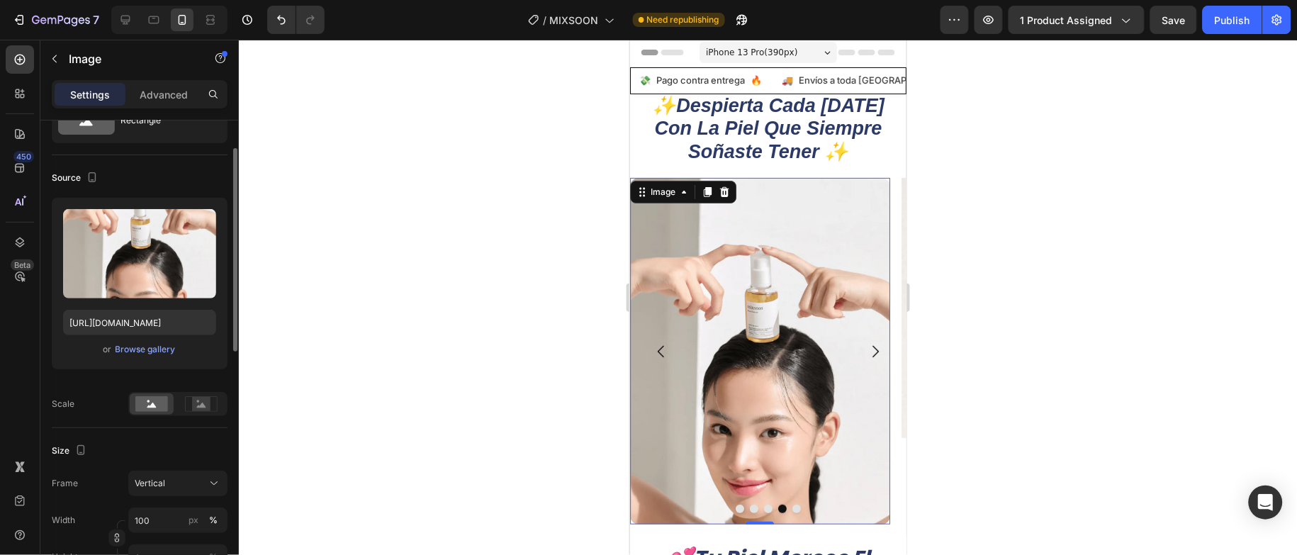
click at [658, 371] on img at bounding box center [760, 350] width 260 height 347
click at [666, 364] on button "Carousel Back Arrow" at bounding box center [661, 351] width 40 height 40
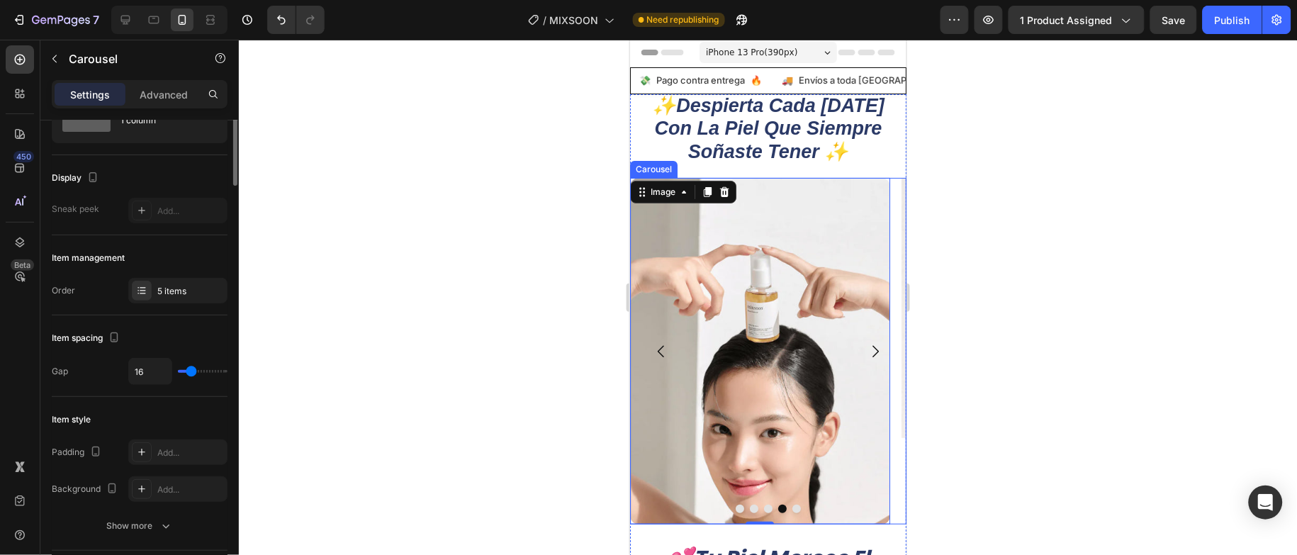
scroll to position [0, 0]
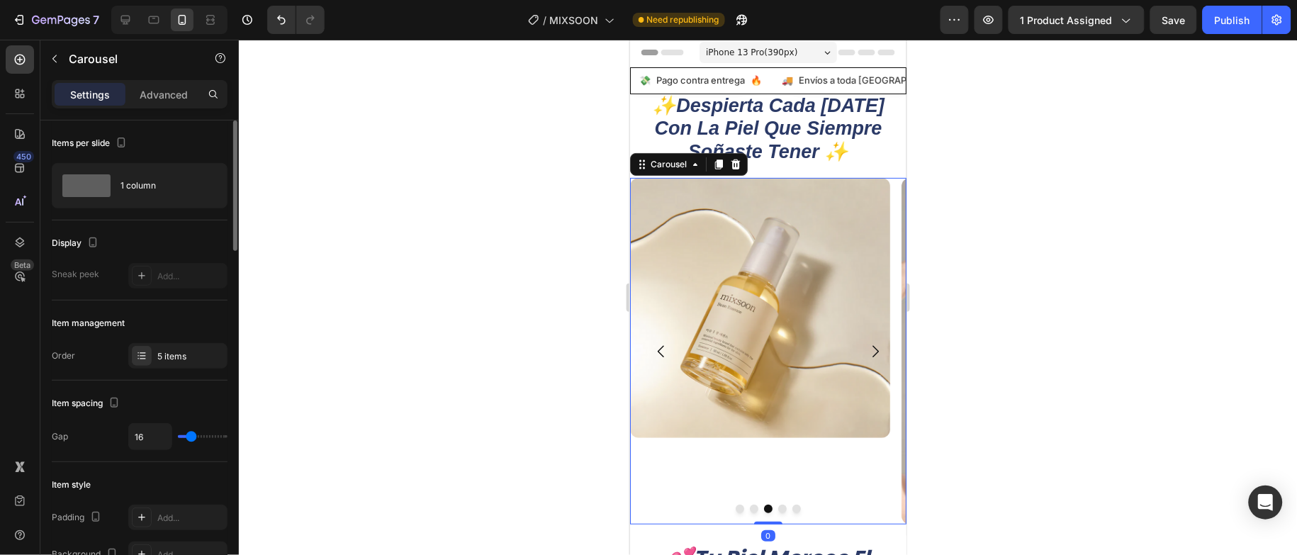
click at [872, 346] on icon "Carousel Next Arrow" at bounding box center [875, 351] width 6 height 12
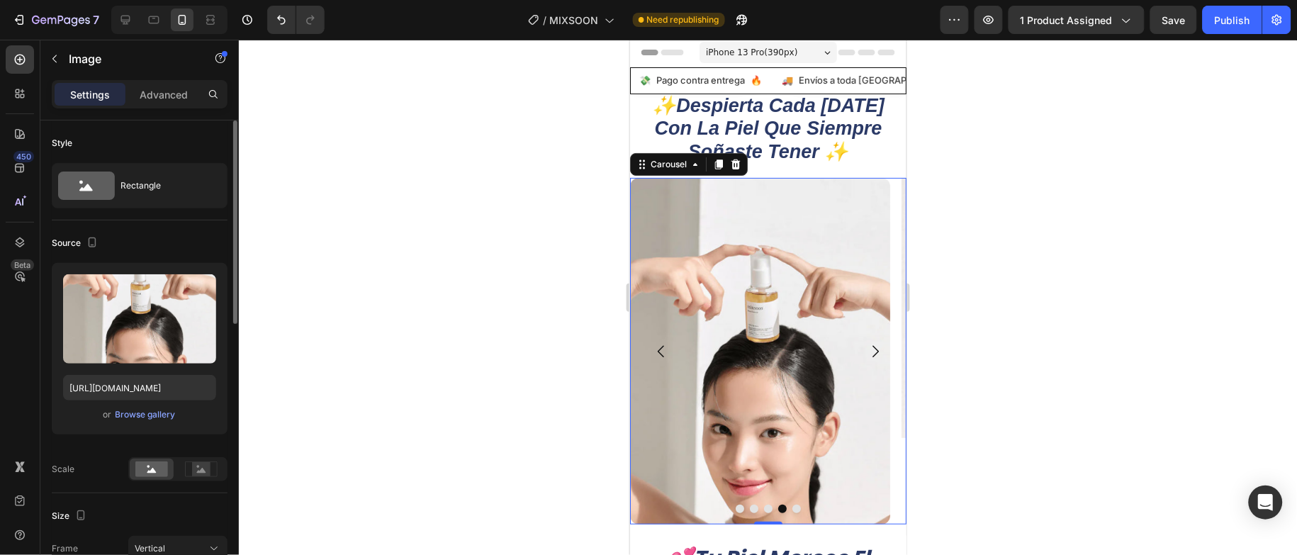
click at [674, 316] on img at bounding box center [760, 350] width 260 height 347
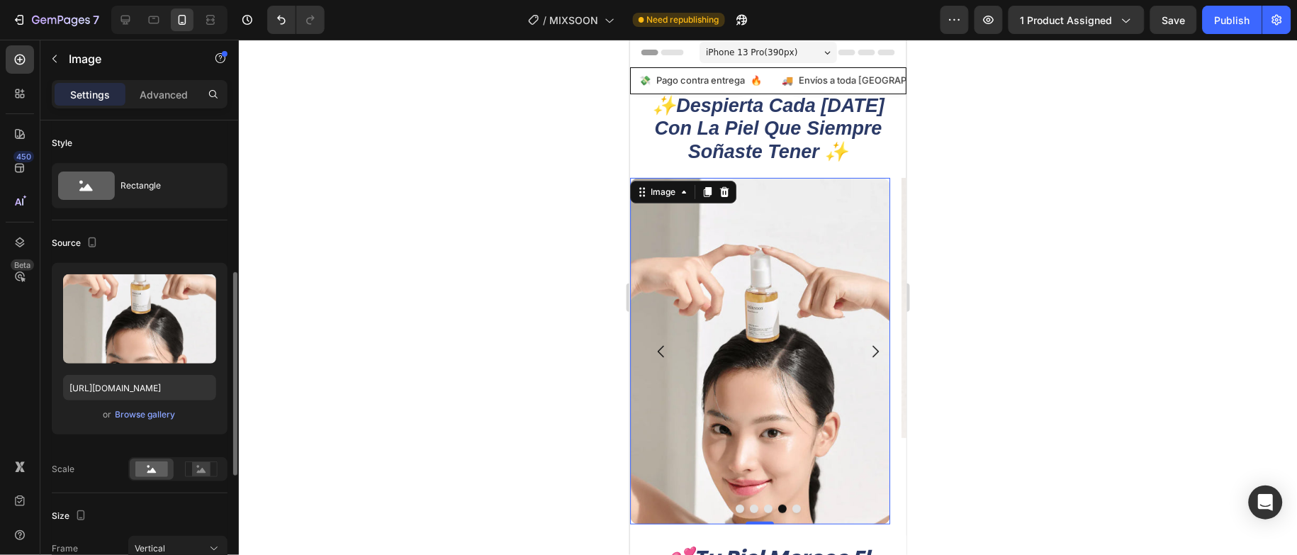
scroll to position [106, 0]
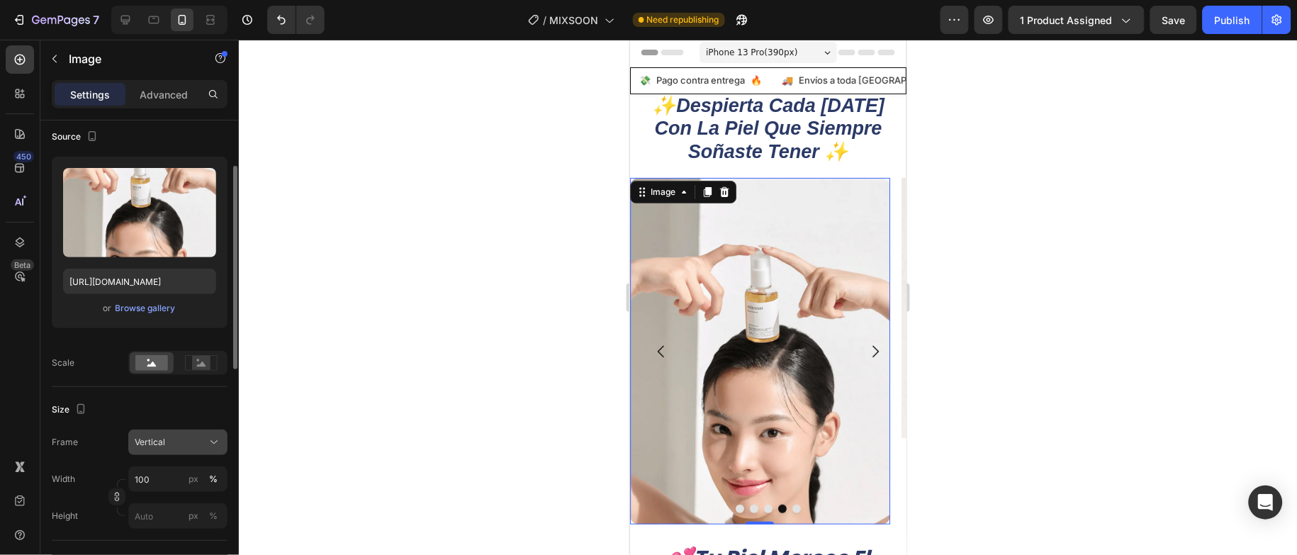
click at [202, 448] on div "Vertical" at bounding box center [169, 442] width 69 height 13
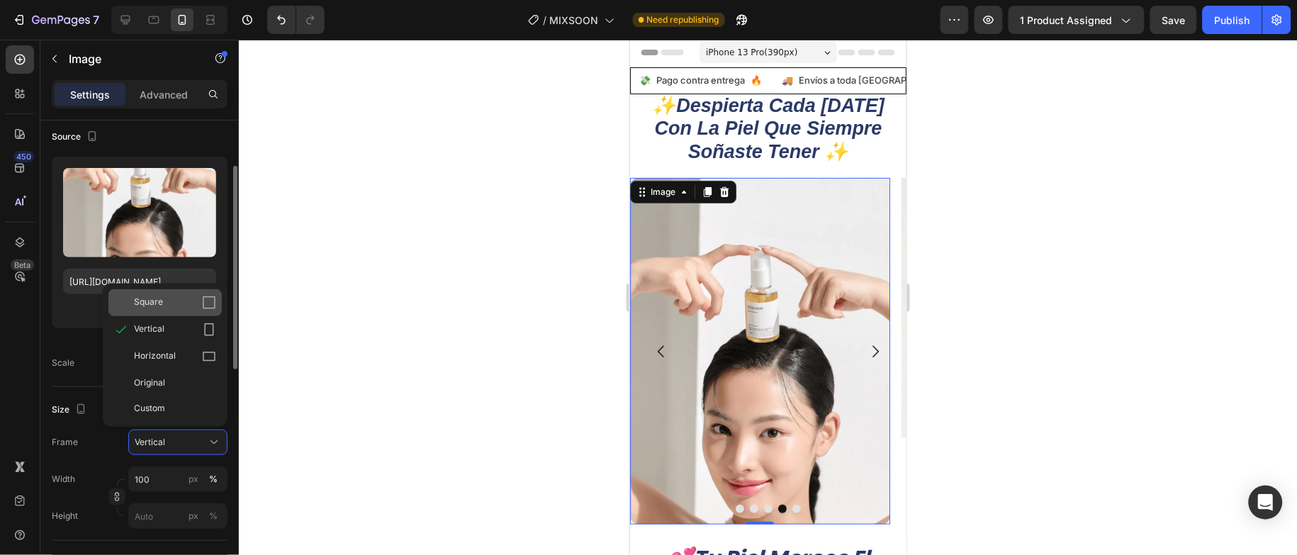
click at [188, 307] on div "Square" at bounding box center [175, 303] width 82 height 14
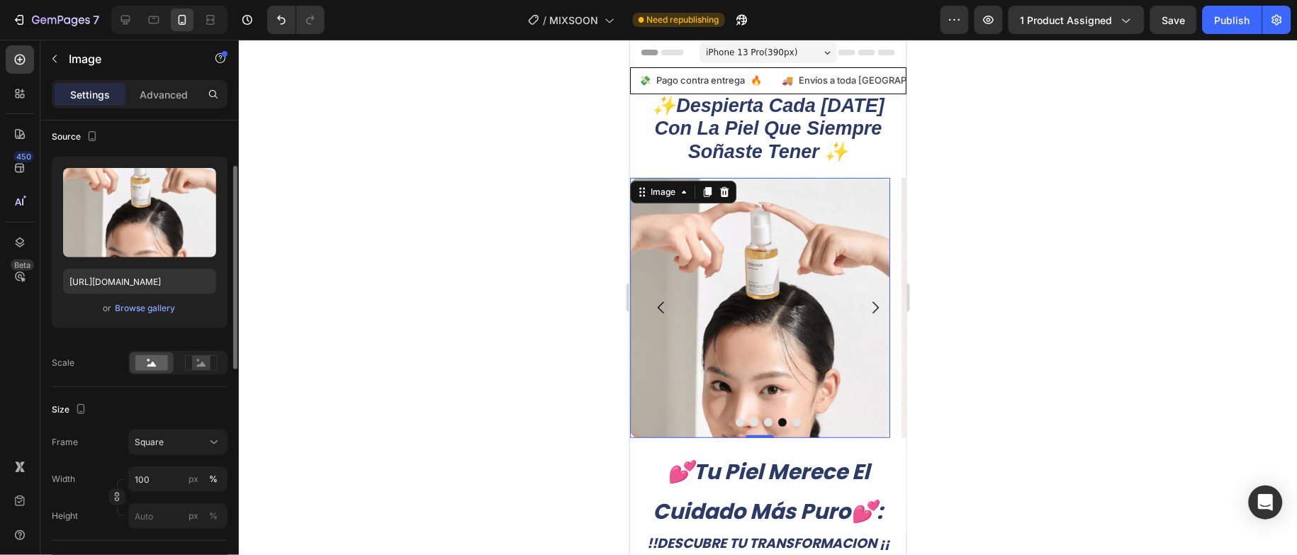
drag, startPoint x: 510, startPoint y: 364, endPoint x: 532, endPoint y: 364, distance: 21.3
click at [513, 364] on div at bounding box center [768, 297] width 1058 height 515
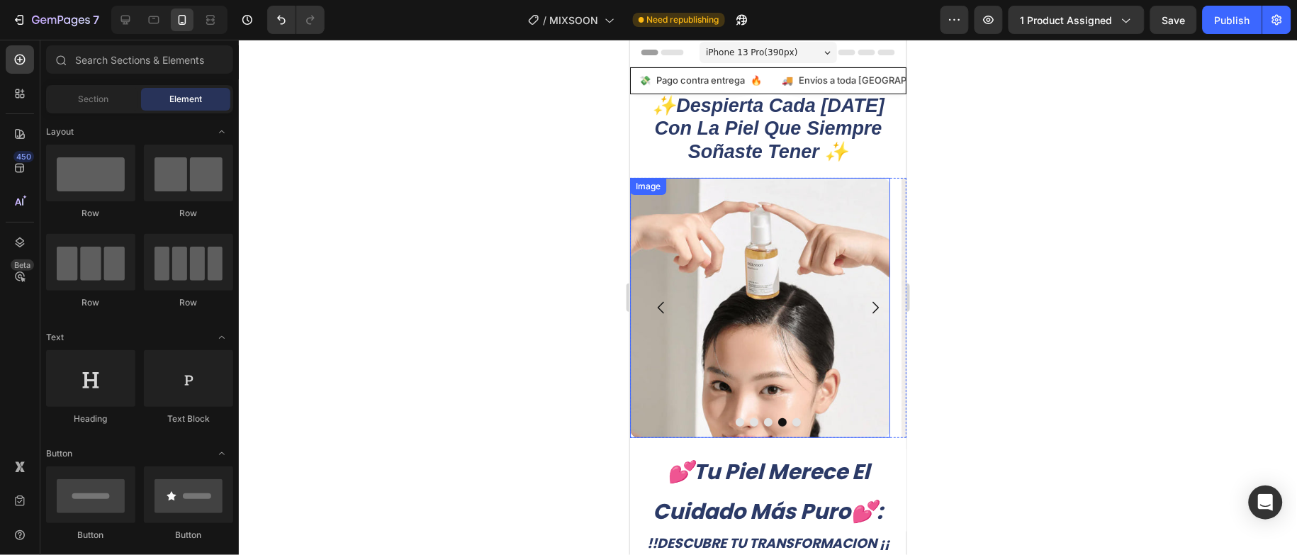
click at [739, 332] on img at bounding box center [760, 307] width 260 height 260
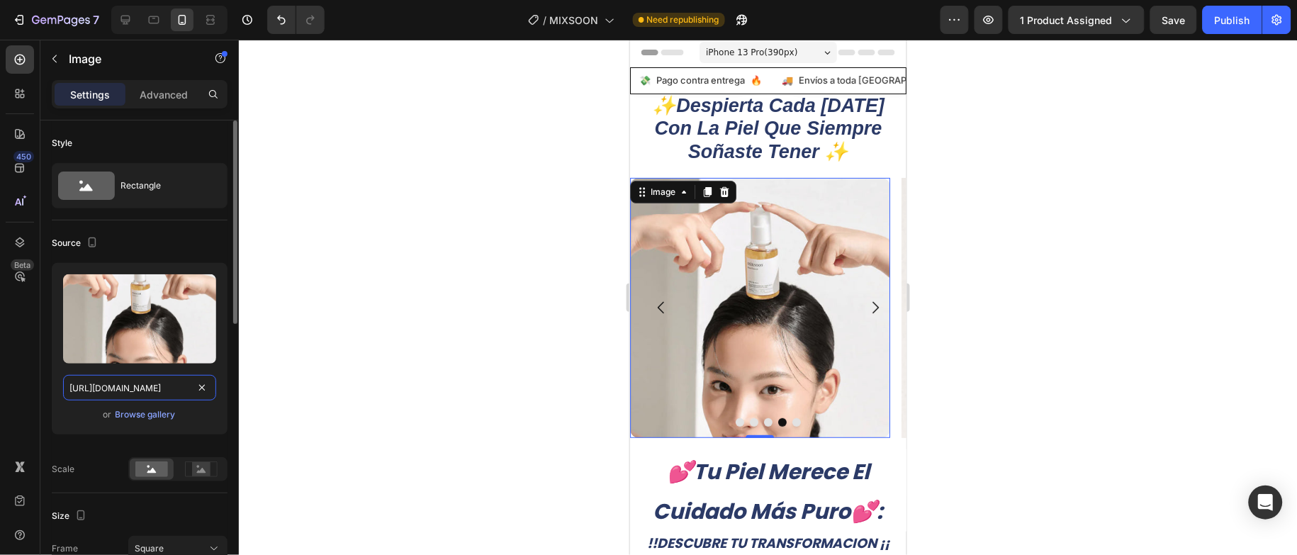
click at [150, 392] on input "[URL][DOMAIN_NAME]" at bounding box center [139, 388] width 153 height 26
paste input "[DOMAIN_NAME][URL]"
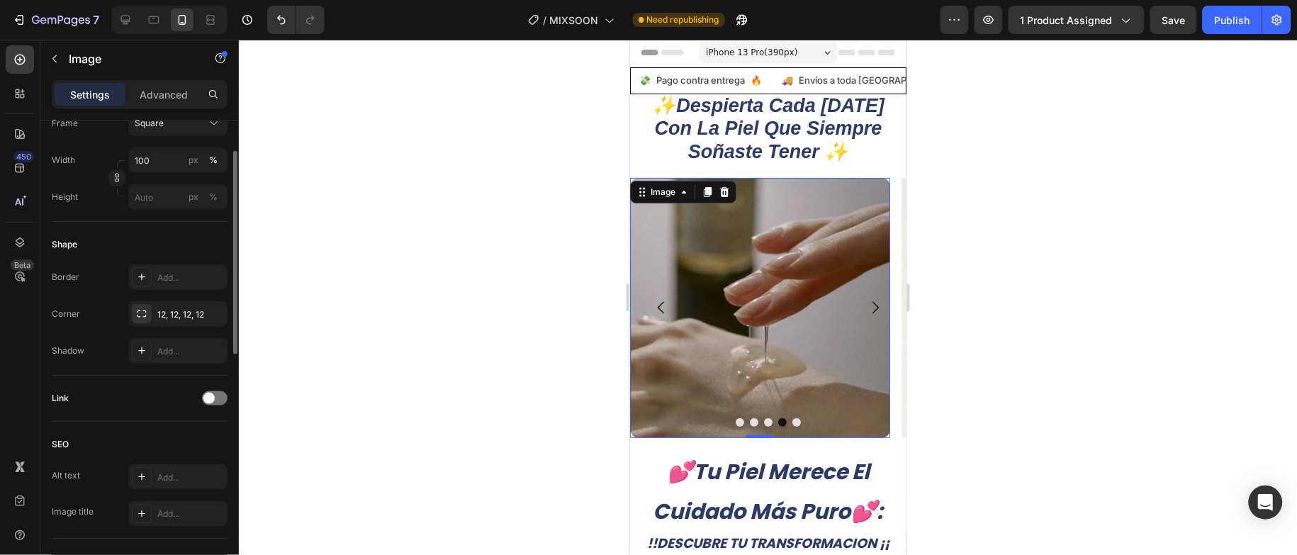
scroll to position [319, 0]
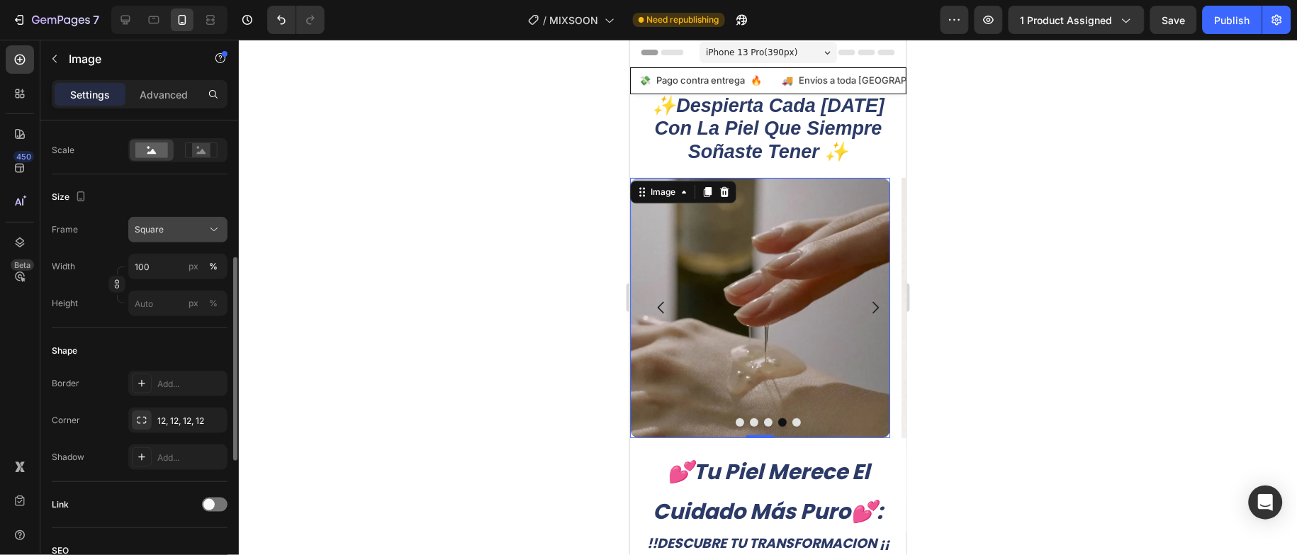
type input "[URL][DOMAIN_NAME]"
click at [188, 231] on div "Square" at bounding box center [169, 229] width 69 height 13
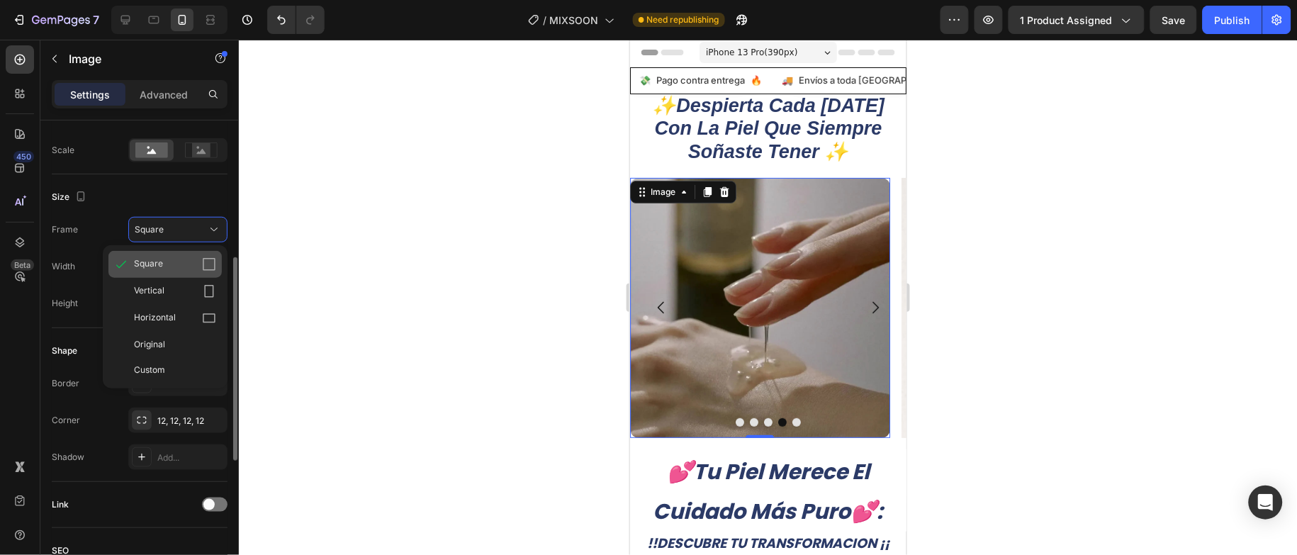
click at [194, 270] on div "Square" at bounding box center [175, 264] width 82 height 14
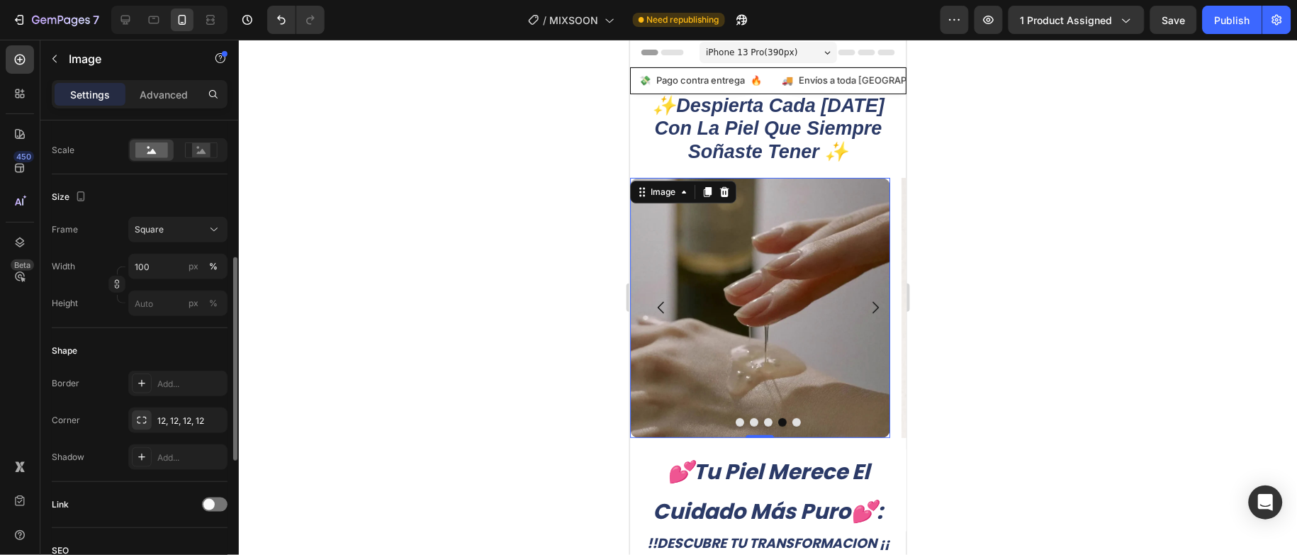
click at [479, 304] on div at bounding box center [768, 297] width 1058 height 515
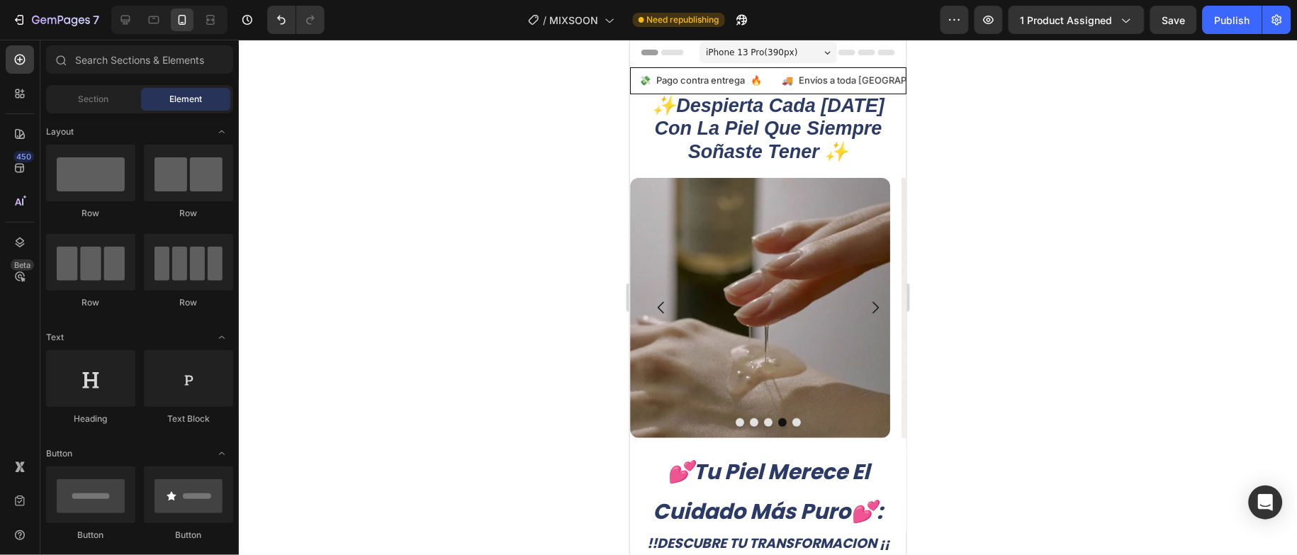
click at [654, 315] on icon "Carousel Back Arrow" at bounding box center [660, 306] width 17 height 17
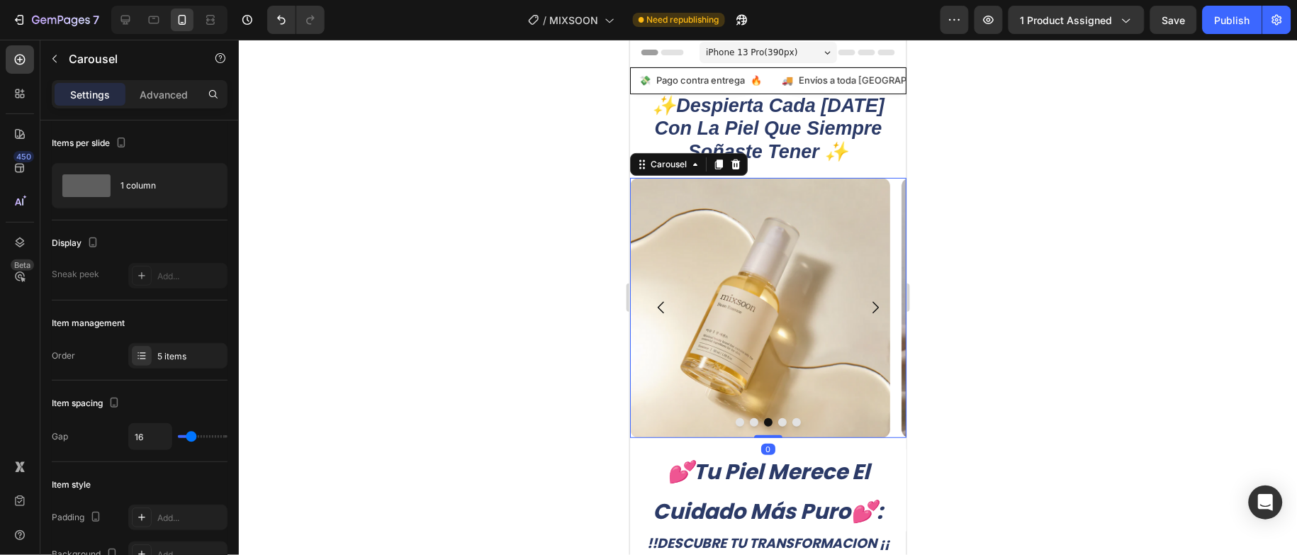
click at [654, 315] on icon "Carousel Back Arrow" at bounding box center [660, 306] width 17 height 17
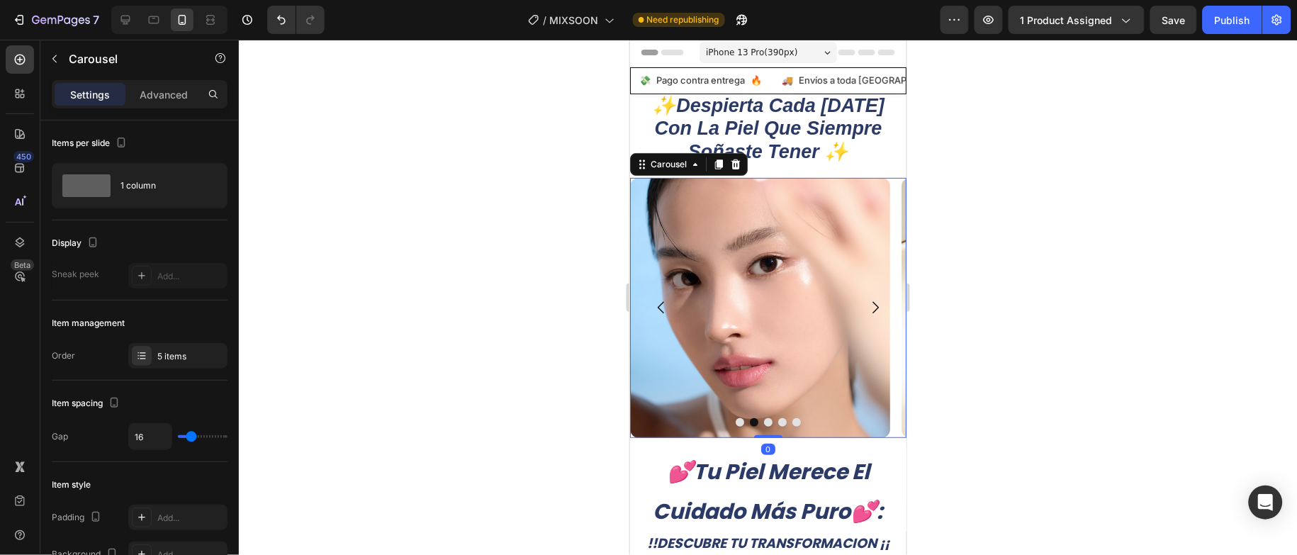
click at [654, 315] on icon "Carousel Back Arrow" at bounding box center [660, 306] width 17 height 17
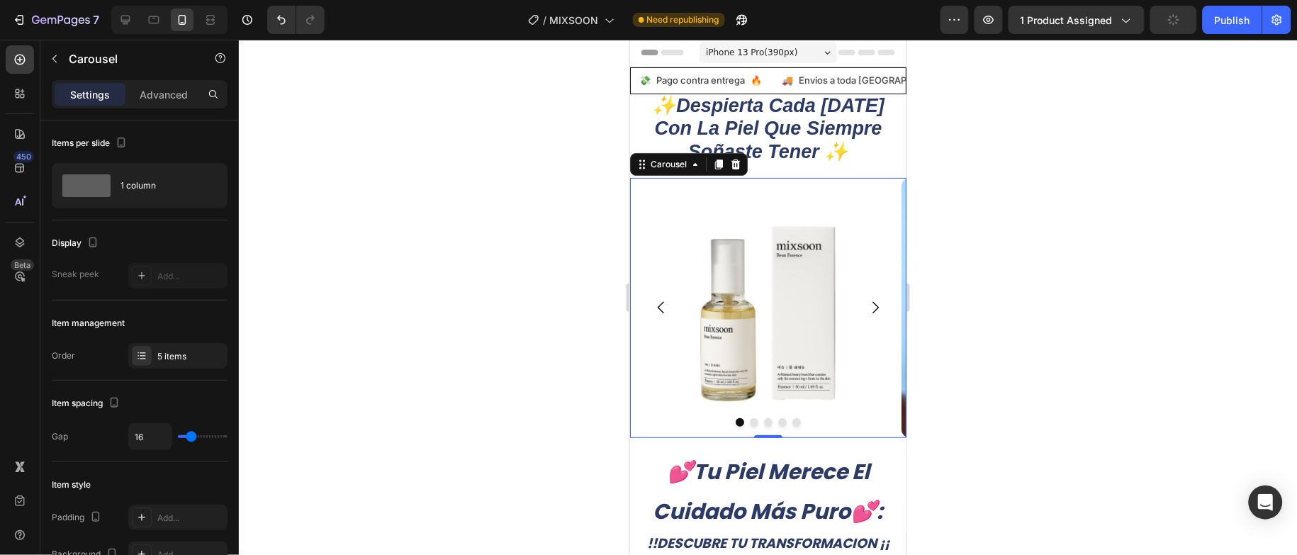
click at [654, 315] on icon "Carousel Back Arrow" at bounding box center [660, 306] width 17 height 17
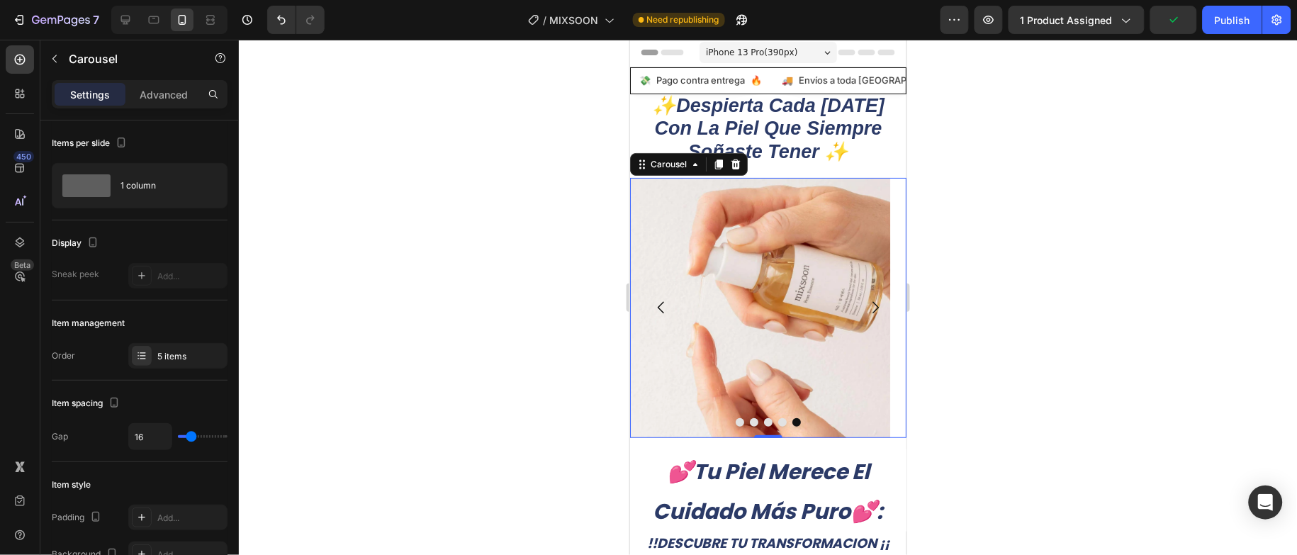
click at [664, 316] on button "Carousel Back Arrow" at bounding box center [661, 307] width 40 height 40
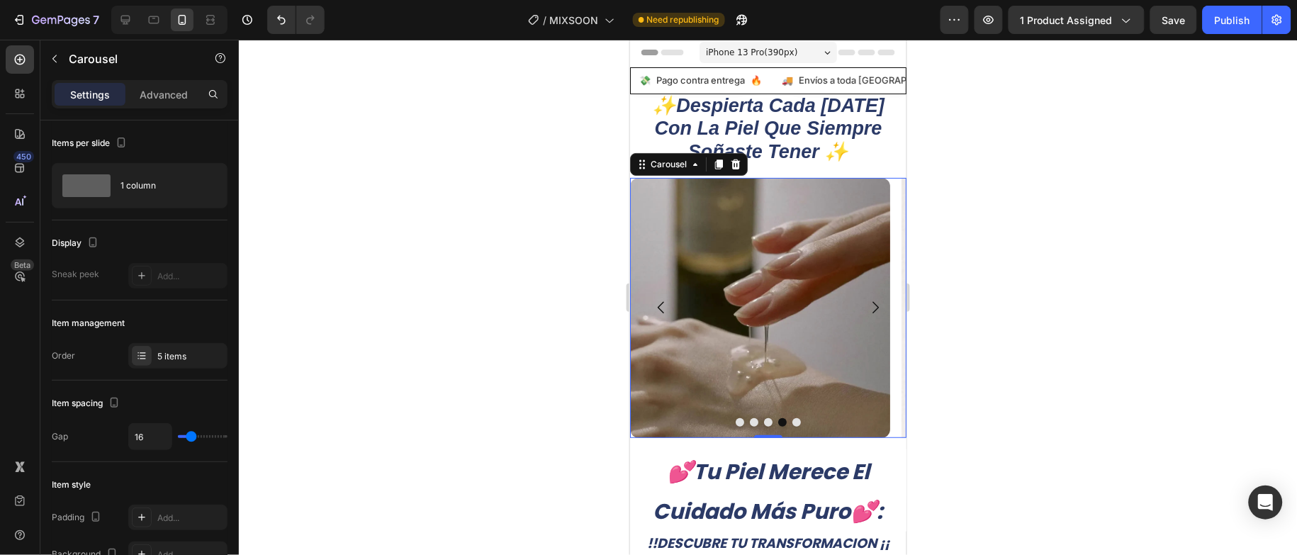
click at [664, 316] on button "Carousel Back Arrow" at bounding box center [661, 307] width 40 height 40
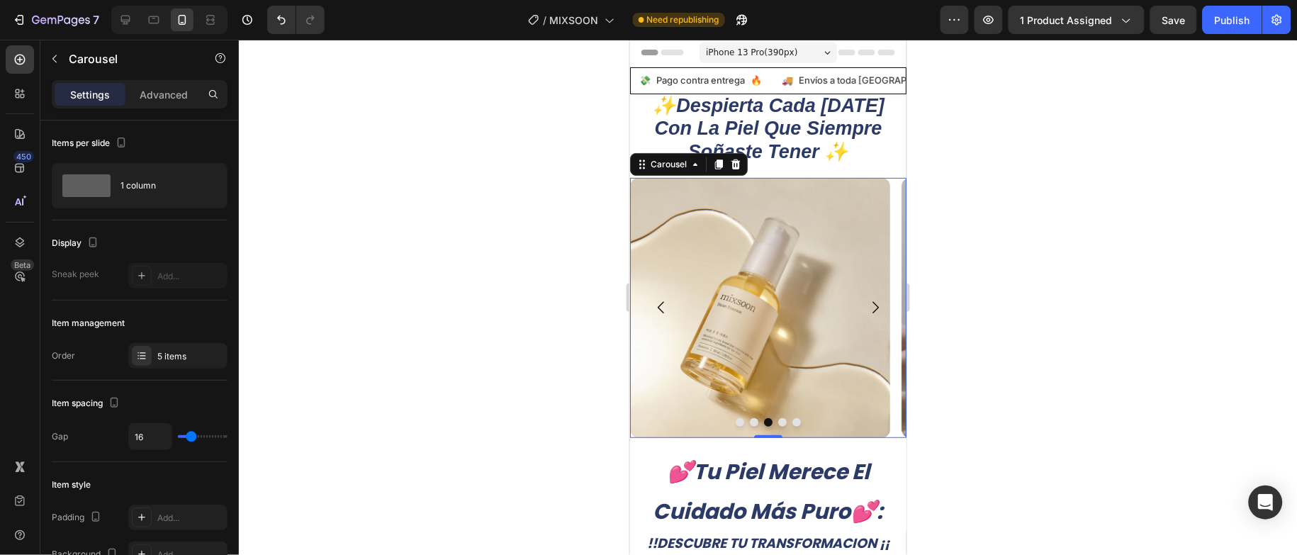
click at [664, 316] on button "Carousel Back Arrow" at bounding box center [661, 307] width 40 height 40
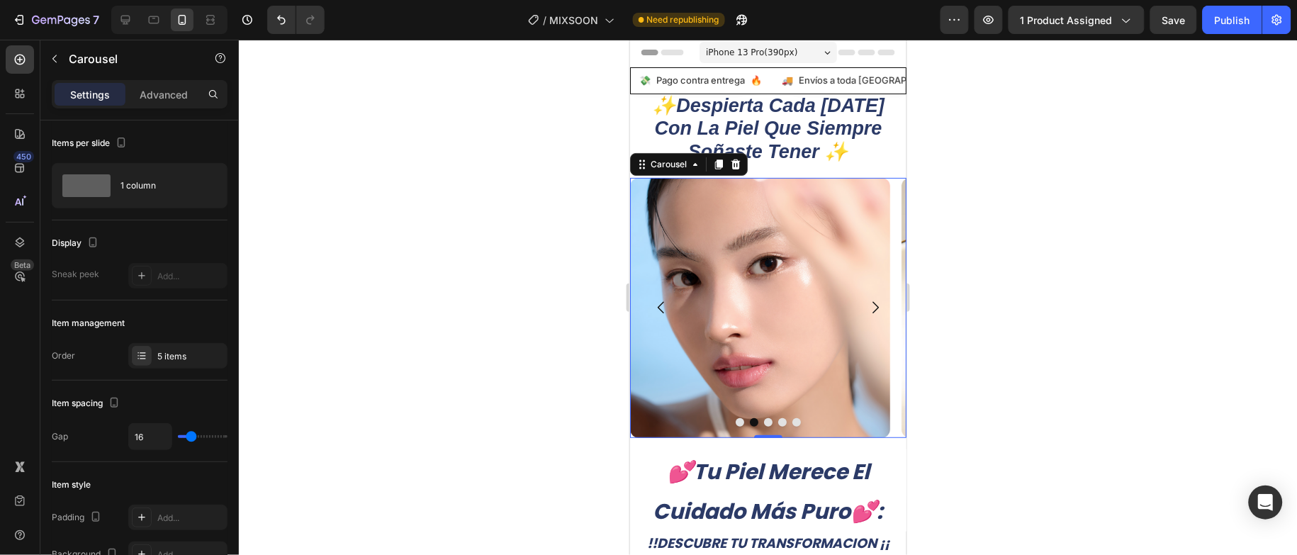
click at [664, 316] on button "Carousel Back Arrow" at bounding box center [661, 307] width 40 height 40
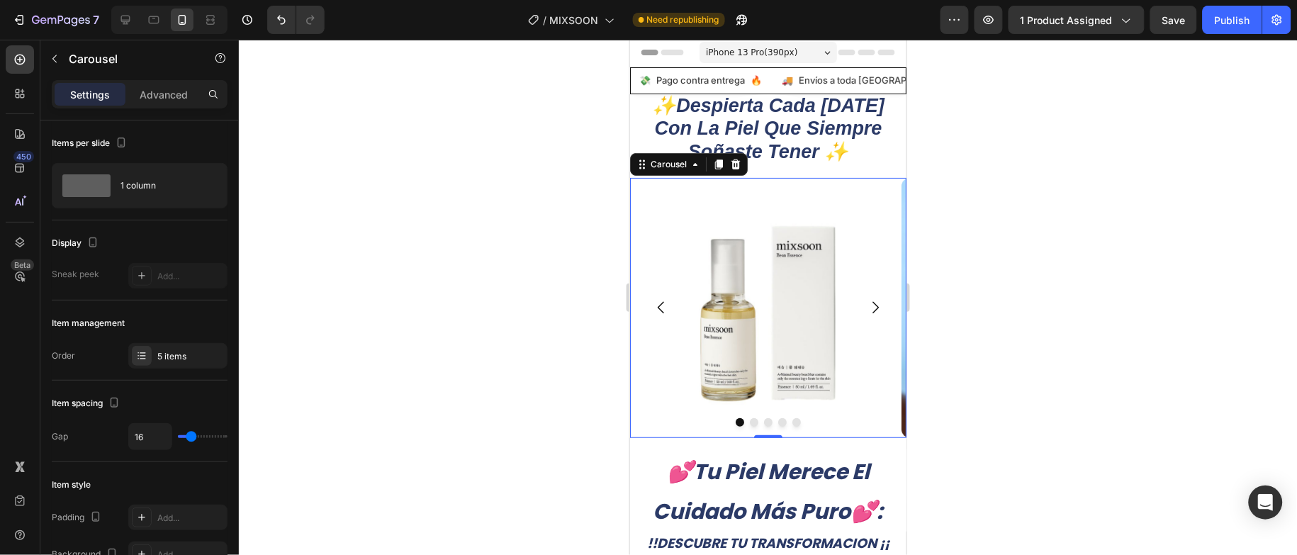
click at [664, 316] on button "Carousel Back Arrow" at bounding box center [661, 307] width 40 height 40
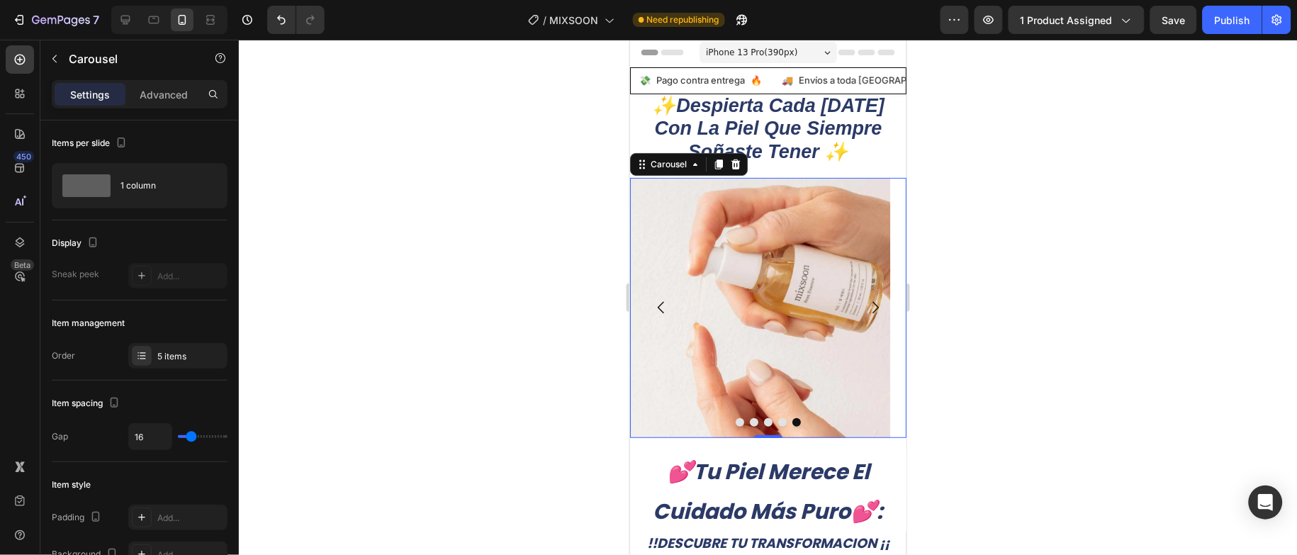
click at [865, 321] on button "Carousel Next Arrow" at bounding box center [875, 307] width 40 height 40
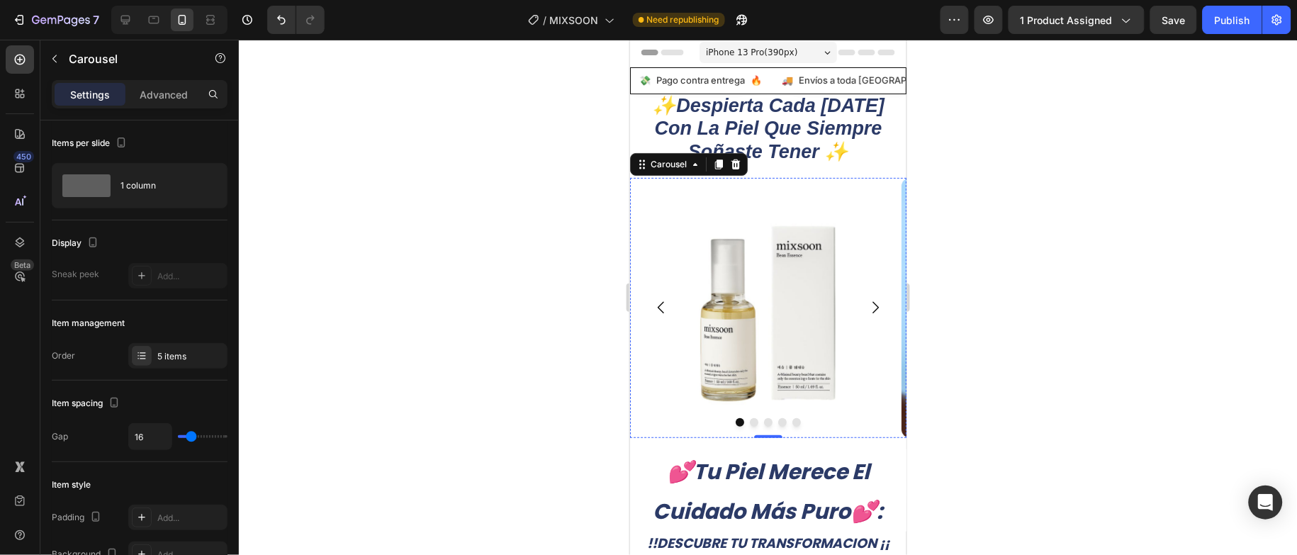
click at [762, 279] on img at bounding box center [760, 307] width 260 height 260
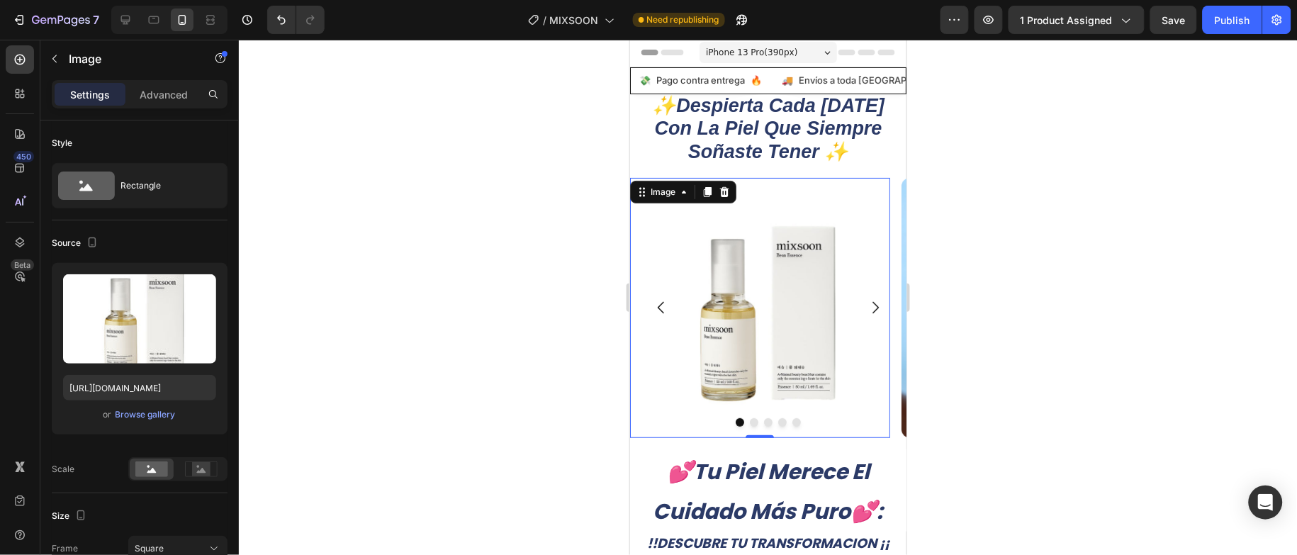
click at [790, 276] on img at bounding box center [760, 307] width 260 height 260
click at [675, 198] on div "Image" at bounding box center [662, 191] width 59 height 17
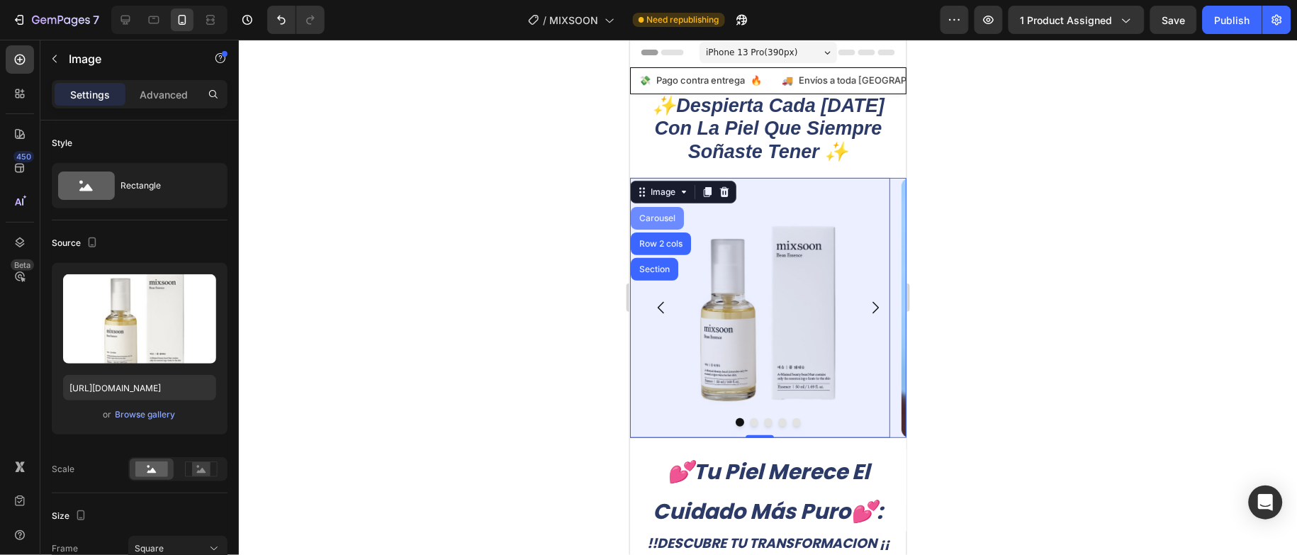
drag, startPoint x: 658, startPoint y: 217, endPoint x: 1257, endPoint y: 266, distance: 601.0
click at [658, 217] on div "Carousel" at bounding box center [657, 217] width 42 height 9
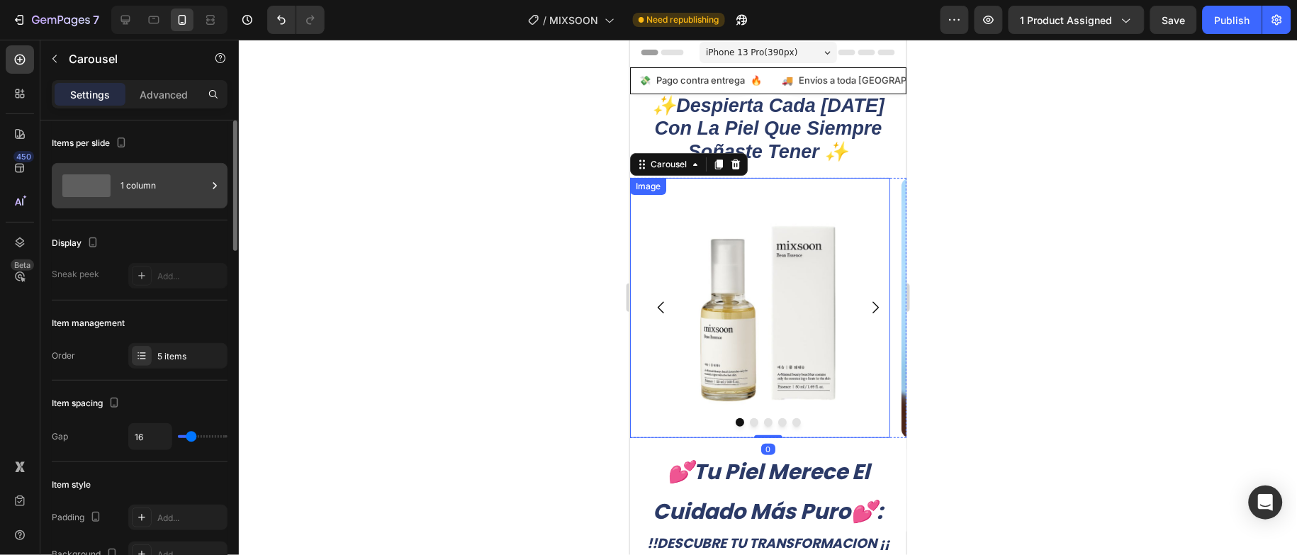
click at [178, 193] on div "1 column" at bounding box center [164, 185] width 86 height 33
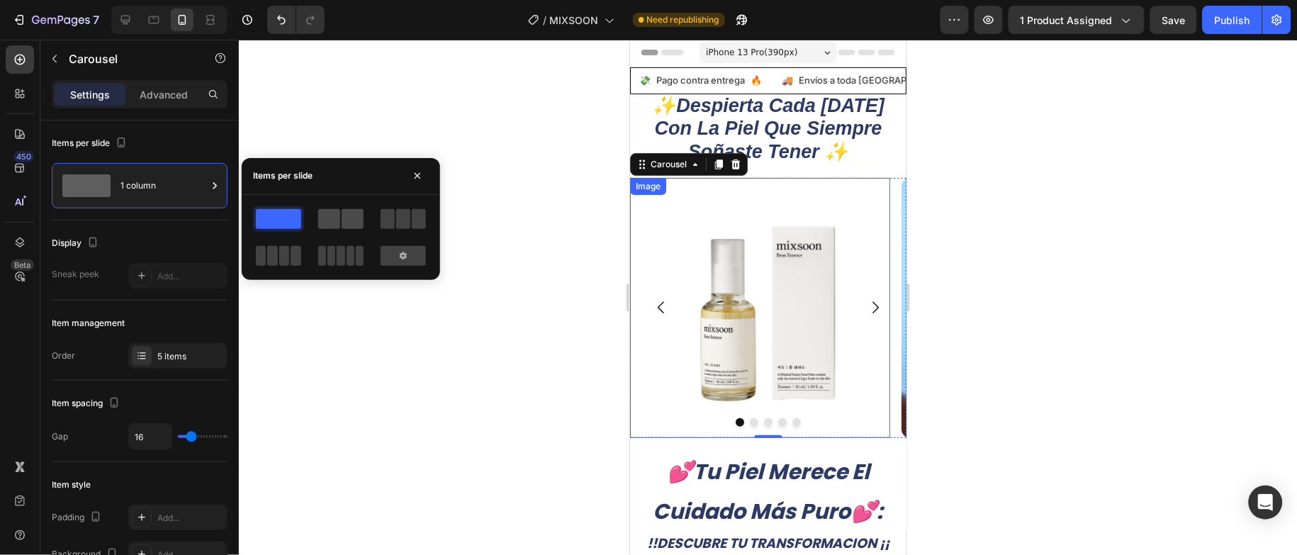
click at [347, 221] on span at bounding box center [353, 219] width 22 height 20
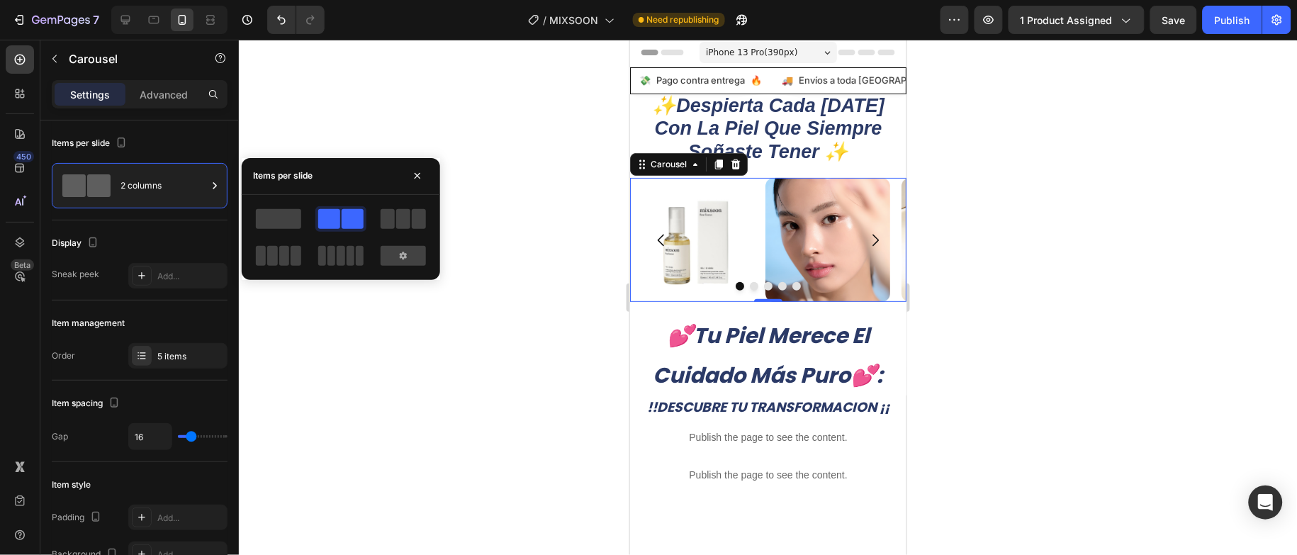
click at [866, 242] on icon "Carousel Next Arrow" at bounding box center [874, 239] width 17 height 17
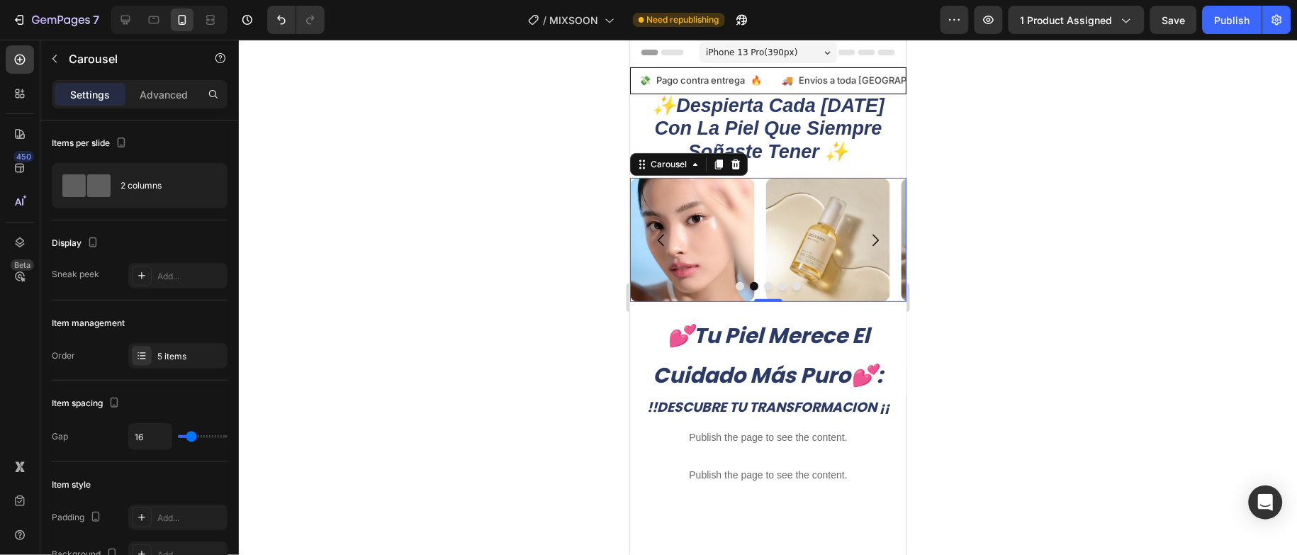
click at [866, 242] on icon "Carousel Next Arrow" at bounding box center [874, 239] width 17 height 17
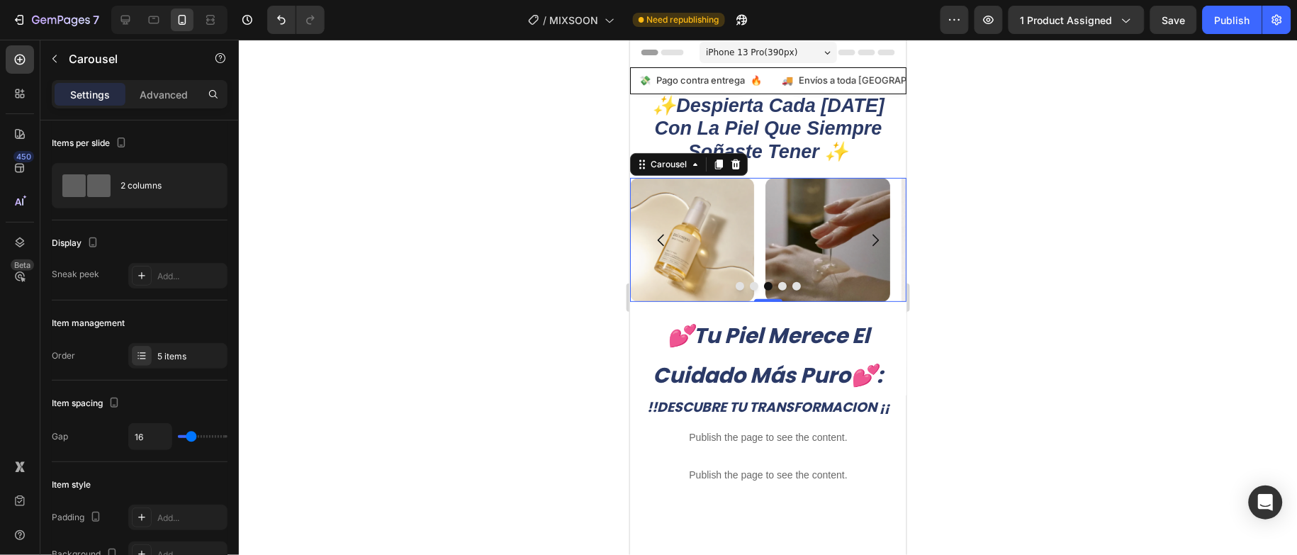
click at [866, 242] on icon "Carousel Next Arrow" at bounding box center [874, 239] width 17 height 17
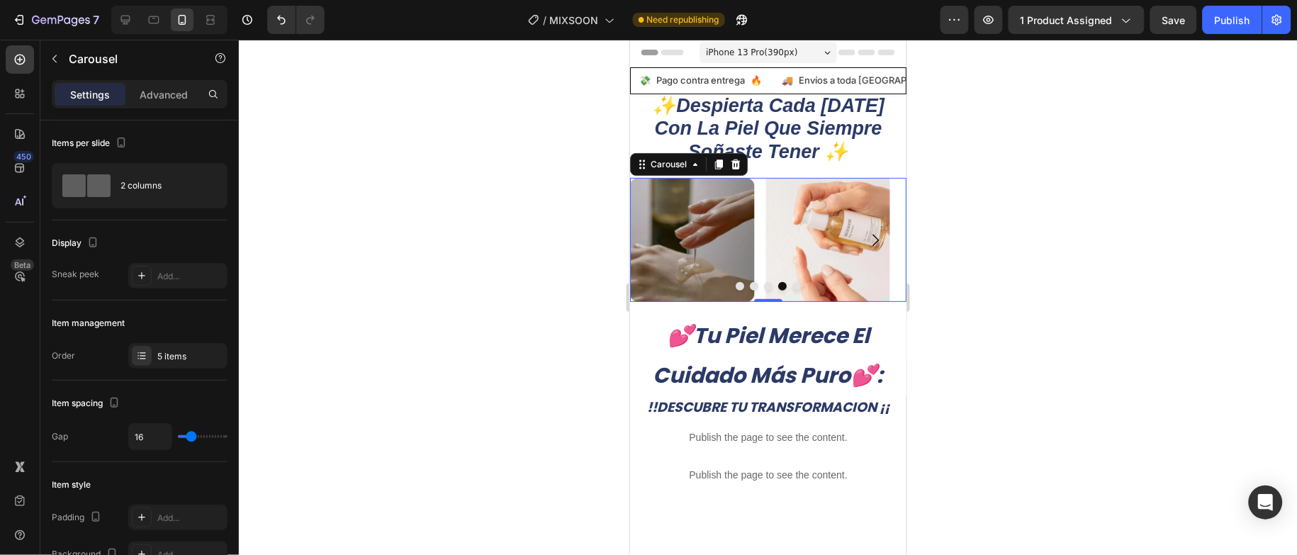
click at [866, 240] on icon "Carousel Next Arrow" at bounding box center [874, 239] width 17 height 17
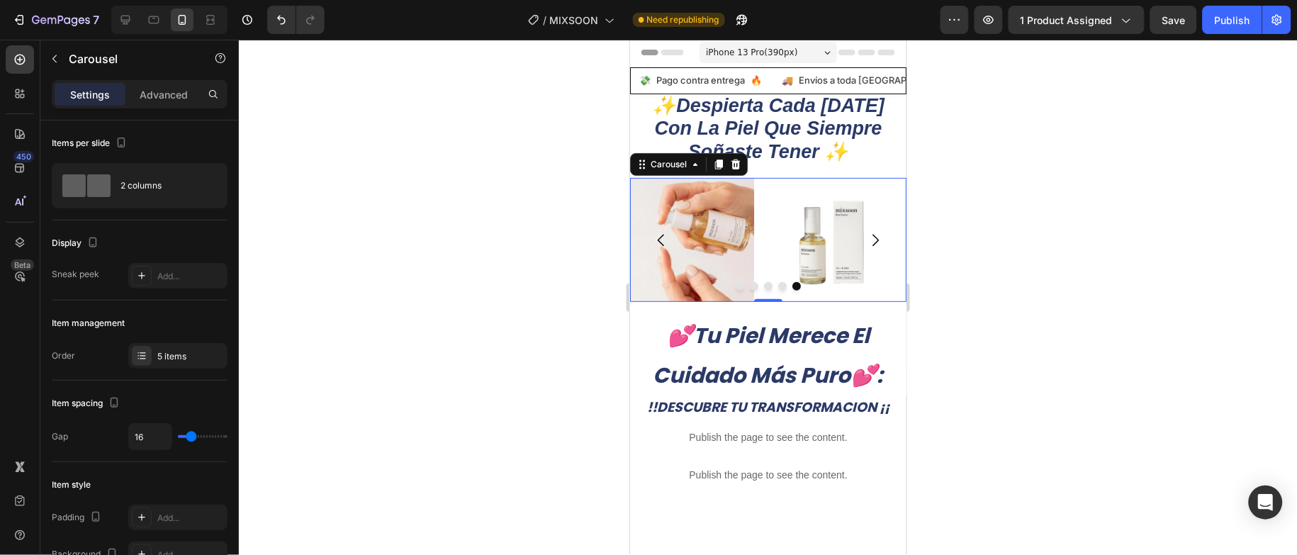
click at [866, 240] on icon "Carousel Next Arrow" at bounding box center [874, 239] width 17 height 17
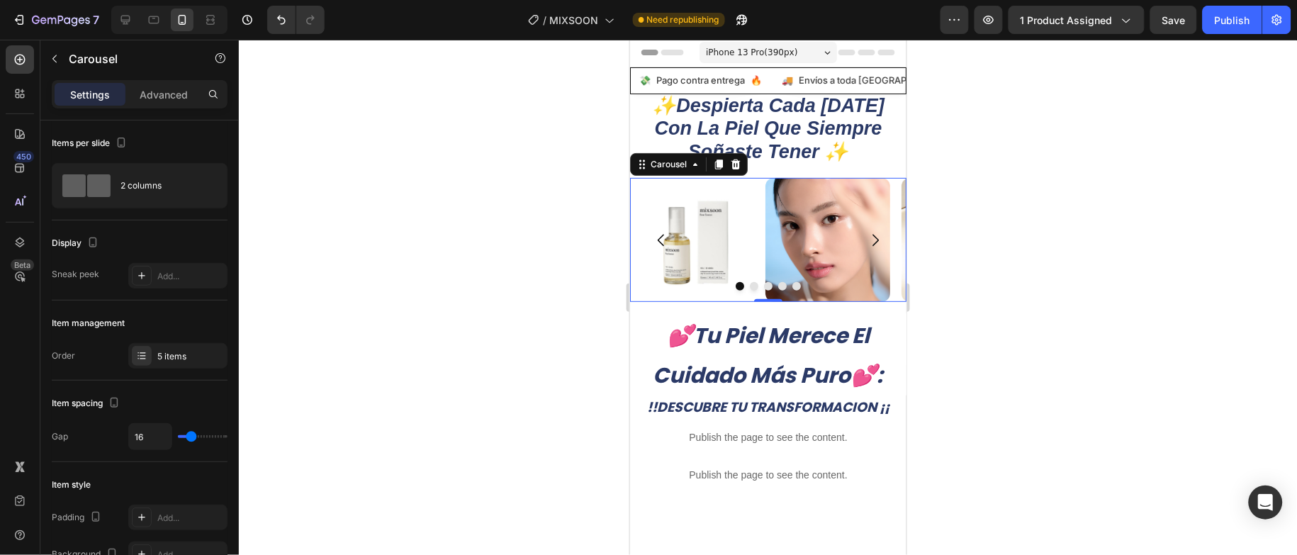
click at [866, 240] on icon "Carousel Next Arrow" at bounding box center [874, 239] width 17 height 17
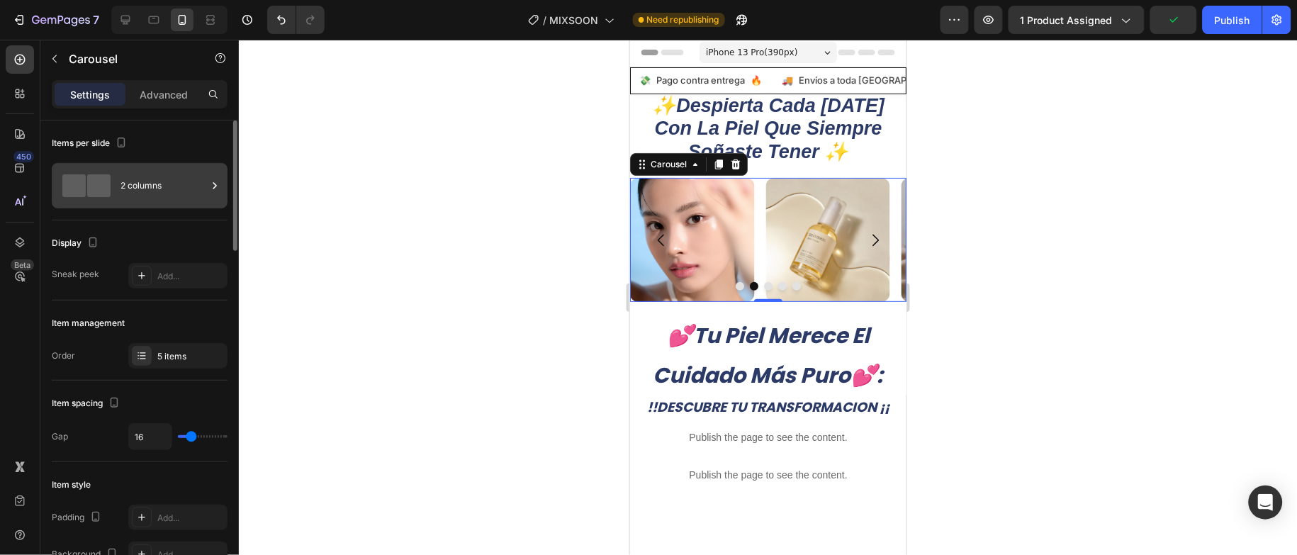
click at [155, 181] on div "2 columns" at bounding box center [164, 185] width 86 height 33
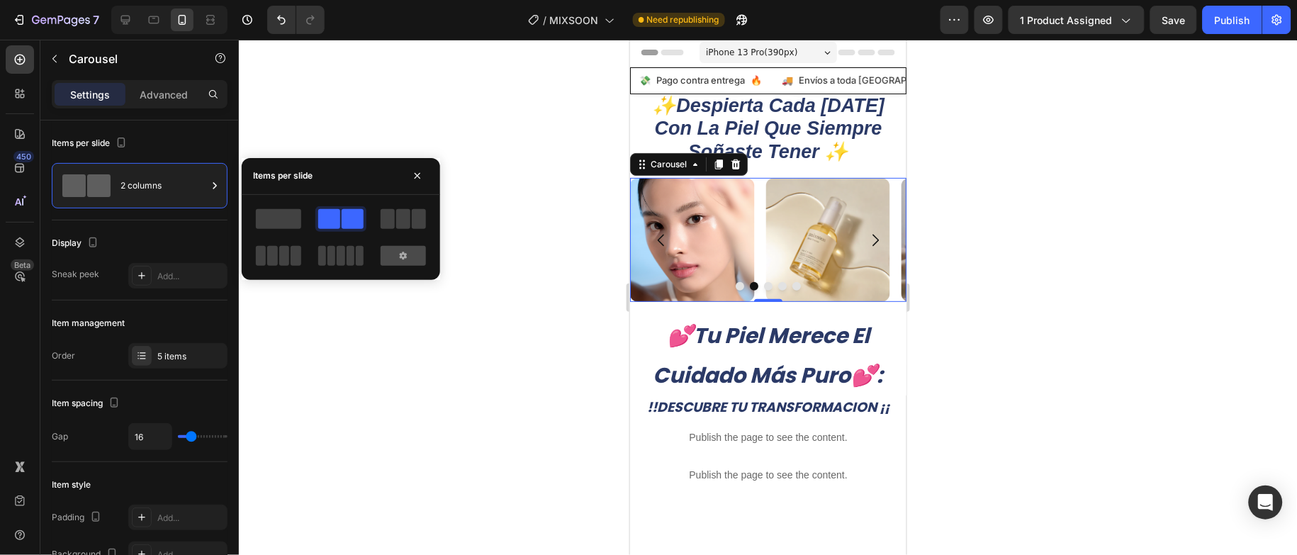
click at [401, 261] on div at bounding box center [403, 256] width 45 height 20
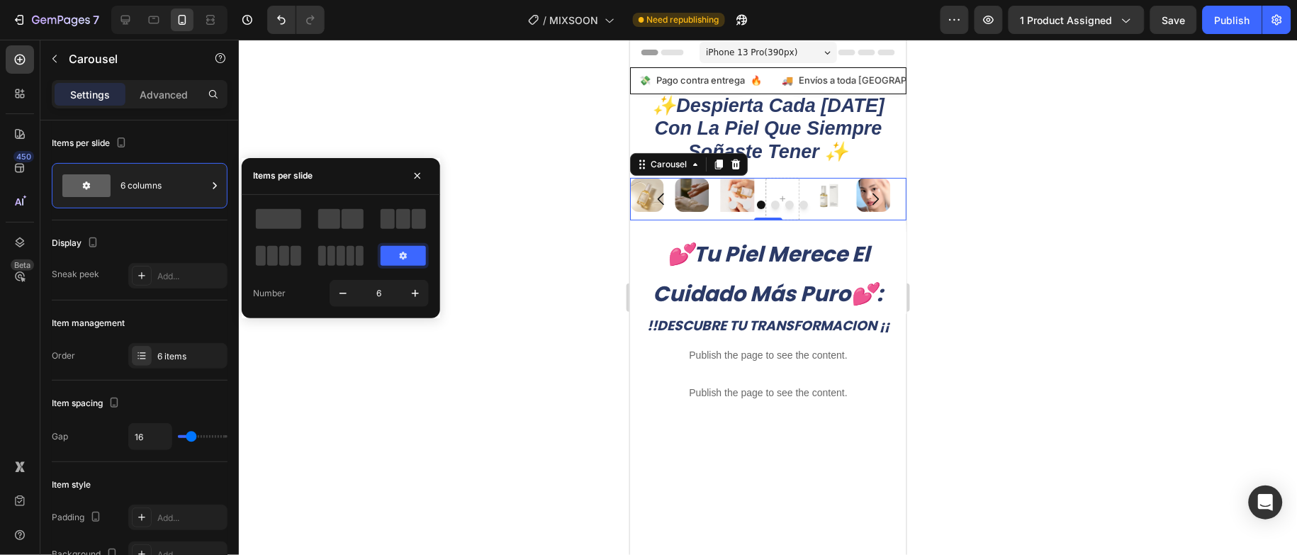
click at [301, 138] on div at bounding box center [768, 297] width 1058 height 515
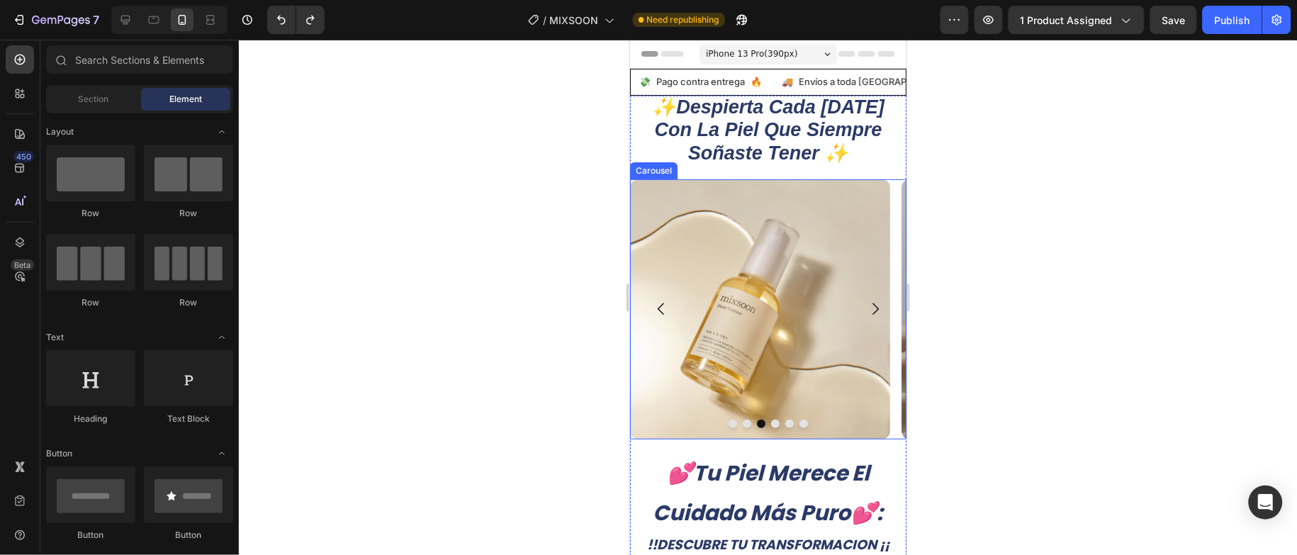
click at [661, 308] on icon "Carousel Back Arrow" at bounding box center [660, 308] width 17 height 17
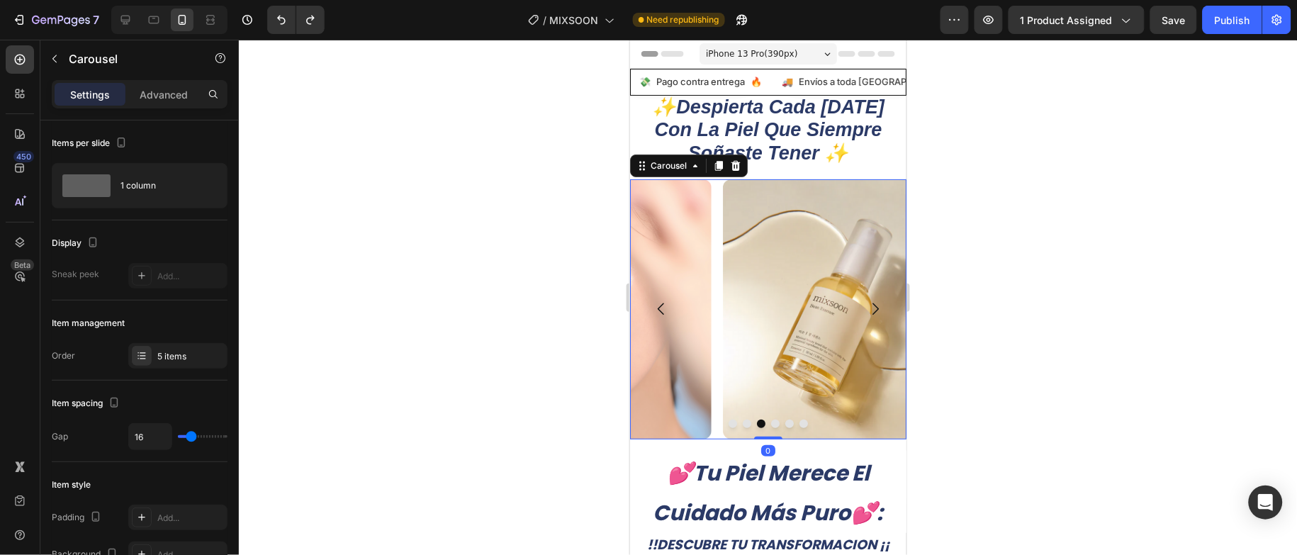
click at [661, 308] on icon "Carousel Back Arrow" at bounding box center [660, 308] width 17 height 17
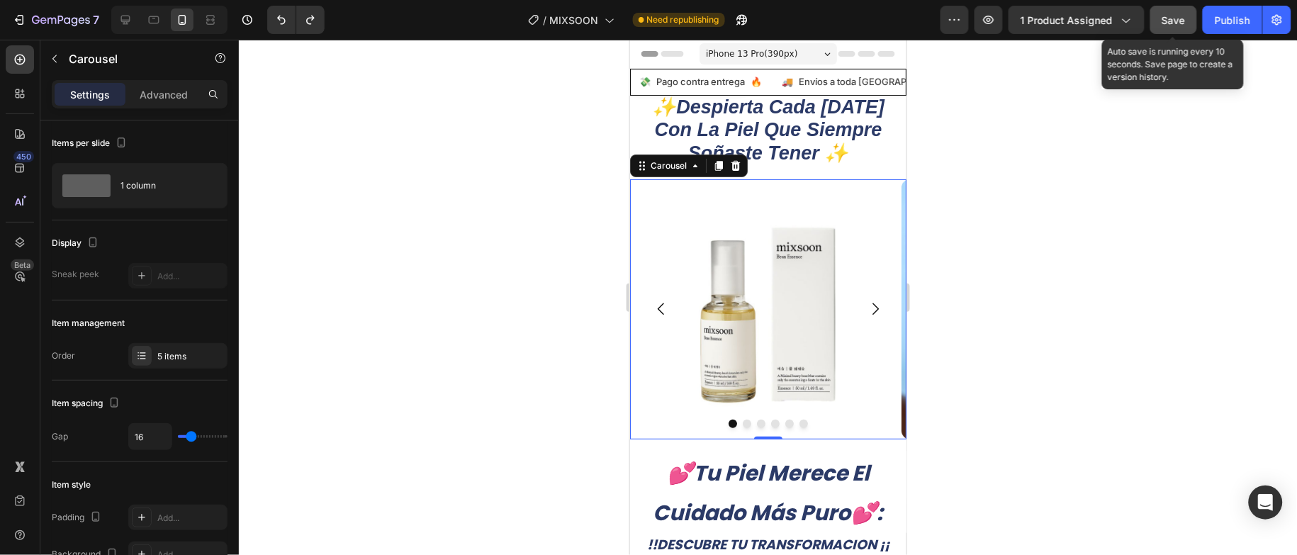
click at [1180, 19] on span "Save" at bounding box center [1174, 20] width 23 height 12
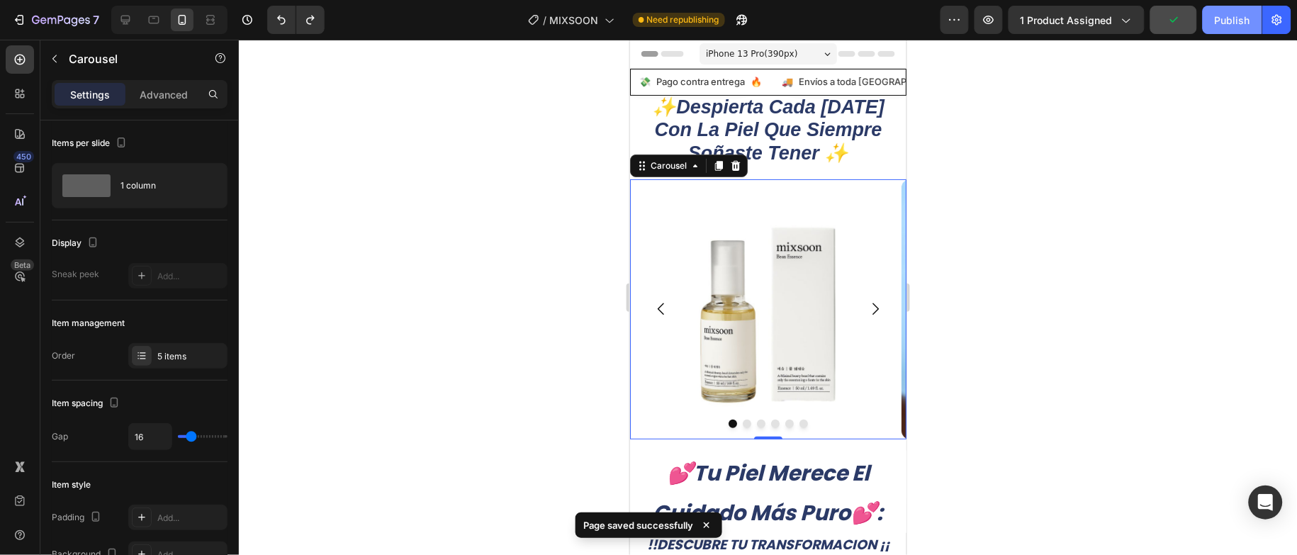
click at [1224, 9] on button "Publish" at bounding box center [1233, 20] width 60 height 28
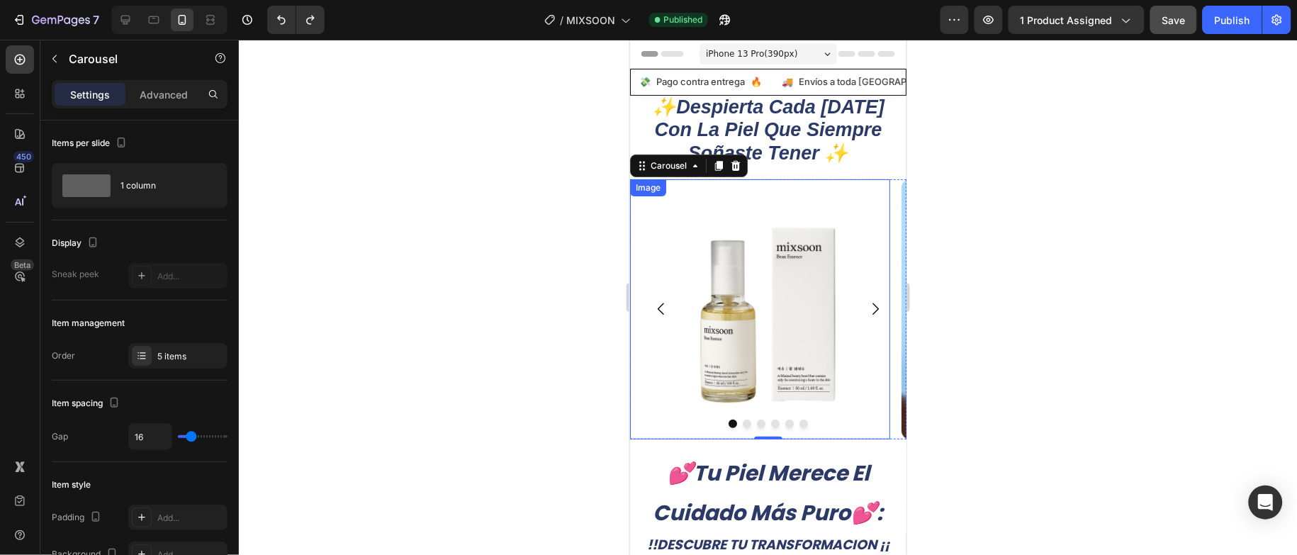
drag, startPoint x: 513, startPoint y: 254, endPoint x: 505, endPoint y: 266, distance: 14.4
click at [510, 254] on div at bounding box center [768, 297] width 1058 height 515
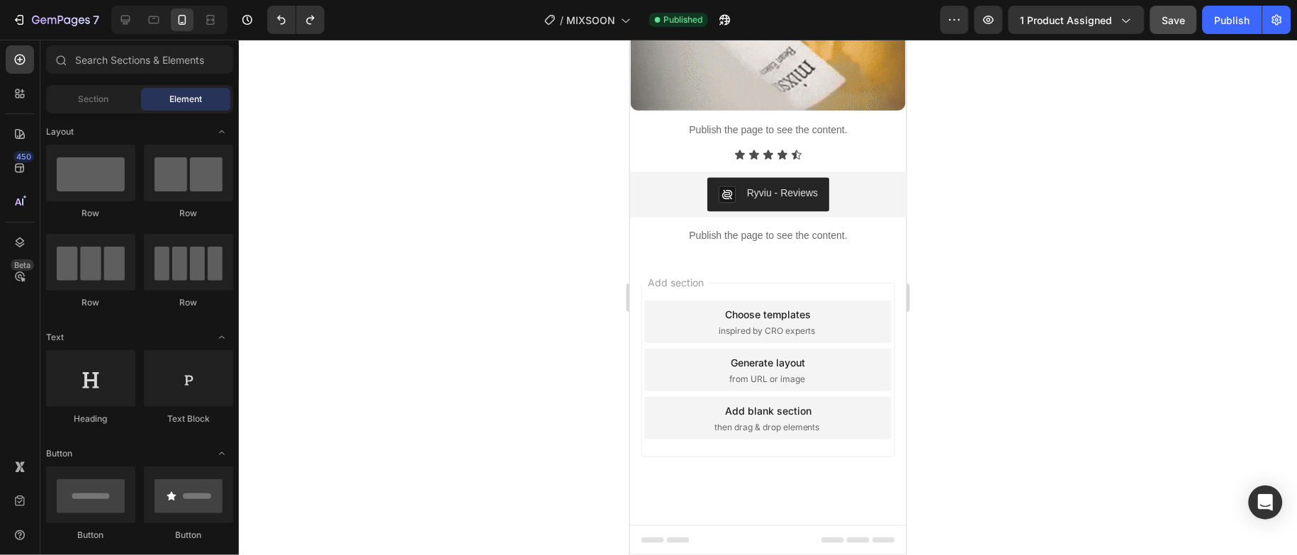
scroll to position [2712, 0]
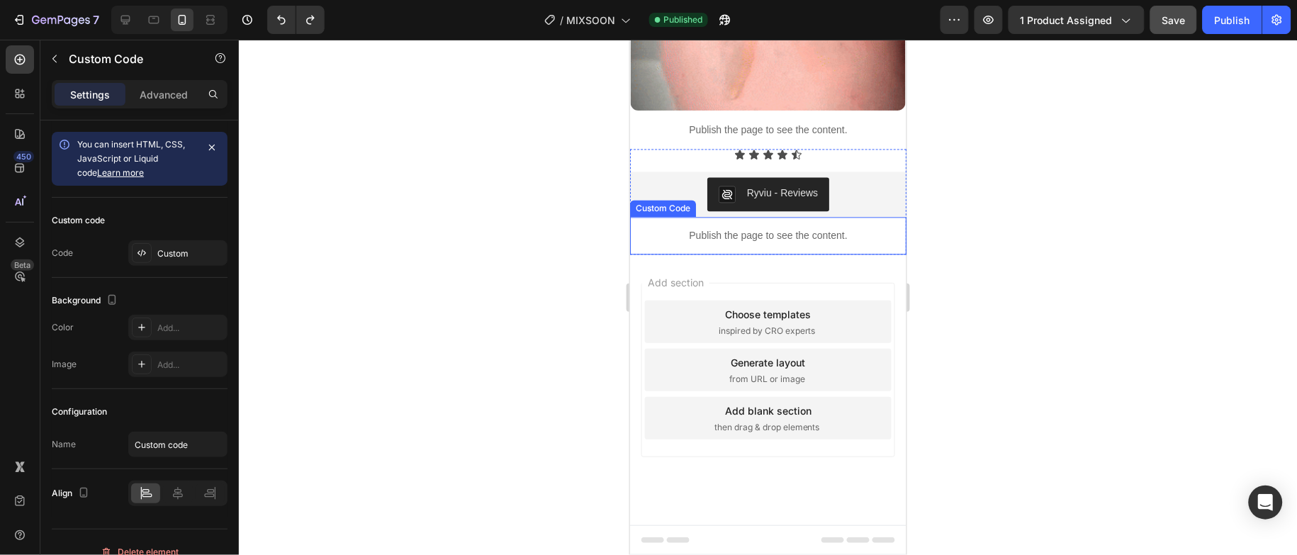
click at [857, 236] on p "Publish the page to see the content." at bounding box center [768, 235] width 276 height 15
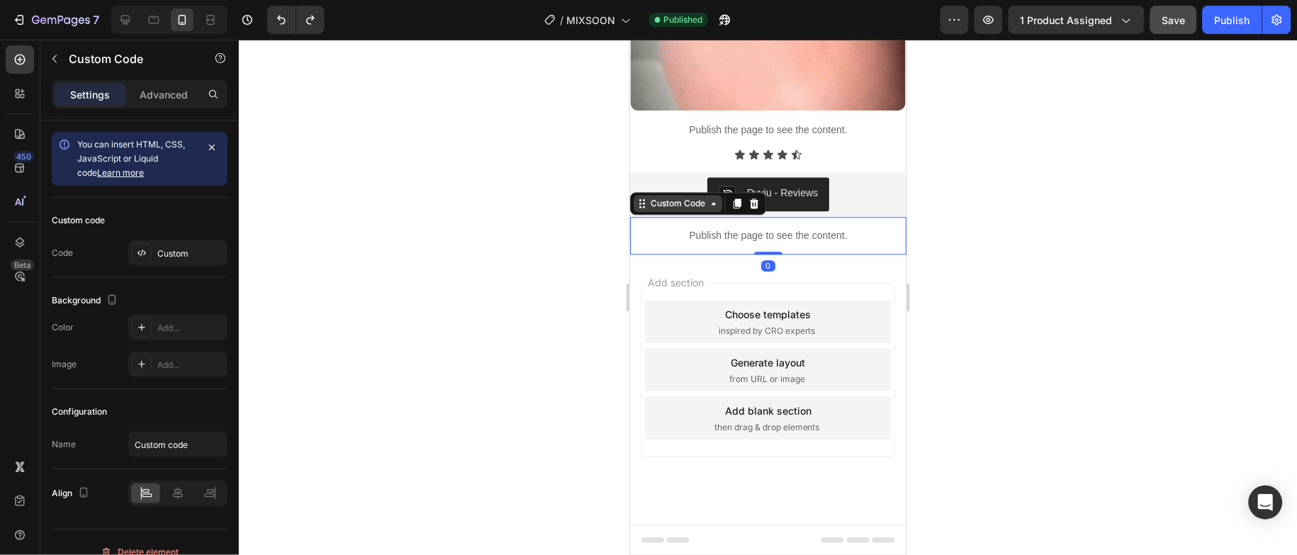
click at [682, 206] on div "Custom Code" at bounding box center [677, 202] width 60 height 13
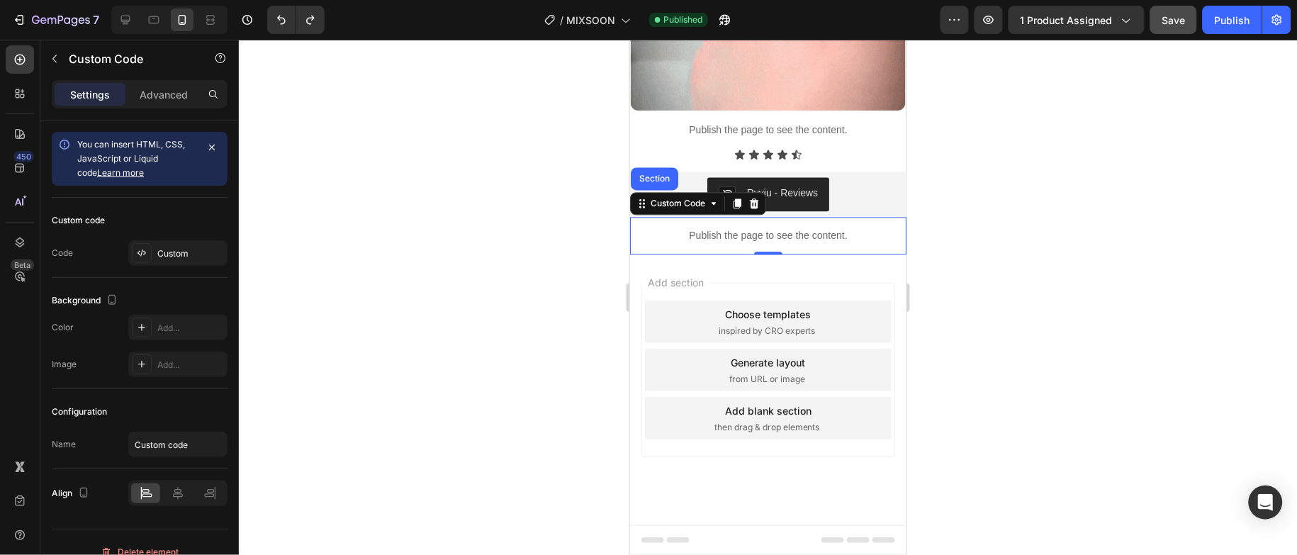
click at [697, 234] on p "Publish the page to see the content." at bounding box center [768, 235] width 276 height 15
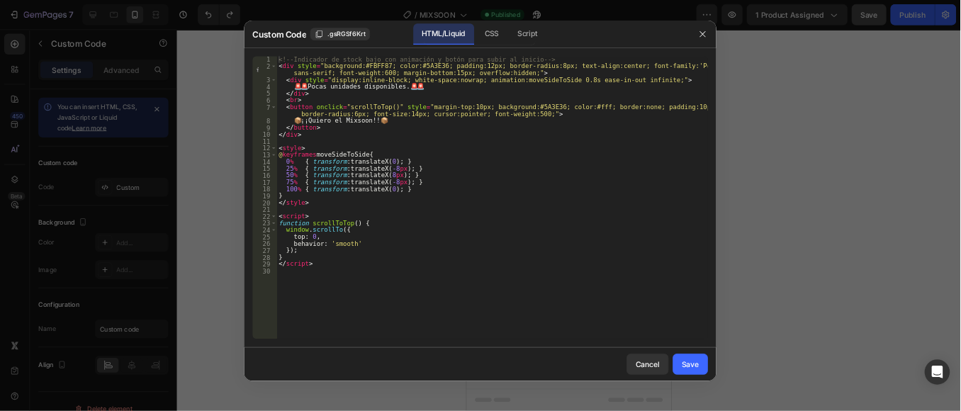
scroll to position [2711, 0]
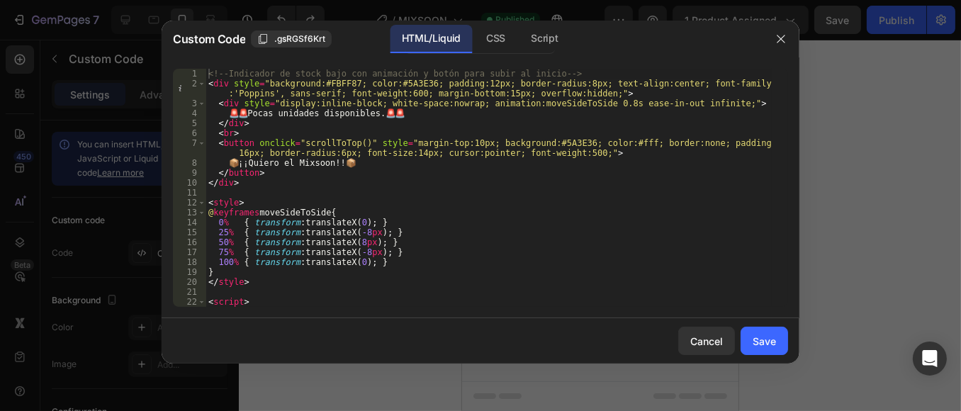
click at [329, 81] on div "<!-- Indicador de stock bajo con animación y botón para subir al inicio --> < d…" at bounding box center [489, 198] width 566 height 258
click at [330, 82] on div "<!-- Indicador de stock bajo con animación y botón para subir al inicio --> < d…" at bounding box center [489, 198] width 566 height 258
type textarea "<div style="background:#fffff; color:#5A3E36; padding:12px; border-radius:8px; …"
click at [783, 337] on button "Save" at bounding box center [764, 341] width 47 height 28
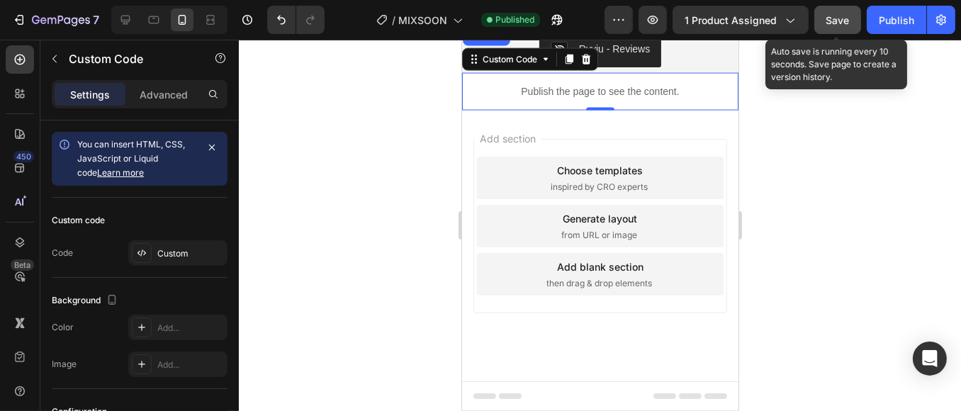
click at [840, 18] on span "Save" at bounding box center [838, 20] width 23 height 12
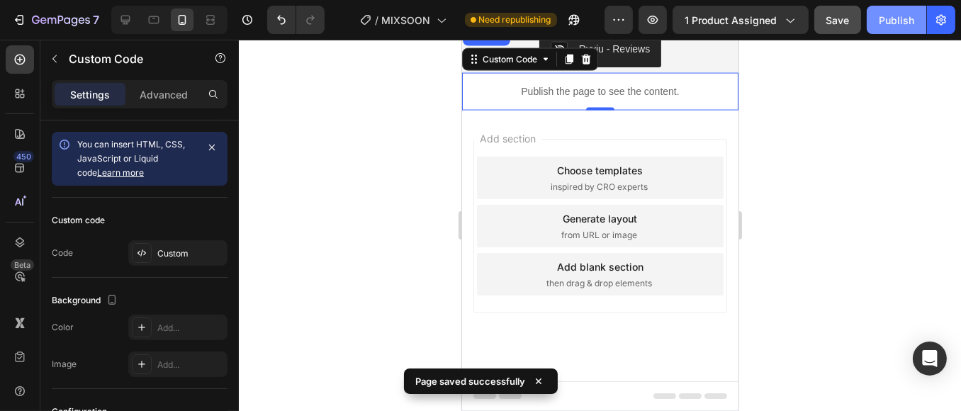
click at [894, 28] on button "Publish" at bounding box center [897, 20] width 60 height 28
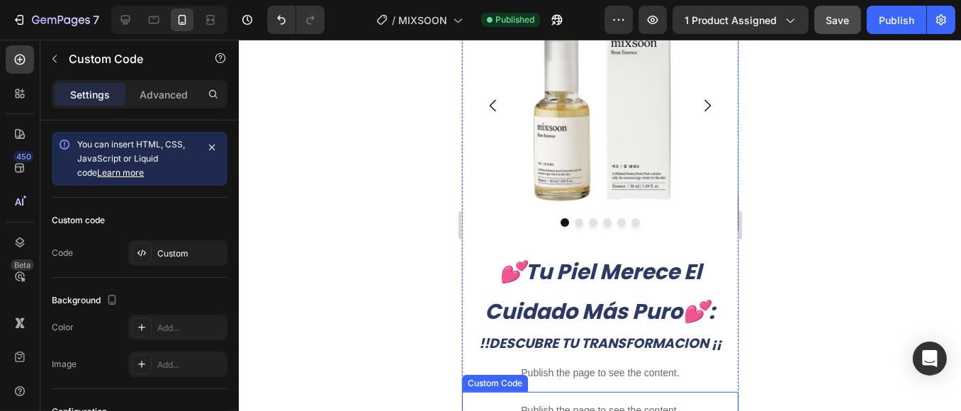
scroll to position [0, 0]
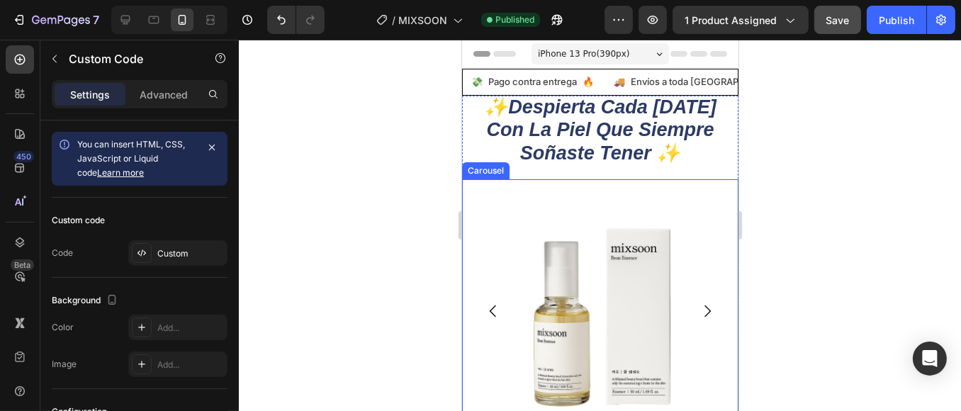
click at [690, 301] on button "Carousel Next Arrow" at bounding box center [707, 311] width 40 height 40
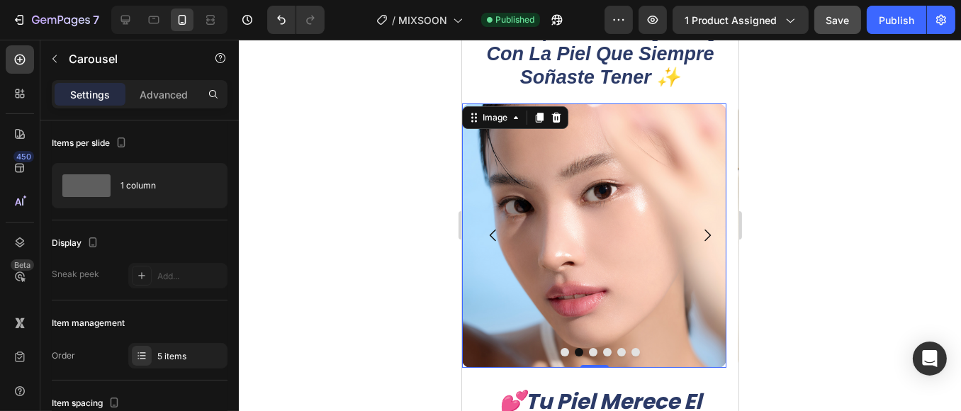
click at [607, 270] on img at bounding box center [594, 236] width 264 height 264
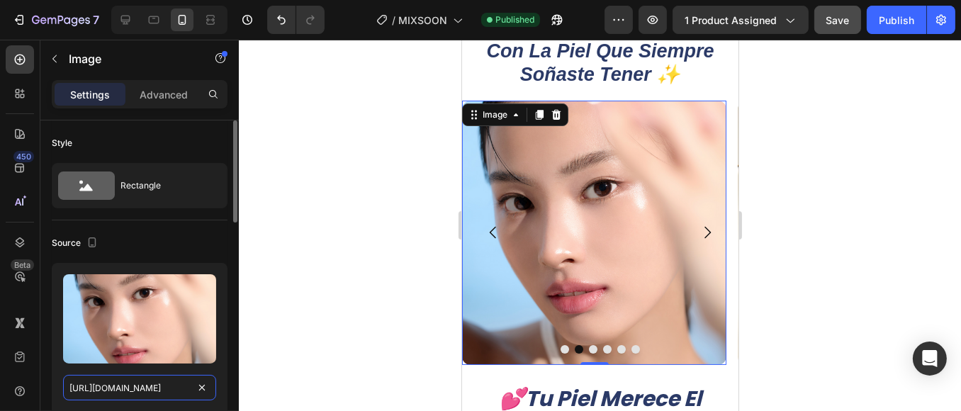
click at [157, 384] on input "[URL][DOMAIN_NAME]" at bounding box center [139, 388] width 153 height 26
paste input "[DOMAIN_NAME][URL]"
type input "[URL][DOMAIN_NAME]"
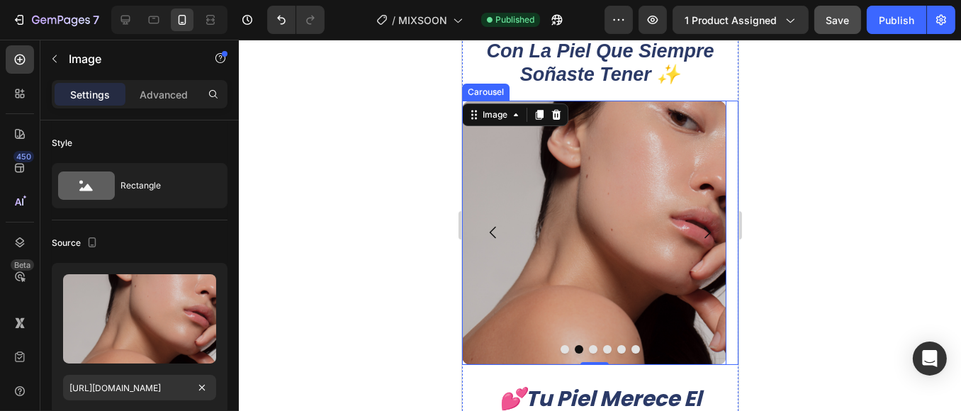
click at [700, 228] on icon "Carousel Next Arrow" at bounding box center [706, 232] width 17 height 17
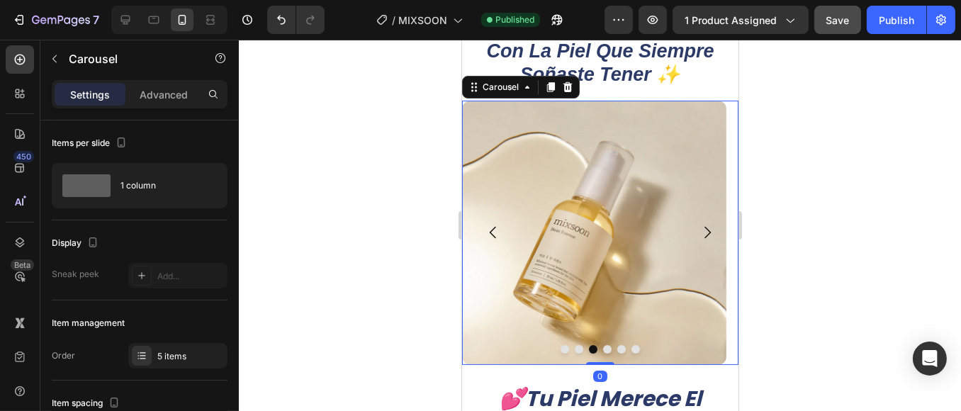
click at [700, 228] on icon "Carousel Next Arrow" at bounding box center [706, 232] width 17 height 17
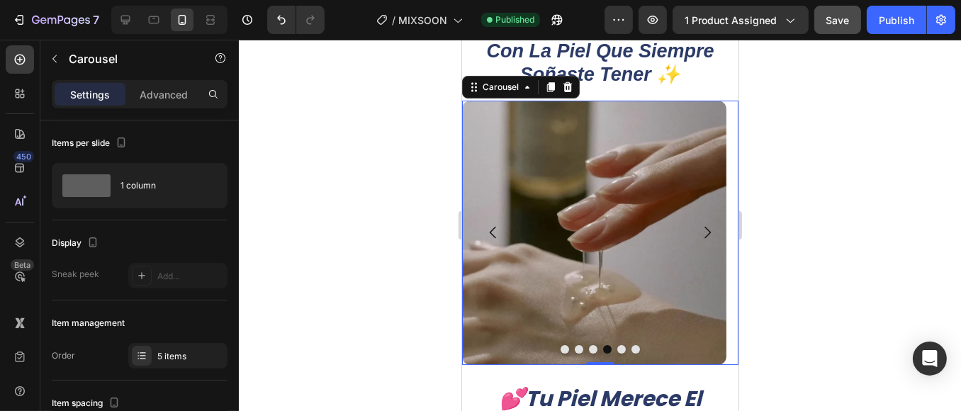
click at [700, 228] on icon "Carousel Next Arrow" at bounding box center [706, 232] width 17 height 17
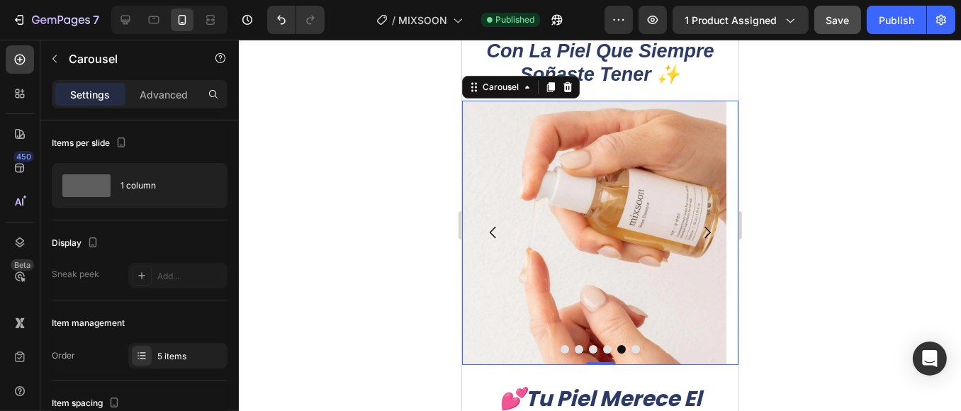
click at [700, 228] on icon "Carousel Next Arrow" at bounding box center [706, 232] width 17 height 17
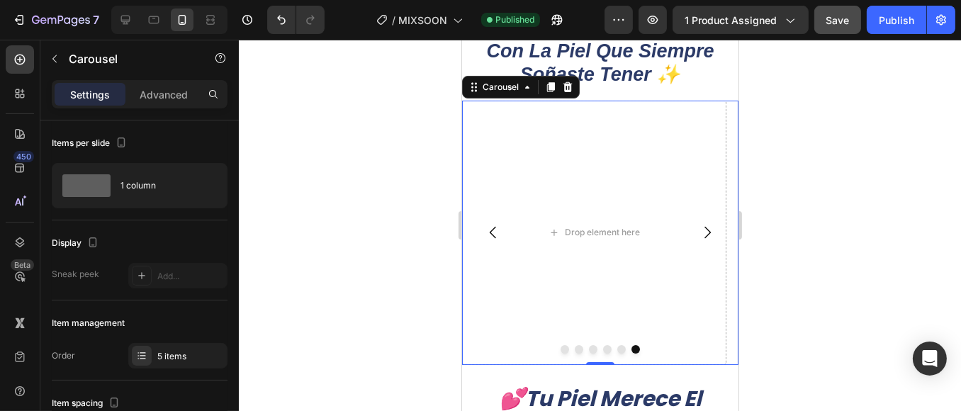
click at [501, 233] on button "Carousel Back Arrow" at bounding box center [493, 233] width 40 height 40
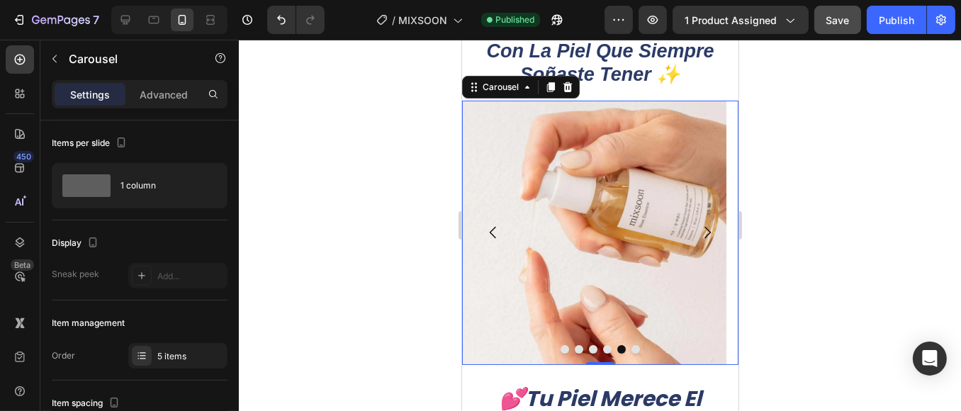
click at [496, 233] on icon "Carousel Back Arrow" at bounding box center [492, 232] width 17 height 17
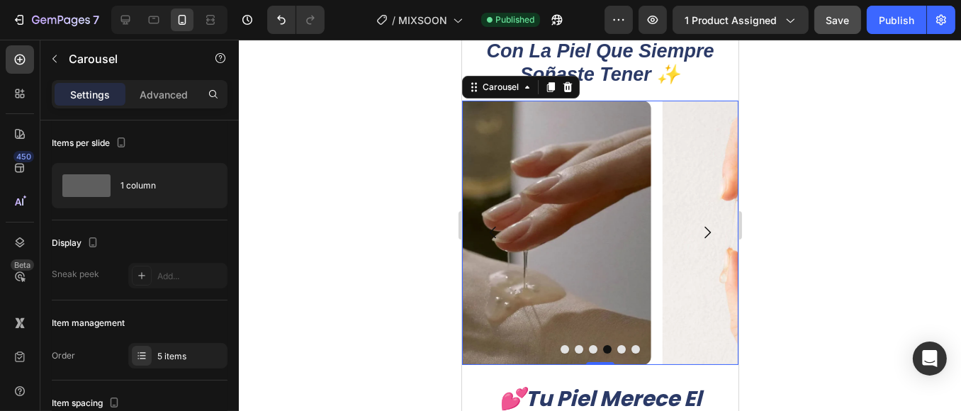
click at [496, 233] on icon "Carousel Back Arrow" at bounding box center [492, 232] width 17 height 17
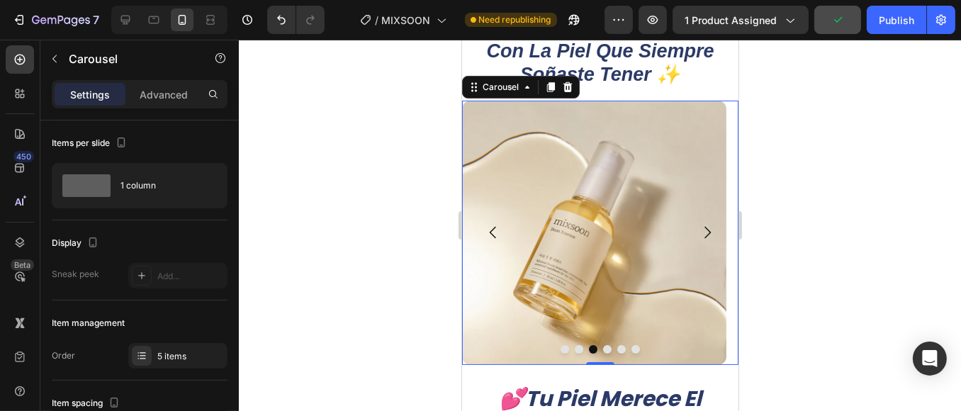
click at [698, 236] on icon "Carousel Next Arrow" at bounding box center [706, 232] width 17 height 17
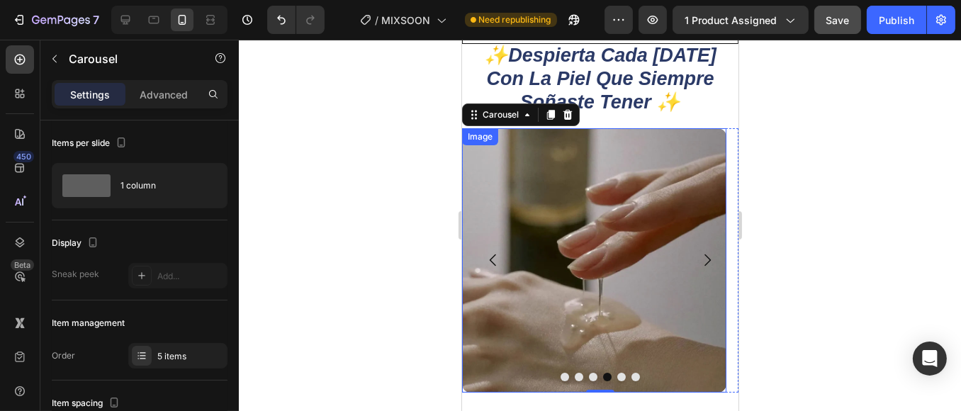
scroll to position [82, 0]
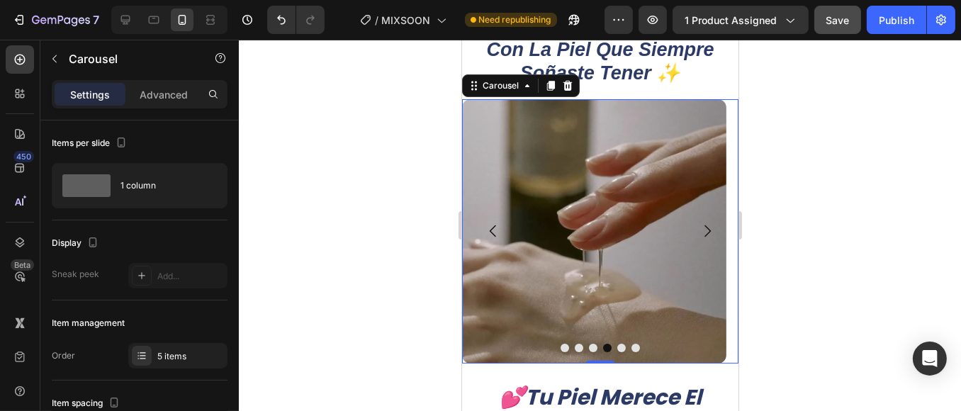
click at [698, 228] on icon "Carousel Next Arrow" at bounding box center [706, 231] width 17 height 17
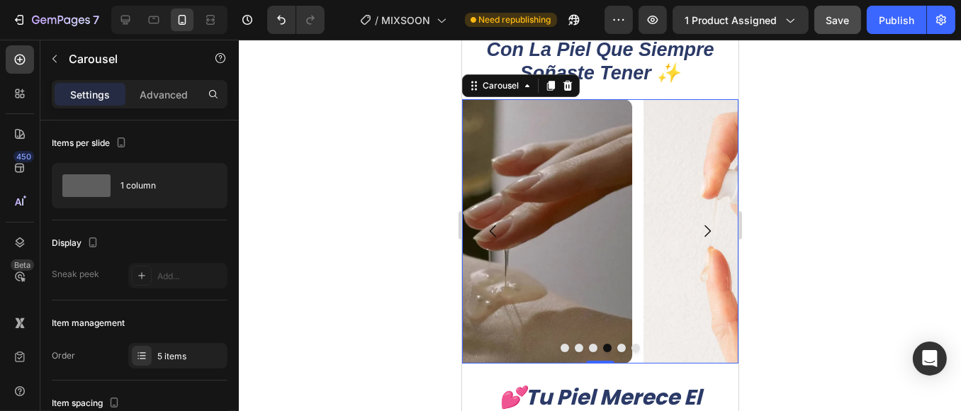
click at [698, 228] on icon "Carousel Next Arrow" at bounding box center [706, 231] width 17 height 17
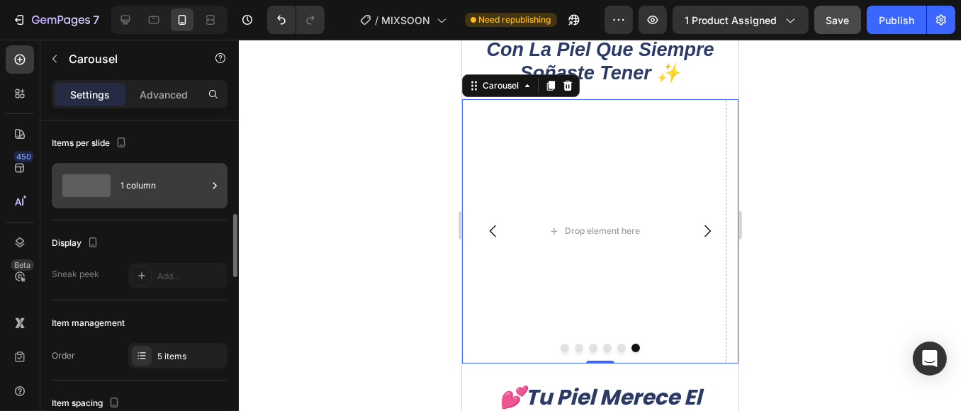
scroll to position [79, 0]
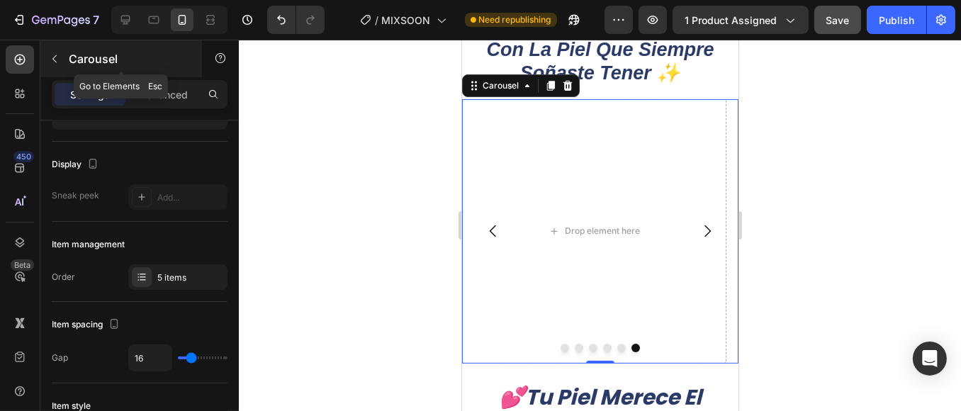
click at [58, 57] on icon "button" at bounding box center [54, 58] width 11 height 11
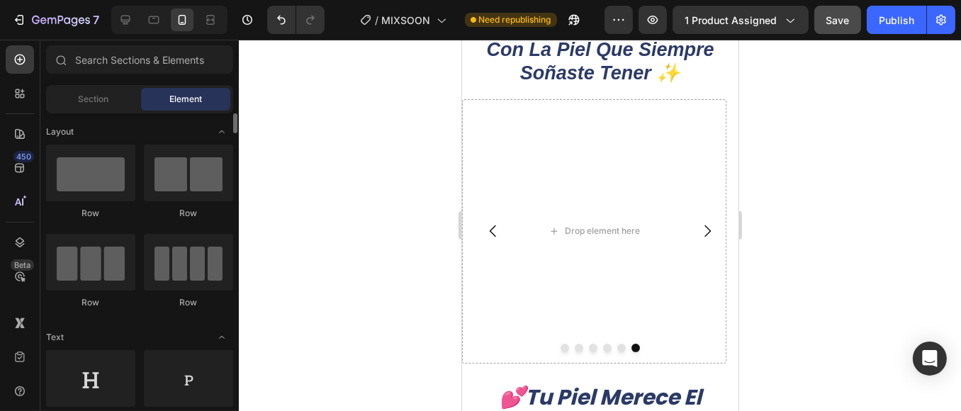
scroll to position [315, 0]
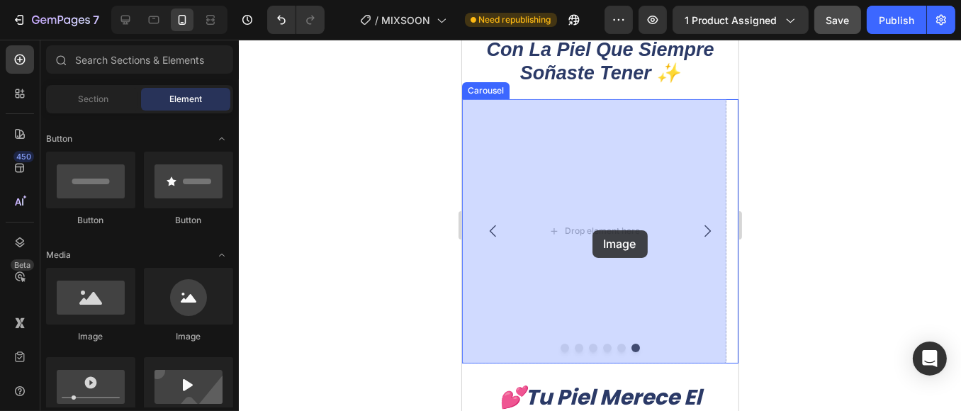
drag, startPoint x: 575, startPoint y: 354, endPoint x: 592, endPoint y: 230, distance: 125.2
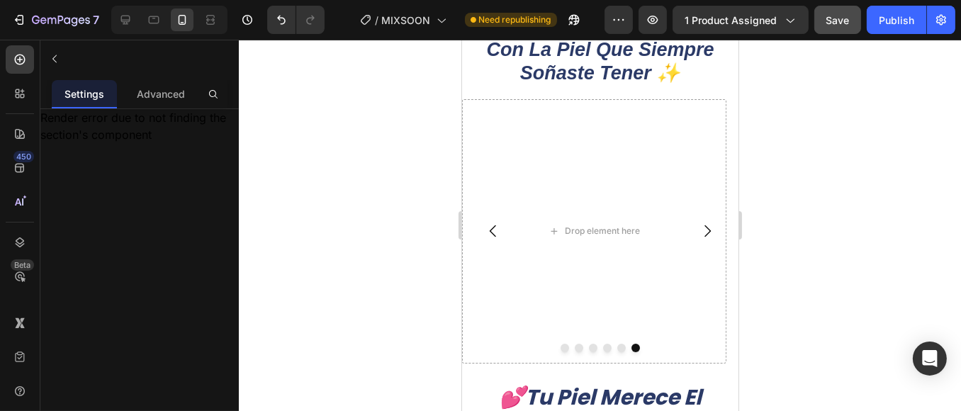
click at [367, 194] on div at bounding box center [600, 225] width 722 height 371
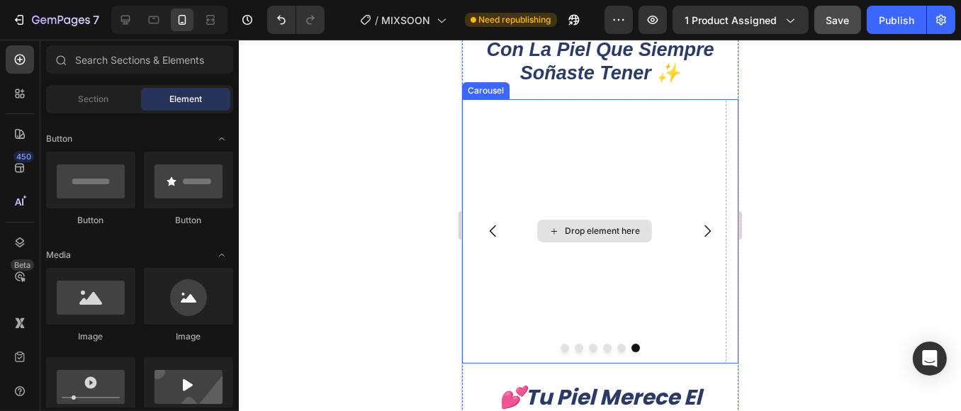
click at [589, 233] on div "Drop element here" at bounding box center [601, 230] width 75 height 11
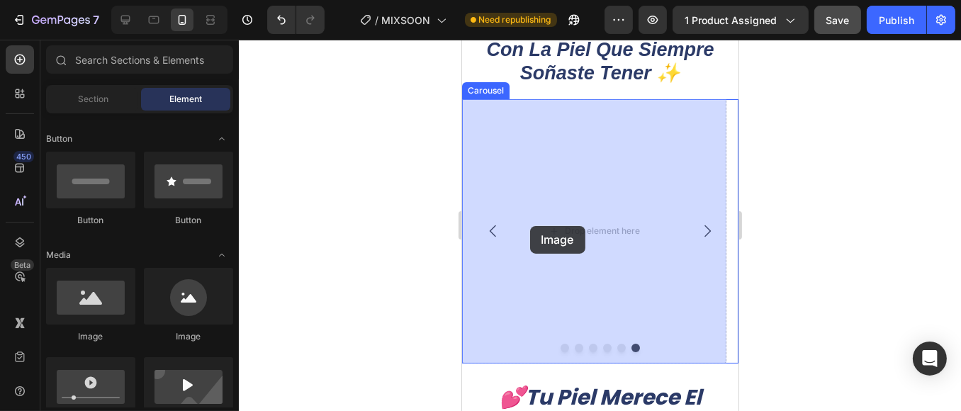
drag, startPoint x: 517, startPoint y: 333, endPoint x: 530, endPoint y: 226, distance: 107.8
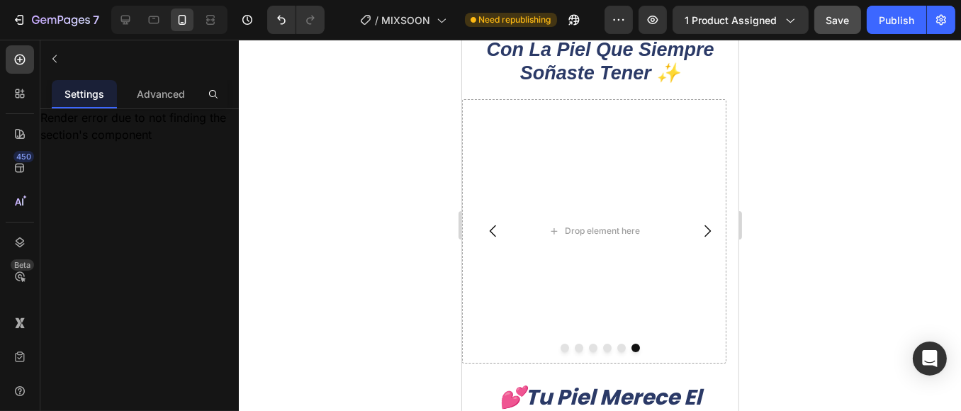
click at [403, 155] on div at bounding box center [600, 225] width 722 height 371
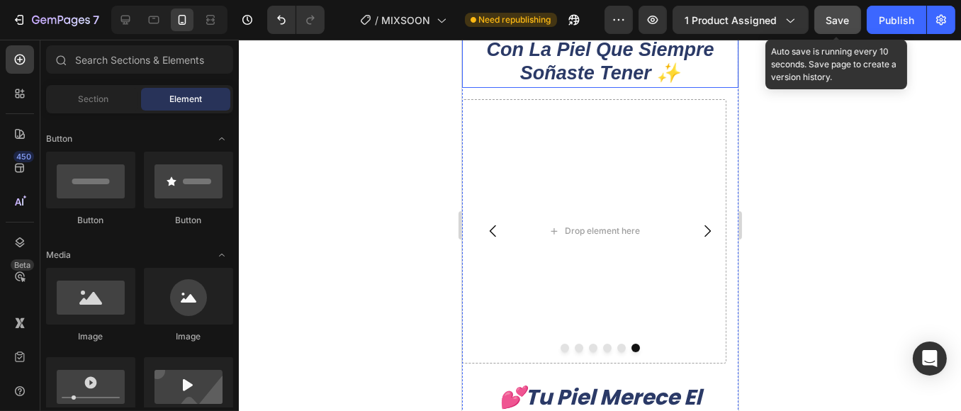
click at [832, 14] on span "Save" at bounding box center [838, 20] width 23 height 12
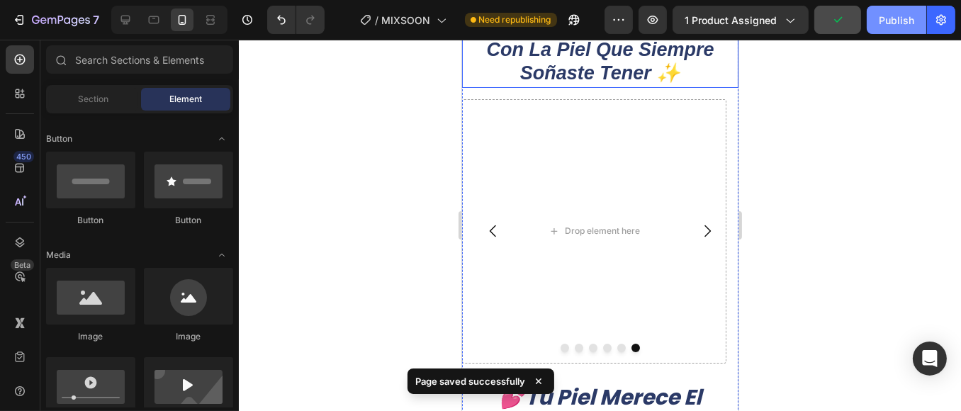
click at [891, 17] on div "Publish" at bounding box center [896, 20] width 35 height 15
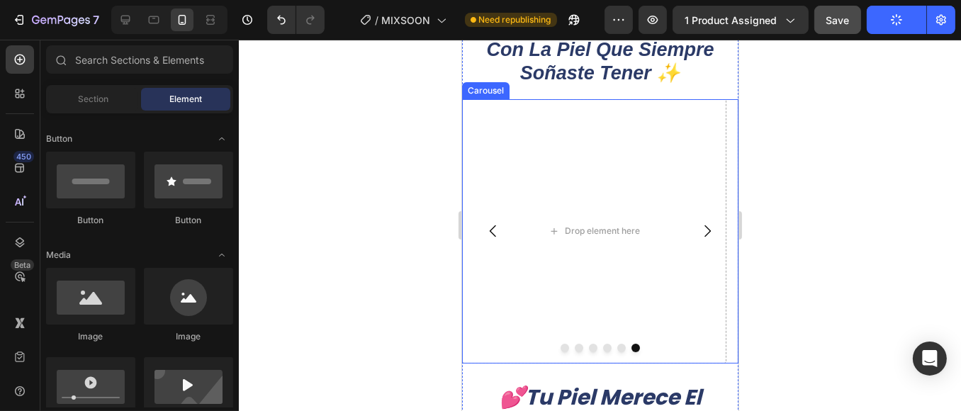
click at [493, 234] on icon "Carousel Back Arrow" at bounding box center [492, 231] width 6 height 12
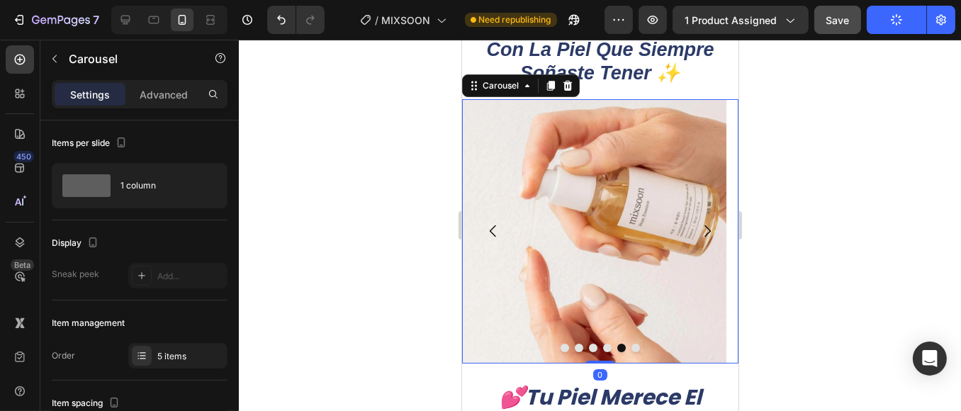
click at [493, 234] on icon "Carousel Back Arrow" at bounding box center [492, 231] width 6 height 12
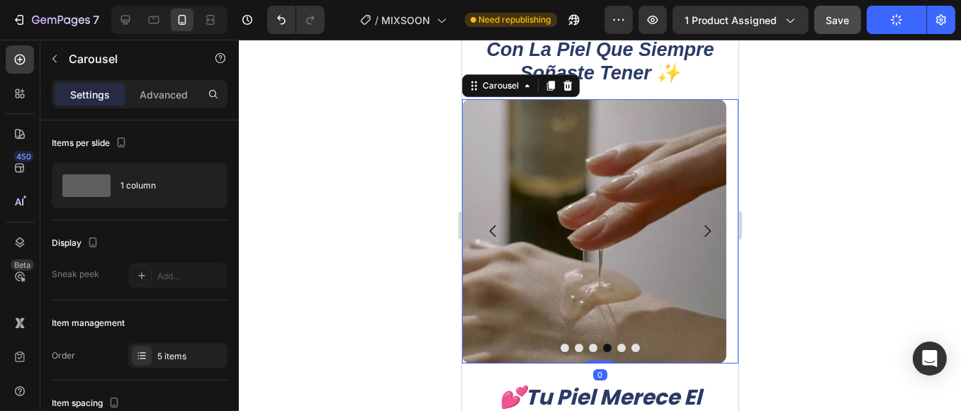
click at [698, 227] on icon "Carousel Next Arrow" at bounding box center [706, 231] width 17 height 17
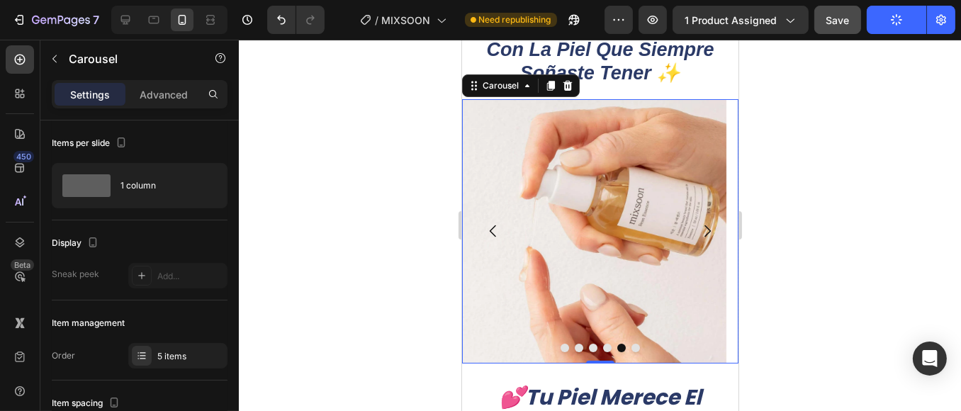
click at [493, 231] on icon "Carousel Back Arrow" at bounding box center [492, 231] width 17 height 17
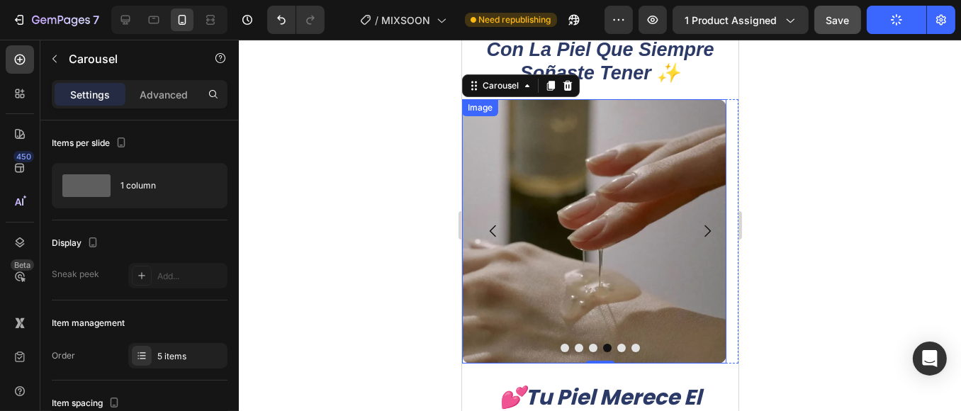
click at [557, 235] on img at bounding box center [594, 231] width 264 height 264
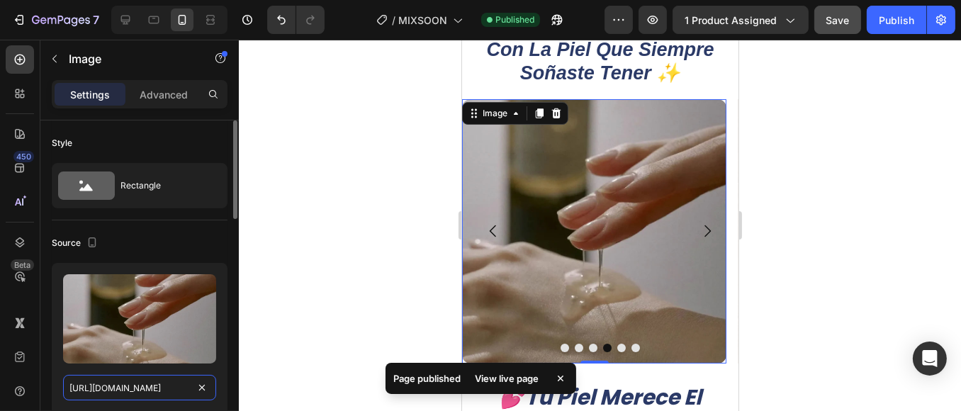
click at [151, 381] on input "[URL][DOMAIN_NAME]" at bounding box center [139, 388] width 153 height 26
paste input "[DOMAIN_NAME][URL]"
type input "[URL][DOMAIN_NAME]"
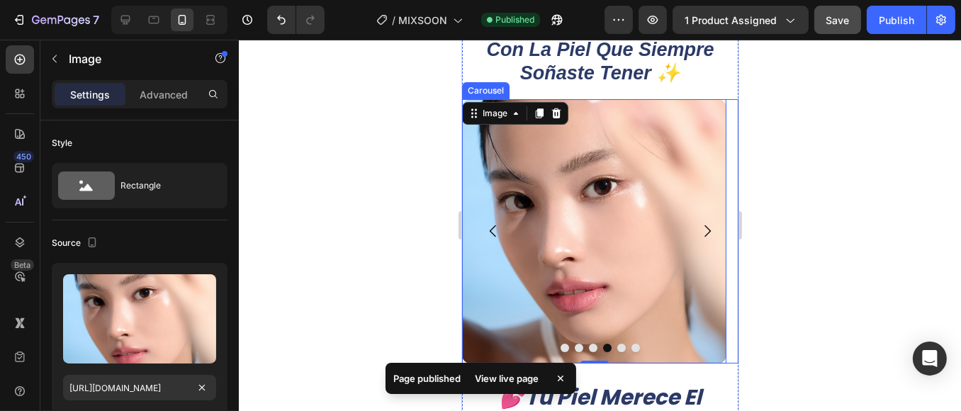
click at [493, 233] on icon "Carousel Back Arrow" at bounding box center [492, 231] width 17 height 17
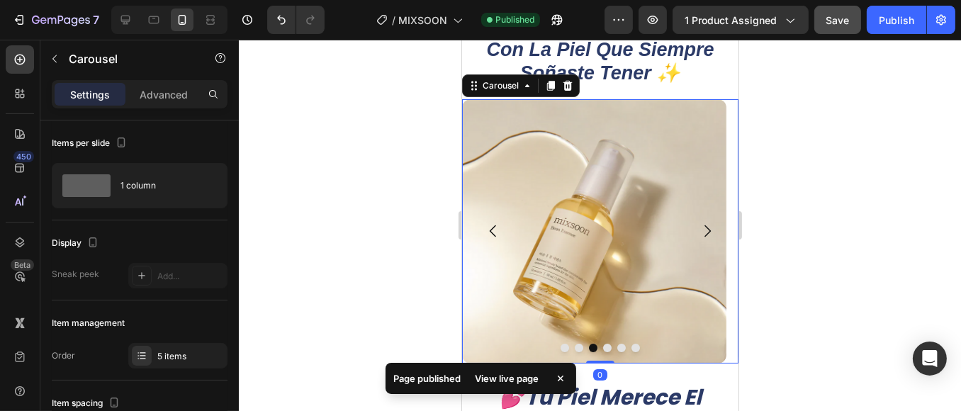
click at [493, 233] on icon "Carousel Back Arrow" at bounding box center [492, 231] width 17 height 17
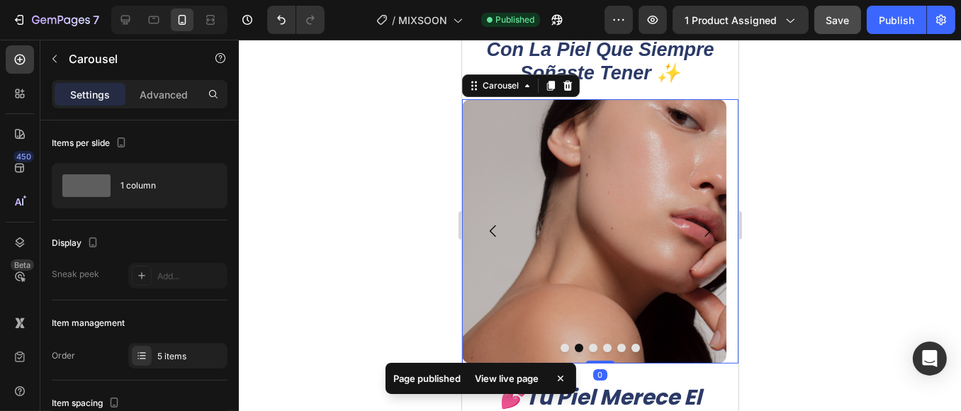
click at [493, 233] on icon "Carousel Back Arrow" at bounding box center [492, 231] width 17 height 17
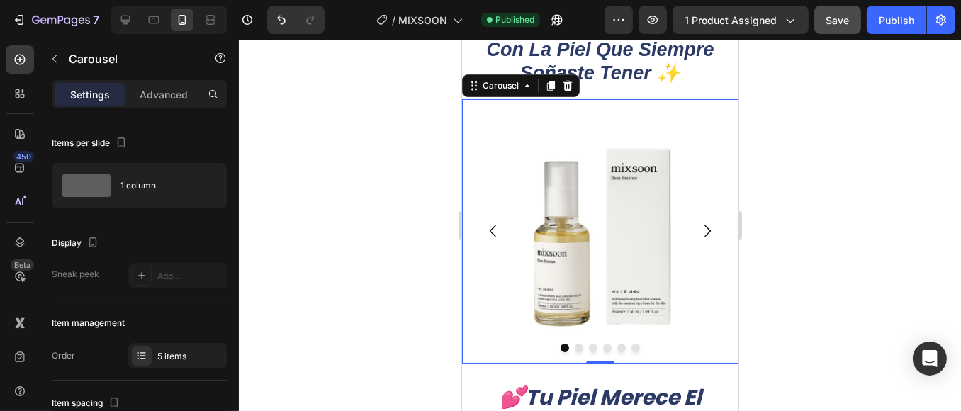
click at [703, 227] on icon "Carousel Next Arrow" at bounding box center [706, 231] width 17 height 17
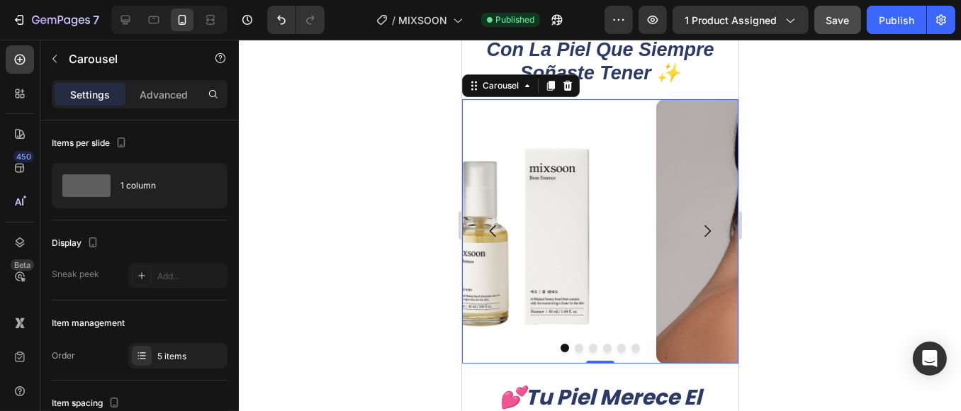
click at [703, 227] on icon "Carousel Next Arrow" at bounding box center [706, 231] width 17 height 17
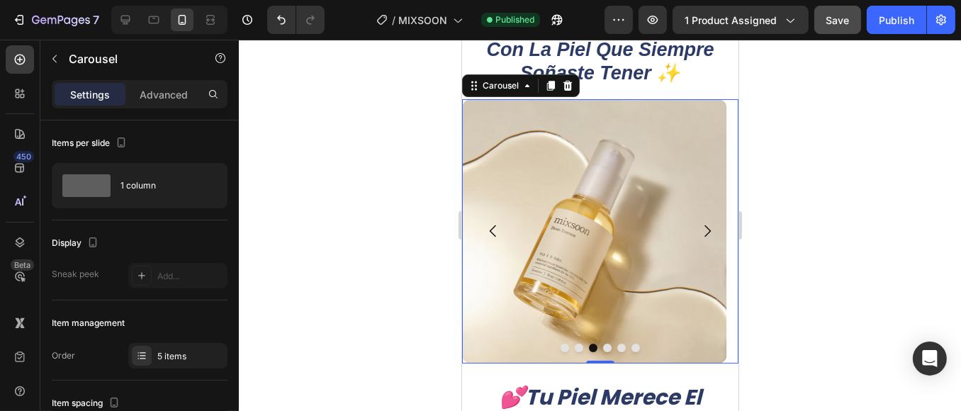
click at [703, 227] on icon "Carousel Next Arrow" at bounding box center [706, 231] width 17 height 17
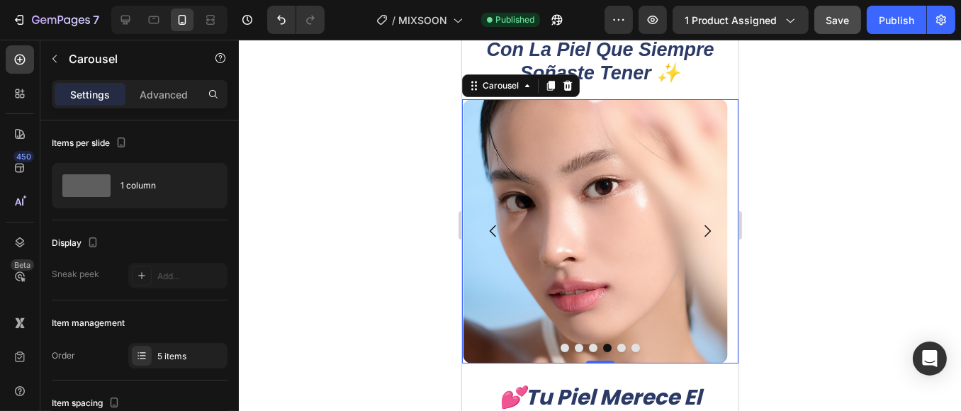
click at [703, 227] on icon "Carousel Next Arrow" at bounding box center [706, 231] width 17 height 17
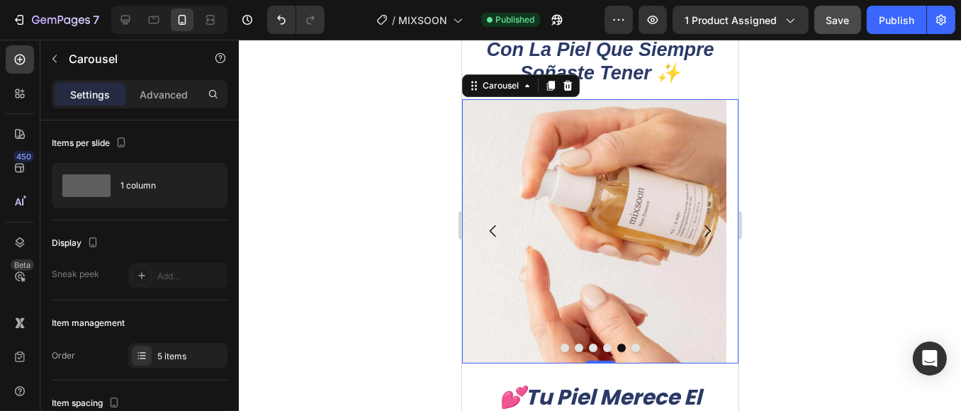
click at [703, 227] on icon "Carousel Next Arrow" at bounding box center [706, 231] width 17 height 17
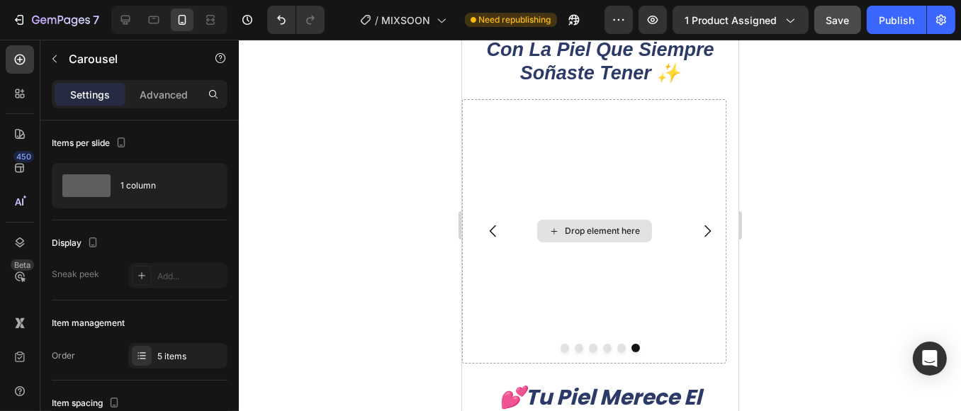
click at [605, 235] on div "Drop element here" at bounding box center [601, 230] width 75 height 11
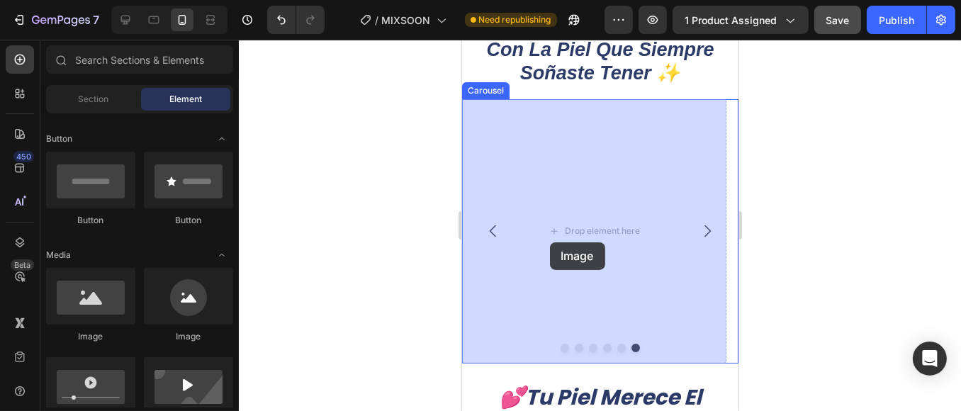
drag, startPoint x: 561, startPoint y: 350, endPoint x: 559, endPoint y: 233, distance: 116.3
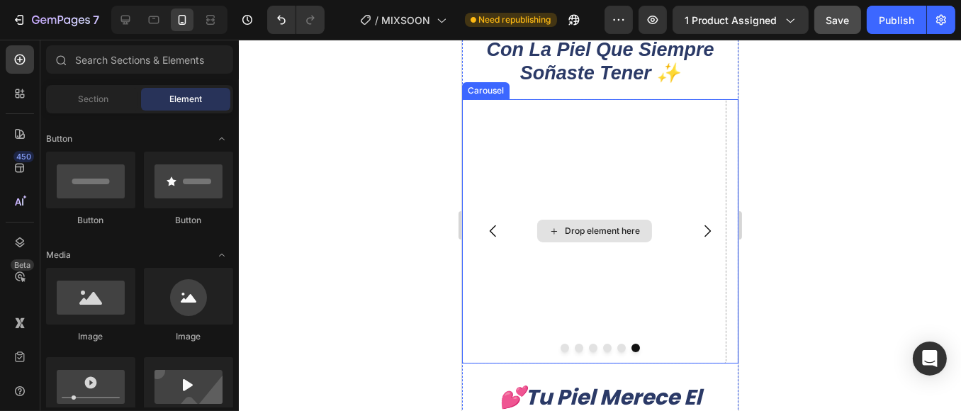
click at [569, 230] on div "Drop element here" at bounding box center [601, 230] width 75 height 11
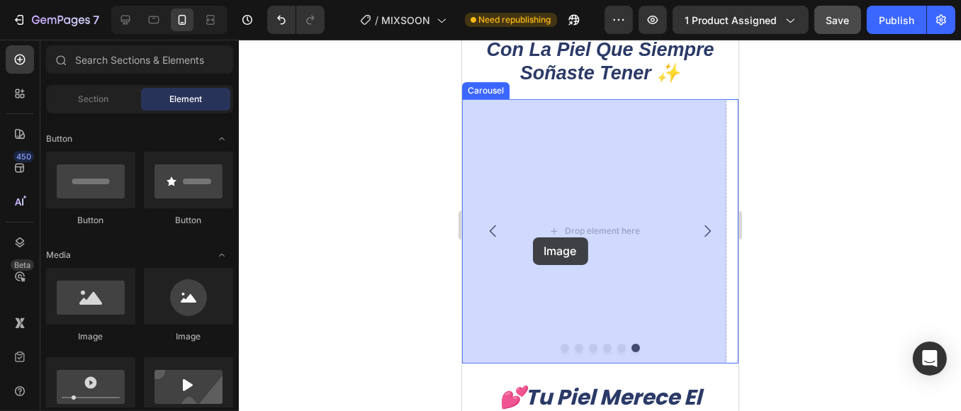
drag, startPoint x: 639, startPoint y: 340, endPoint x: 554, endPoint y: 227, distance: 140.8
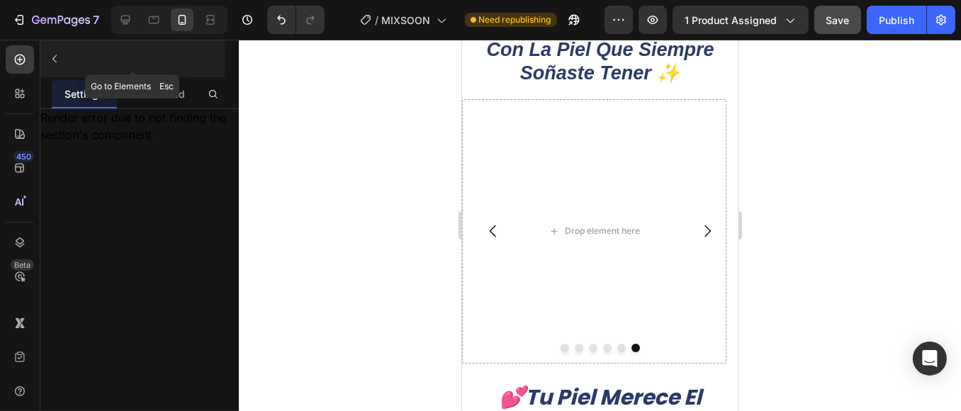
click at [68, 52] on div at bounding box center [132, 58] width 184 height 37
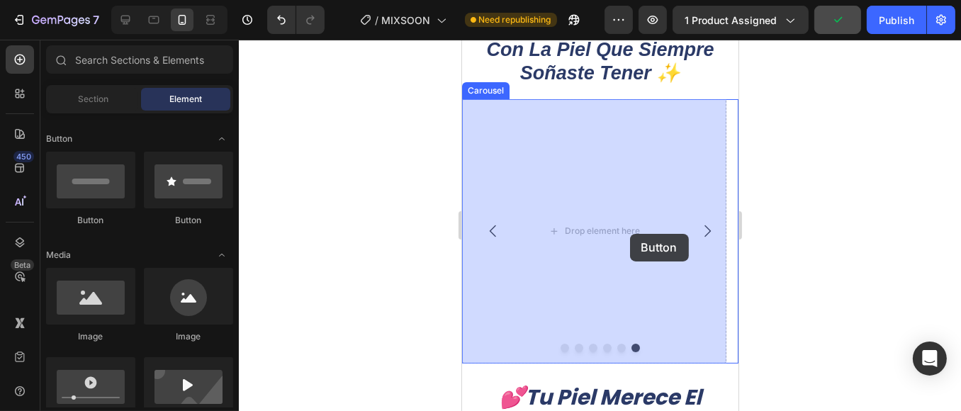
drag, startPoint x: 705, startPoint y: 250, endPoint x: 620, endPoint y: 231, distance: 86.4
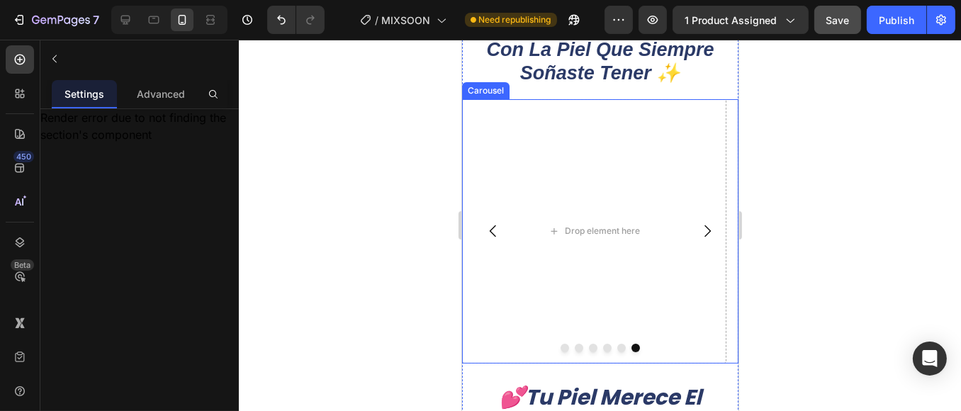
click at [496, 228] on icon "Carousel Back Arrow" at bounding box center [492, 231] width 17 height 17
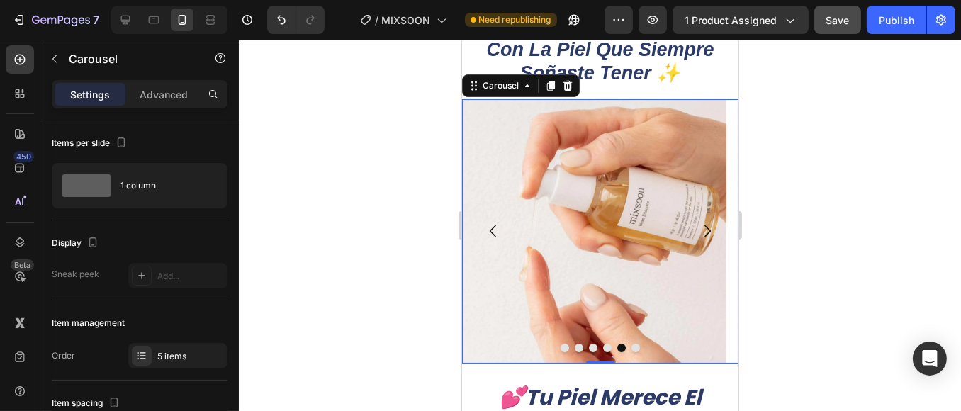
click at [698, 231] on icon "Carousel Next Arrow" at bounding box center [706, 231] width 17 height 17
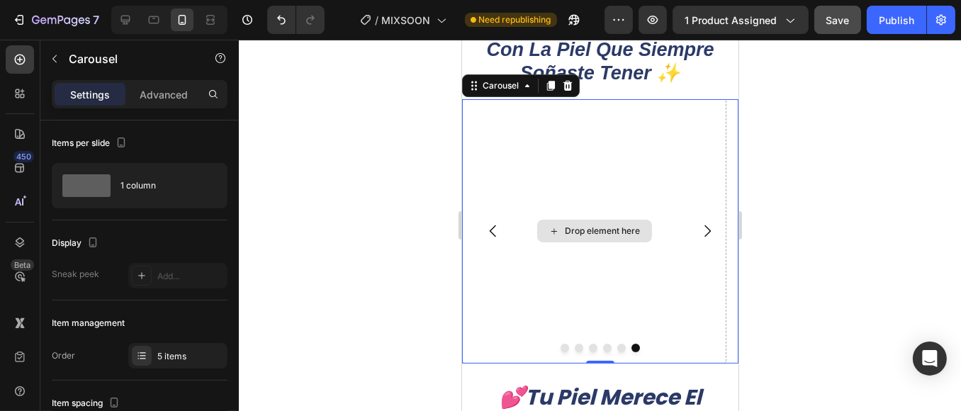
click at [614, 193] on div "Drop element here" at bounding box center [594, 231] width 264 height 264
click at [547, 158] on div "Drop element here" at bounding box center [594, 231] width 264 height 264
click at [488, 90] on div "Carousel" at bounding box center [500, 85] width 42 height 13
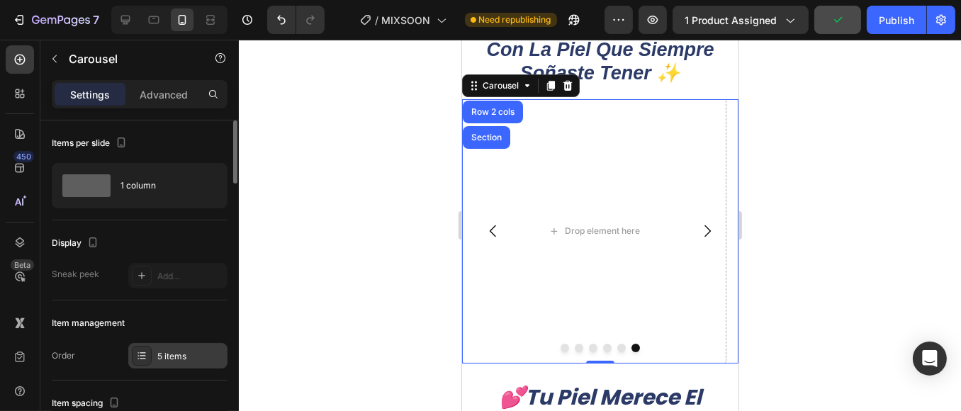
click at [189, 355] on div "5 items" at bounding box center [190, 356] width 67 height 13
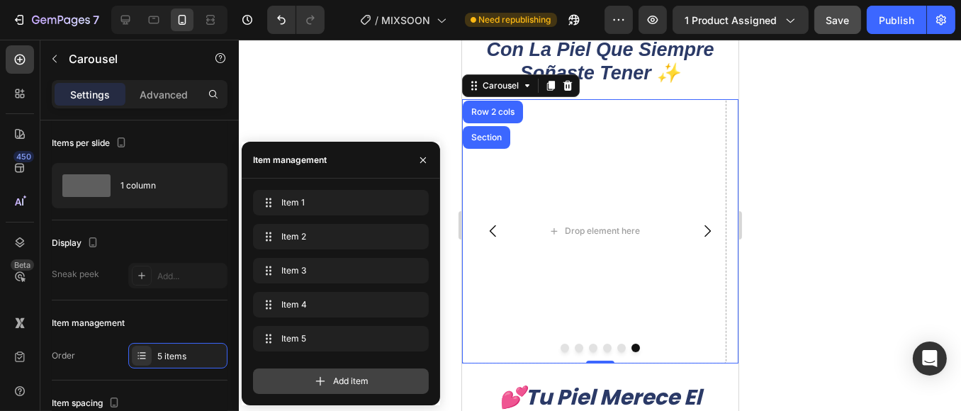
click at [386, 382] on div "Add item" at bounding box center [341, 382] width 176 height 26
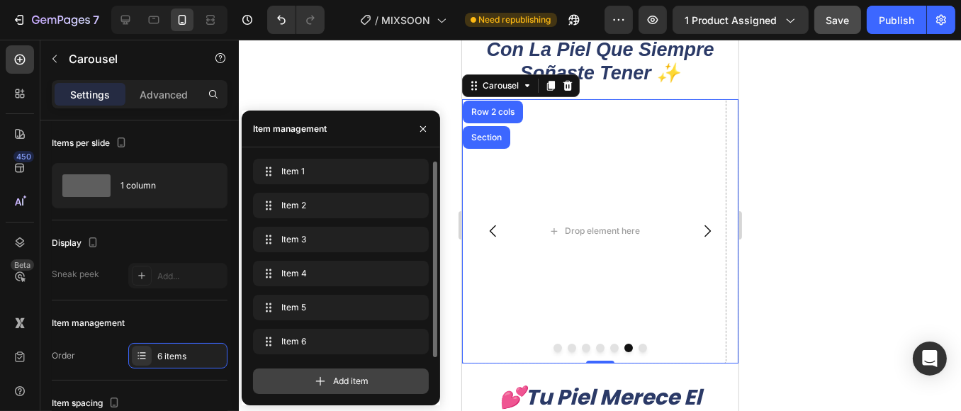
scroll to position [1, 0]
click at [772, 242] on div at bounding box center [600, 225] width 722 height 371
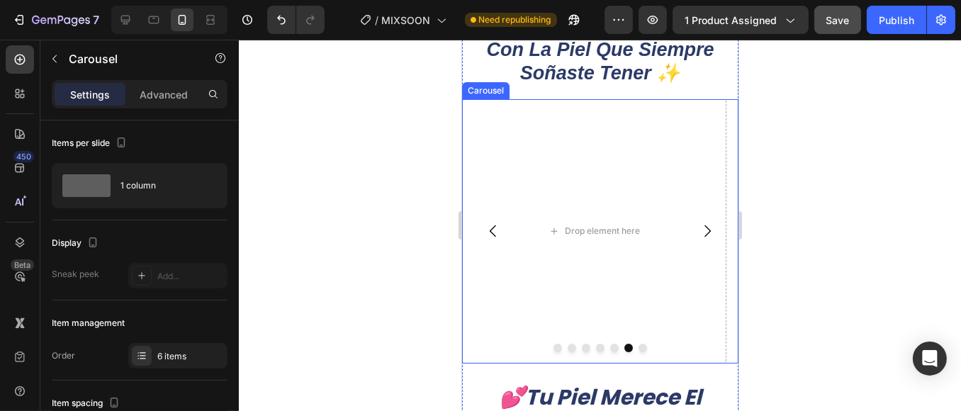
click at [698, 225] on icon "Carousel Next Arrow" at bounding box center [706, 231] width 17 height 17
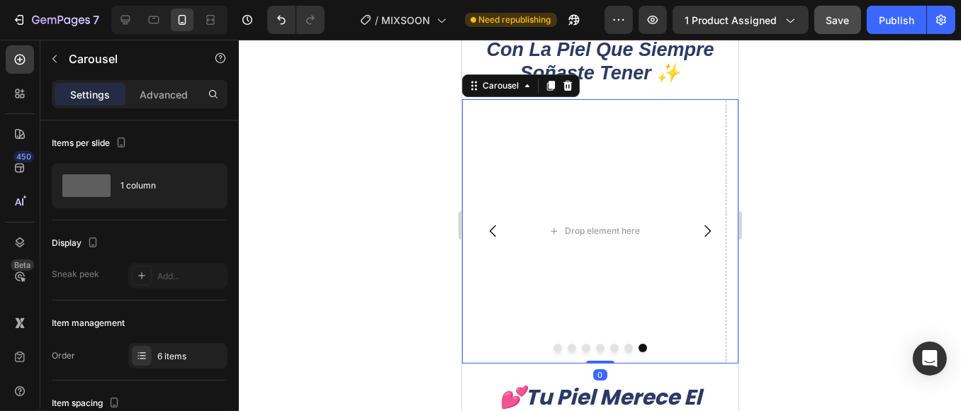
click at [491, 229] on icon "Carousel Back Arrow" at bounding box center [492, 231] width 6 height 12
click at [590, 244] on div "Drop element here" at bounding box center [594, 231] width 264 height 264
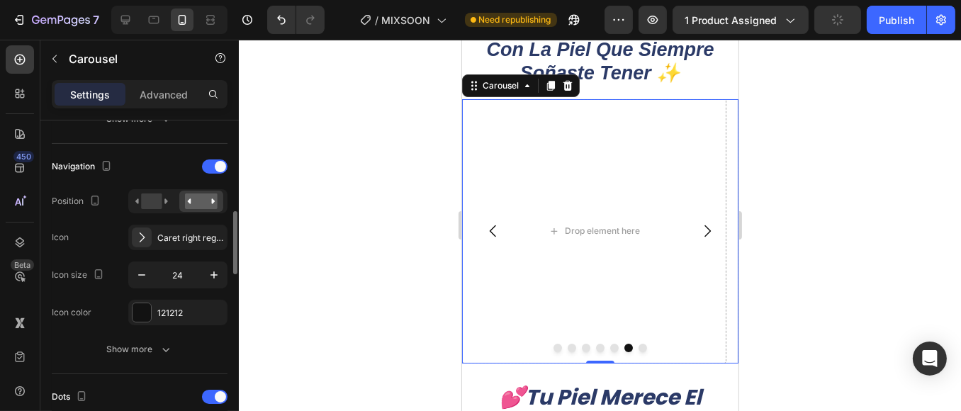
scroll to position [551, 0]
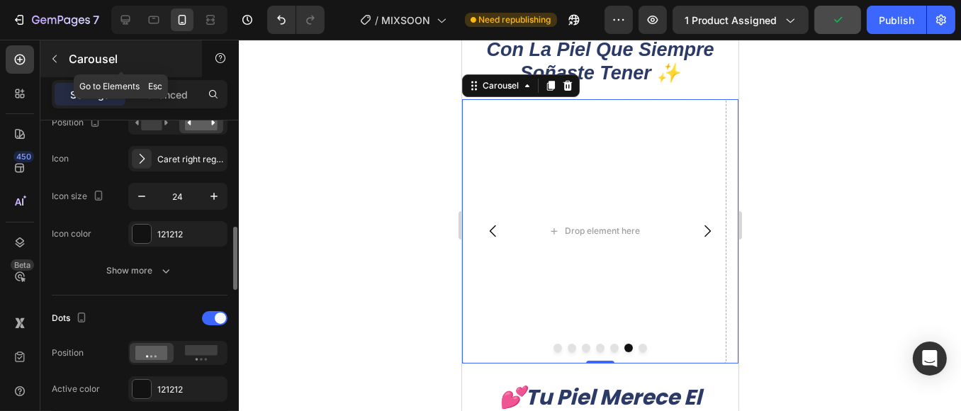
click at [65, 65] on button "button" at bounding box center [54, 58] width 23 height 23
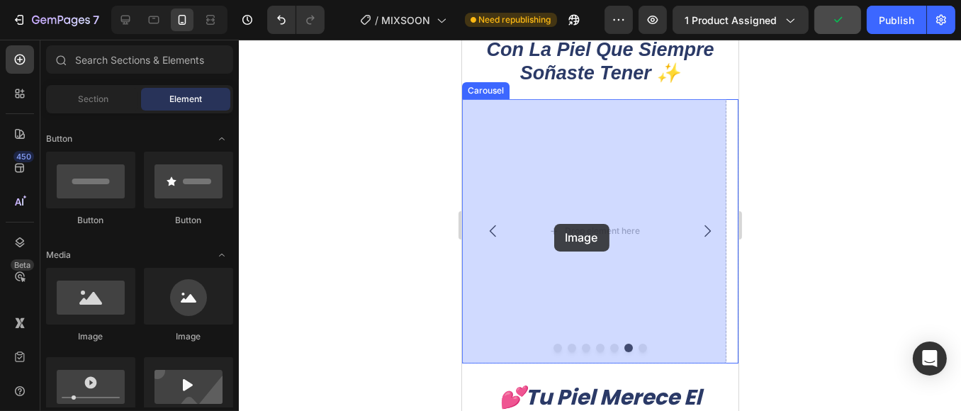
drag, startPoint x: 829, startPoint y: 284, endPoint x: 554, endPoint y: 224, distance: 280.9
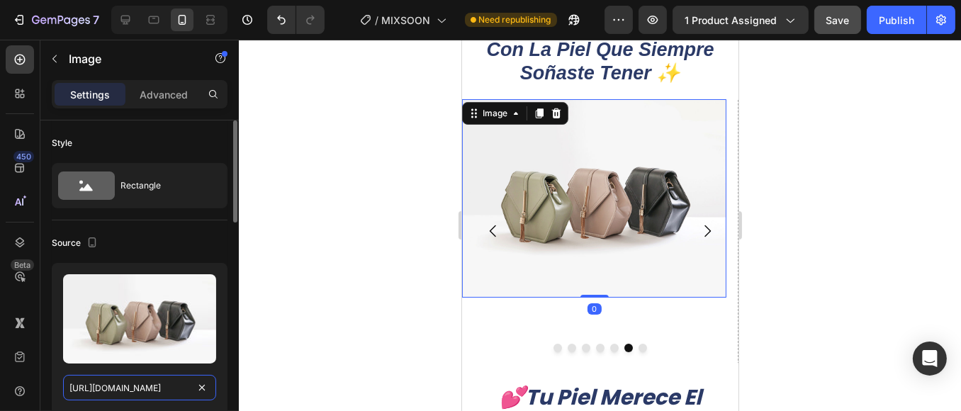
click at [134, 394] on input "[URL][DOMAIN_NAME]" at bounding box center [139, 388] width 153 height 26
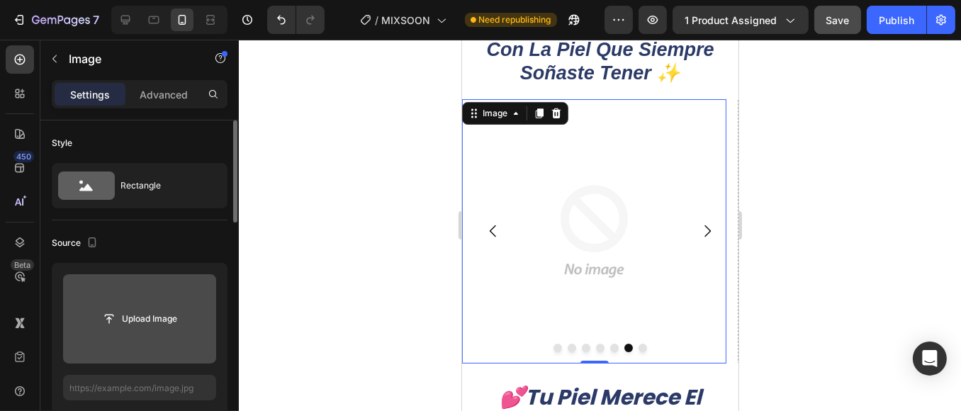
click at [166, 316] on input "file" at bounding box center [140, 319] width 98 height 24
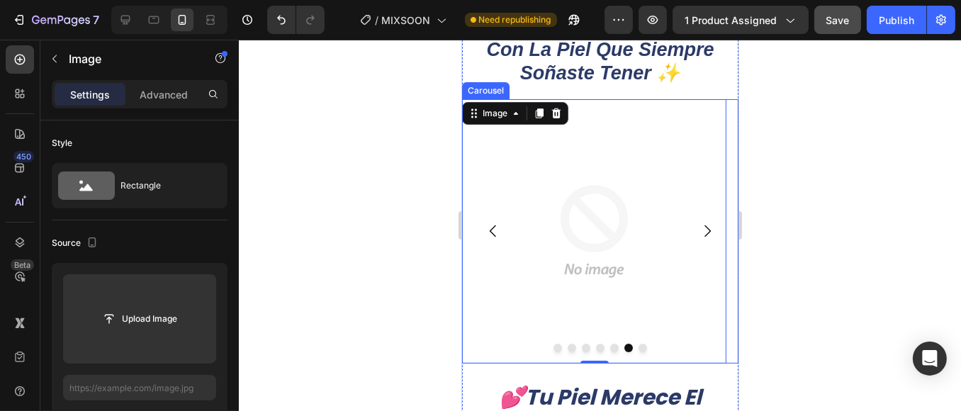
click at [486, 235] on icon "Carousel Back Arrow" at bounding box center [492, 231] width 17 height 17
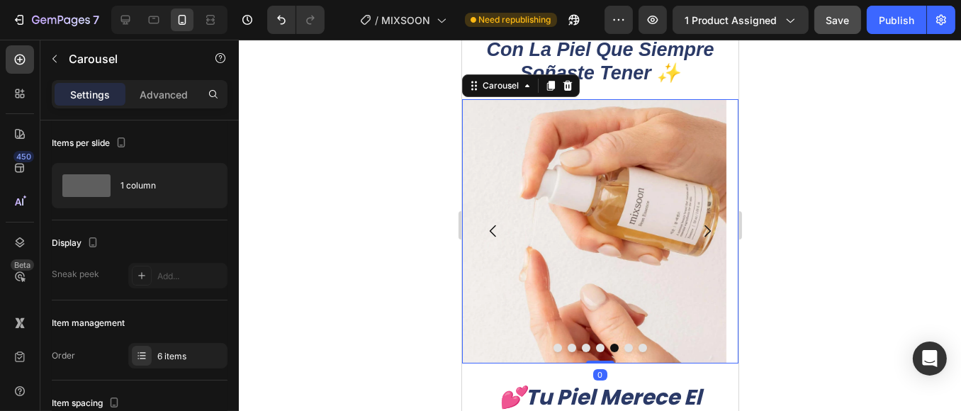
click at [700, 229] on icon "Carousel Next Arrow" at bounding box center [706, 231] width 17 height 17
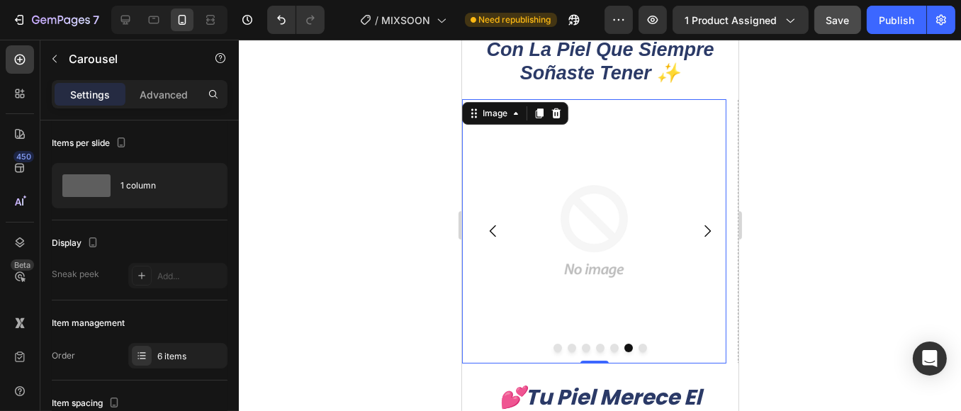
click at [605, 238] on img at bounding box center [594, 231] width 264 height 264
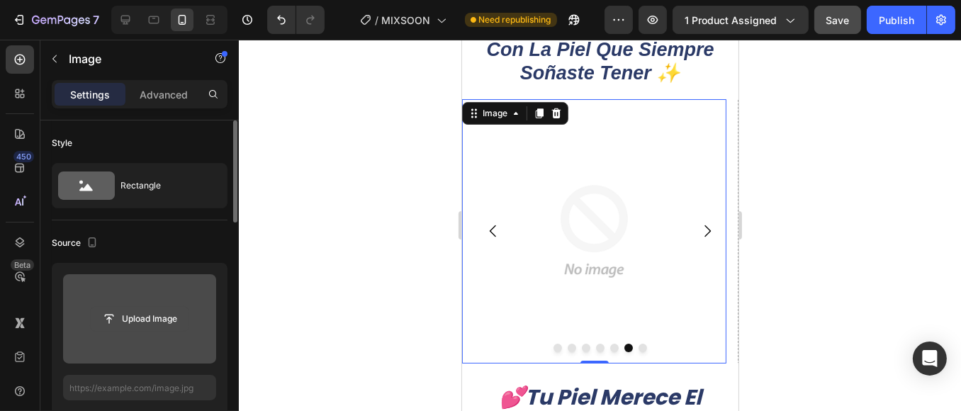
click at [162, 327] on input "file" at bounding box center [140, 319] width 98 height 24
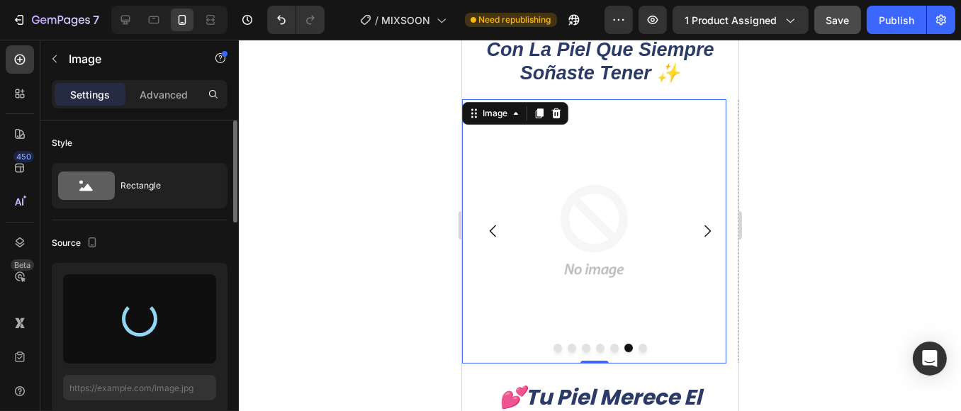
type input "[URL][DOMAIN_NAME]"
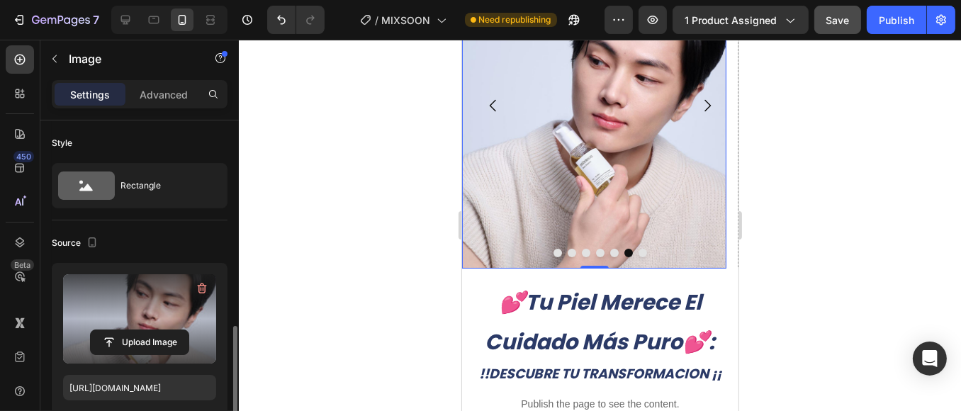
scroll to position [236, 0]
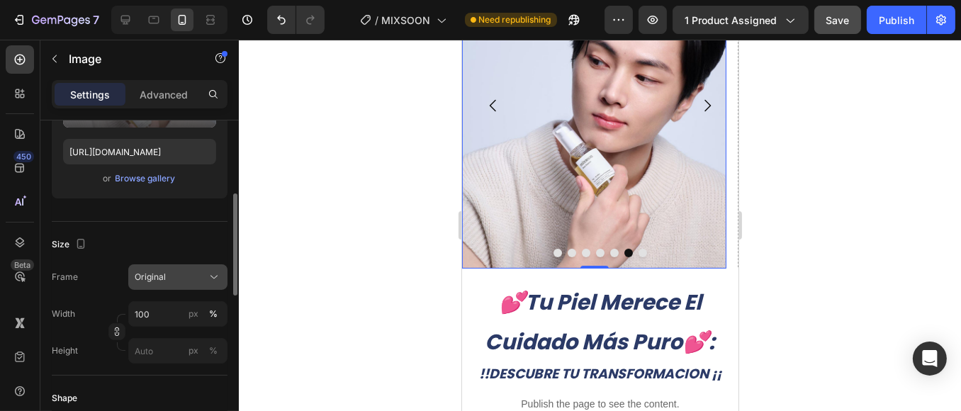
click at [187, 264] on button "Original" at bounding box center [177, 277] width 99 height 26
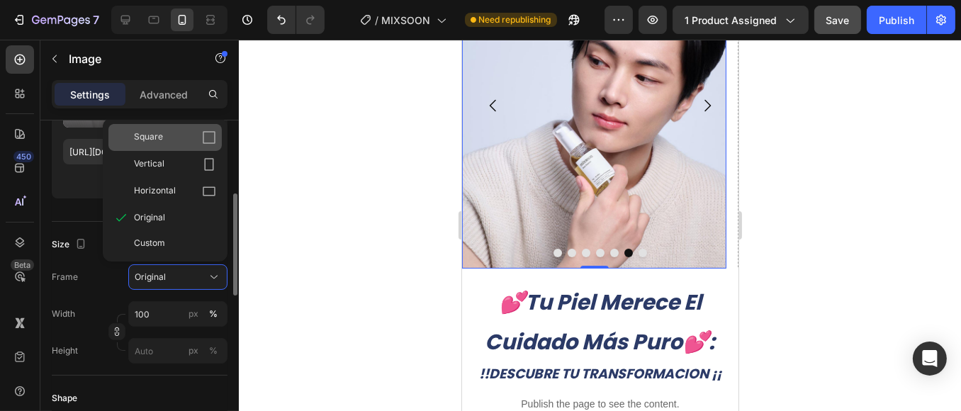
click at [191, 148] on div "Square" at bounding box center [164, 137] width 113 height 27
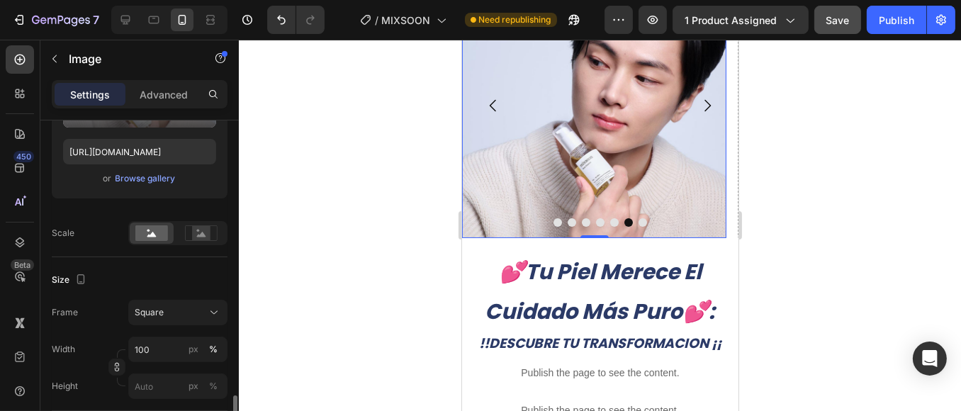
scroll to position [393, 0]
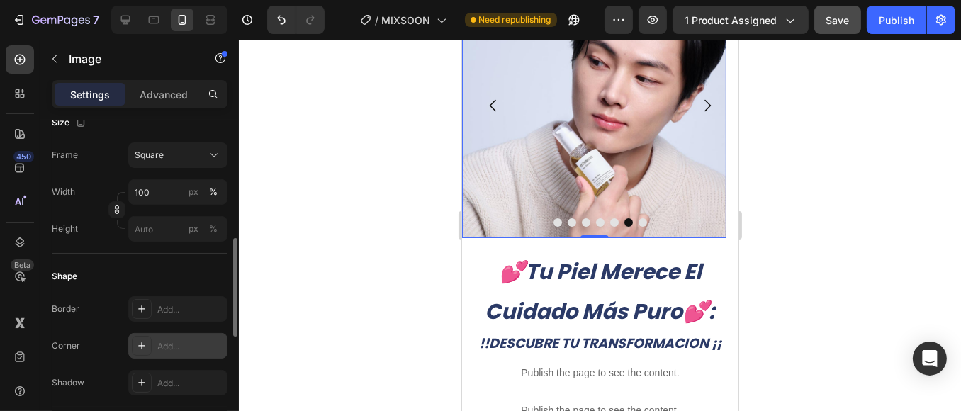
click at [183, 352] on div "Add..." at bounding box center [190, 346] width 67 height 13
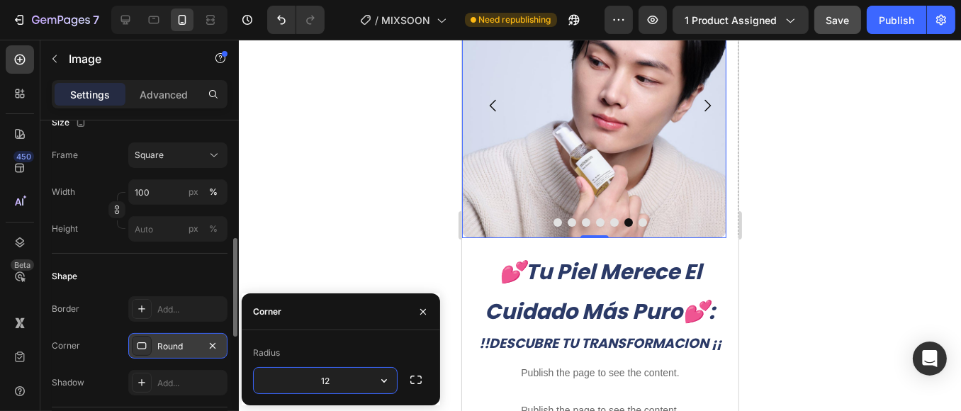
type input "12"
click at [773, 199] on div at bounding box center [600, 225] width 722 height 371
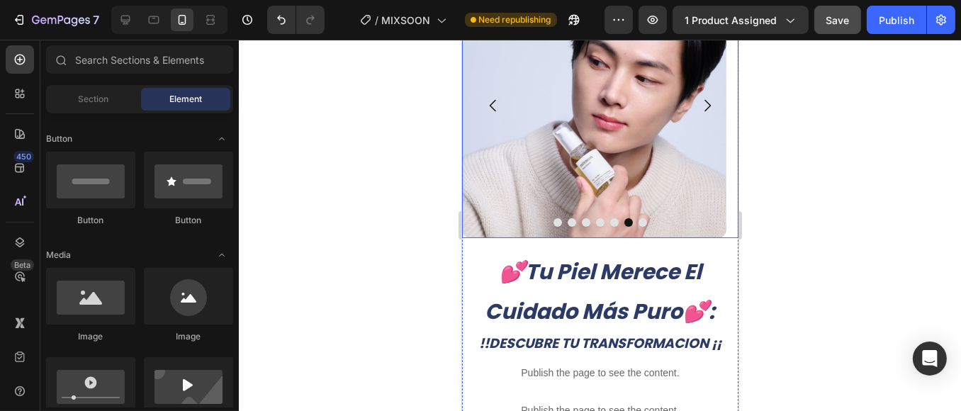
click at [704, 104] on icon "Carousel Next Arrow" at bounding box center [707, 106] width 6 height 12
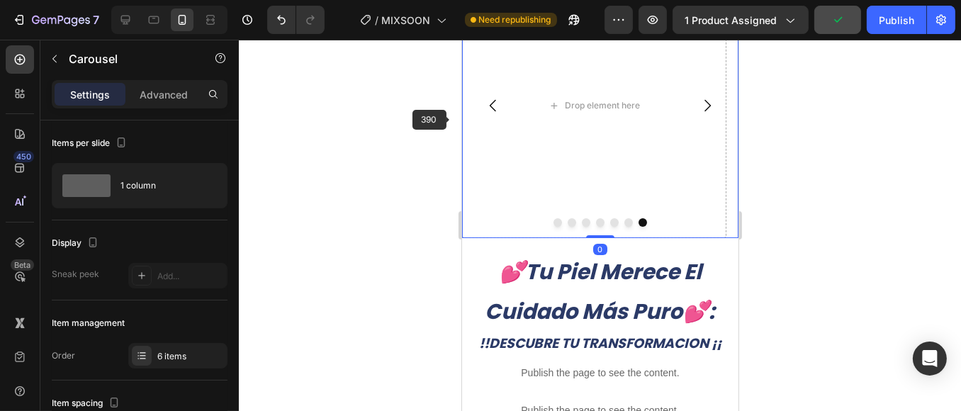
click at [535, 145] on div "Drop element here" at bounding box center [594, 106] width 264 height 264
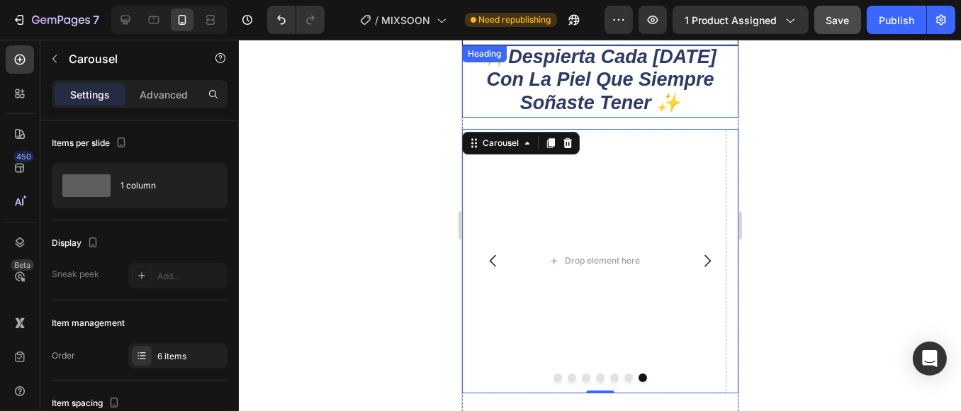
scroll to position [50, 0]
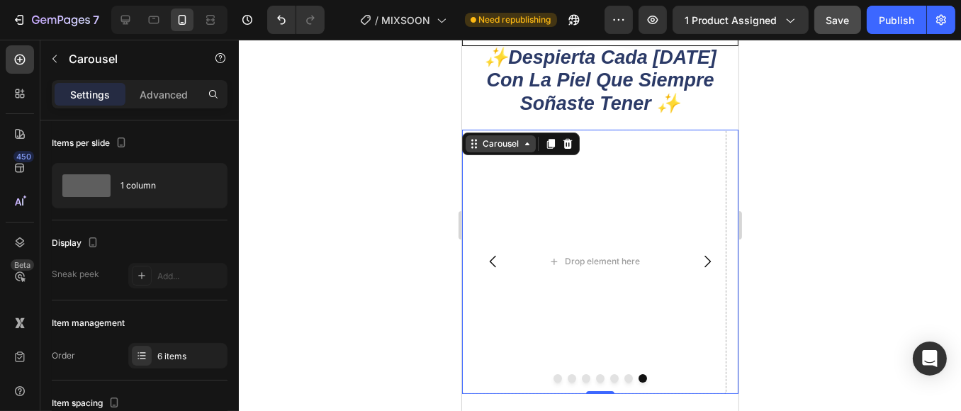
click at [508, 142] on div "Carousel" at bounding box center [500, 144] width 42 height 13
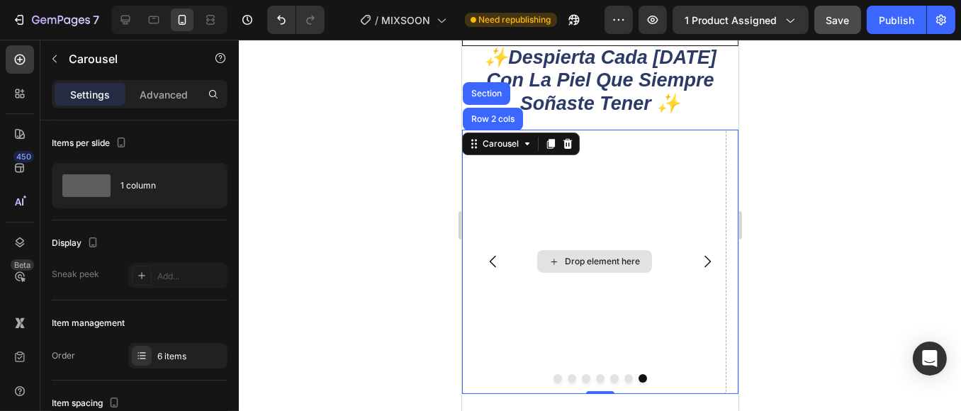
click at [518, 199] on div "Drop element here" at bounding box center [594, 262] width 264 height 264
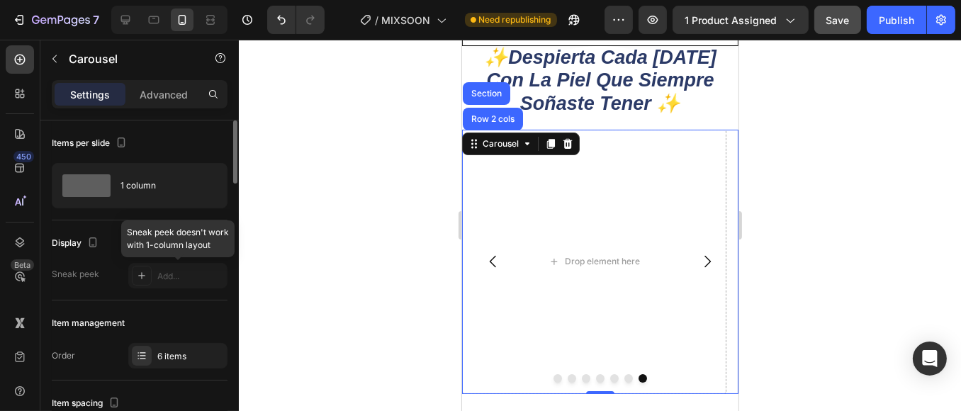
scroll to position [157, 0]
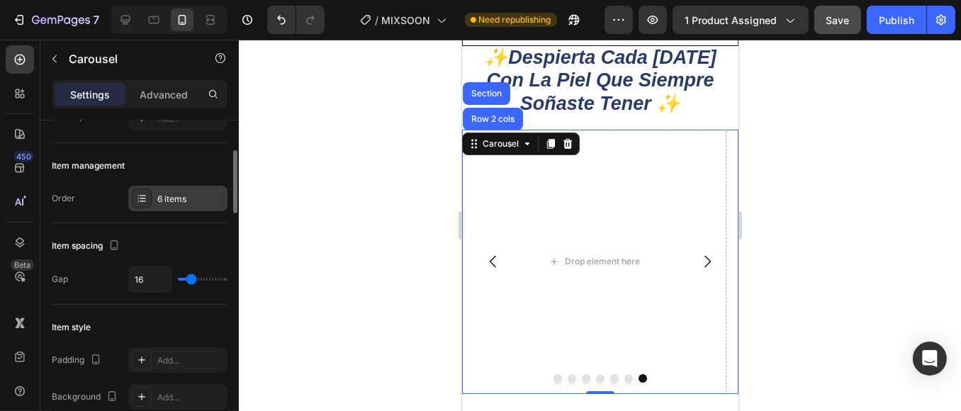
click at [198, 209] on div "6 items" at bounding box center [177, 199] width 99 height 26
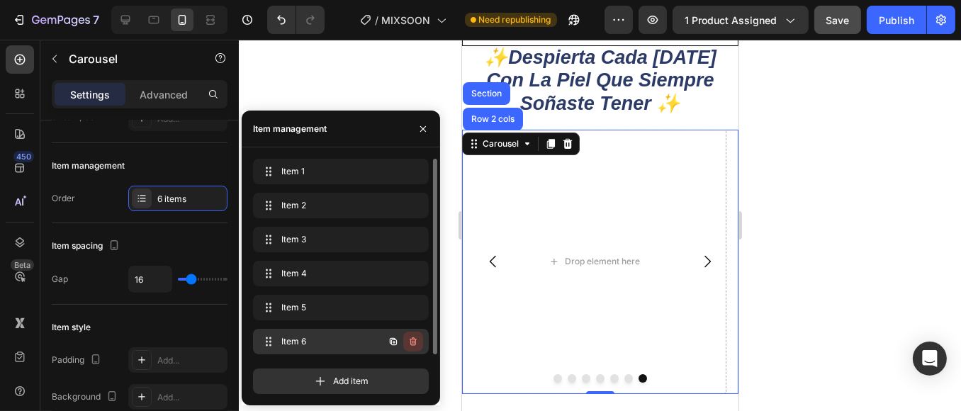
click at [413, 342] on icon "button" at bounding box center [412, 343] width 1 height 4
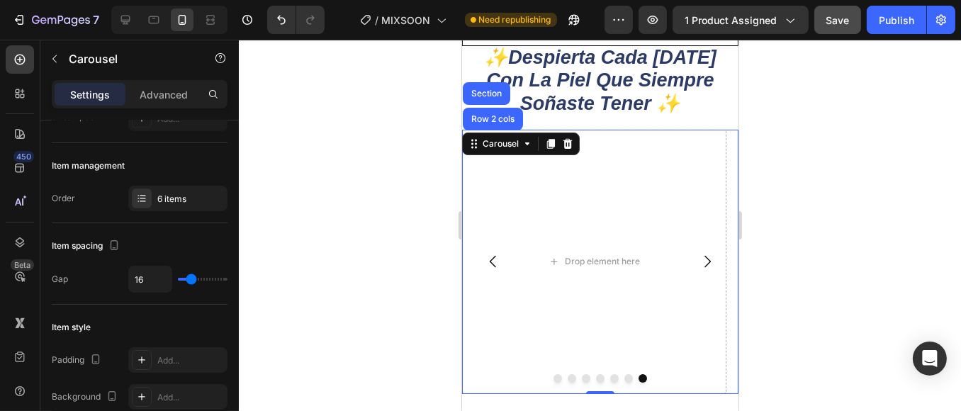
click at [486, 264] on icon "Carousel Back Arrow" at bounding box center [492, 261] width 17 height 17
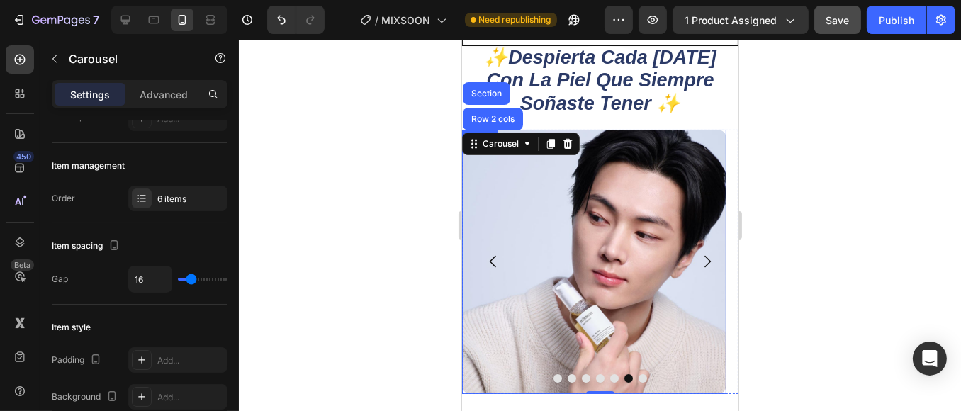
click at [837, 303] on div at bounding box center [600, 225] width 722 height 371
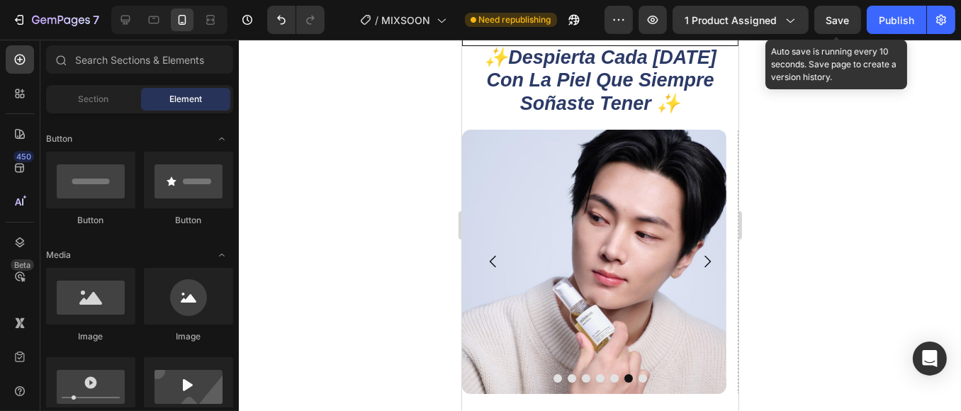
drag, startPoint x: 845, startPoint y: 18, endPoint x: 864, endPoint y: 19, distance: 19.2
click at [845, 18] on span "Save" at bounding box center [838, 20] width 23 height 12
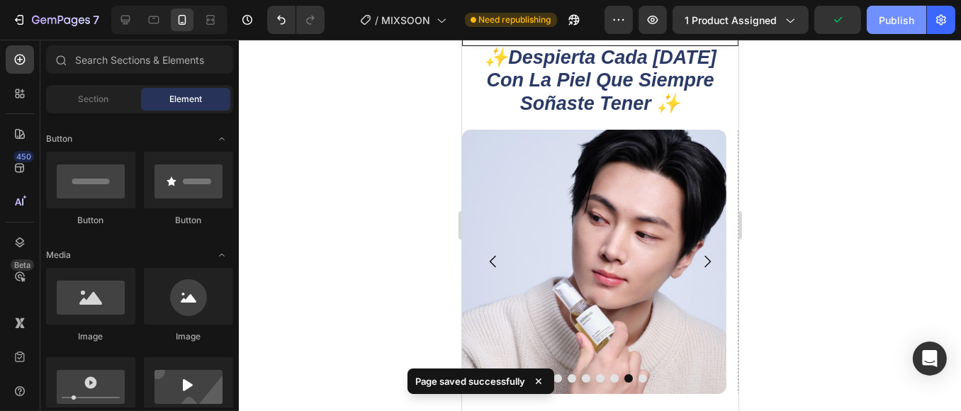
click at [891, 20] on div "Publish" at bounding box center [896, 20] width 35 height 15
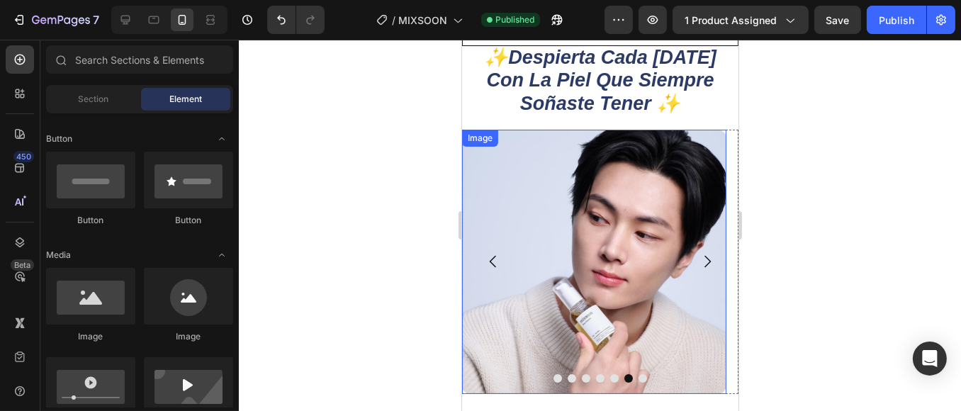
click at [620, 280] on img at bounding box center [594, 262] width 264 height 264
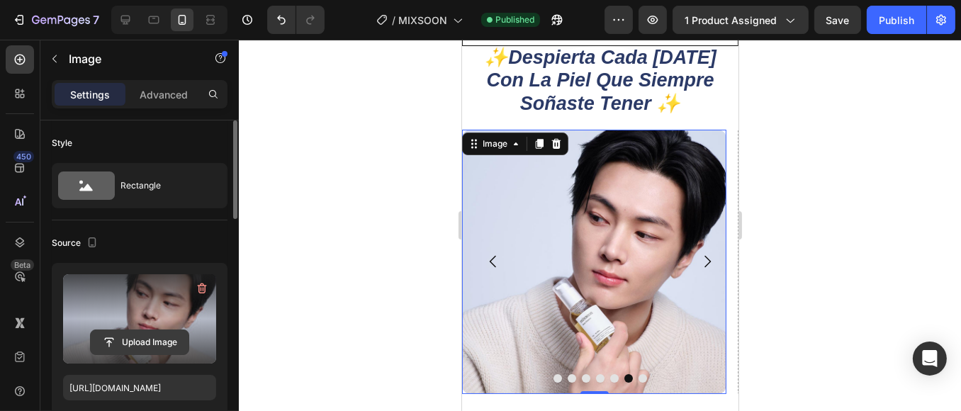
click at [173, 347] on input "file" at bounding box center [140, 342] width 98 height 24
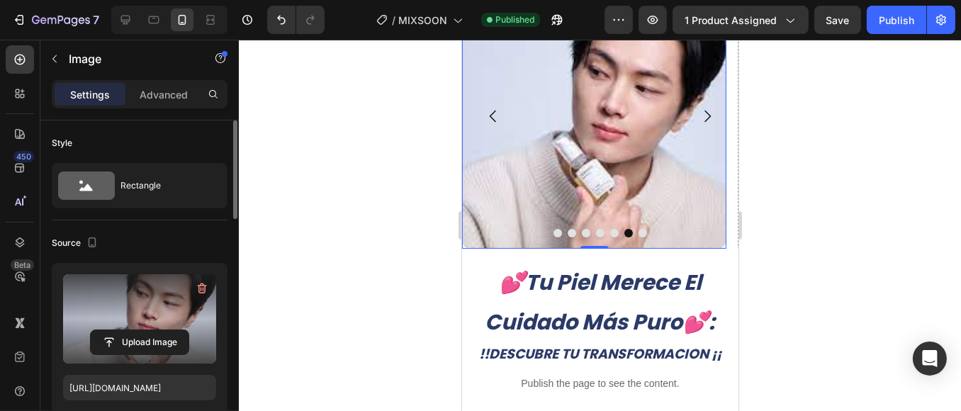
scroll to position [208, 0]
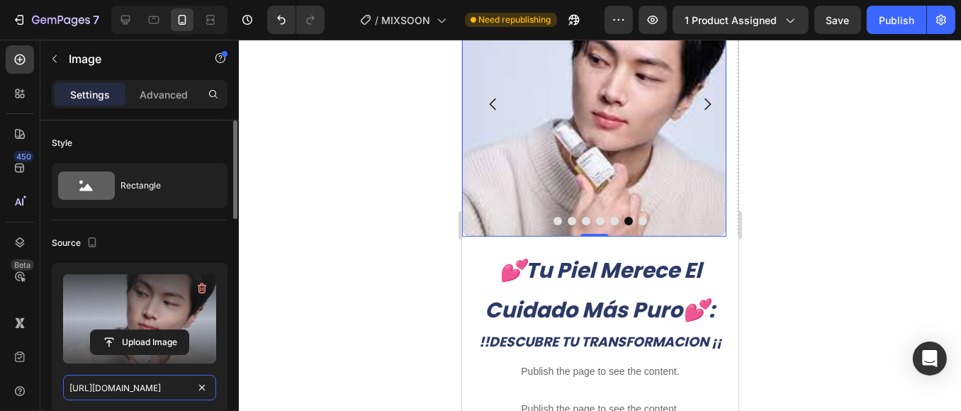
click at [149, 386] on input "[URL][DOMAIN_NAME]" at bounding box center [139, 388] width 153 height 26
paste input "[DOMAIN_NAME][URL]"
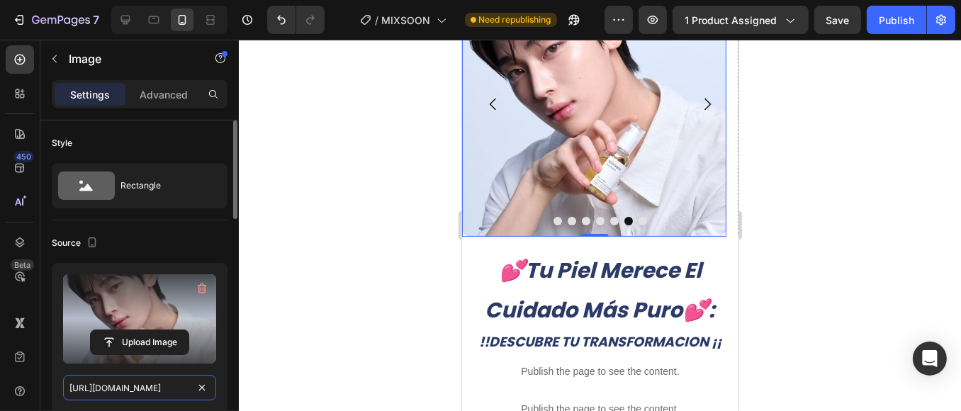
type input "[URL][DOMAIN_NAME]"
click at [221, 245] on div "Source" at bounding box center [140, 243] width 176 height 23
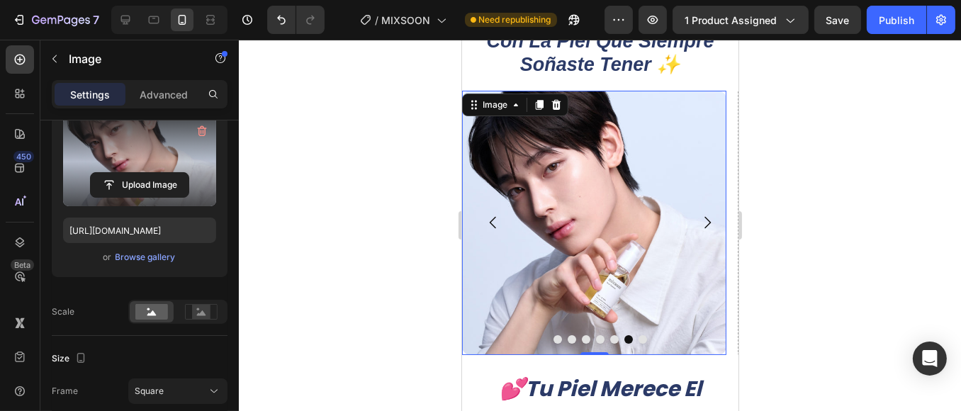
scroll to position [51, 0]
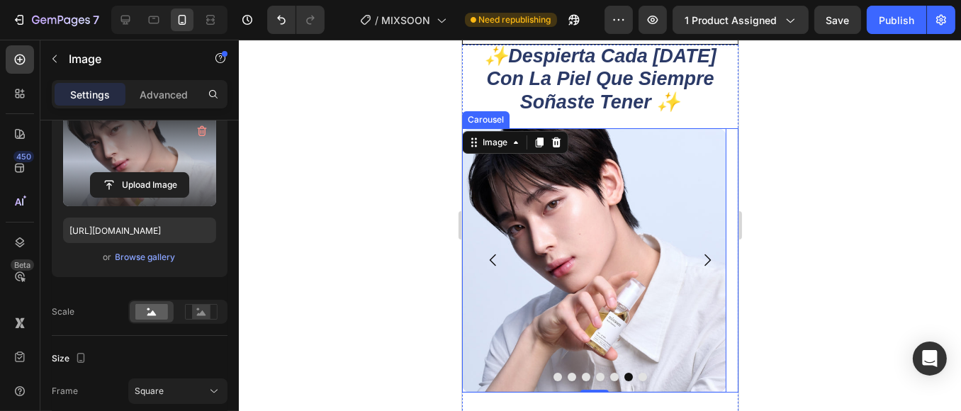
click at [494, 266] on icon "Carousel Back Arrow" at bounding box center [492, 260] width 17 height 17
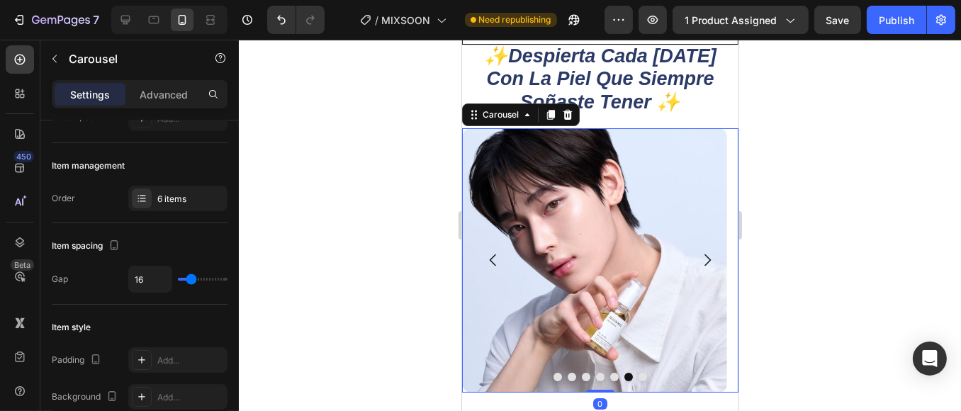
scroll to position [0, 0]
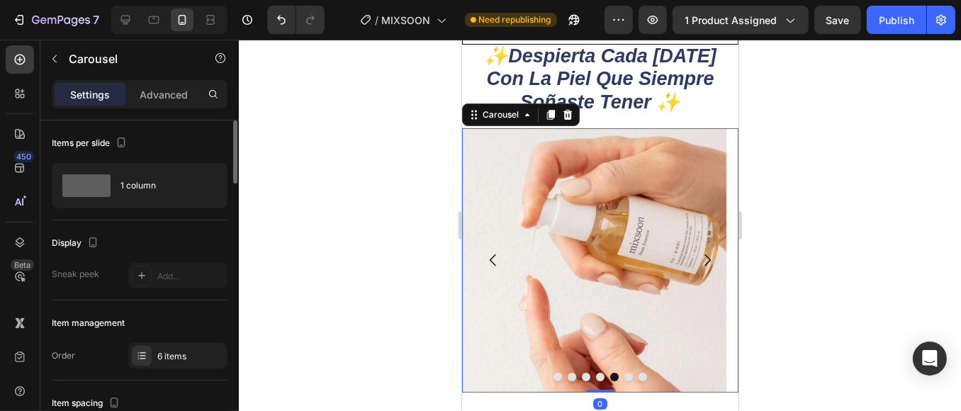
click at [494, 266] on icon "Carousel Back Arrow" at bounding box center [492, 260] width 17 height 17
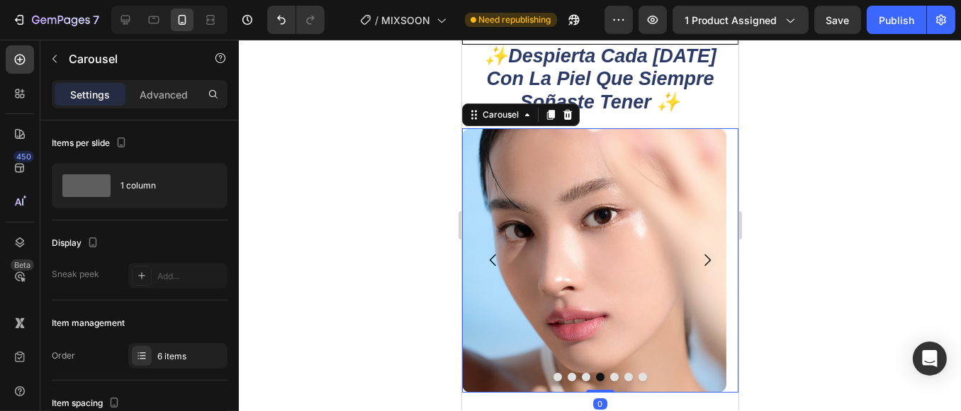
click at [494, 266] on icon "Carousel Back Arrow" at bounding box center [492, 260] width 17 height 17
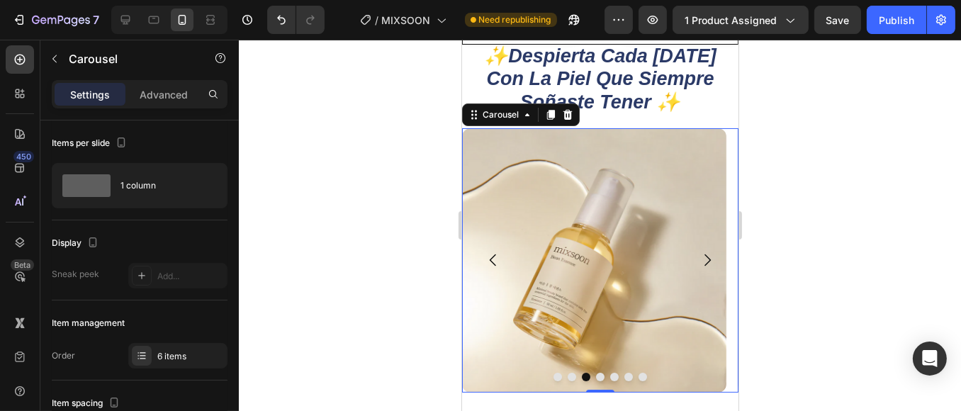
click at [494, 266] on icon "Carousel Back Arrow" at bounding box center [492, 260] width 17 height 17
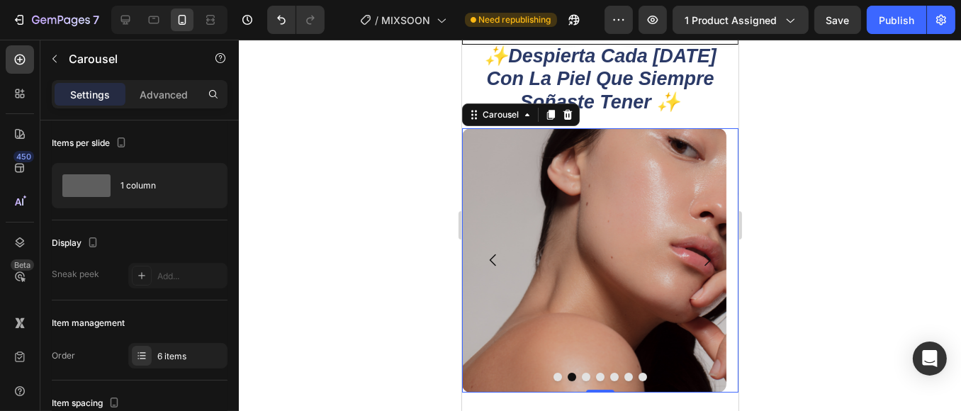
click at [494, 266] on icon "Carousel Back Arrow" at bounding box center [492, 260] width 17 height 17
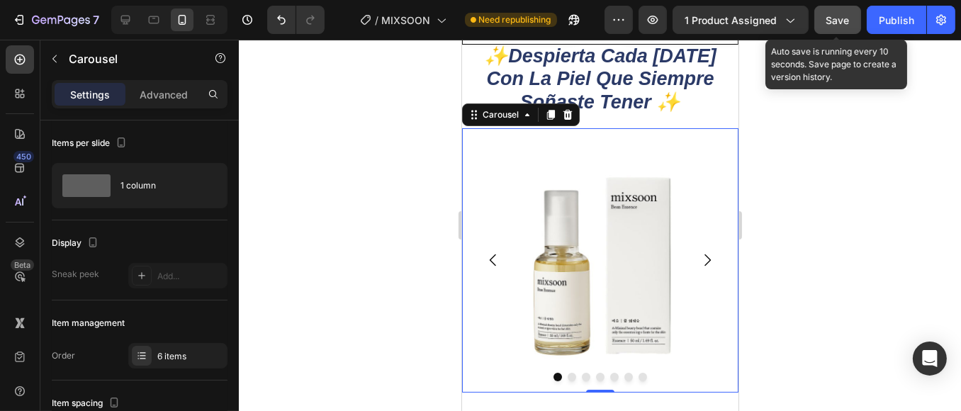
click at [835, 16] on span "Save" at bounding box center [838, 20] width 23 height 12
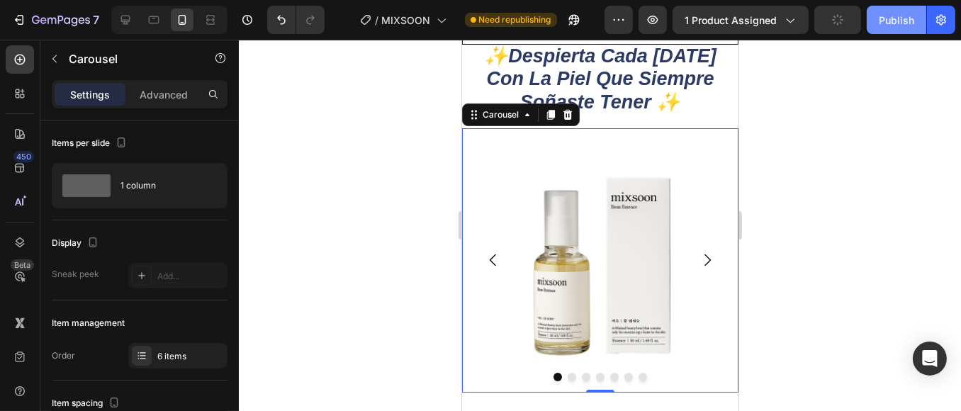
click at [877, 19] on button "Publish" at bounding box center [897, 20] width 60 height 28
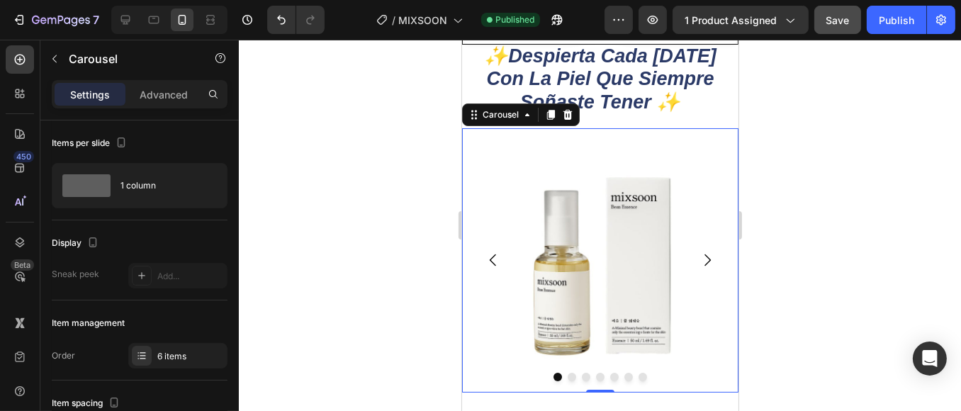
click at [693, 250] on button "Carousel Next Arrow" at bounding box center [707, 260] width 40 height 40
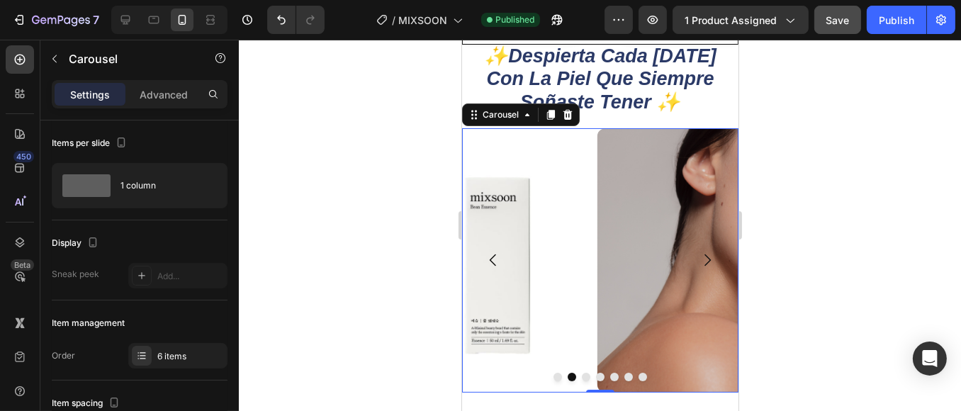
click at [704, 262] on icon "Carousel Next Arrow" at bounding box center [707, 261] width 6 height 12
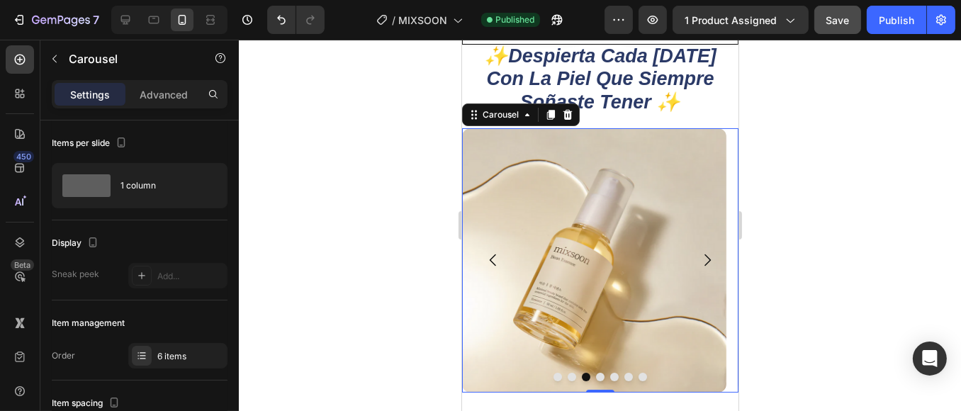
click at [704, 262] on icon "Carousel Next Arrow" at bounding box center [707, 261] width 6 height 12
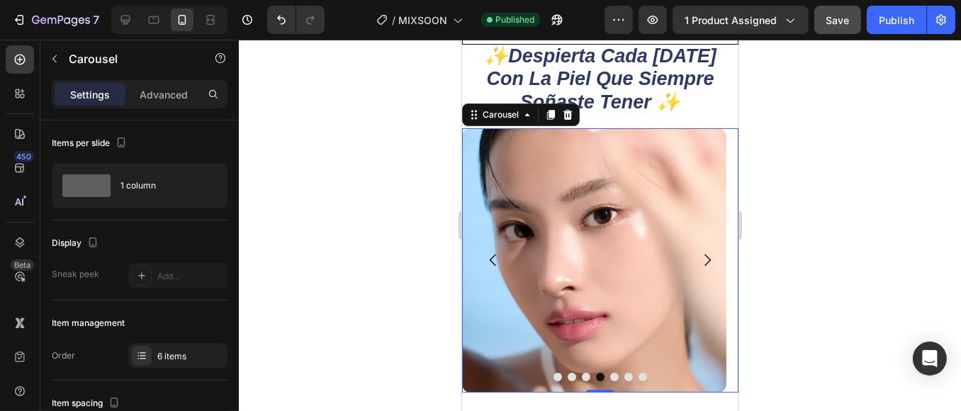
click at [704, 262] on icon "Carousel Next Arrow" at bounding box center [707, 261] width 6 height 12
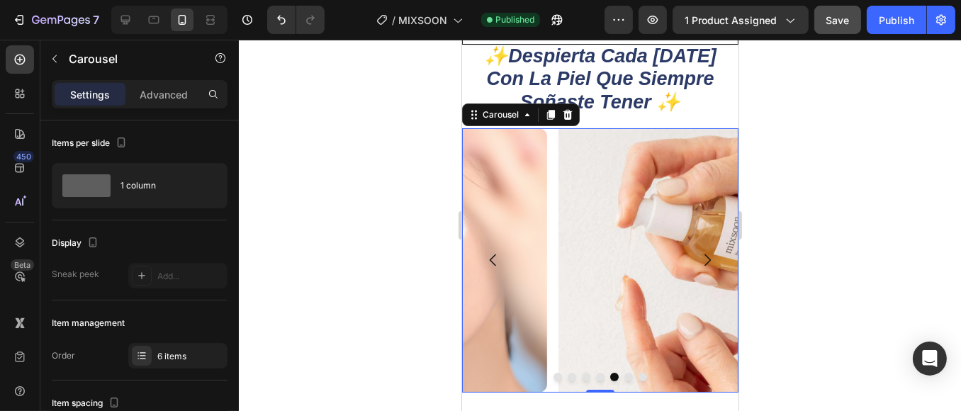
click at [704, 262] on icon "Carousel Next Arrow" at bounding box center [707, 261] width 6 height 12
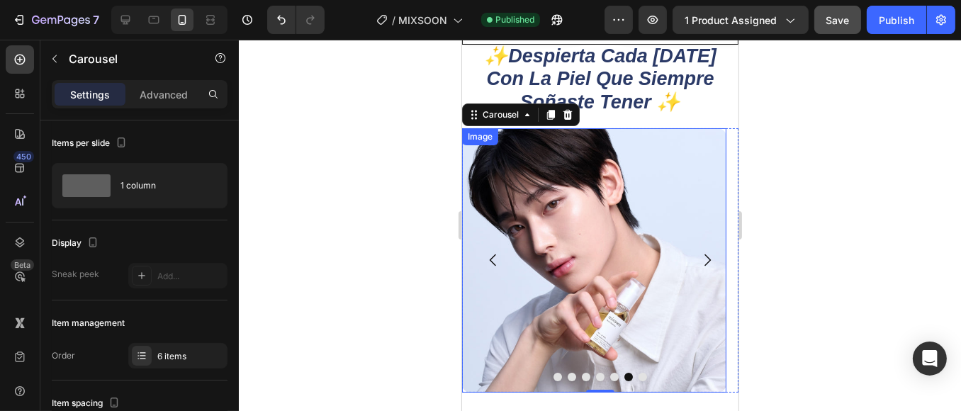
click at [601, 270] on img at bounding box center [594, 260] width 264 height 264
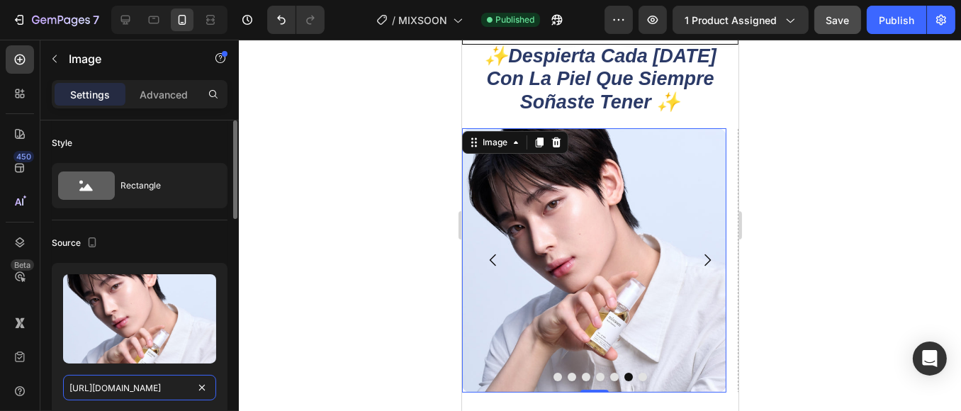
click at [103, 378] on input "[URL][DOMAIN_NAME]" at bounding box center [139, 388] width 153 height 26
paste input "[DOMAIN_NAME][URL]"
type input "[URL][DOMAIN_NAME]"
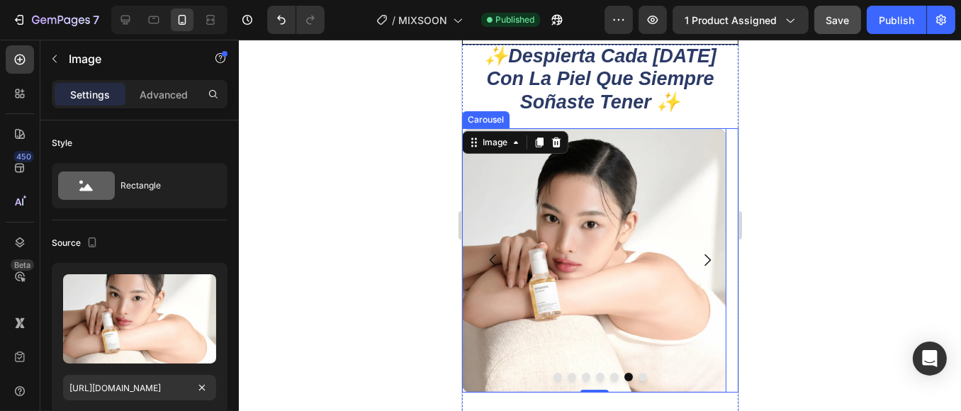
click at [687, 257] on button "Carousel Next Arrow" at bounding box center [707, 260] width 40 height 40
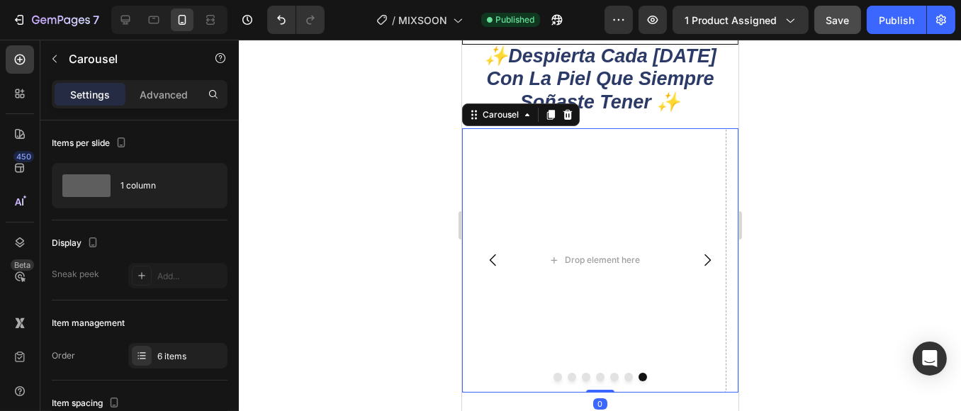
click at [698, 259] on icon "Carousel Next Arrow" at bounding box center [706, 260] width 17 height 17
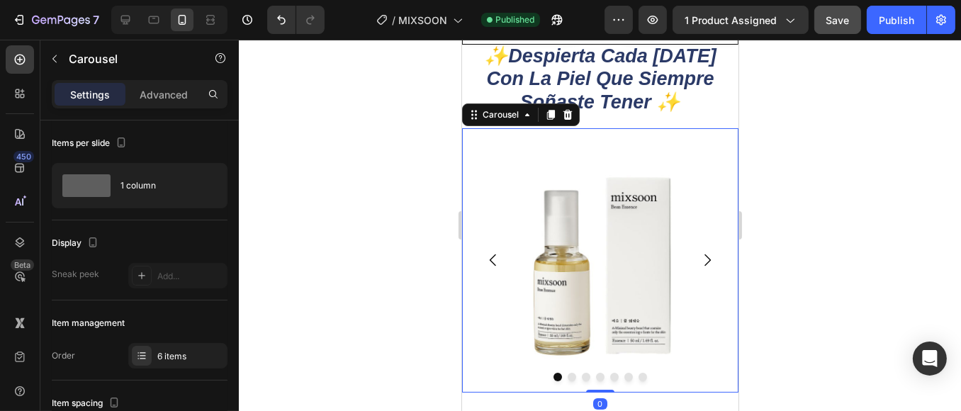
click at [698, 259] on icon "Carousel Next Arrow" at bounding box center [706, 260] width 17 height 17
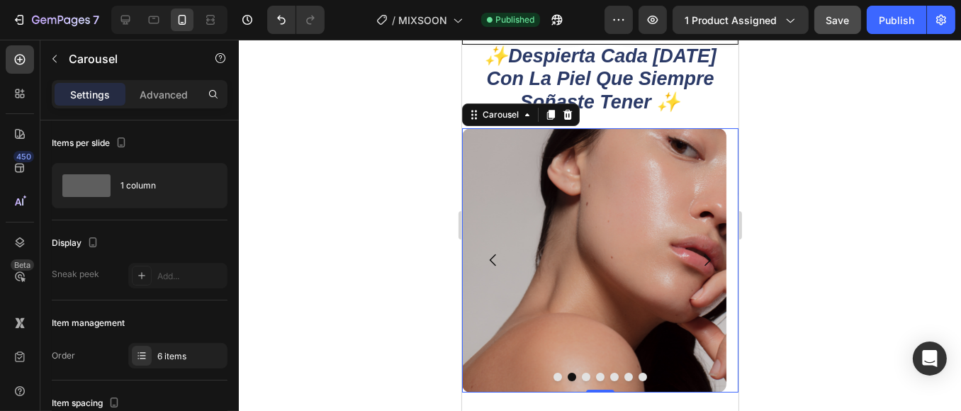
click at [800, 186] on div at bounding box center [600, 225] width 722 height 371
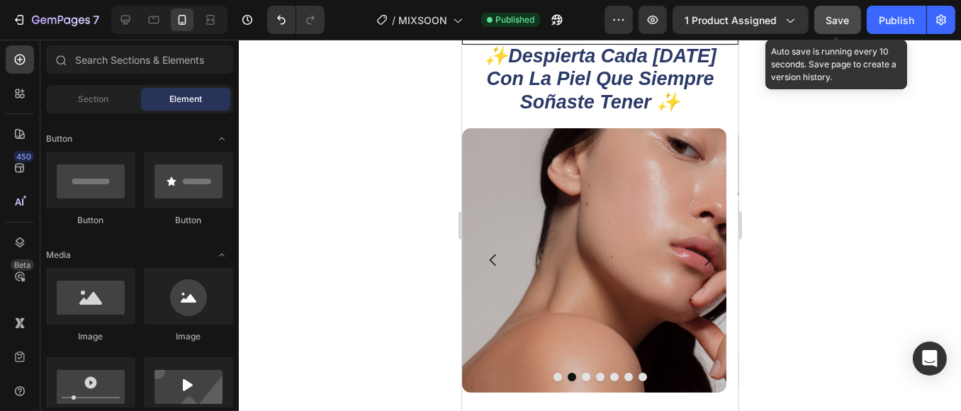
click at [841, 17] on span "Save" at bounding box center [838, 20] width 23 height 12
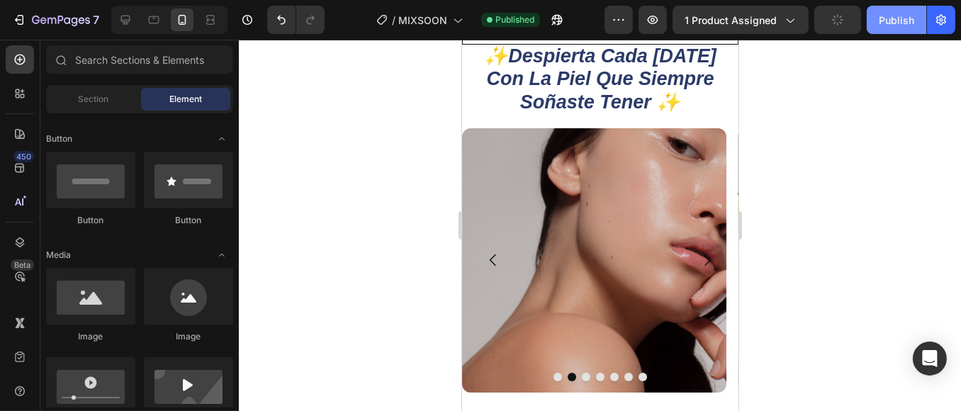
click at [904, 15] on div "Publish" at bounding box center [896, 20] width 35 height 15
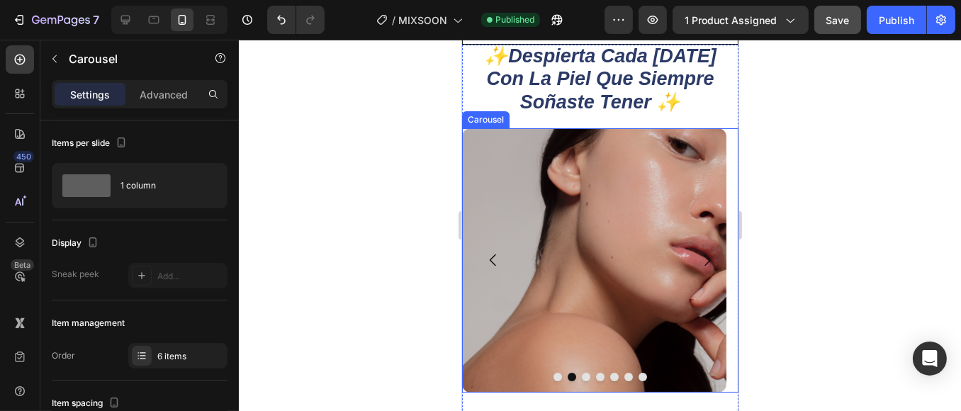
click at [700, 259] on icon "Carousel Next Arrow" at bounding box center [706, 260] width 17 height 17
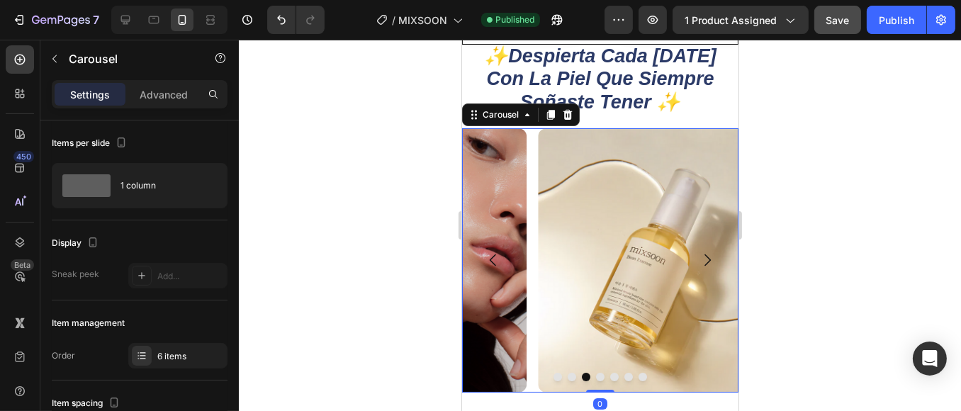
click at [698, 255] on icon "Carousel Next Arrow" at bounding box center [706, 260] width 17 height 17
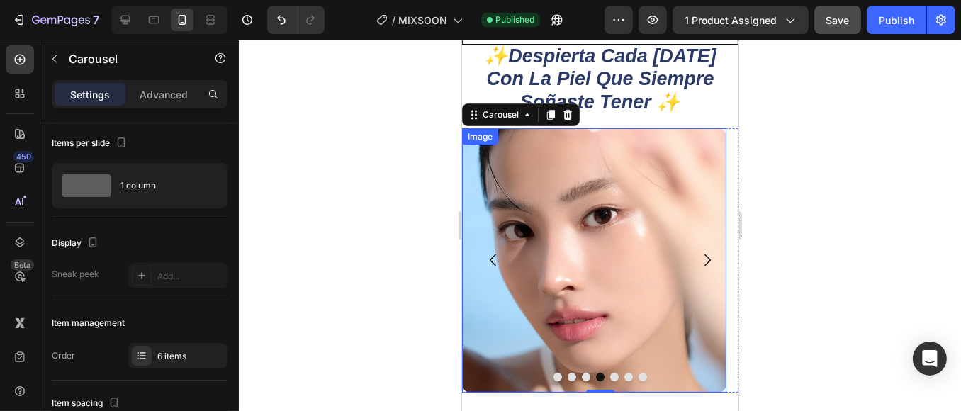
click at [615, 255] on img at bounding box center [594, 260] width 264 height 264
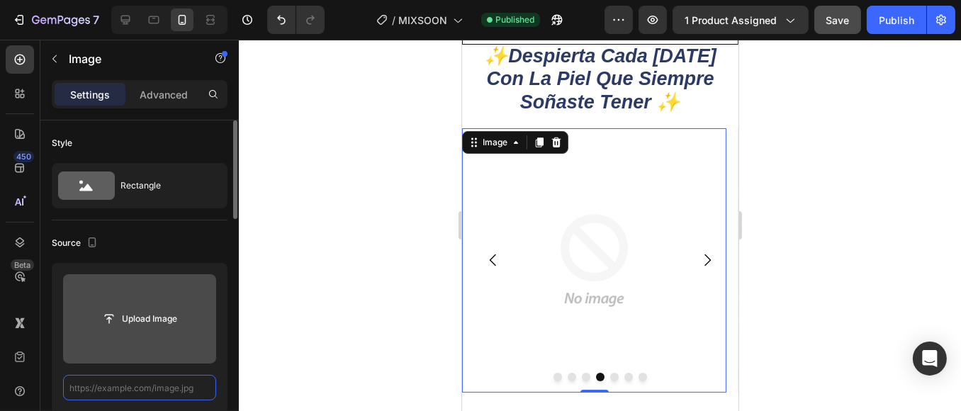
scroll to position [0, 0]
click at [130, 323] on input "file" at bounding box center [140, 319] width 98 height 24
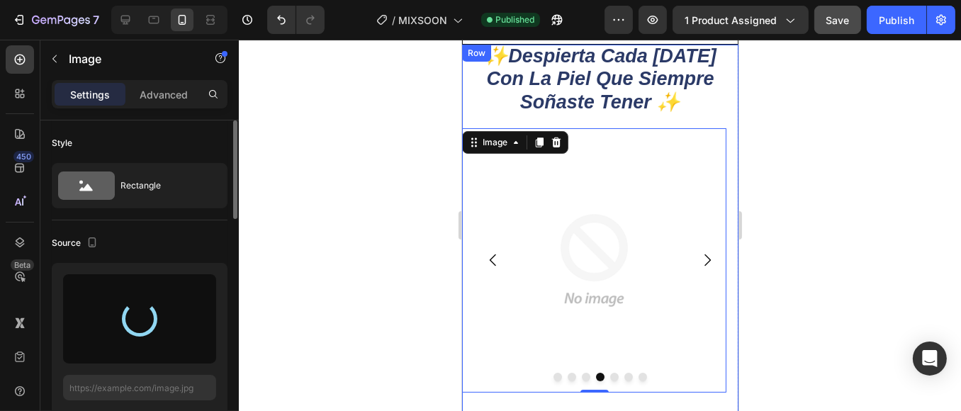
type input "[URL][DOMAIN_NAME]"
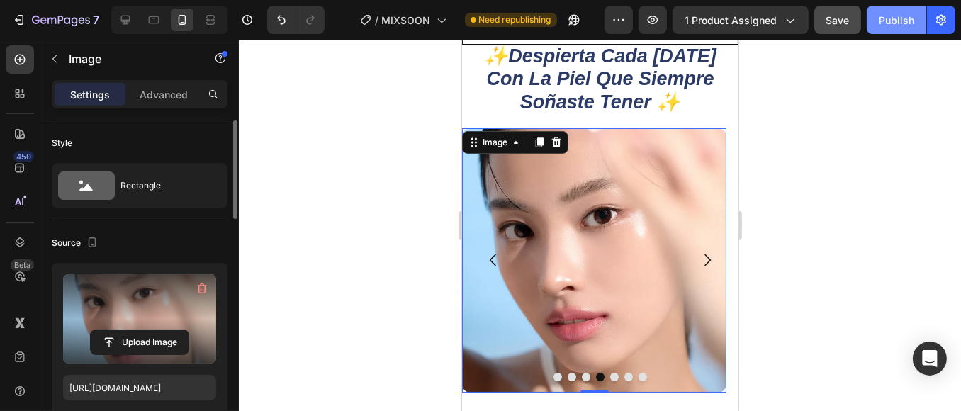
click at [881, 23] on div "Publish" at bounding box center [896, 20] width 35 height 15
click at [552, 213] on img at bounding box center [594, 260] width 264 height 264
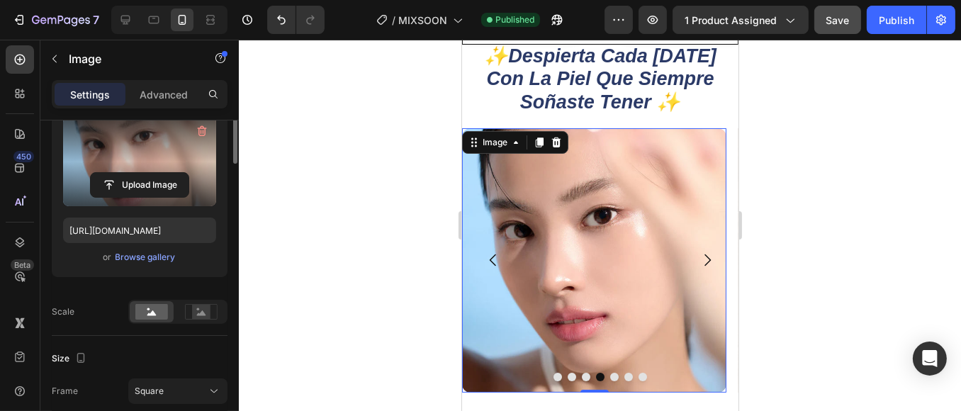
scroll to position [79, 0]
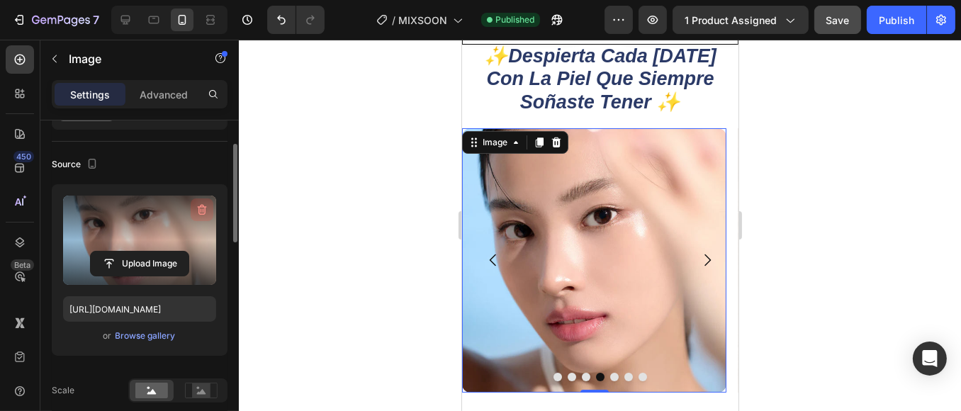
click at [205, 207] on icon "button" at bounding box center [202, 210] width 9 height 11
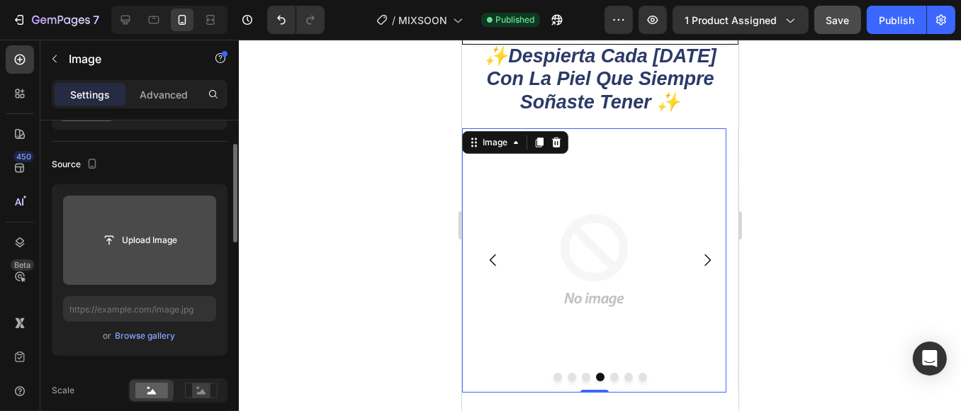
click at [566, 205] on img at bounding box center [594, 260] width 264 height 264
click at [556, 143] on icon at bounding box center [555, 143] width 9 height 10
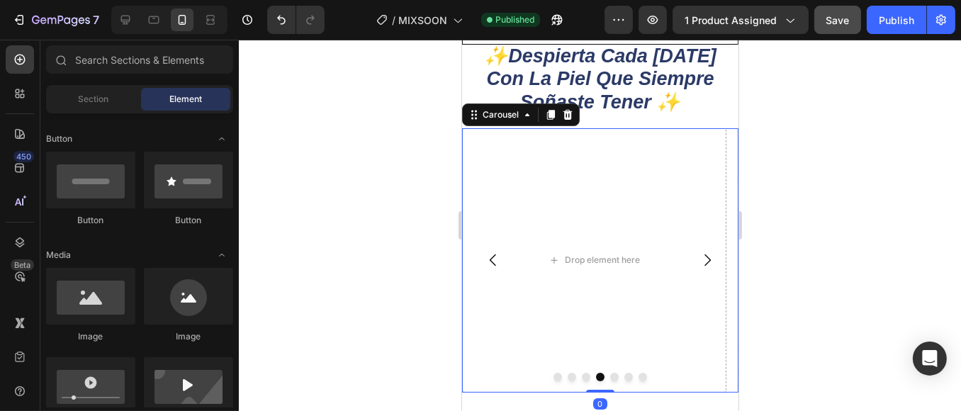
click at [687, 265] on button "Carousel Next Arrow" at bounding box center [707, 260] width 40 height 40
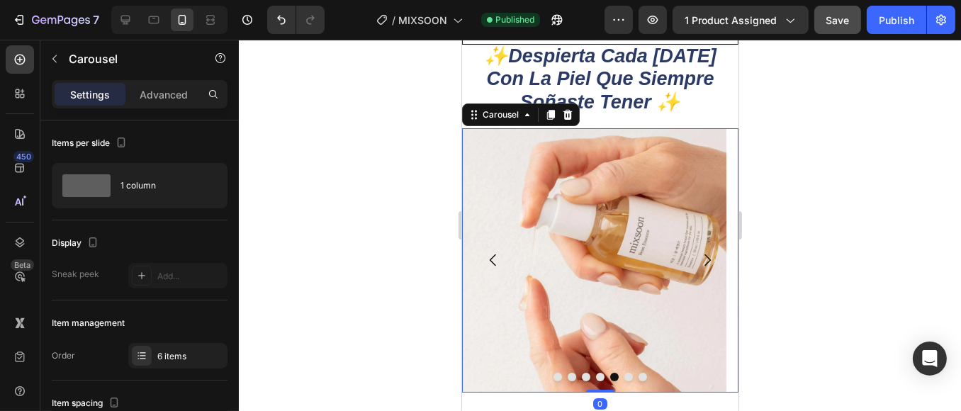
click at [698, 260] on icon "Carousel Next Arrow" at bounding box center [706, 260] width 17 height 17
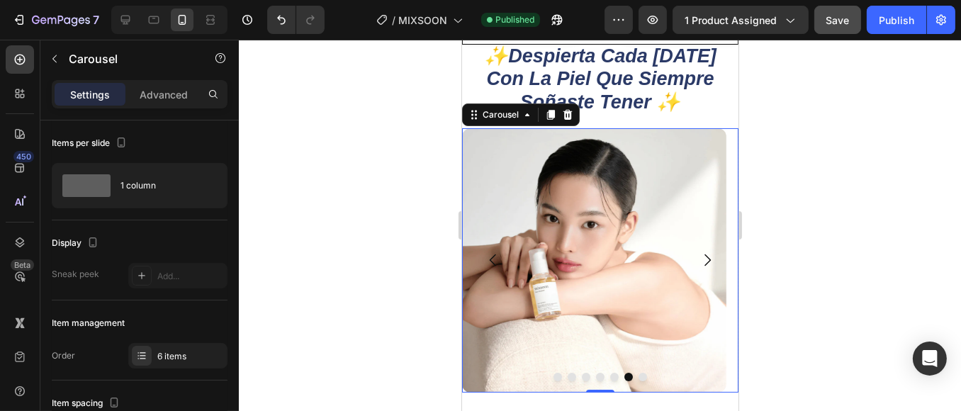
click at [496, 261] on icon "Carousel Back Arrow" at bounding box center [492, 260] width 17 height 17
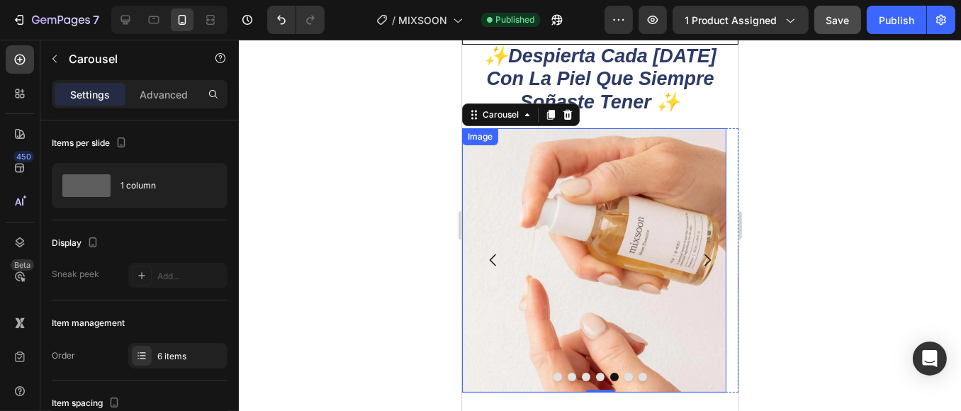
click at [573, 234] on img at bounding box center [594, 260] width 264 height 264
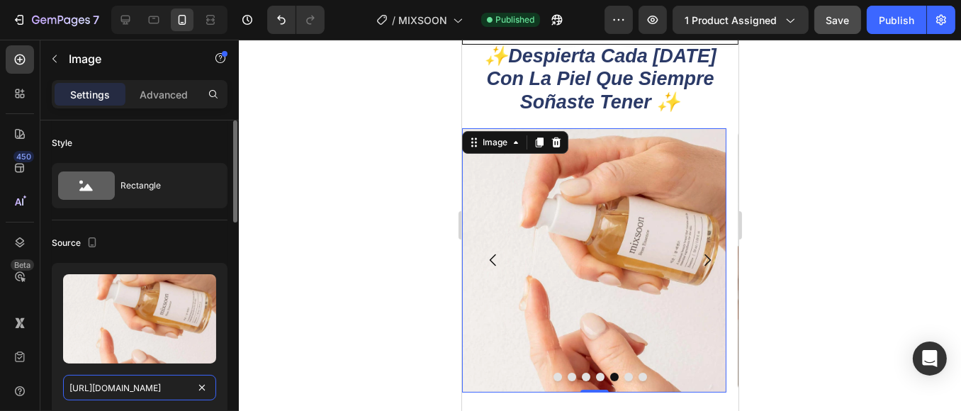
click at [170, 386] on input "[URL][DOMAIN_NAME]" at bounding box center [139, 388] width 153 height 26
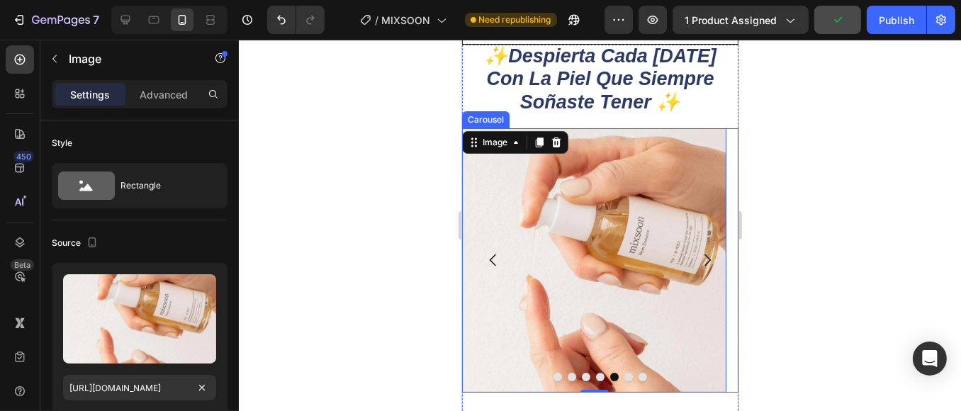
click at [487, 260] on icon "Carousel Back Arrow" at bounding box center [492, 260] width 17 height 17
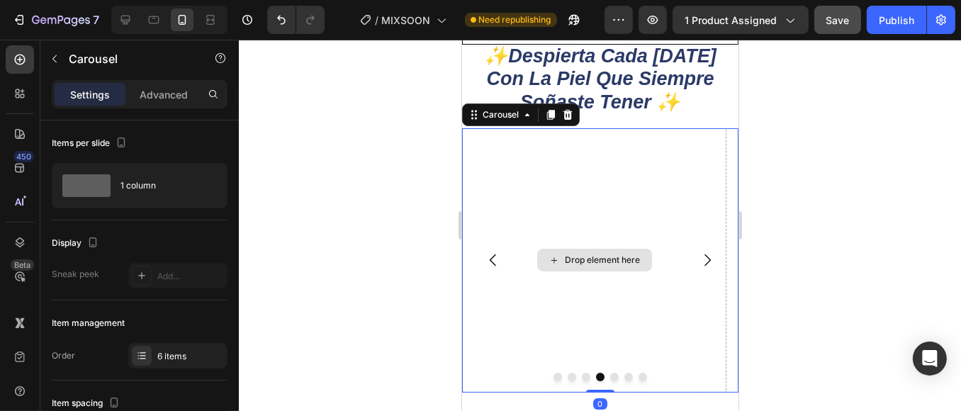
click at [581, 259] on div "Drop element here" at bounding box center [601, 260] width 75 height 11
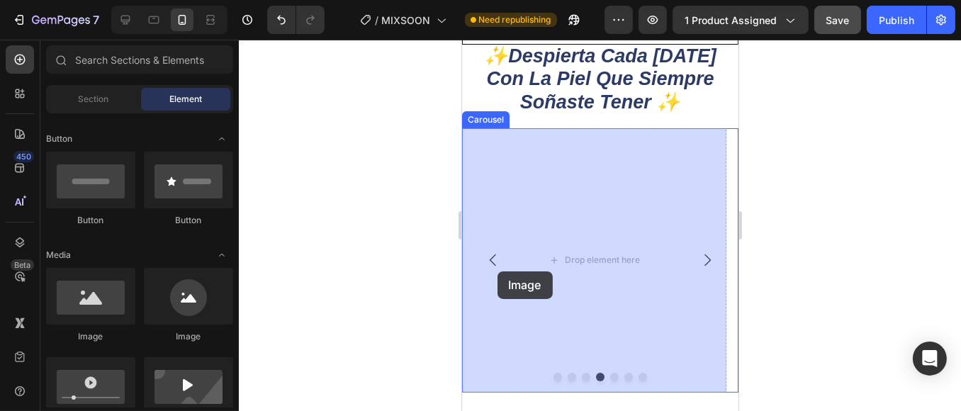
drag, startPoint x: 566, startPoint y: 352, endPoint x: 514, endPoint y: 262, distance: 104.2
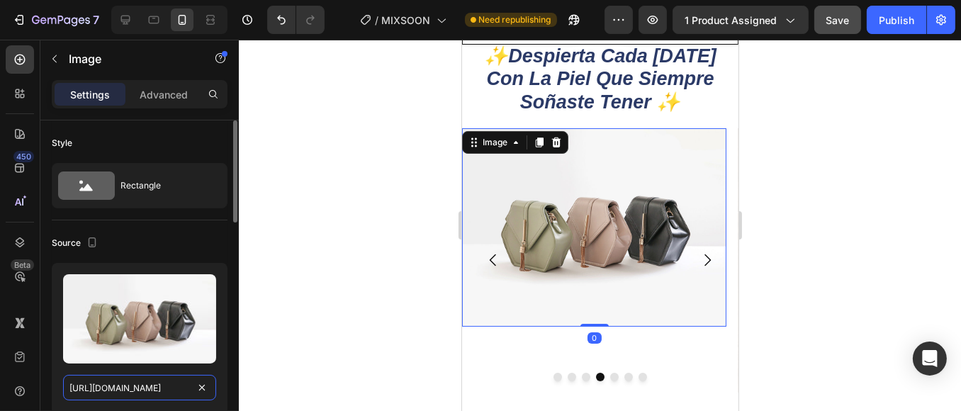
click at [132, 379] on input "[URL][DOMAIN_NAME]" at bounding box center [139, 388] width 153 height 26
paste input "[DOMAIN_NAME][URL]"
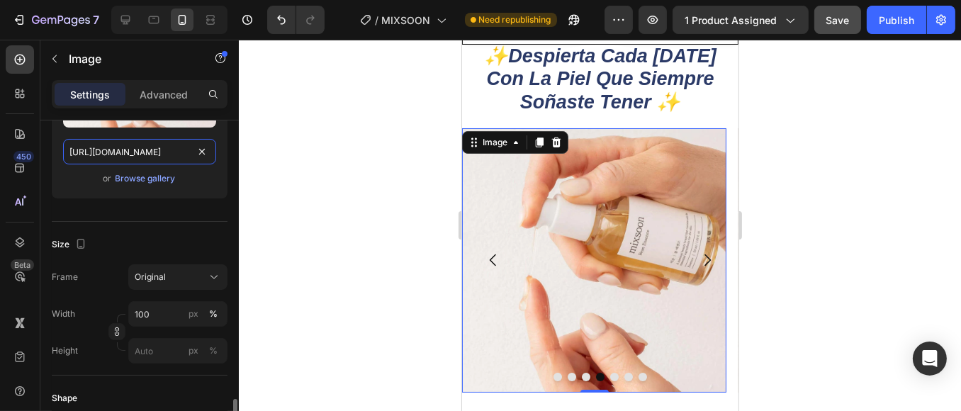
scroll to position [393, 0]
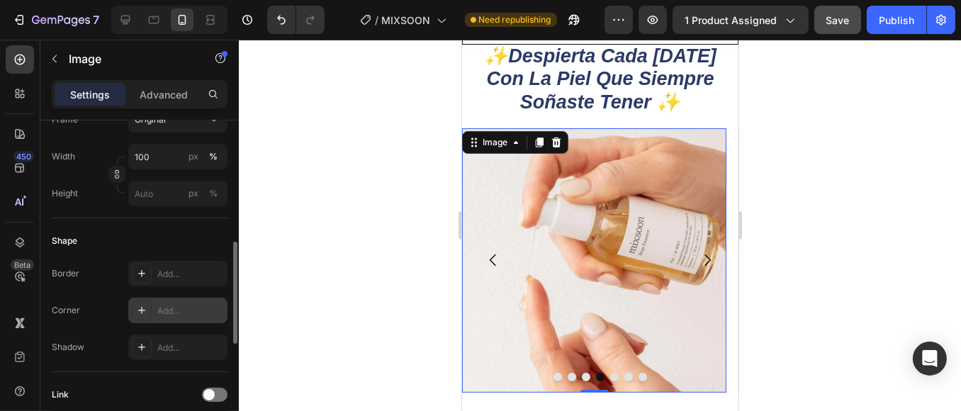
type input "[URL][DOMAIN_NAME]"
click at [186, 307] on div "Add..." at bounding box center [190, 311] width 67 height 13
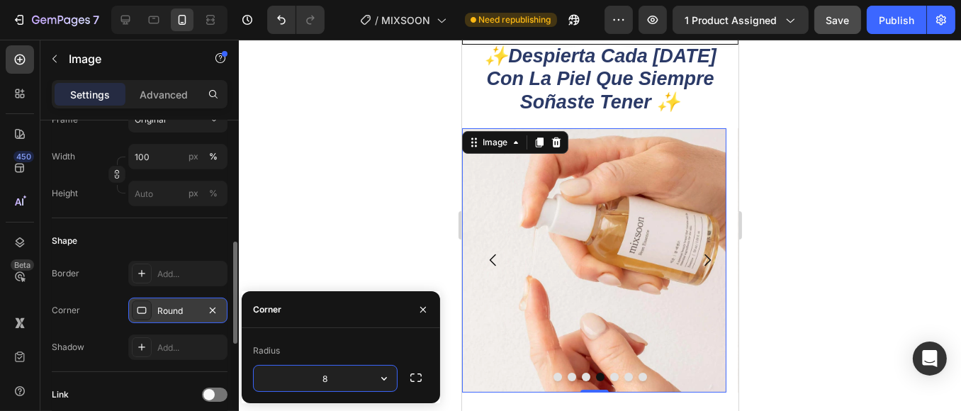
scroll to position [0, 0]
type input "12"
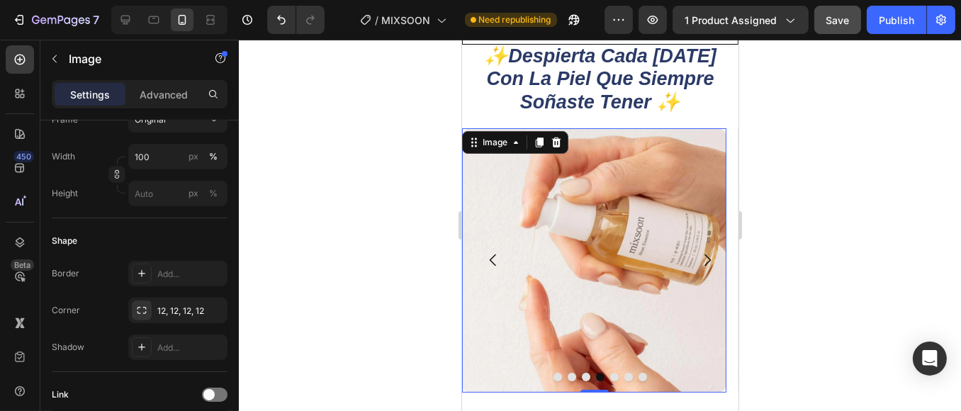
click at [371, 245] on div at bounding box center [600, 225] width 722 height 371
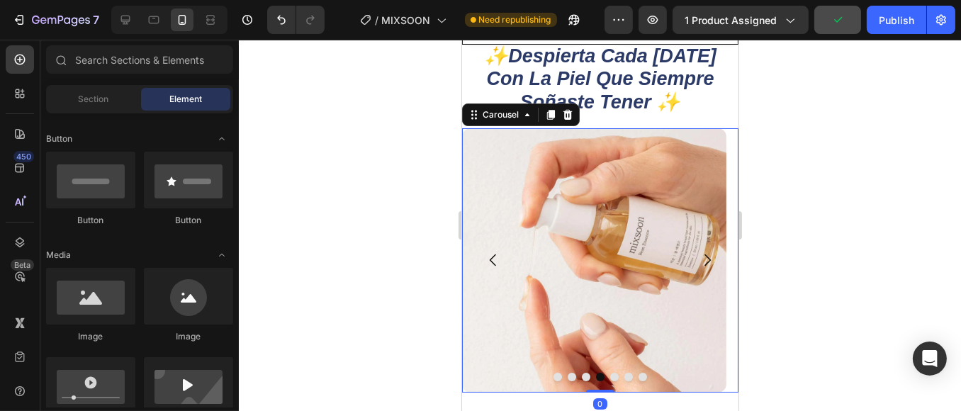
click at [687, 264] on button "Carousel Next Arrow" at bounding box center [707, 260] width 40 height 40
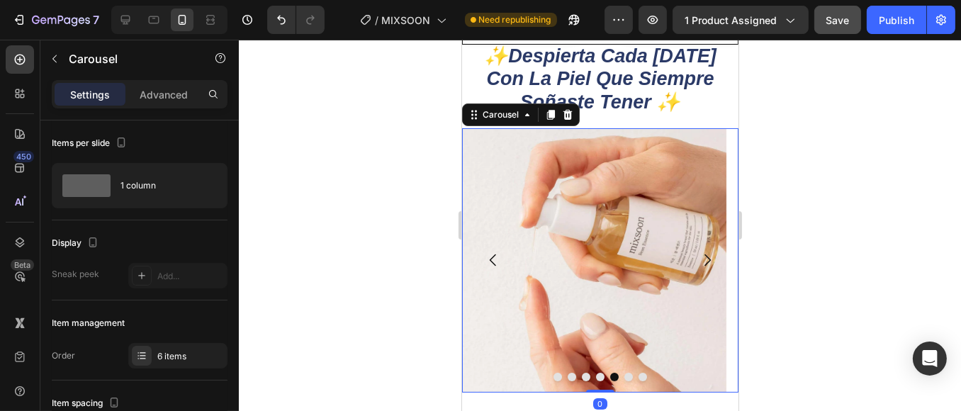
click at [698, 258] on icon "Carousel Next Arrow" at bounding box center [706, 260] width 17 height 17
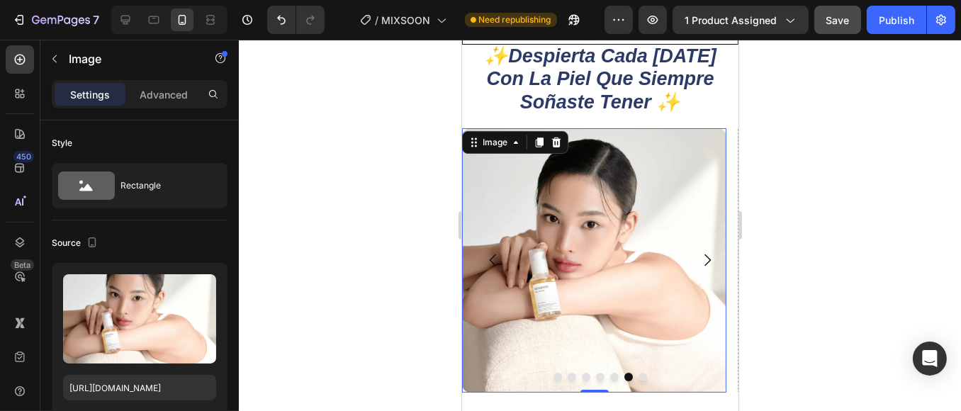
click at [637, 264] on img at bounding box center [594, 260] width 264 height 264
click at [142, 384] on input "[URL][DOMAIN_NAME]" at bounding box center [139, 388] width 153 height 26
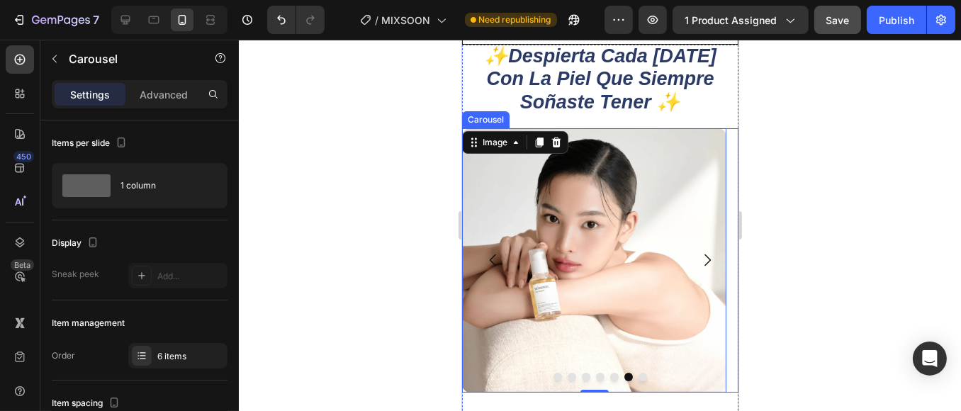
click at [495, 256] on icon "Carousel Back Arrow" at bounding box center [492, 260] width 17 height 17
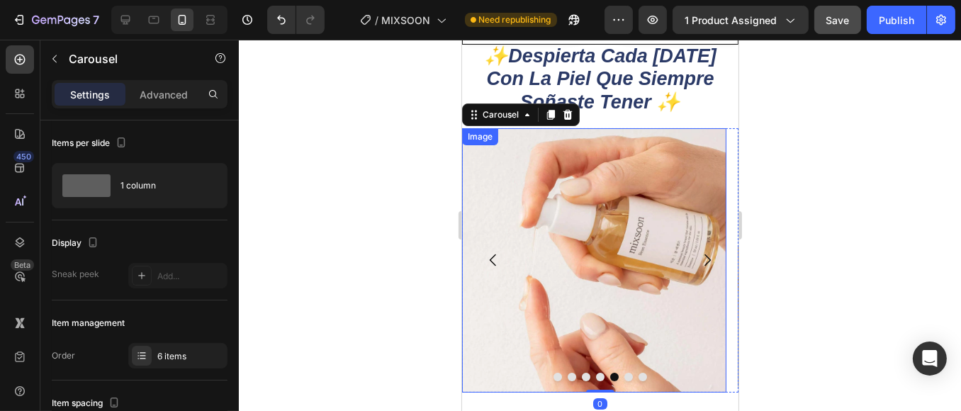
click at [573, 281] on img at bounding box center [594, 260] width 264 height 264
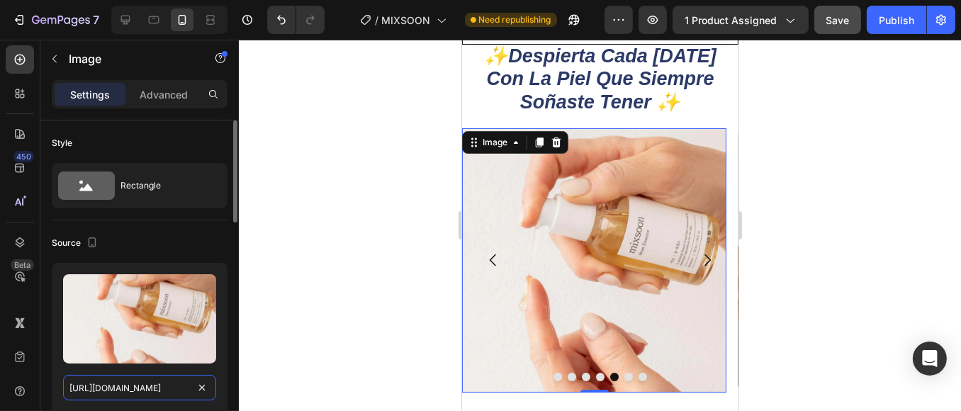
click at [147, 398] on input "[URL][DOMAIN_NAME]" at bounding box center [139, 388] width 153 height 26
paste input "[DOMAIN_NAME][URL]"
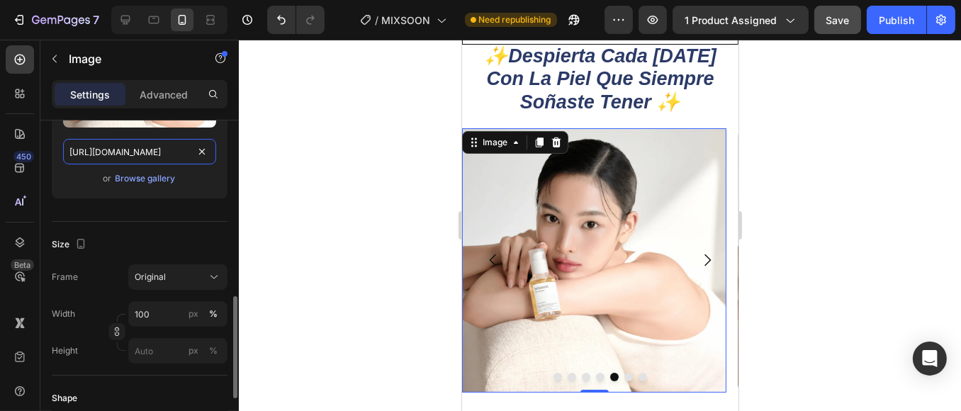
scroll to position [393, 0]
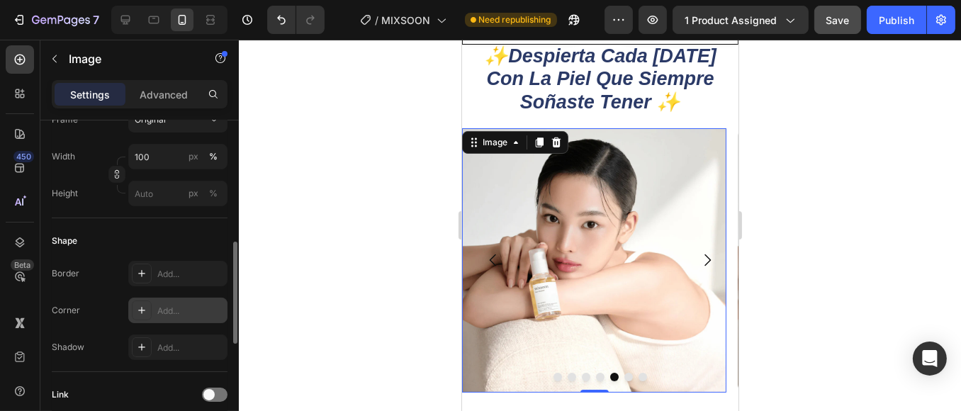
type input "[URL][DOMAIN_NAME]"
click at [174, 307] on div "Add..." at bounding box center [190, 311] width 67 height 13
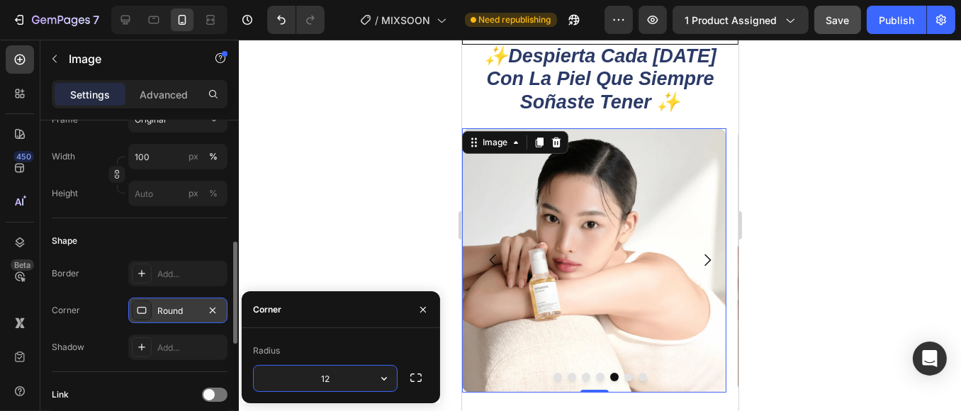
type input "12"
click at [698, 253] on icon "Carousel Next Arrow" at bounding box center [706, 260] width 17 height 17
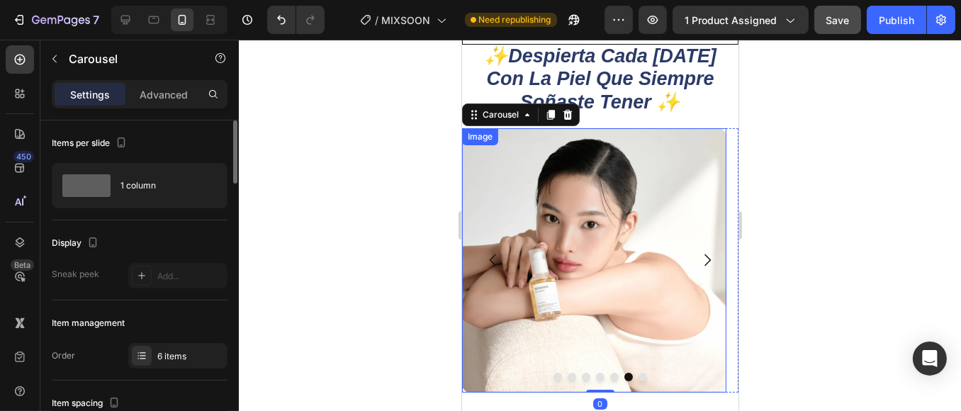
click at [658, 255] on img at bounding box center [594, 260] width 264 height 264
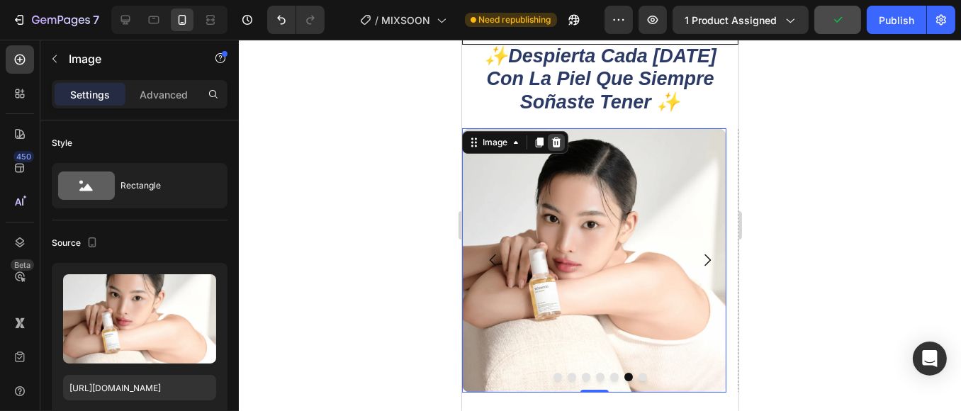
click at [559, 142] on icon at bounding box center [555, 143] width 9 height 10
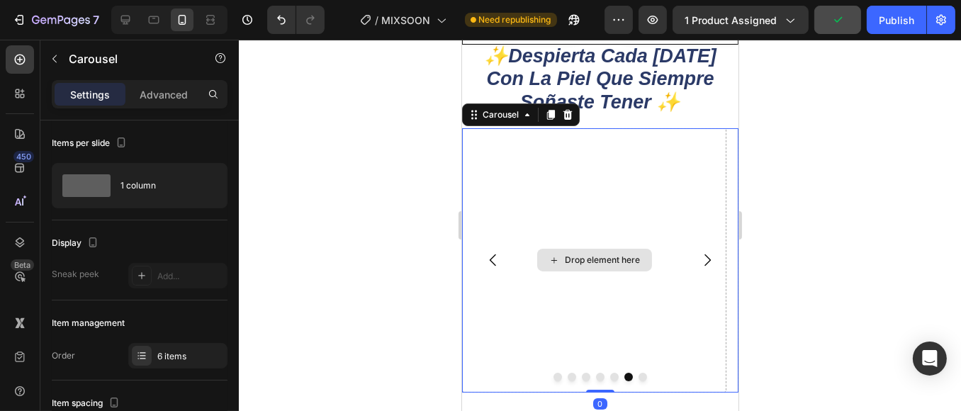
click at [625, 237] on div "Drop element here" at bounding box center [594, 260] width 264 height 264
click at [698, 257] on icon "Carousel Next Arrow" at bounding box center [706, 260] width 17 height 17
click at [488, 259] on icon "Carousel Back Arrow" at bounding box center [492, 260] width 17 height 17
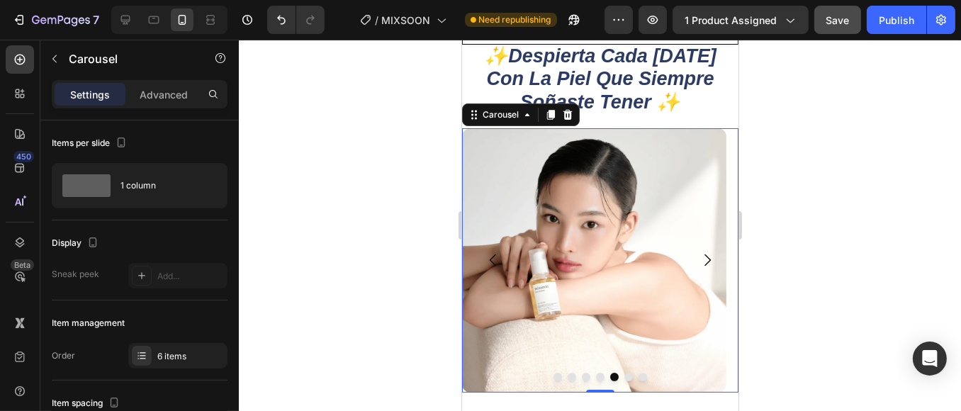
click at [488, 259] on icon "Carousel Back Arrow" at bounding box center [492, 260] width 17 height 17
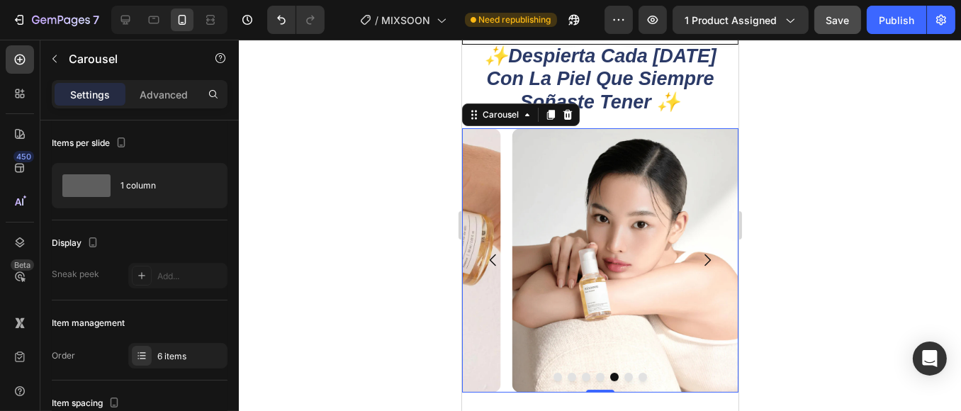
click at [488, 259] on icon "Carousel Back Arrow" at bounding box center [492, 260] width 17 height 17
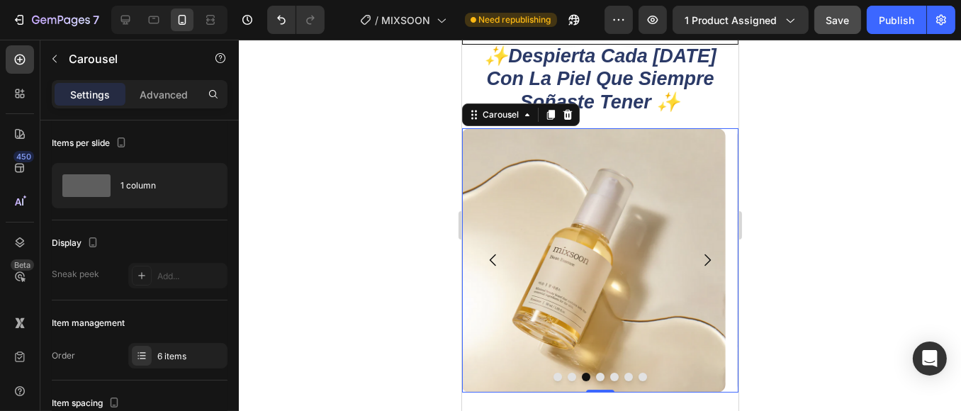
click at [488, 259] on icon "Carousel Back Arrow" at bounding box center [492, 260] width 17 height 17
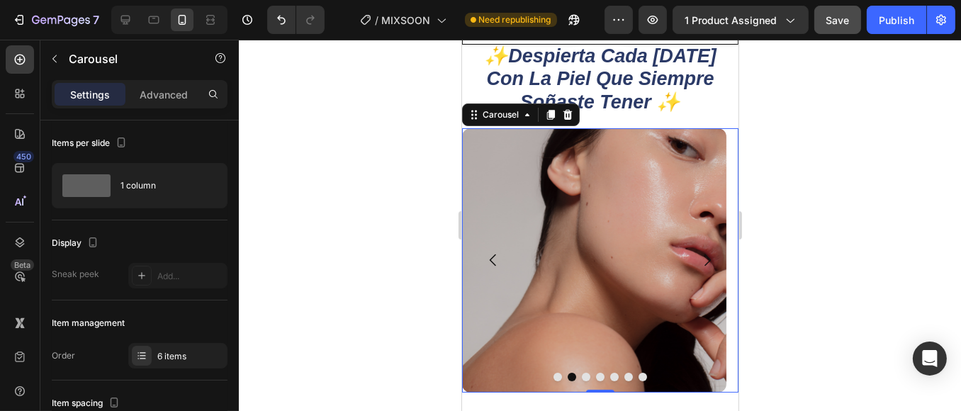
click at [488, 259] on icon "Carousel Back Arrow" at bounding box center [492, 260] width 17 height 17
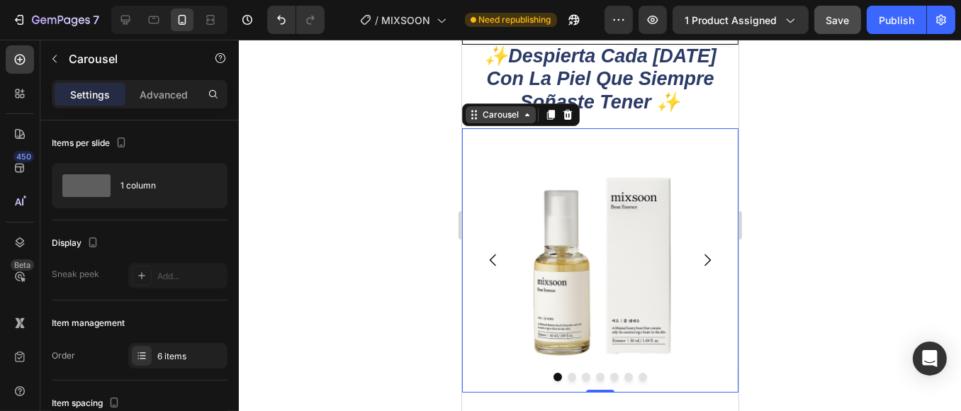
click at [512, 120] on div "Carousel" at bounding box center [500, 114] width 42 height 13
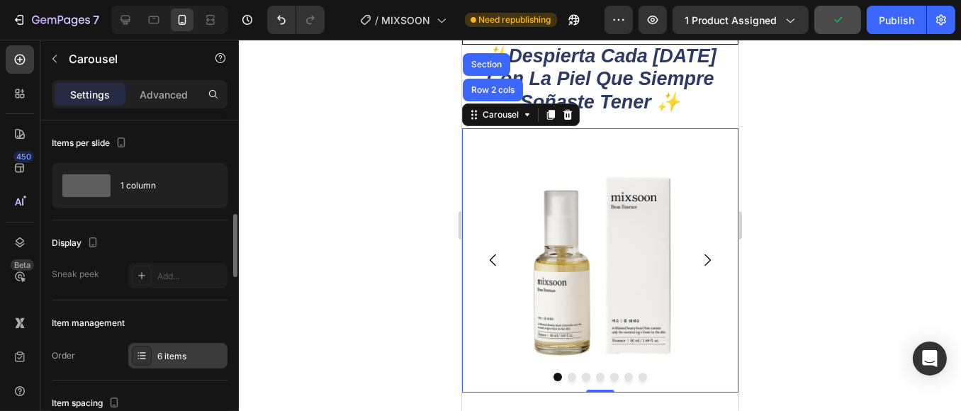
scroll to position [79, 0]
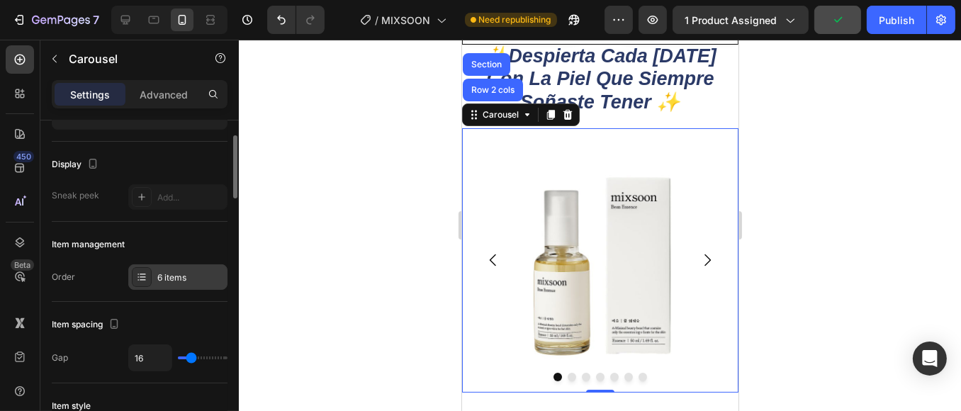
click at [194, 274] on div "6 items" at bounding box center [190, 278] width 67 height 13
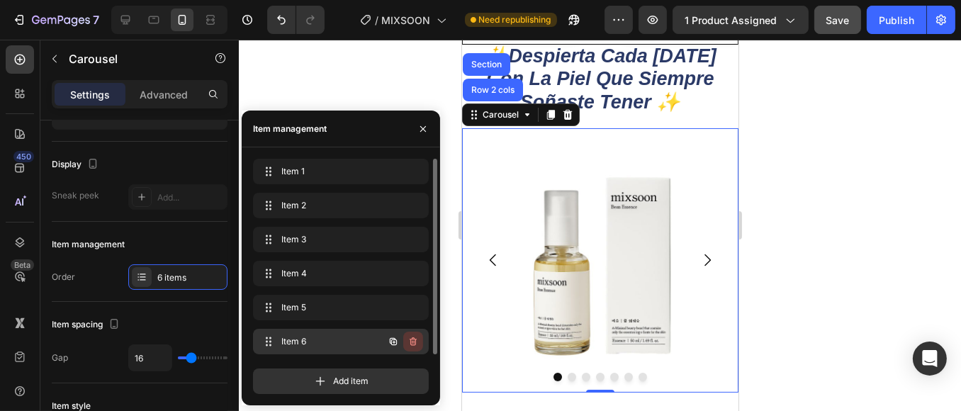
click at [418, 338] on icon "button" at bounding box center [413, 341] width 11 height 11
click at [419, 342] on button "Delete" at bounding box center [403, 342] width 39 height 20
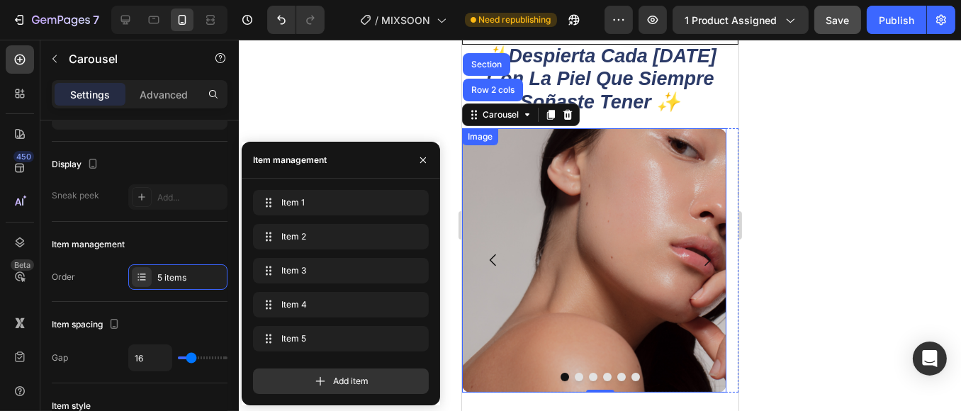
click at [619, 276] on img at bounding box center [594, 260] width 264 height 264
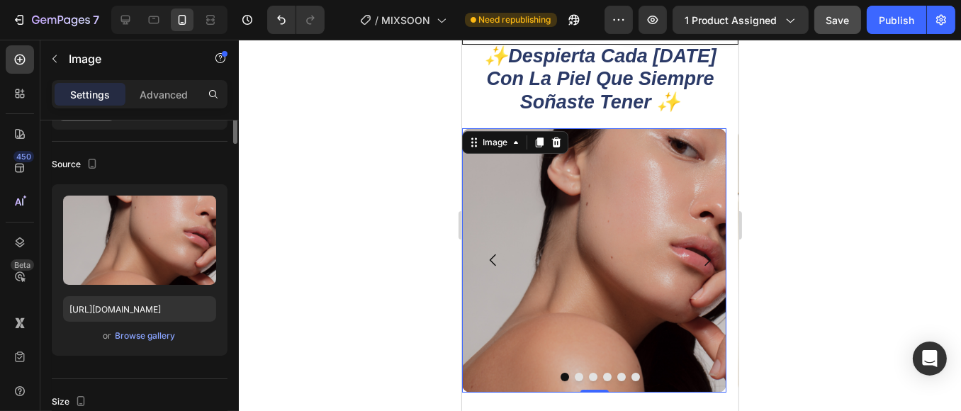
scroll to position [0, 0]
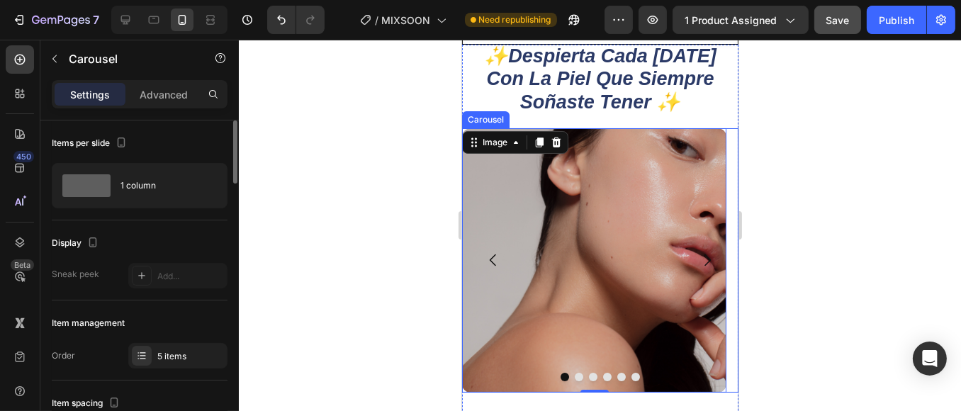
click at [698, 254] on icon "Carousel Next Arrow" at bounding box center [706, 260] width 17 height 17
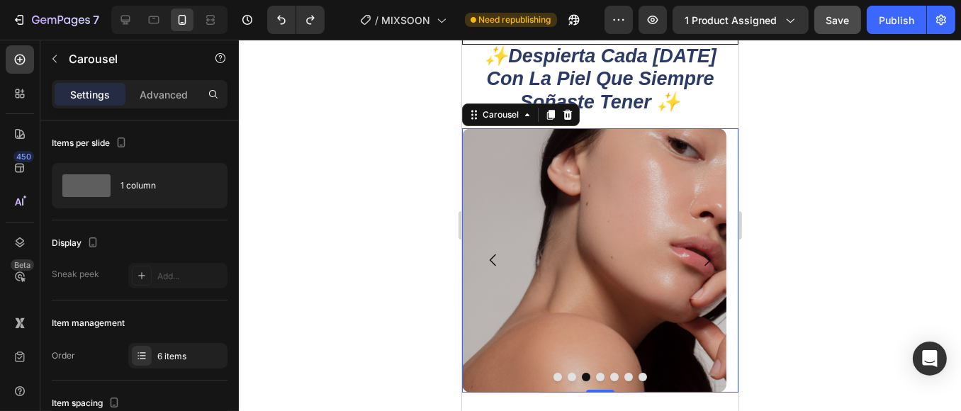
click at [487, 259] on icon "Carousel Back Arrow" at bounding box center [492, 260] width 17 height 17
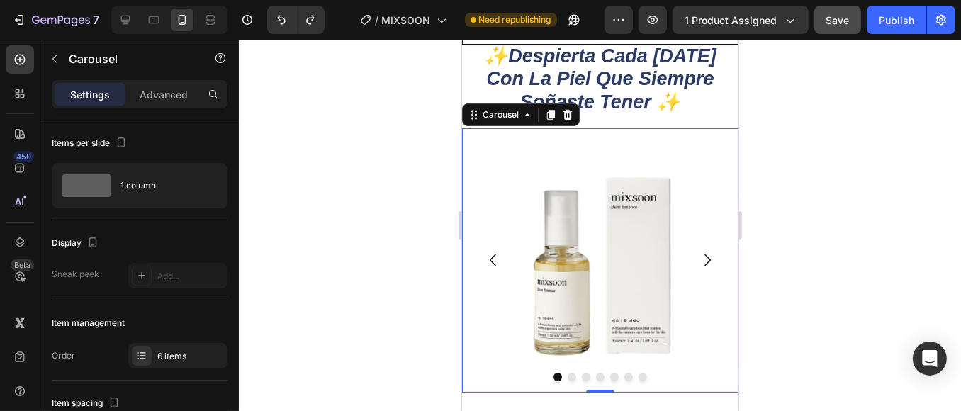
click at [487, 257] on icon "Carousel Back Arrow" at bounding box center [492, 260] width 17 height 17
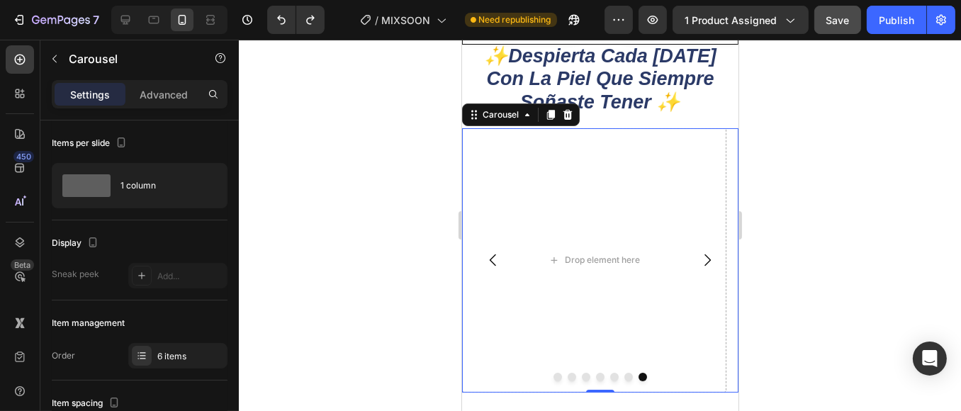
click at [698, 252] on icon "Carousel Next Arrow" at bounding box center [706, 260] width 17 height 17
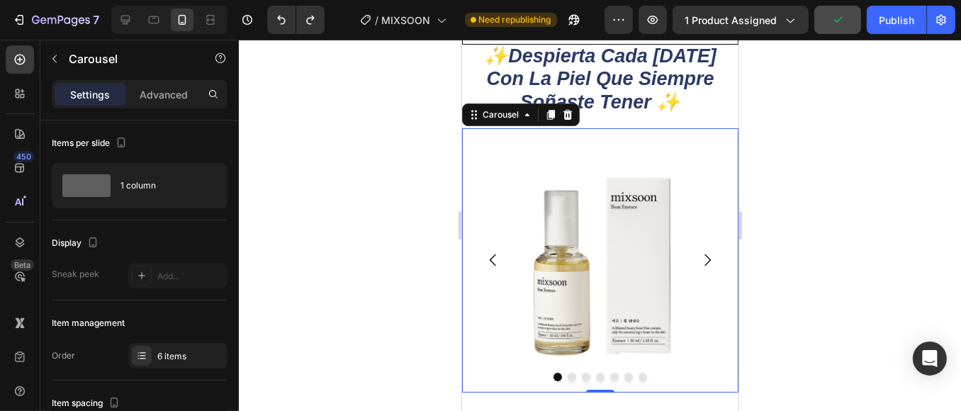
click at [698, 252] on icon "Carousel Next Arrow" at bounding box center [706, 260] width 17 height 17
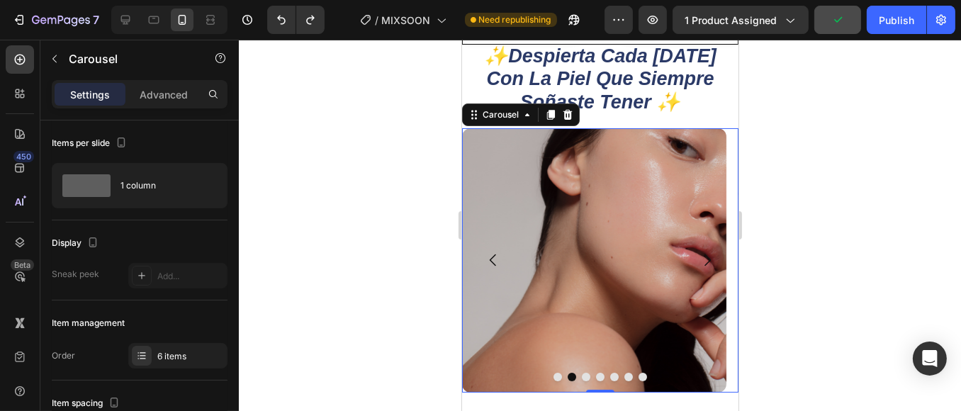
click at [698, 252] on icon "Carousel Next Arrow" at bounding box center [706, 260] width 17 height 17
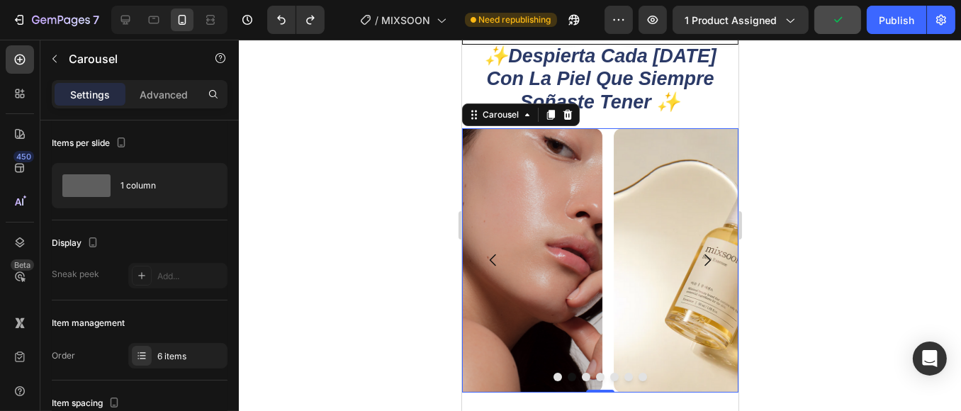
click at [698, 252] on icon "Carousel Next Arrow" at bounding box center [706, 260] width 17 height 17
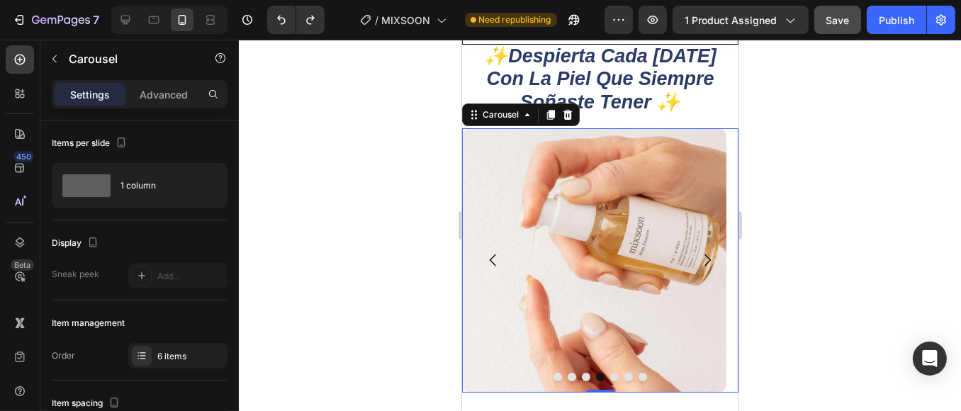
click at [698, 252] on icon "Carousel Next Arrow" at bounding box center [706, 260] width 17 height 17
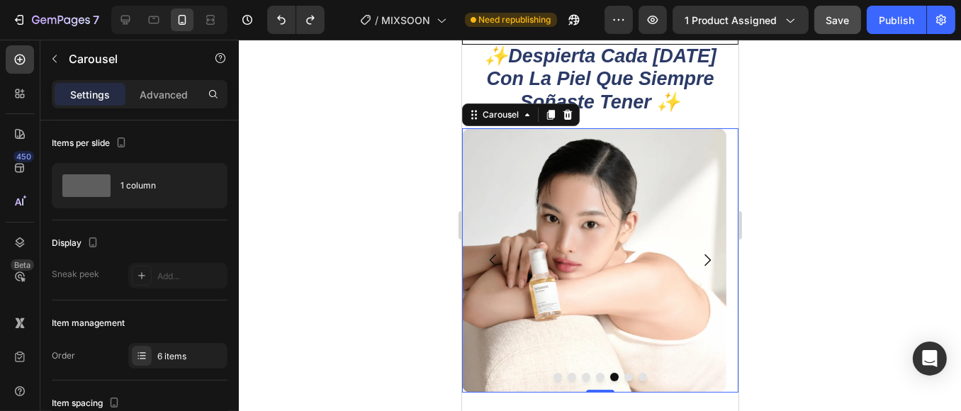
click at [698, 255] on icon "Carousel Next Arrow" at bounding box center [706, 260] width 17 height 17
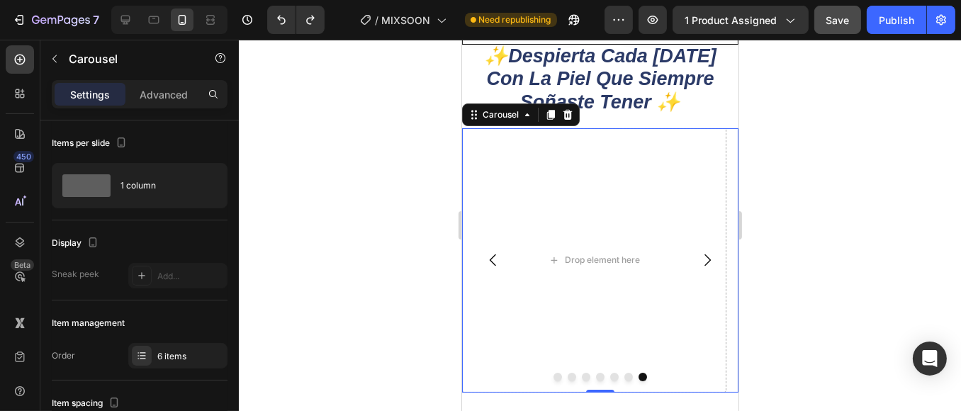
click at [491, 261] on icon "Carousel Back Arrow" at bounding box center [492, 260] width 17 height 17
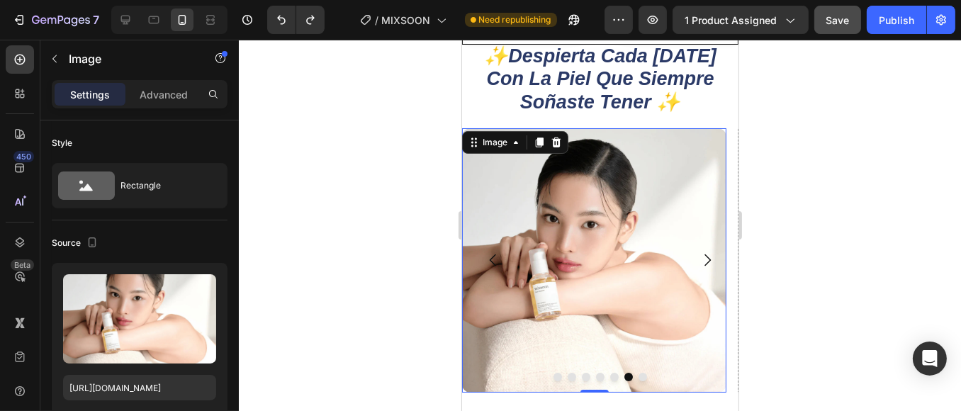
click at [613, 236] on img at bounding box center [594, 260] width 264 height 264
click at [557, 140] on icon at bounding box center [555, 143] width 9 height 10
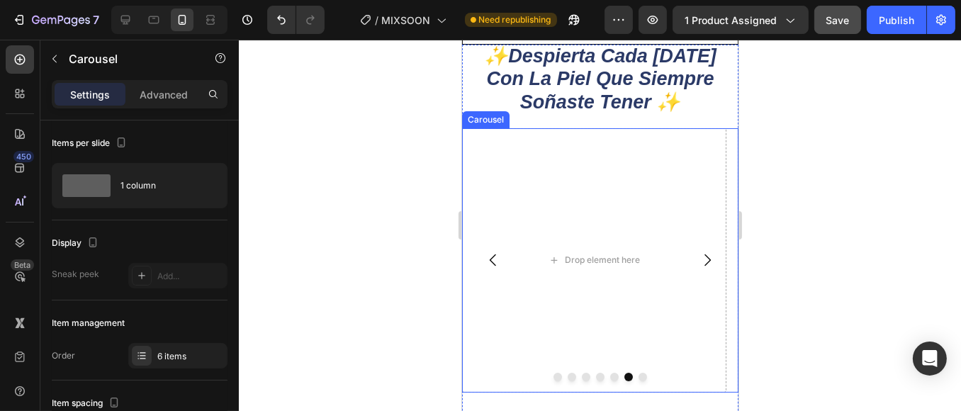
click at [488, 264] on icon "Carousel Back Arrow" at bounding box center [492, 260] width 17 height 17
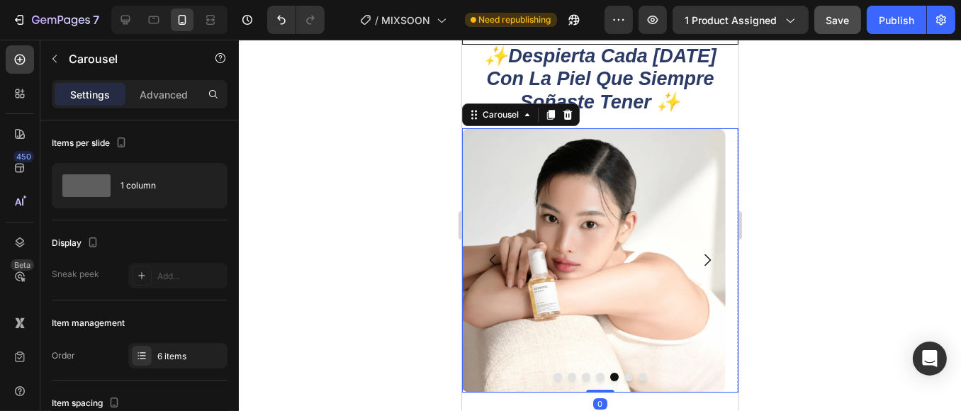
click at [488, 265] on icon "Carousel Back Arrow" at bounding box center [492, 260] width 17 height 17
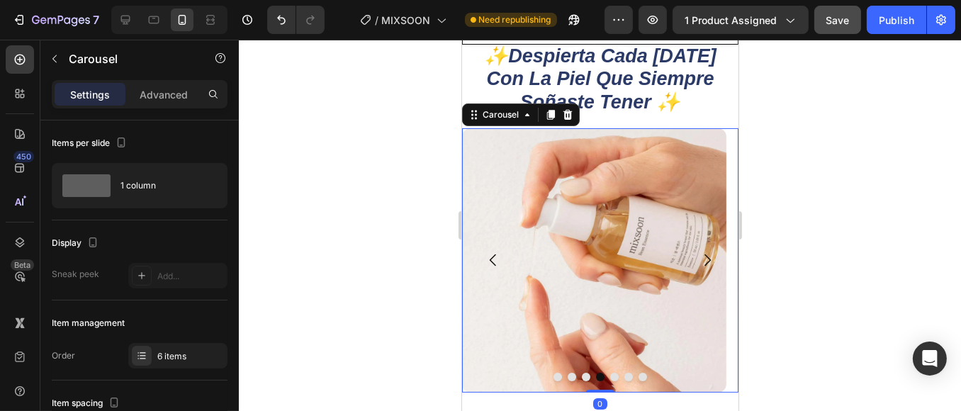
click at [488, 265] on icon "Carousel Back Arrow" at bounding box center [492, 260] width 17 height 17
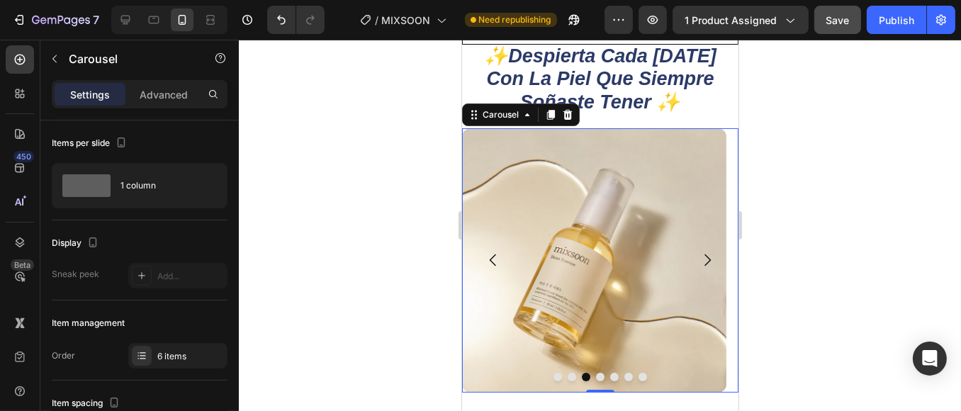
click at [488, 265] on icon "Carousel Back Arrow" at bounding box center [492, 260] width 17 height 17
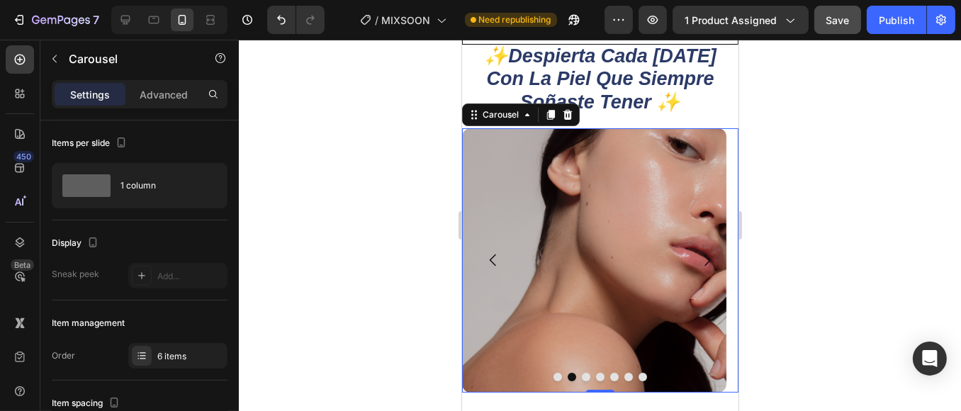
click at [488, 265] on icon "Carousel Back Arrow" at bounding box center [492, 260] width 17 height 17
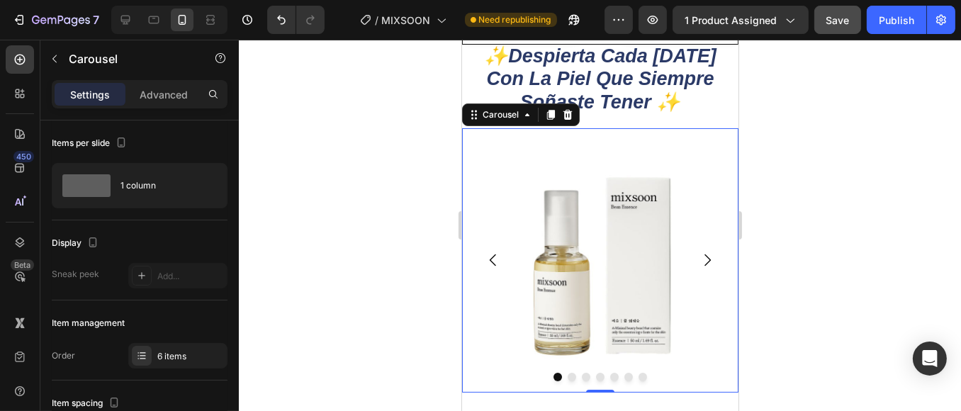
click at [488, 265] on icon "Carousel Back Arrow" at bounding box center [492, 260] width 17 height 17
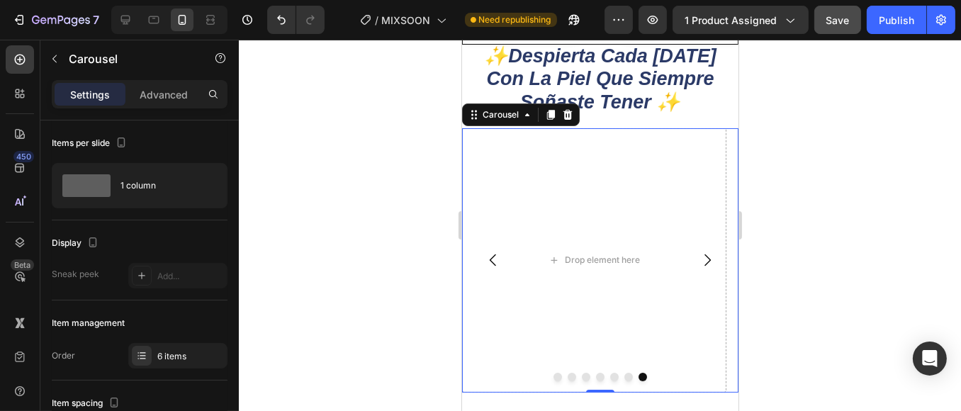
click at [350, 259] on div at bounding box center [600, 225] width 722 height 371
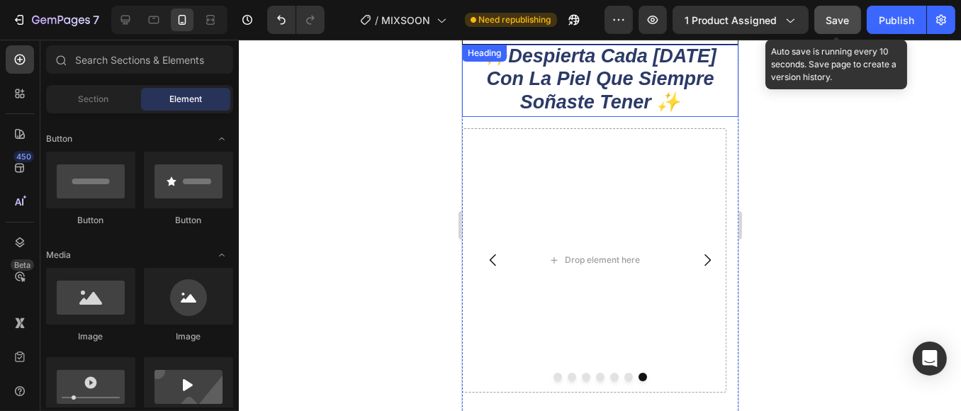
click at [829, 30] on button "Save" at bounding box center [838, 20] width 47 height 28
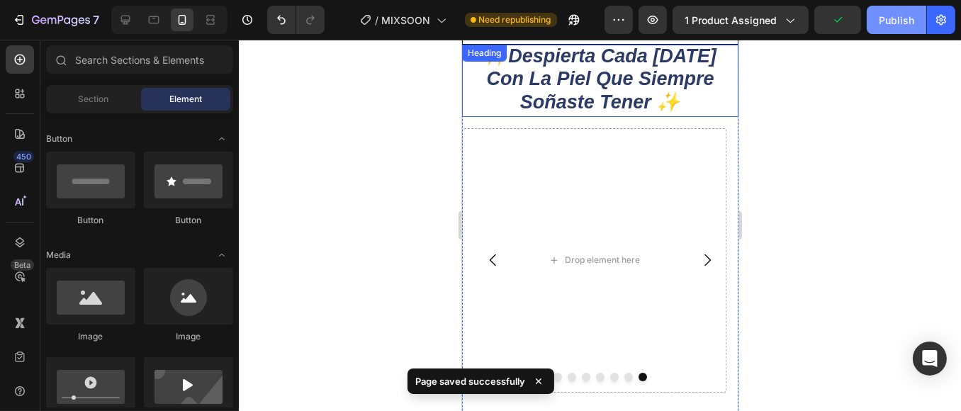
click at [908, 23] on div "Publish" at bounding box center [896, 20] width 35 height 15
